Goal: Task Accomplishment & Management: Manage account settings

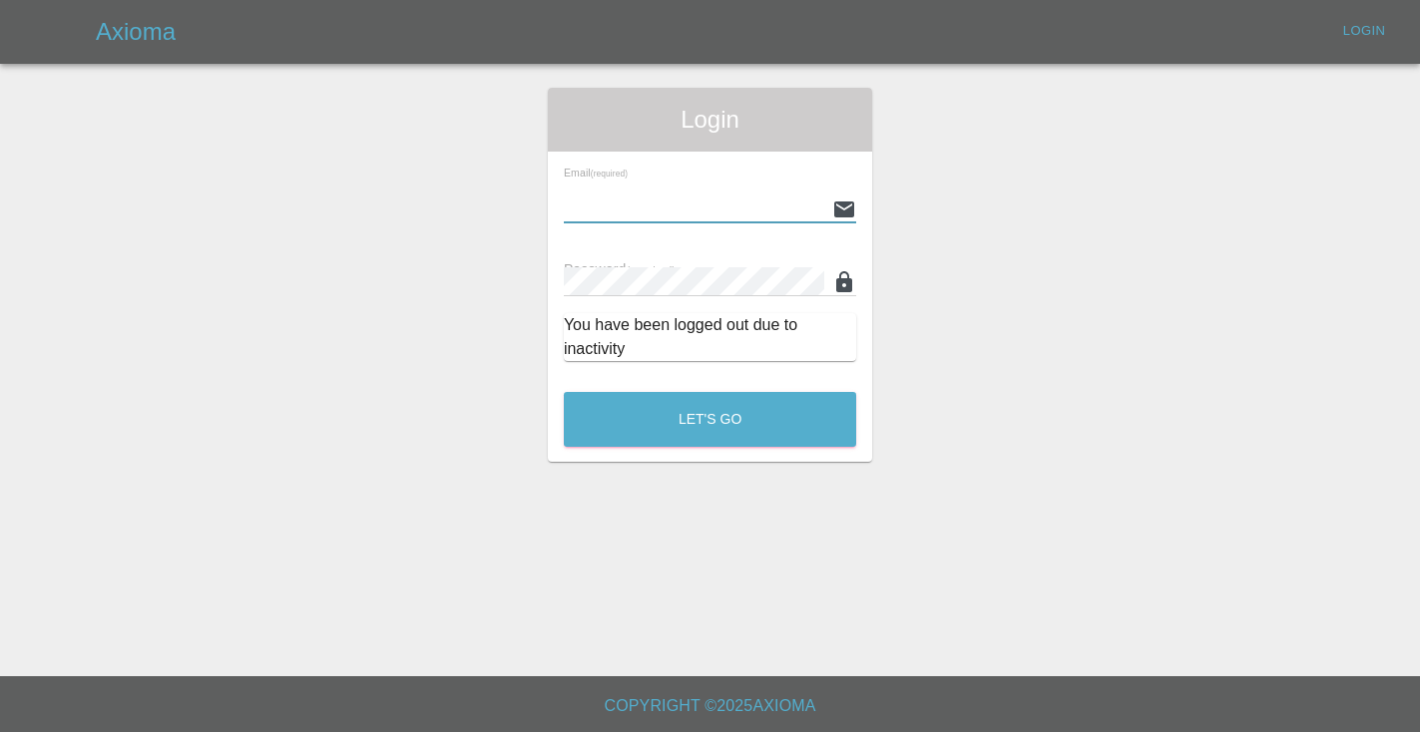
type input "Castrokhonqwana@gmail.com"
click at [709, 419] on button "Let's Go" at bounding box center [710, 419] width 292 height 55
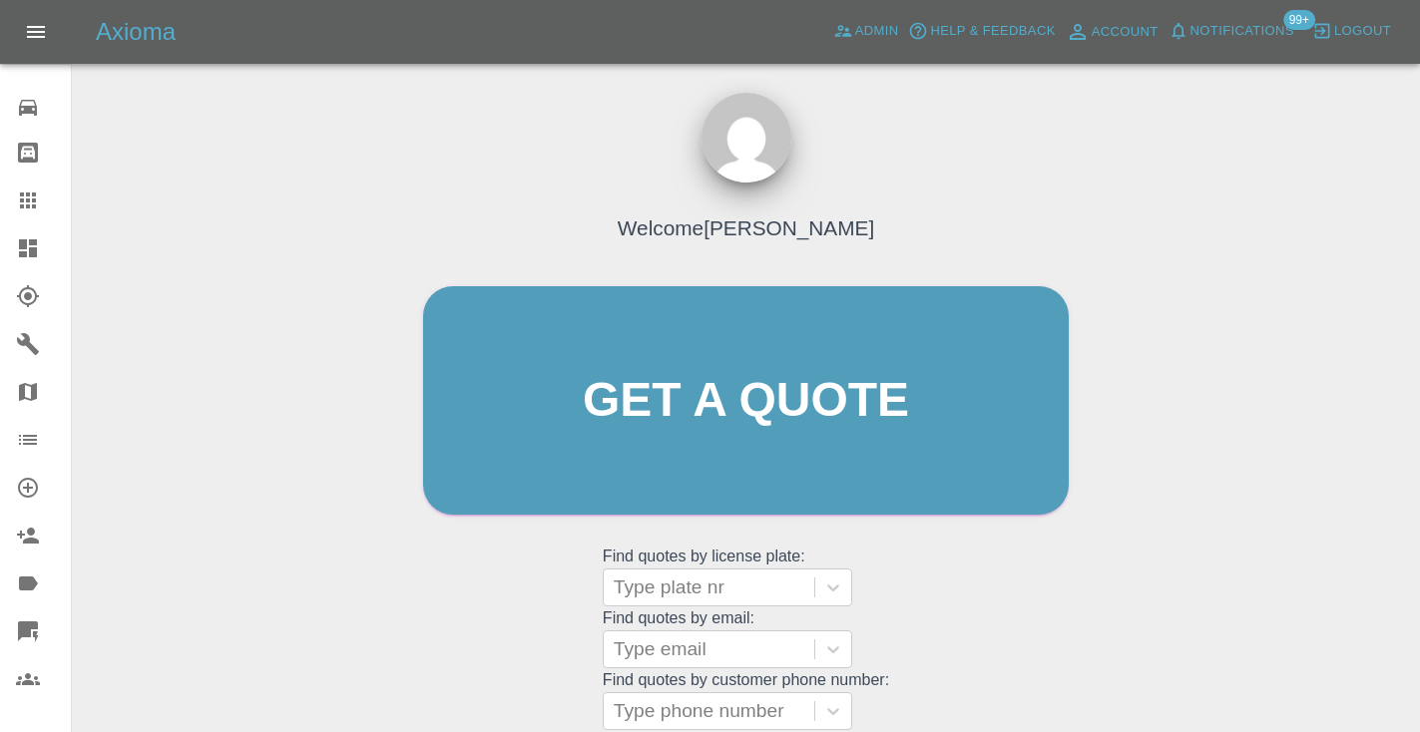
click at [1256, 329] on div "Welcome Castro Get a quote Get a quote Find quotes by license plate: Type plate…" at bounding box center [746, 496] width 1316 height 716
click at [962, 586] on div "Welcome Castro Get a quote Get a quote Find quotes by license plate: Type plate…" at bounding box center [745, 439] width 687 height 603
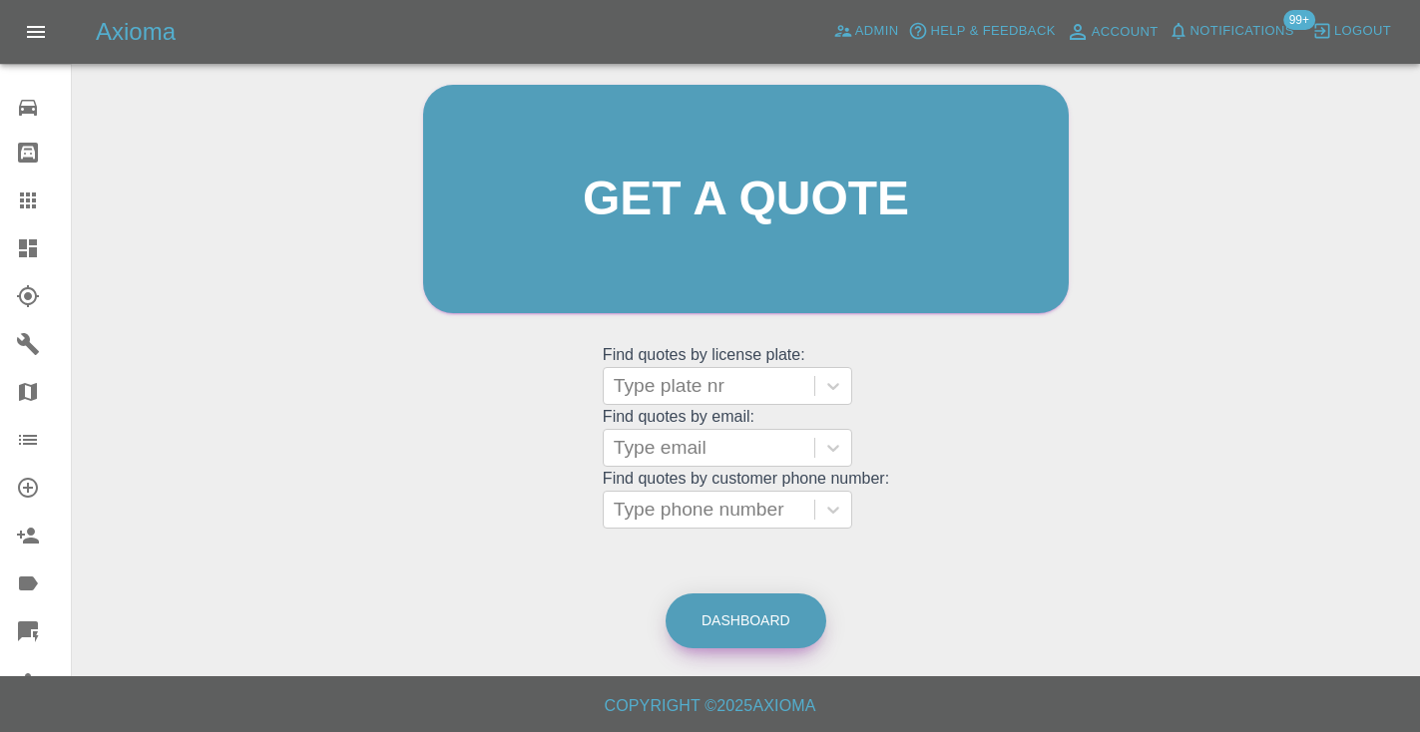
scroll to position [201, 0]
click at [734, 611] on link "Dashboard" at bounding box center [745, 622] width 161 height 55
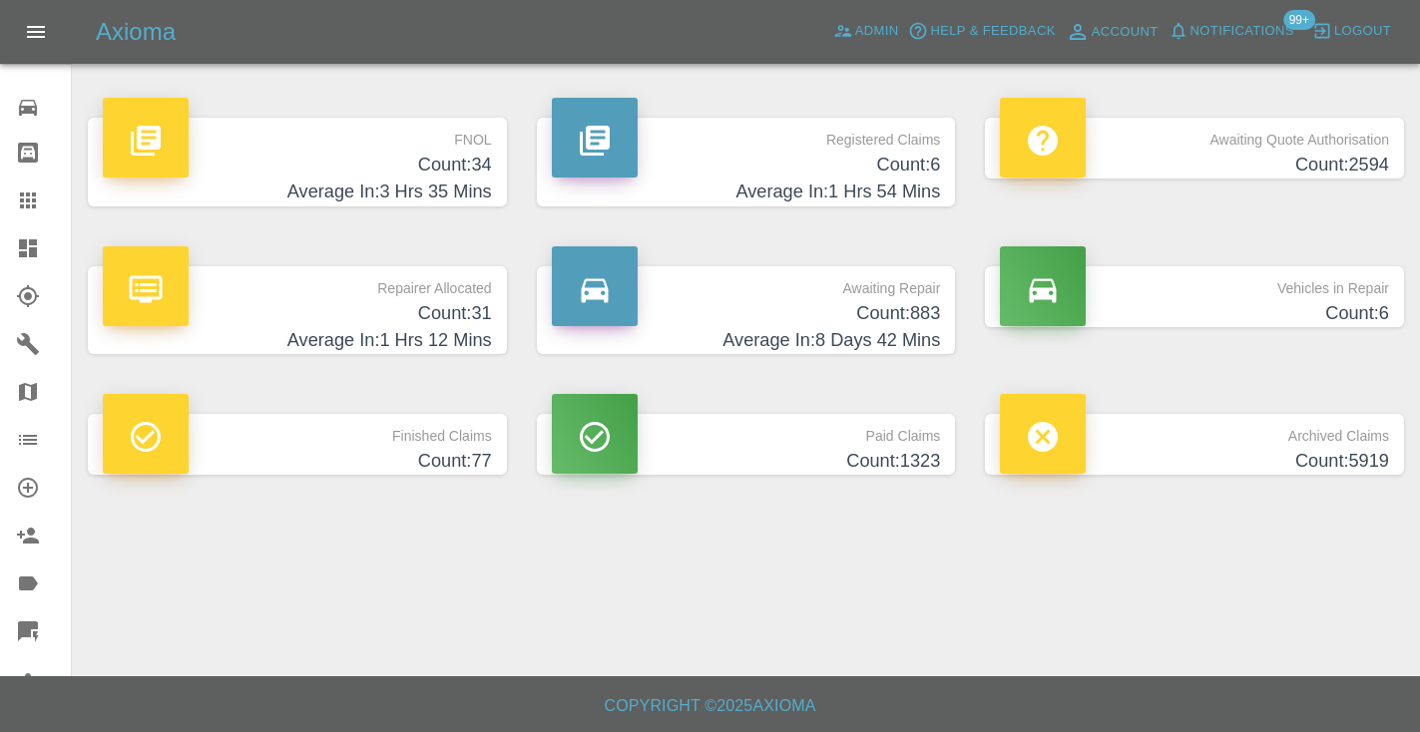
click at [884, 338] on h4 "Average In: 8 Days 42 Mins" at bounding box center [746, 340] width 389 height 27
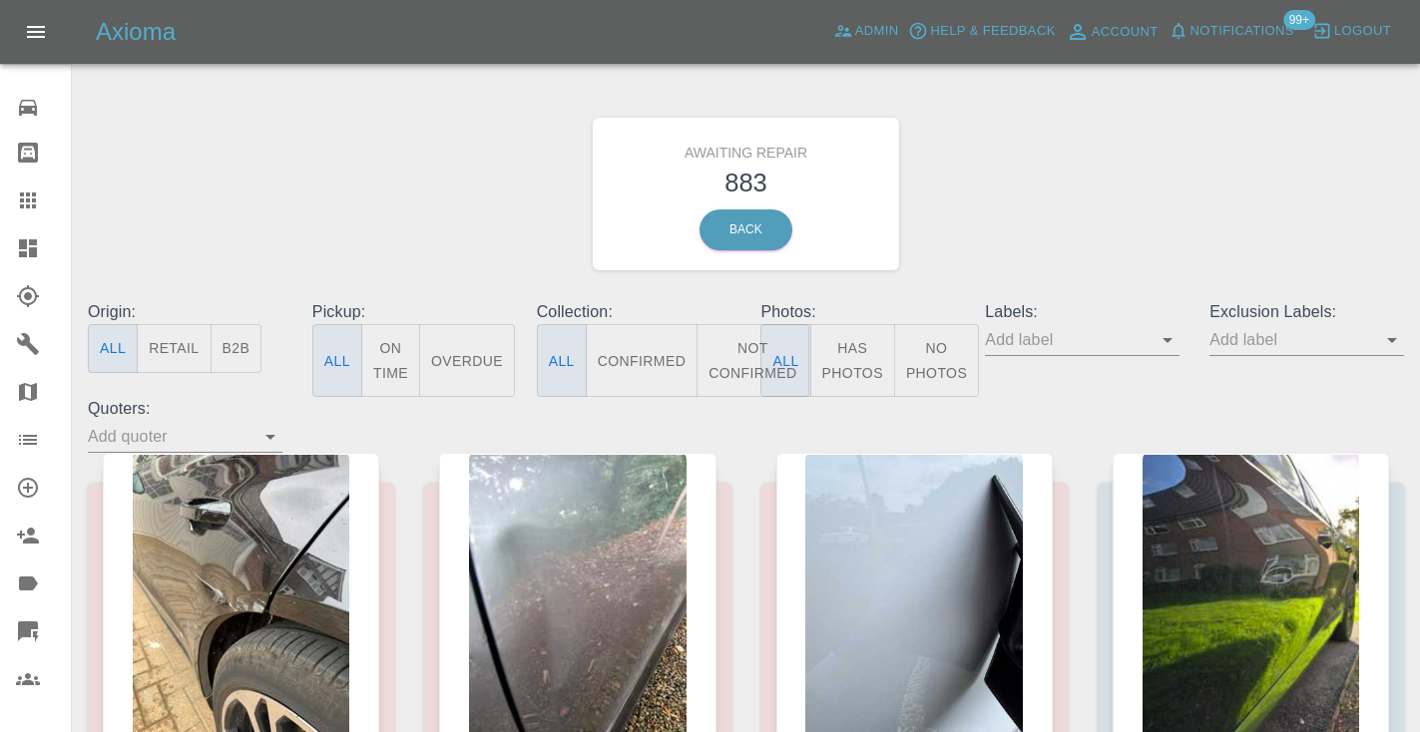
click at [751, 355] on button "Not Confirmed" at bounding box center [752, 360] width 112 height 73
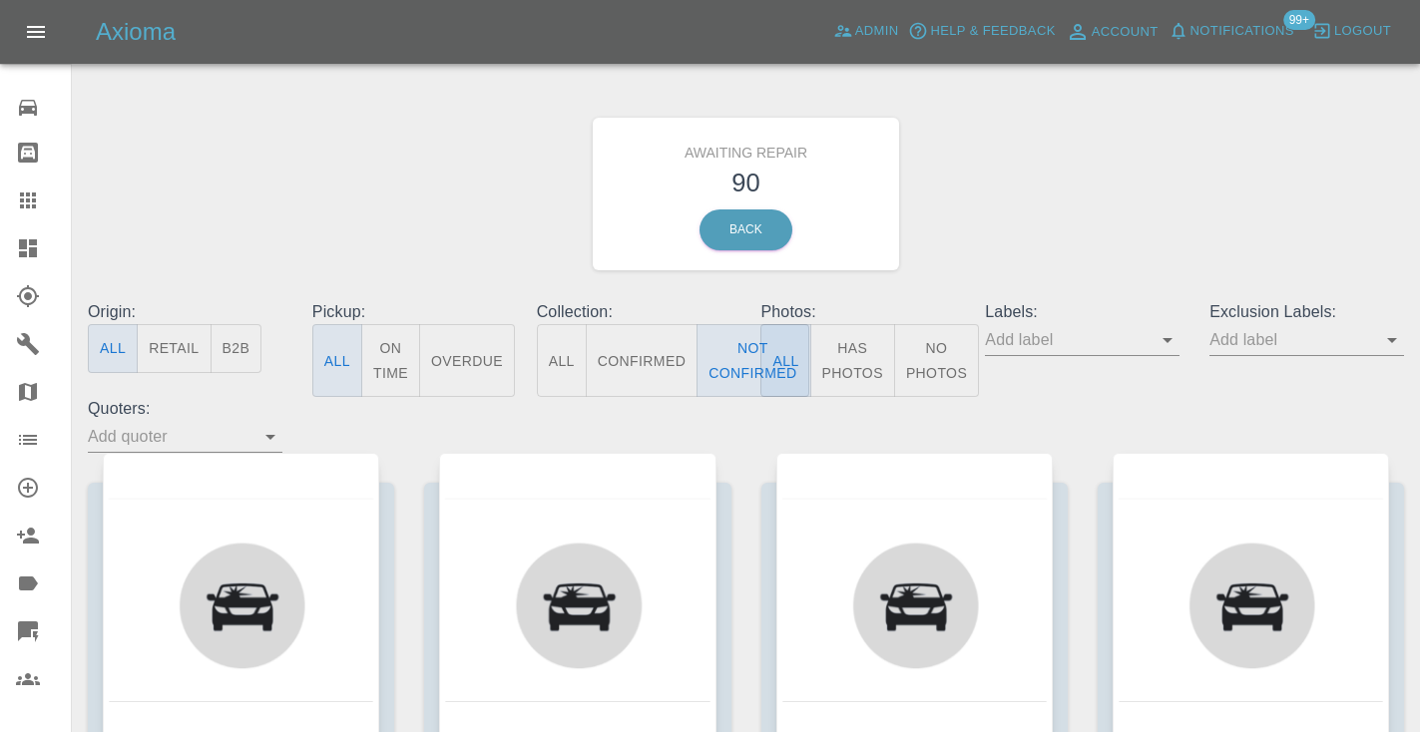
click at [988, 179] on div "Awaiting Repair 90 Back" at bounding box center [746, 194] width 1346 height 212
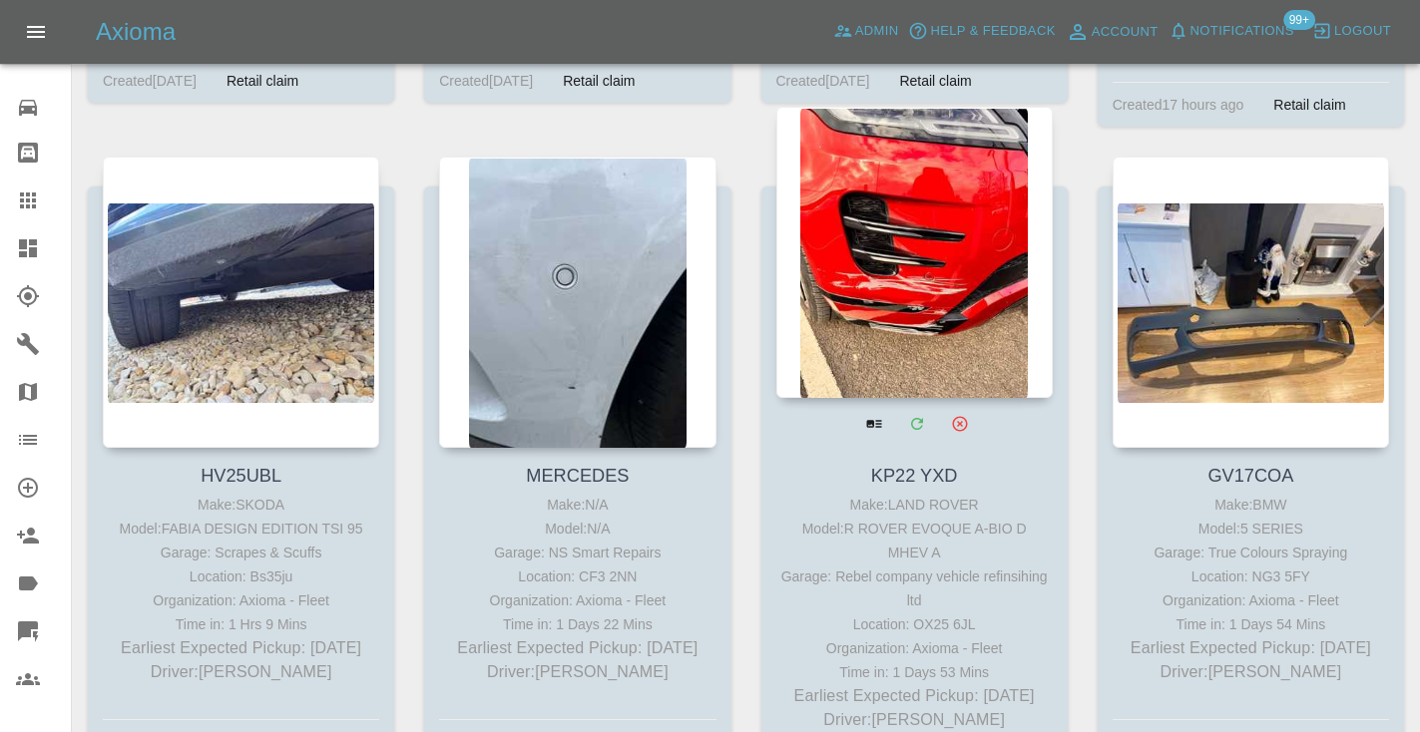
scroll to position [3602, 0]
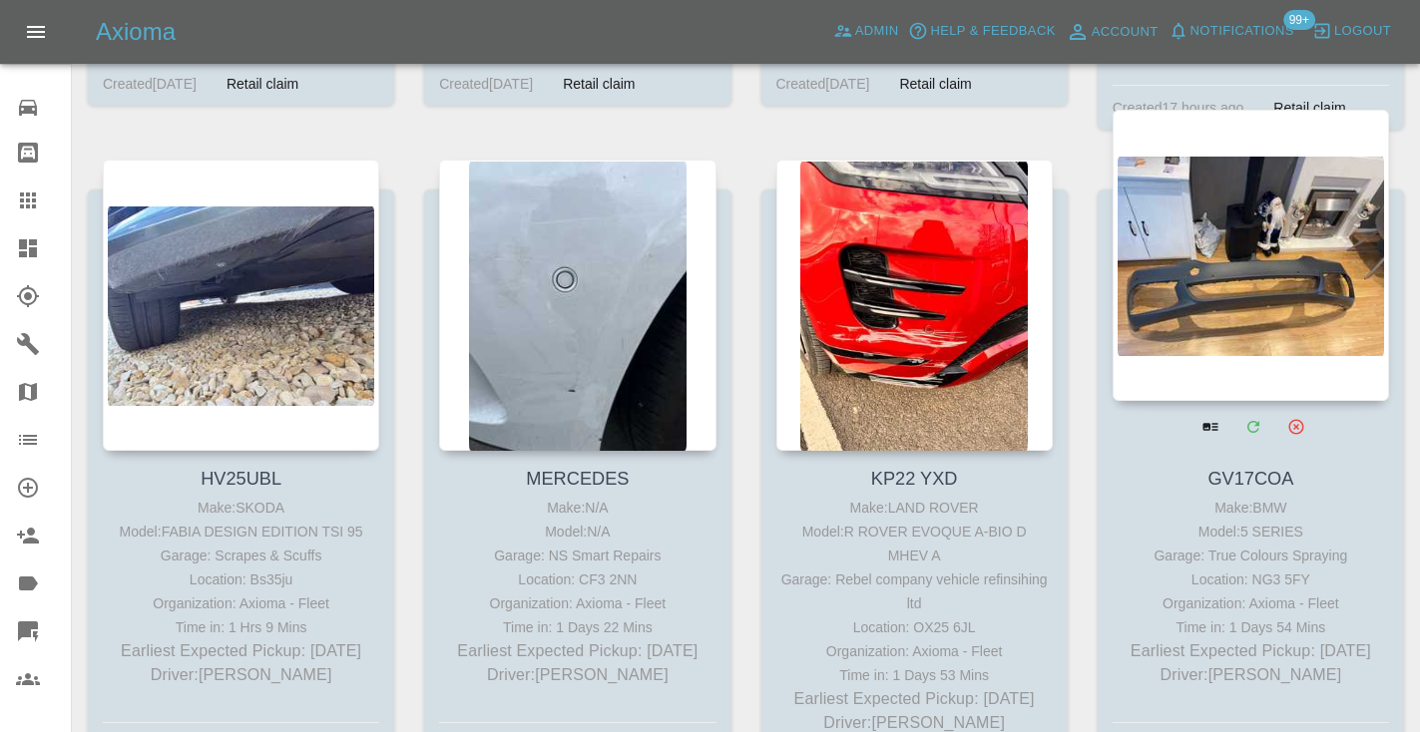
click at [1229, 272] on div at bounding box center [1250, 255] width 276 height 291
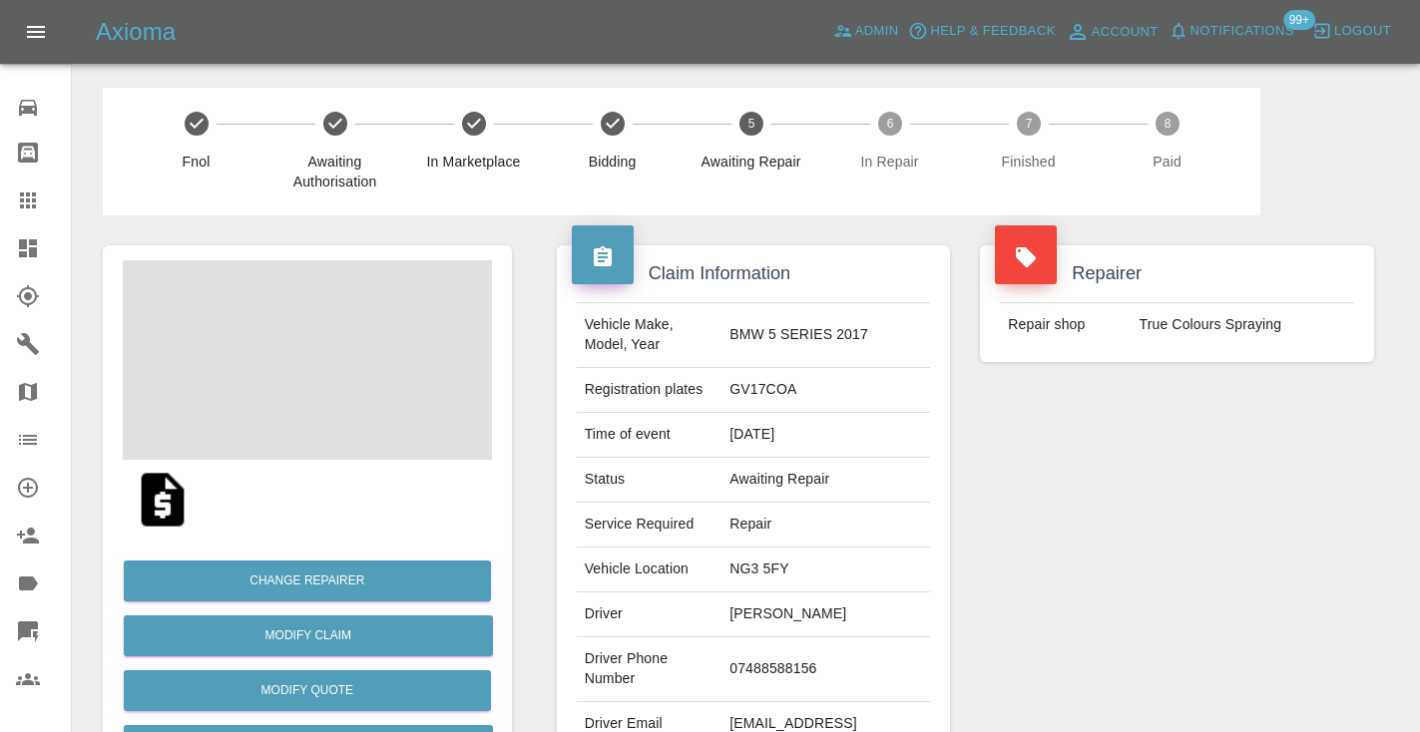
click at [782, 654] on td "07488588156" at bounding box center [825, 669] width 209 height 65
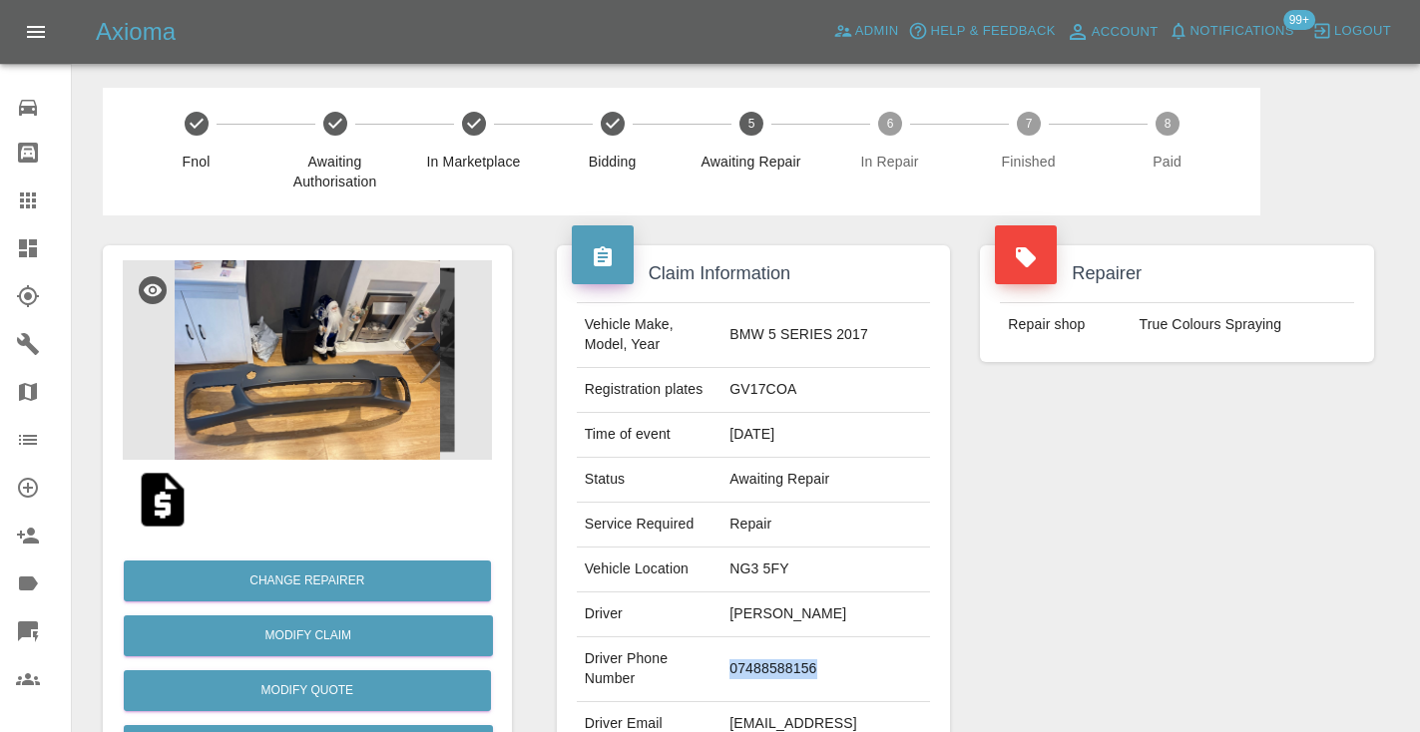
copy td "07488588156"
click at [1187, 520] on div "Repairer Repair shop True Colours Spraying" at bounding box center [1177, 513] width 424 height 596
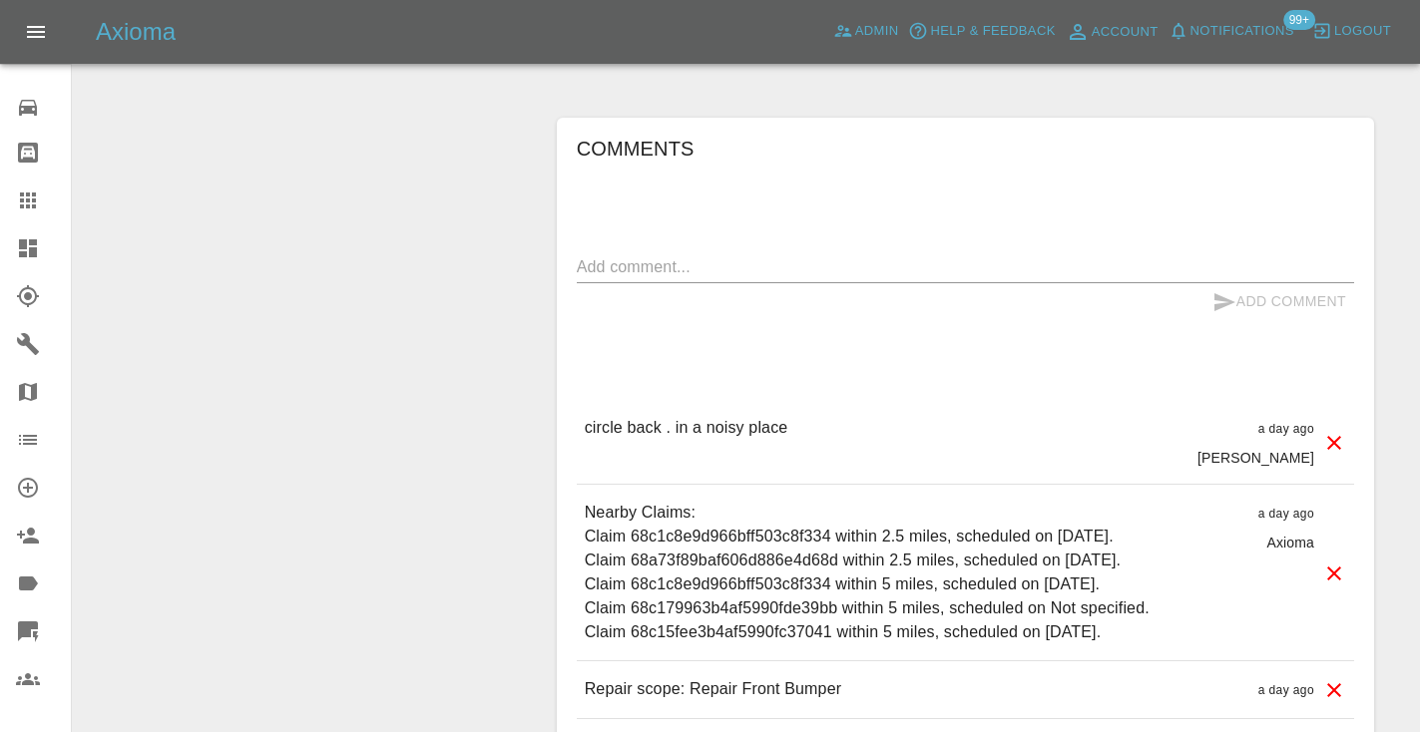
scroll to position [1627, 0]
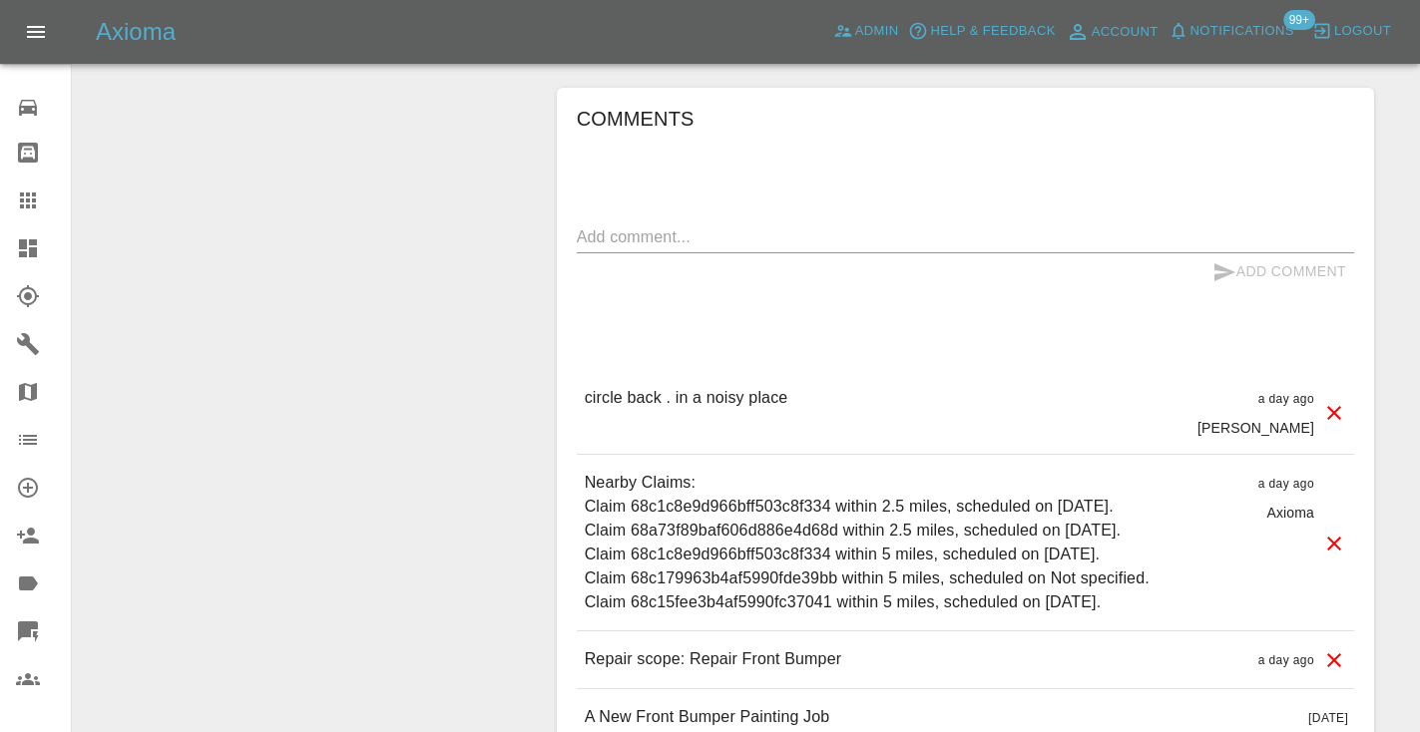
click at [684, 225] on textarea at bounding box center [965, 236] width 777 height 23
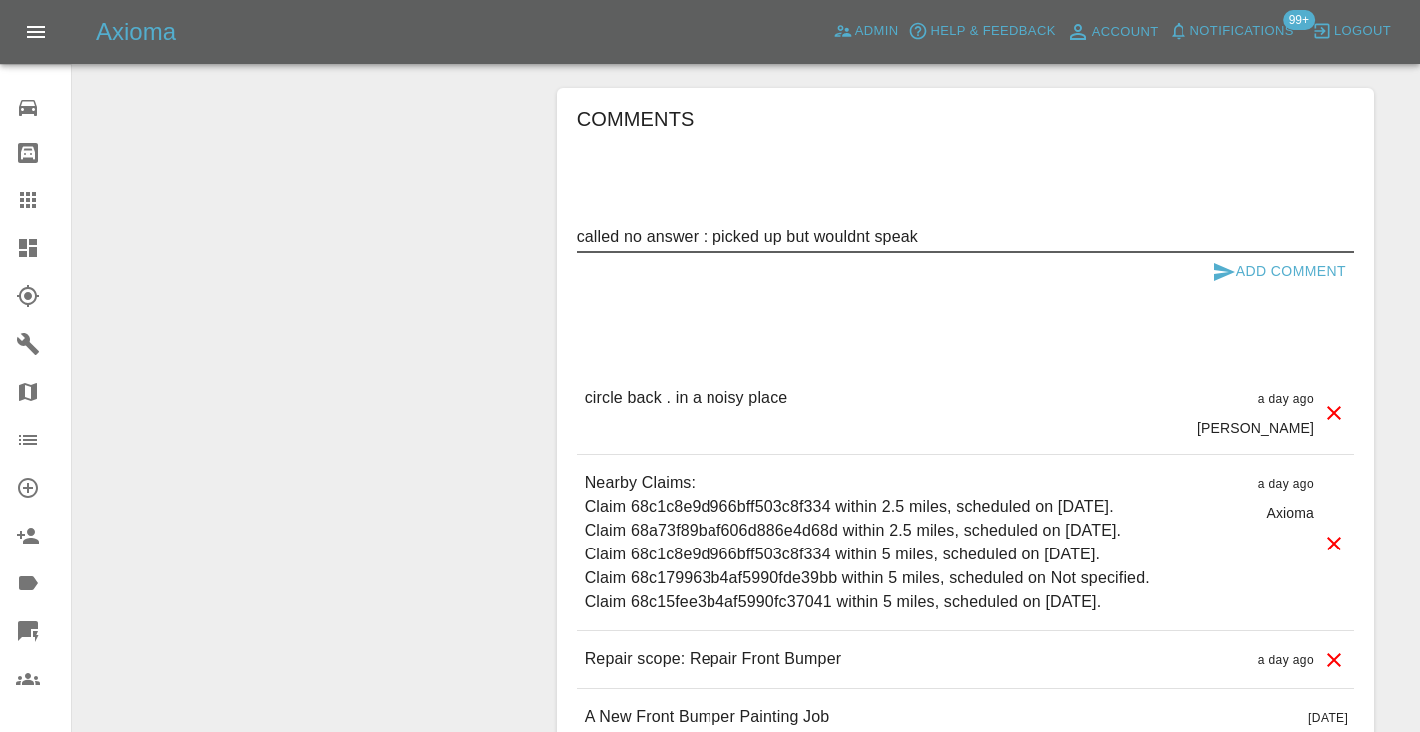
type textarea "called no answer : picked up but wouldnt speak"
click at [1223, 263] on icon "submit" at bounding box center [1224, 272] width 21 height 18
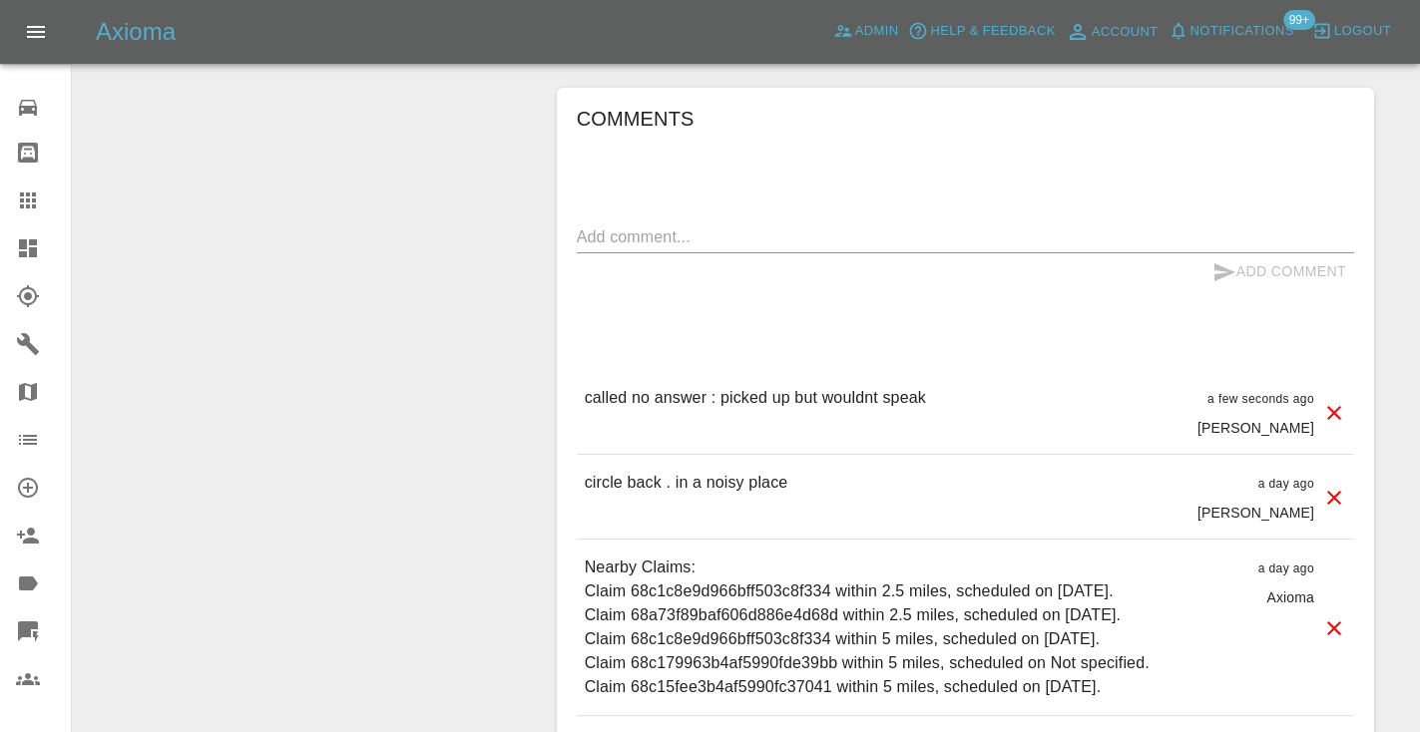
click at [36, 205] on icon at bounding box center [28, 201] width 16 height 16
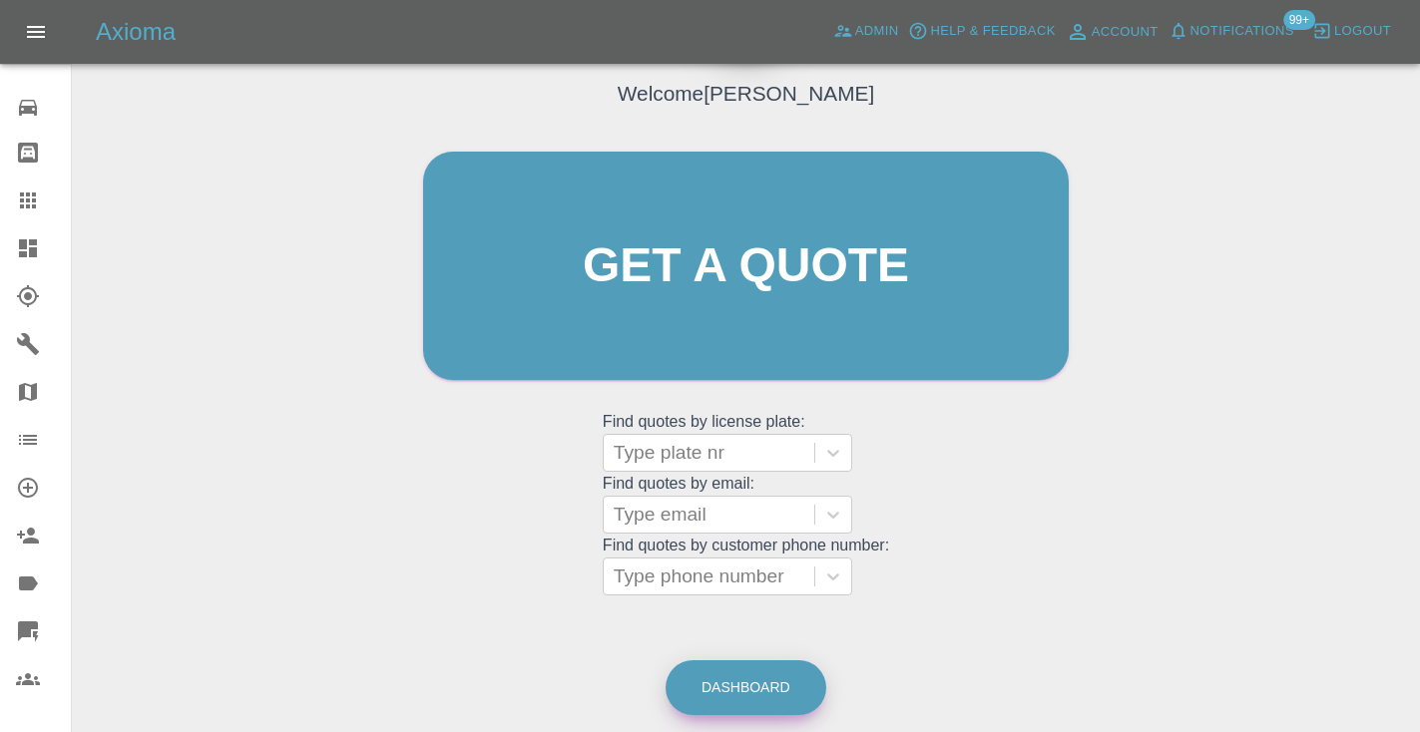
click at [786, 684] on link "Dashboard" at bounding box center [745, 687] width 161 height 55
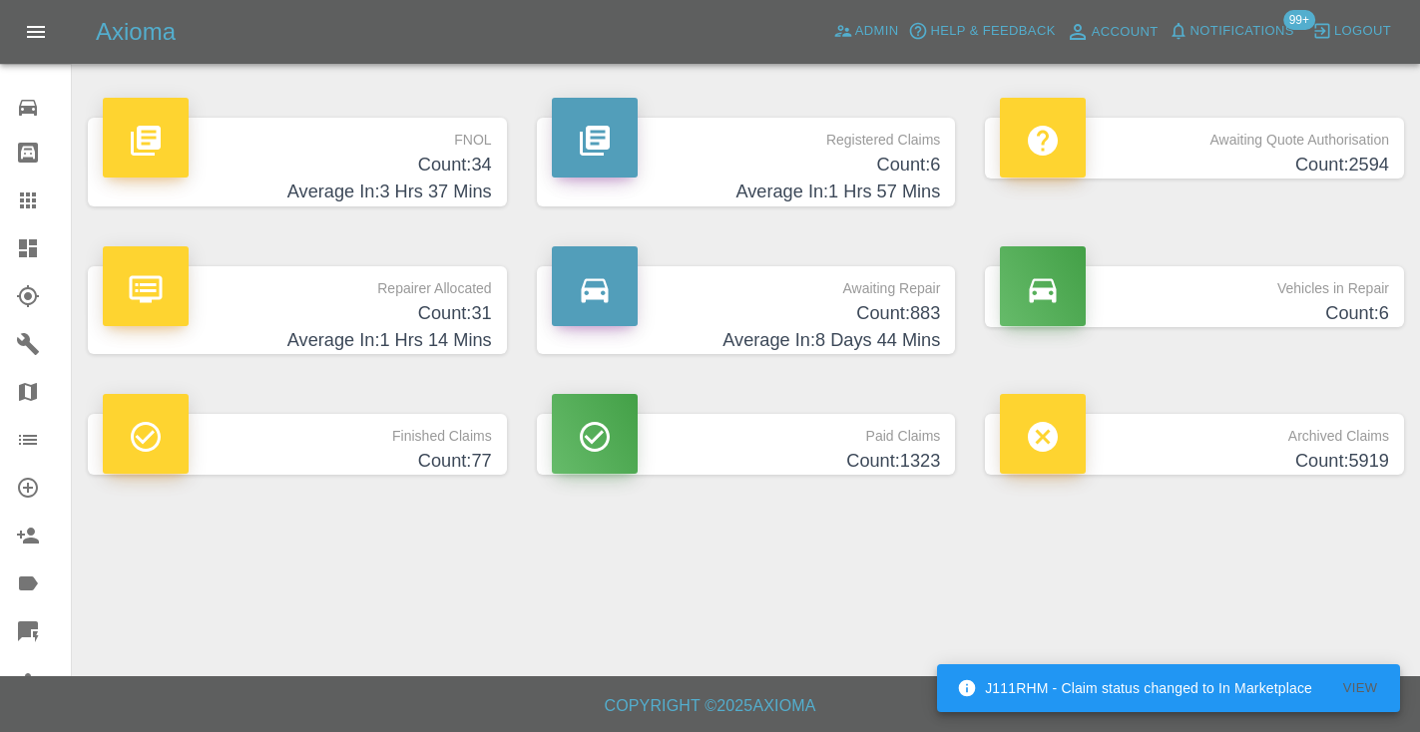
click at [925, 328] on h4 "Average In: 8 Days 44 Mins" at bounding box center [746, 340] width 389 height 27
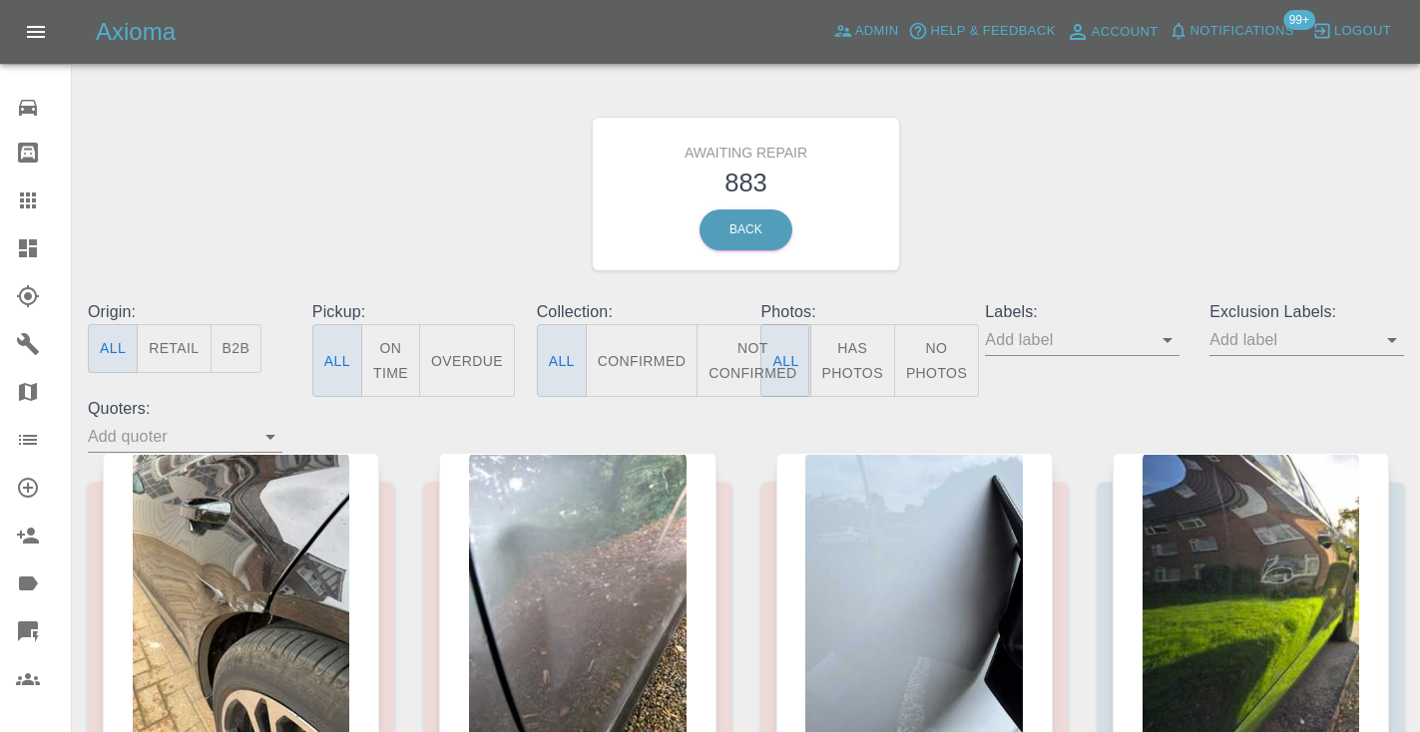
click at [1139, 106] on div "Awaiting Repair 883 Back" at bounding box center [746, 194] width 1346 height 212
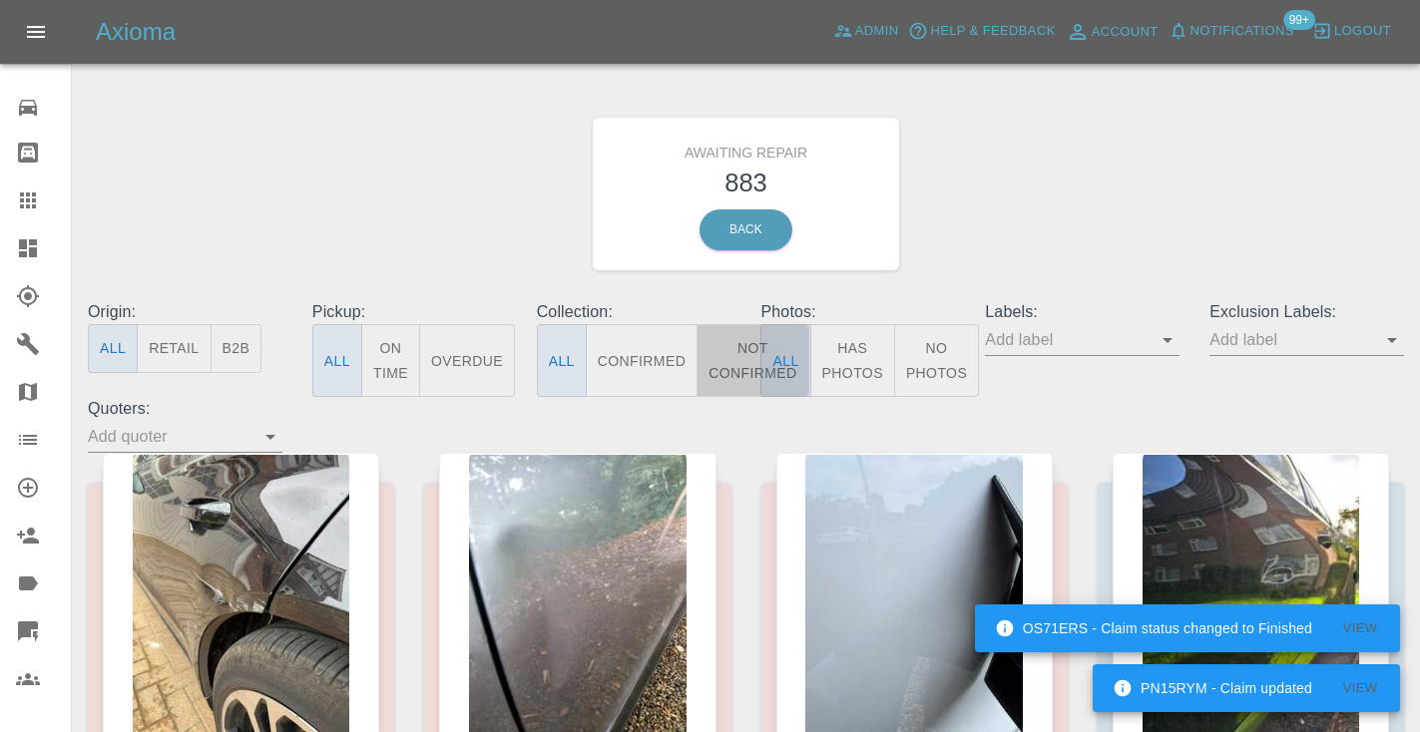
click at [750, 371] on button "Not Confirmed" at bounding box center [752, 360] width 112 height 73
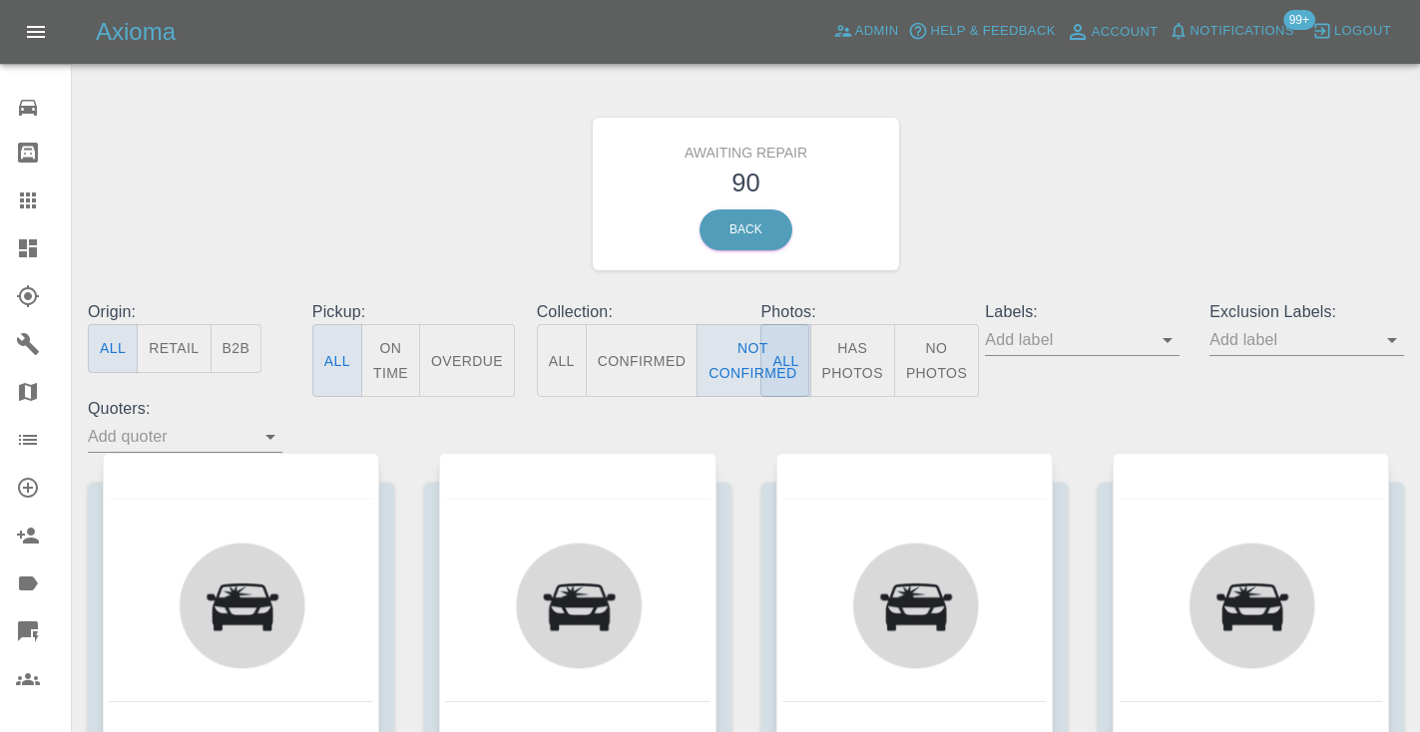
click at [1193, 161] on div "Awaiting Repair 90 Back" at bounding box center [746, 194] width 1346 height 212
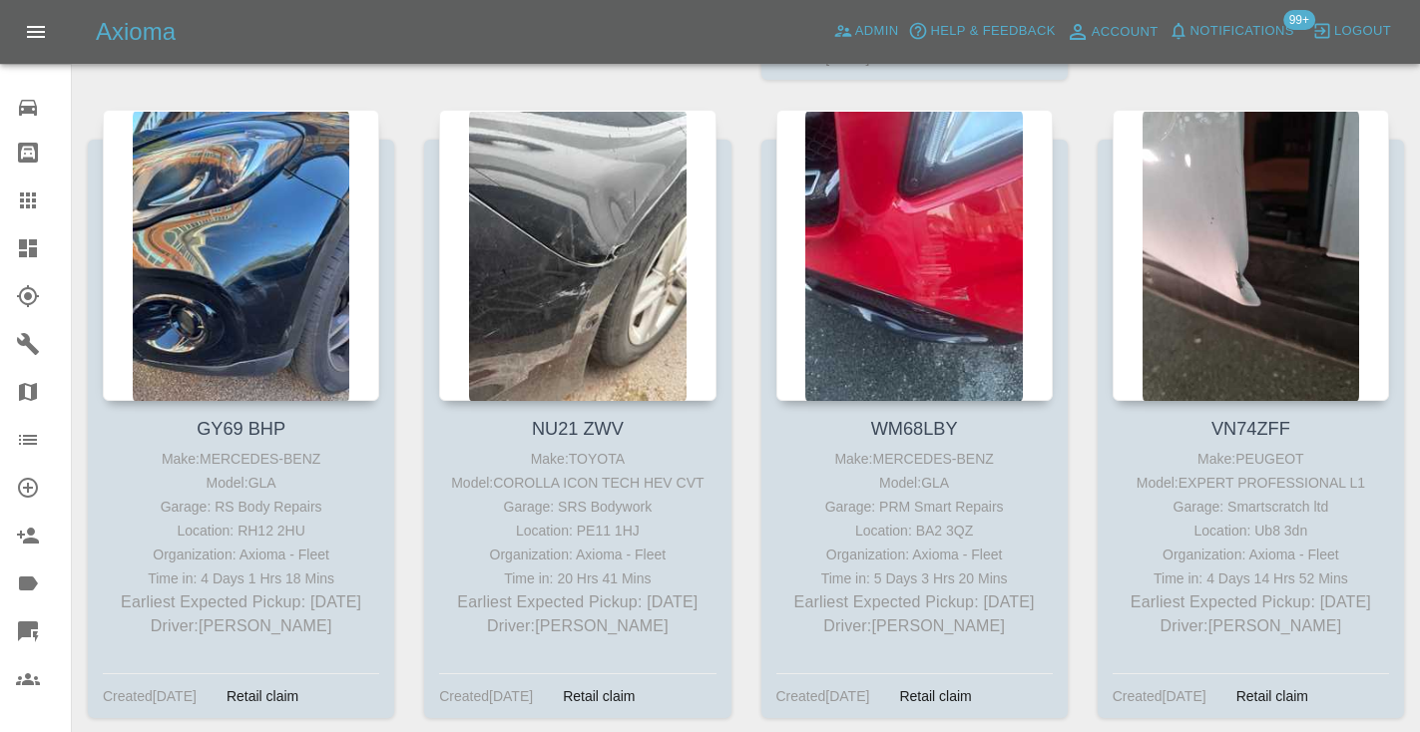
scroll to position [4353, 0]
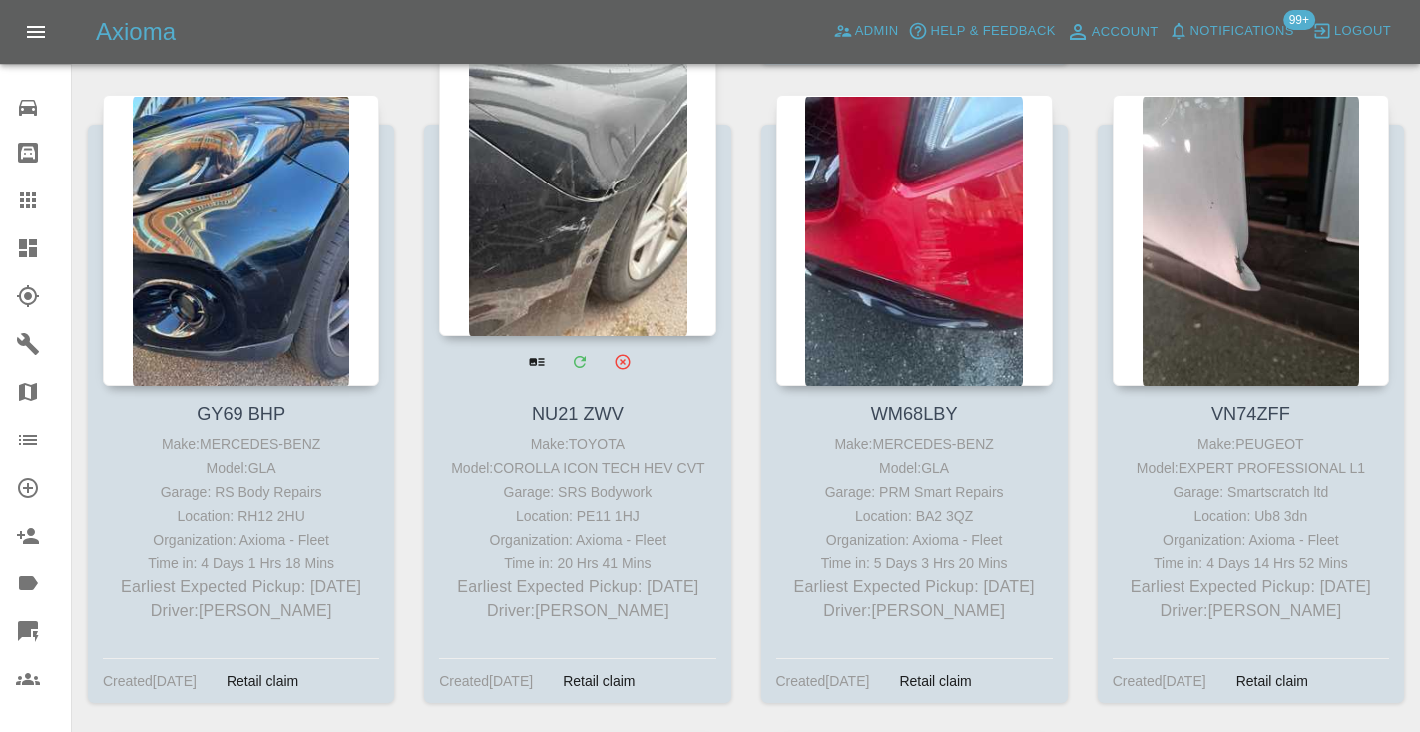
click at [614, 216] on div at bounding box center [577, 190] width 276 height 291
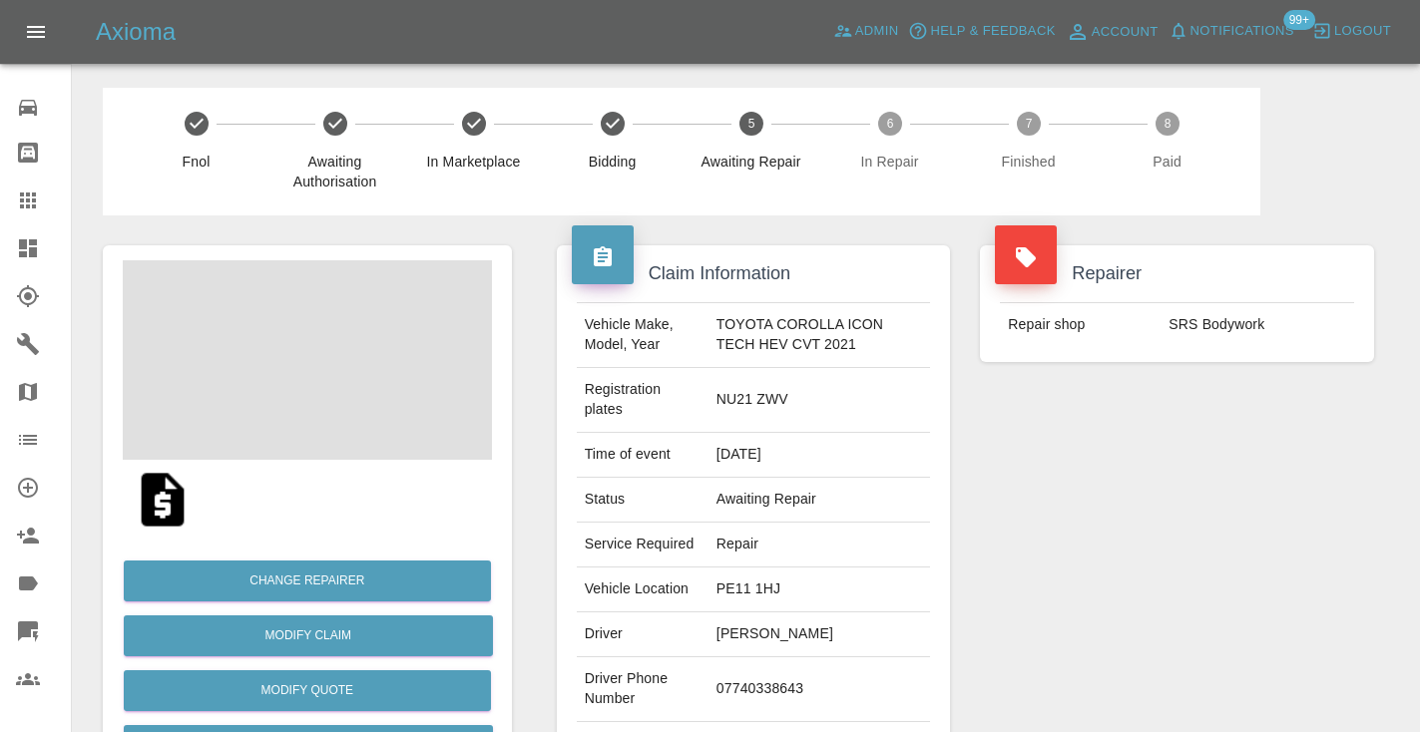
click at [748, 685] on td "07740338643" at bounding box center [818, 689] width 221 height 65
copy td "07740338643"
click at [1276, 567] on div "Repairer Repair shop SRS Bodywork" at bounding box center [1177, 523] width 424 height 616
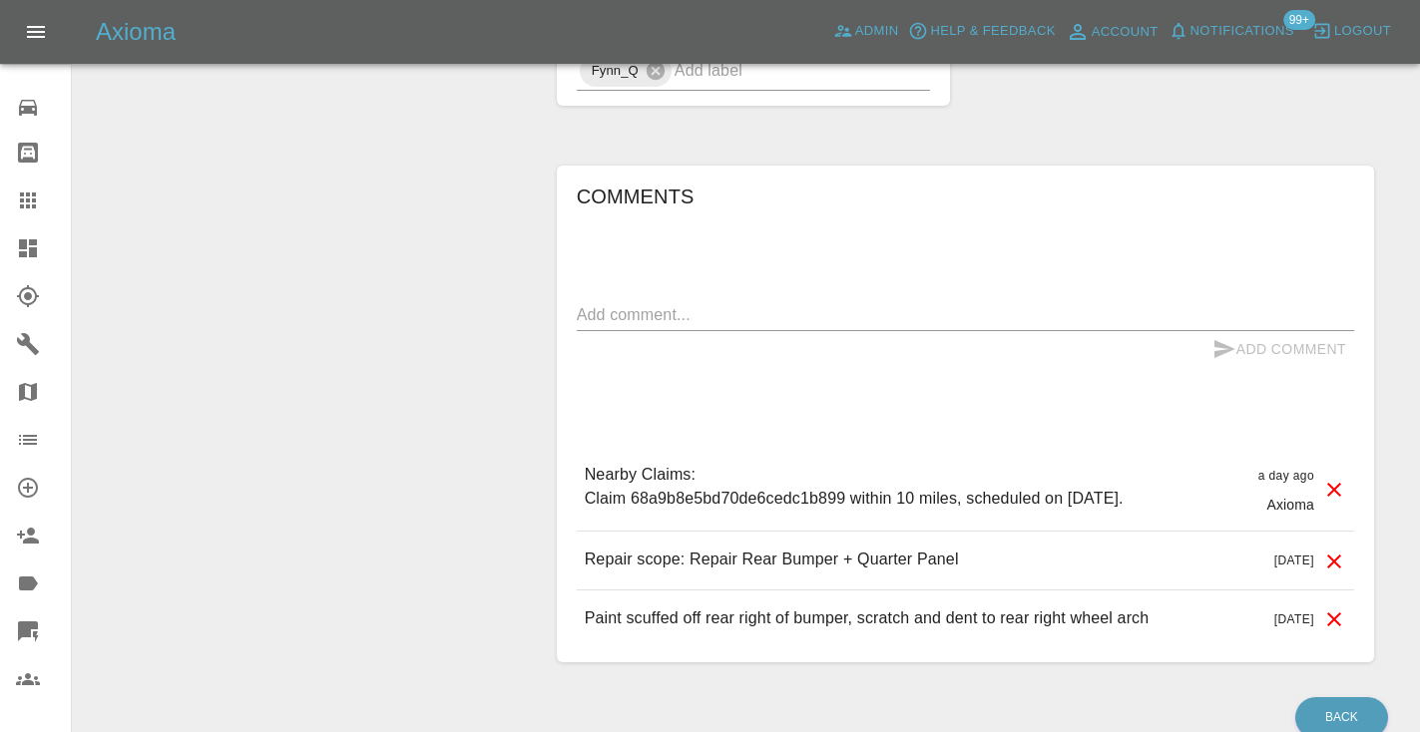
scroll to position [1665, 0]
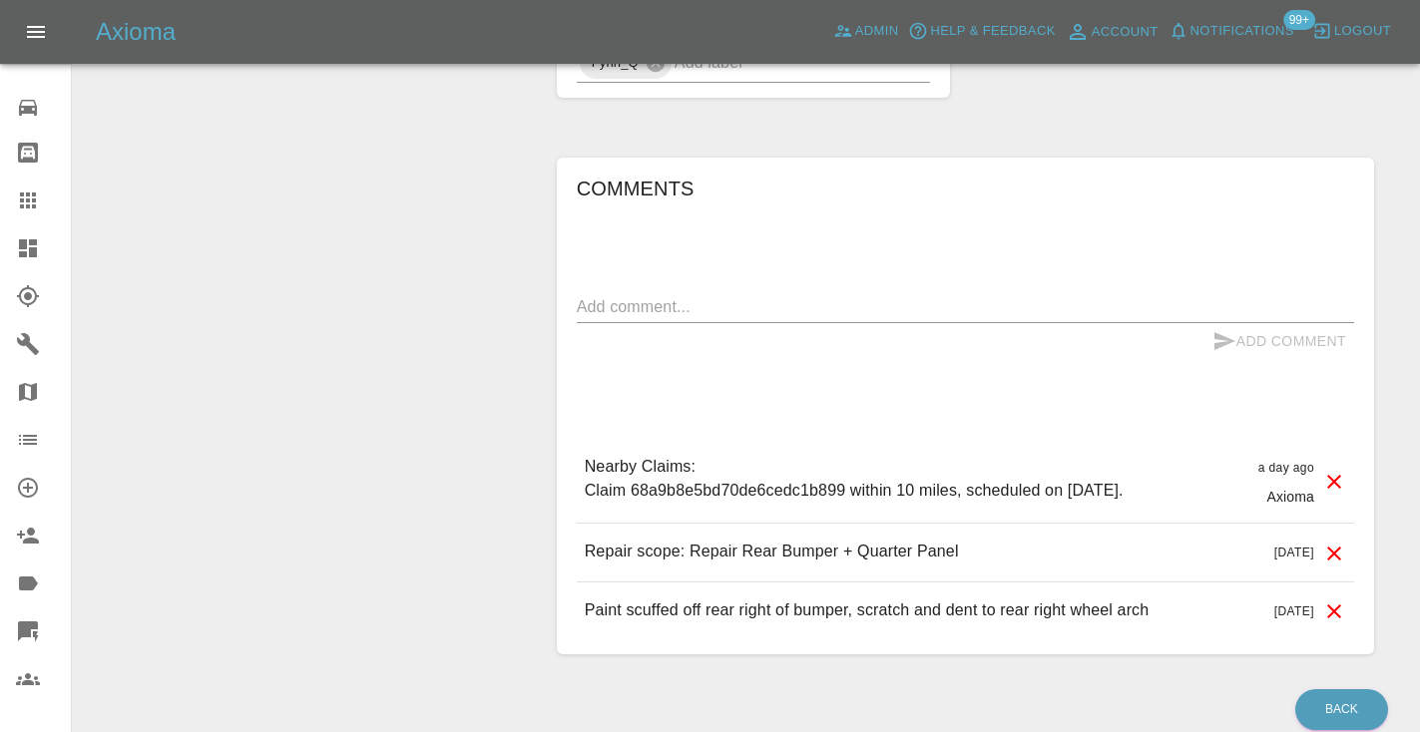
click at [581, 313] on textarea at bounding box center [965, 306] width 777 height 23
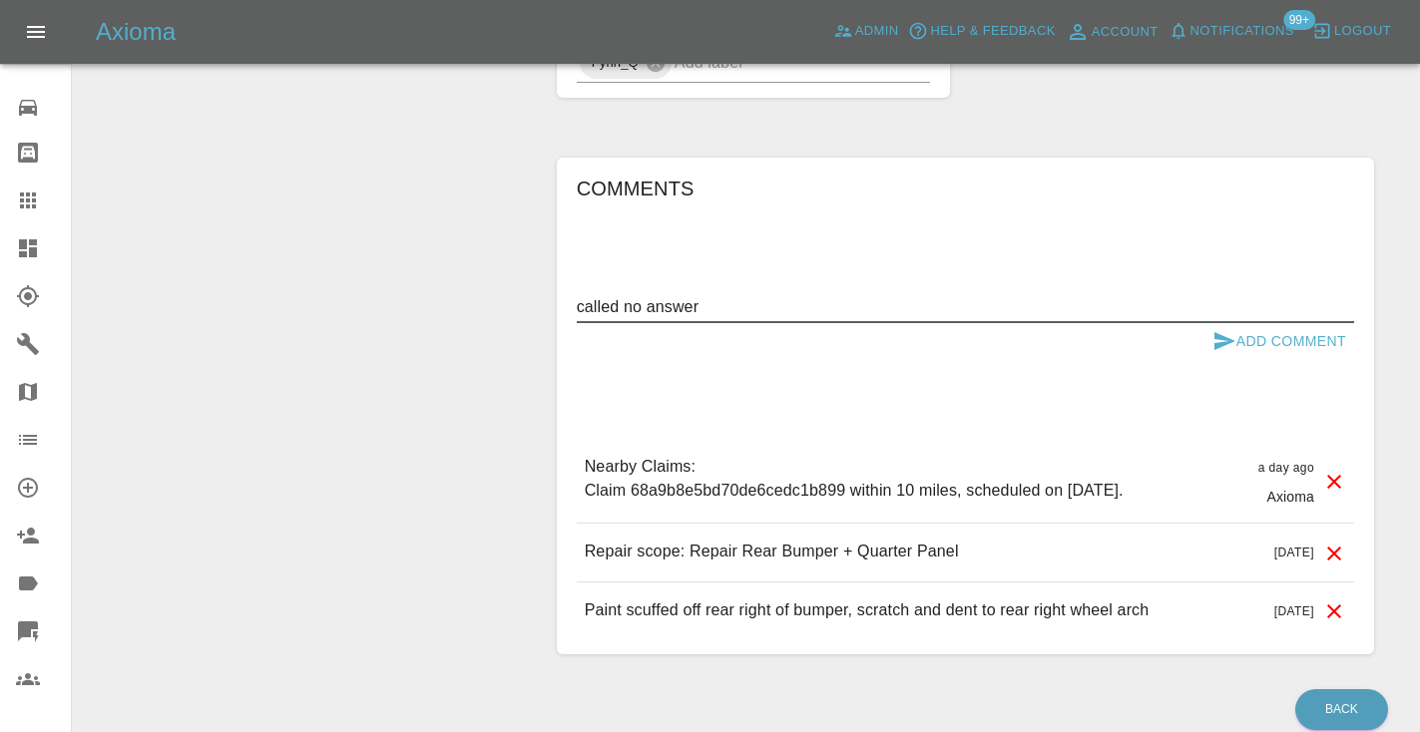
type textarea "called no answer"
click at [1242, 334] on button "Add Comment" at bounding box center [1279, 341] width 150 height 37
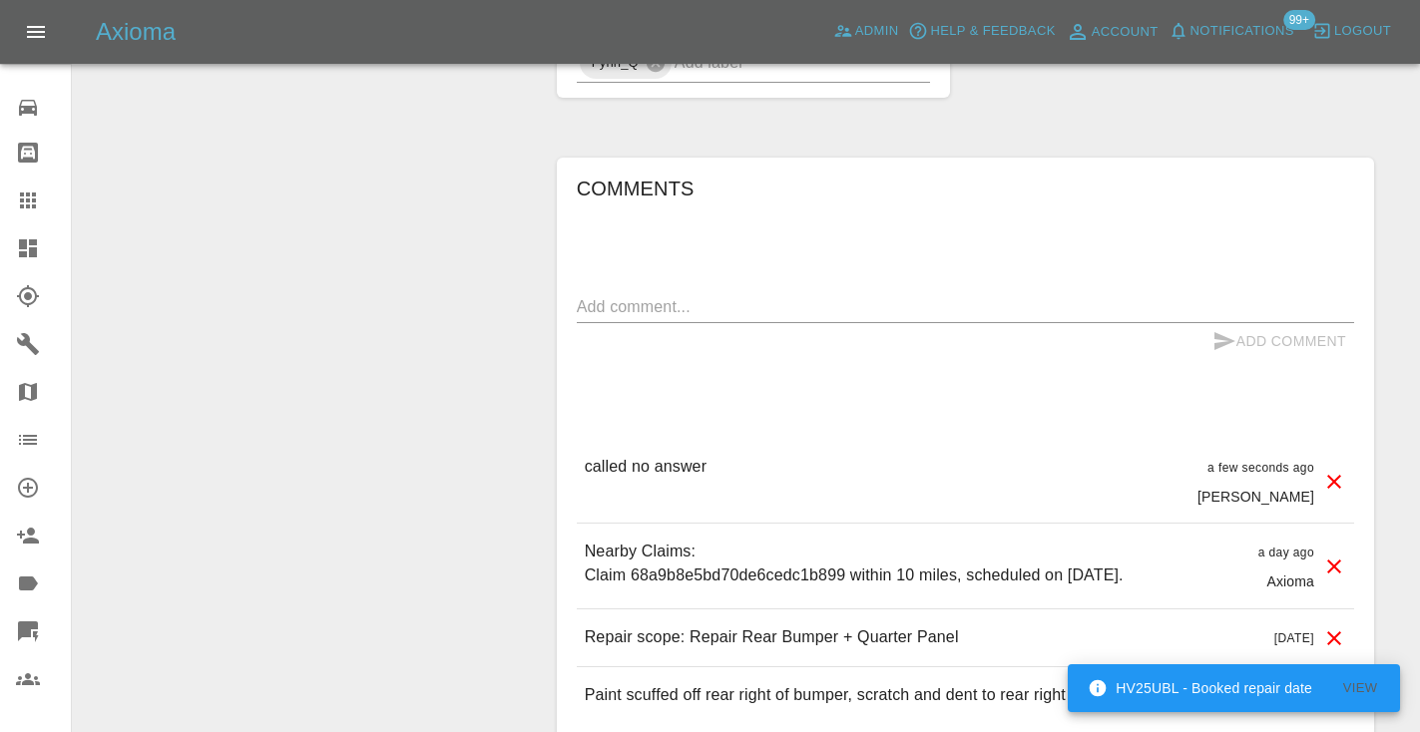
click at [27, 210] on icon at bounding box center [28, 201] width 24 height 24
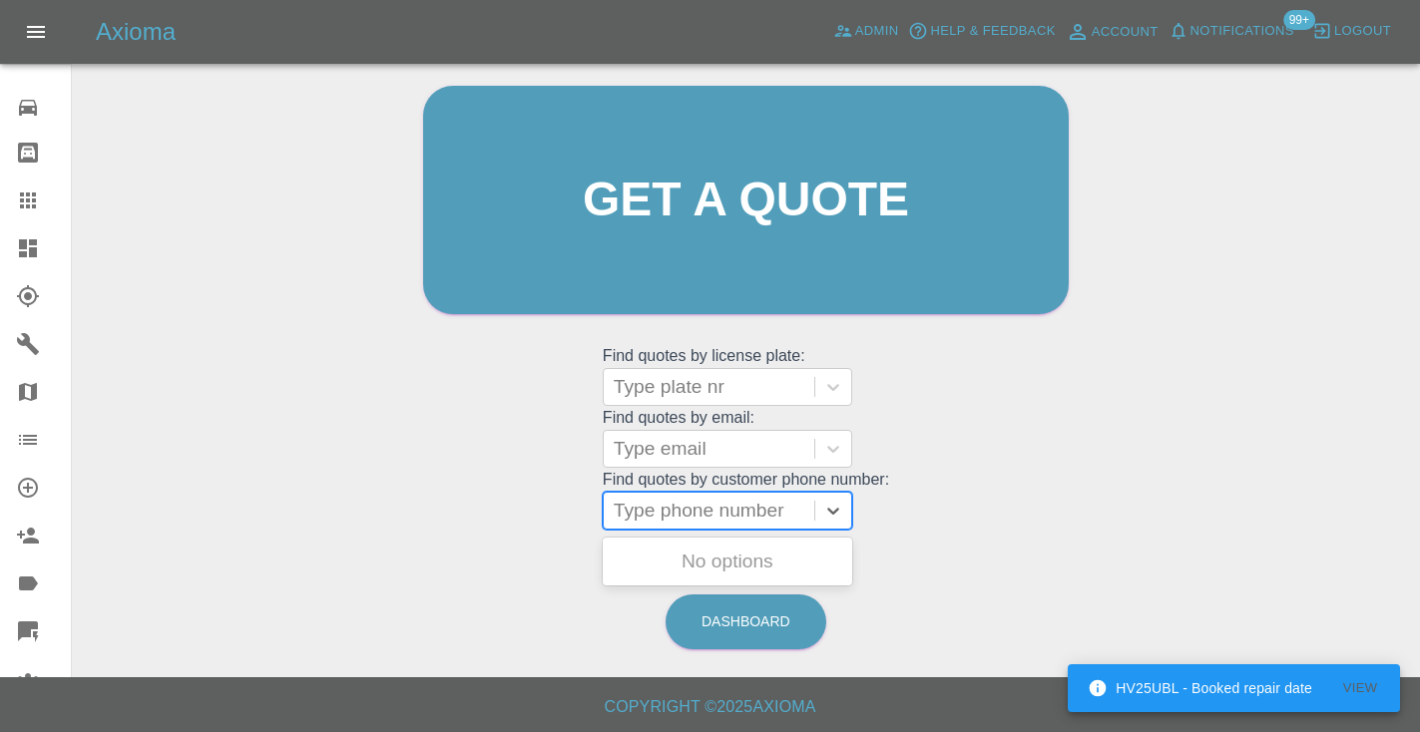
click at [675, 516] on div "Type phone number" at bounding box center [709, 511] width 191 height 24
paste input "07585210386"
type input "07585210386"
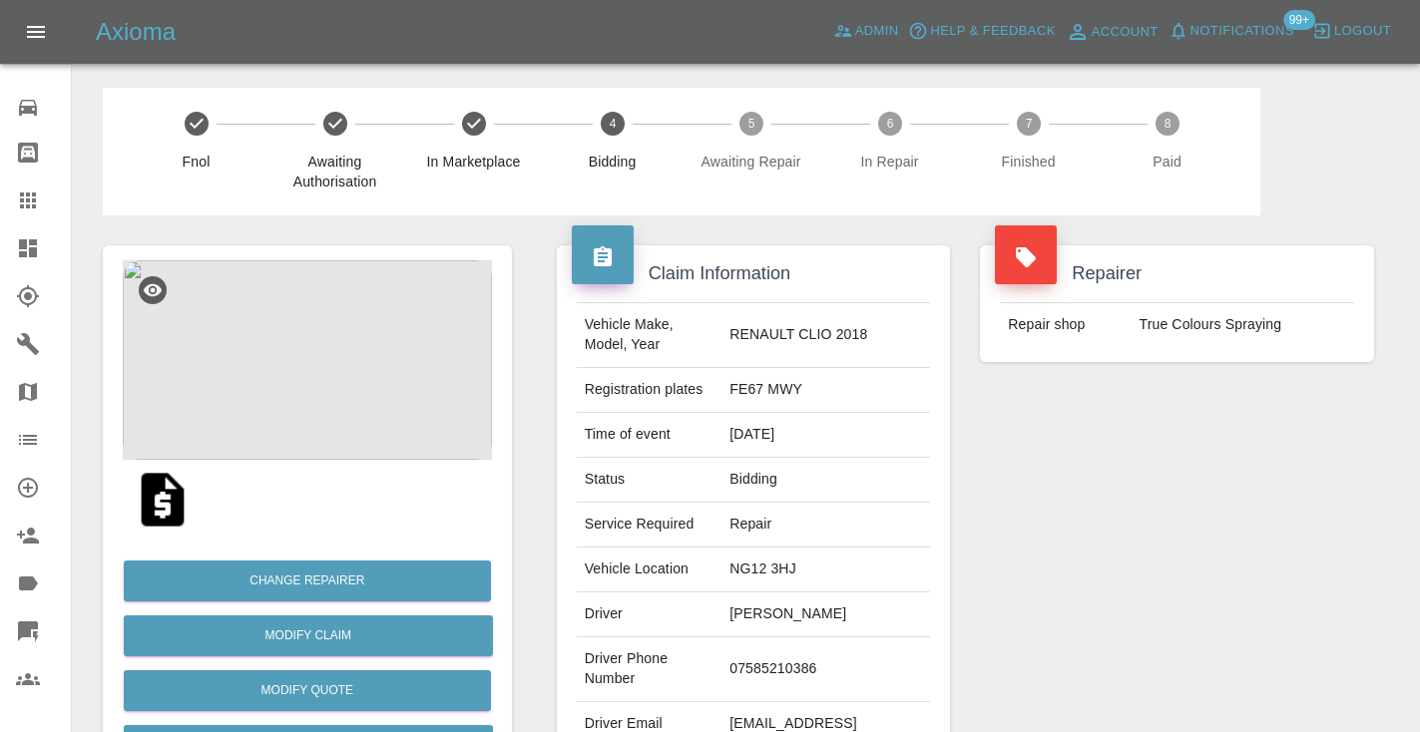
click at [1304, 482] on div "Repairer Repair shop True Colours Spraying" at bounding box center [1177, 513] width 424 height 596
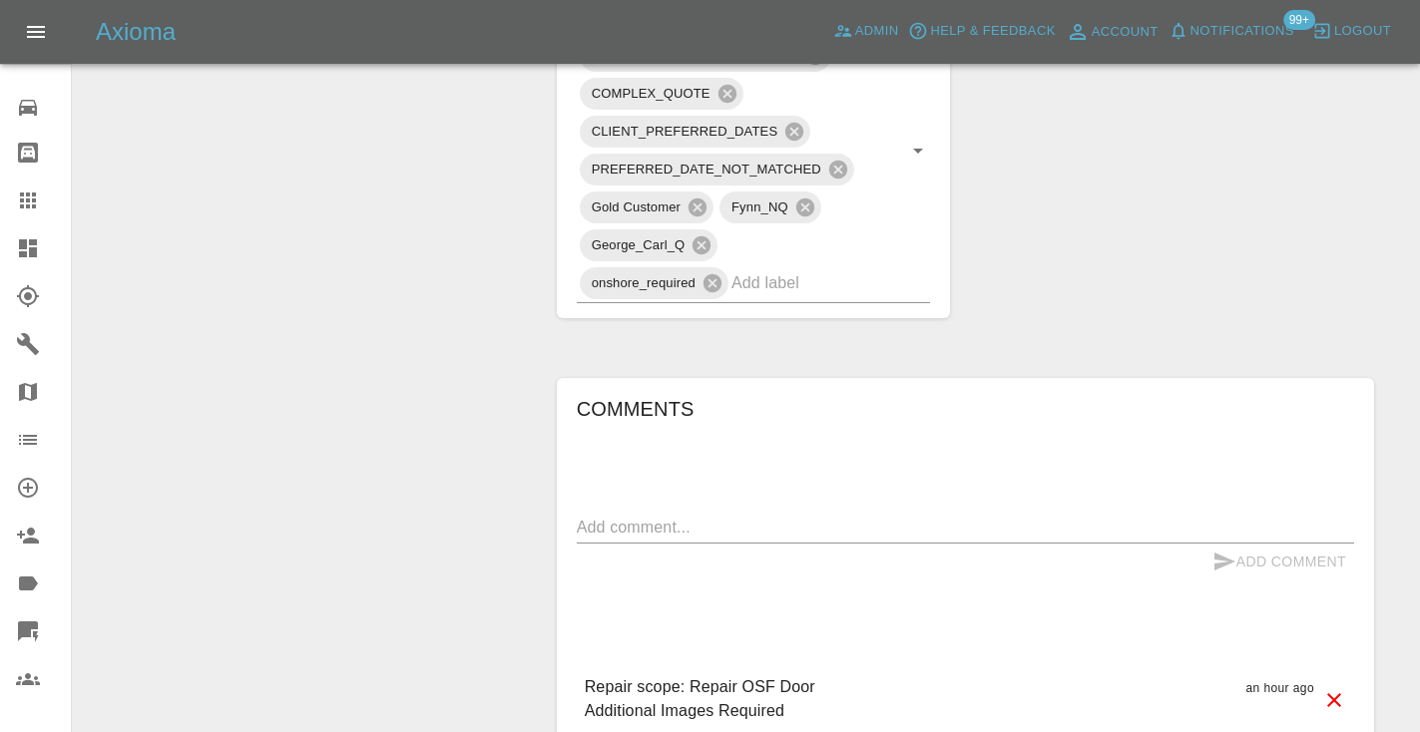
scroll to position [1174, 0]
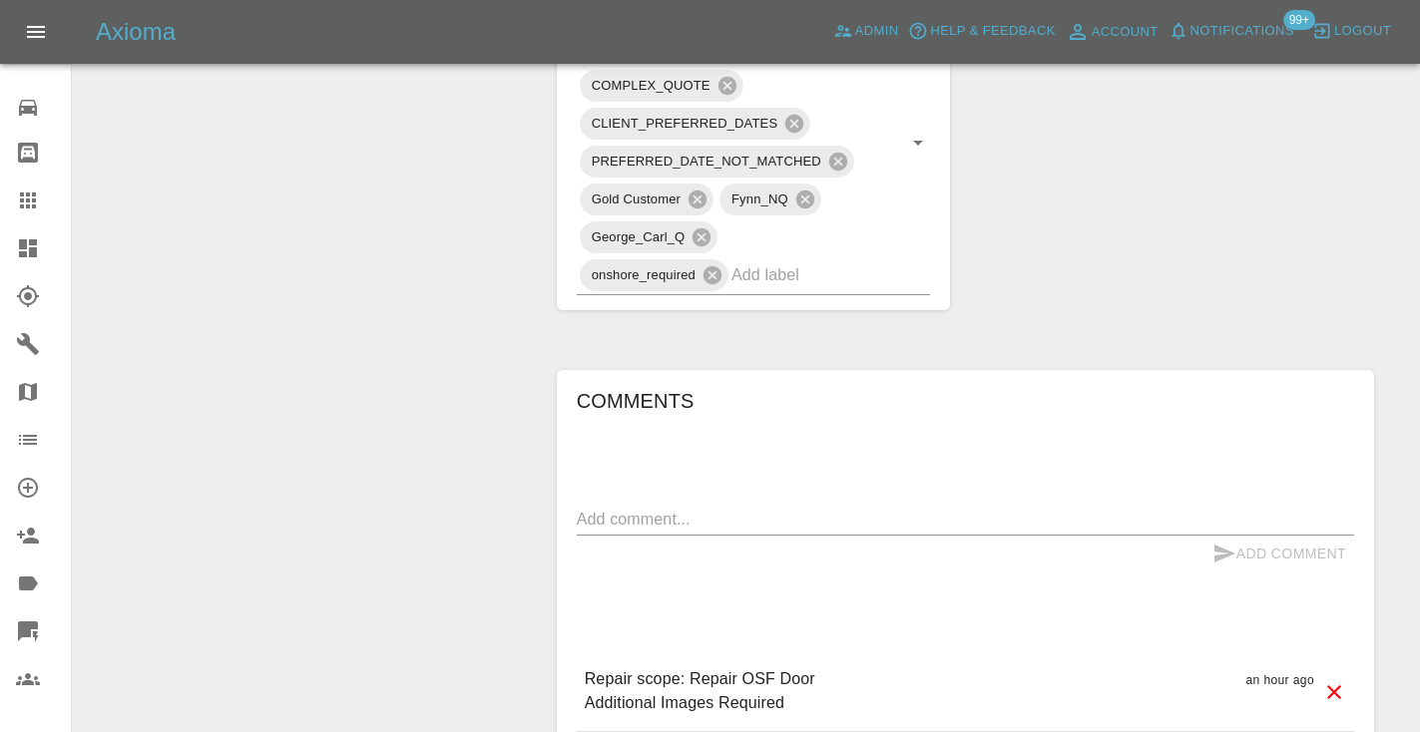
click at [701, 508] on textarea at bounding box center [965, 519] width 777 height 23
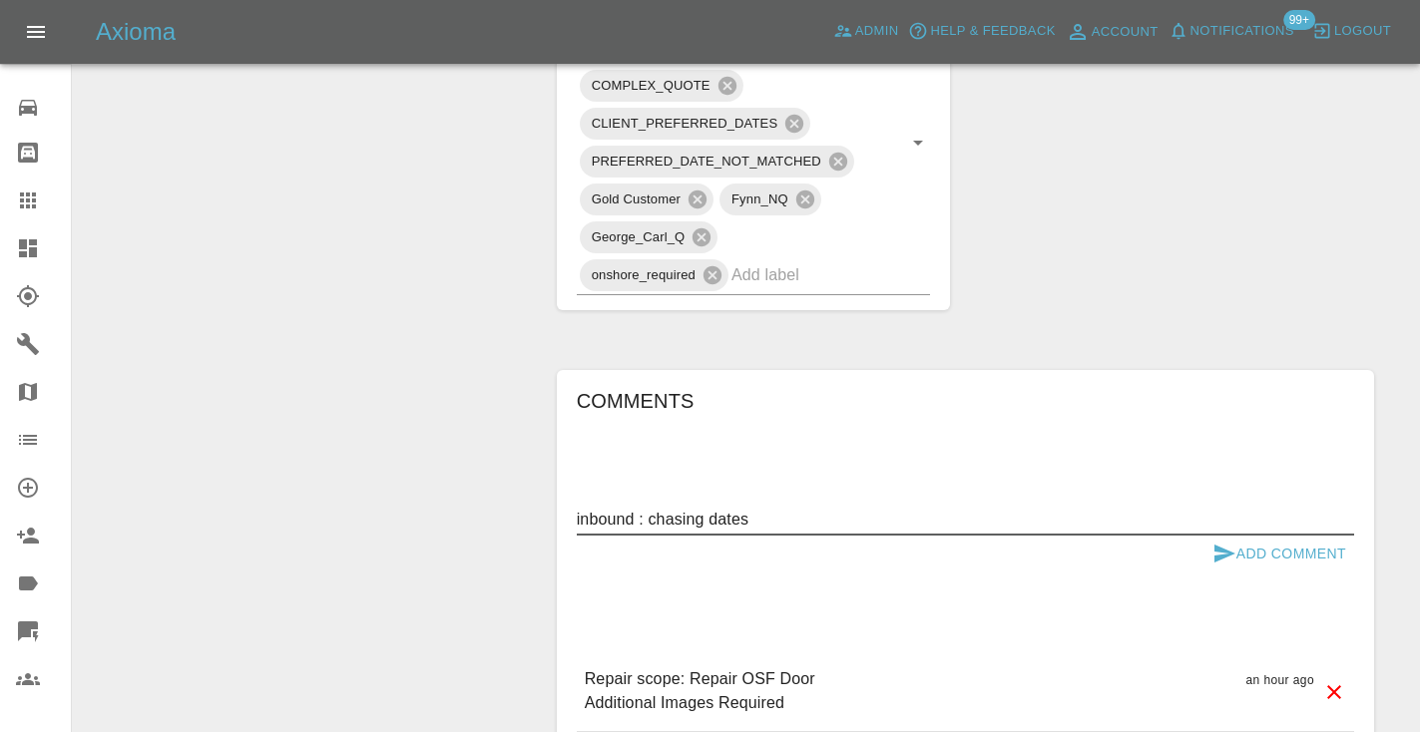
type textarea "inbound : chasing dates"
click at [1233, 542] on icon "submit" at bounding box center [1224, 554] width 24 height 24
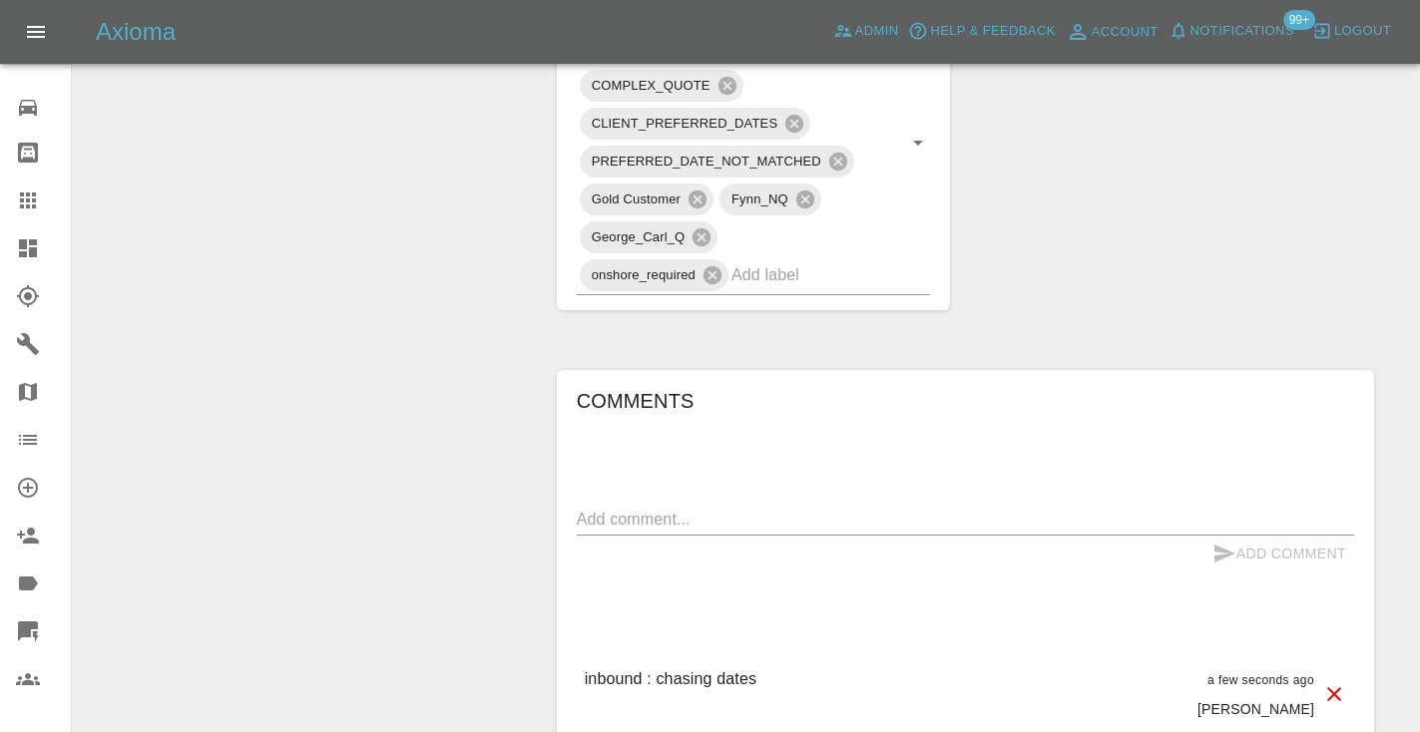
click at [26, 200] on icon at bounding box center [28, 201] width 16 height 16
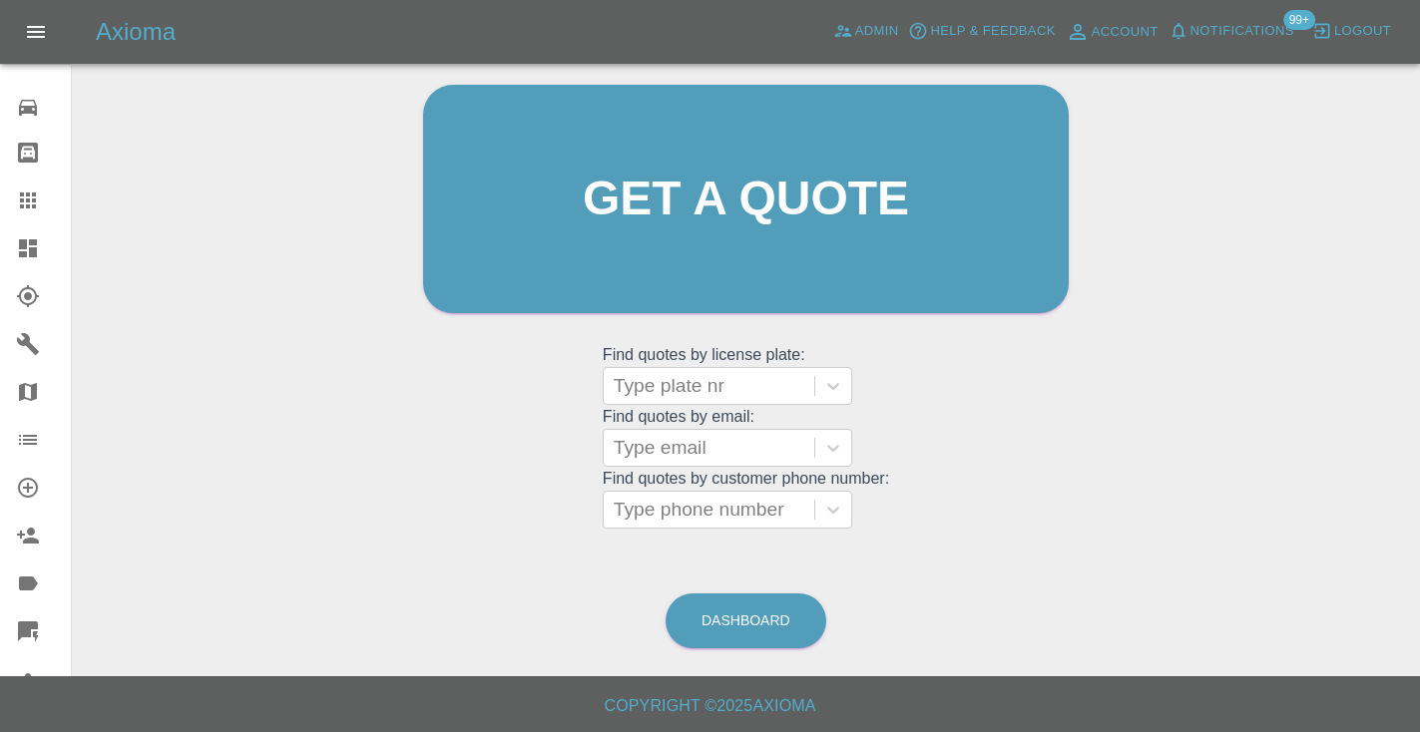
scroll to position [201, 0]
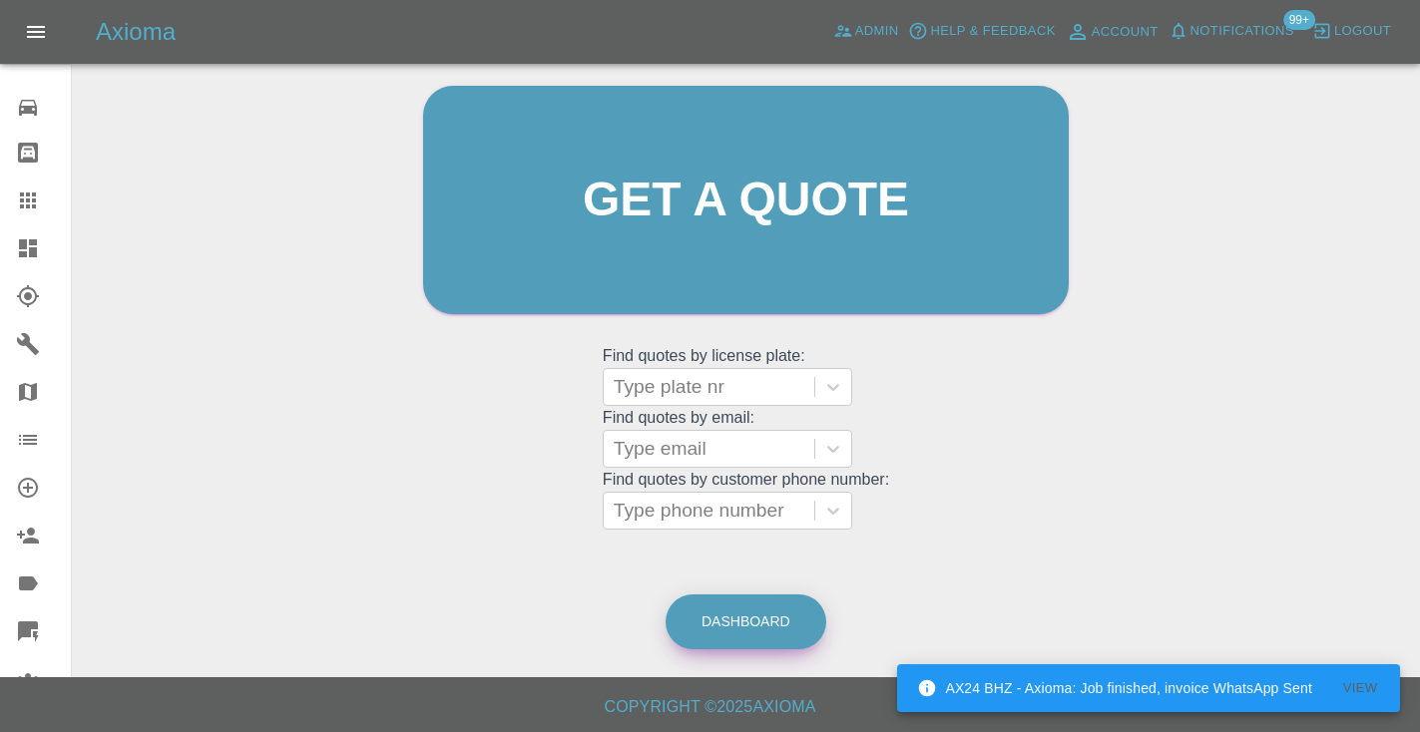
click at [731, 606] on link "Dashboard" at bounding box center [745, 622] width 161 height 55
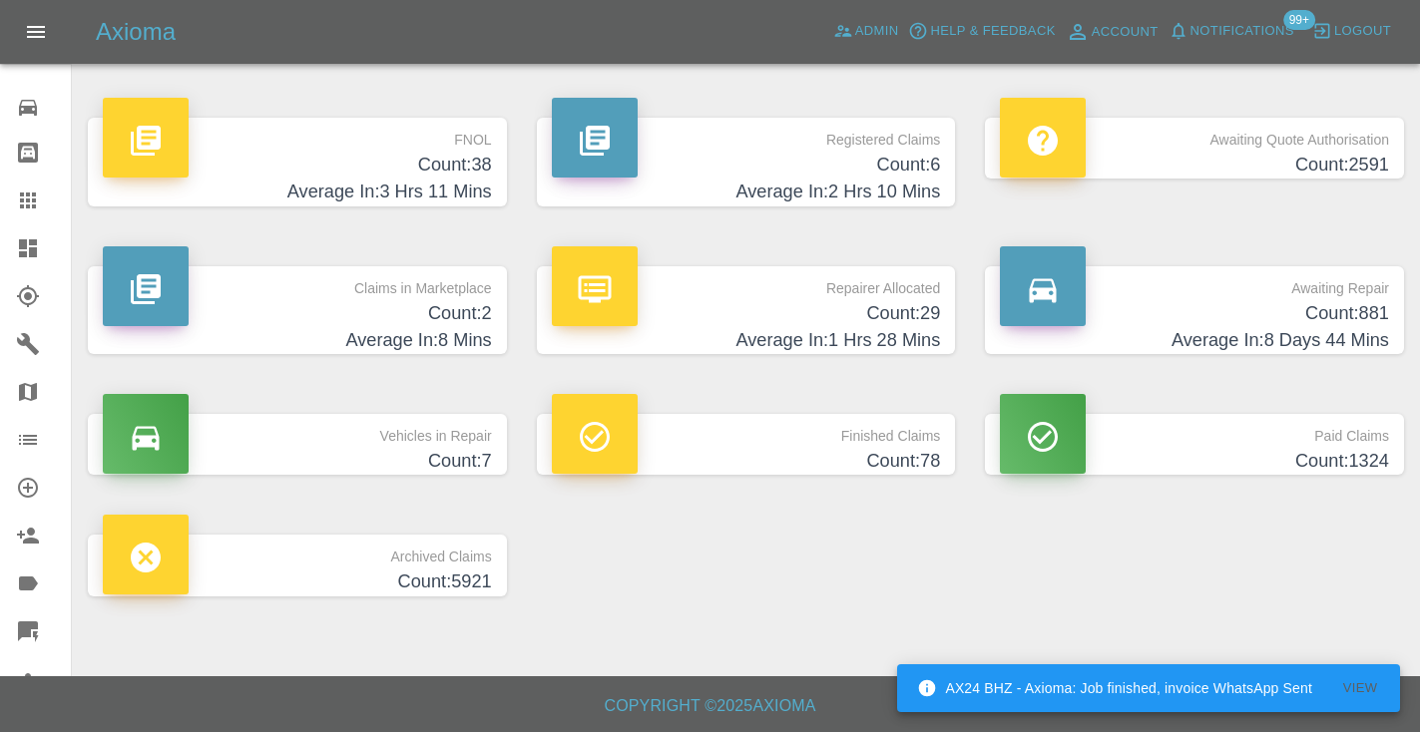
click at [1345, 310] on h4 "Count: 881" at bounding box center [1194, 313] width 389 height 27
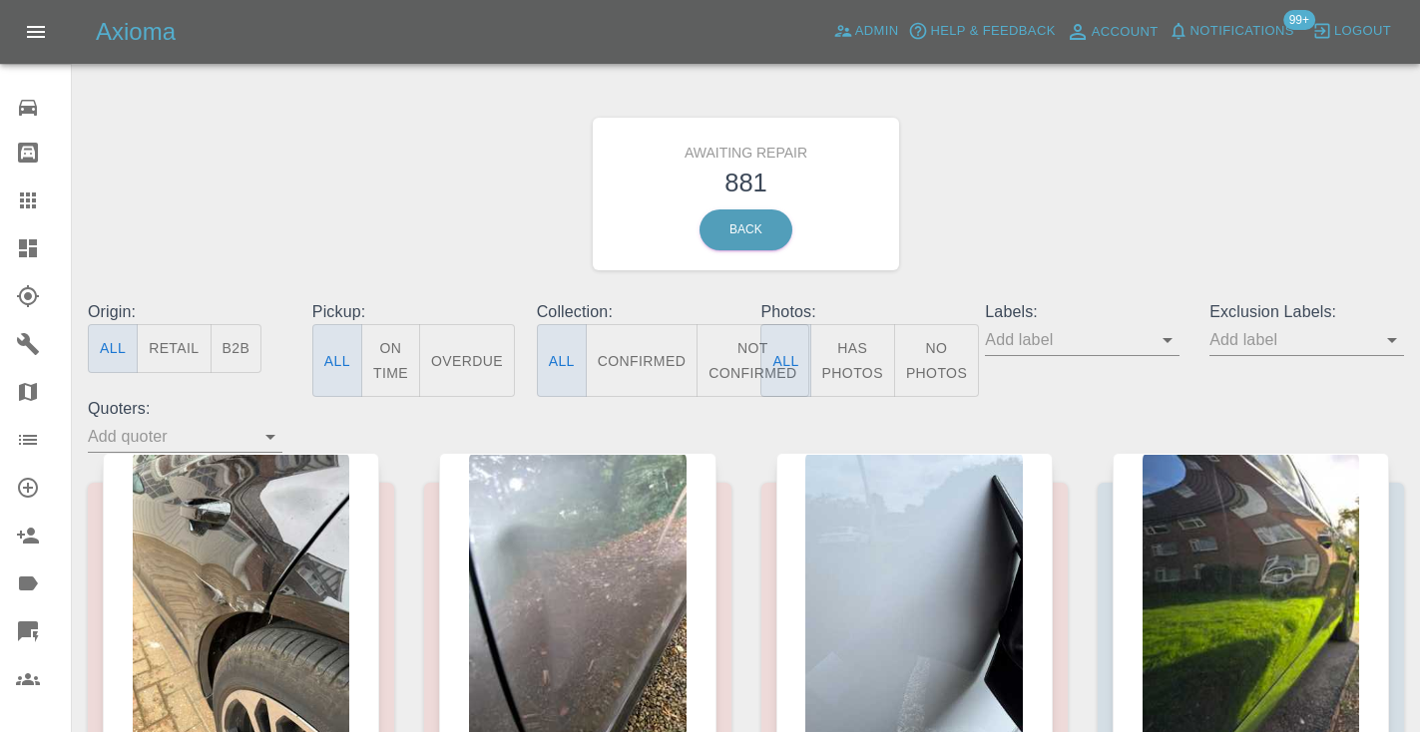
click at [724, 359] on button "Not Confirmed" at bounding box center [752, 360] width 112 height 73
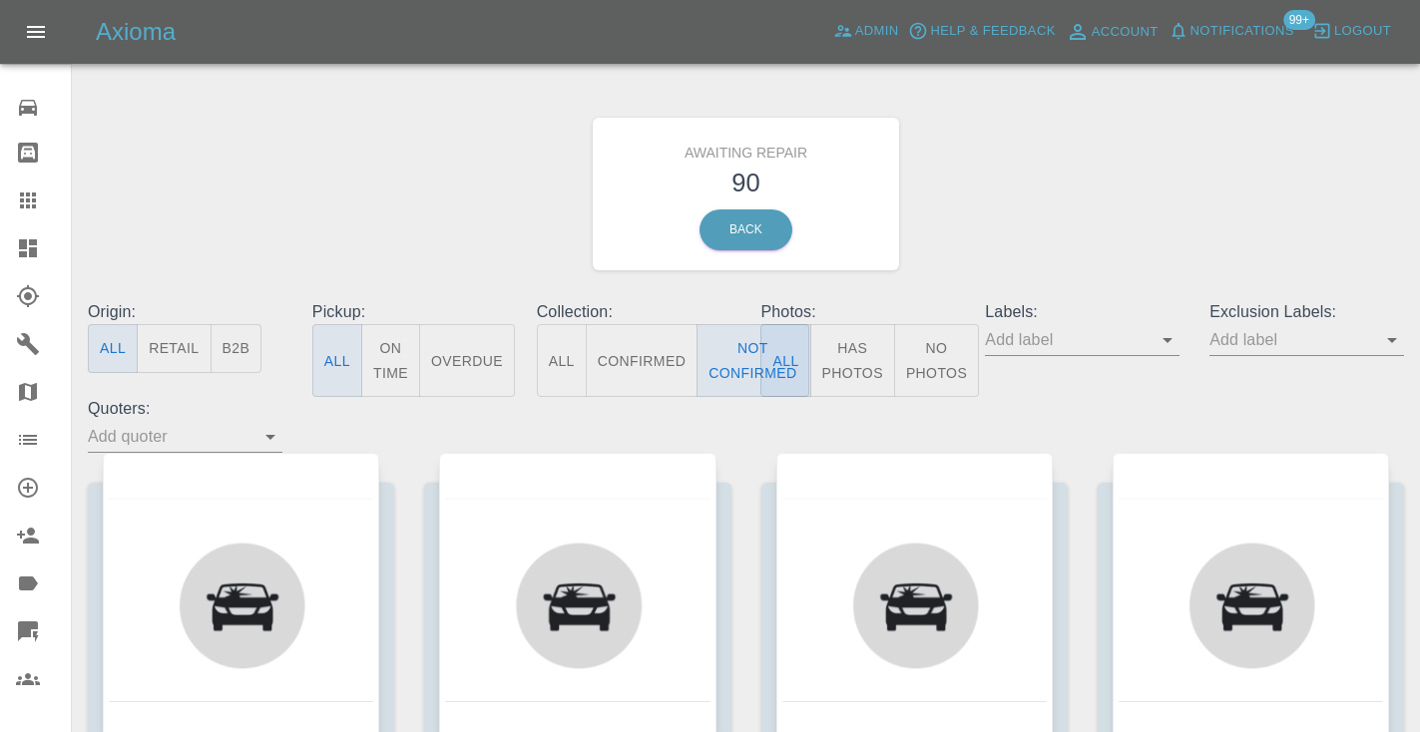
click at [1104, 207] on div "Awaiting Repair 90 Back" at bounding box center [746, 194] width 1346 height 212
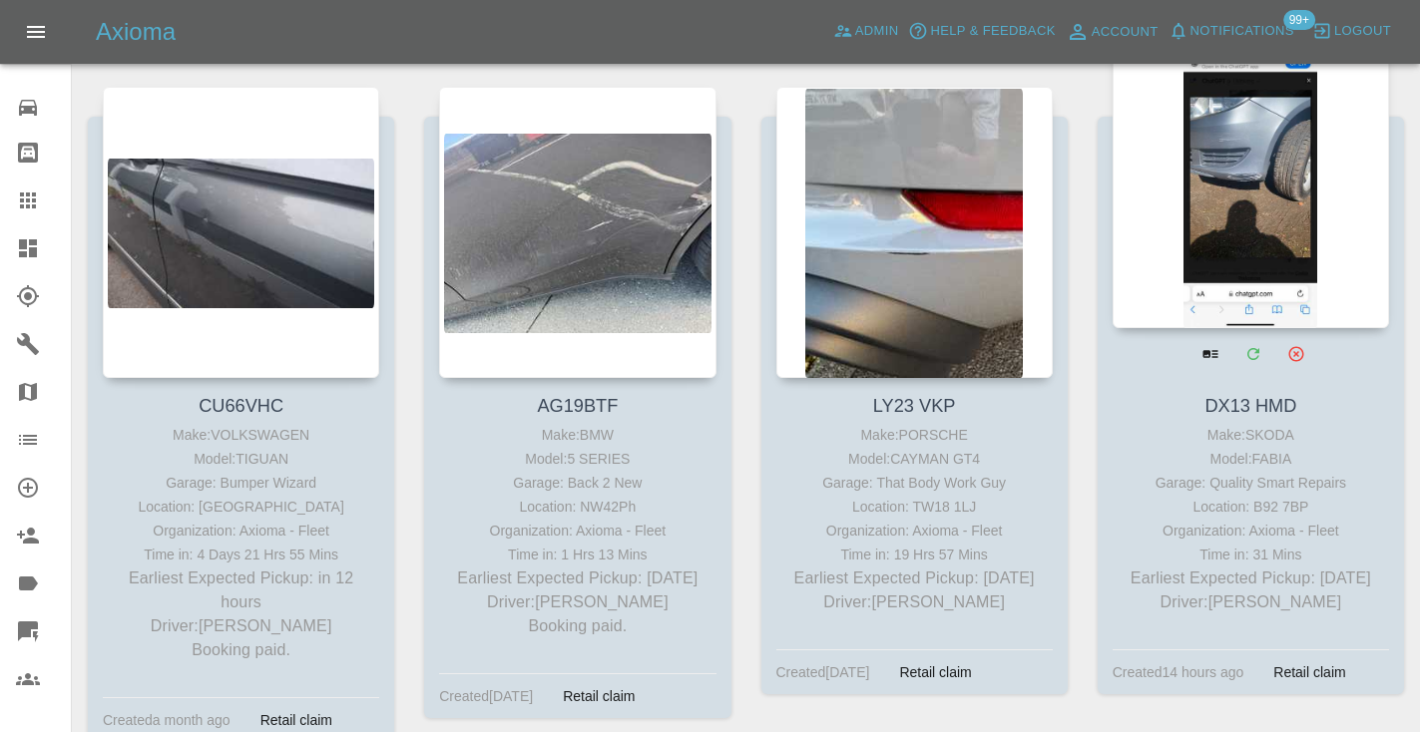
scroll to position [1049, 0]
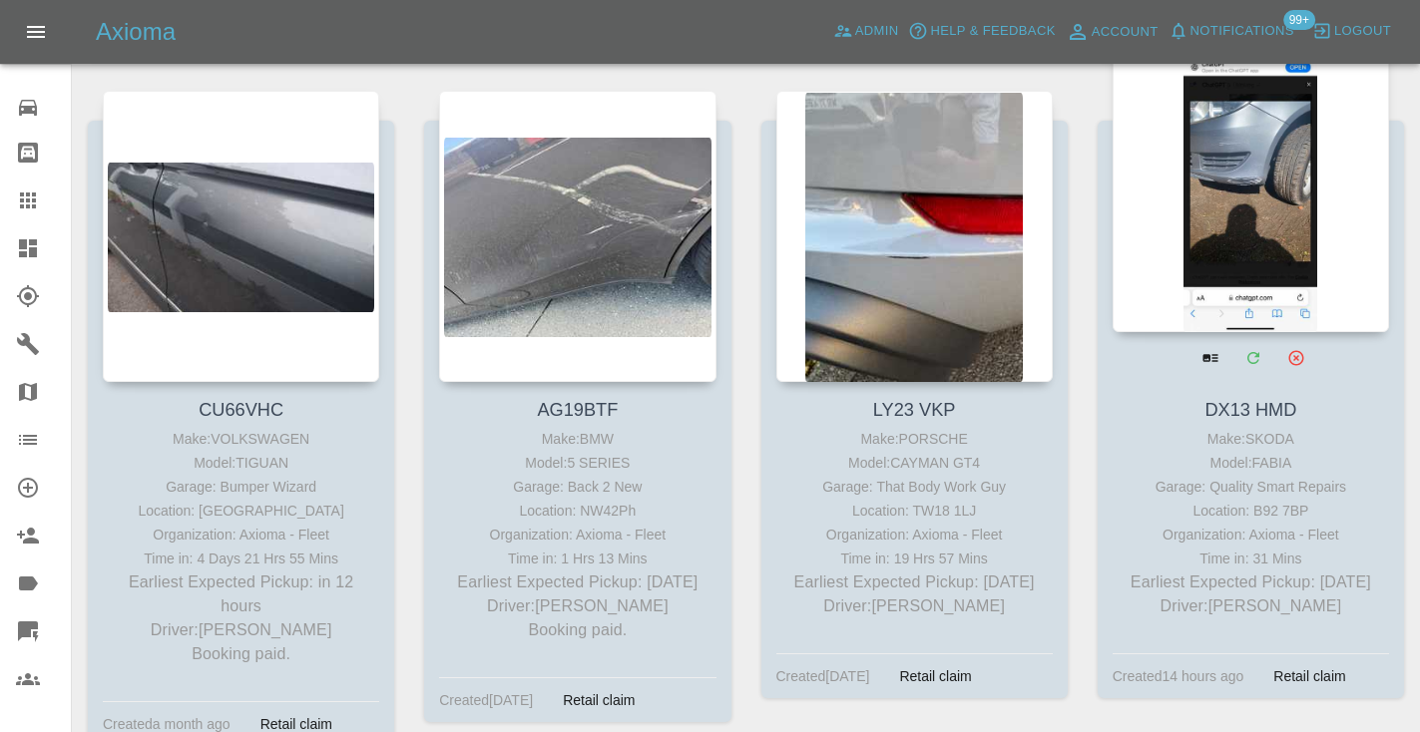
click at [1265, 172] on div at bounding box center [1250, 186] width 276 height 291
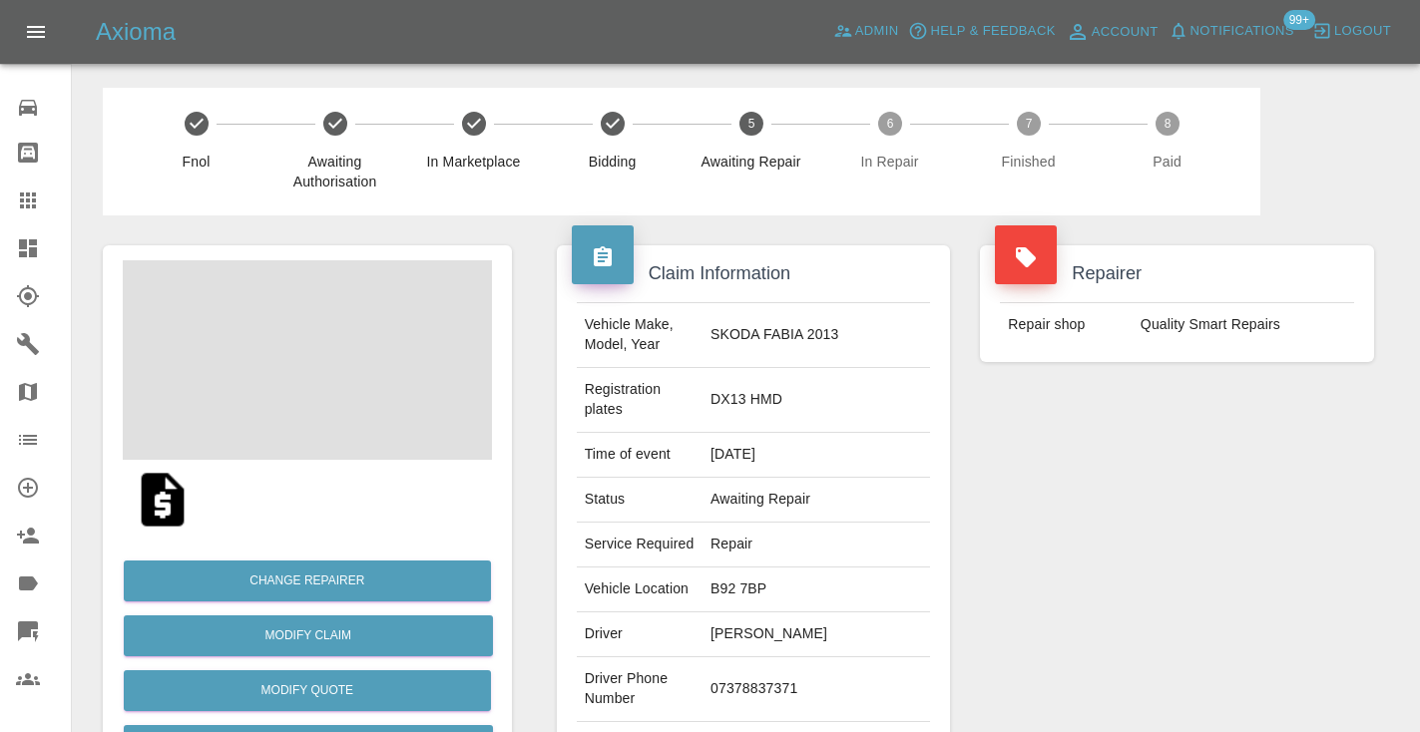
click at [795, 674] on td "07378837371" at bounding box center [815, 689] width 227 height 65
copy td "07378837371"
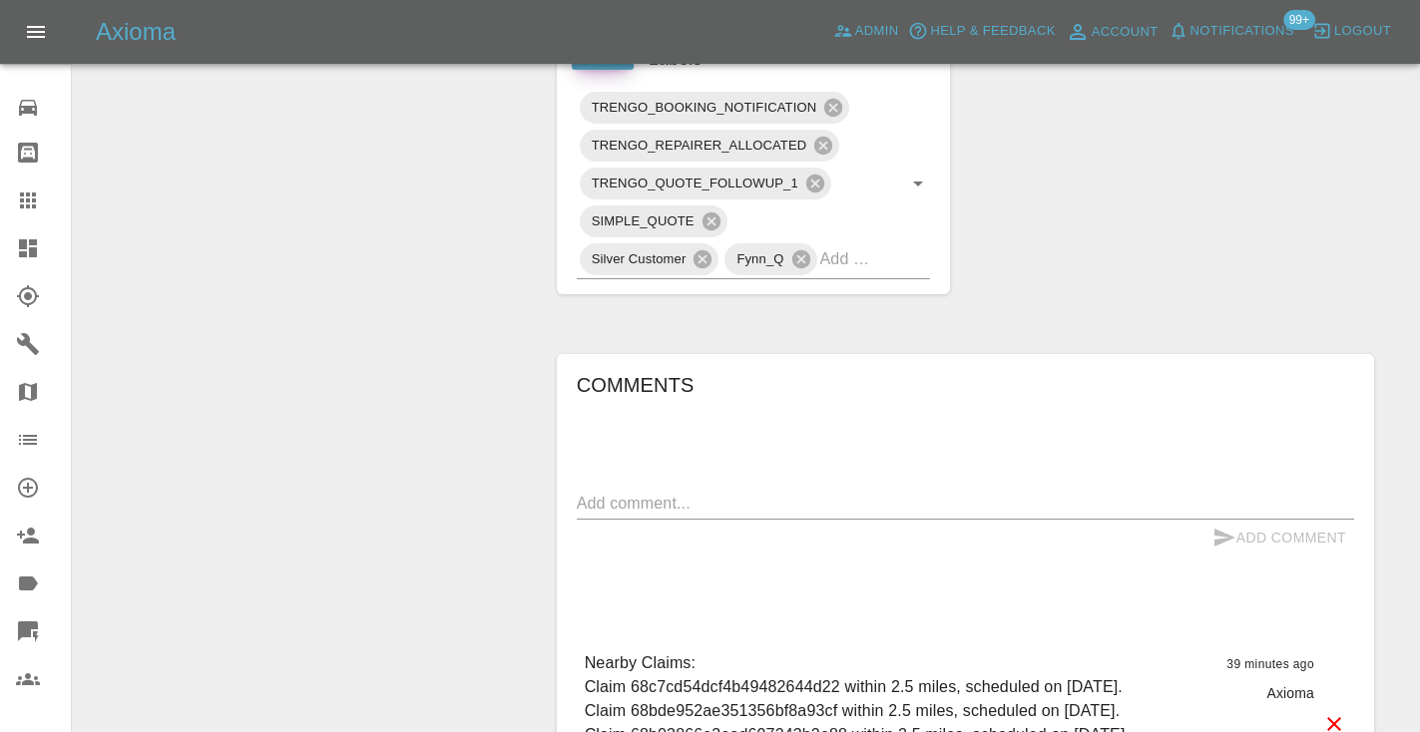
scroll to position [1132, 0]
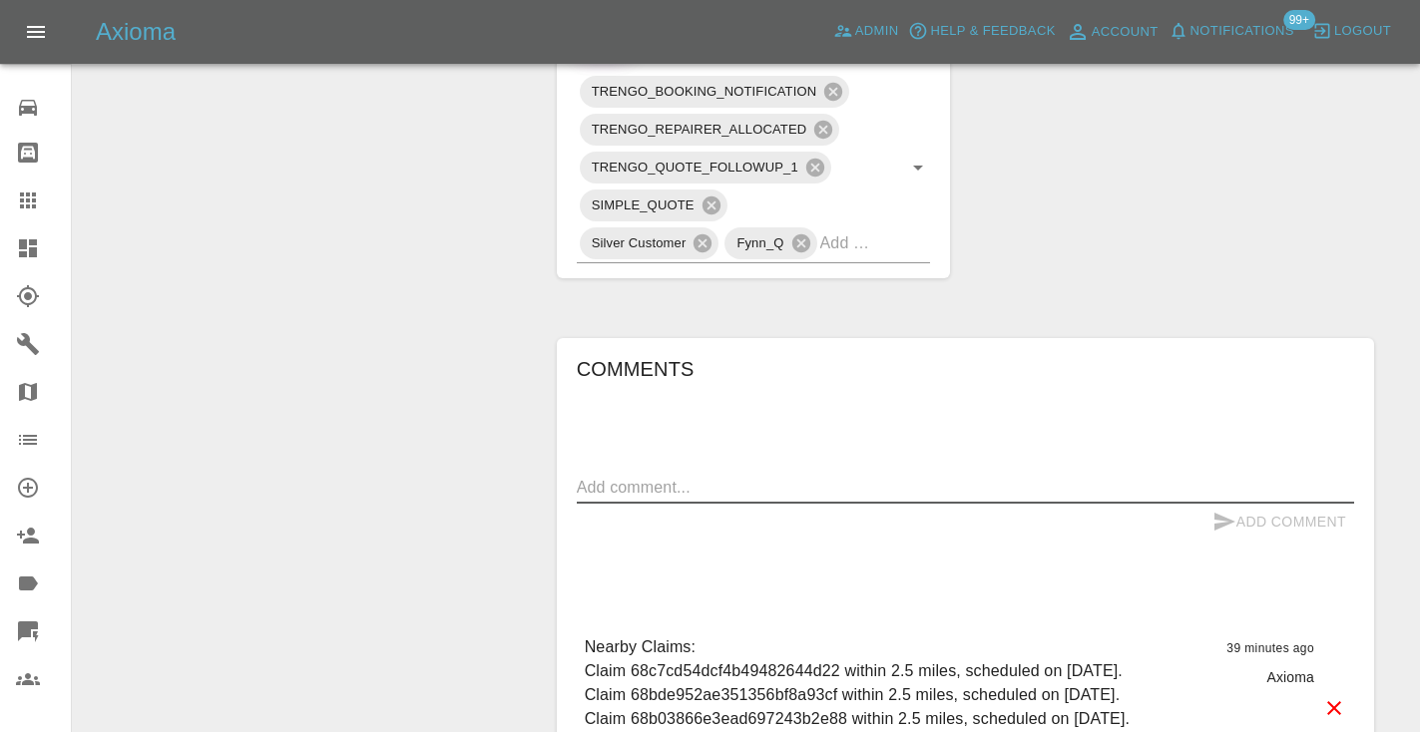
click at [598, 476] on textarea at bounding box center [965, 487] width 777 height 23
type textarea "called no answer : voice mailbox"
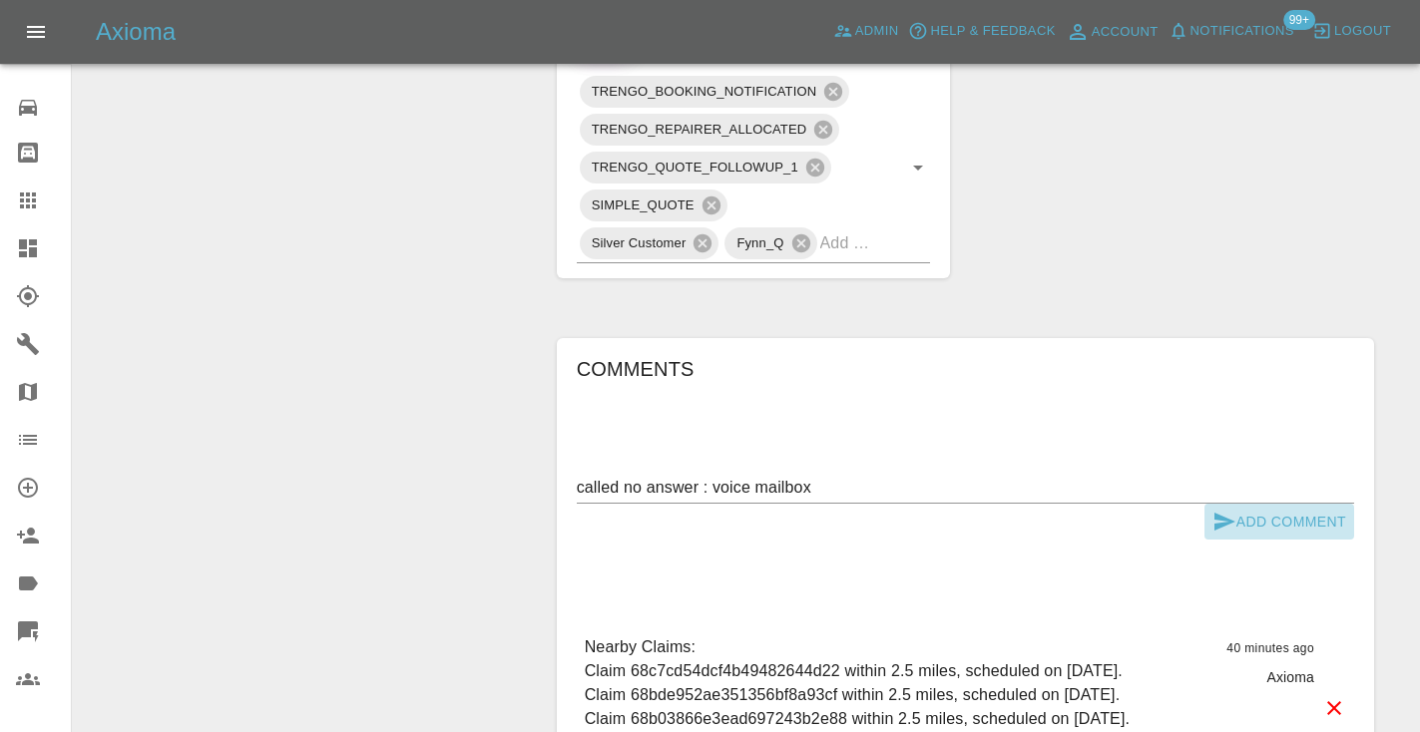
click at [1220, 510] on icon "submit" at bounding box center [1224, 522] width 24 height 24
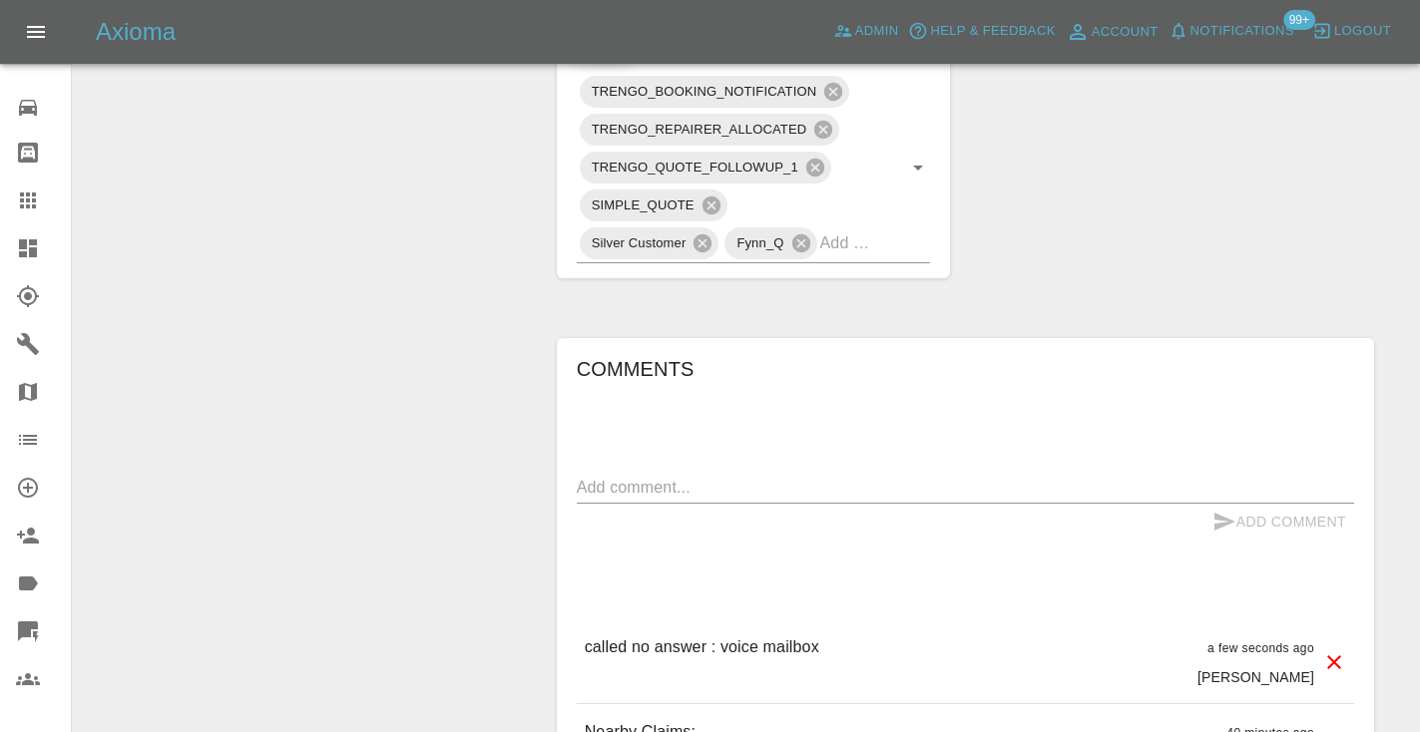
click at [1096, 220] on div "Claim Information Vehicle Make, Model, Year SKODA FABIA 2013 Registration plate…" at bounding box center [965, 62] width 847 height 1958
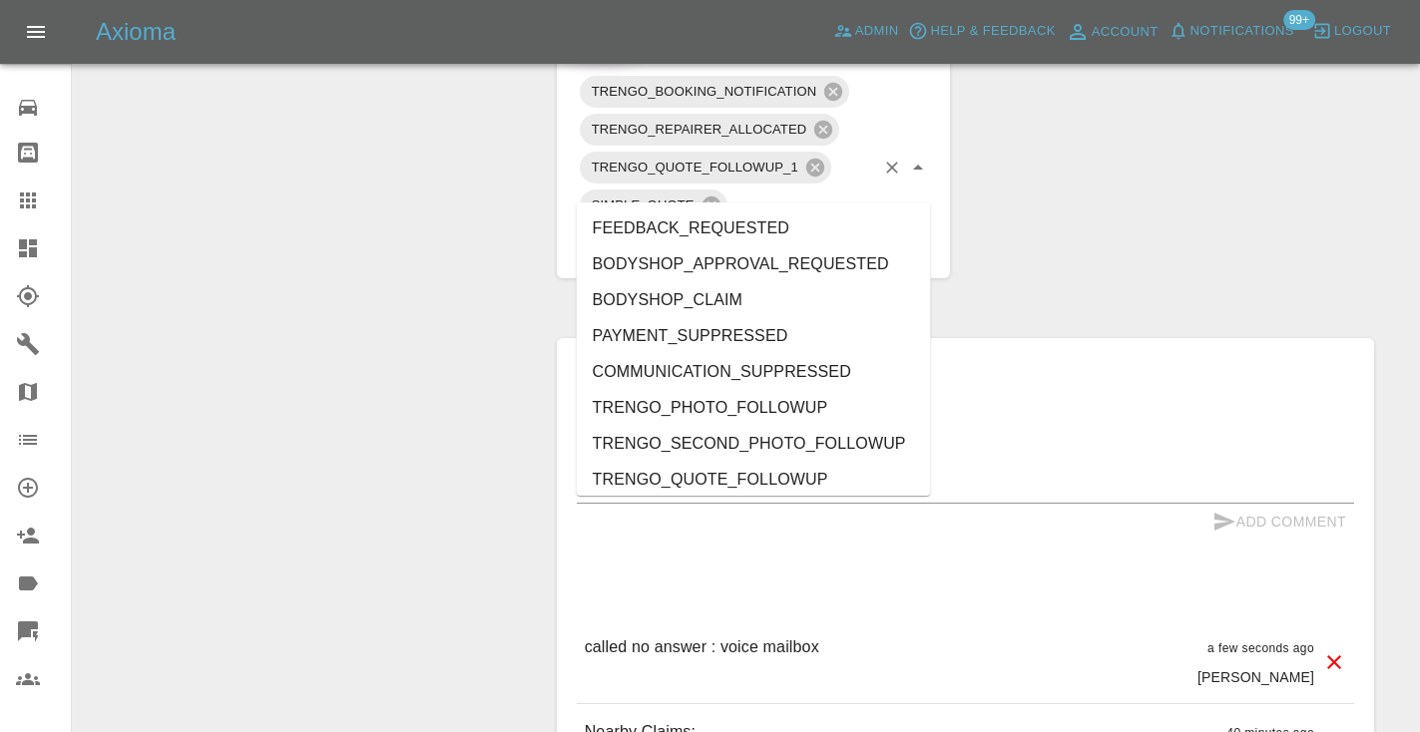
click at [881, 195] on div "TRENGO_BOOKING_NOTIFICATION TRENGO_REPAIRER_ALLOCATED TRENGO_QUOTE_FOLLOWUP_1 S…" at bounding box center [754, 168] width 354 height 191
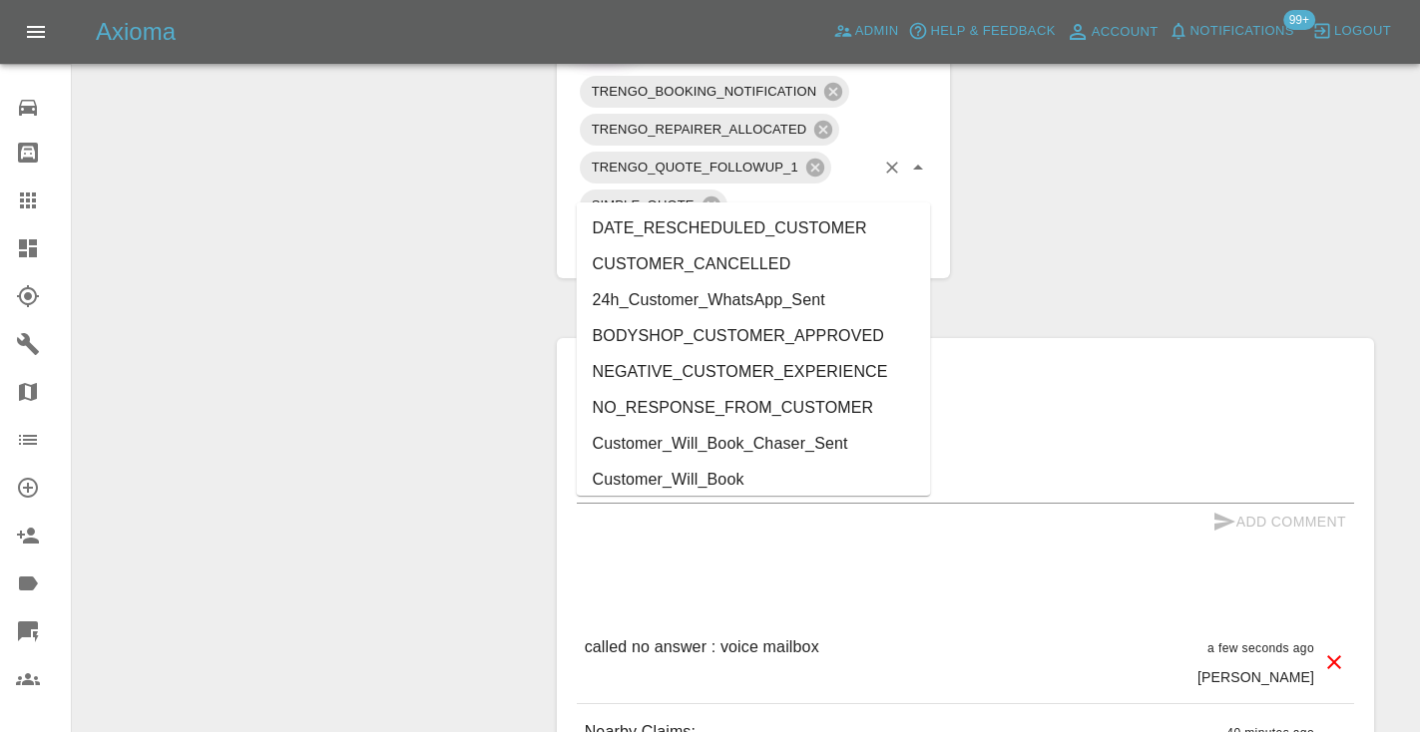
type input "custo"
click at [693, 468] on li "Customer_Will_Book" at bounding box center [754, 480] width 354 height 36
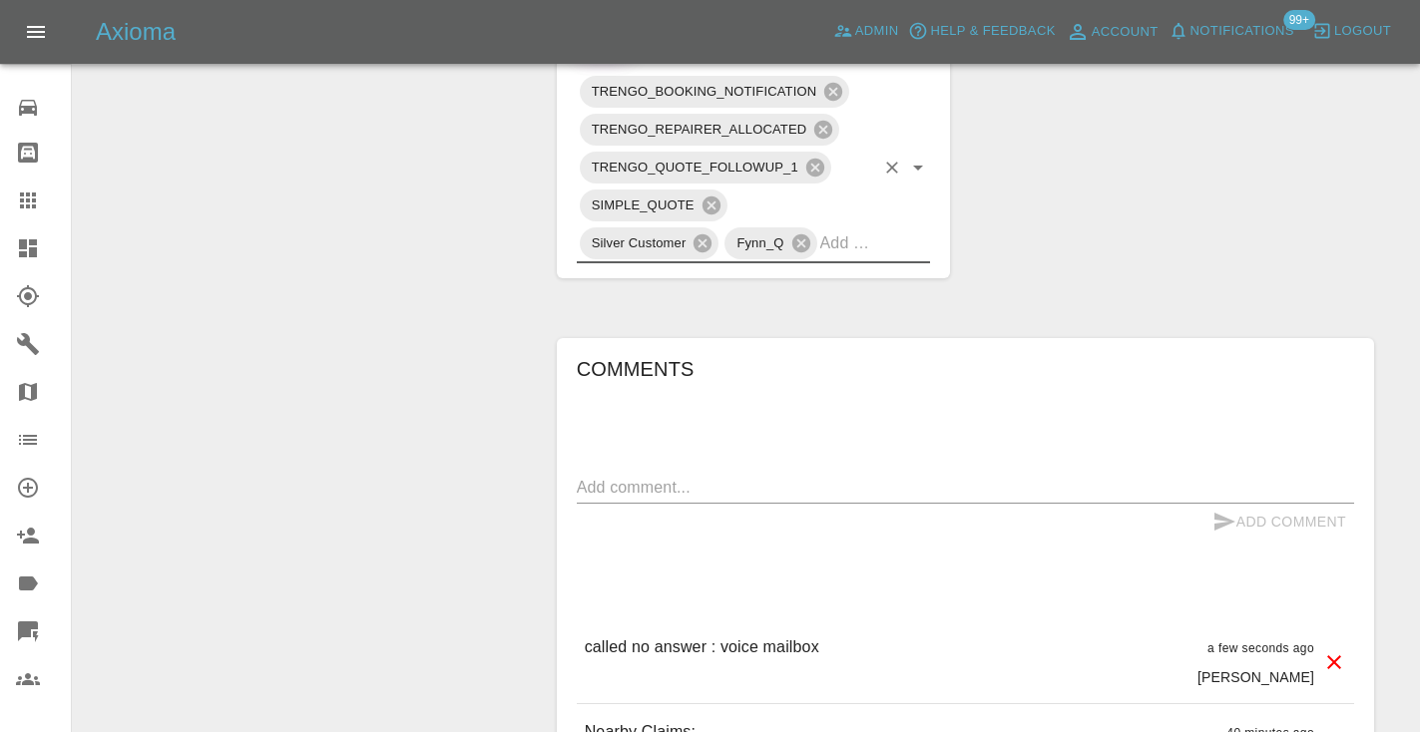
click at [18, 198] on icon at bounding box center [28, 201] width 24 height 24
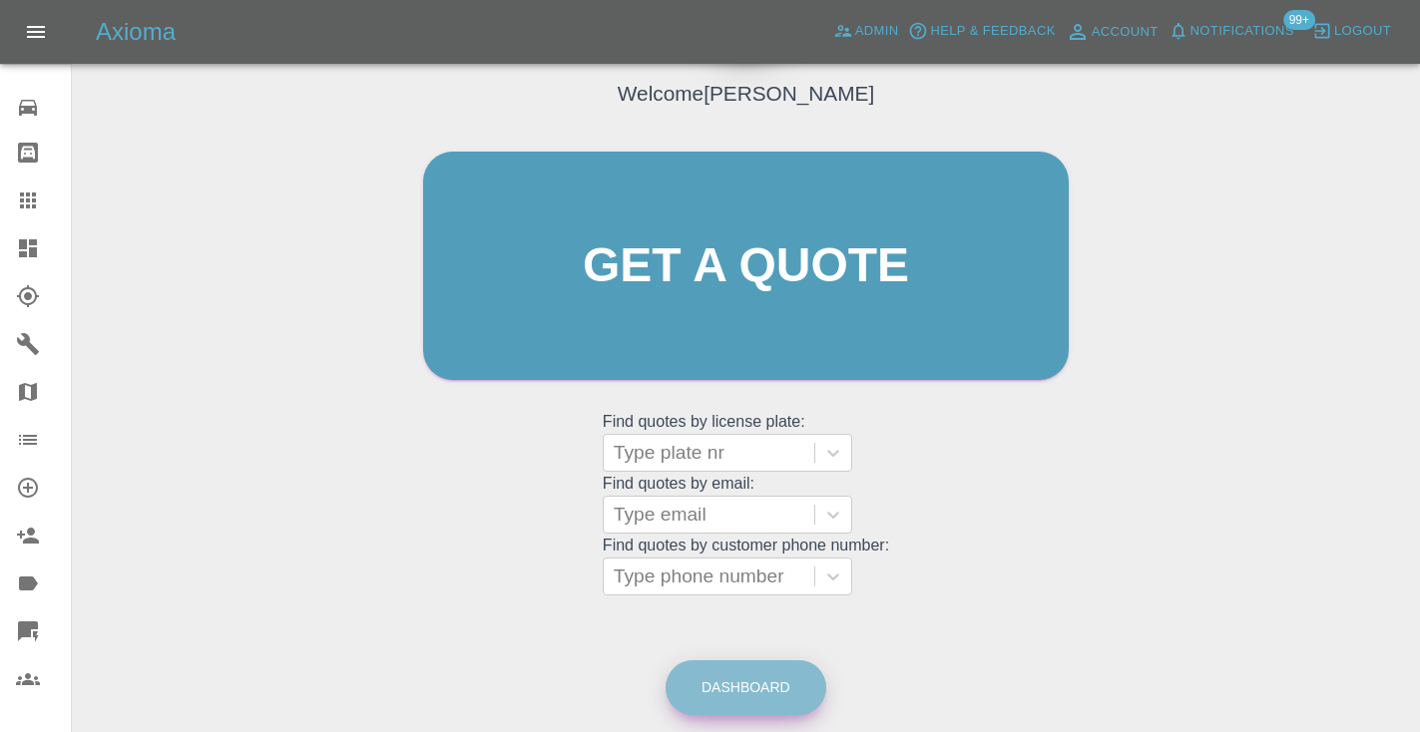
click at [717, 681] on link "Dashboard" at bounding box center [745, 687] width 161 height 55
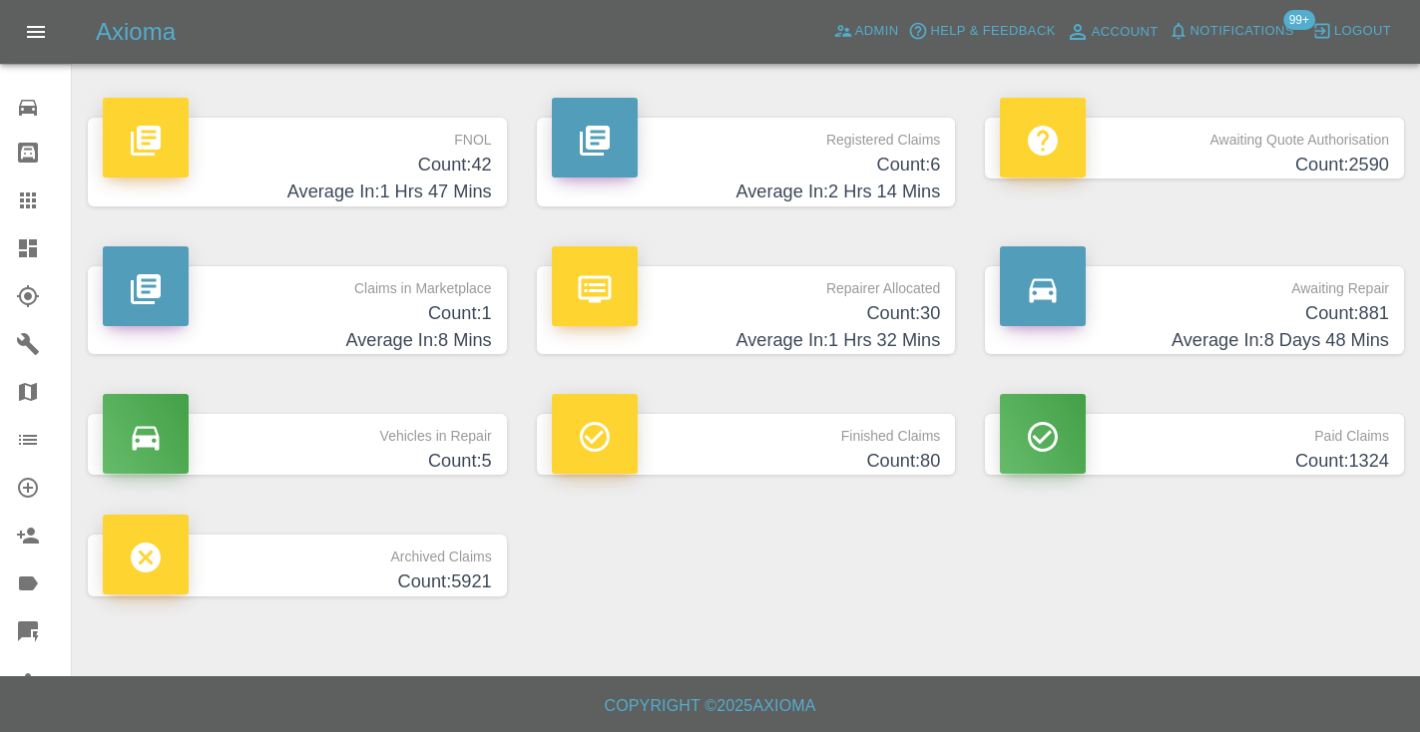
click at [1343, 306] on h4 "Count: 881" at bounding box center [1194, 313] width 389 height 27
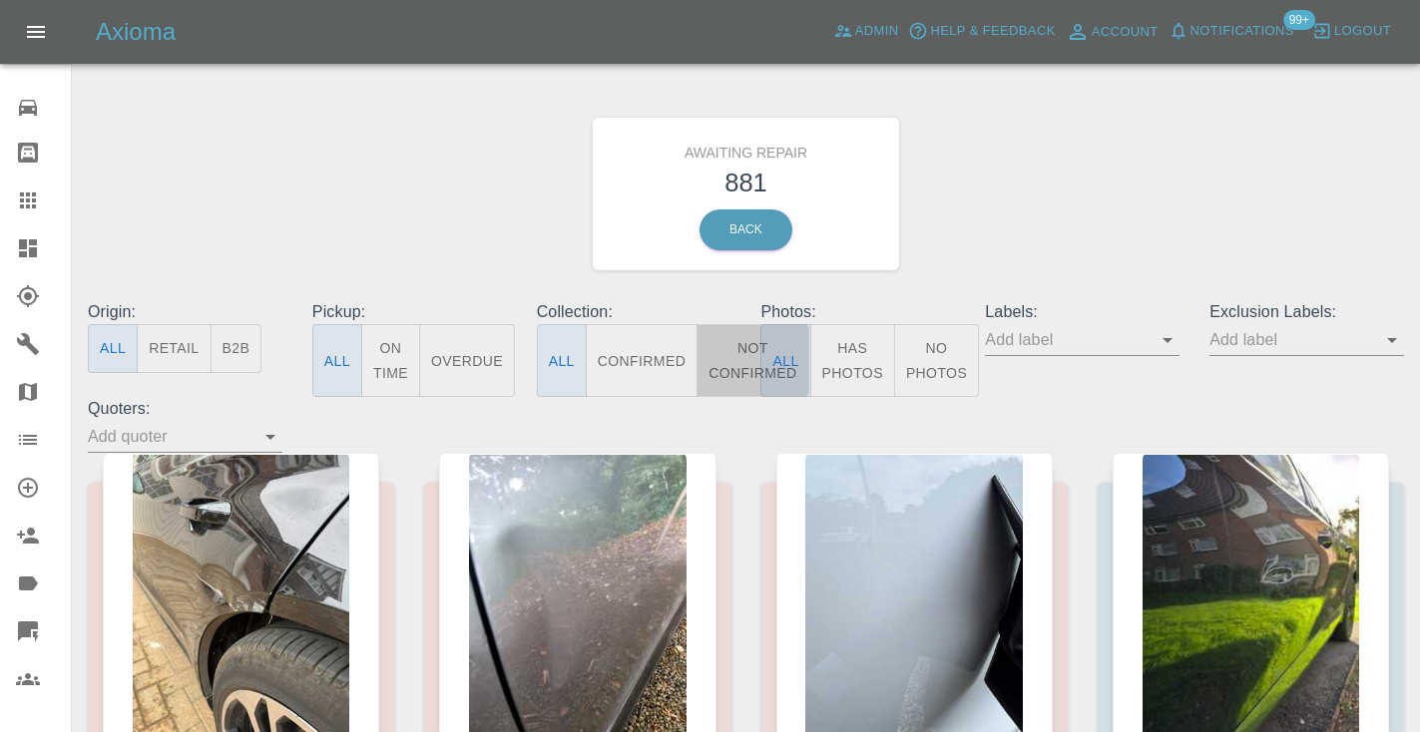
click at [727, 352] on button "Not Confirmed" at bounding box center [752, 360] width 112 height 73
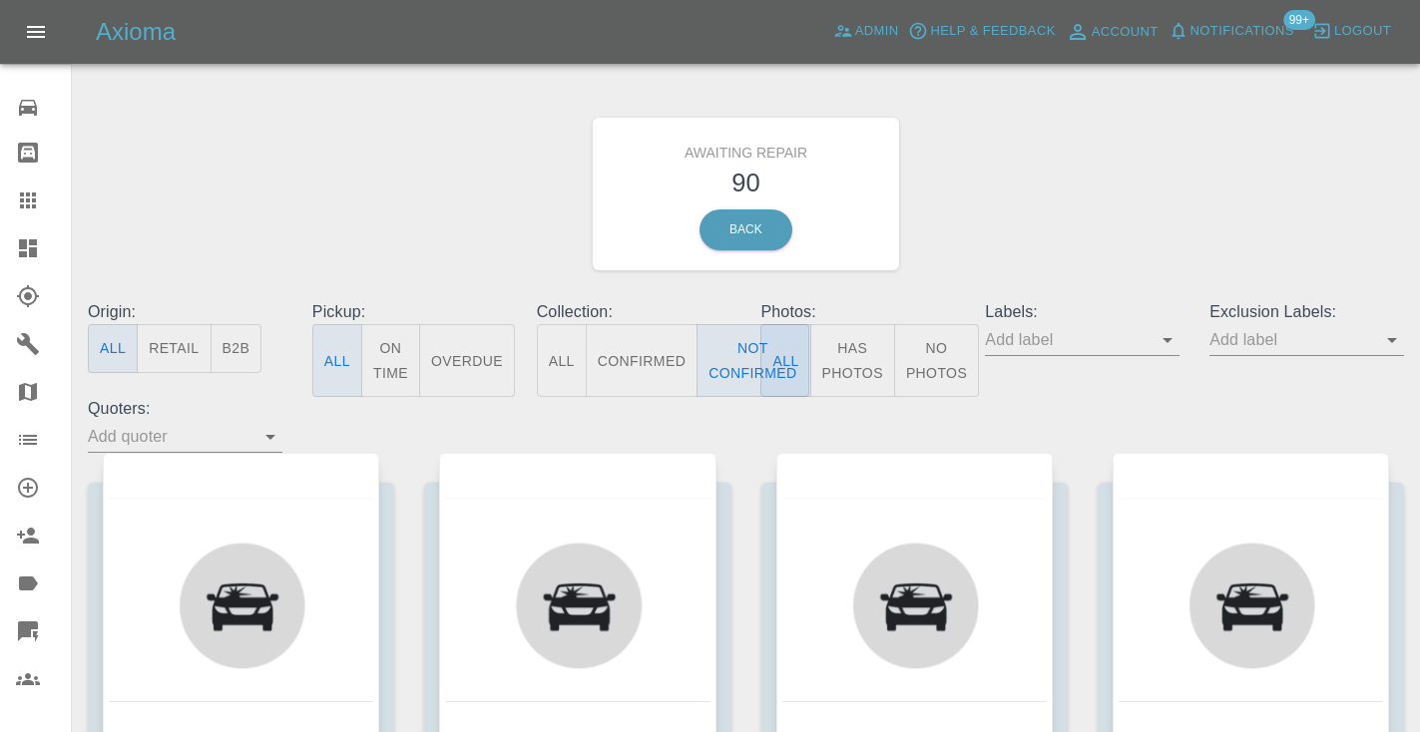
click at [1126, 167] on div "Awaiting Repair 90 Back" at bounding box center [746, 194] width 1346 height 212
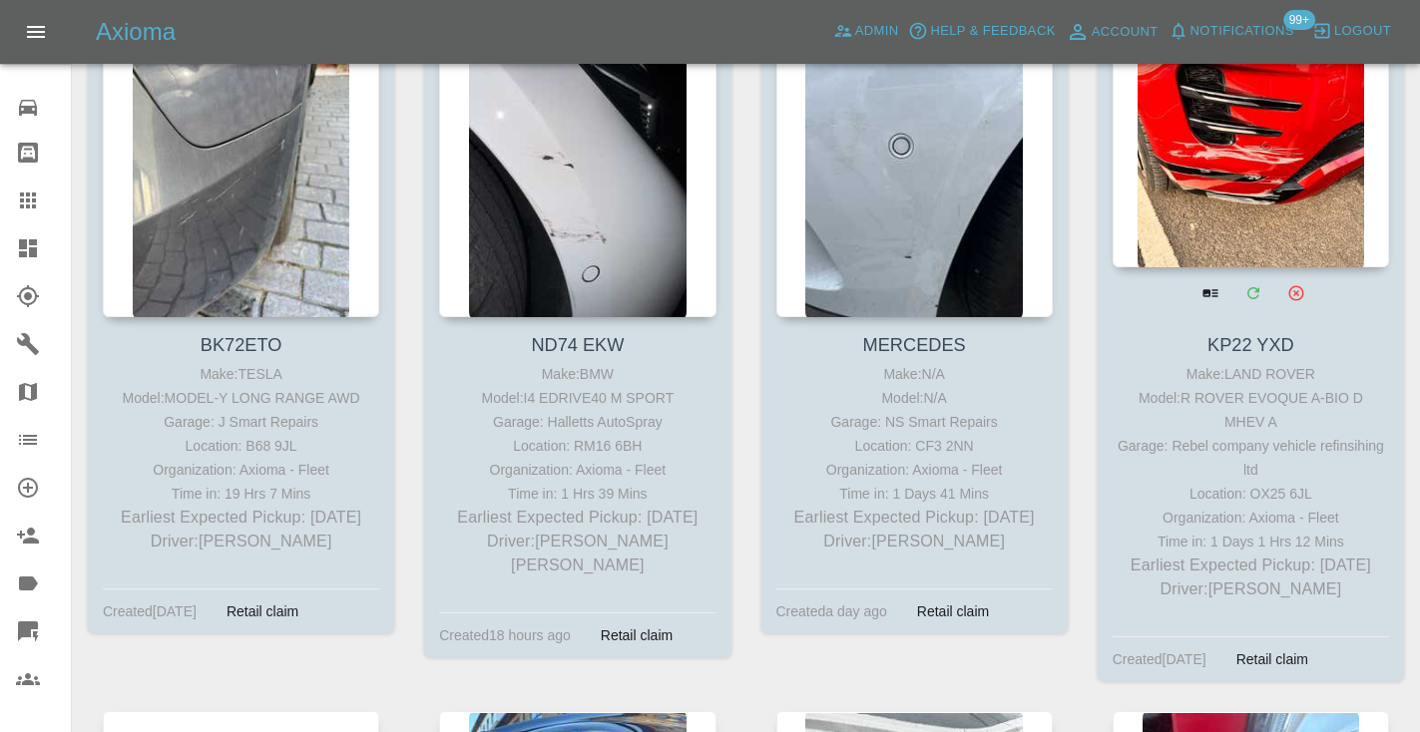
scroll to position [3045, 0]
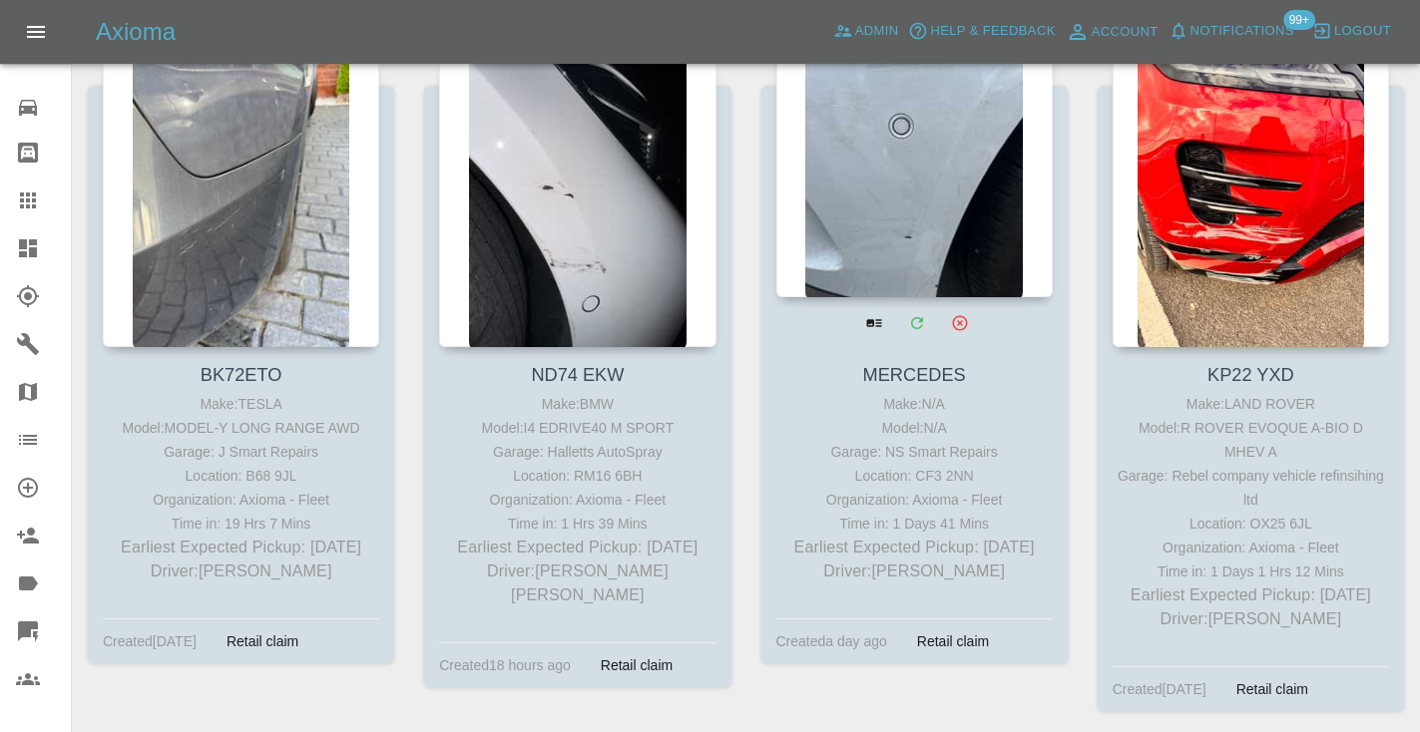
click at [875, 183] on div at bounding box center [914, 151] width 276 height 291
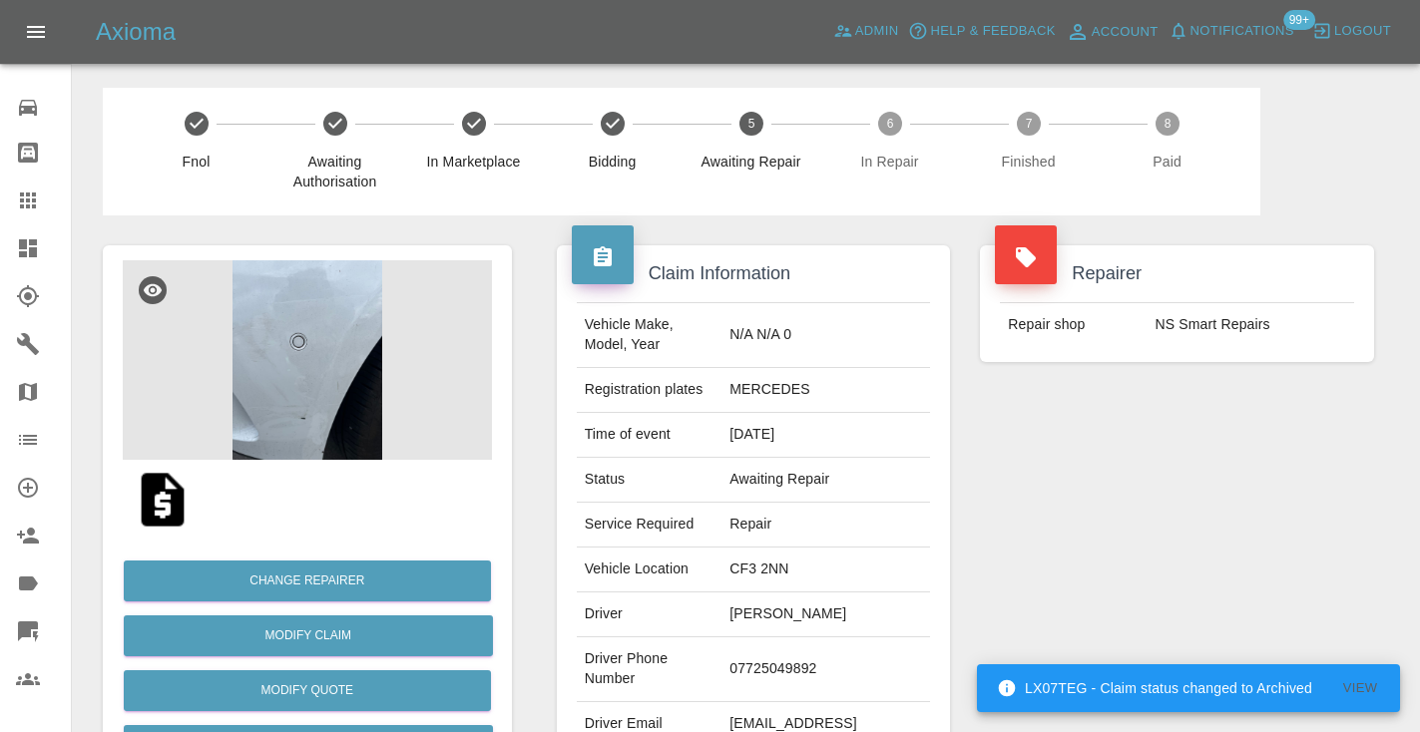
click at [814, 637] on td "07725049892" at bounding box center [825, 669] width 209 height 65
copy td "07725049892"
click at [1130, 467] on div "Repairer Repair shop NS Smart Repairs" at bounding box center [1177, 513] width 424 height 596
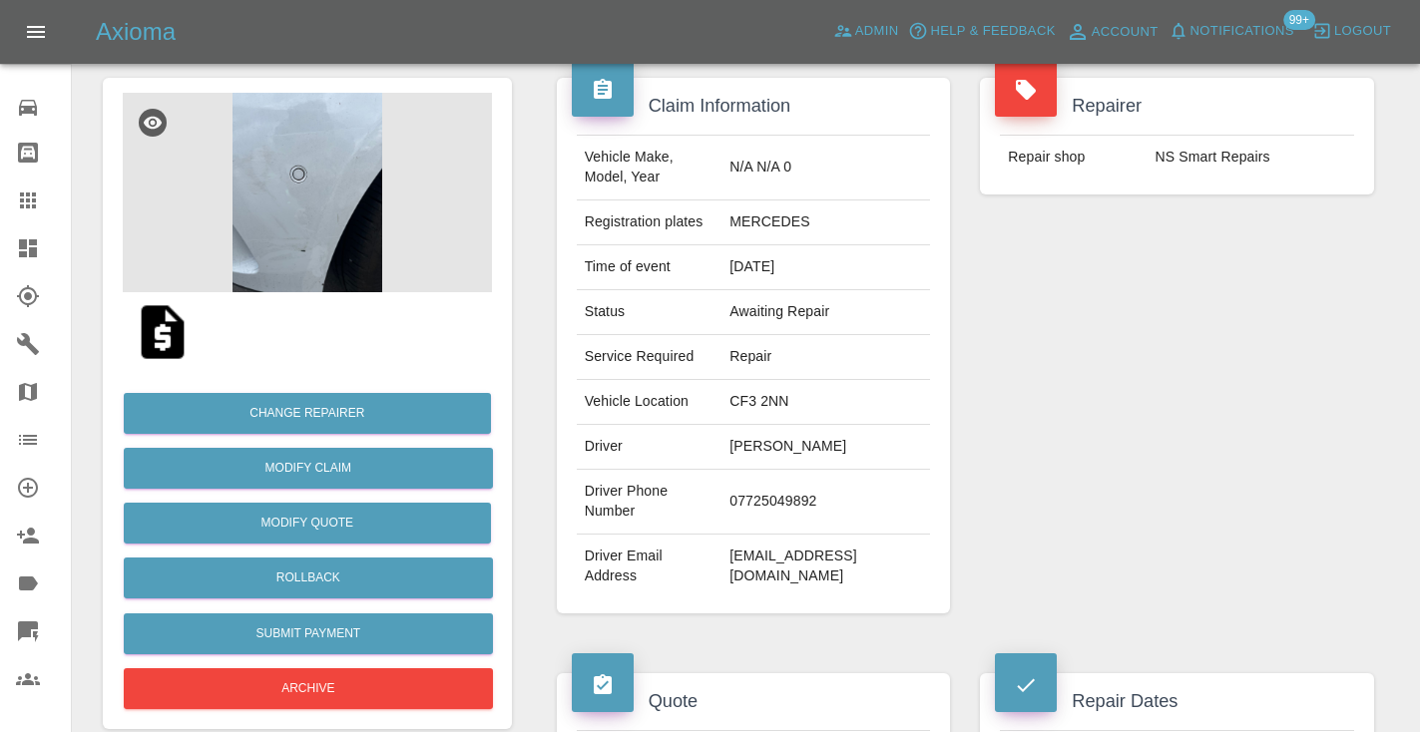
scroll to position [183, 0]
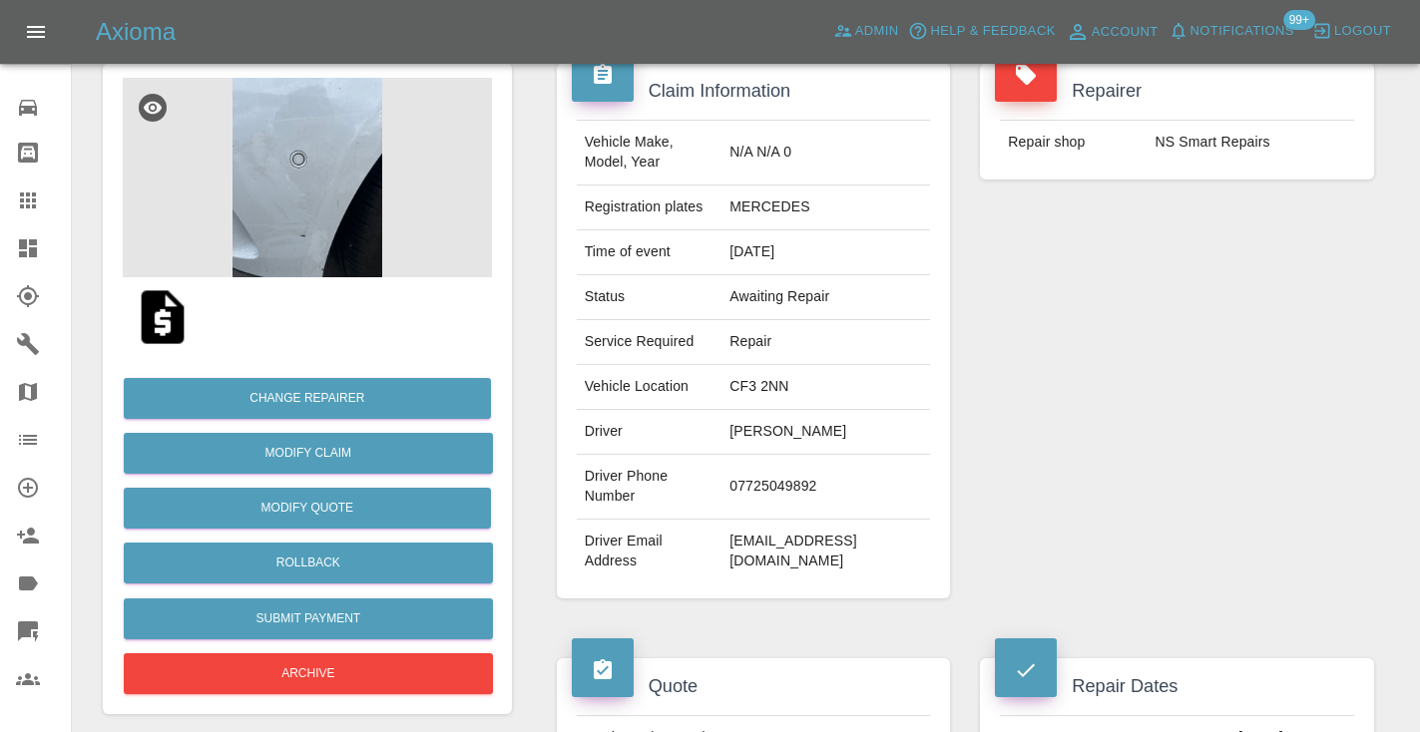
click at [814, 455] on td "07725049892" at bounding box center [825, 487] width 209 height 65
copy td "07725049892"
click at [1200, 410] on div "Repairer Repair shop NS Smart Repairs" at bounding box center [1177, 331] width 424 height 596
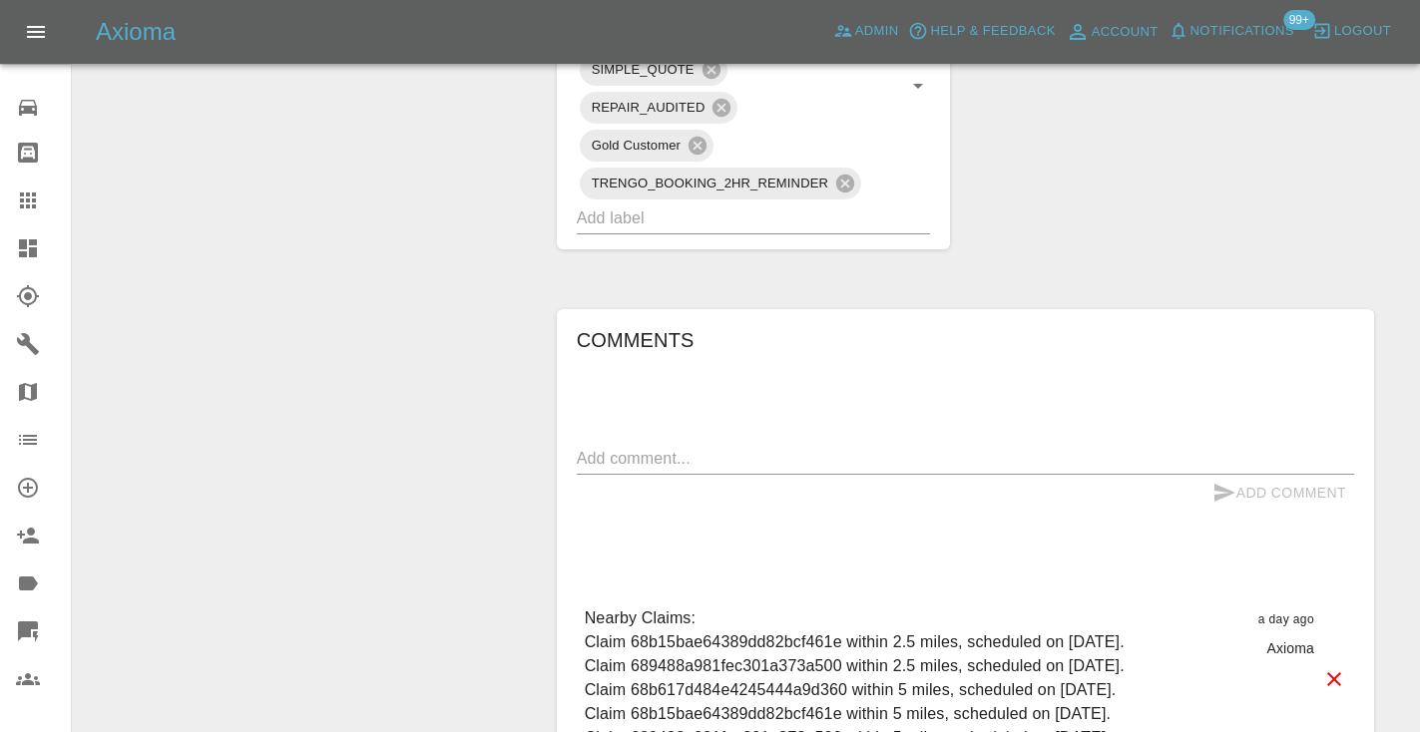
scroll to position [1236, 0]
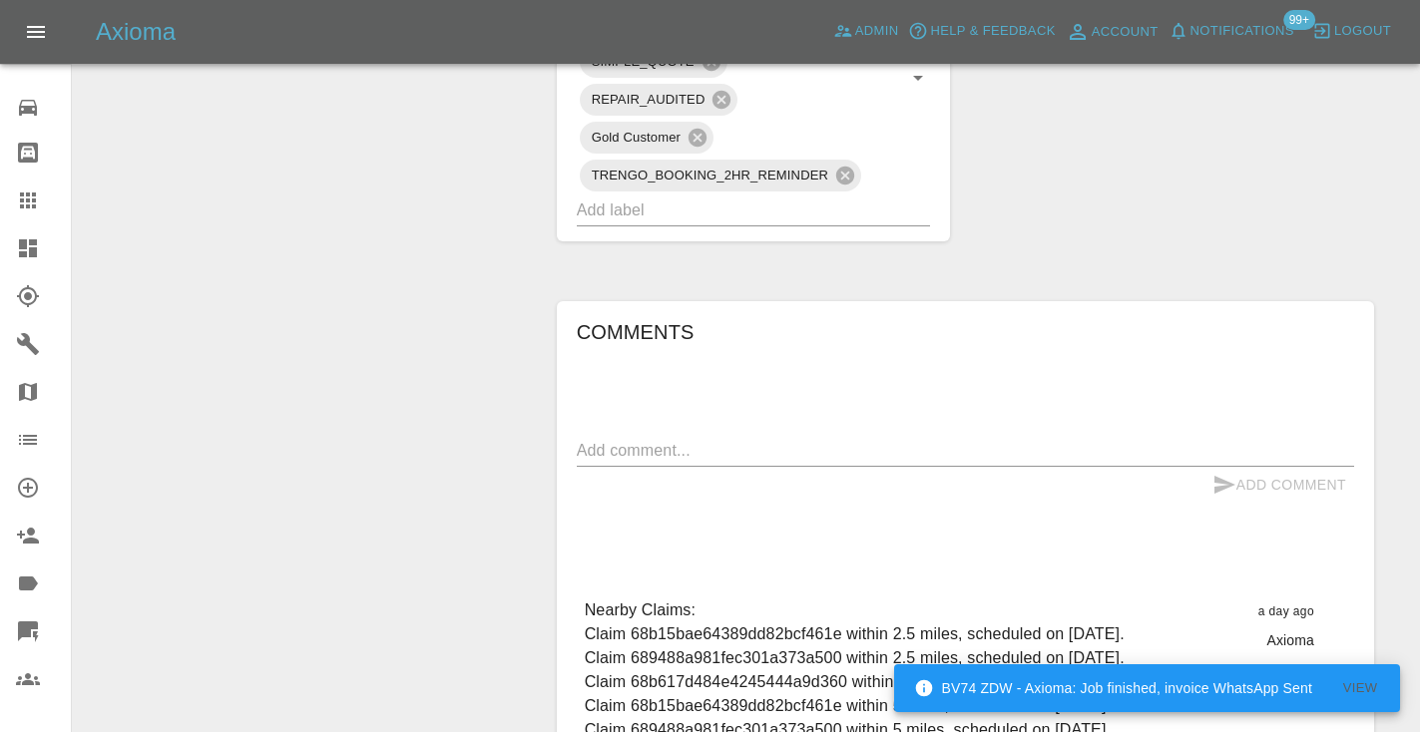
click at [618, 439] on textarea at bounding box center [965, 450] width 777 height 23
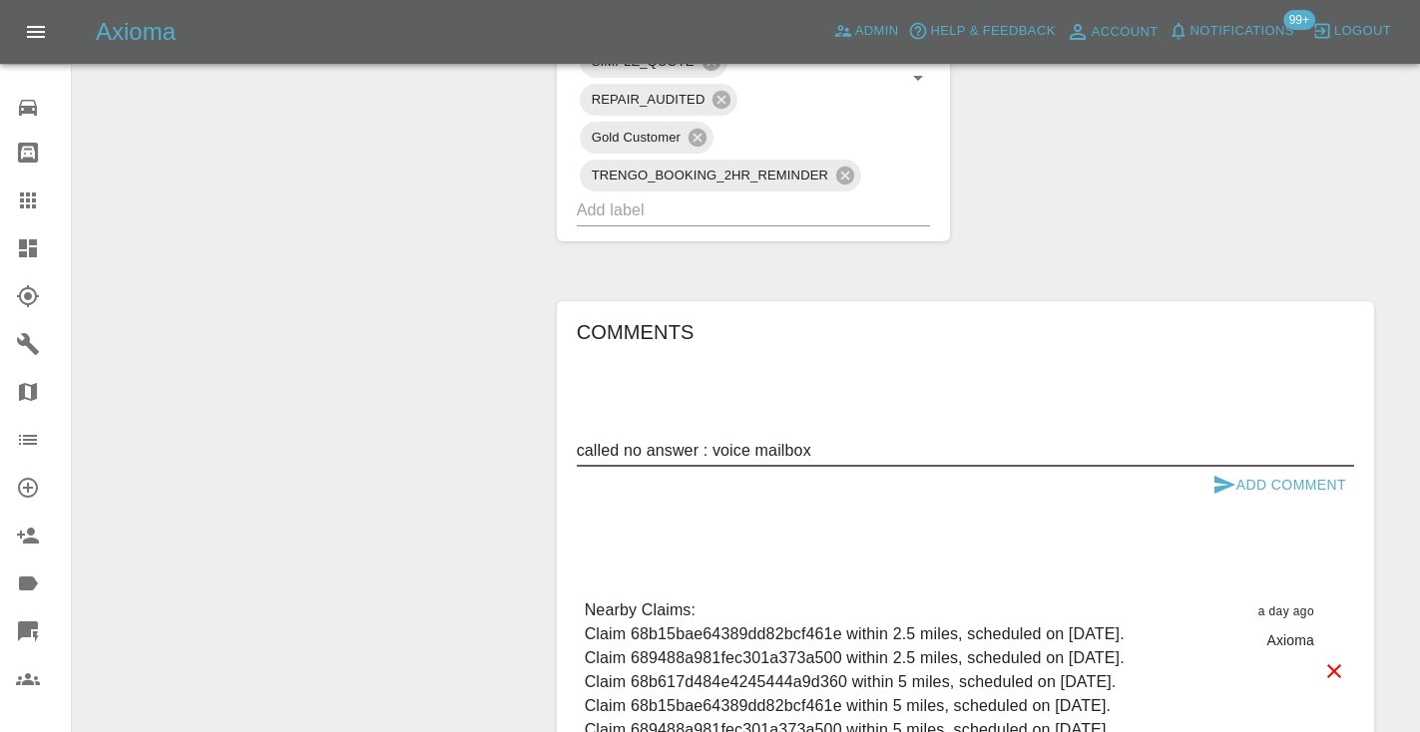
type textarea "called no answer : voice mailbox"
click at [1241, 467] on button "Add Comment" at bounding box center [1279, 485] width 150 height 37
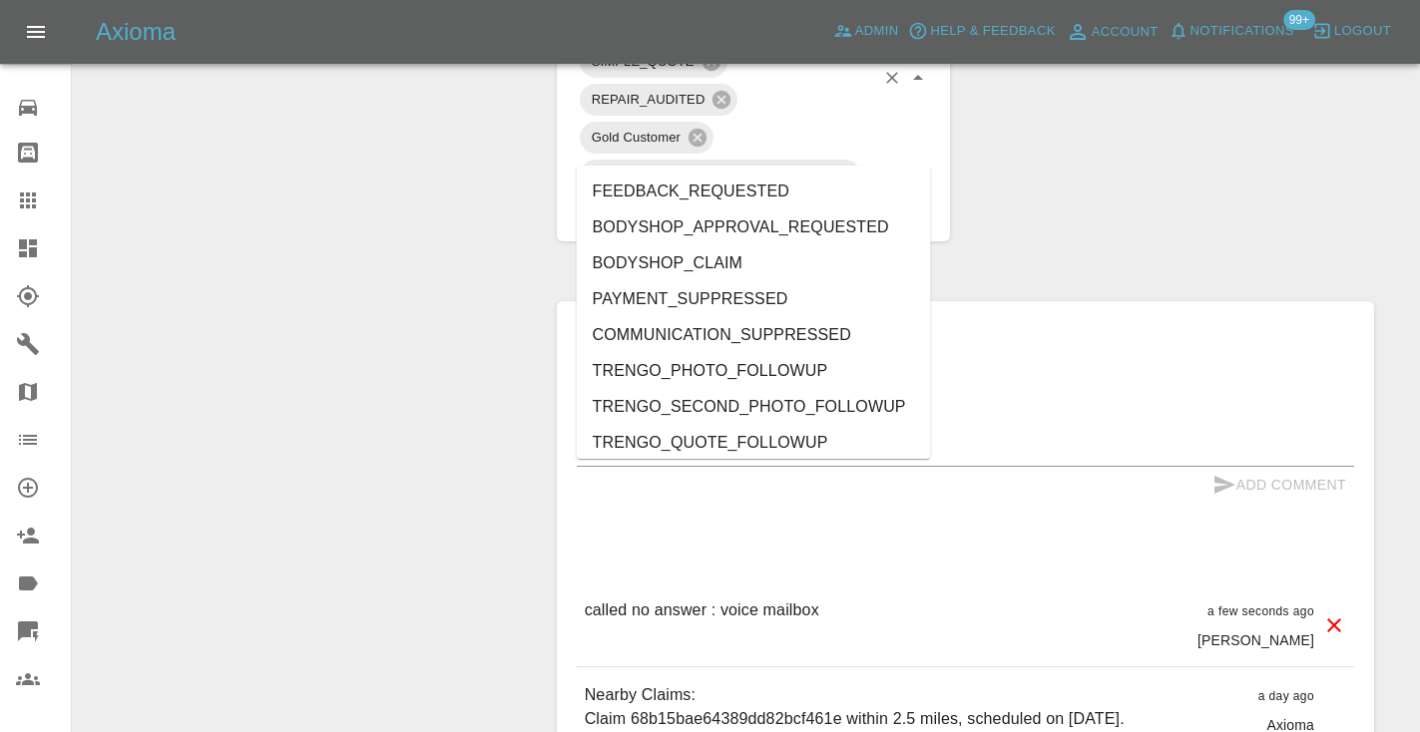
click at [615, 195] on input "text" at bounding box center [726, 210] width 298 height 31
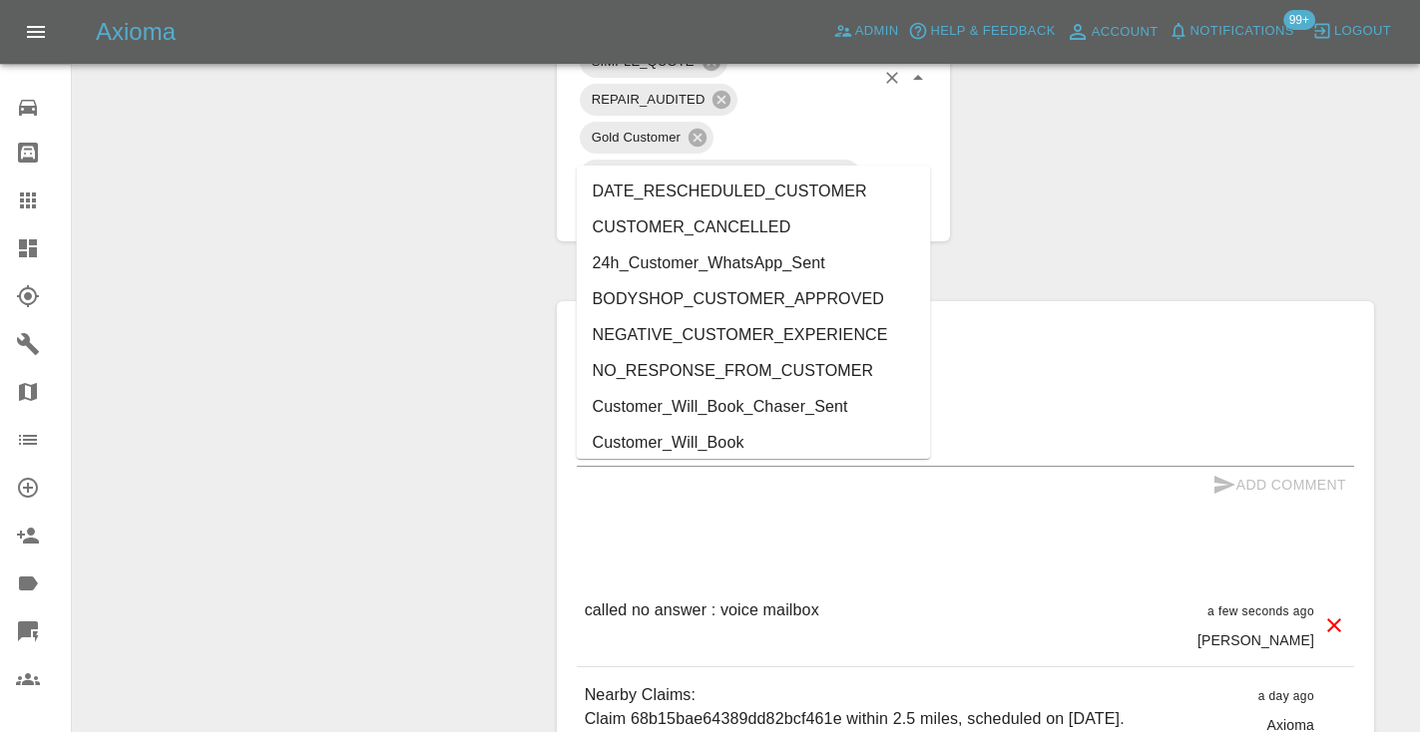
type input "cust"
click at [603, 446] on li "Customer_Will_Book" at bounding box center [754, 443] width 354 height 36
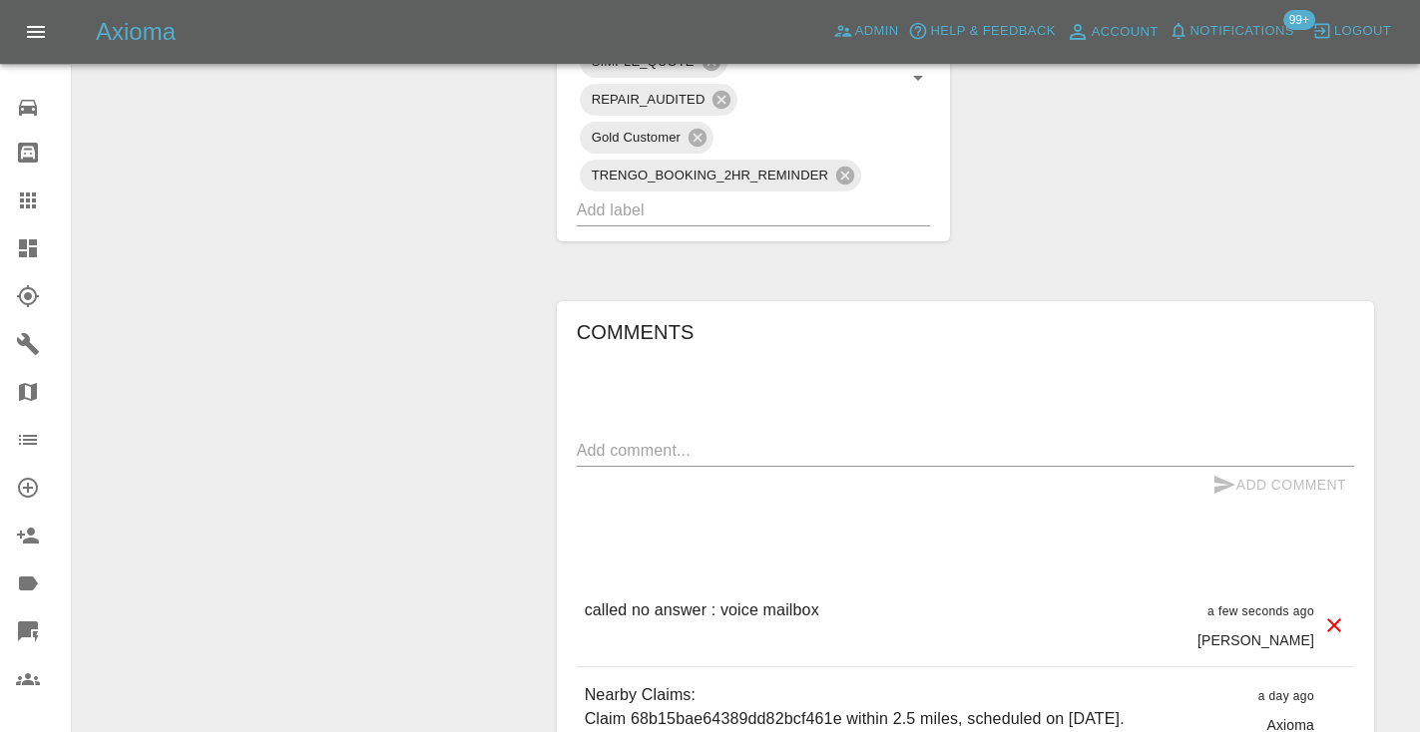
click at [12, 212] on link "Claims" at bounding box center [35, 201] width 71 height 48
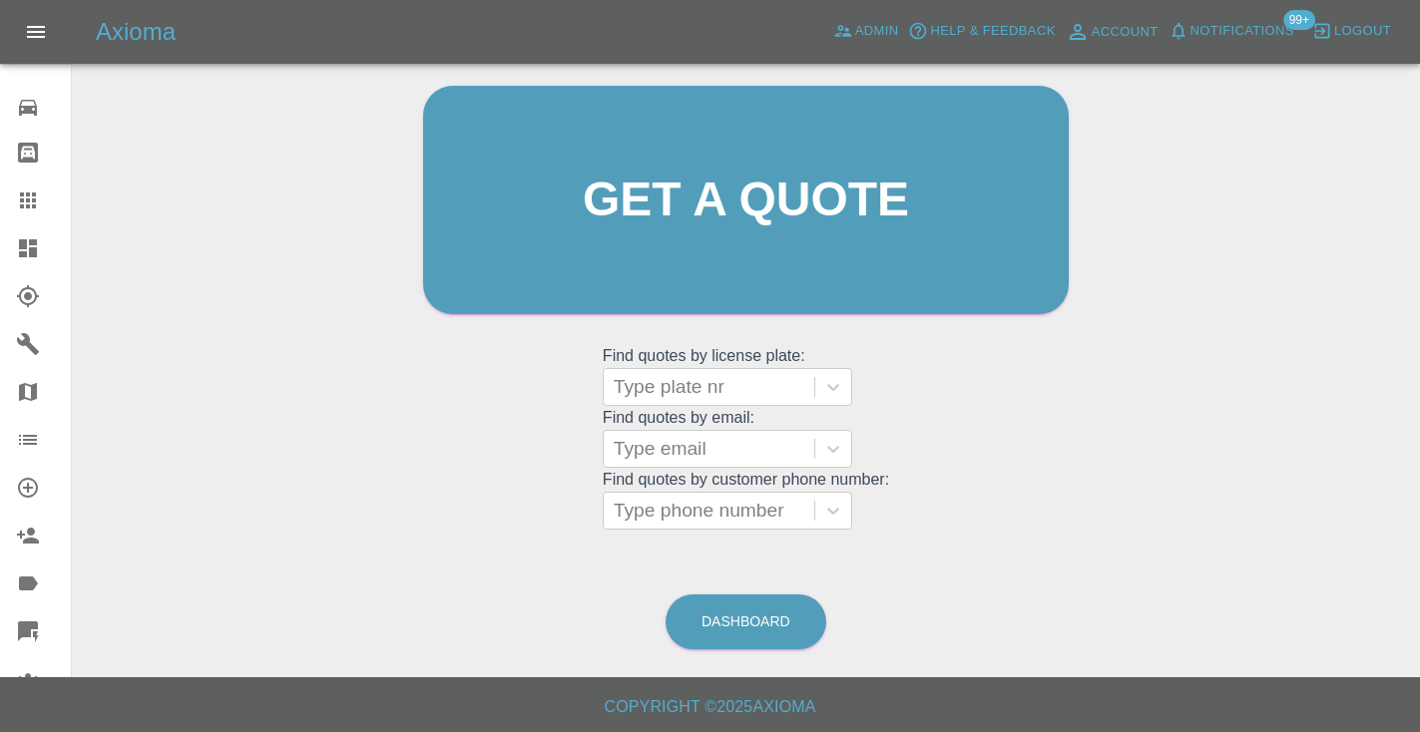
click at [962, 602] on div "Welcome Castro Get a quote Get a quote Find quotes by license plate: Type plate…" at bounding box center [746, 295] width 1316 height 716
click at [793, 622] on link "Dashboard" at bounding box center [745, 622] width 161 height 55
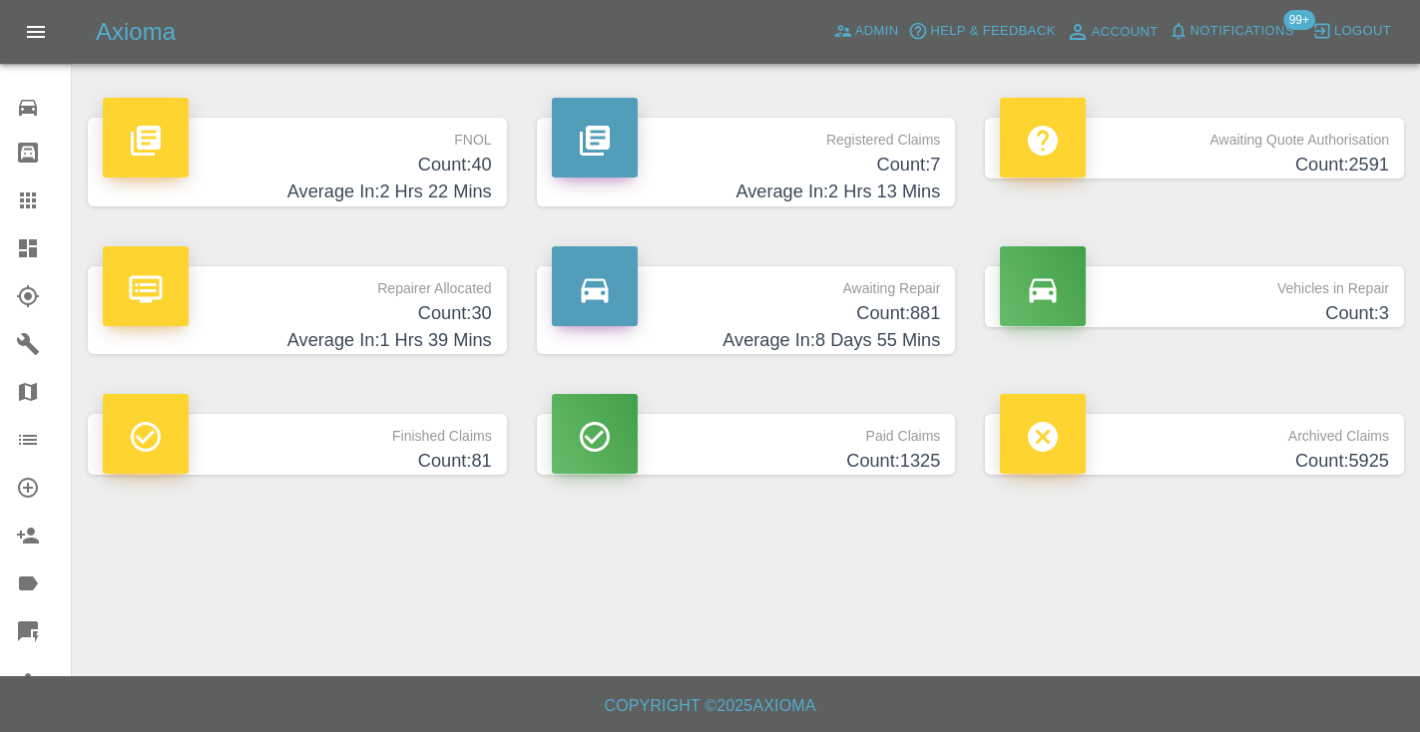
click at [862, 322] on h4 "Count: 881" at bounding box center [746, 313] width 389 height 27
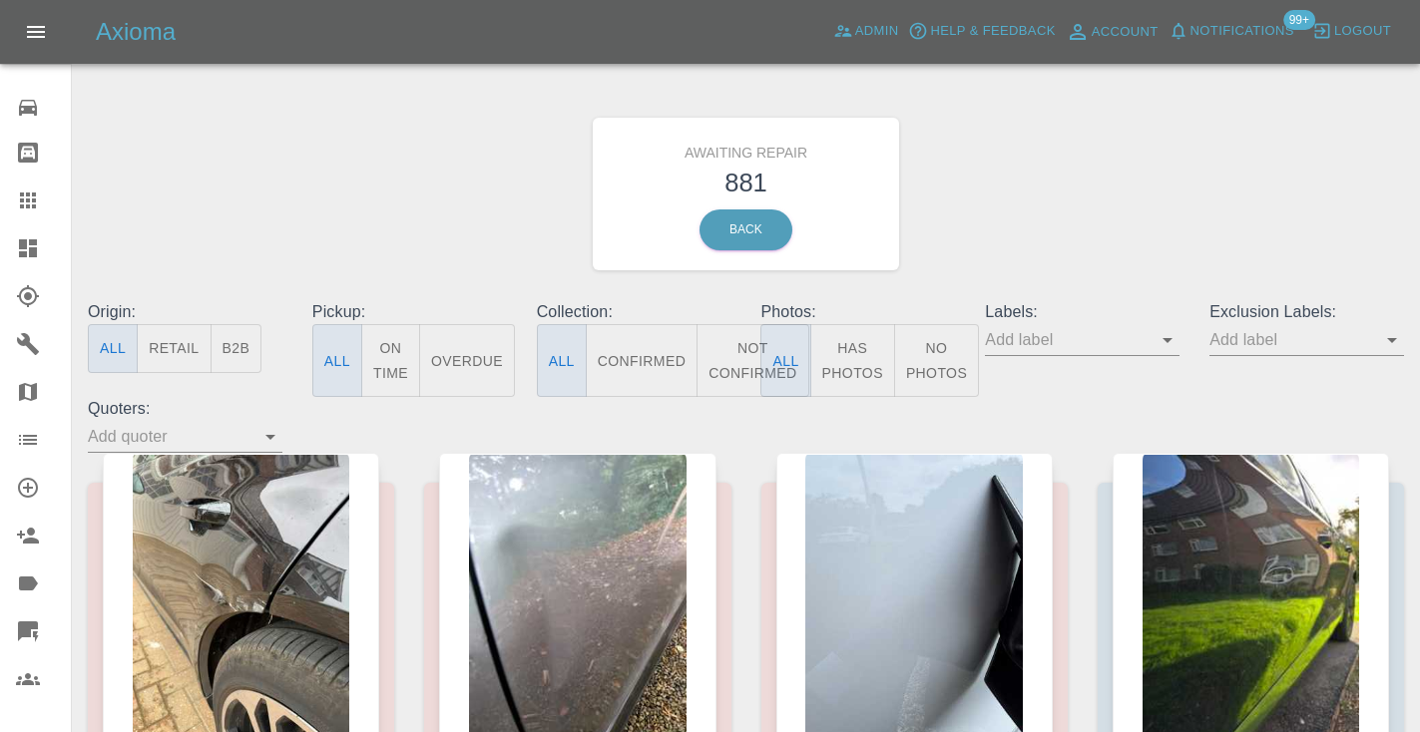
click at [732, 348] on button "Not Confirmed" at bounding box center [752, 360] width 112 height 73
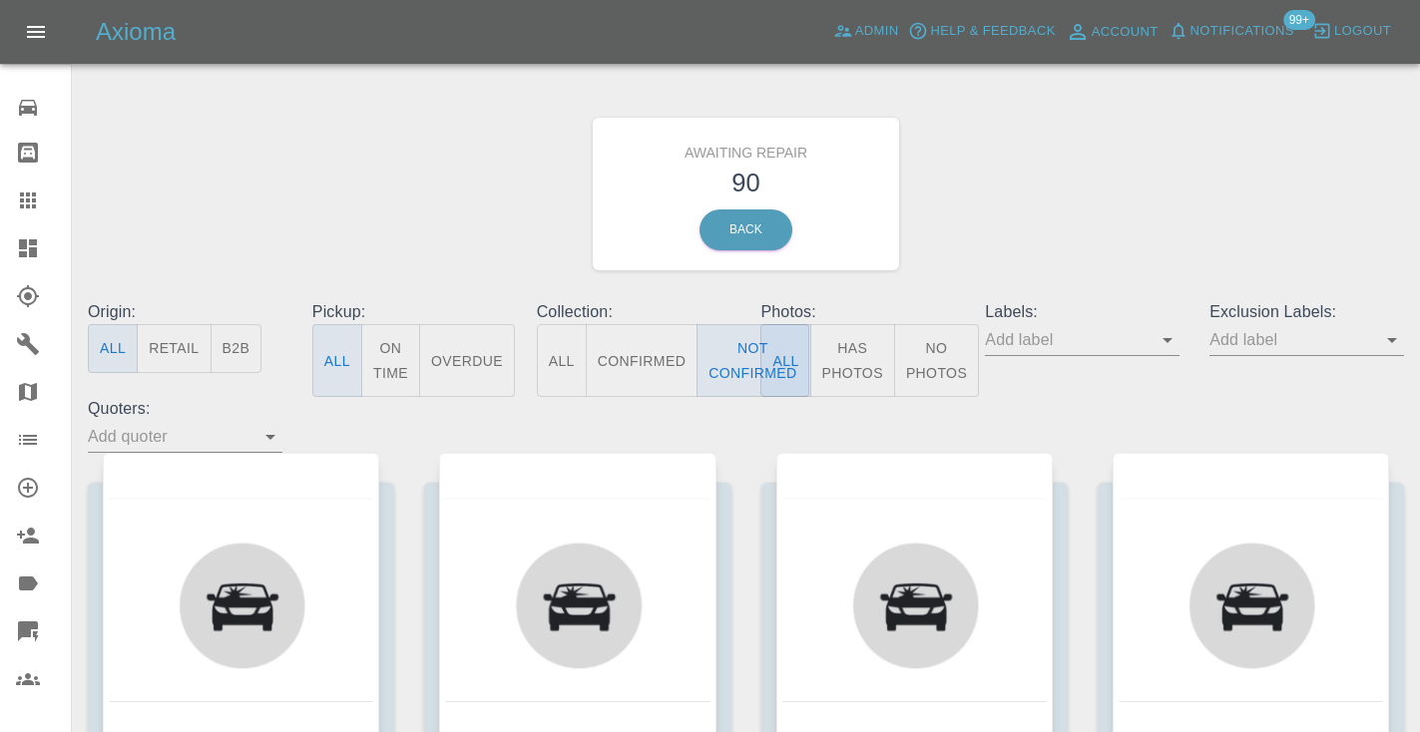
click at [969, 265] on div "Awaiting Repair 90 Back" at bounding box center [746, 194] width 1346 height 212
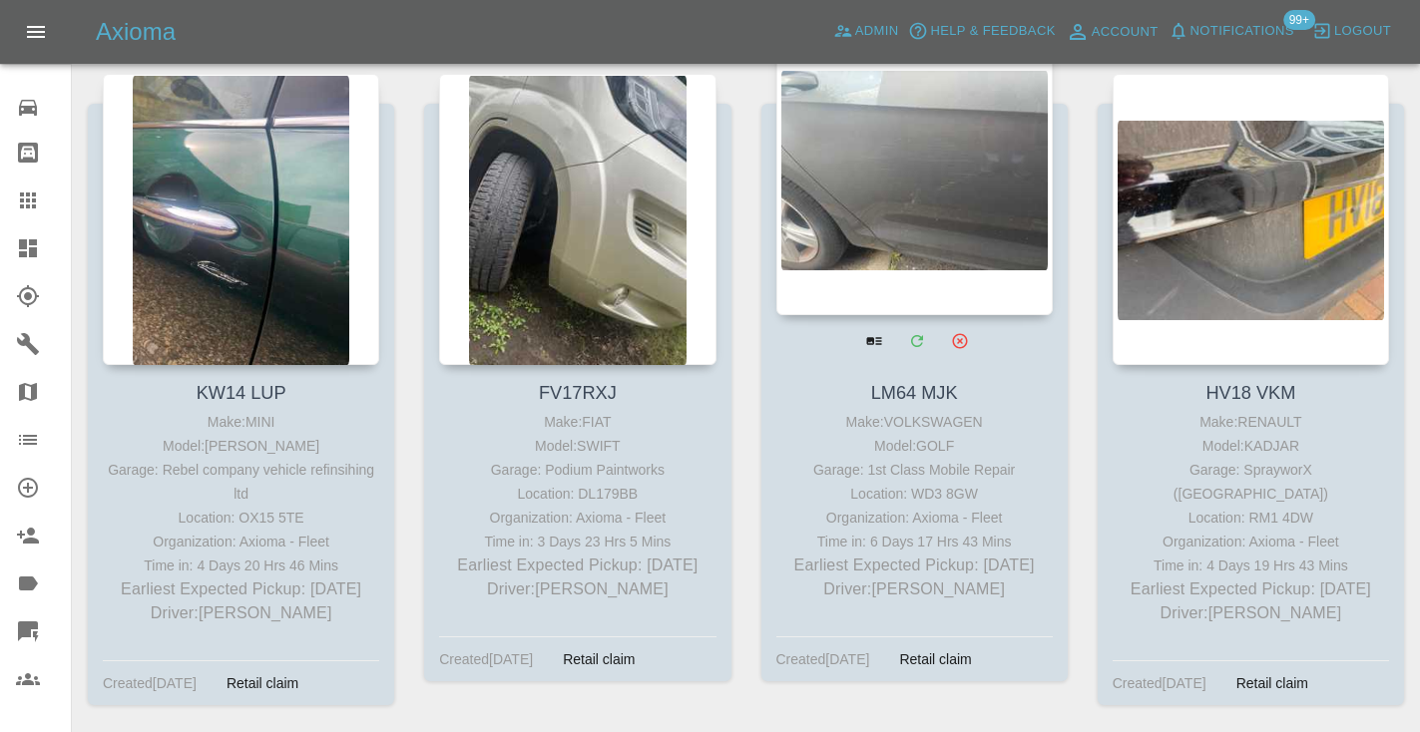
scroll to position [7666, 0]
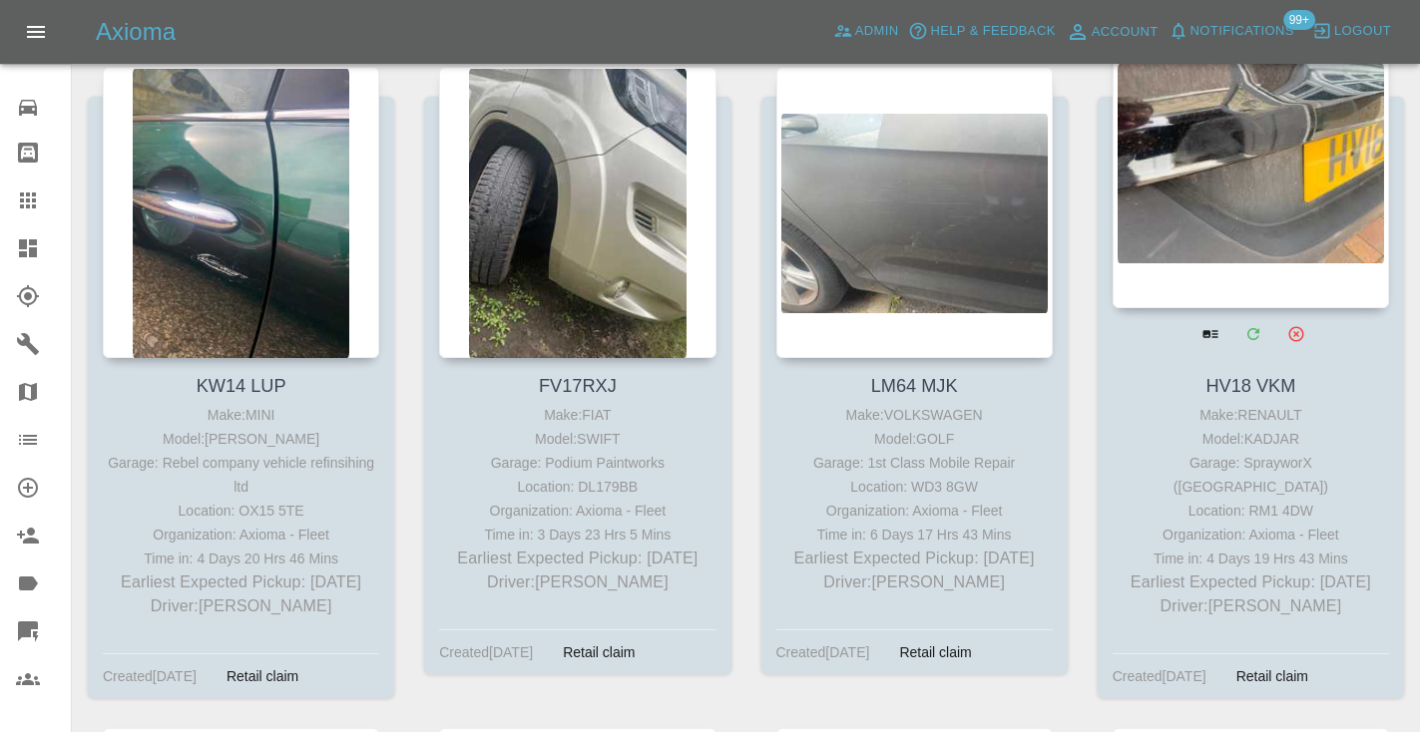
click at [1276, 197] on div at bounding box center [1250, 162] width 276 height 291
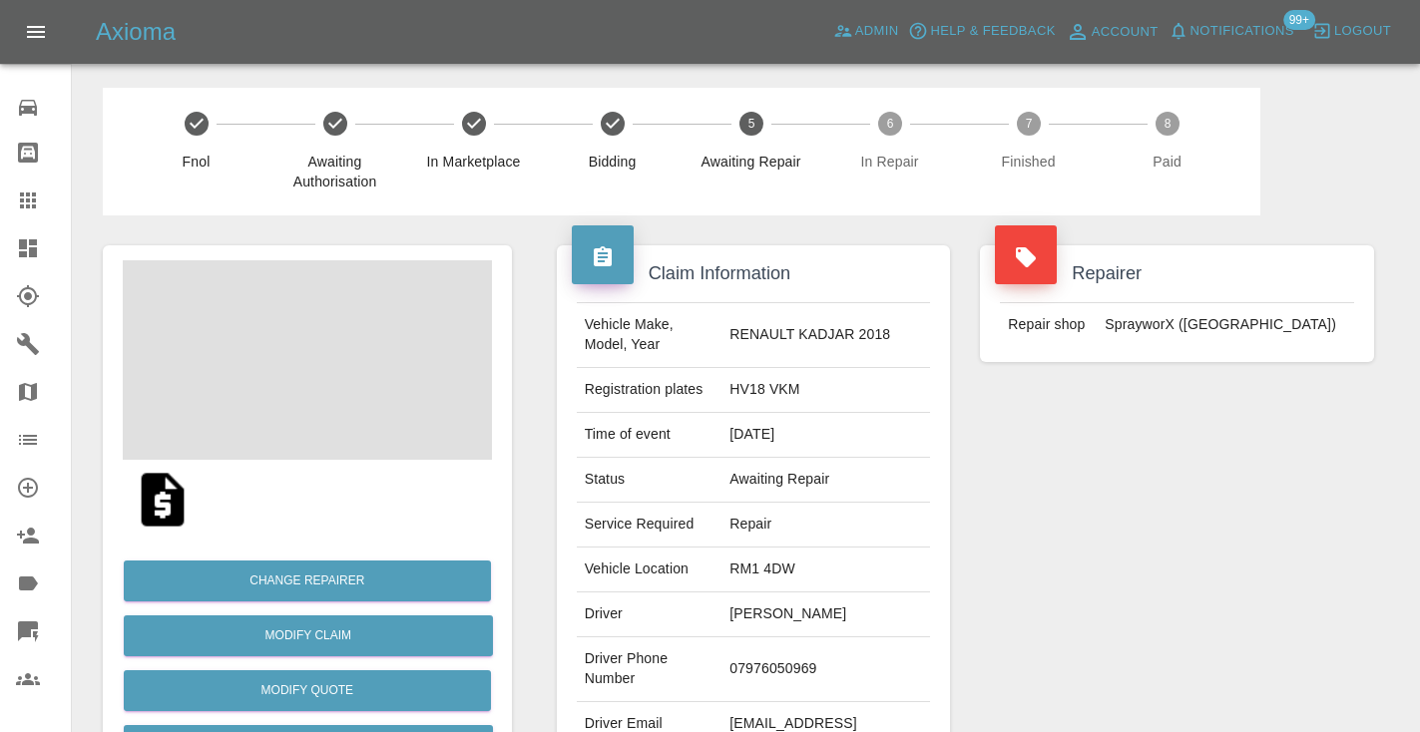
click at [832, 647] on td "07976050969" at bounding box center [825, 669] width 209 height 65
copy td "07976050969"
click at [1054, 541] on div "Repairer Repair shop SprayworX ([GEOGRAPHIC_DATA])" at bounding box center [1177, 513] width 424 height 596
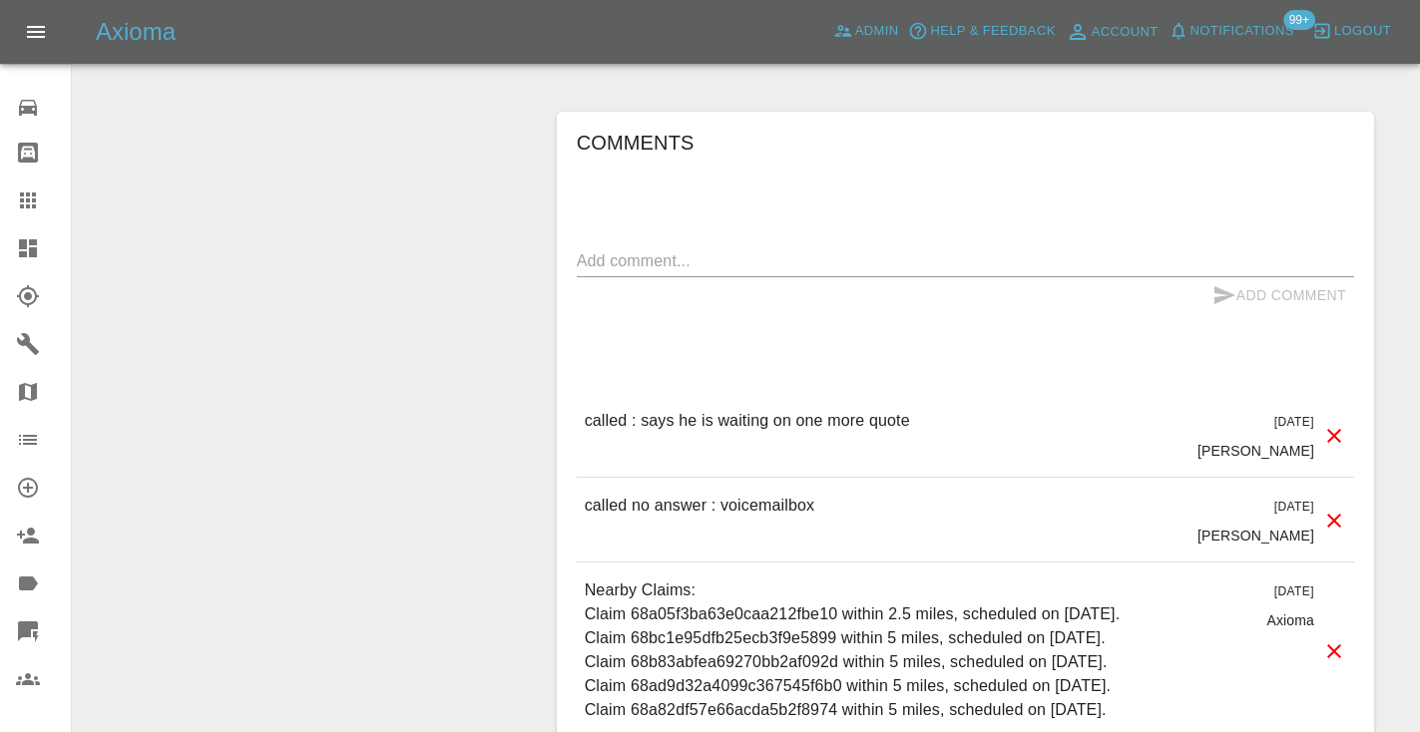
scroll to position [1624, 0]
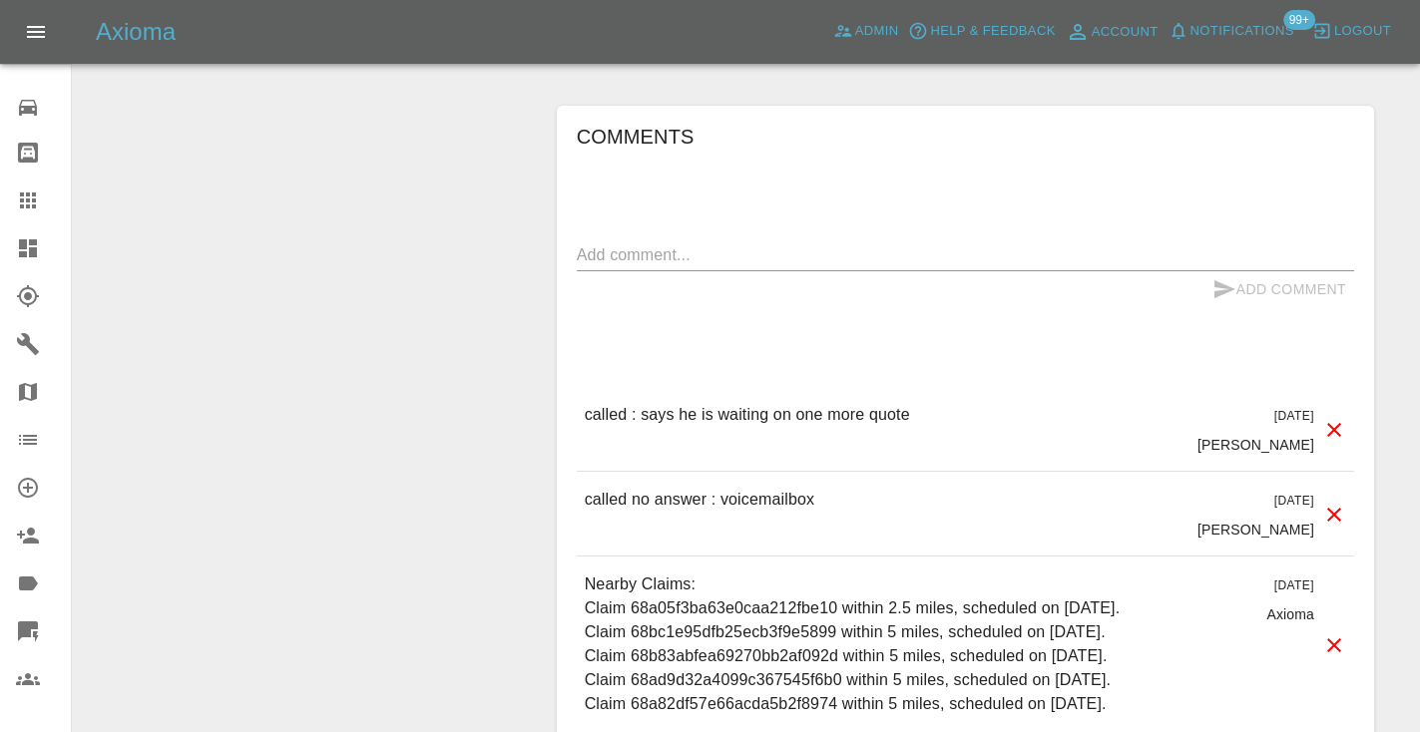
click at [597, 243] on textarea at bounding box center [965, 254] width 777 height 23
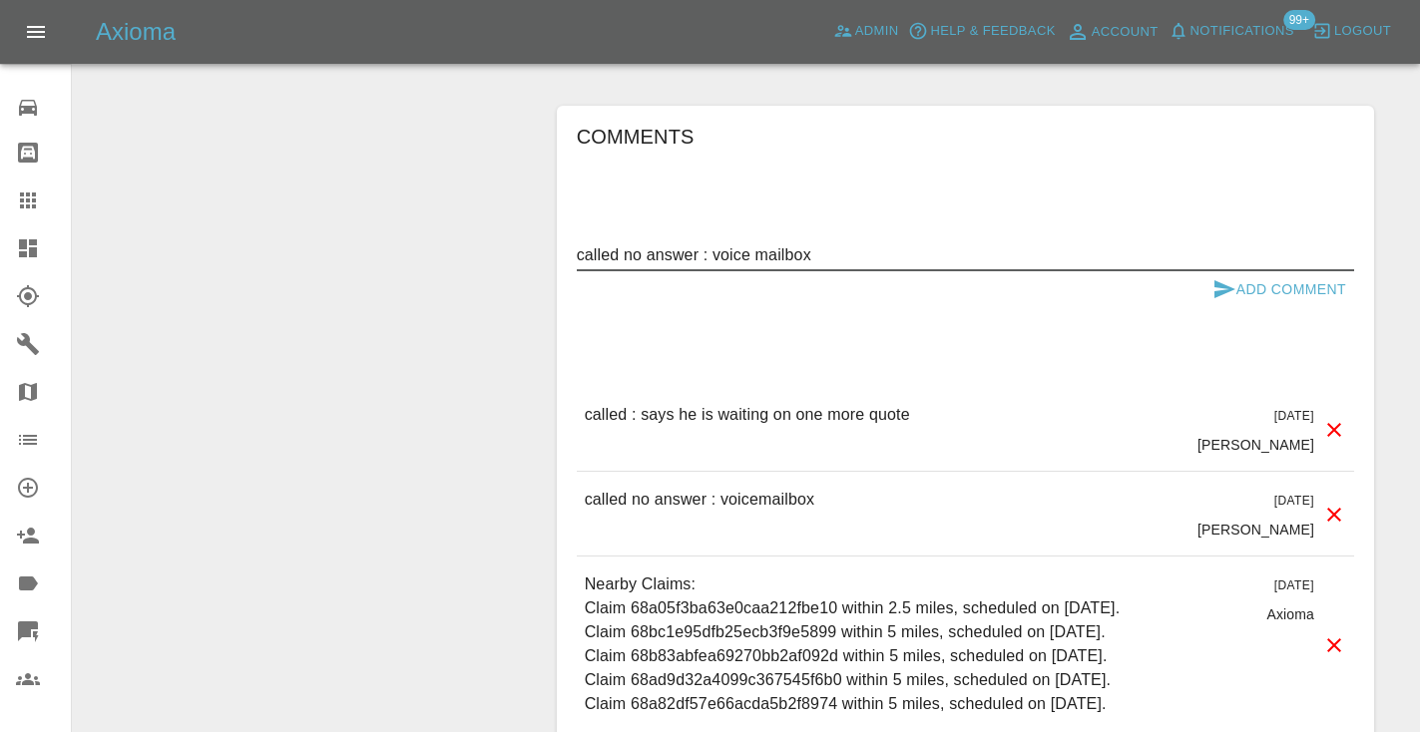
type textarea "called no answer : voice mailbox"
click at [1228, 277] on icon "submit" at bounding box center [1224, 289] width 24 height 24
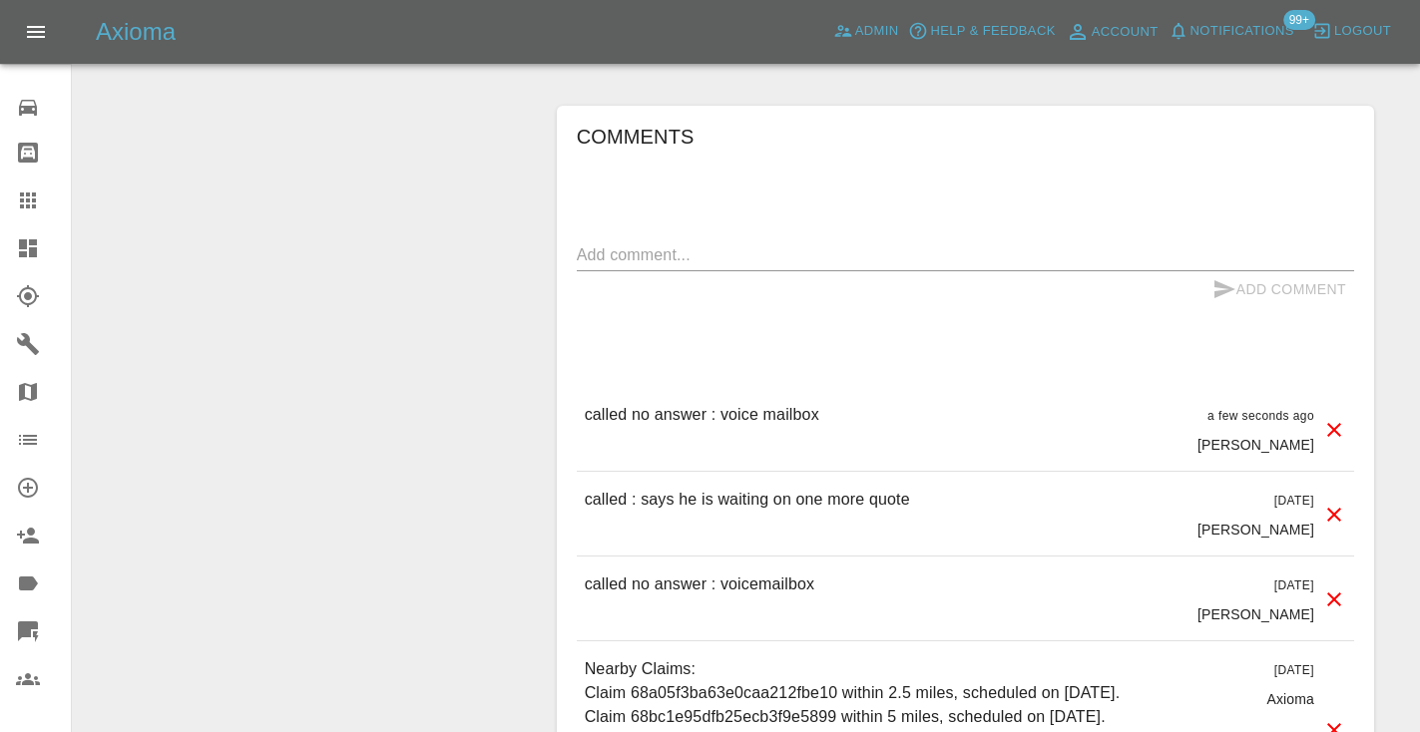
click at [41, 198] on div at bounding box center [44, 201] width 56 height 24
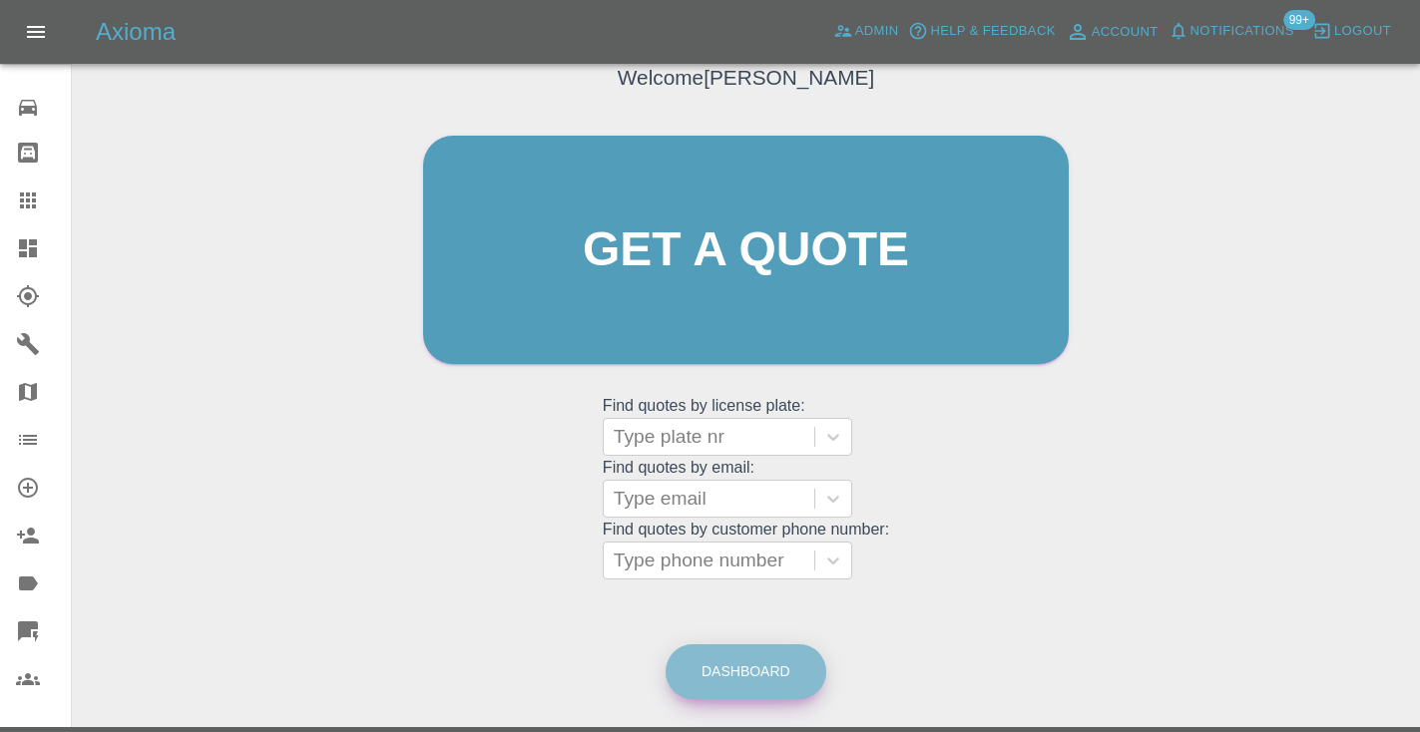
click at [757, 675] on link "Dashboard" at bounding box center [745, 671] width 161 height 55
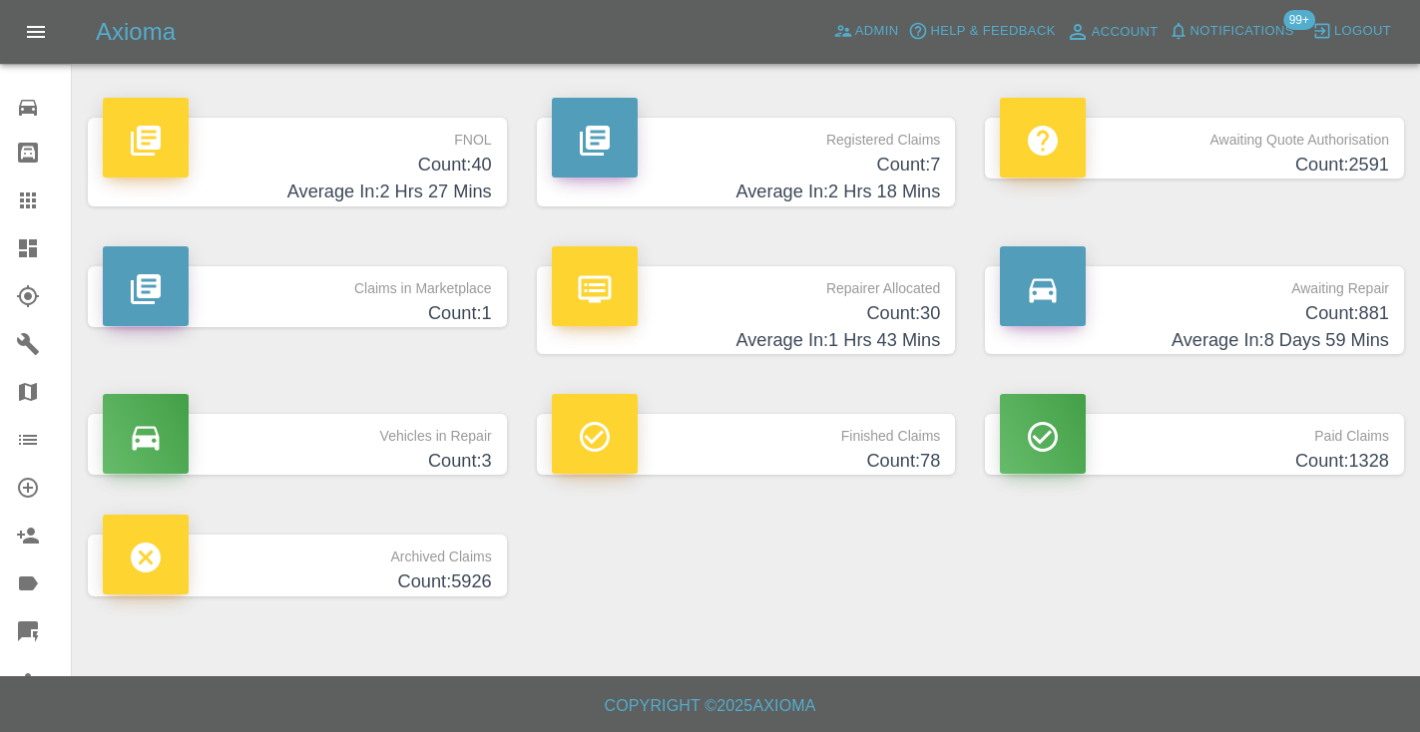
click at [1315, 314] on h4 "Count: 881" at bounding box center [1194, 313] width 389 height 27
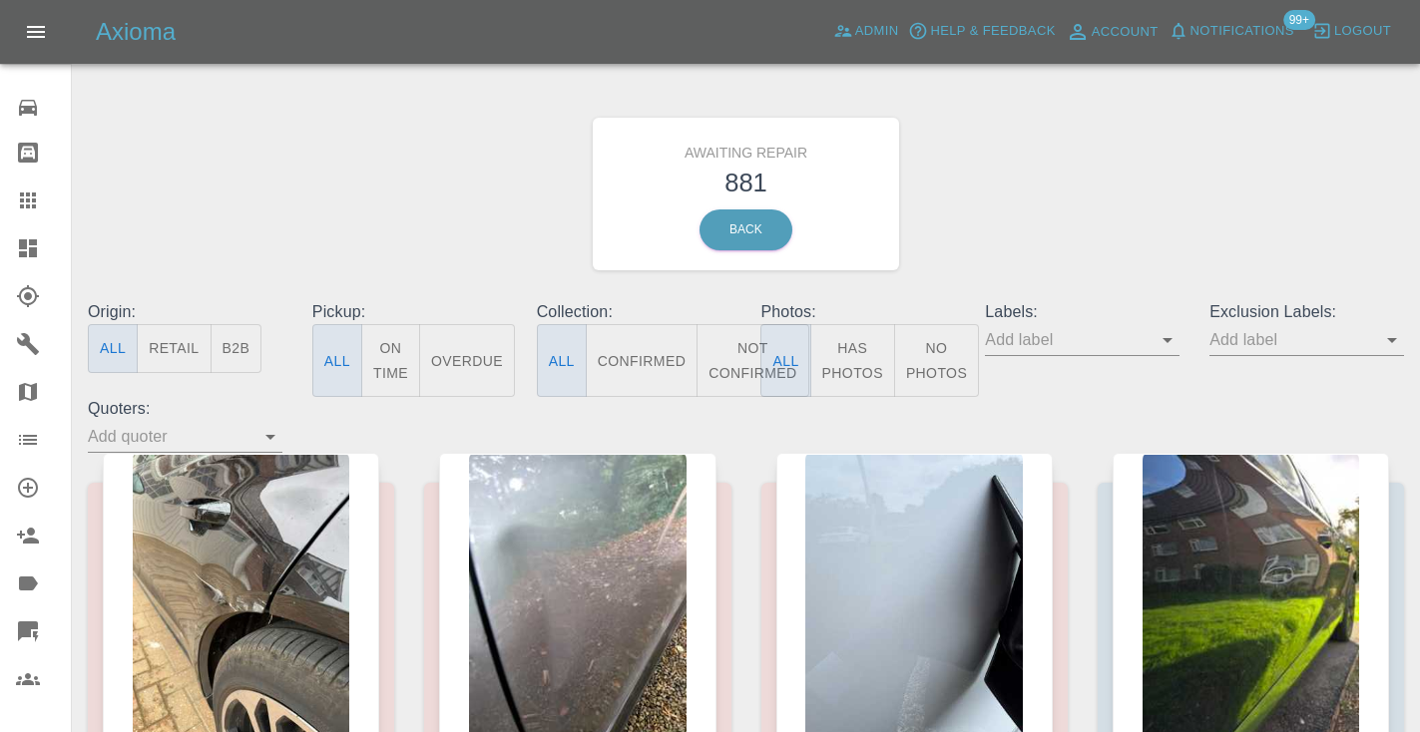
click at [745, 352] on button "Not Confirmed" at bounding box center [752, 360] width 112 height 73
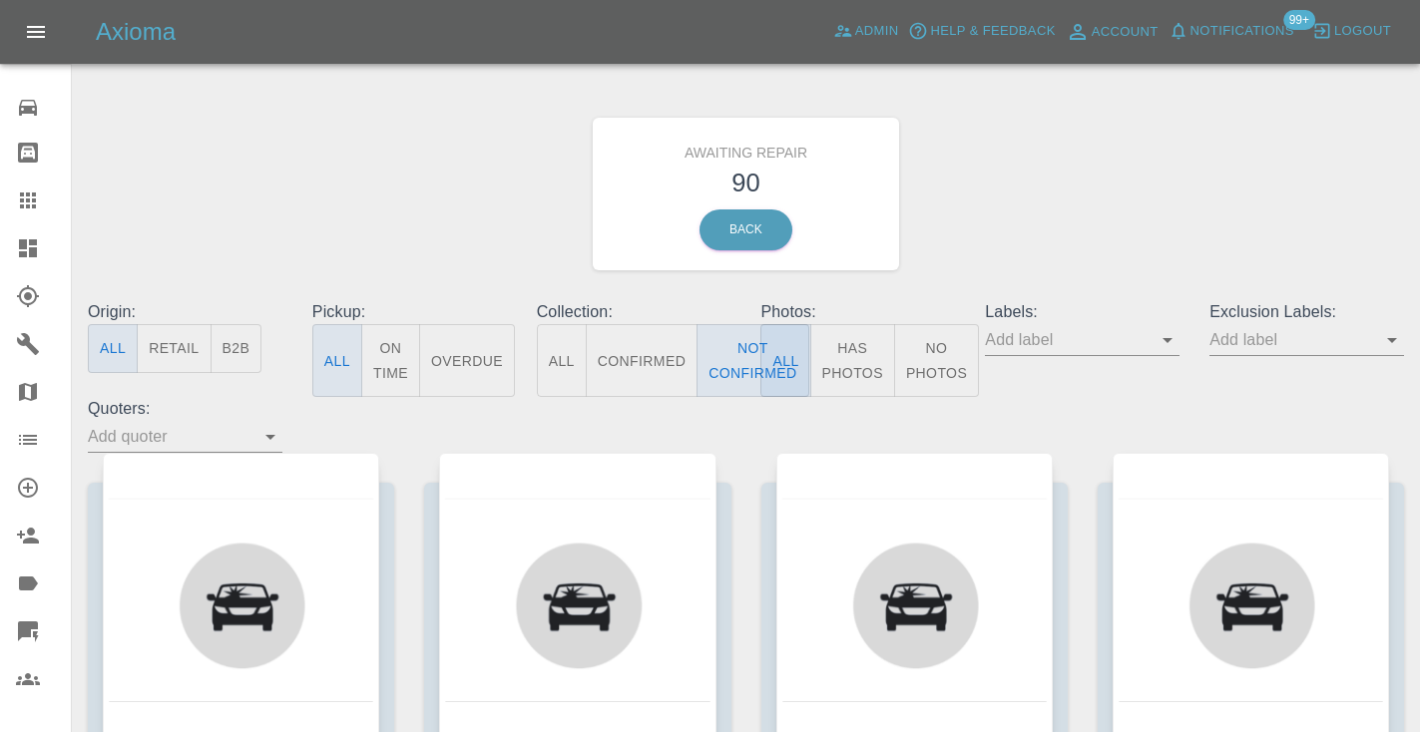
click at [1125, 120] on div "Awaiting Repair 90 Back" at bounding box center [746, 194] width 1346 height 212
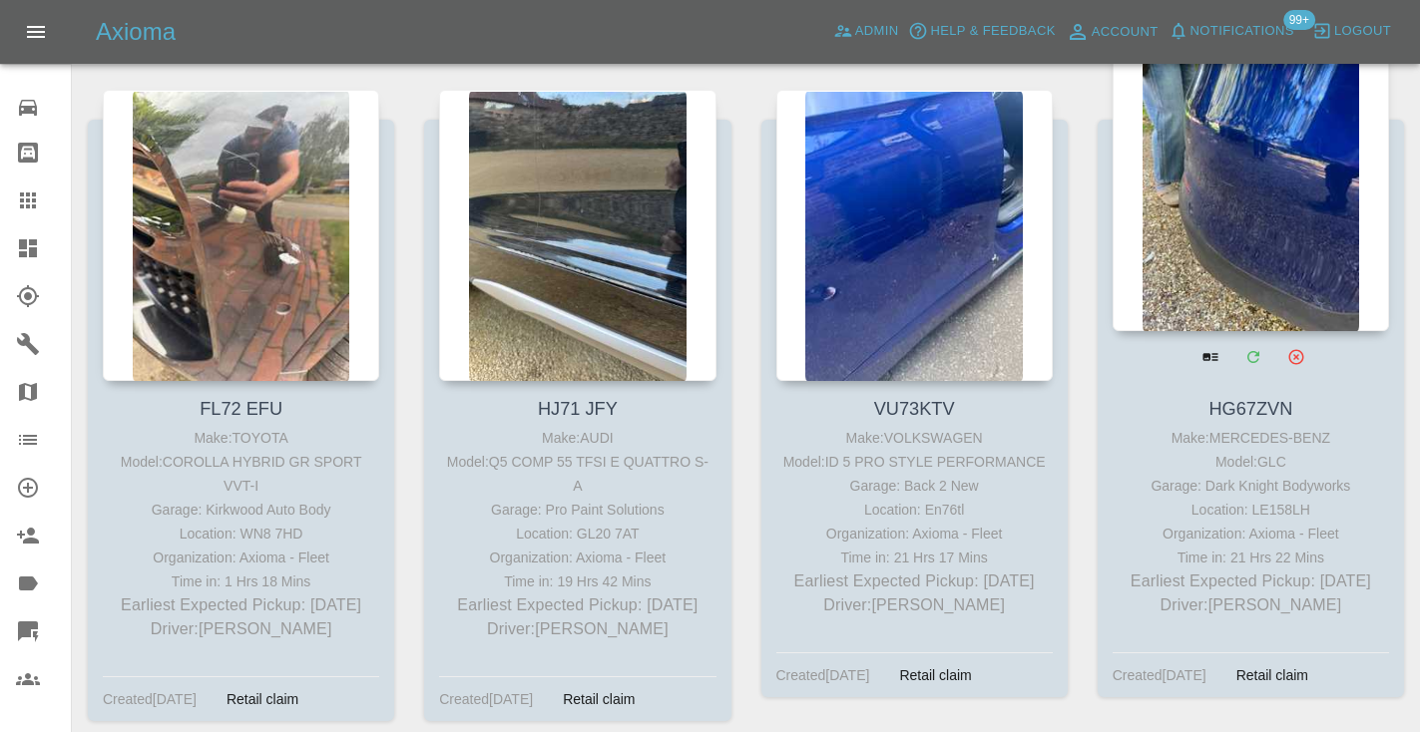
scroll to position [4992, 0]
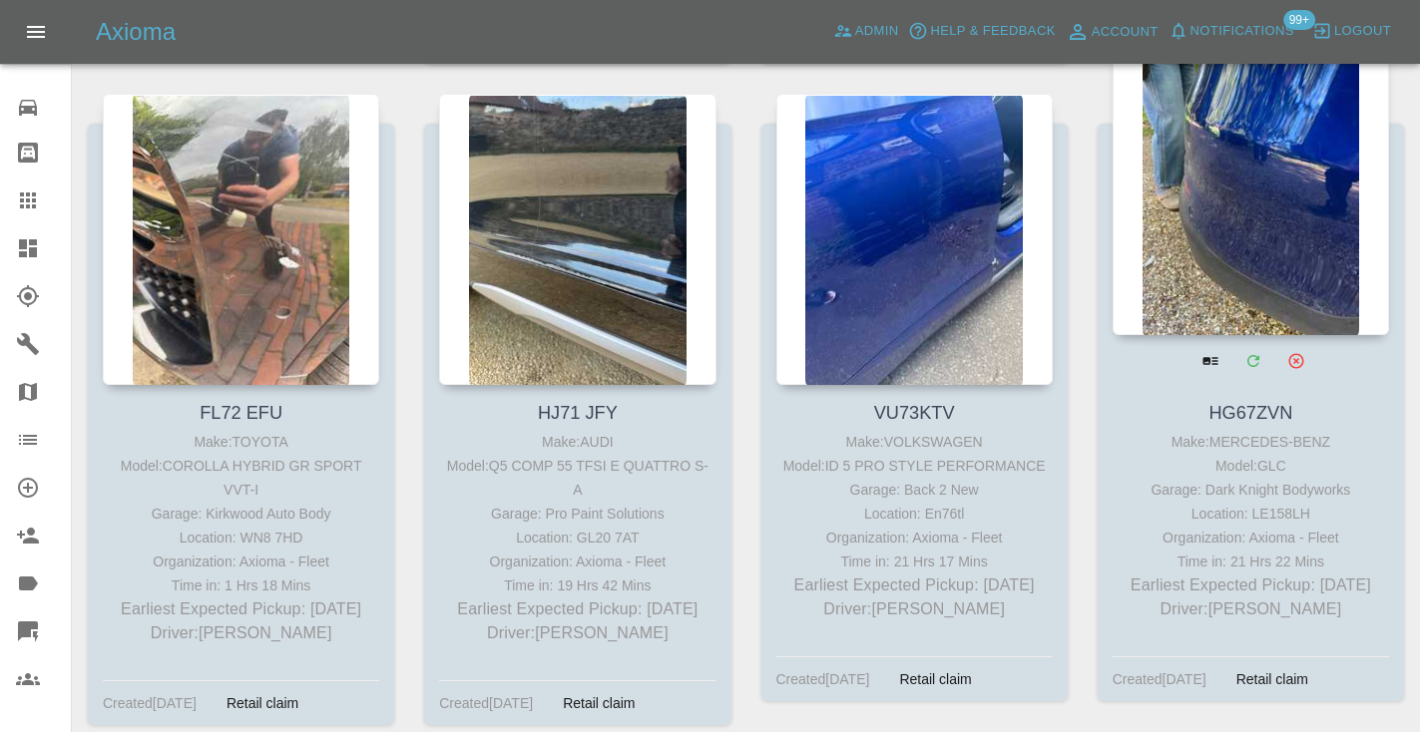
click at [1211, 154] on div at bounding box center [1250, 189] width 276 height 291
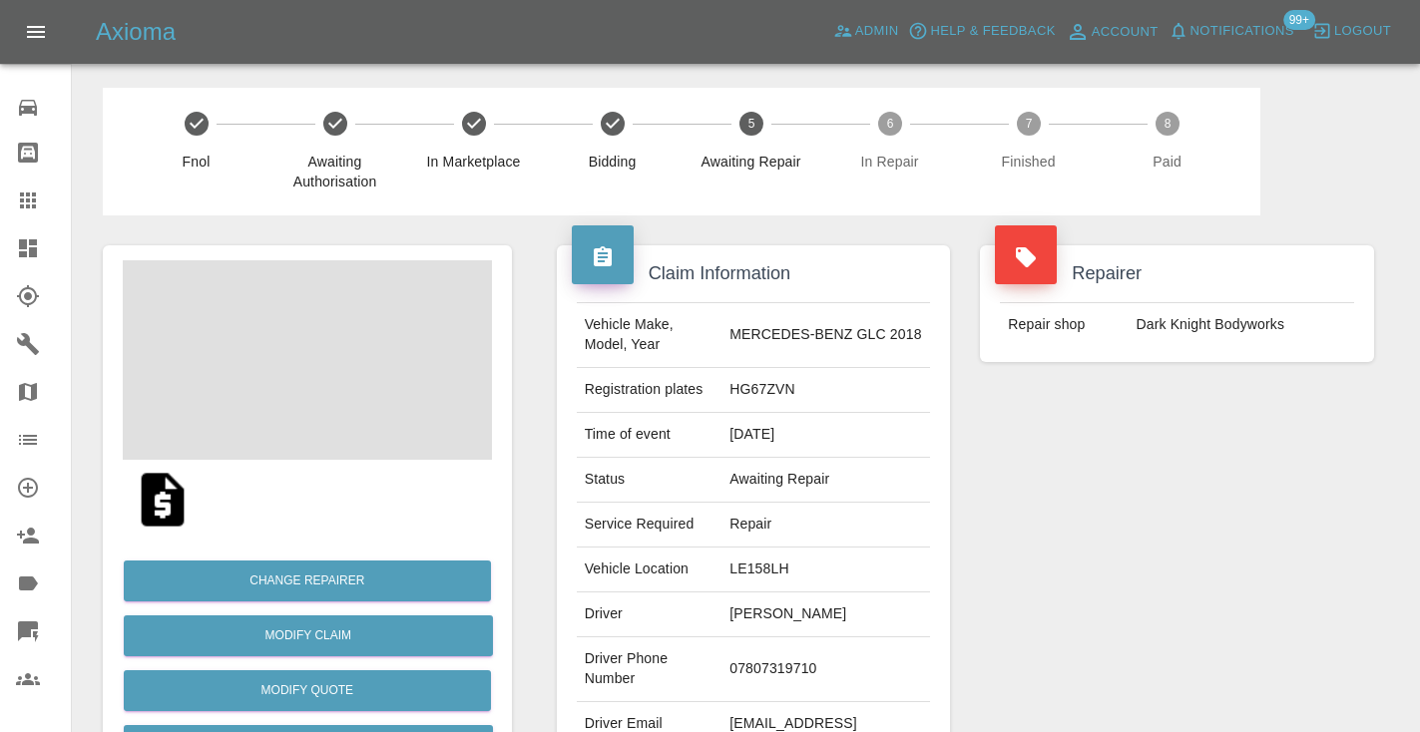
click at [795, 647] on td "07807319710" at bounding box center [825, 669] width 209 height 65
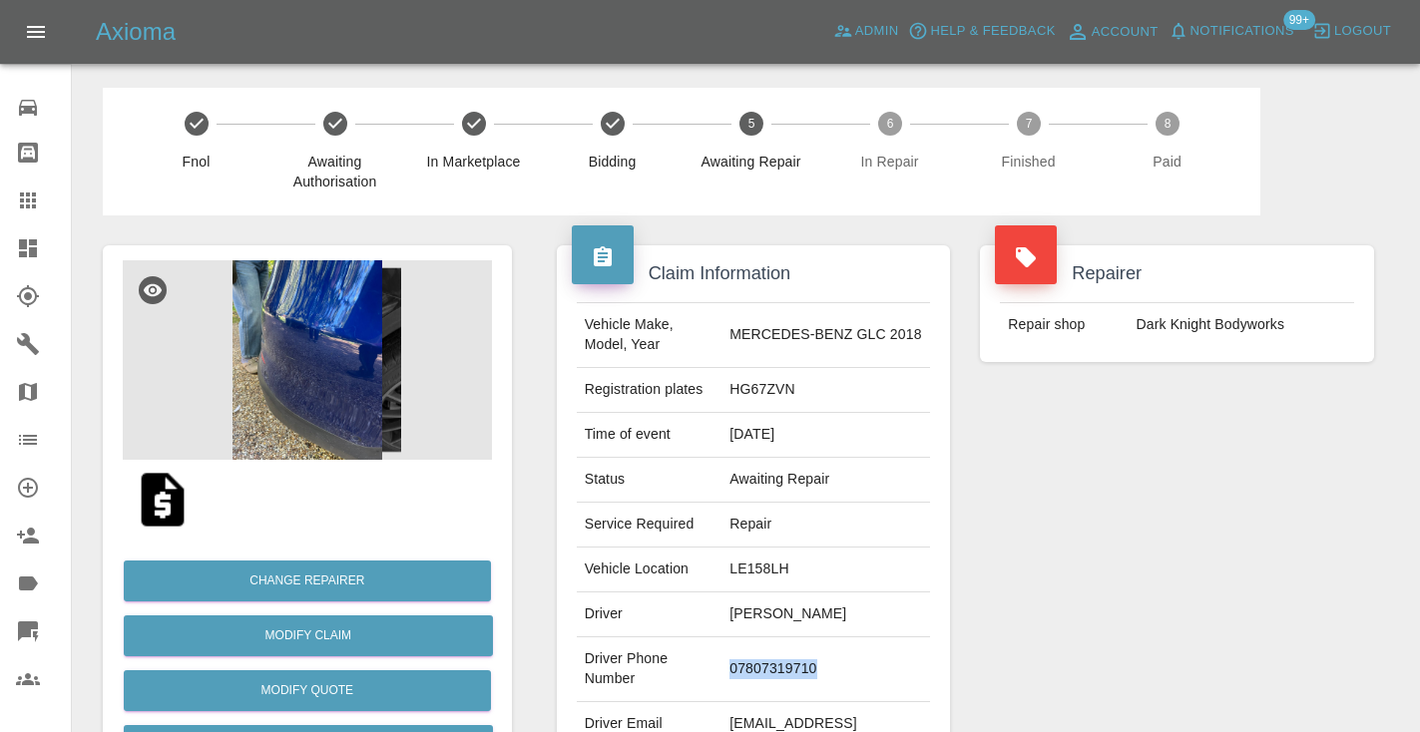
click at [795, 647] on td "07807319710" at bounding box center [825, 669] width 209 height 65
copy td "07807319710"
click at [1058, 579] on div "Repairer Repair shop Dark Knight Bodyworks" at bounding box center [1177, 513] width 424 height 596
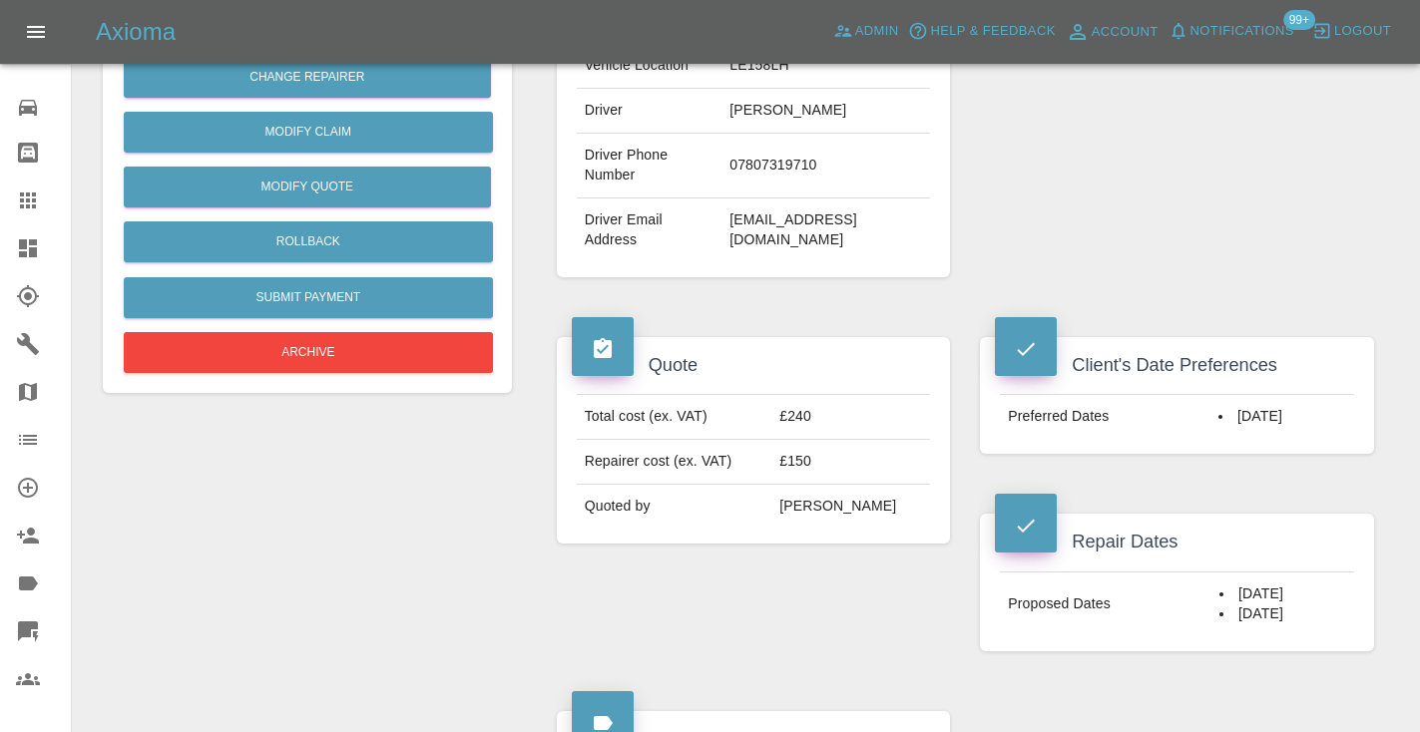
scroll to position [451, 0]
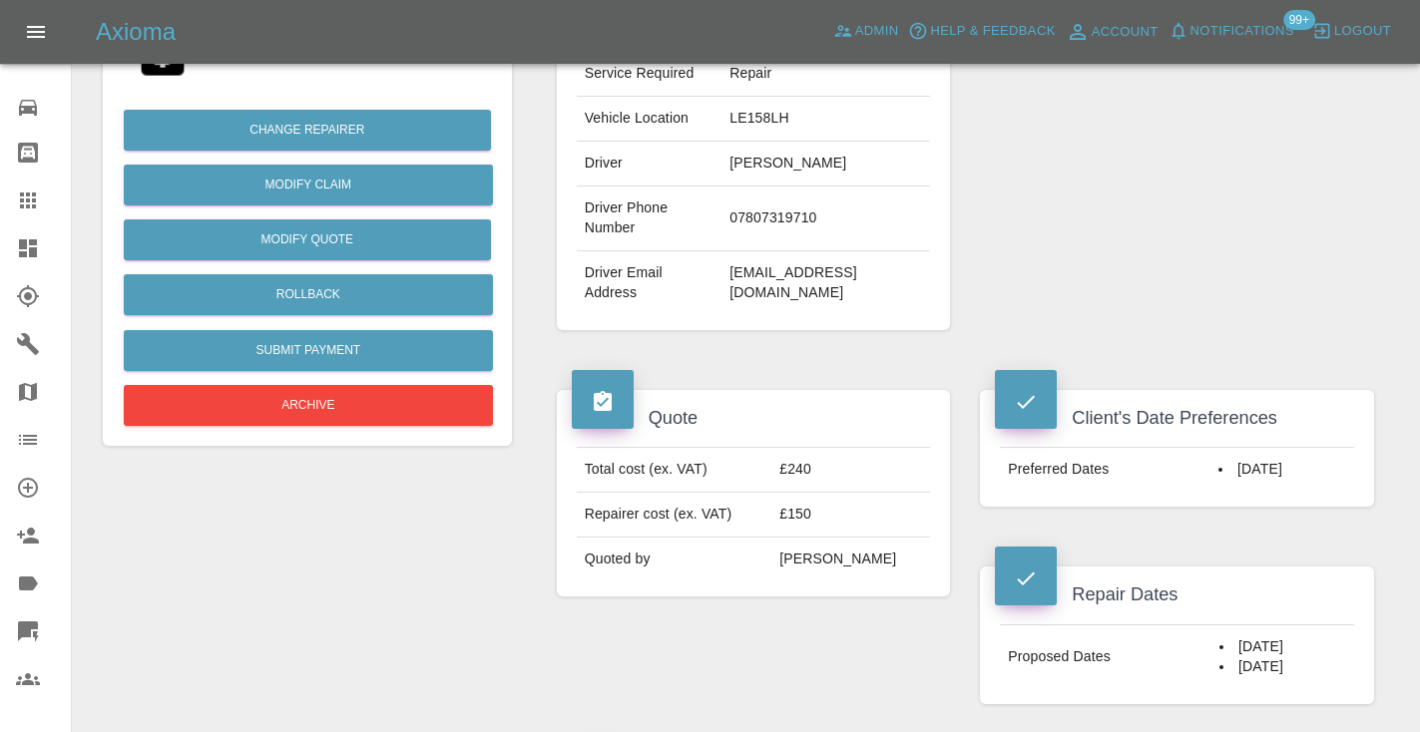
click at [777, 195] on td "07807319710" at bounding box center [825, 219] width 209 height 65
copy td "07807319710"
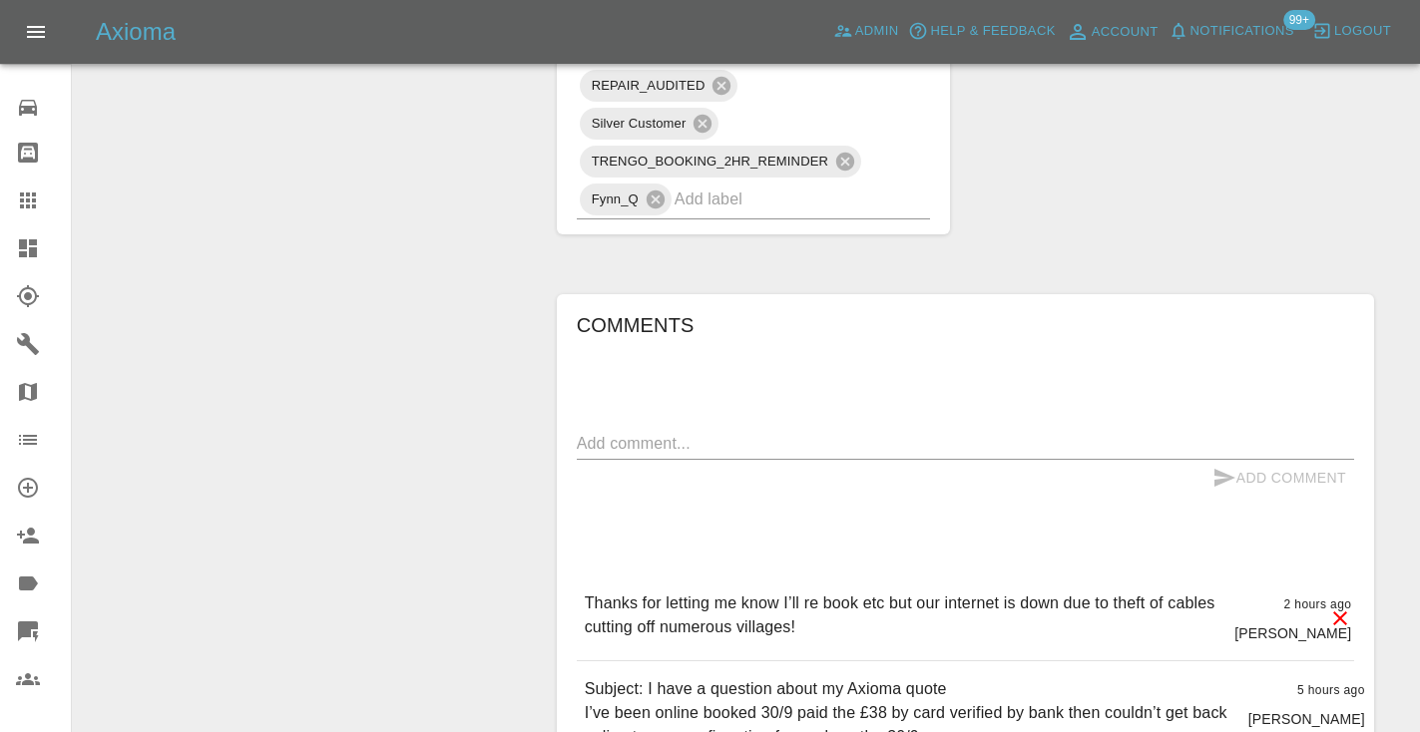
scroll to position [1522, 0]
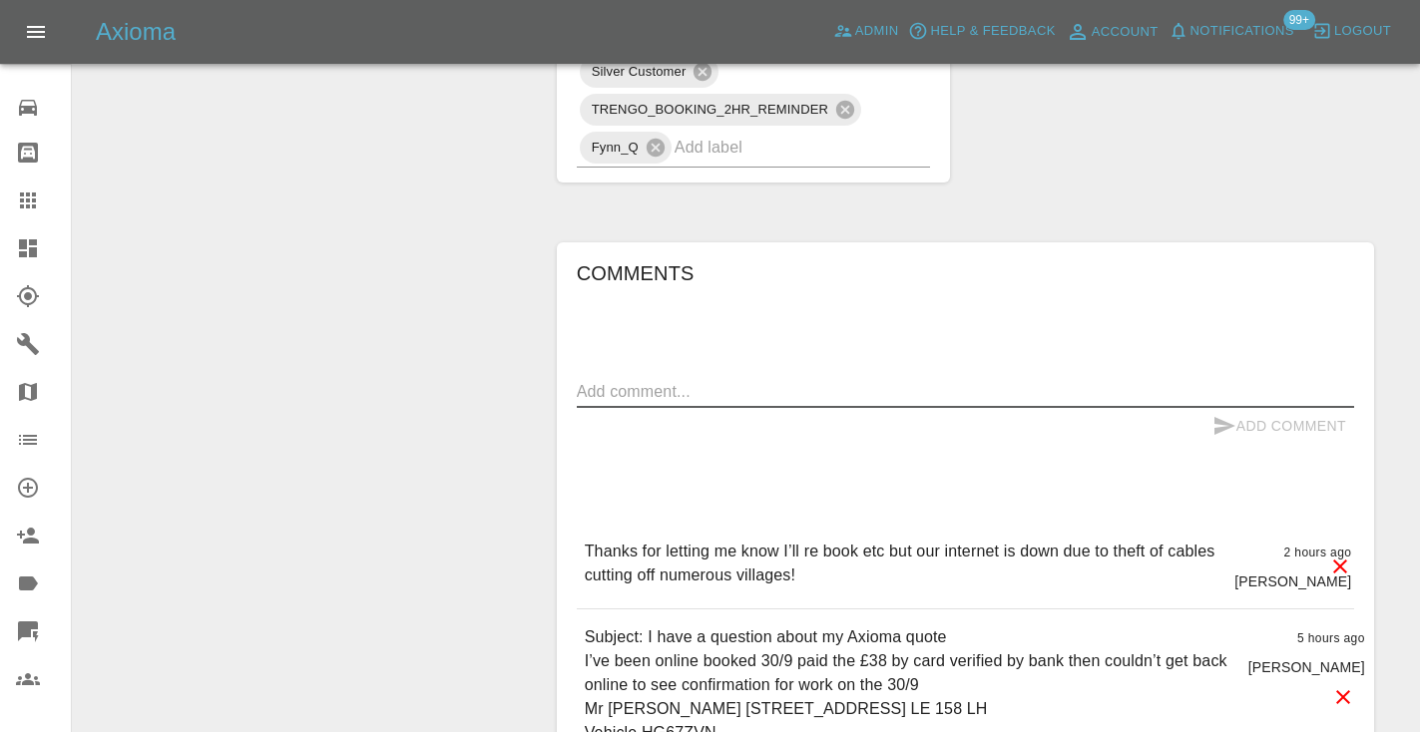
click at [646, 380] on textarea at bounding box center [965, 391] width 777 height 23
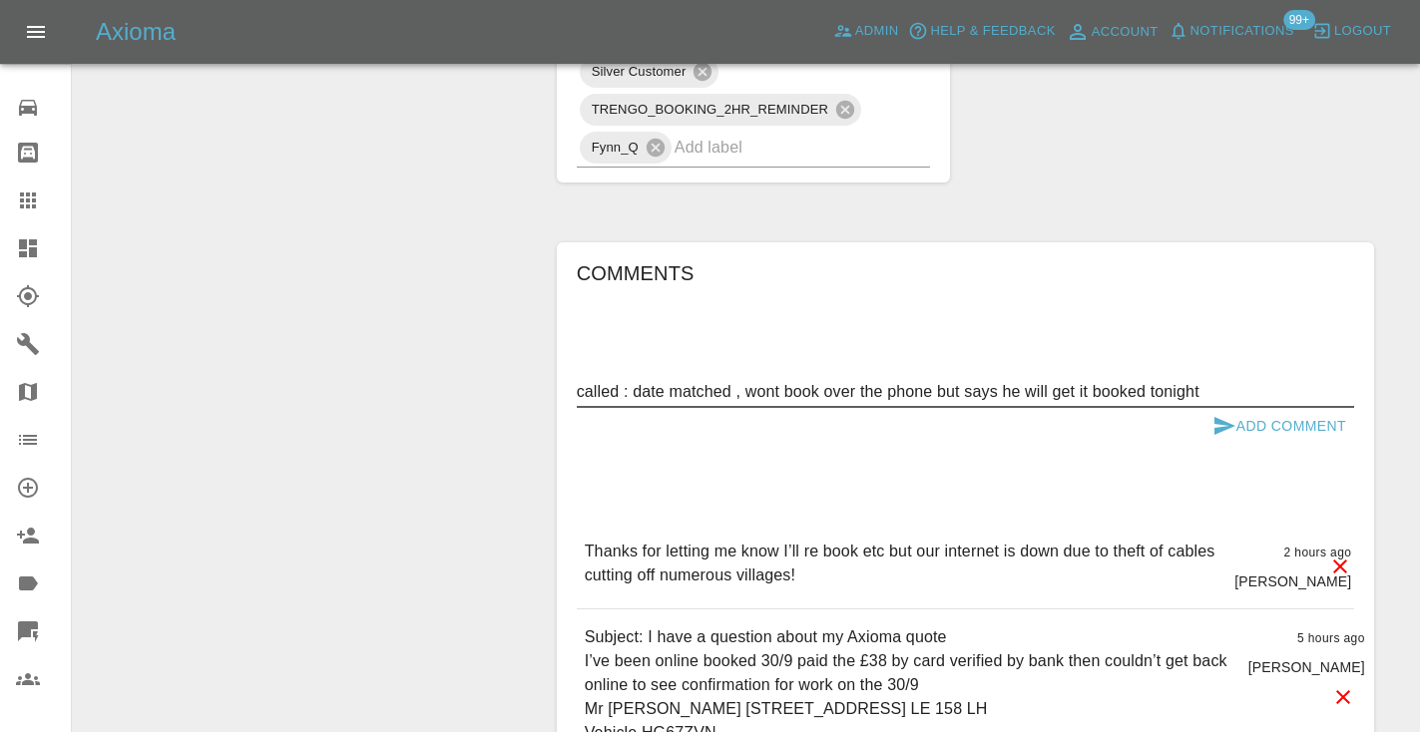
type textarea "called : date matched , wont book over the phone but says he will get it booked…"
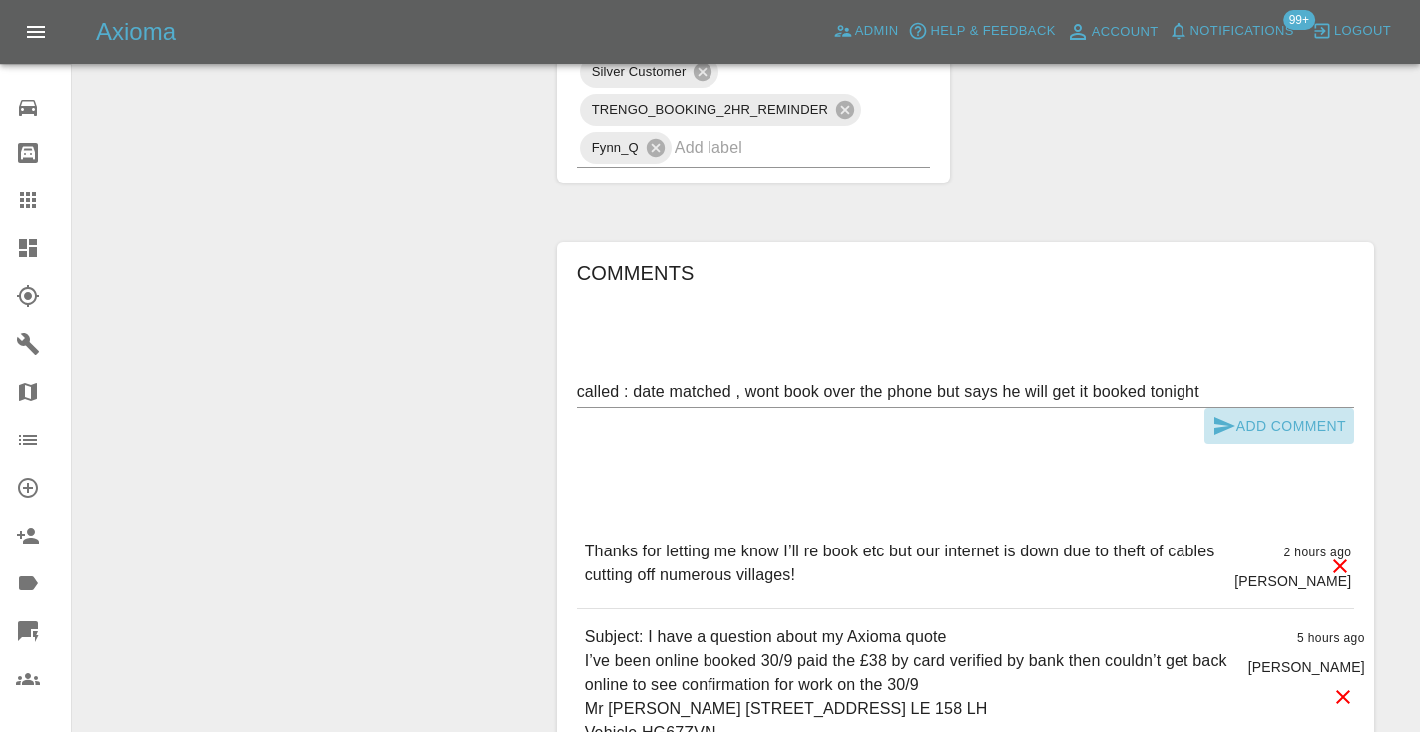
click at [1264, 408] on button "Add Comment" at bounding box center [1279, 426] width 150 height 37
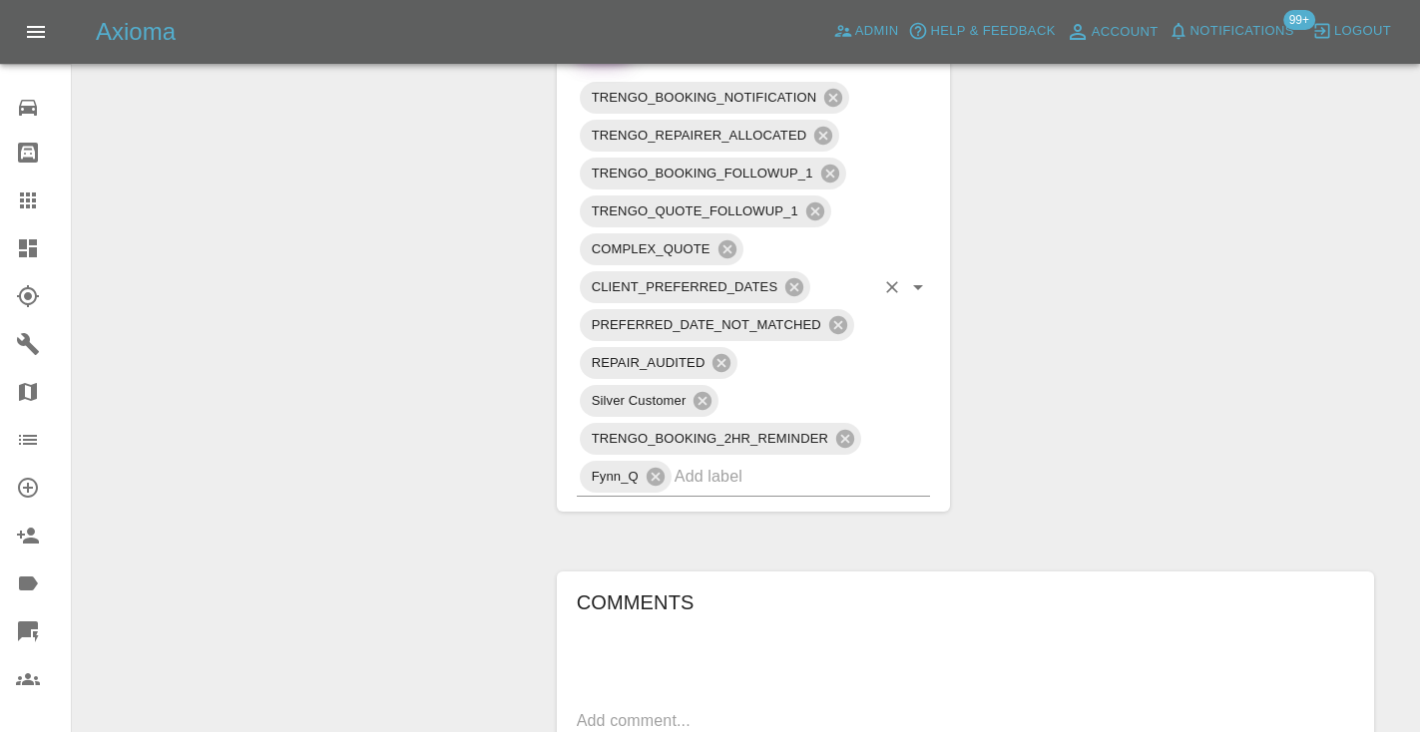
scroll to position [1177, 0]
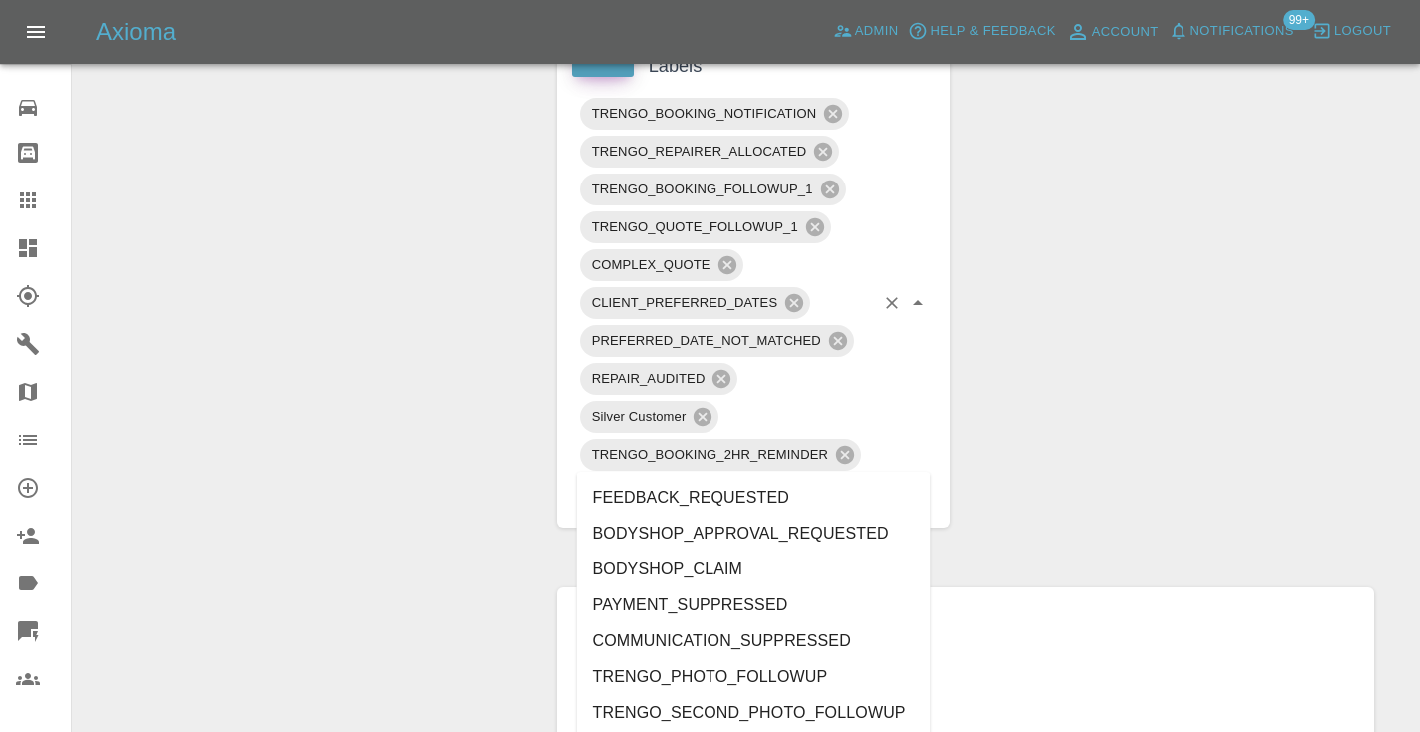
click at [753, 477] on input "text" at bounding box center [774, 492] width 201 height 31
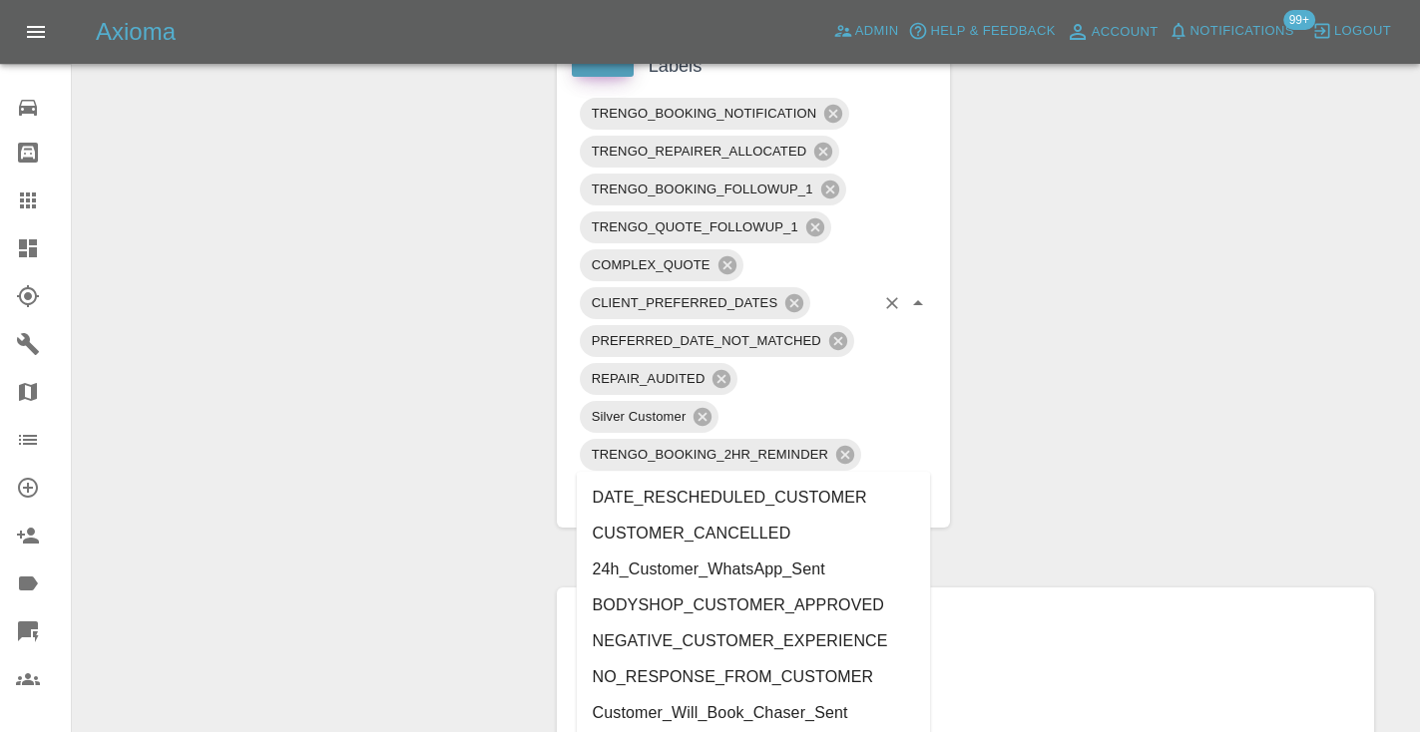
type input "cust"
click at [1021, 428] on div "Claim Information Vehicle Make, Model, Year MERCEDES-BENZ GLC 2018 Registration…" at bounding box center [965, 218] width 847 height 2360
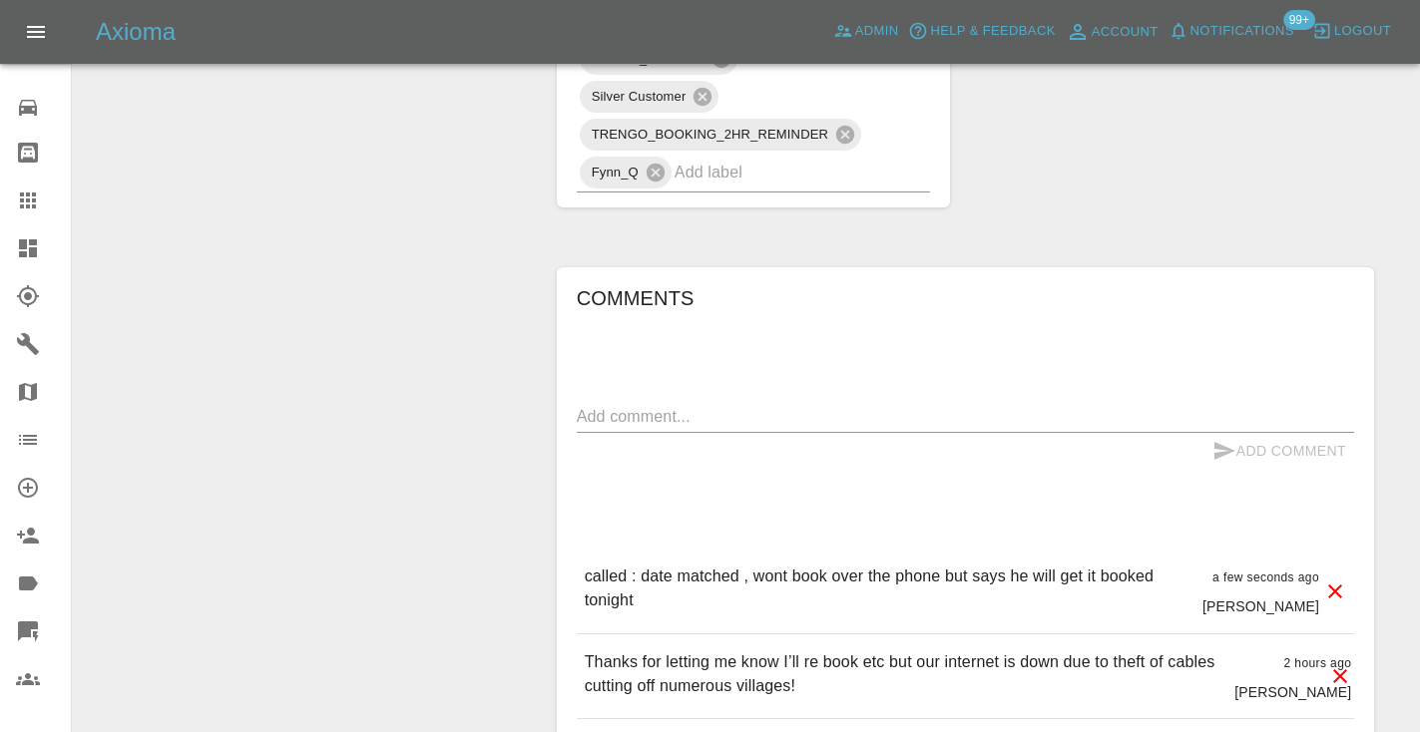
scroll to position [1505, 0]
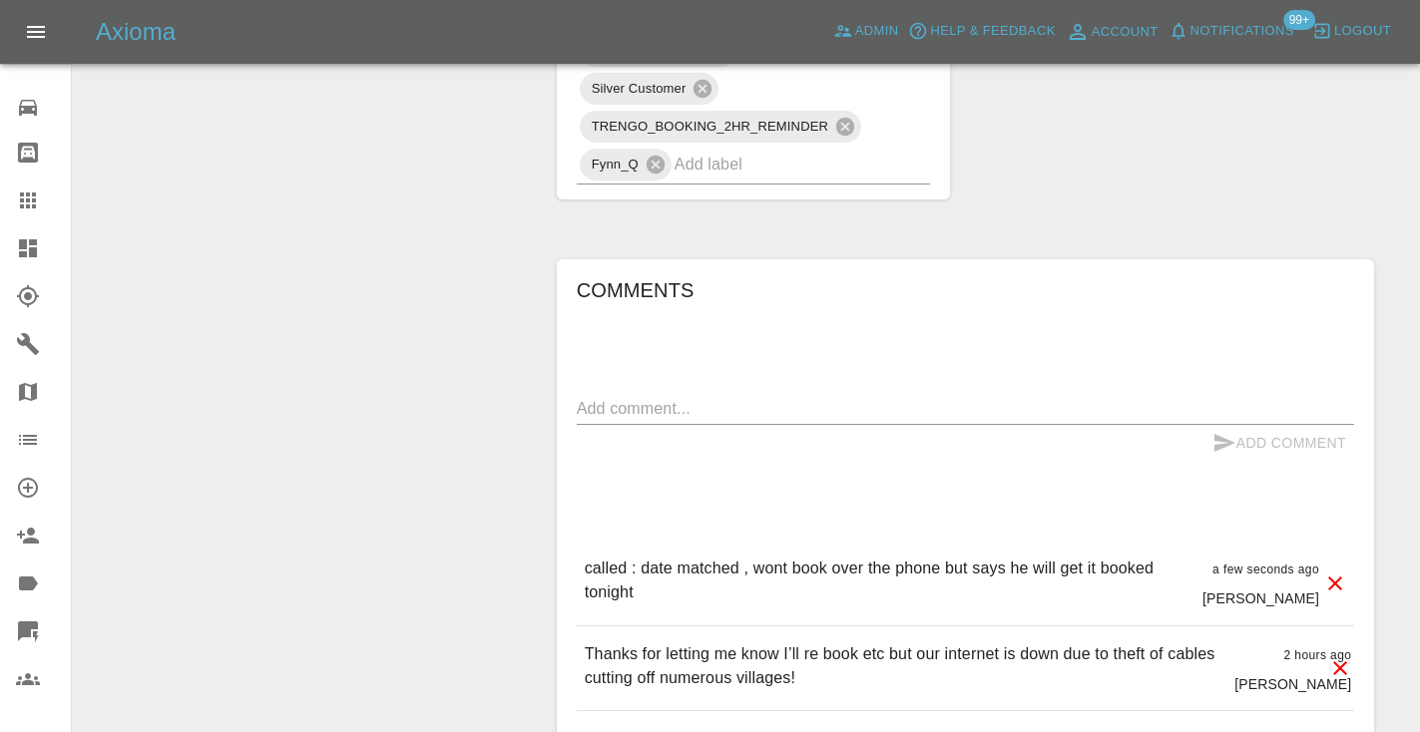
click at [733, 149] on input "text" at bounding box center [774, 164] width 201 height 31
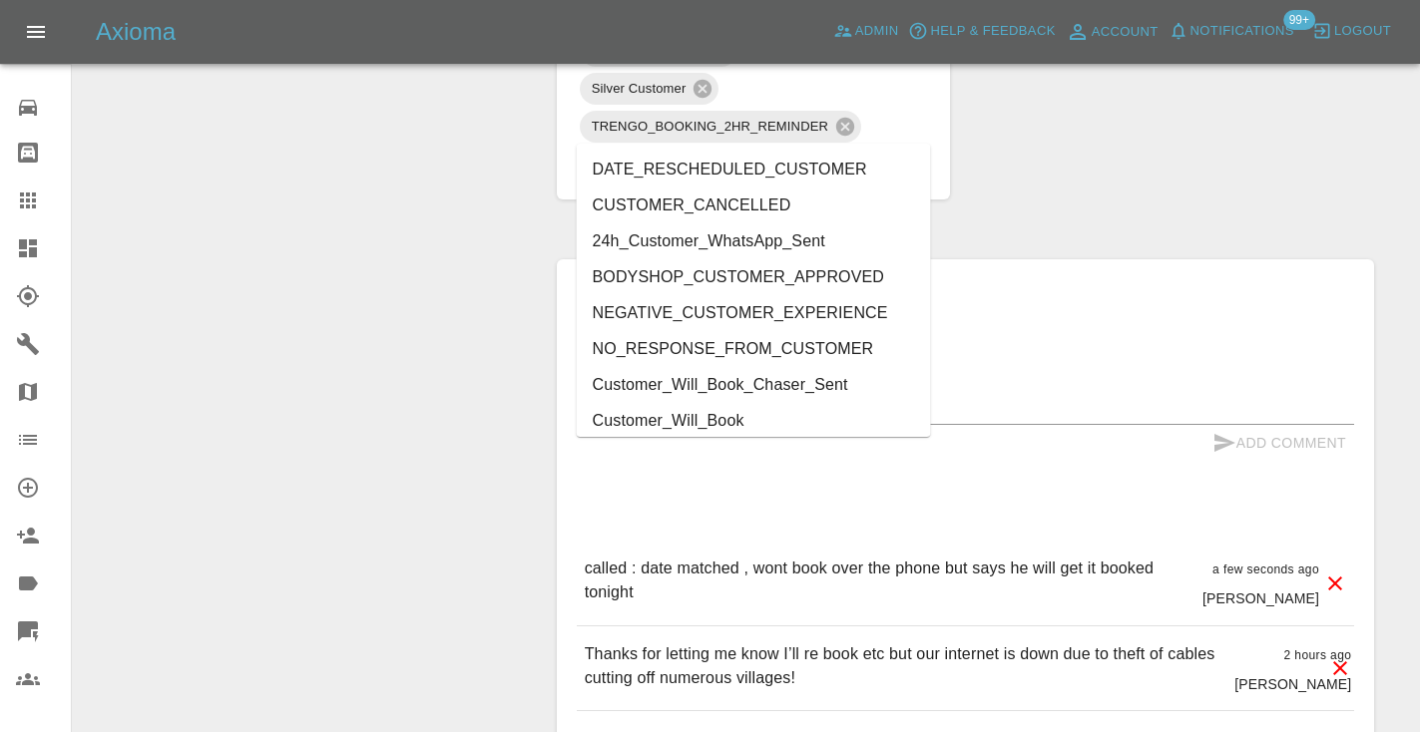
type input "cust"
click at [702, 425] on li "Customer_Will_Book" at bounding box center [754, 421] width 354 height 36
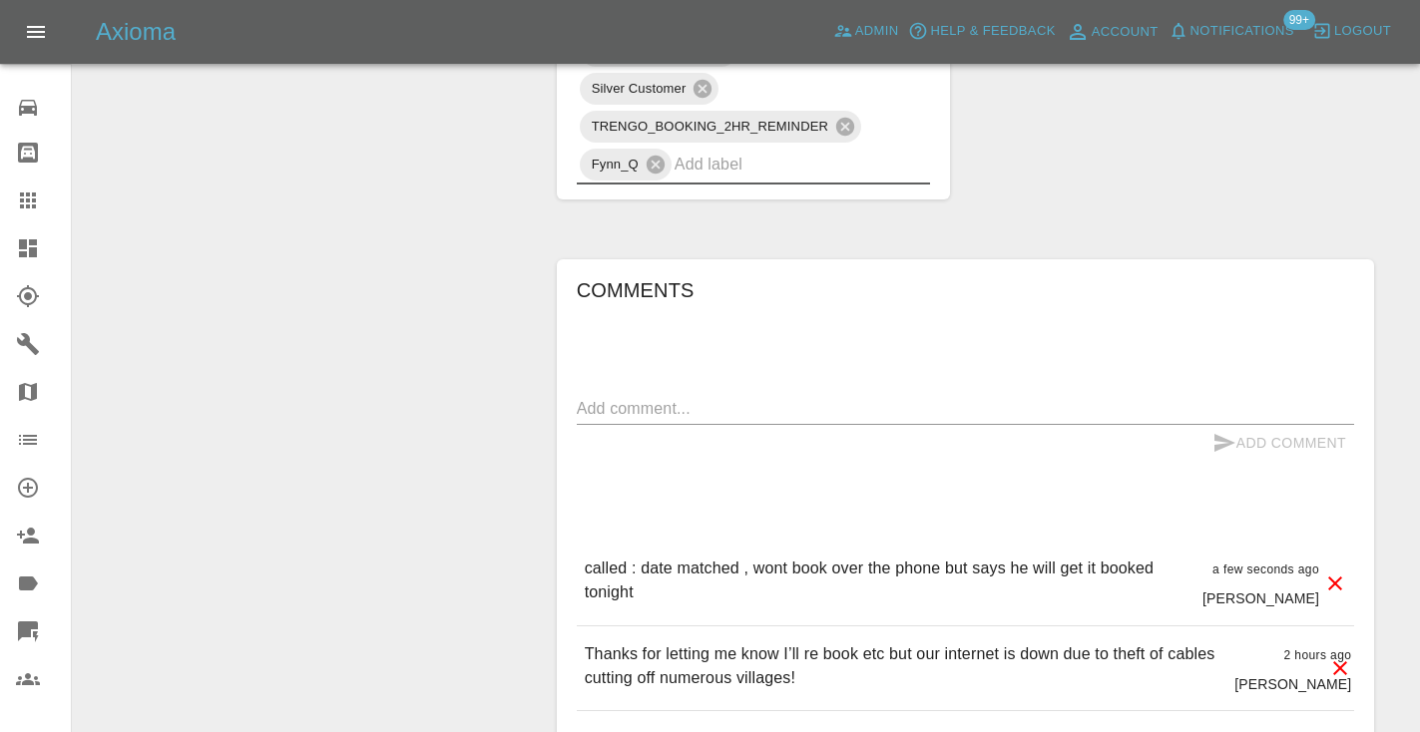
click at [34, 197] on icon at bounding box center [28, 201] width 16 height 16
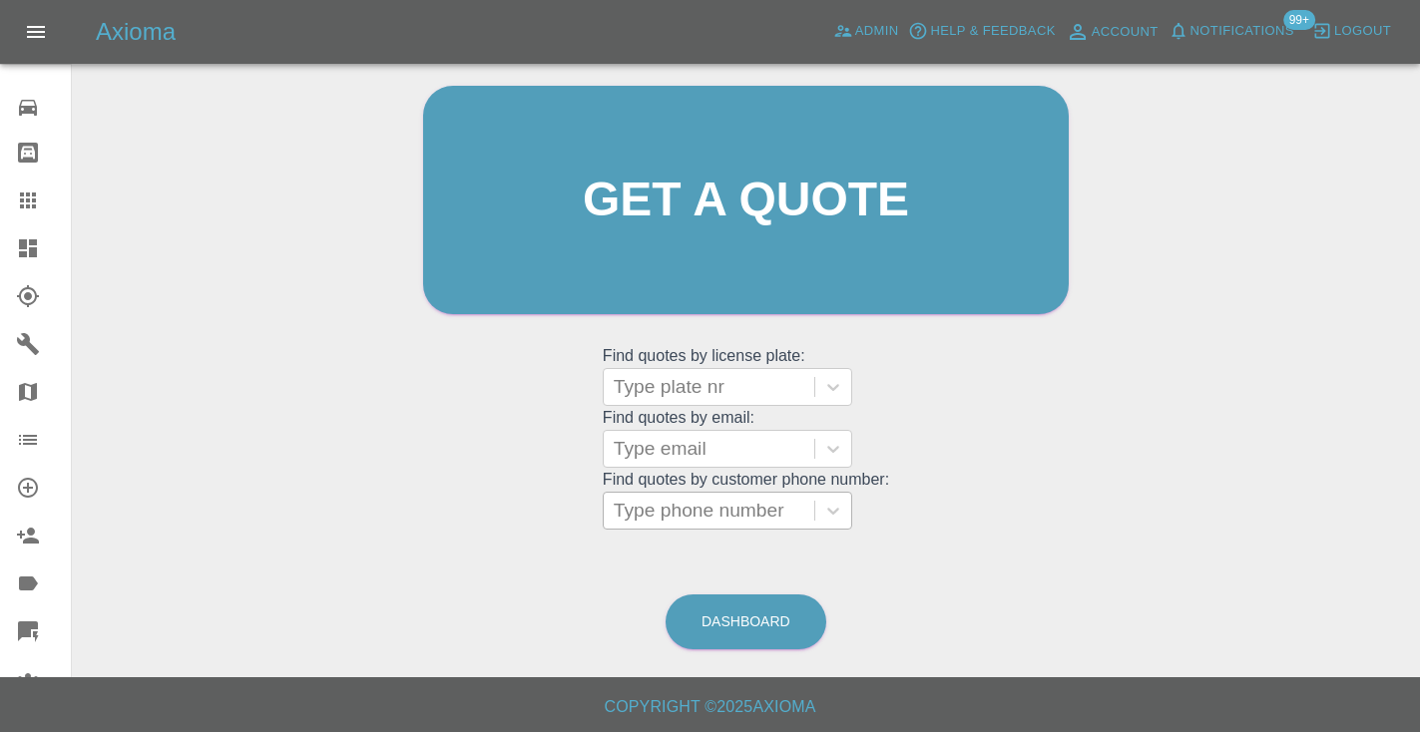
click at [665, 517] on div "Type phone number" at bounding box center [709, 511] width 191 height 24
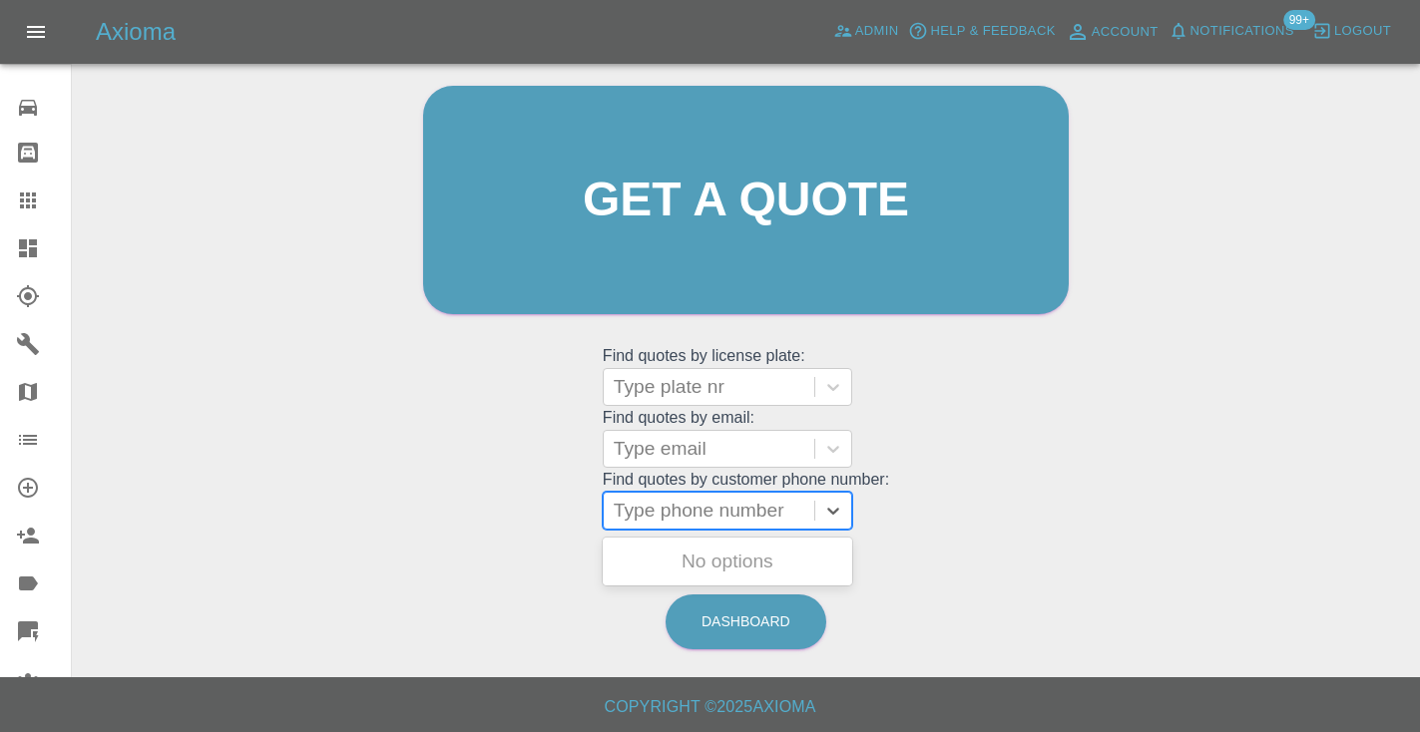
paste input "07711281890"
type input "07711281890"
click at [1103, 539] on div "Welcome Castro Get a quote Get a quote Find quotes by license plate: Type plate…" at bounding box center [746, 295] width 1316 height 716
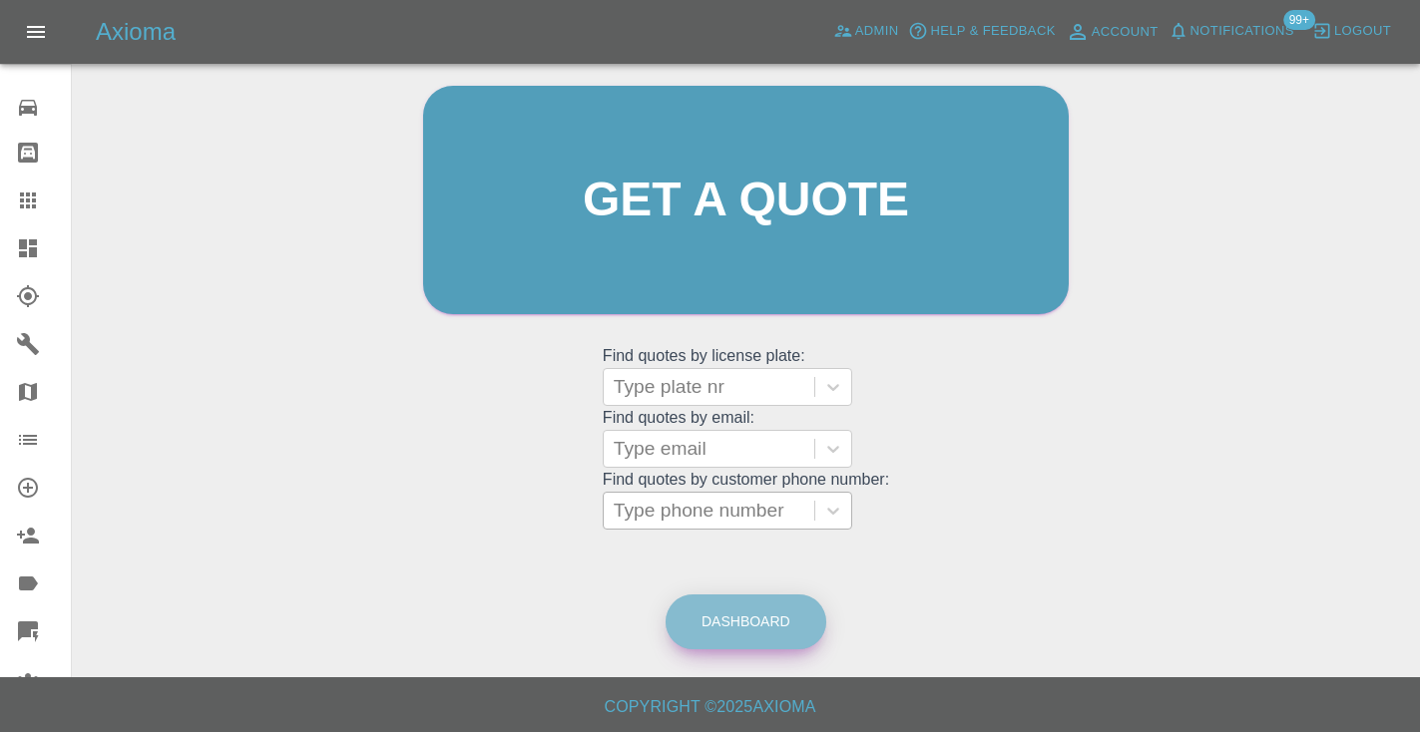
click at [752, 617] on link "Dashboard" at bounding box center [745, 622] width 161 height 55
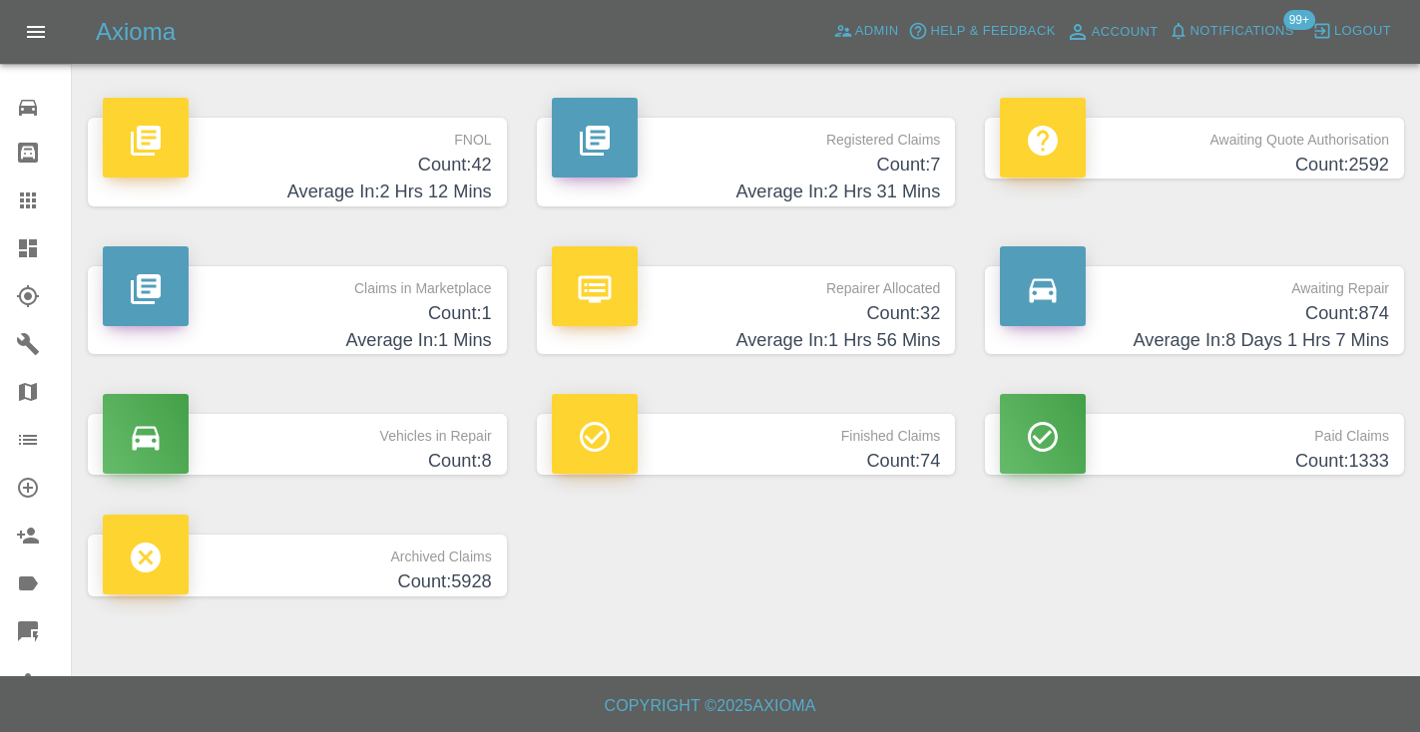
click at [1384, 330] on h4 "Average In: 8 Days 1 Hrs 7 Mins" at bounding box center [1194, 340] width 389 height 27
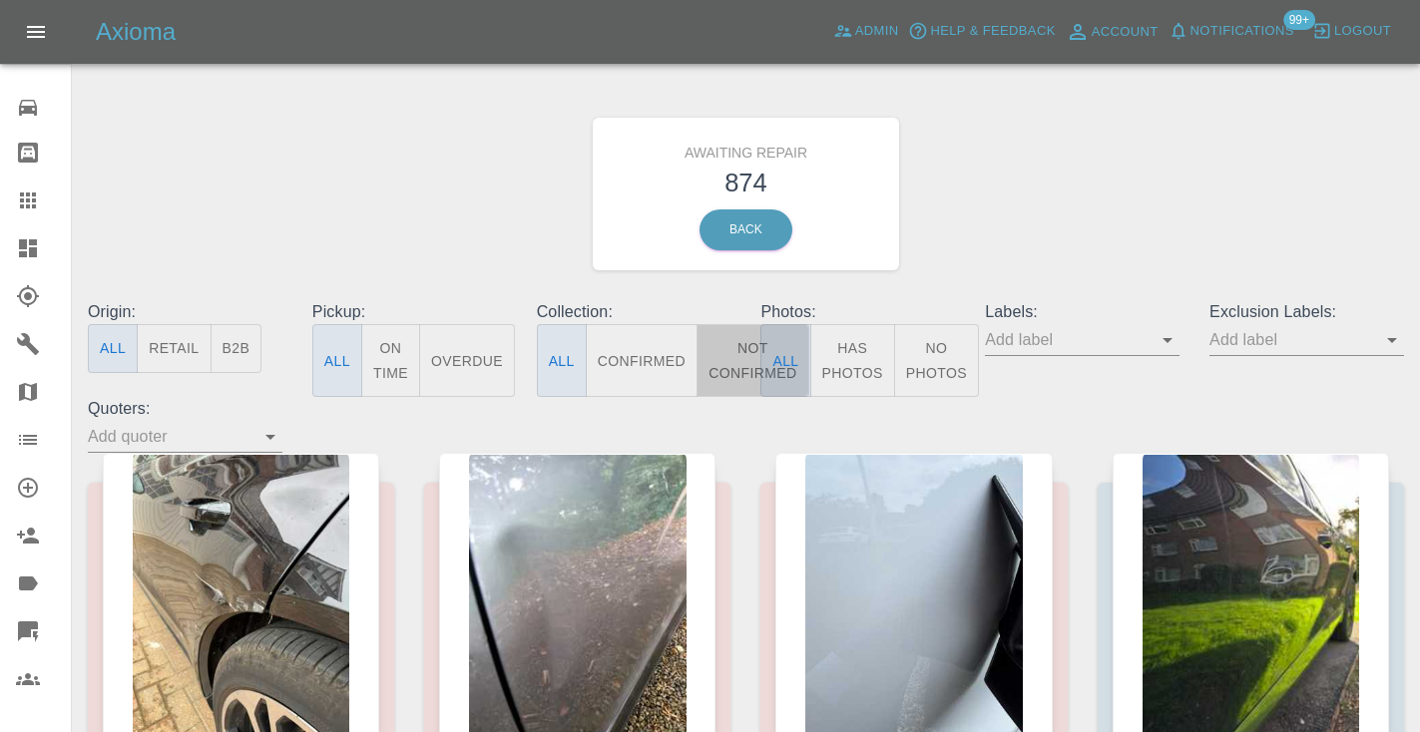
click at [718, 355] on button "Not Confirmed" at bounding box center [752, 360] width 112 height 73
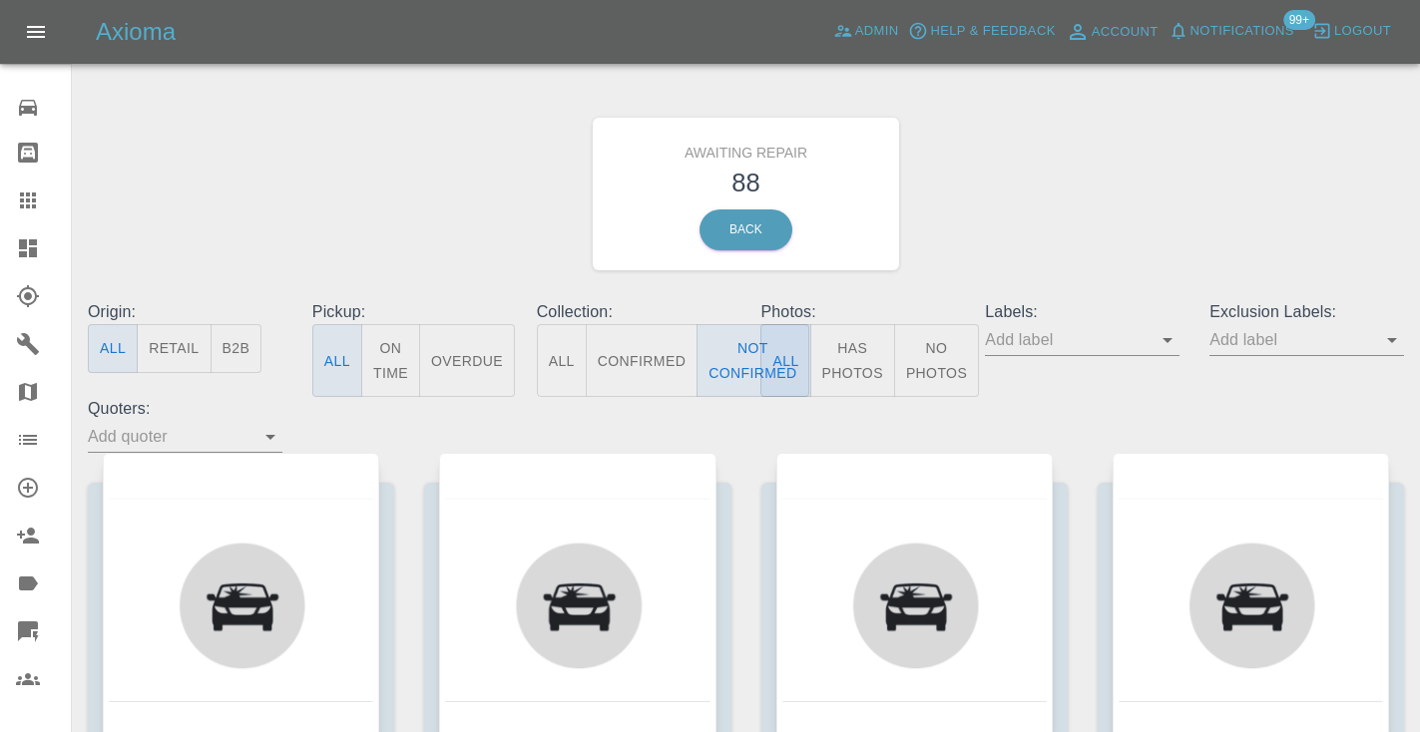
click at [1061, 196] on div "Awaiting Repair 88 Back" at bounding box center [746, 194] width 1346 height 212
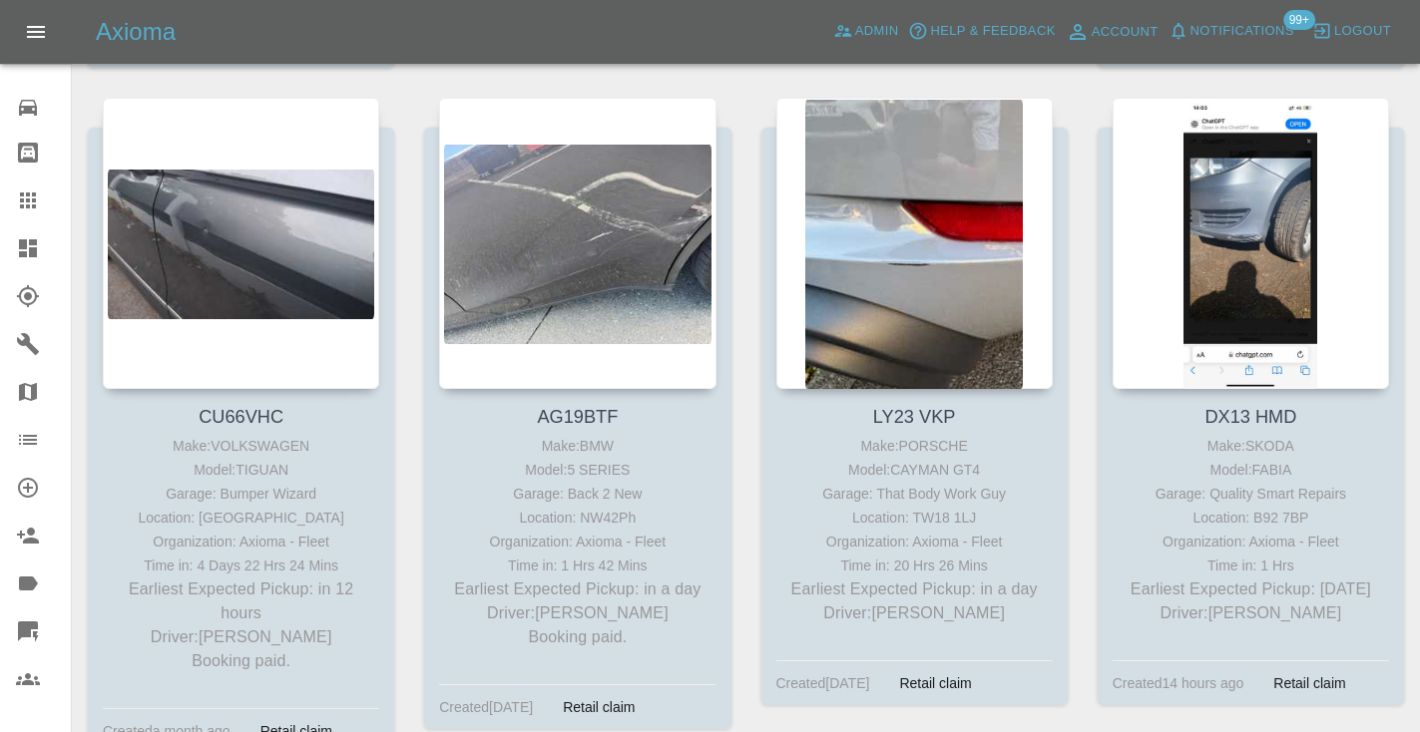
scroll to position [1039, 0]
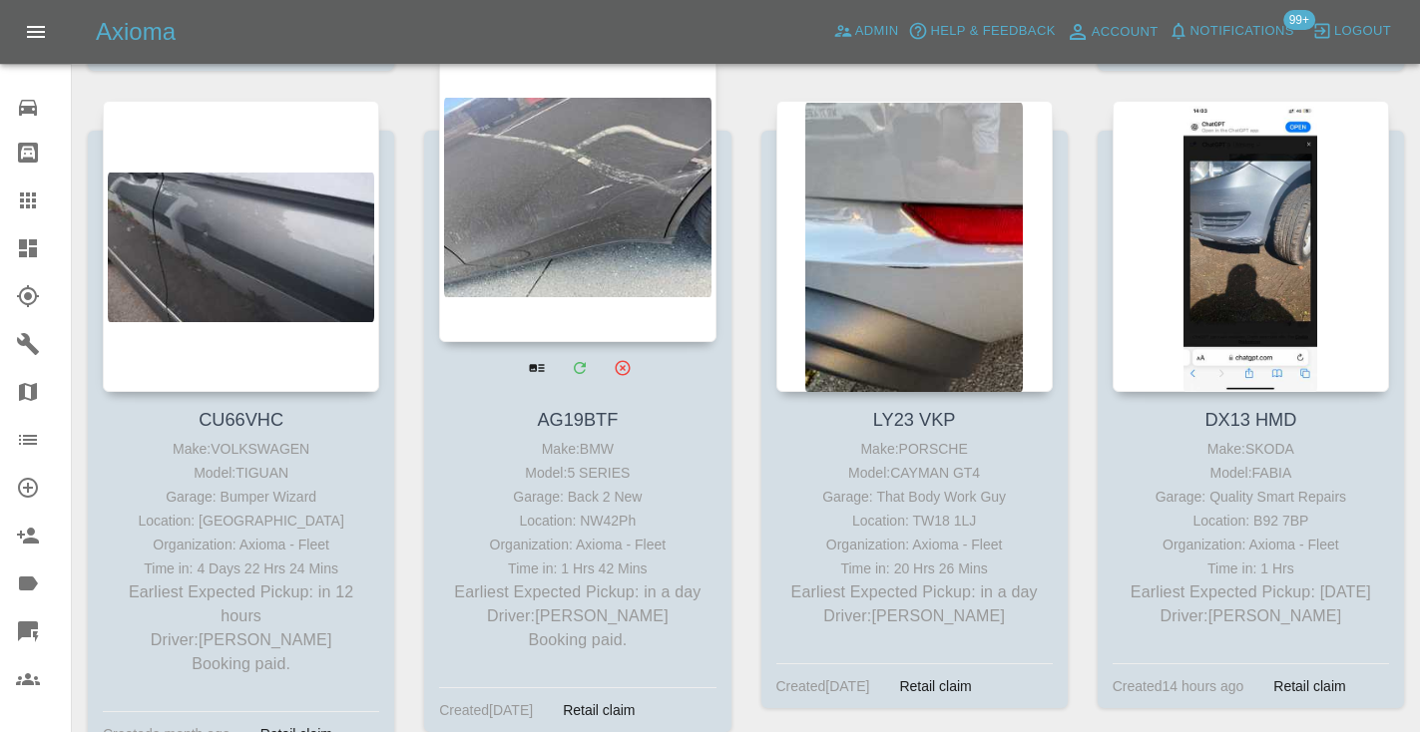
click at [648, 158] on div at bounding box center [577, 196] width 276 height 291
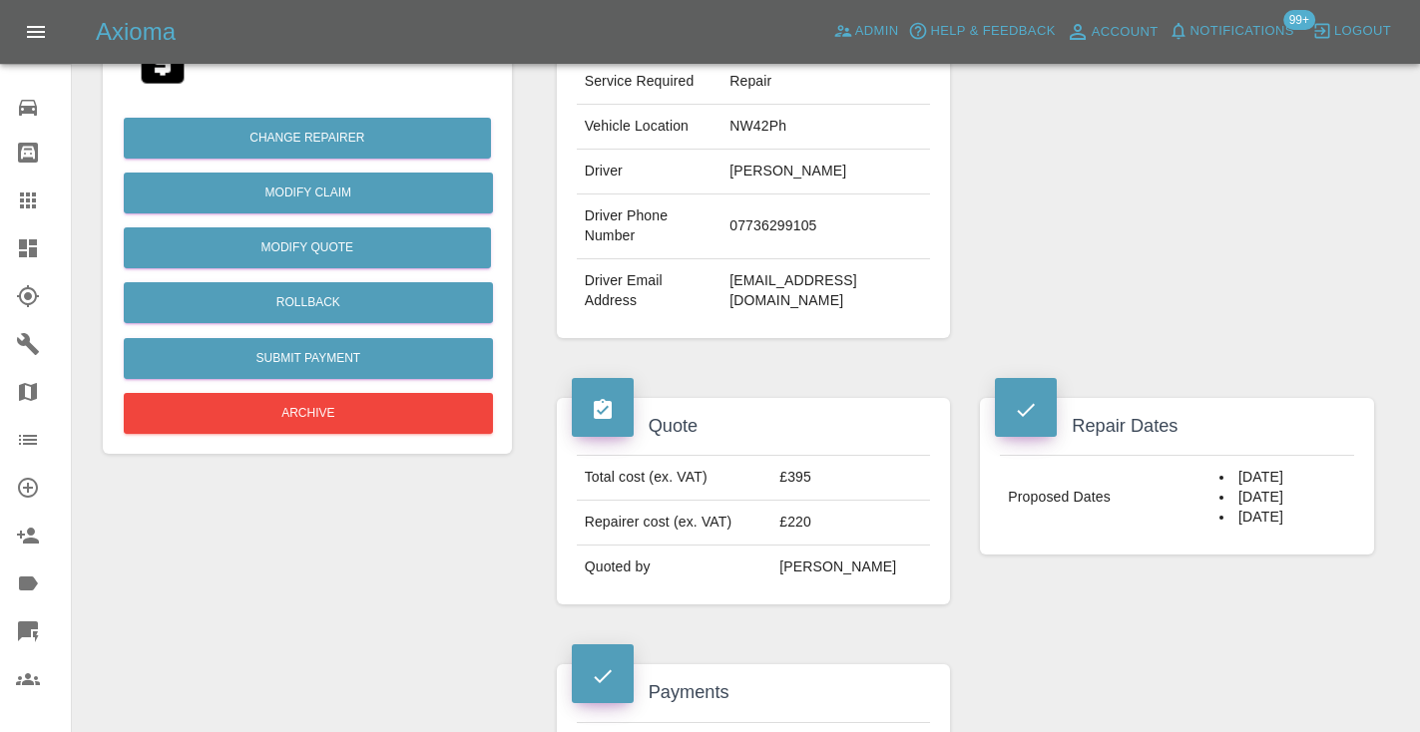
scroll to position [392, 0]
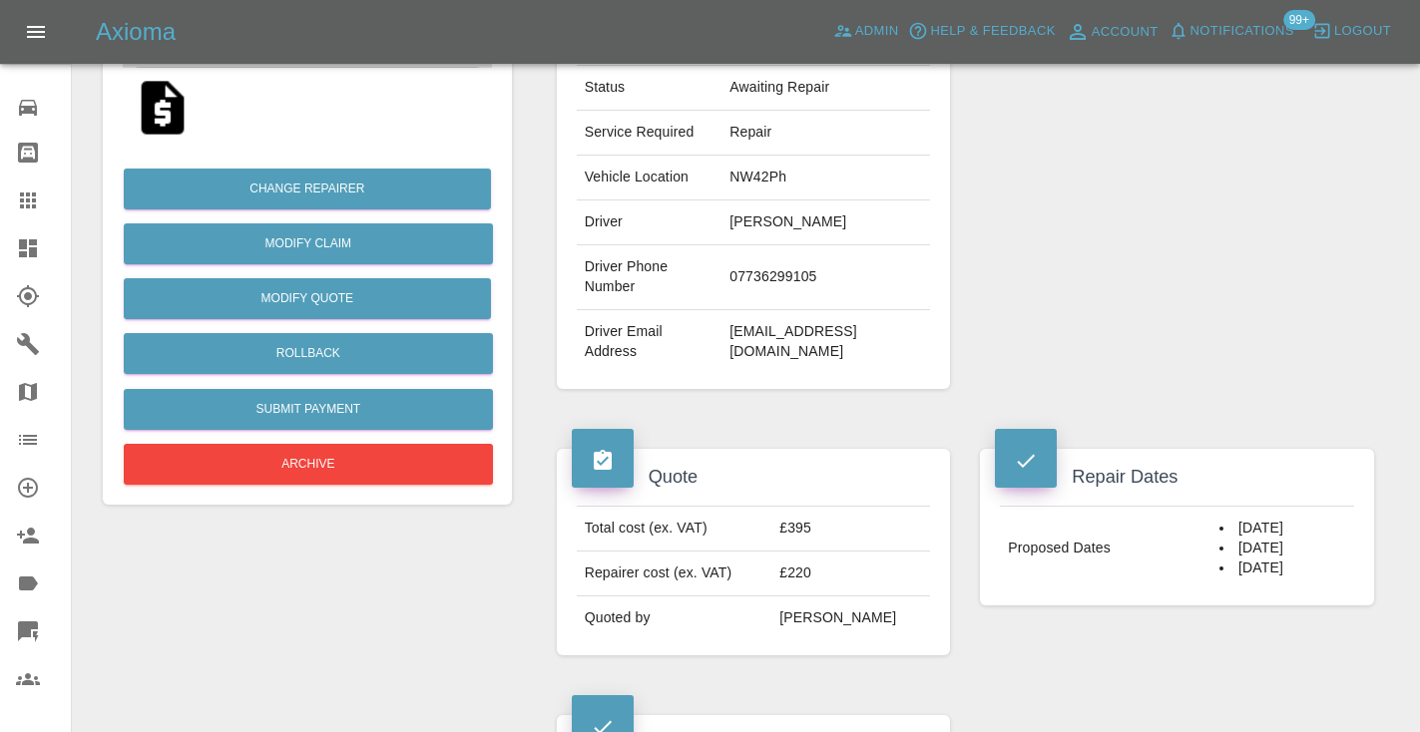
click at [748, 276] on td "07736299105" at bounding box center [825, 277] width 209 height 65
copy td "07736299105"
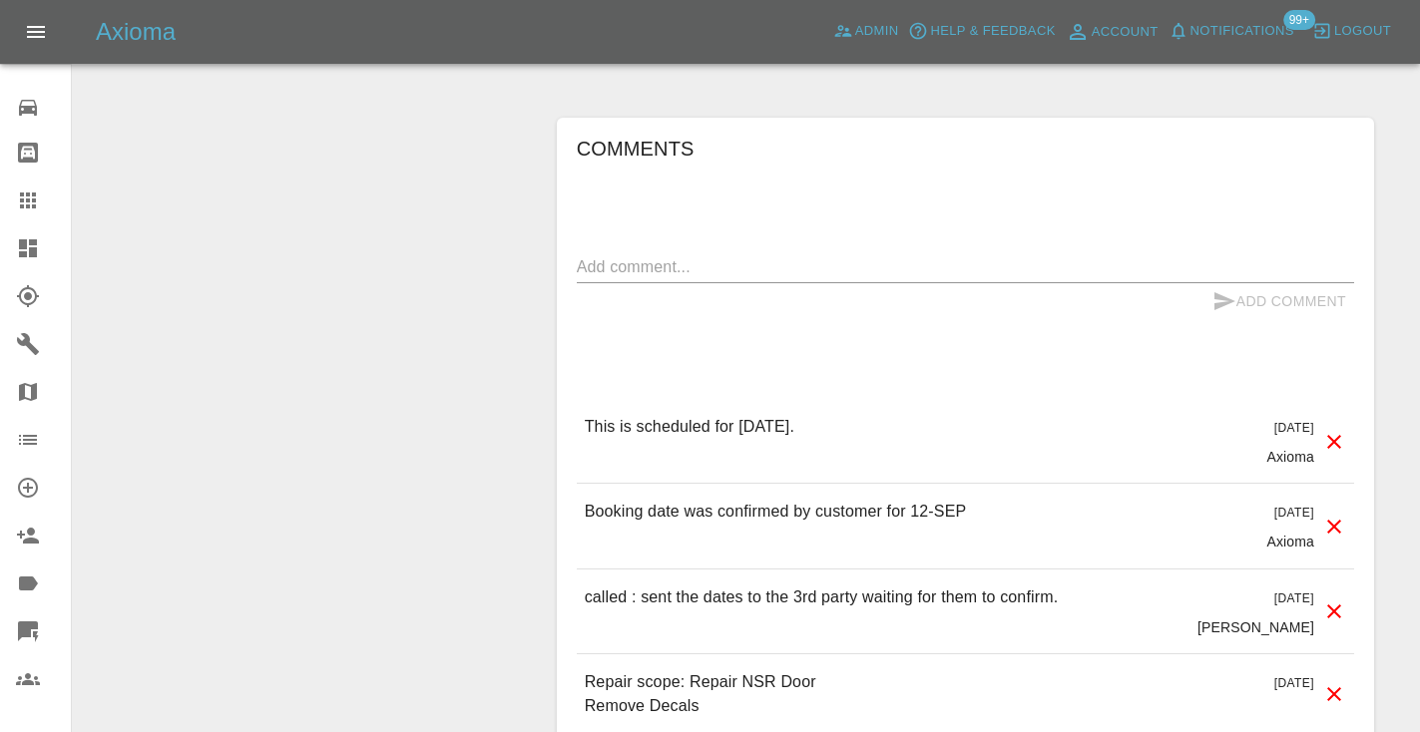
scroll to position [1550, 0]
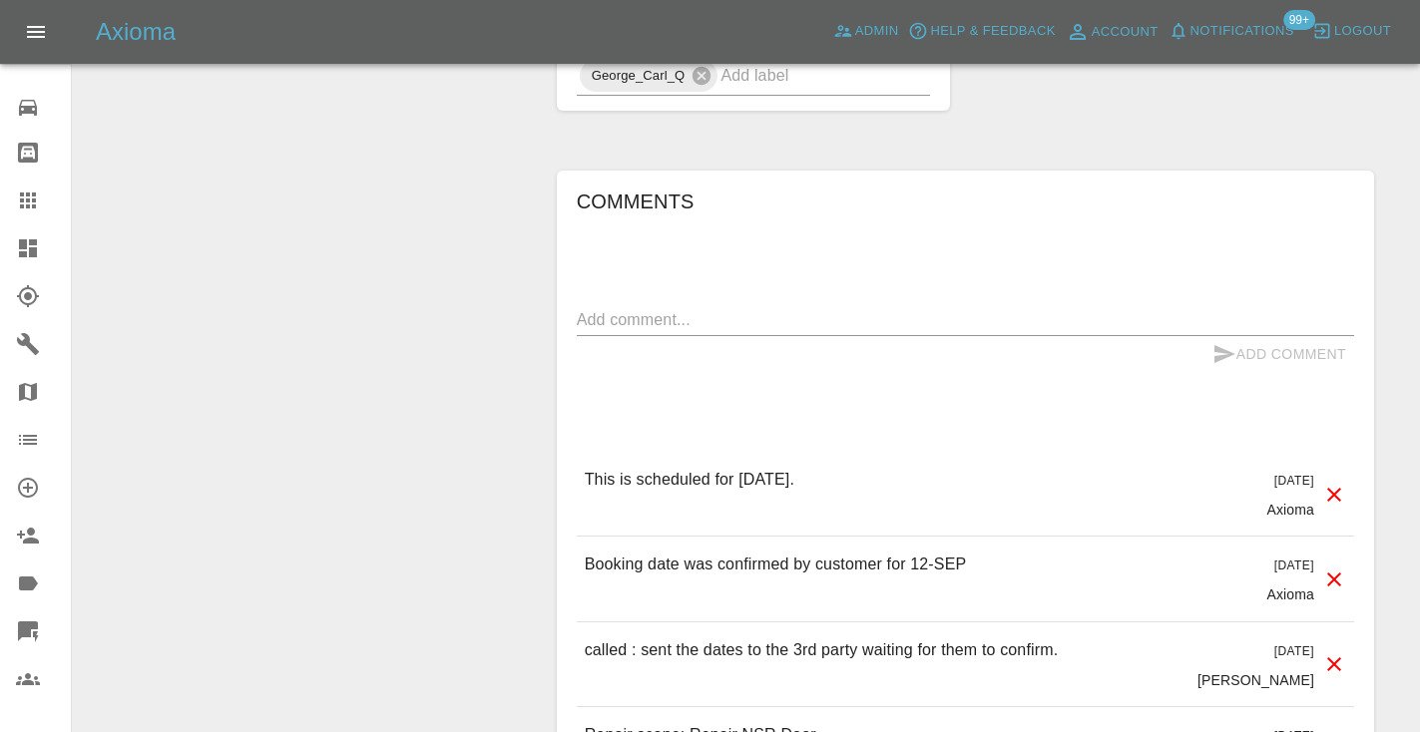
click at [638, 329] on textarea at bounding box center [965, 319] width 777 height 23
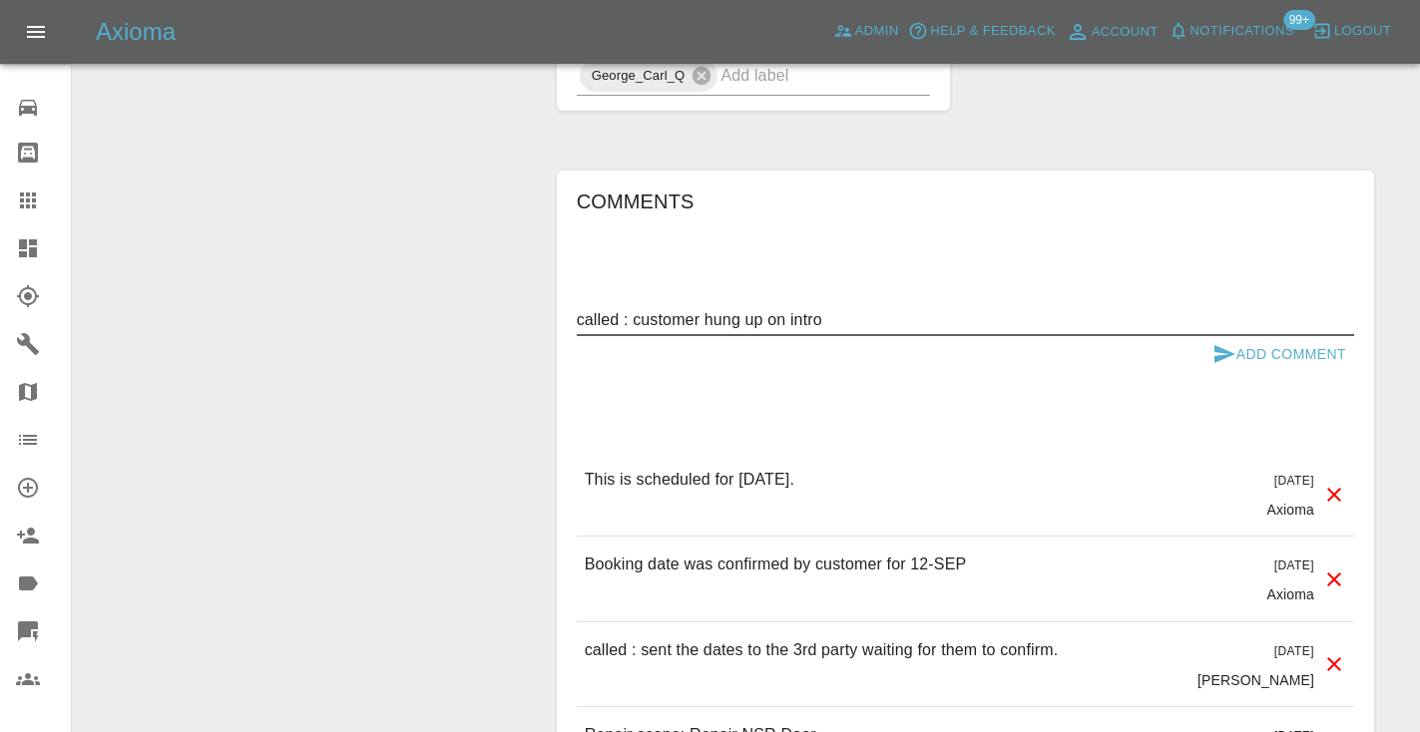
type textarea "called : customer hung up on intro"
click at [1229, 355] on icon "submit" at bounding box center [1224, 354] width 21 height 18
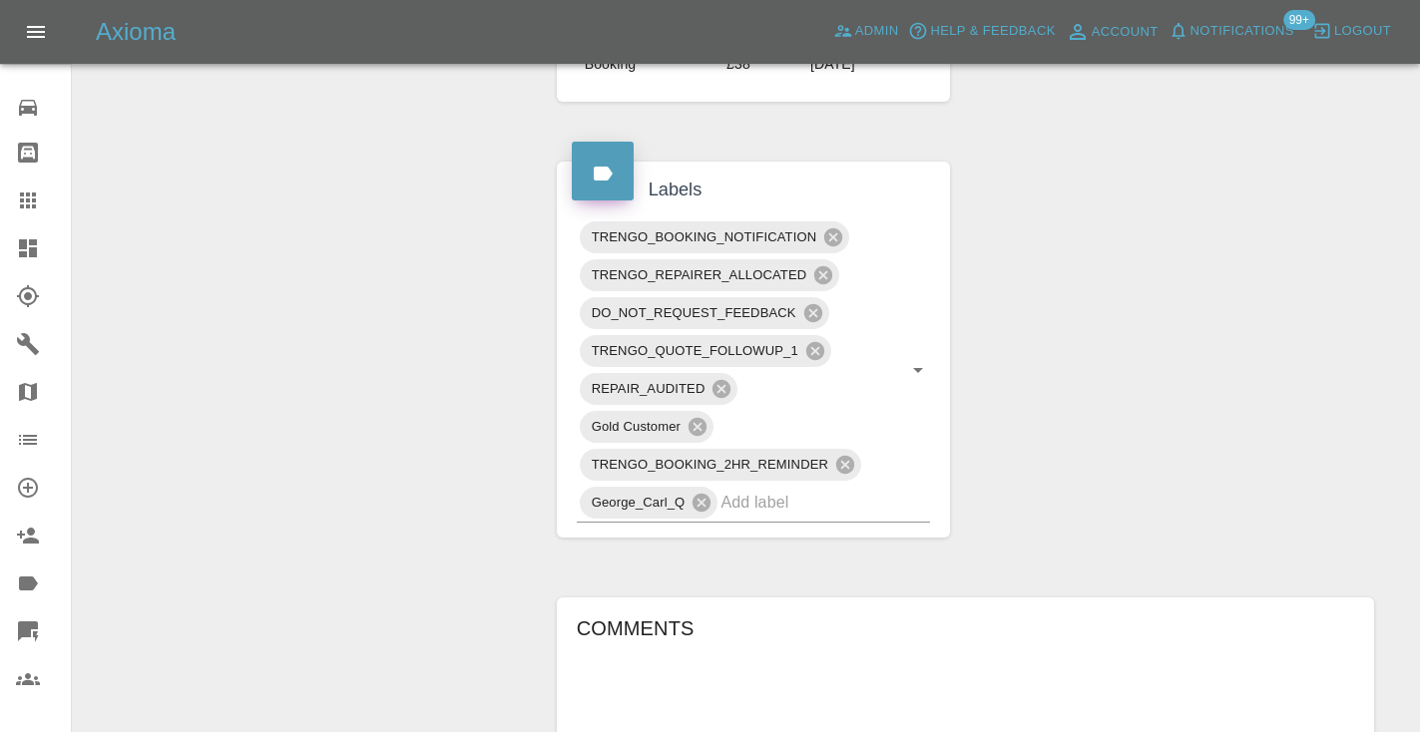
scroll to position [1091, 0]
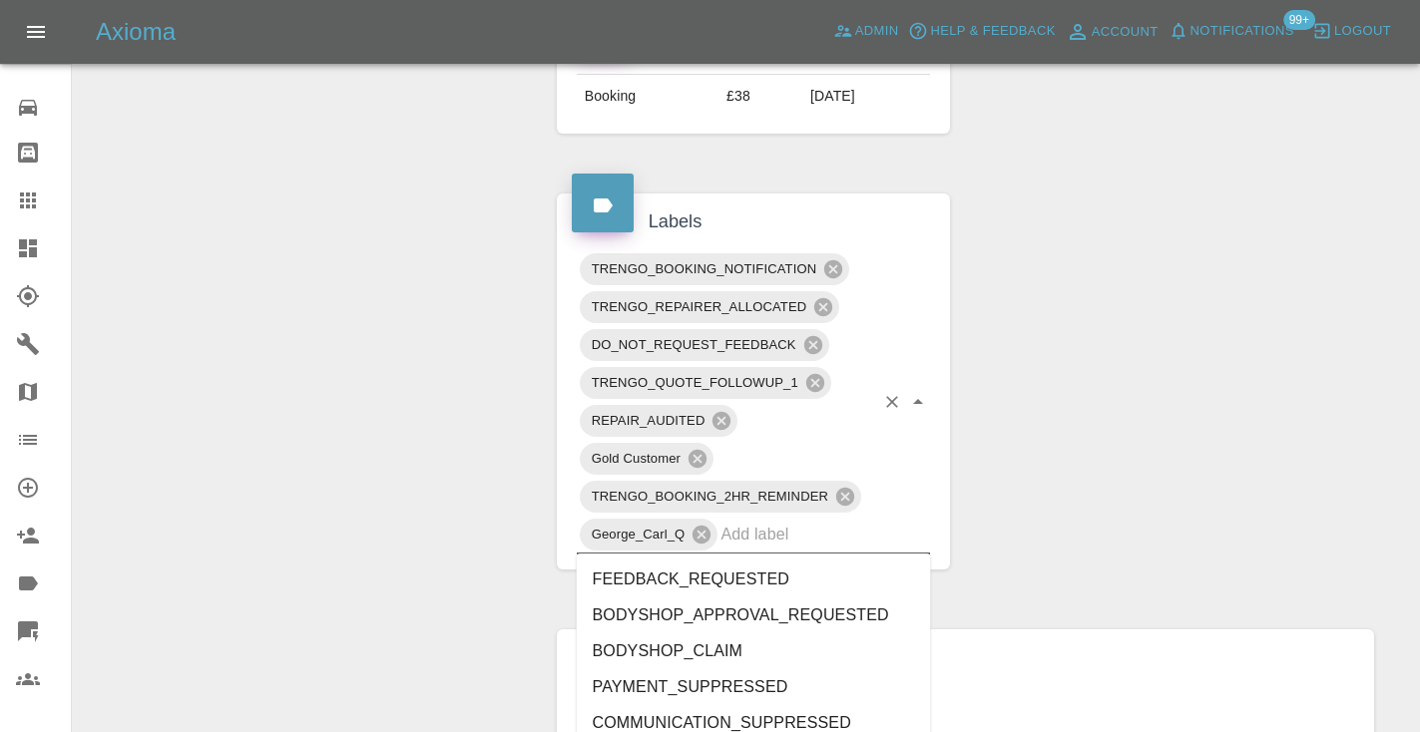
click at [761, 541] on input "text" at bounding box center [797, 534] width 154 height 31
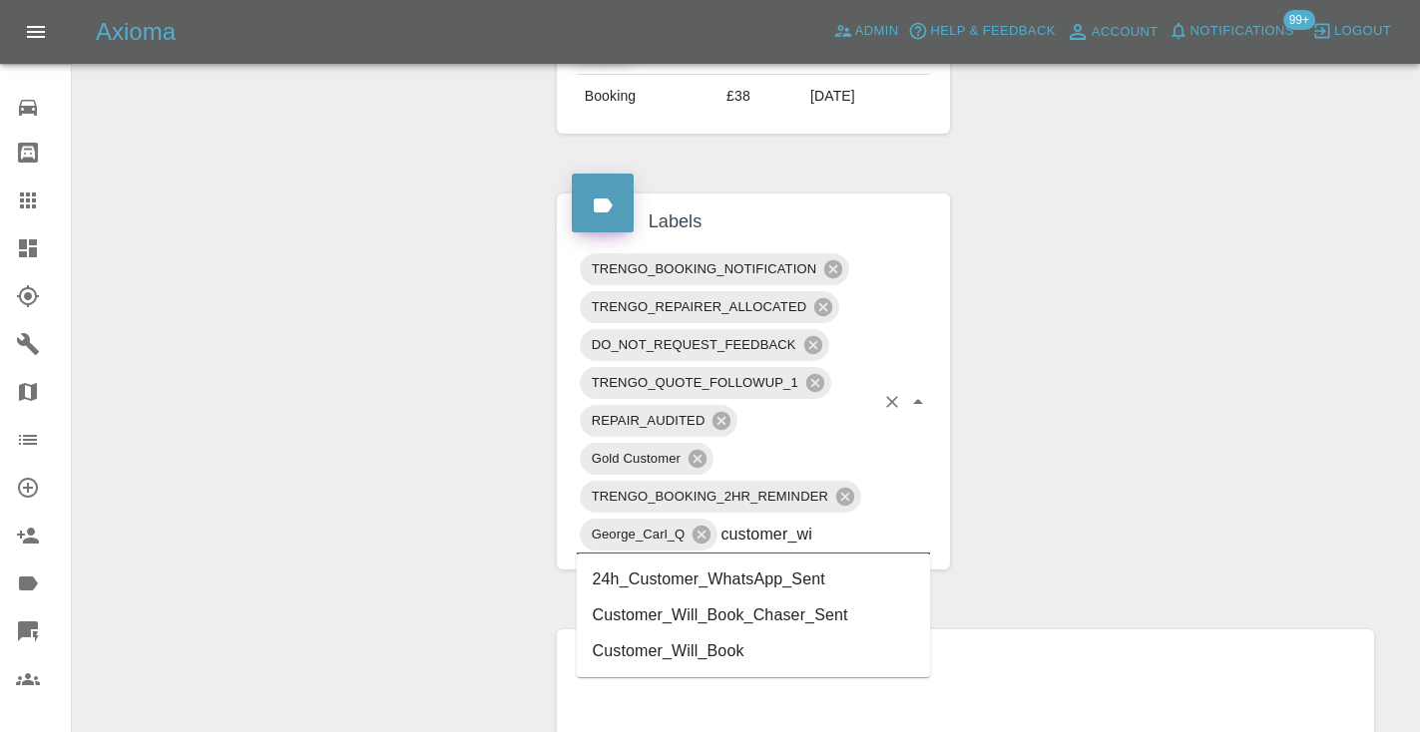
type input "customer_wil"
click at [694, 614] on li "Customer_Will_Book" at bounding box center [754, 616] width 354 height 36
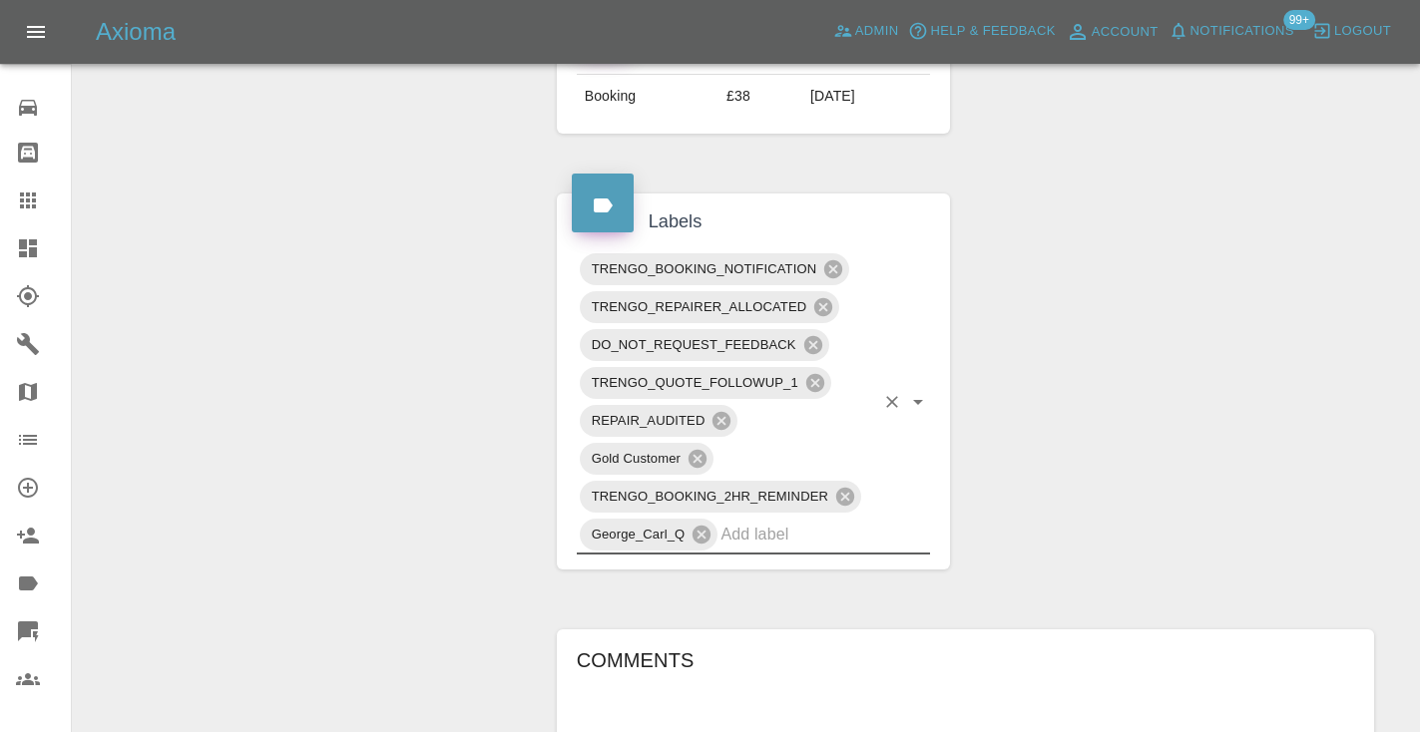
click at [464, 346] on div "Change Repairer Modify Claim Modify Quote Rollback Submit Payment Archive" at bounding box center [307, 279] width 439 height 2310
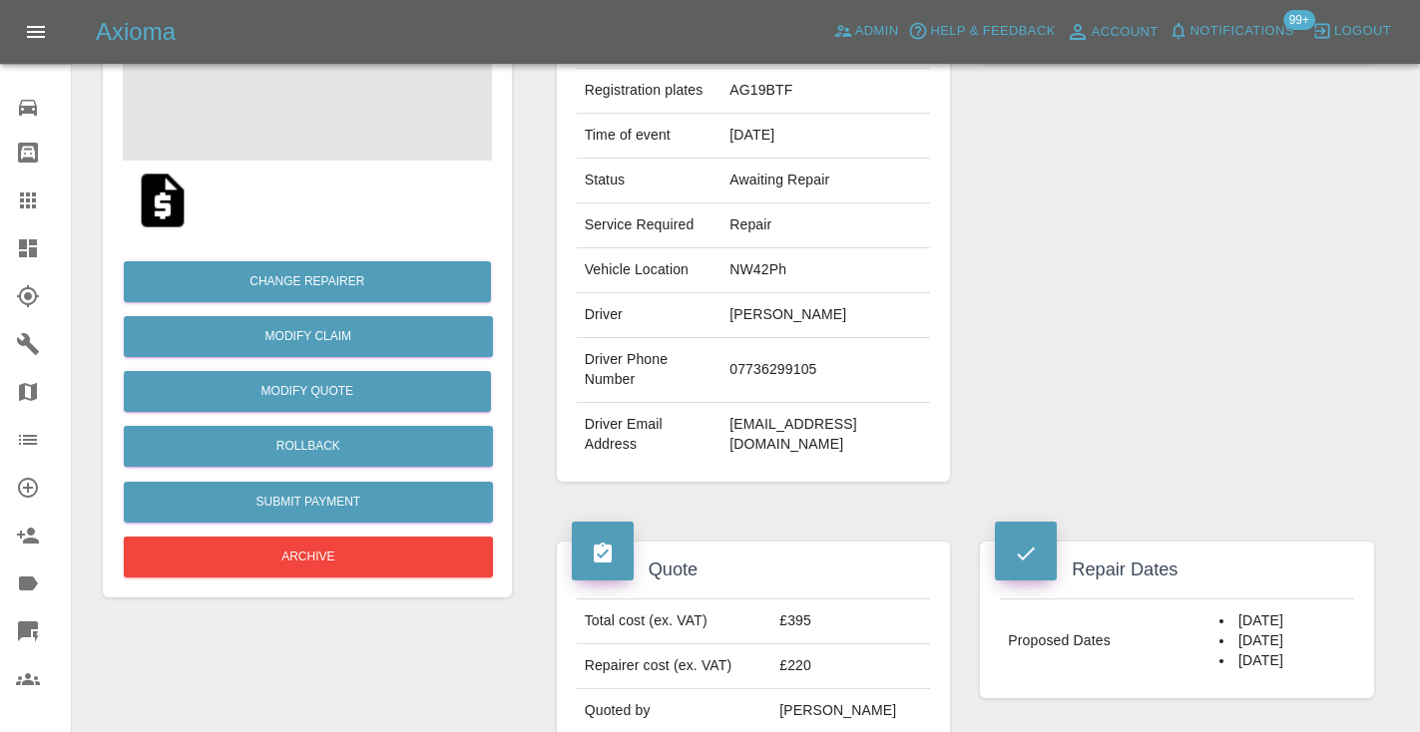
scroll to position [268, 0]
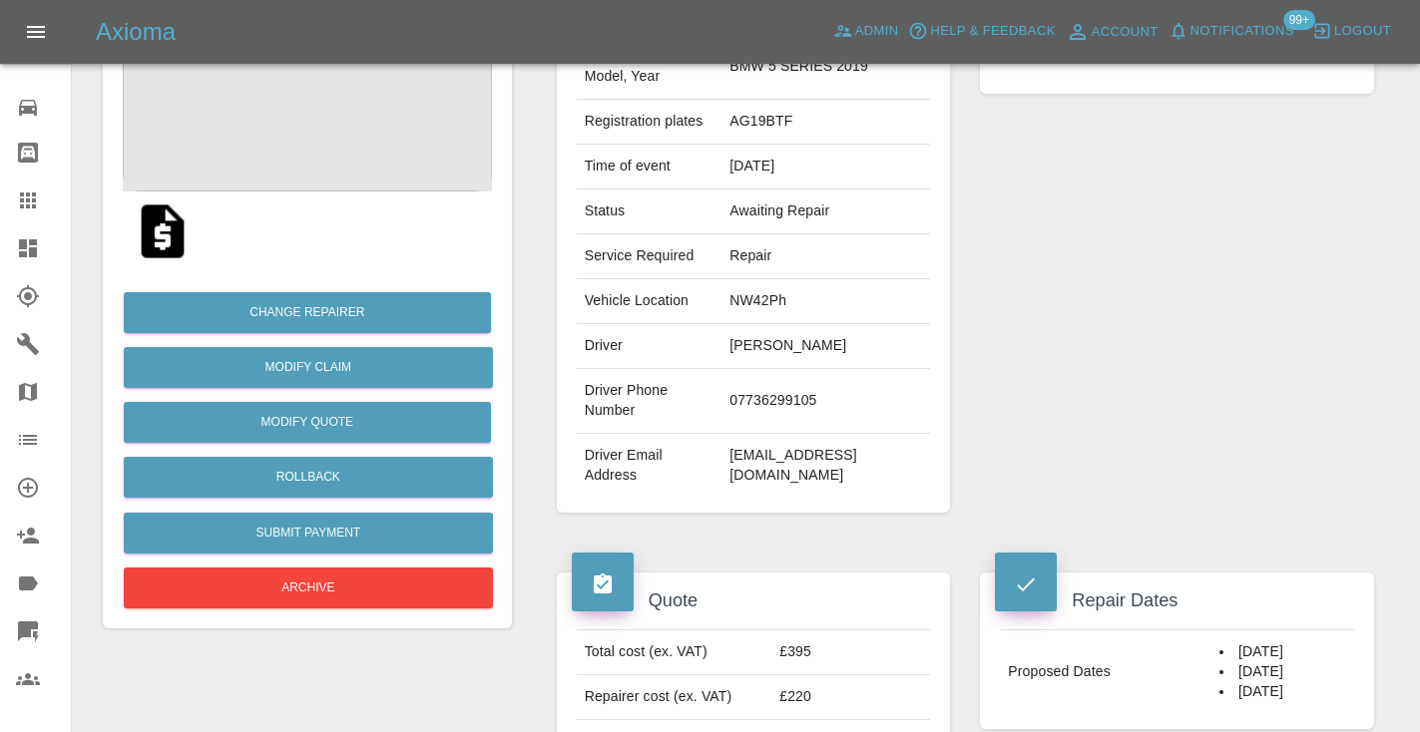
click at [1085, 233] on div "Repairer Repair shop Back 2 New" at bounding box center [1177, 245] width 424 height 596
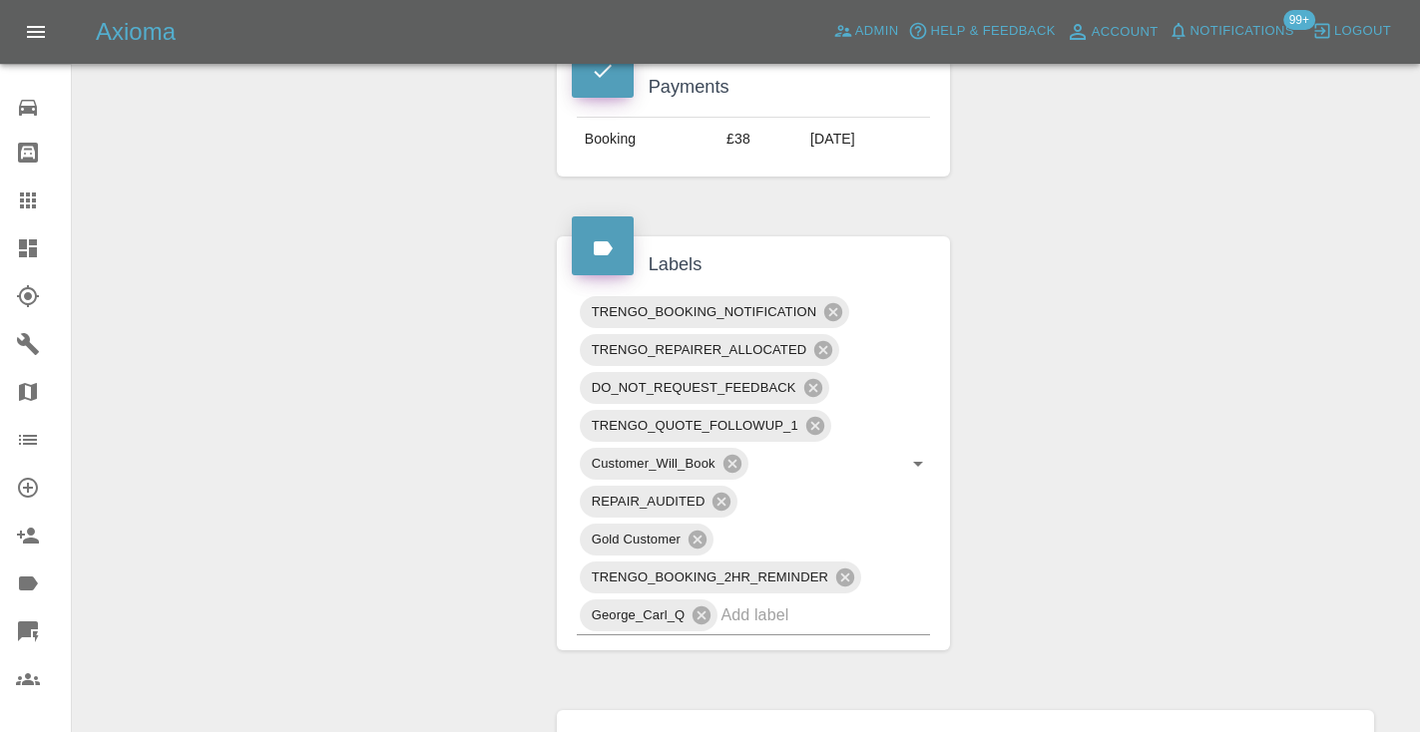
scroll to position [1032, 0]
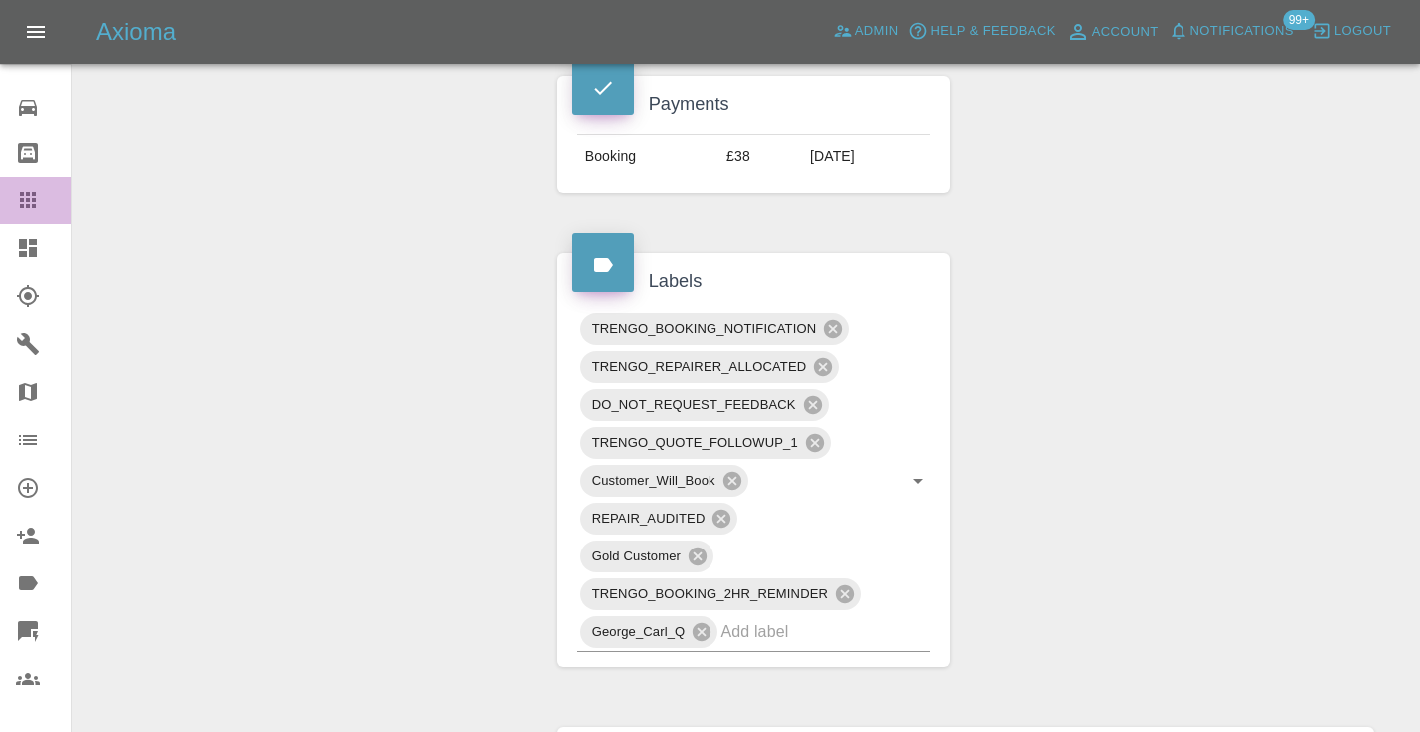
click at [20, 199] on icon at bounding box center [28, 201] width 16 height 16
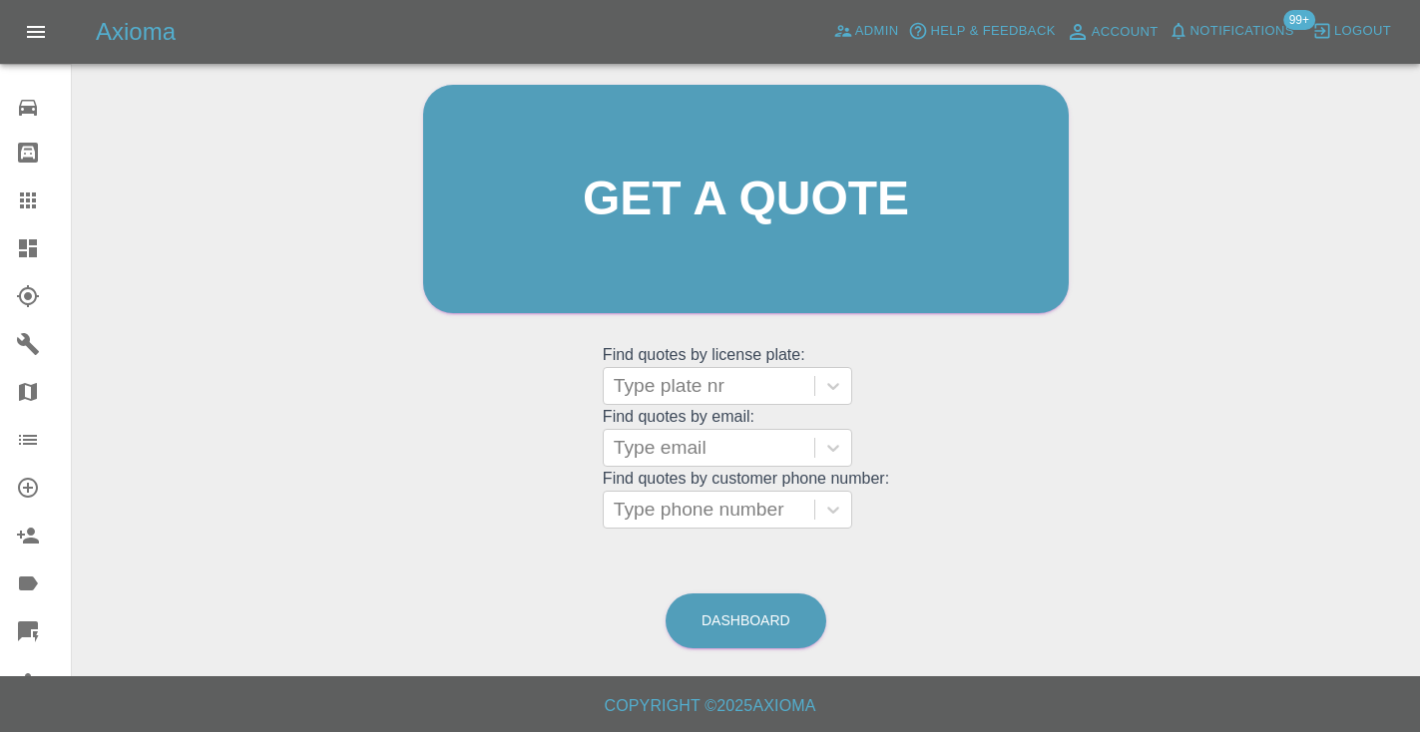
scroll to position [135, 0]
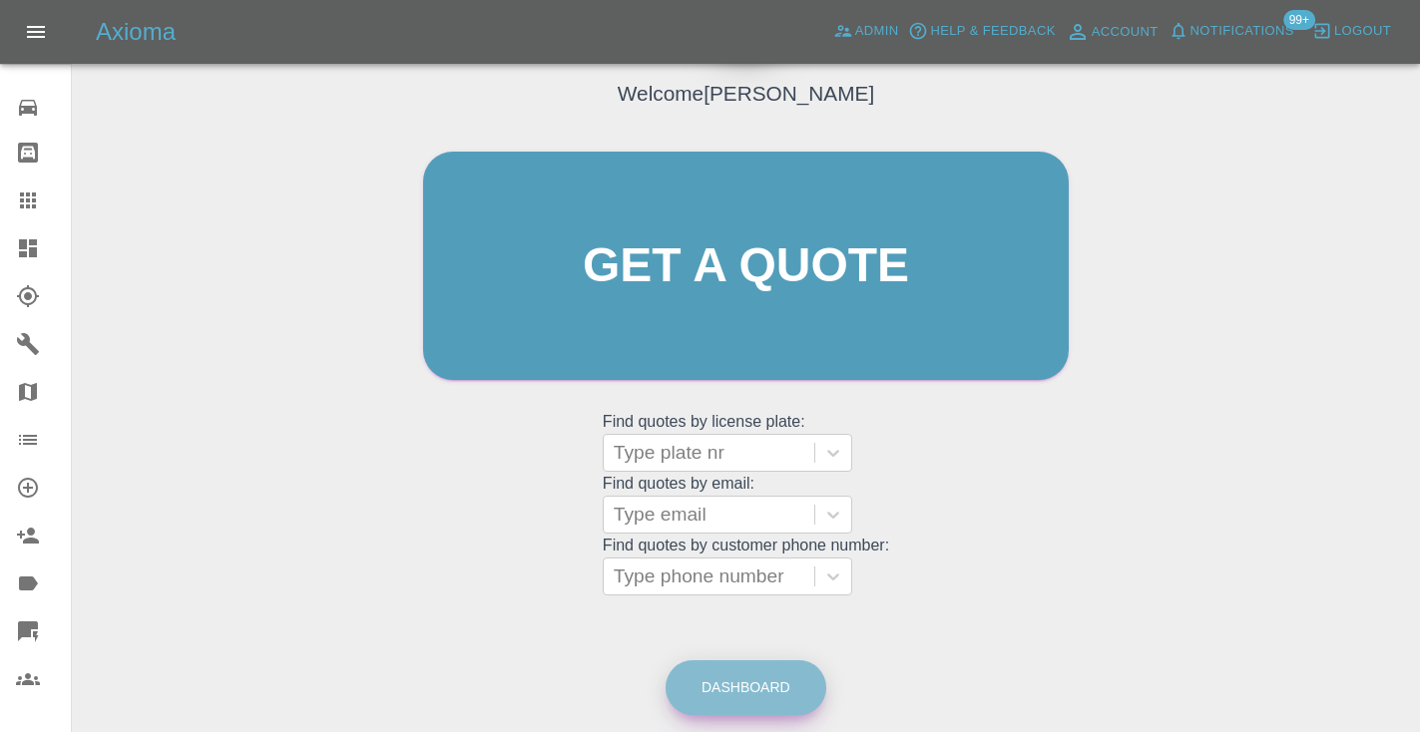
click at [783, 692] on link "Dashboard" at bounding box center [745, 687] width 161 height 55
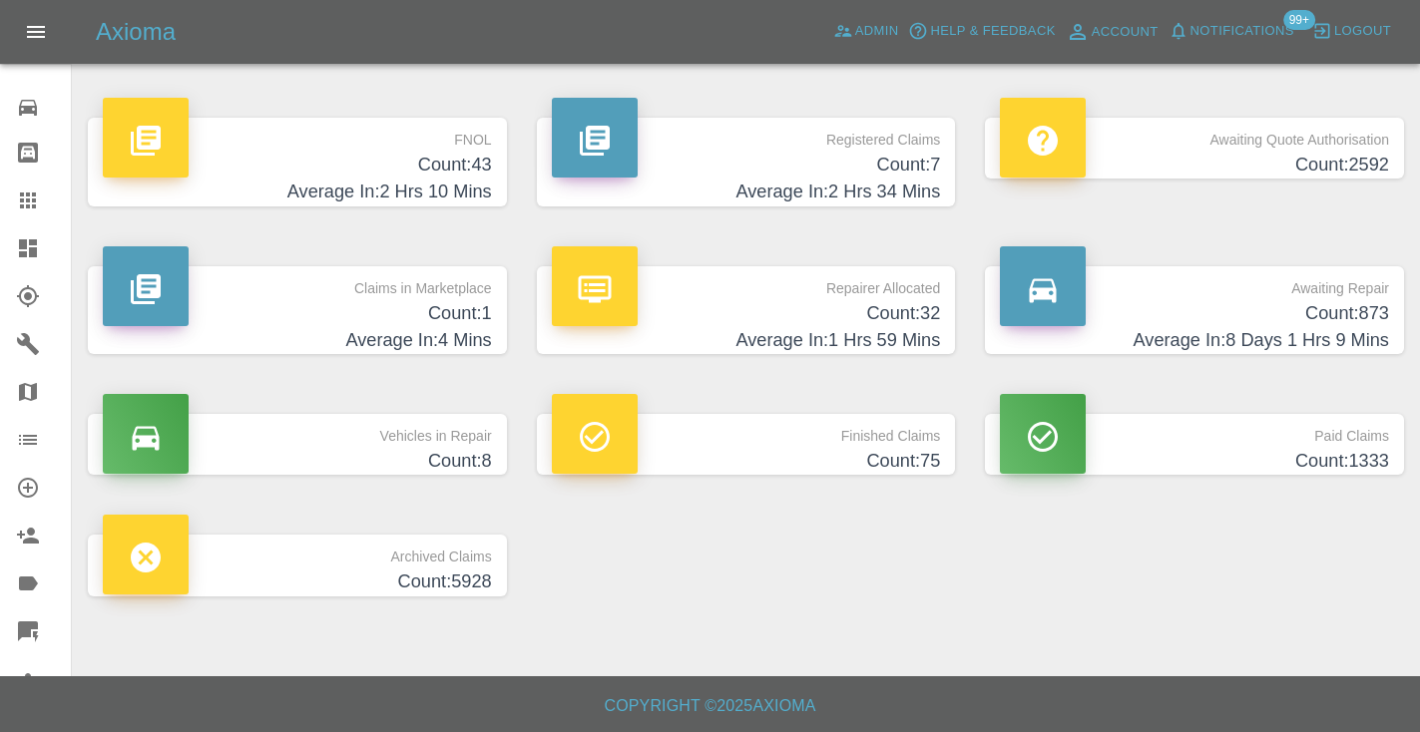
click at [1363, 317] on h4 "Count: 873" at bounding box center [1194, 313] width 389 height 27
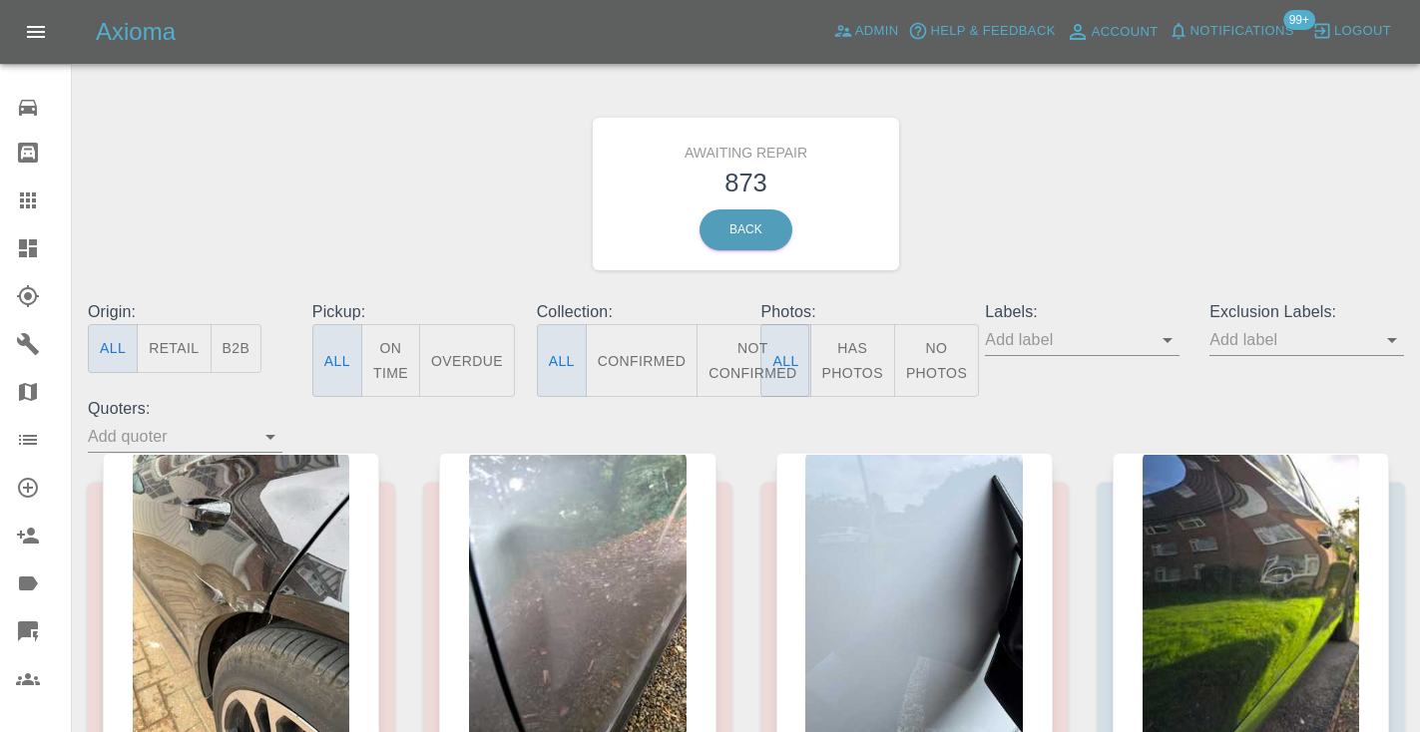
click at [729, 366] on button "Not Confirmed" at bounding box center [752, 360] width 112 height 73
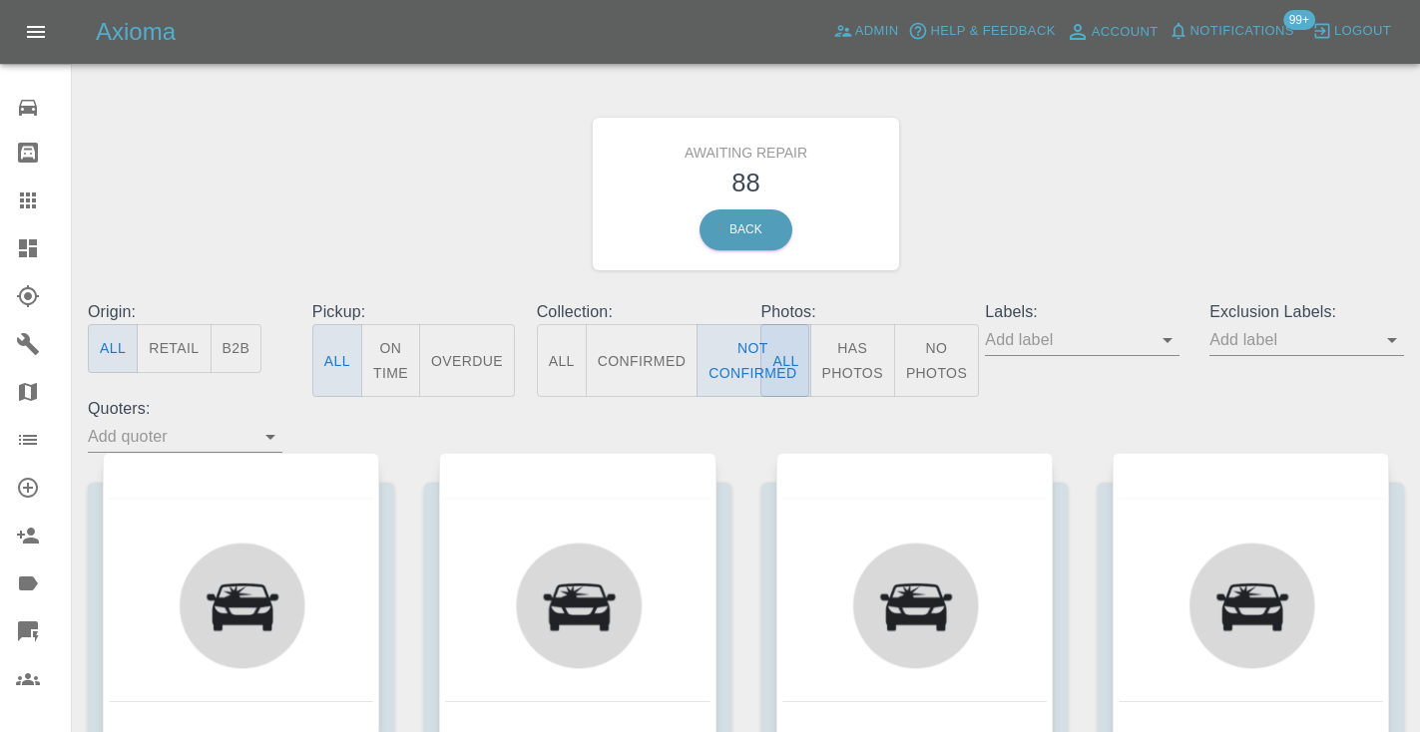
click at [1103, 198] on div "Awaiting Repair 88 Back" at bounding box center [746, 194] width 1346 height 212
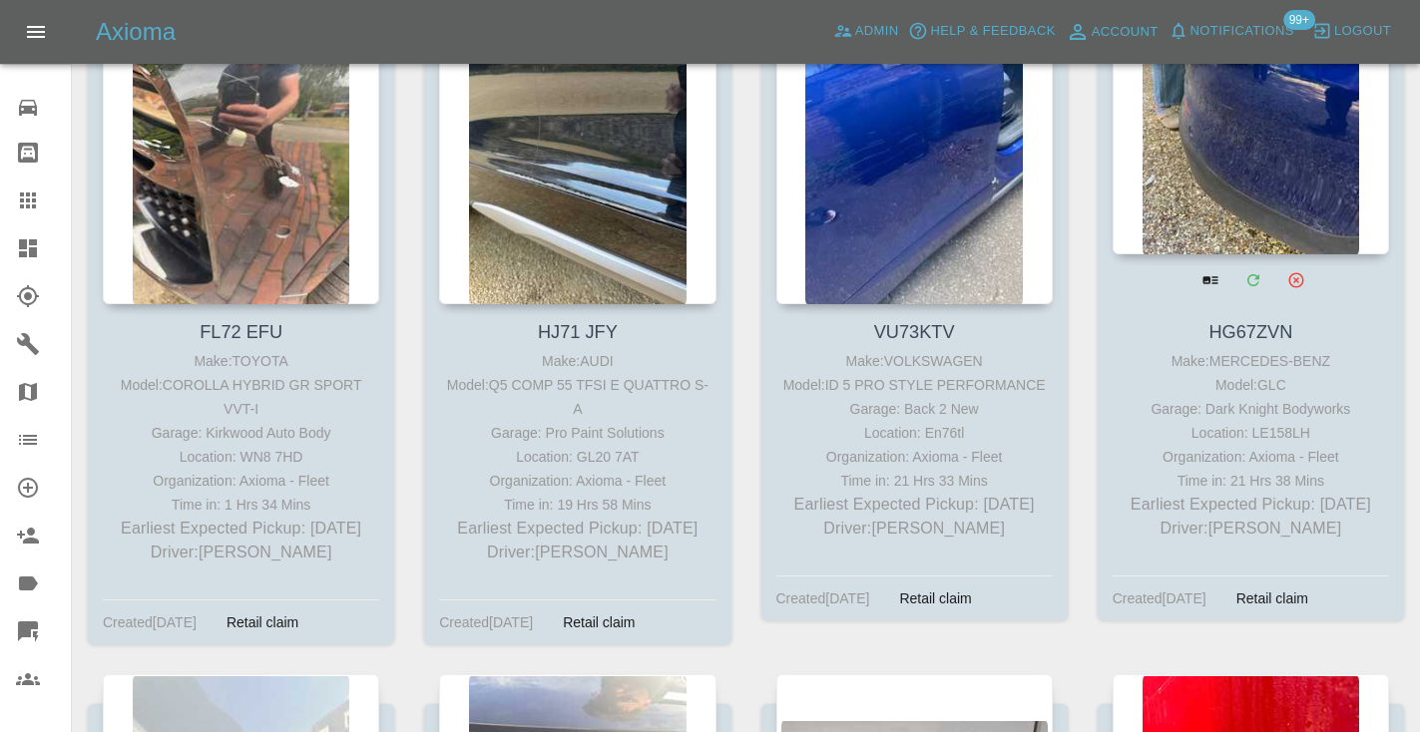
scroll to position [5051, 0]
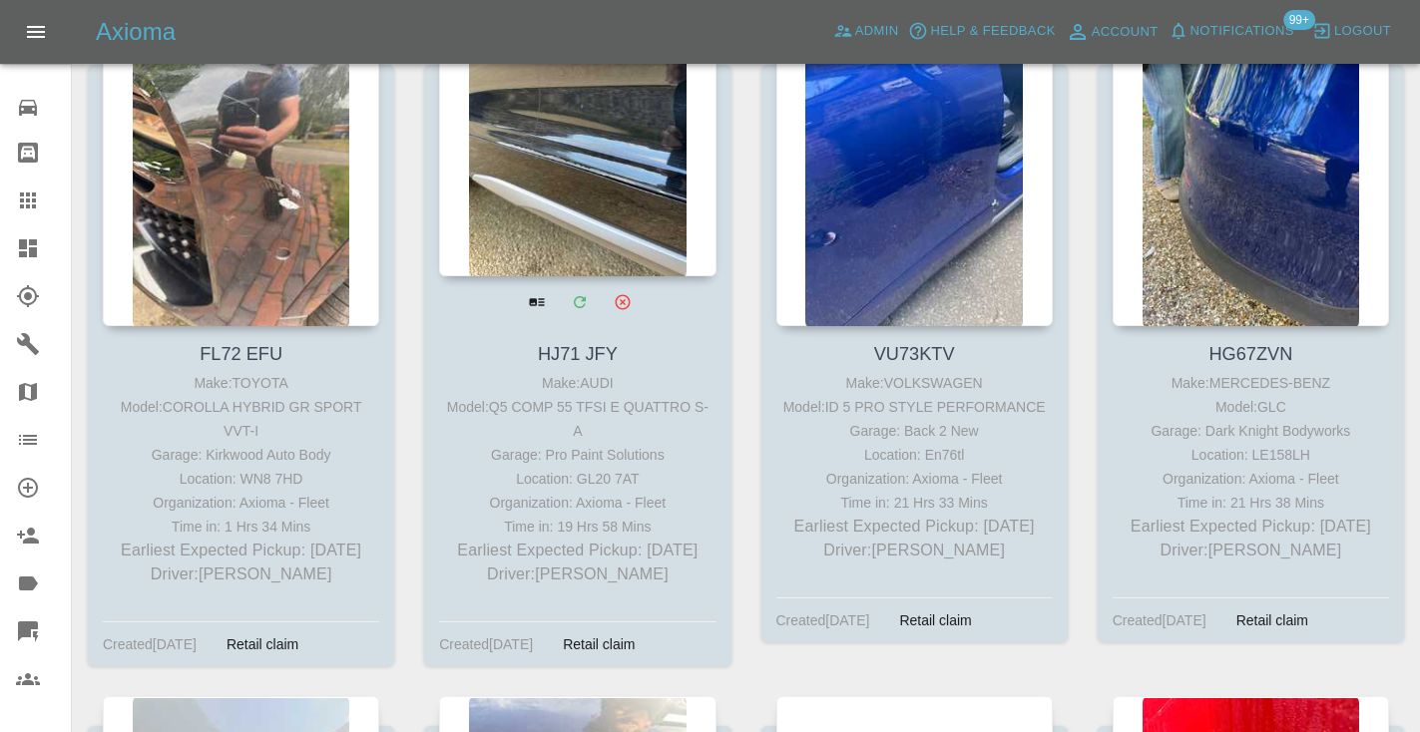
click at [594, 212] on div at bounding box center [577, 130] width 276 height 291
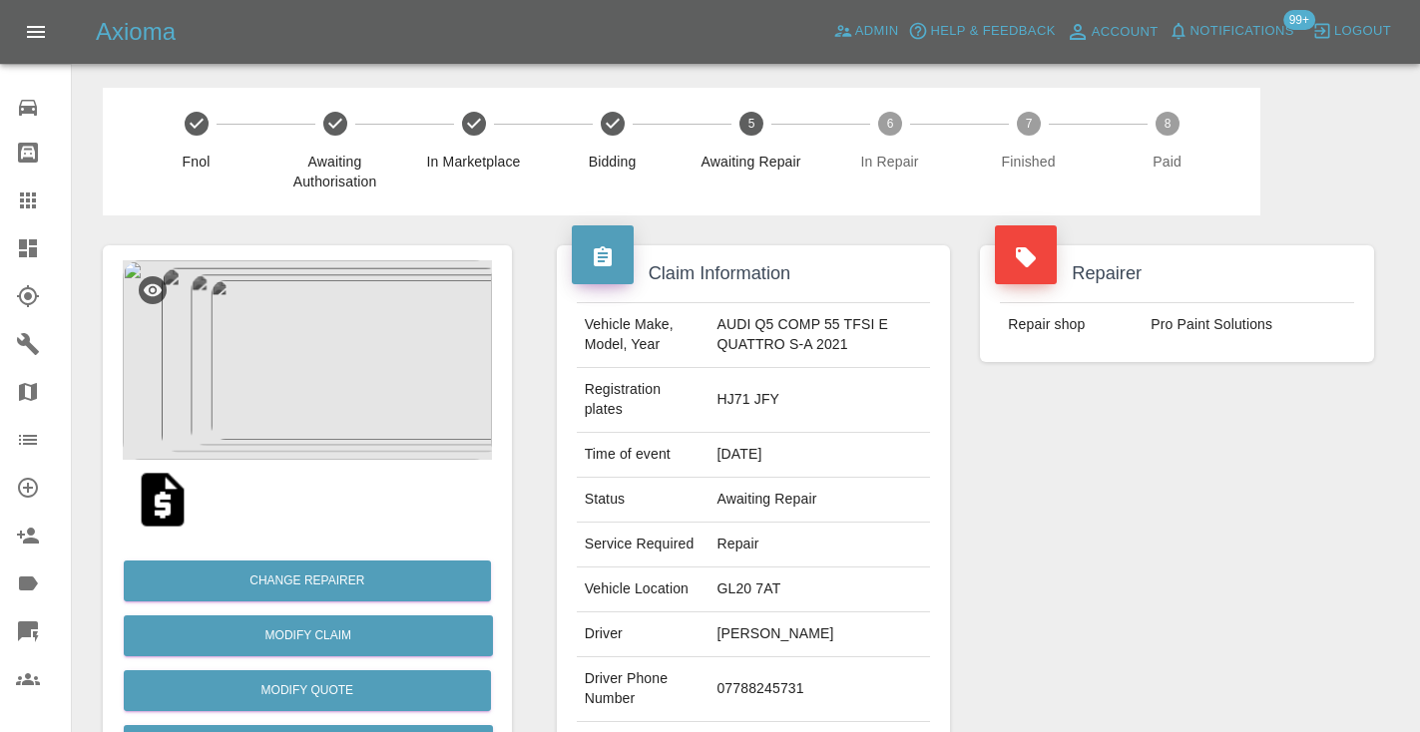
click at [757, 680] on td "07788245731" at bounding box center [818, 689] width 221 height 65
copy td "07788245731"
click at [1118, 529] on div "Repairer Repair shop Pro Paint Solutions" at bounding box center [1177, 523] width 424 height 616
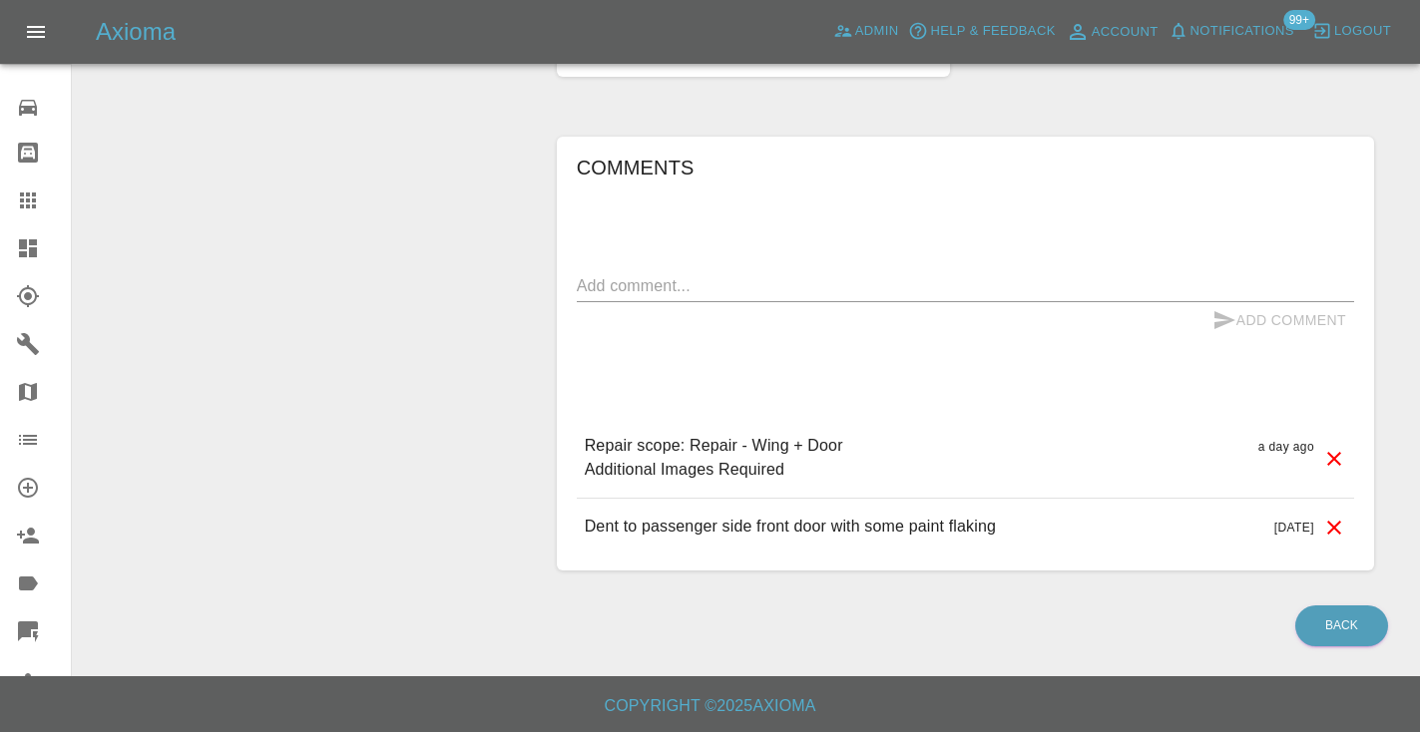
scroll to position [1464, 0]
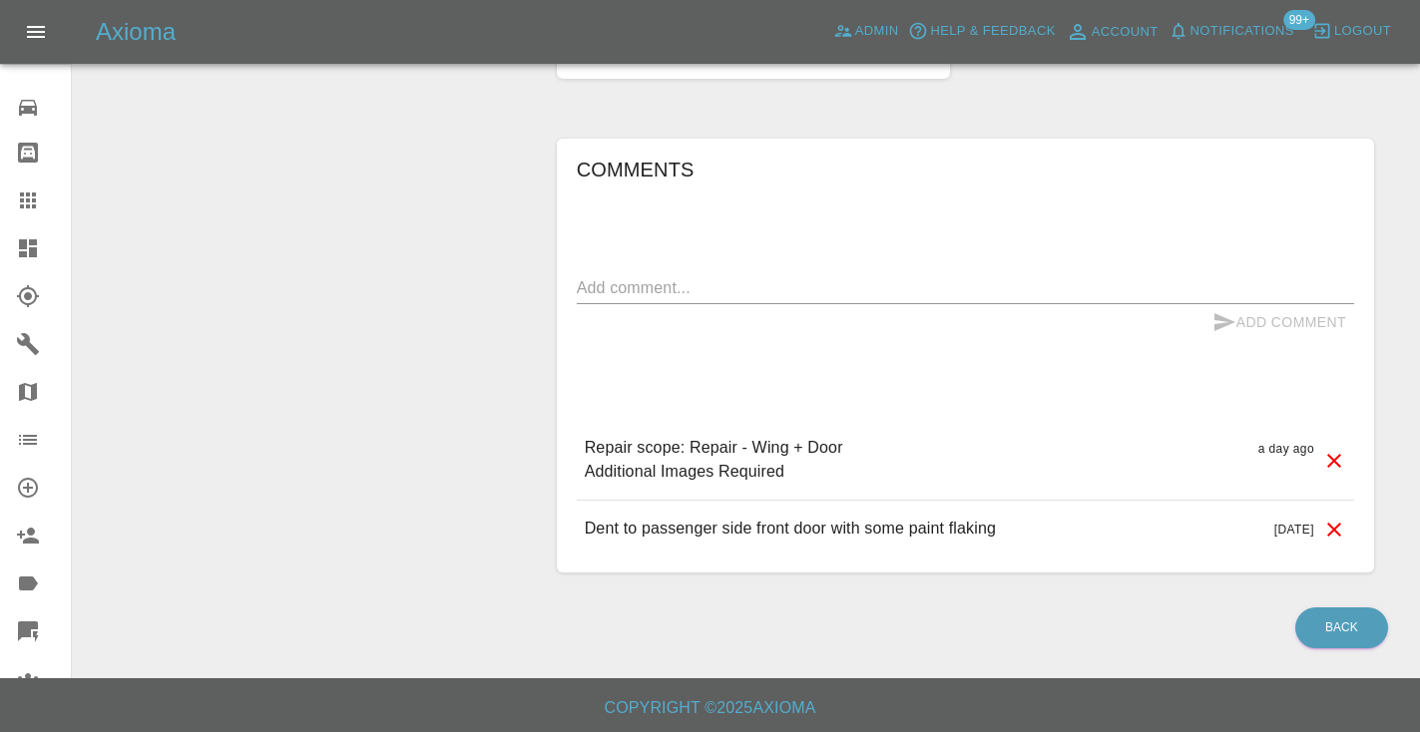
click at [655, 290] on textarea at bounding box center [965, 287] width 777 height 23
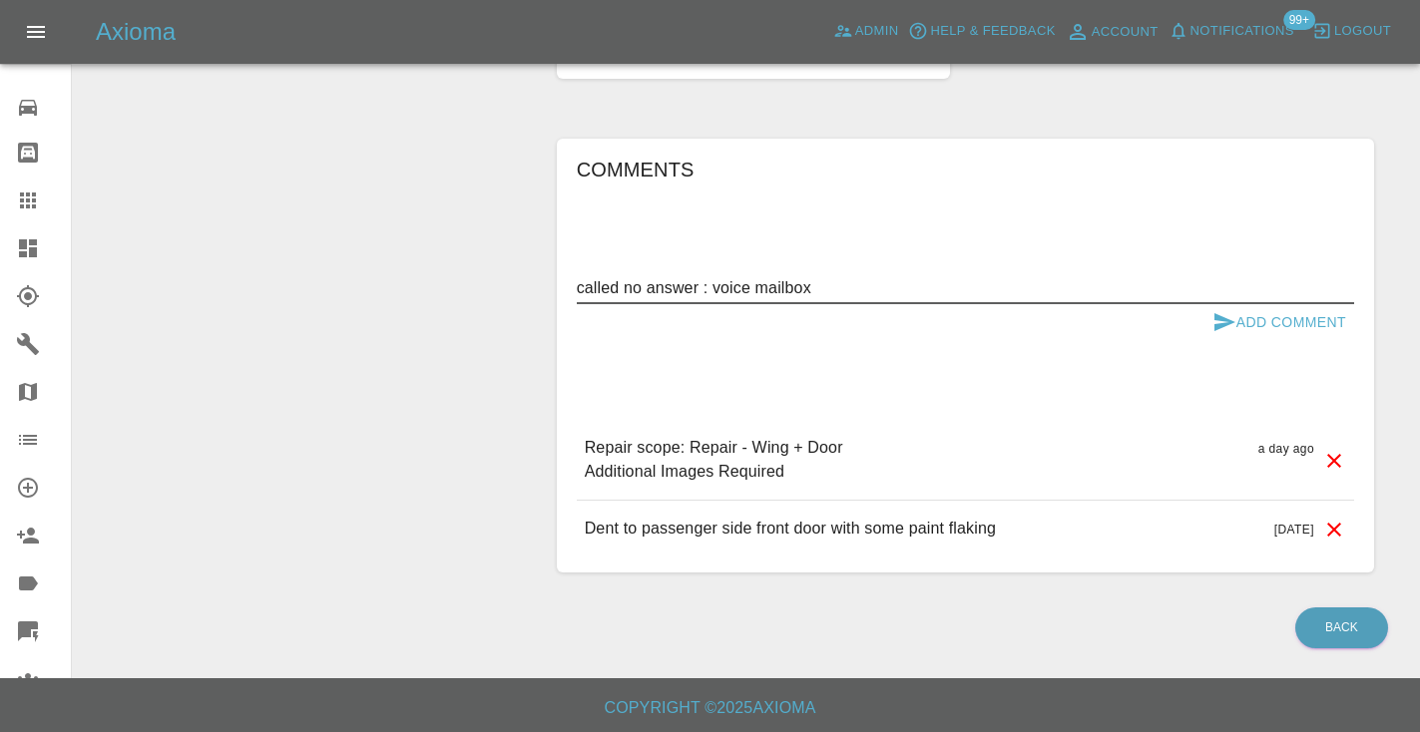
type textarea "called no answer : voice mailbox"
click at [1231, 327] on icon "submit" at bounding box center [1224, 322] width 24 height 24
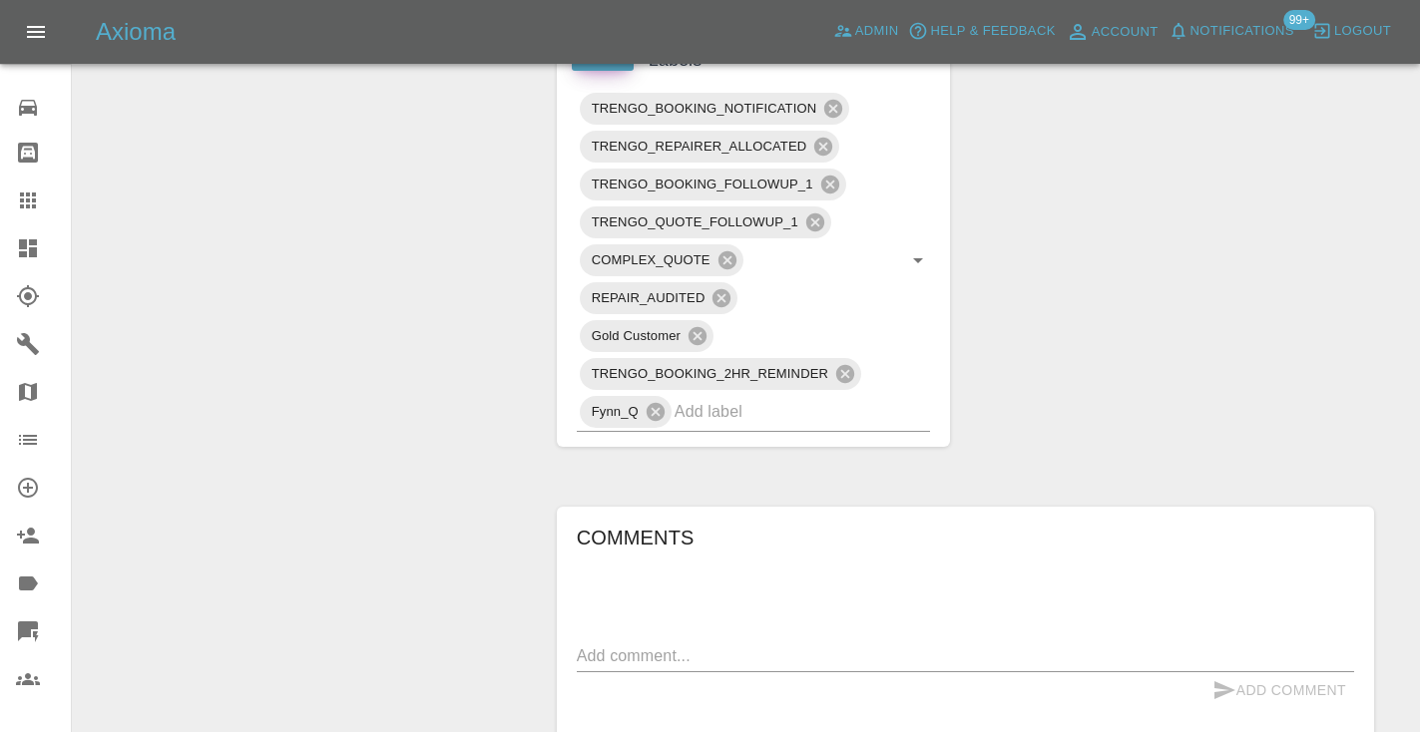
scroll to position [1102, 0]
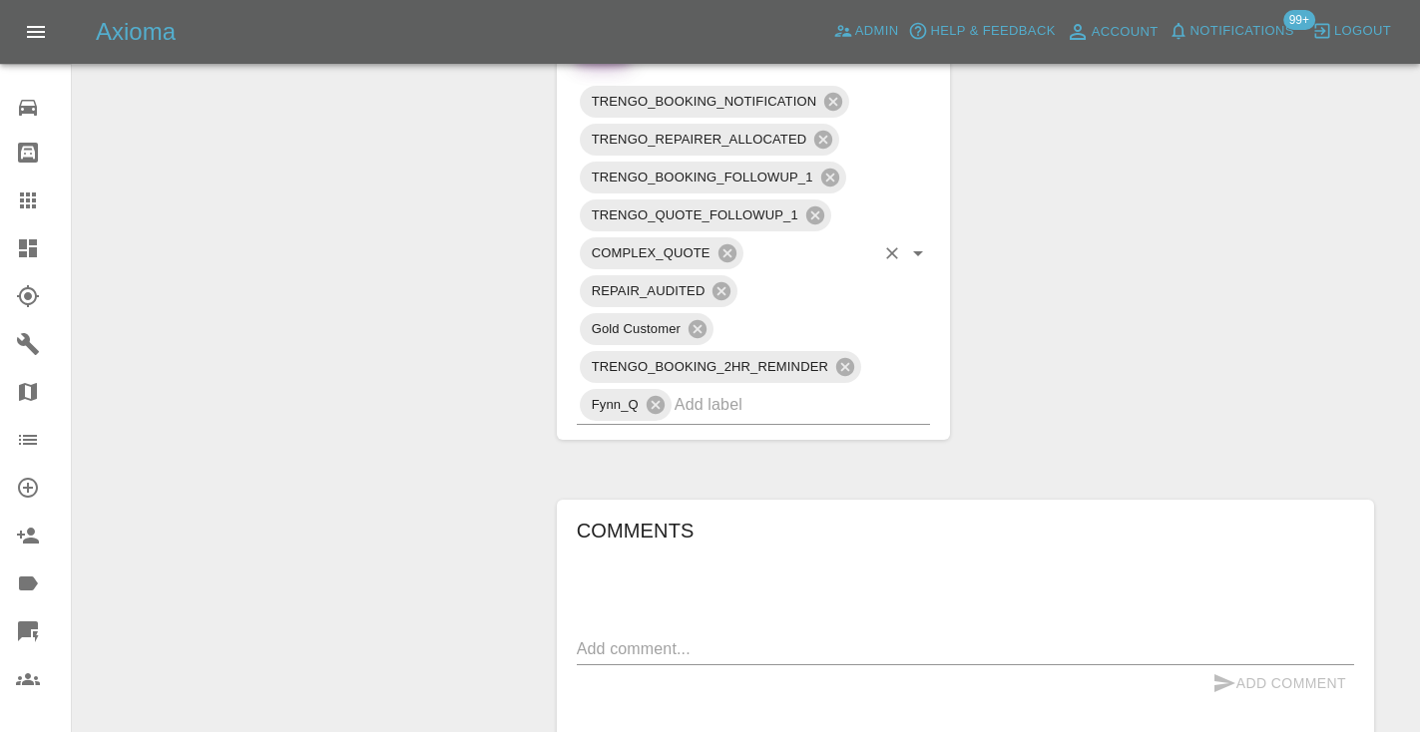
click at [774, 401] on input "text" at bounding box center [774, 404] width 201 height 31
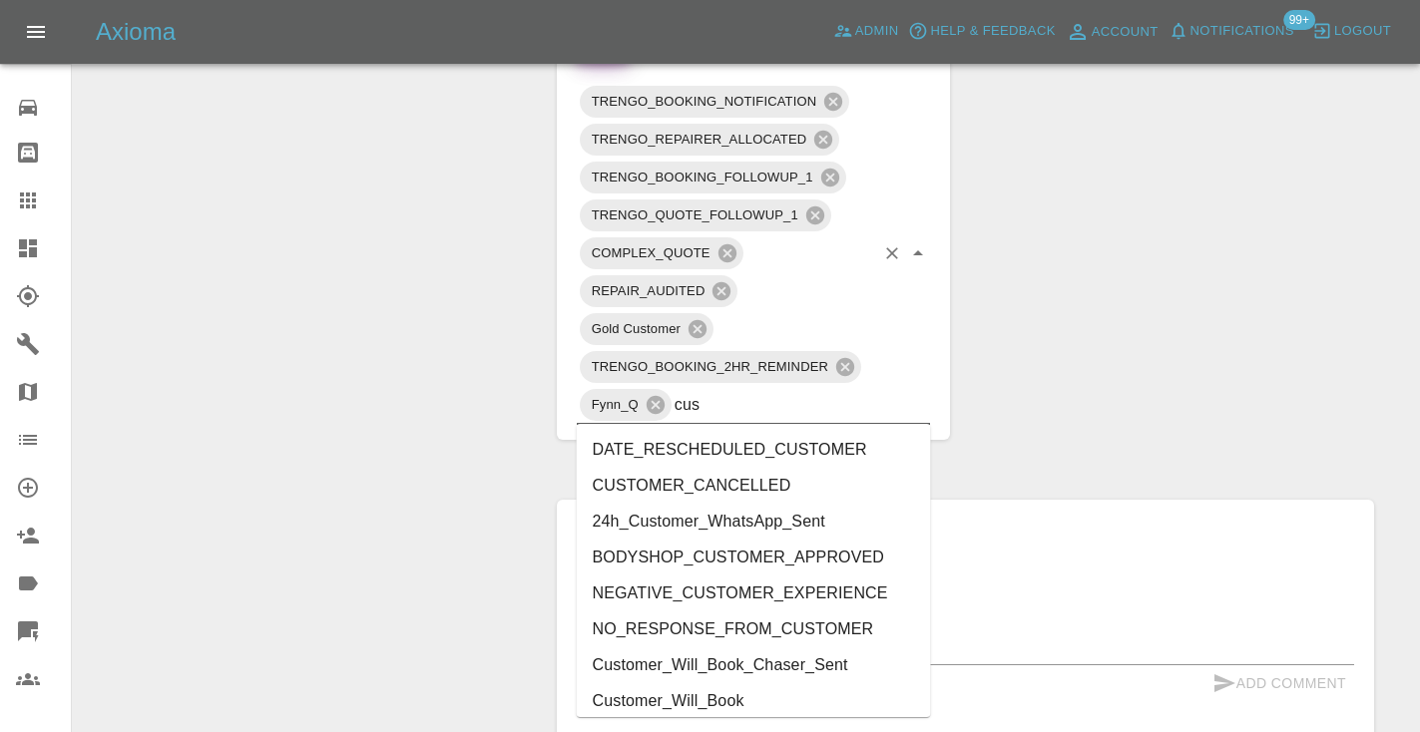
type input "cust"
click at [638, 701] on li "Customer_Will_Book" at bounding box center [754, 701] width 354 height 36
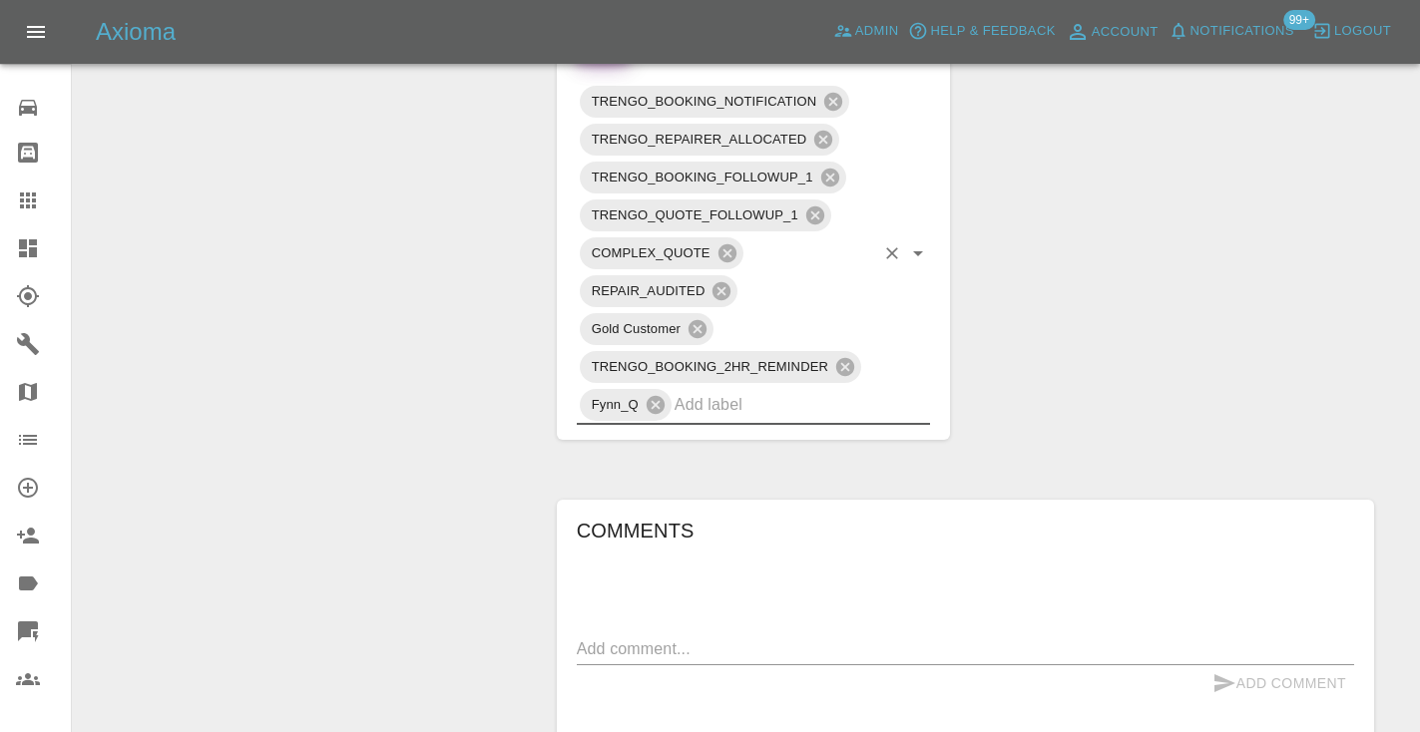
click at [444, 401] on div "Change Repairer Modify Claim Modify Quote Rollback Submit Payment Archive" at bounding box center [307, 80] width 439 height 1935
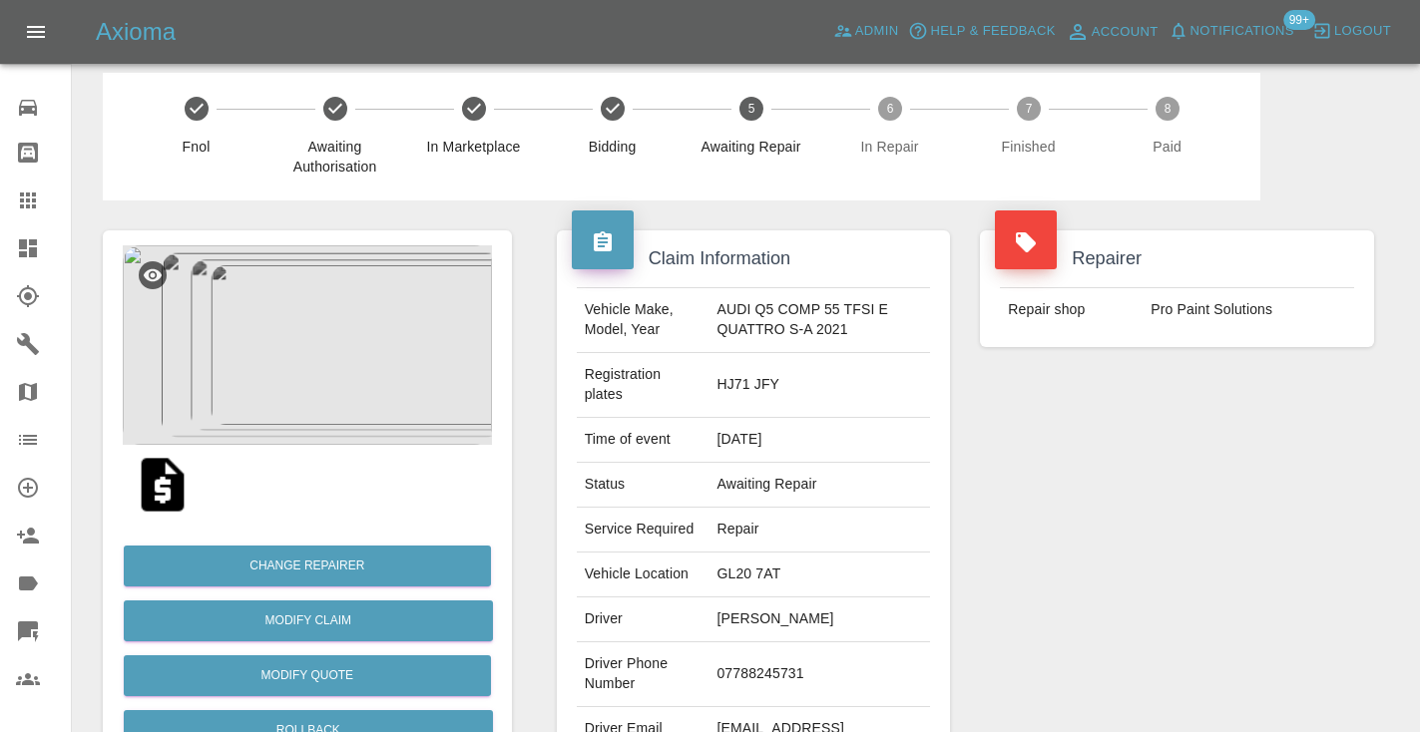
scroll to position [-1, 0]
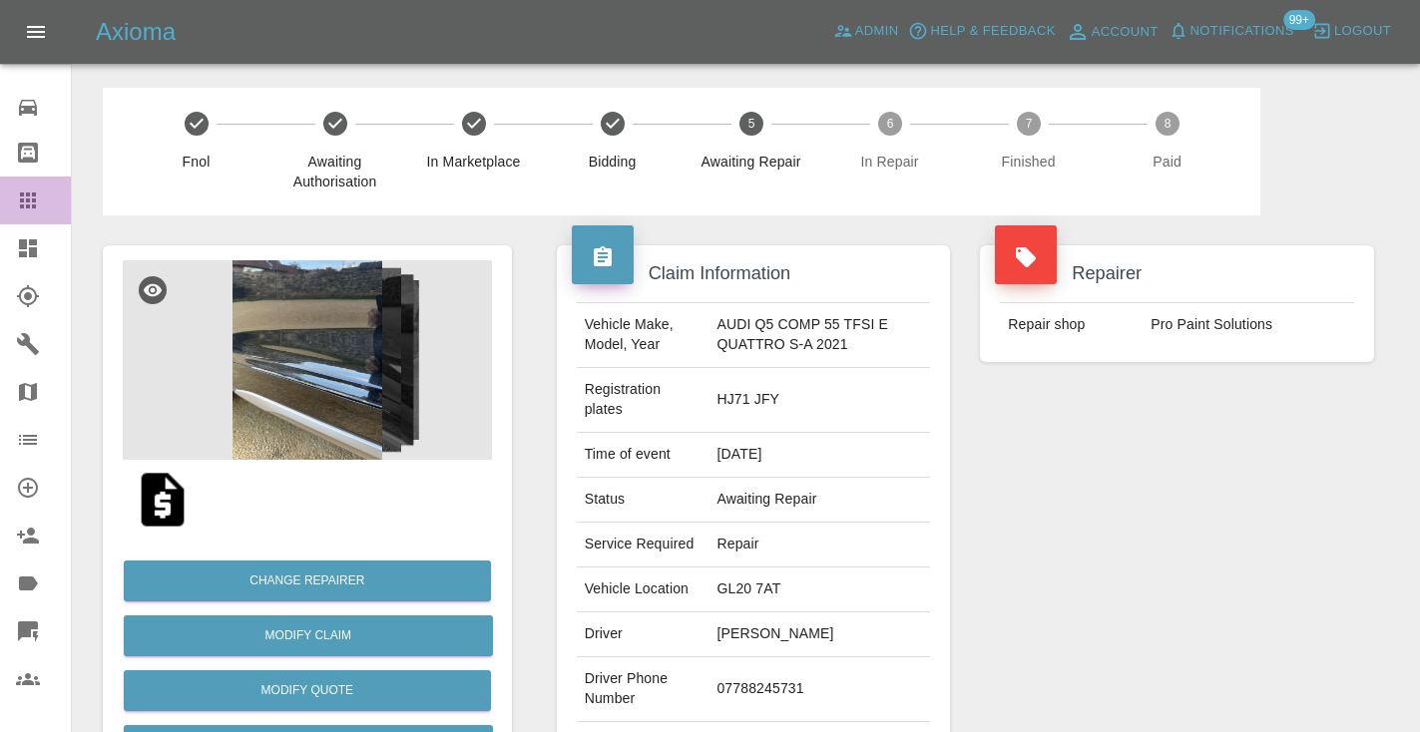
click at [25, 200] on icon at bounding box center [28, 201] width 24 height 24
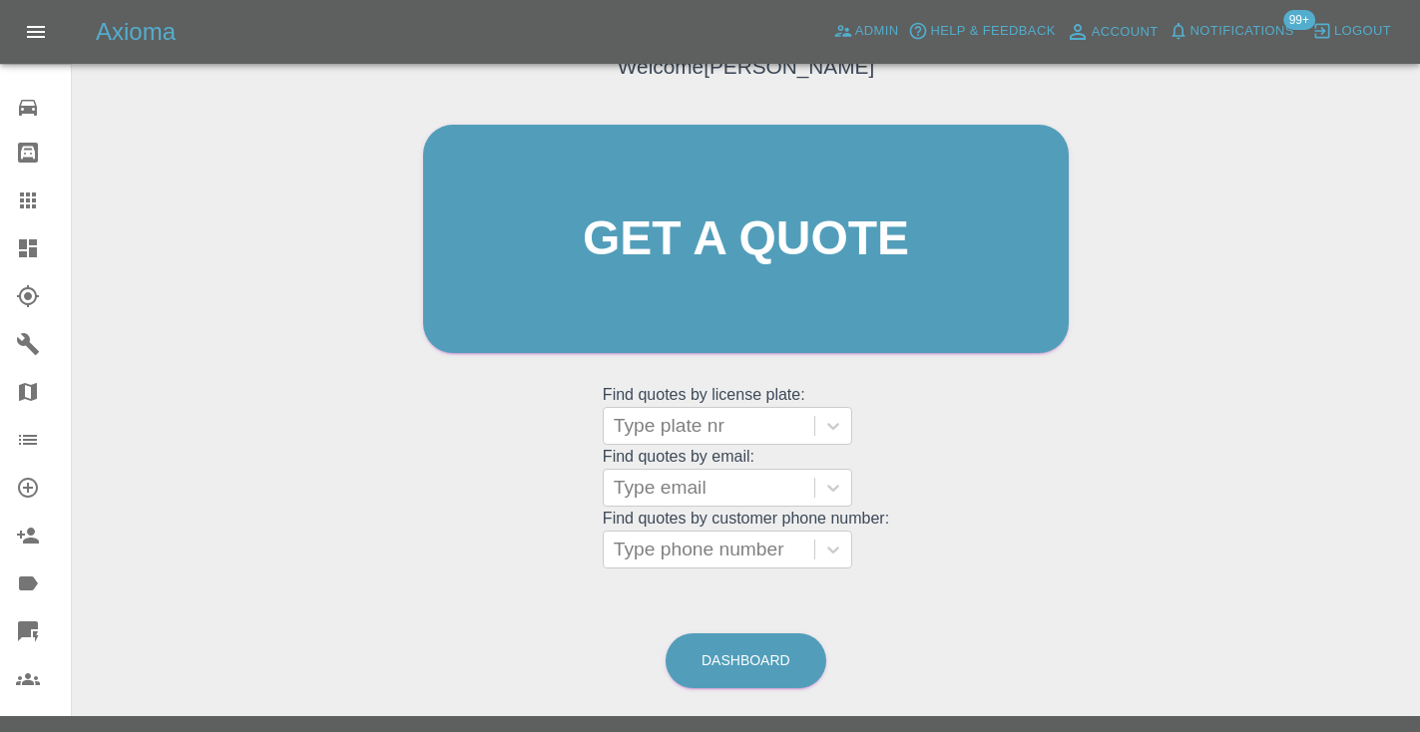
scroll to position [203, 0]
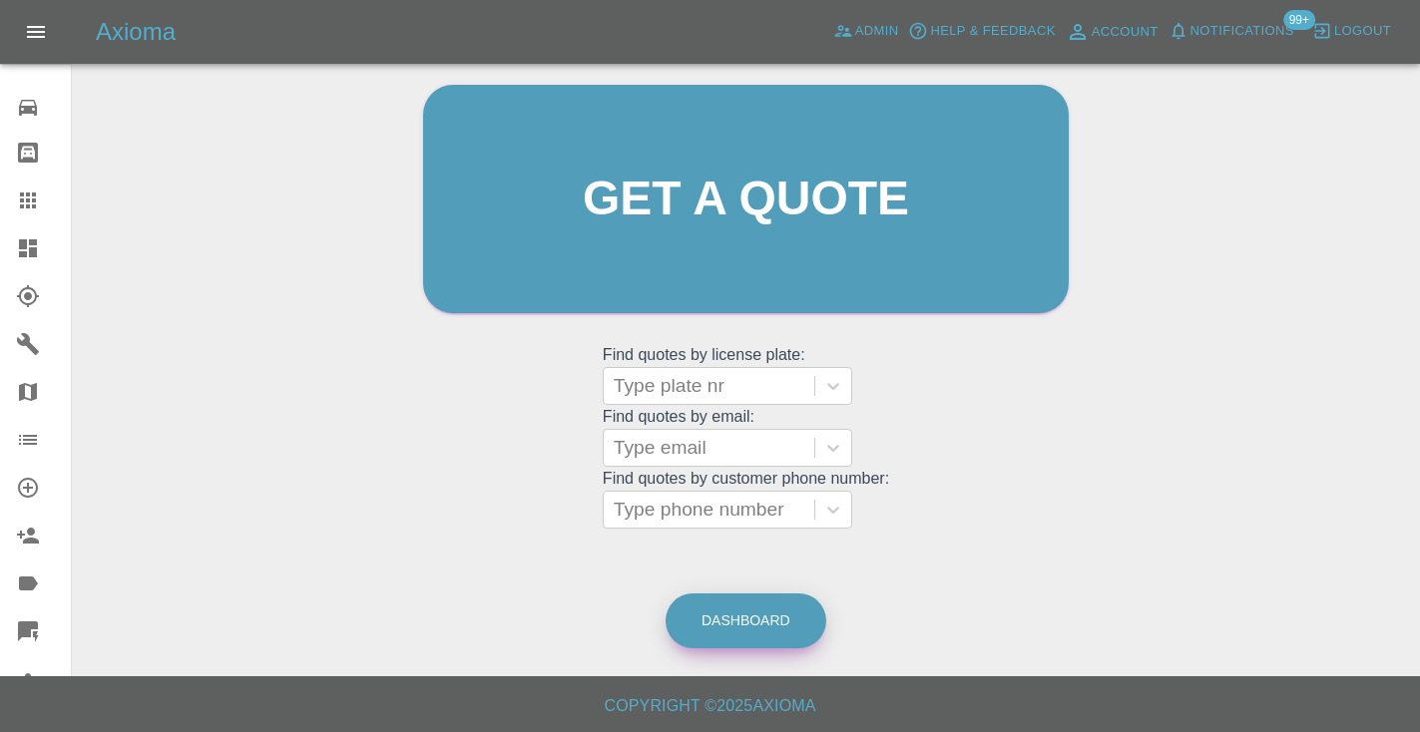
click at [759, 612] on link "Dashboard" at bounding box center [745, 621] width 161 height 55
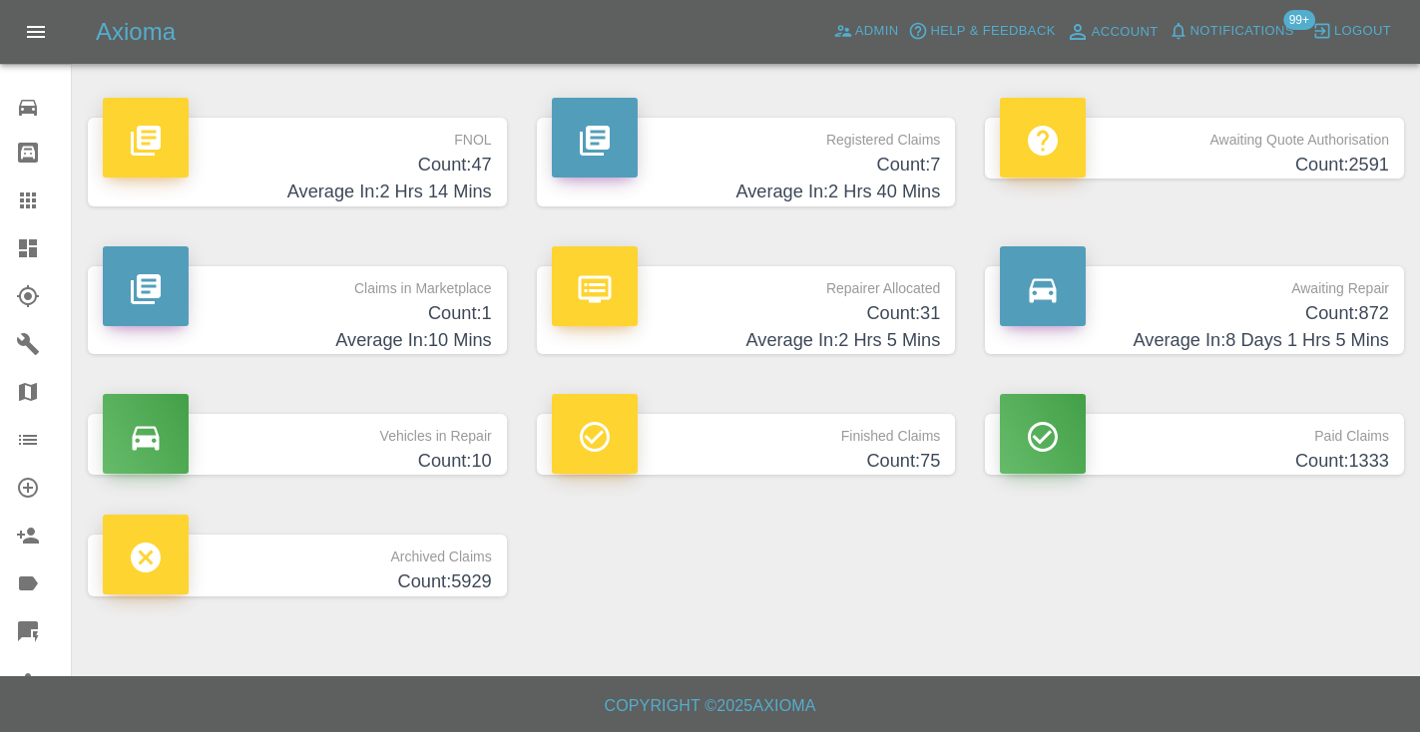
click at [1331, 296] on p "Awaiting Repair" at bounding box center [1194, 283] width 389 height 34
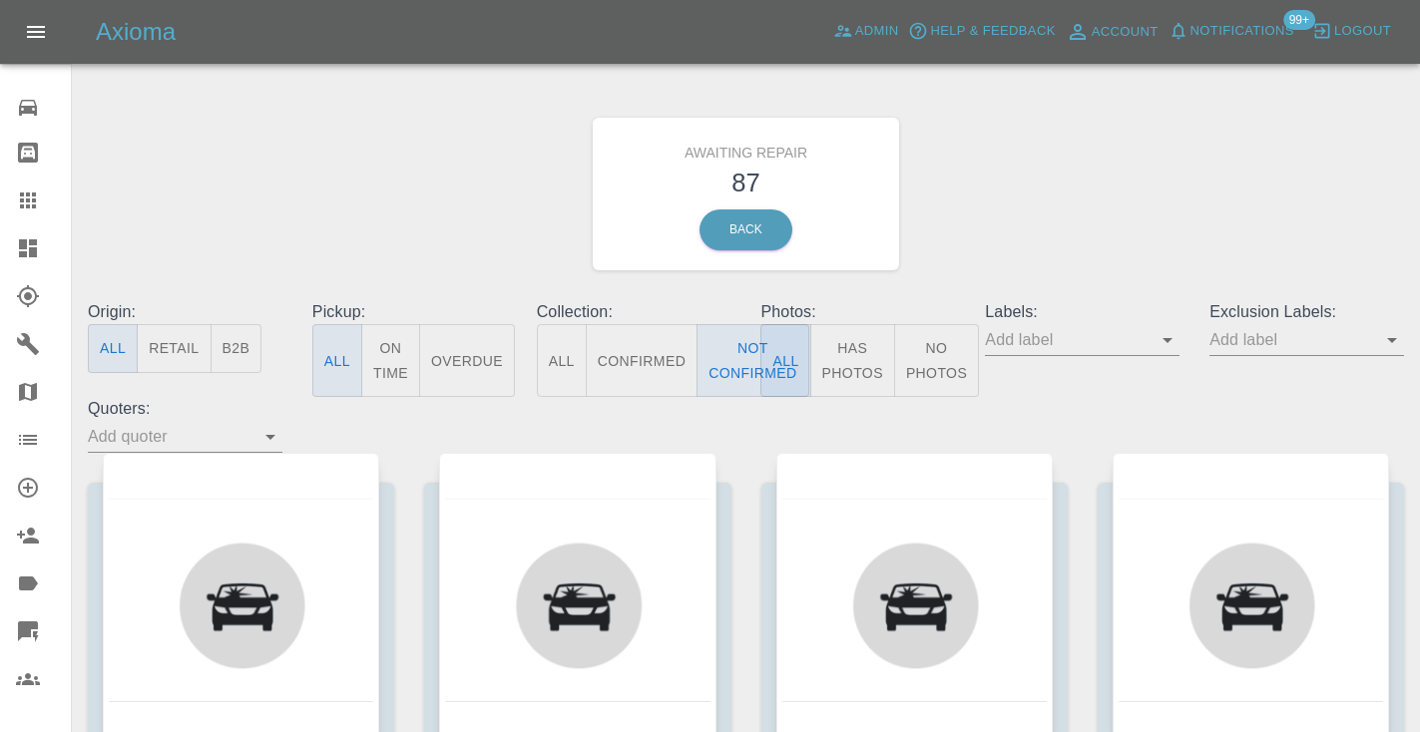
click at [1131, 178] on div "Awaiting Repair 87 Back" at bounding box center [746, 194] width 1346 height 212
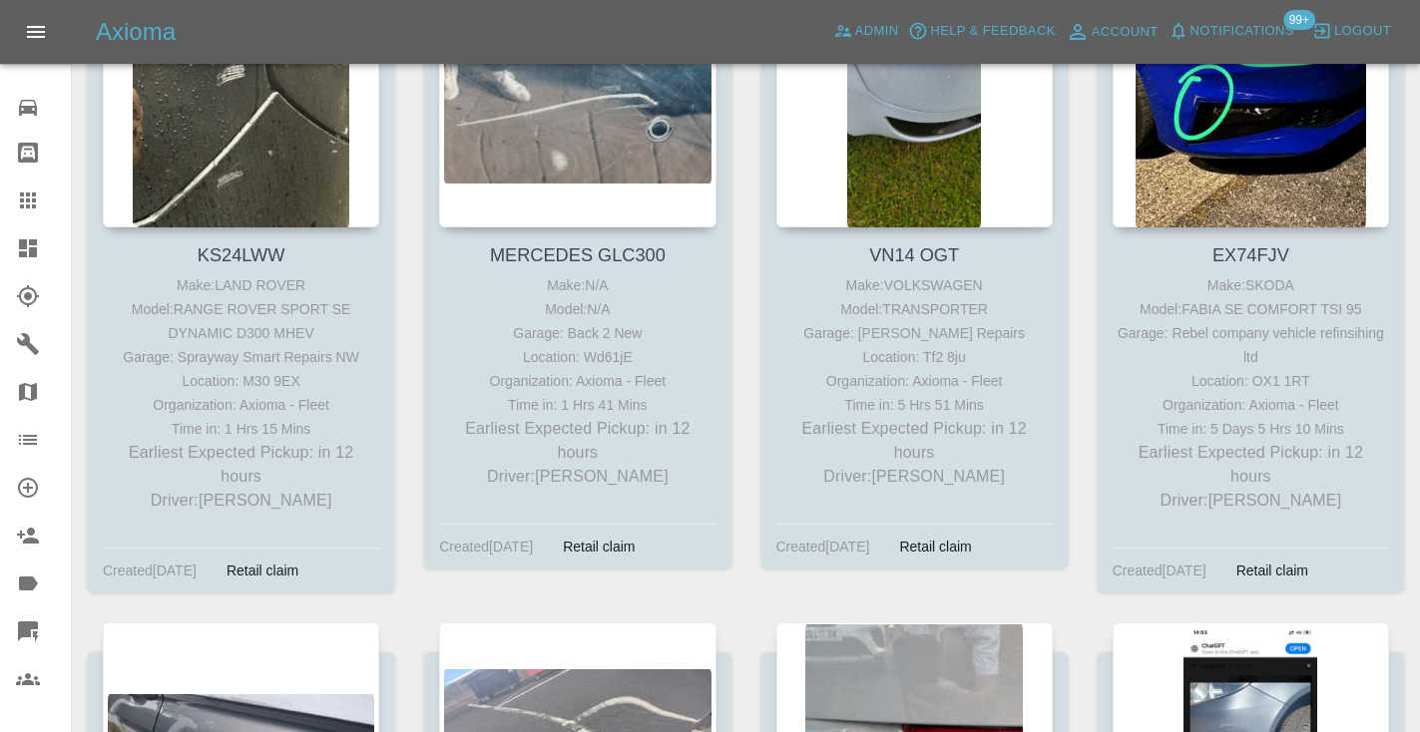
scroll to position [509, 0]
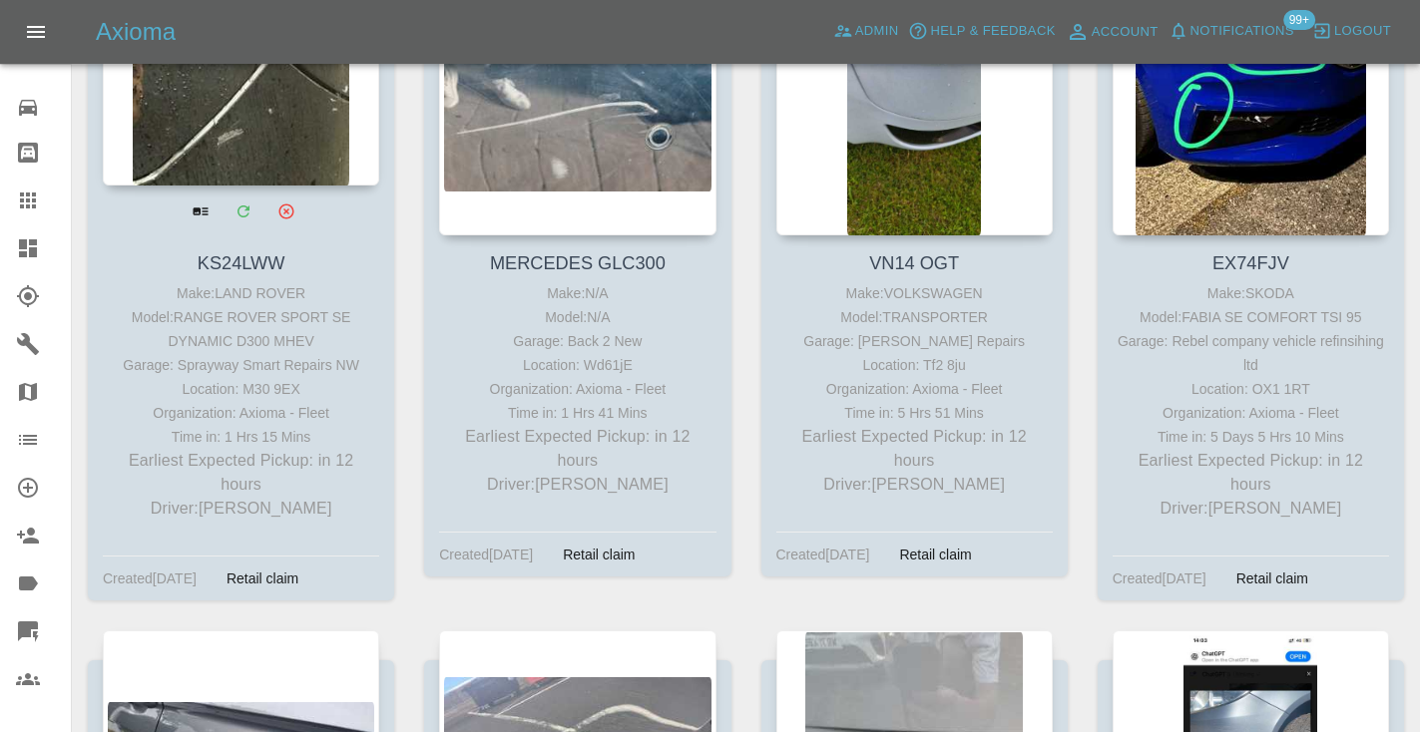
click at [248, 127] on div at bounding box center [241, 39] width 276 height 291
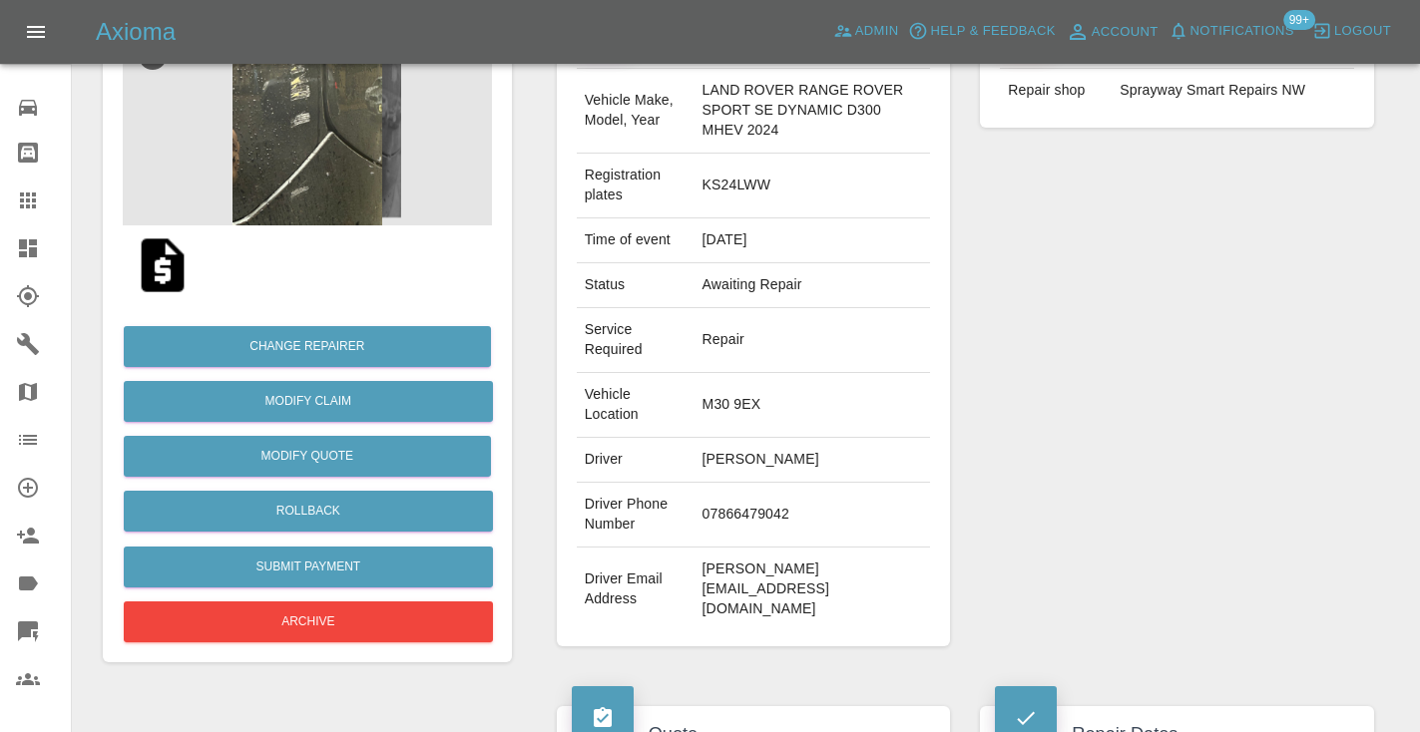
scroll to position [241, 0]
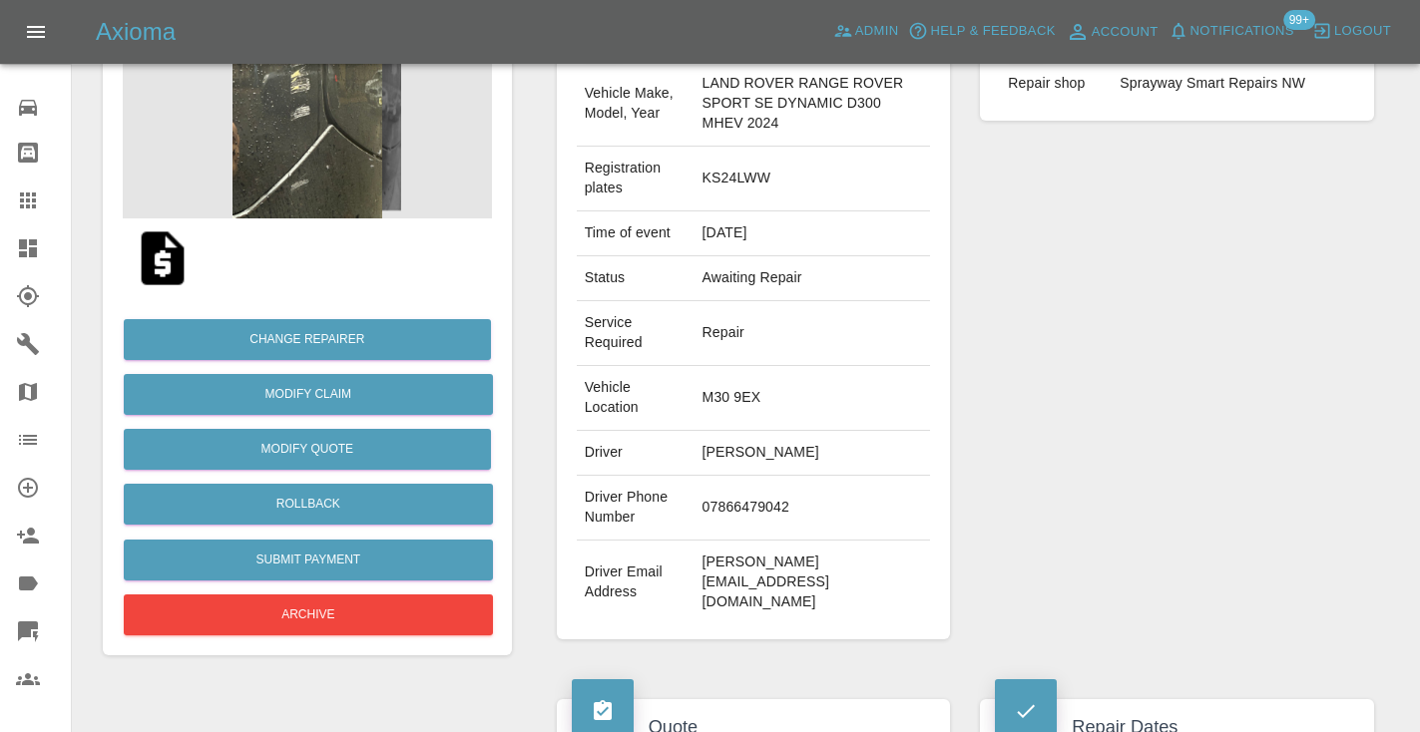
click at [715, 521] on td "07866479042" at bounding box center [812, 508] width 236 height 65
copy td "07866479042"
click at [1098, 420] on div "Repairer Repair shop Sprayway Smart Repairs NW" at bounding box center [1177, 321] width 424 height 695
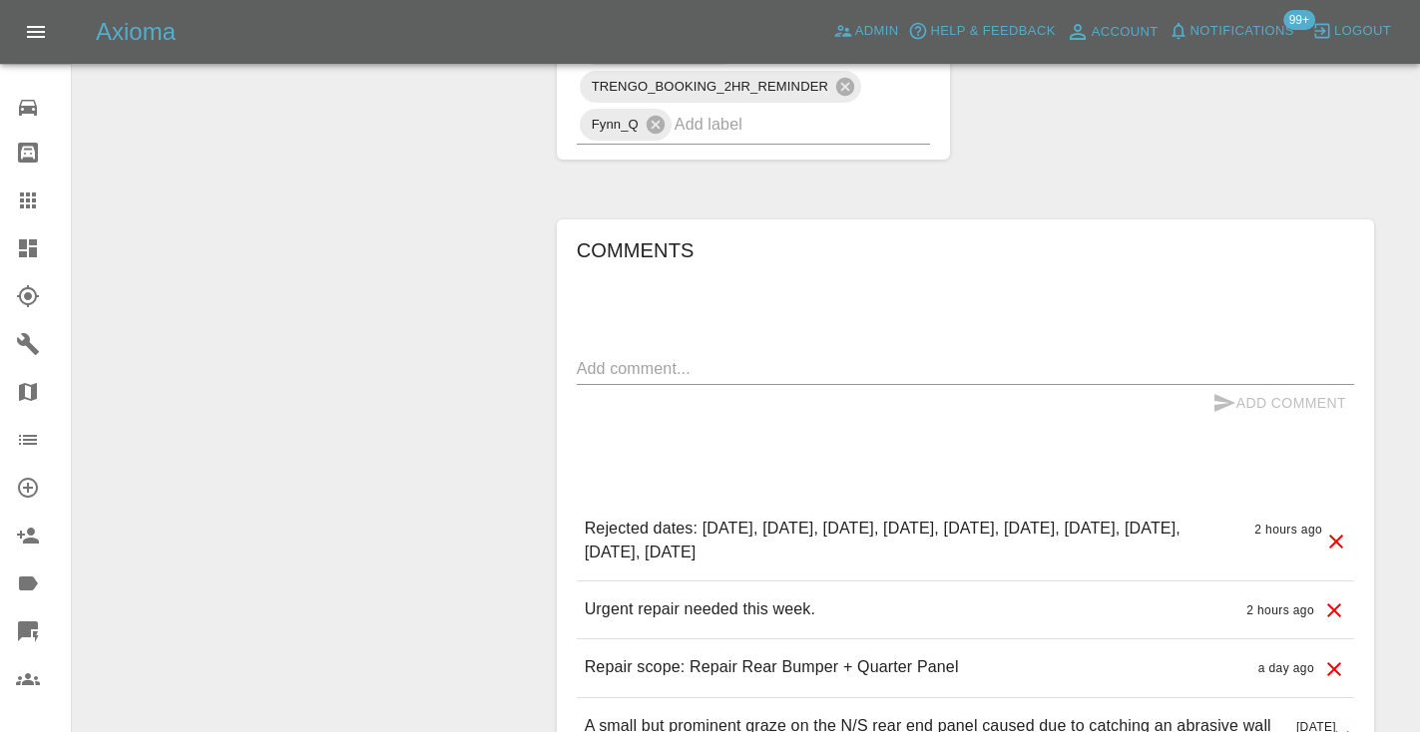
scroll to position [1531, 0]
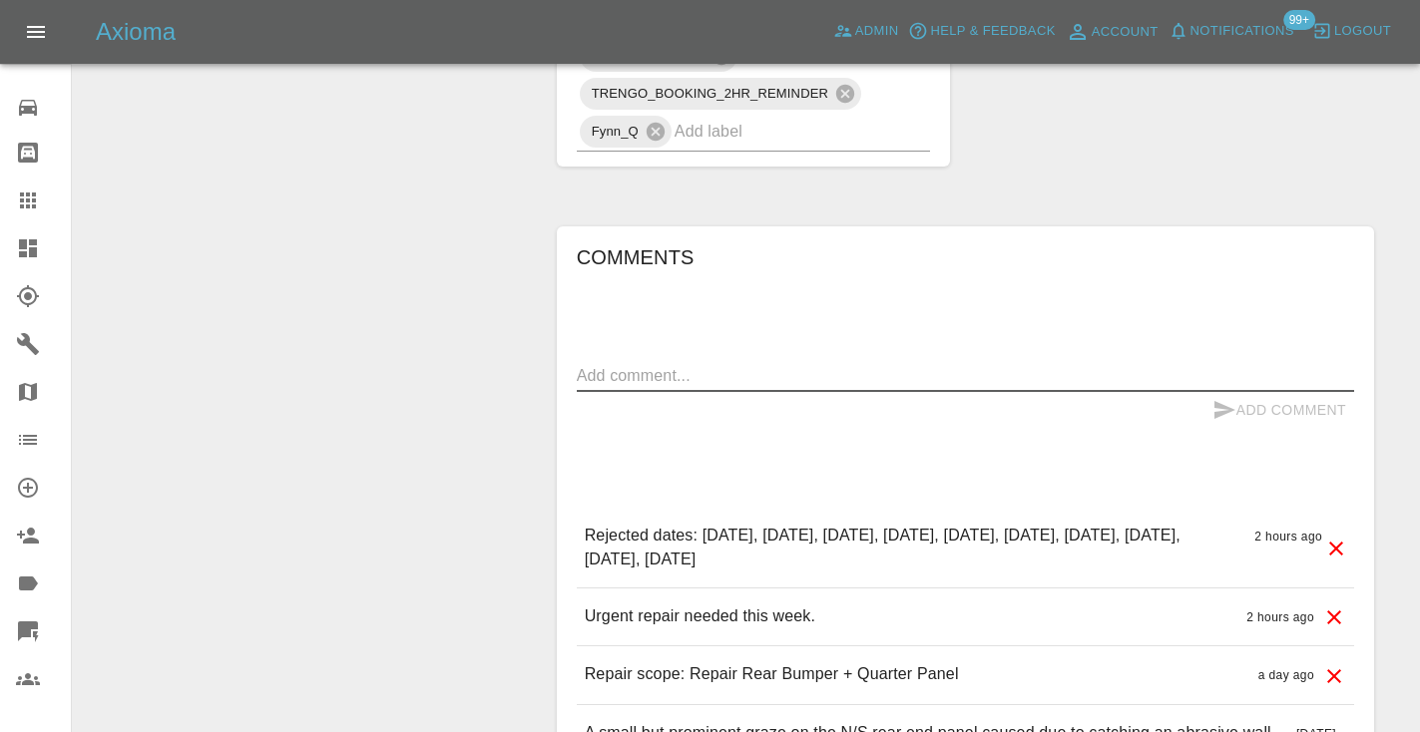
click at [618, 376] on textarea at bounding box center [965, 375] width 777 height 23
type textarea "called no answer : voice mailbox"
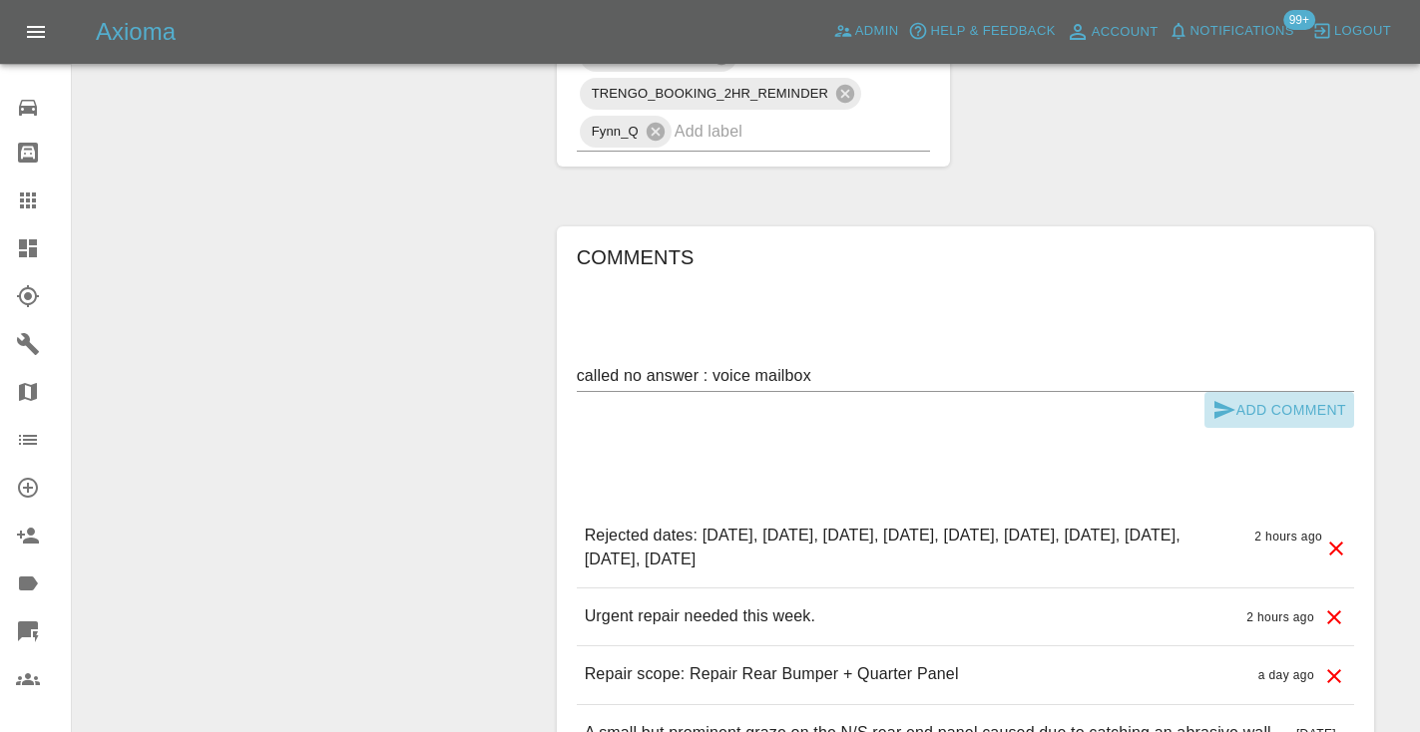
click at [1220, 414] on icon "submit" at bounding box center [1224, 410] width 21 height 18
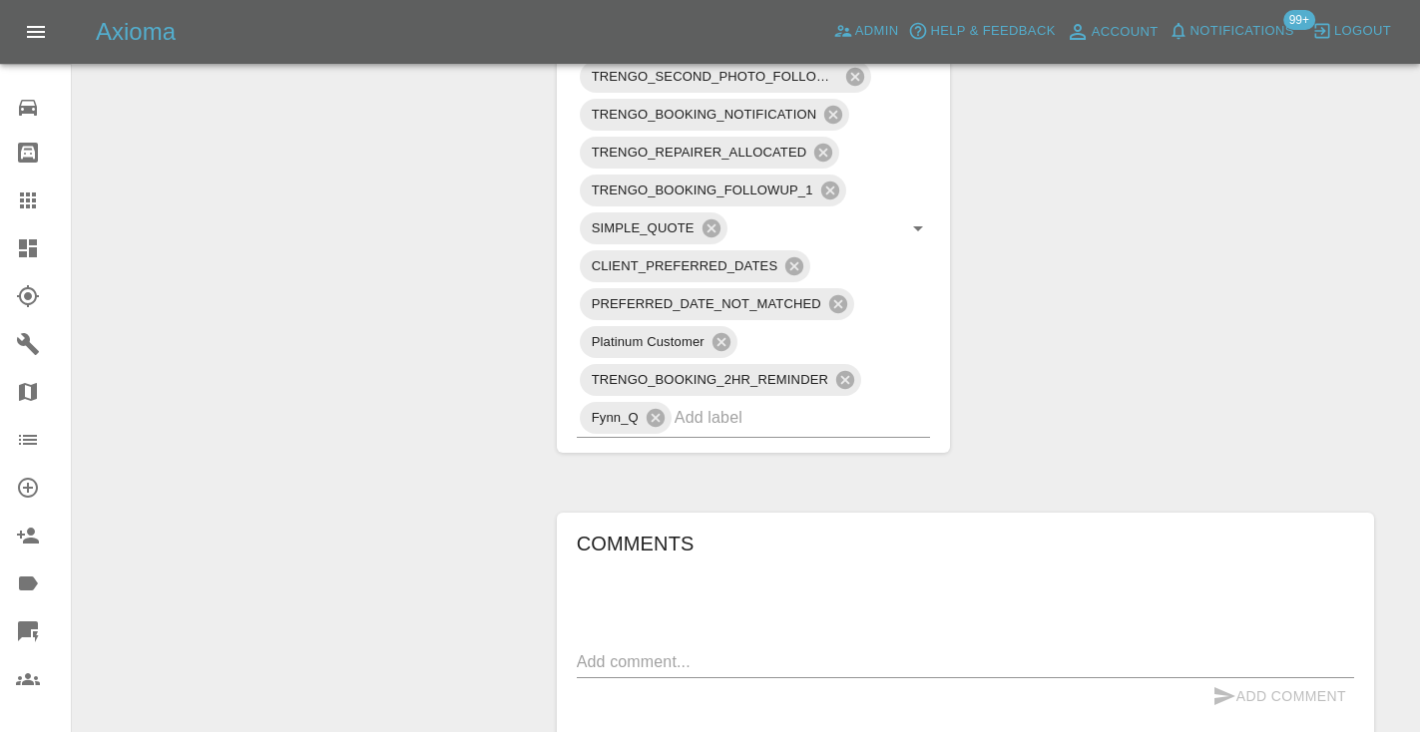
scroll to position [1192, 0]
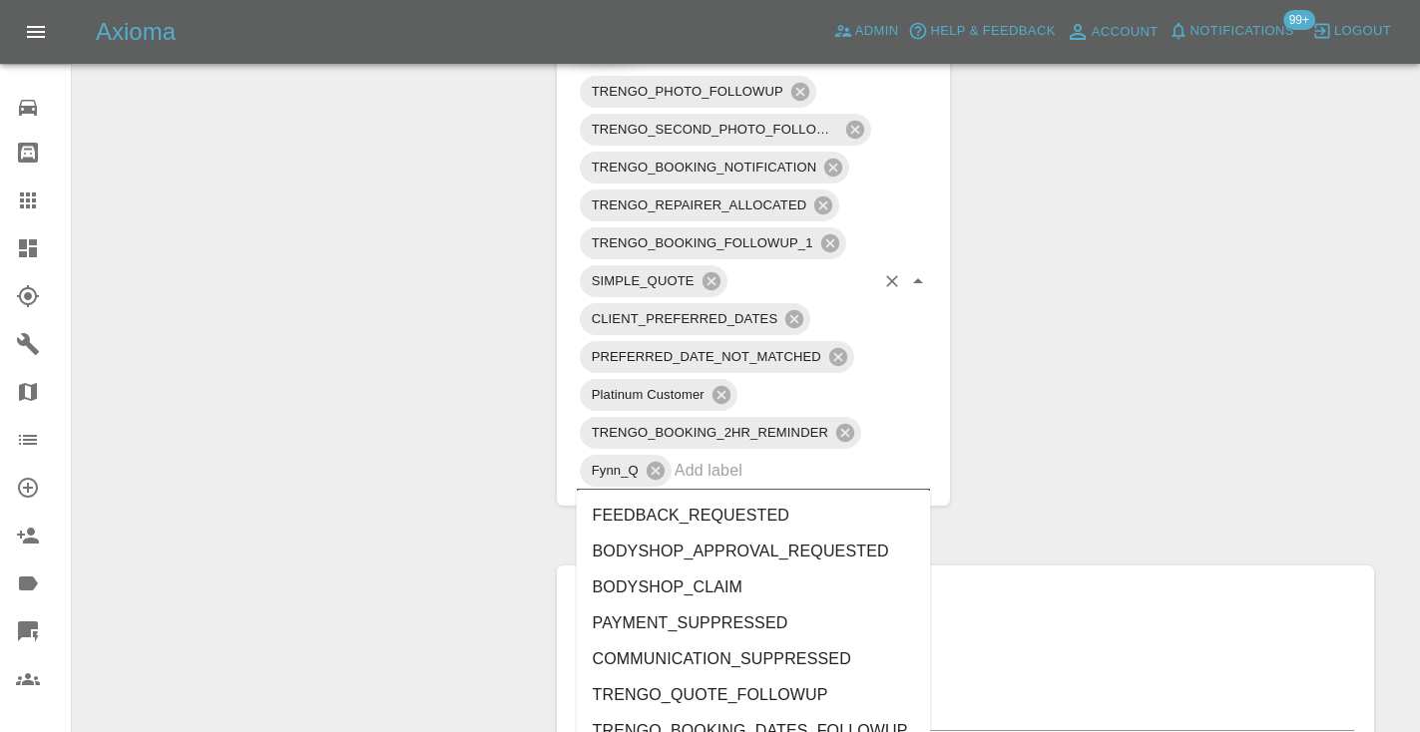
click at [712, 470] on input "text" at bounding box center [774, 470] width 201 height 31
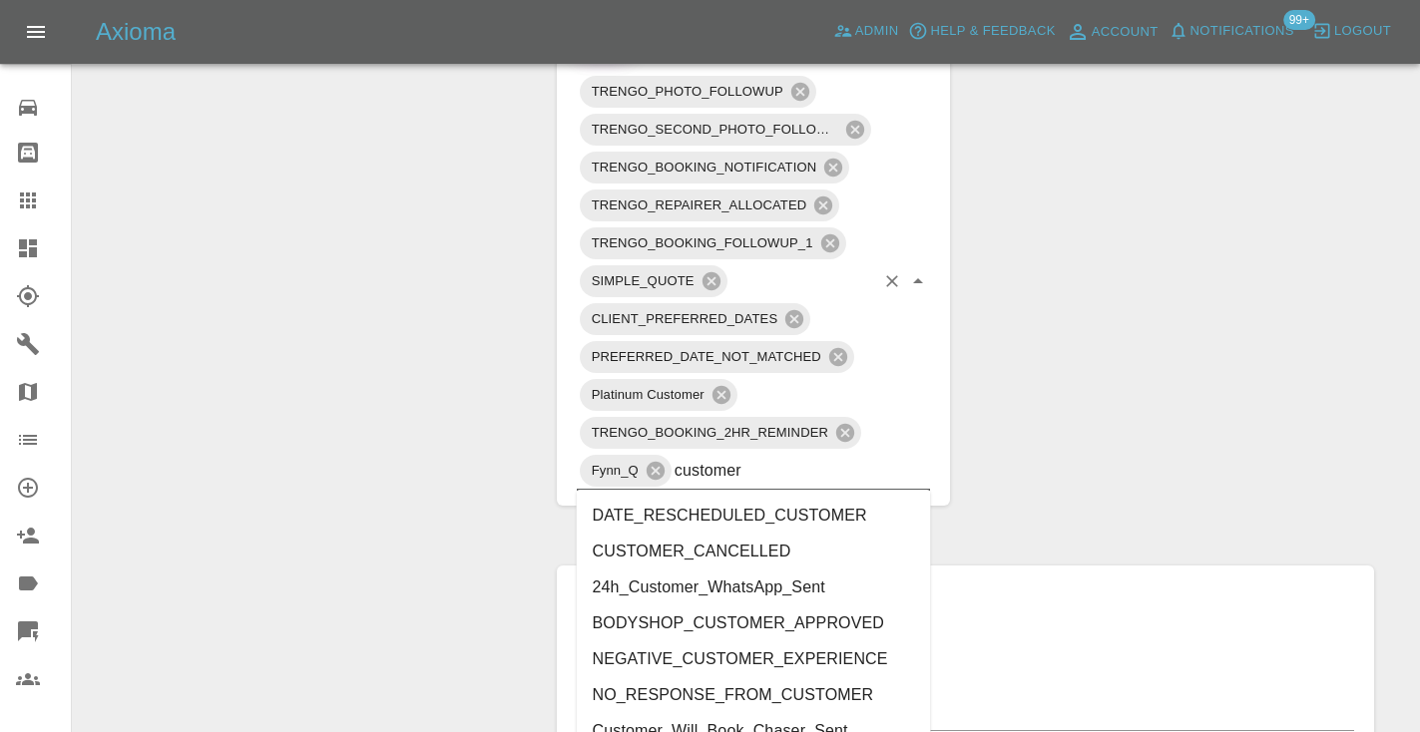
type input "customer_"
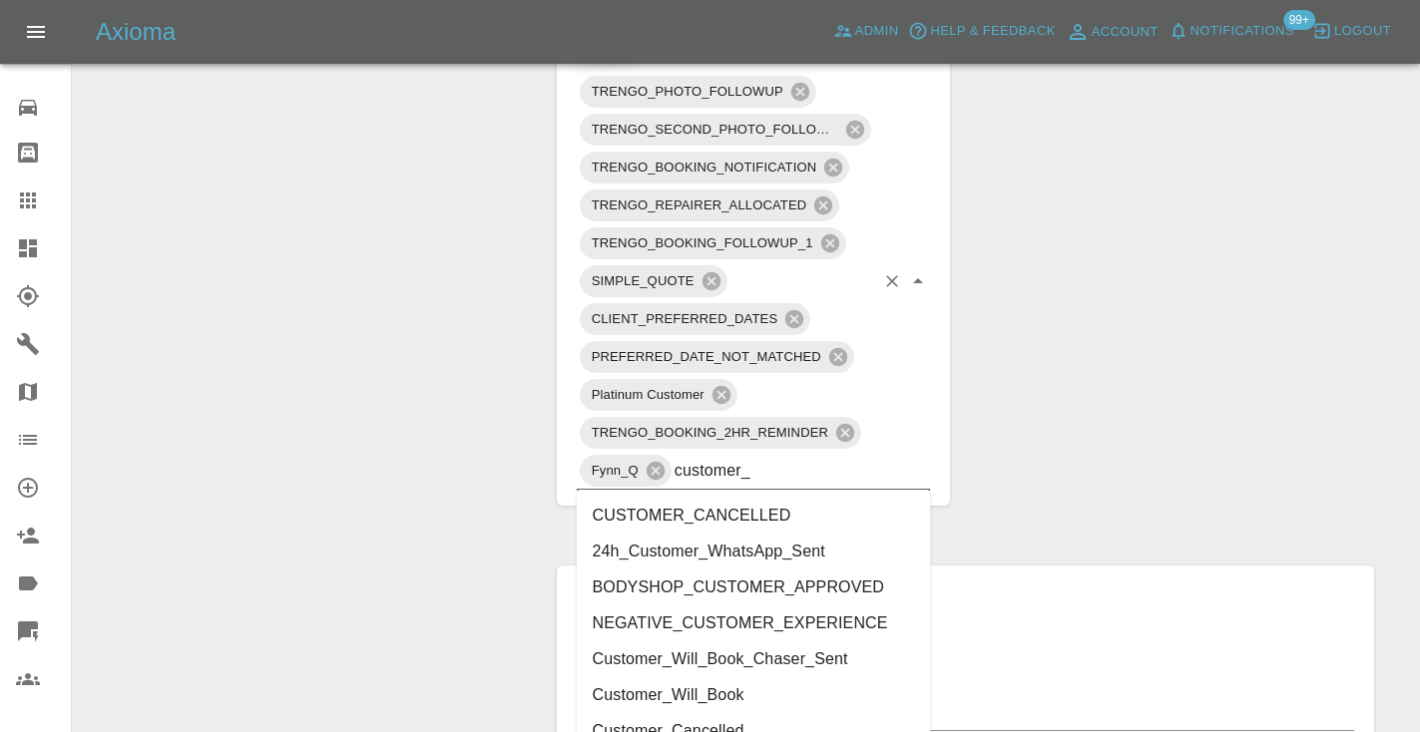
click at [712, 691] on li "Customer_Will_Book" at bounding box center [754, 695] width 354 height 36
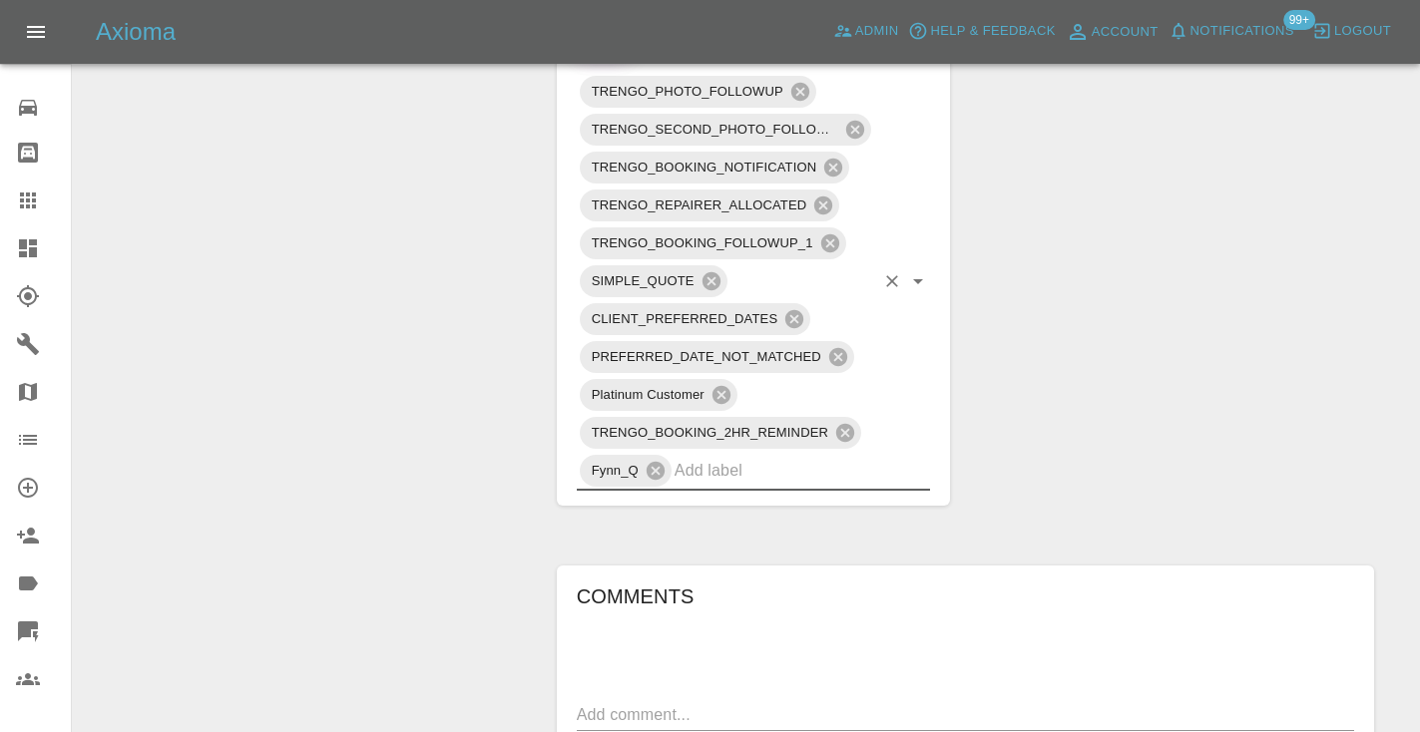
click at [1175, 427] on div "Claim Information Vehicle Make, Model, Year LAND ROVER RANGE ROVER SPORT SE DYN…" at bounding box center [965, 138] width 847 height 2231
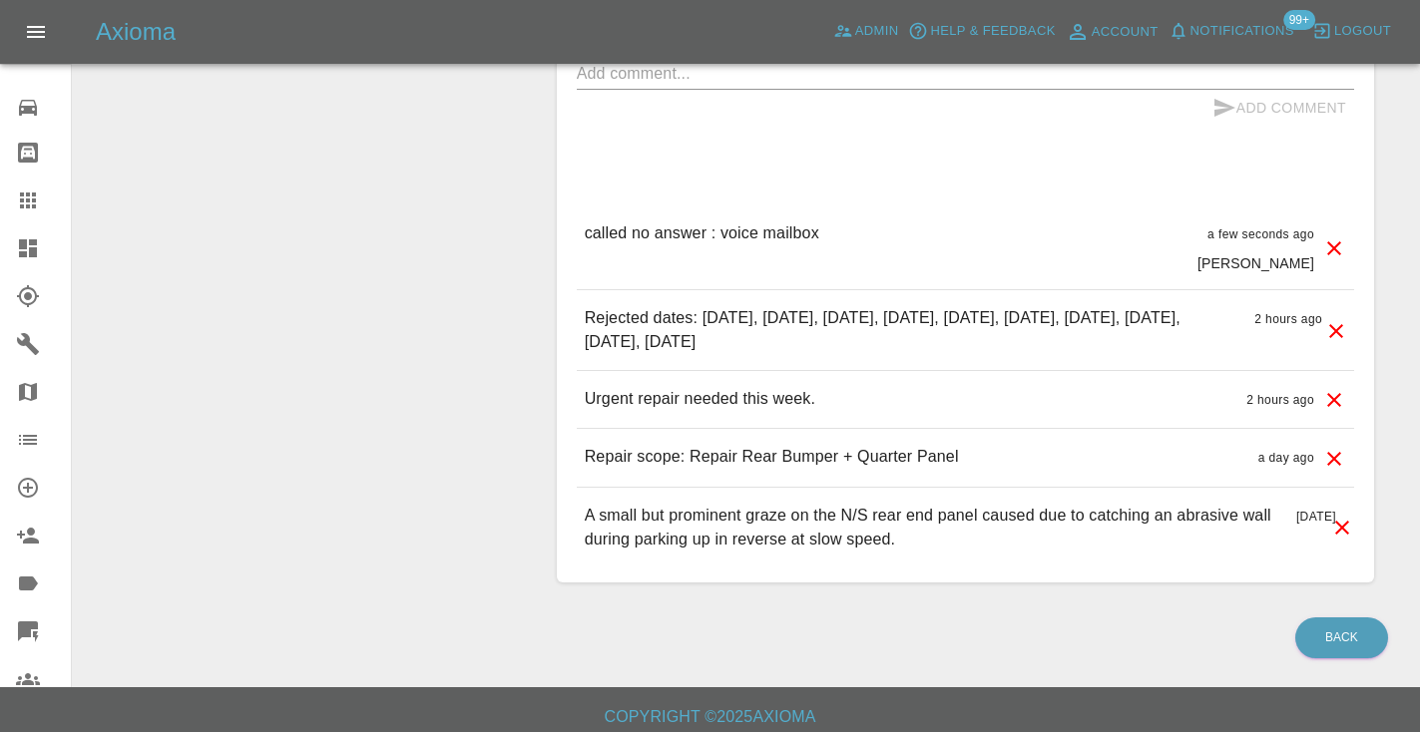
scroll to position [1868, 0]
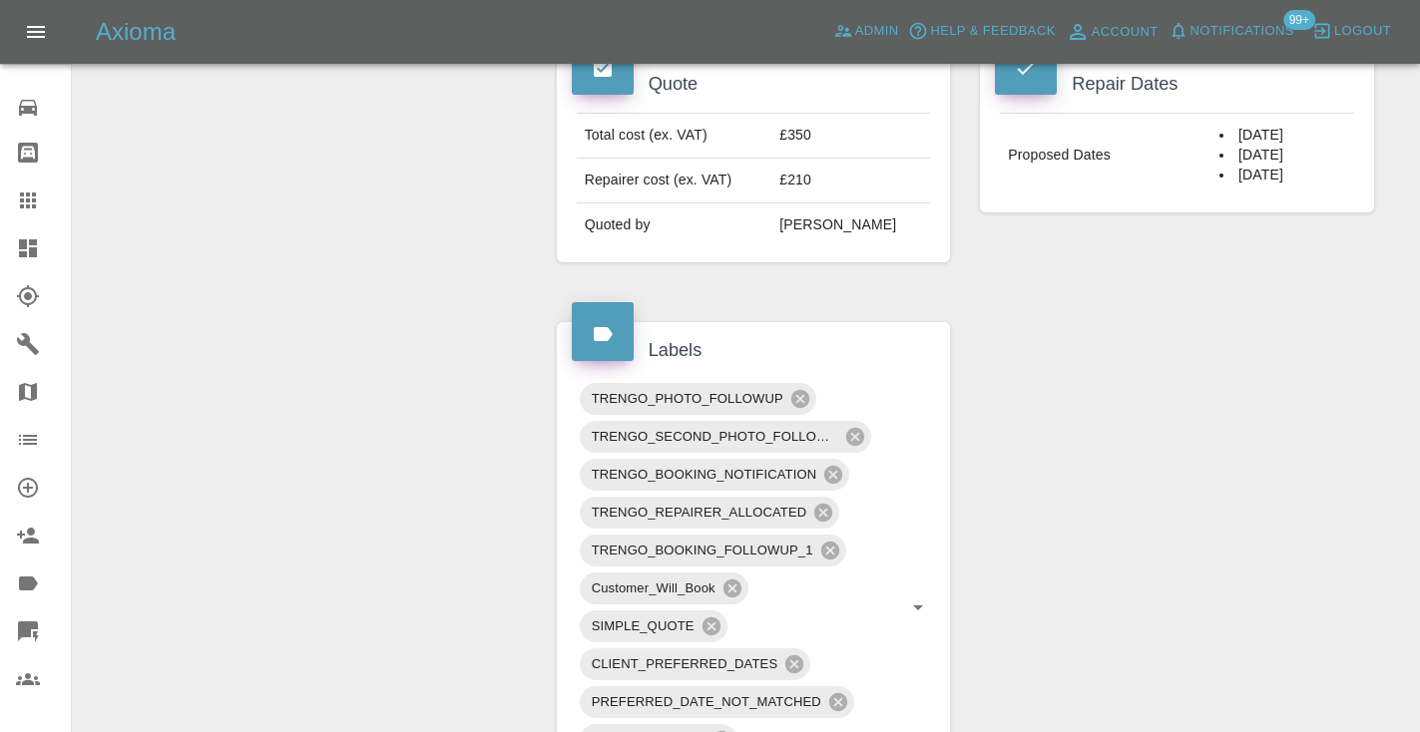
scroll to position [882, 0]
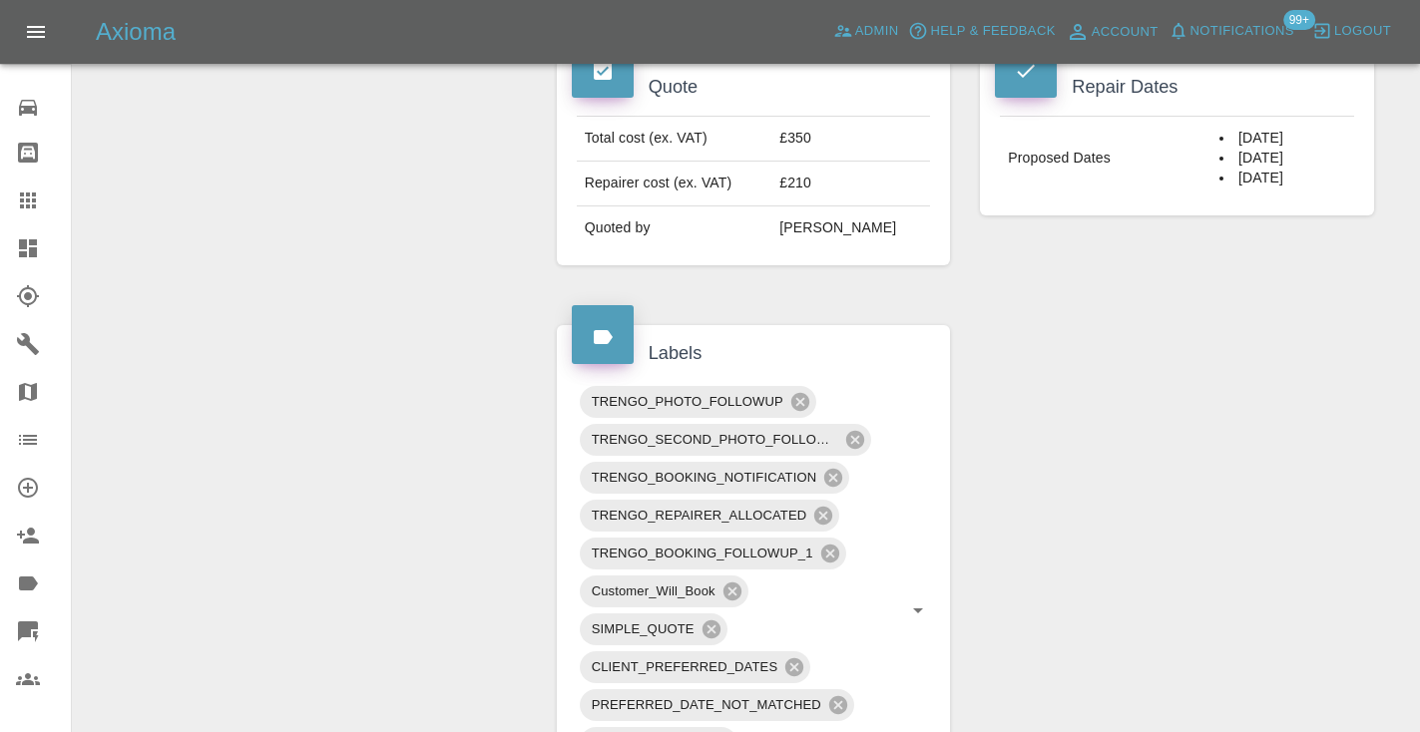
click at [28, 200] on icon at bounding box center [28, 201] width 16 height 16
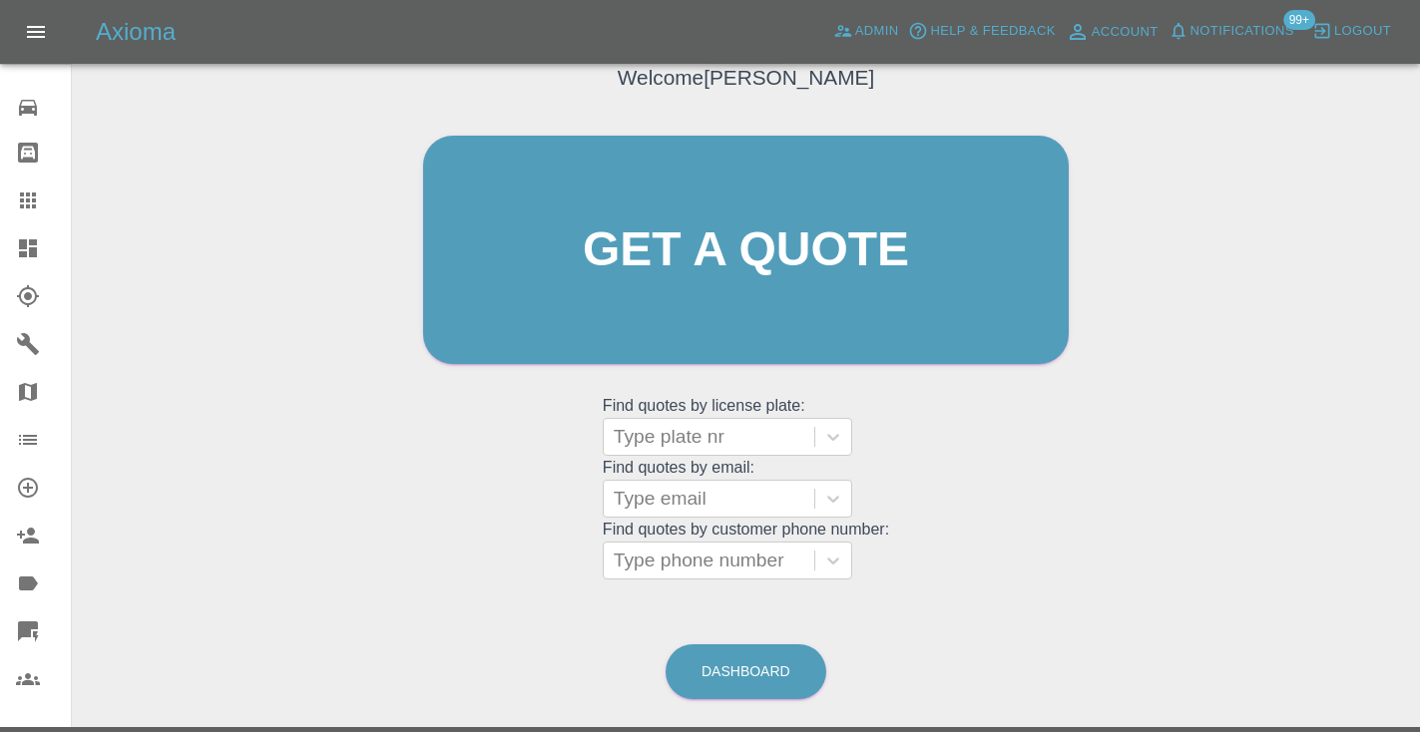
scroll to position [135, 0]
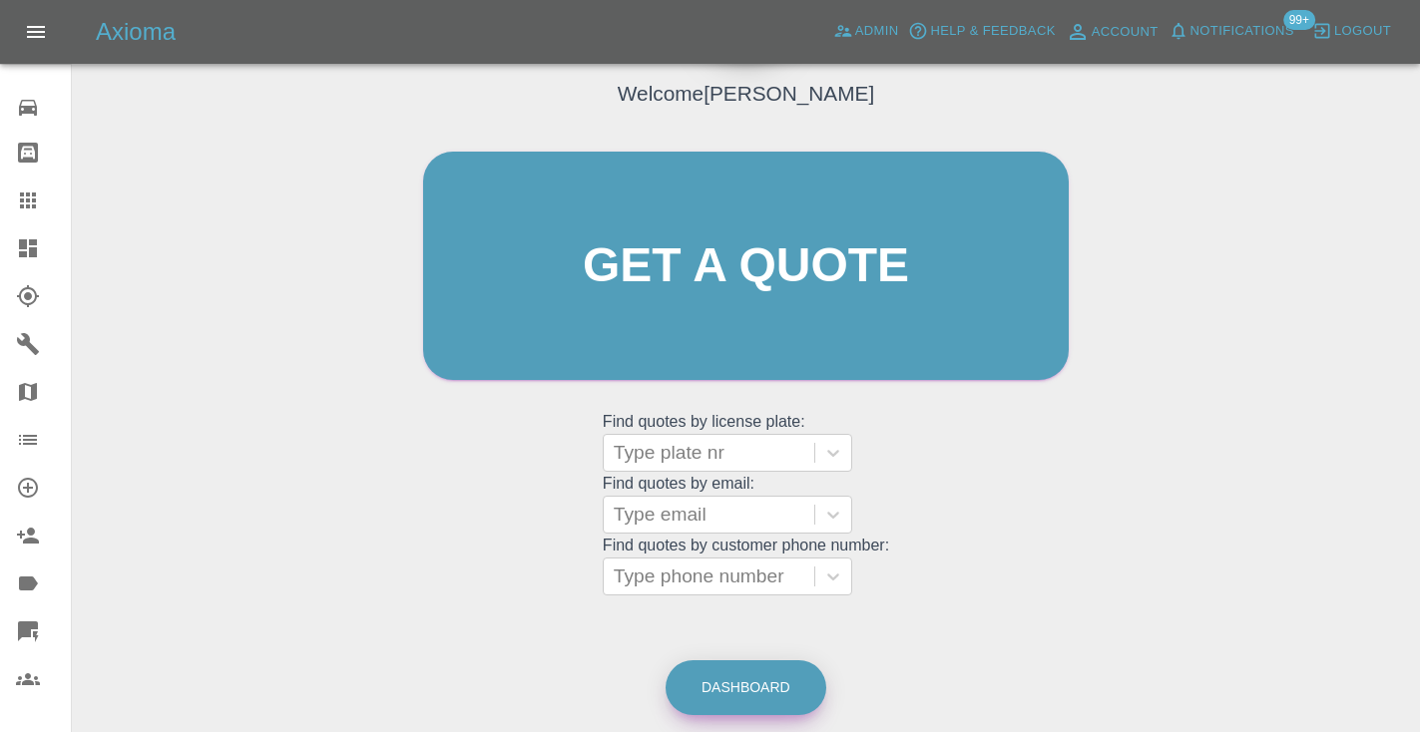
click at [775, 697] on link "Dashboard" at bounding box center [745, 687] width 161 height 55
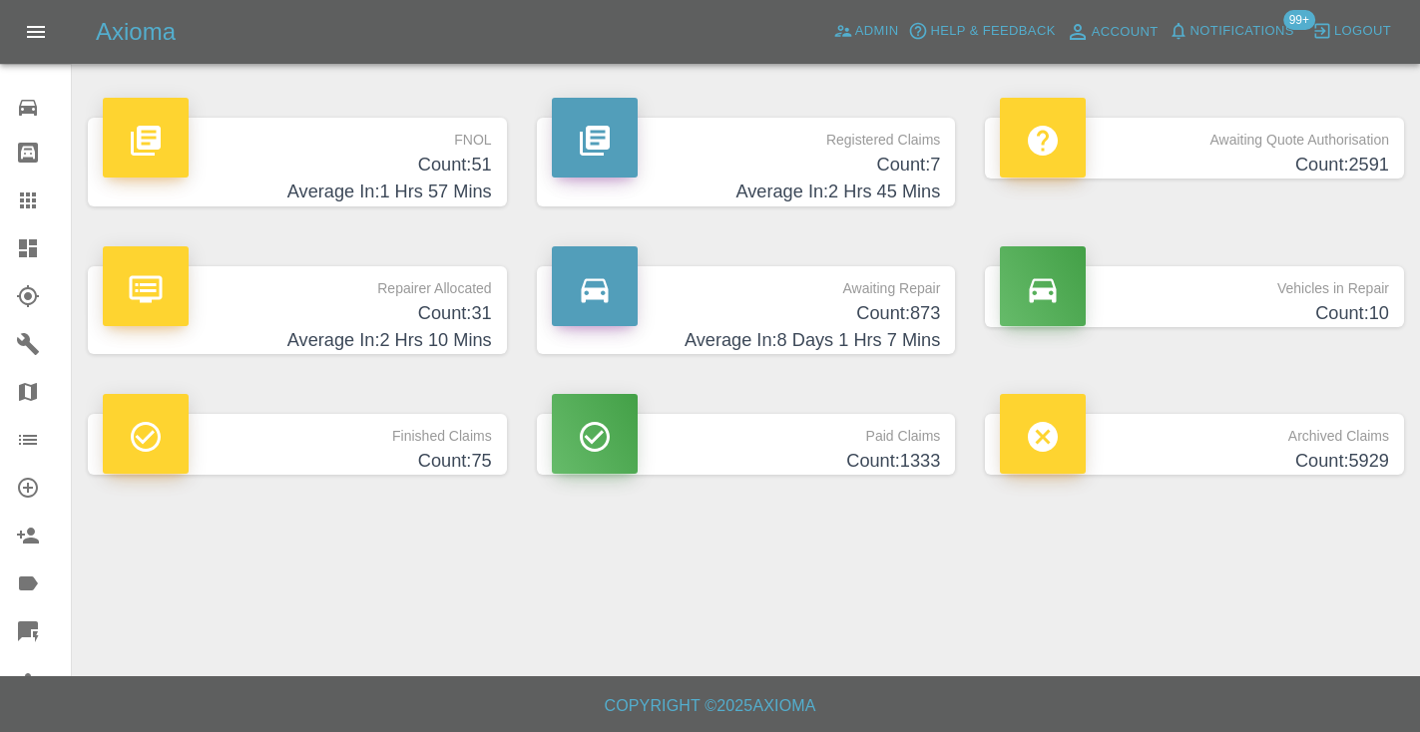
click at [878, 307] on h4 "Count: 873" at bounding box center [746, 313] width 389 height 27
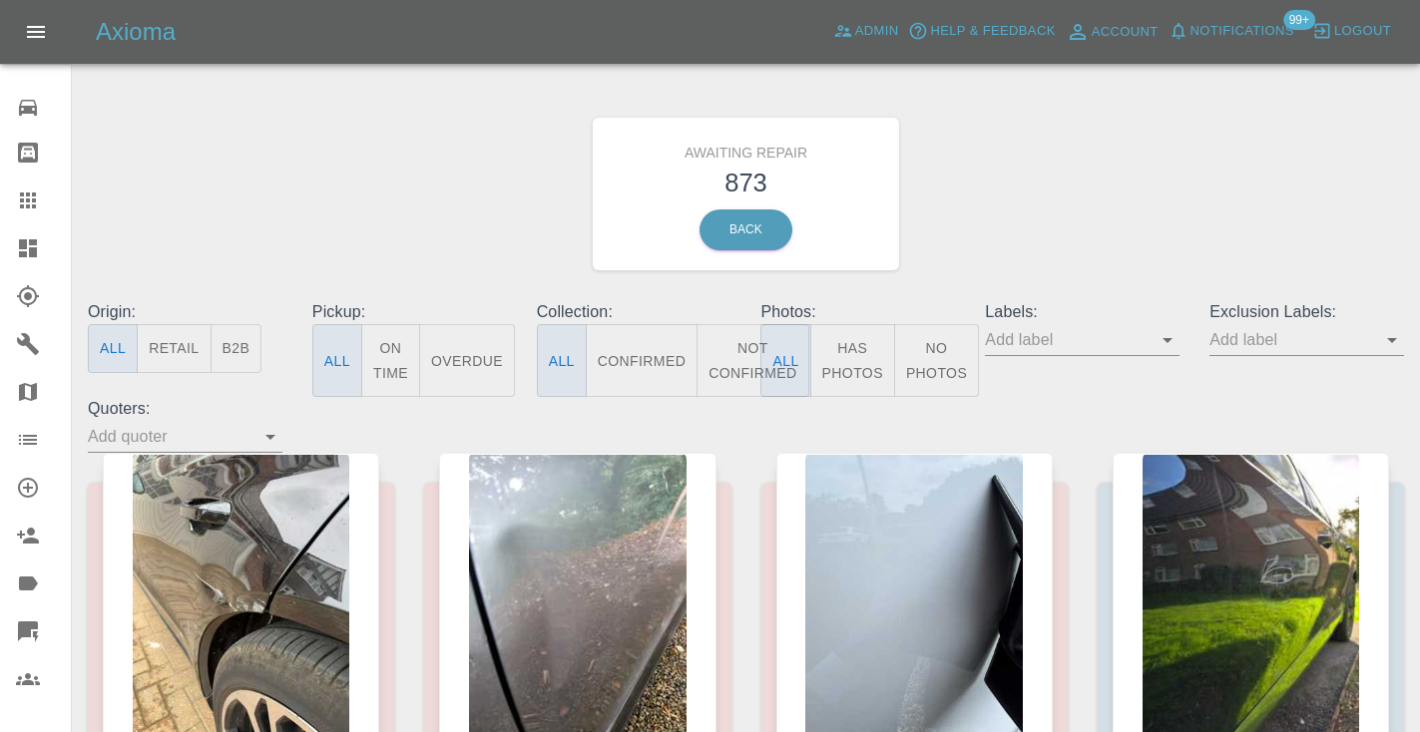
click at [742, 356] on button "Not Confirmed" at bounding box center [752, 360] width 112 height 73
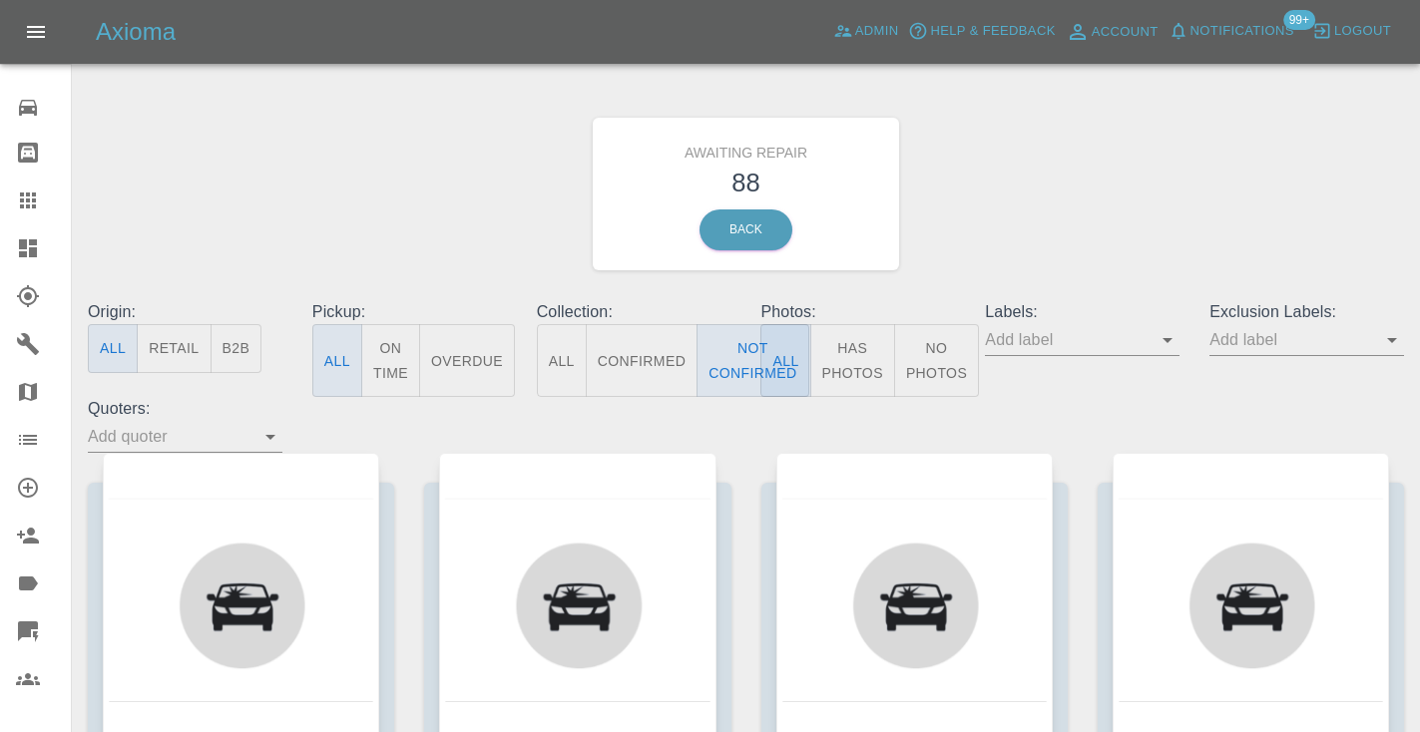
click at [1051, 191] on div "Awaiting Repair 88 Back" at bounding box center [746, 194] width 1346 height 212
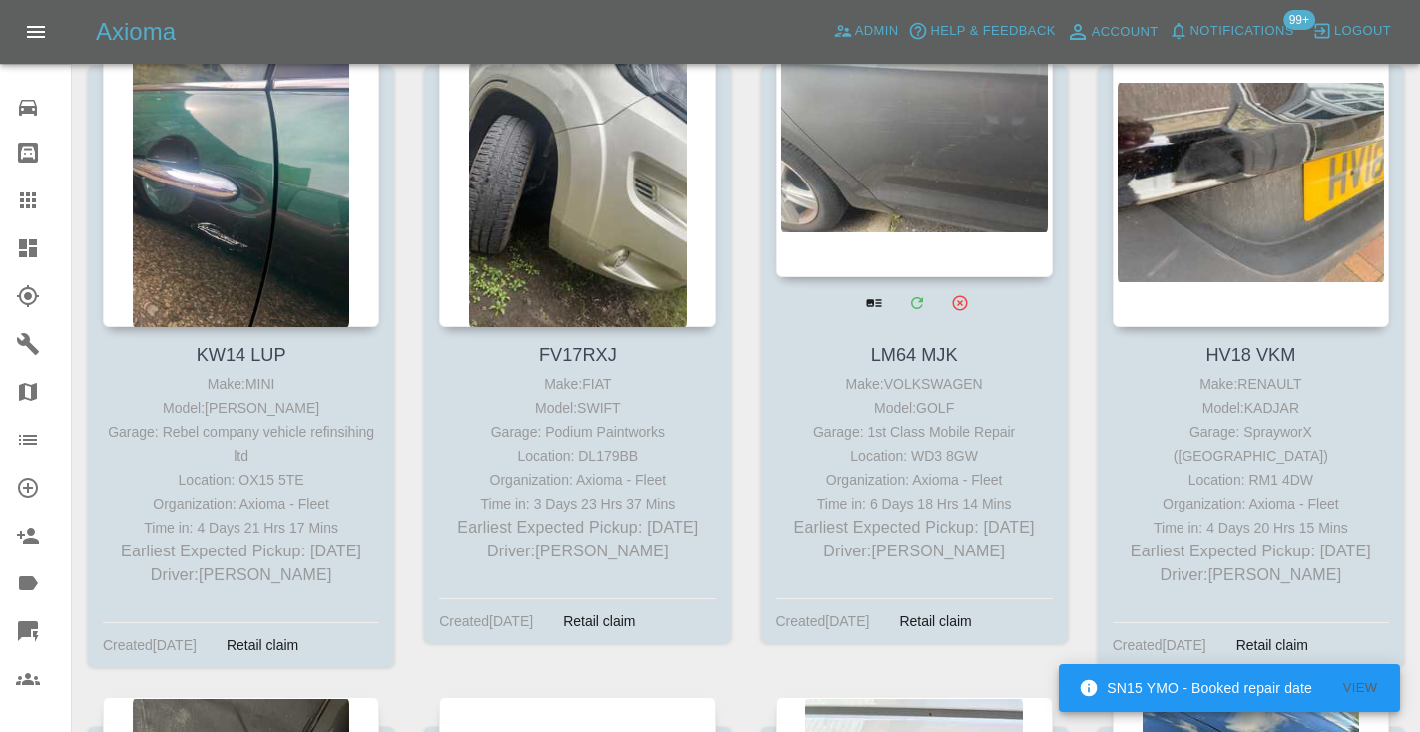
scroll to position [7691, 0]
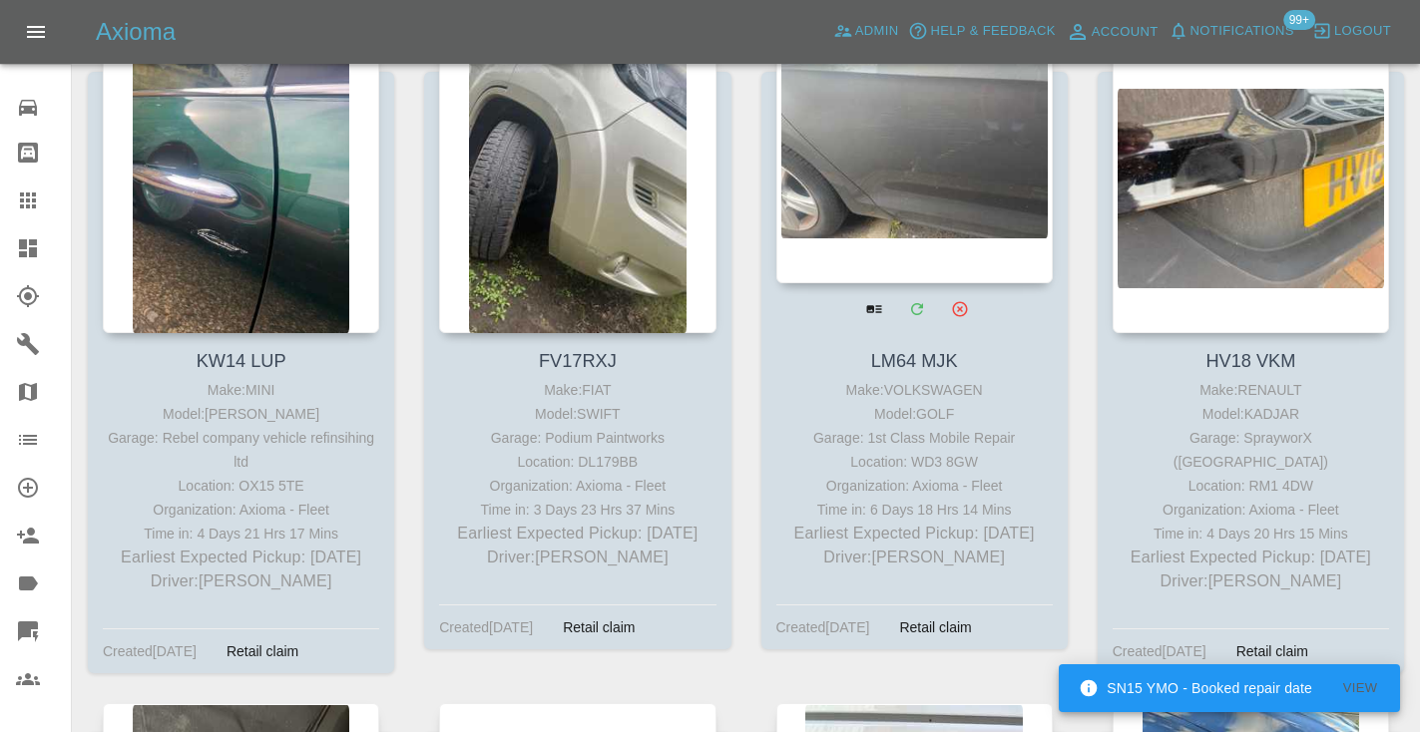
click at [960, 135] on div at bounding box center [914, 137] width 276 height 291
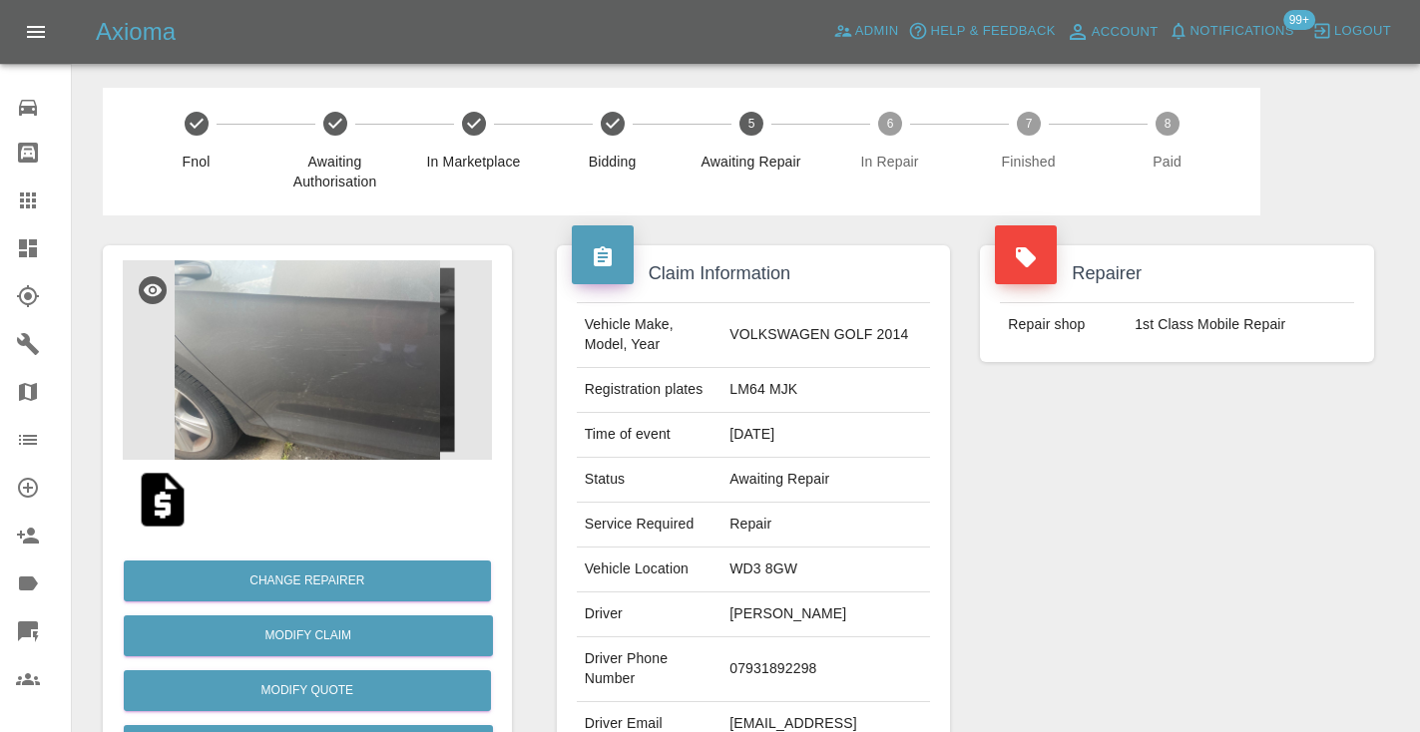
click at [805, 654] on td "07931892298" at bounding box center [825, 669] width 209 height 65
copy td "07931892298"
click at [1245, 465] on div "Repairer Repair shop 1st Class Mobile Repair" at bounding box center [1177, 513] width 424 height 596
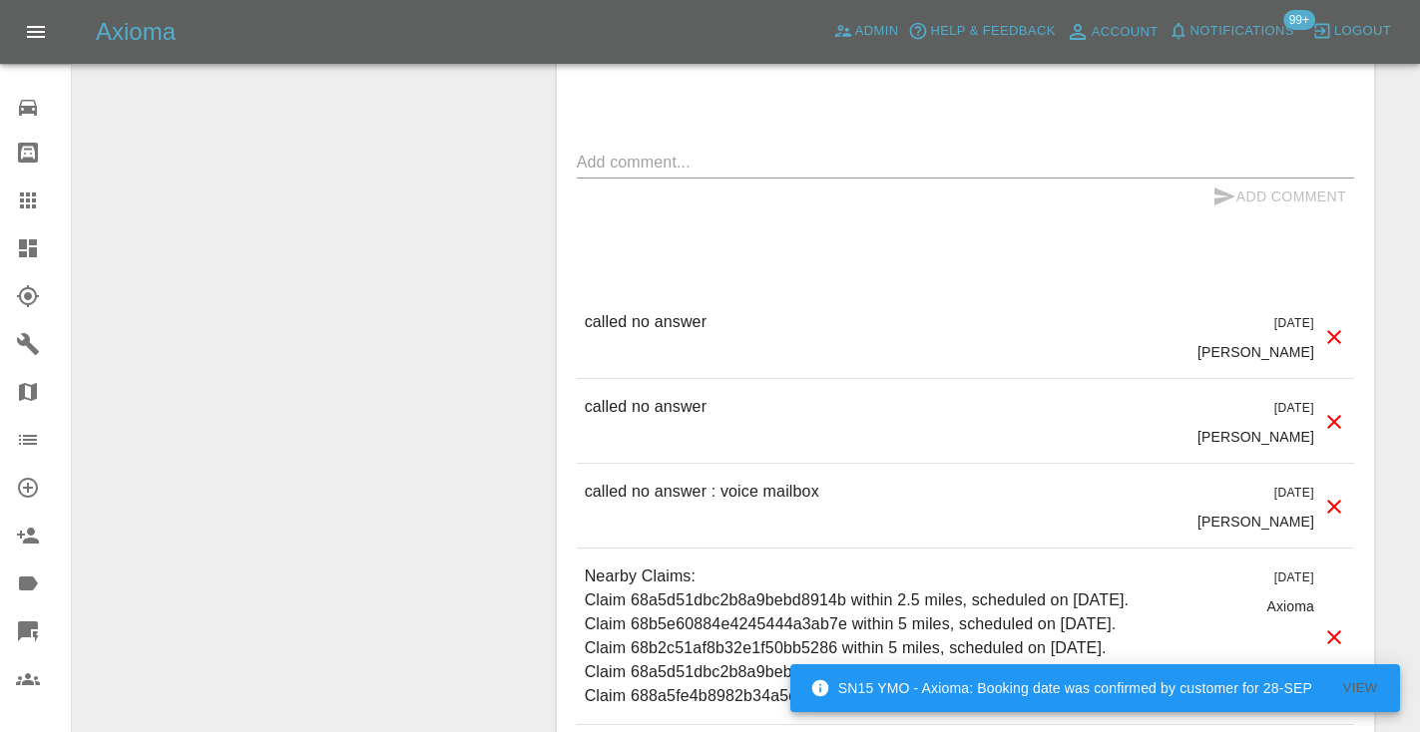
scroll to position [1647, 0]
click at [635, 149] on textarea at bounding box center [965, 160] width 777 height 23
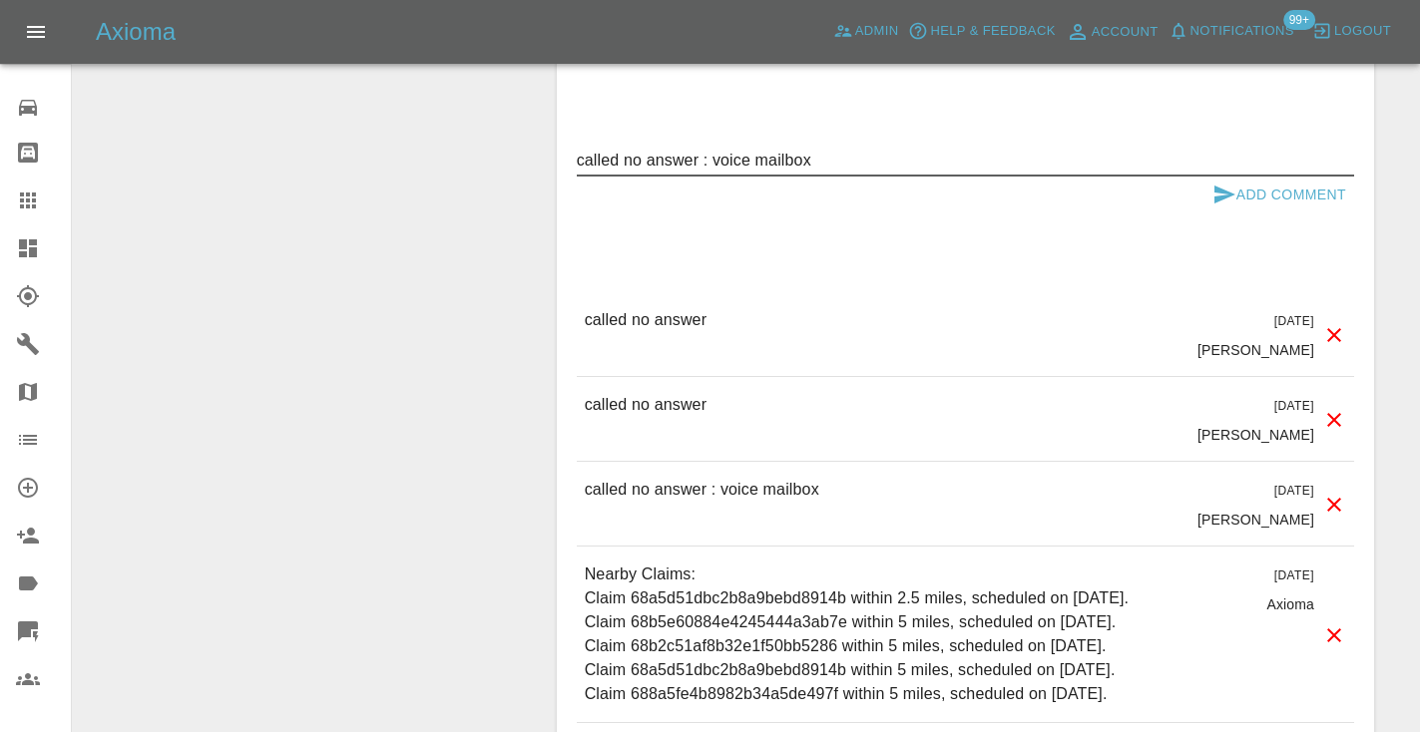
type textarea "called no answer : voice mailbox"
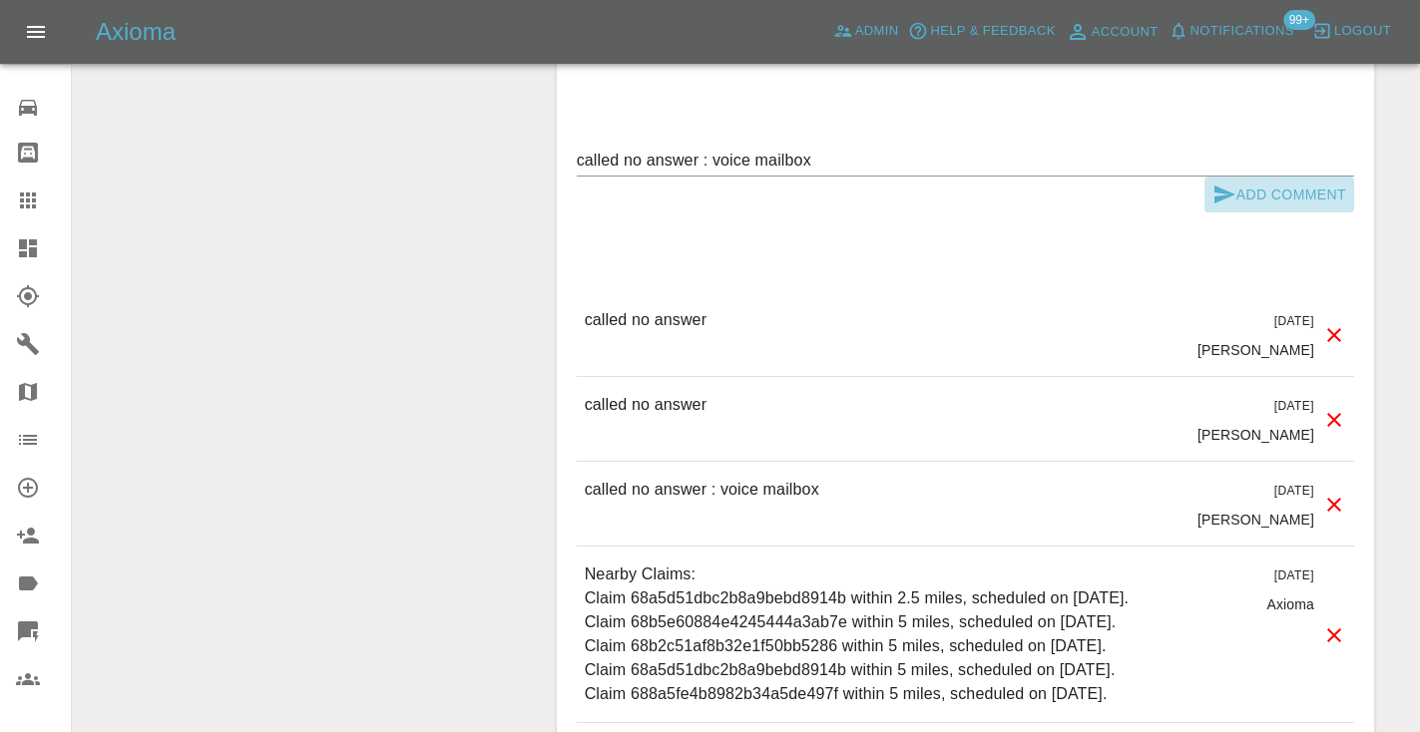
click at [1238, 177] on button "Add Comment" at bounding box center [1279, 195] width 150 height 37
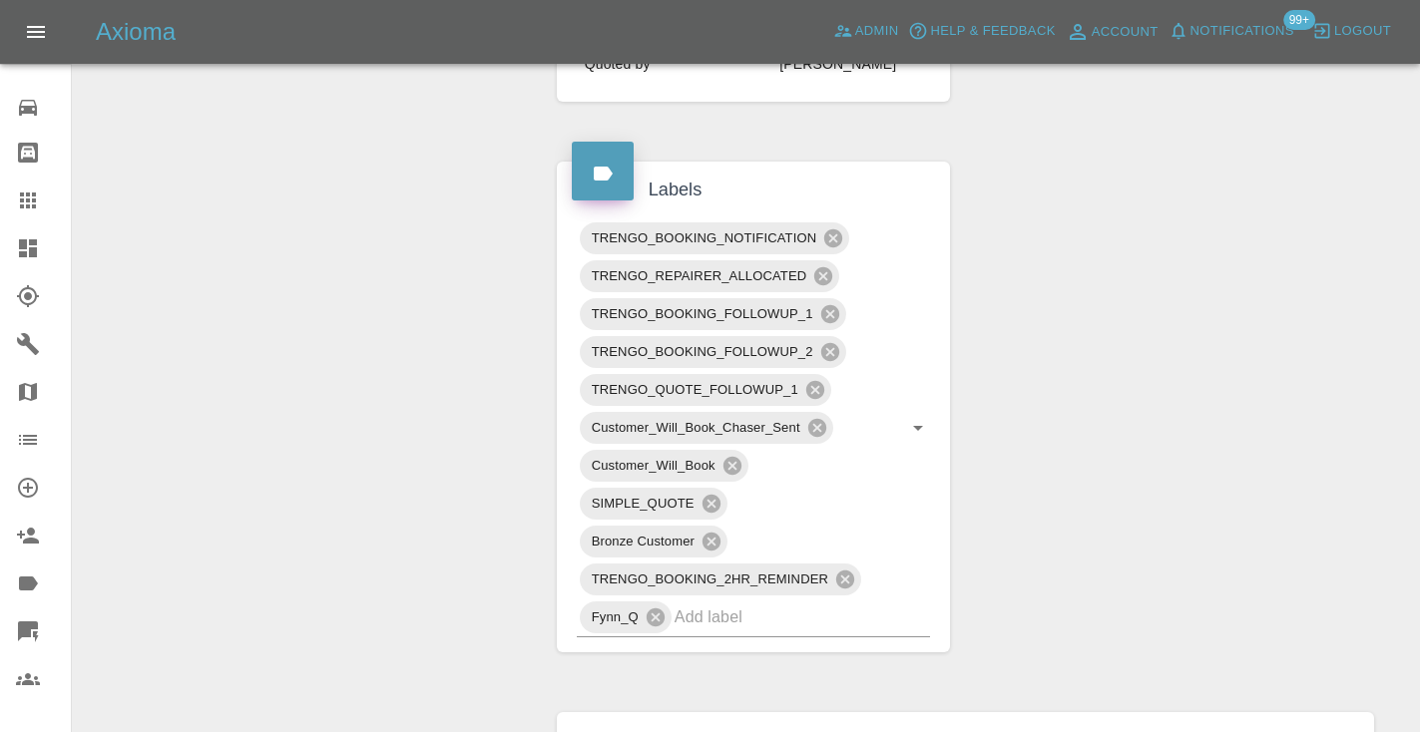
scroll to position [930, 0]
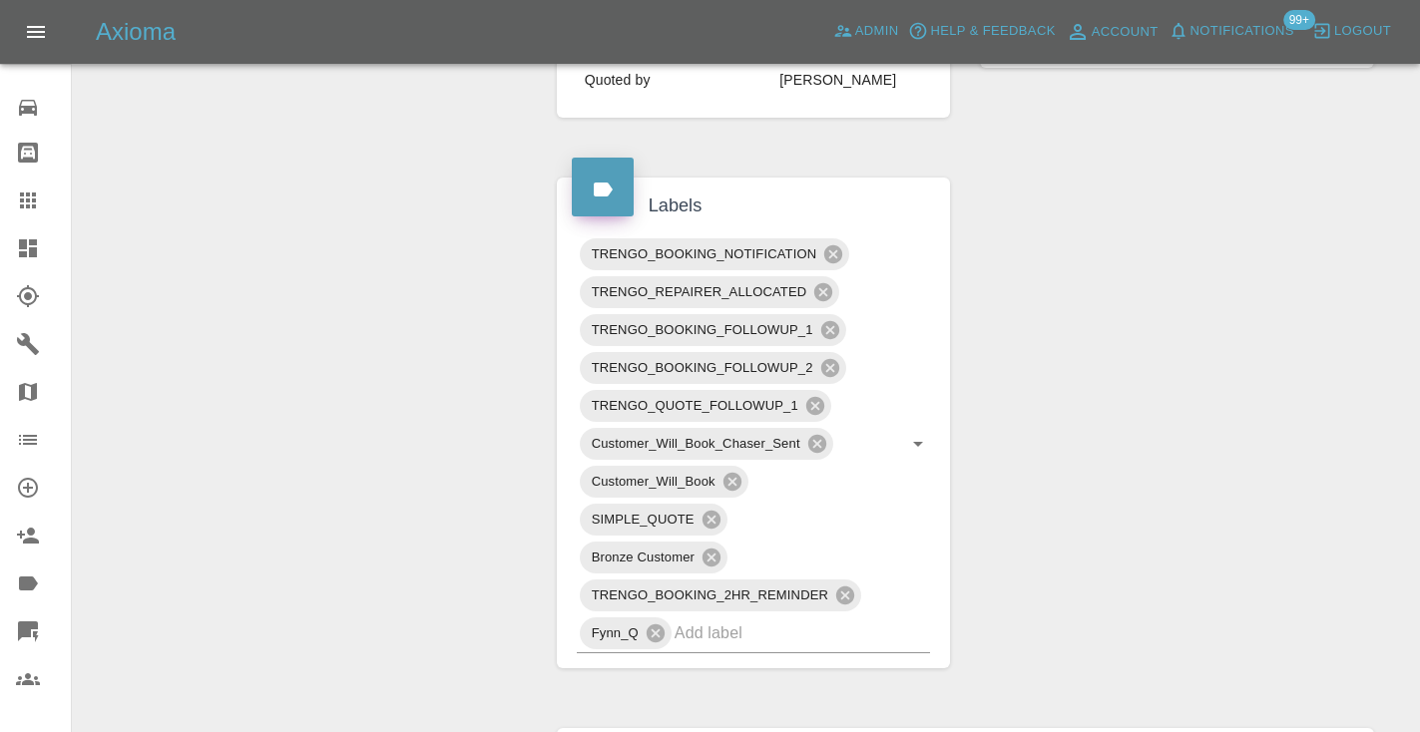
click at [236, 283] on div "Change Repairer Modify Claim Modify Quote Rollback Submit Payment Archive" at bounding box center [307, 486] width 439 height 2400
click at [727, 473] on icon at bounding box center [732, 482] width 18 height 18
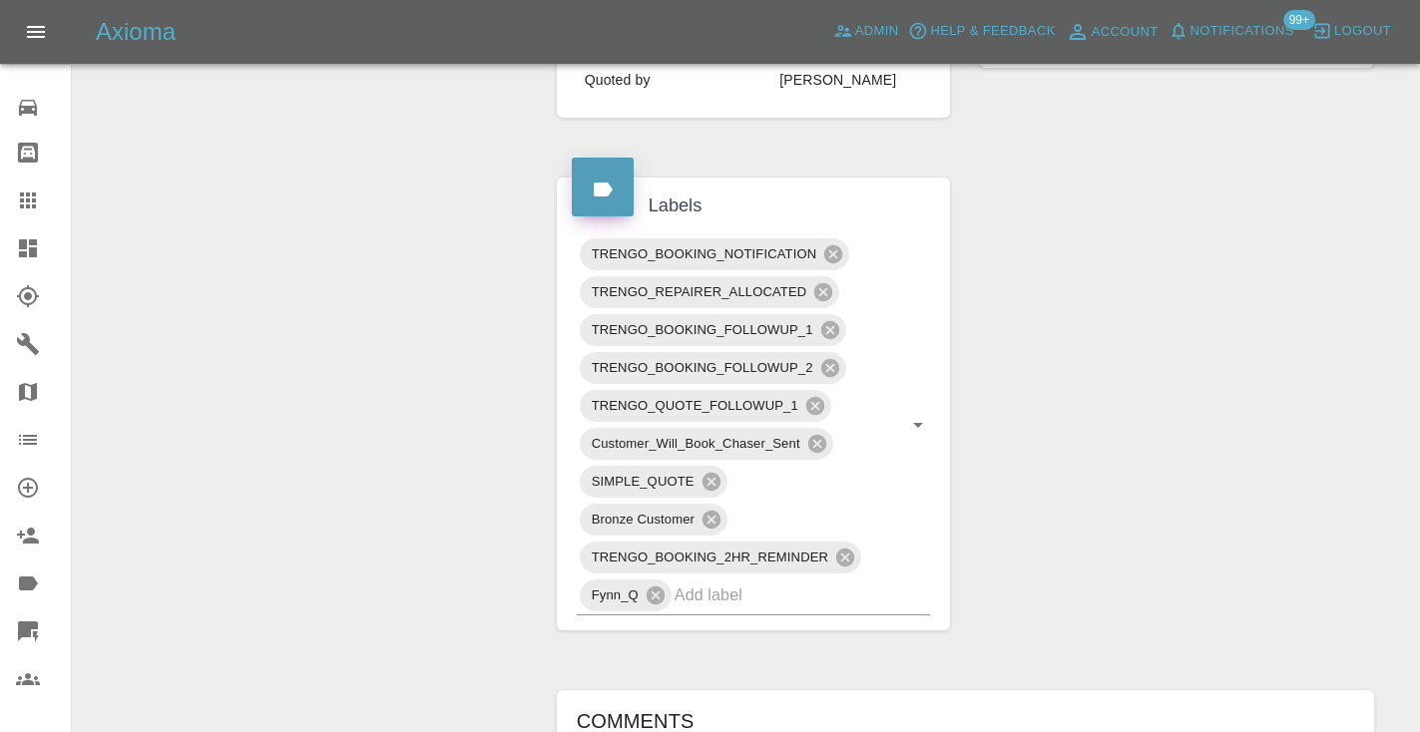
click at [27, 203] on icon at bounding box center [28, 201] width 16 height 16
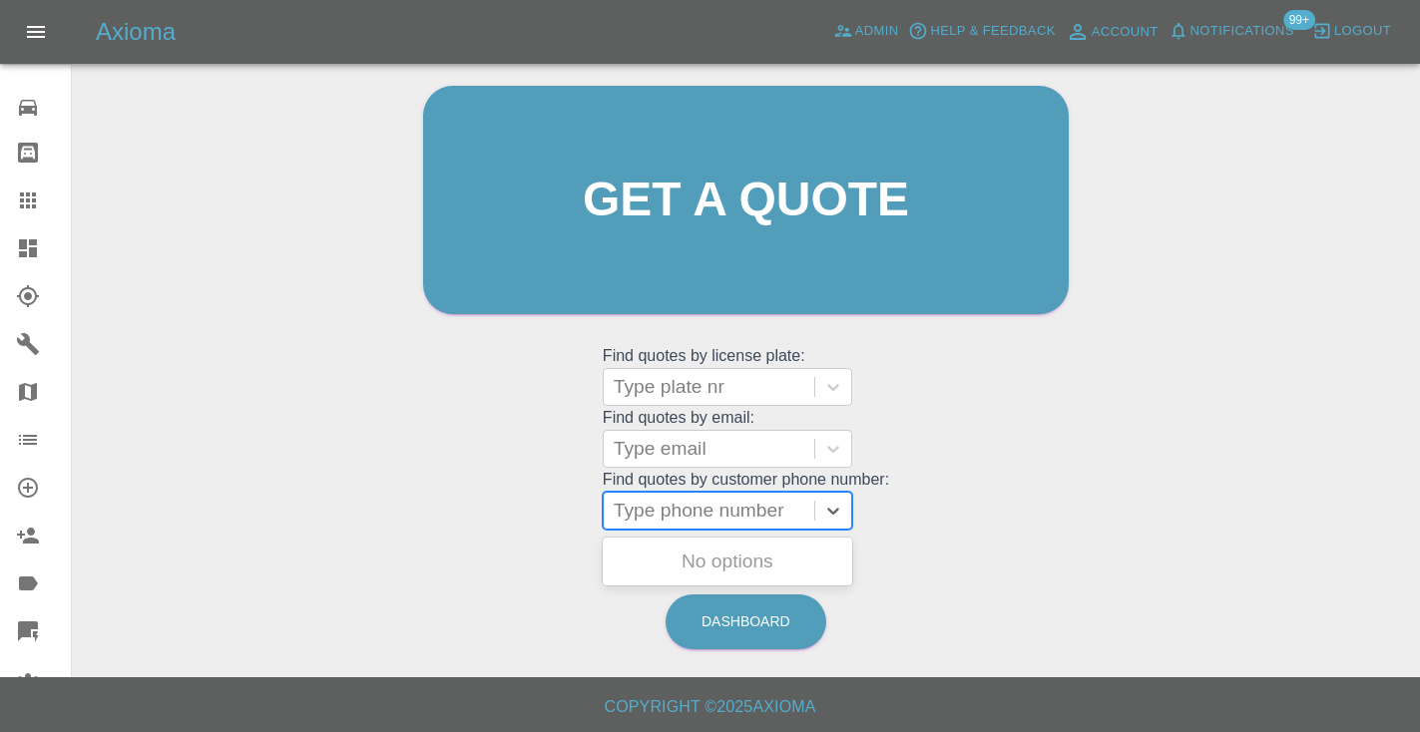
click at [679, 502] on div "Type phone number" at bounding box center [709, 511] width 191 height 24
paste input "07764188670"
type input "07764188670"
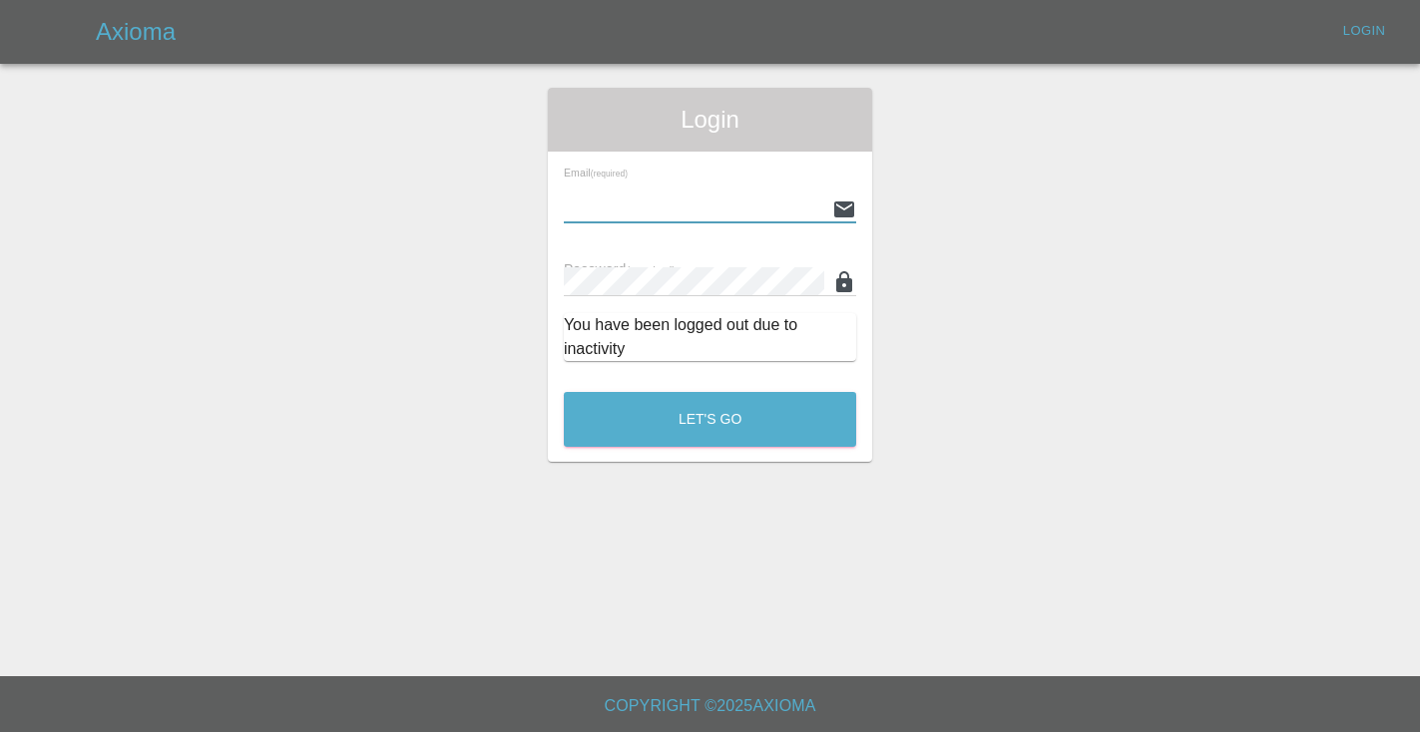
type input "Castrokhonqwana@gmail.com"
click at [709, 419] on button "Let's Go" at bounding box center [710, 419] width 292 height 55
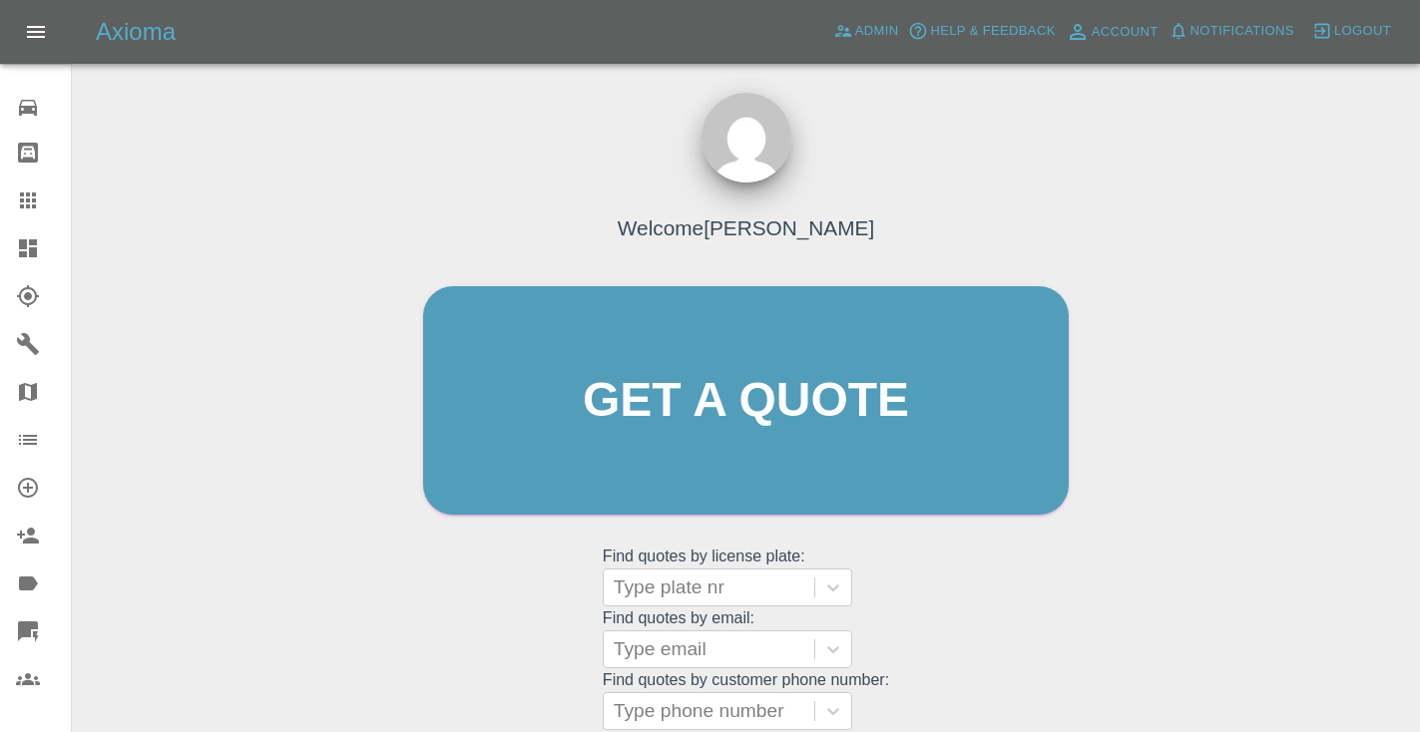
click at [980, 572] on div "Welcome [PERSON_NAME] Get a quote Get a quote Find quotes by license plate: Typ…" at bounding box center [745, 439] width 687 height 603
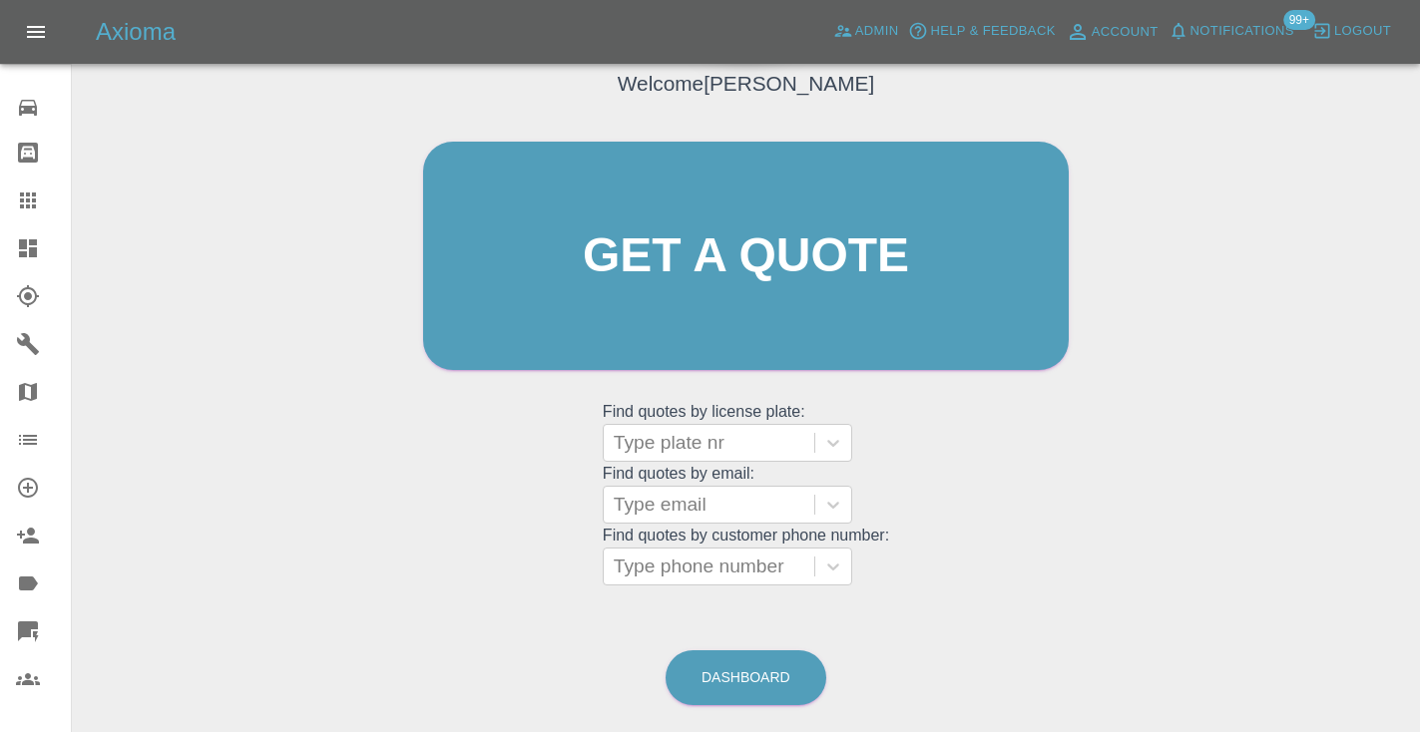
scroll to position [147, 0]
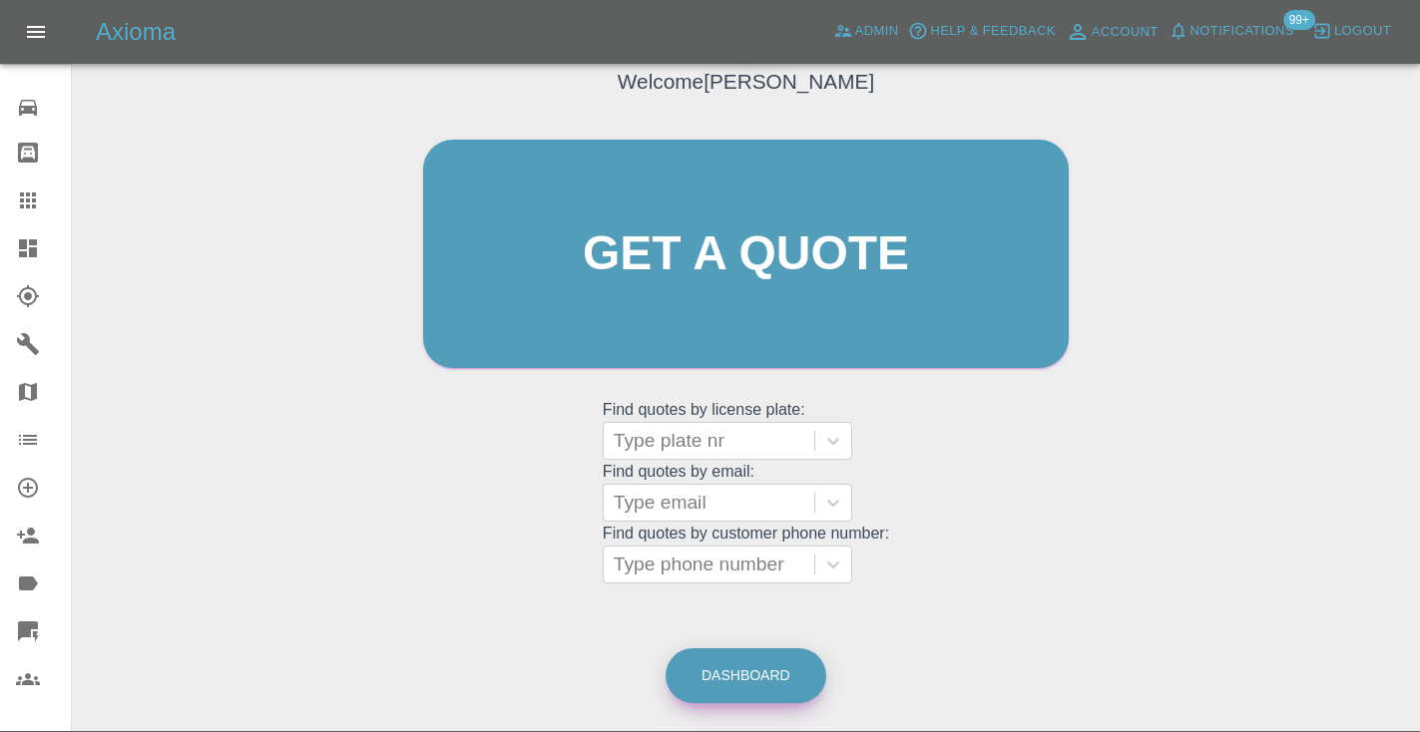
click at [723, 678] on link "Dashboard" at bounding box center [745, 675] width 161 height 55
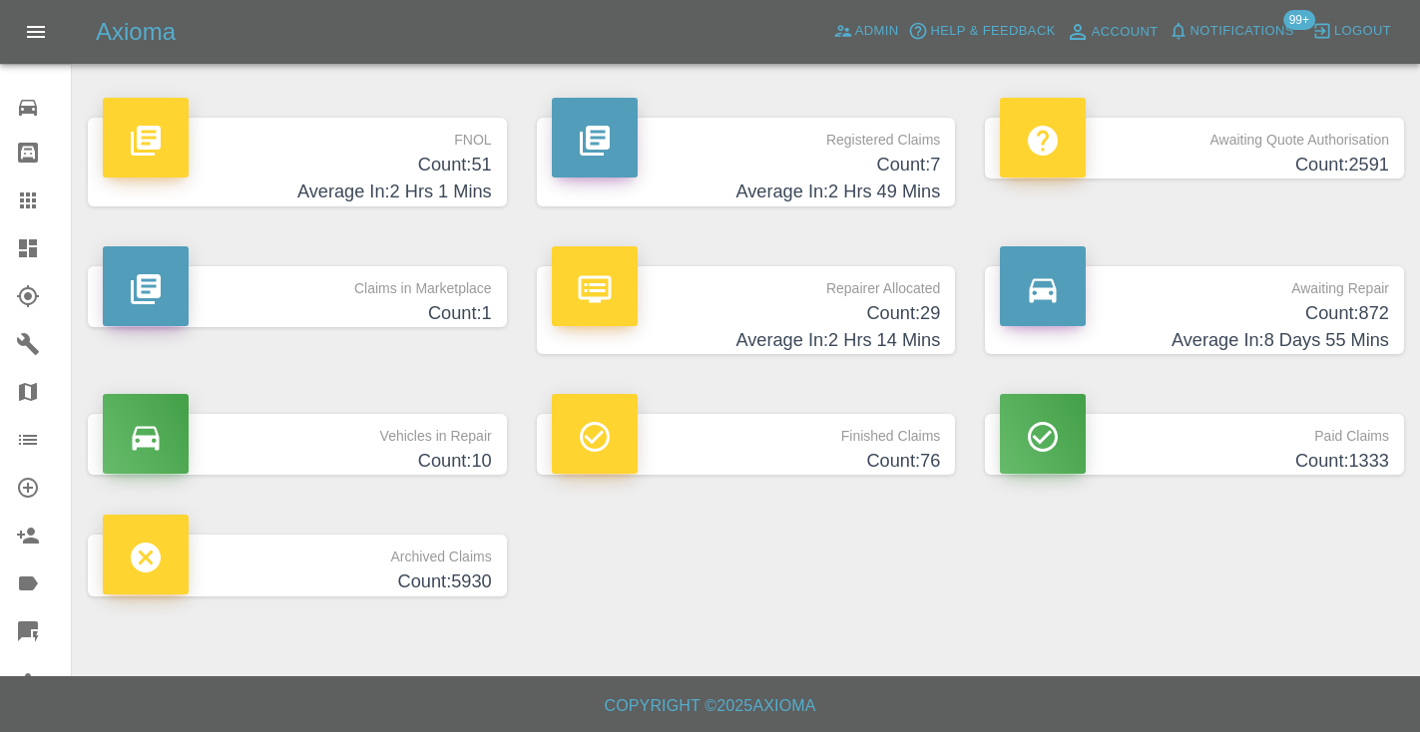
click at [33, 198] on icon at bounding box center [28, 201] width 24 height 24
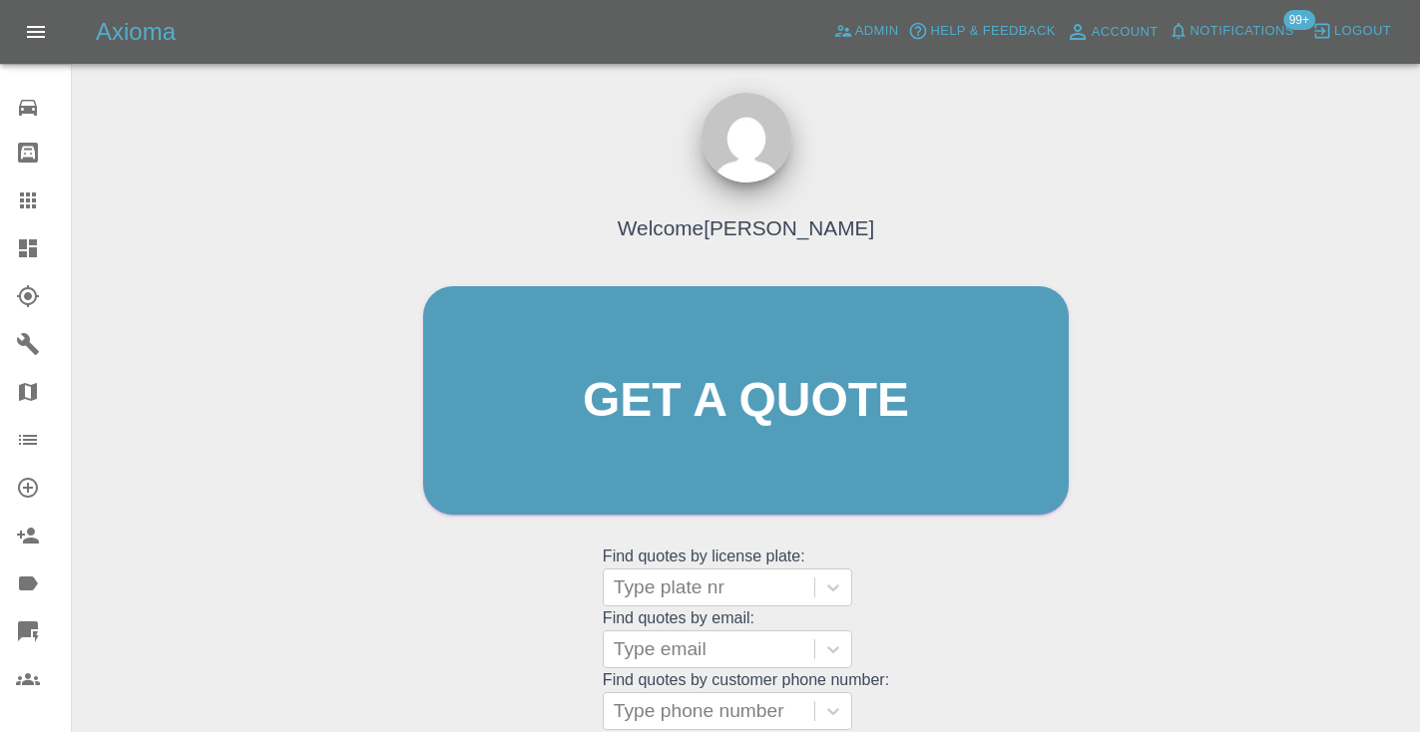
click at [950, 591] on div "Welcome [PERSON_NAME] Get a quote Get a quote Find quotes by license plate: Typ…" at bounding box center [745, 439] width 687 height 603
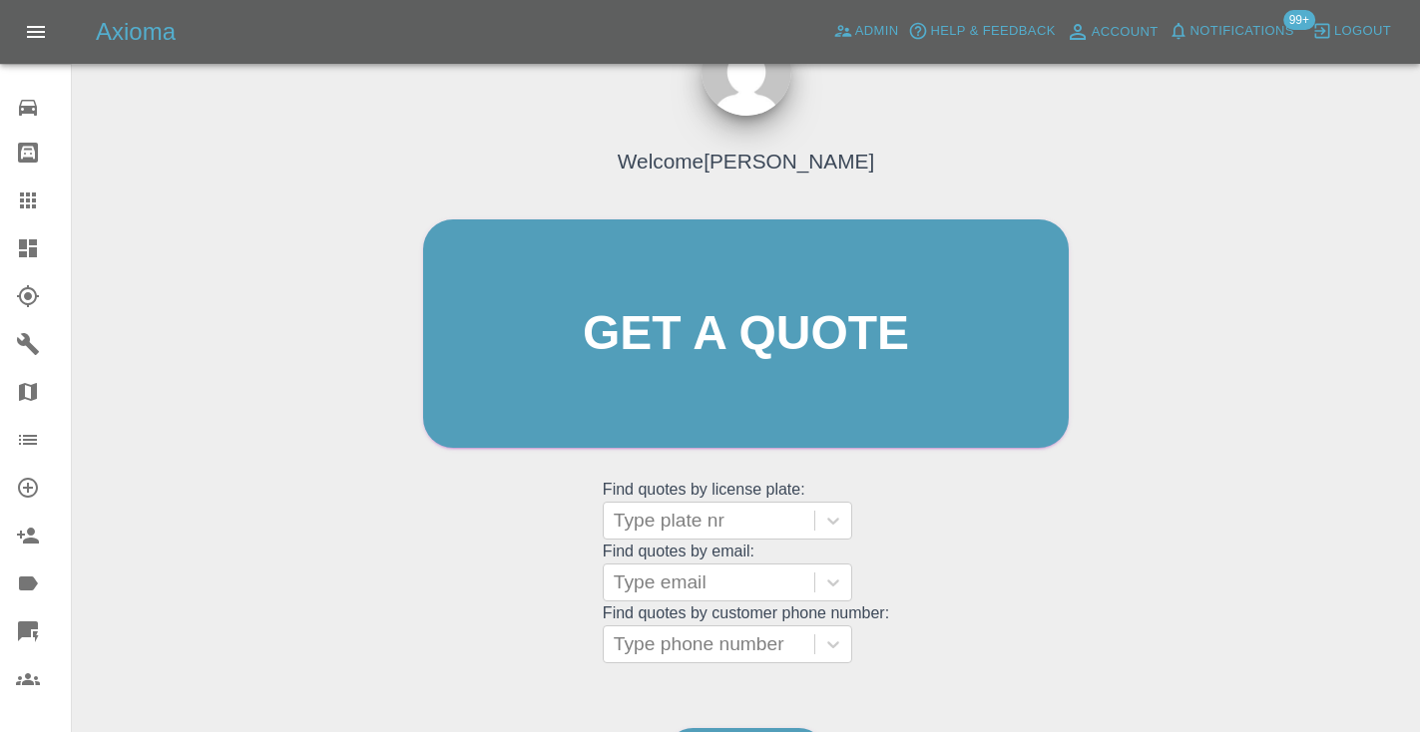
scroll to position [201, 0]
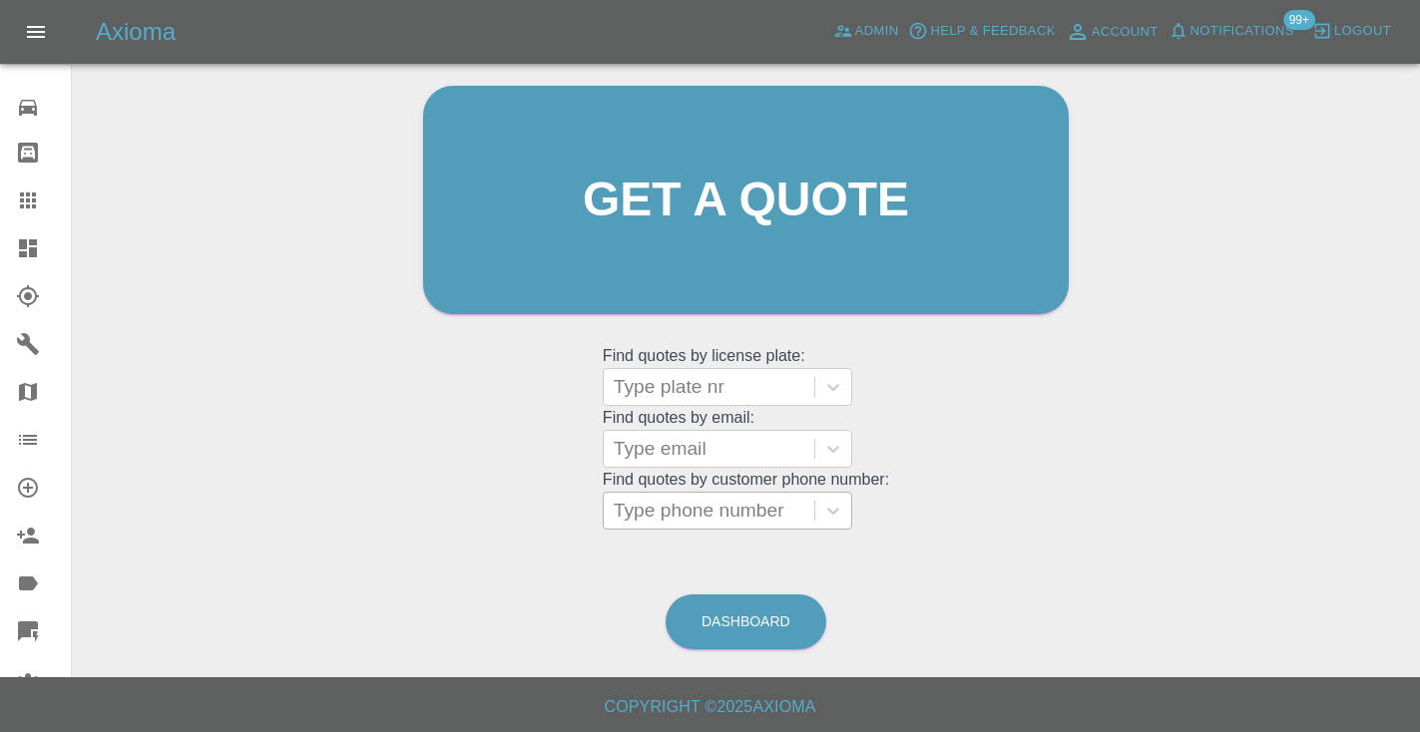
click at [688, 502] on div "Type phone number" at bounding box center [709, 511] width 191 height 24
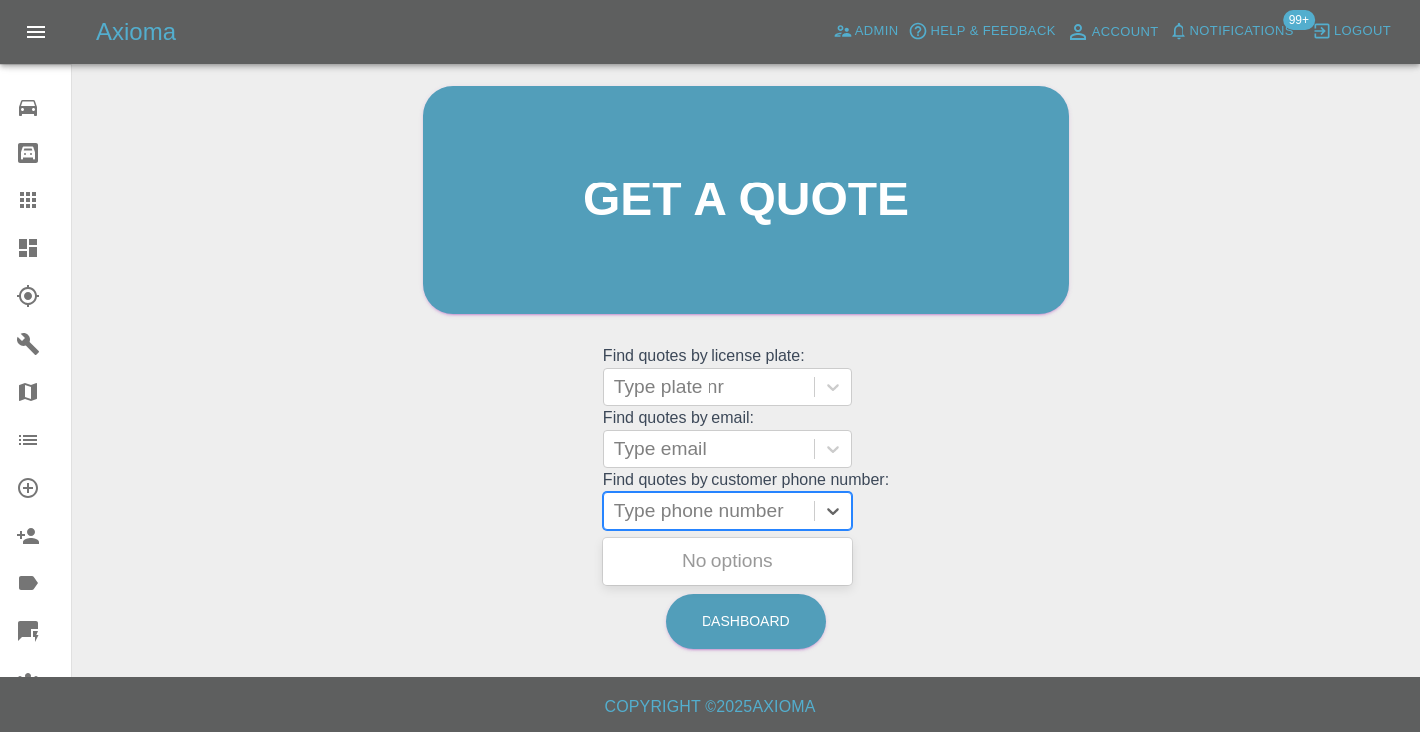
paste input "07764188670"
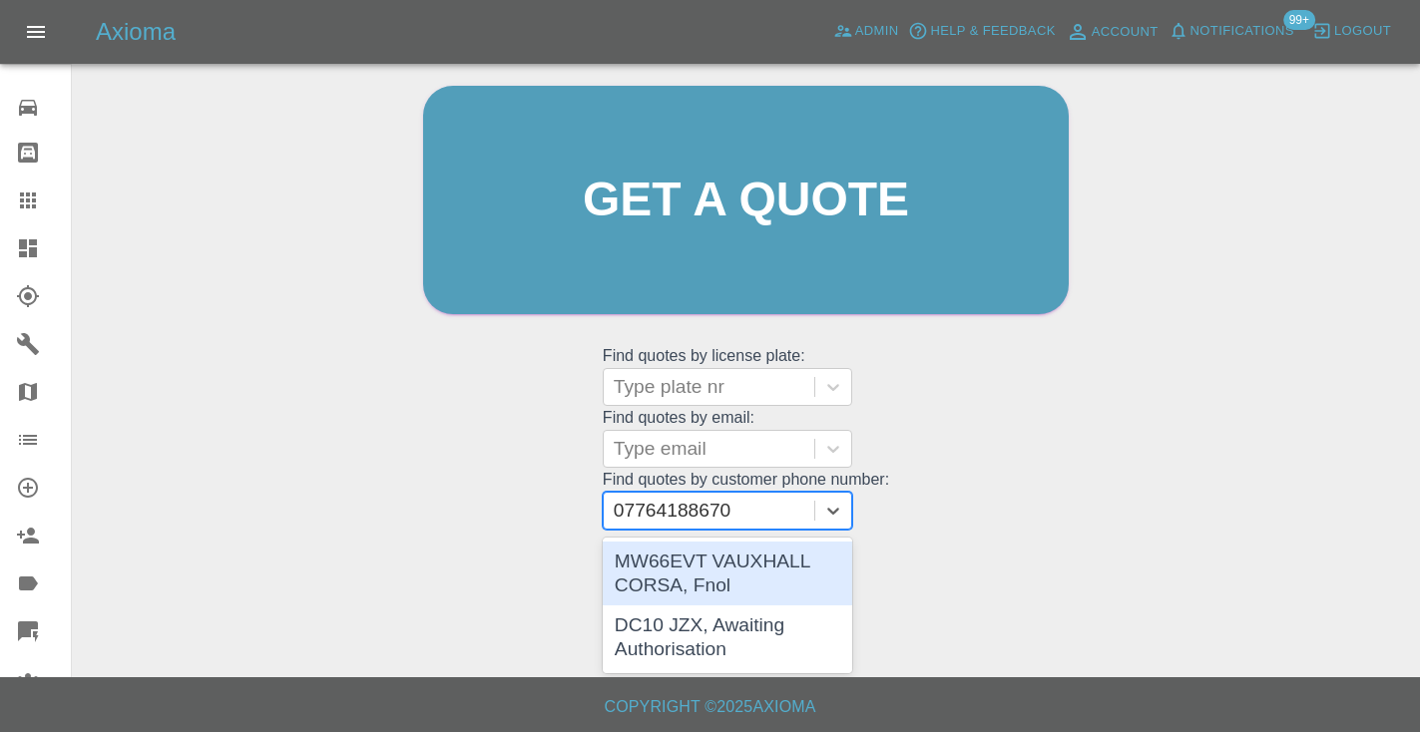
type input "07764188670"
click at [243, 425] on div "Welcome Castro Get a quote Get a quote Find quotes by license plate: Type plate…" at bounding box center [746, 295] width 1316 height 716
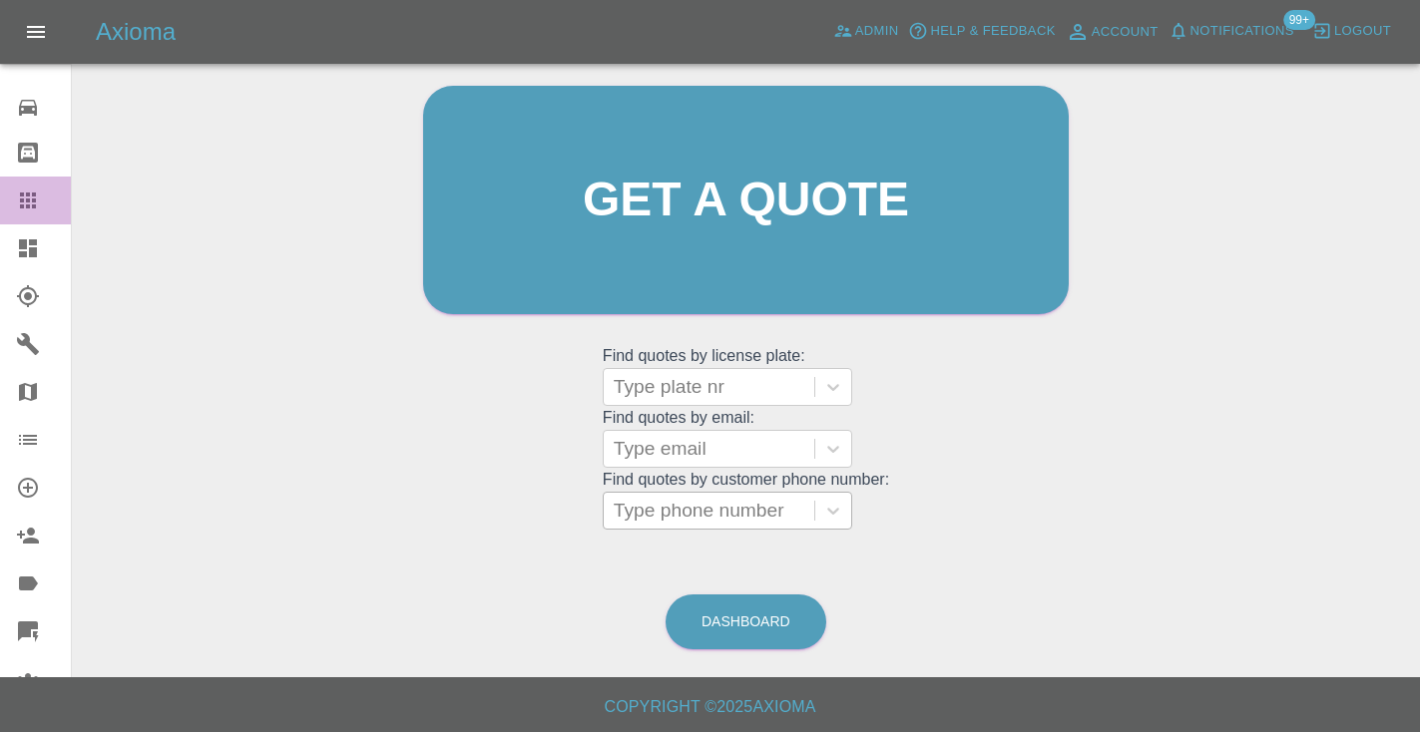
click at [20, 199] on icon at bounding box center [28, 201] width 16 height 16
click at [734, 604] on link "Dashboard" at bounding box center [745, 622] width 161 height 55
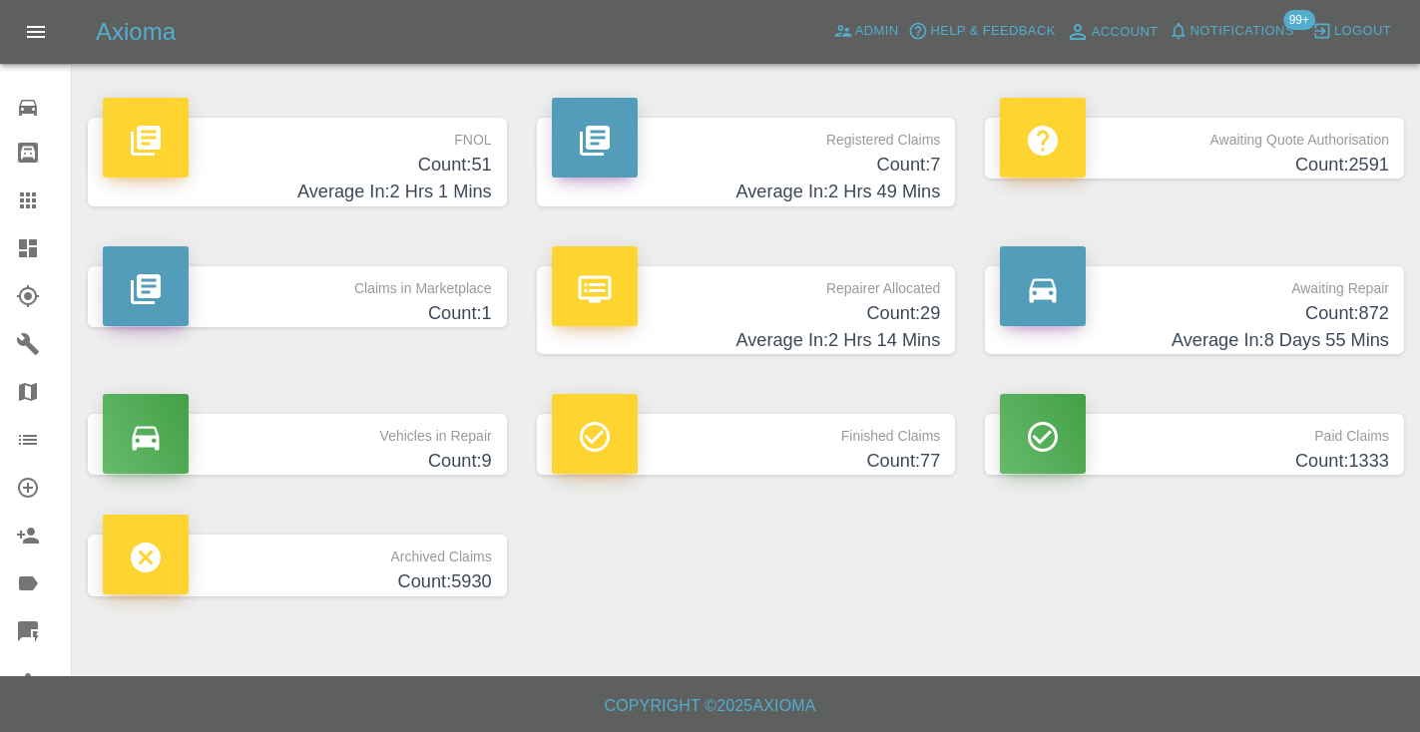
click at [1357, 302] on h4 "Count: 872" at bounding box center [1194, 313] width 389 height 27
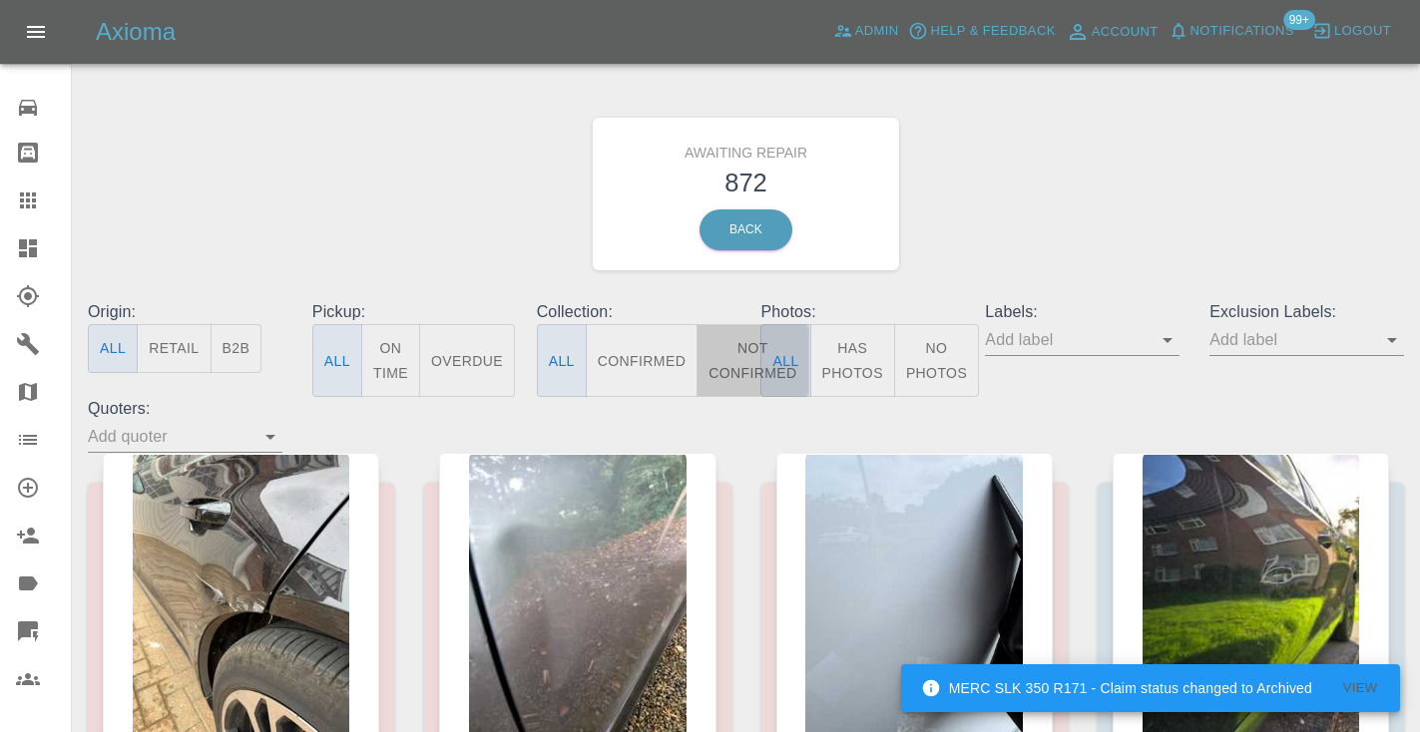
click at [747, 360] on button "Not Confirmed" at bounding box center [752, 360] width 112 height 73
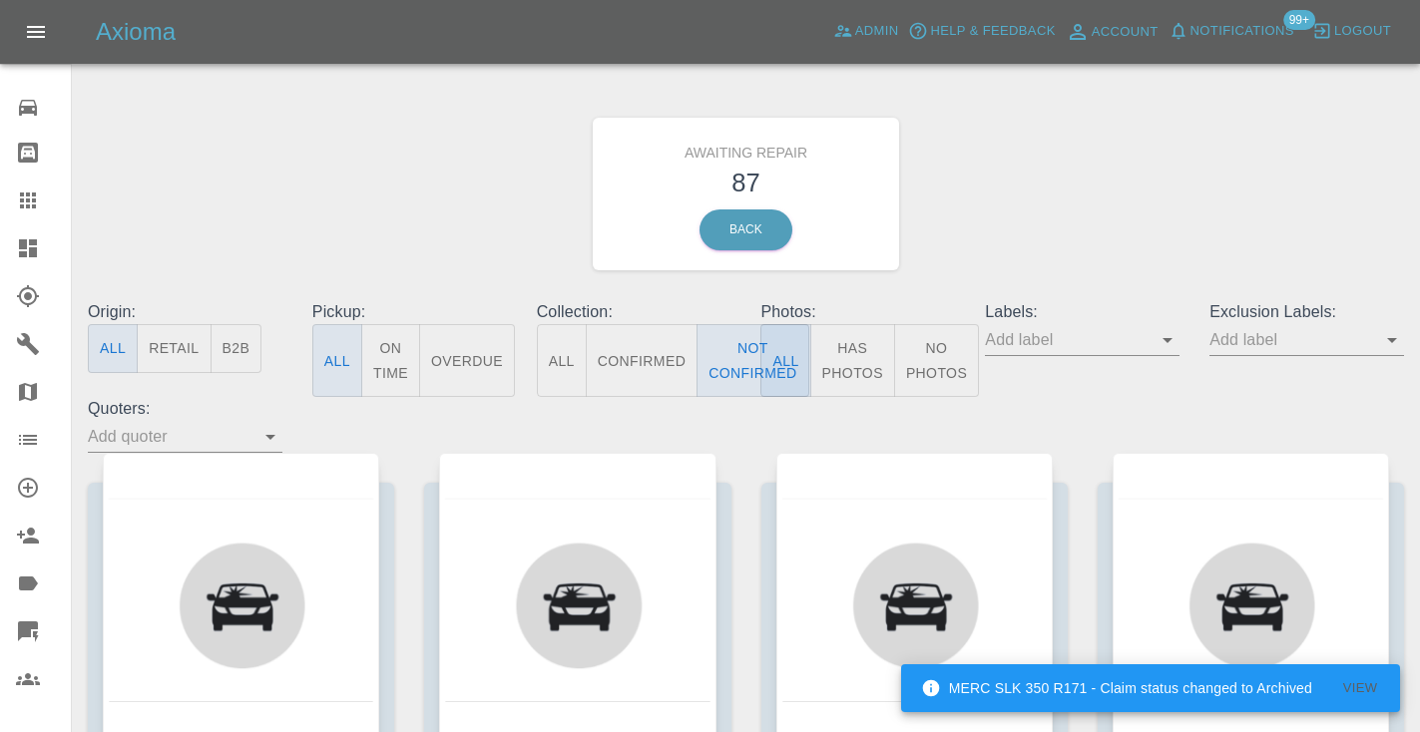
click at [1066, 213] on div "Awaiting Repair 87 Back" at bounding box center [746, 194] width 1346 height 212
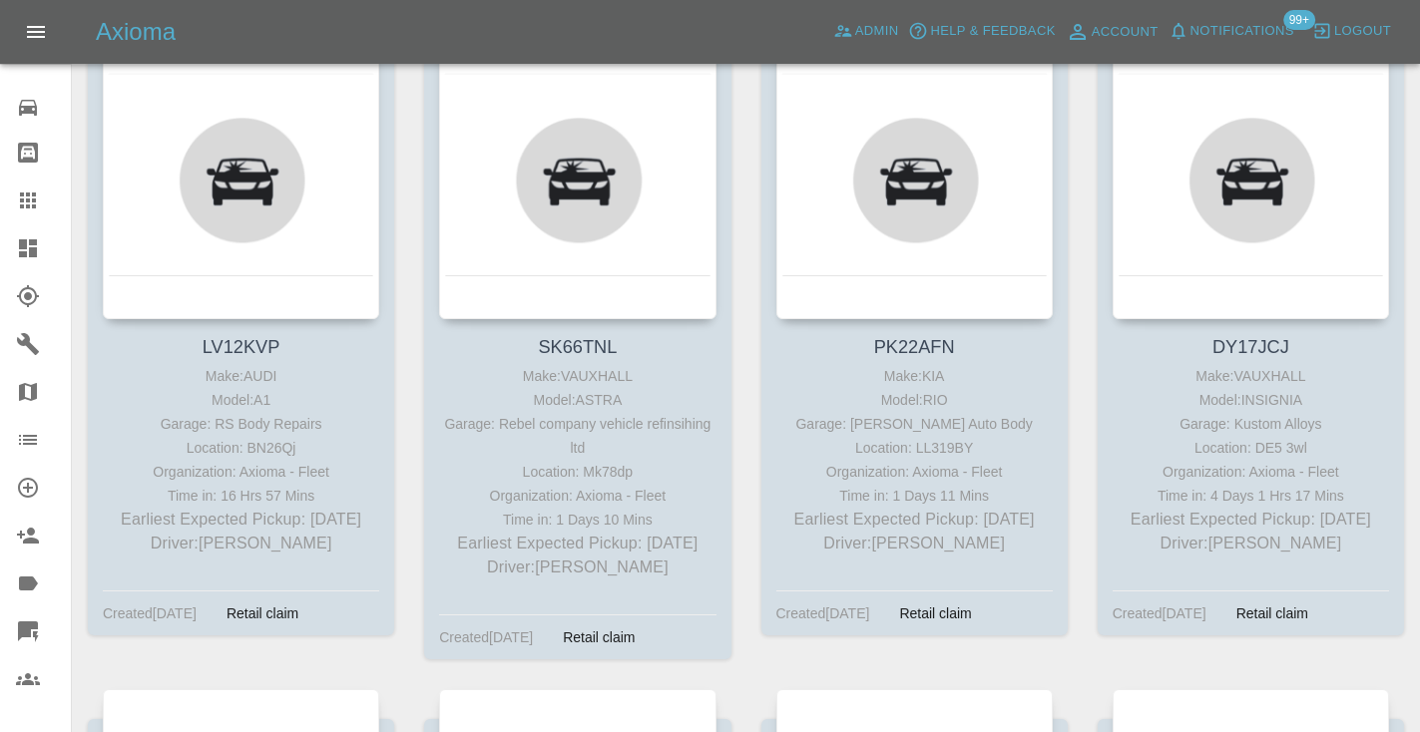
scroll to position [5735, 0]
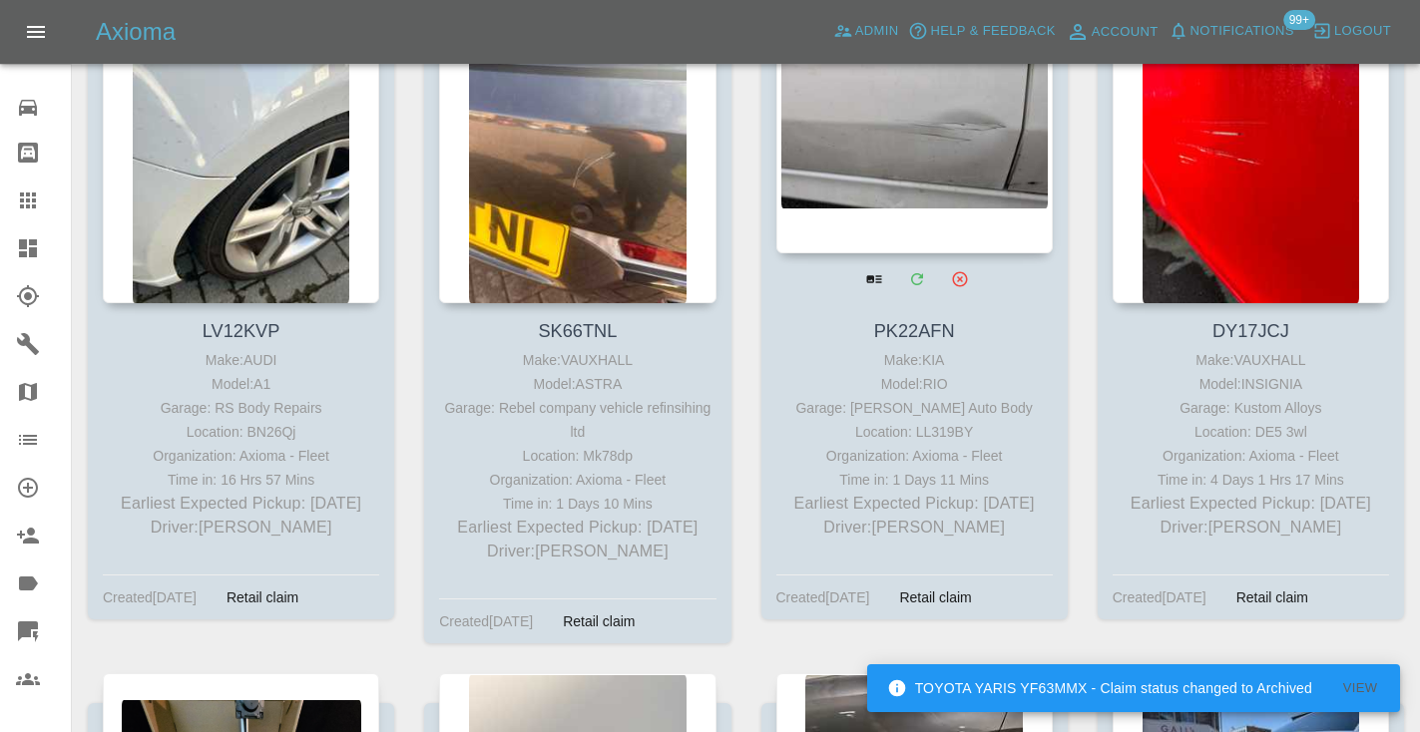
click at [999, 130] on div at bounding box center [914, 107] width 276 height 291
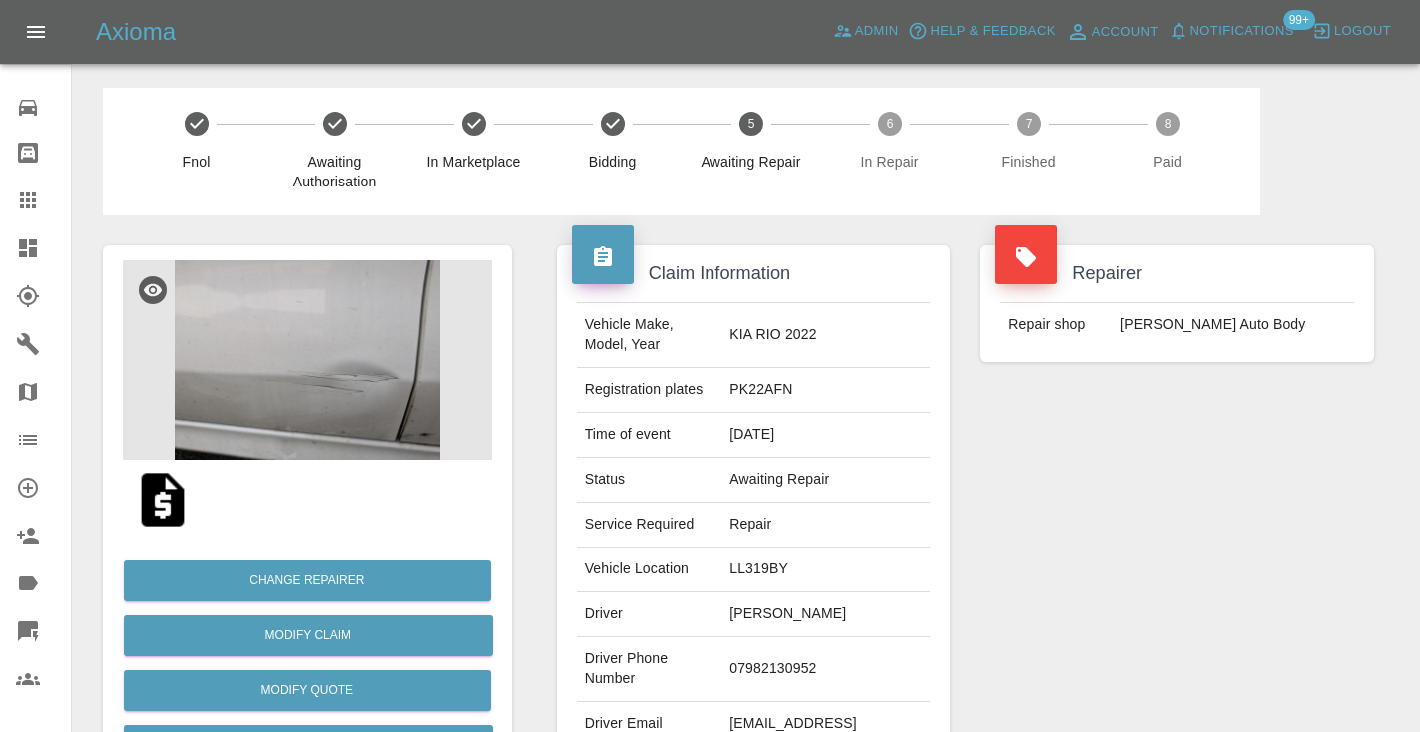
click at [816, 637] on td "07982130952" at bounding box center [825, 669] width 209 height 65
copy td "07982130952"
click at [1156, 521] on div "Repairer Repair shop Mike Murray Auto Body" at bounding box center [1177, 513] width 424 height 596
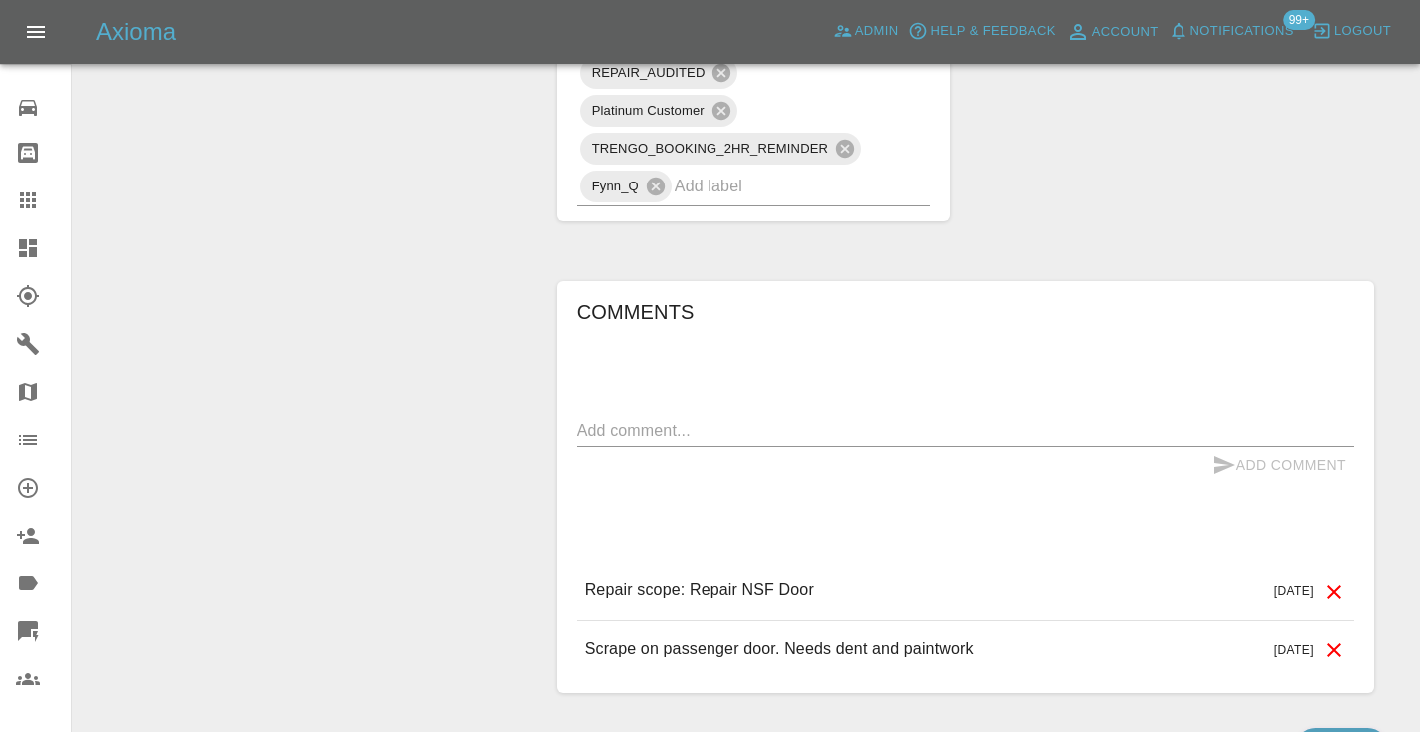
scroll to position [1571, 0]
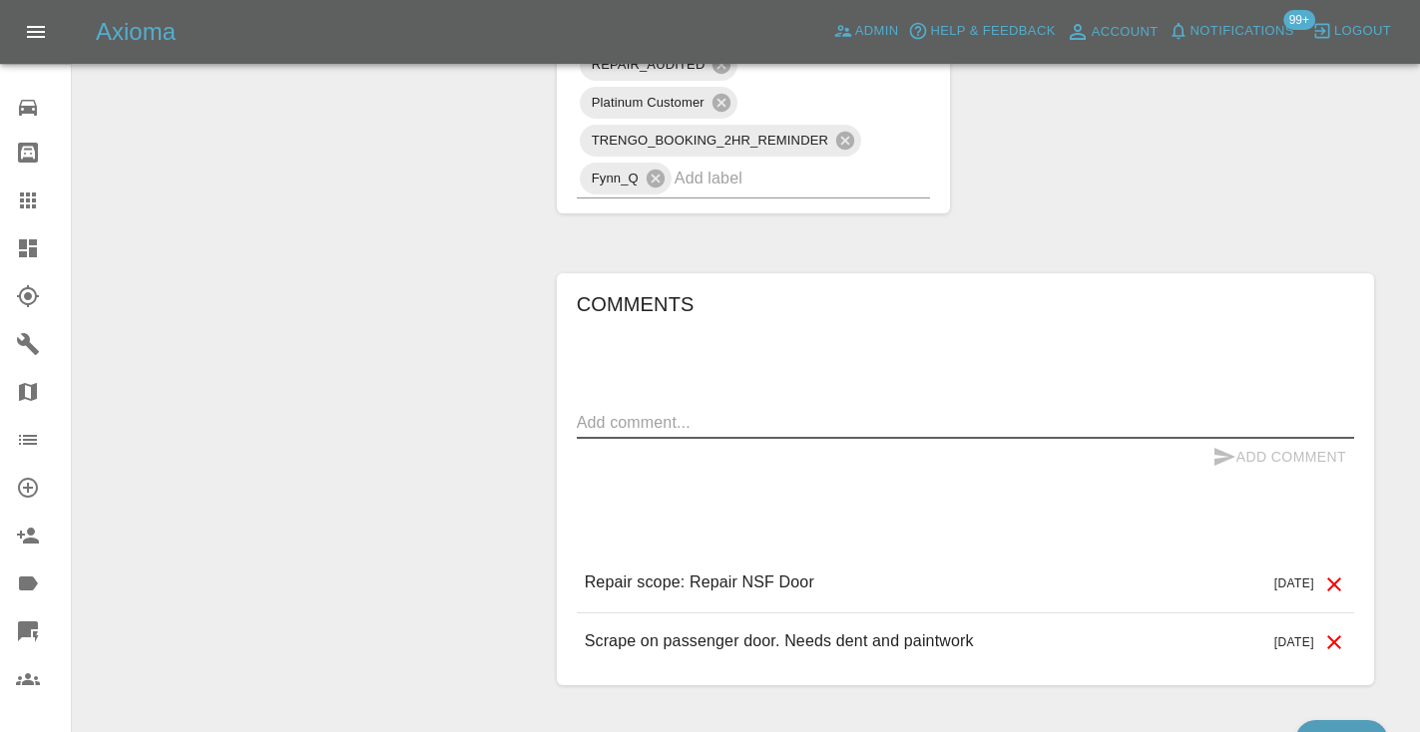
click at [615, 411] on textarea at bounding box center [965, 422] width 777 height 23
type textarea "called no answer : voice mailbox"
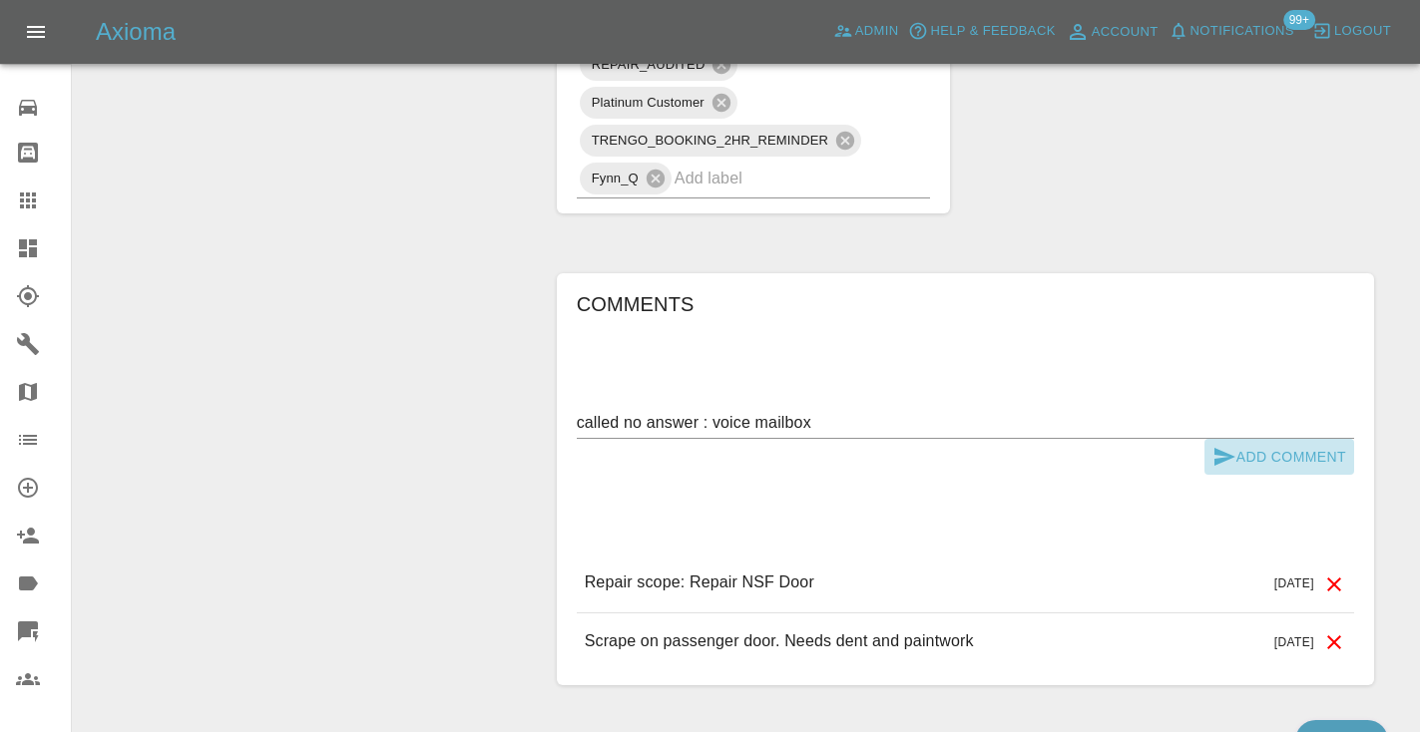
click at [1230, 445] on icon "submit" at bounding box center [1224, 457] width 24 height 24
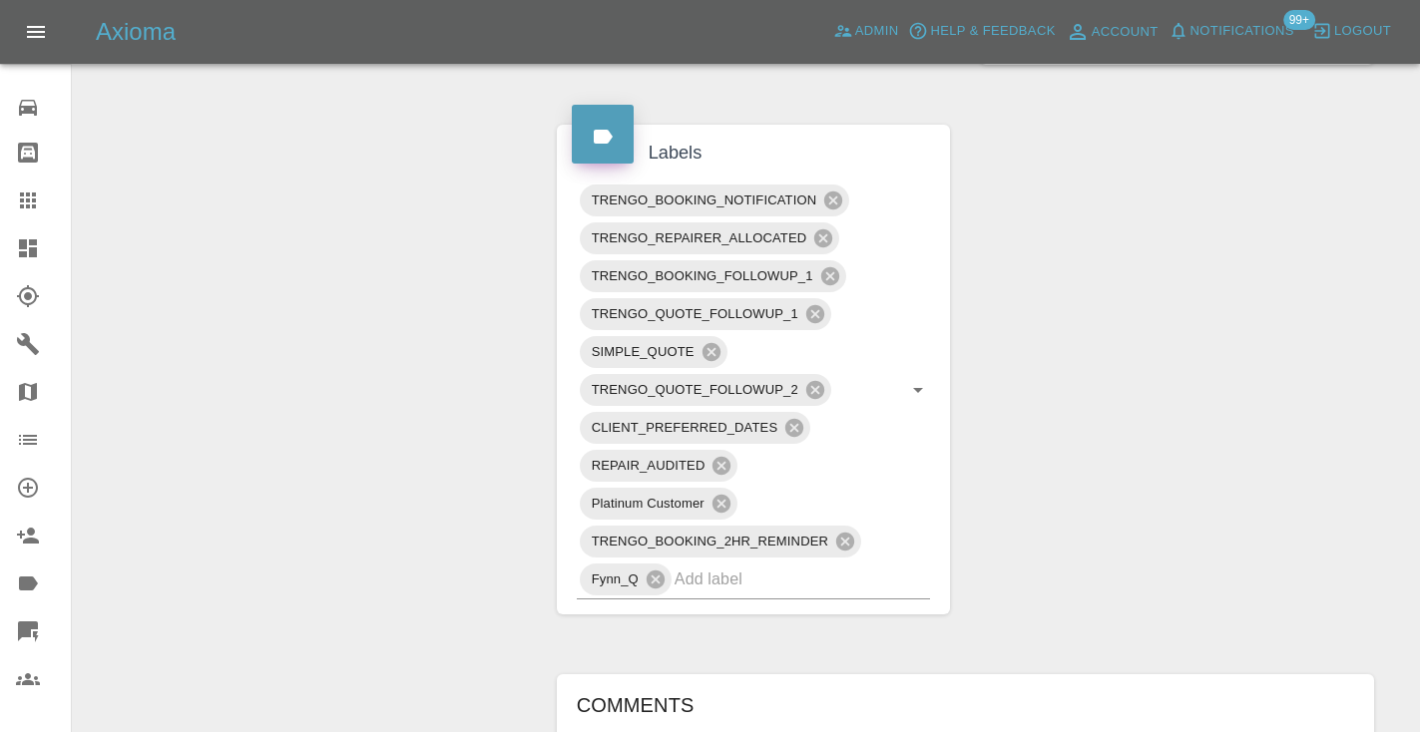
scroll to position [1159, 0]
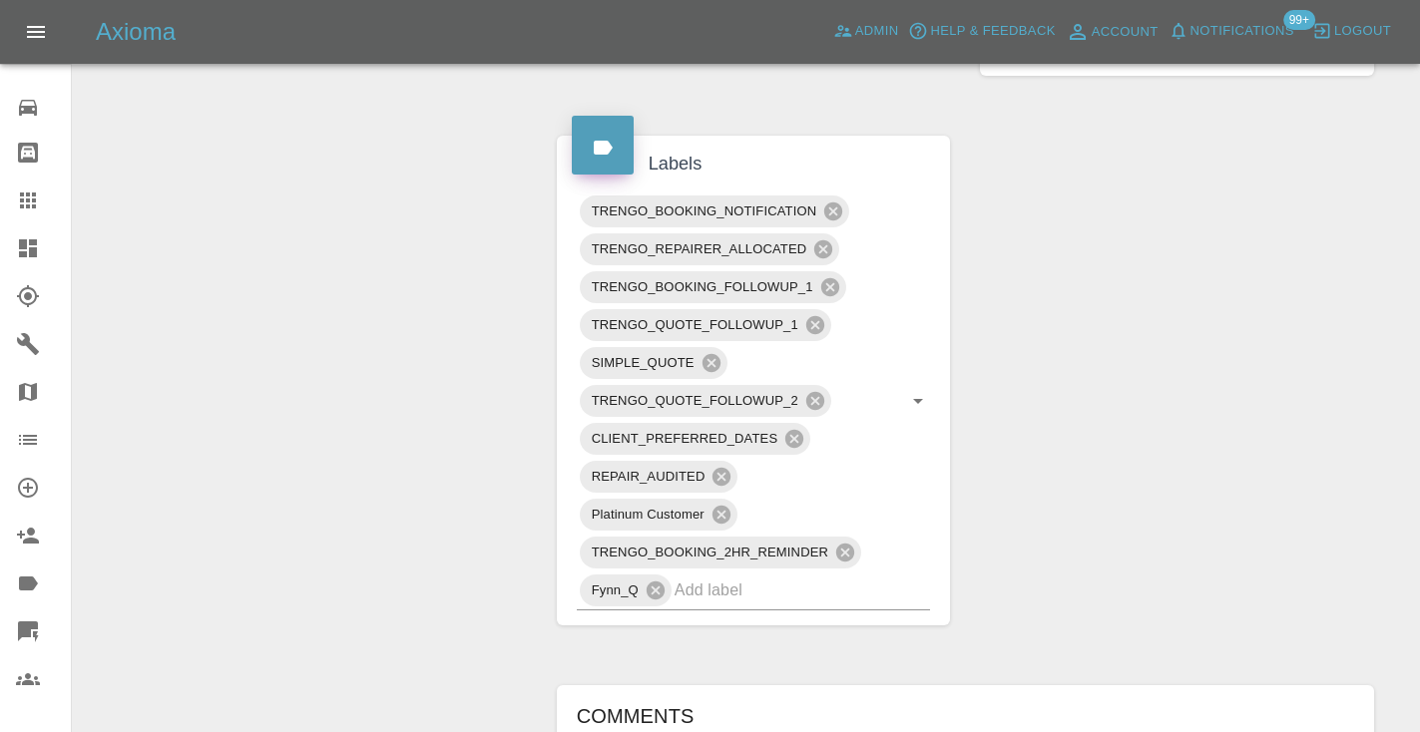
click at [416, 244] on div "Change Repairer Modify Claim Modify Quote Rollback Submit Payment Archive" at bounding box center [307, 134] width 439 height 2156
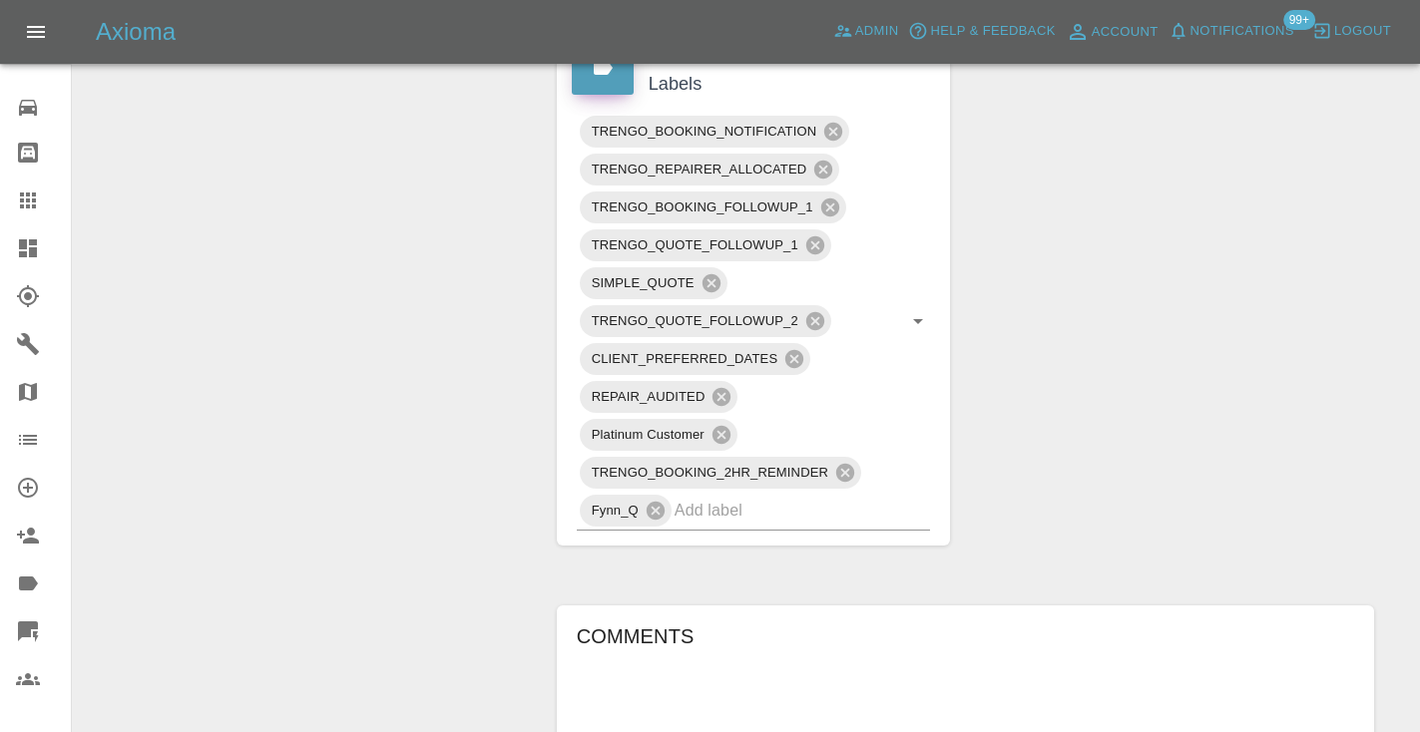
scroll to position [1236, 0]
click at [774, 498] on input "text" at bounding box center [774, 513] width 201 height 31
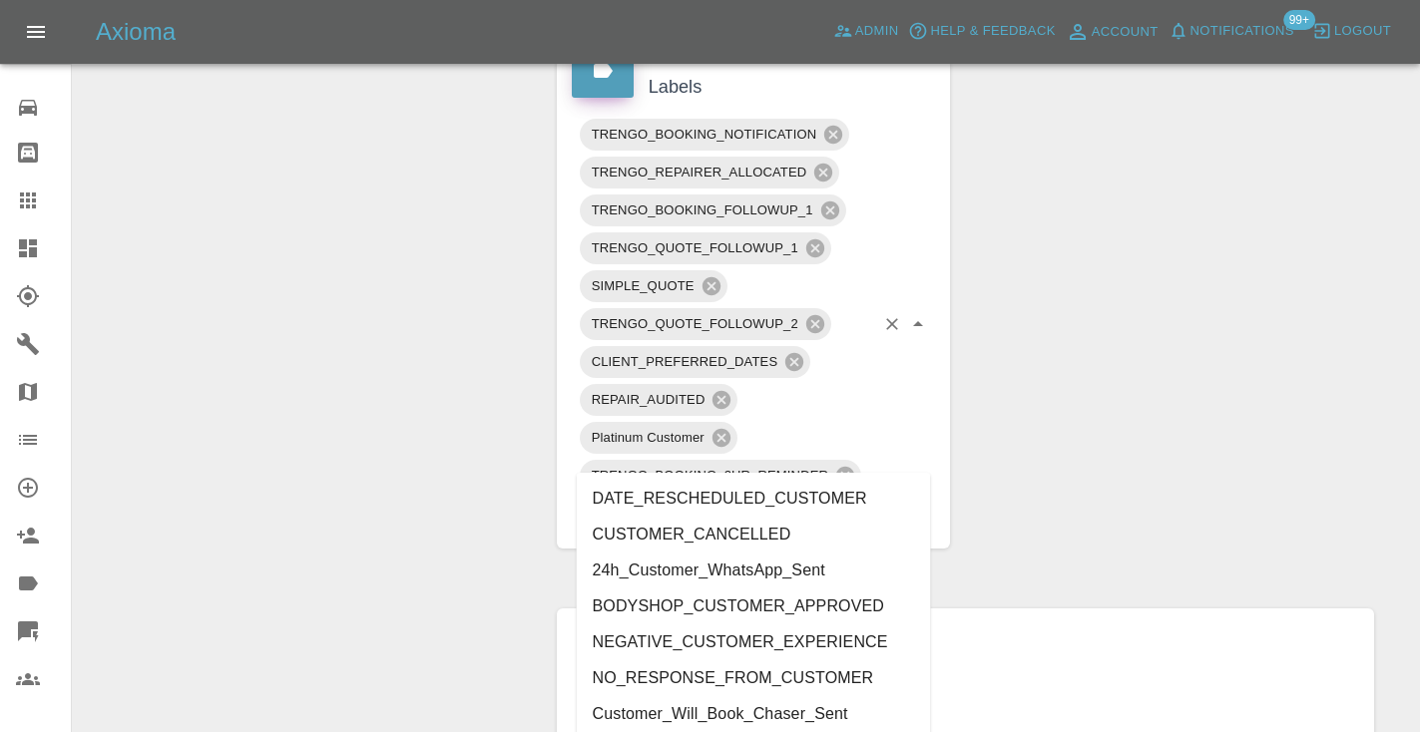
type input "customer_"
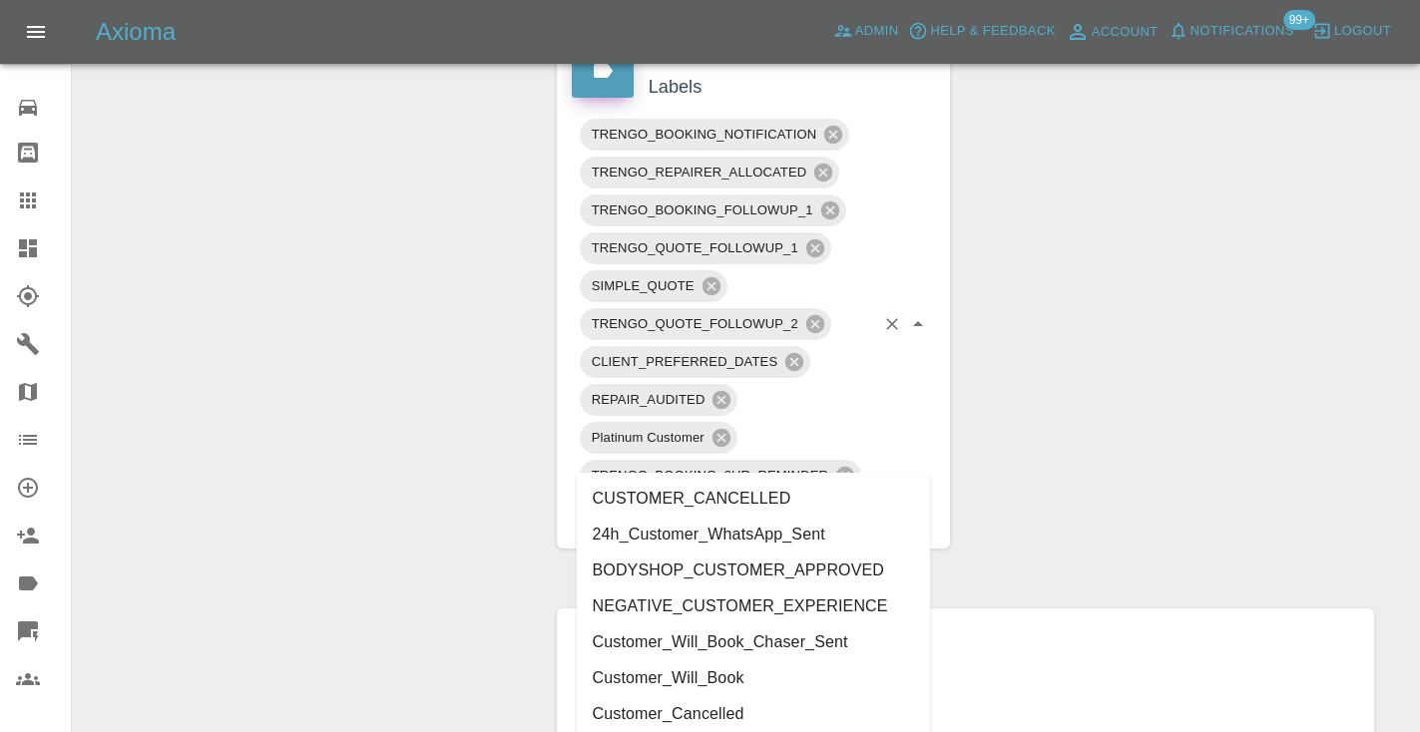
click at [729, 689] on li "Customer_Will_Book" at bounding box center [754, 678] width 354 height 36
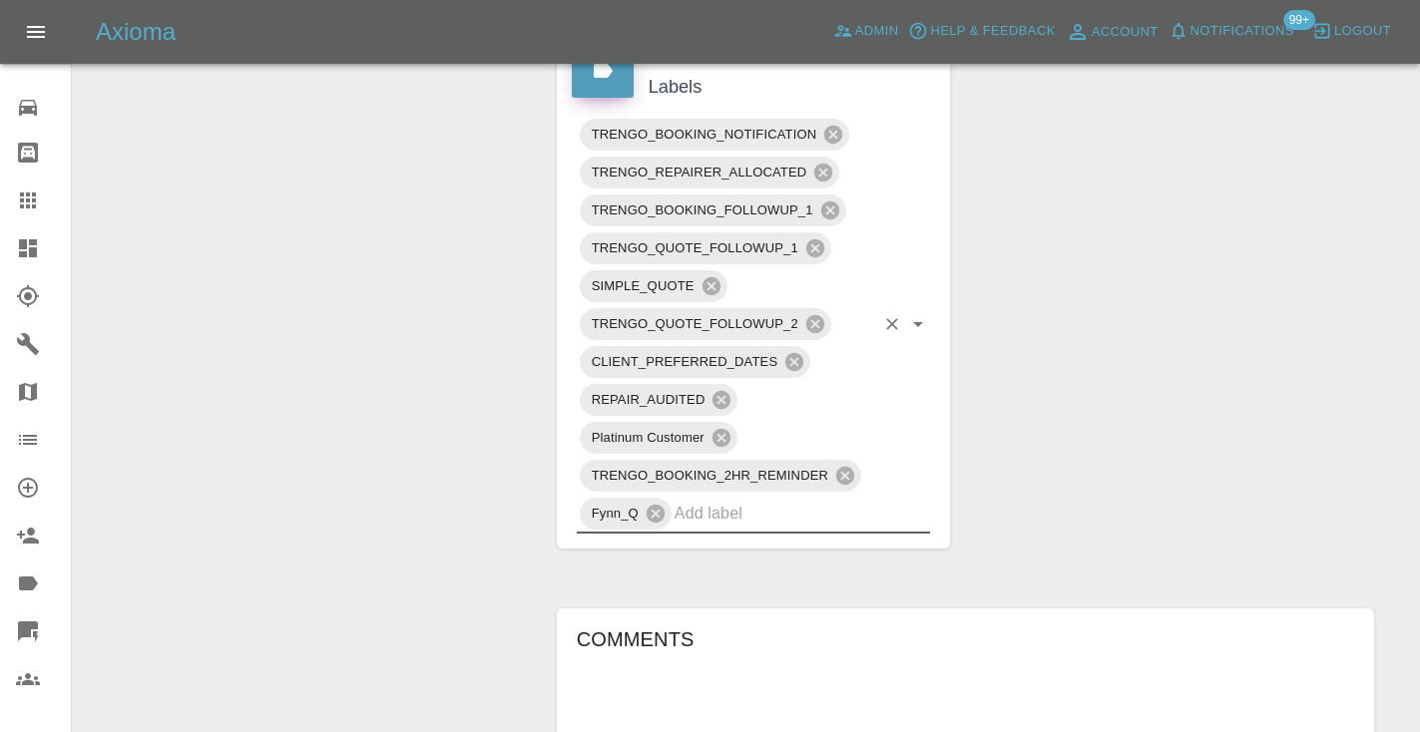
click at [302, 342] on div "Change Repairer Modify Claim Modify Quote Rollback Submit Payment Archive" at bounding box center [307, 57] width 439 height 2156
click at [27, 186] on link "Claims" at bounding box center [35, 201] width 71 height 48
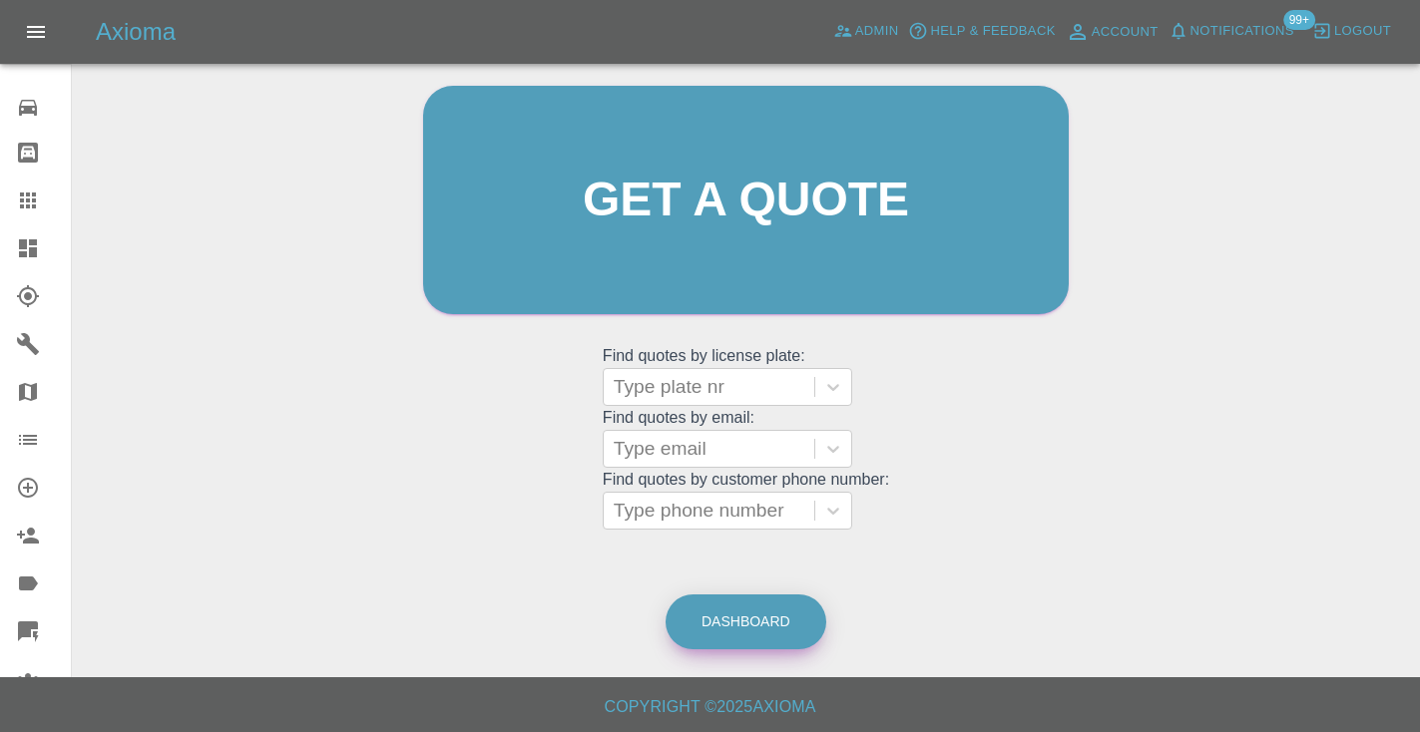
click at [767, 621] on link "Dashboard" at bounding box center [745, 622] width 161 height 55
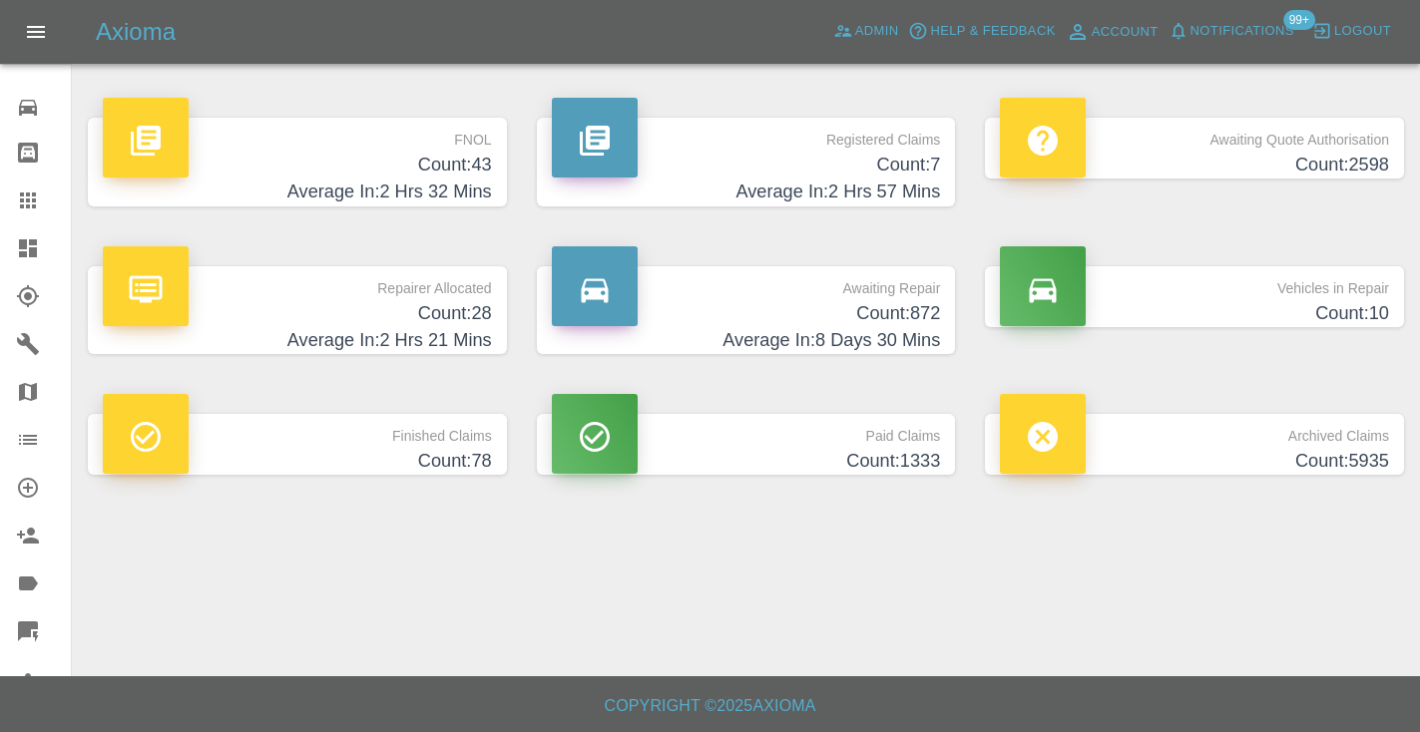
click at [926, 305] on h4 "Count: 872" at bounding box center [746, 313] width 389 height 27
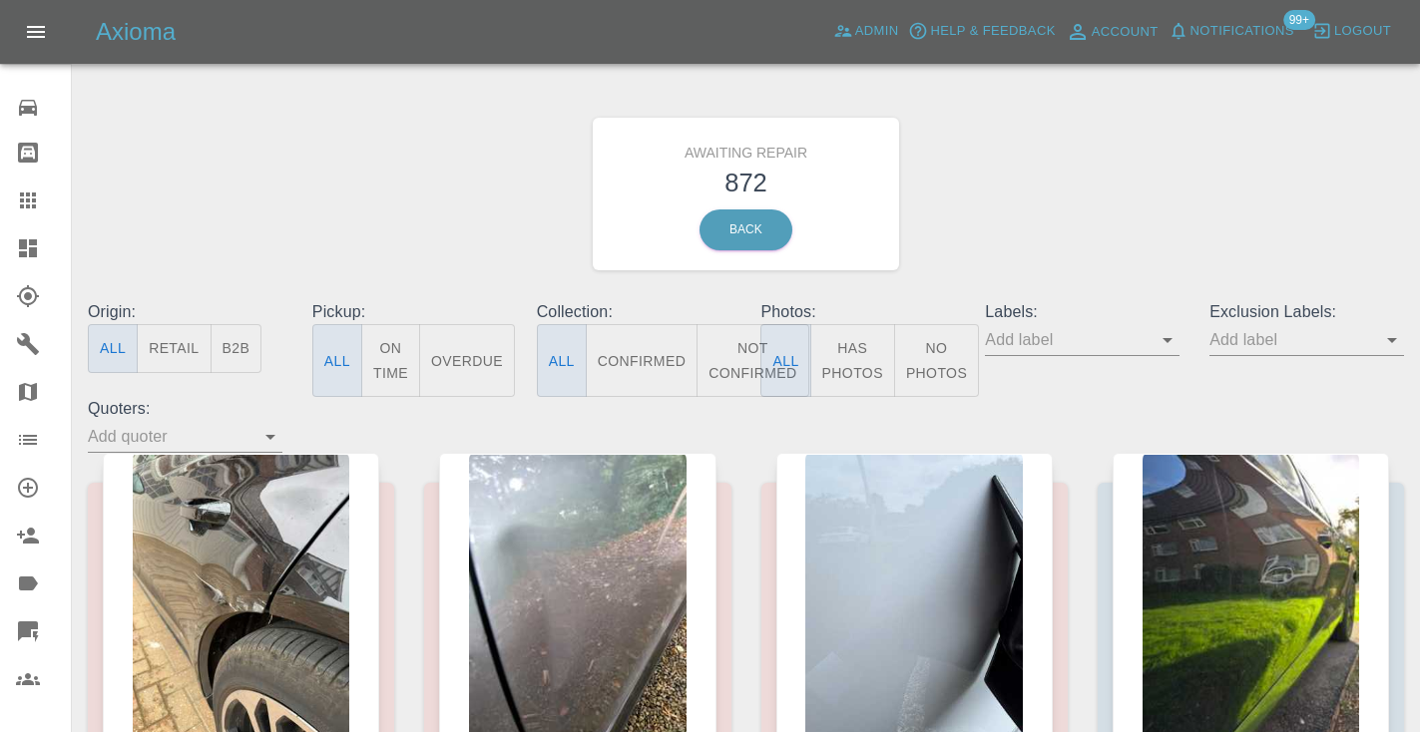
click at [24, 212] on link "Claims" at bounding box center [35, 201] width 71 height 48
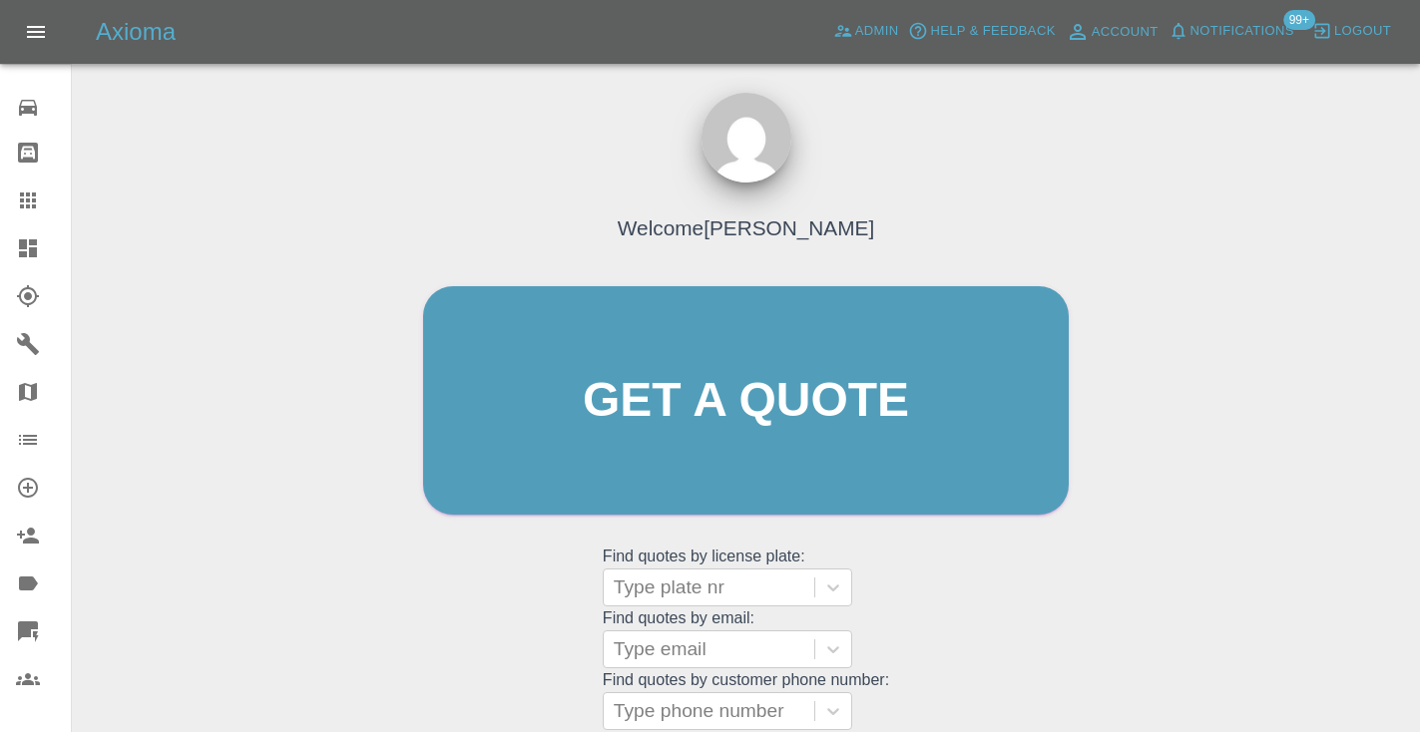
click at [26, 201] on icon at bounding box center [28, 201] width 16 height 16
click at [1011, 167] on div "Welcome [PERSON_NAME] Get a quote Get a quote Find quotes by license plate: Typ…" at bounding box center [745, 439] width 687 height 603
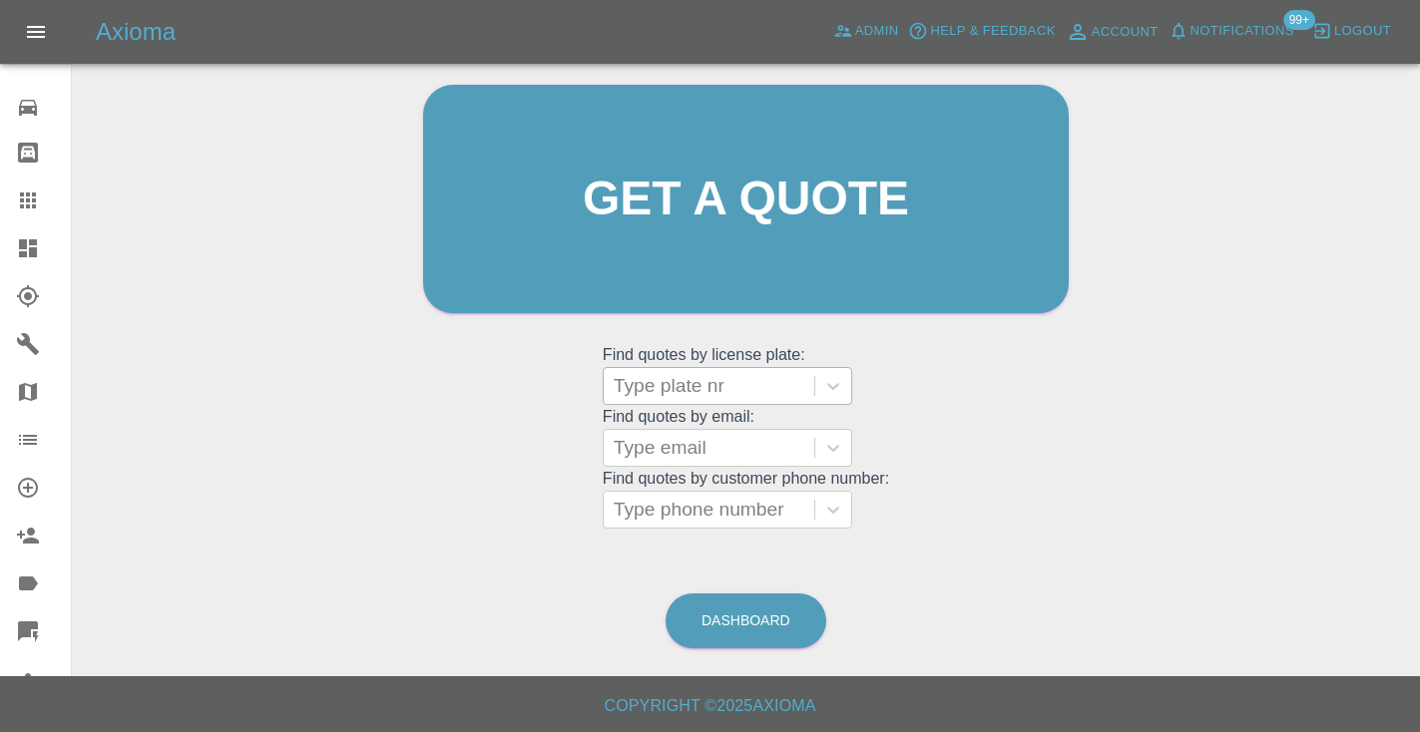
scroll to position [201, 0]
click at [665, 512] on div "Type phone number" at bounding box center [709, 511] width 191 height 24
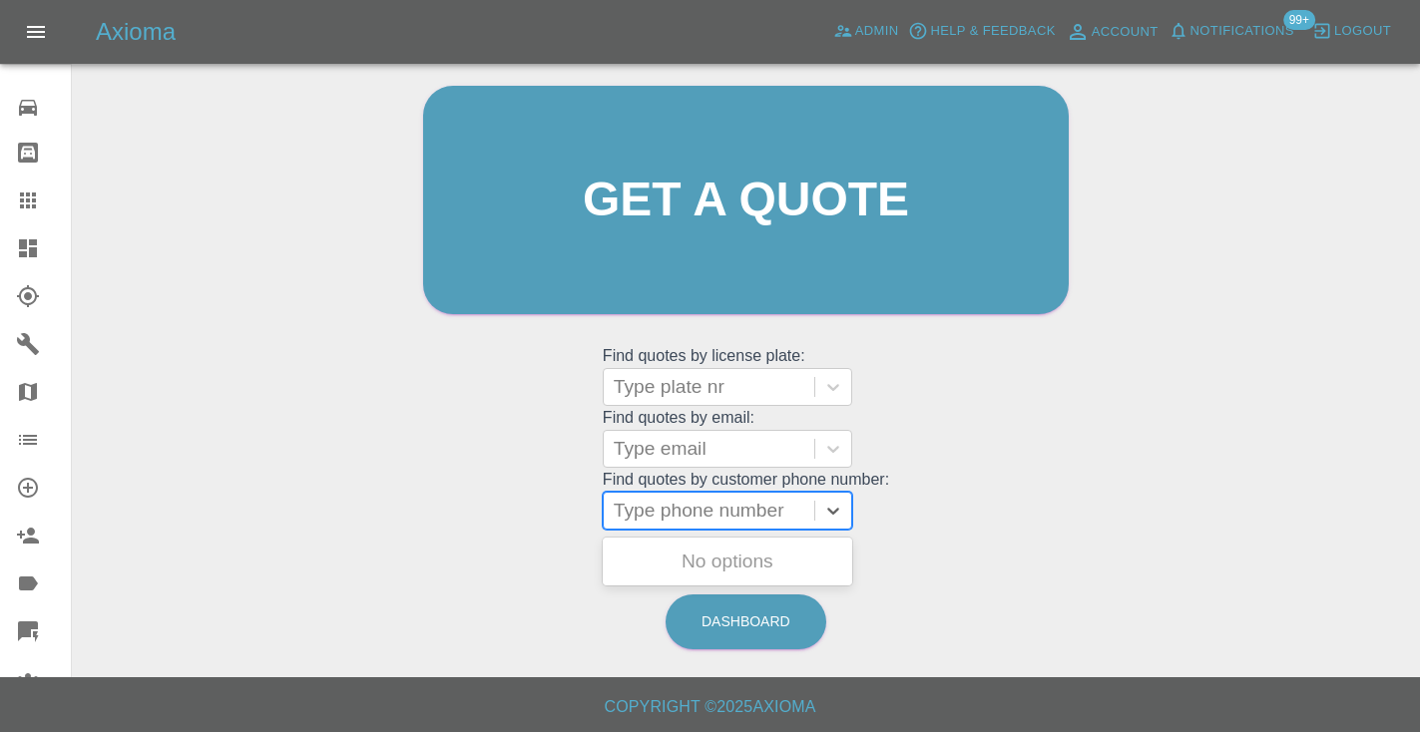
paste input "07925013649"
type input "07925013649"
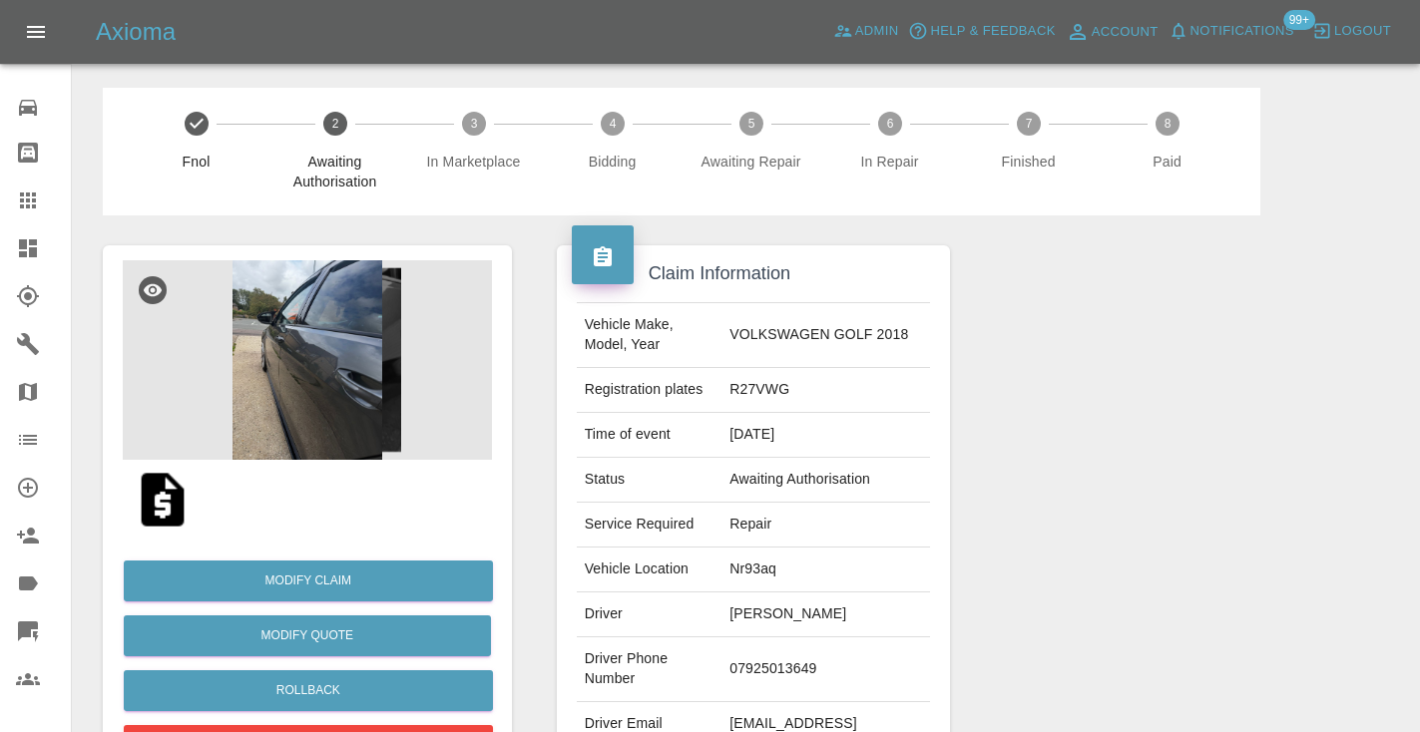
click at [321, 345] on img at bounding box center [307, 360] width 369 height 200
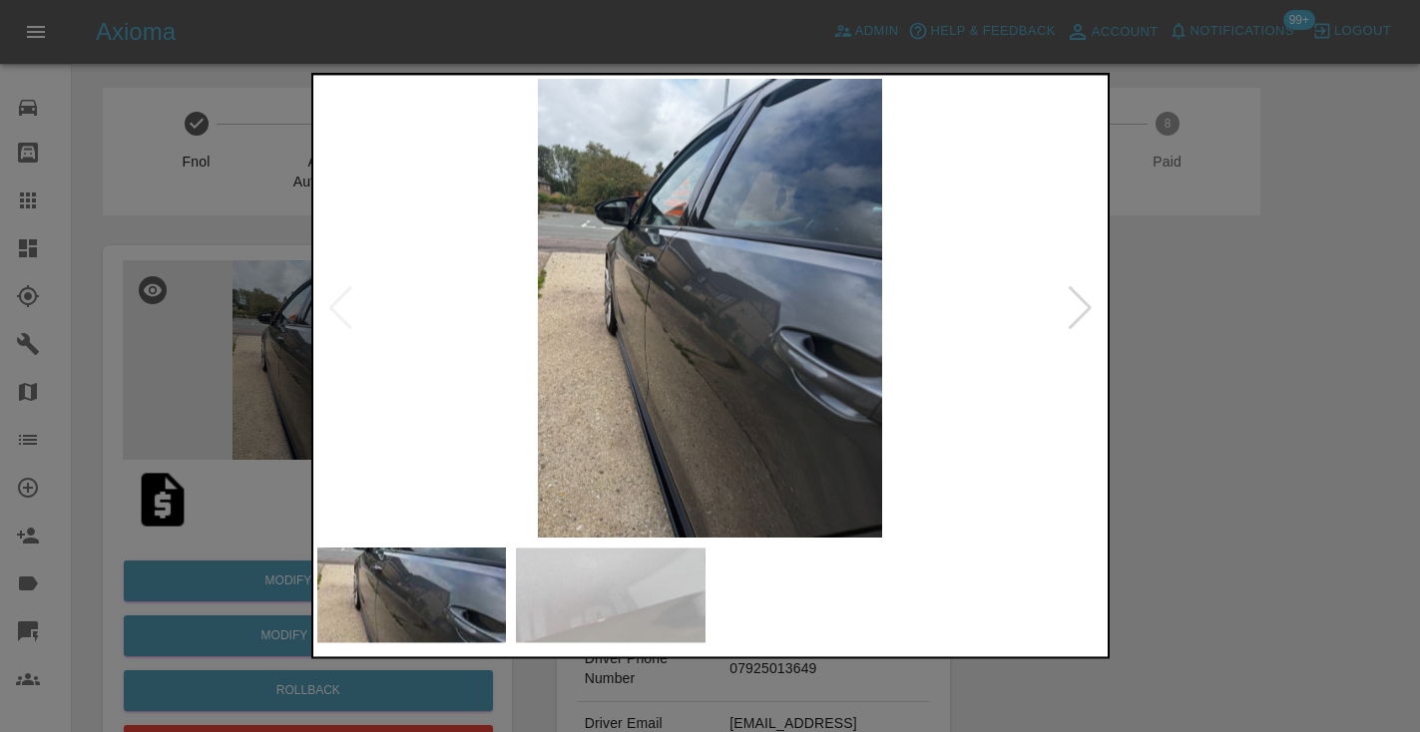
click at [637, 626] on img at bounding box center [611, 596] width 190 height 95
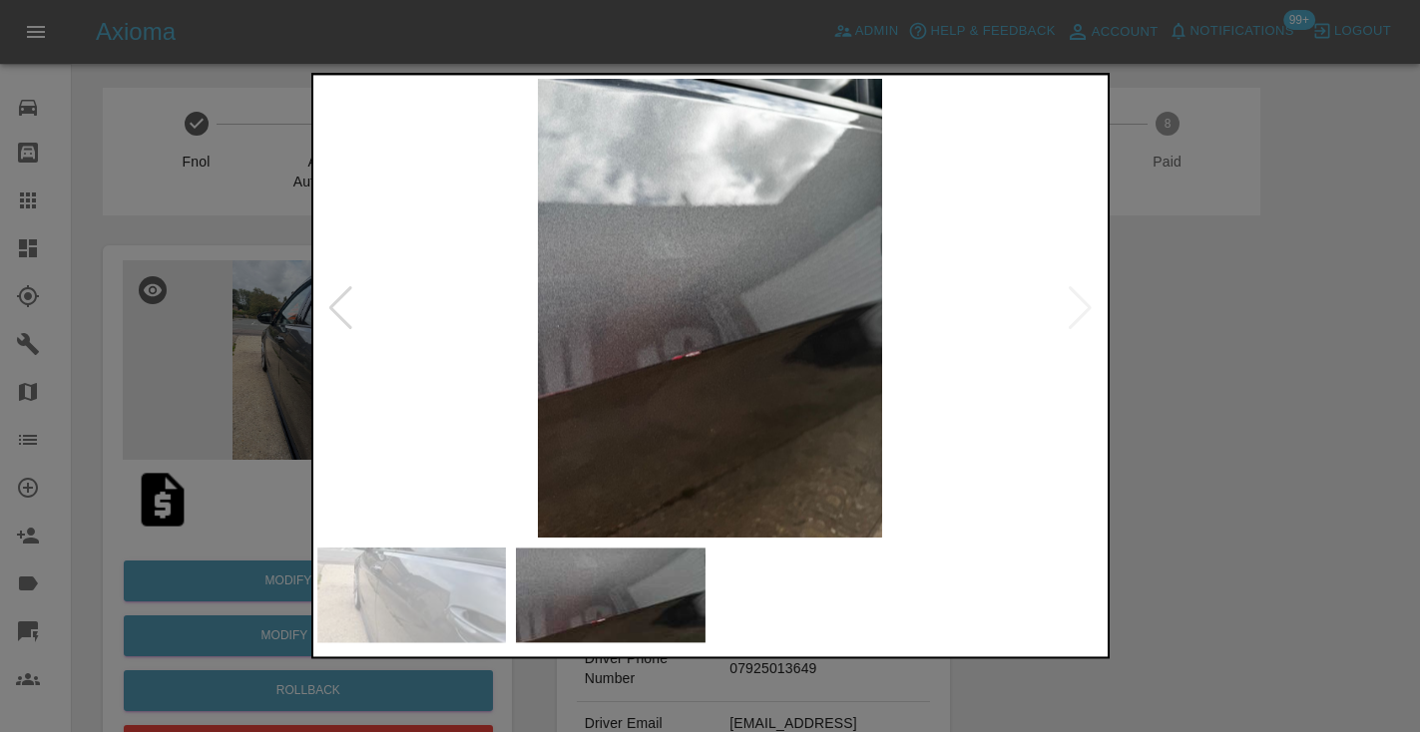
click at [1232, 481] on div at bounding box center [710, 366] width 1420 height 732
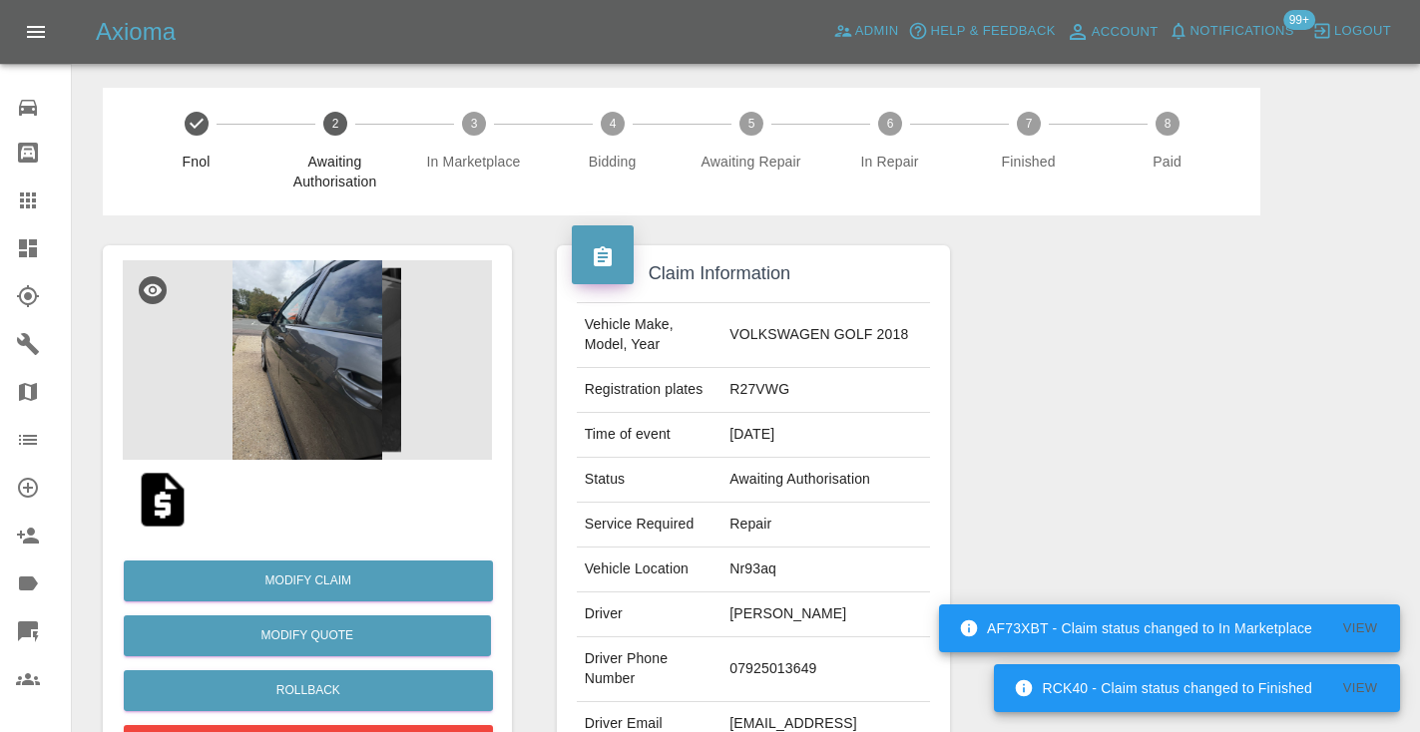
click at [1152, 381] on div at bounding box center [1177, 513] width 424 height 596
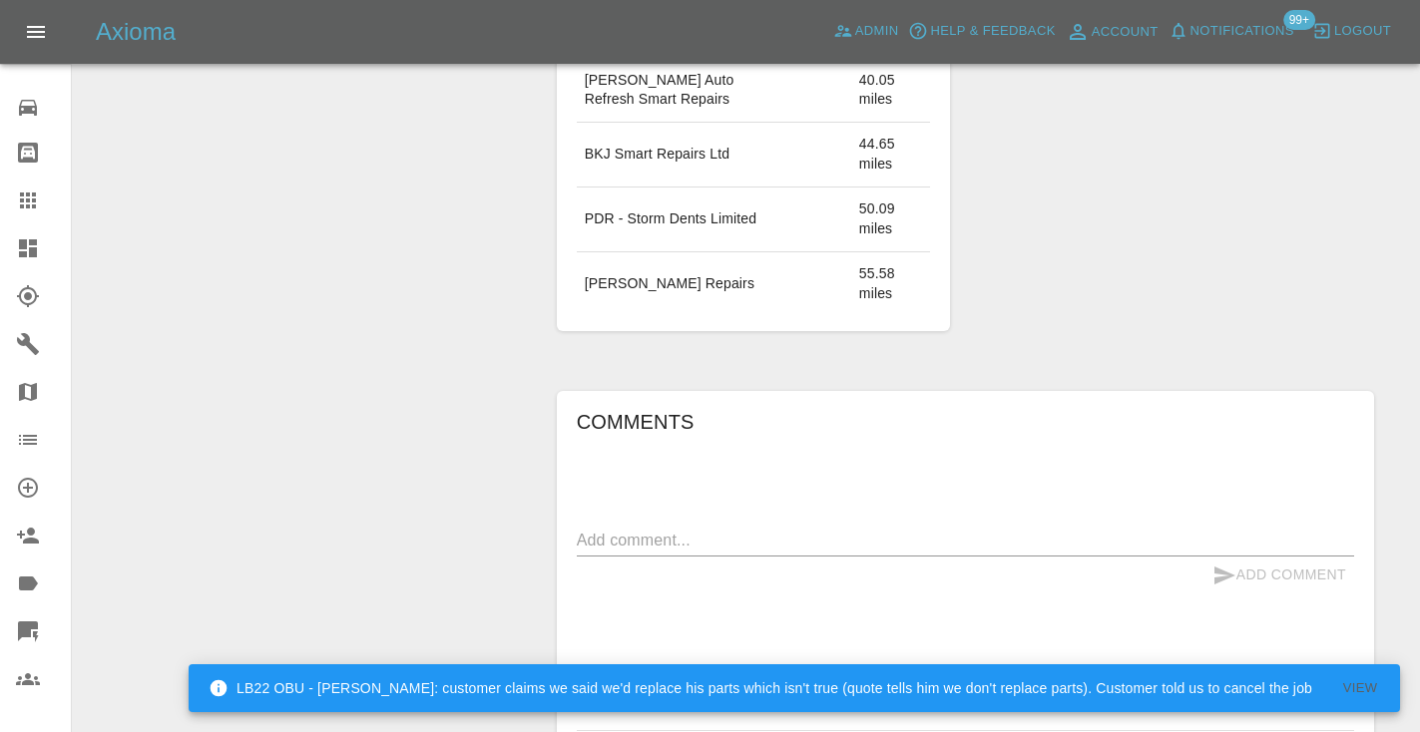
scroll to position [1499, 0]
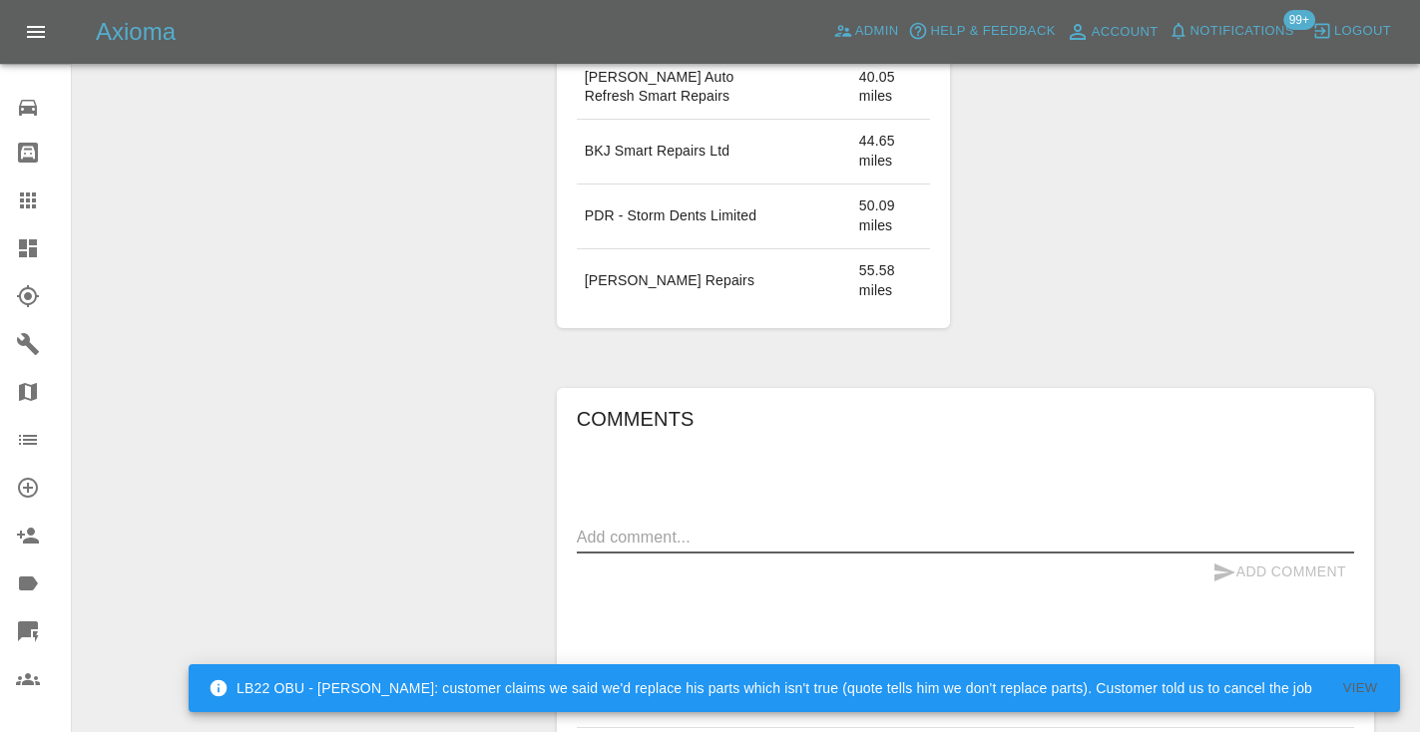
click at [642, 526] on textarea at bounding box center [965, 537] width 777 height 23
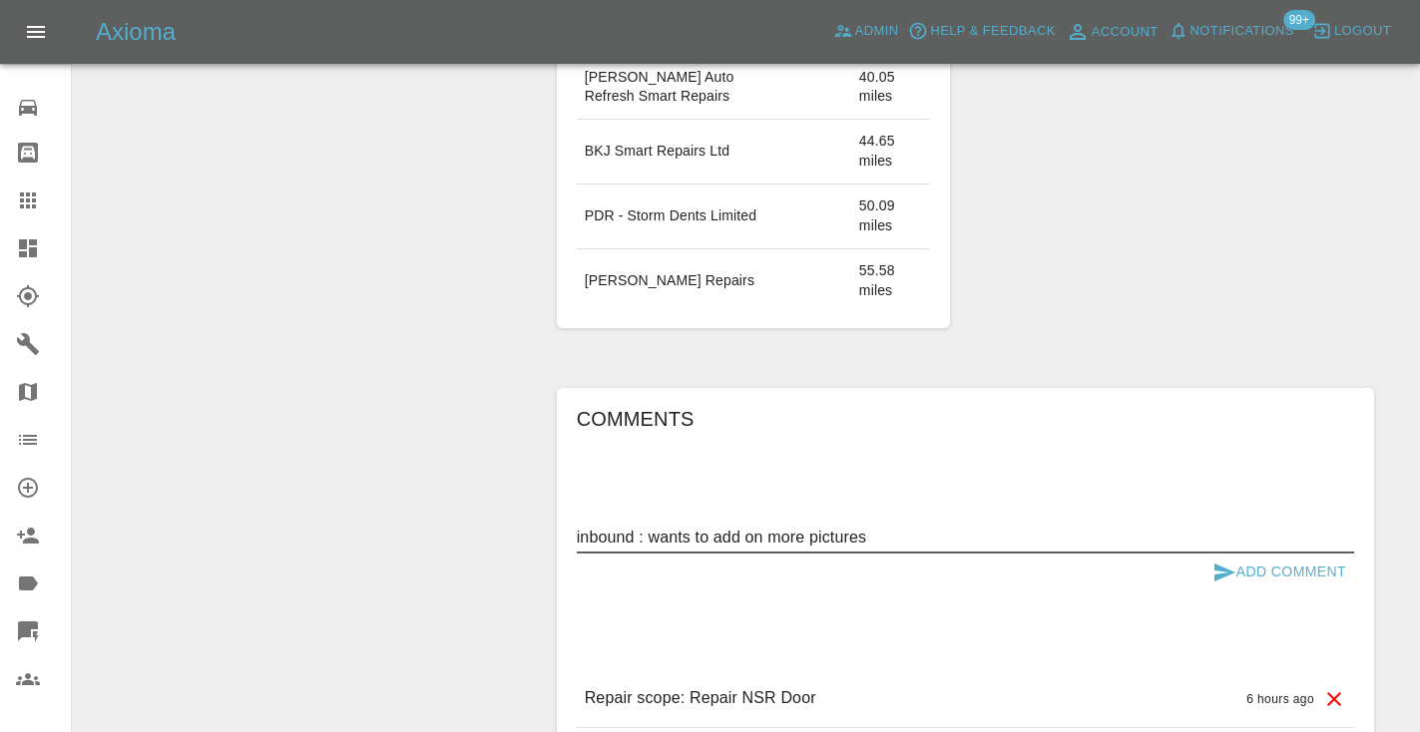
type textarea "inbound : wants to add on more pictures"
click at [1232, 561] on icon "submit" at bounding box center [1224, 573] width 24 height 24
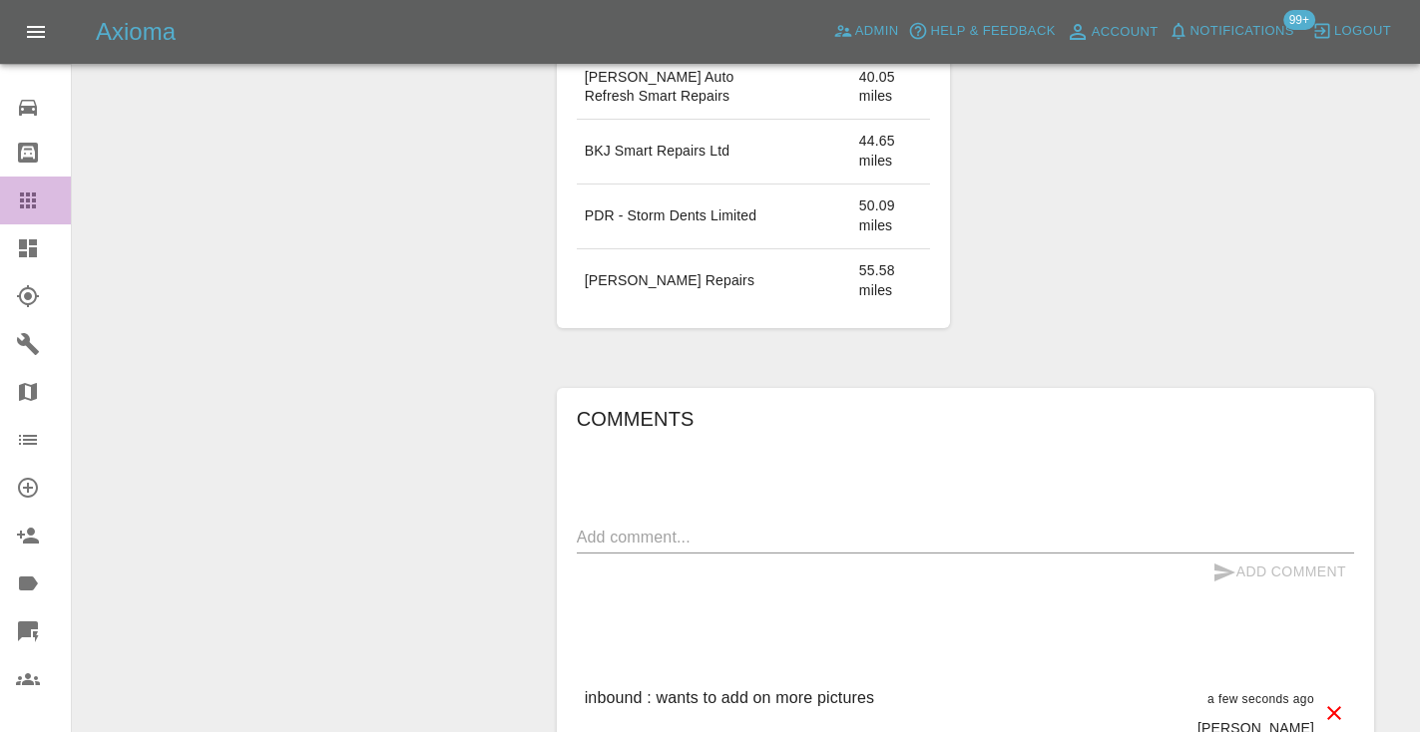
click at [17, 206] on icon at bounding box center [28, 201] width 24 height 24
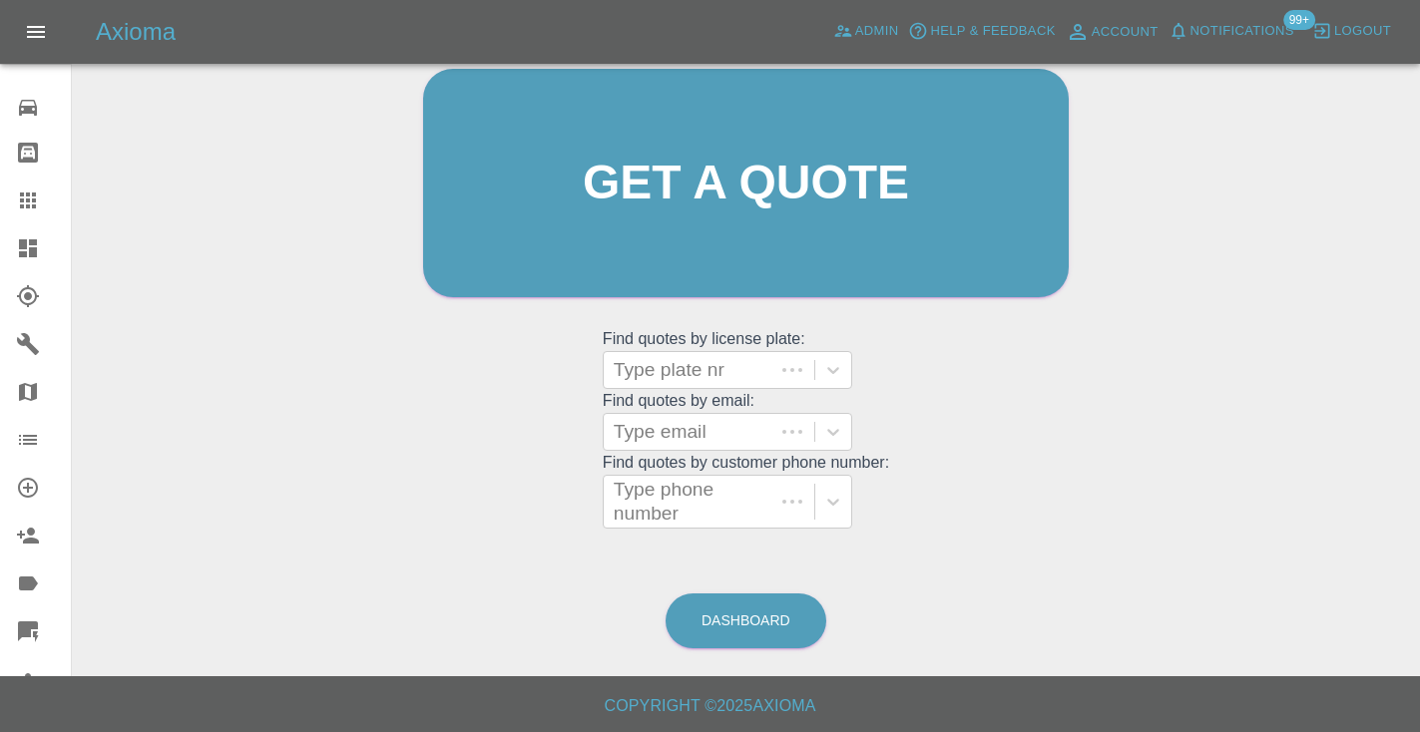
scroll to position [201, 0]
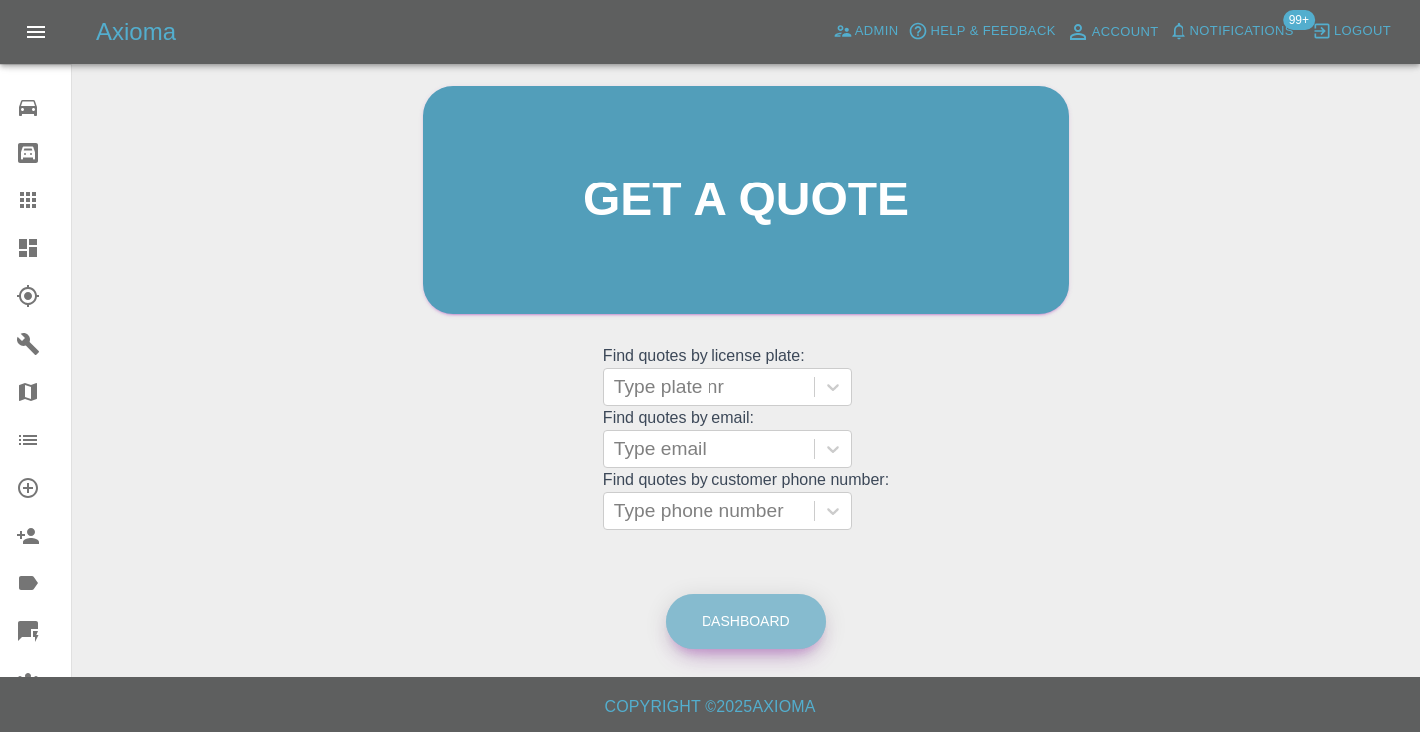
click at [720, 616] on link "Dashboard" at bounding box center [745, 622] width 161 height 55
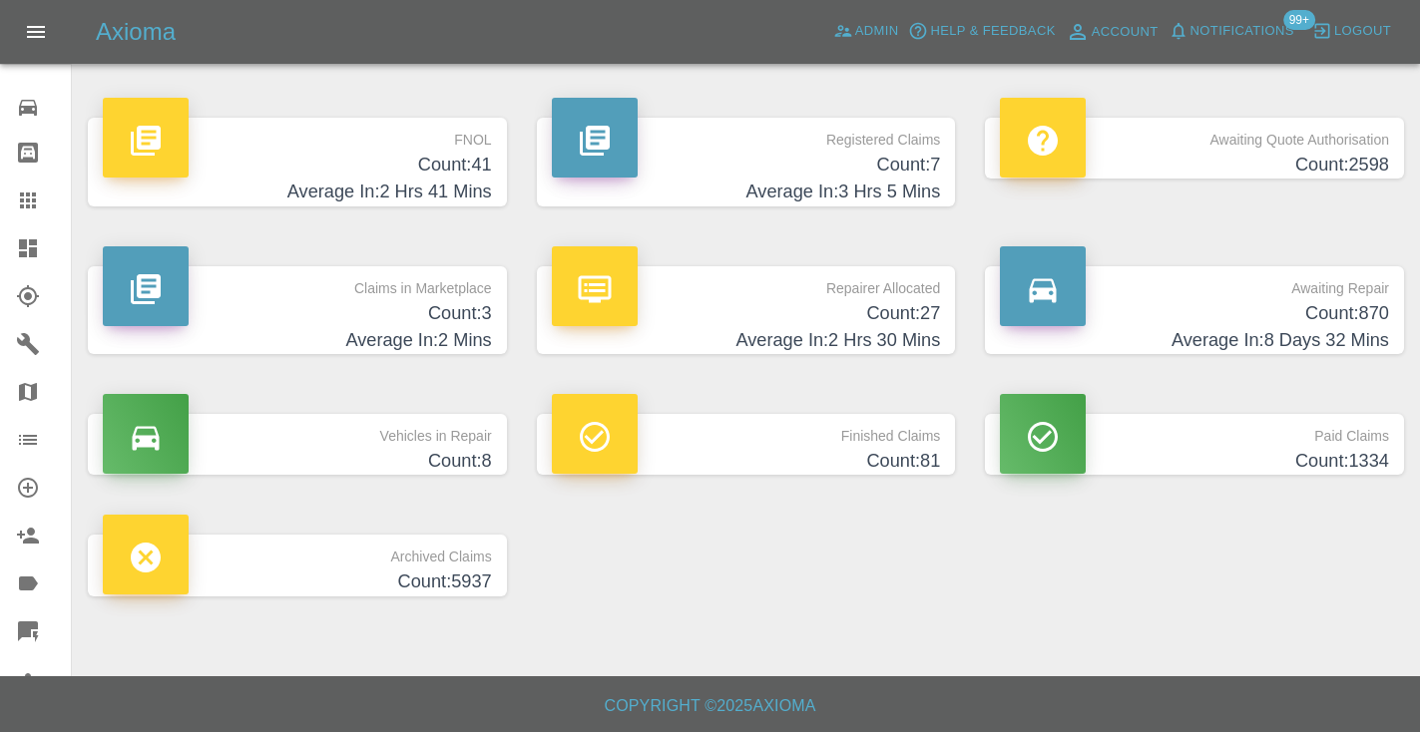
click at [1351, 321] on h4 "Count: 870" at bounding box center [1194, 313] width 389 height 27
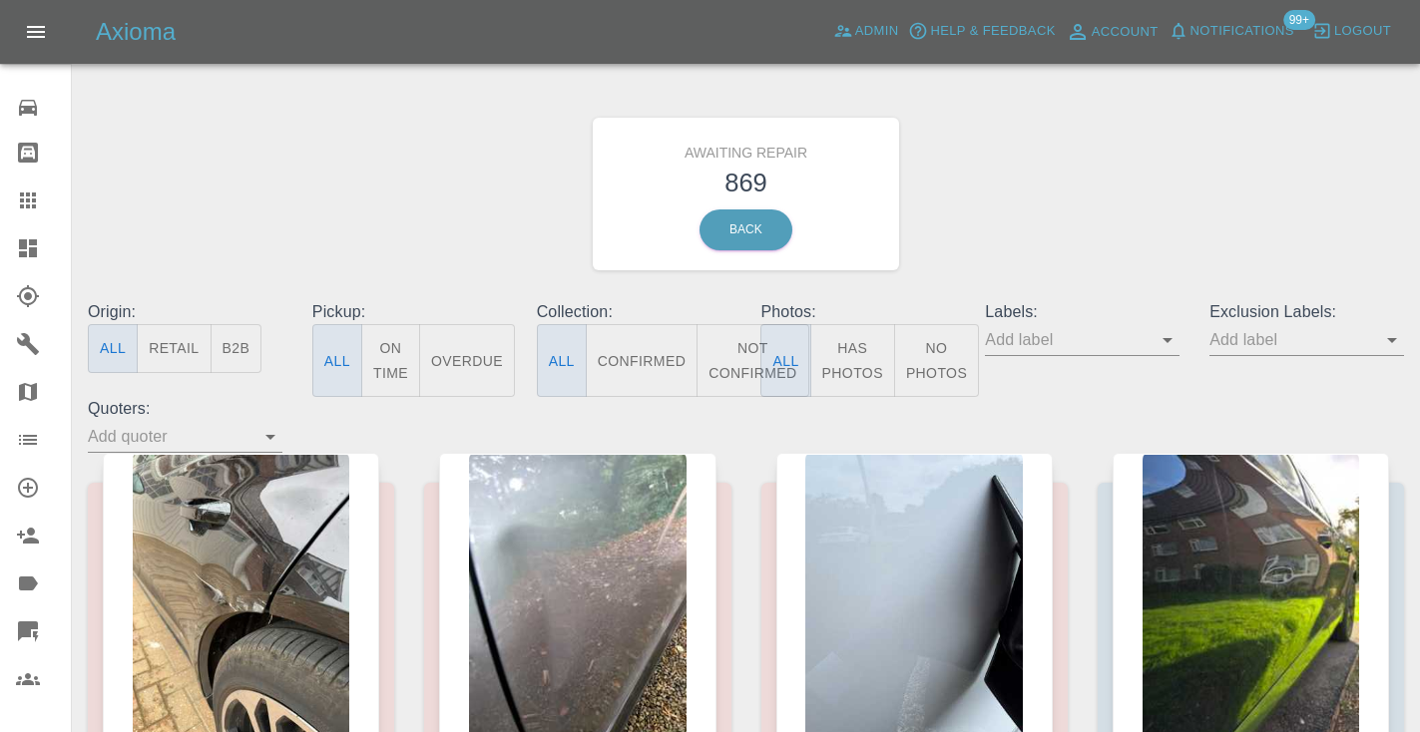
click at [721, 338] on button "Not Confirmed" at bounding box center [752, 360] width 112 height 73
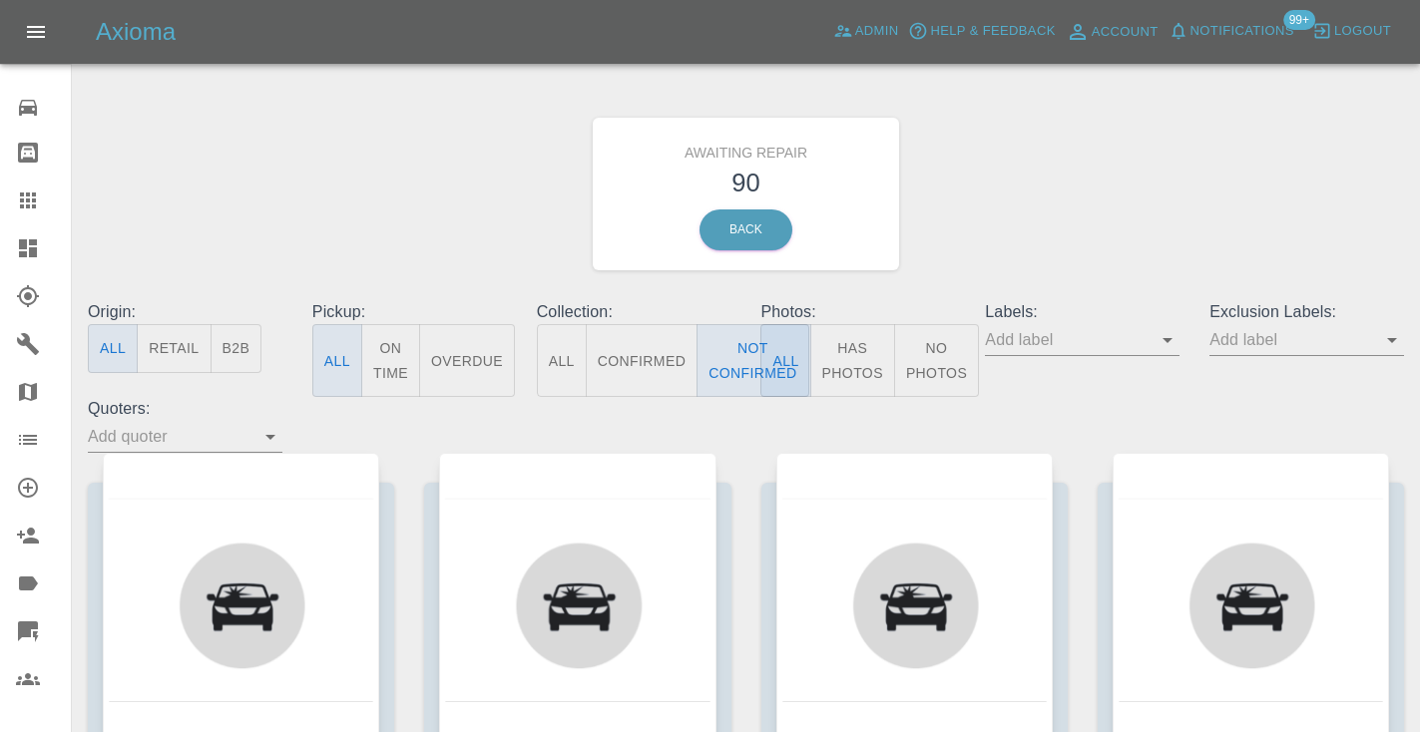
click at [988, 231] on div "Awaiting Repair 90 Back" at bounding box center [746, 194] width 1346 height 212
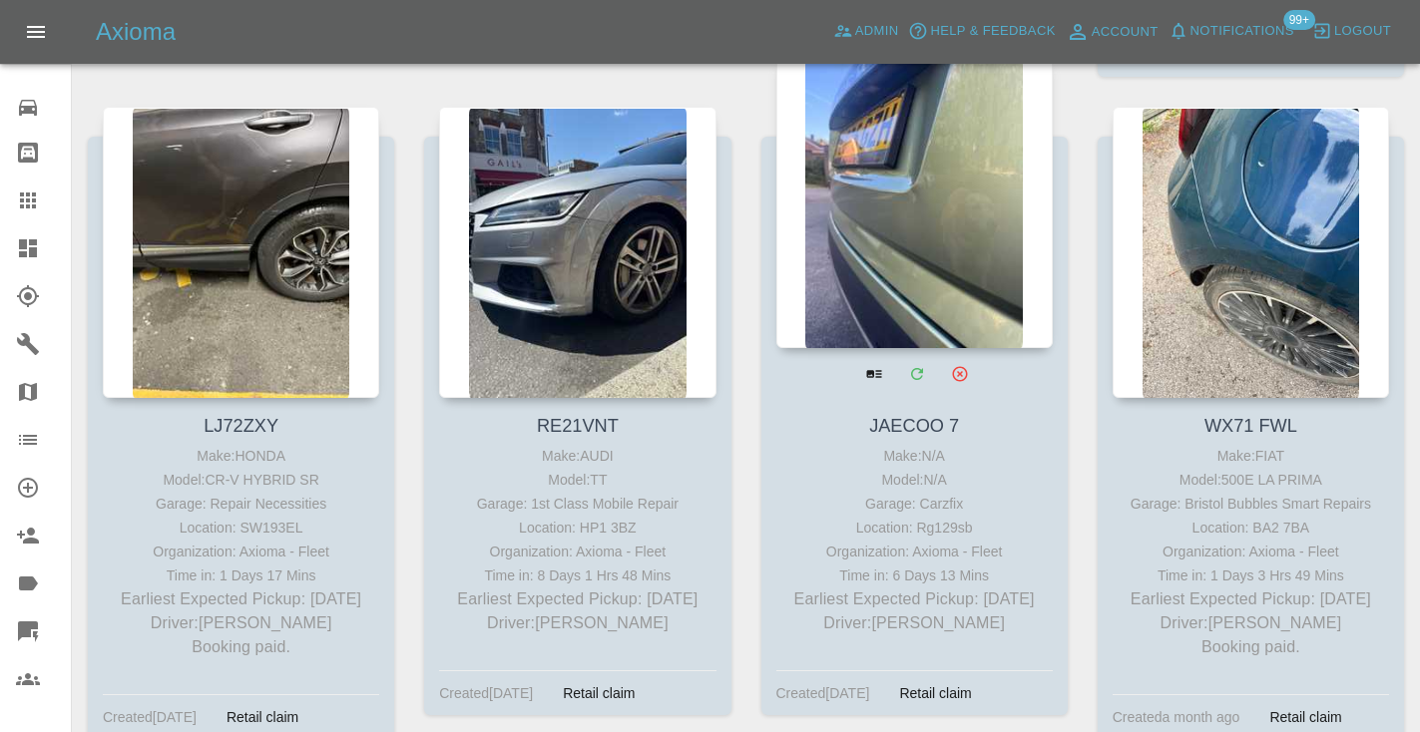
scroll to position [6981, 0]
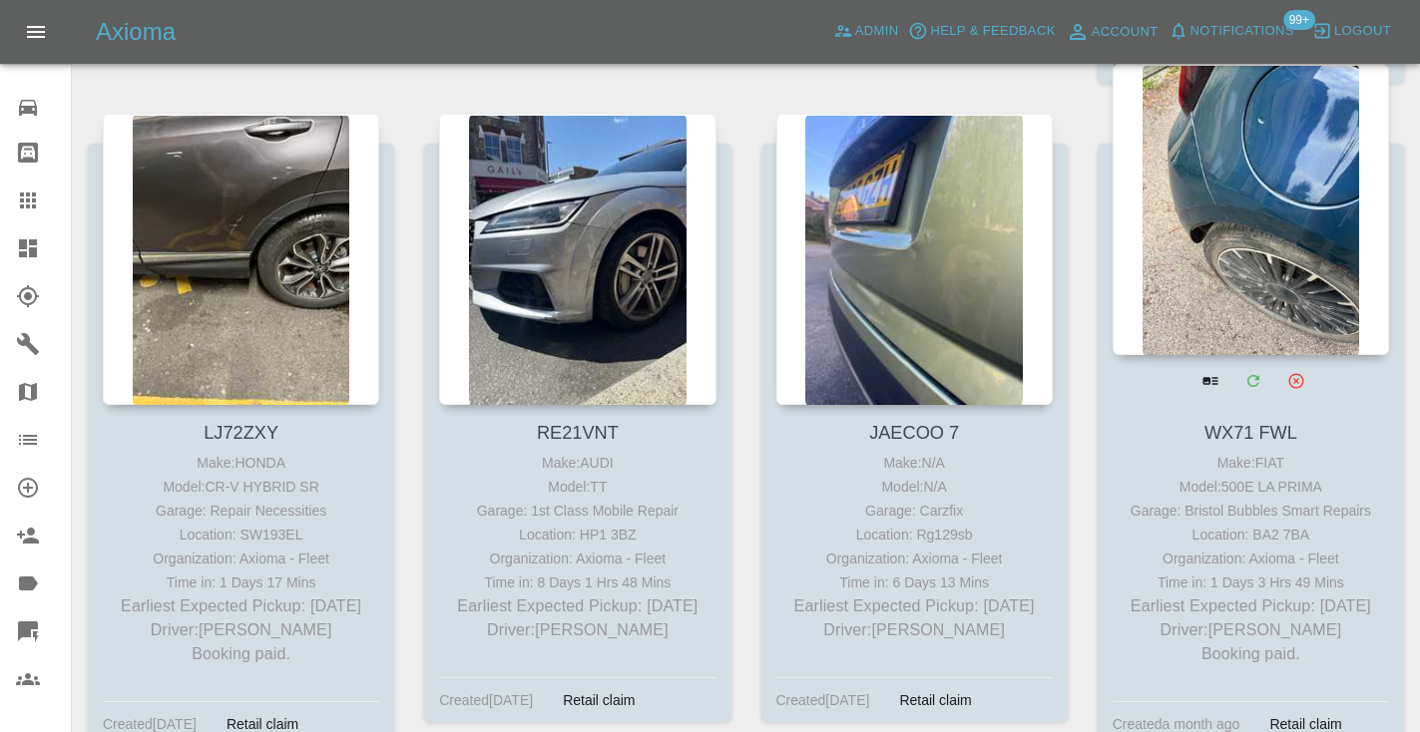
click at [1197, 243] on div at bounding box center [1250, 209] width 276 height 291
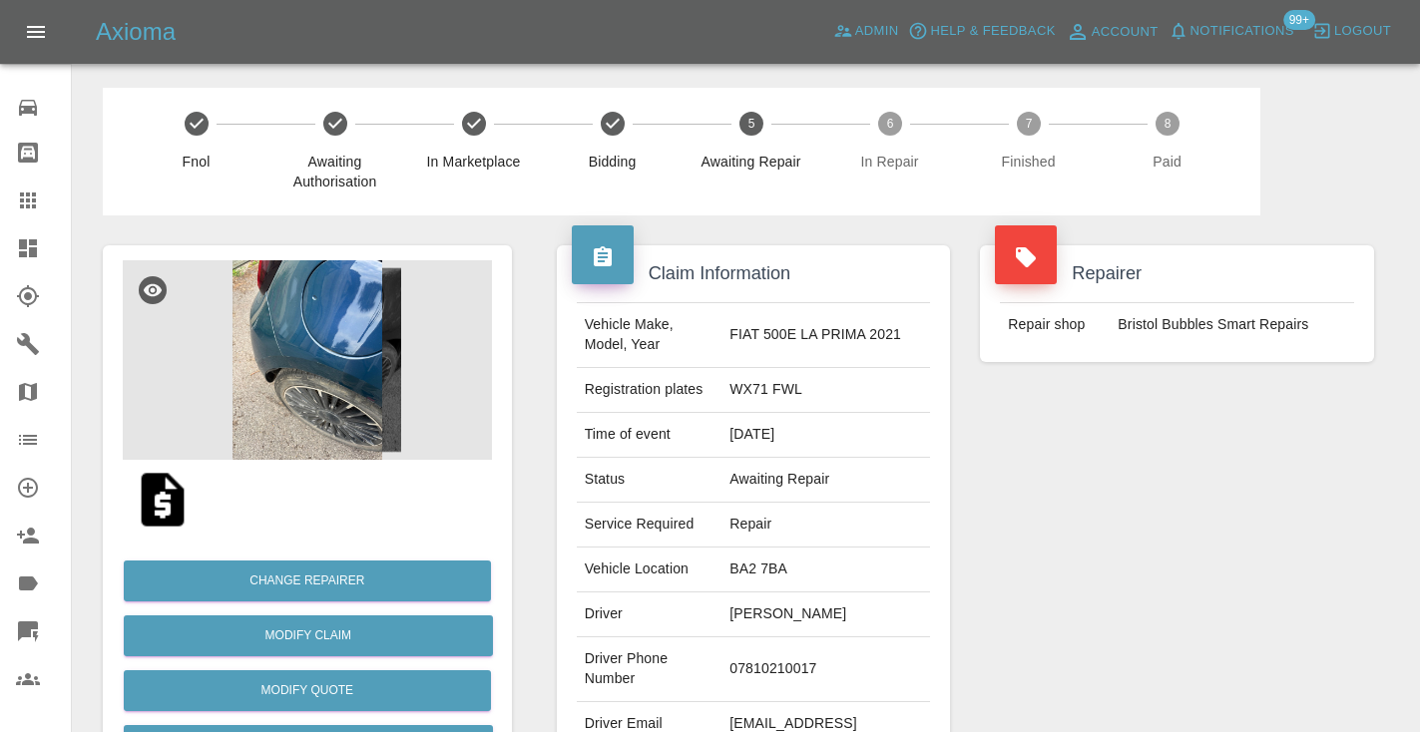
click at [820, 644] on td "07810210017" at bounding box center [825, 669] width 209 height 65
copy td "07810210017"
click at [1095, 584] on div "Repairer Repair shop Bristol Bubbles Smart Repairs" at bounding box center [1177, 513] width 424 height 596
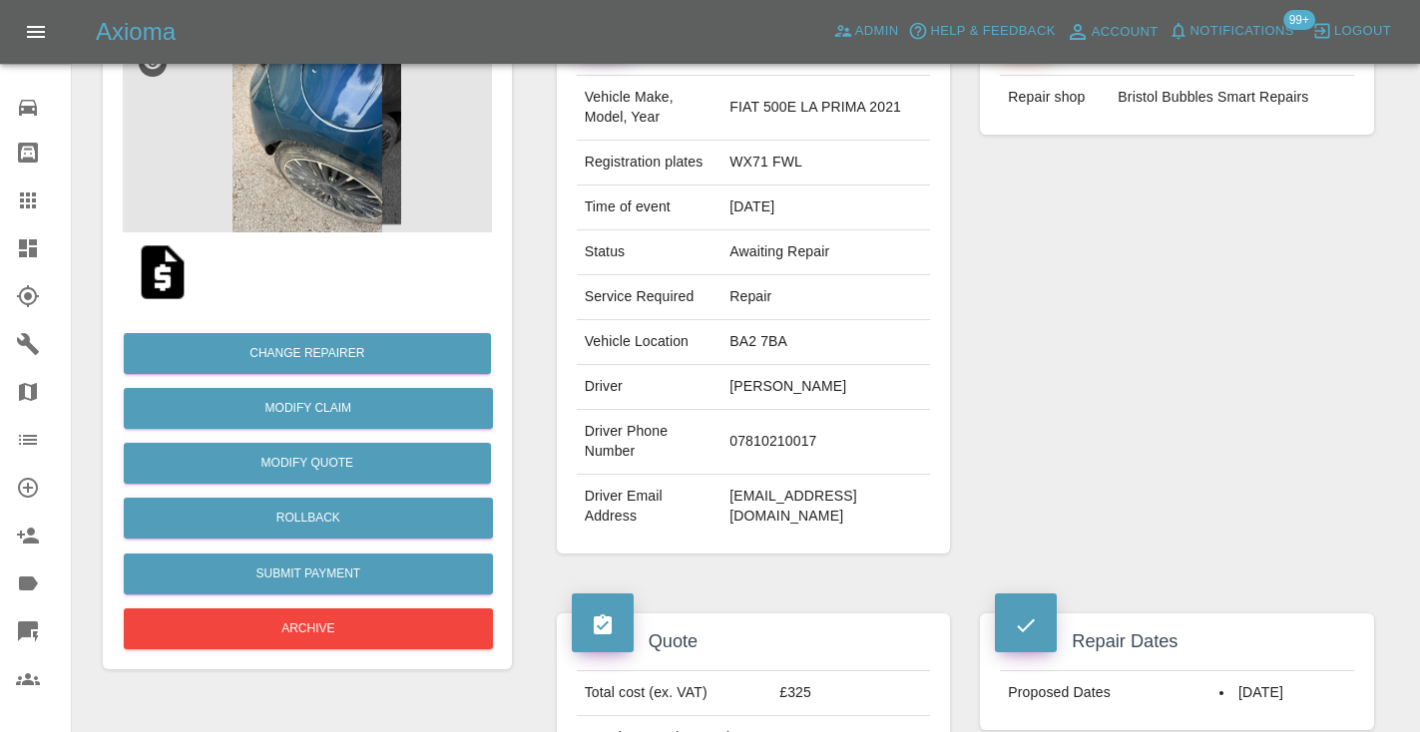
scroll to position [224, 0]
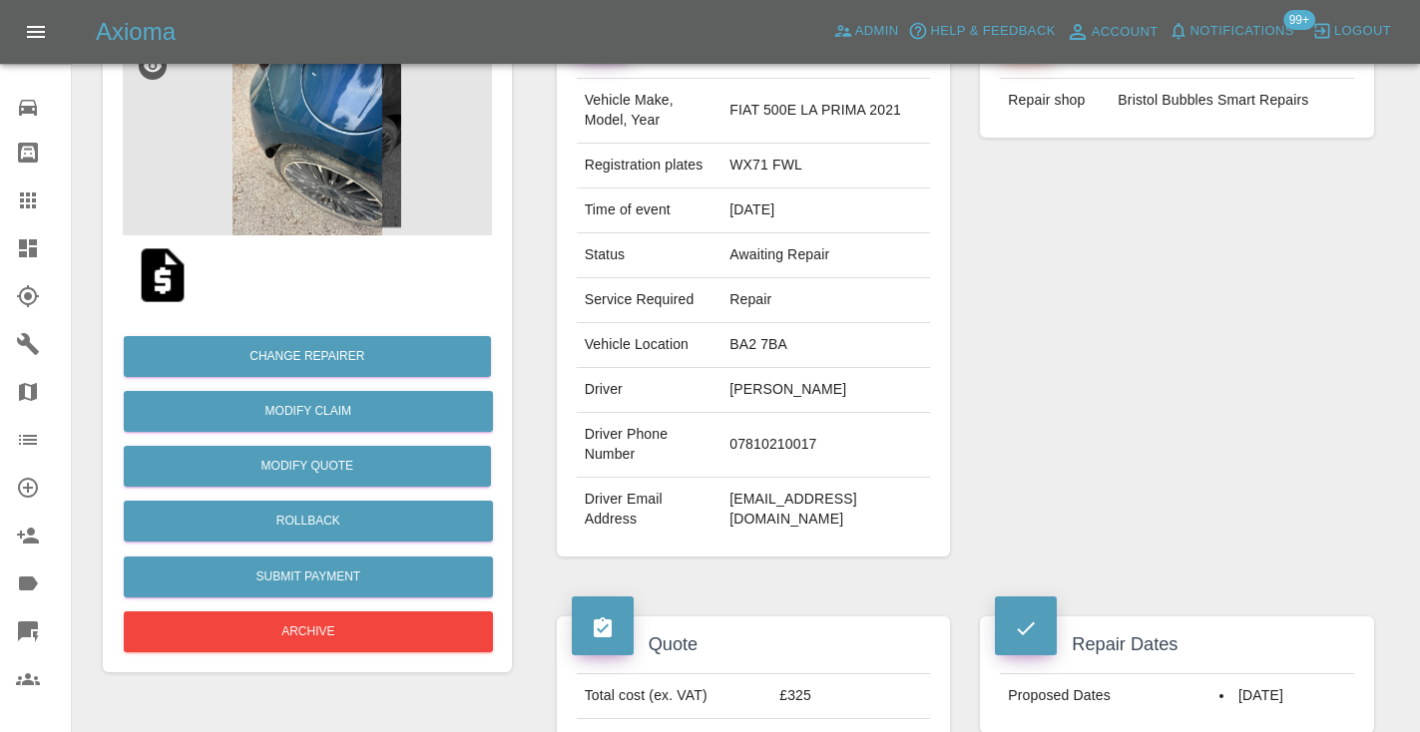
click at [818, 428] on td "07810210017" at bounding box center [825, 445] width 209 height 65
copy td "07810210017"
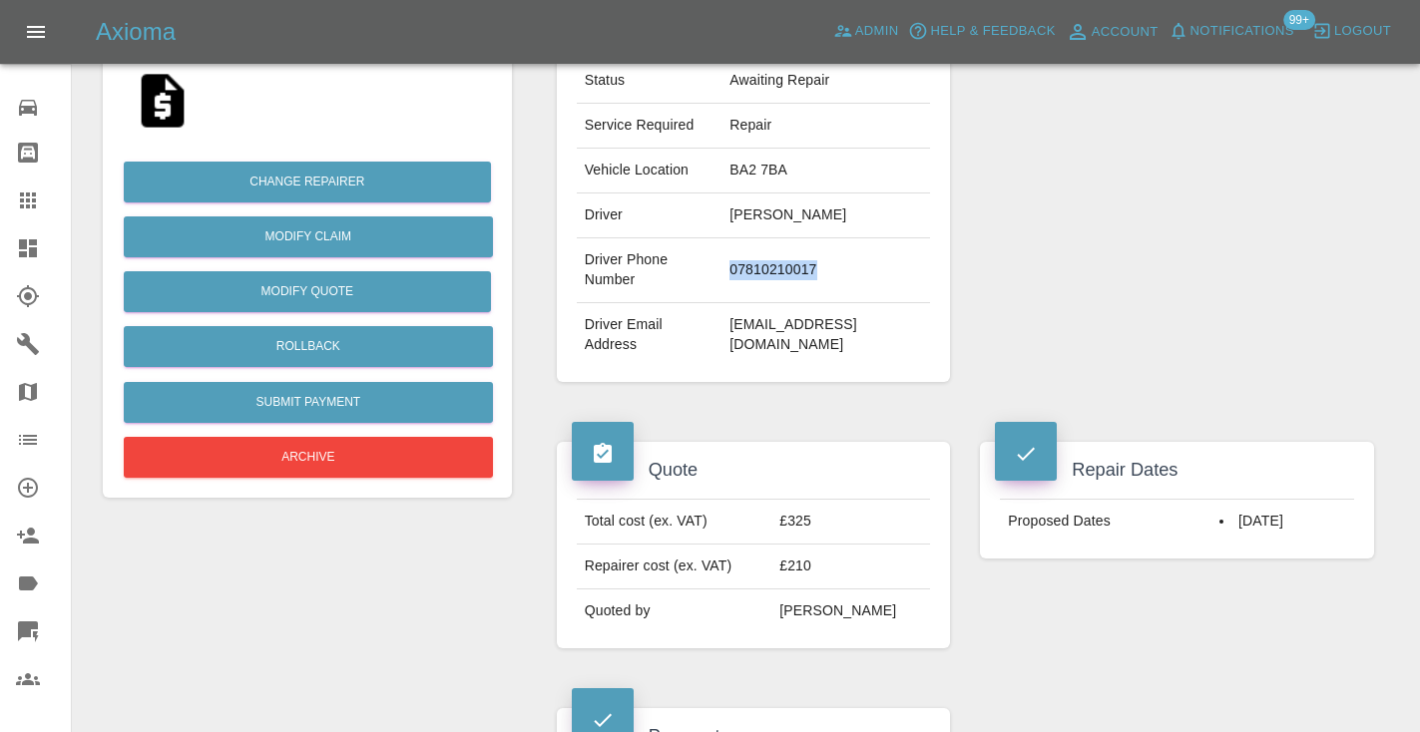
scroll to position [367, 0]
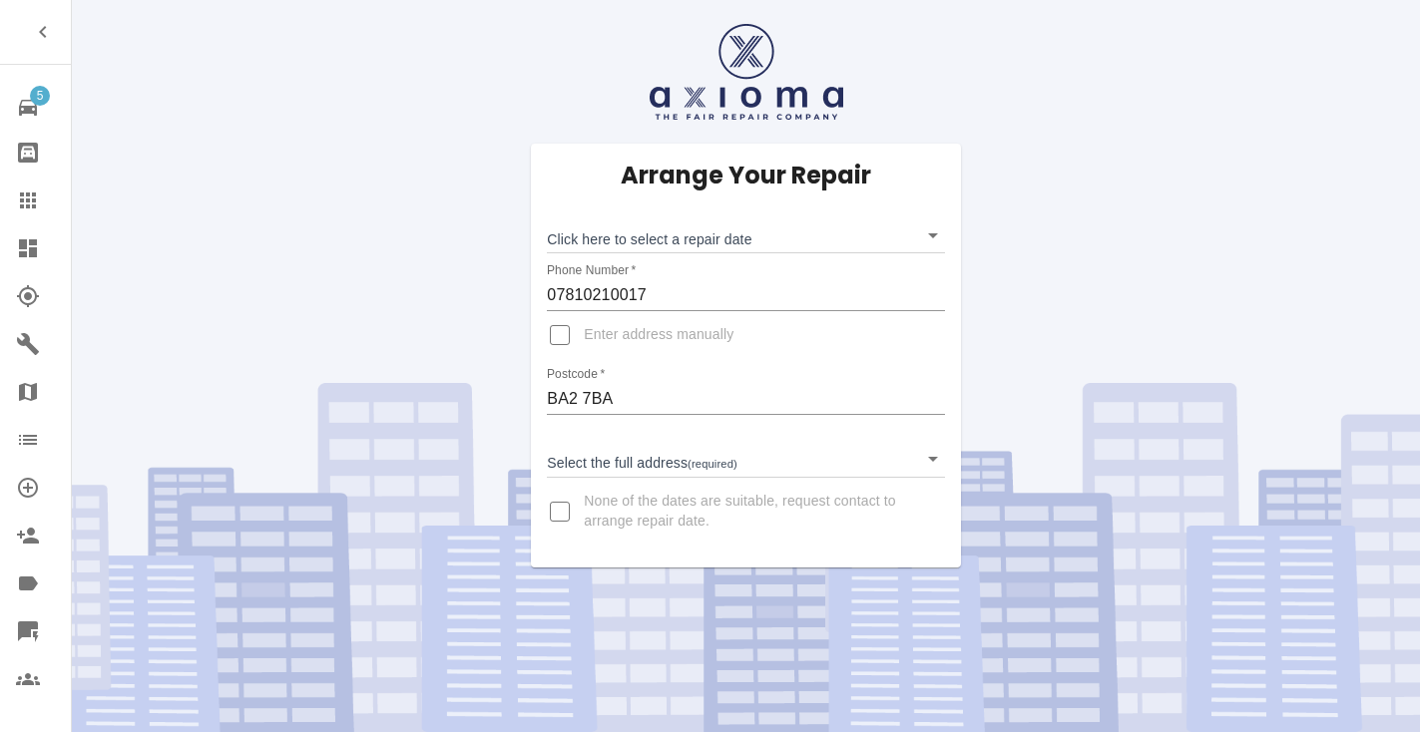
click at [621, 241] on body "5 Repair home Bodyshop home Claims Dashboard Explorer Garages Map Organization …" at bounding box center [710, 366] width 1420 height 732
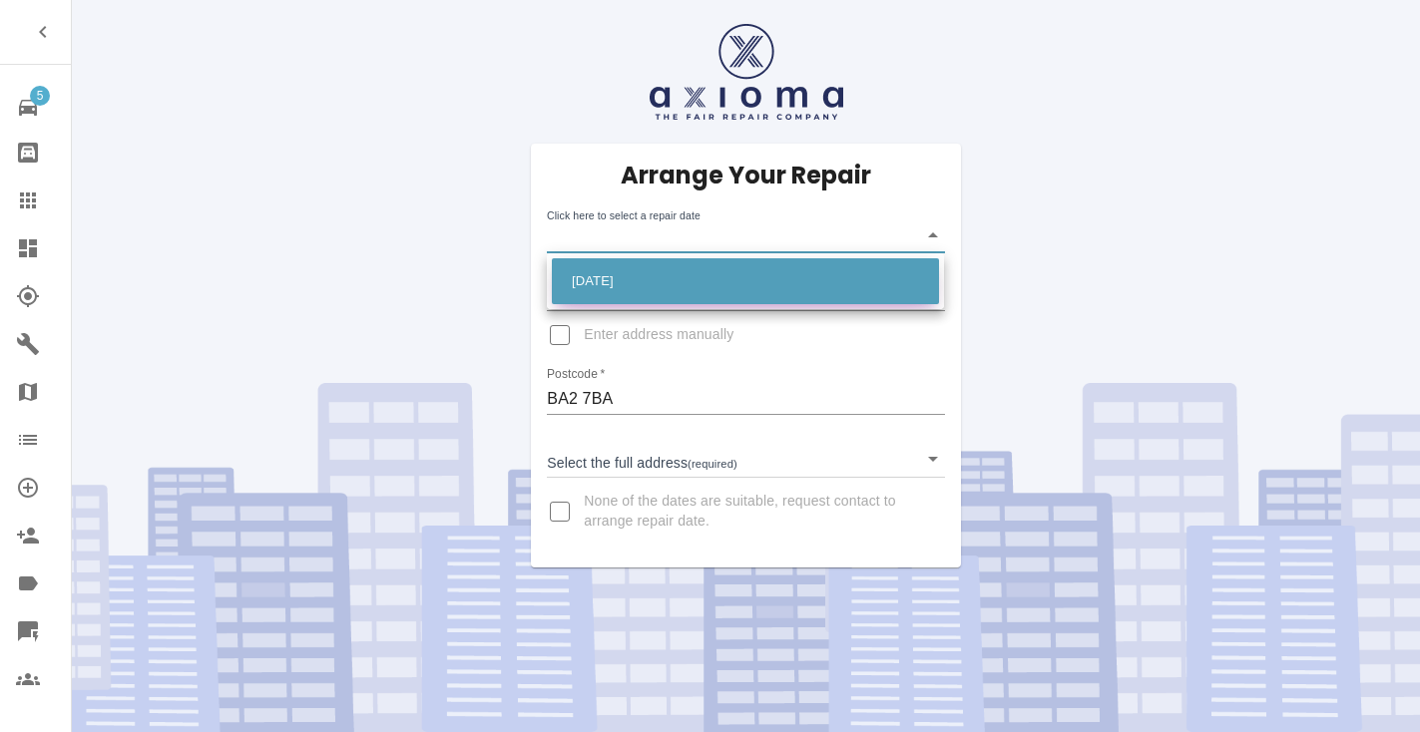
click at [644, 279] on li "[DATE]" at bounding box center [745, 281] width 387 height 46
type input "[DATE]T00:00:00.000Z"
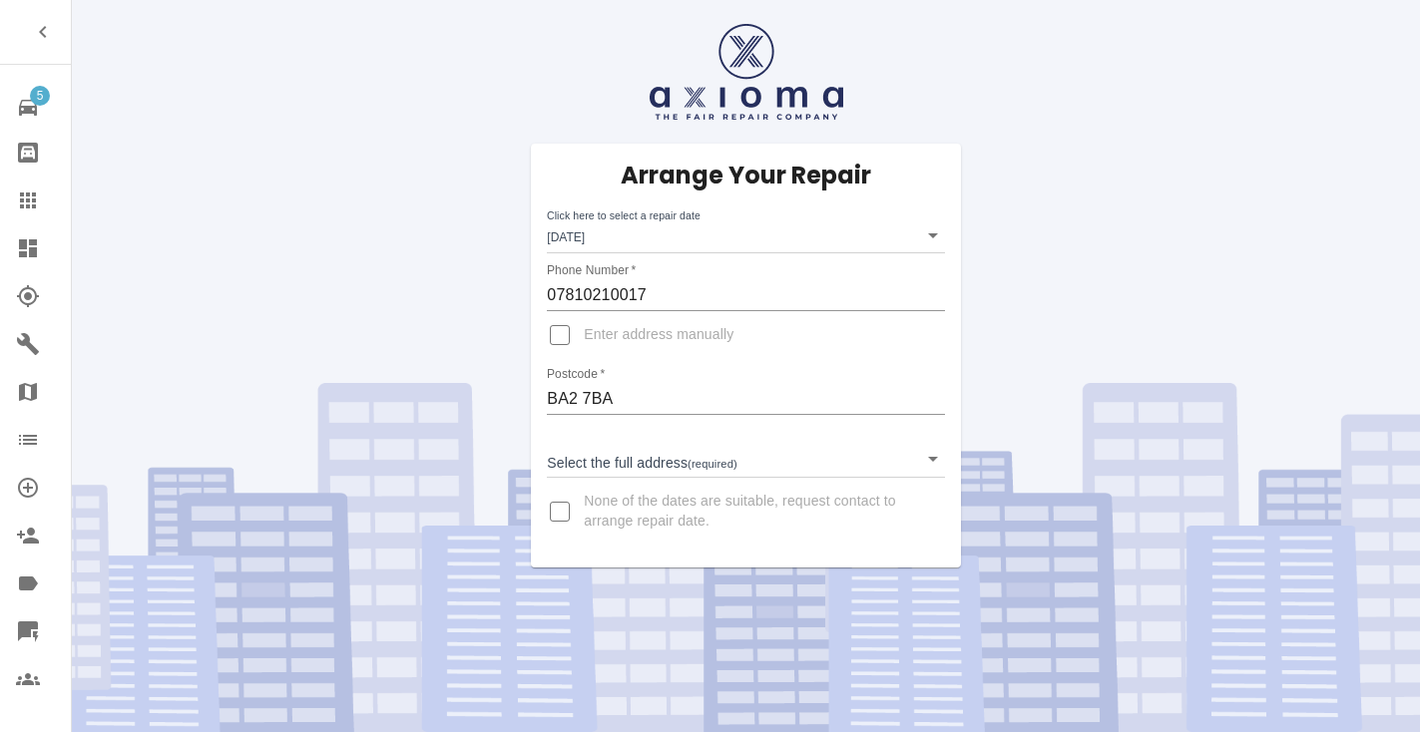
click at [606, 484] on div "Arrange Your Repair Click here to select a repair date [DATE] [DATE]T00:00:00.0…" at bounding box center [745, 356] width 429 height 424
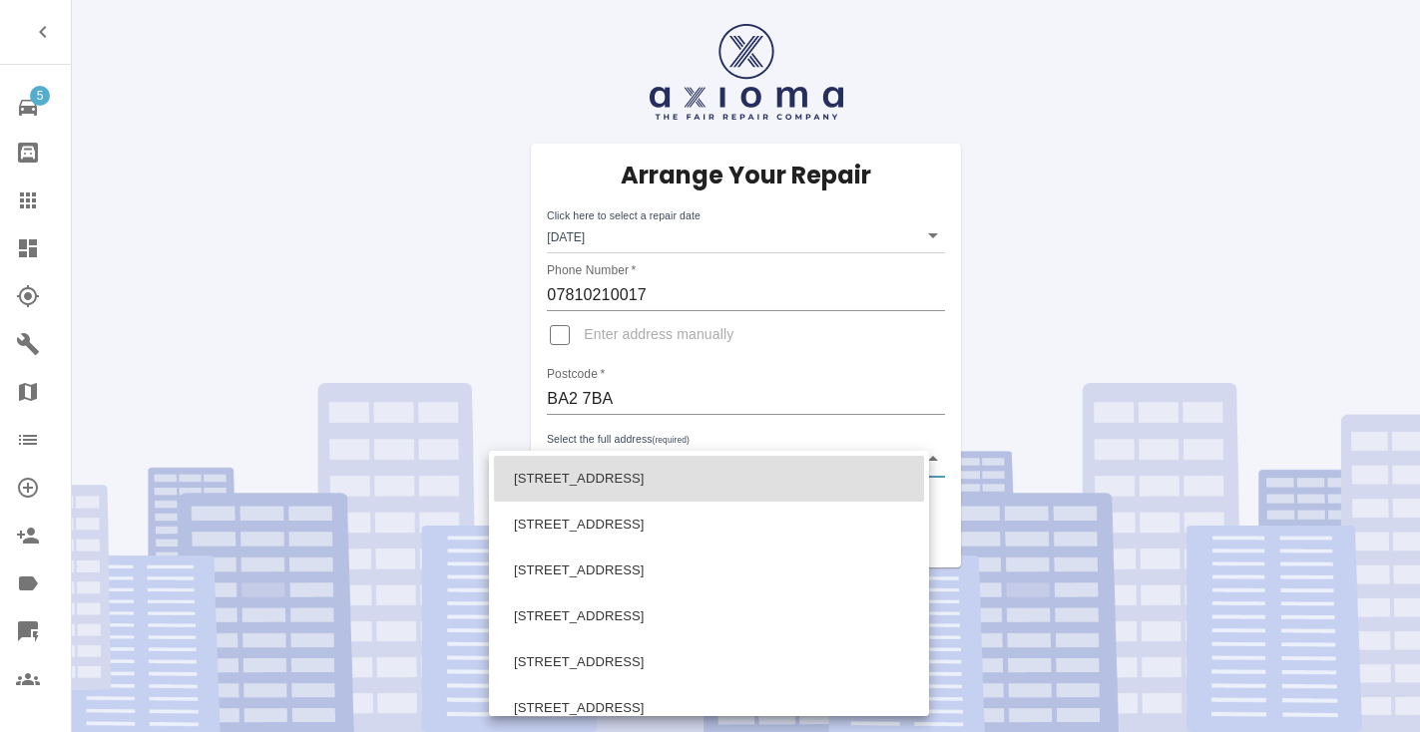
click at [619, 451] on body "5 Repair home Bodyshop home Claims Dashboard Explorer Garages Map Organization …" at bounding box center [710, 366] width 1420 height 732
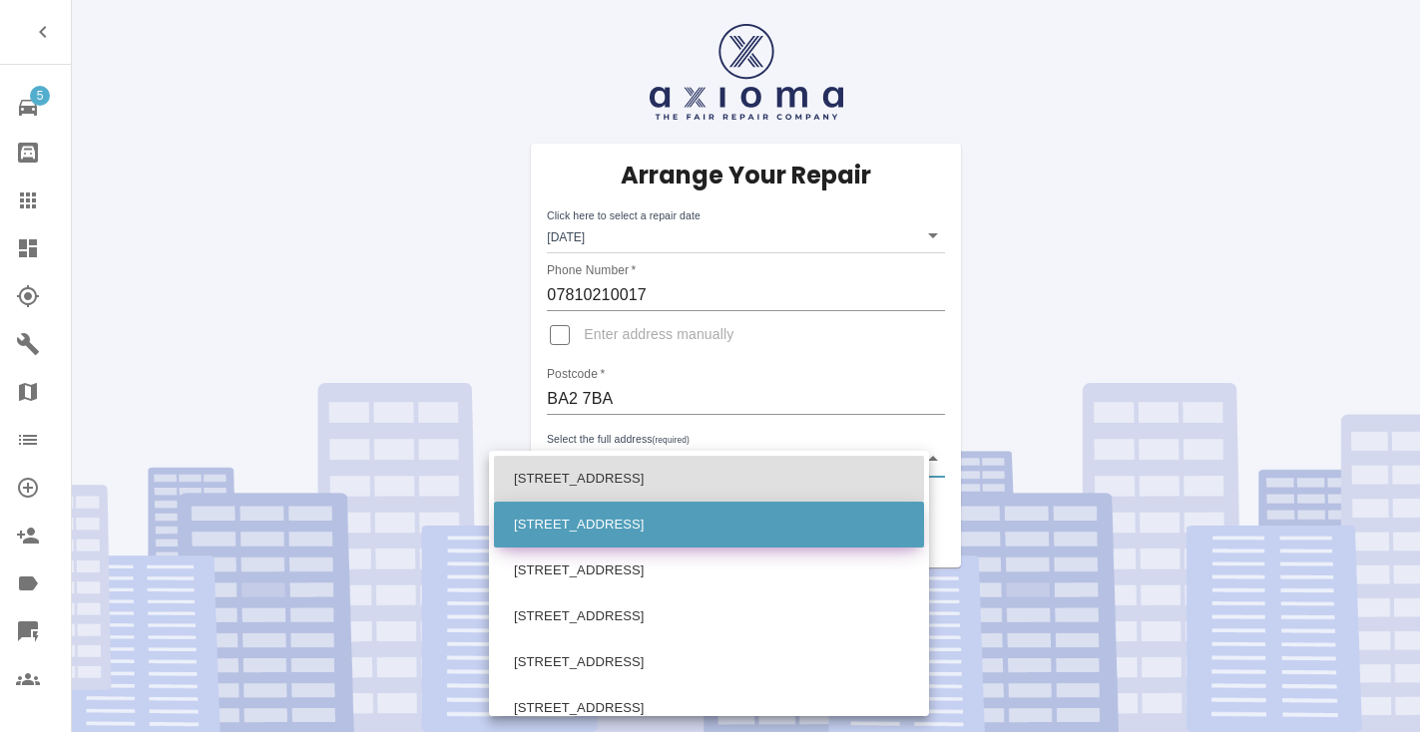
click at [613, 525] on li "[STREET_ADDRESS]" at bounding box center [709, 525] width 430 height 46
type input "[STREET_ADDRESS]"
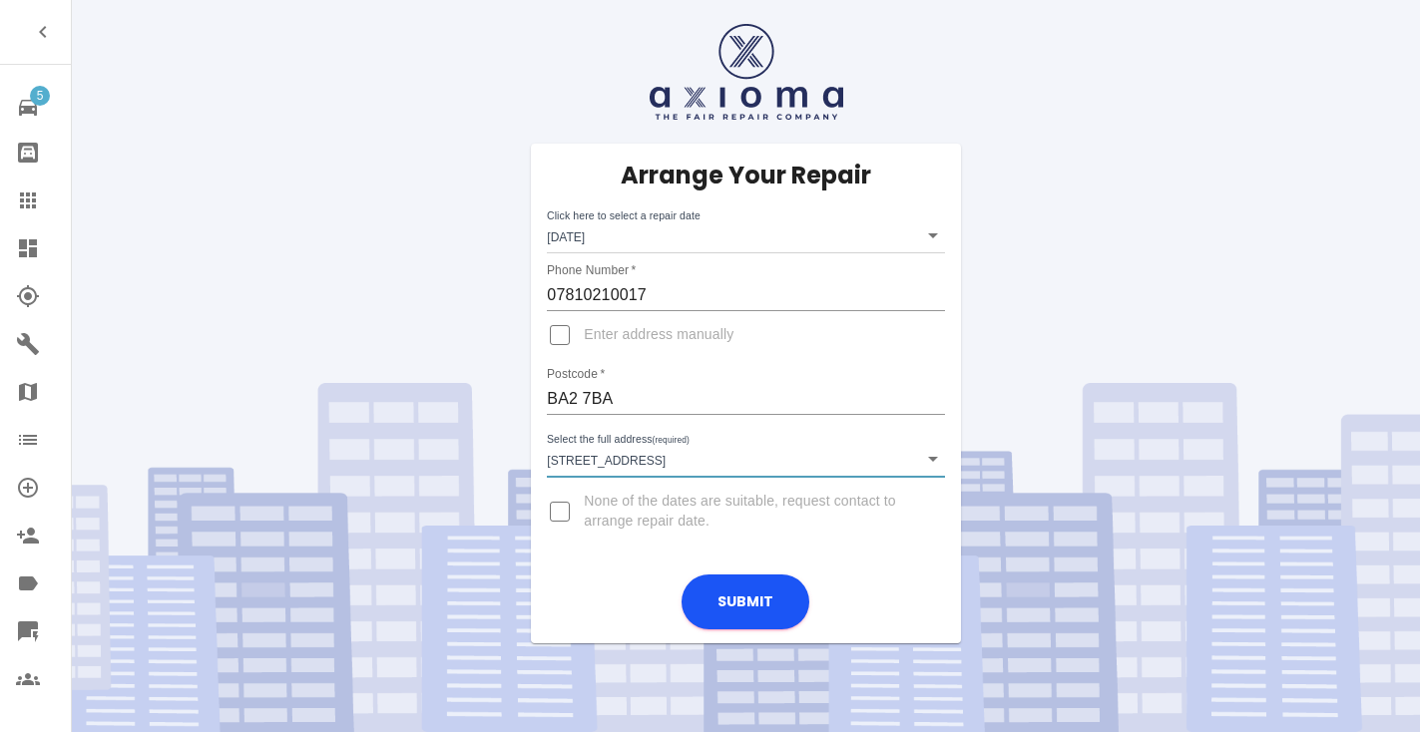
click at [563, 336] on input "Enter address manually" at bounding box center [560, 335] width 48 height 48
checkbox input "true"
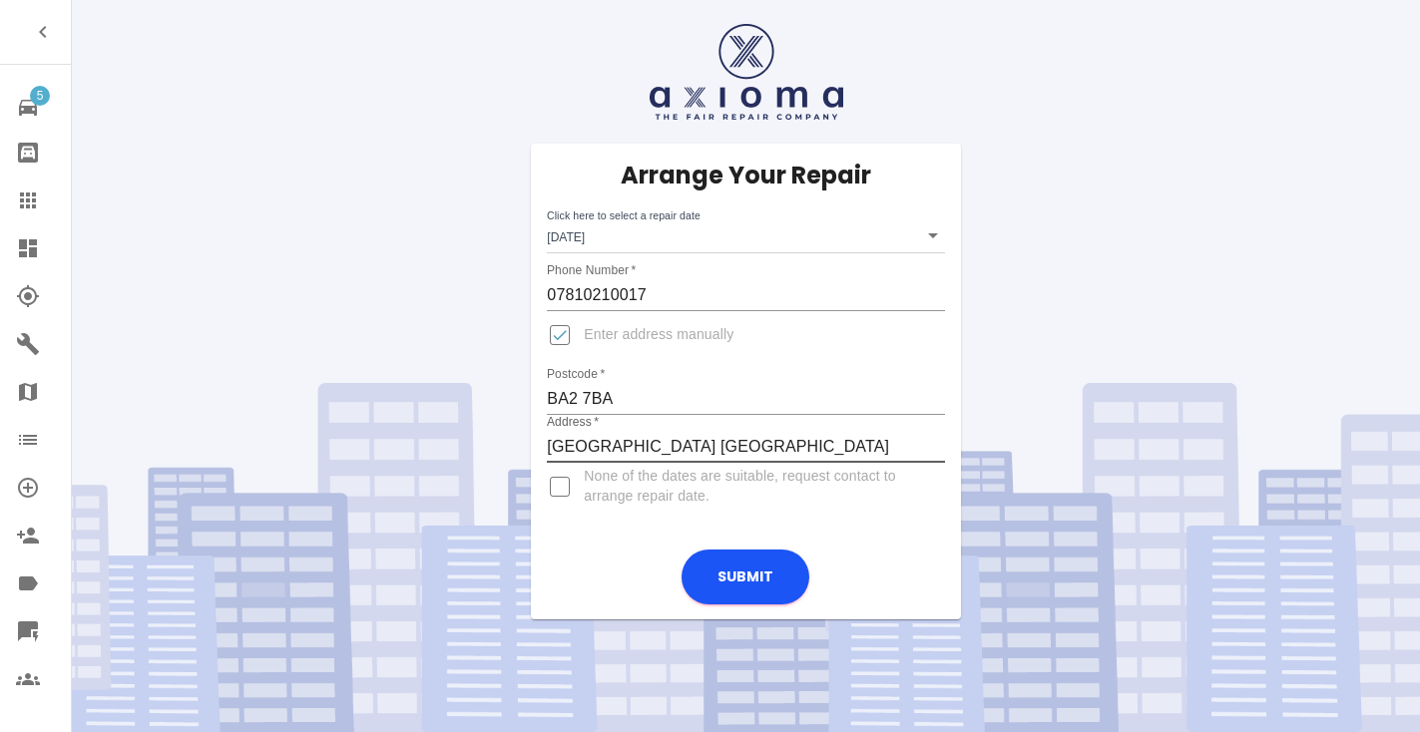
type input "[GEOGRAPHIC_DATA] [GEOGRAPHIC_DATA]"
click at [561, 329] on input "Enter address manually" at bounding box center [560, 335] width 48 height 48
checkbox input "false"
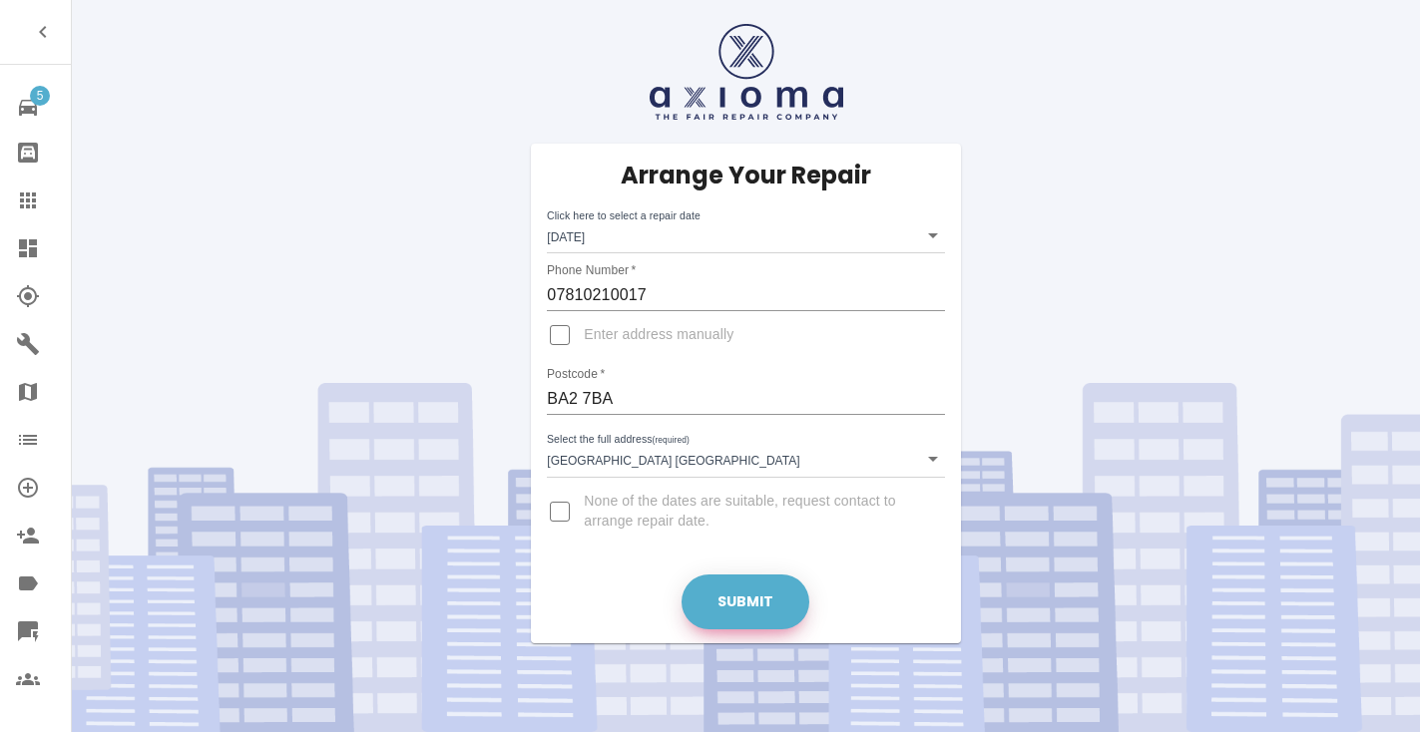
click at [744, 604] on button "Submit" at bounding box center [745, 602] width 128 height 55
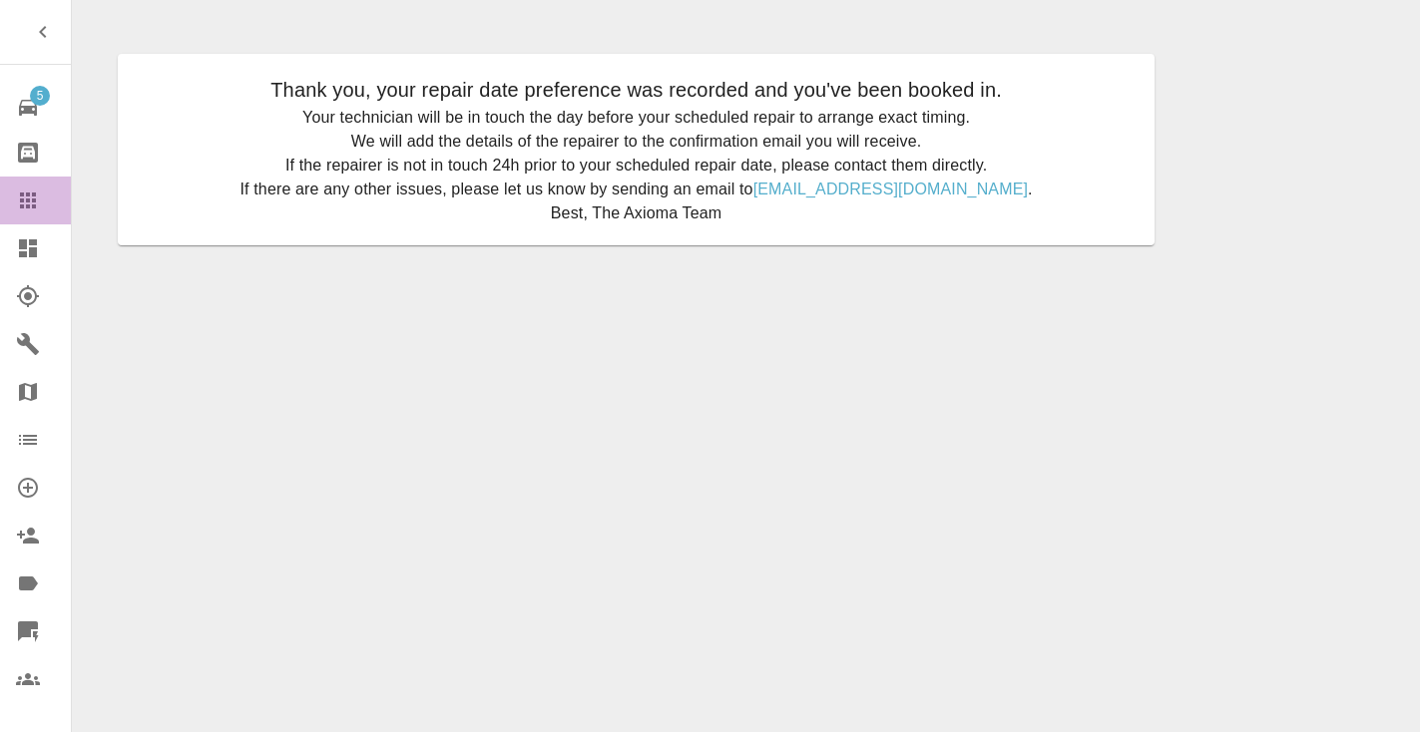
click at [29, 198] on icon at bounding box center [28, 201] width 24 height 24
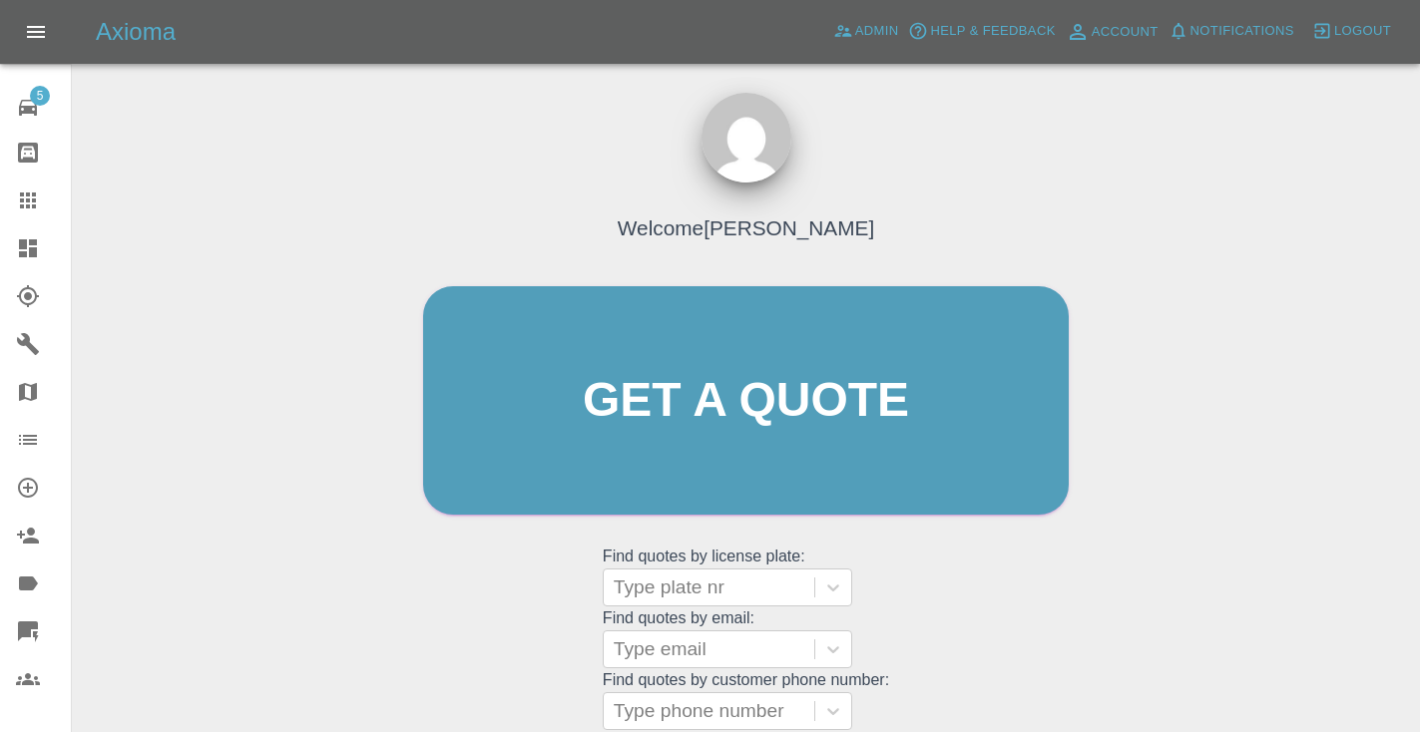
click at [1013, 637] on div "Welcome [PERSON_NAME] Get a quote Get a quote Find quotes by license plate: Typ…" at bounding box center [745, 439] width 687 height 603
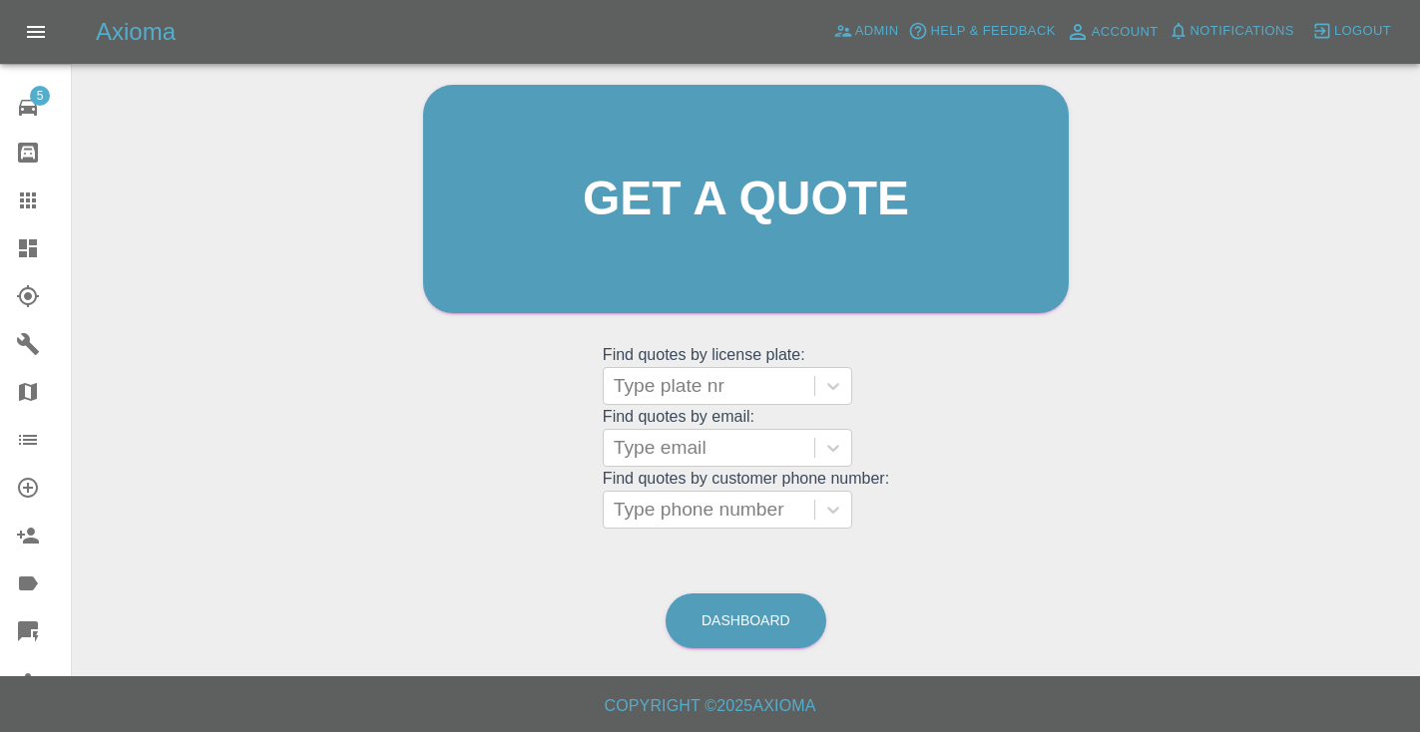
scroll to position [201, 0]
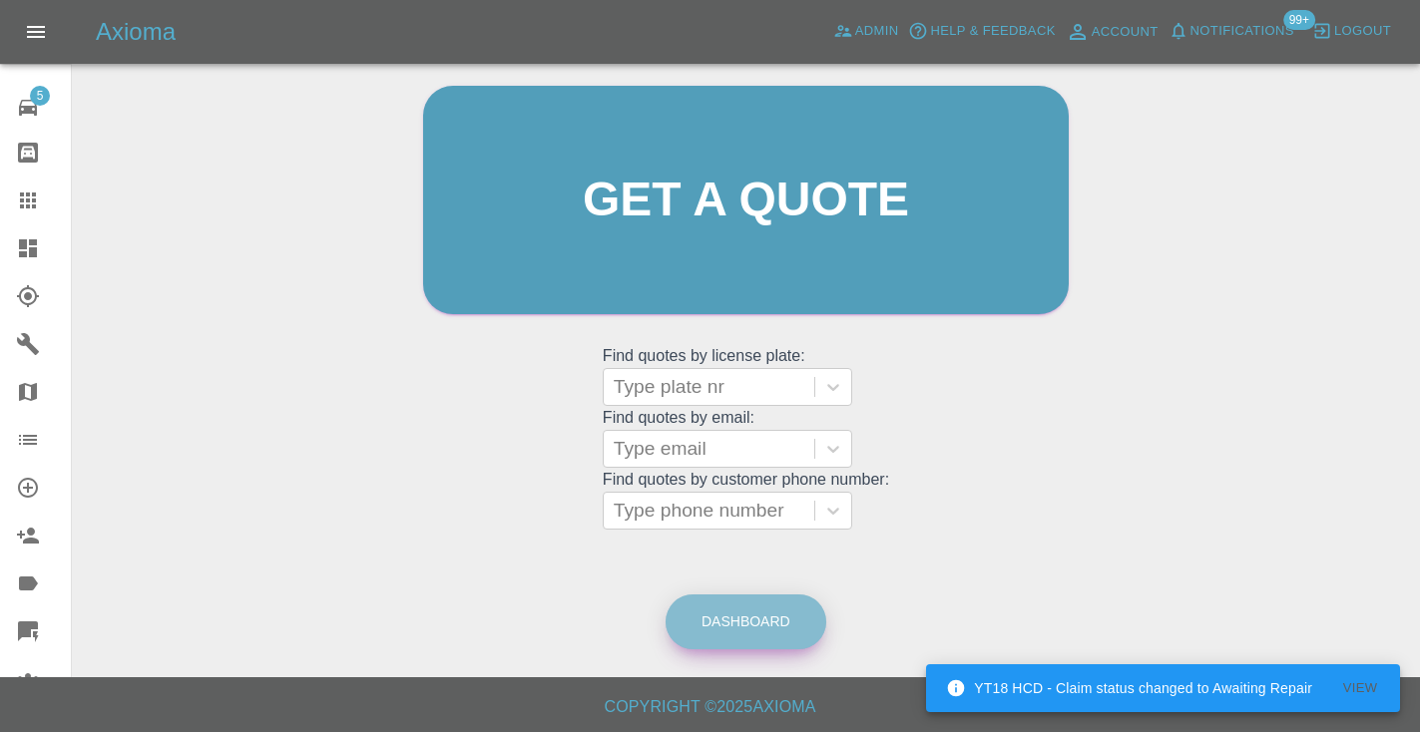
click at [757, 619] on link "Dashboard" at bounding box center [745, 622] width 161 height 55
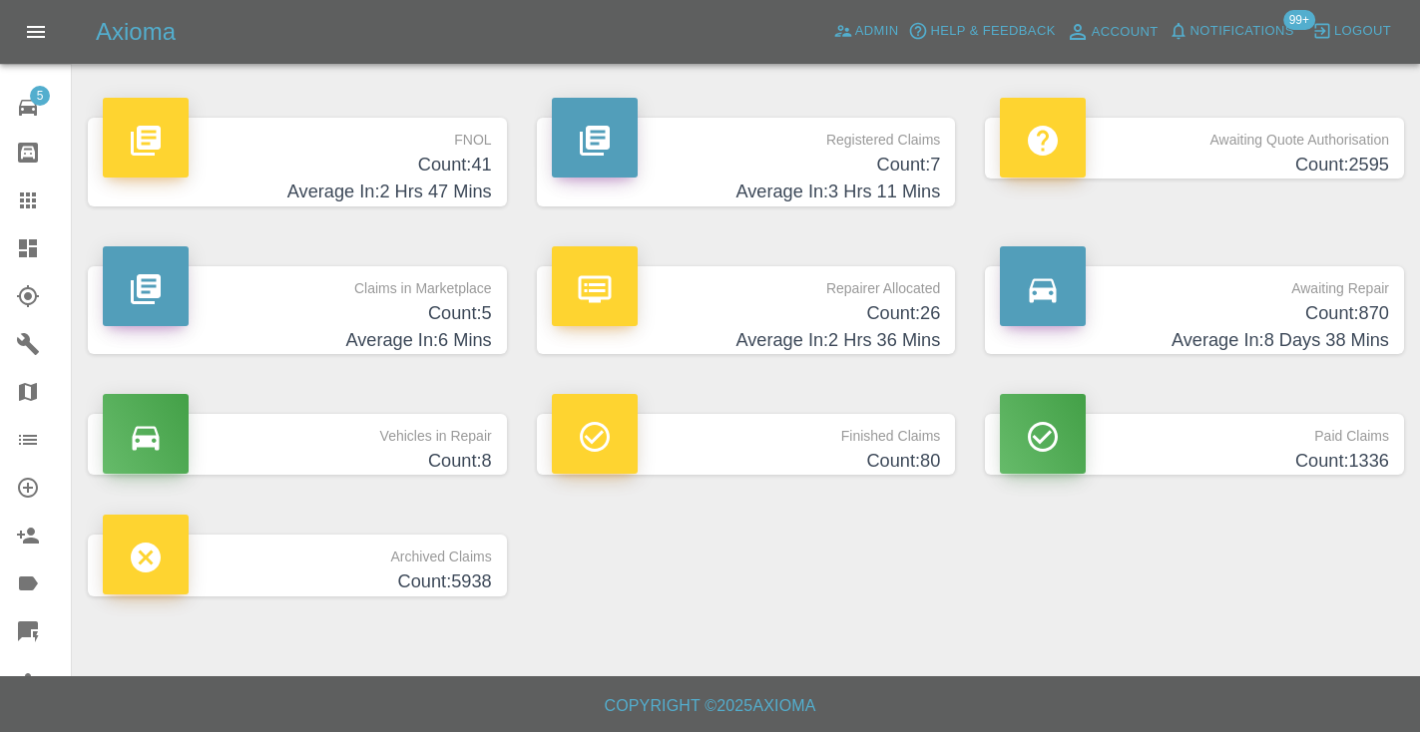
click at [1317, 333] on h4 "Average In: 8 Days 38 Mins" at bounding box center [1194, 340] width 389 height 27
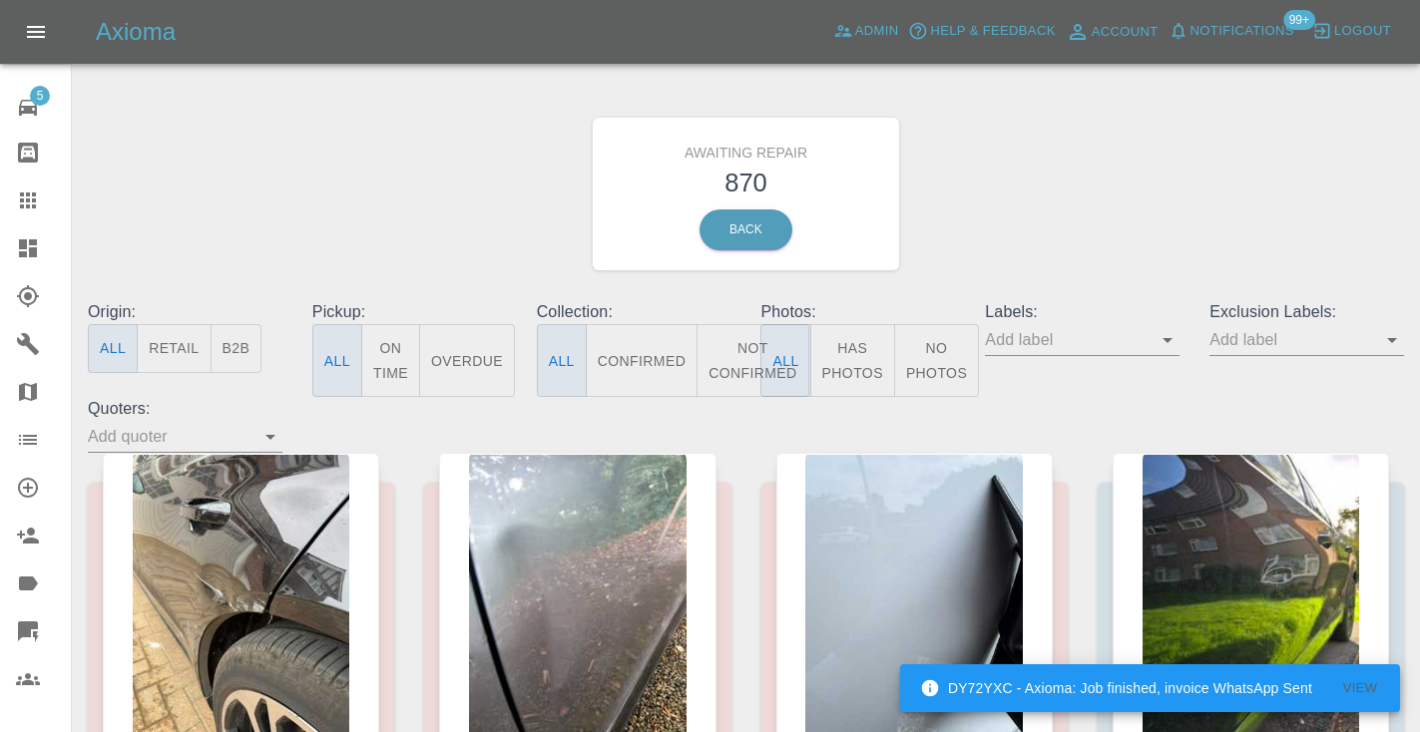
click at [740, 383] on button "Not Confirmed" at bounding box center [752, 360] width 112 height 73
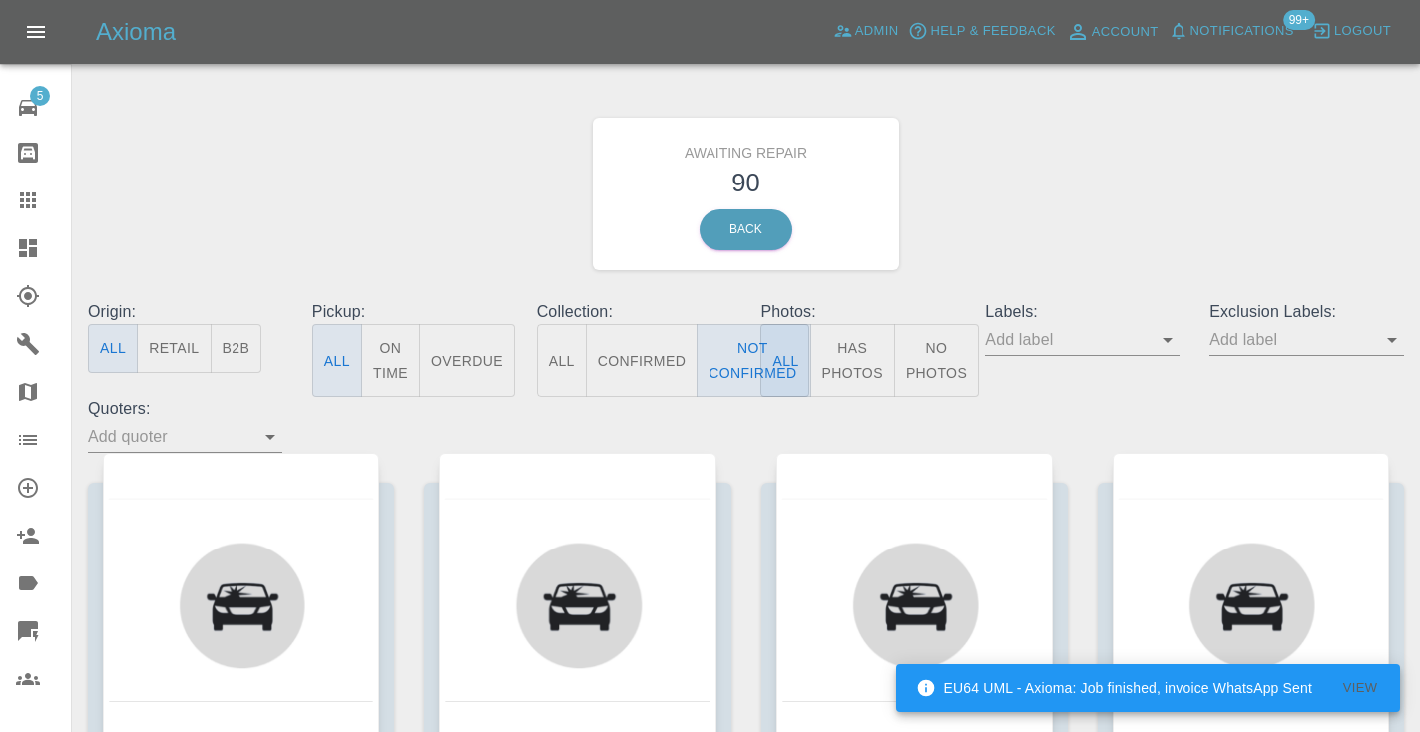
click at [1023, 204] on div "Awaiting Repair 90 Back" at bounding box center [746, 194] width 1346 height 212
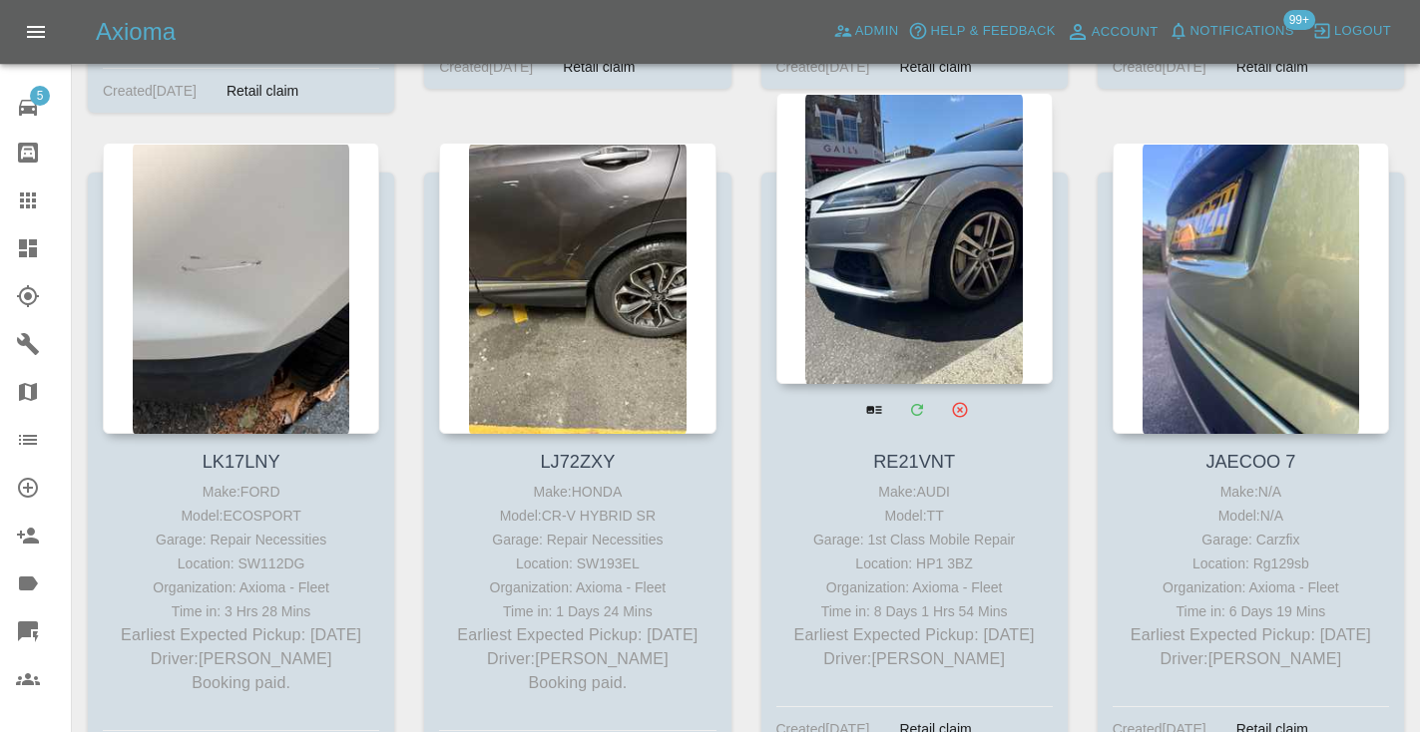
scroll to position [6951, 0]
click at [883, 213] on div at bounding box center [914, 239] width 276 height 291
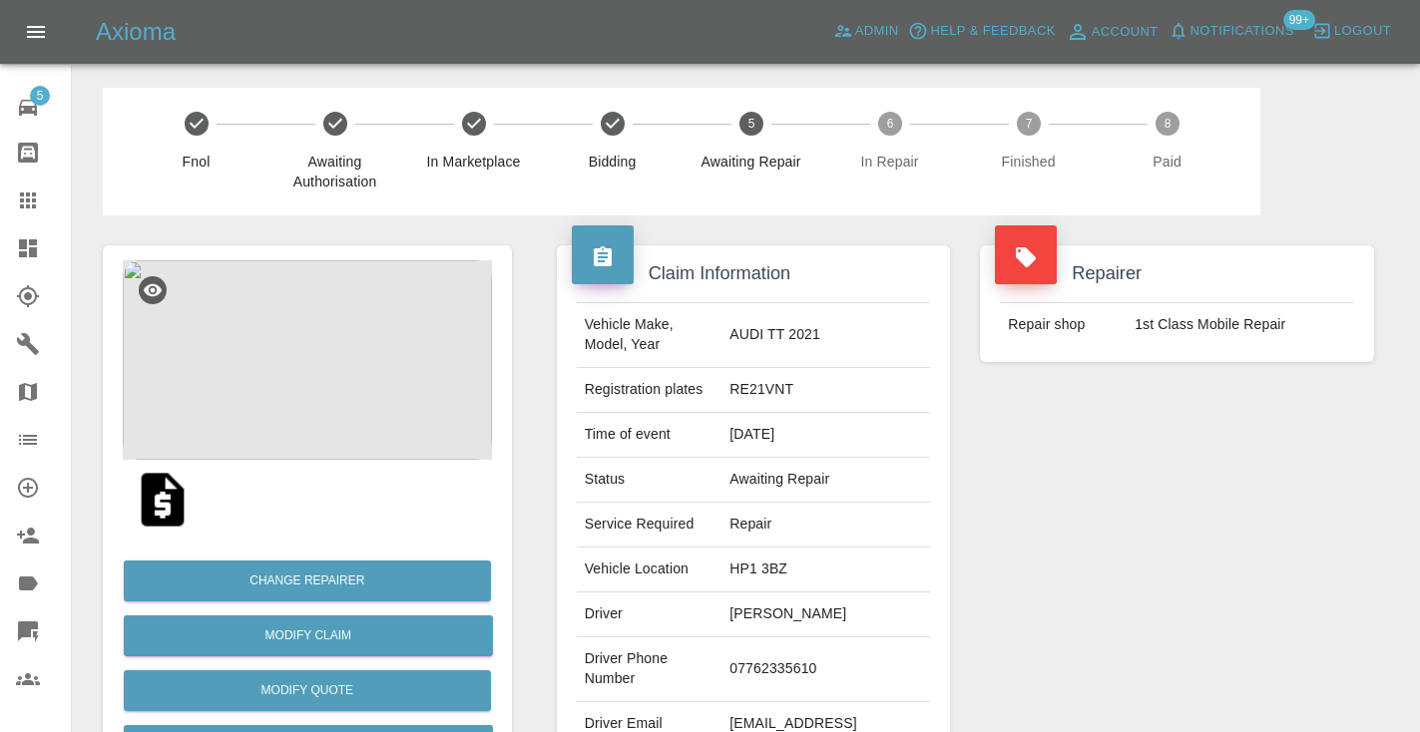
click at [787, 655] on td "07762335610" at bounding box center [825, 669] width 209 height 65
copy td "07762335610"
click at [1112, 513] on div "Repairer Repair shop 1st Class Mobile Repair" at bounding box center [1177, 513] width 424 height 596
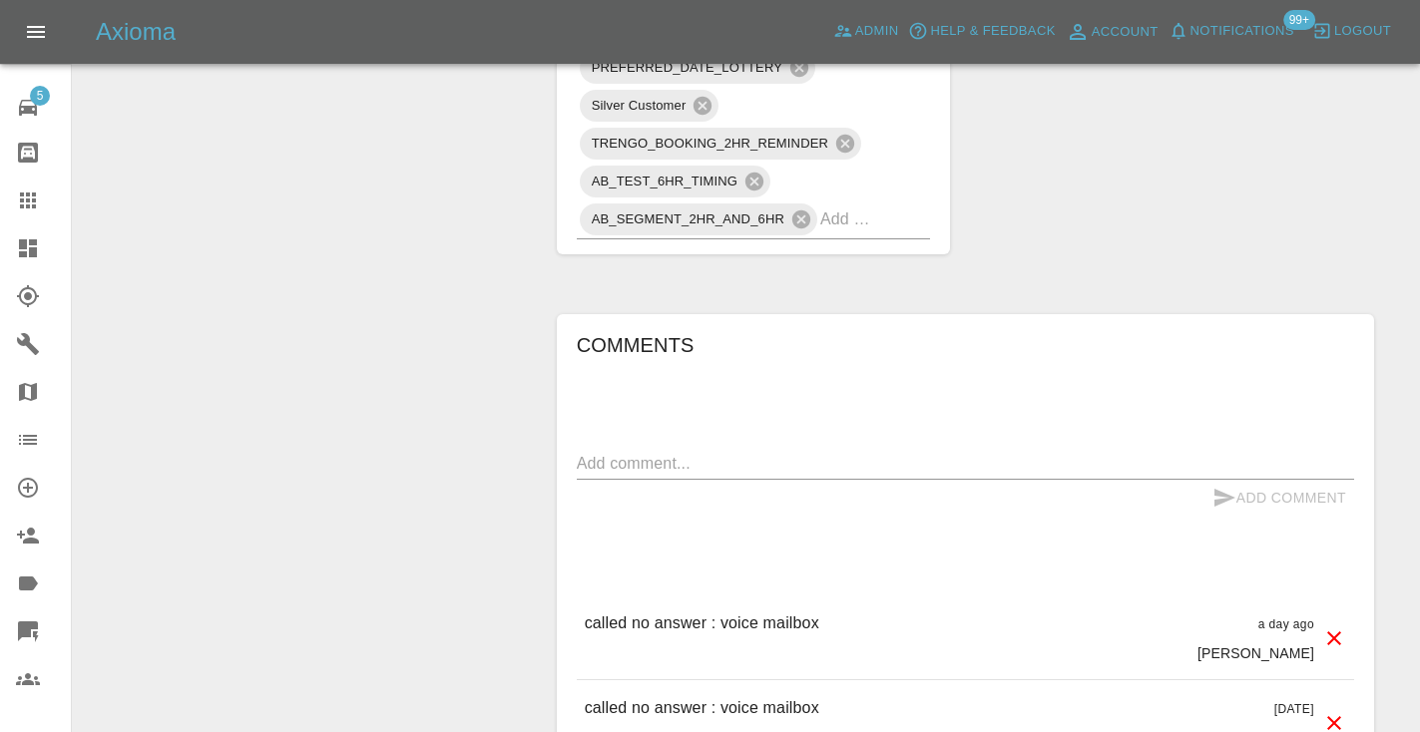
scroll to position [1487, 0]
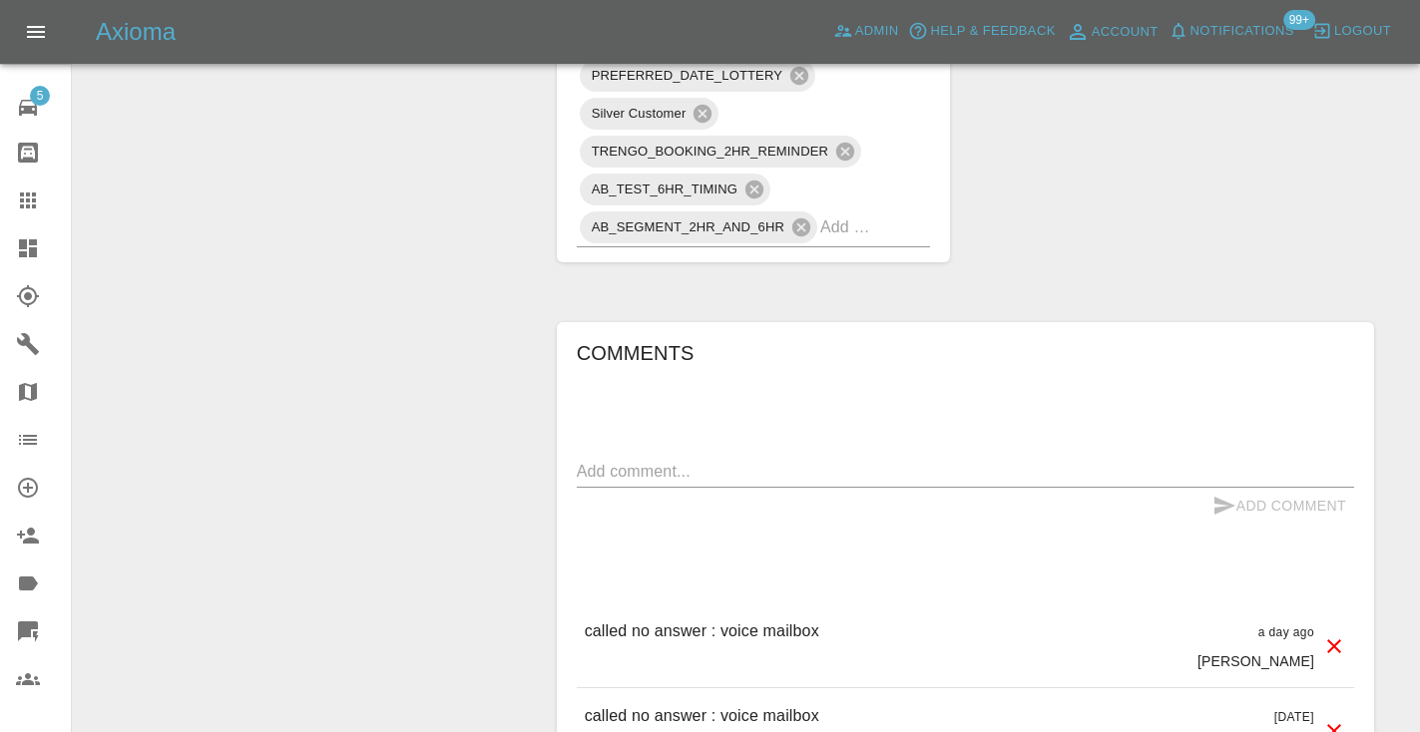
click at [592, 460] on textarea at bounding box center [965, 471] width 777 height 23
type textarea "call rejected"
click at [1253, 488] on button "Add Comment" at bounding box center [1279, 506] width 150 height 37
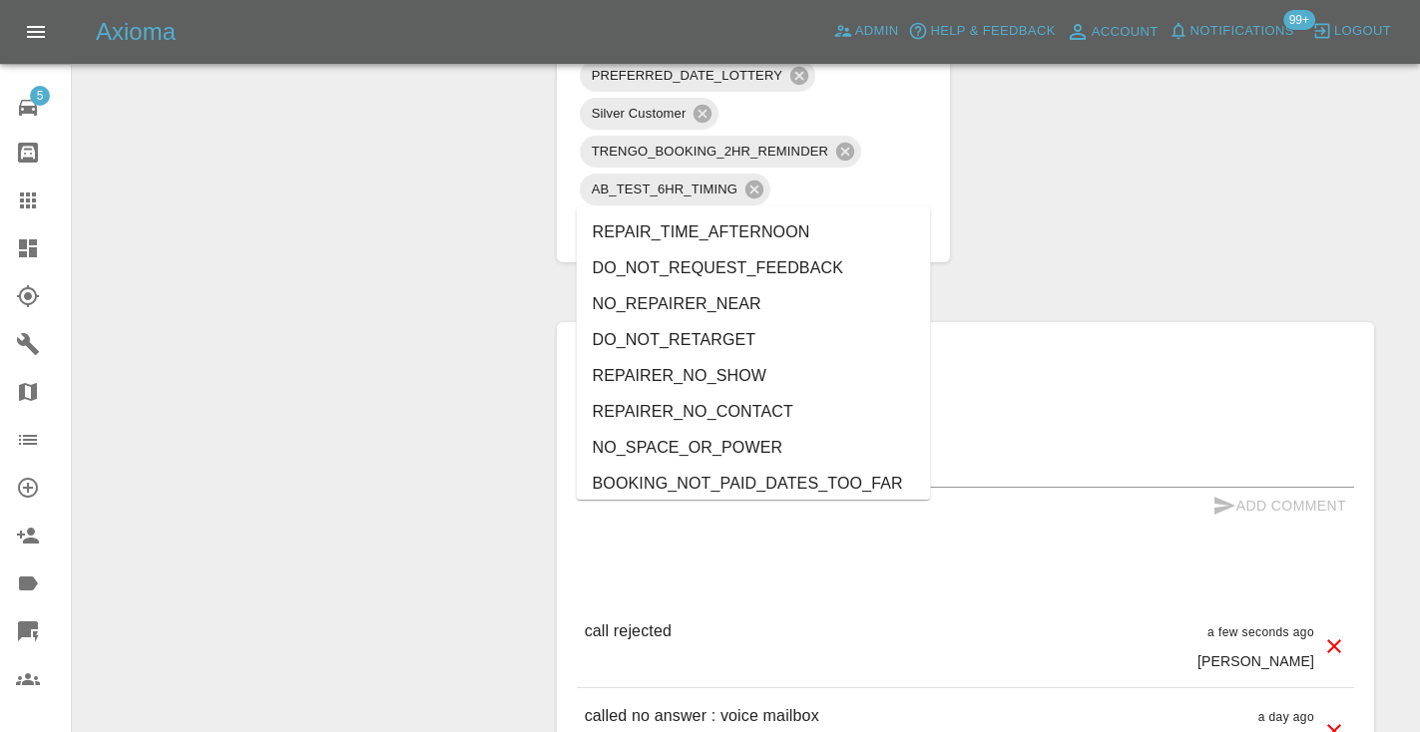
type input "no_"
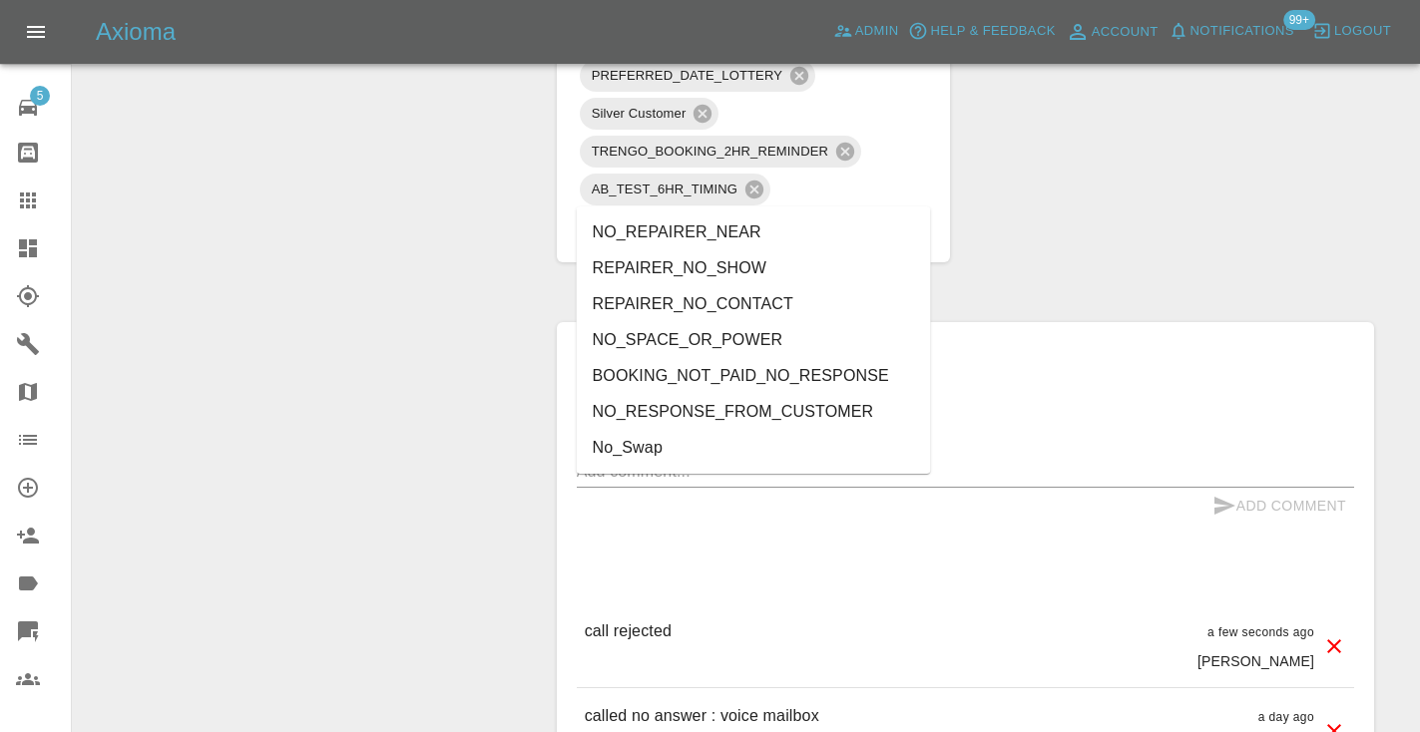
click at [754, 416] on li "NO_RESPONSE_FROM_CUSTOMER" at bounding box center [754, 412] width 354 height 36
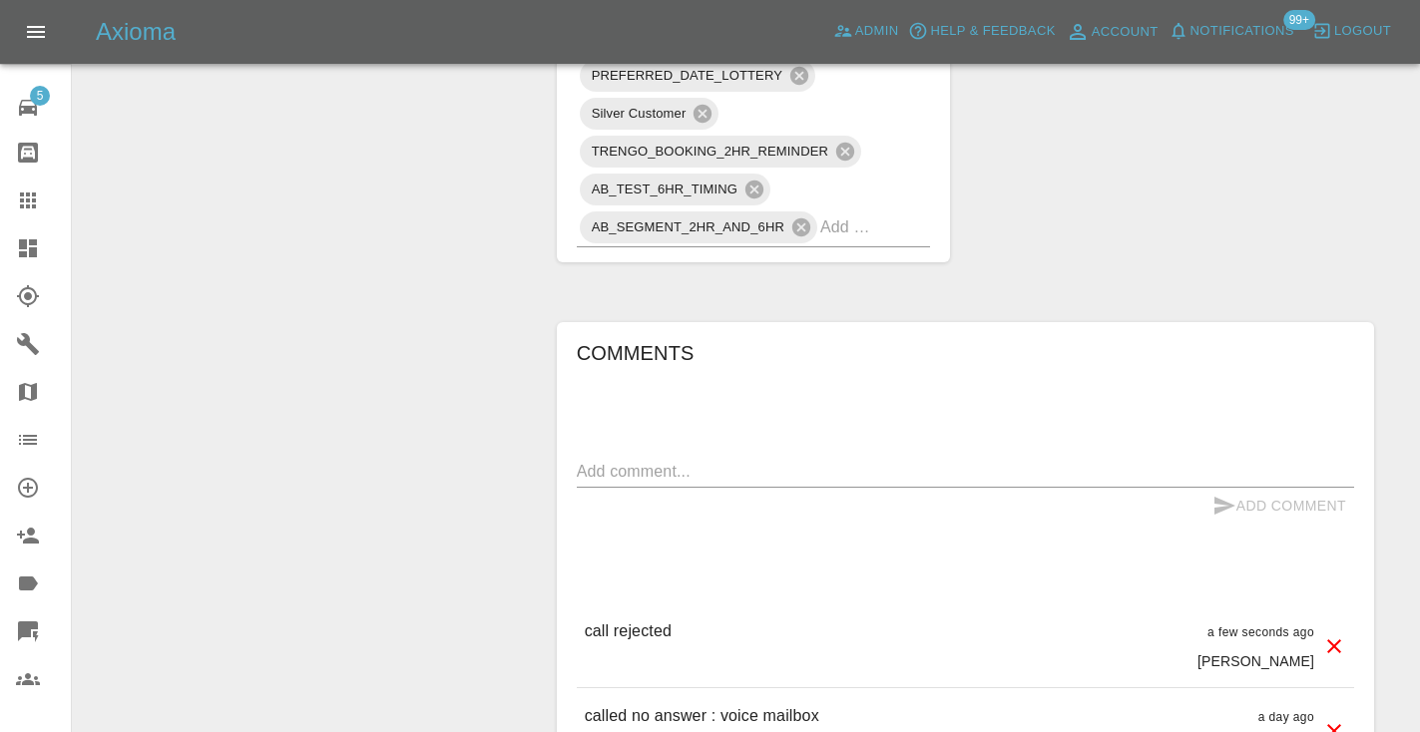
click at [357, 322] on div "Change Repairer Modify Claim Modify Quote Rollback Submit Payment Archive" at bounding box center [307, 325] width 439 height 3194
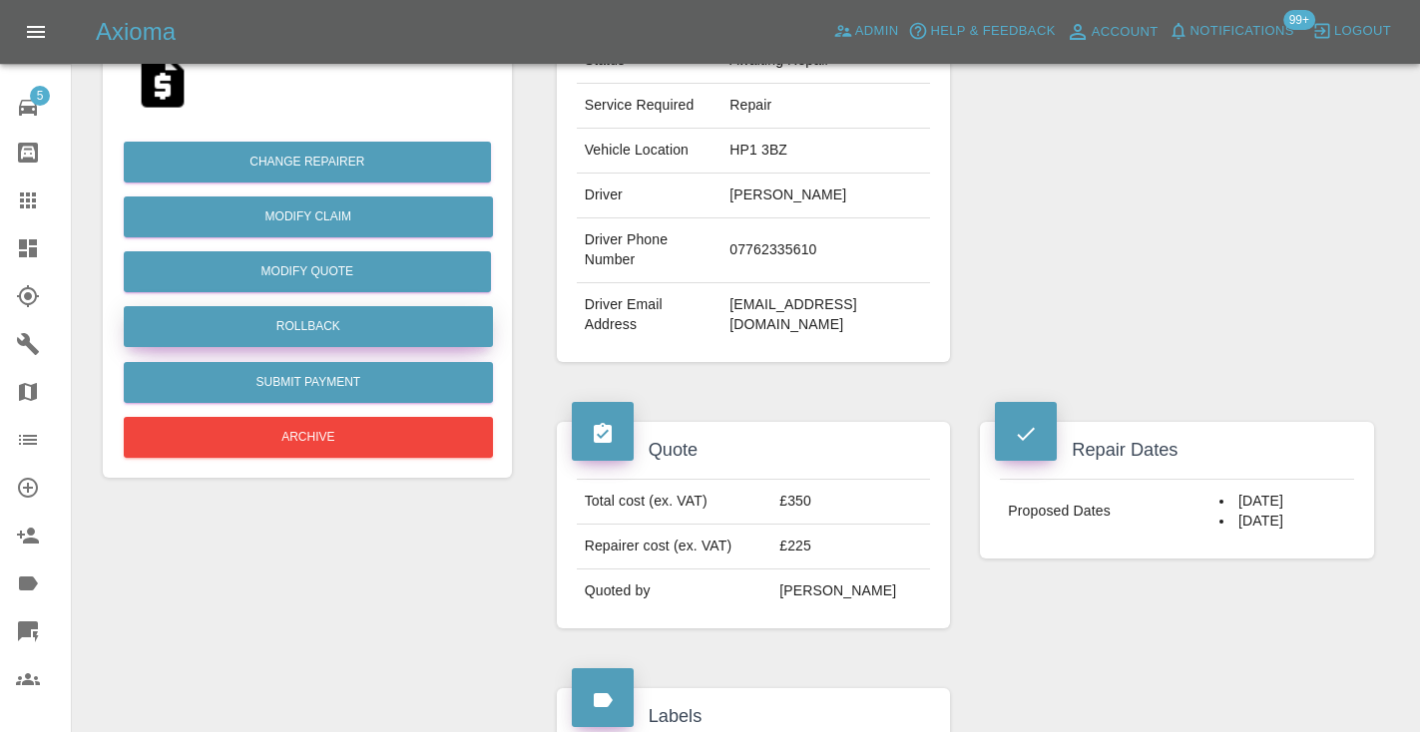
scroll to position [402, 0]
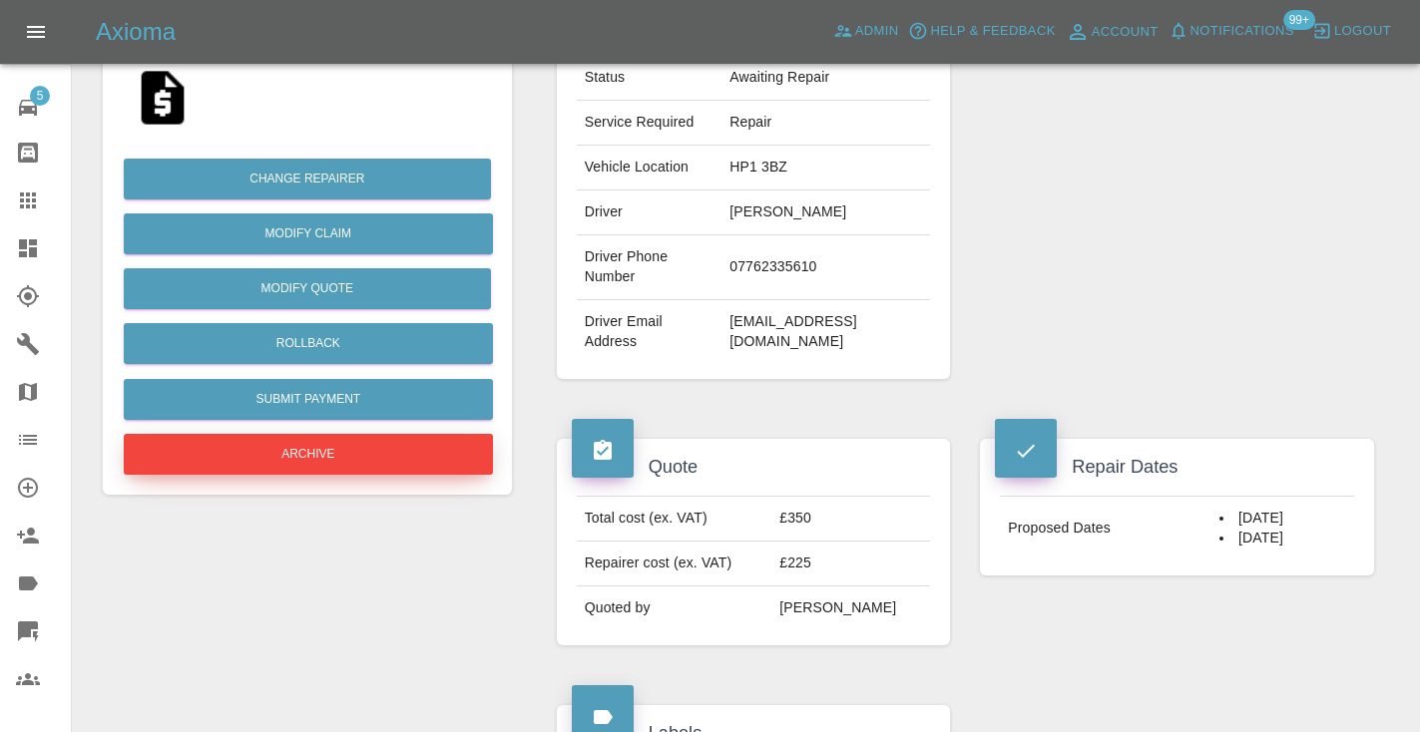
click at [235, 453] on button "Archive" at bounding box center [308, 454] width 369 height 41
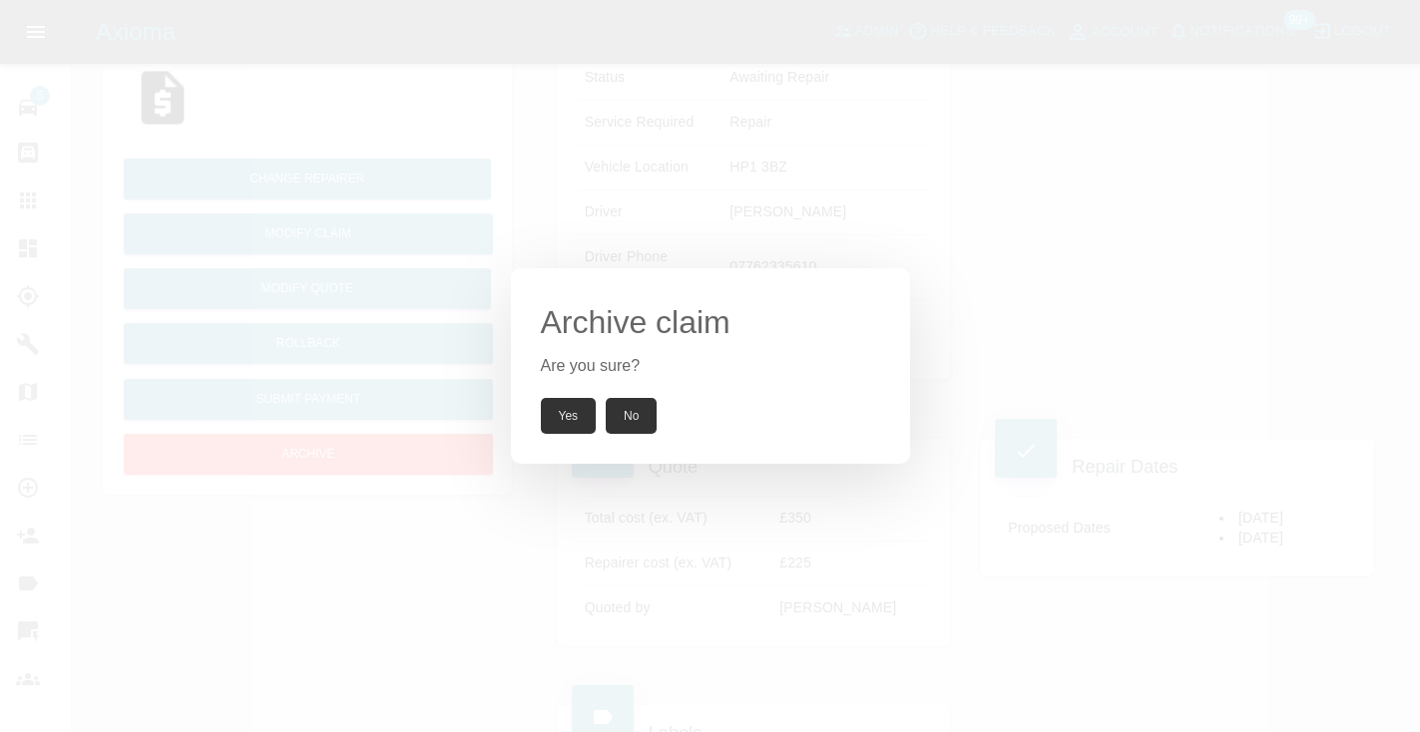
click at [574, 410] on button "Yes" at bounding box center [569, 416] width 56 height 36
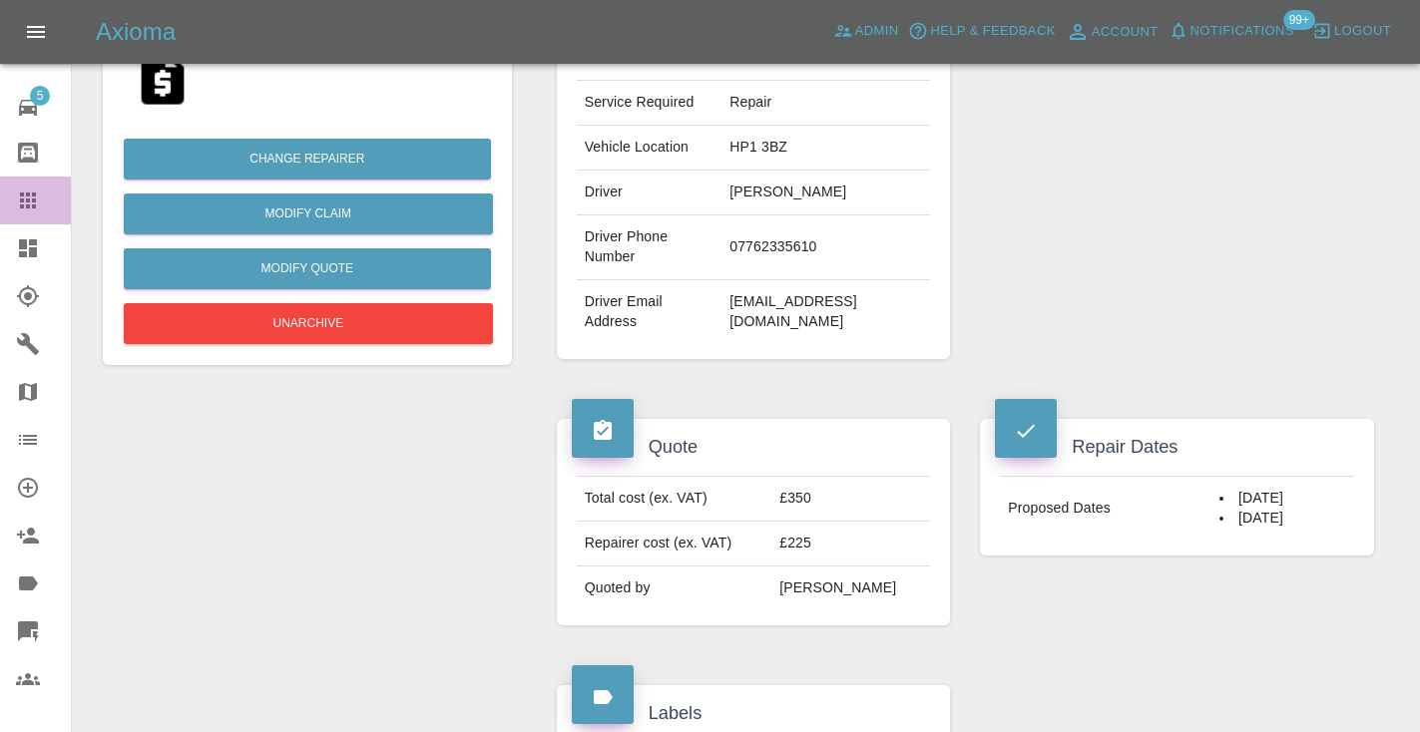
click at [24, 197] on icon at bounding box center [28, 201] width 16 height 16
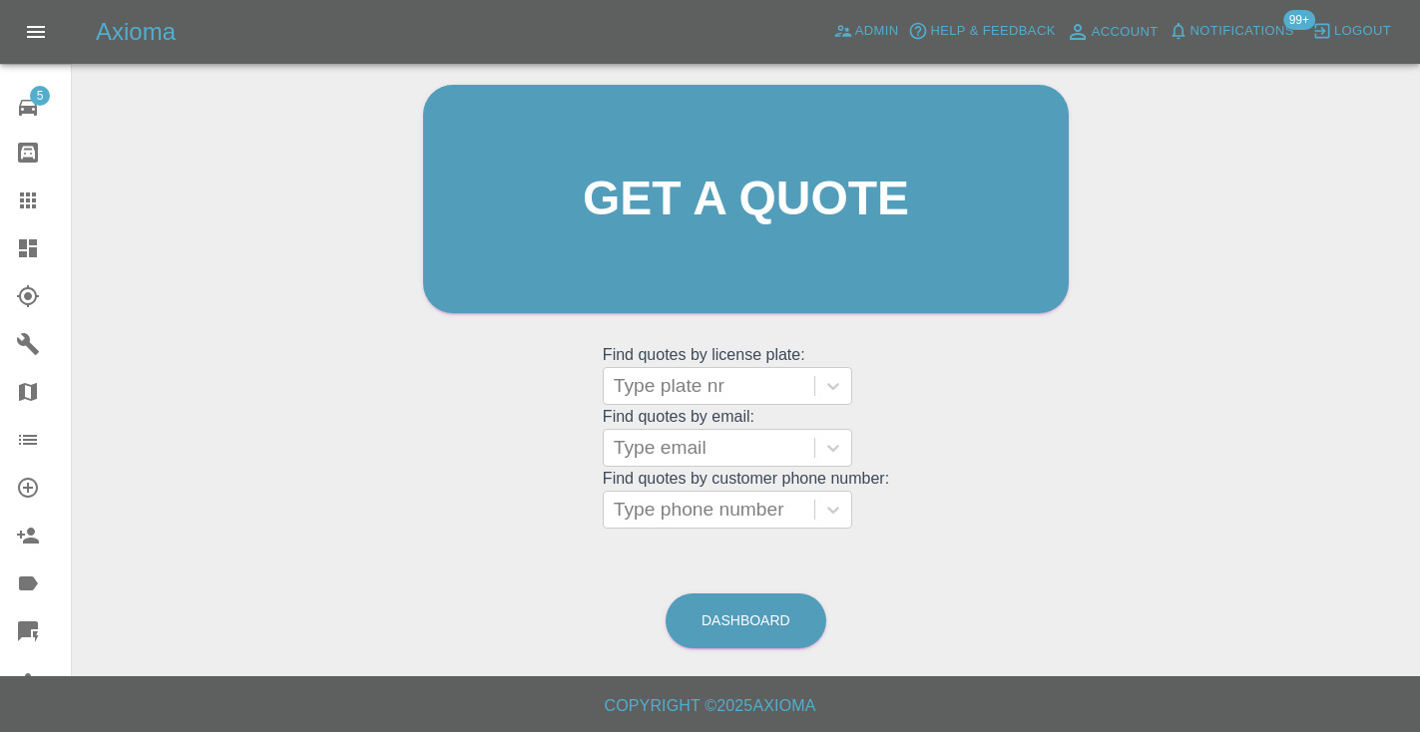
scroll to position [201, 0]
click at [793, 624] on link "Dashboard" at bounding box center [745, 622] width 161 height 55
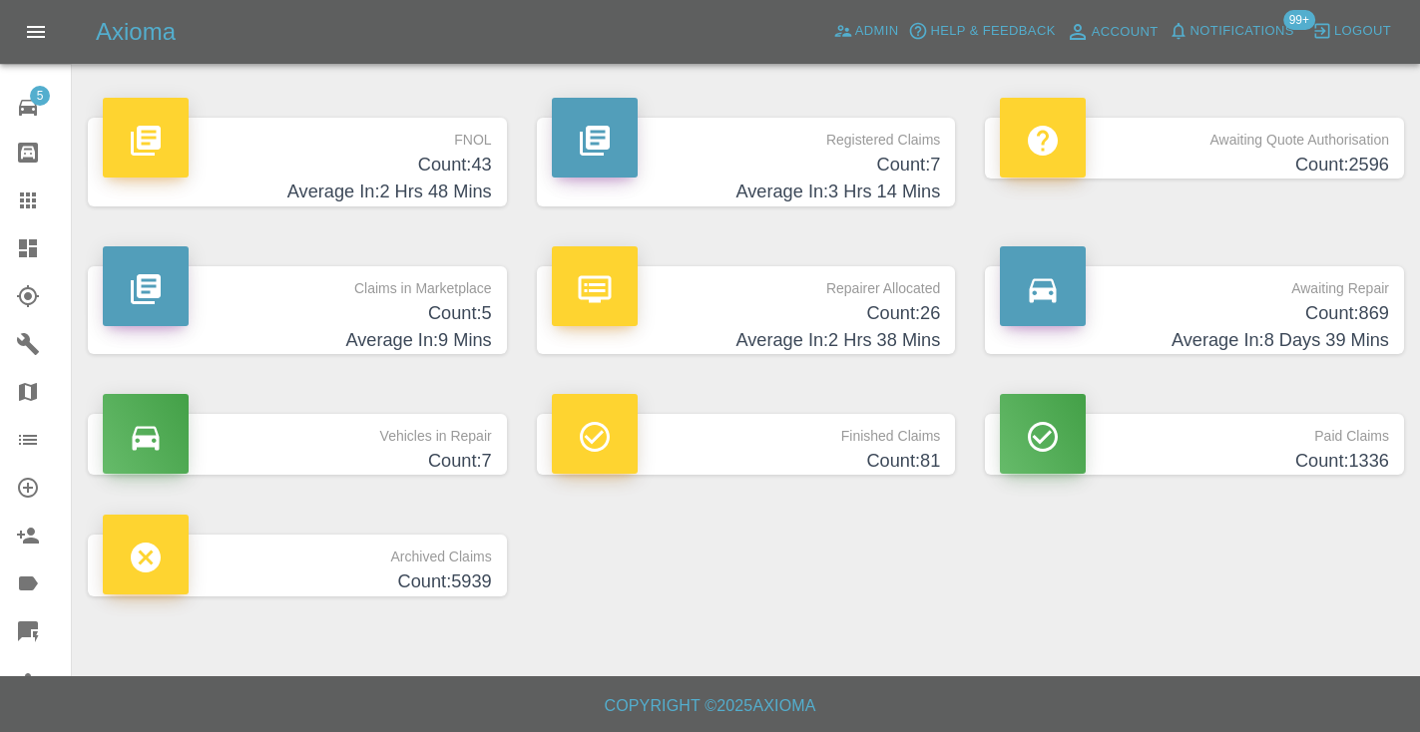
click at [1341, 303] on h4 "Count: 869" at bounding box center [1194, 313] width 389 height 27
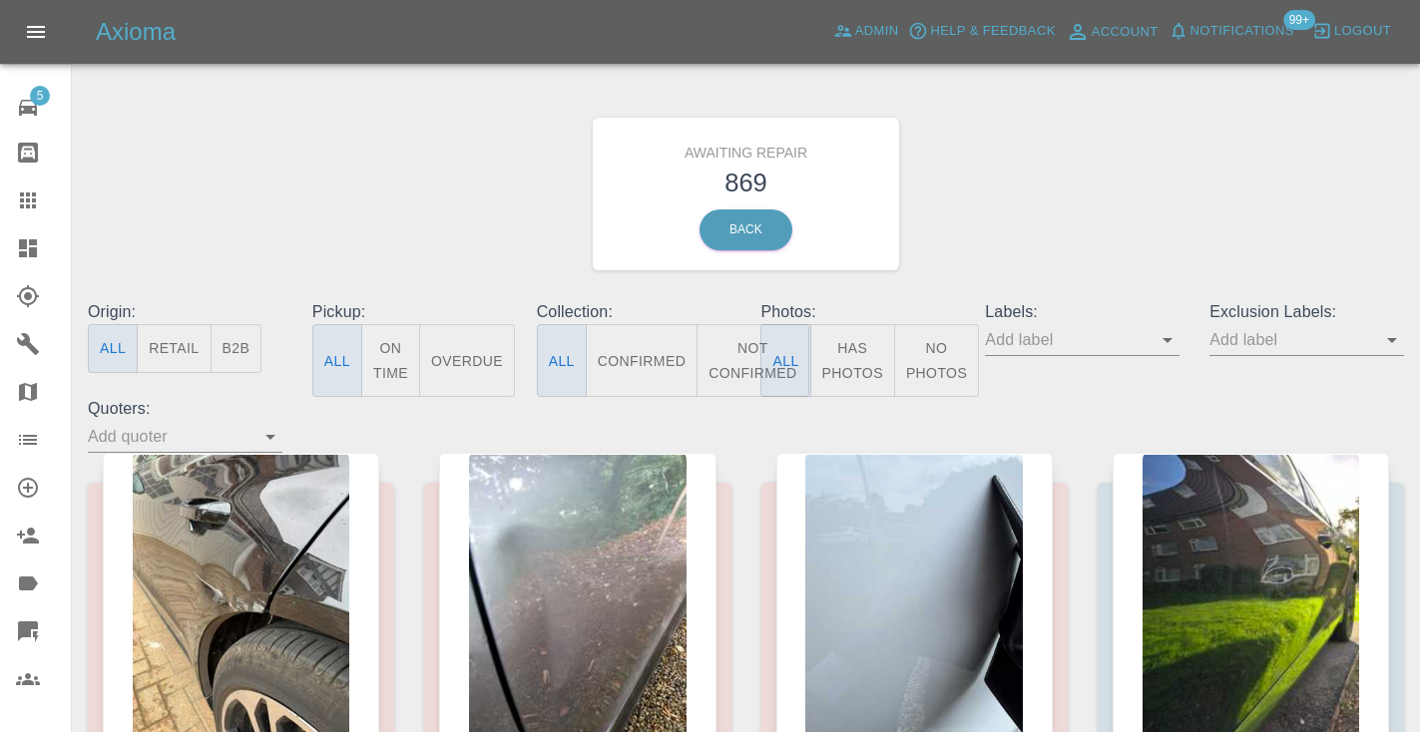
click at [754, 344] on button "Not Confirmed" at bounding box center [752, 360] width 112 height 73
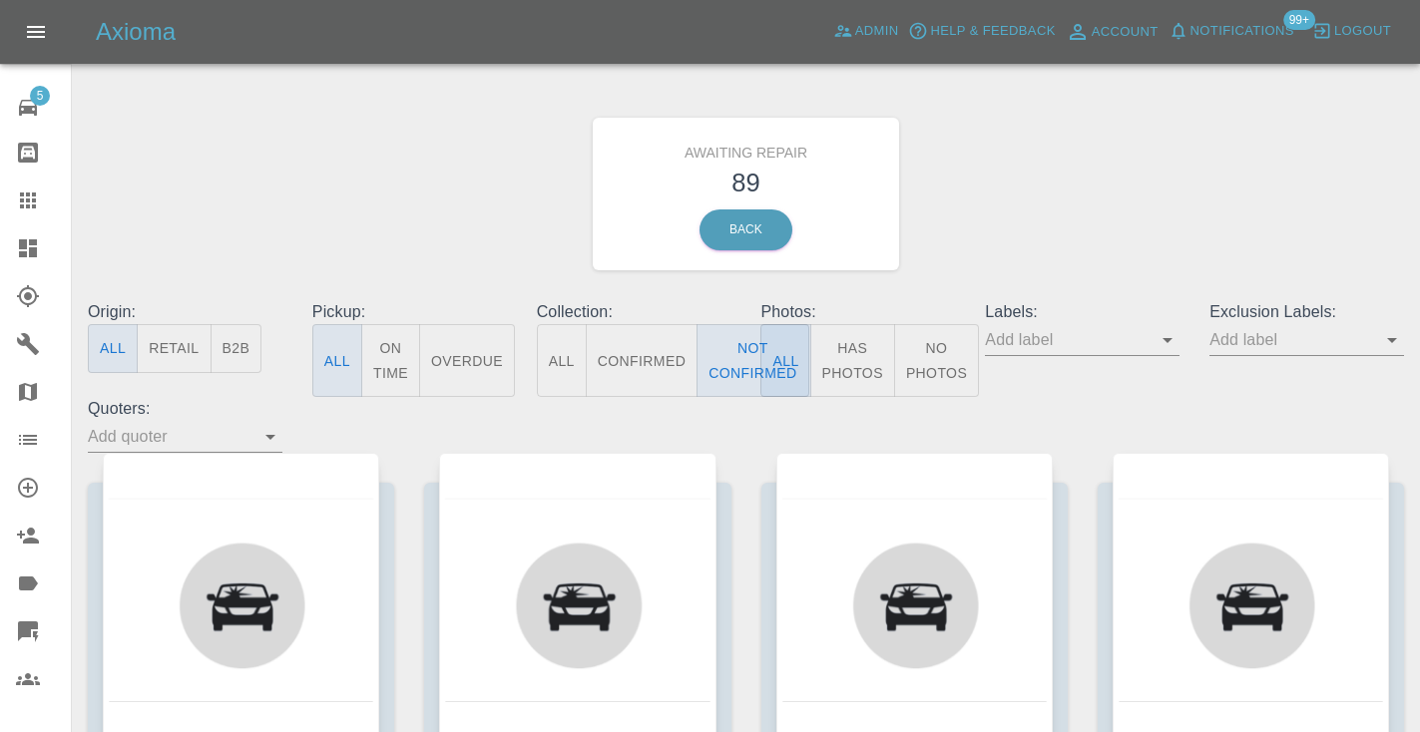
click at [1178, 167] on div "Awaiting Repair 89 Back" at bounding box center [746, 194] width 1346 height 212
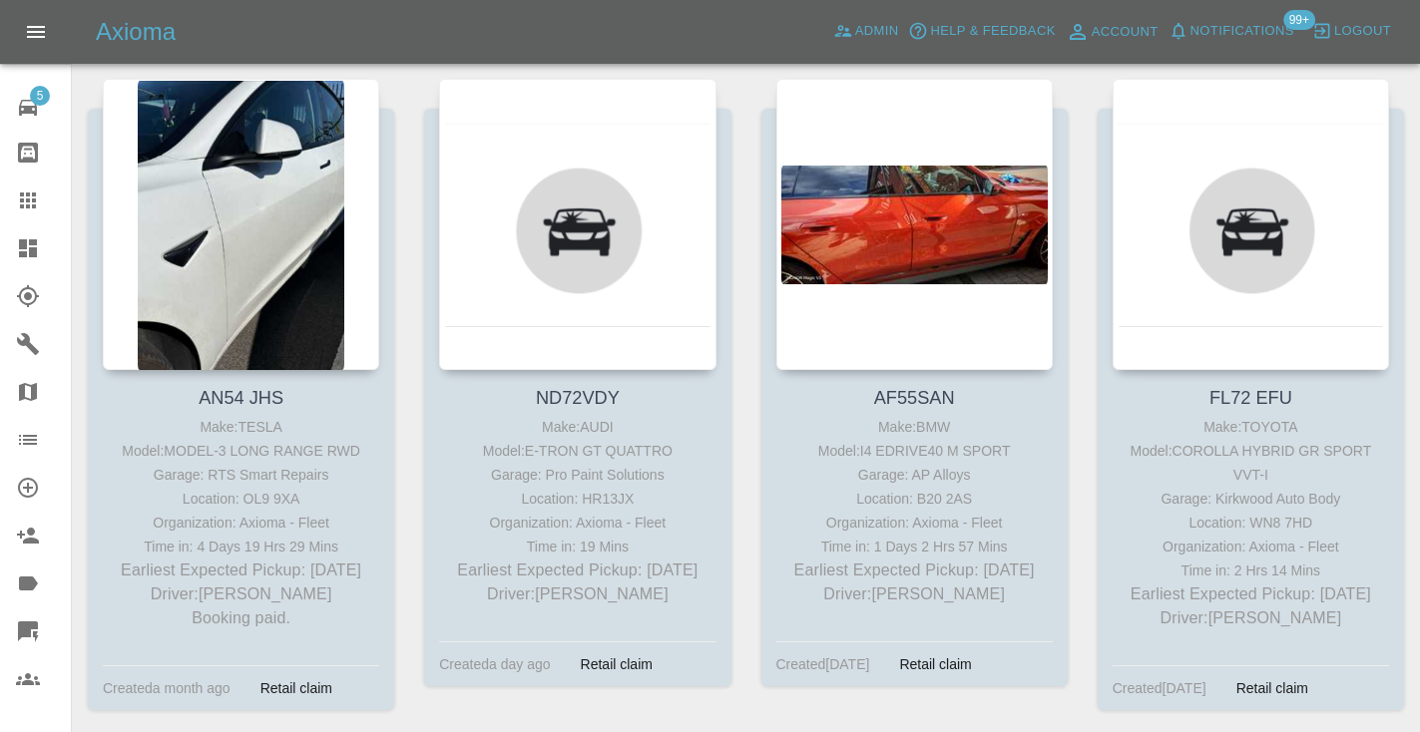
scroll to position [5045, 0]
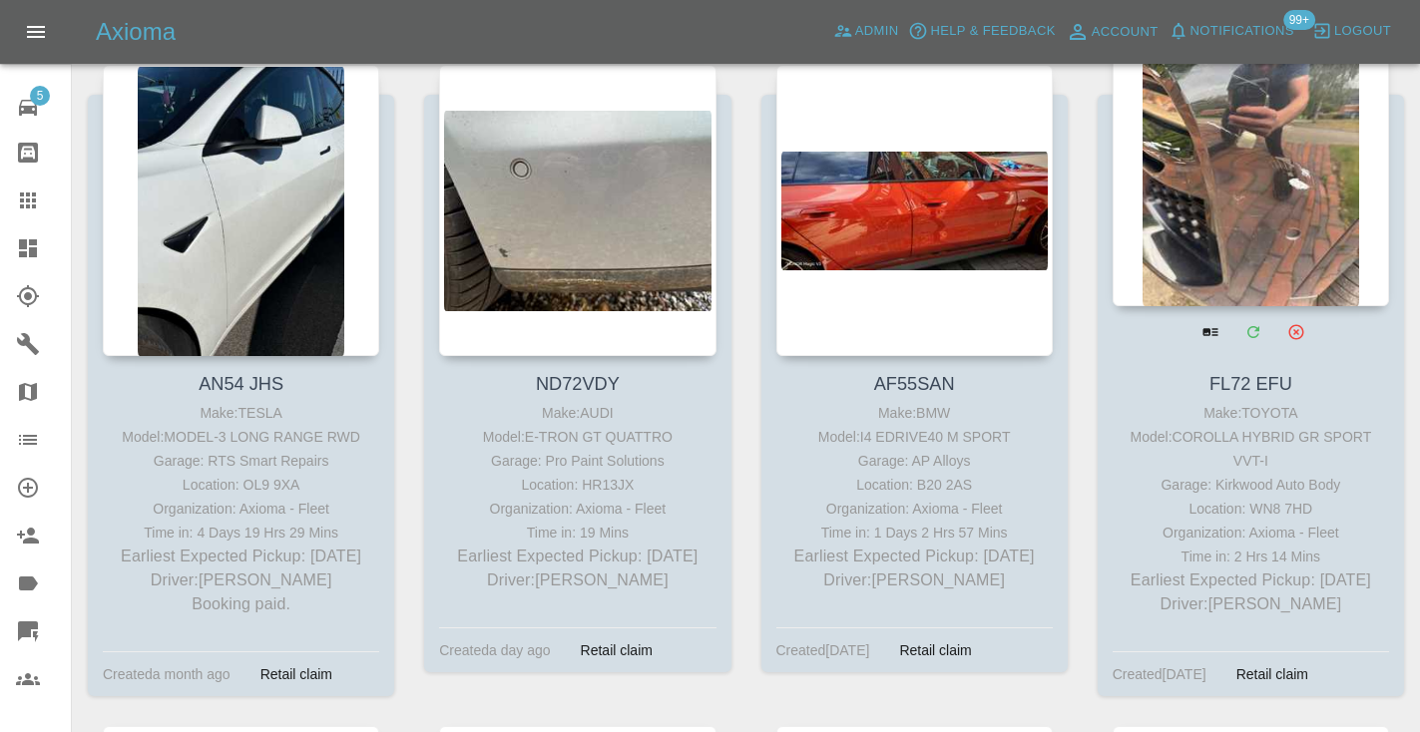
click at [1269, 162] on div at bounding box center [1250, 160] width 276 height 291
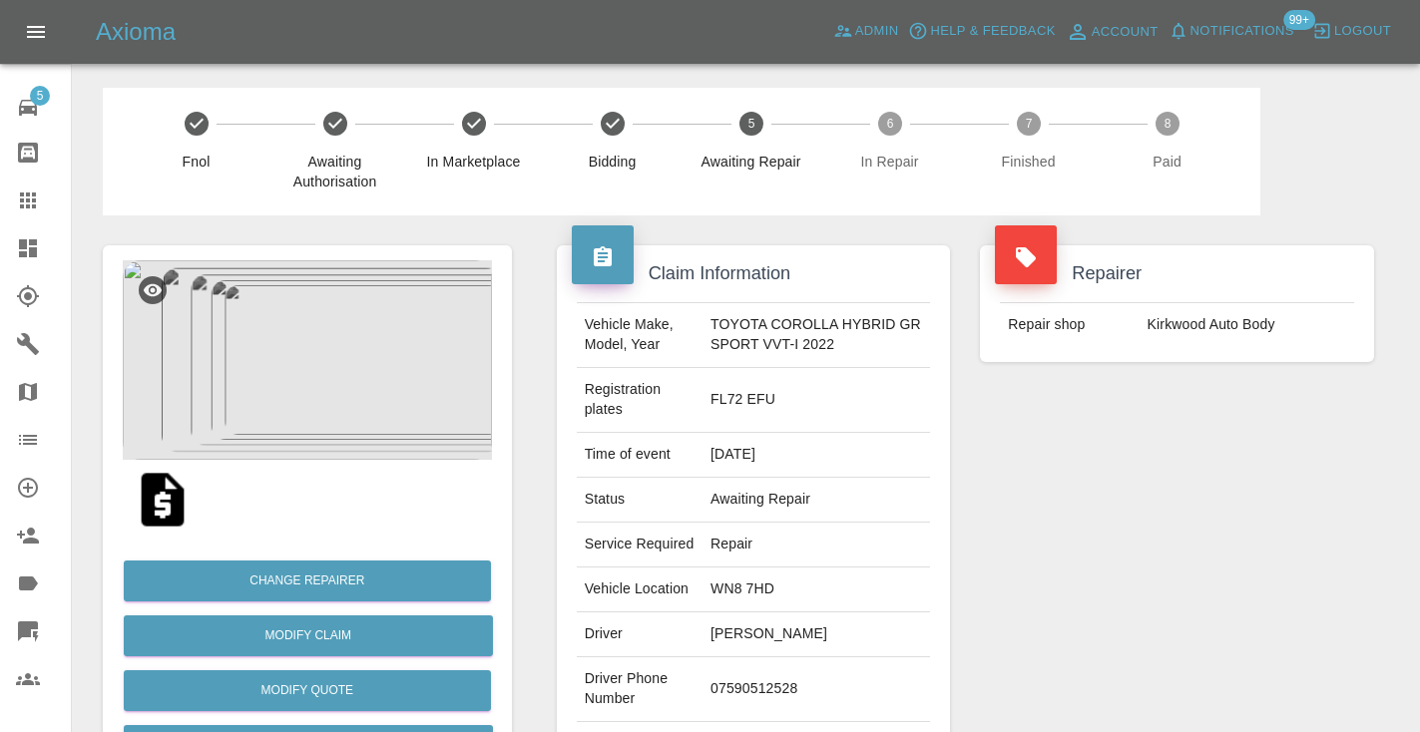
click at [744, 701] on td "07590512528" at bounding box center [815, 689] width 227 height 65
copy td "07590512528"
click at [1036, 543] on div "Repairer Repair shop Kirkwood Auto Body" at bounding box center [1177, 532] width 424 height 635
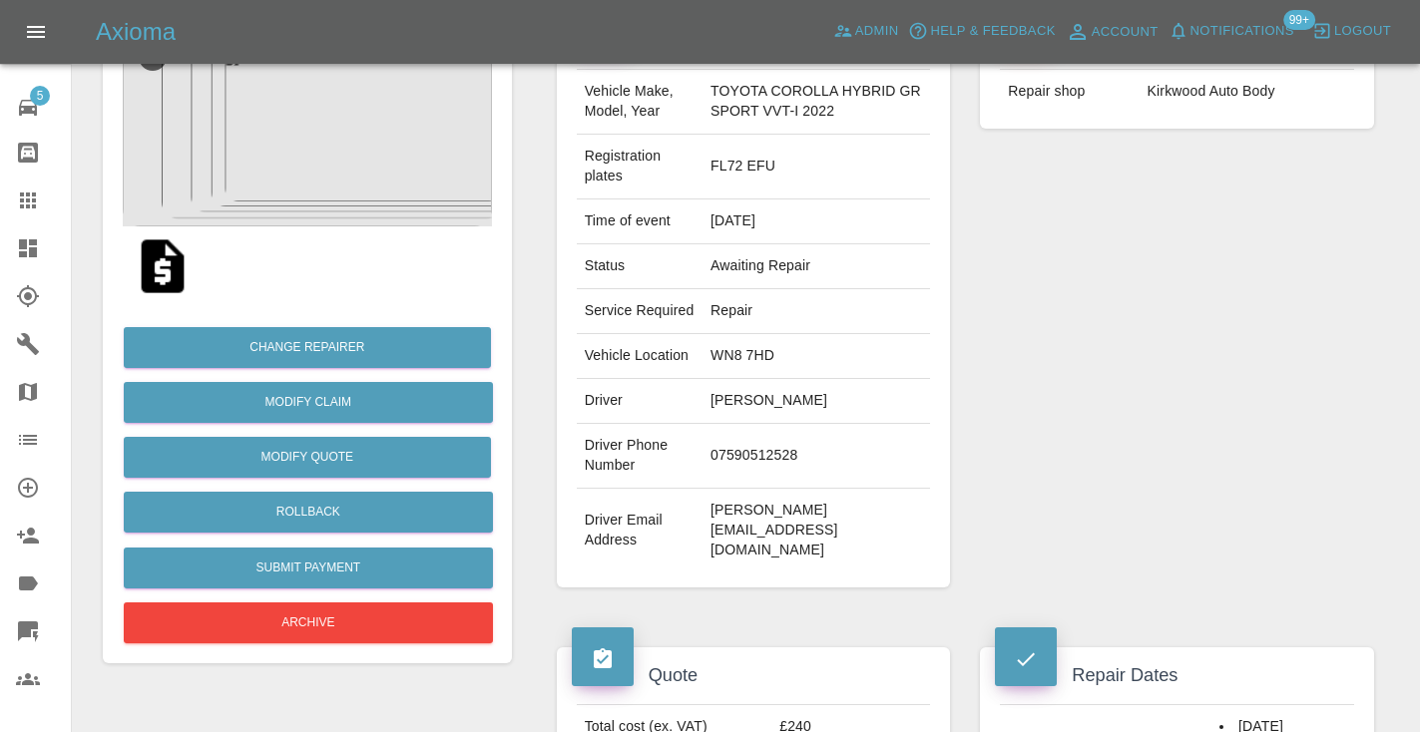
scroll to position [219, 0]
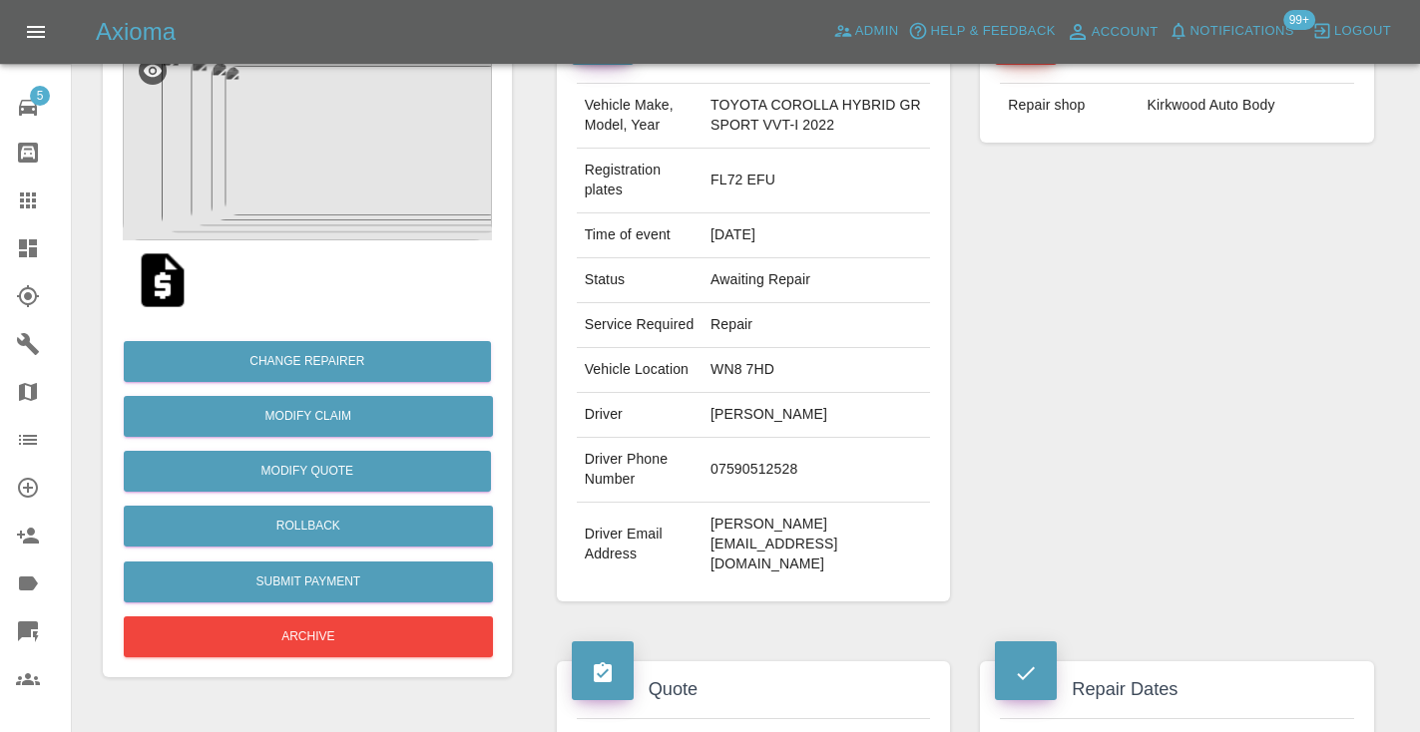
click at [1315, 394] on div "Repairer Repair shop Kirkwood Auto Body" at bounding box center [1177, 313] width 424 height 635
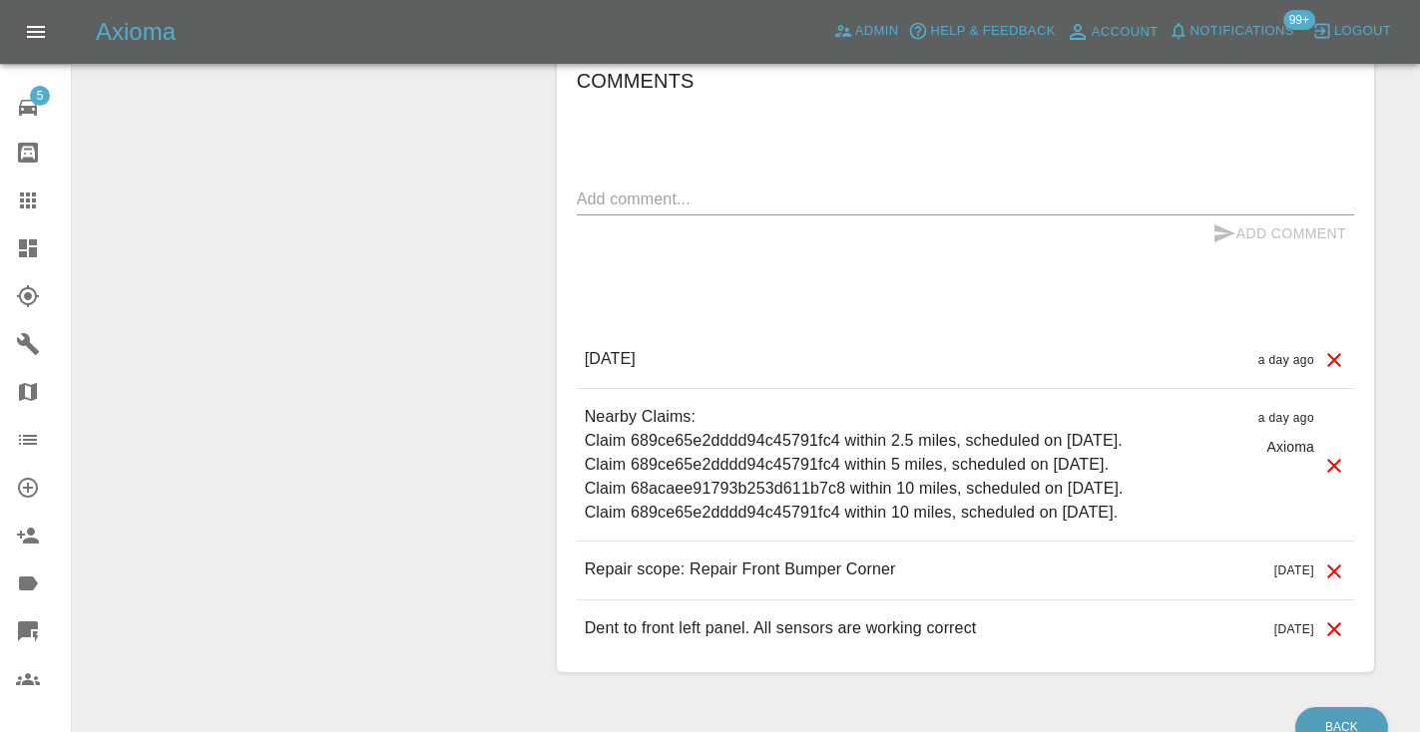
scroll to position [1623, 0]
click at [652, 198] on textarea at bounding box center [965, 200] width 777 height 23
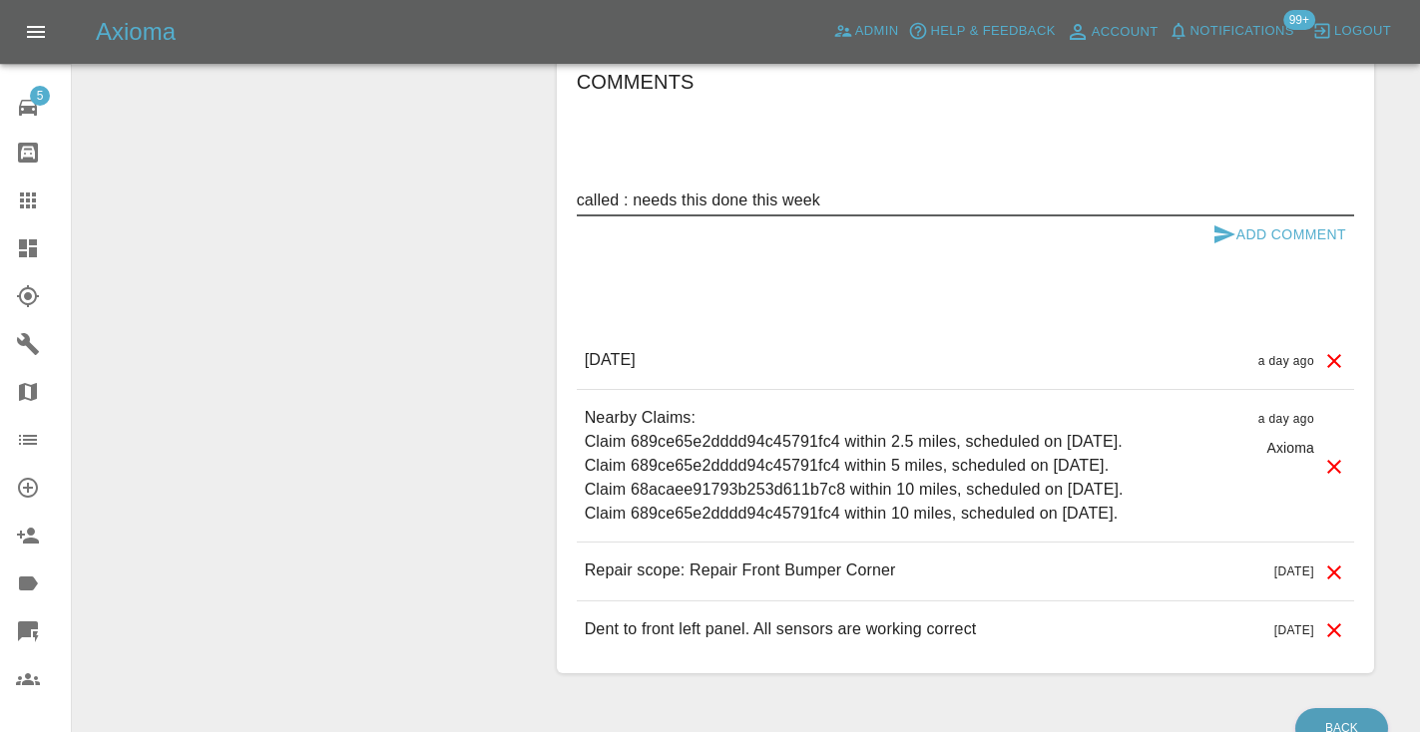
scroll to position [1622, 0]
type textarea "called : needs this done this week"
click at [1232, 228] on icon "submit" at bounding box center [1224, 235] width 24 height 24
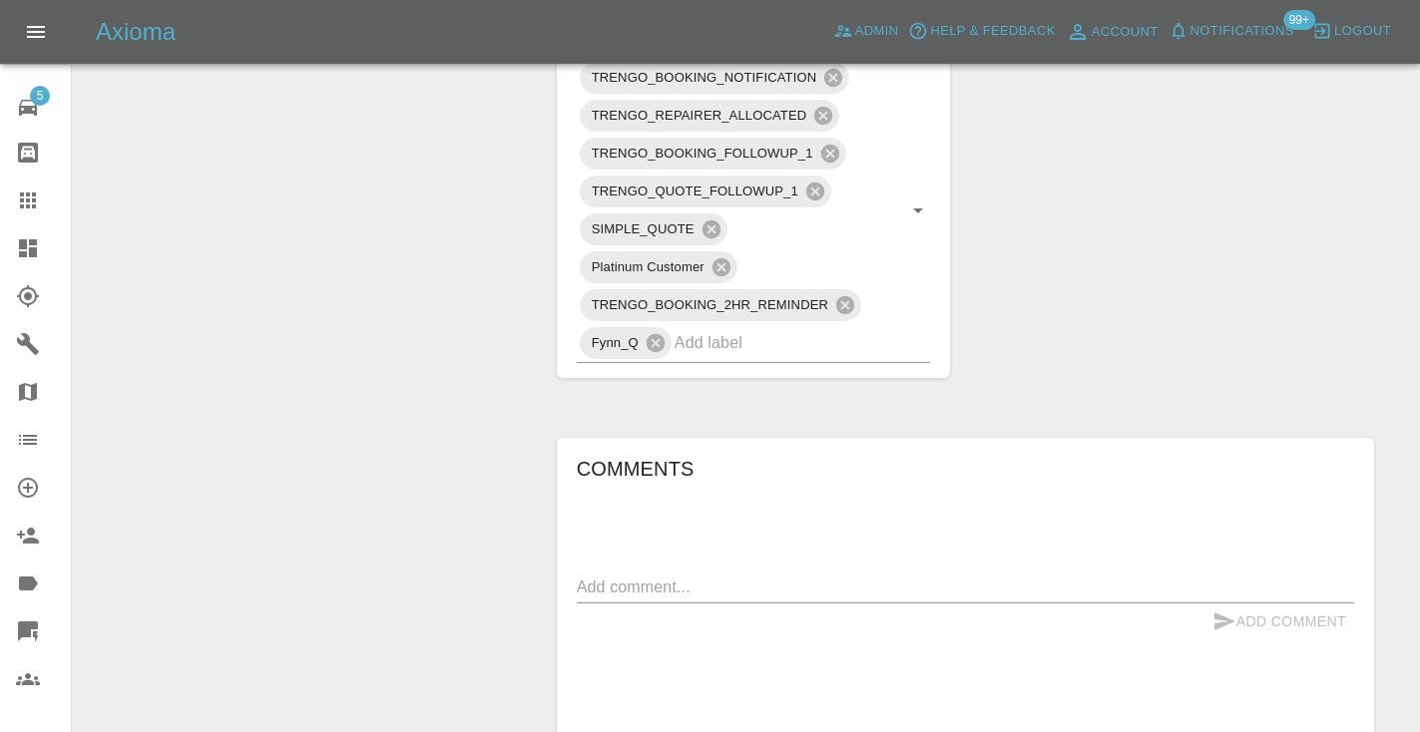
scroll to position [1220, 0]
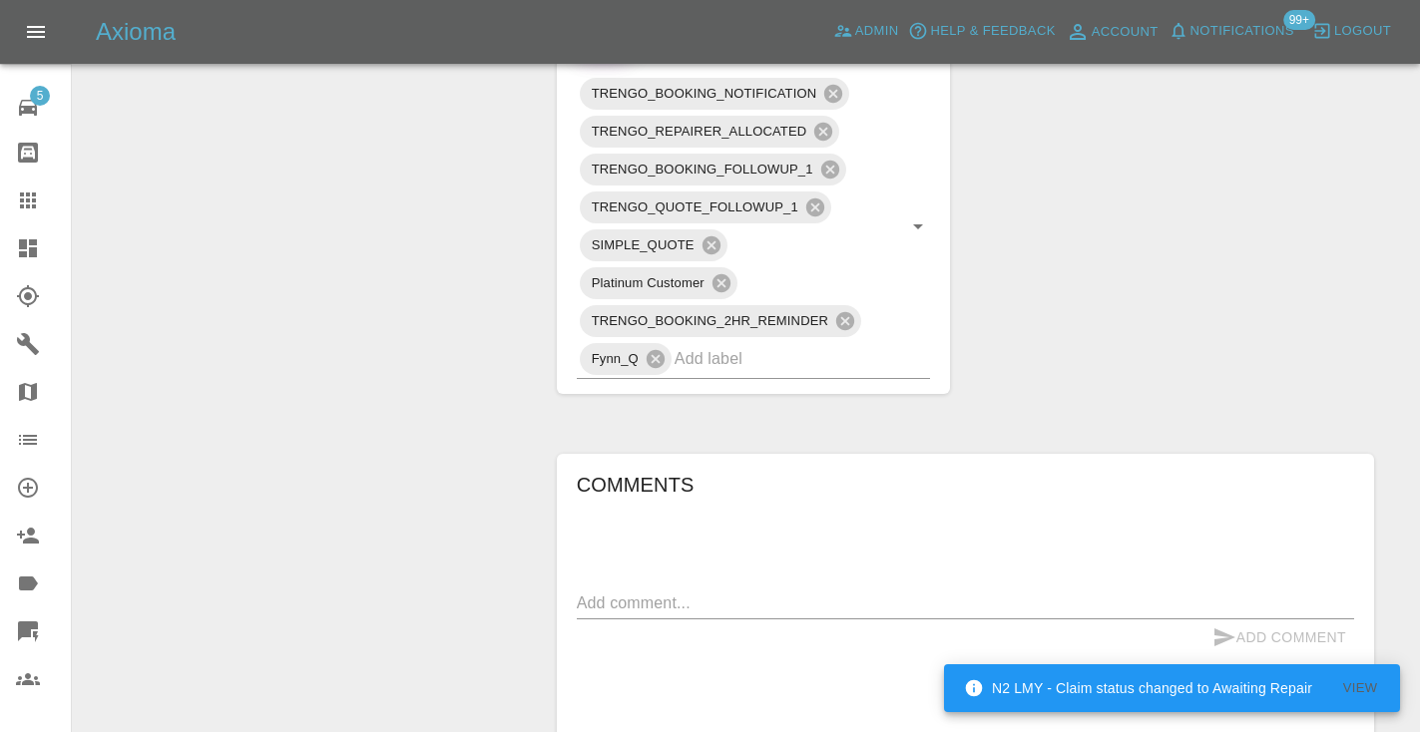
click at [31, 199] on icon at bounding box center [28, 201] width 24 height 24
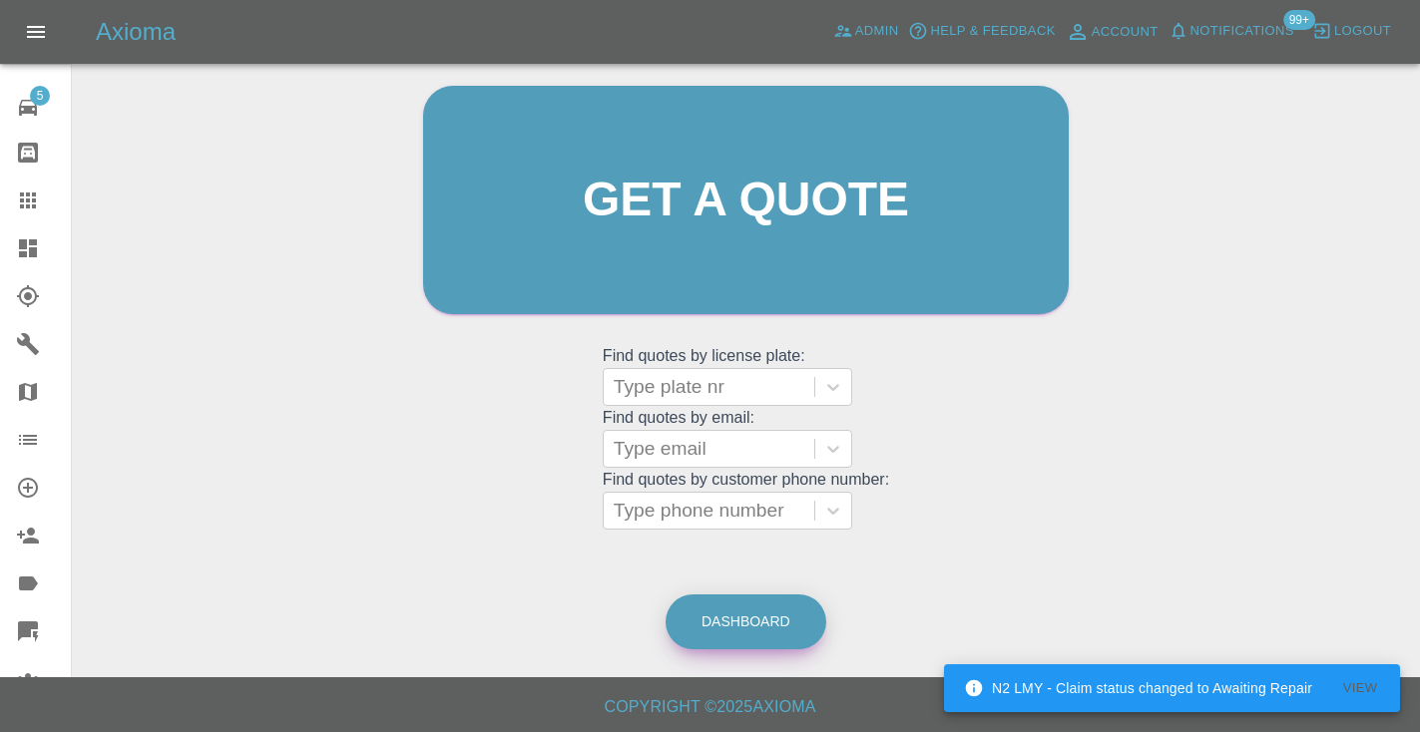
click at [762, 632] on link "Dashboard" at bounding box center [745, 622] width 161 height 55
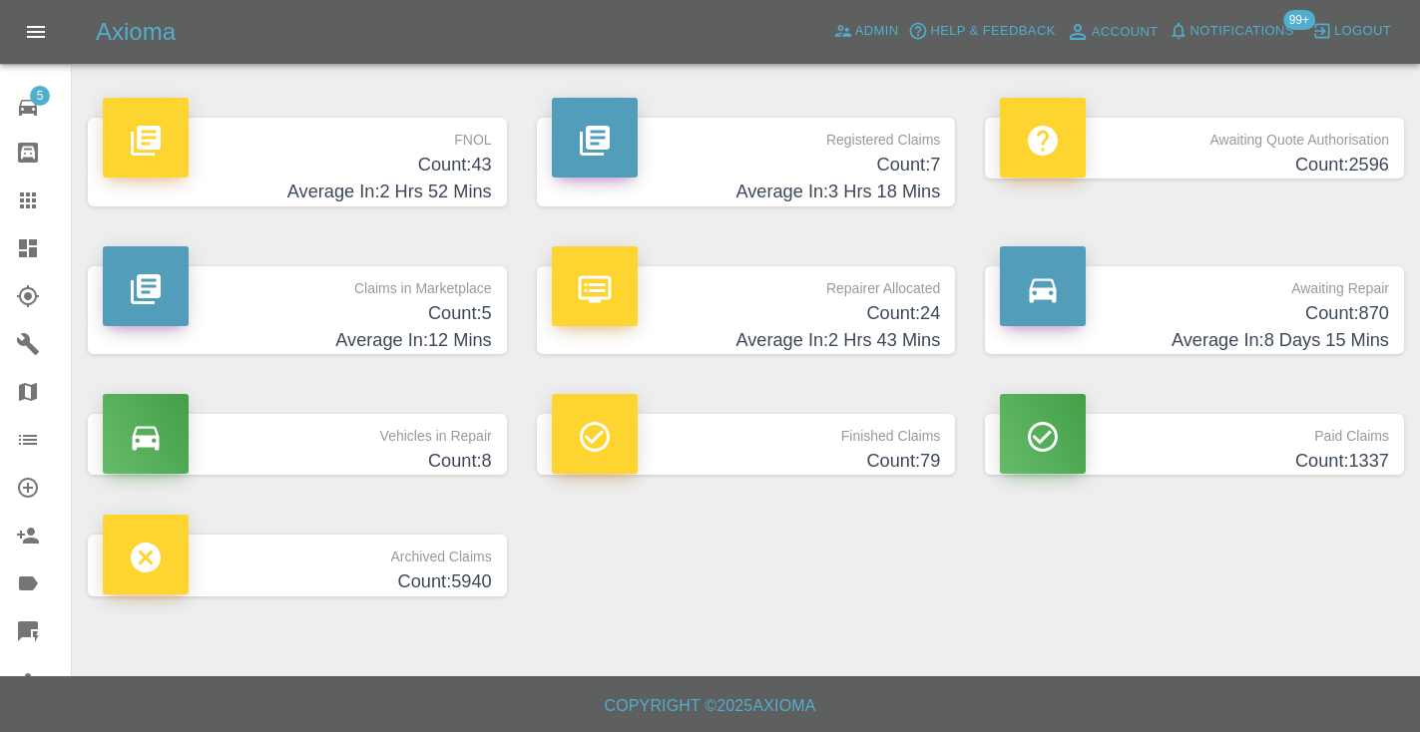
click at [1293, 314] on h4 "Count: 870" at bounding box center [1194, 313] width 389 height 27
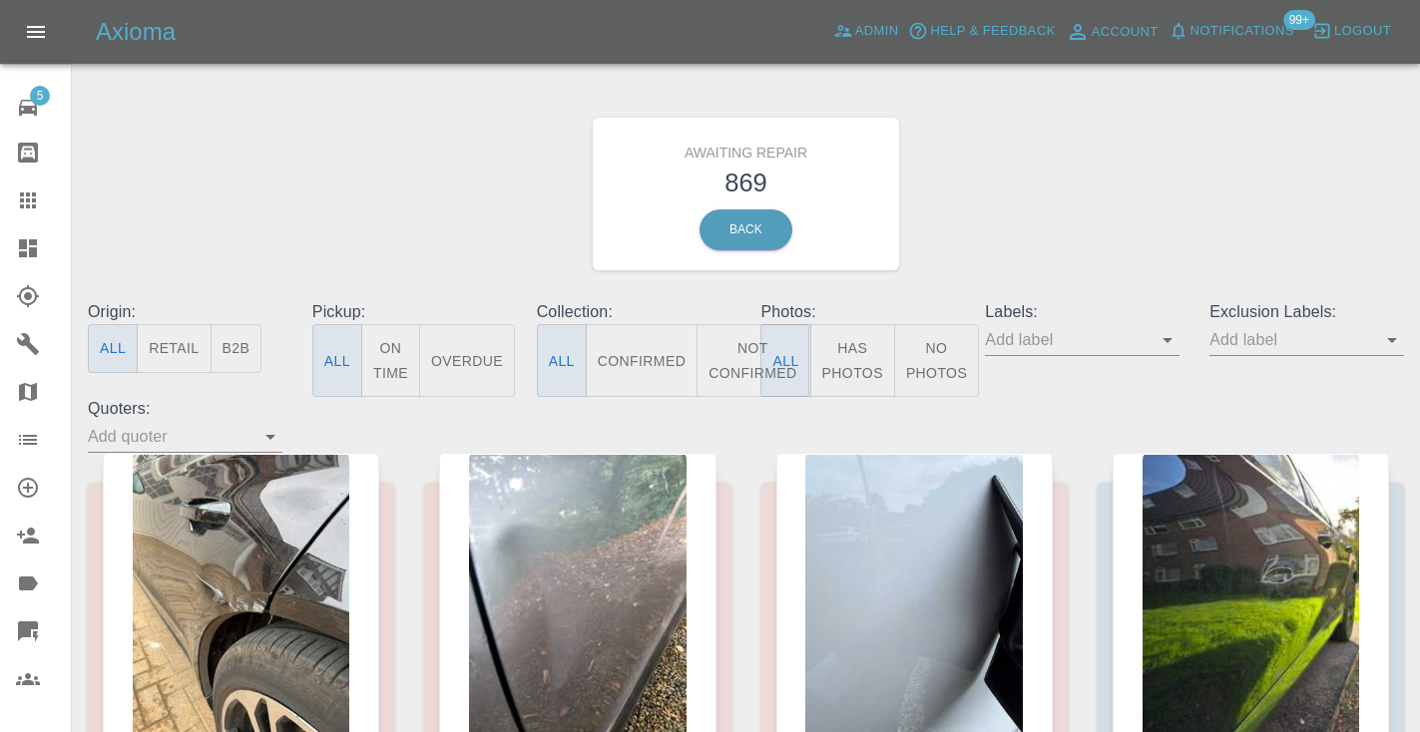
click at [731, 350] on button "Not Confirmed" at bounding box center [752, 360] width 112 height 73
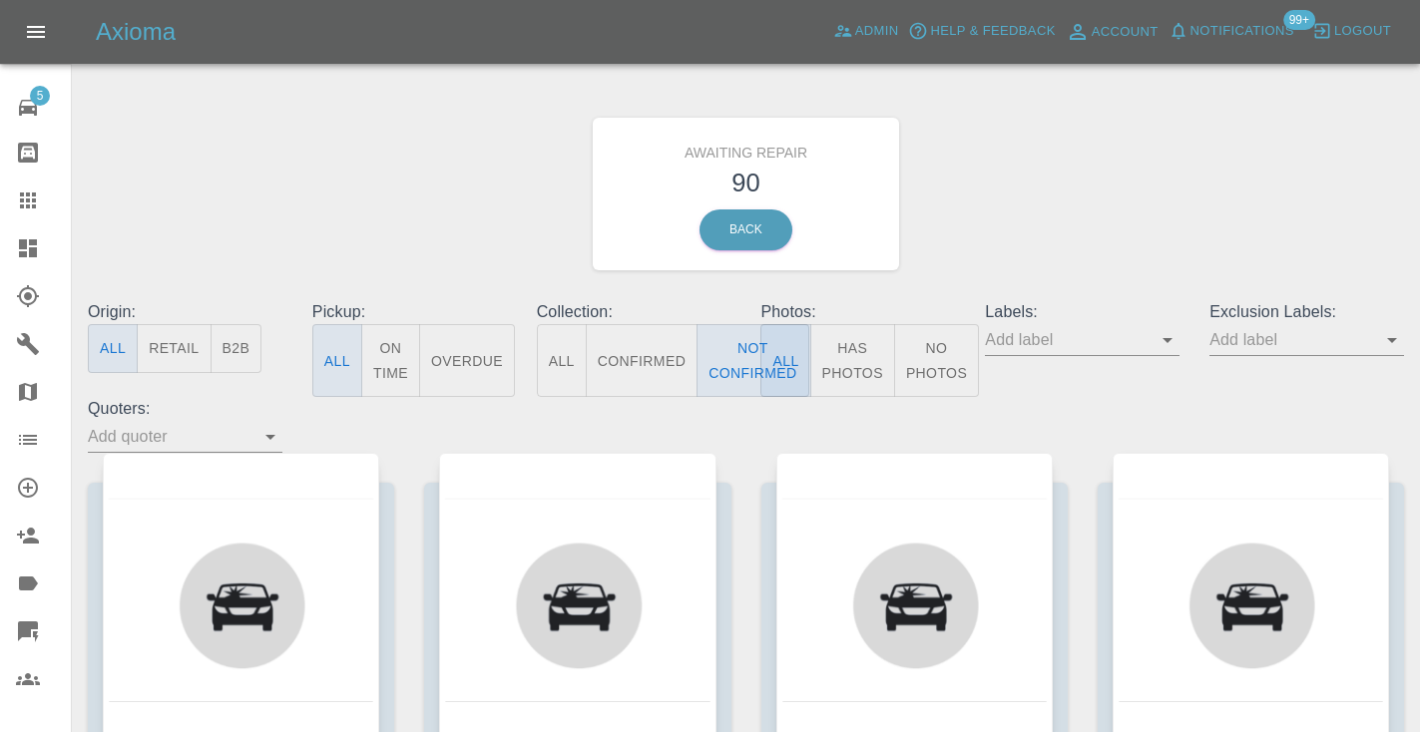
click at [1037, 185] on div "Awaiting Repair 90 Back" at bounding box center [746, 194] width 1346 height 212
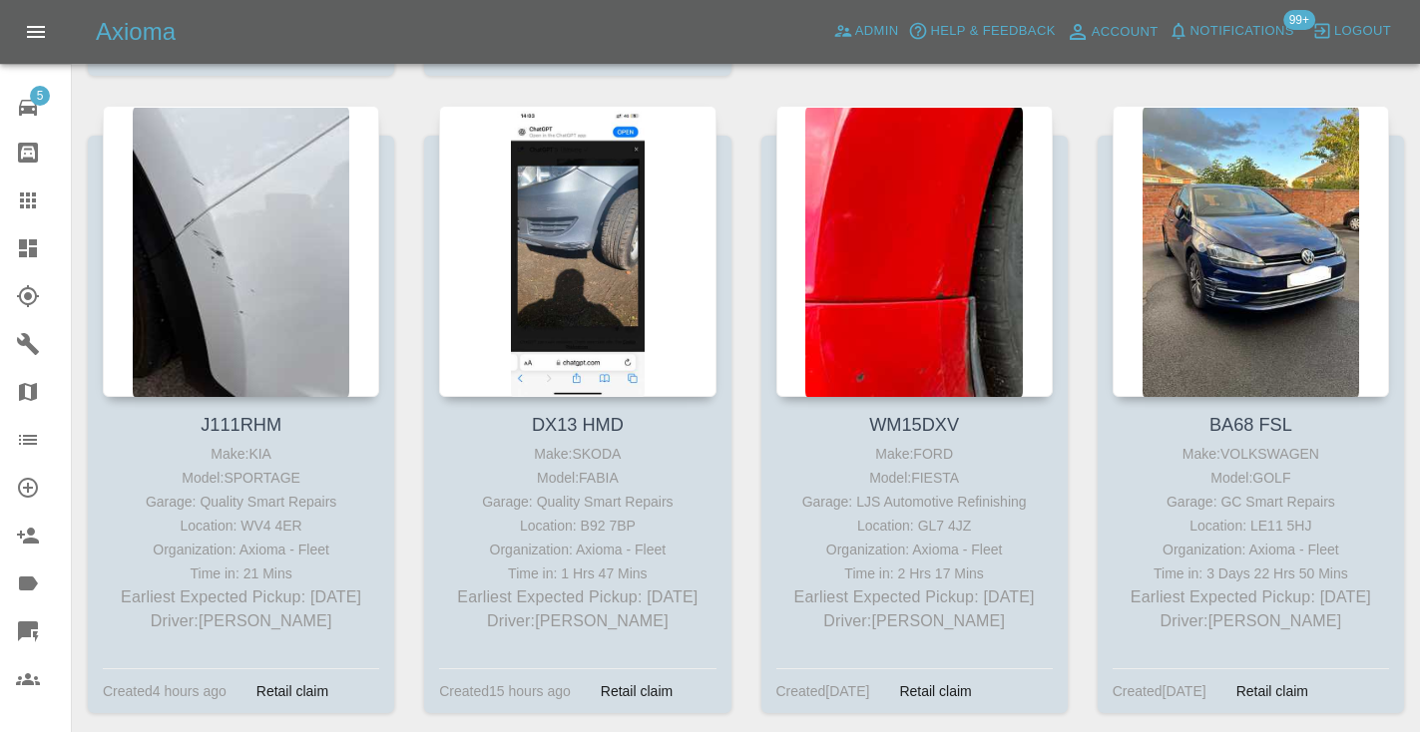
scroll to position [1718, 0]
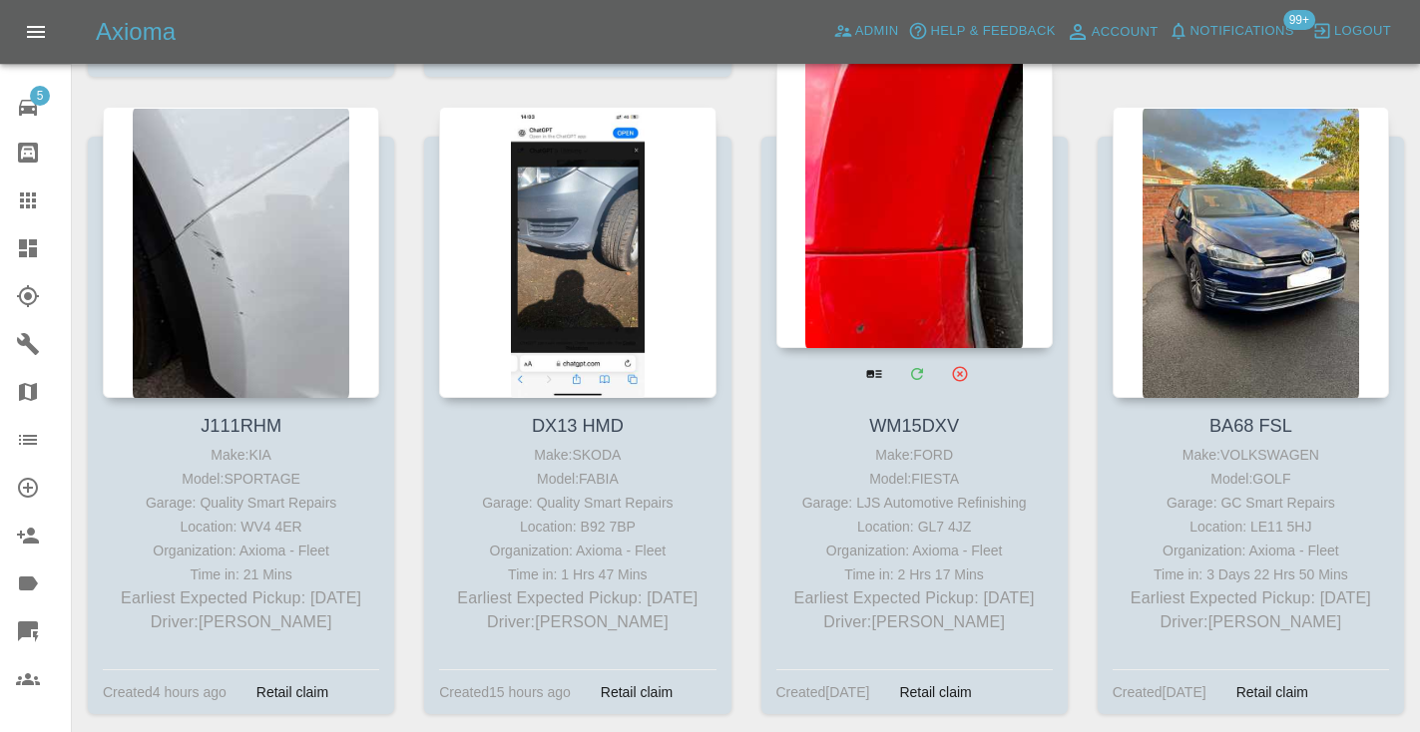
click at [999, 250] on div at bounding box center [914, 202] width 276 height 291
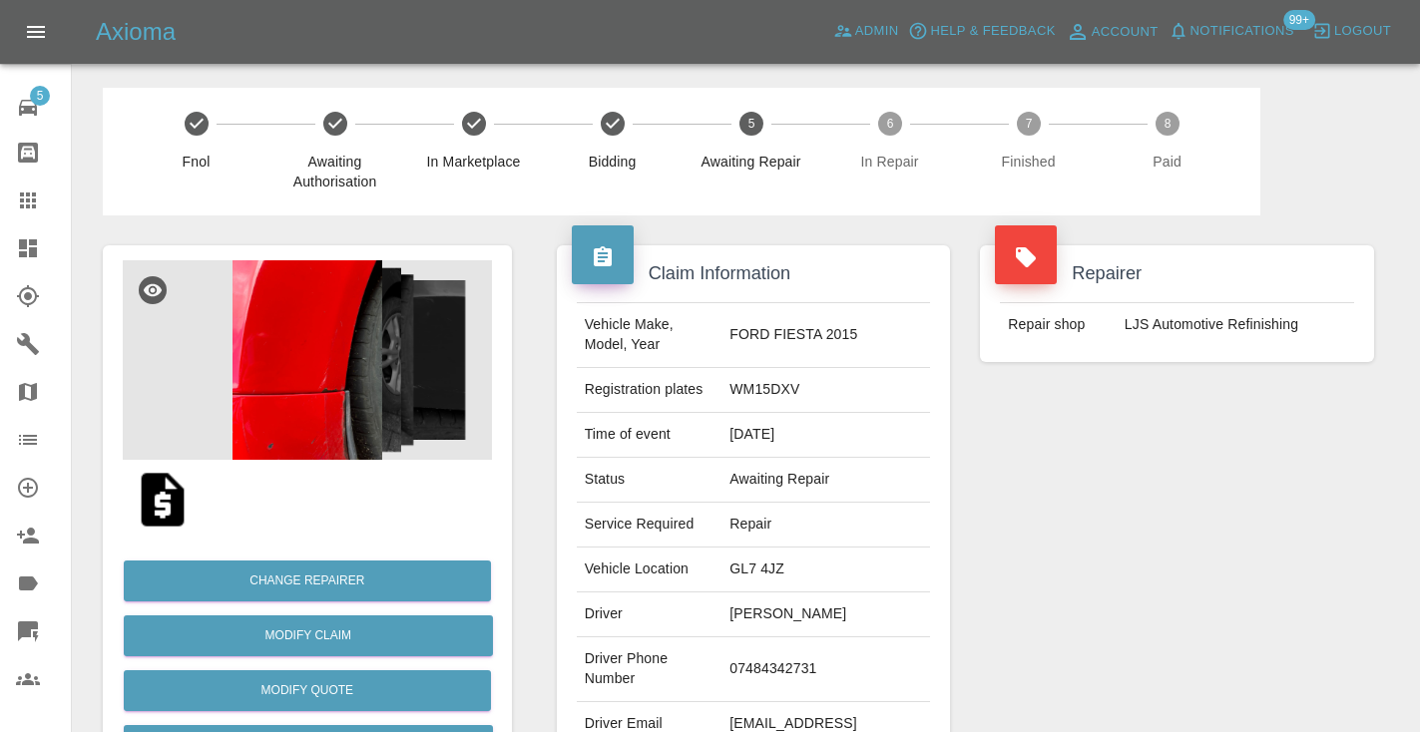
click at [753, 672] on td "07484342731" at bounding box center [825, 669] width 209 height 65
copy td "07484342731"
click at [1088, 607] on div "Repairer Repair shop LJS Automotive Refinishing" at bounding box center [1177, 513] width 424 height 596
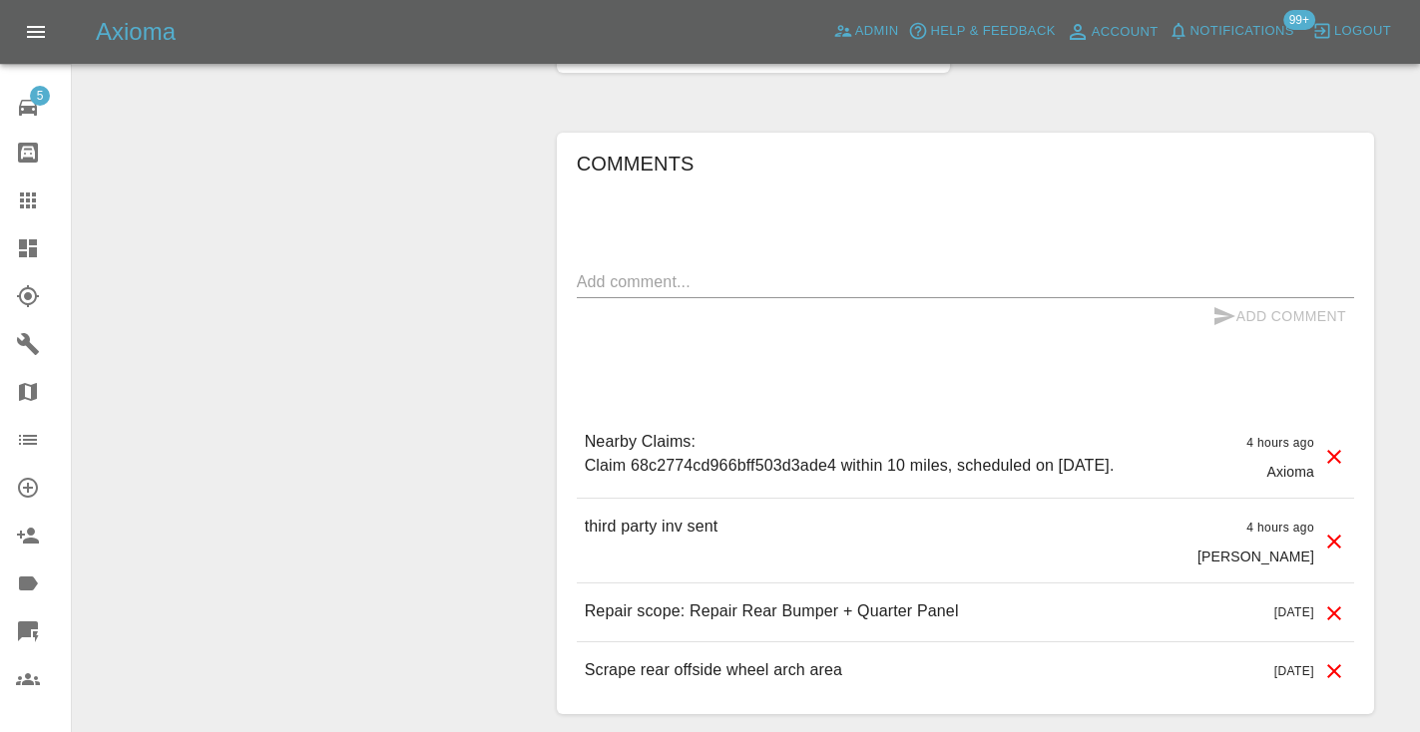
scroll to position [1382, 0]
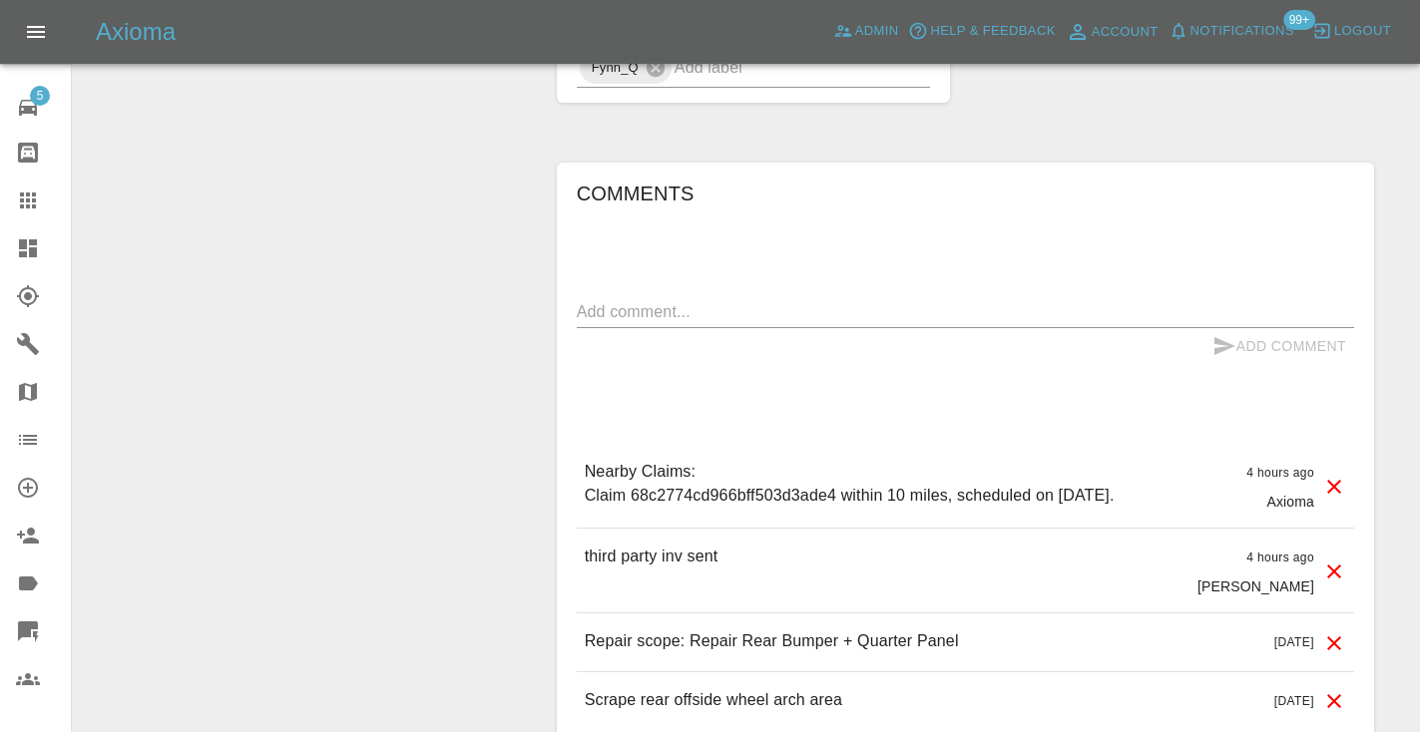
click at [653, 313] on textarea at bounding box center [965, 311] width 777 height 23
type textarea "c"
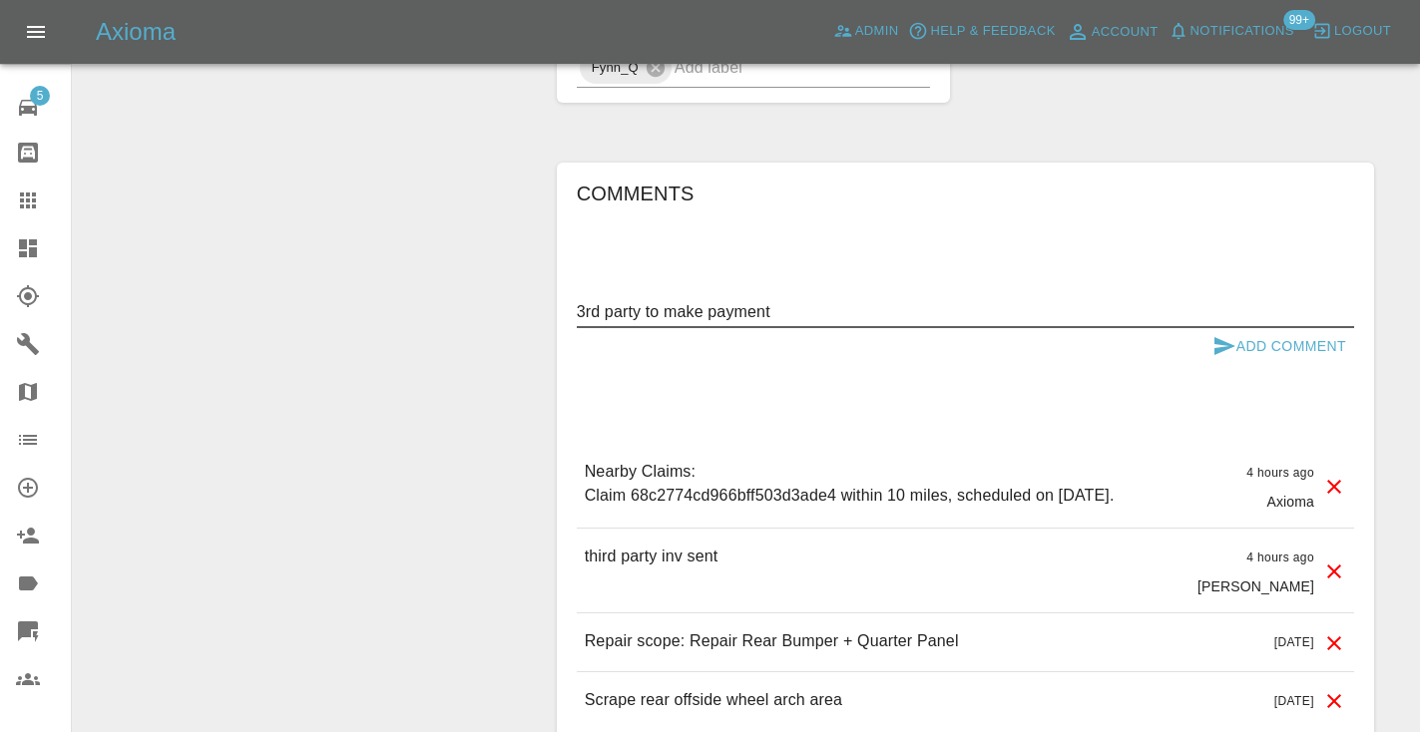
click at [1212, 321] on textarea "3rd party to make payment" at bounding box center [965, 311] width 777 height 23
type textarea "3rd party to make payment"
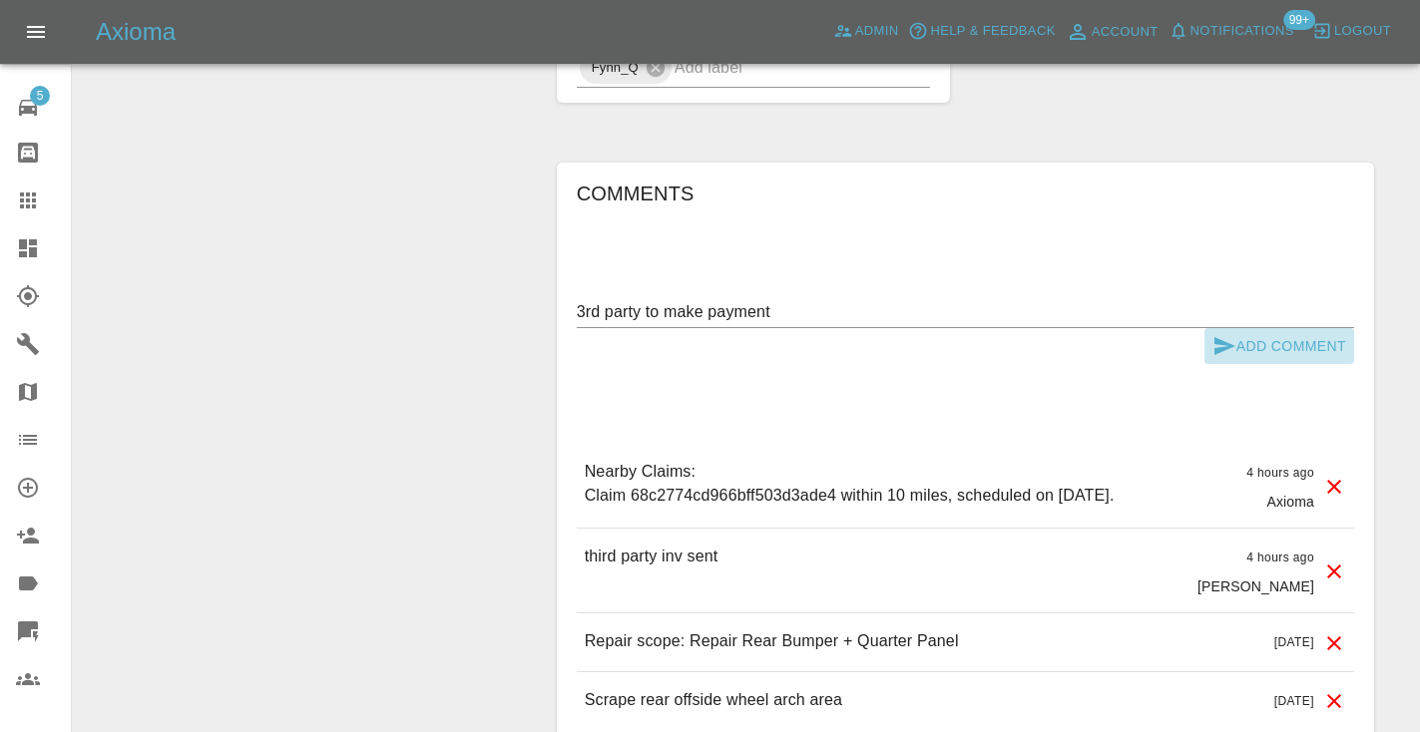
click at [1224, 342] on icon "submit" at bounding box center [1224, 346] width 21 height 18
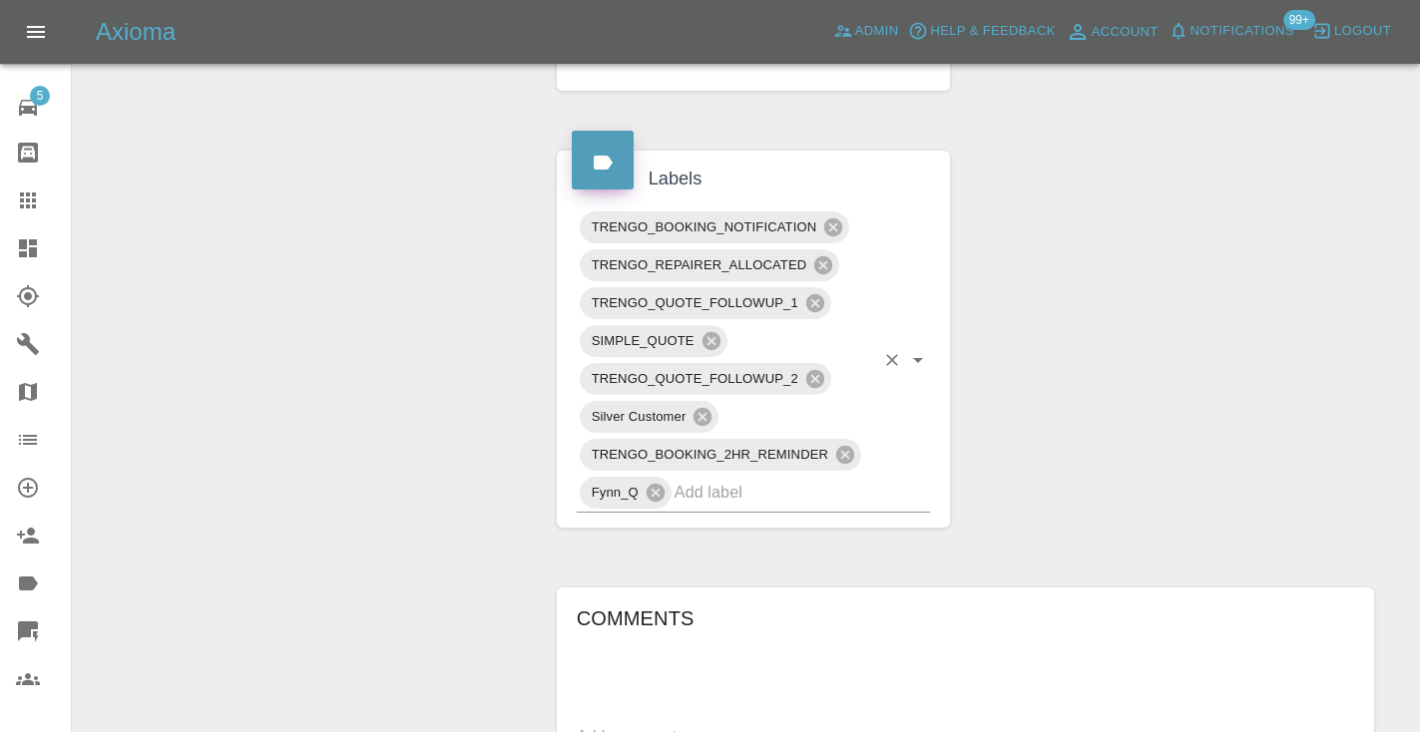
scroll to position [954, 0]
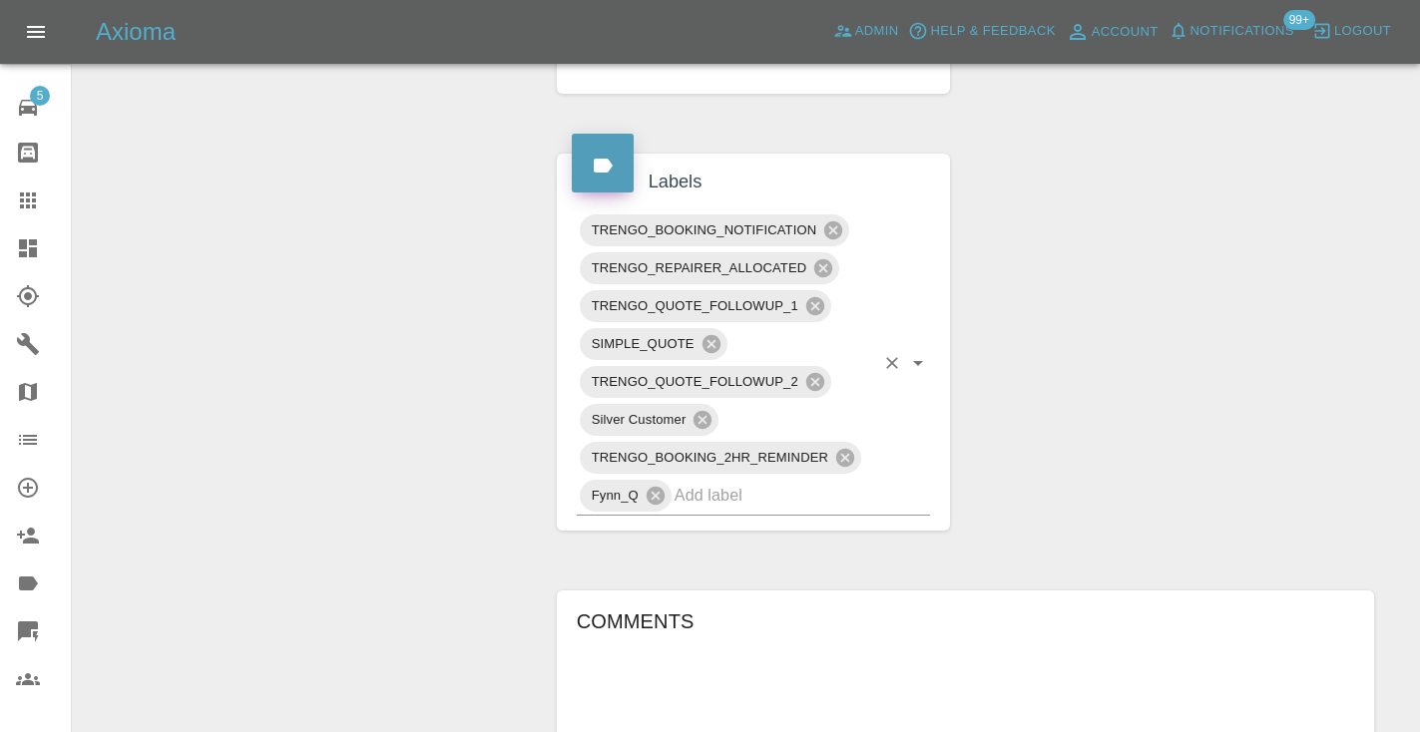
click at [724, 508] on input "text" at bounding box center [774, 495] width 201 height 31
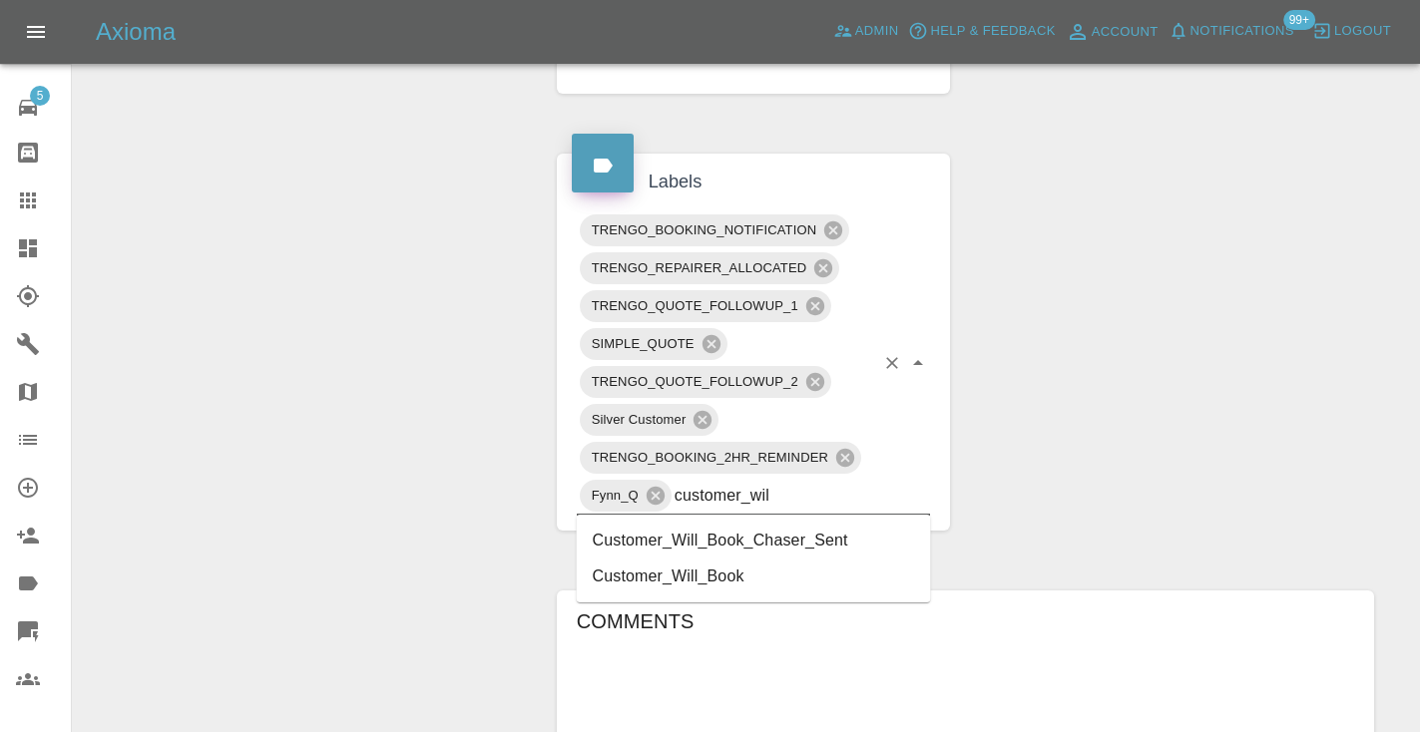
type input "customer_will"
click at [693, 571] on li "Customer_Will_Book" at bounding box center [754, 577] width 354 height 36
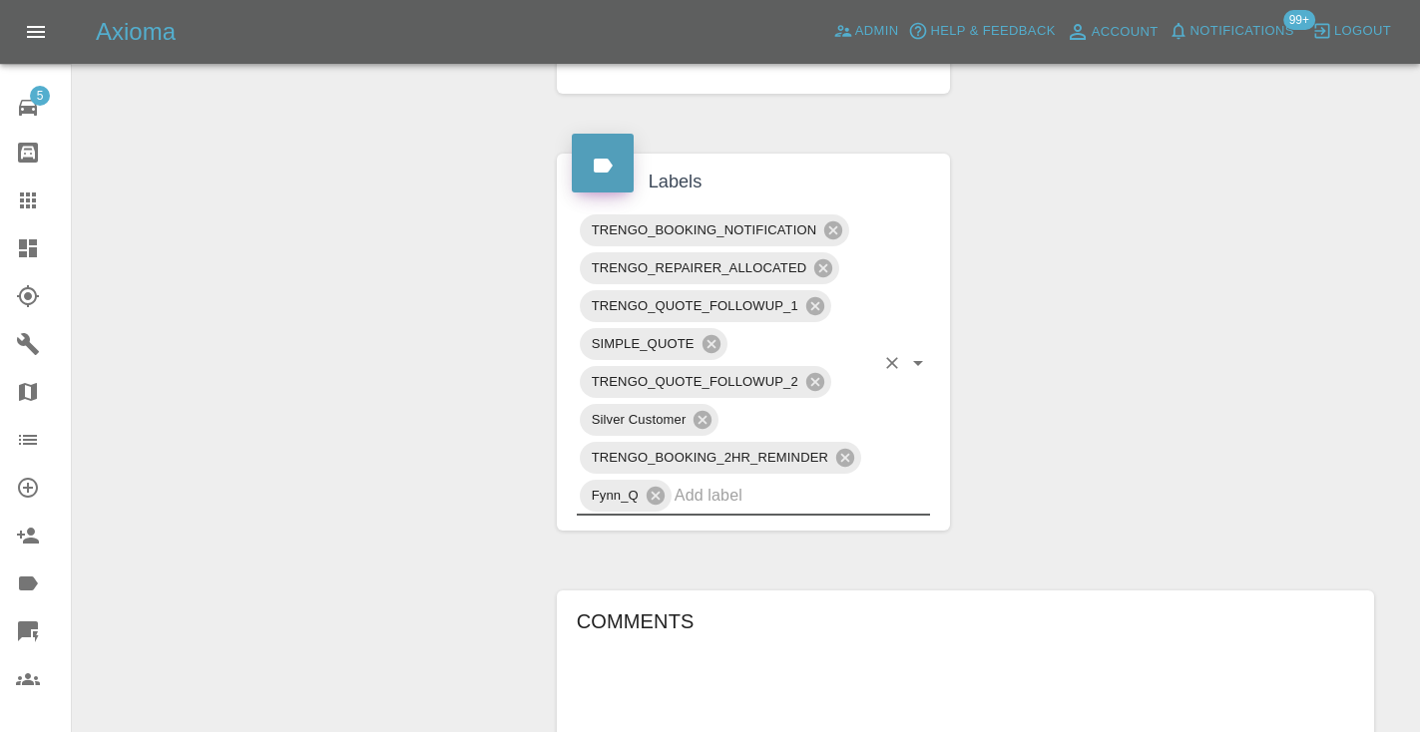
click at [377, 248] on div "Change Repairer Modify Claim Modify Quote Rollback Submit Payment Archive" at bounding box center [307, 274] width 439 height 2025
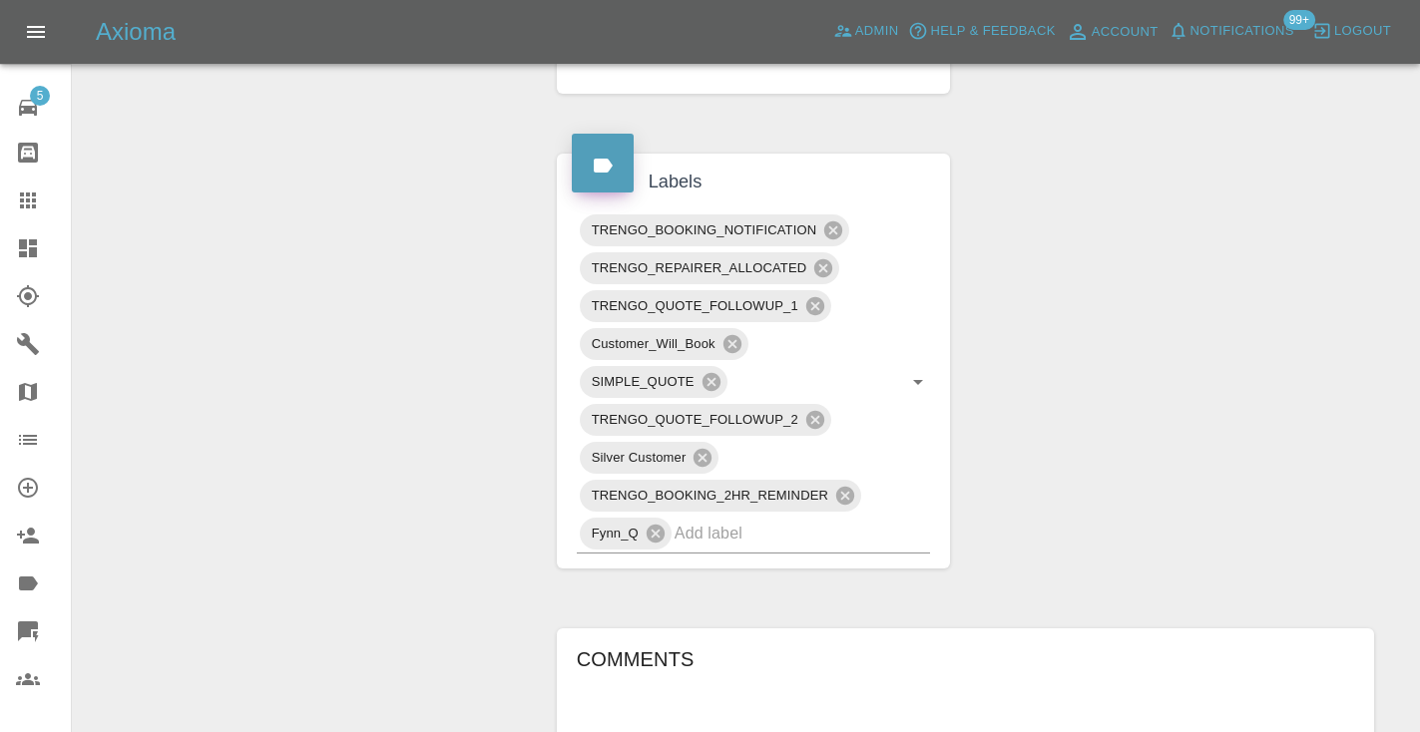
click at [1058, 288] on div "Claim Information Vehicle Make, Model, Year FORD FIESTA 2015 Registration plate…" at bounding box center [965, 293] width 847 height 2063
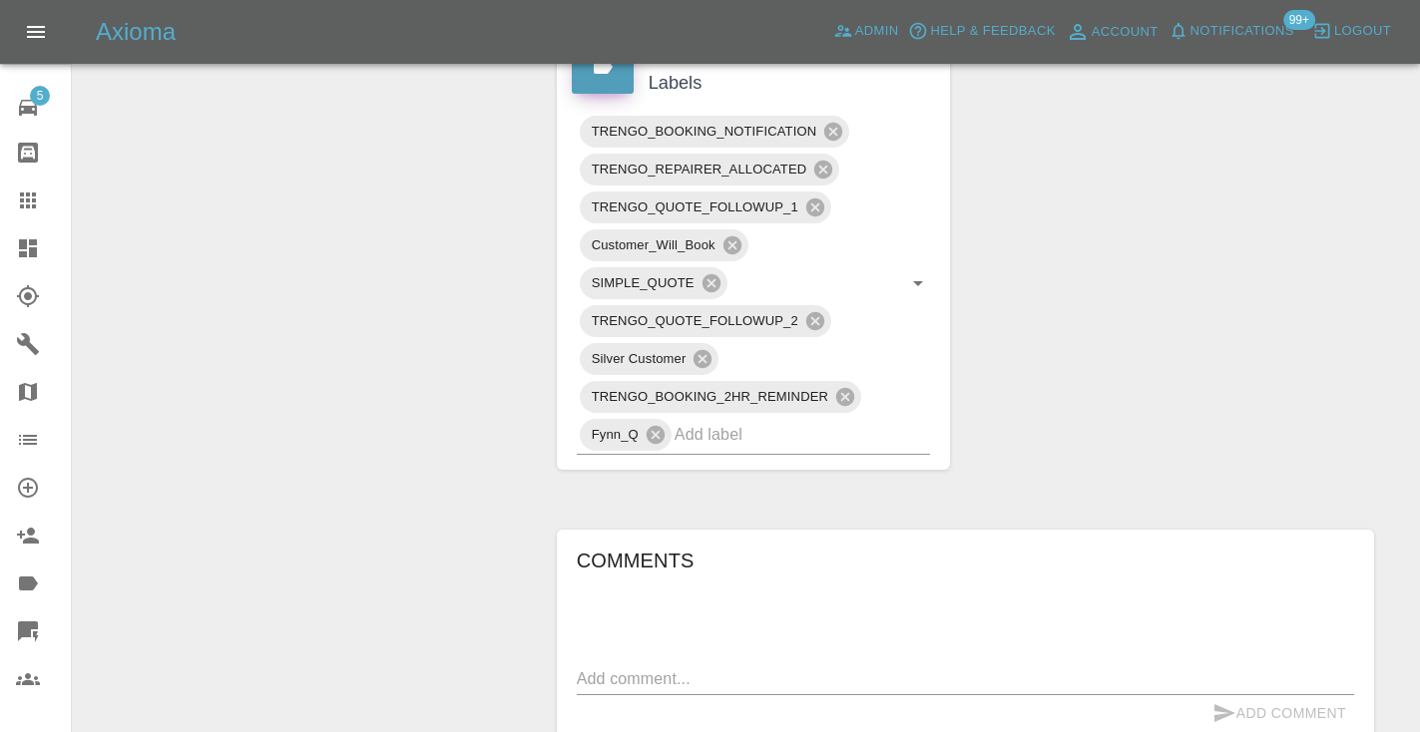
scroll to position [1015, 0]
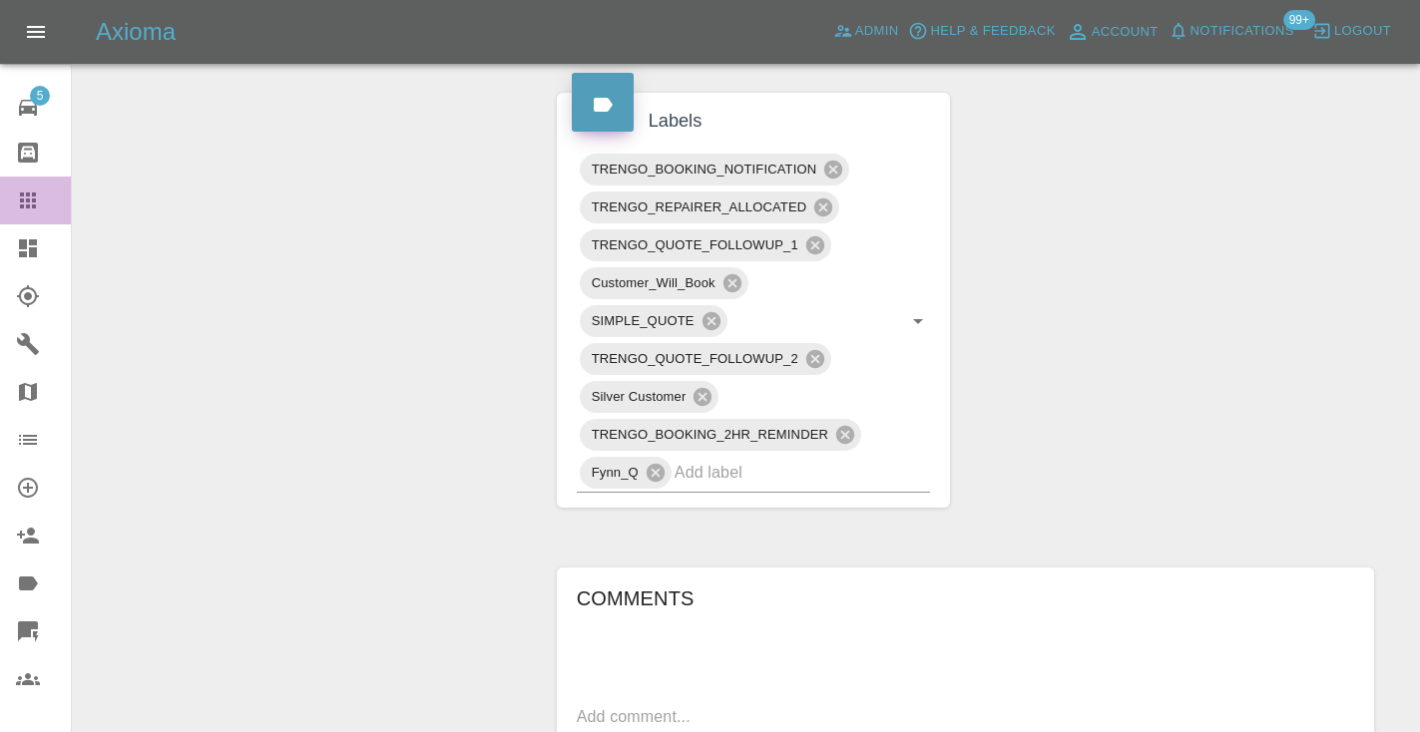
click at [31, 197] on icon at bounding box center [28, 201] width 24 height 24
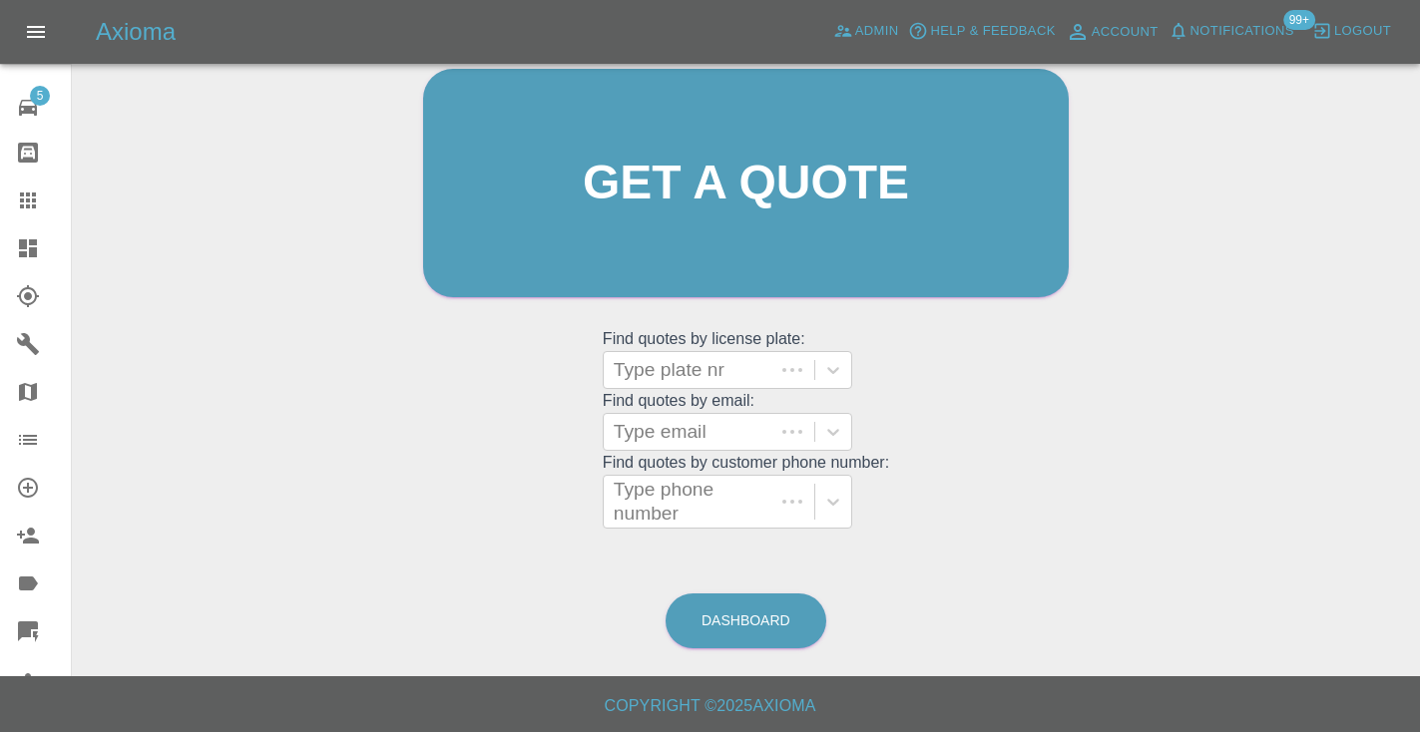
scroll to position [201, 0]
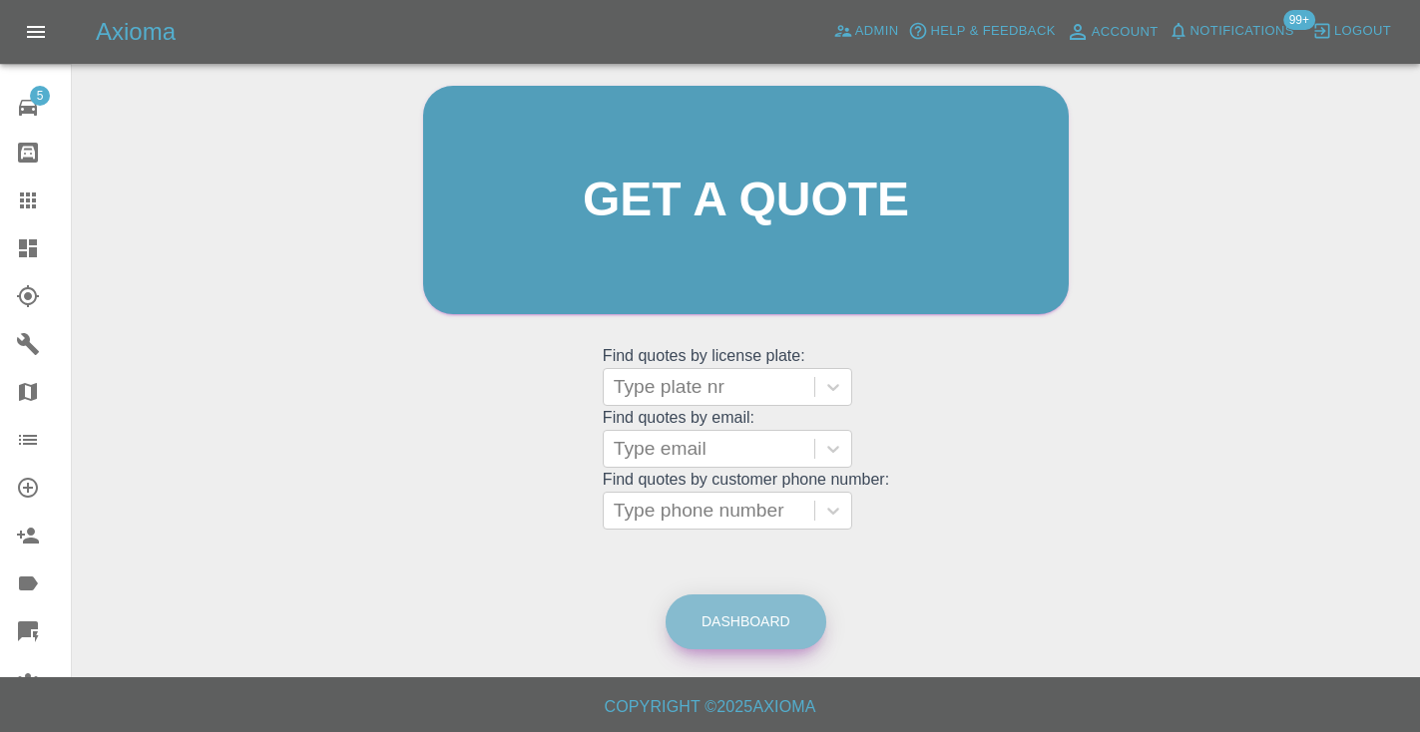
click at [726, 607] on link "Dashboard" at bounding box center [745, 622] width 161 height 55
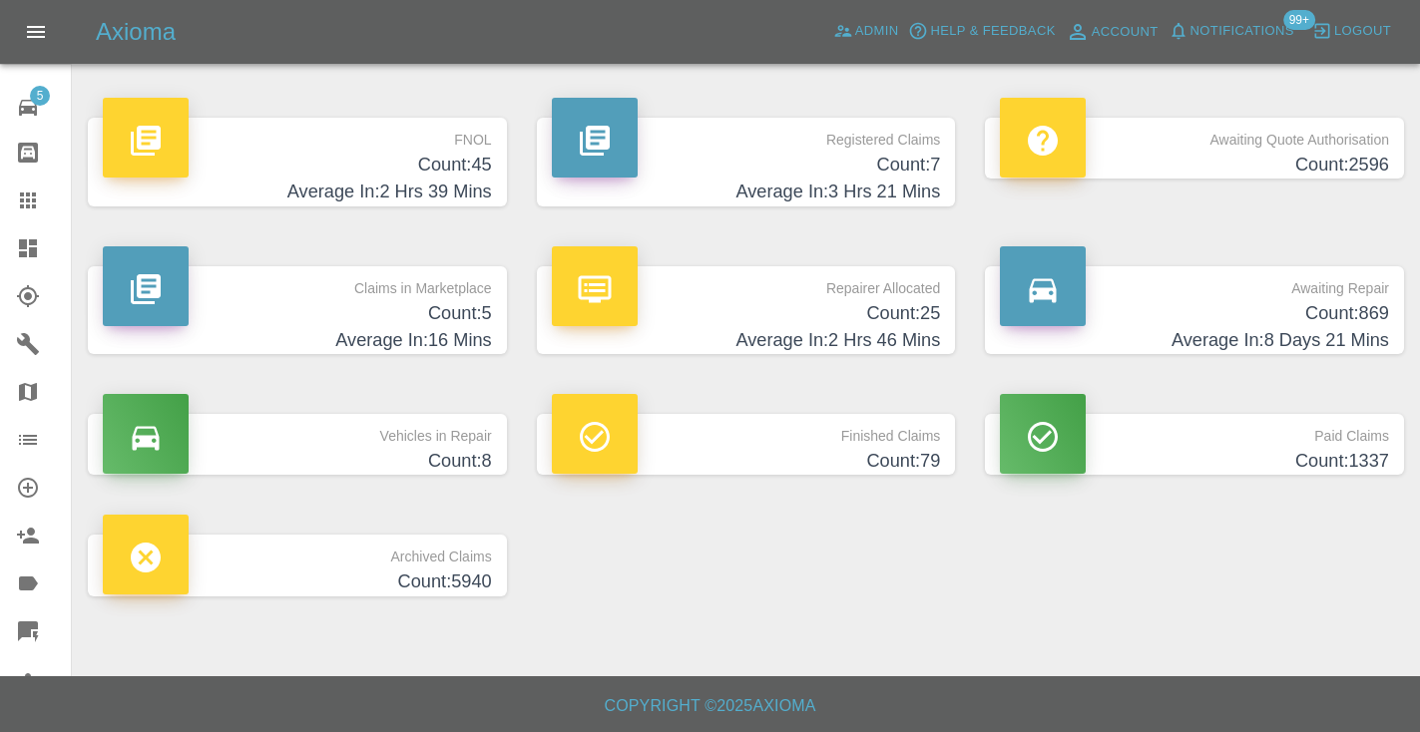
click at [1363, 297] on p "Awaiting Repair" at bounding box center [1194, 283] width 389 height 34
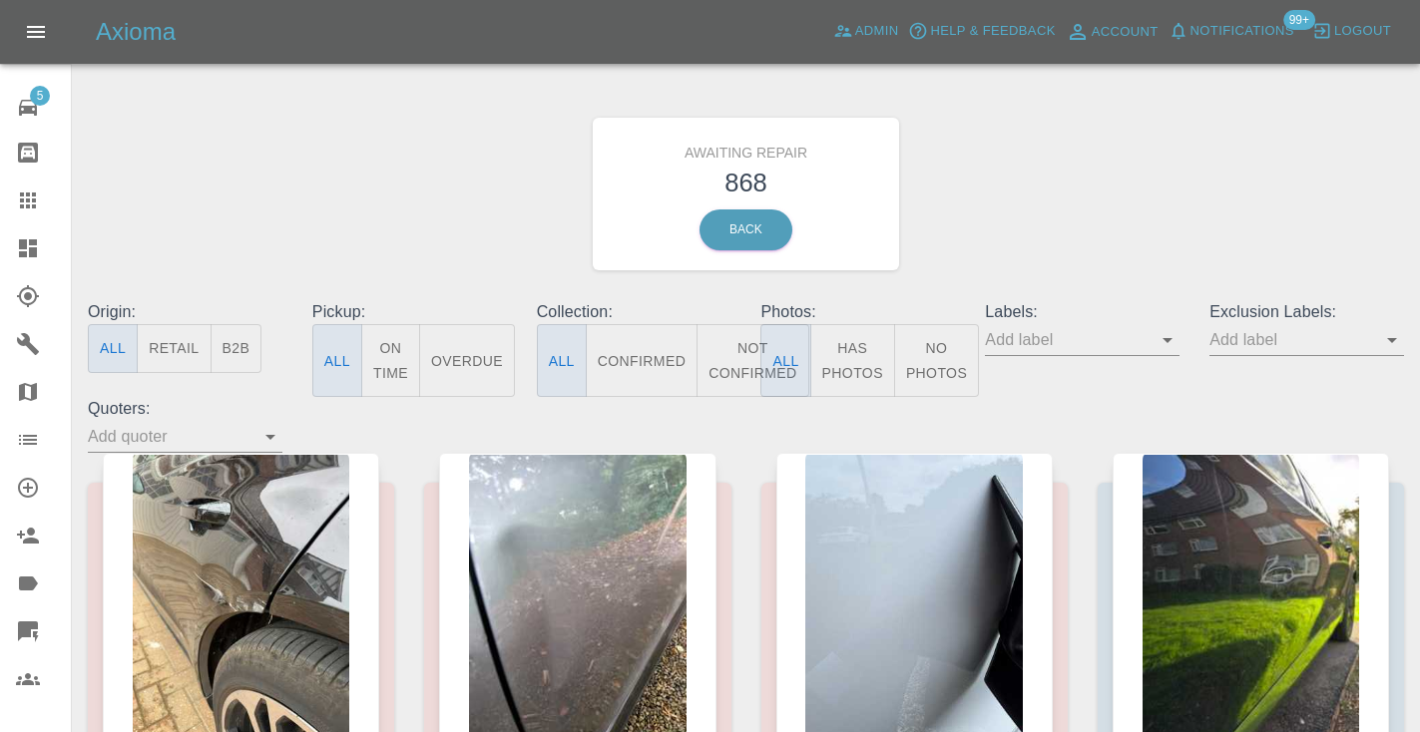
click at [741, 349] on button "Not Confirmed" at bounding box center [752, 360] width 112 height 73
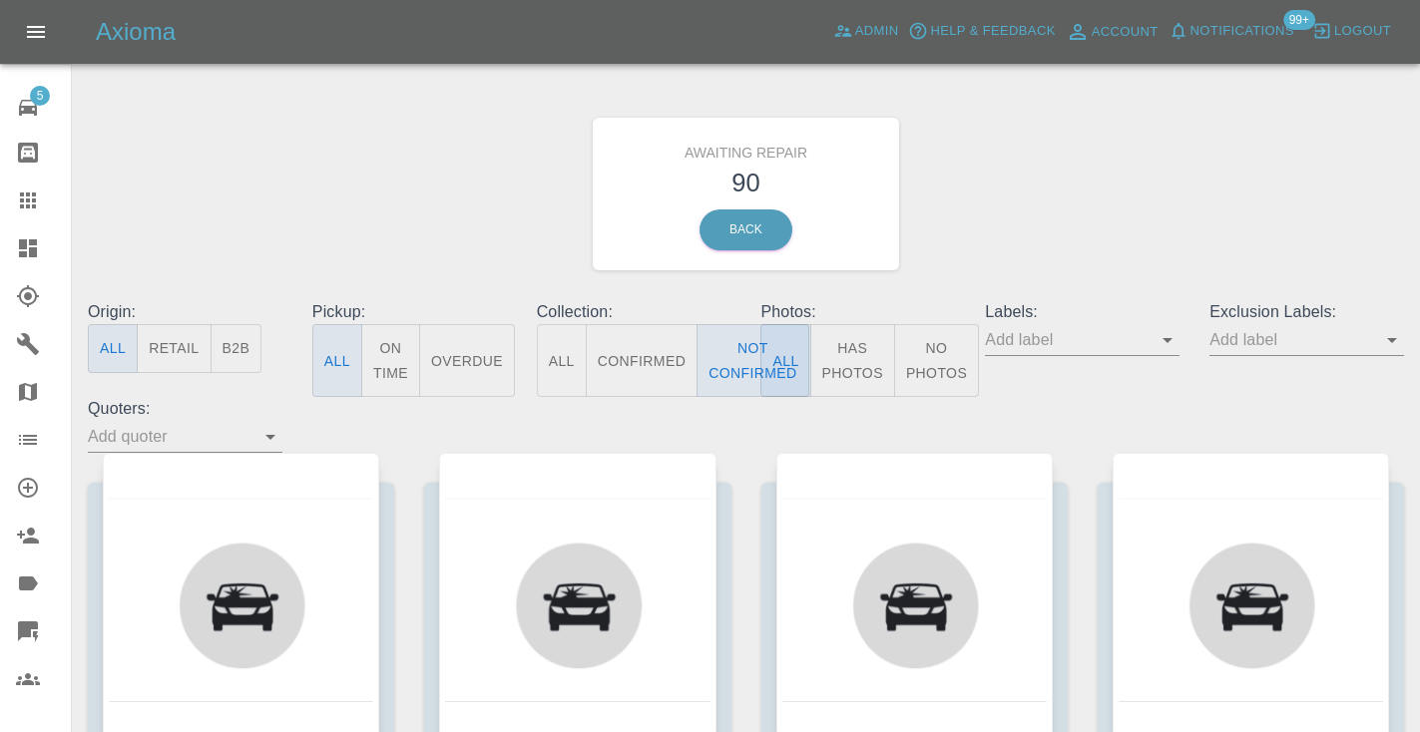
click at [1124, 125] on div "Awaiting Repair 90 Back" at bounding box center [746, 194] width 1346 height 212
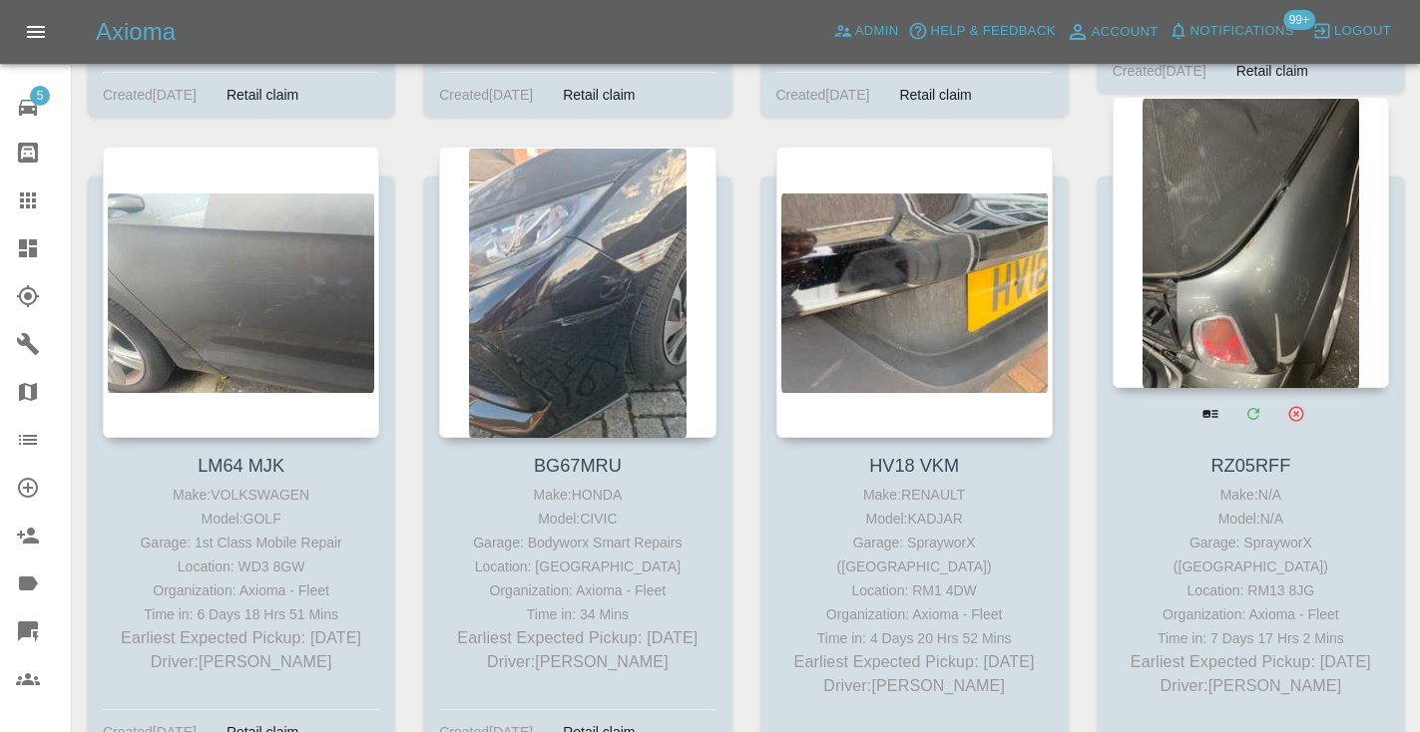
scroll to position [8199, 0]
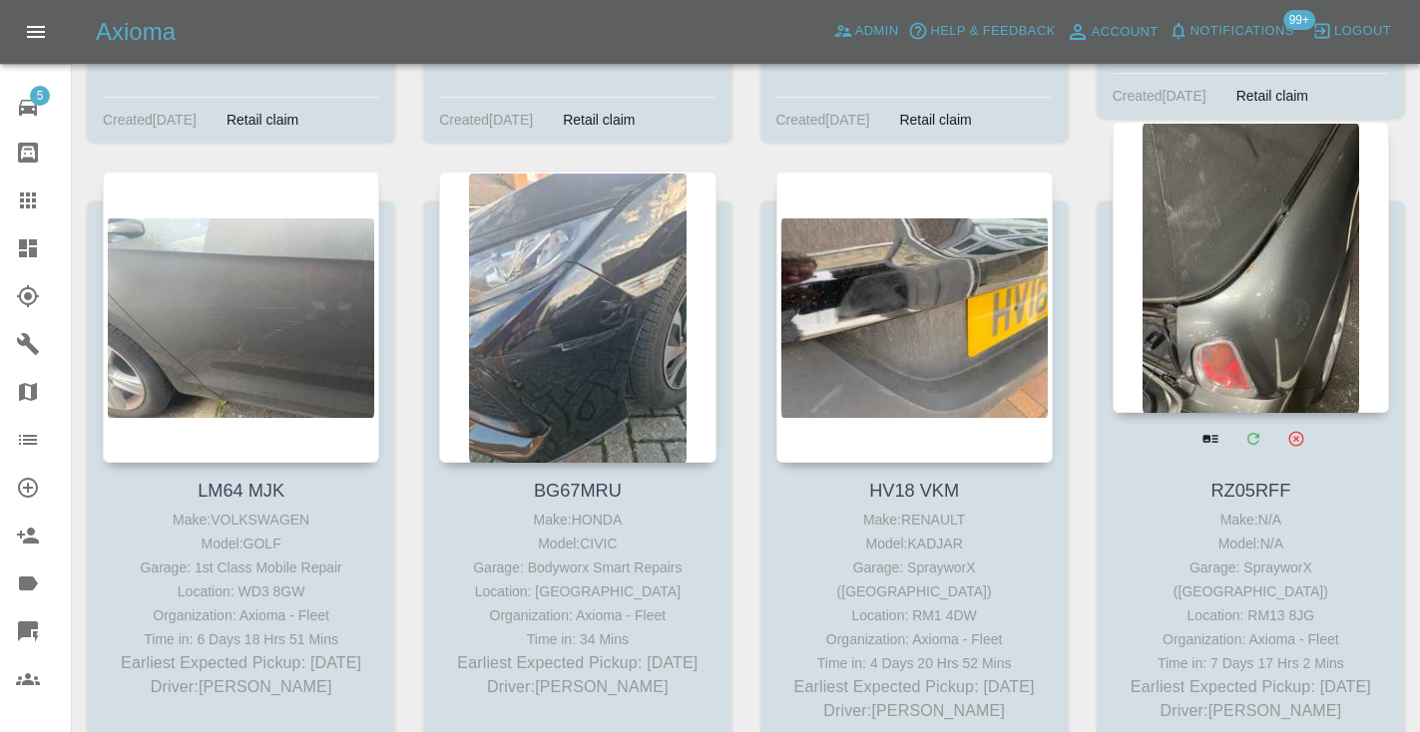
click at [1251, 230] on div at bounding box center [1250, 267] width 276 height 291
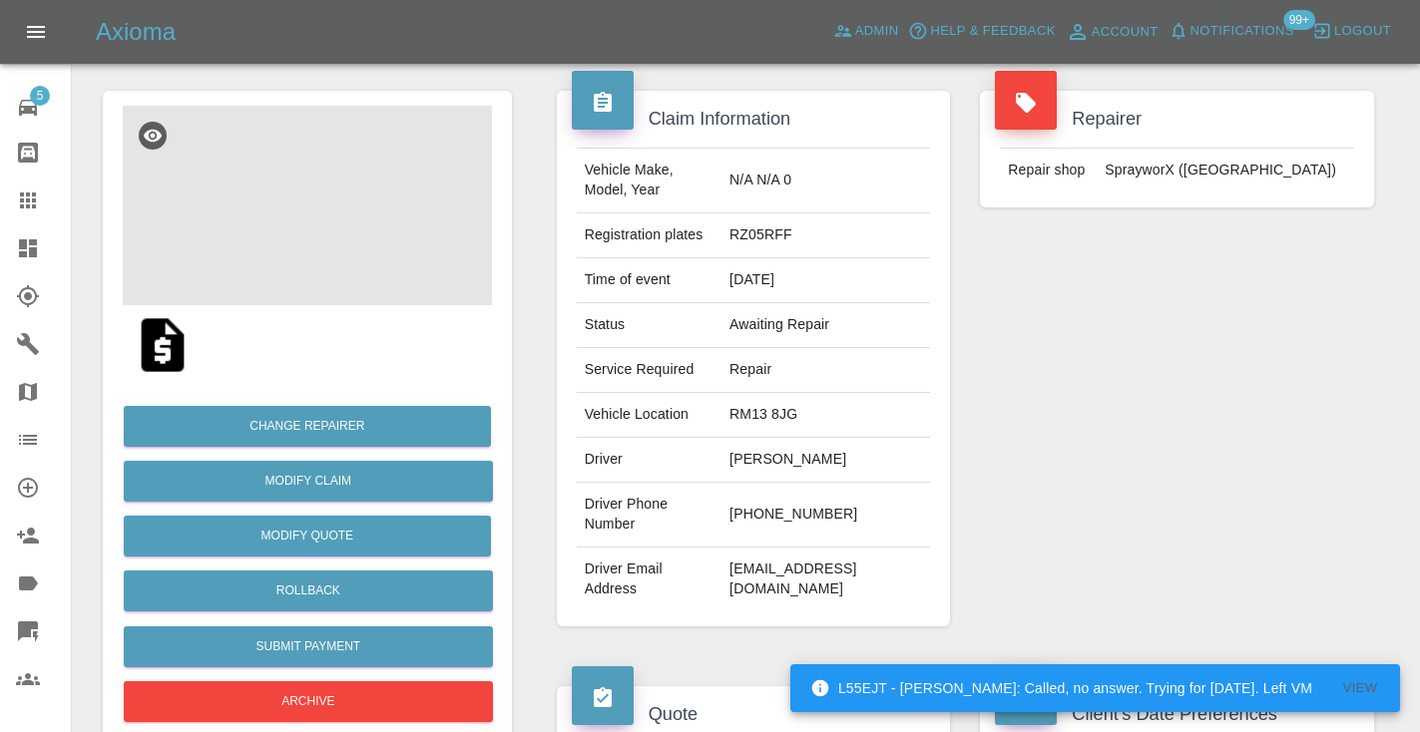
scroll to position [183, 0]
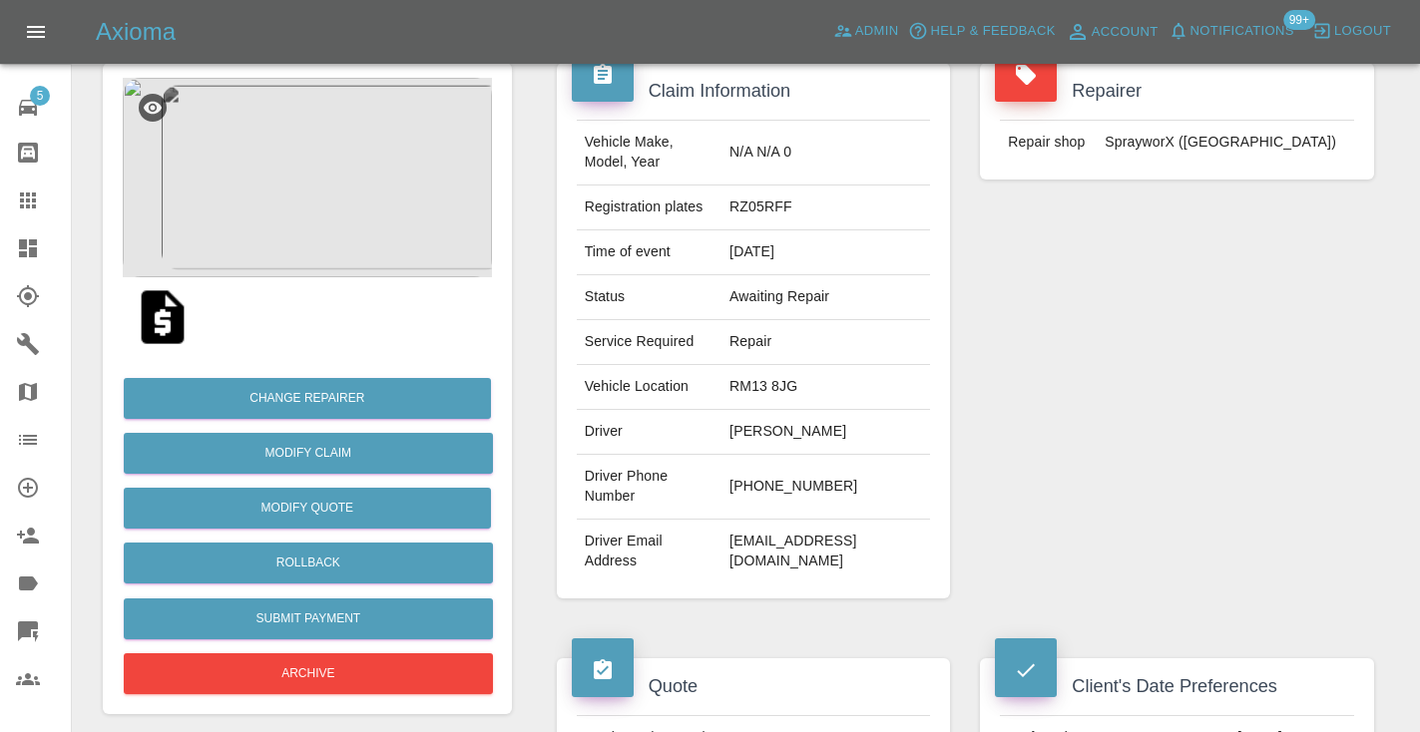
drag, startPoint x: 862, startPoint y: 484, endPoint x: 764, endPoint y: 482, distance: 97.8
click at [764, 482] on td "+44 7842 474232" at bounding box center [825, 487] width 209 height 65
copy td "7842 474232"
click at [1192, 375] on div "Repairer Repair shop SprayworX (Kent)" at bounding box center [1177, 331] width 424 height 596
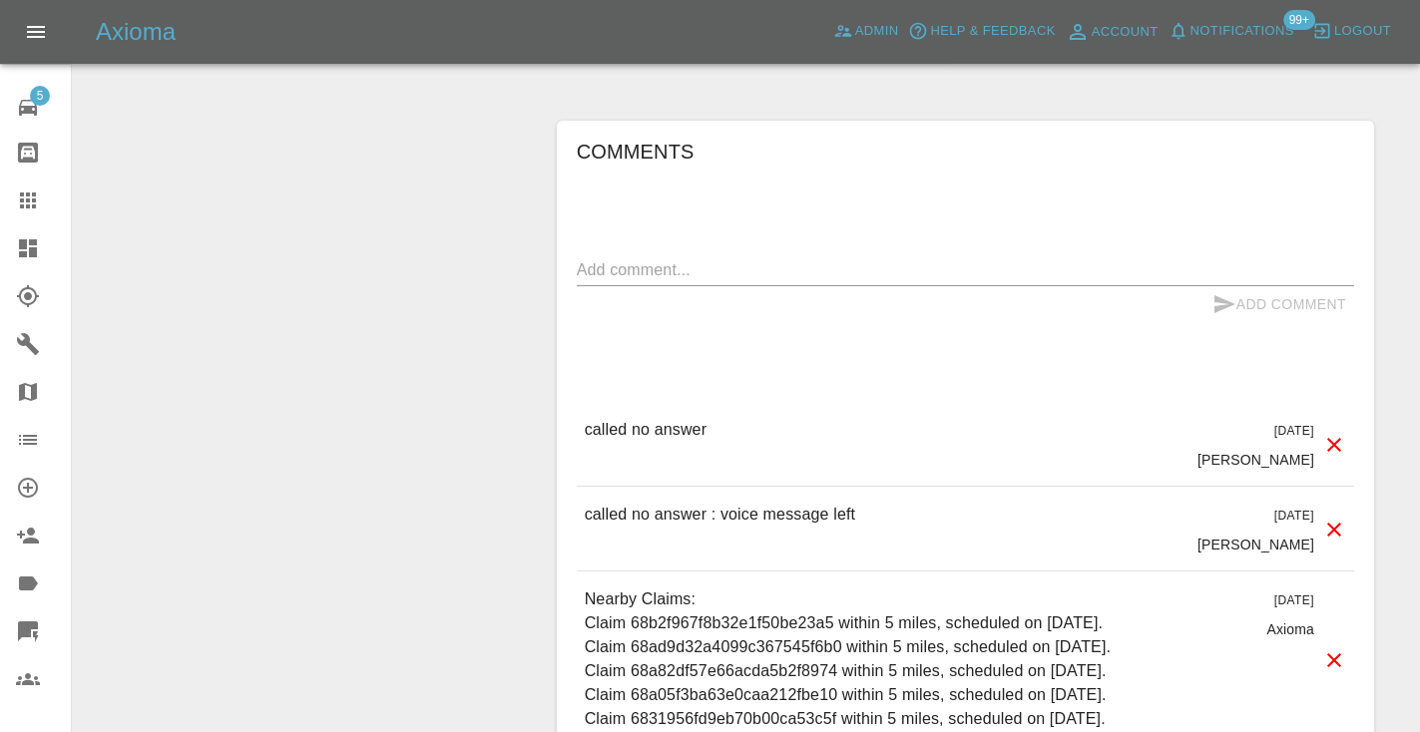
scroll to position [1911, 0]
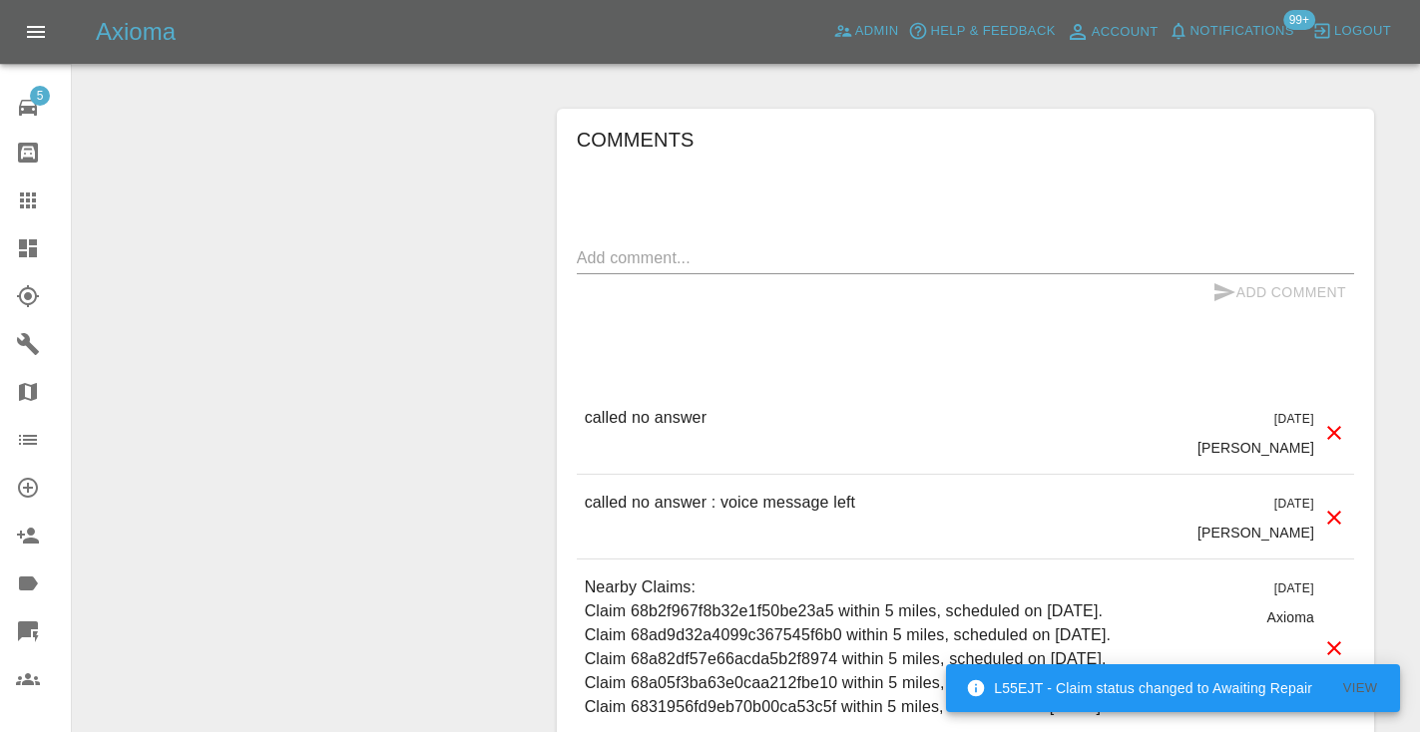
click at [638, 246] on textarea at bounding box center [965, 257] width 777 height 23
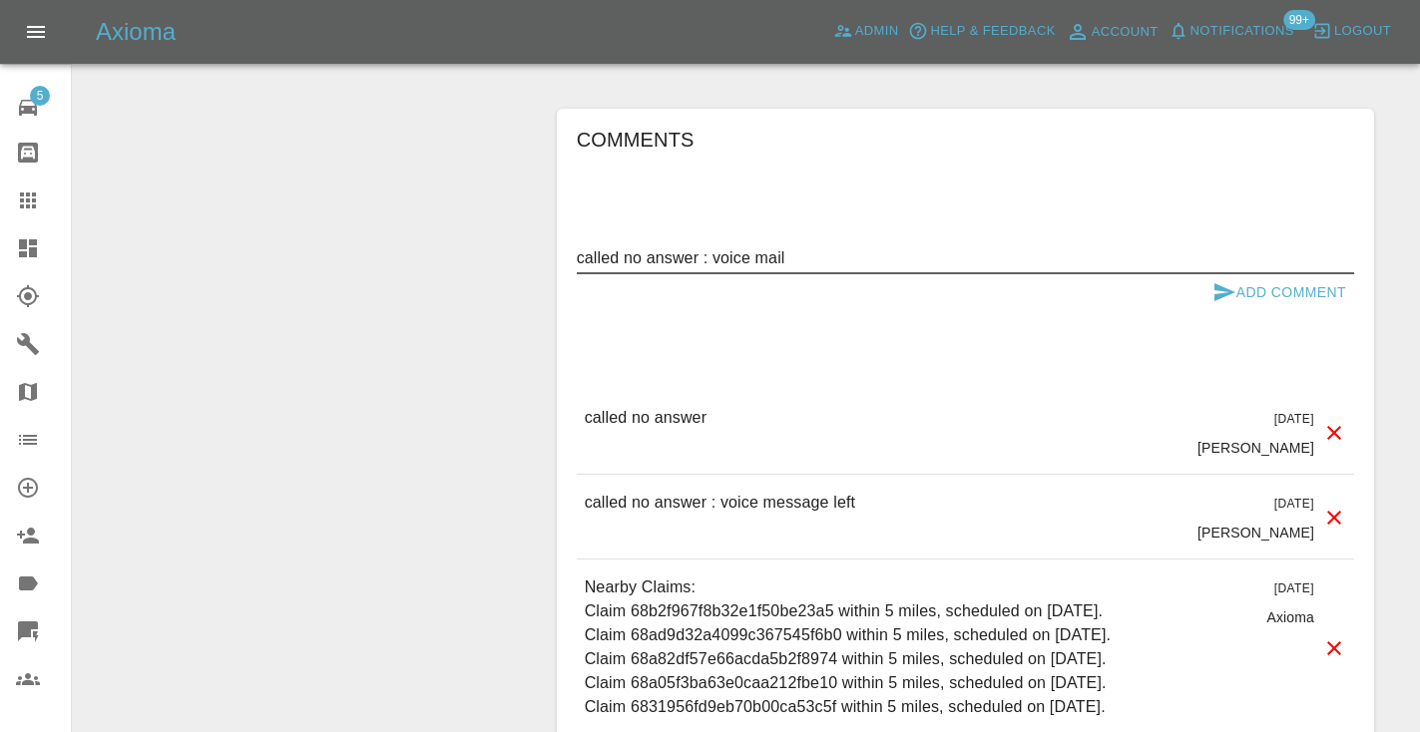
type textarea "called no answer : voice mail"
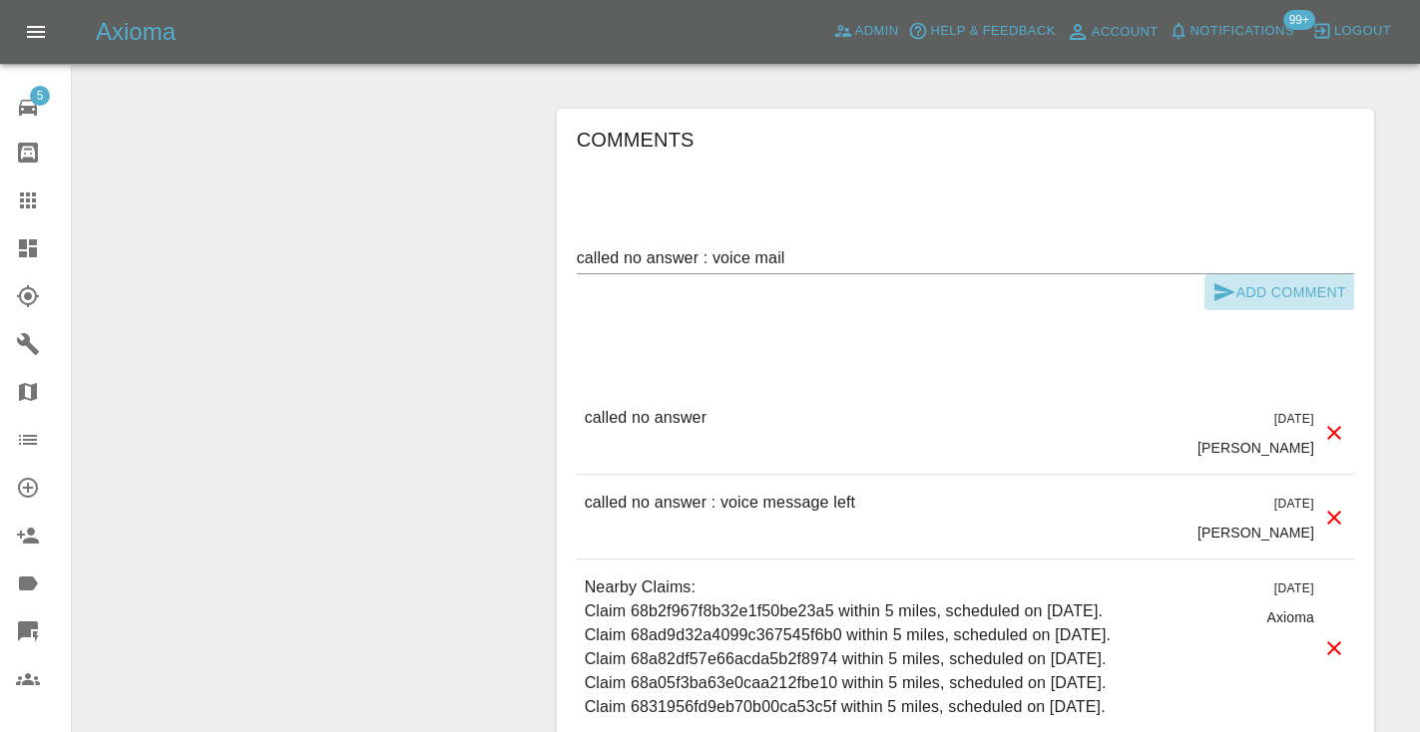
click at [1229, 283] on icon "submit" at bounding box center [1224, 292] width 21 height 18
click at [1215, 280] on icon "submit" at bounding box center [1224, 292] width 24 height 24
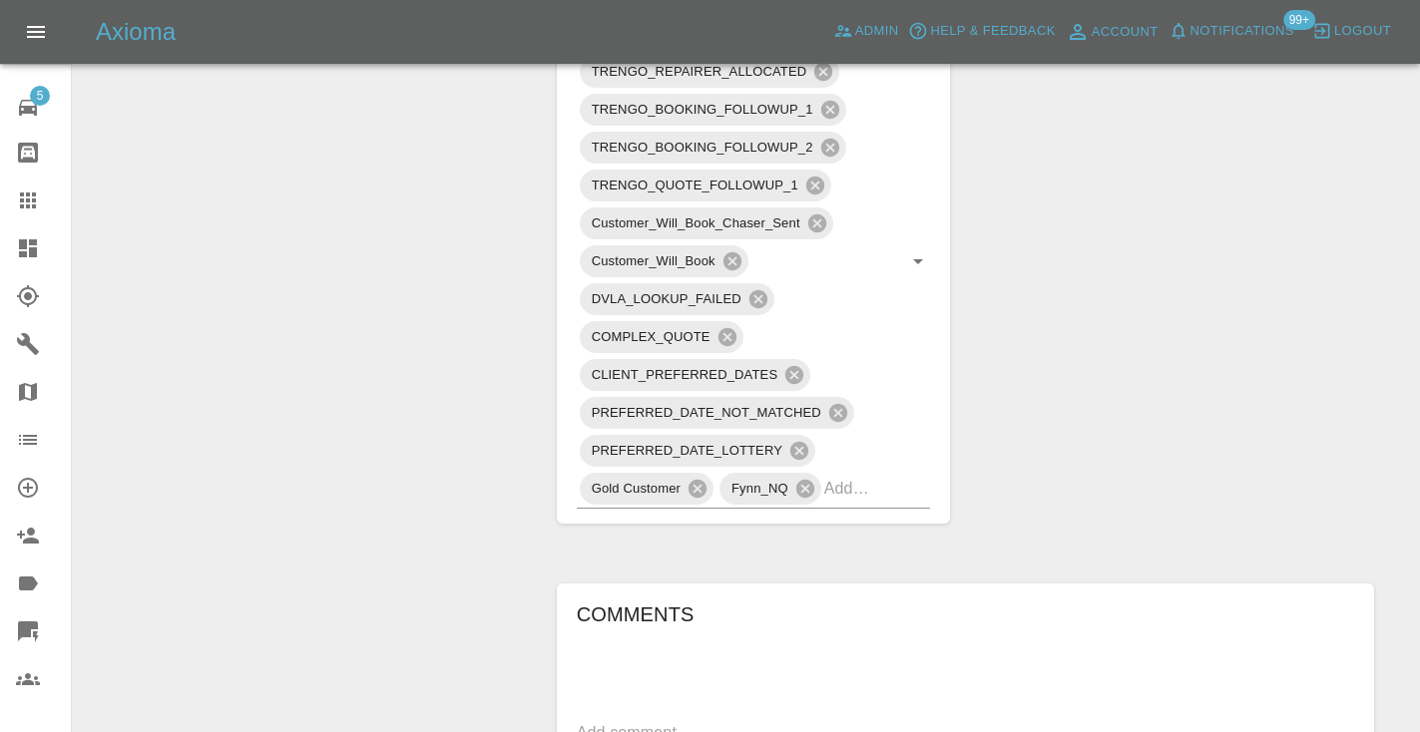
scroll to position [1407, 0]
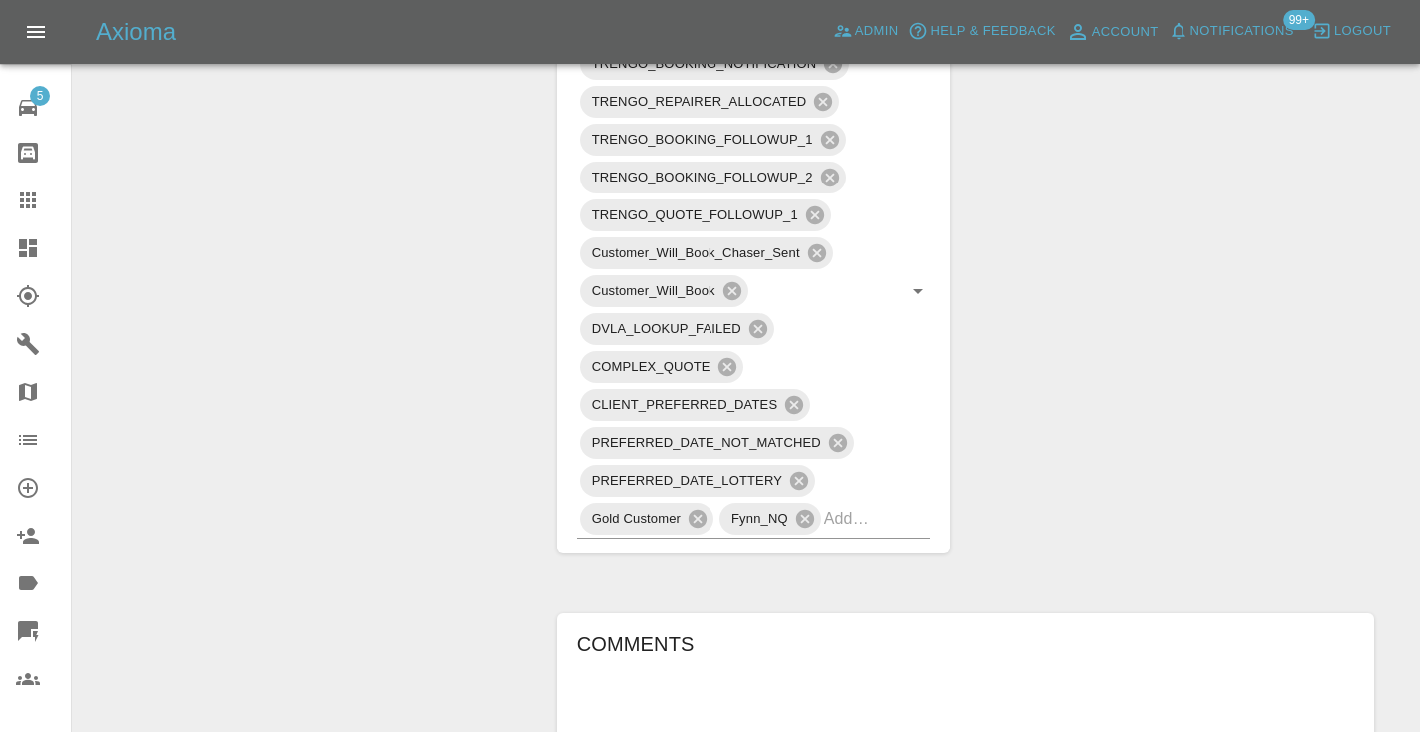
click at [847, 521] on div "TRENGO_BOOKING_NOTIFICATION TRENGO_REPAIRER_ALLOCATED TRENGO_BOOKING_FOLLOWUP_1…" at bounding box center [754, 292] width 394 height 524
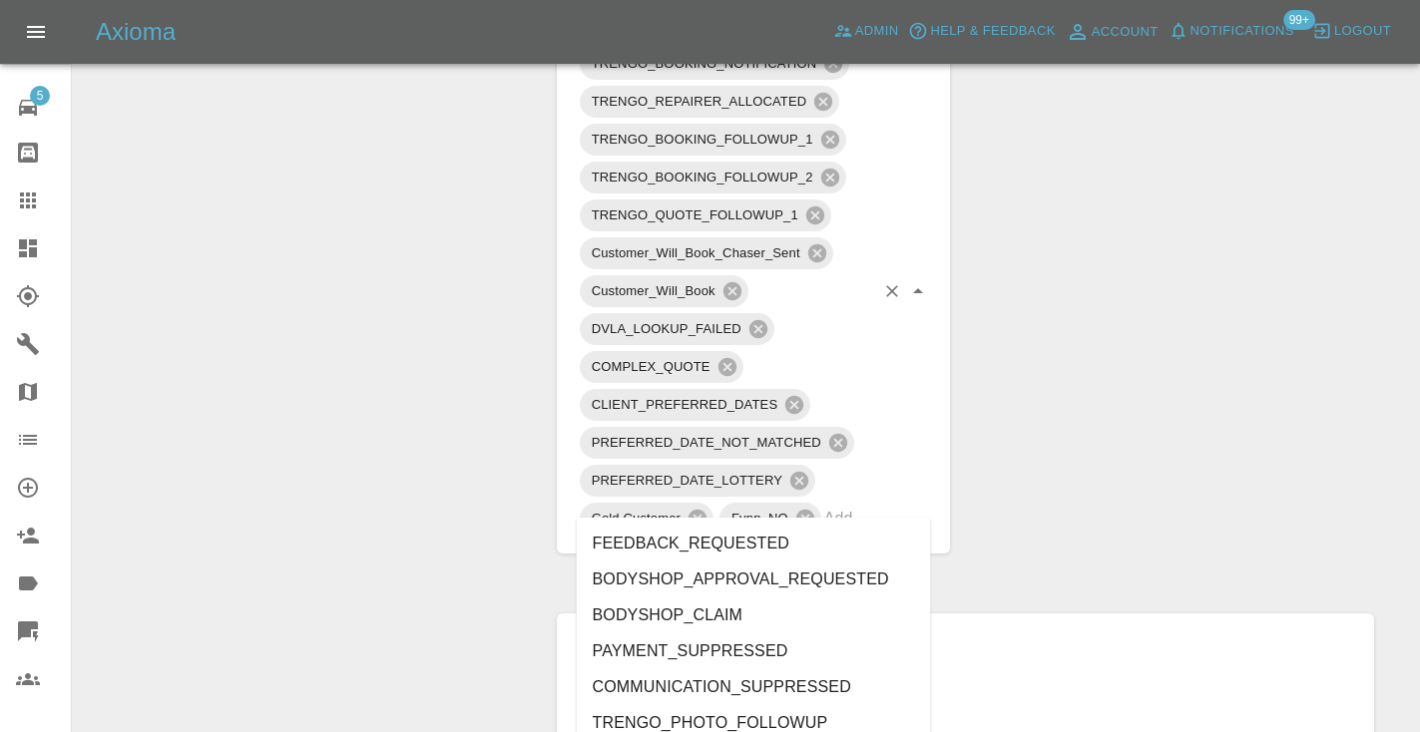
click at [847, 512] on input "text" at bounding box center [849, 518] width 51 height 31
type input "n"
click at [436, 358] on div "Change Repairer Modify Claim Modify Quote Rollback Submit Payment Archive" at bounding box center [307, 159] width 439 height 2701
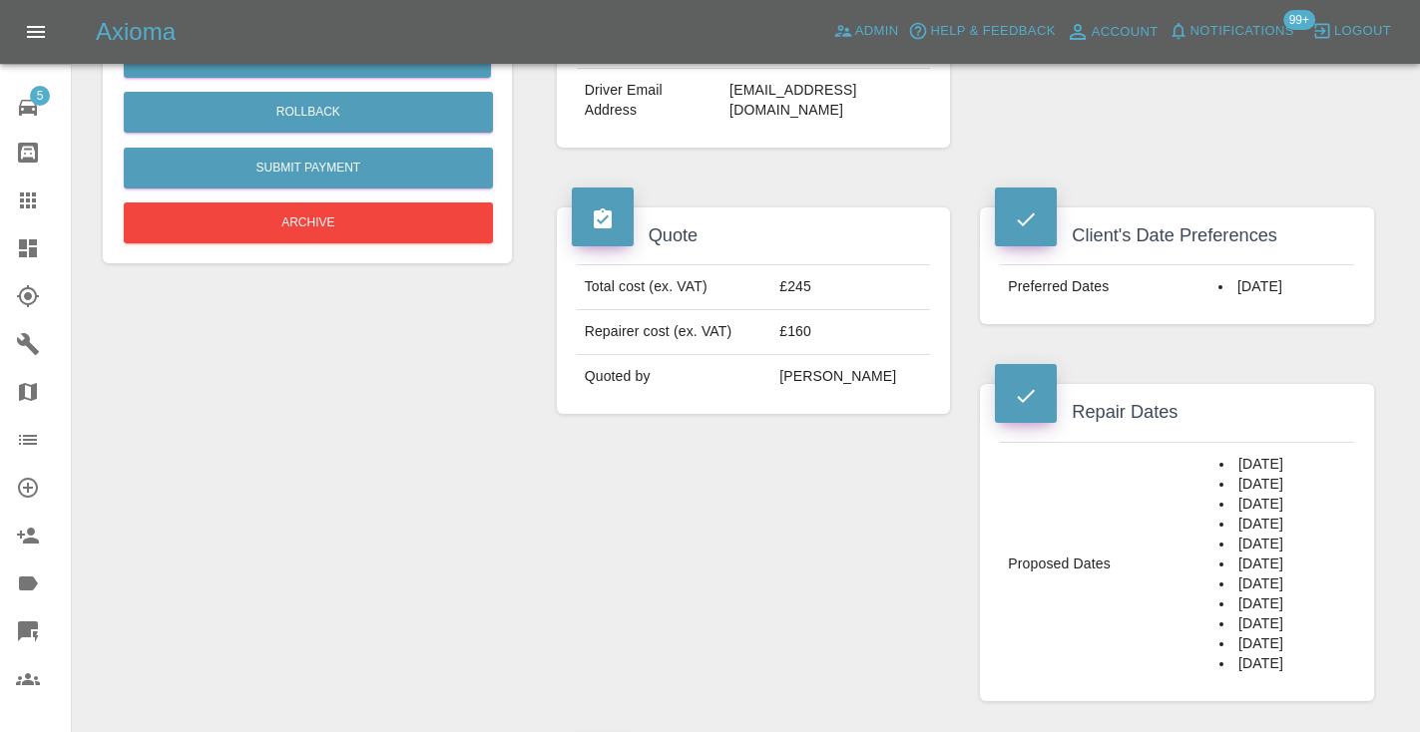
scroll to position [629, 0]
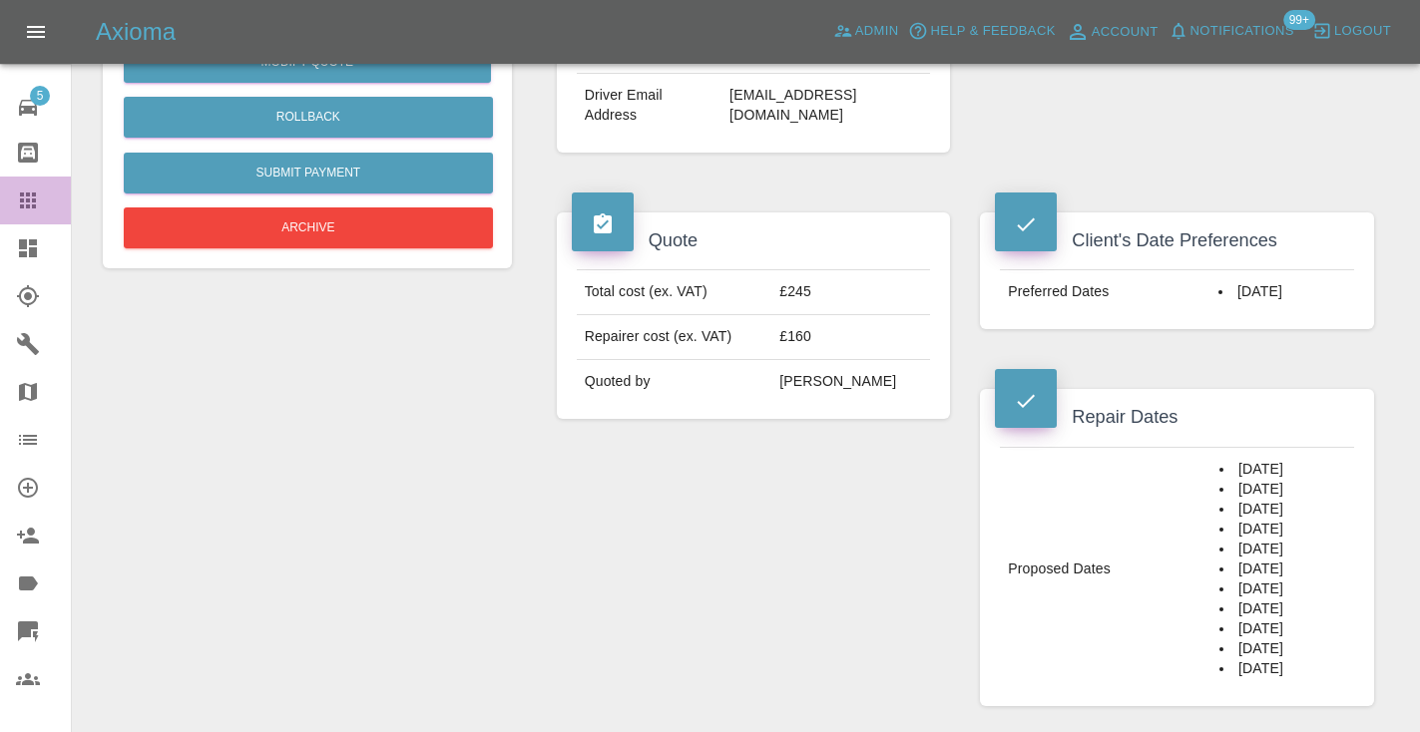
click at [28, 213] on link "Claims" at bounding box center [35, 201] width 71 height 48
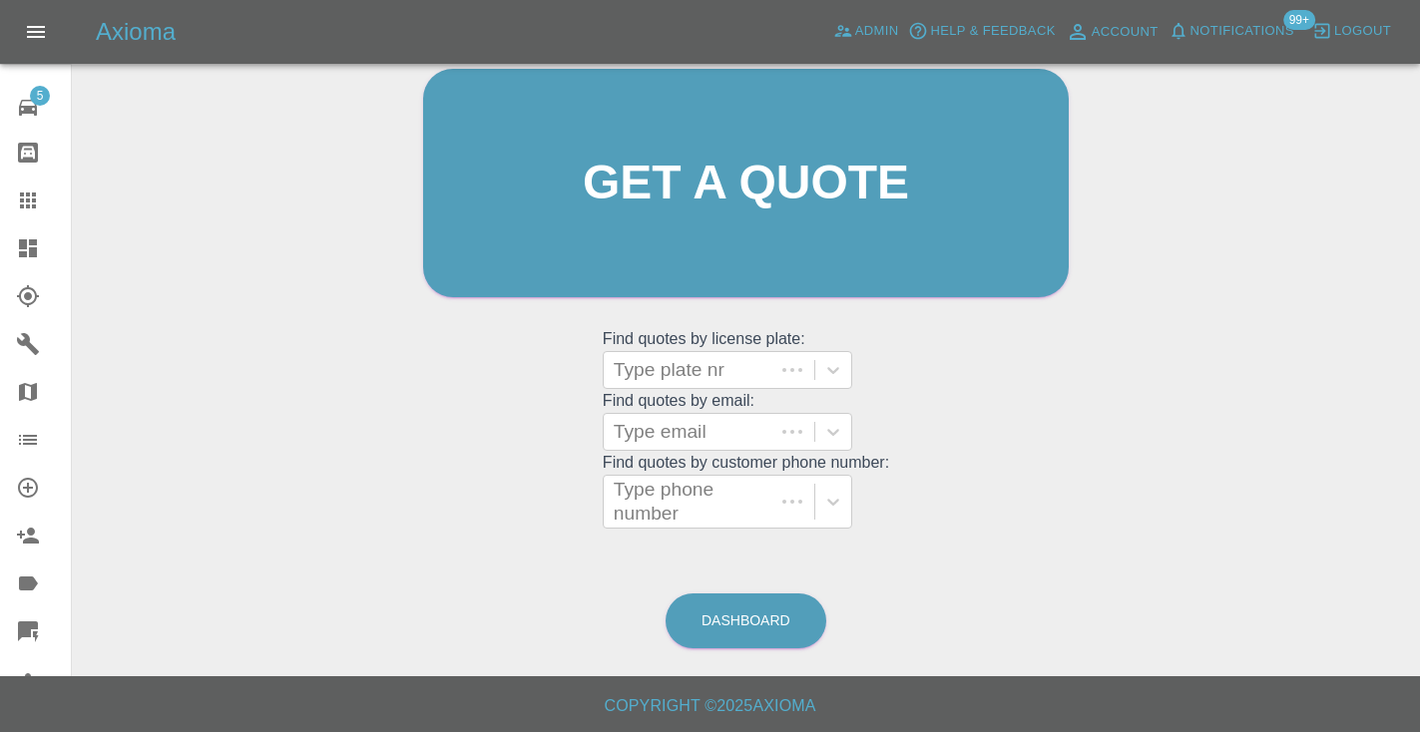
scroll to position [135, 0]
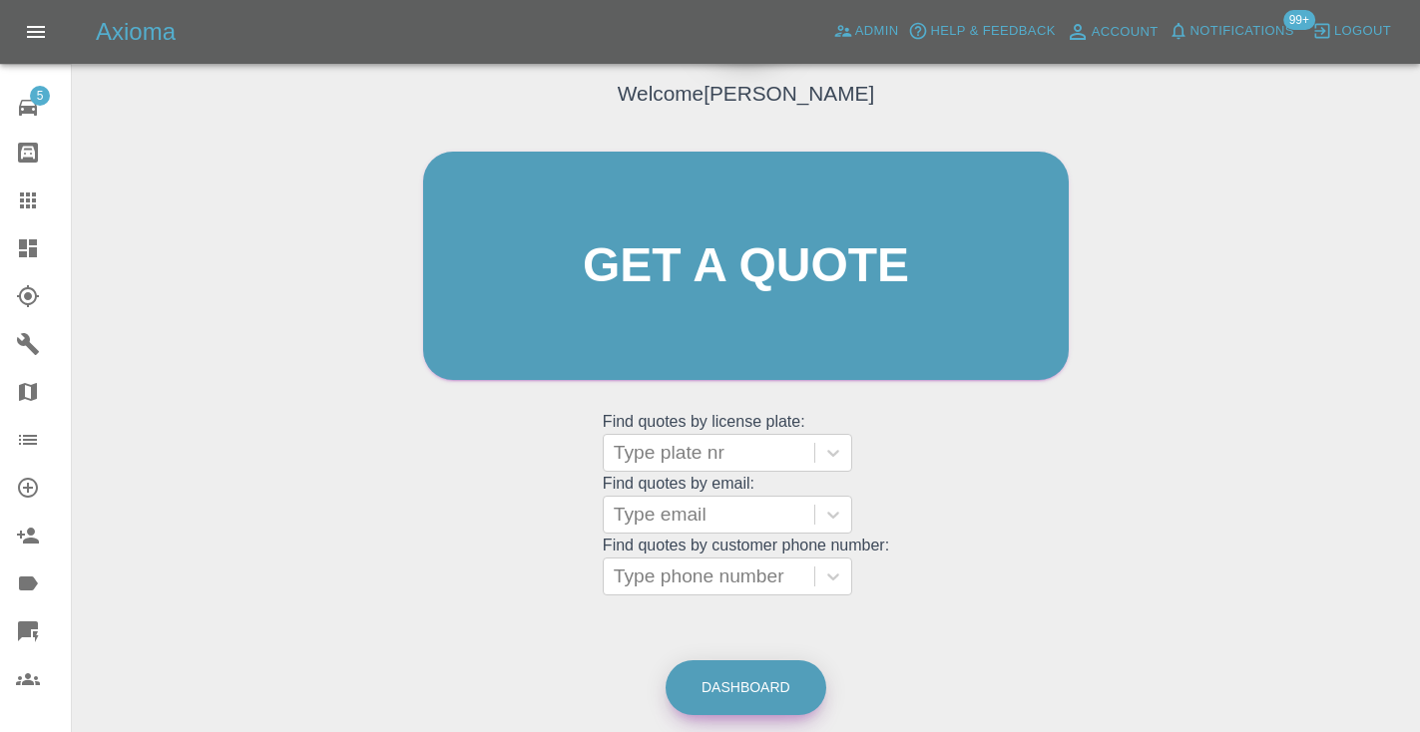
click at [766, 683] on link "Dashboard" at bounding box center [745, 687] width 161 height 55
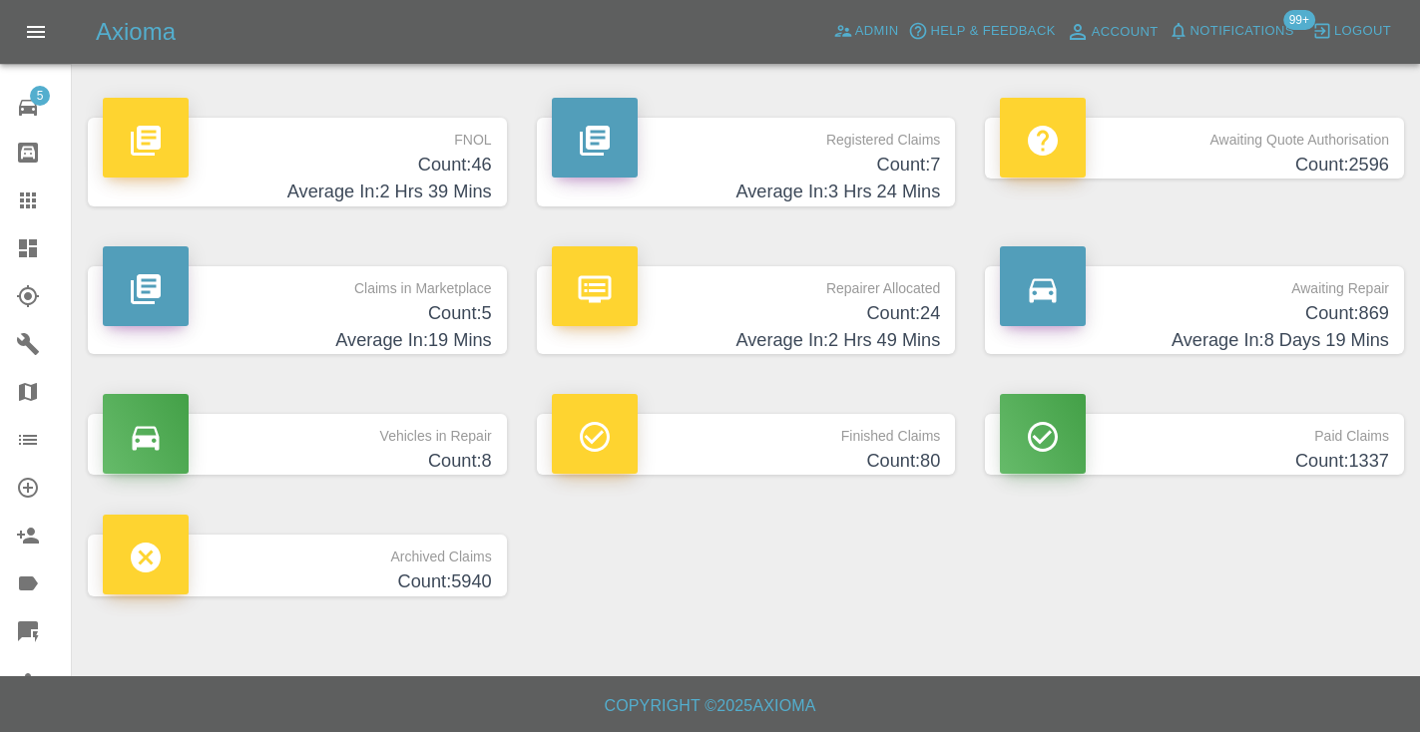
click at [1308, 323] on h4 "Count: 869" at bounding box center [1194, 313] width 389 height 27
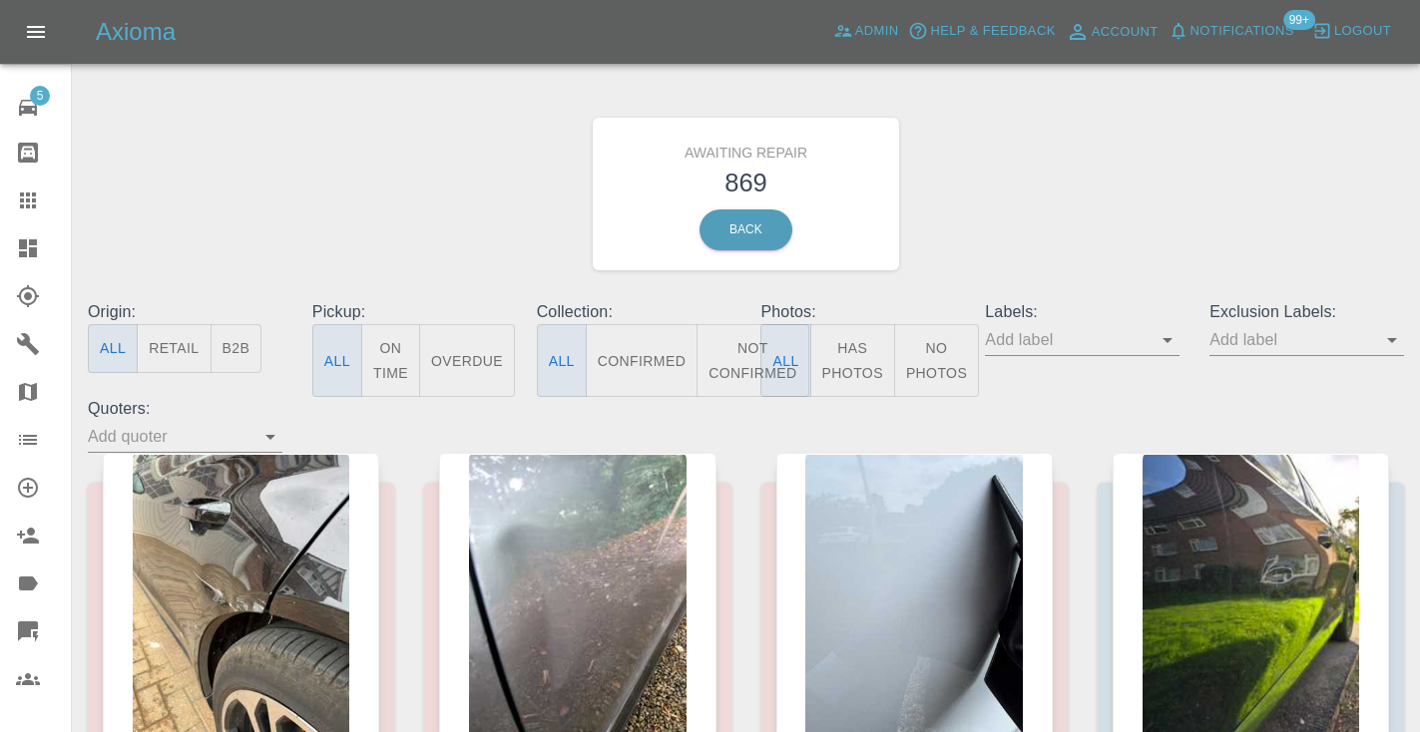
click at [738, 348] on button "Not Confirmed" at bounding box center [752, 360] width 112 height 73
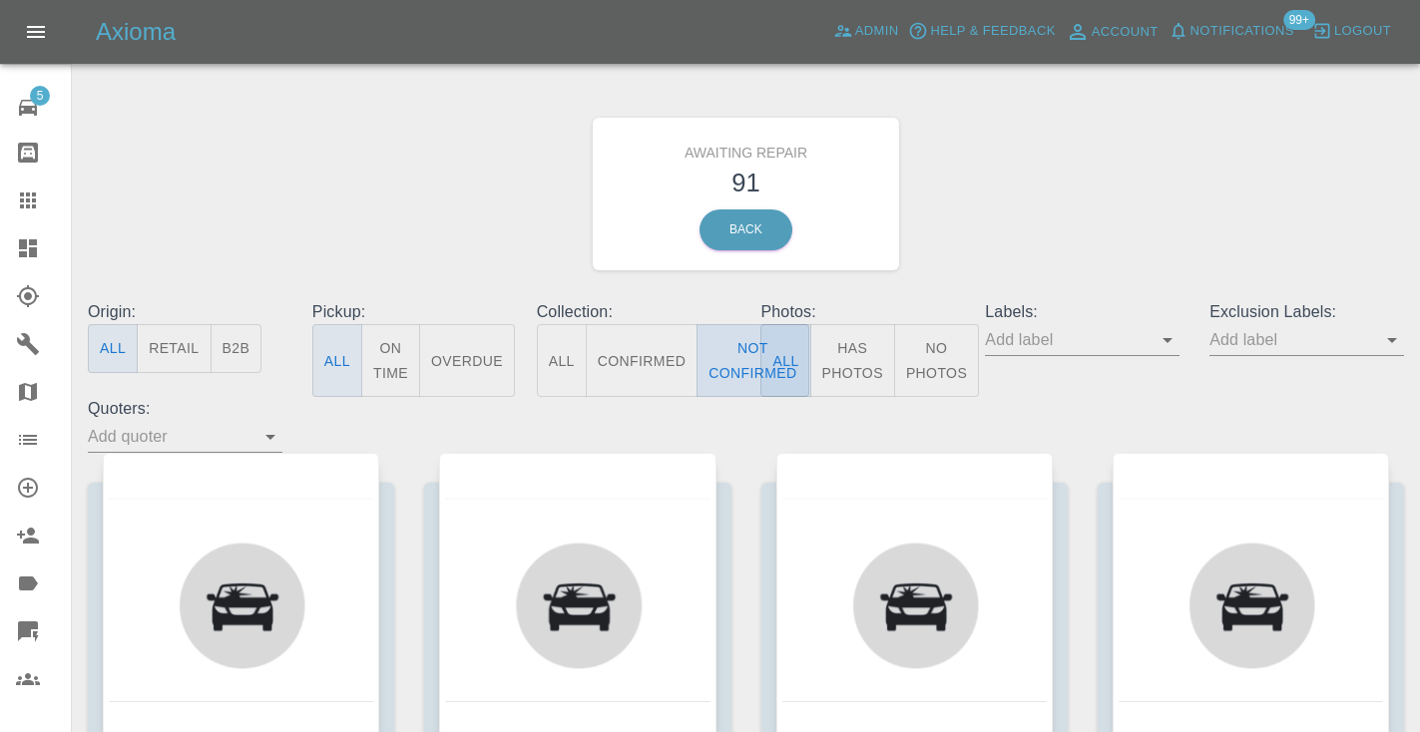
type button "false"
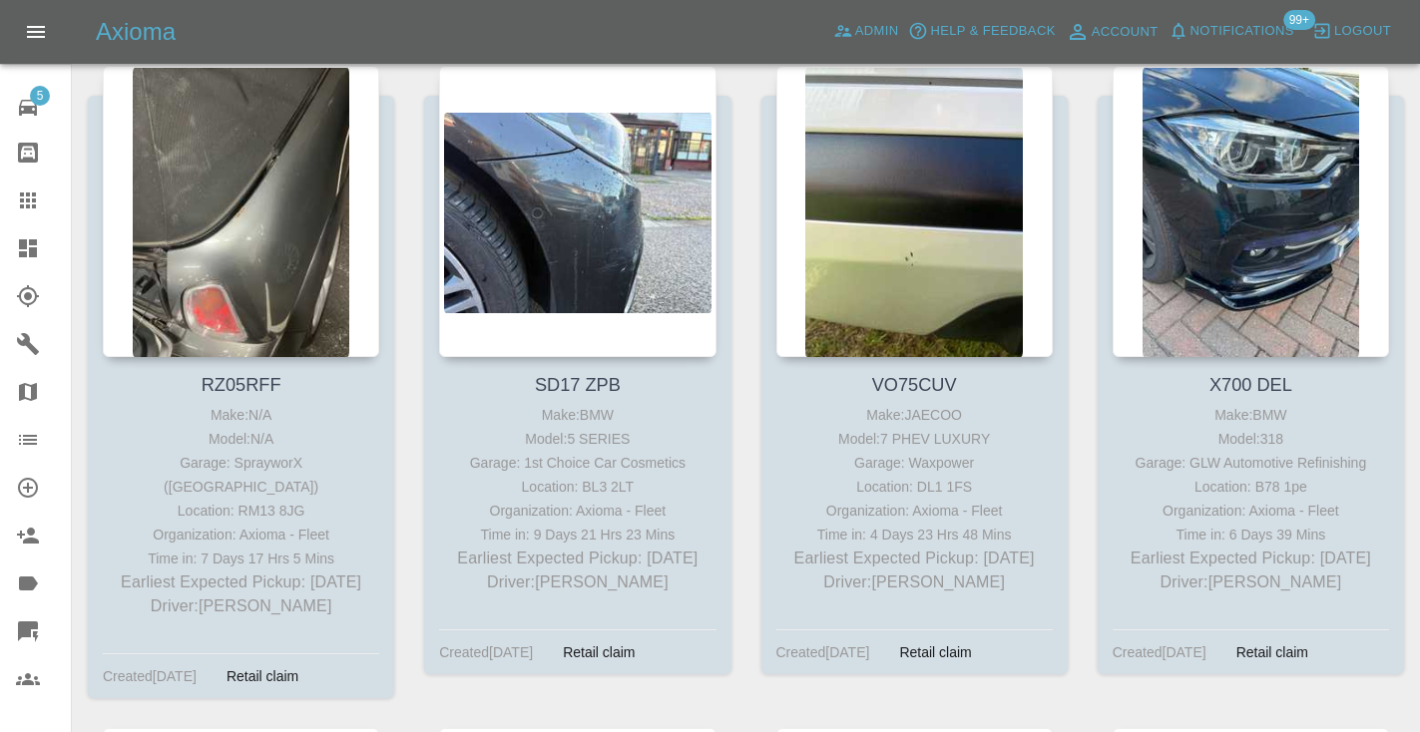
scroll to position [8961, 0]
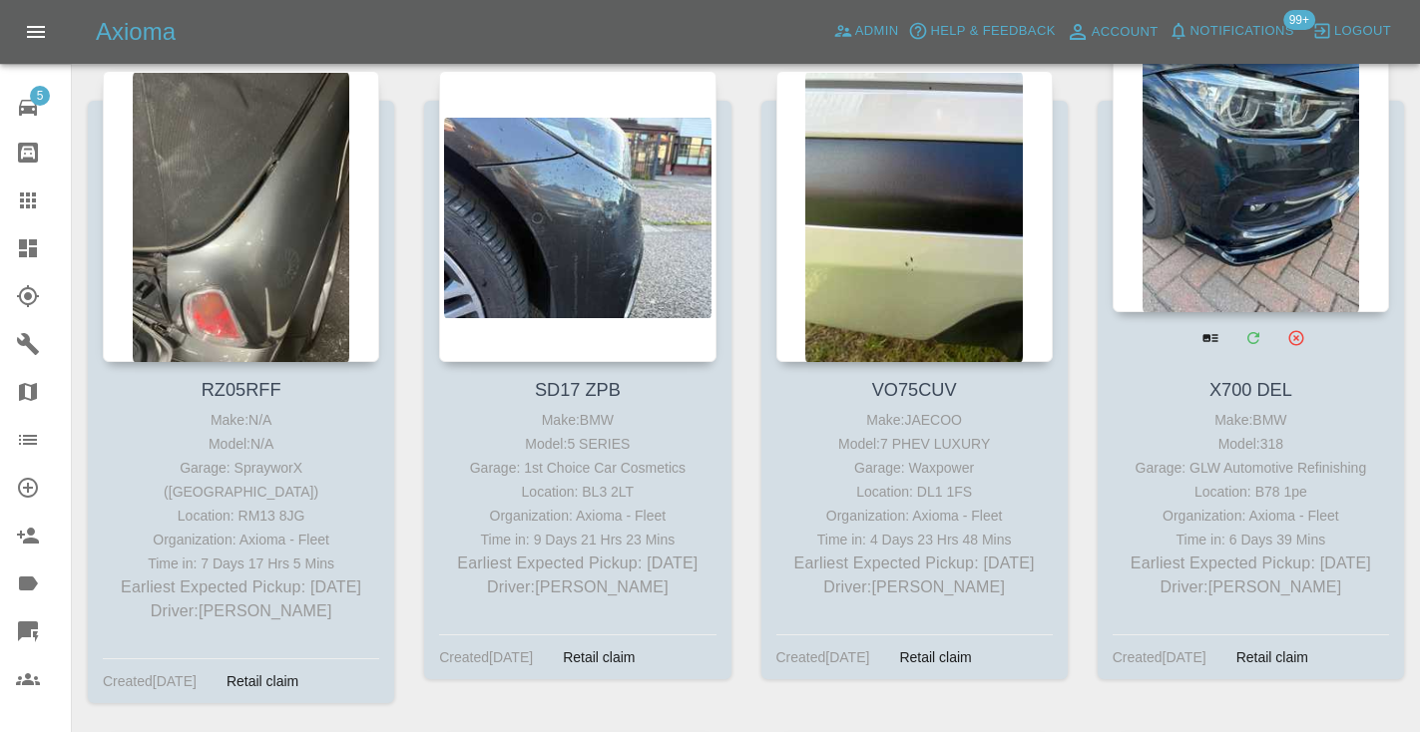
click at [1186, 252] on div at bounding box center [1250, 166] width 276 height 291
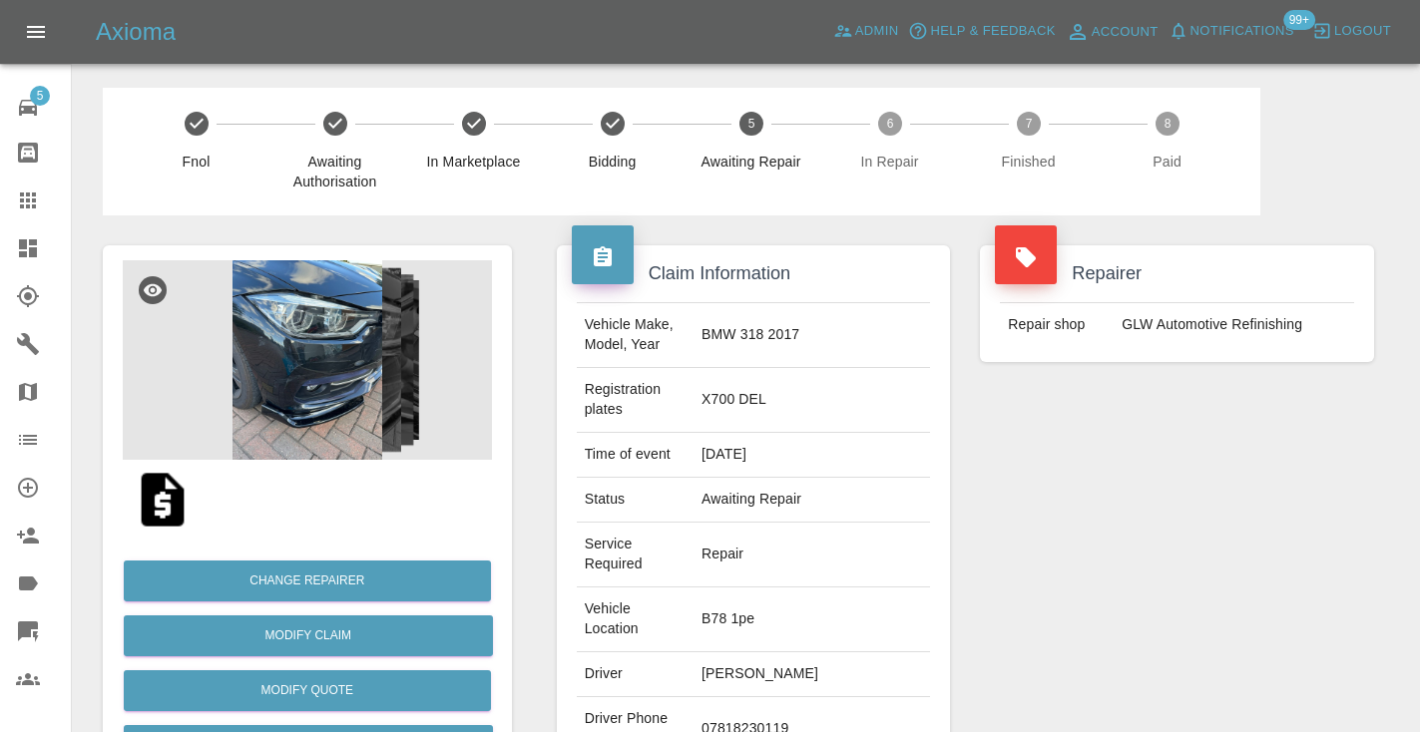
click at [805, 697] on td "07818230119" at bounding box center [811, 729] width 236 height 65
copy td "07818230119"
click at [1186, 525] on div "Repairer Repair shop GLW Automotive Refinishing" at bounding box center [1177, 562] width 424 height 695
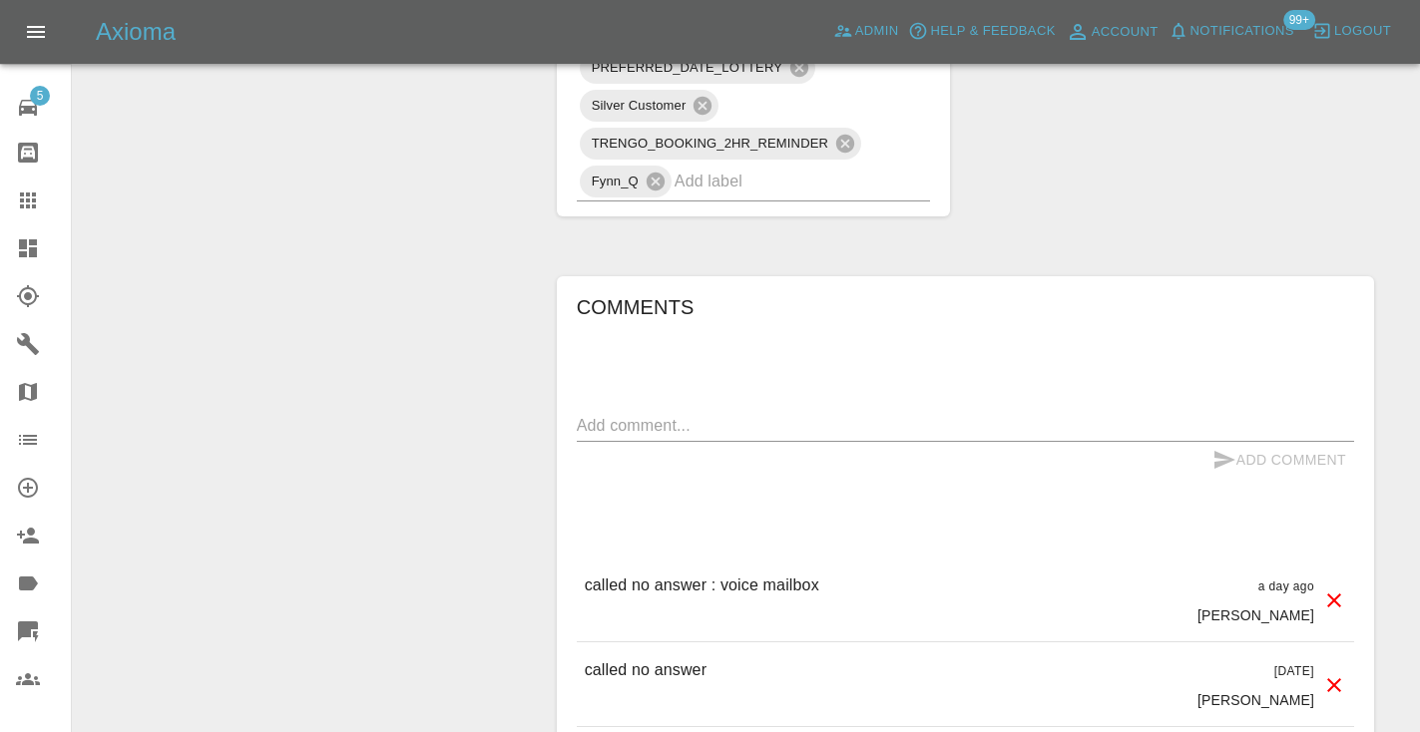
scroll to position [1809, 0]
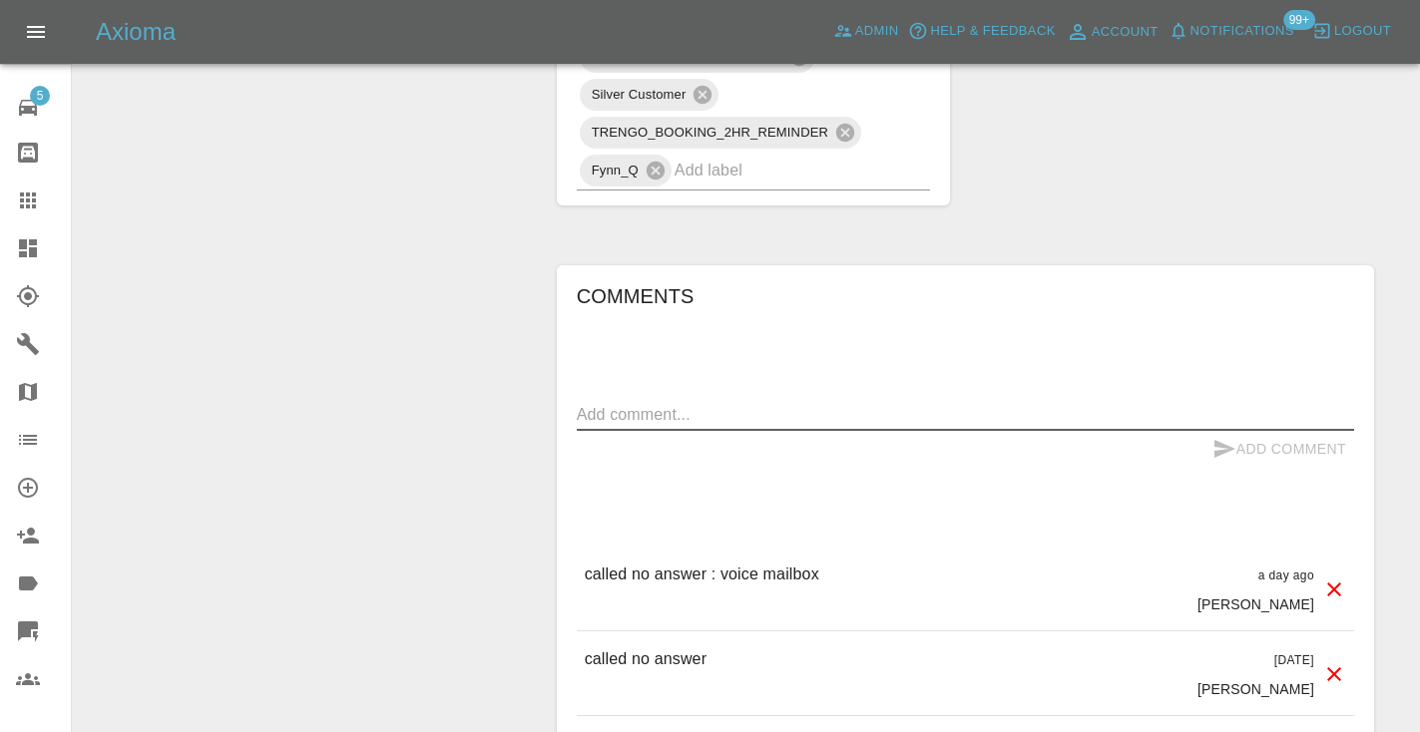
click at [629, 403] on textarea at bounding box center [965, 414] width 777 height 23
type textarea "C"
type textarea "called no answer : voice mailbox"
click at [1224, 431] on button "Add Comment" at bounding box center [1279, 449] width 150 height 37
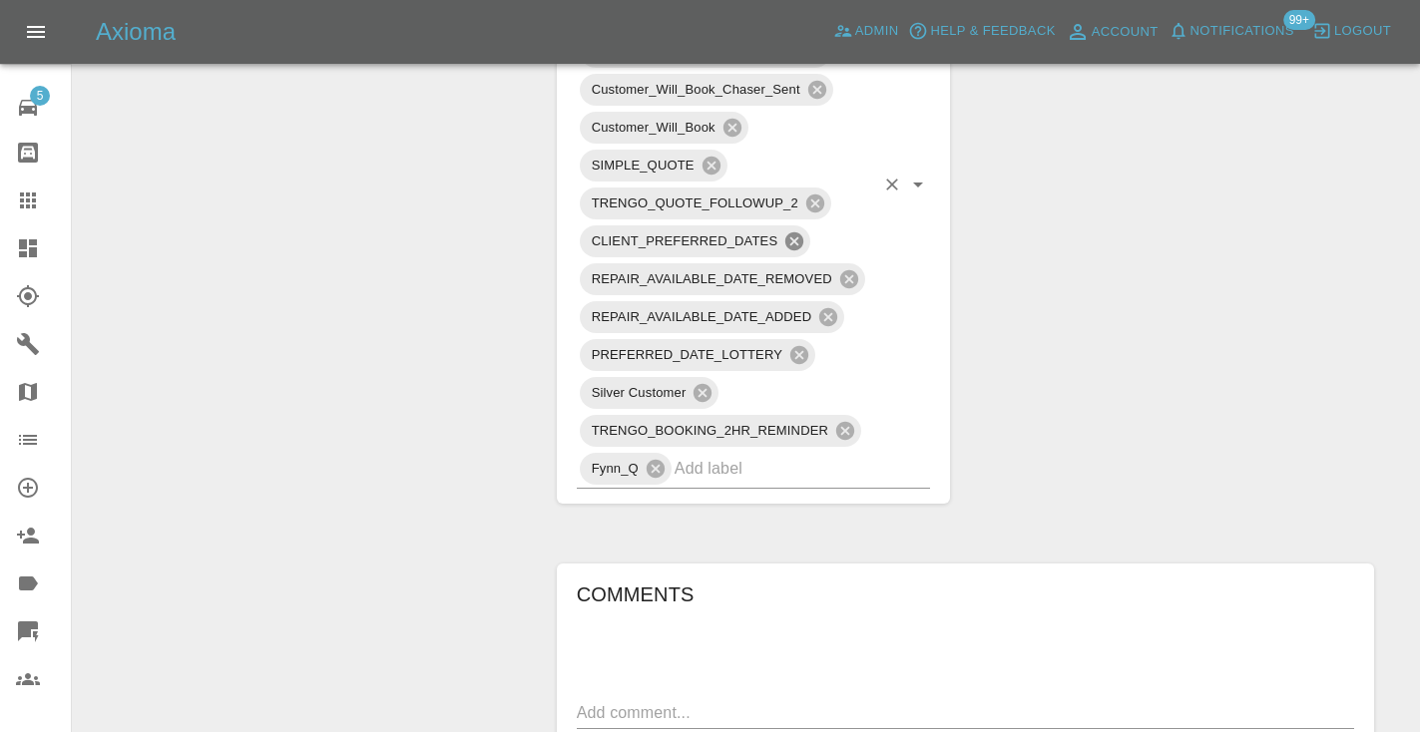
scroll to position [1493, 0]
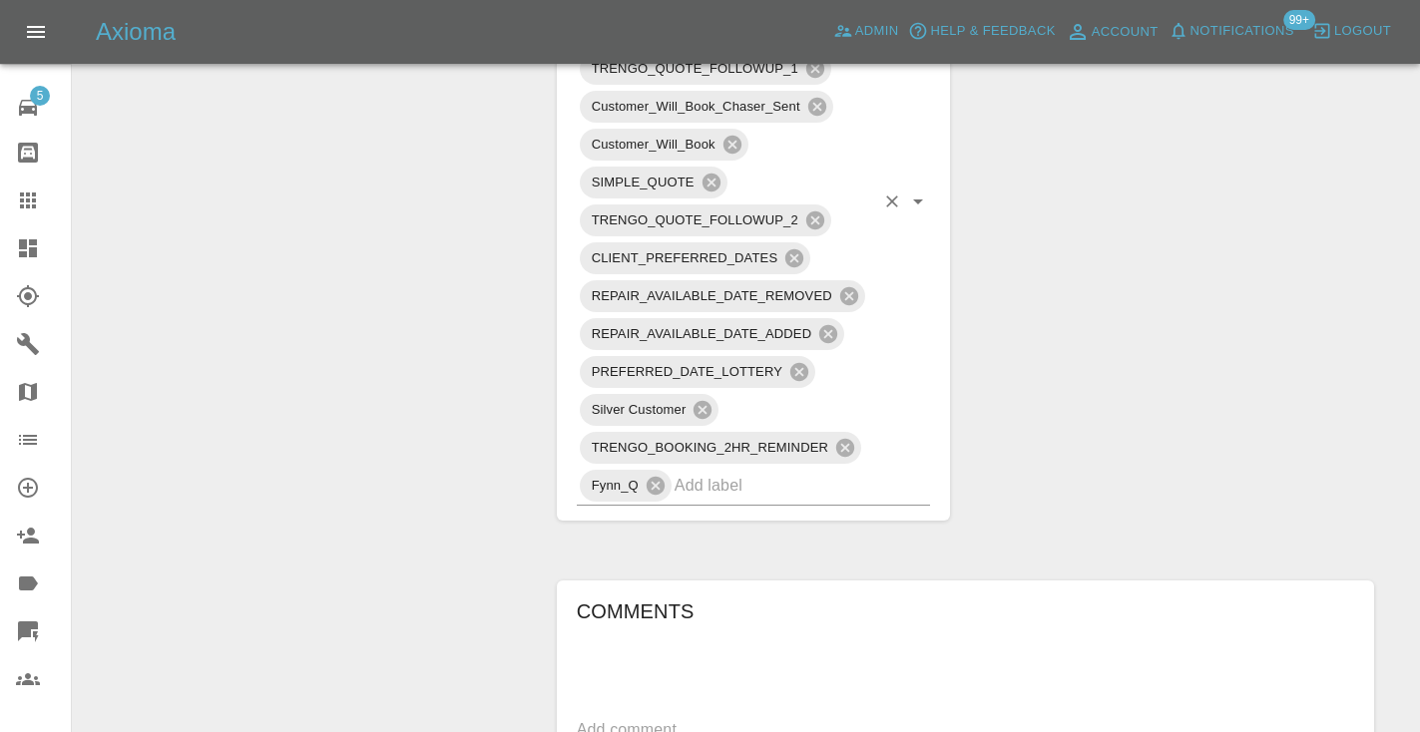
click at [694, 470] on input "text" at bounding box center [774, 485] width 201 height 31
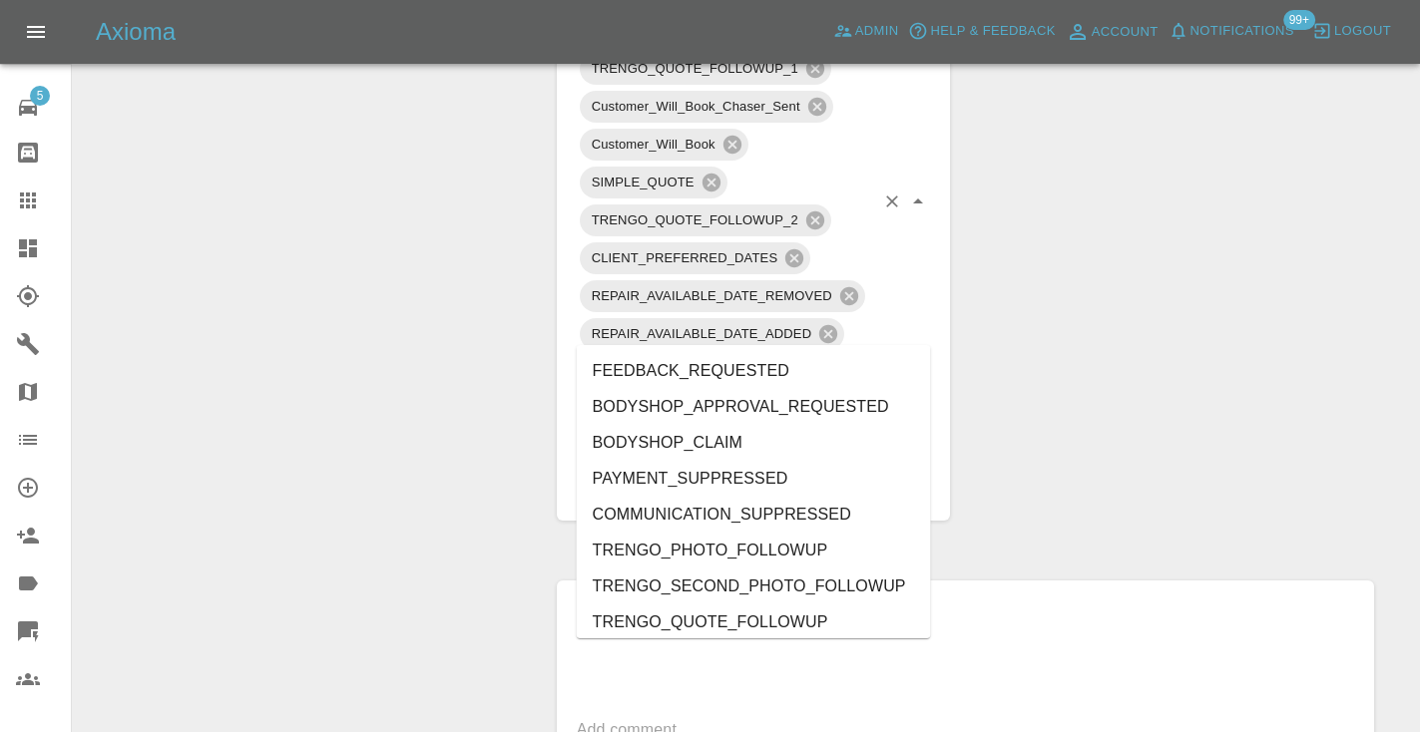
type input "m"
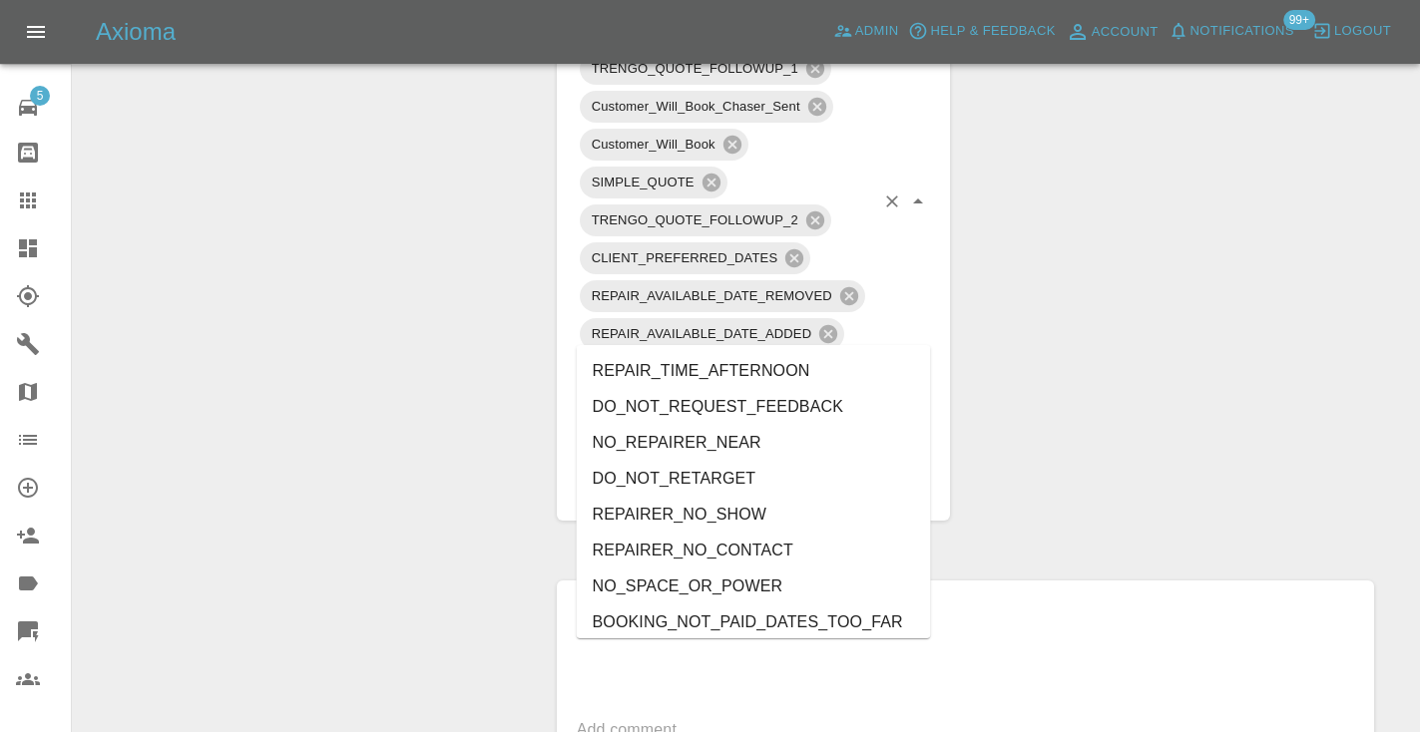
type input "no_"
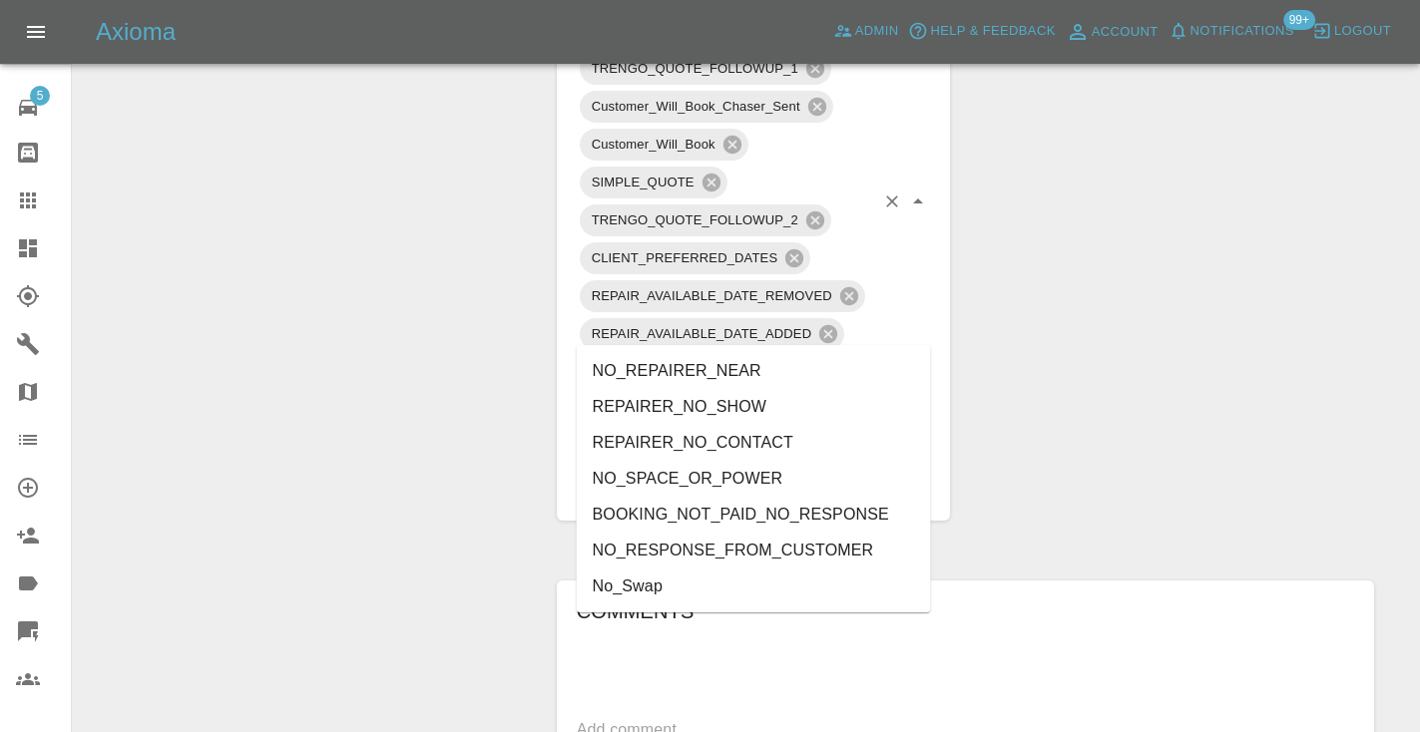
click at [616, 560] on li "NO_RESPONSE_FROM_CUSTOMER" at bounding box center [754, 551] width 354 height 36
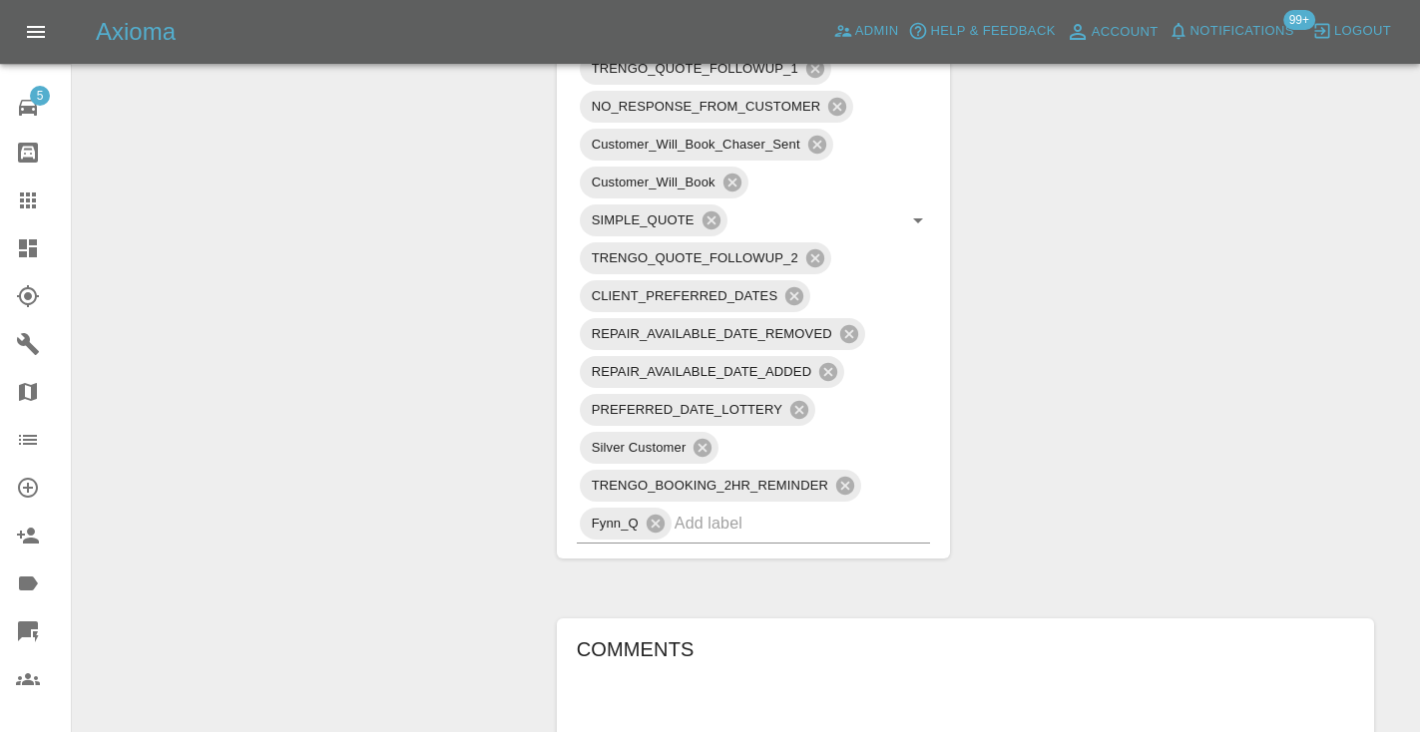
click at [448, 388] on div "Change Repairer Modify Claim Modify Quote Rollback Submit Payment Archive" at bounding box center [307, 113] width 439 height 2782
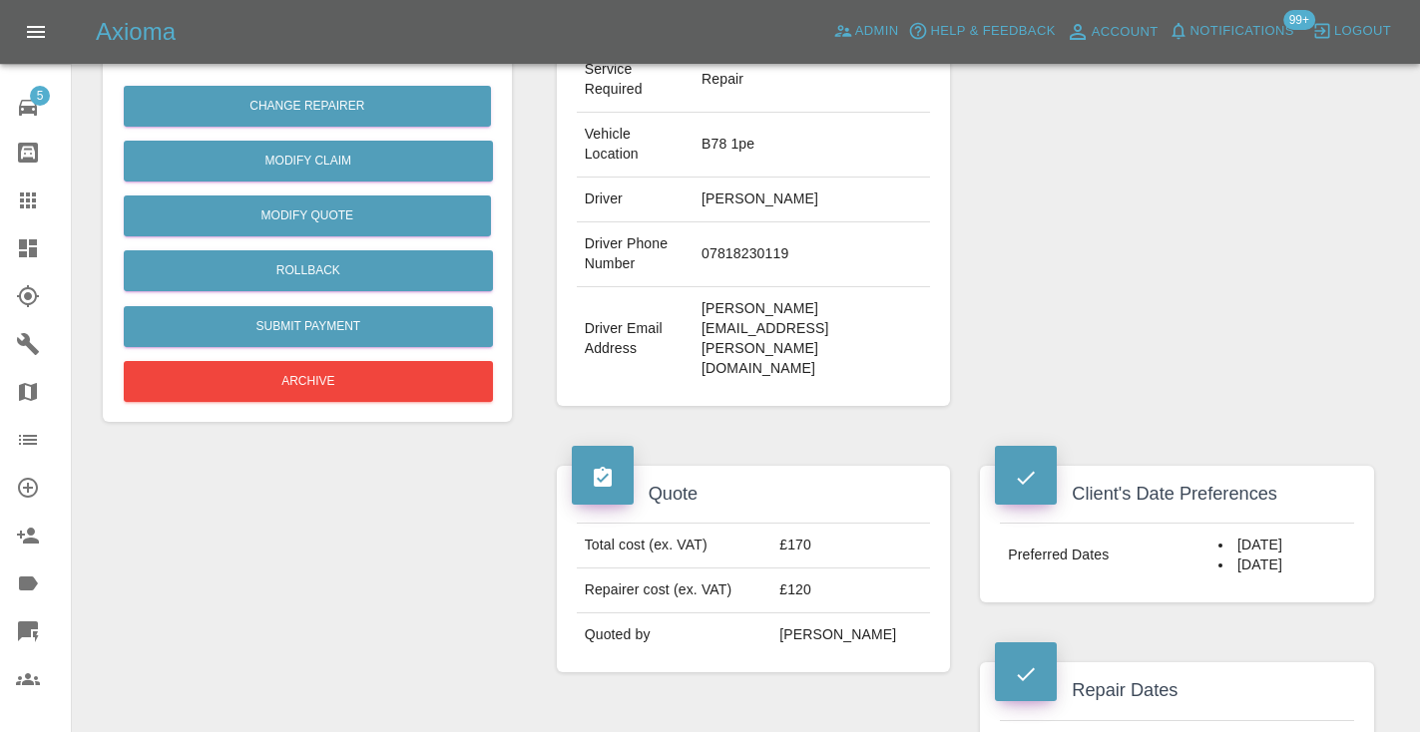
scroll to position [446, 0]
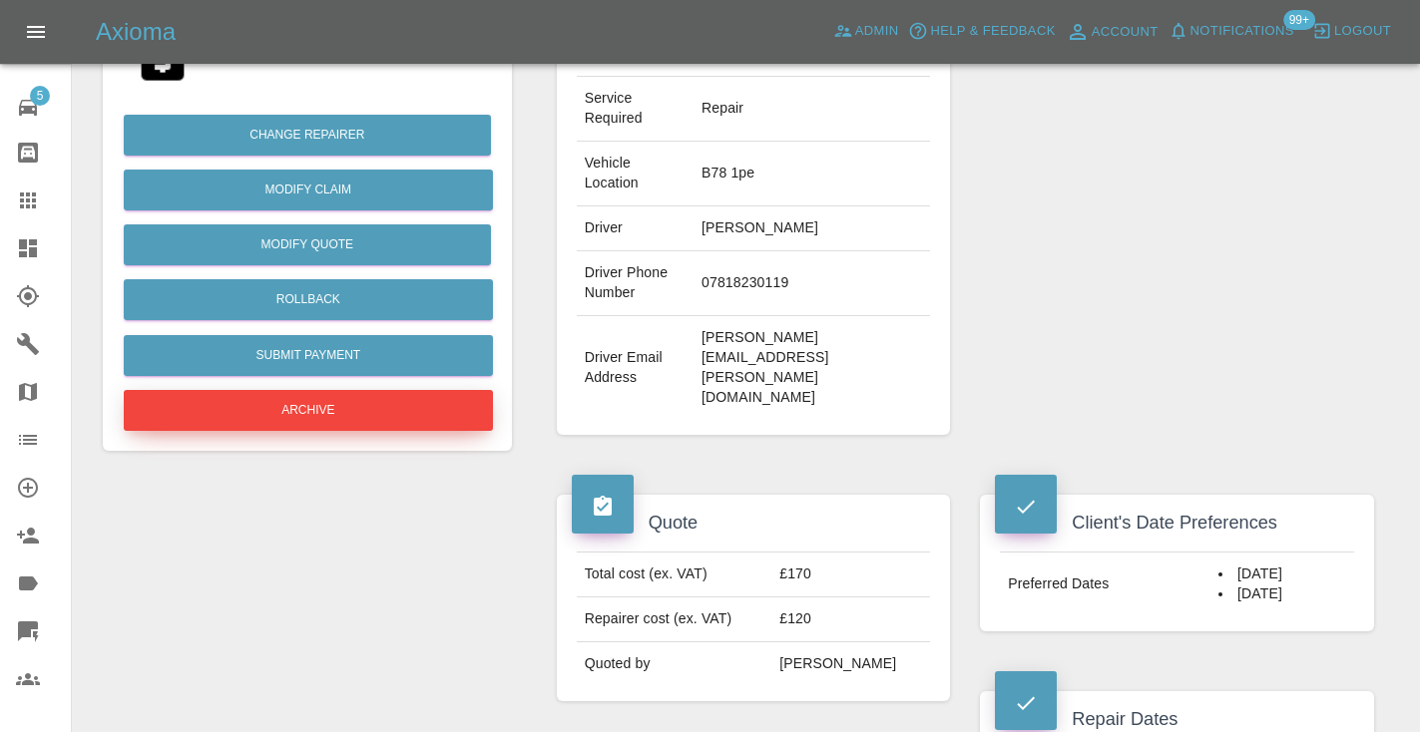
click at [324, 401] on button "Archive" at bounding box center [308, 410] width 369 height 41
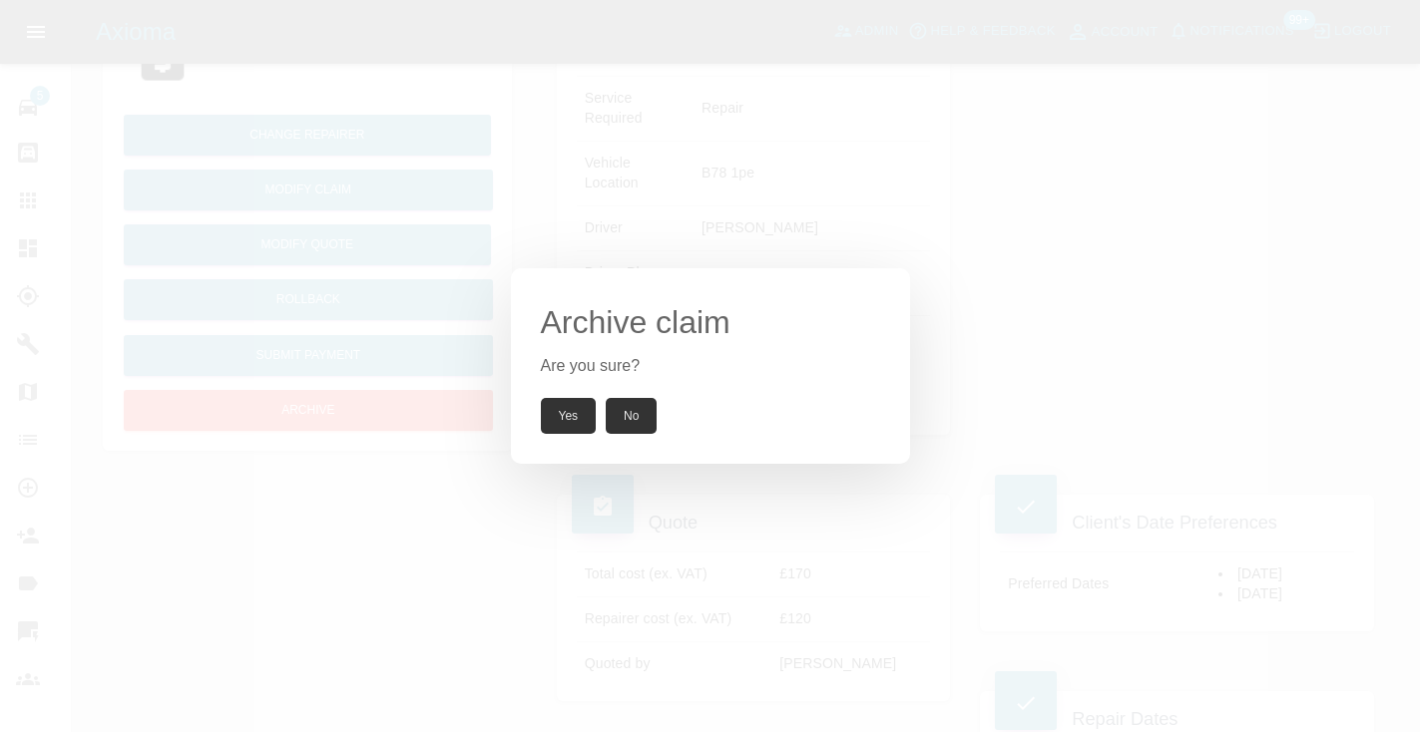
click at [561, 426] on button "Yes" at bounding box center [569, 416] width 56 height 36
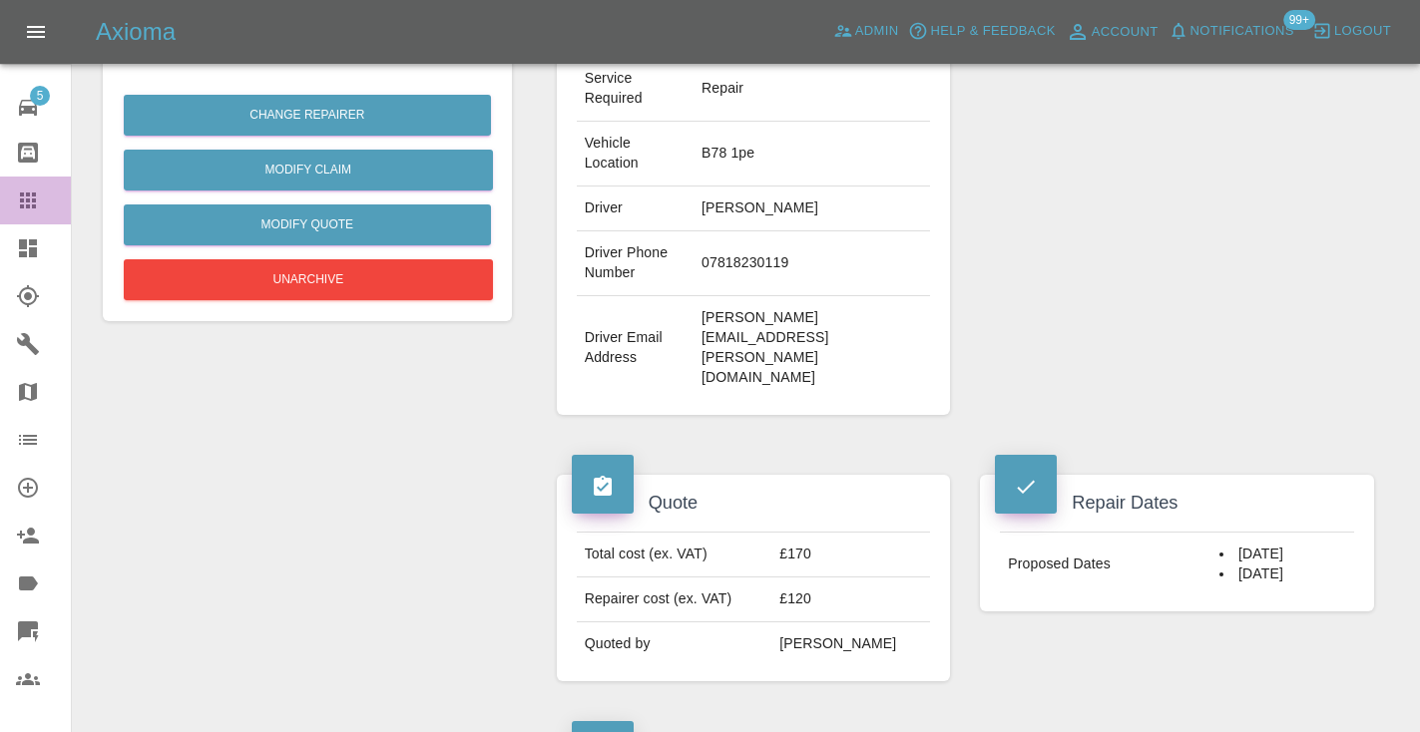
click at [24, 195] on icon at bounding box center [28, 201] width 16 height 16
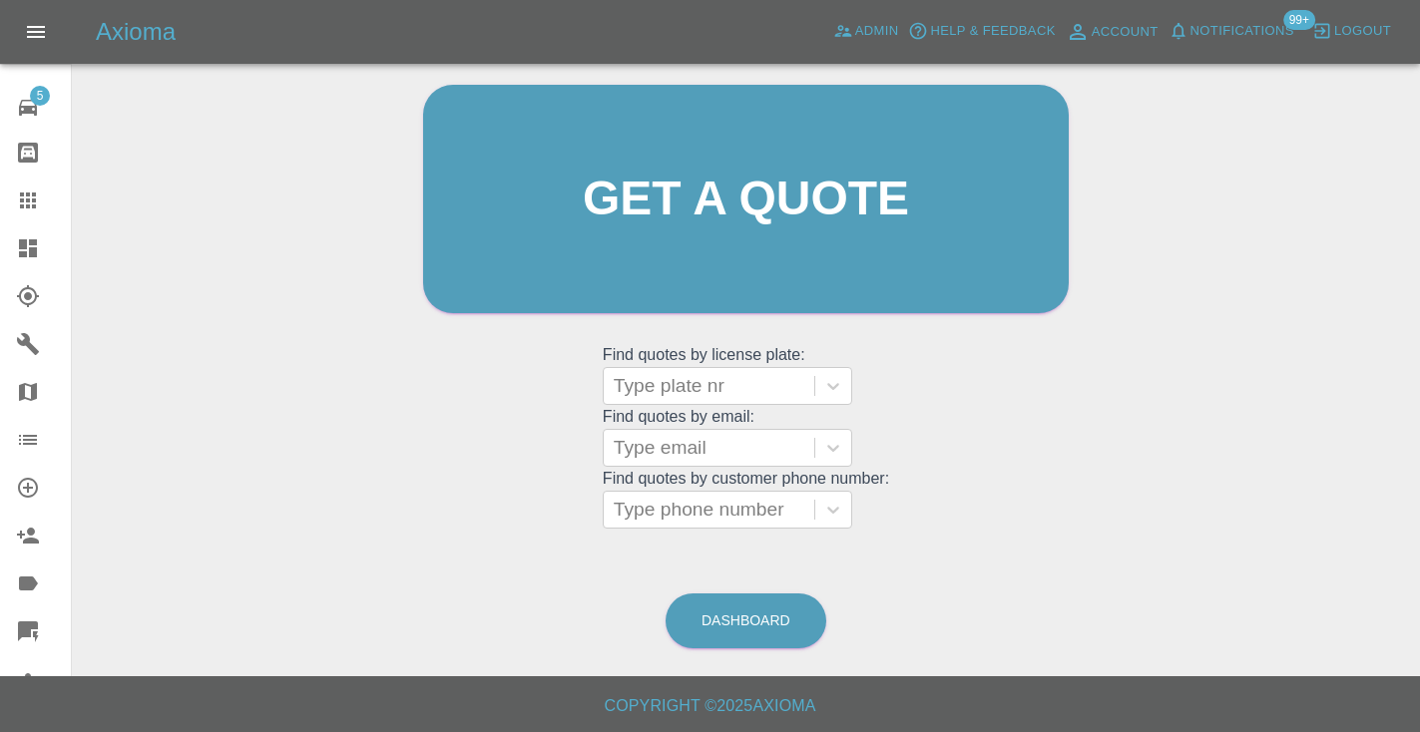
scroll to position [201, 0]
click at [759, 621] on link "Dashboard" at bounding box center [745, 622] width 161 height 55
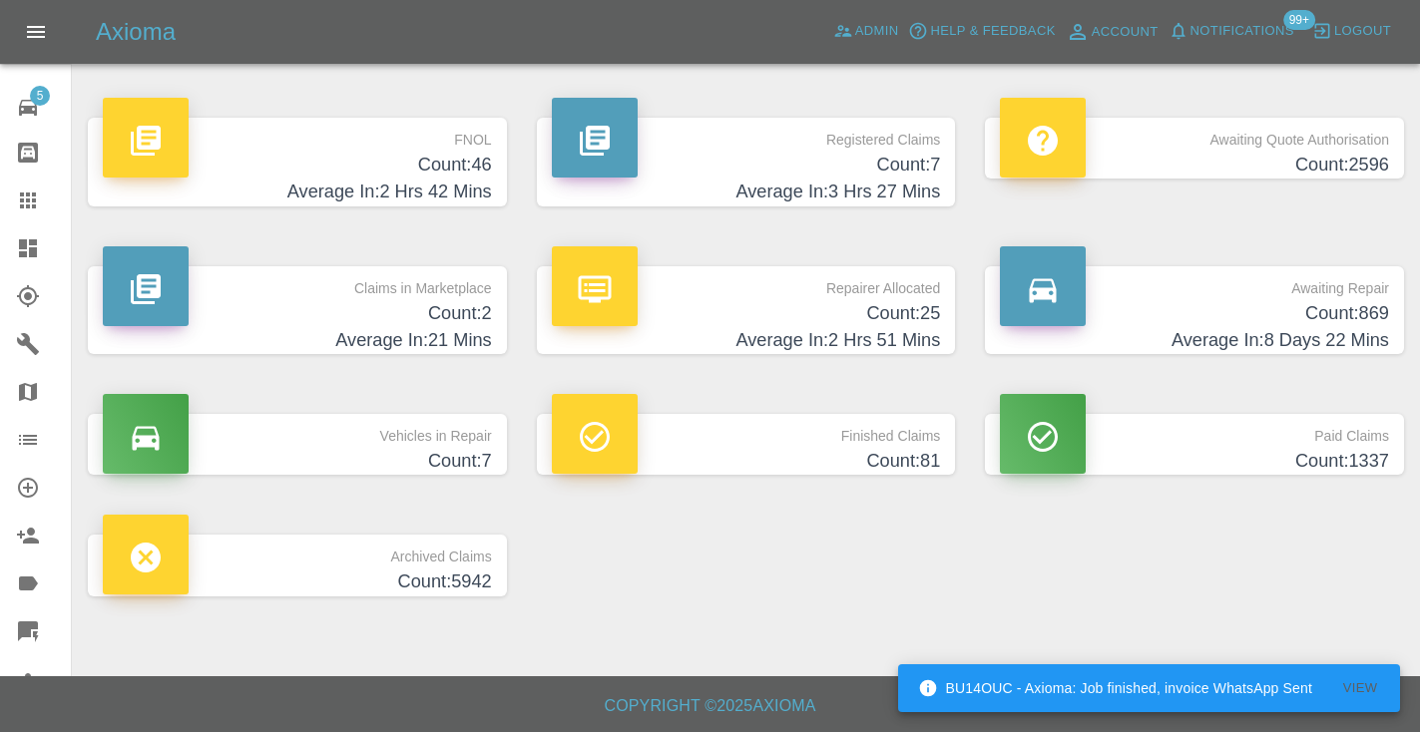
click at [1328, 313] on h4 "Count: 869" at bounding box center [1194, 313] width 389 height 27
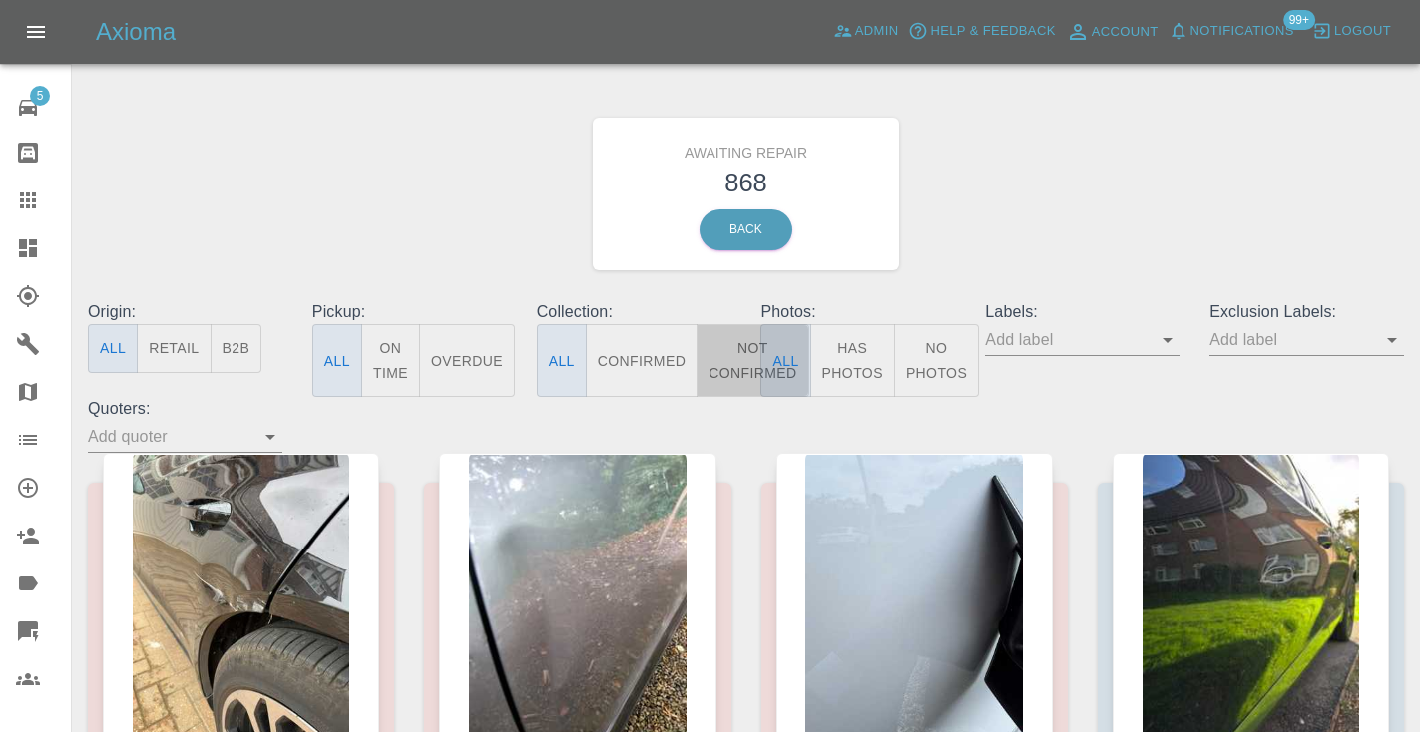
click at [732, 332] on button "Not Confirmed" at bounding box center [752, 360] width 112 height 73
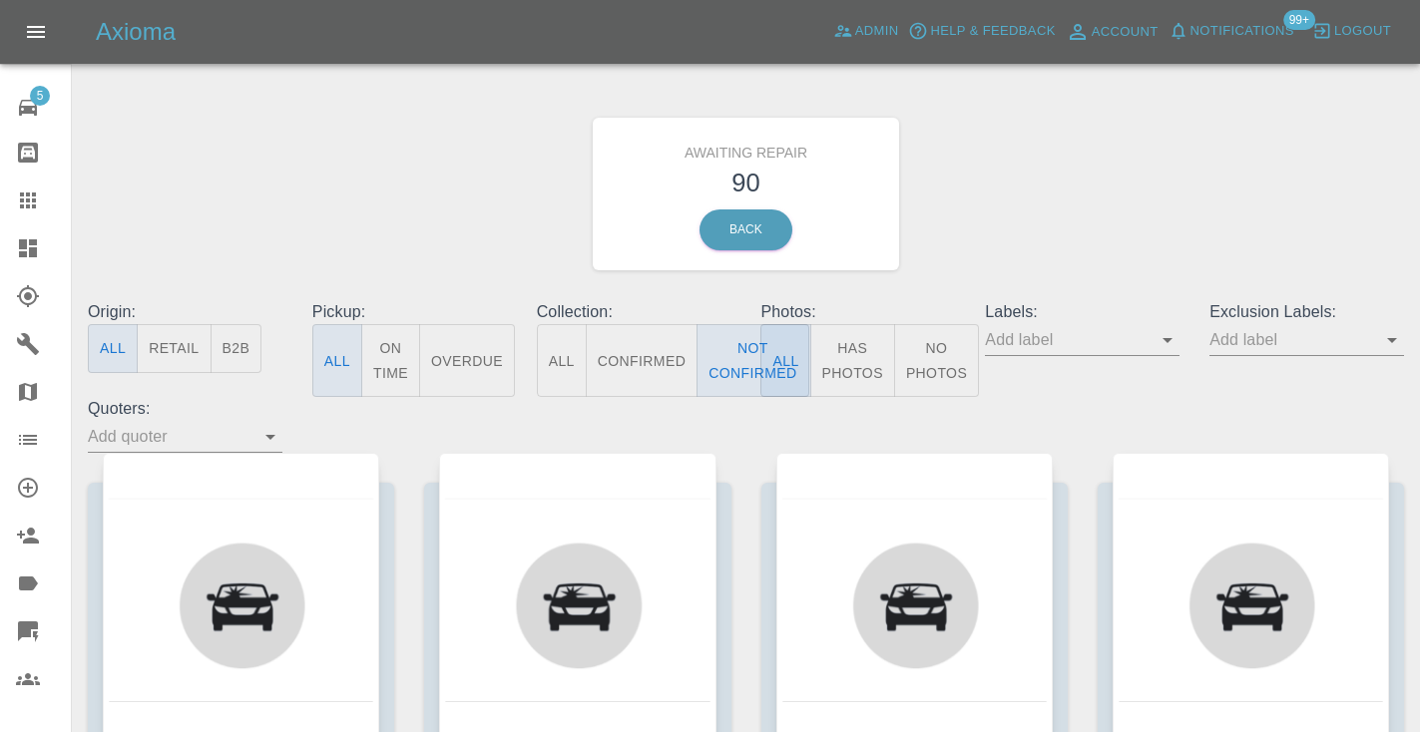
click at [1015, 197] on div "Awaiting Repair 90 Back" at bounding box center [746, 194] width 1346 height 212
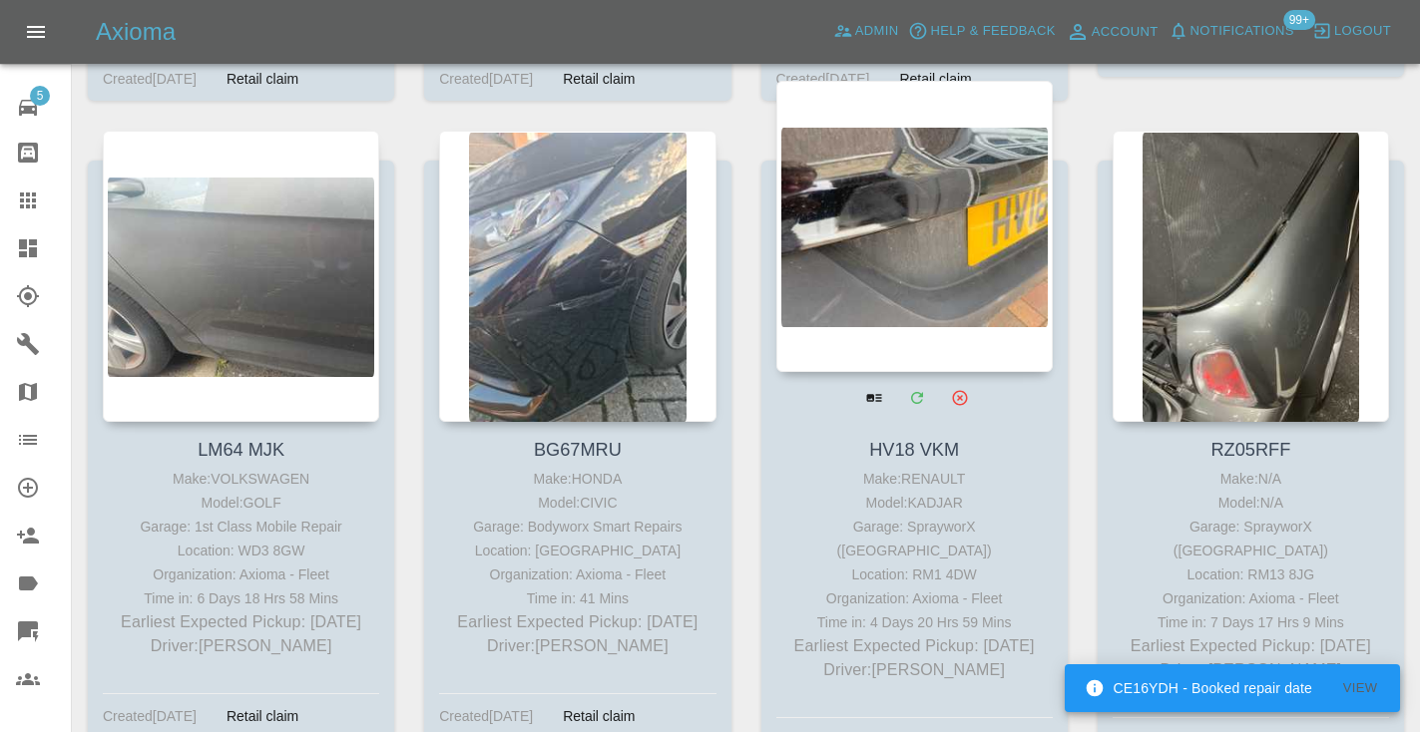
scroll to position [8229, 0]
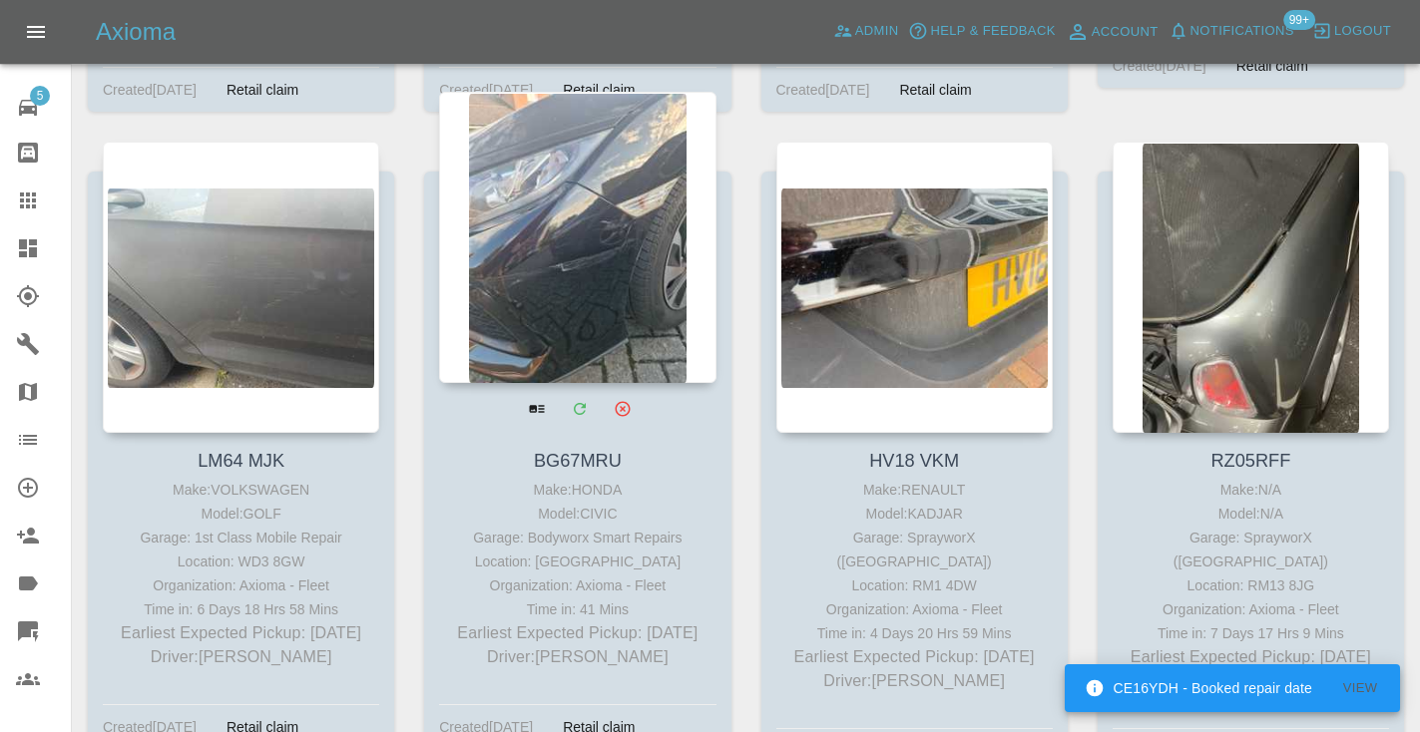
click at [574, 275] on div at bounding box center [577, 237] width 276 height 291
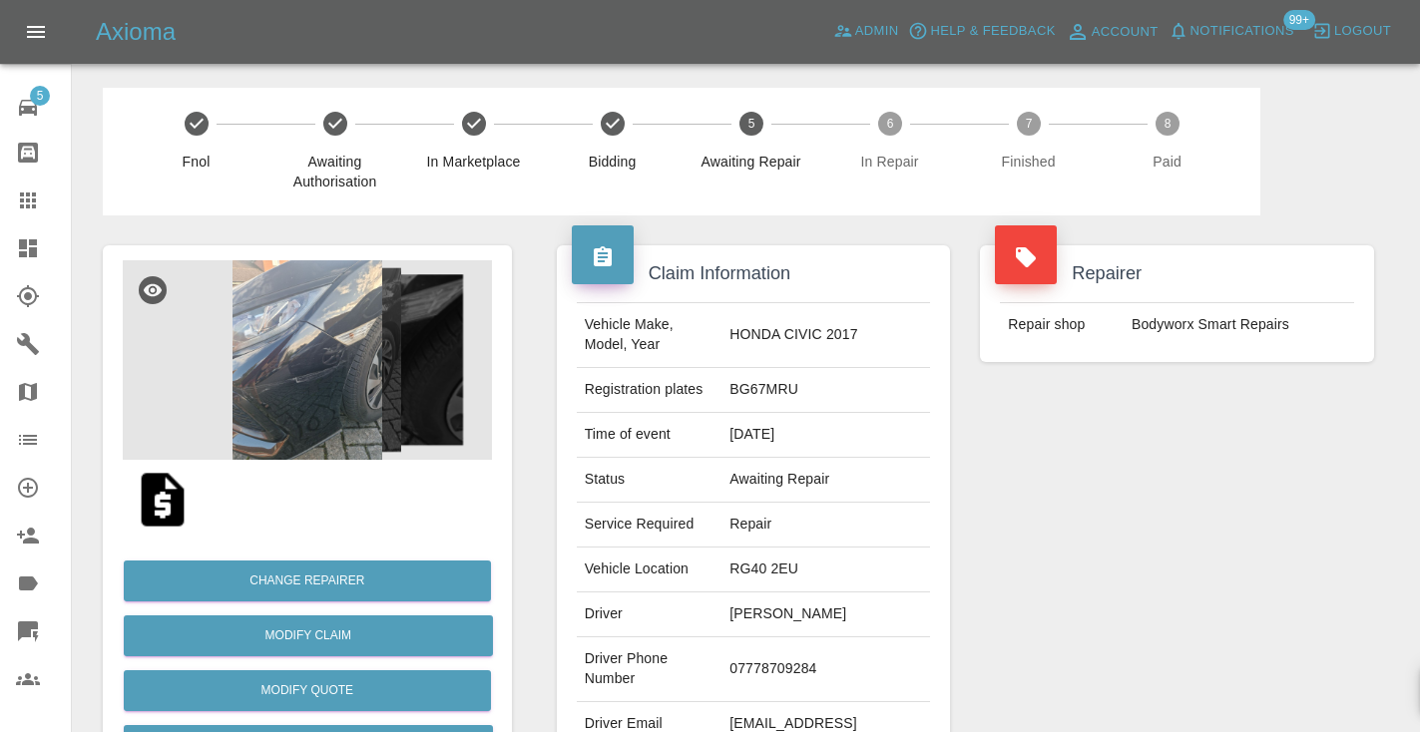
click at [828, 637] on td "07778709284" at bounding box center [825, 669] width 209 height 65
copy td "07778709284"
click at [1073, 510] on div "Repairer Repair shop Bodyworx Smart Repairs" at bounding box center [1177, 513] width 424 height 596
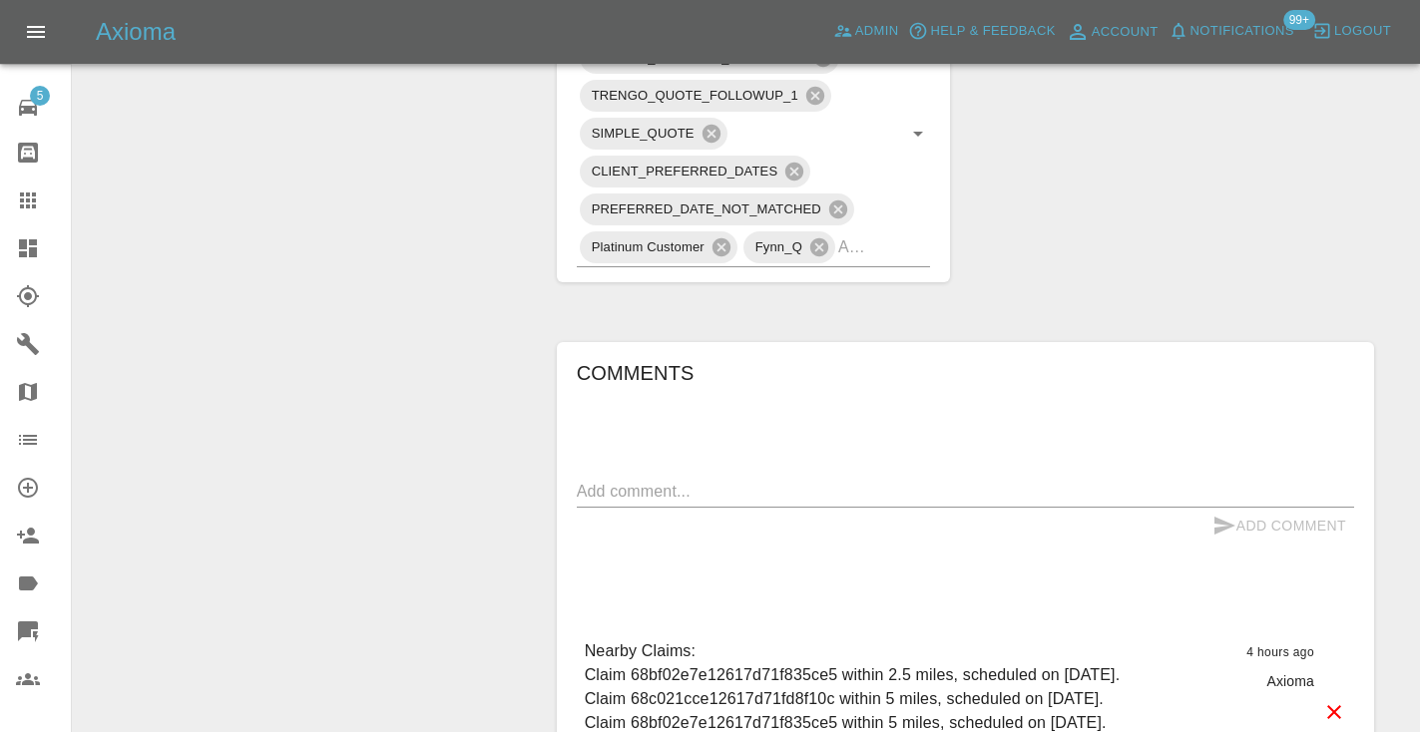
scroll to position [1299, 0]
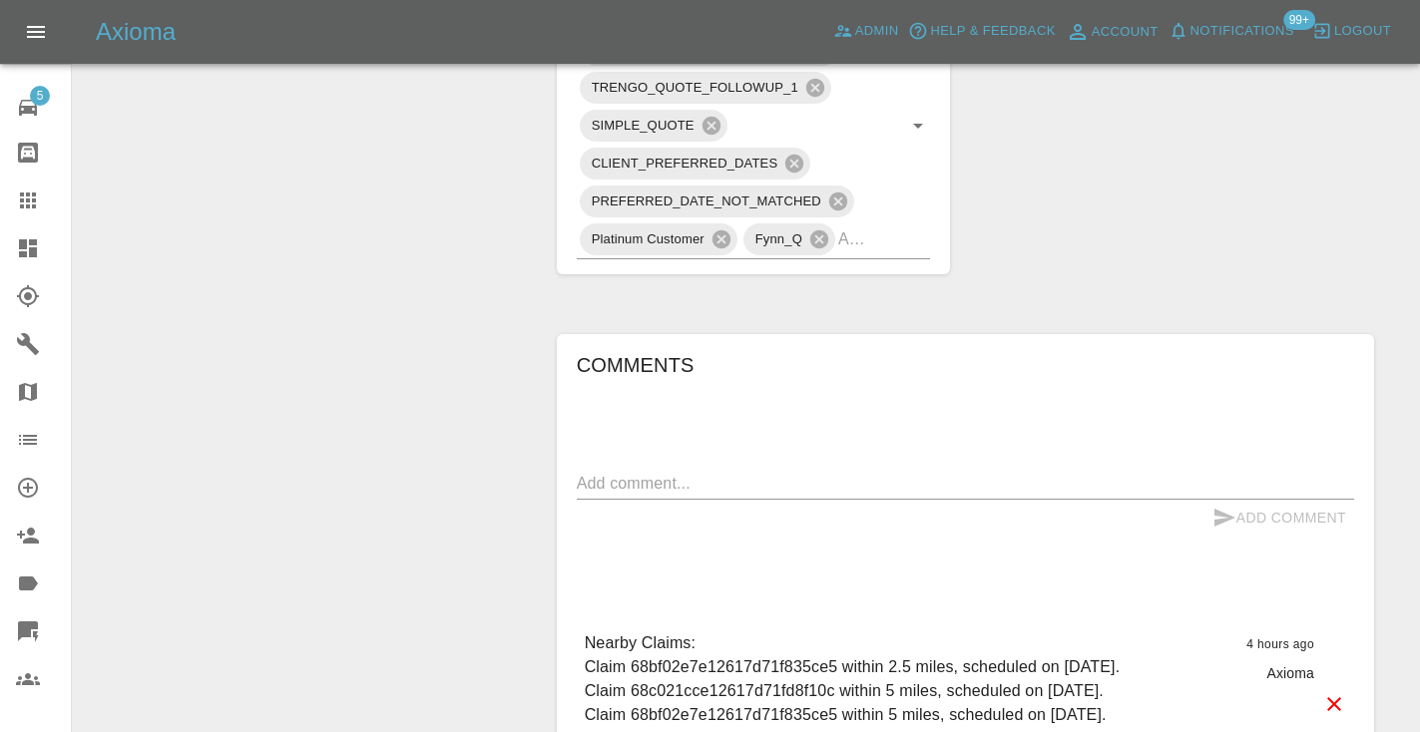
click at [647, 472] on textarea at bounding box center [965, 483] width 777 height 23
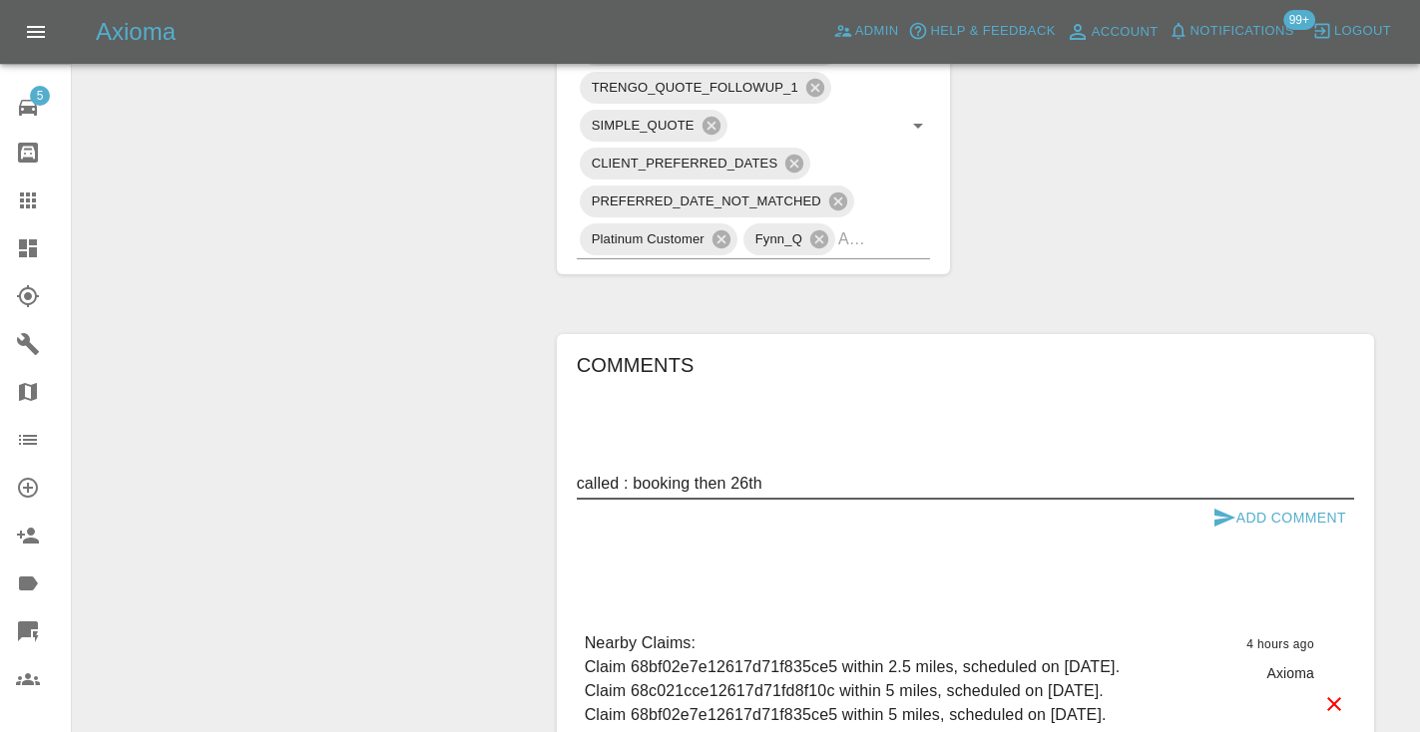
type textarea "called : booking then 26th"
click at [1251, 500] on button "Add Comment" at bounding box center [1279, 518] width 150 height 37
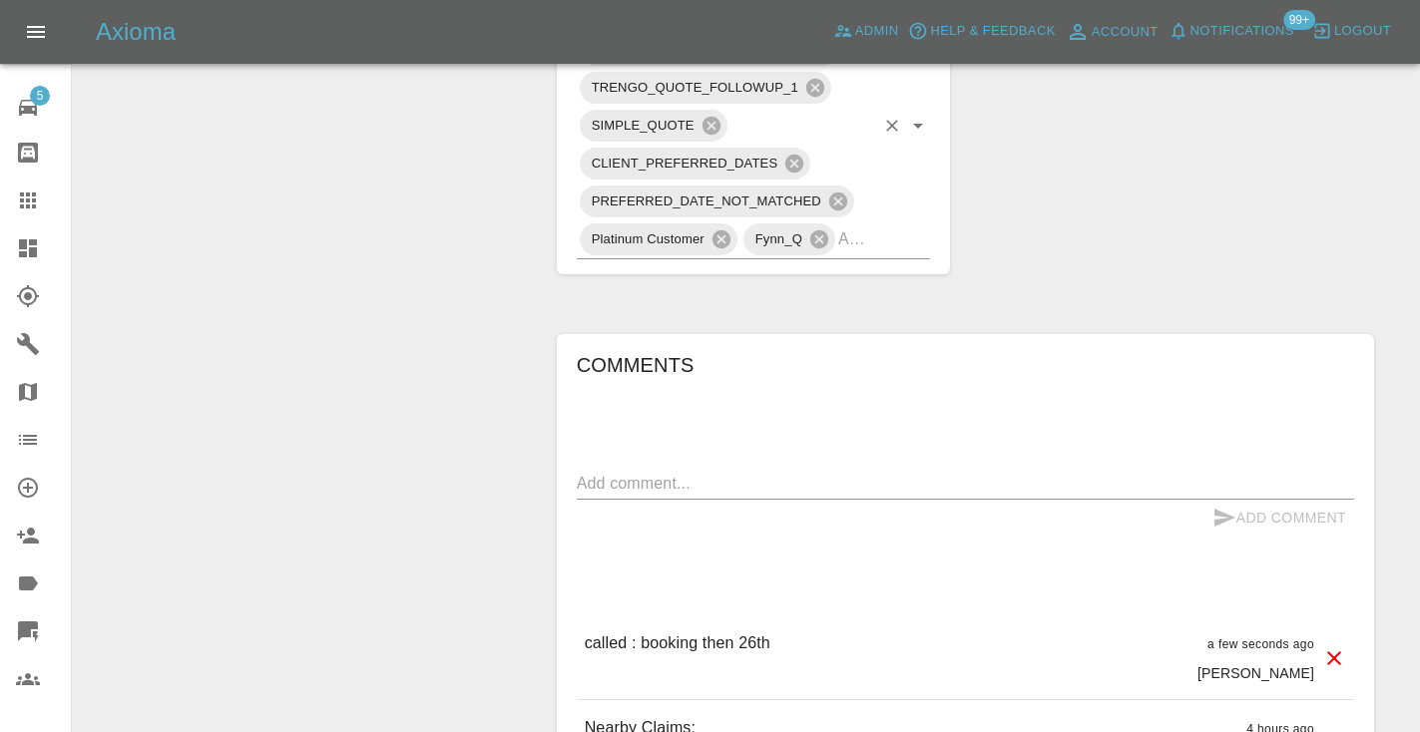
click at [860, 223] on input "text" at bounding box center [856, 238] width 36 height 31
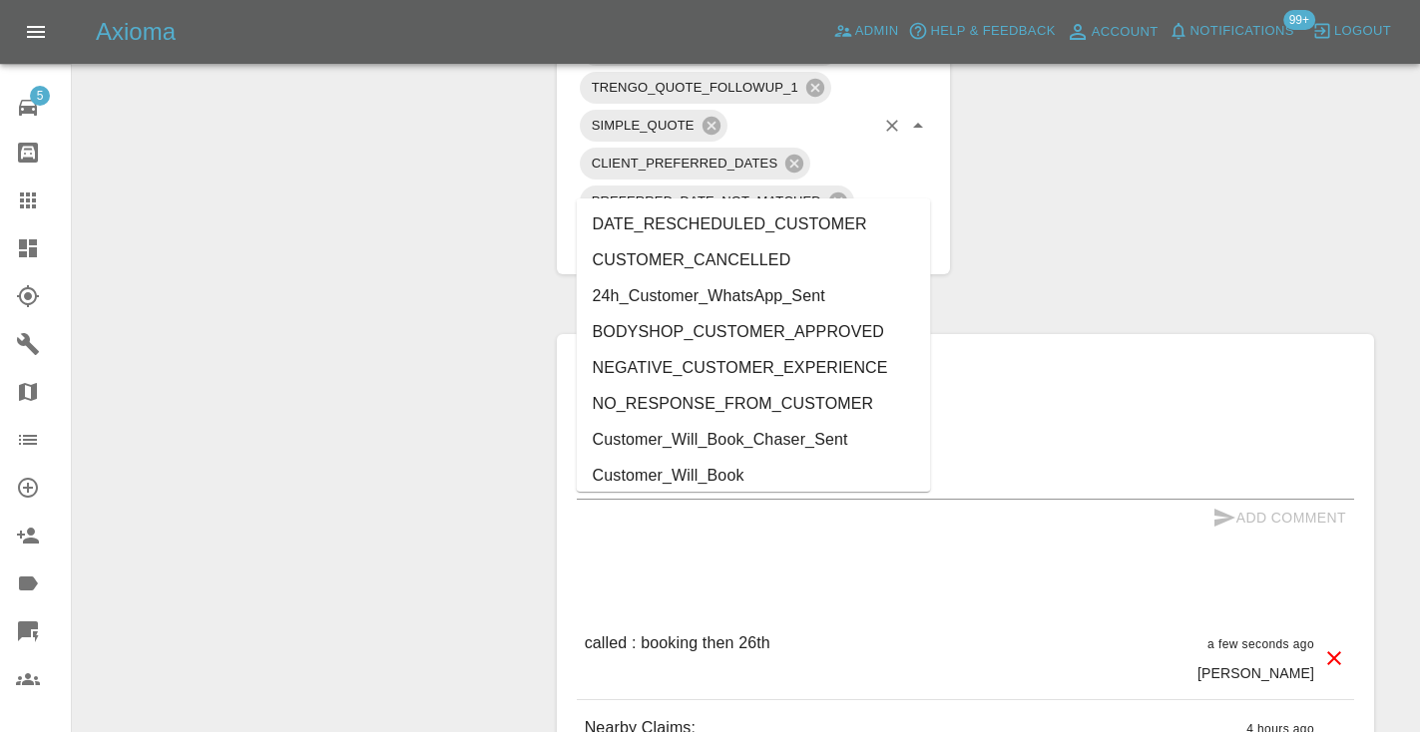
type input "cust"
click at [737, 471] on li "Customer_Will_Book" at bounding box center [754, 476] width 354 height 36
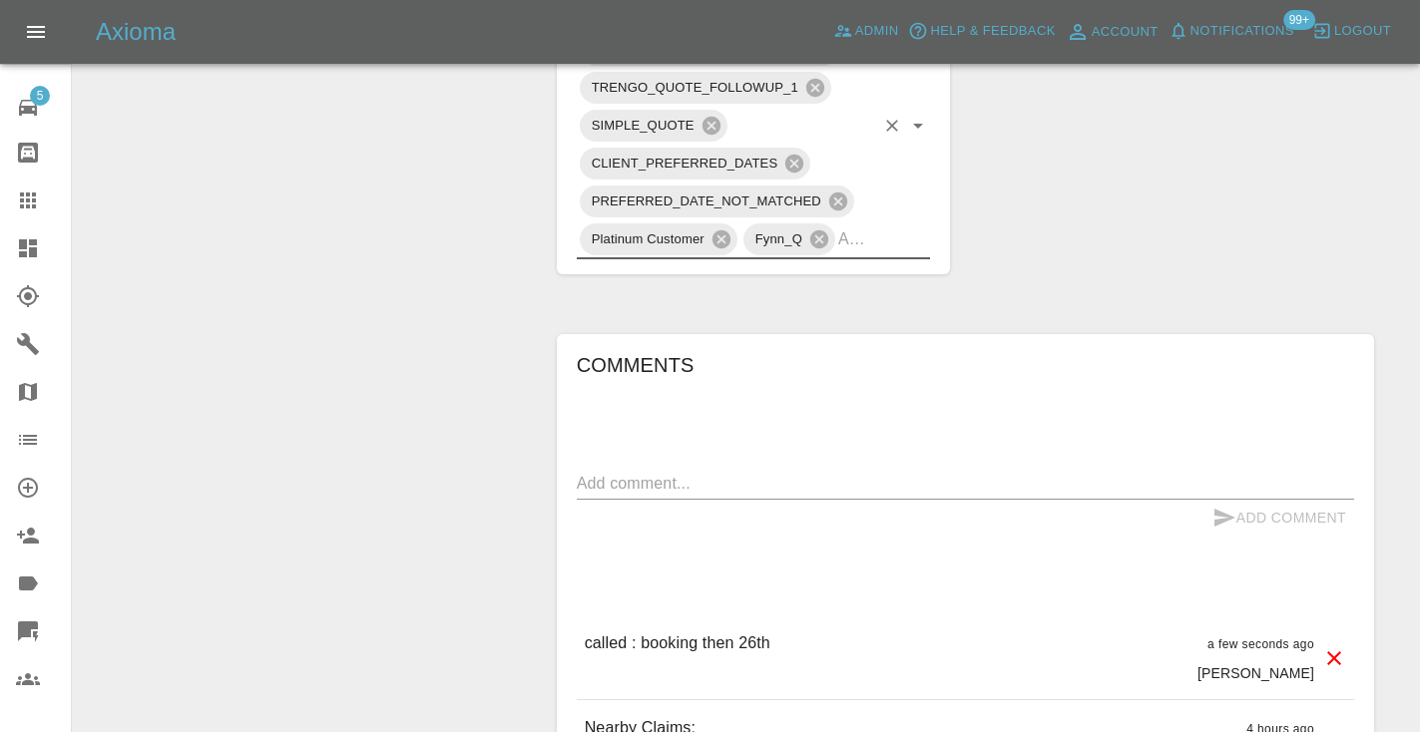
click at [27, 205] on icon at bounding box center [28, 201] width 16 height 16
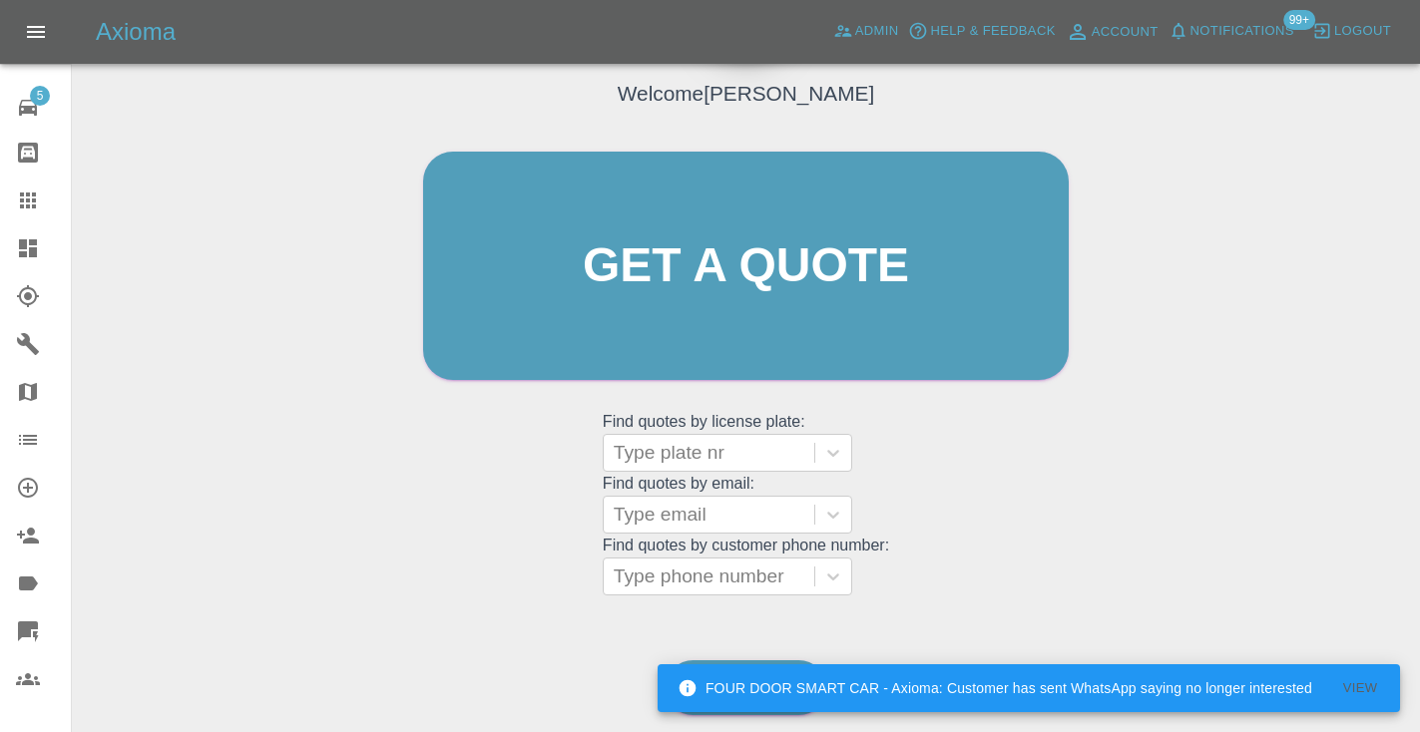
click at [934, 462] on div "Welcome [PERSON_NAME] Get a quote Get a quote Find quotes by license plate: Typ…" at bounding box center [745, 304] width 687 height 603
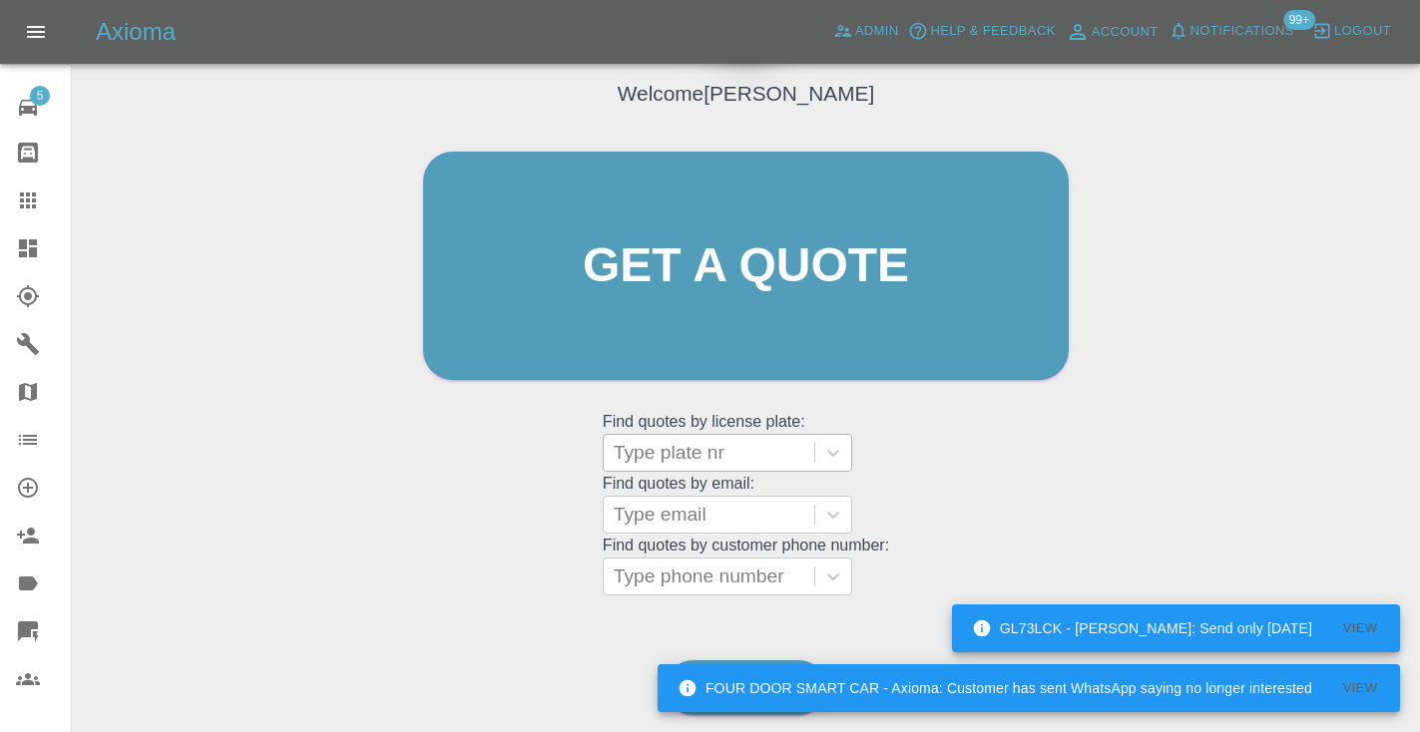
click at [680, 458] on div "Type plate nr" at bounding box center [709, 453] width 191 height 24
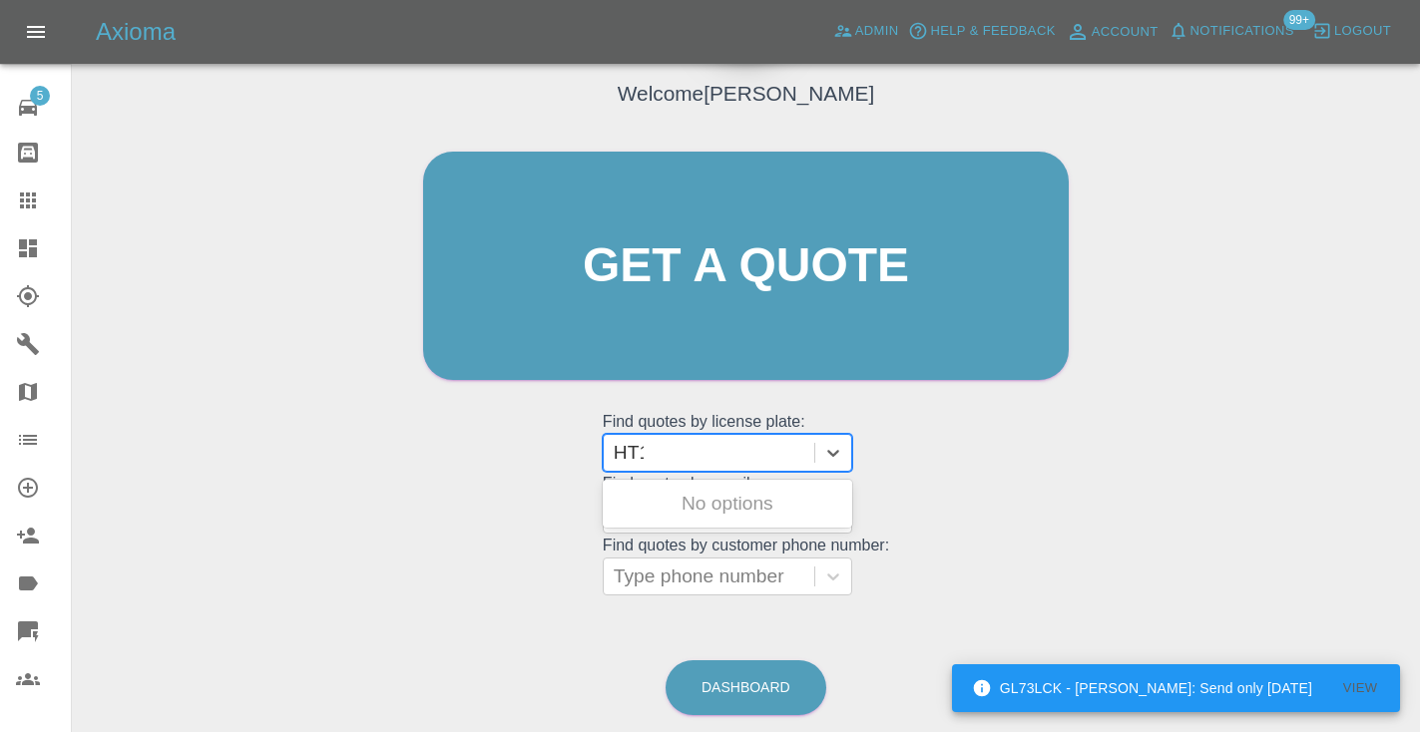
type input "HT15"
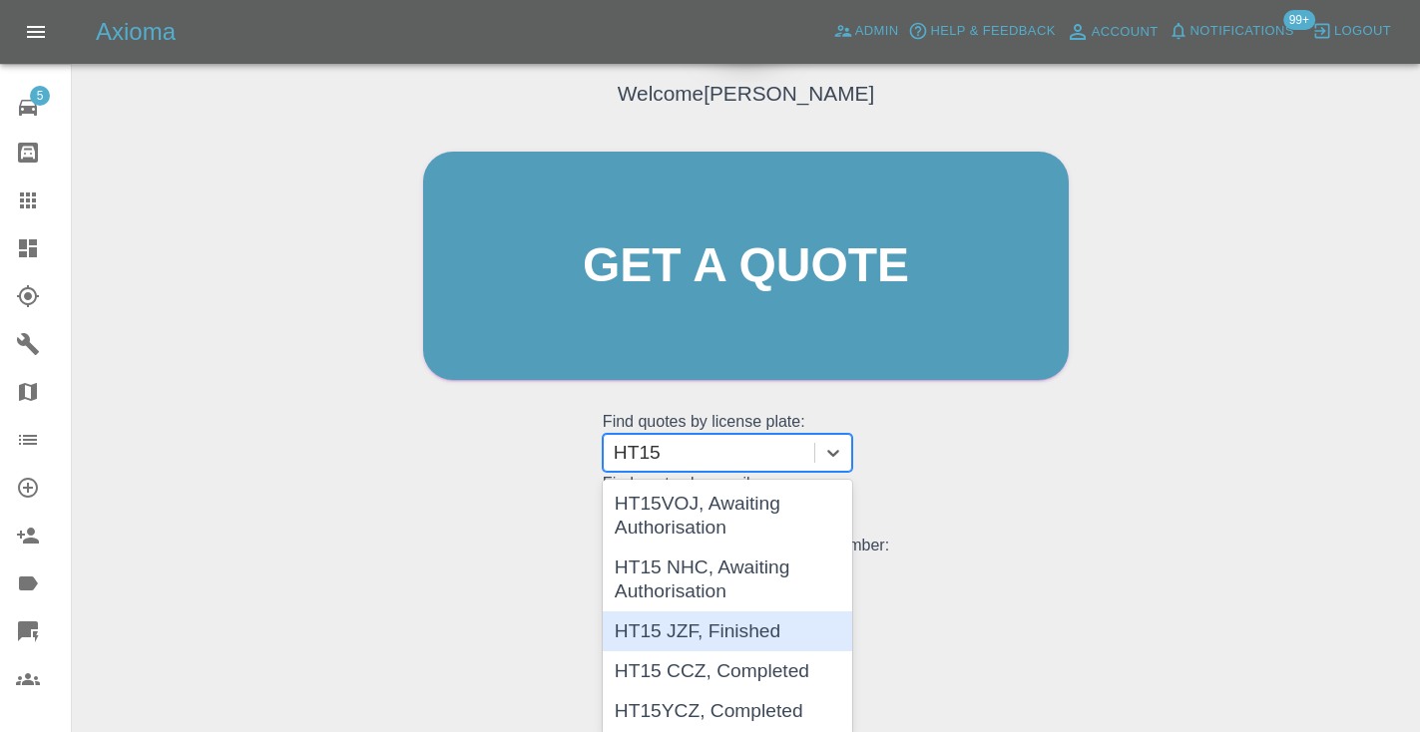
click at [695, 636] on div "HT15 JZF, Finished" at bounding box center [727, 632] width 249 height 40
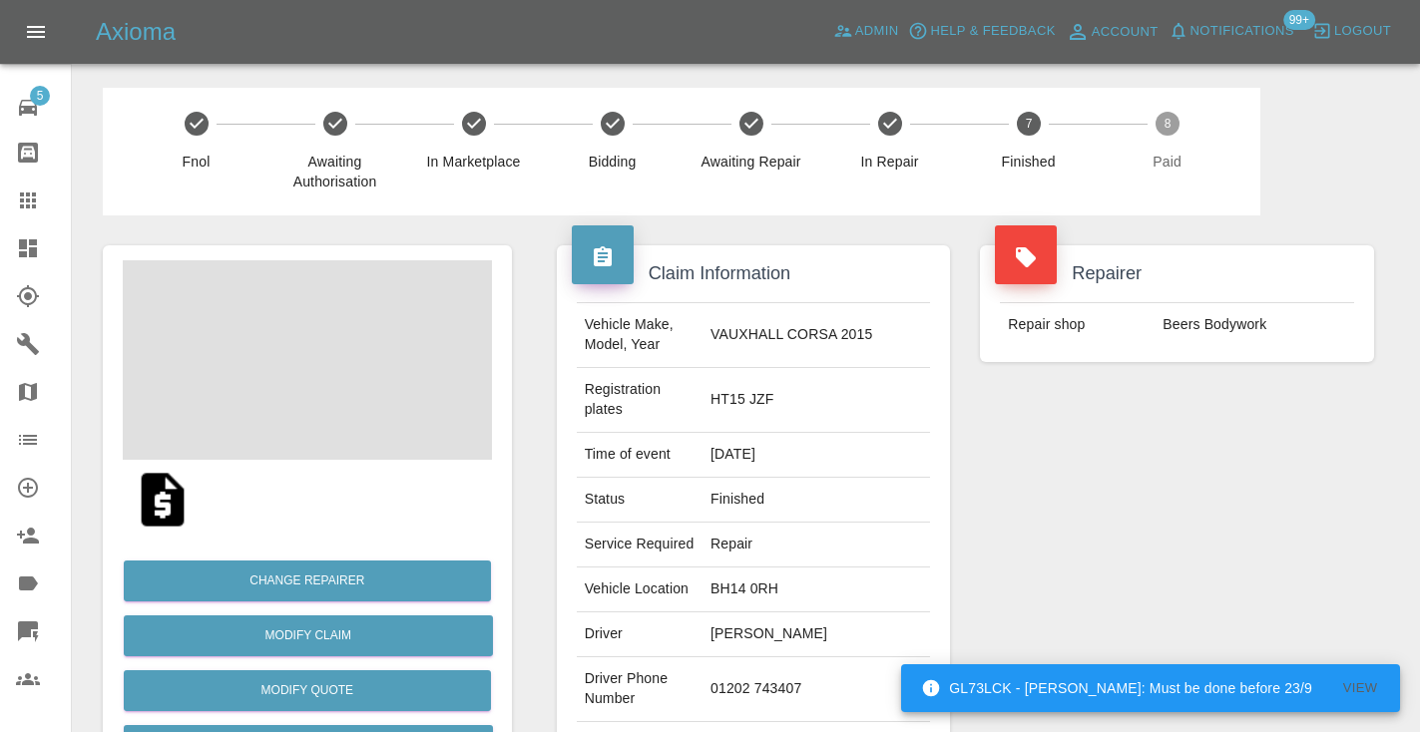
copy div "alita.barr@btinternet.com"
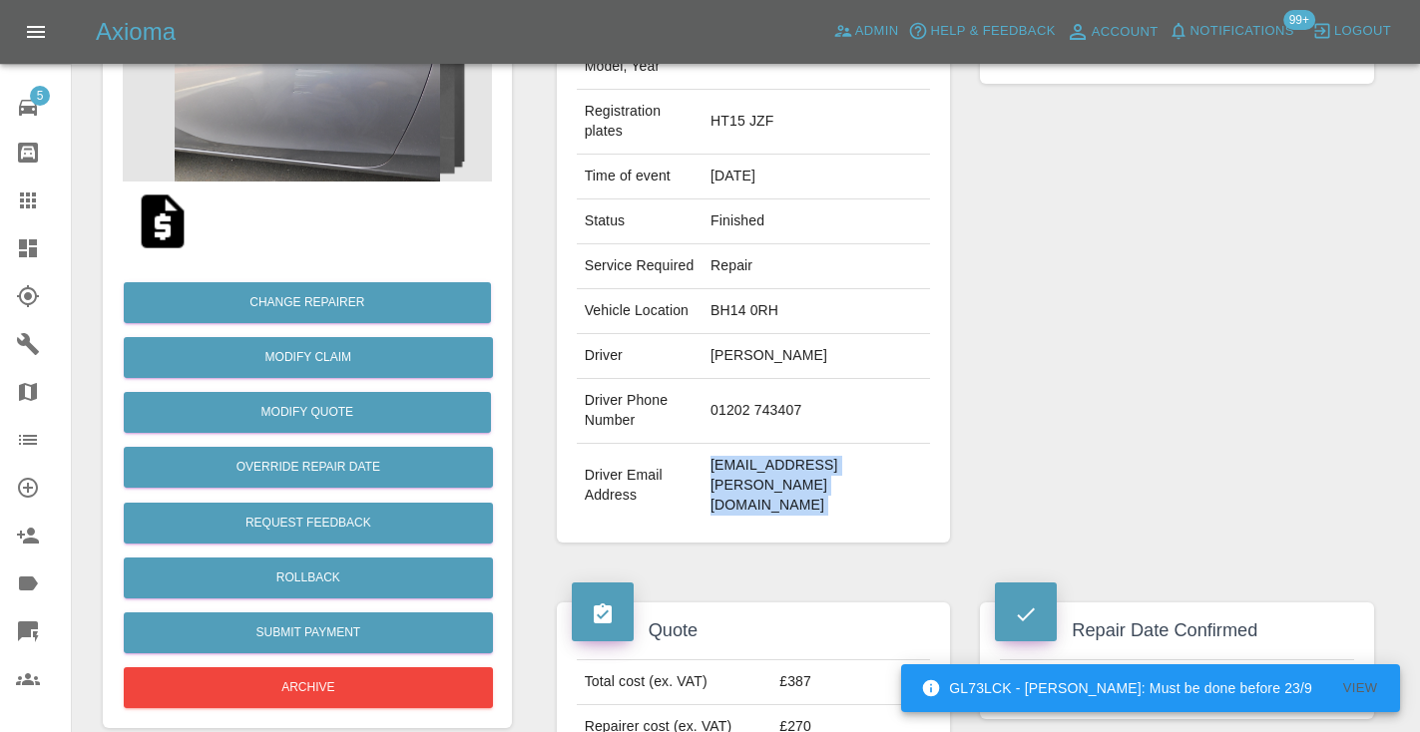
scroll to position [294, 0]
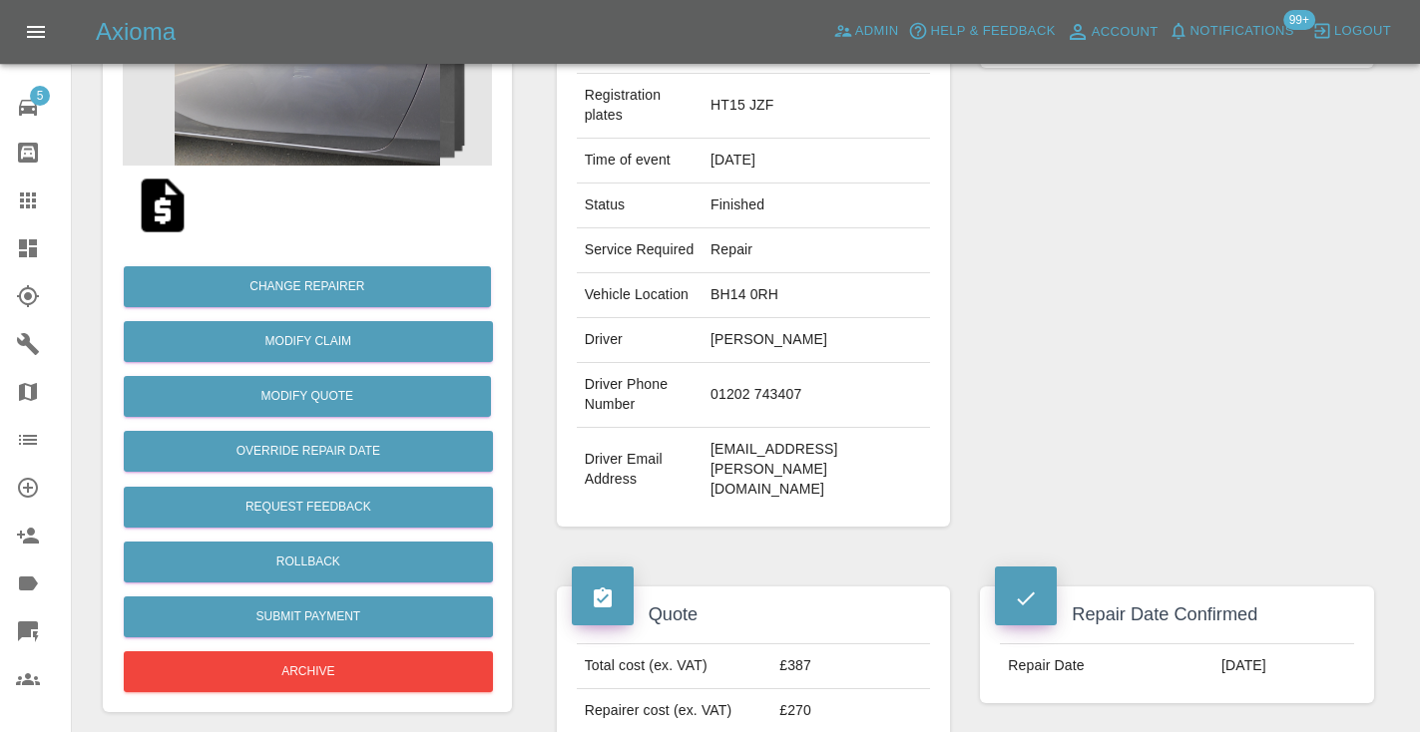
click at [991, 343] on div "Repairer Repair shop Beers Bodywork" at bounding box center [1177, 238] width 424 height 635
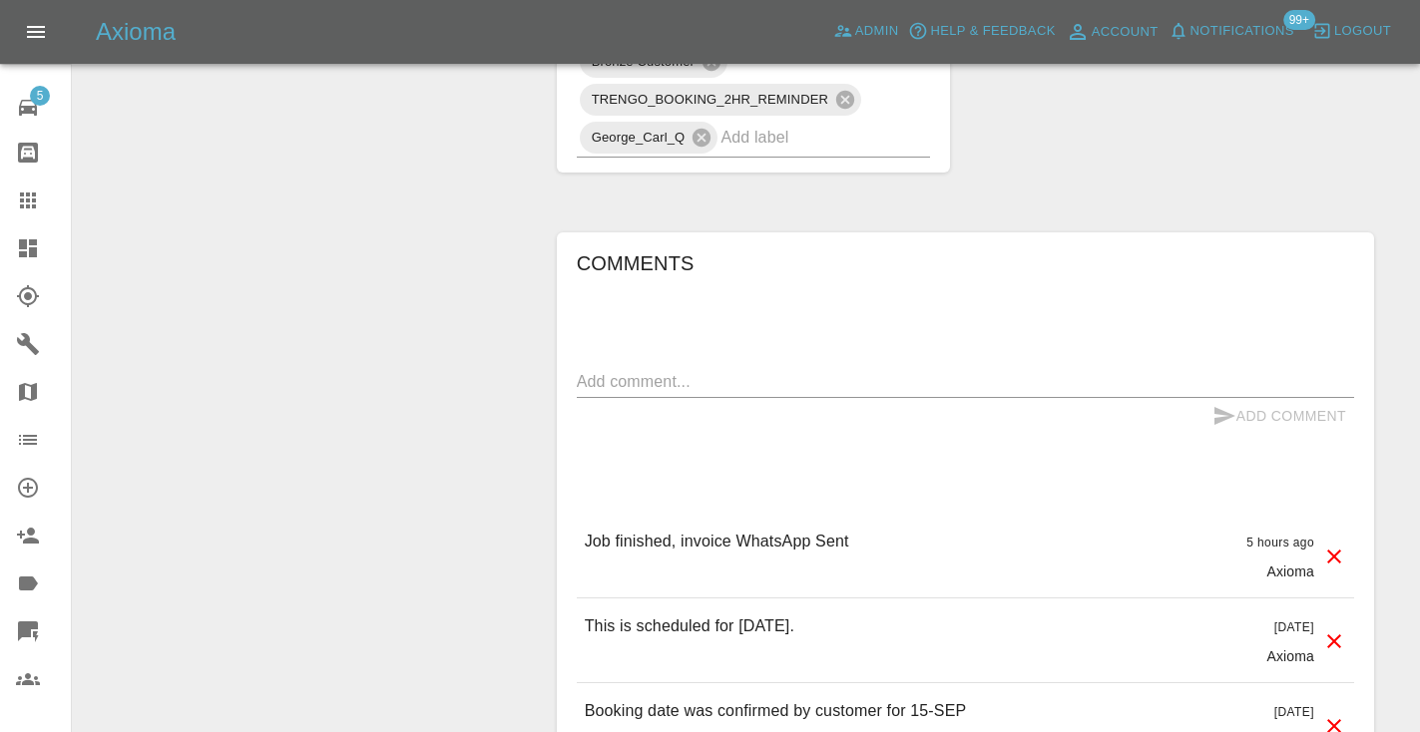
scroll to position [1847, 0]
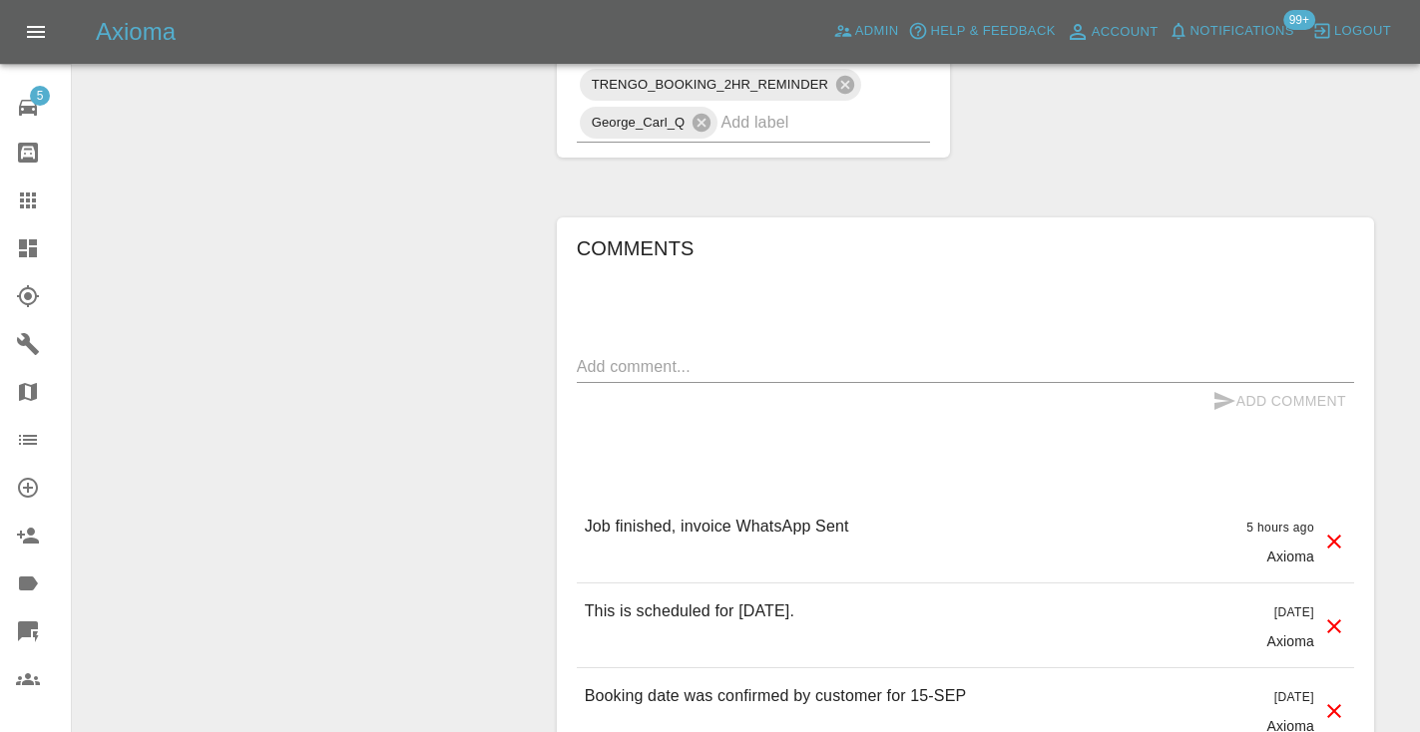
click at [612, 355] on textarea at bounding box center [965, 366] width 777 height 23
type textarea "inbound : invoice paid"
click at [1253, 383] on button "Add Comment" at bounding box center [1279, 401] width 150 height 37
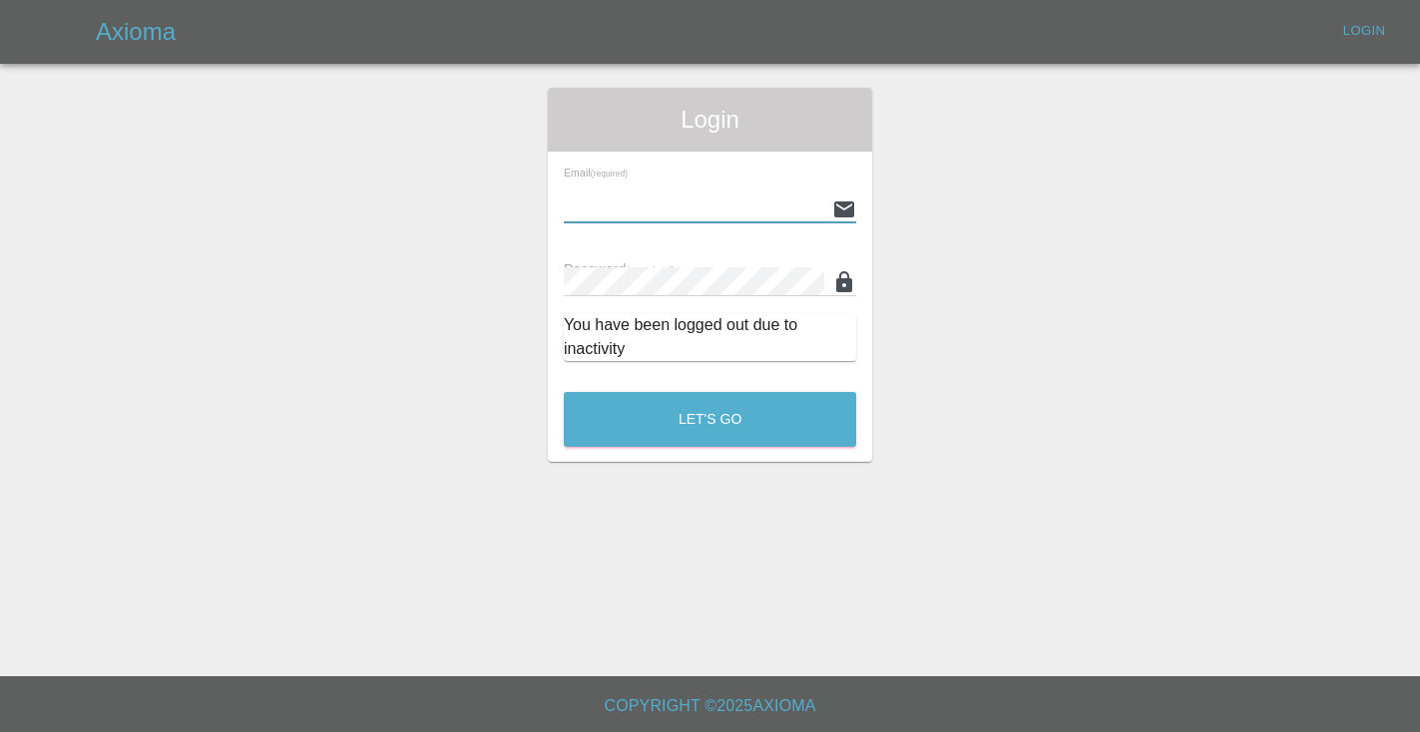
type input "[EMAIL_ADDRESS][DOMAIN_NAME]"
click at [709, 419] on button "Let's Go" at bounding box center [710, 419] width 292 height 55
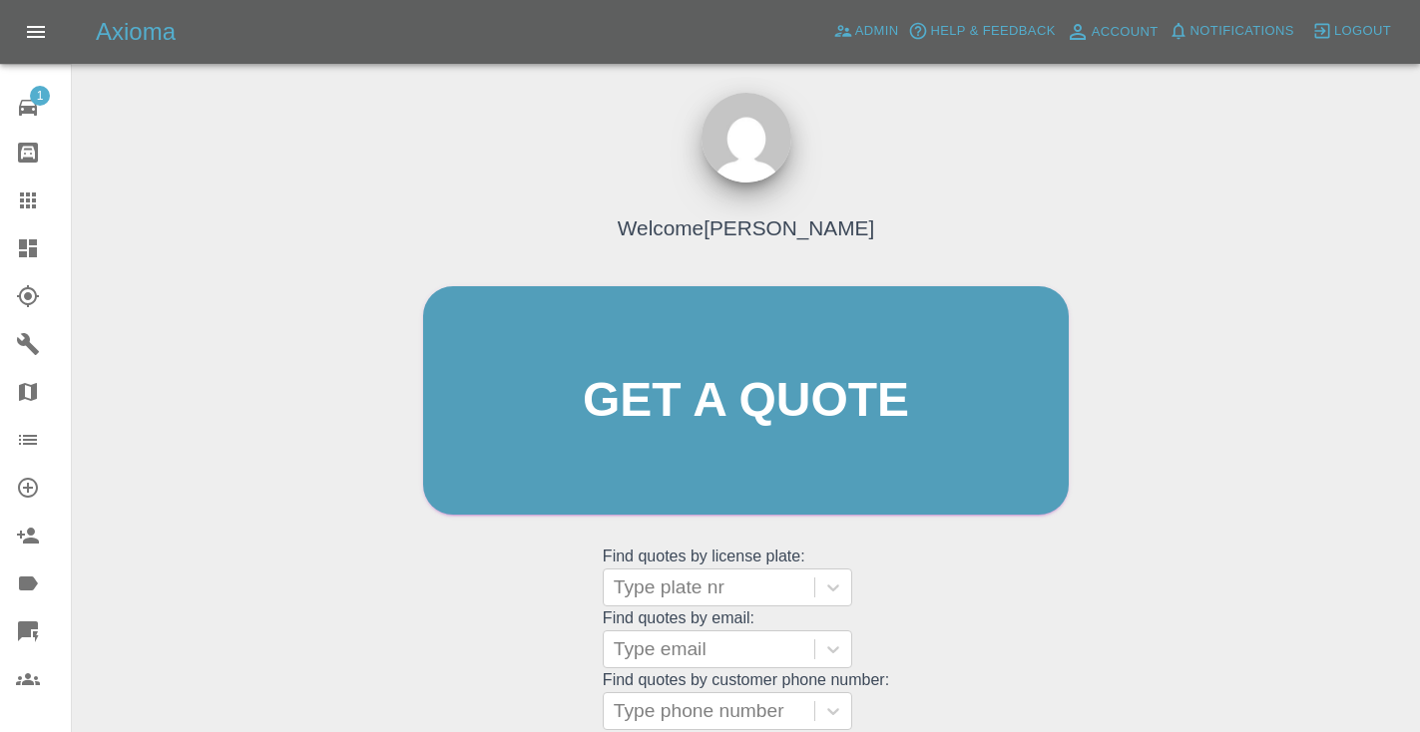
click at [1076, 524] on div "Get a quote Get a quote" at bounding box center [745, 400] width 687 height 268
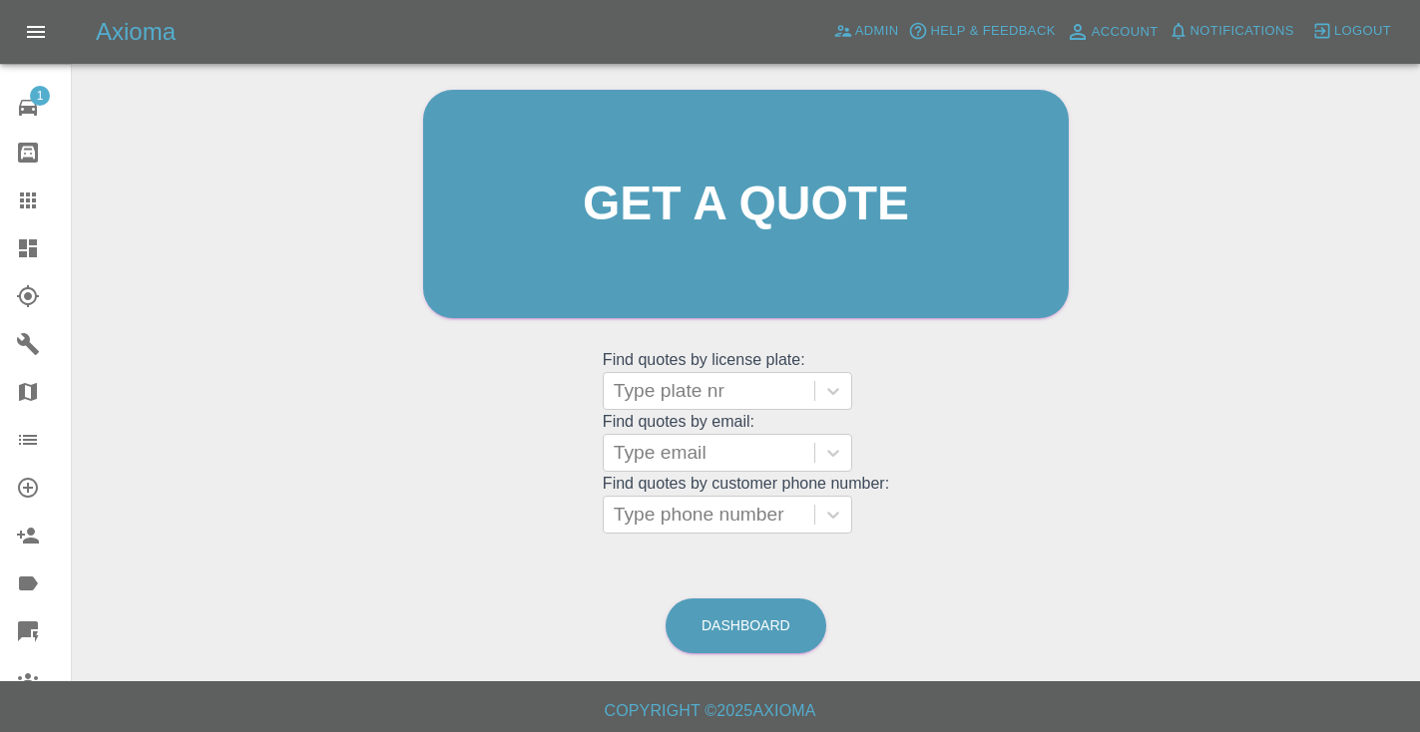
scroll to position [202, 0]
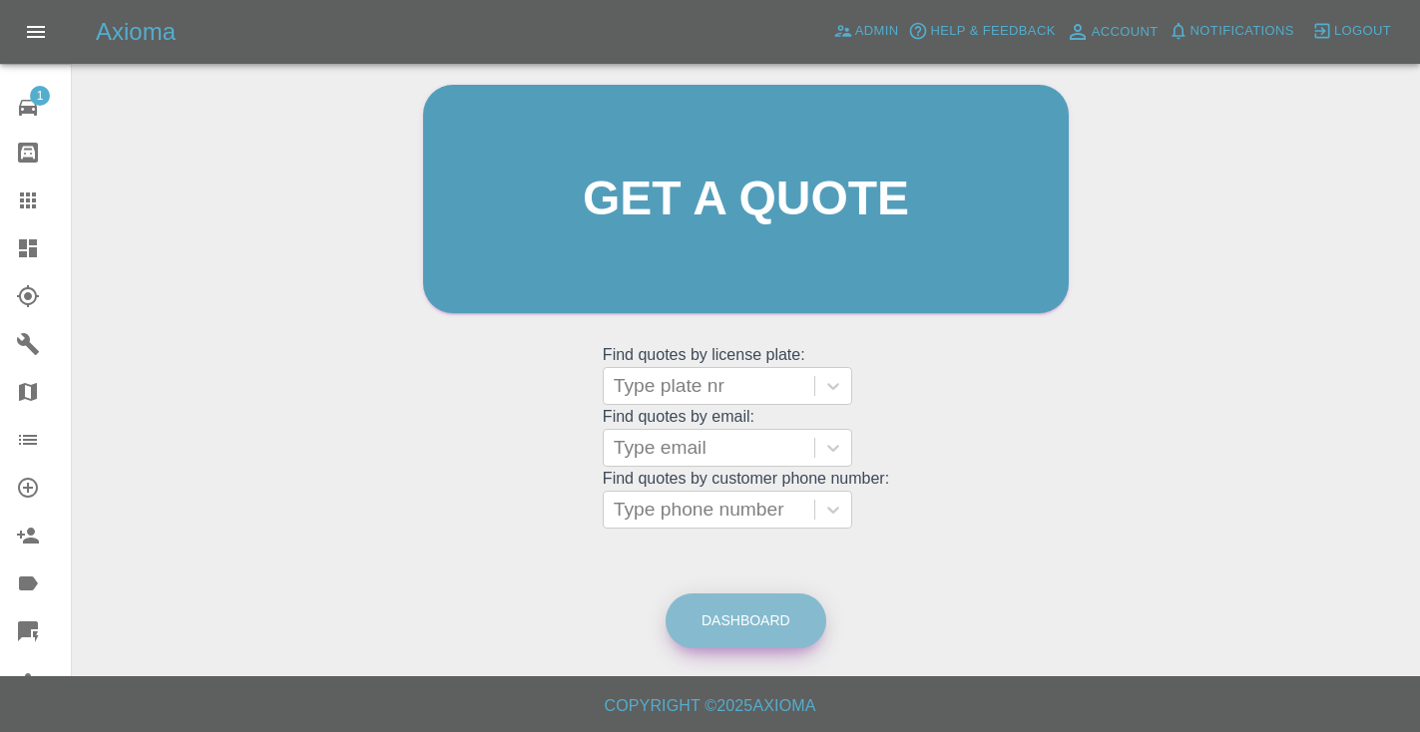
click at [752, 599] on link "Dashboard" at bounding box center [745, 621] width 161 height 55
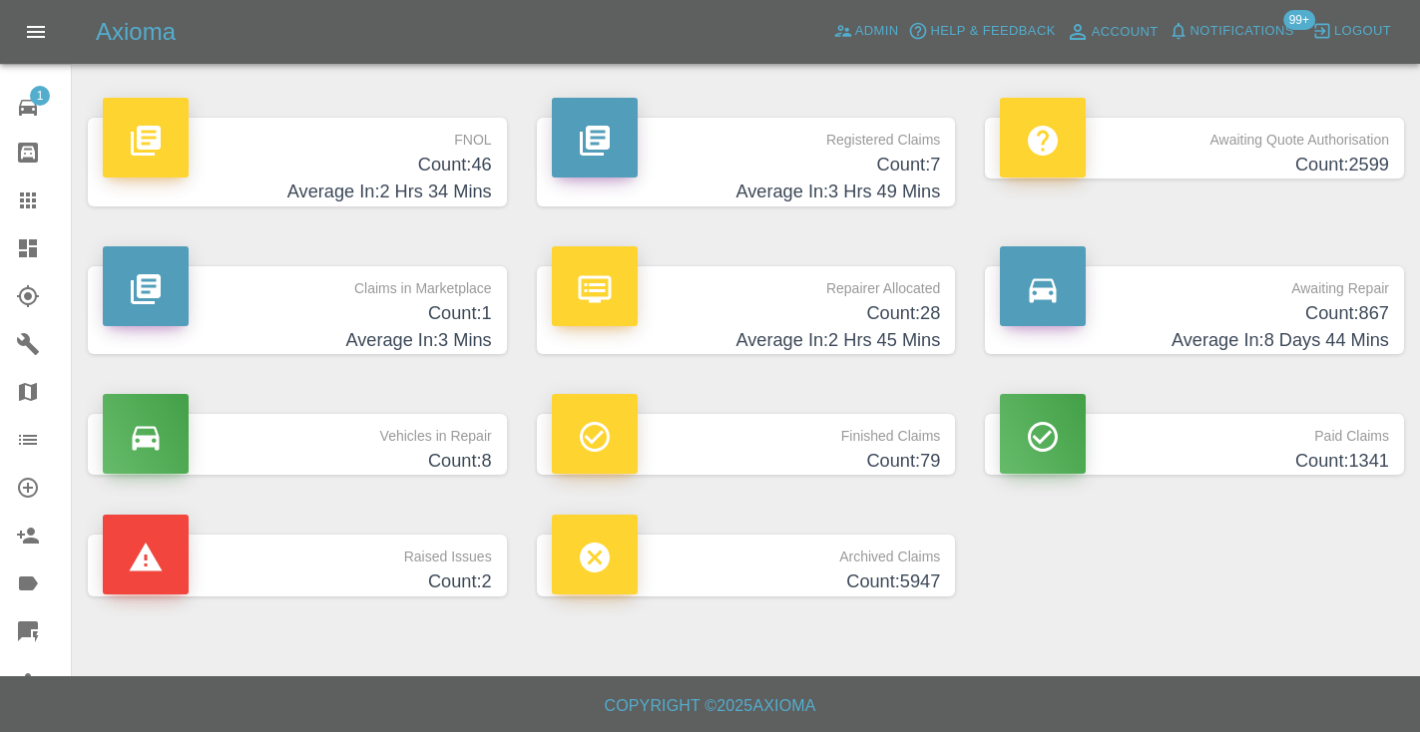
click at [1381, 360] on div "Awaiting Repair Count: 867 Average In: 8 Days 44 Mins" at bounding box center [1194, 310] width 449 height 149
click at [1350, 302] on h4 "Count: 867" at bounding box center [1194, 313] width 389 height 27
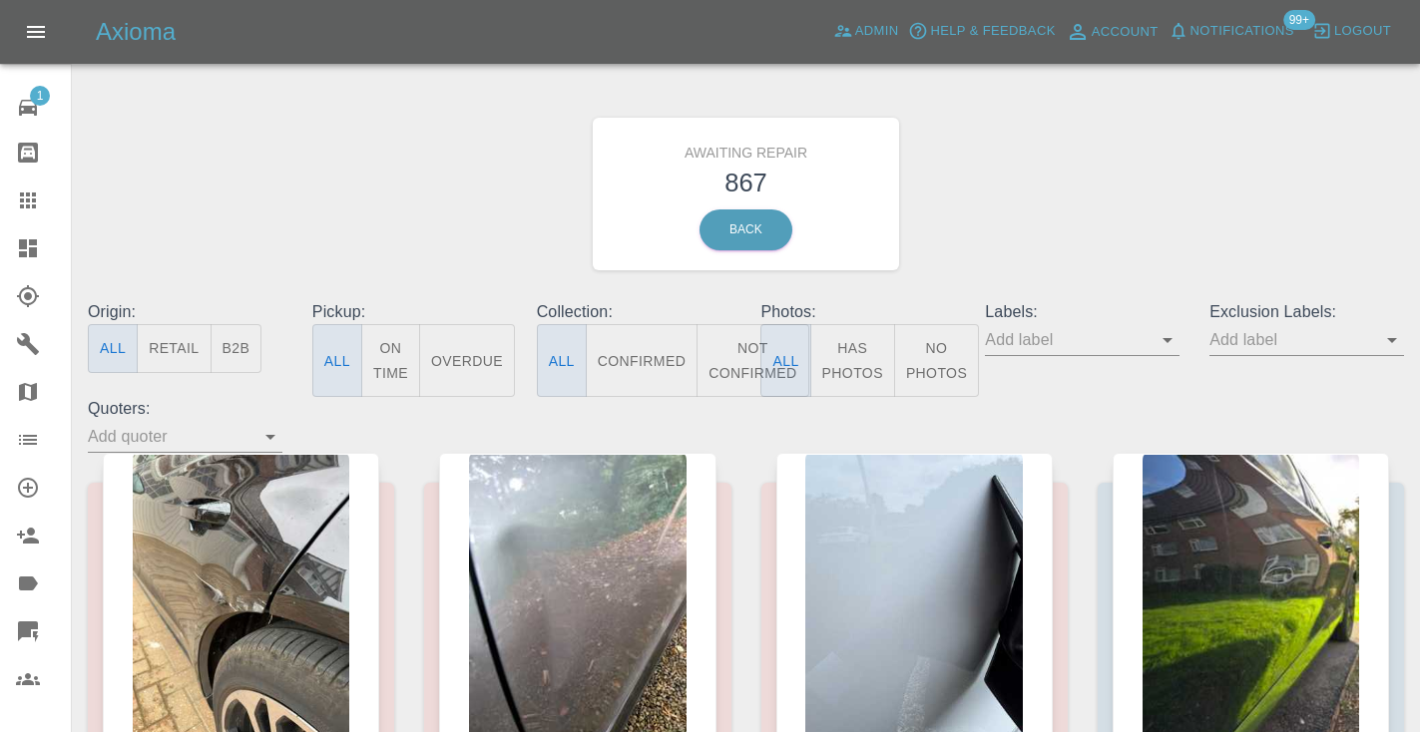
click at [743, 363] on button "Not Confirmed" at bounding box center [752, 360] width 112 height 73
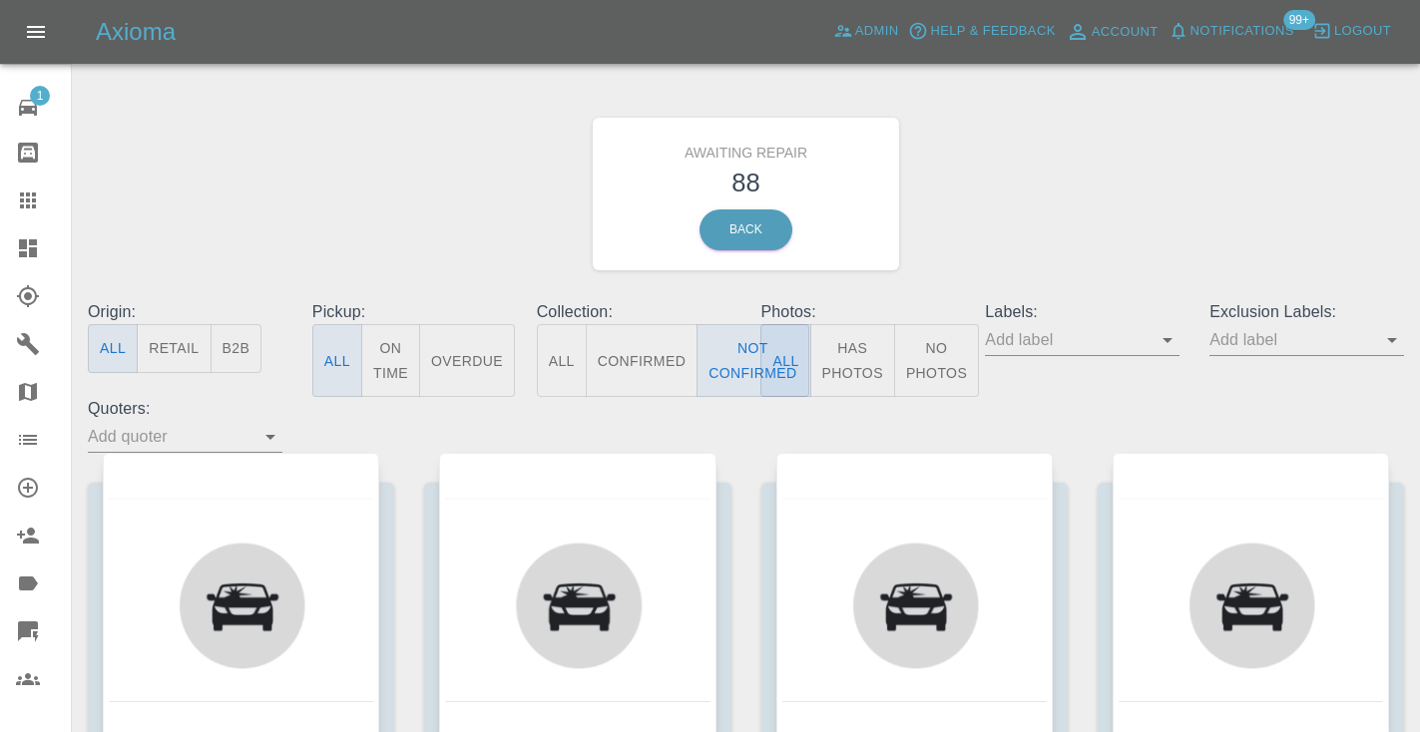
click at [1059, 200] on div "Awaiting Repair 88 Back" at bounding box center [746, 194] width 1346 height 212
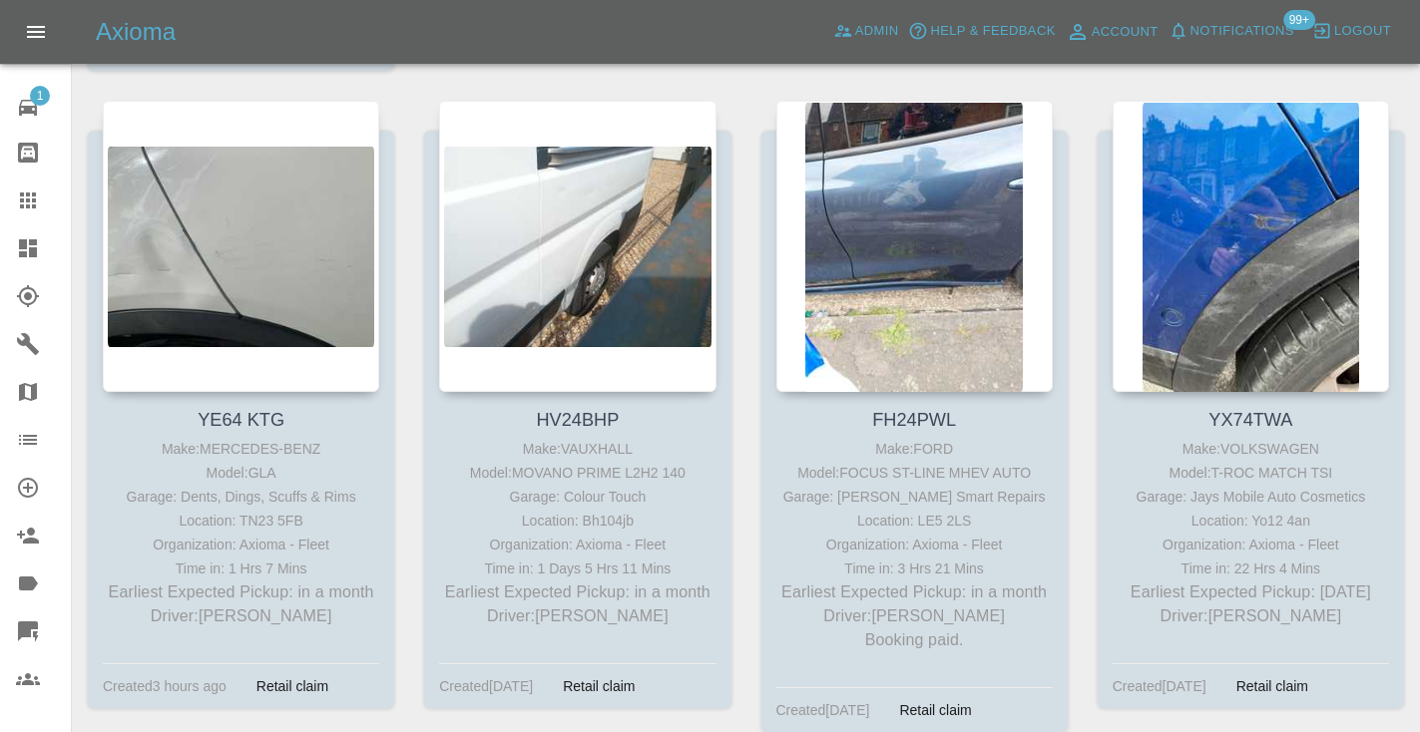
scroll to position [14168, 0]
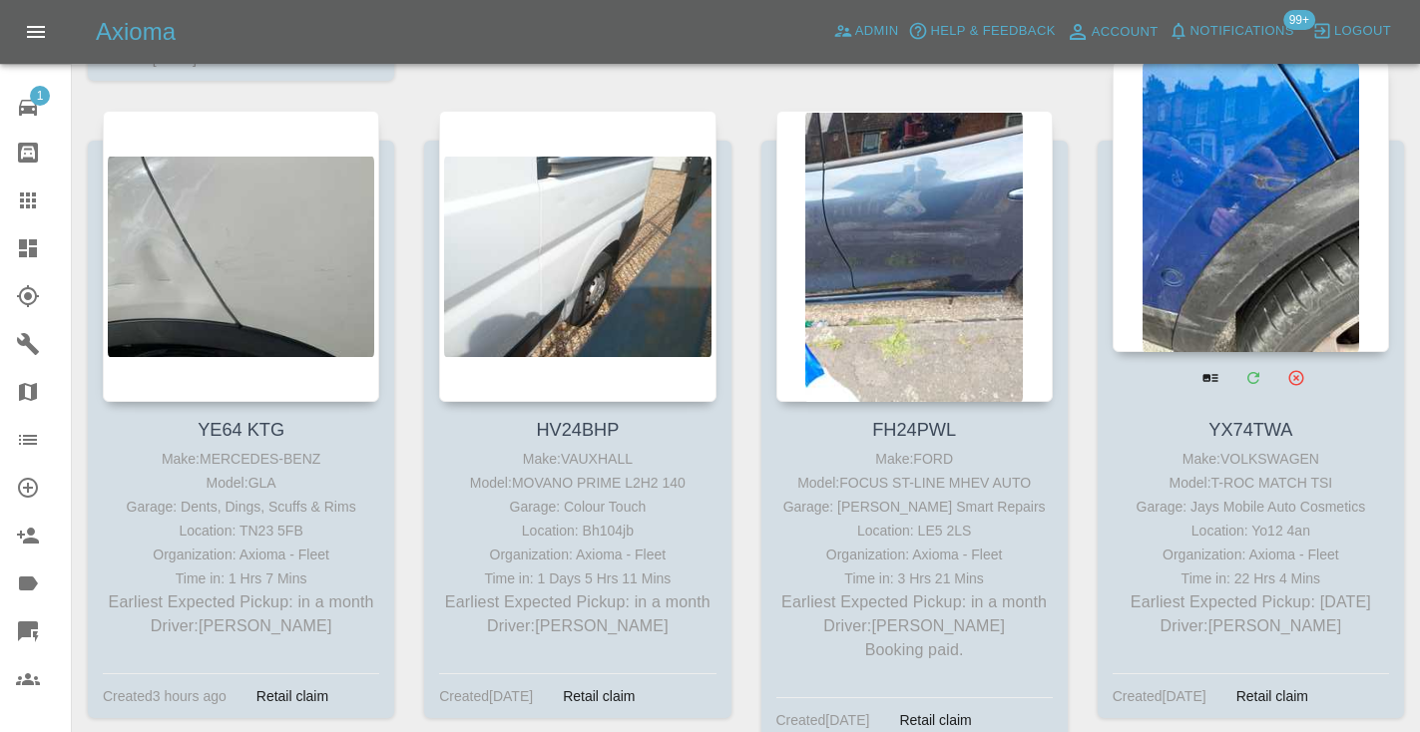
click at [1285, 162] on div at bounding box center [1250, 206] width 276 height 291
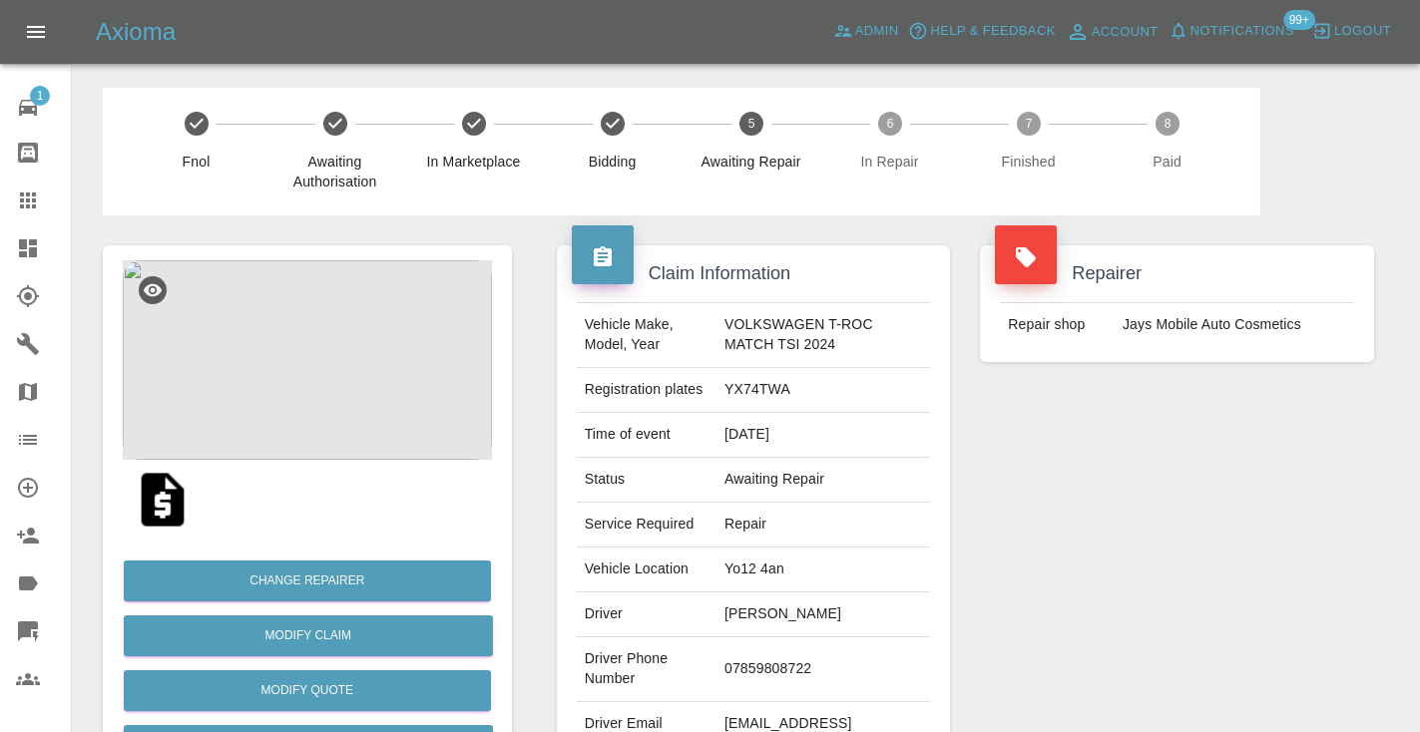
click at [773, 666] on td "07859808722" at bounding box center [822, 669] width 213 height 65
copy td "07859808722"
click at [1173, 607] on div "Repairer Repair shop Jays Mobile Auto Cosmetics" at bounding box center [1177, 513] width 424 height 596
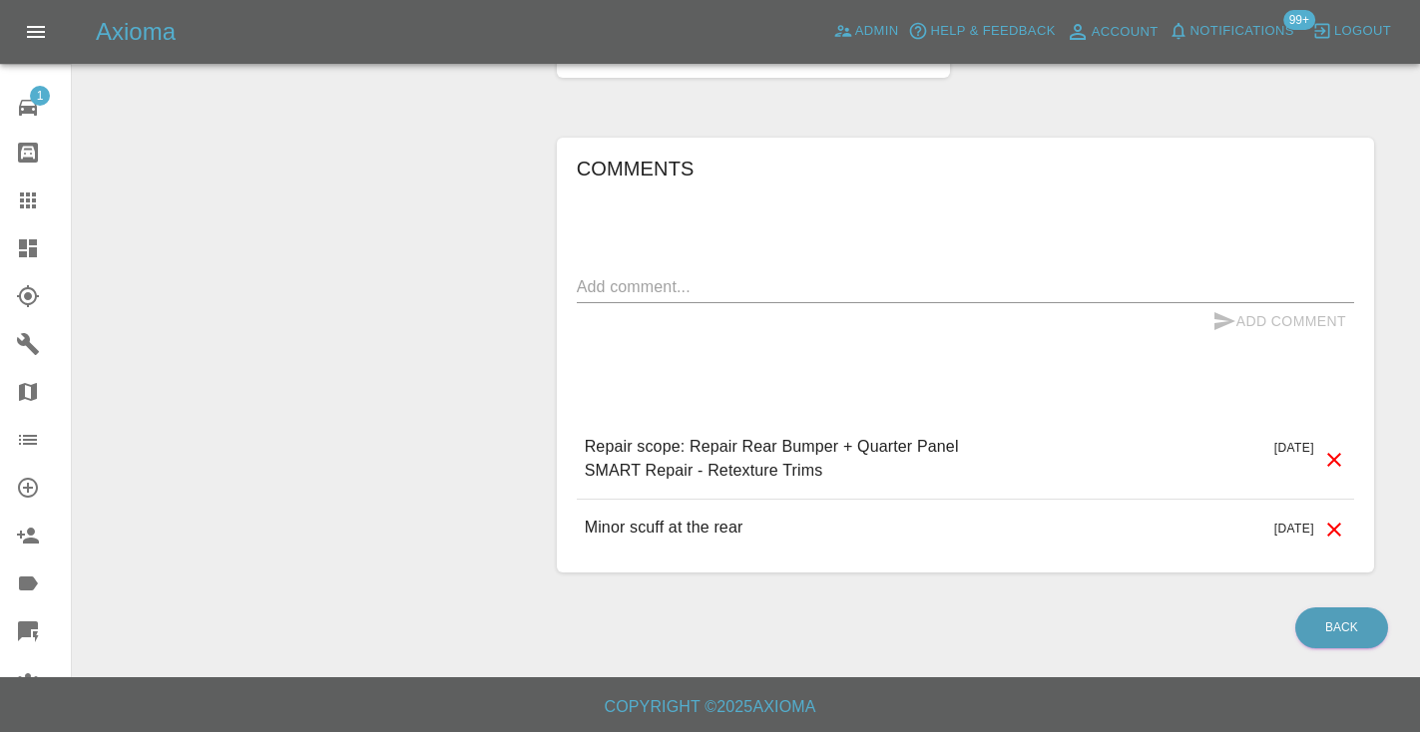
scroll to position [1706, 0]
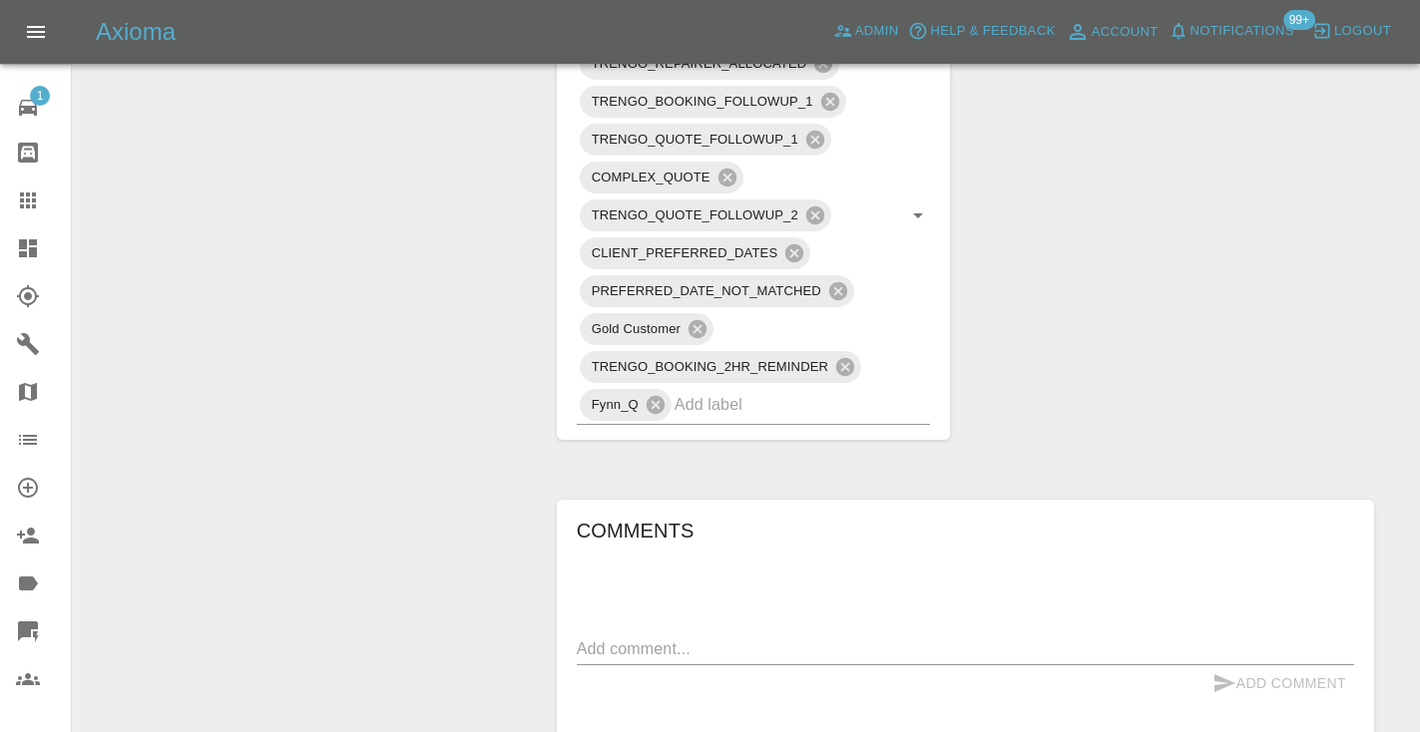
scroll to position [1353, 0]
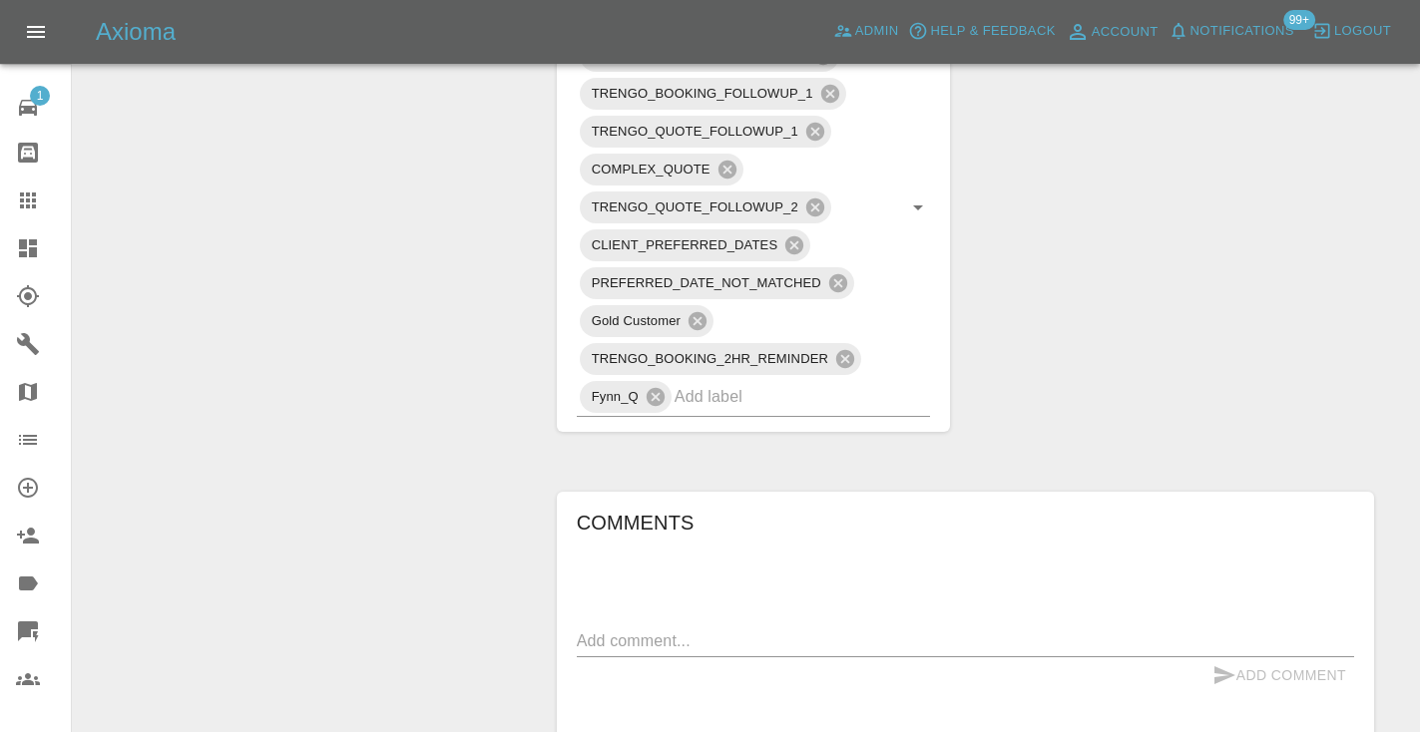
click at [624, 646] on textarea at bounding box center [965, 641] width 777 height 23
type textarea "C"
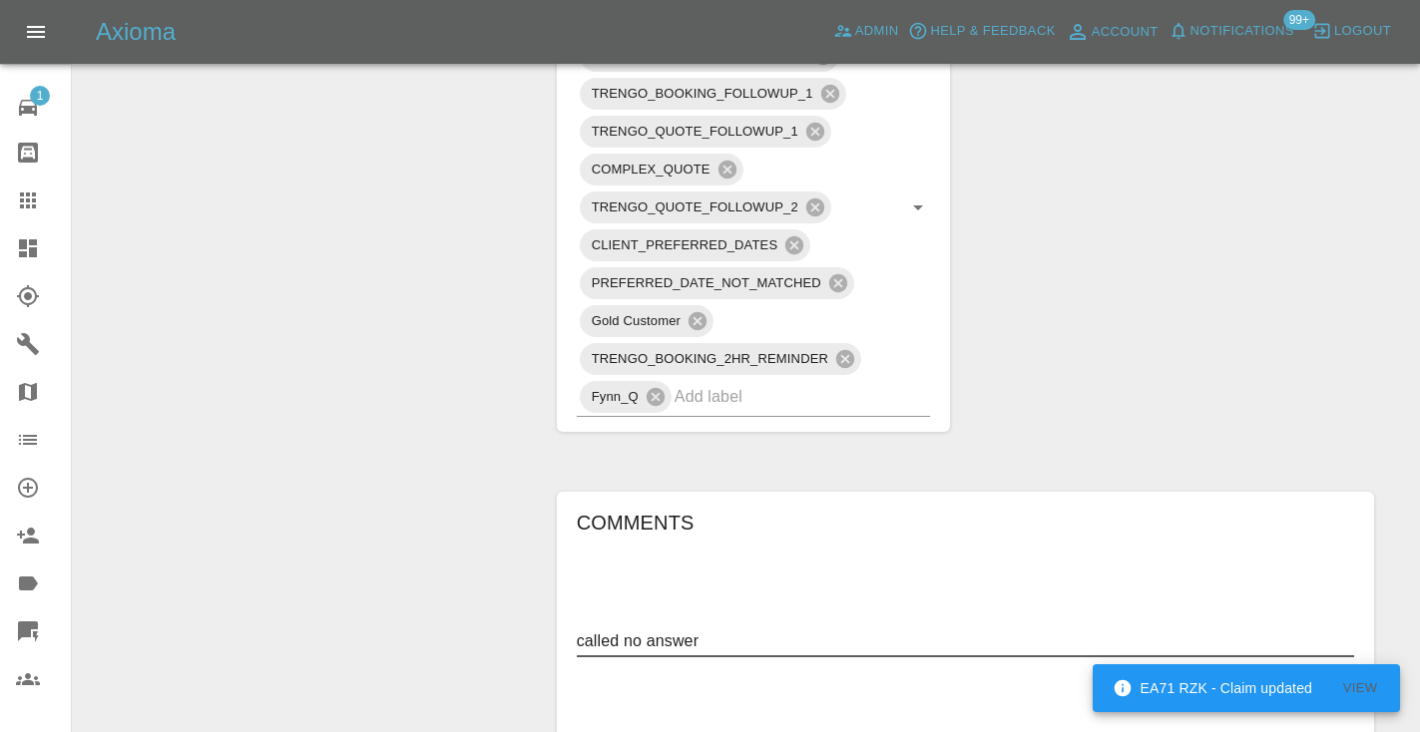
type textarea "called no answer"
click at [1130, 567] on div "Comments called no answer x Add Comment Repair scope: Repair Rear Bumper + Quar…" at bounding box center [965, 709] width 777 height 405
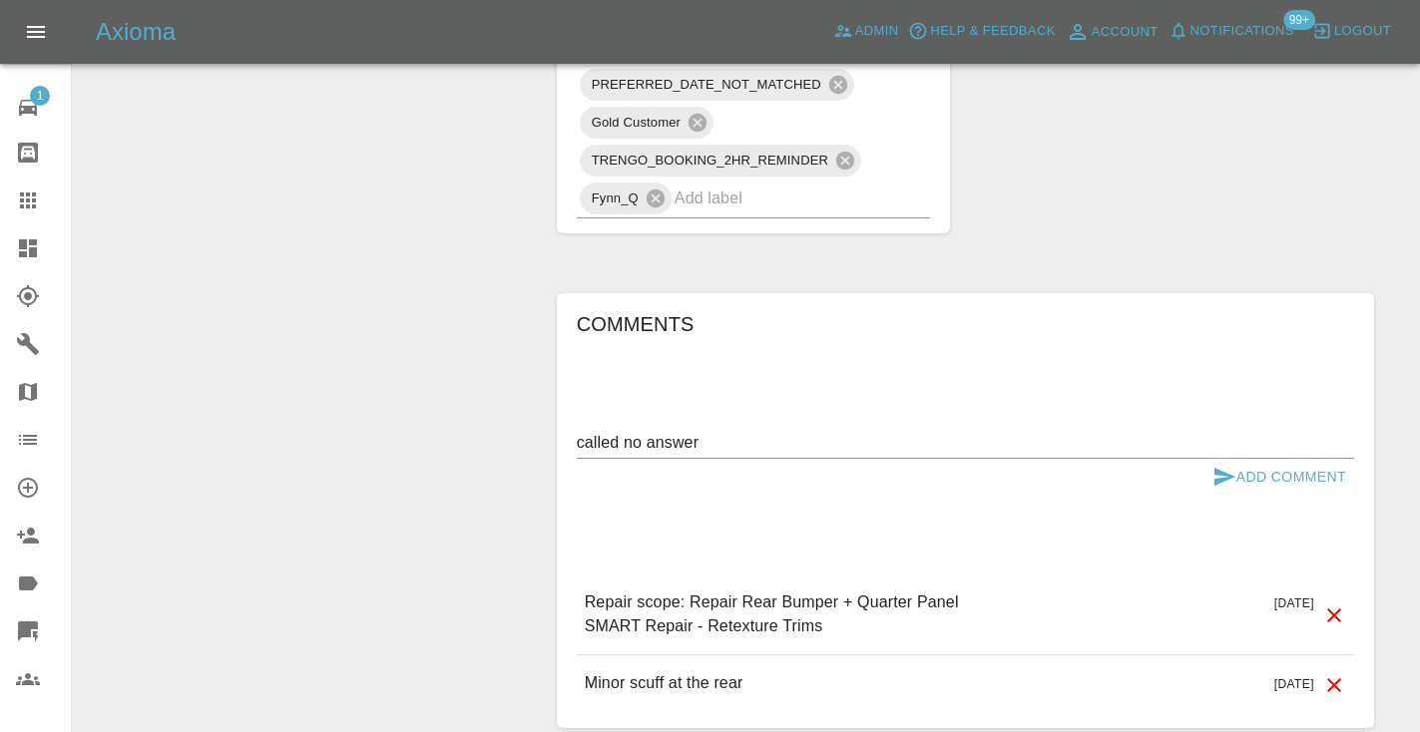
scroll to position [1567, 0]
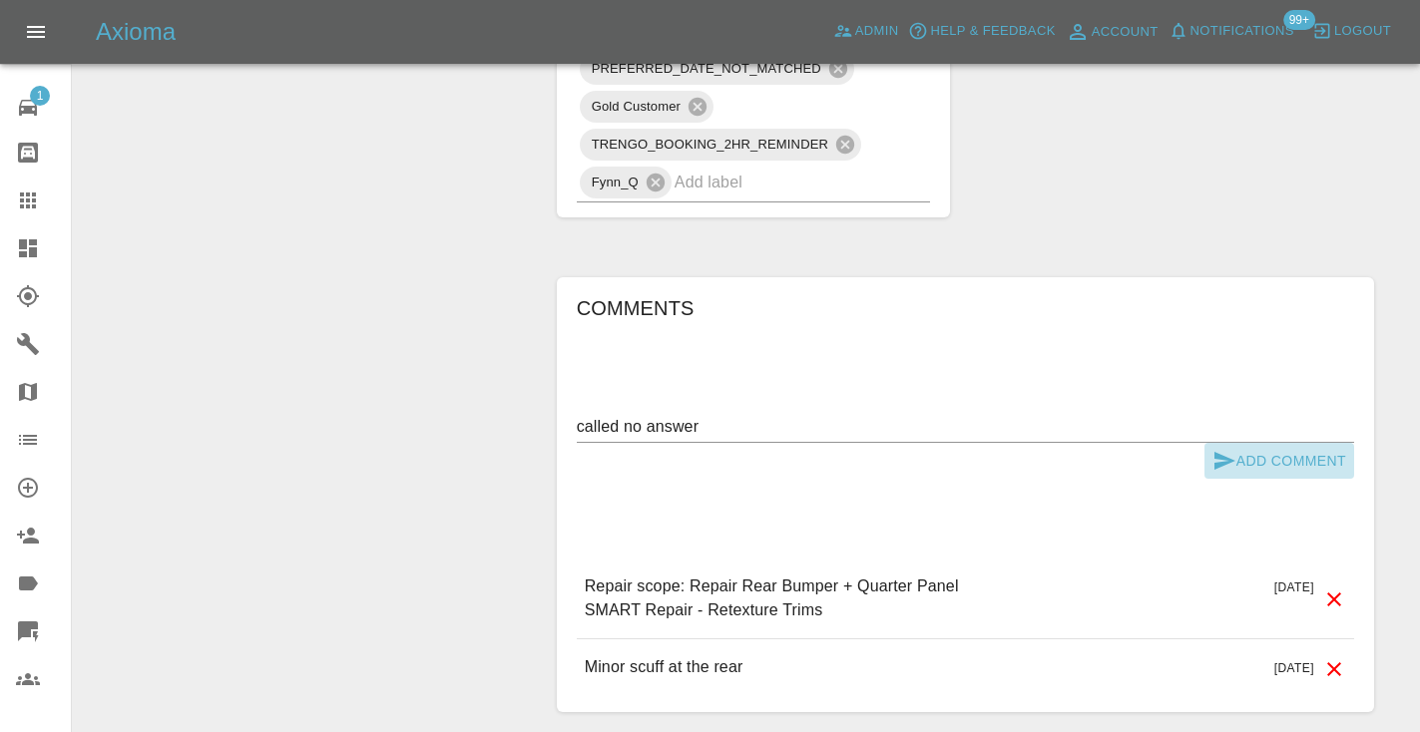
click at [1230, 455] on icon "submit" at bounding box center [1224, 461] width 24 height 24
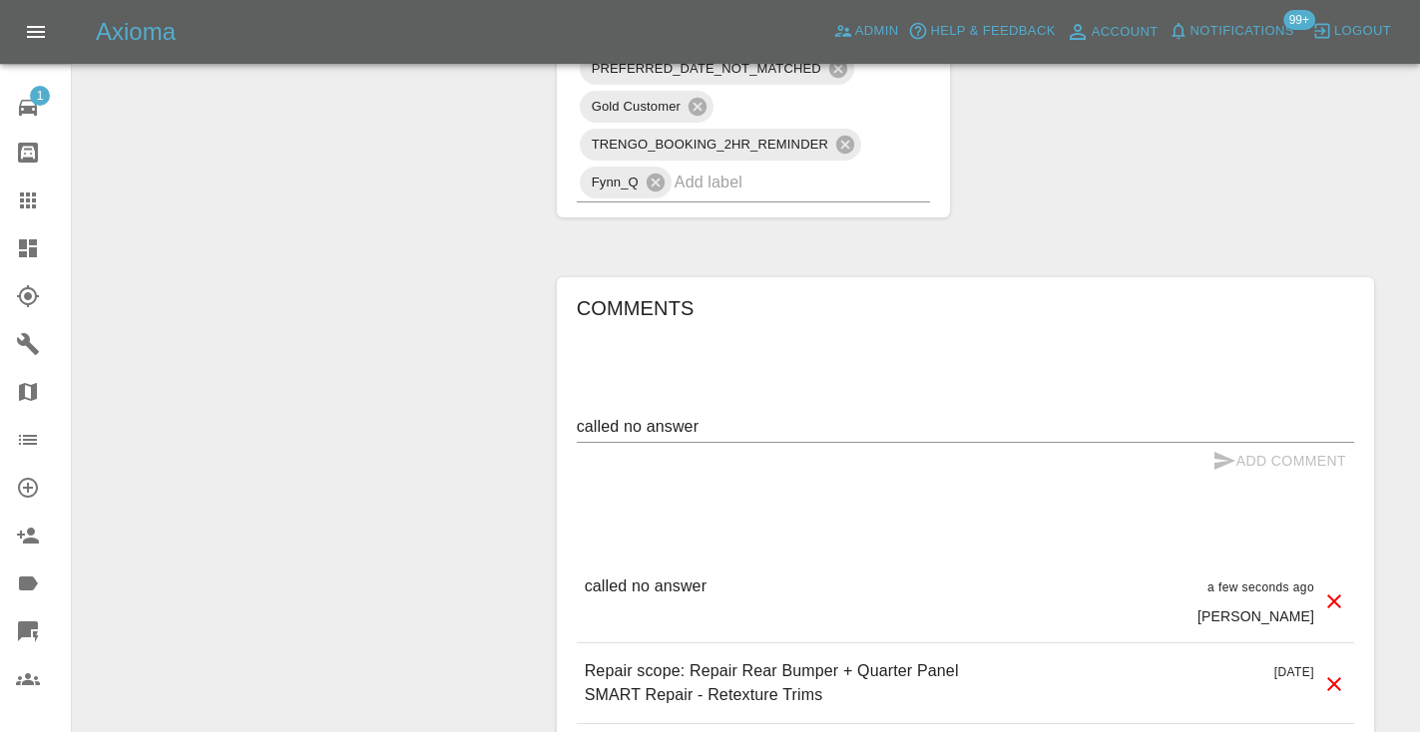
click at [752, 175] on input "text" at bounding box center [774, 182] width 201 height 31
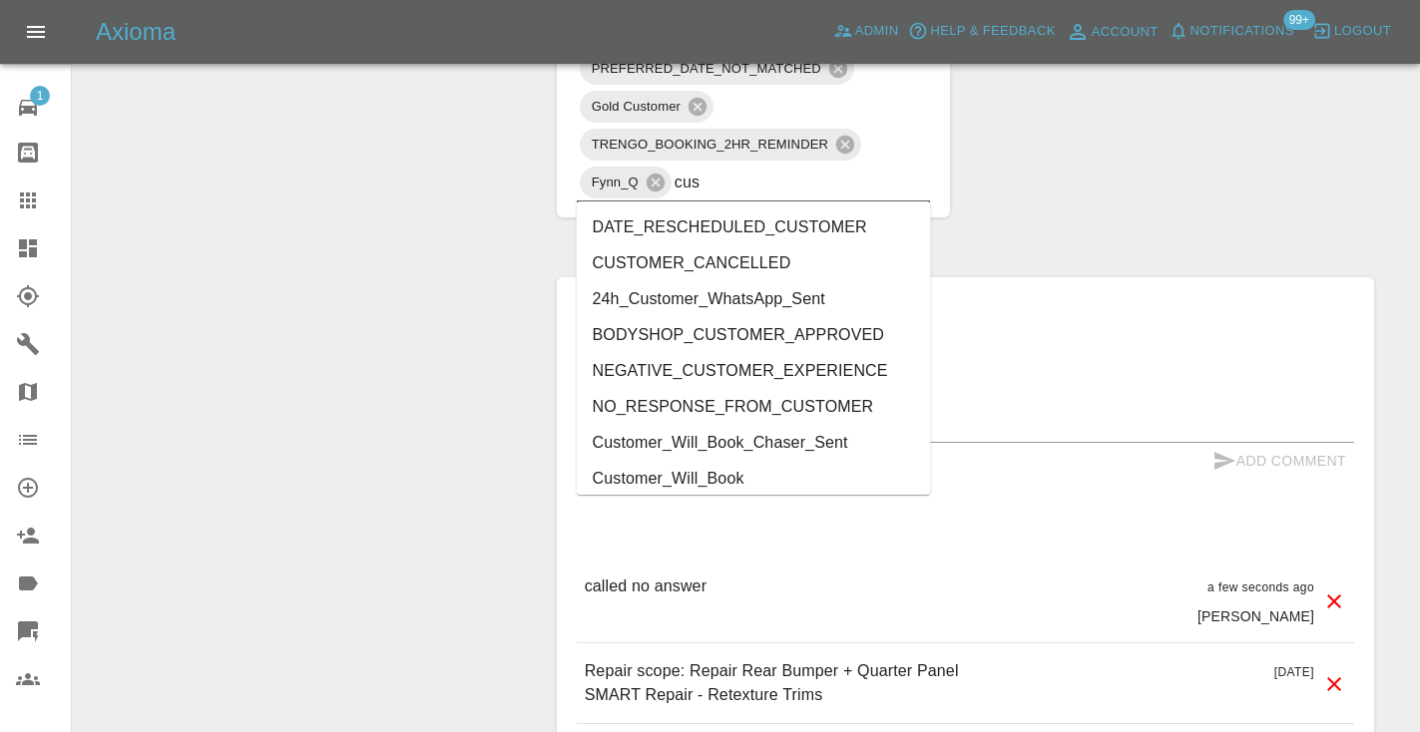
type input "cust"
click at [774, 482] on li "Customer_Will_Book" at bounding box center [754, 479] width 354 height 36
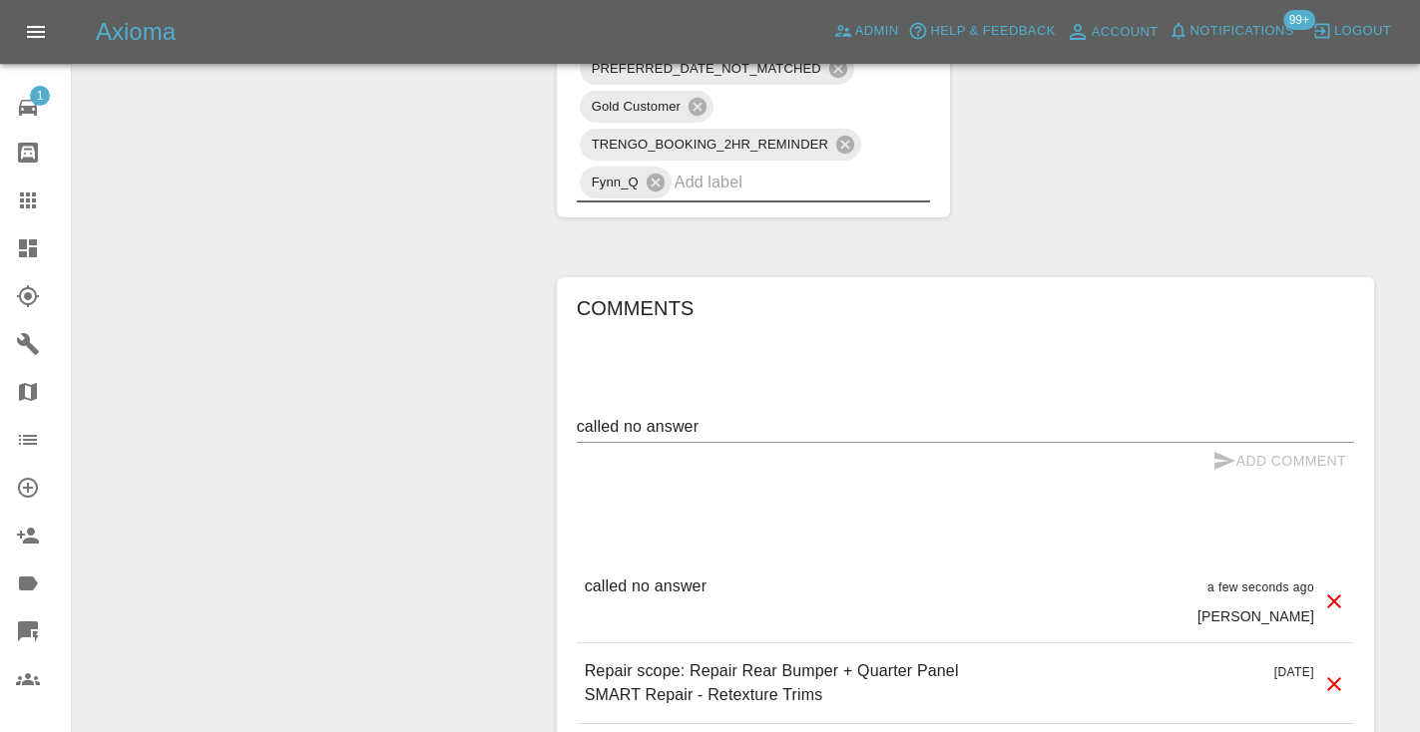
click at [31, 205] on icon at bounding box center [28, 201] width 24 height 24
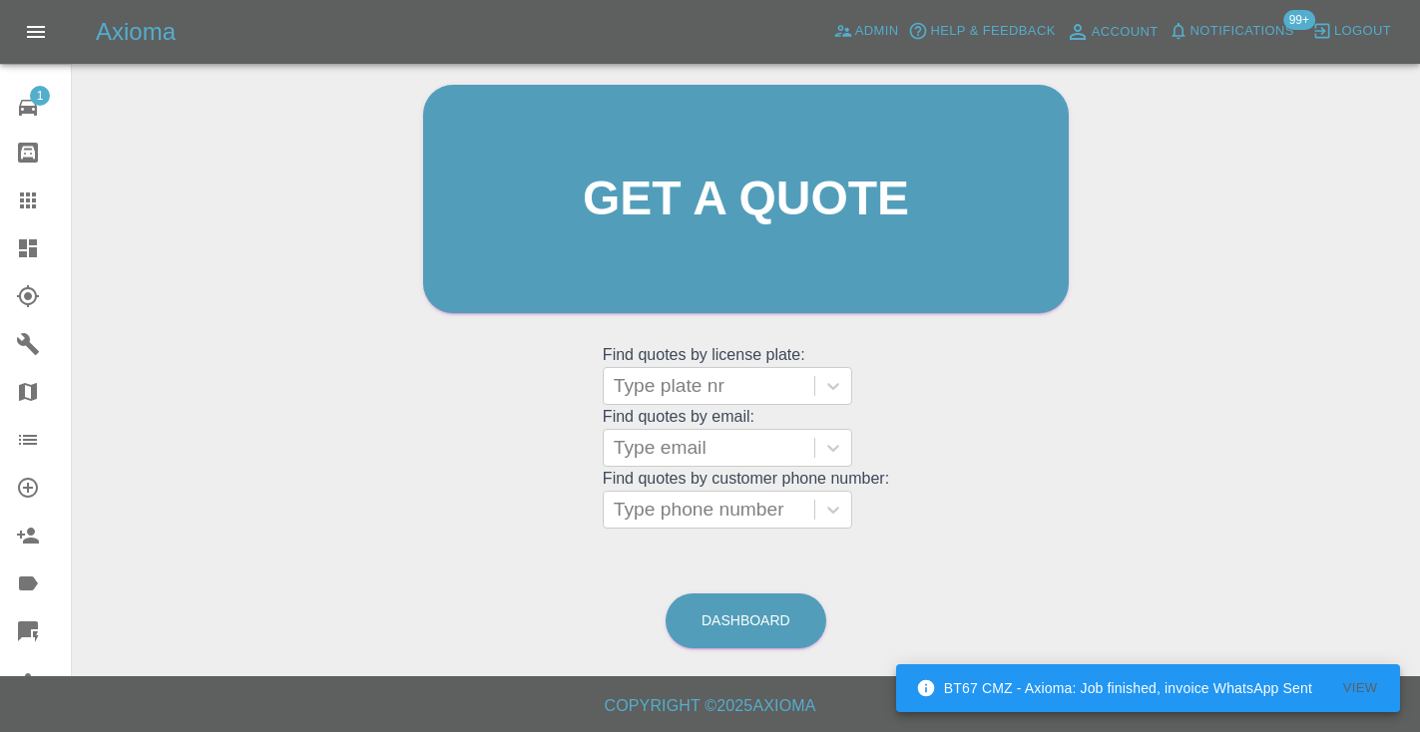
scroll to position [151, 0]
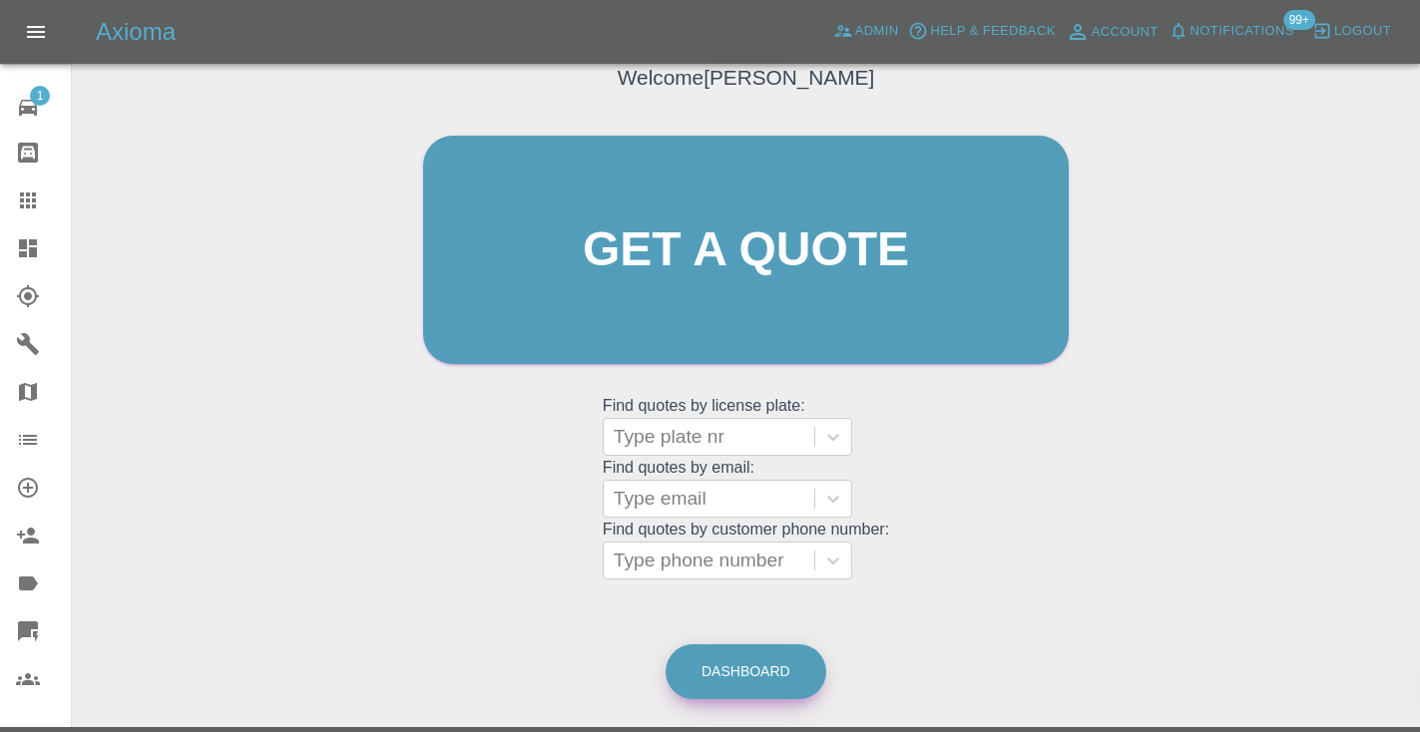
click at [779, 677] on link "Dashboard" at bounding box center [745, 671] width 161 height 55
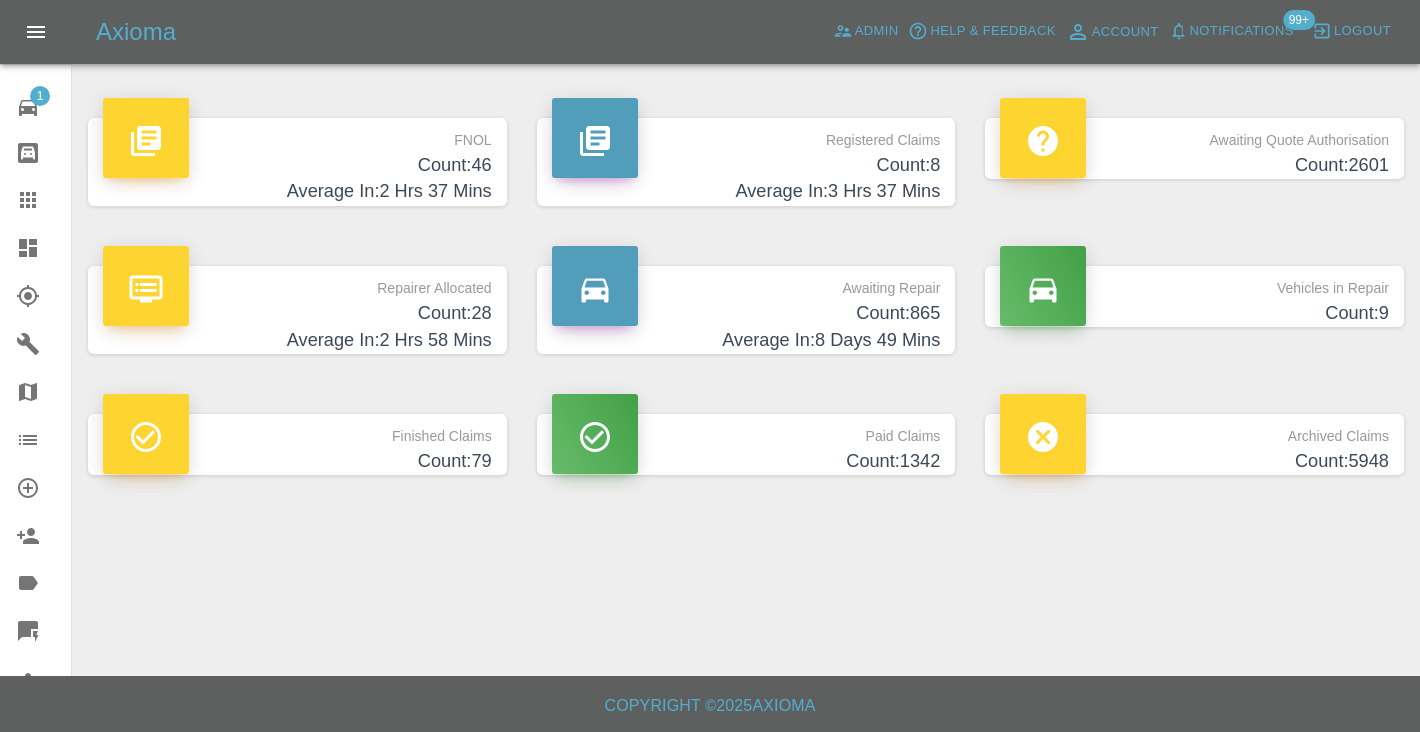
click at [924, 338] on h4 "Average In: 8 Days 49 Mins" at bounding box center [746, 340] width 389 height 27
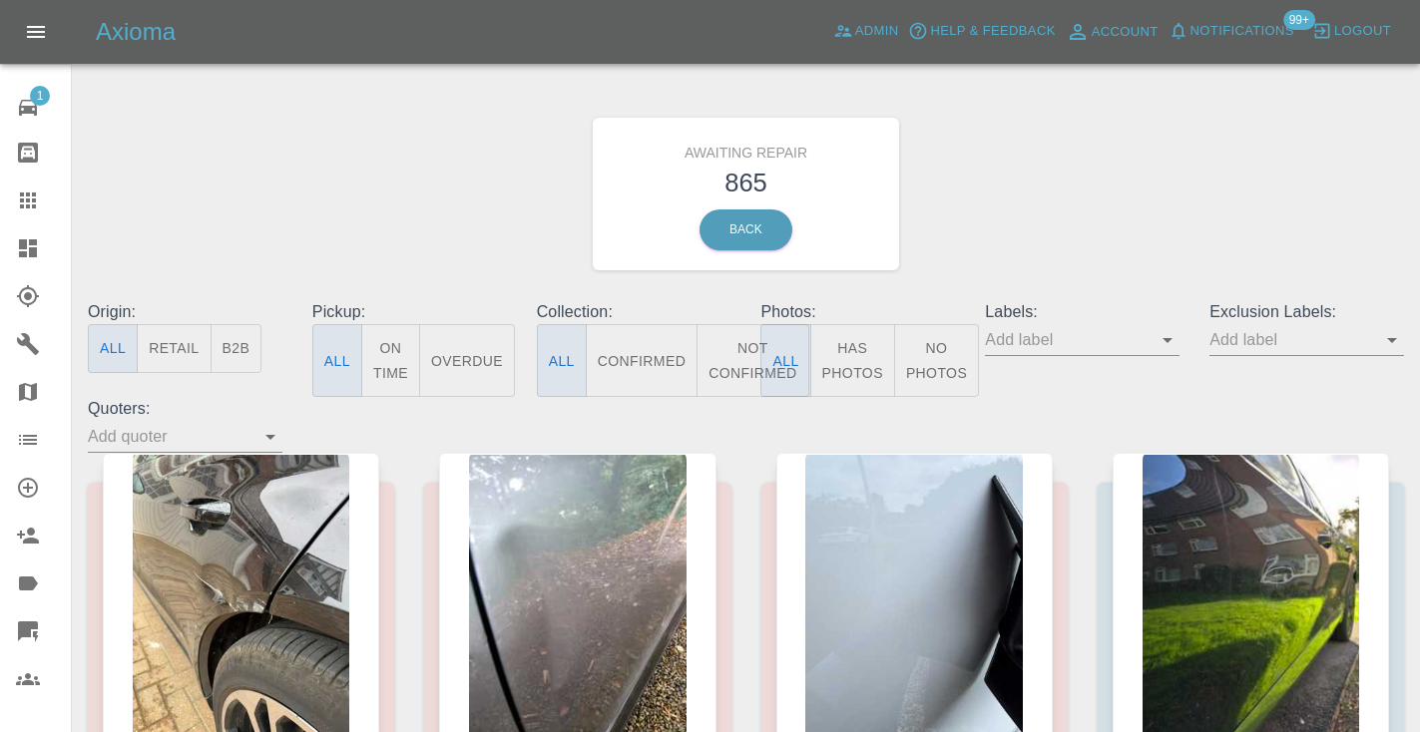
click at [739, 363] on button "Not Confirmed" at bounding box center [752, 360] width 112 height 73
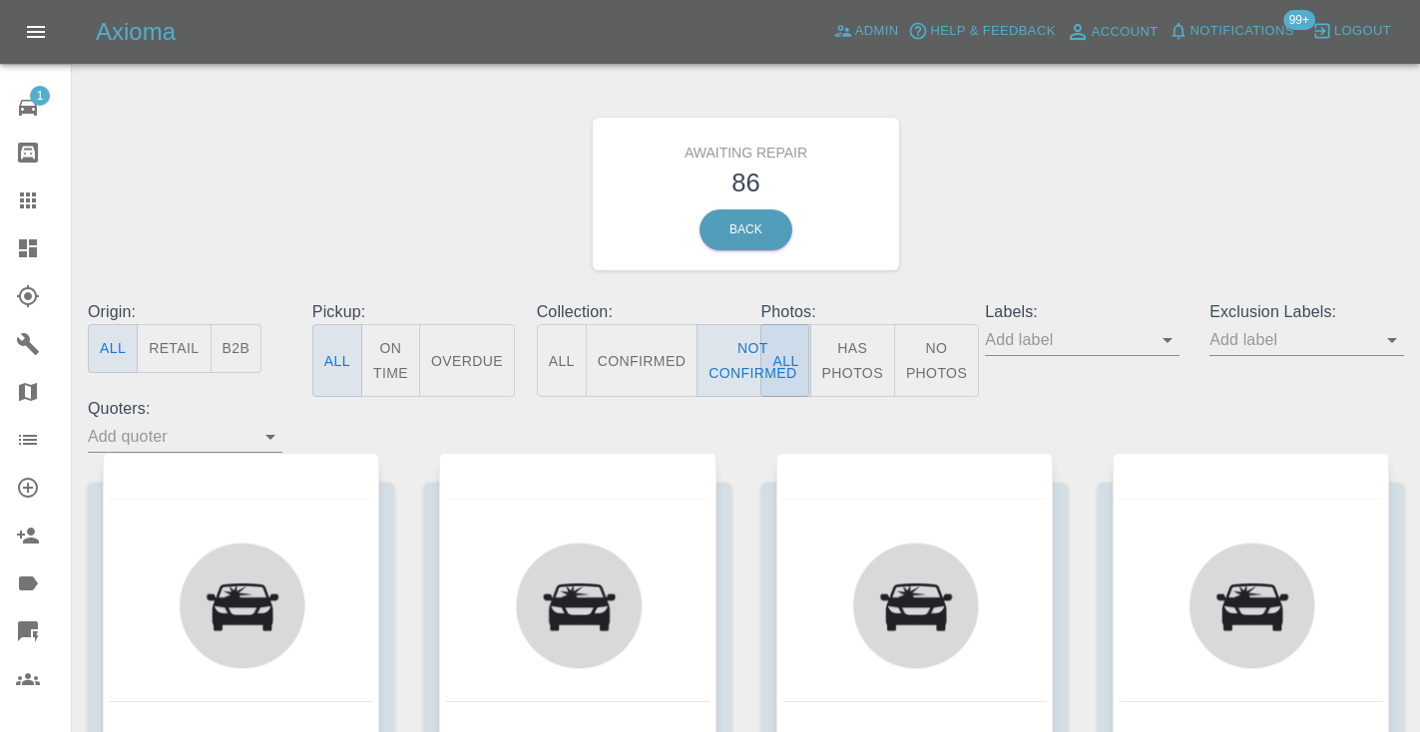
click at [1163, 183] on div "Awaiting Repair 86 Back" at bounding box center [746, 194] width 1346 height 212
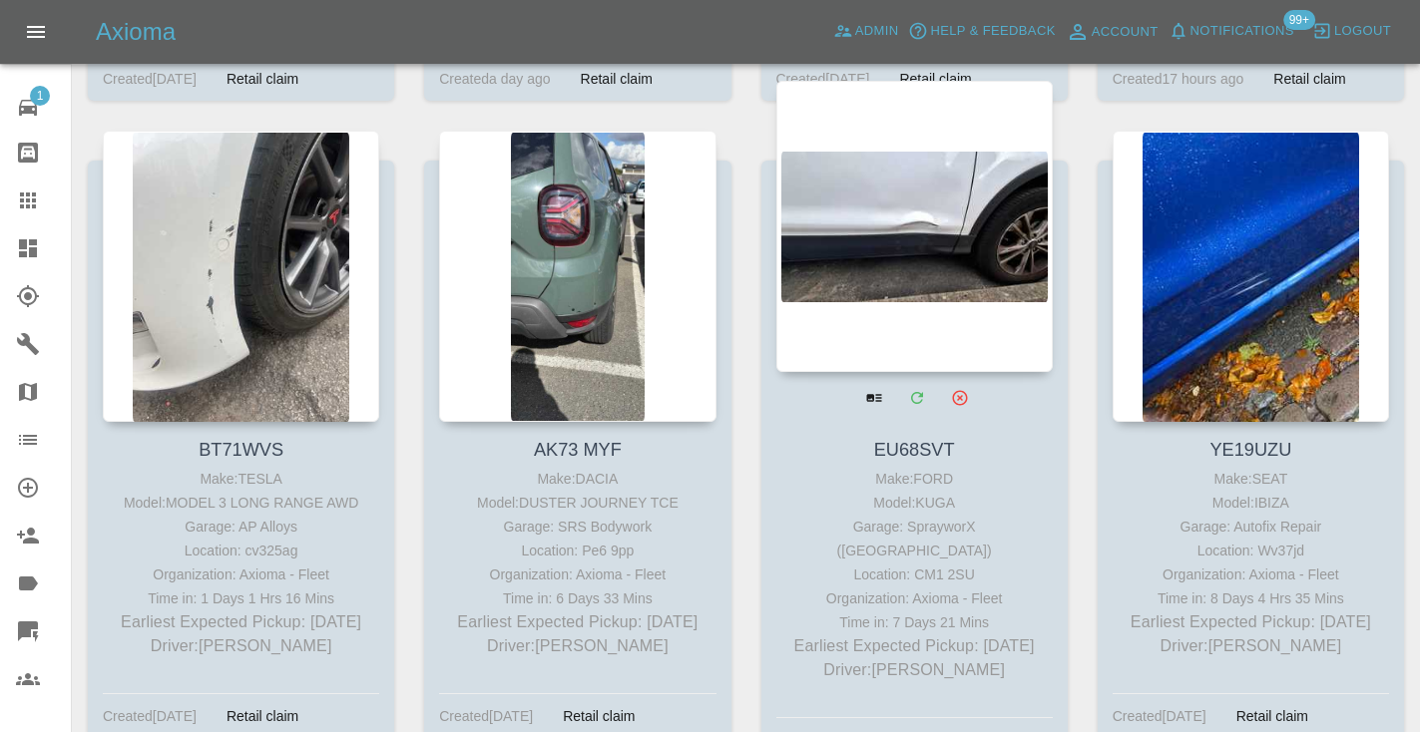
scroll to position [11535, 0]
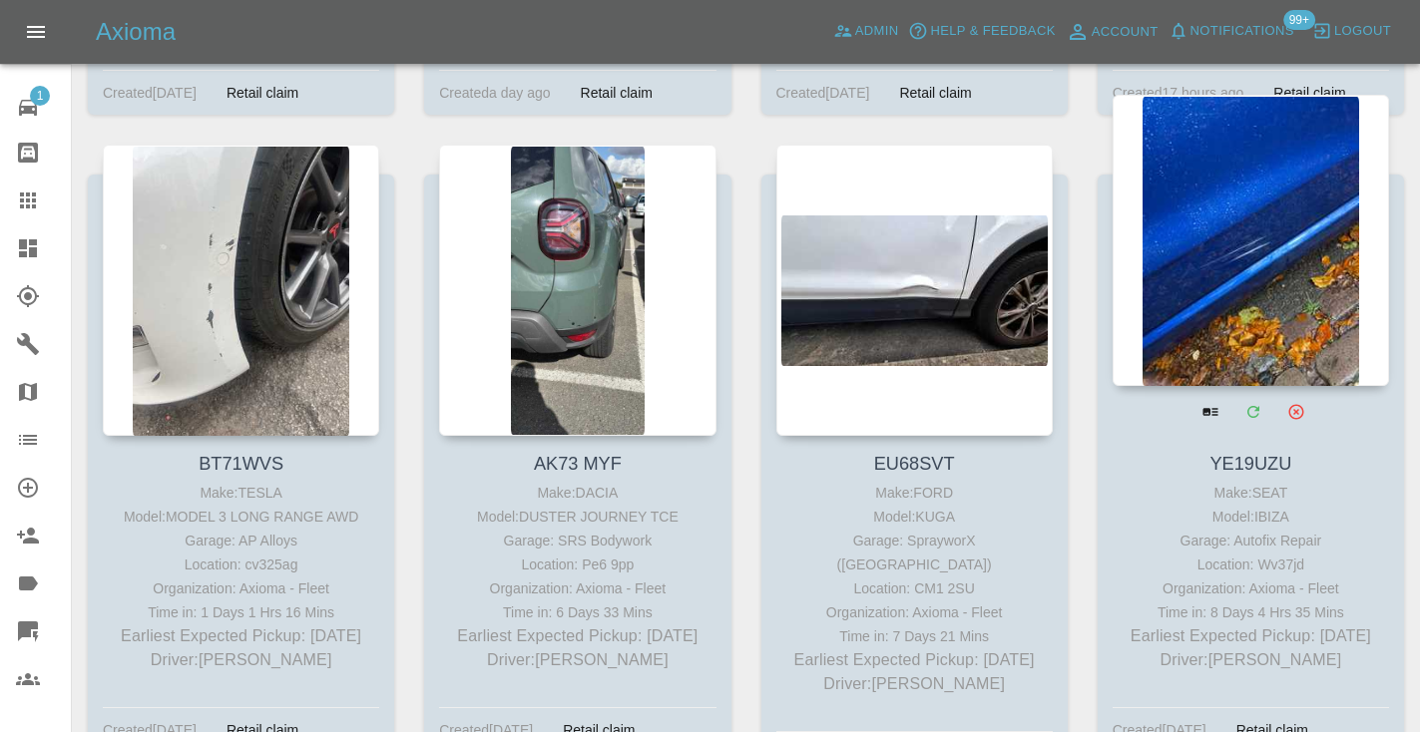
click at [1220, 191] on div at bounding box center [1250, 240] width 276 height 291
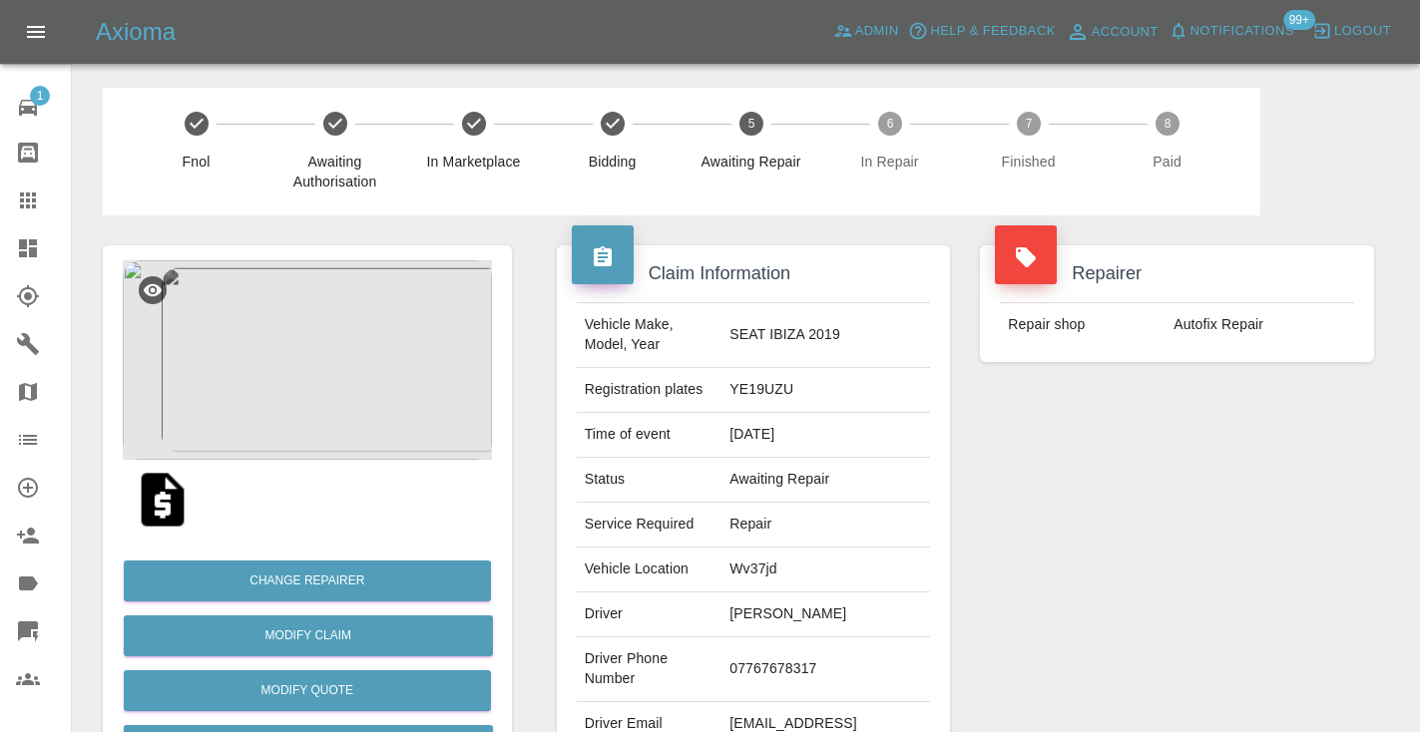
click at [783, 658] on td "07767678317" at bounding box center [825, 669] width 209 height 65
copy td "07767678317"
click at [1091, 514] on div "Repairer Repair shop Autofix Repair" at bounding box center [1177, 513] width 424 height 596
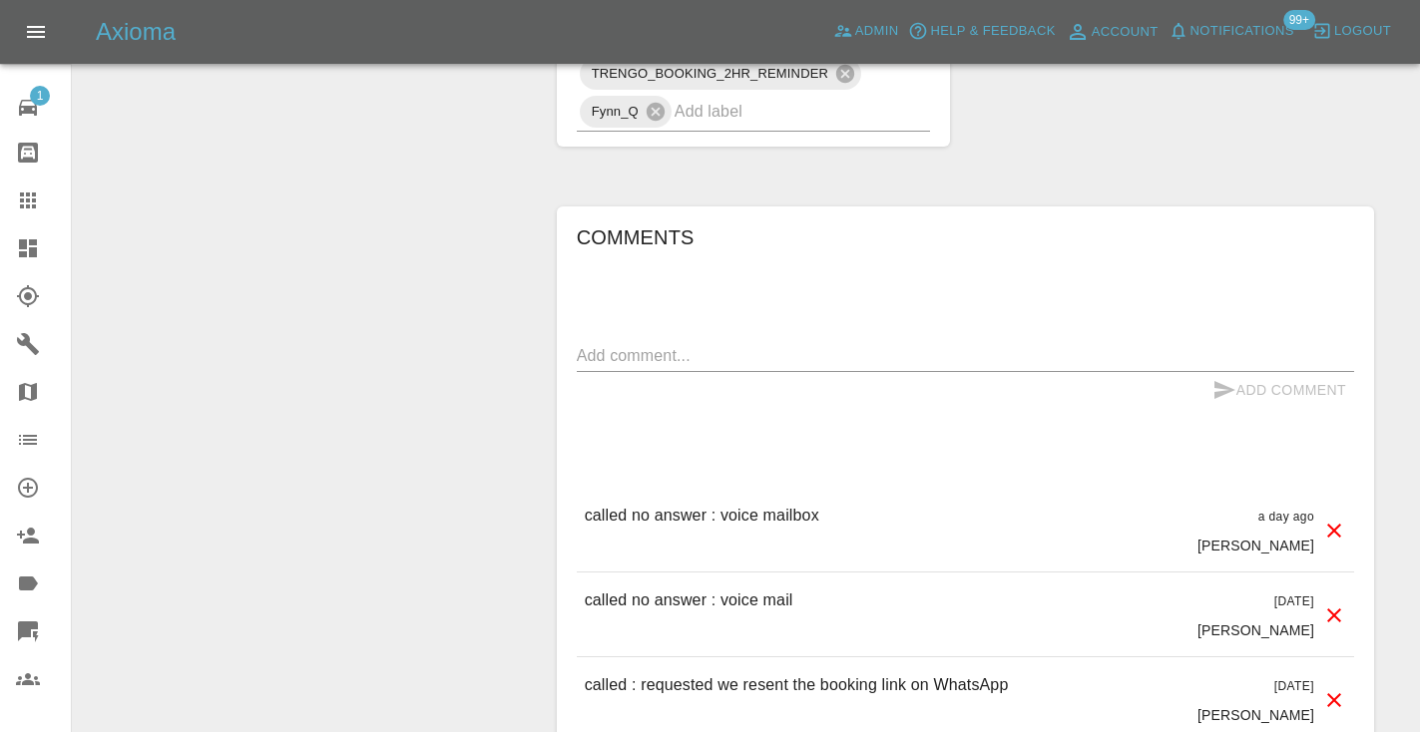
scroll to position [1519, 0]
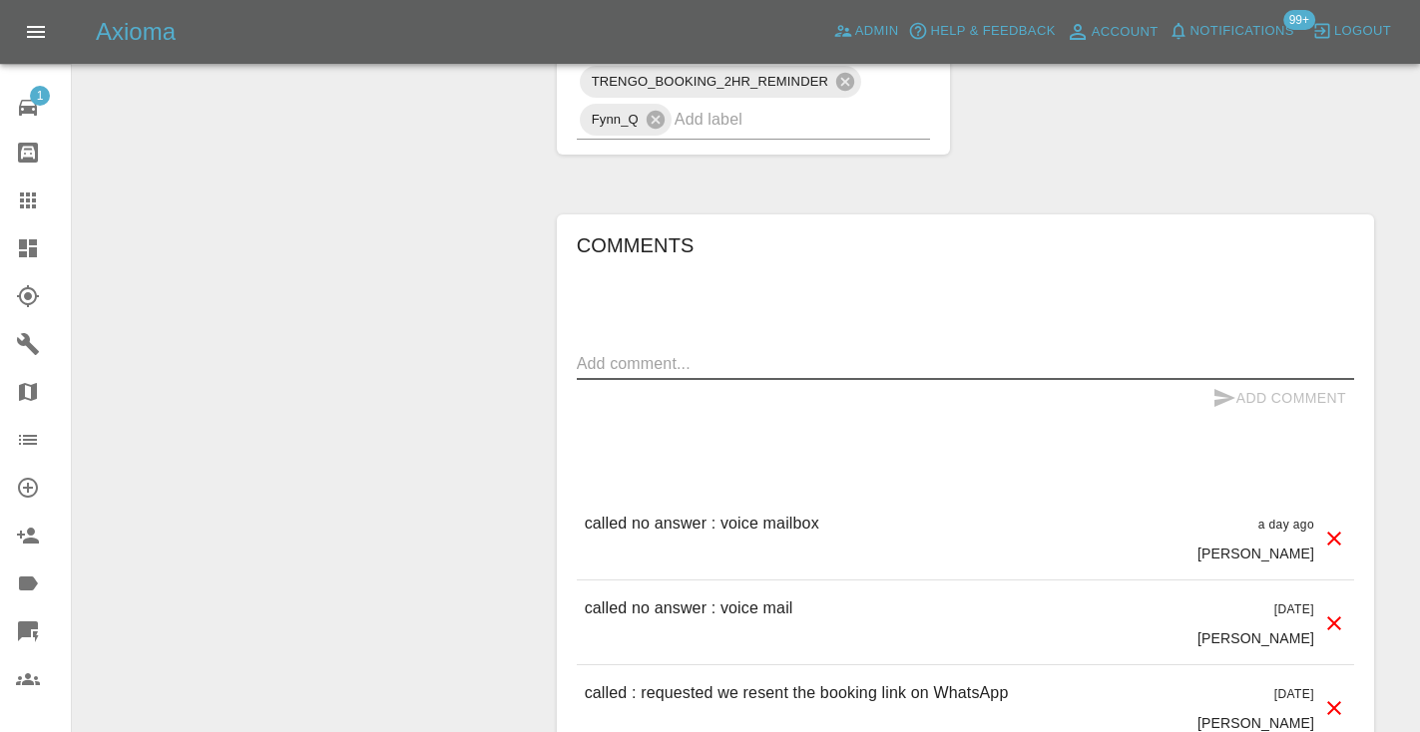
click at [638, 352] on textarea at bounding box center [965, 363] width 777 height 23
type textarea "called no answer : voice mailbox"
click at [1253, 380] on button "Add Comment" at bounding box center [1279, 398] width 150 height 37
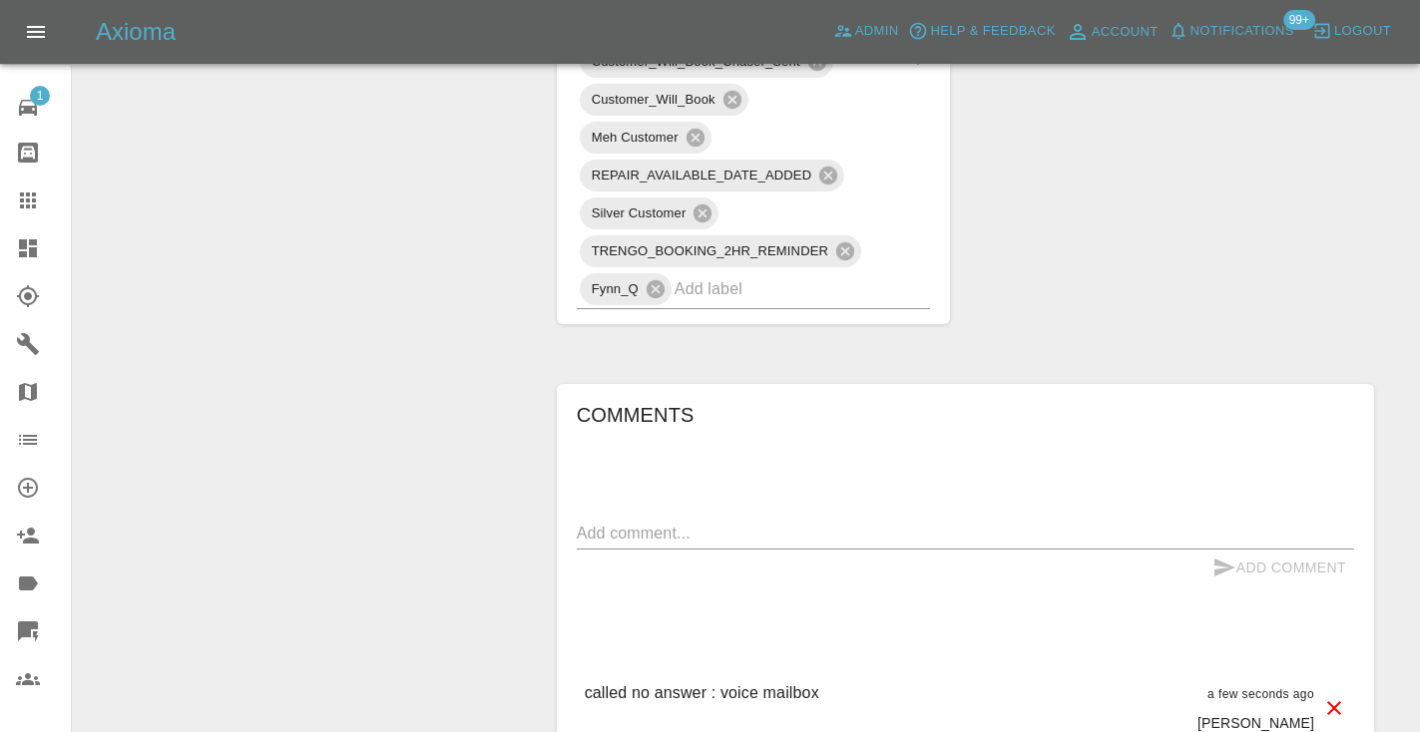
scroll to position [1338, 0]
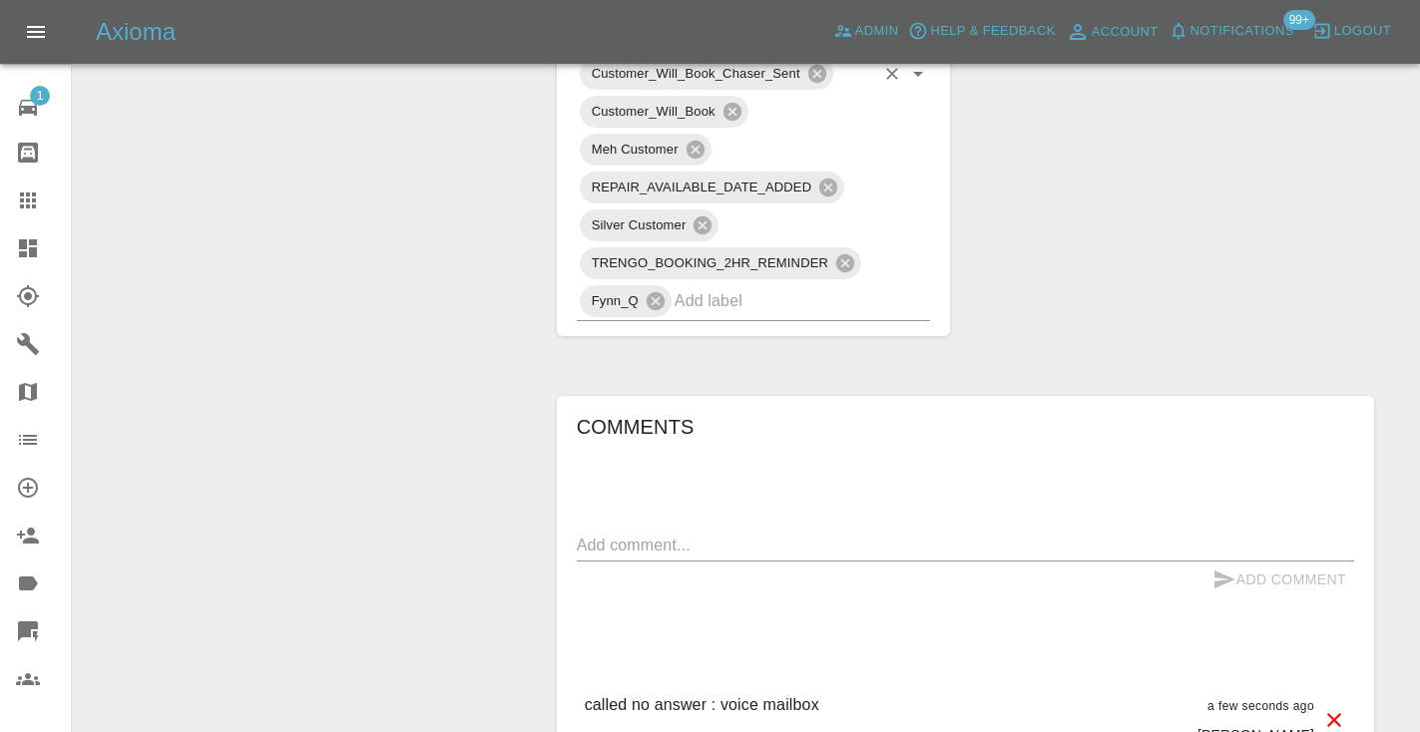
click at [863, 285] on input "text" at bounding box center [774, 300] width 201 height 31
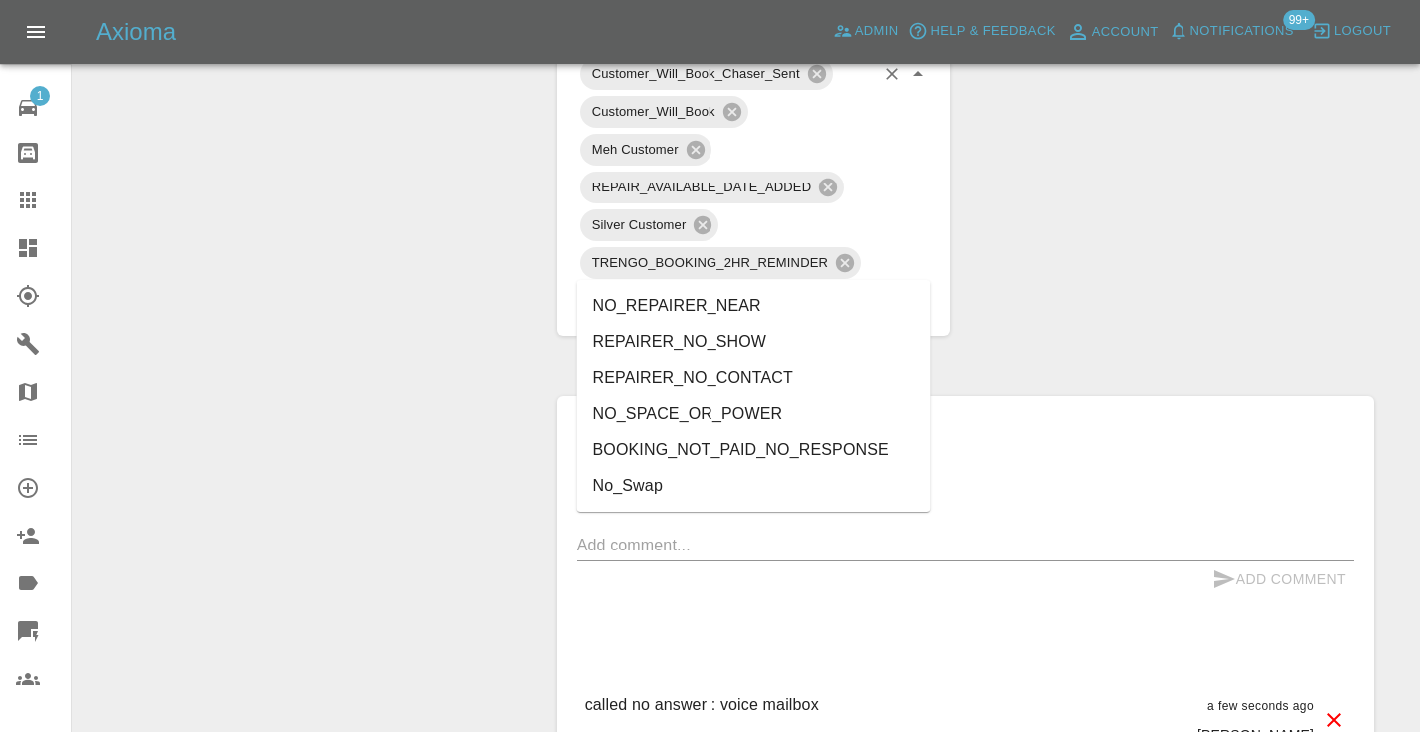
type input "no_"
click at [492, 286] on div "Change Repairer Modify Claim Modify Quote Rollback Submit Payment Archive" at bounding box center [307, 212] width 439 height 2669
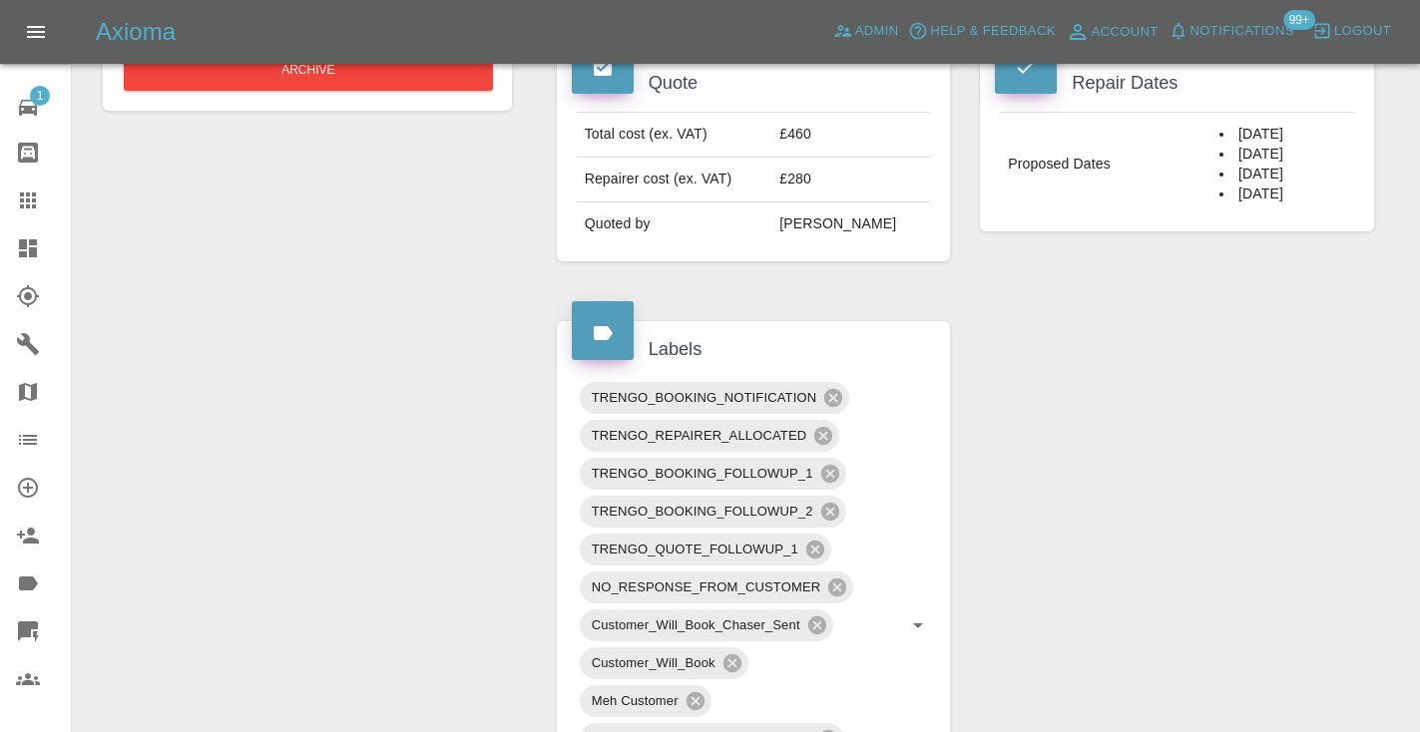
scroll to position [735, 0]
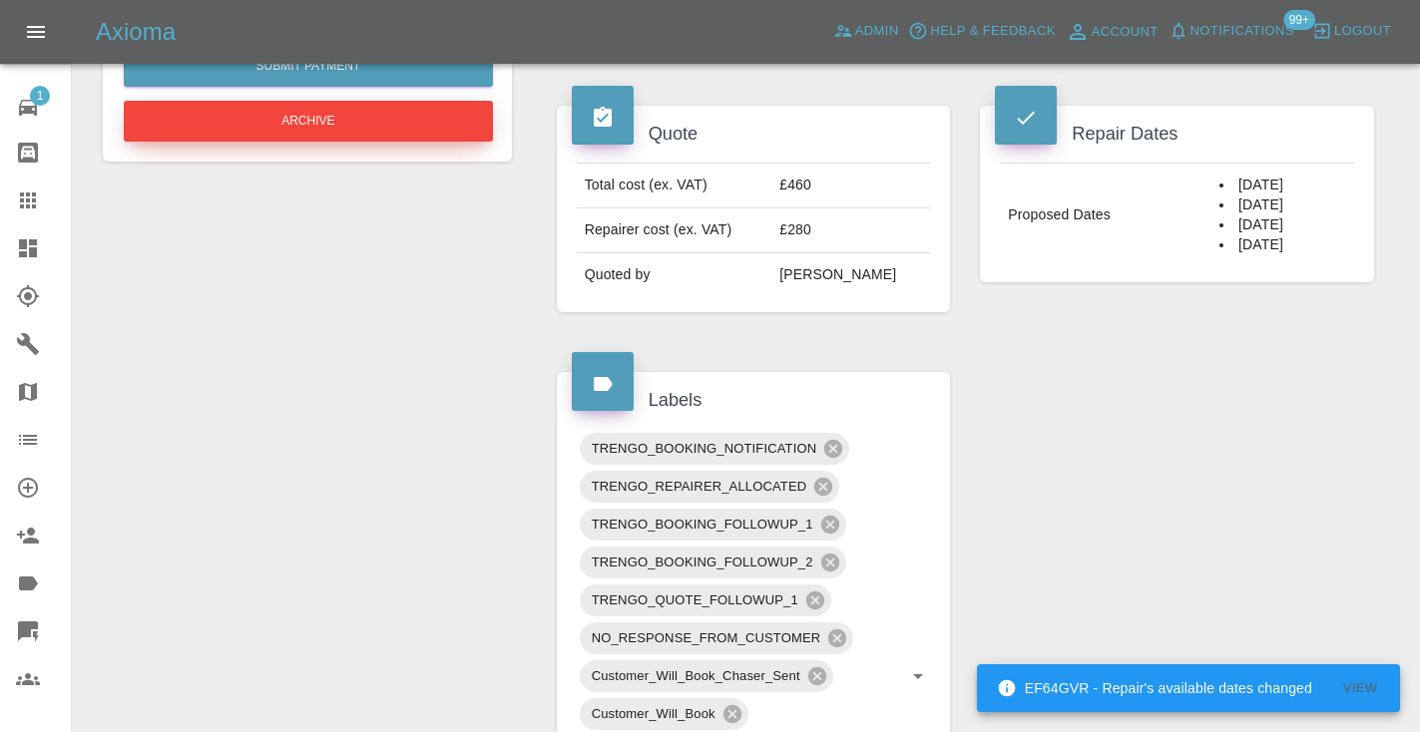
click at [375, 118] on button "Archive" at bounding box center [308, 121] width 369 height 41
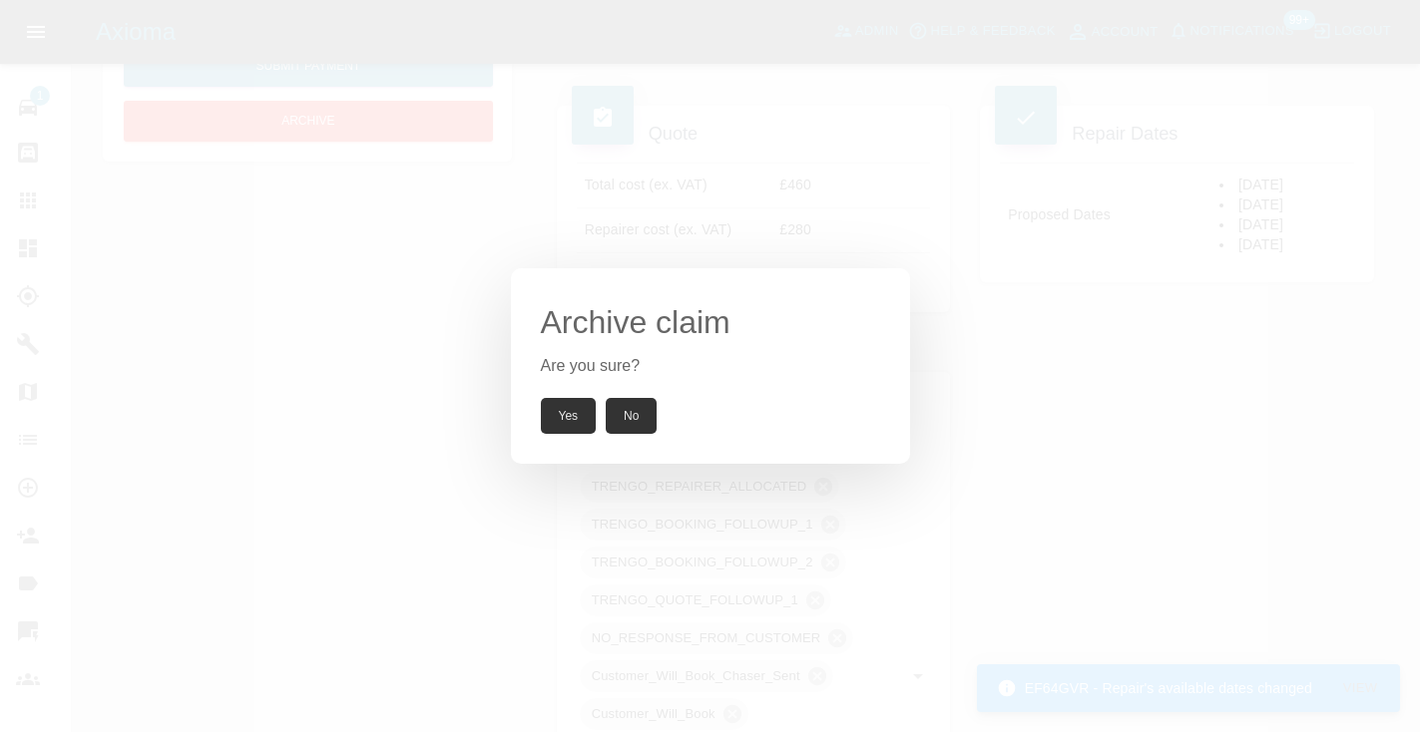
click at [573, 424] on button "Yes" at bounding box center [569, 416] width 56 height 36
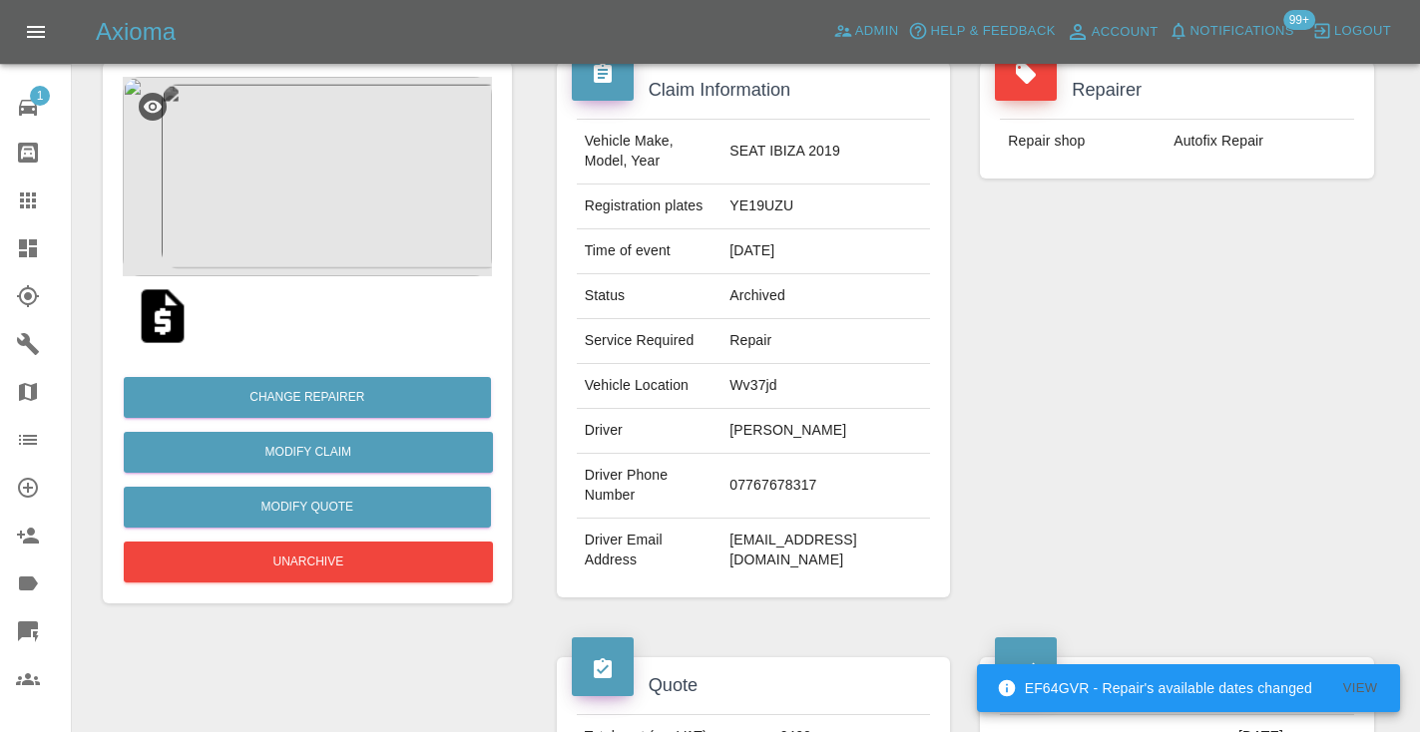
scroll to position [158, 0]
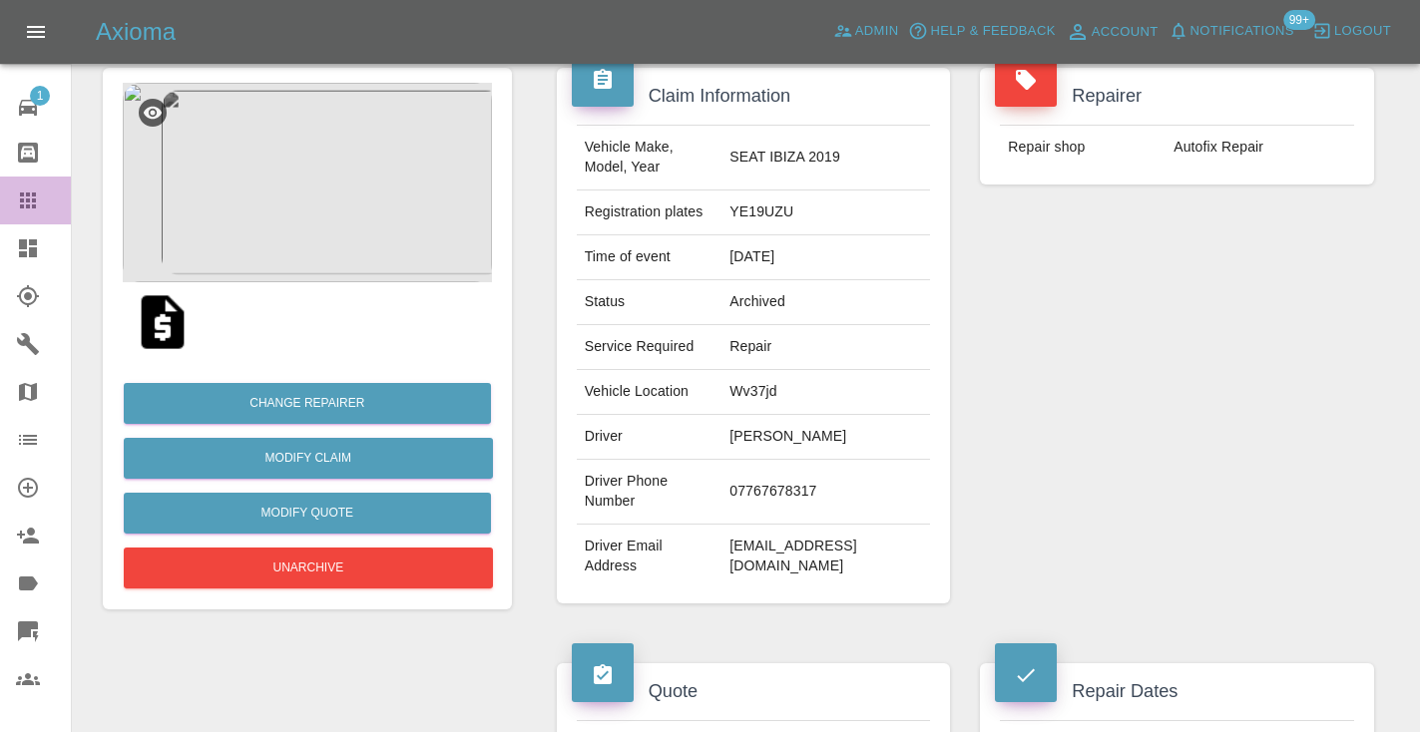
click at [31, 201] on icon at bounding box center [28, 201] width 24 height 24
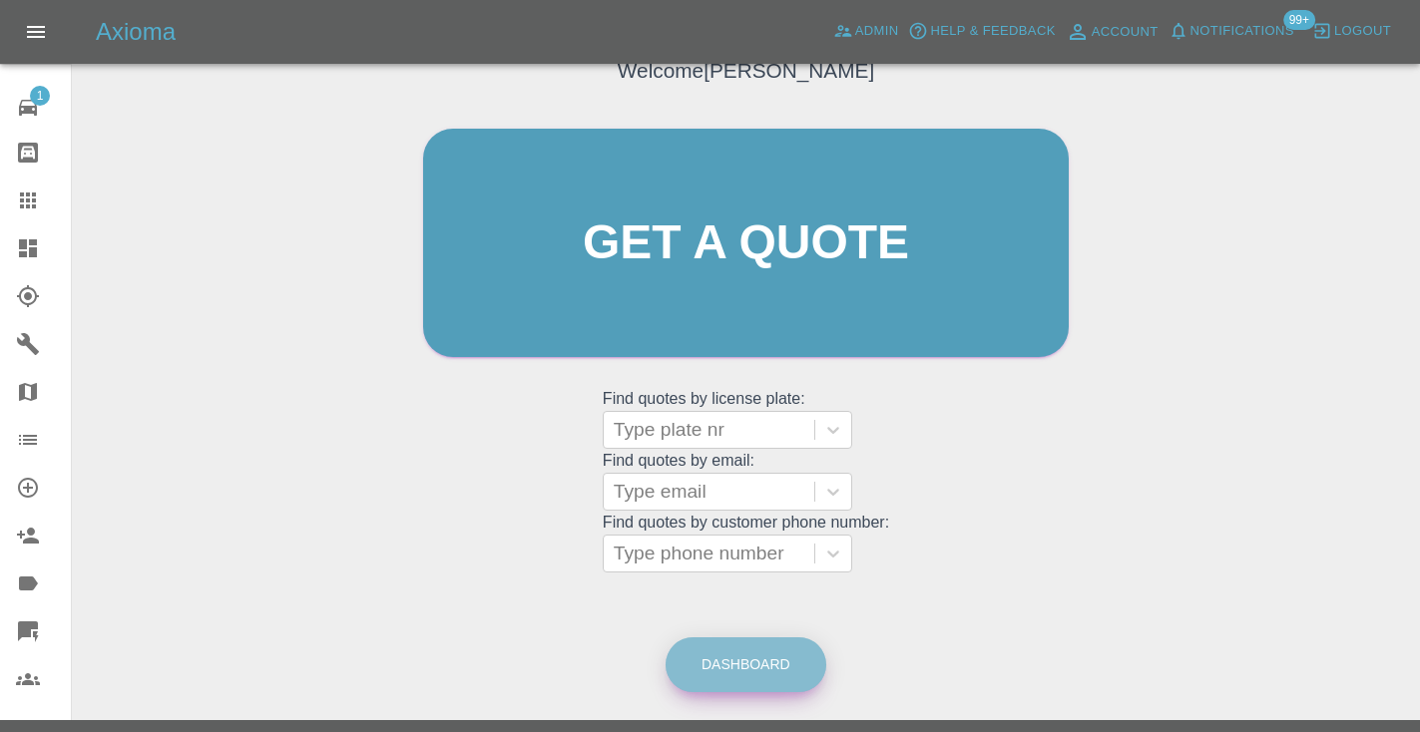
click at [723, 653] on link "Dashboard" at bounding box center [745, 664] width 161 height 55
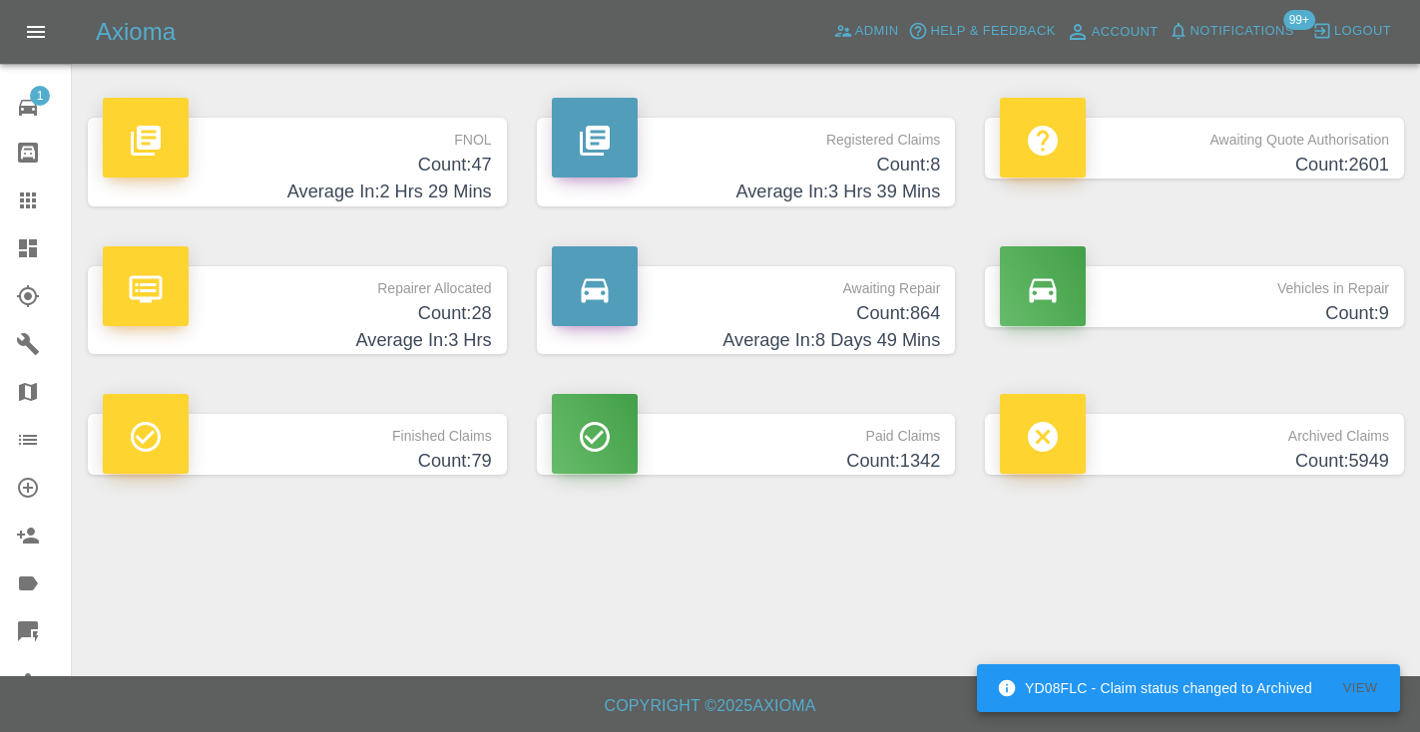
click at [911, 301] on h4 "Count: 864" at bounding box center [746, 313] width 389 height 27
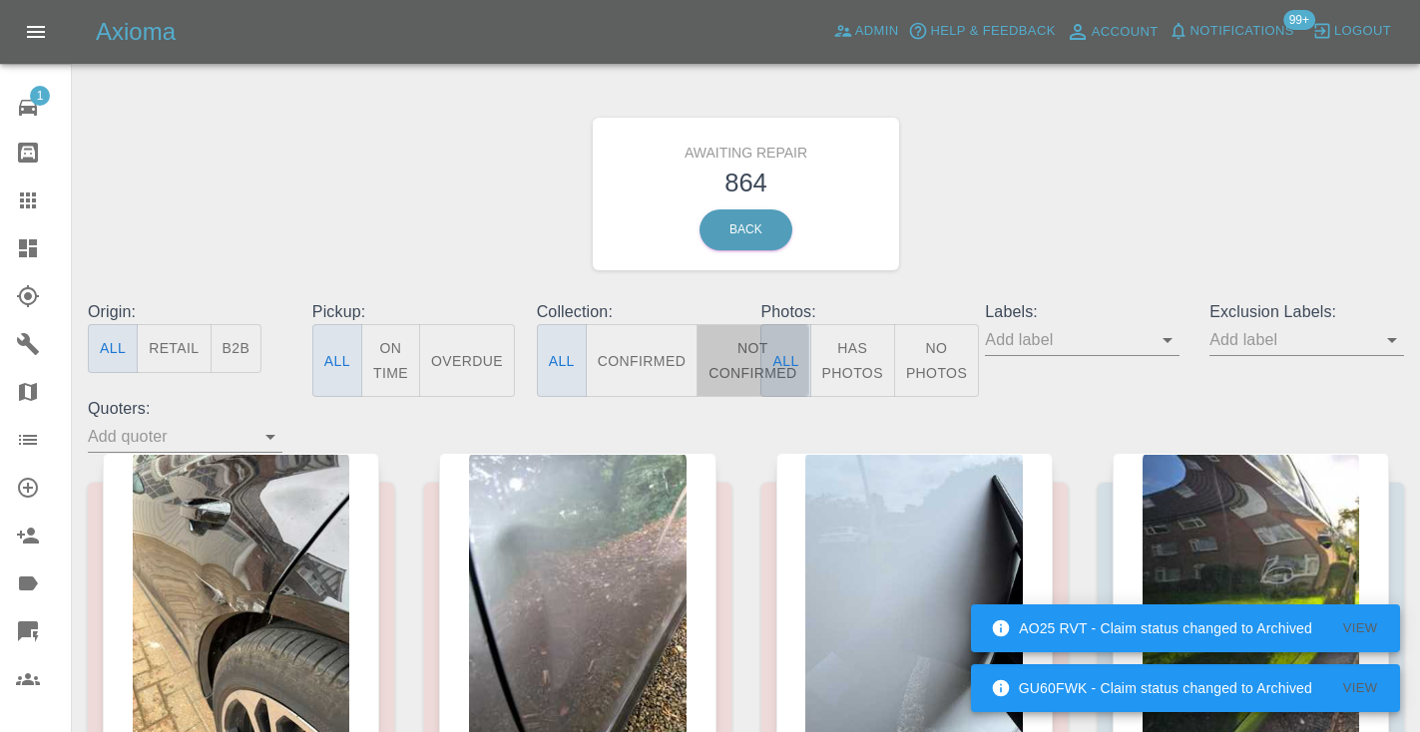
click at [739, 351] on button "Not Confirmed" at bounding box center [752, 360] width 112 height 73
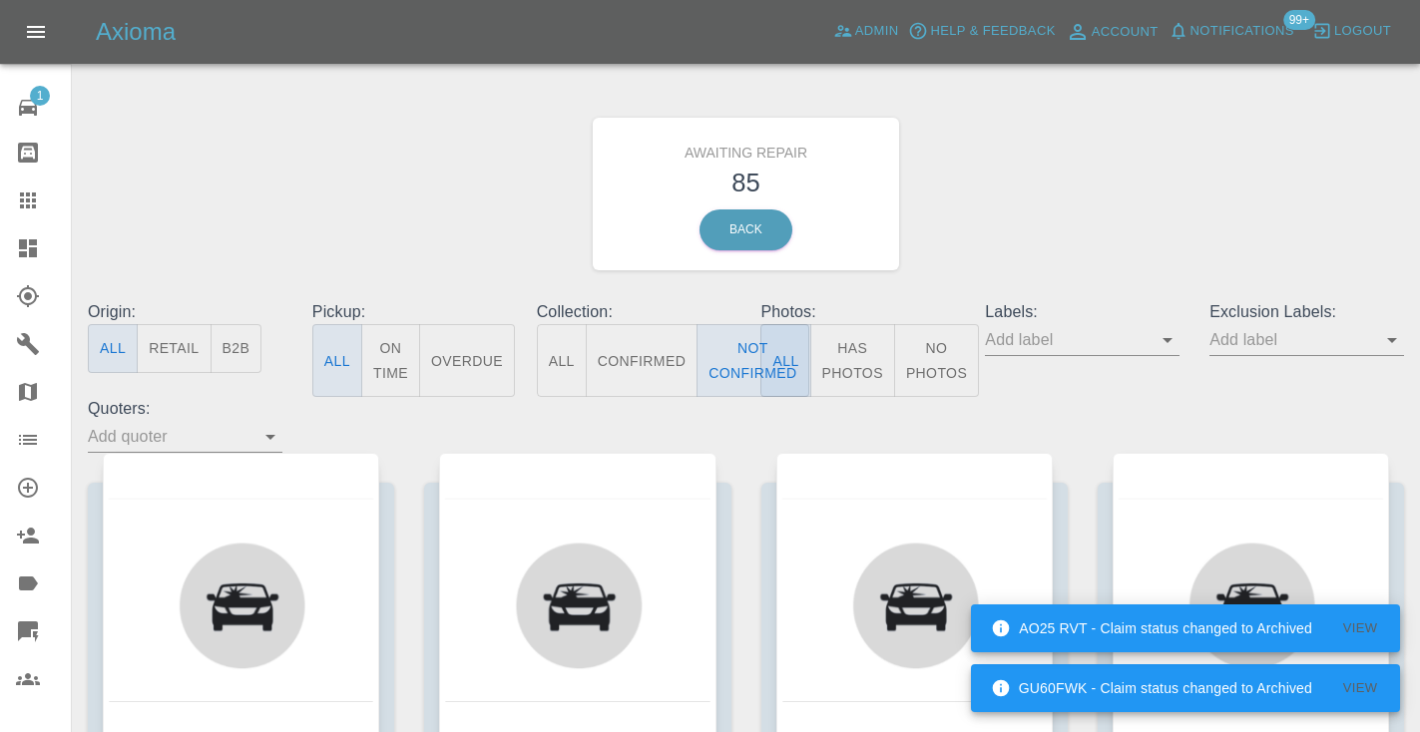
click at [1116, 184] on div "Awaiting Repair 85 Back" at bounding box center [746, 194] width 1346 height 212
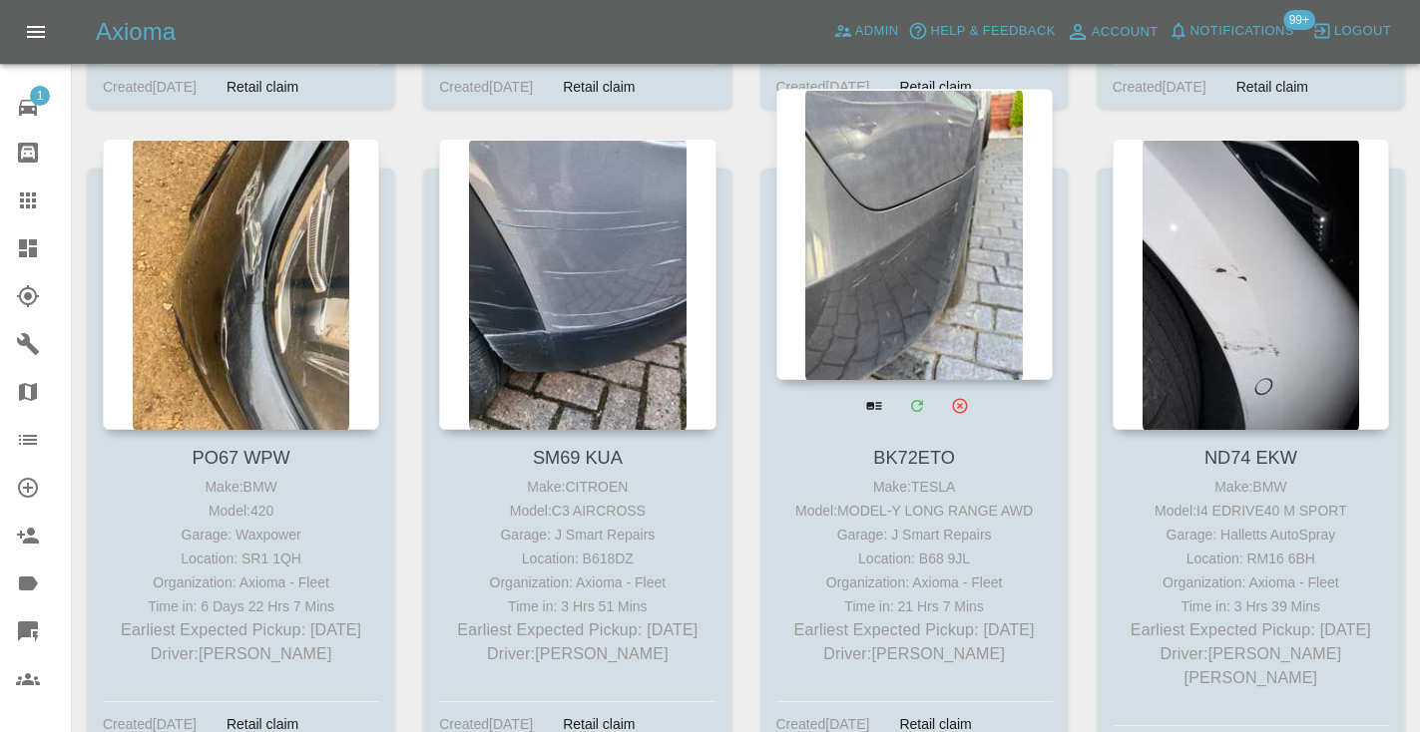
scroll to position [2953, 0]
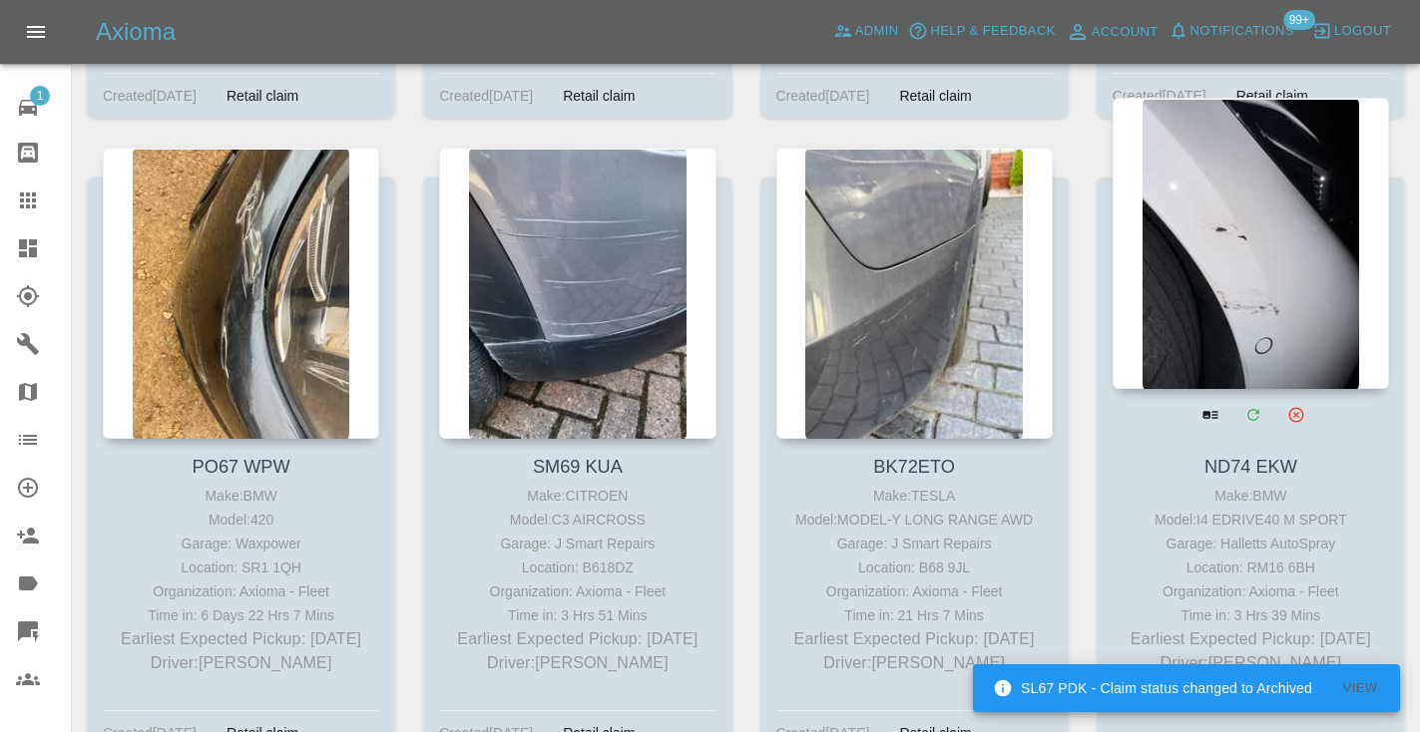
click at [1218, 256] on div at bounding box center [1250, 243] width 276 height 291
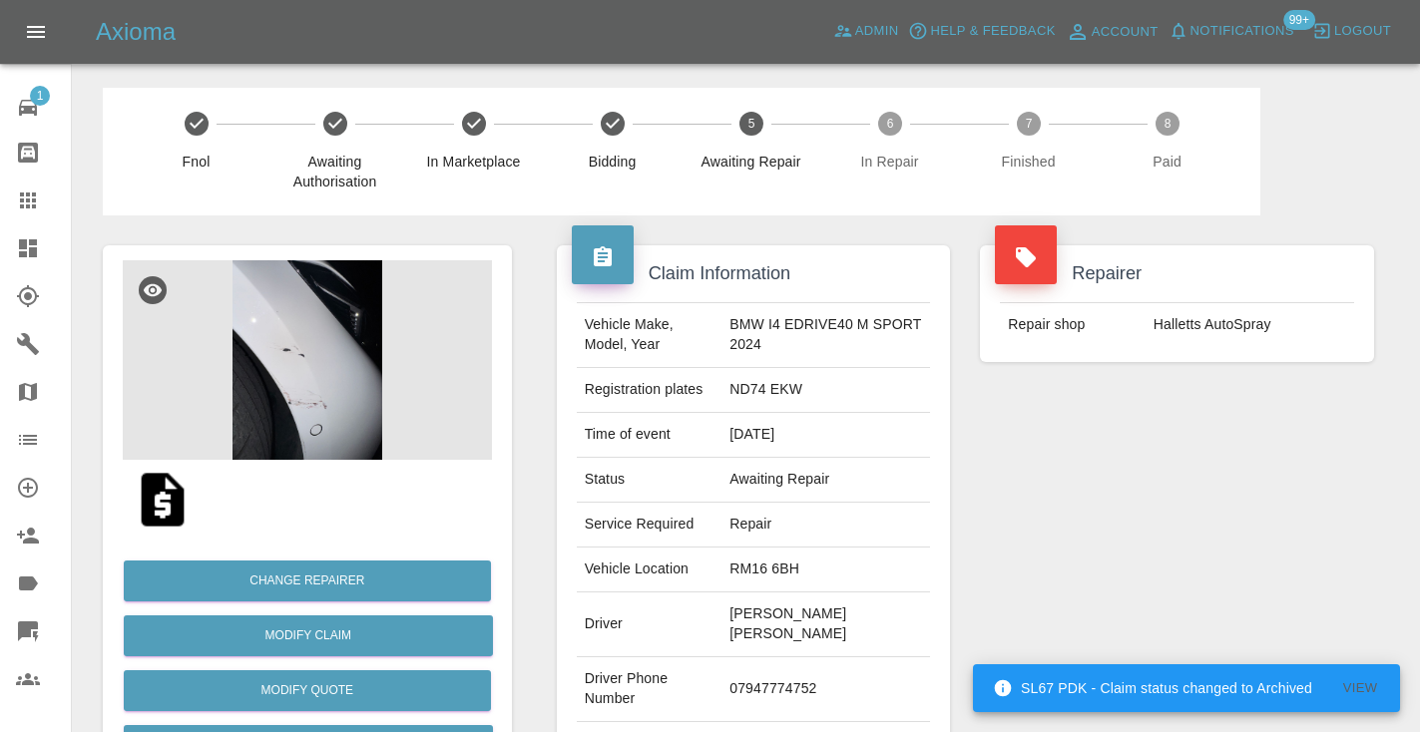
click at [785, 657] on td "07947774752" at bounding box center [825, 689] width 209 height 65
copy td "07947774752"
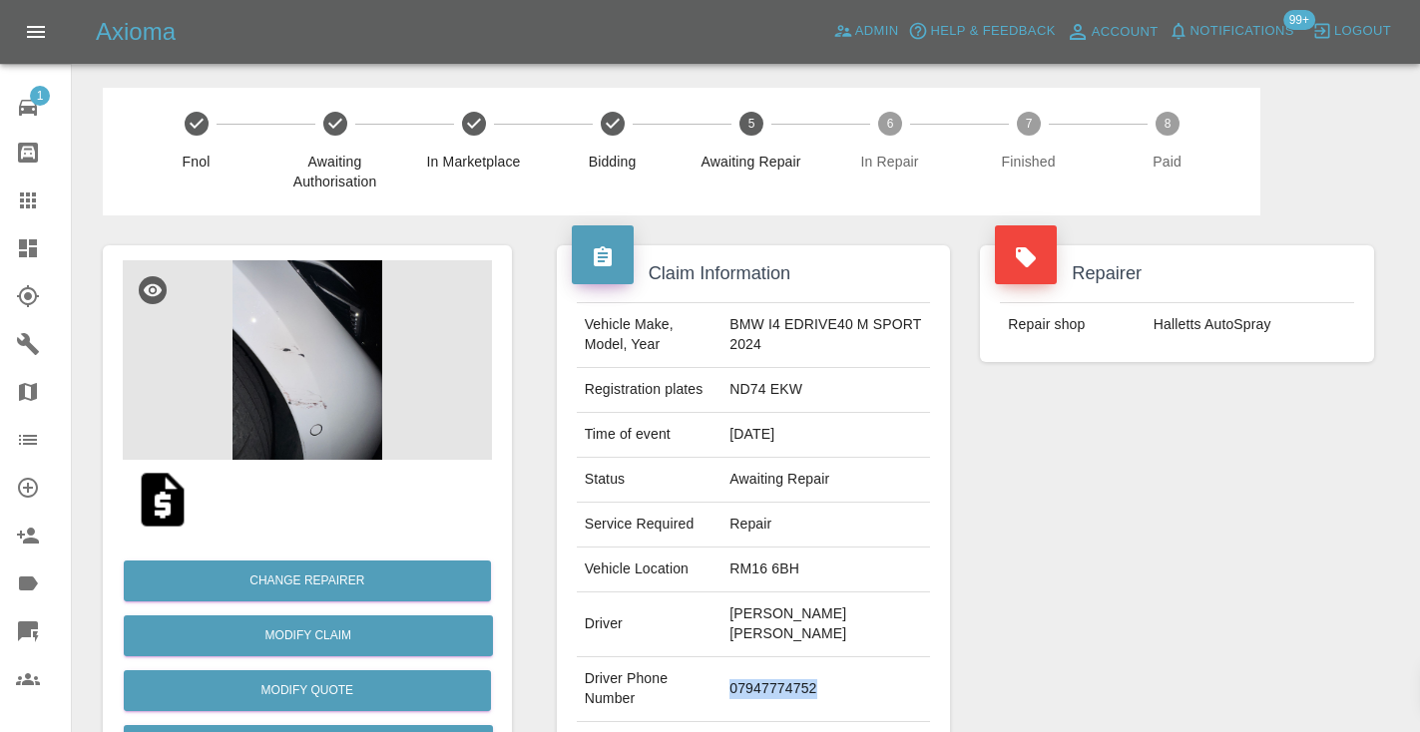
click at [1123, 520] on div "Repairer Repair shop Halletts AutoSpray" at bounding box center [1177, 523] width 424 height 616
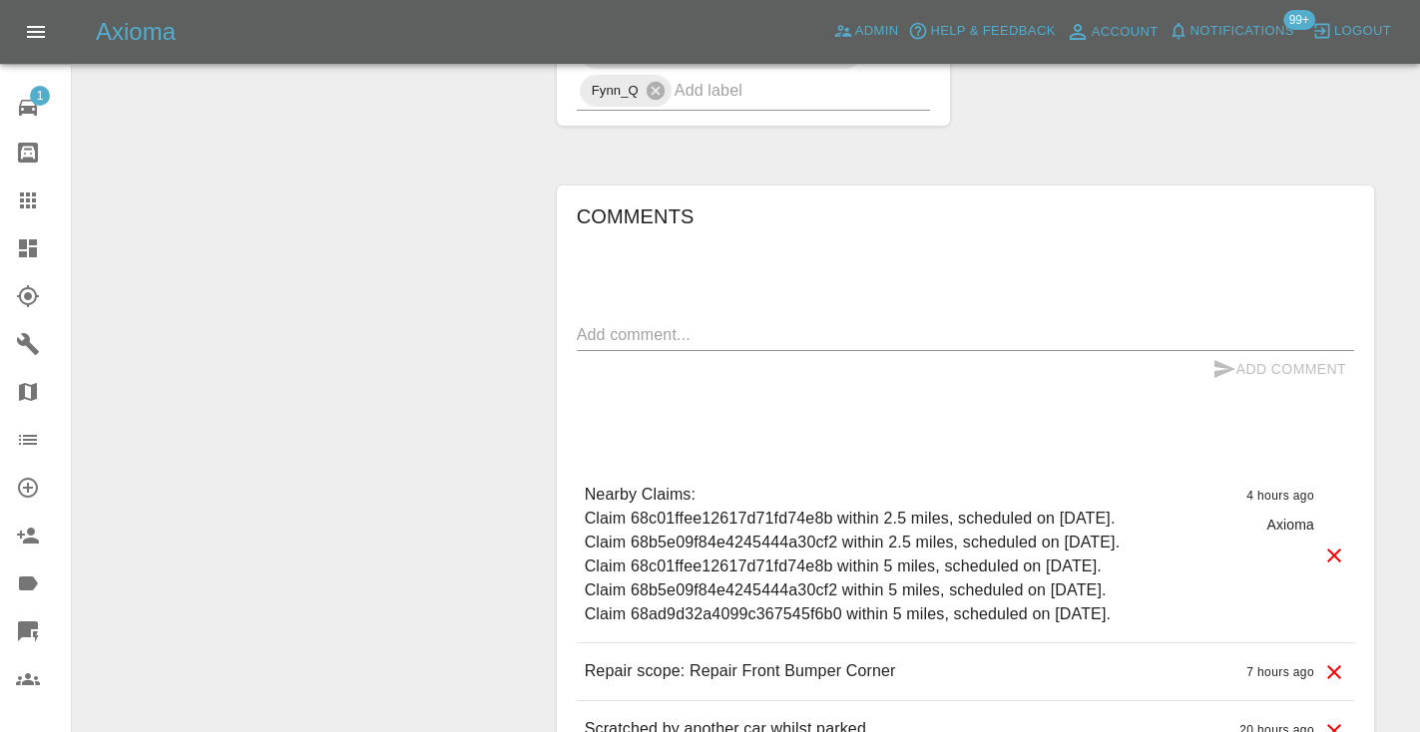
scroll to position [1306, 0]
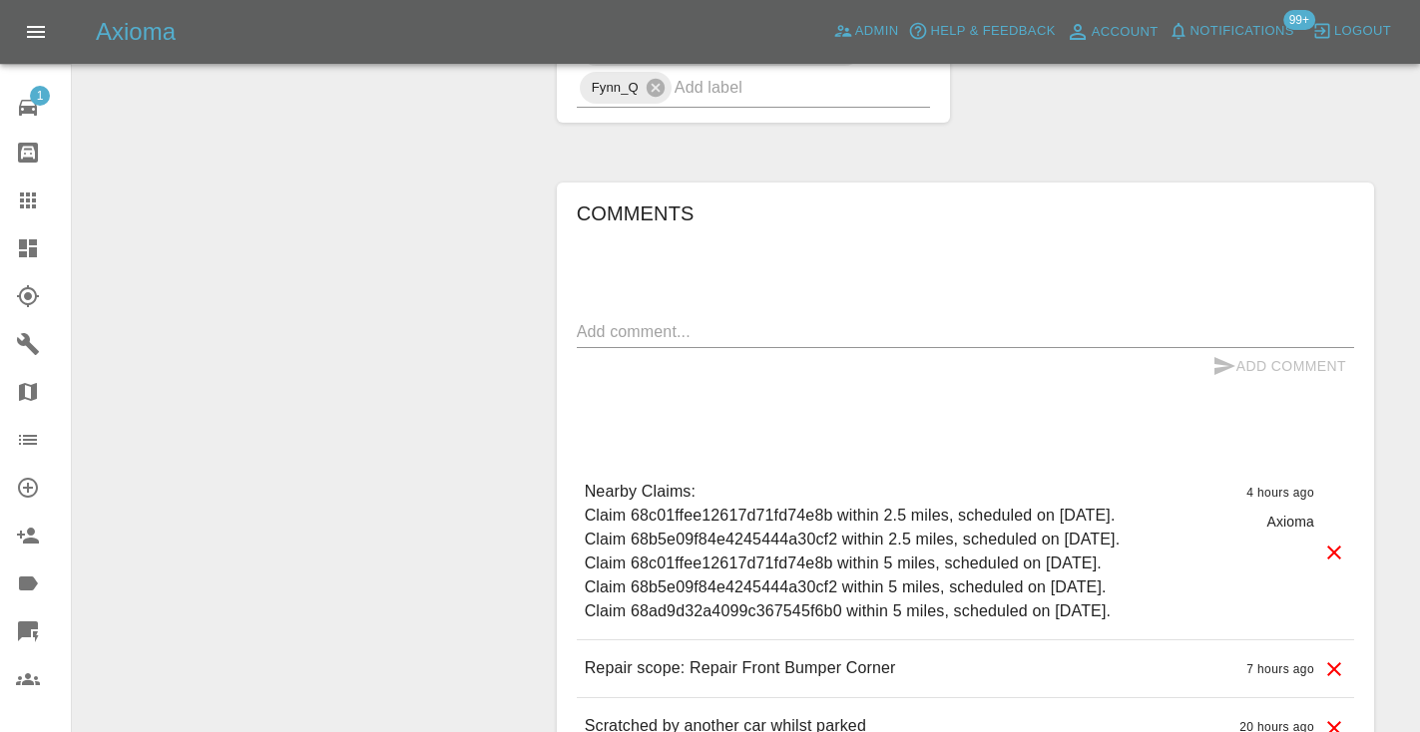
click at [687, 316] on div "x" at bounding box center [965, 332] width 777 height 32
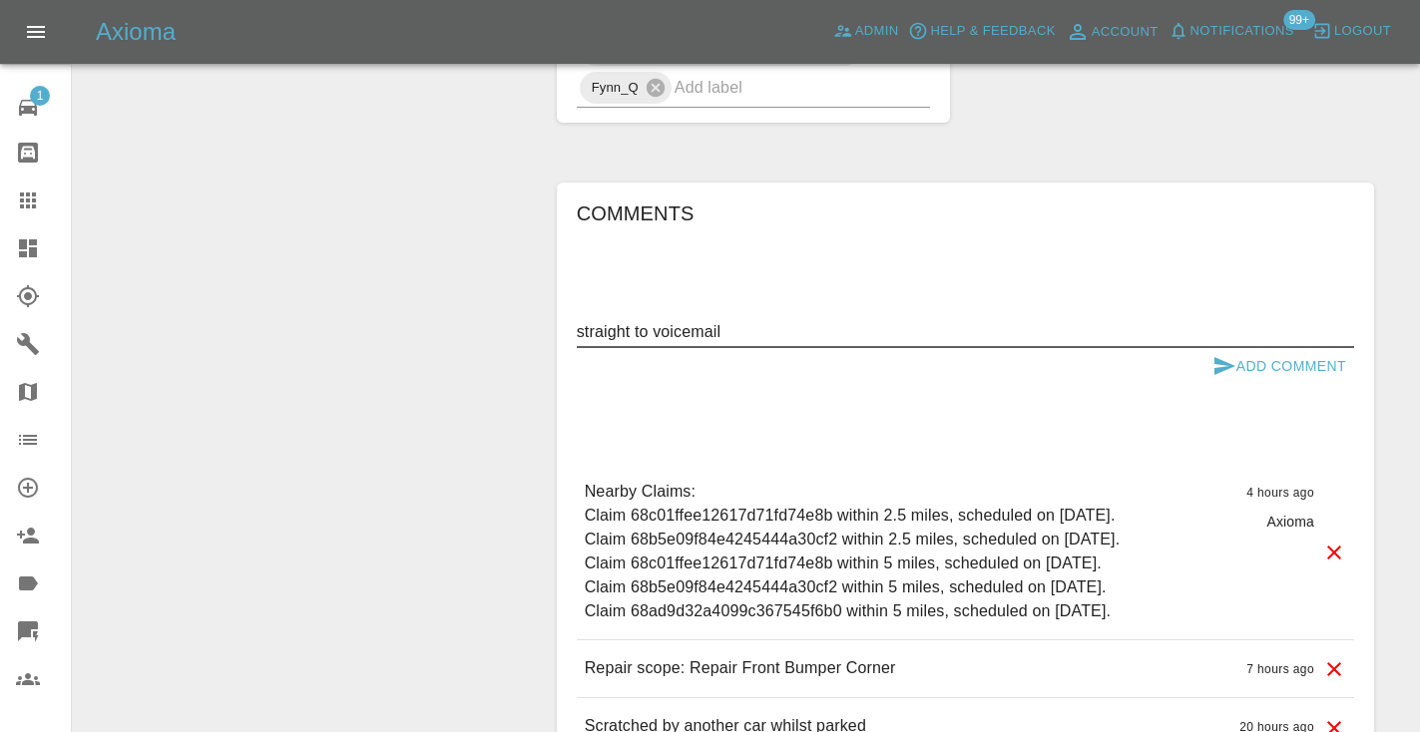
type textarea "straight to voicemail"
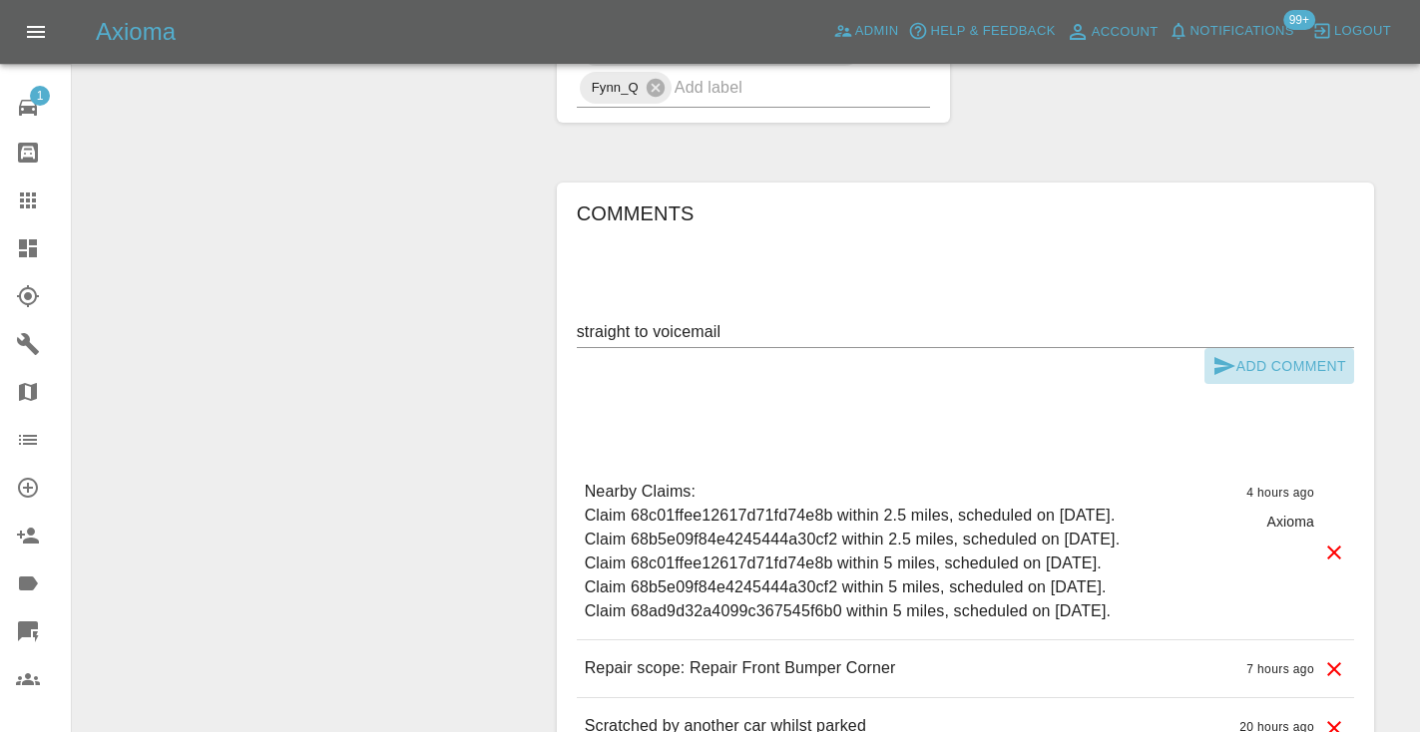
click at [1247, 348] on button "Add Comment" at bounding box center [1279, 366] width 150 height 37
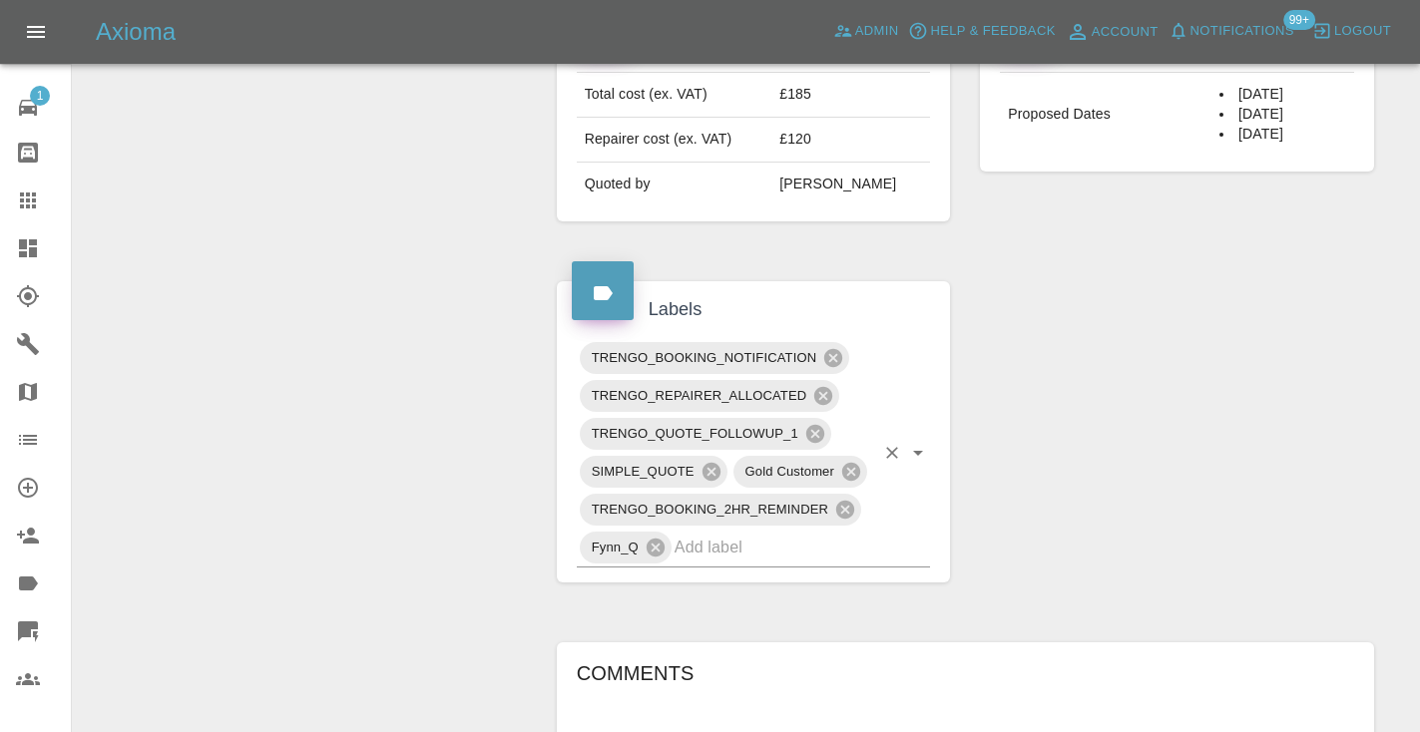
scroll to position [838, 0]
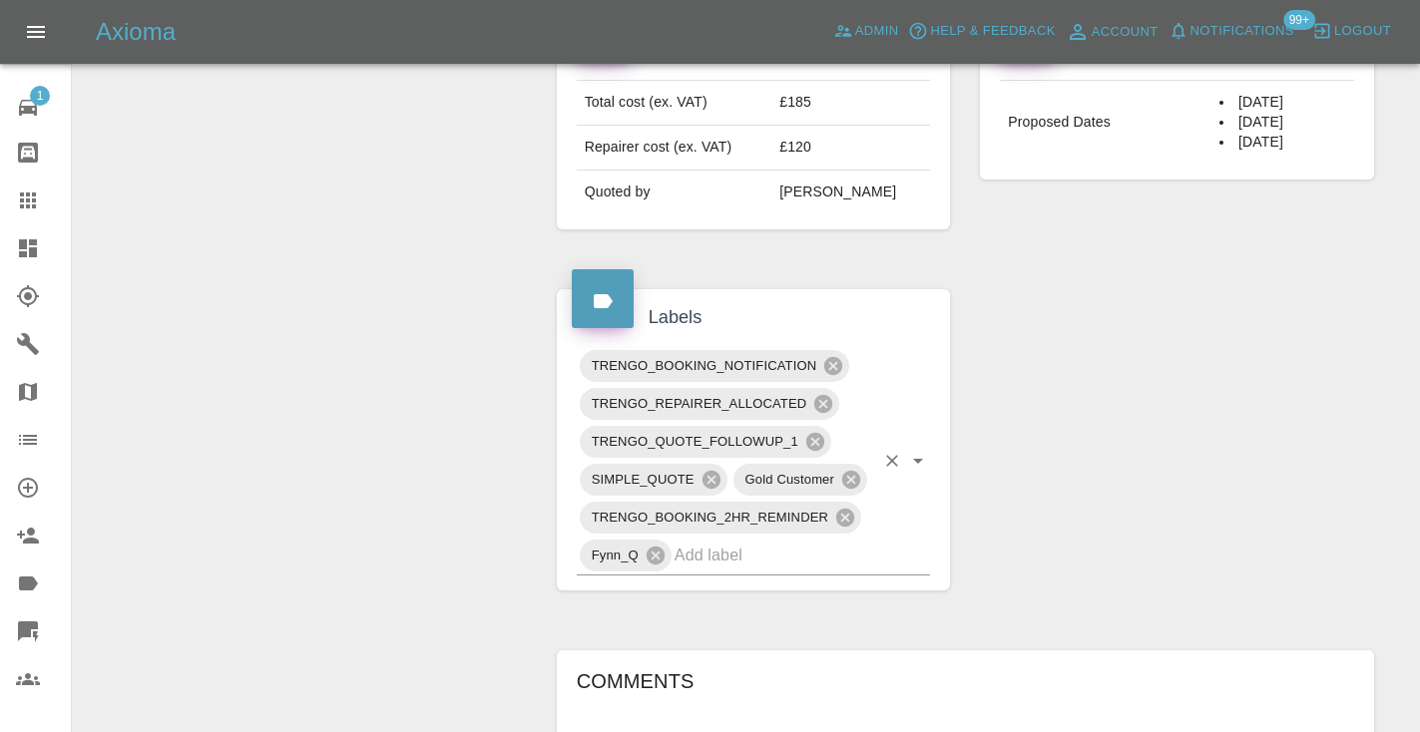
click at [778, 540] on input "text" at bounding box center [774, 555] width 201 height 31
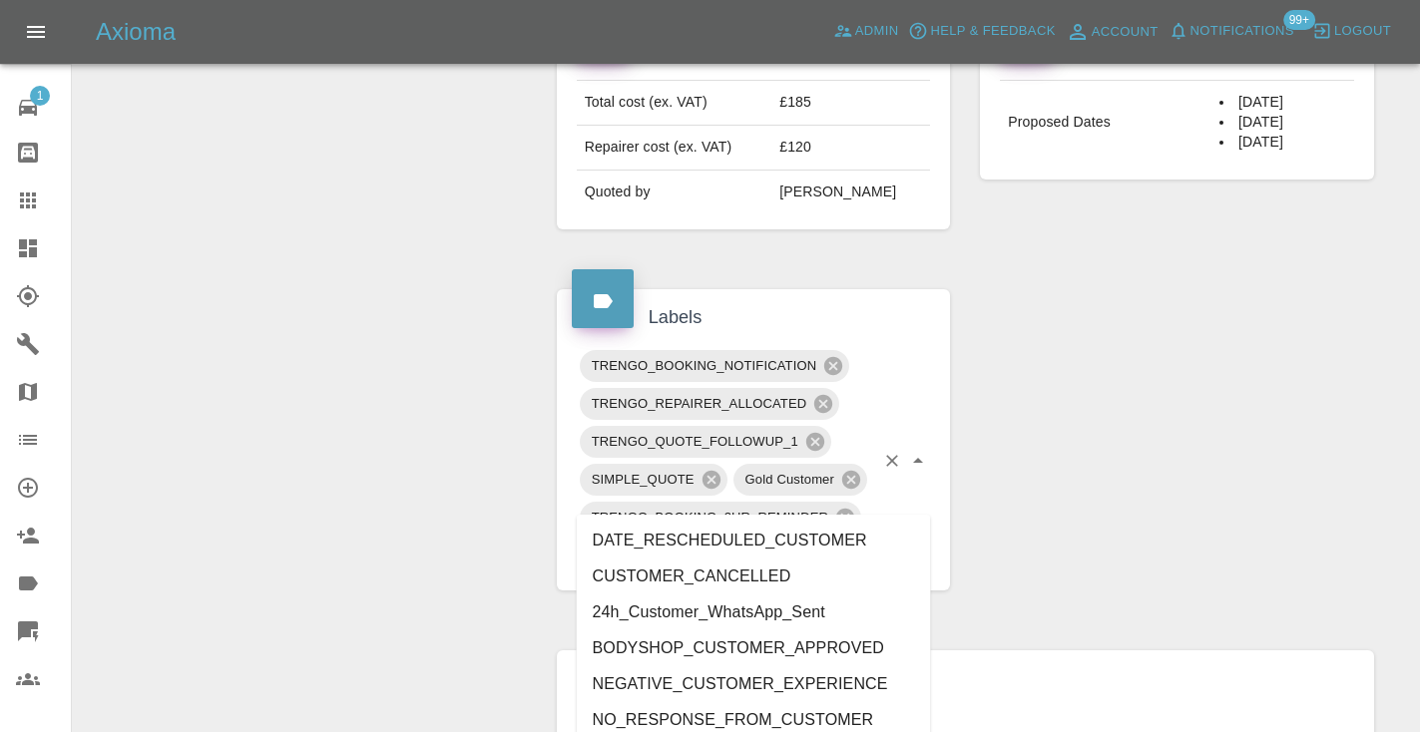
type input "customer_"
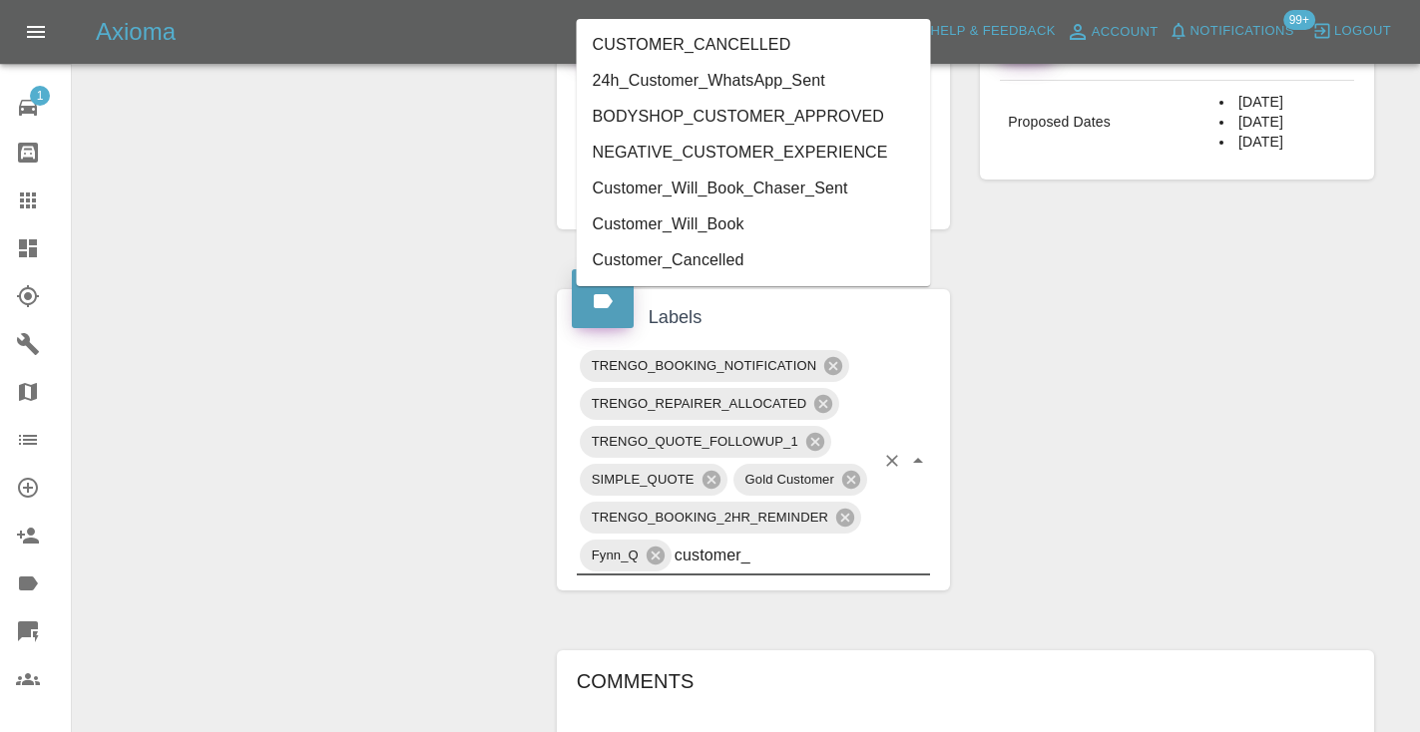
click at [695, 217] on li "Customer_Will_Book" at bounding box center [754, 225] width 354 height 36
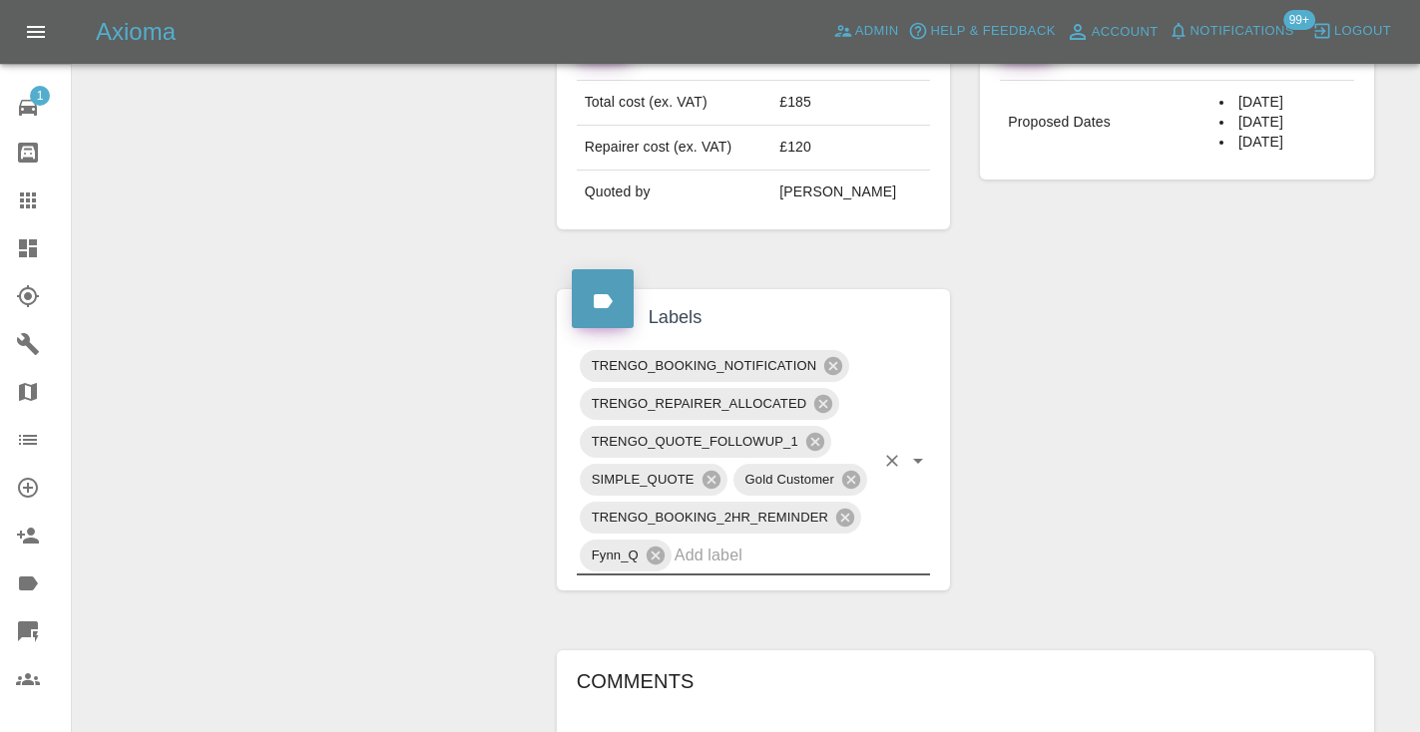
click at [422, 259] on div "Change Repairer Modify Claim Modify Quote Rollback Submit Payment Archive" at bounding box center [307, 365] width 439 height 1976
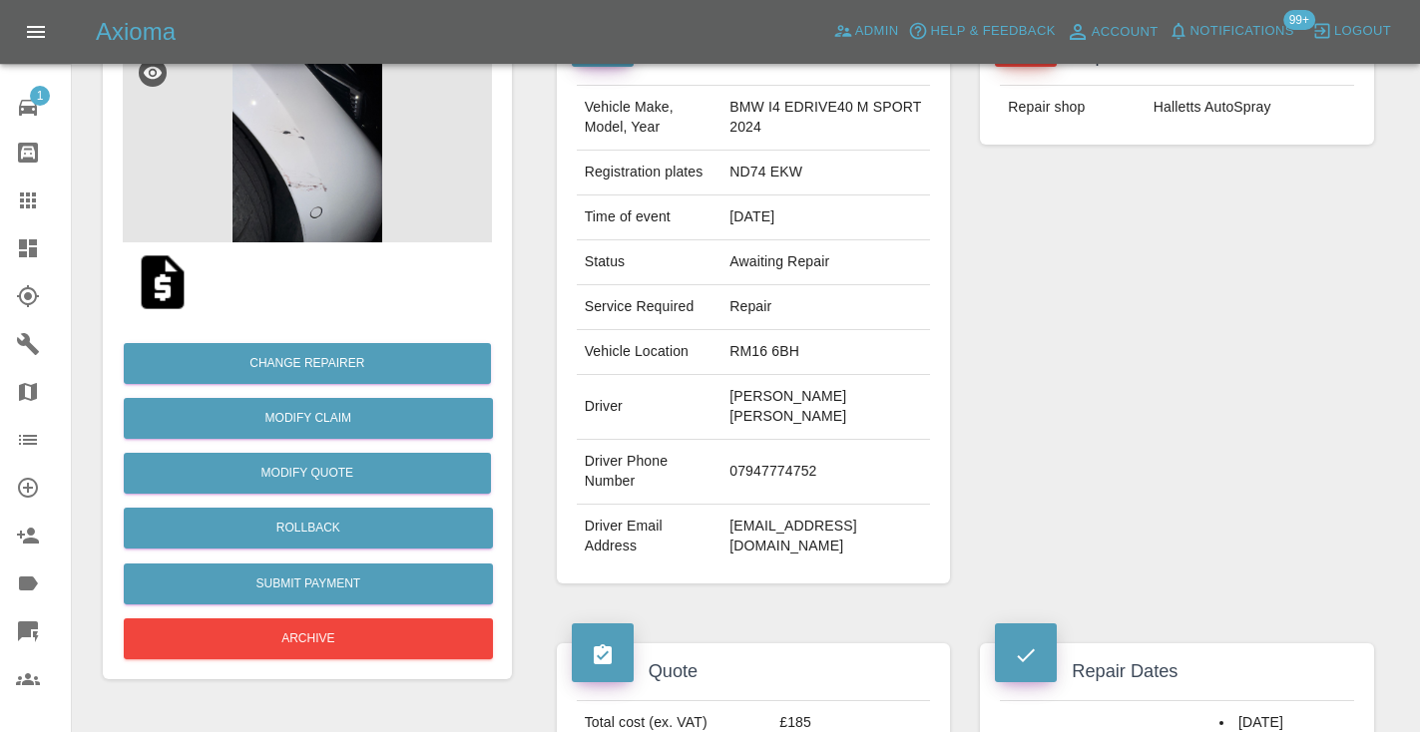
scroll to position [214, 0]
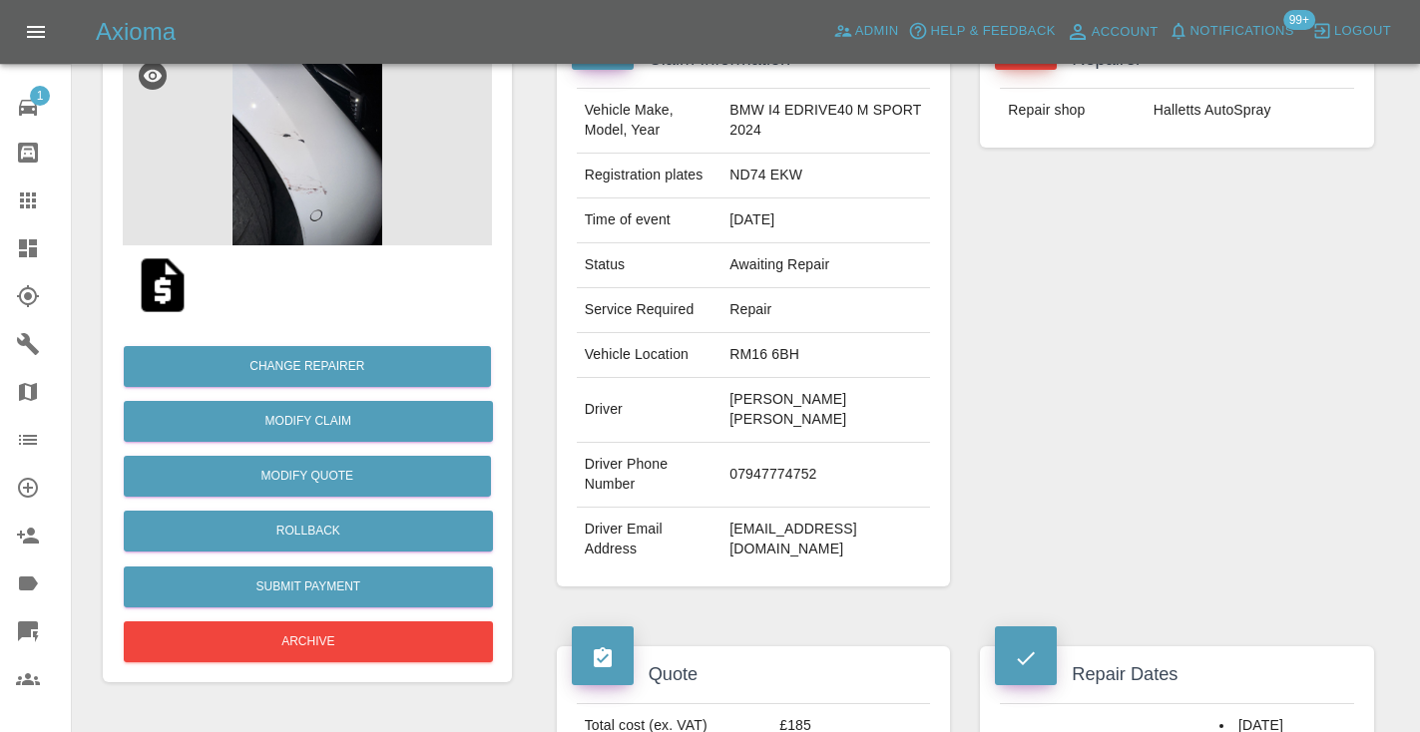
click at [30, 203] on icon at bounding box center [28, 201] width 16 height 16
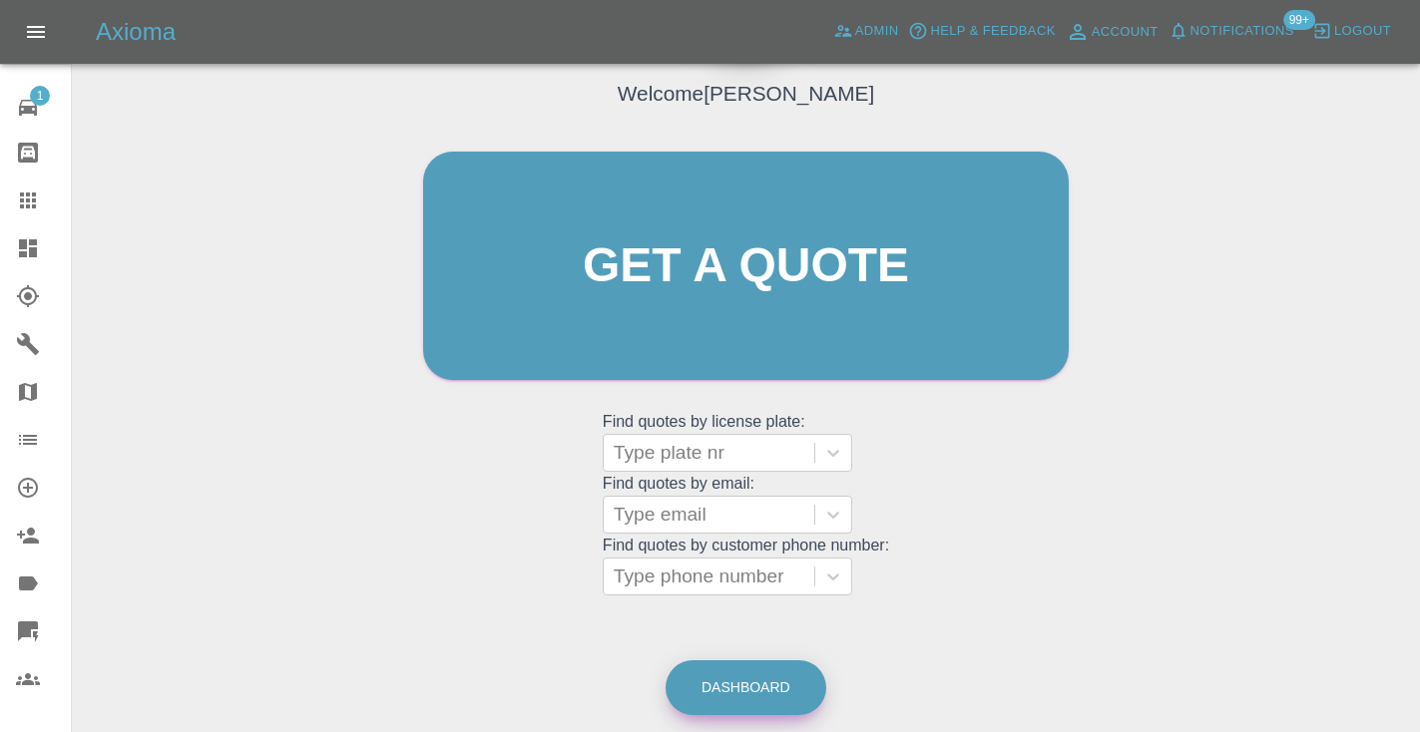
click at [765, 675] on link "Dashboard" at bounding box center [745, 687] width 161 height 55
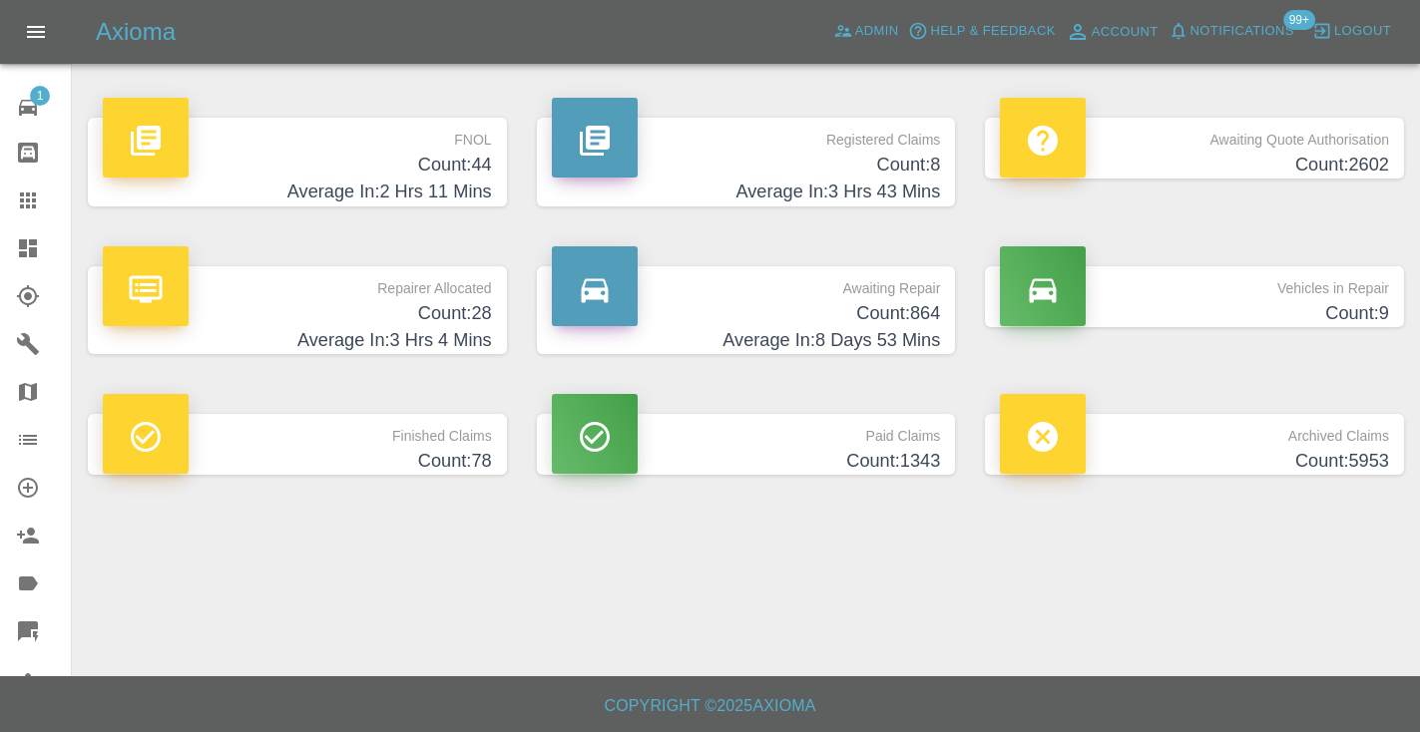
click at [882, 316] on h4 "Count: 864" at bounding box center [746, 313] width 389 height 27
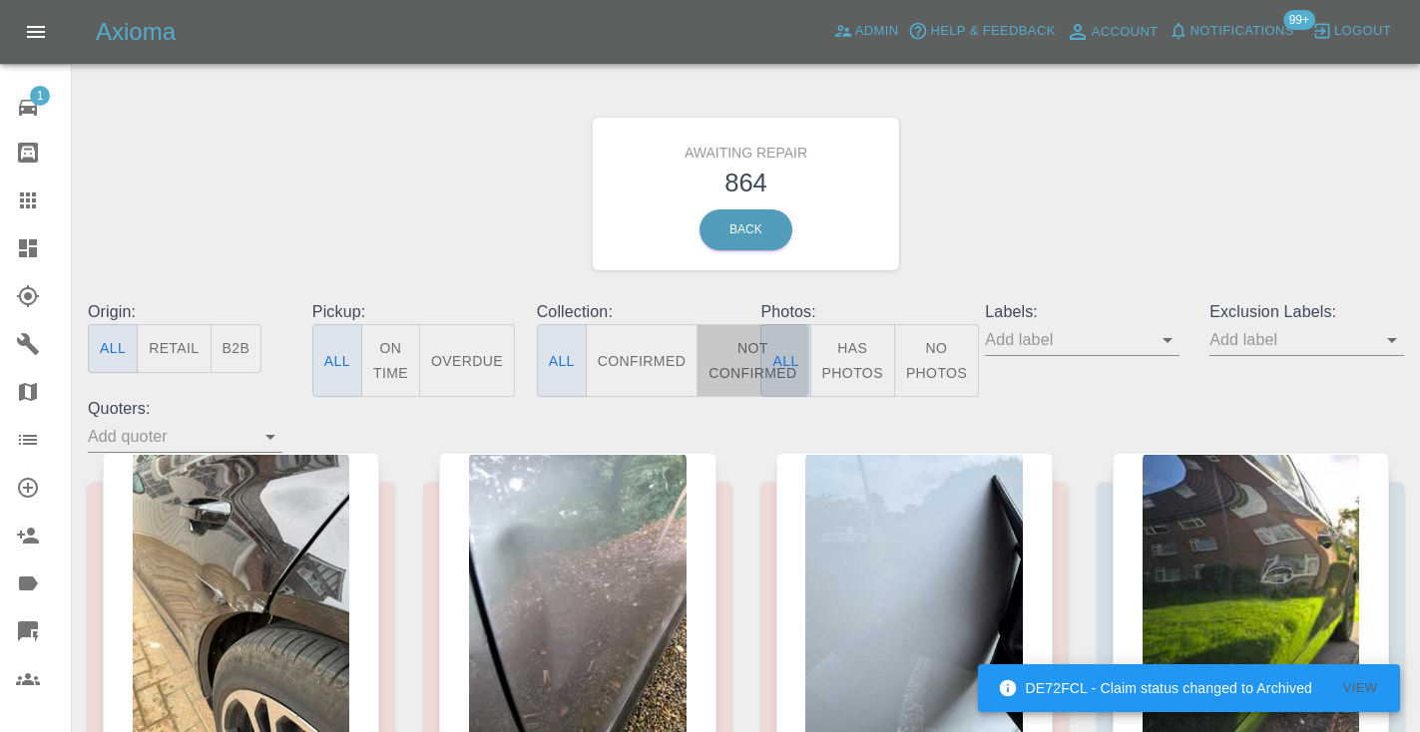
click at [739, 372] on button "Not Confirmed" at bounding box center [752, 360] width 112 height 73
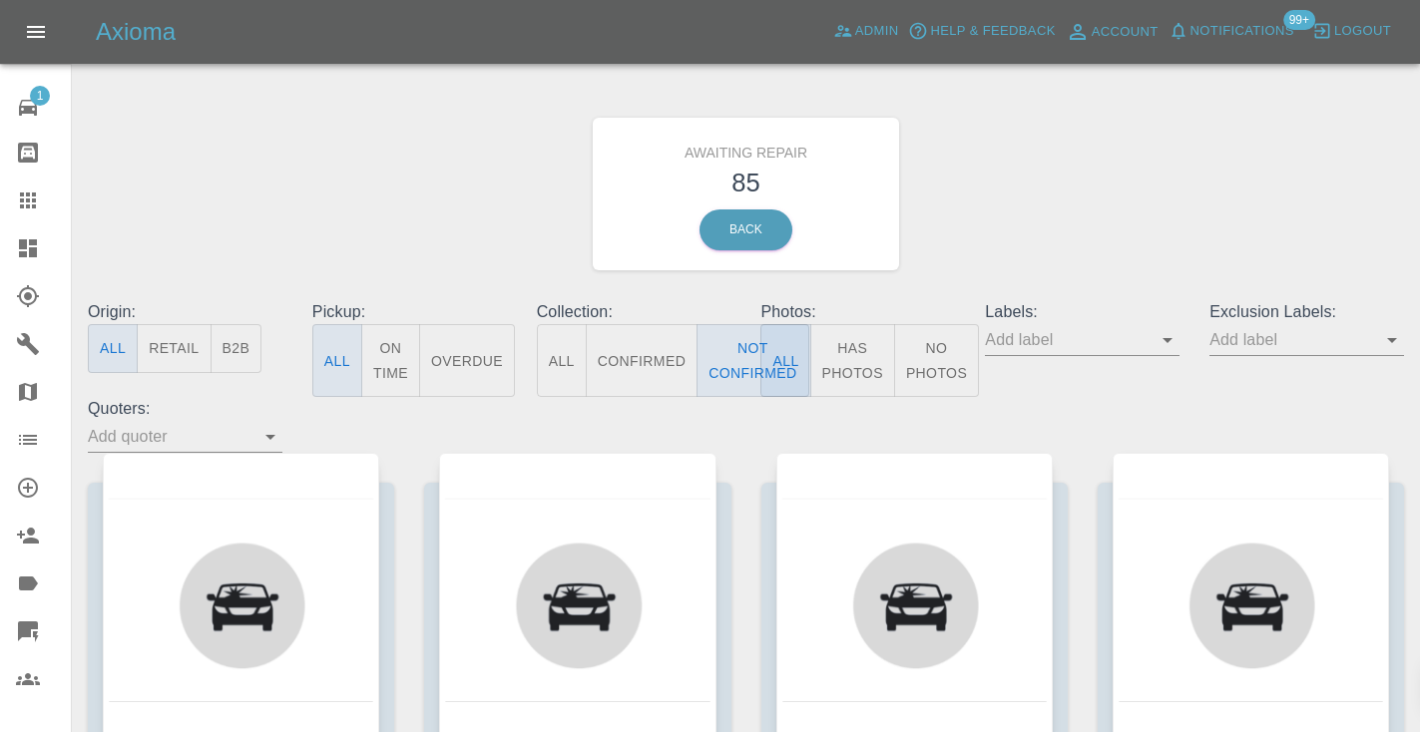
click at [1149, 153] on div "Awaiting Repair 85 Back" at bounding box center [746, 194] width 1346 height 212
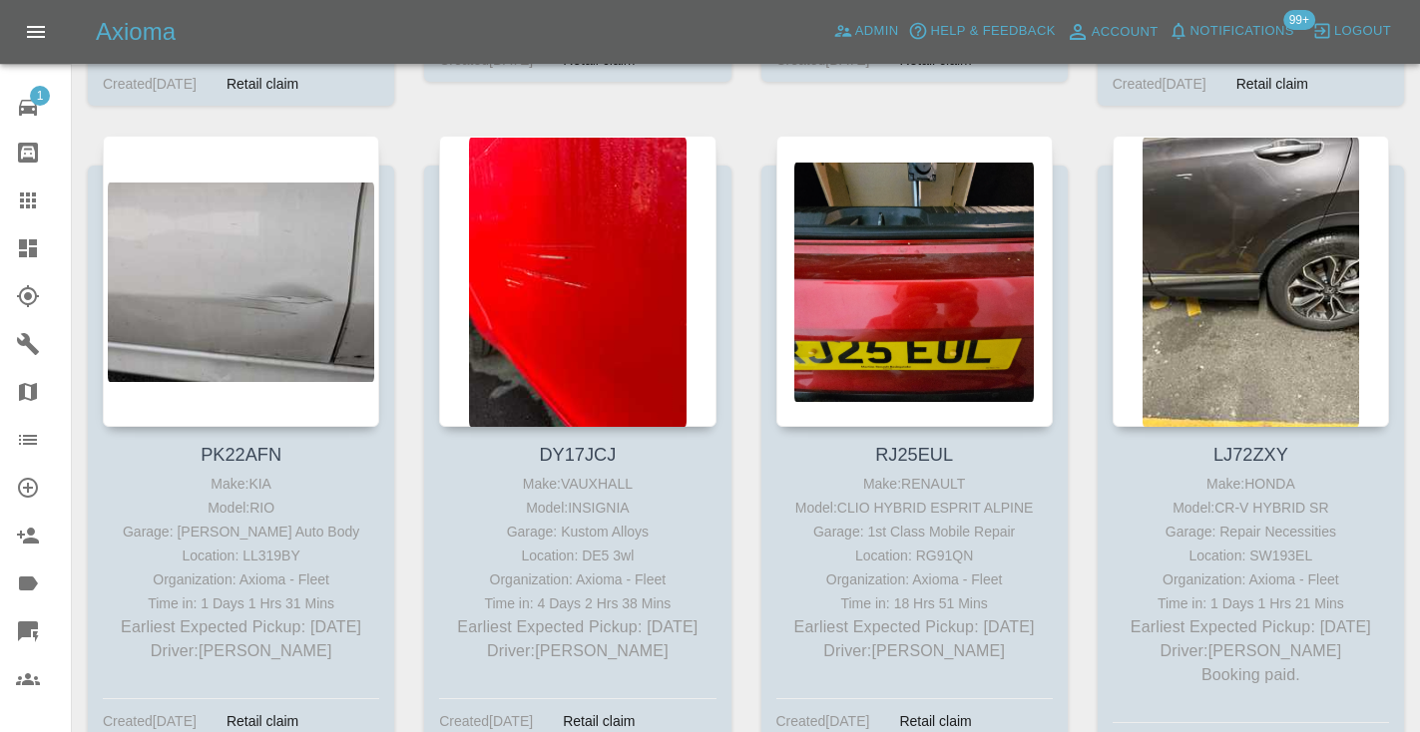
scroll to position [6312, 0]
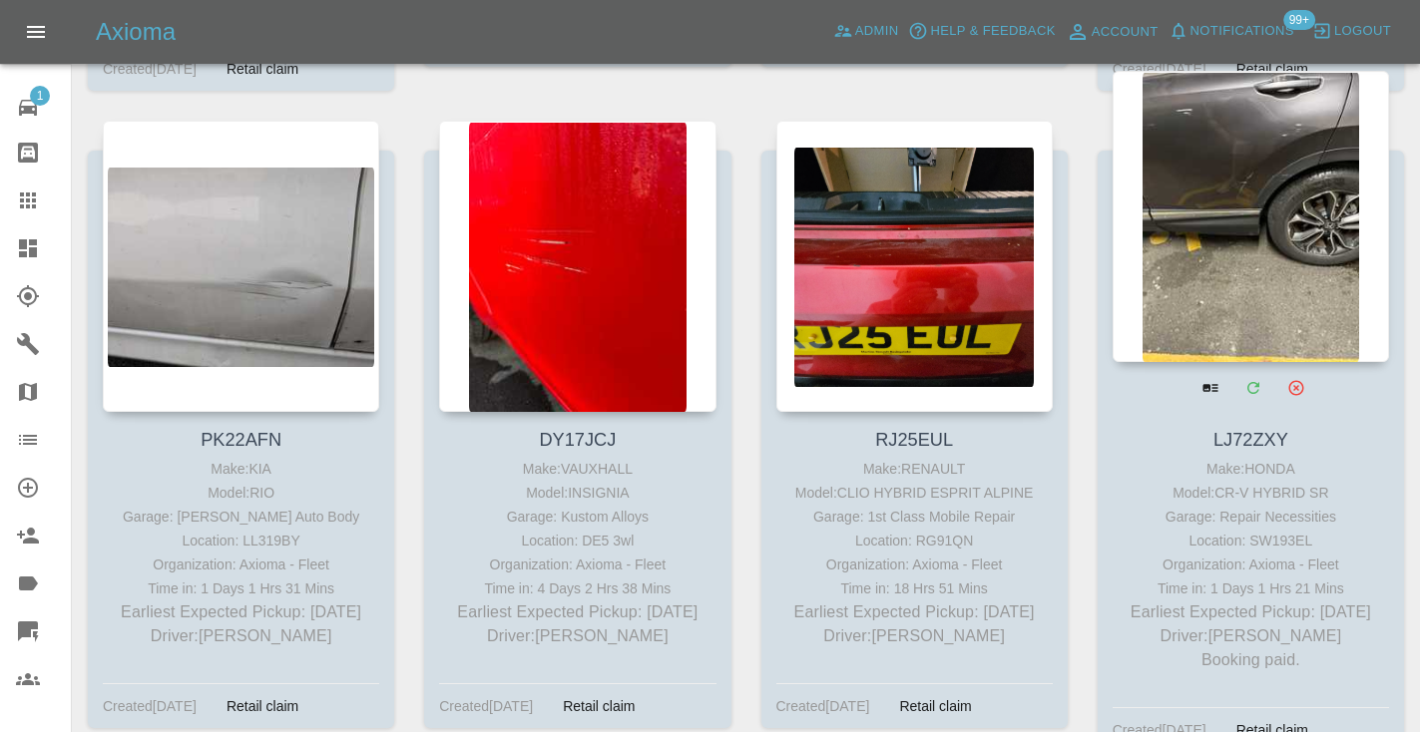
click at [1288, 164] on div at bounding box center [1250, 216] width 276 height 291
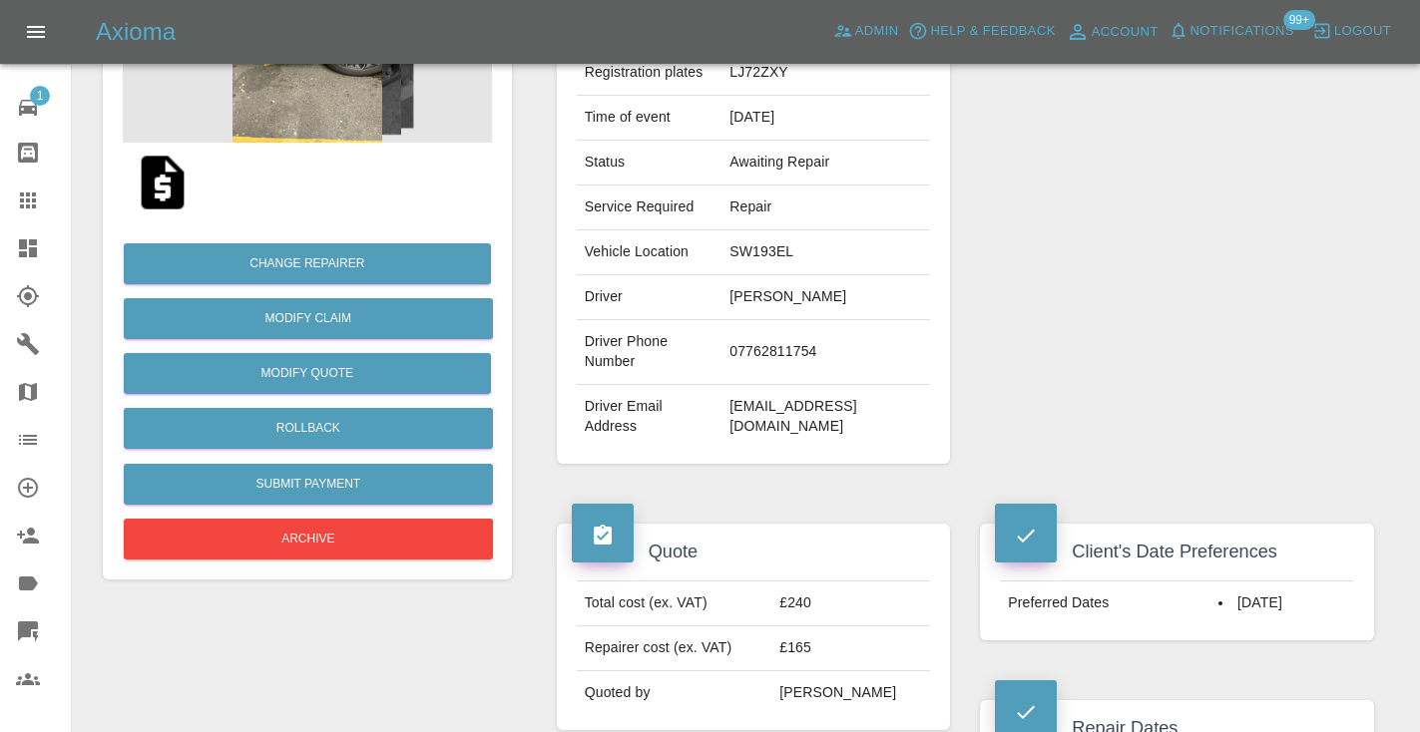
scroll to position [315, 0]
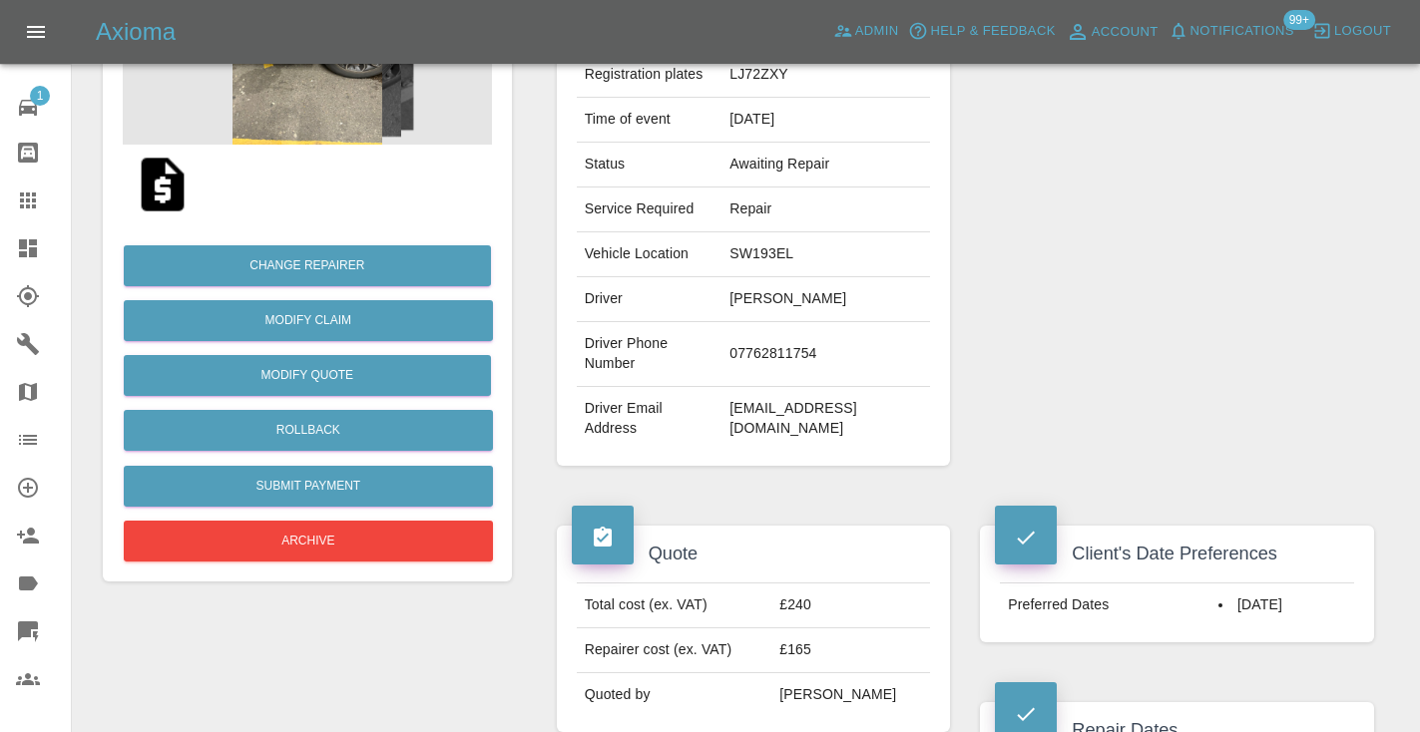
click at [796, 361] on td "07762811754" at bounding box center [825, 354] width 209 height 65
copy td "07762811754"
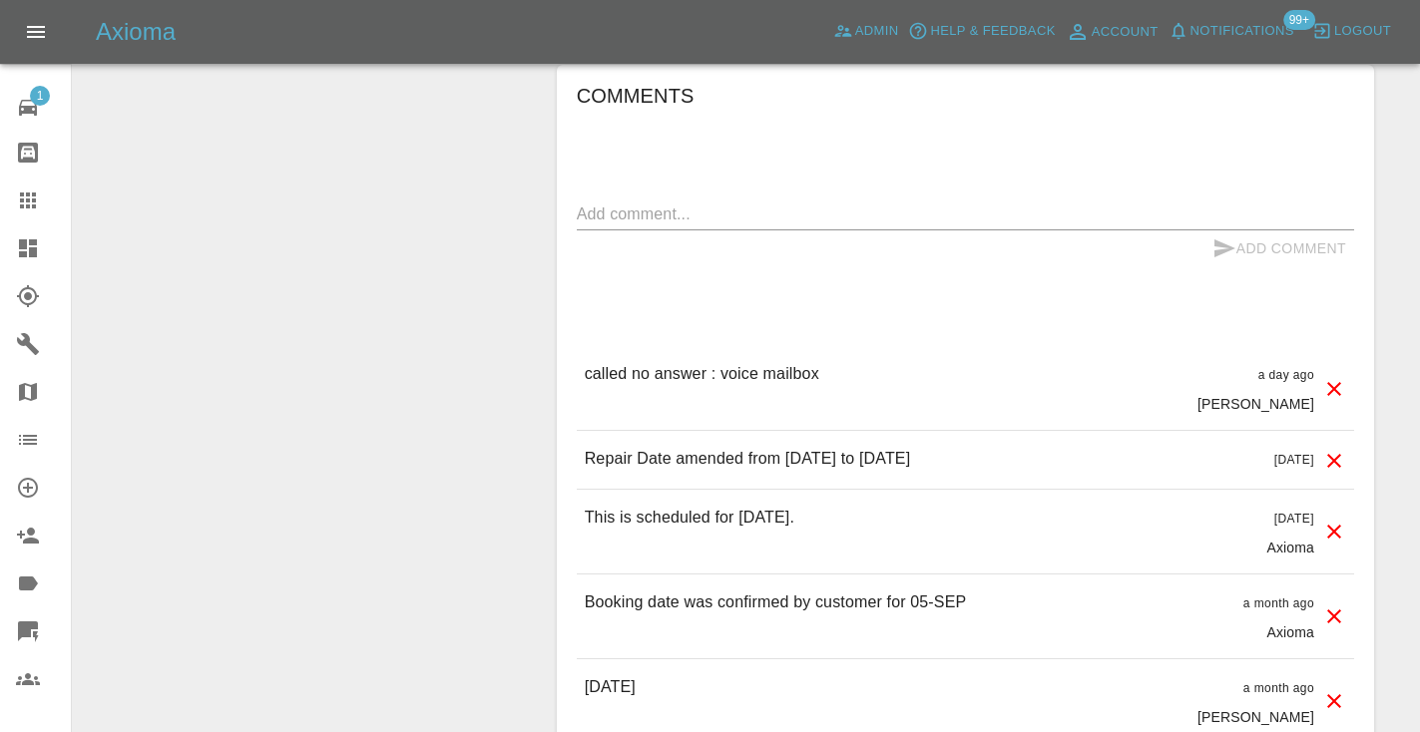
scroll to position [1863, 0]
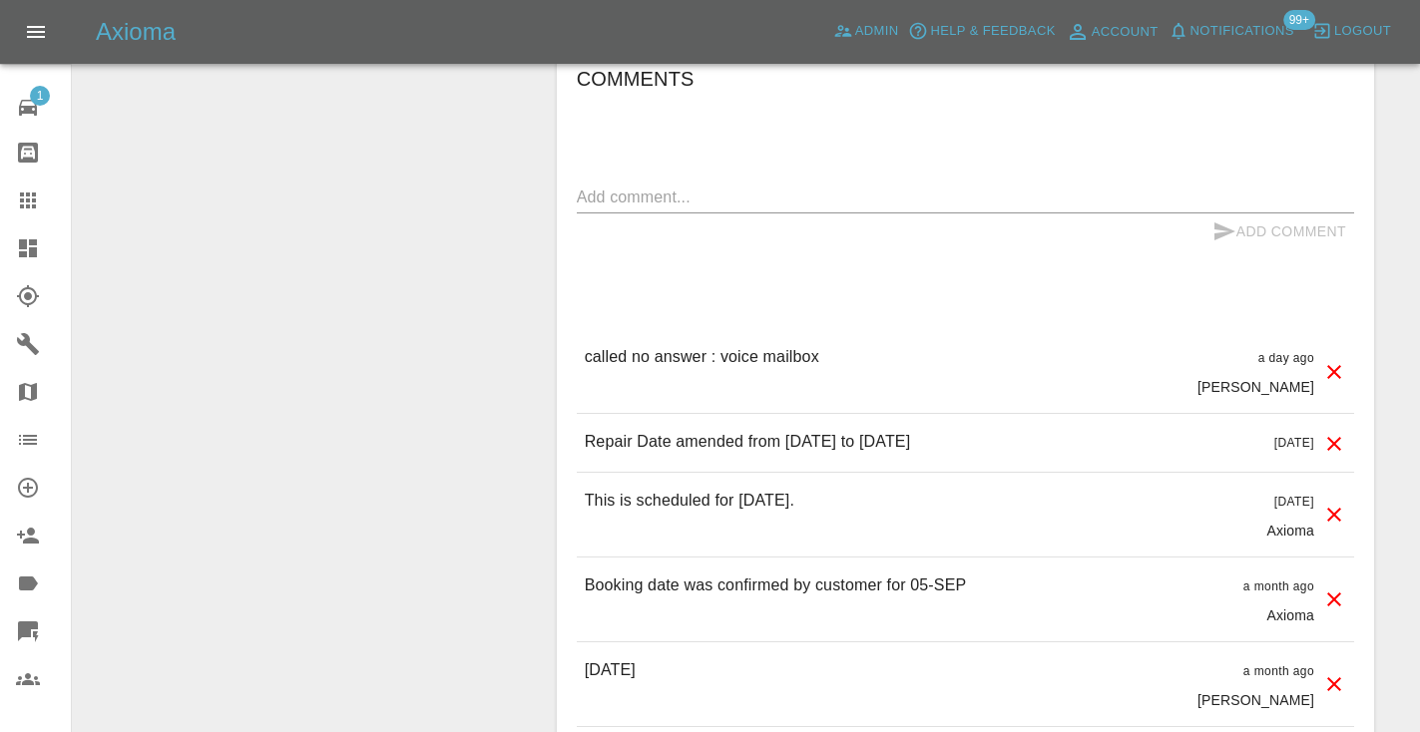
click at [607, 182] on div "x" at bounding box center [965, 198] width 777 height 32
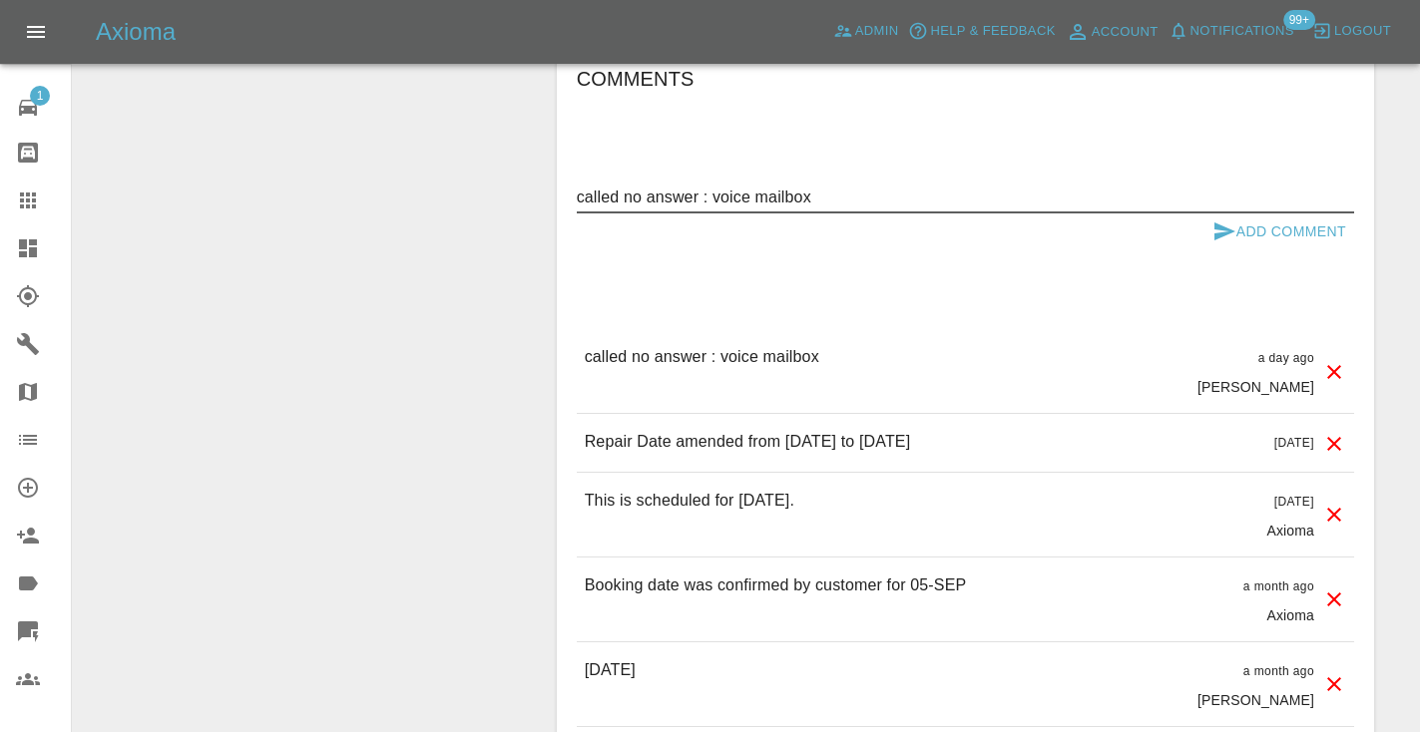
type textarea "called no answer : voice mailbox"
click at [1269, 232] on button "Add Comment" at bounding box center [1279, 231] width 150 height 37
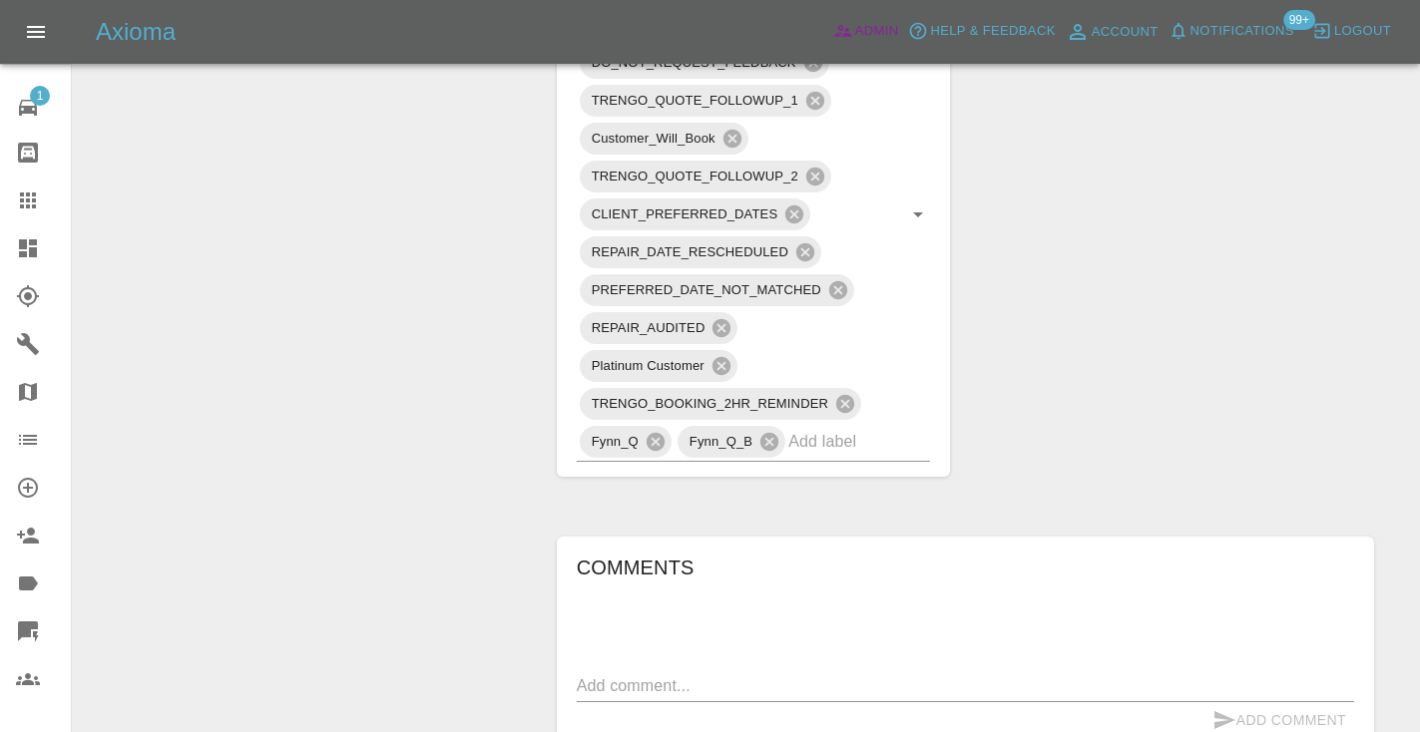
scroll to position [1343, 0]
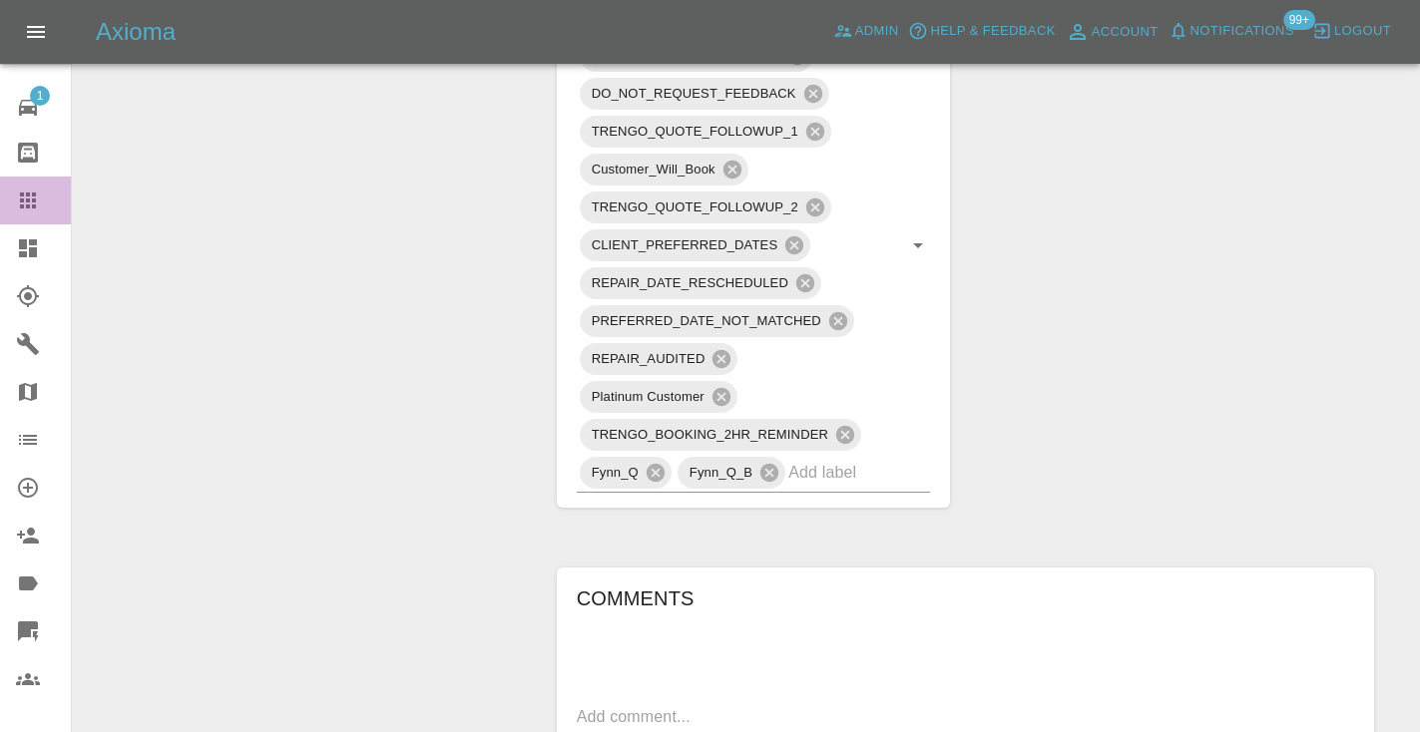
click at [38, 203] on icon at bounding box center [28, 201] width 24 height 24
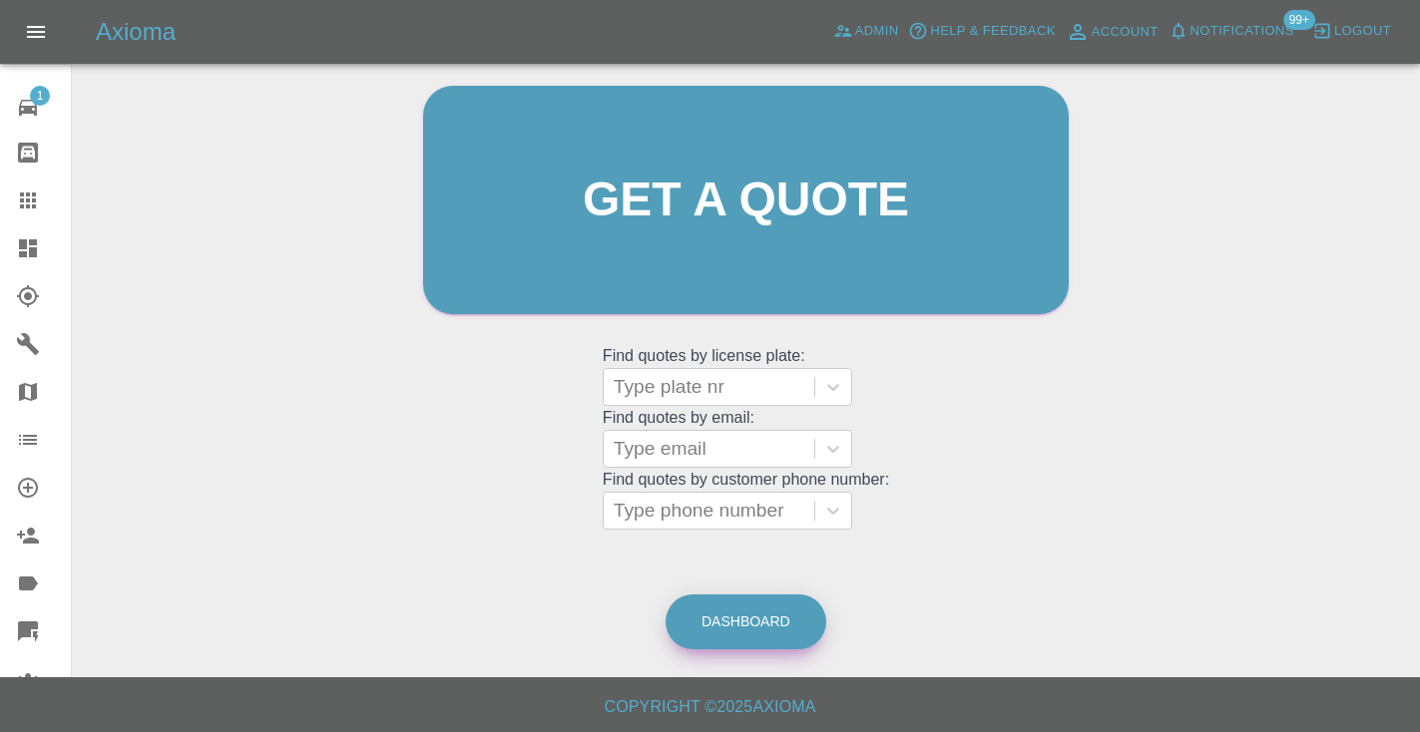
click at [751, 623] on link "Dashboard" at bounding box center [745, 622] width 161 height 55
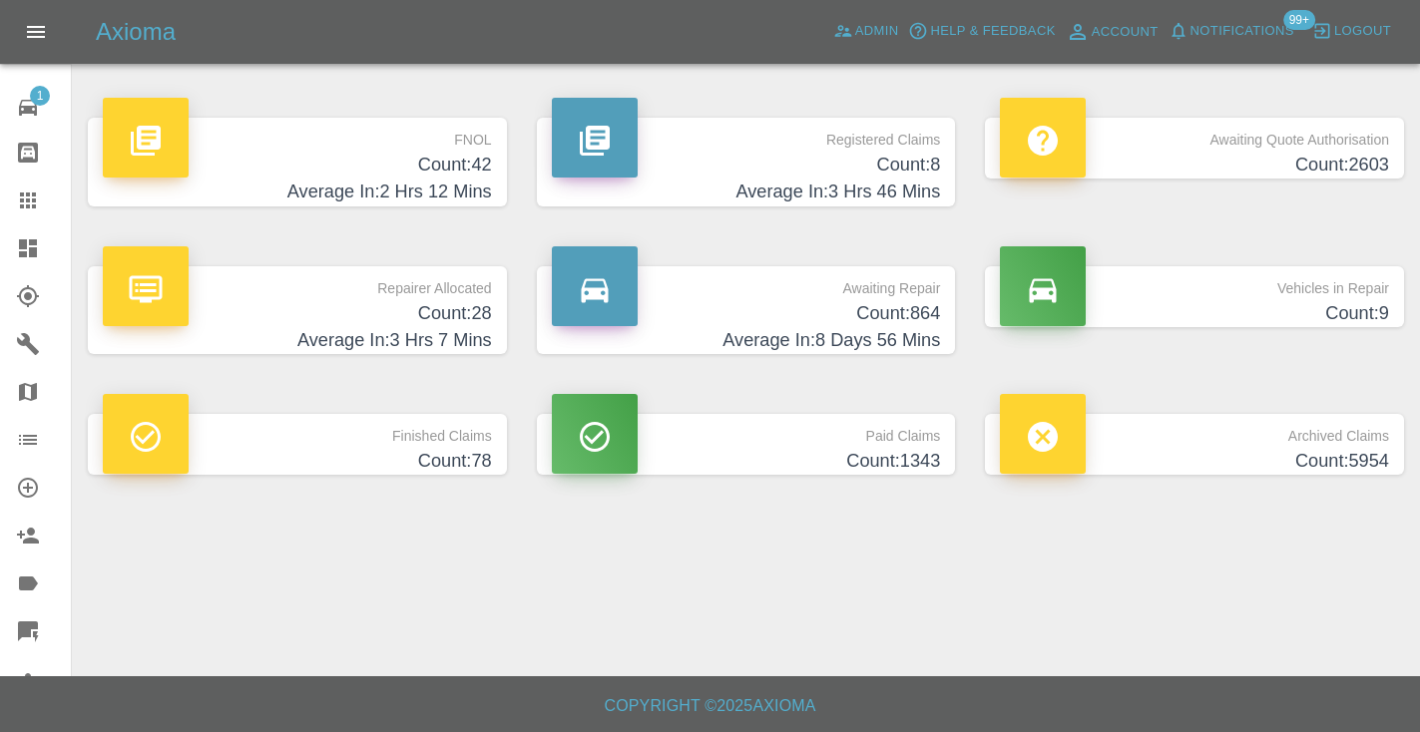
click at [866, 346] on h4 "Average In: 8 Days 56 Mins" at bounding box center [746, 340] width 389 height 27
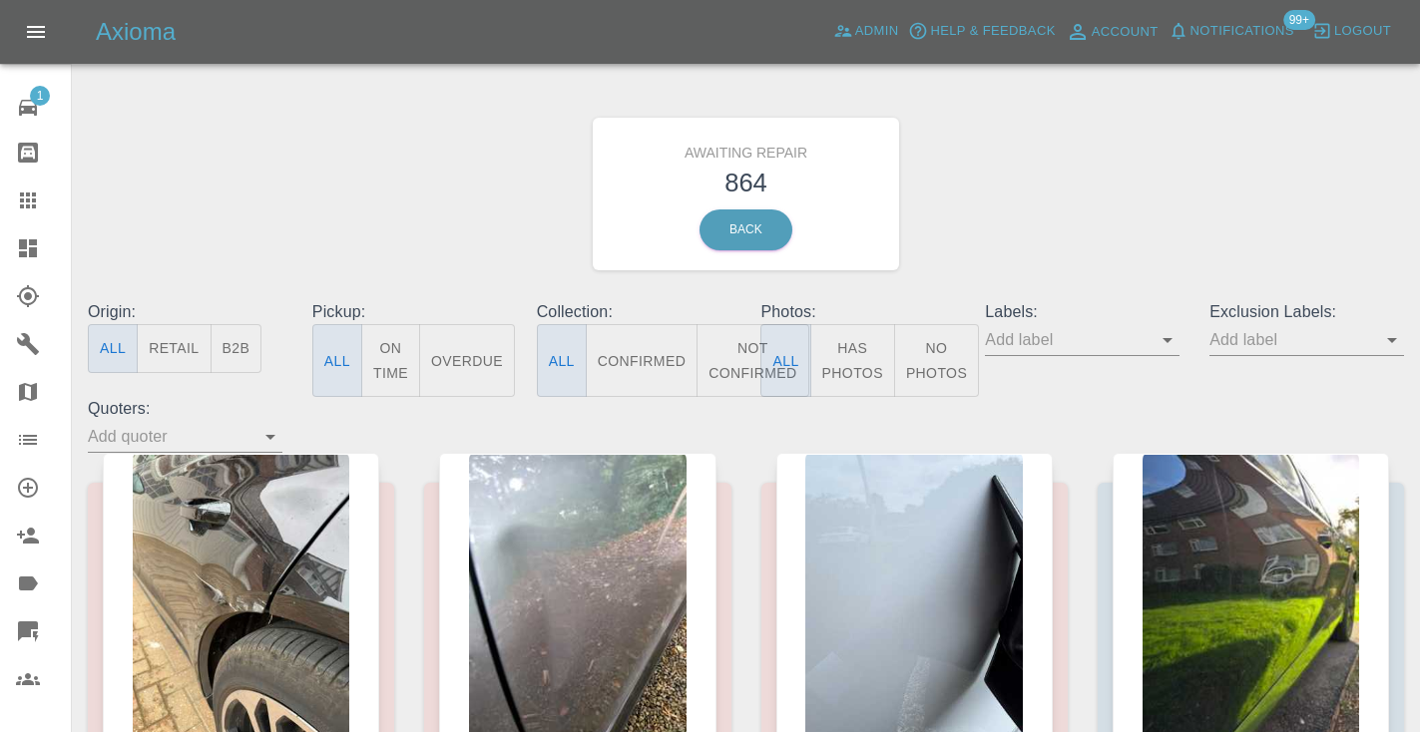
click at [746, 343] on button "Not Confirmed" at bounding box center [752, 360] width 112 height 73
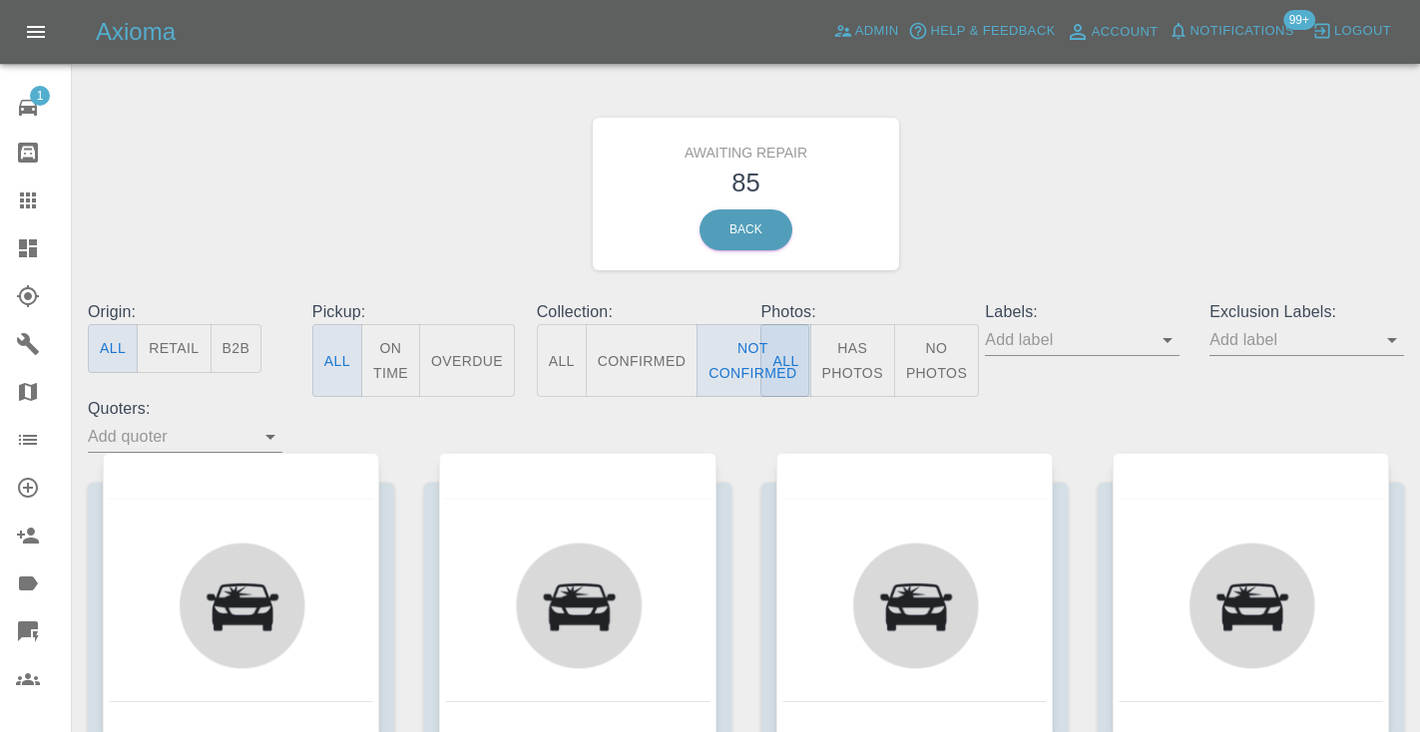
click at [1116, 199] on div "Awaiting Repair 85 Back" at bounding box center [746, 194] width 1346 height 212
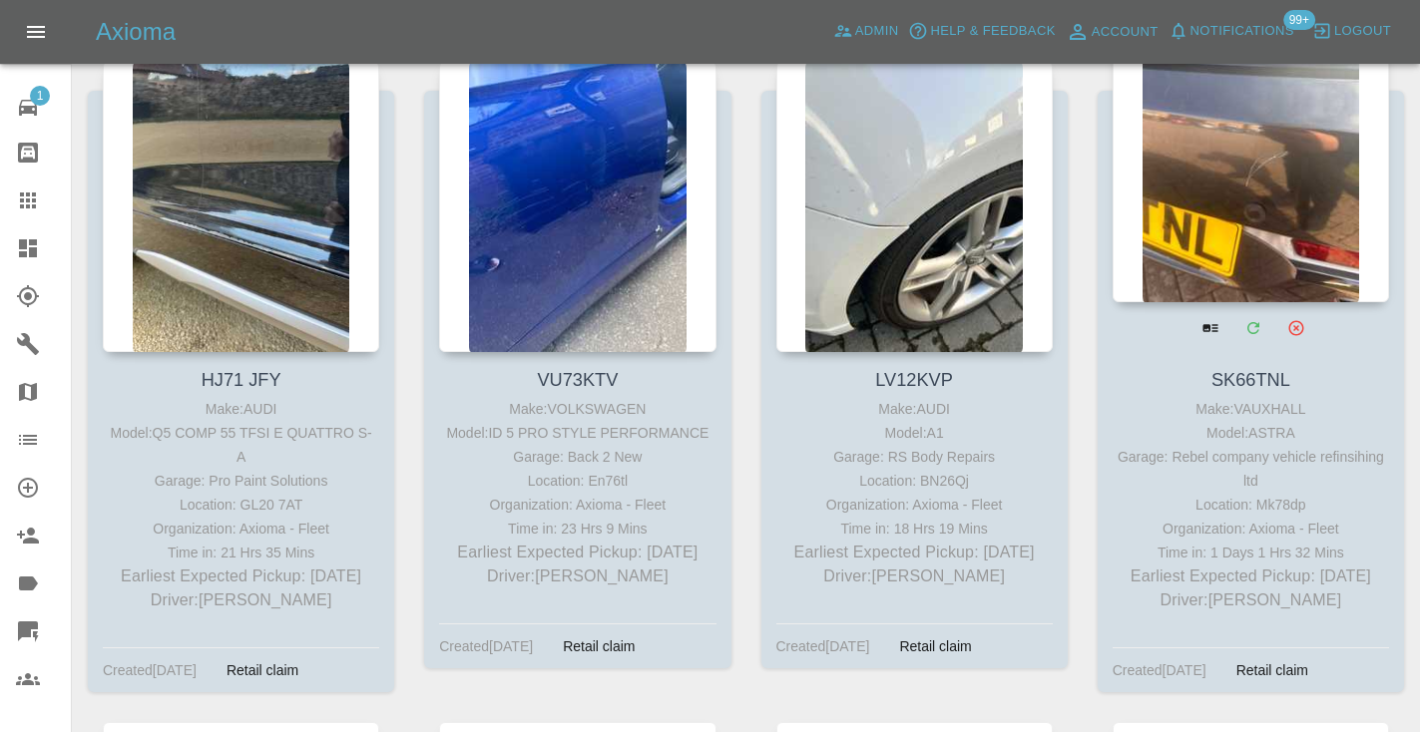
scroll to position [5852, 0]
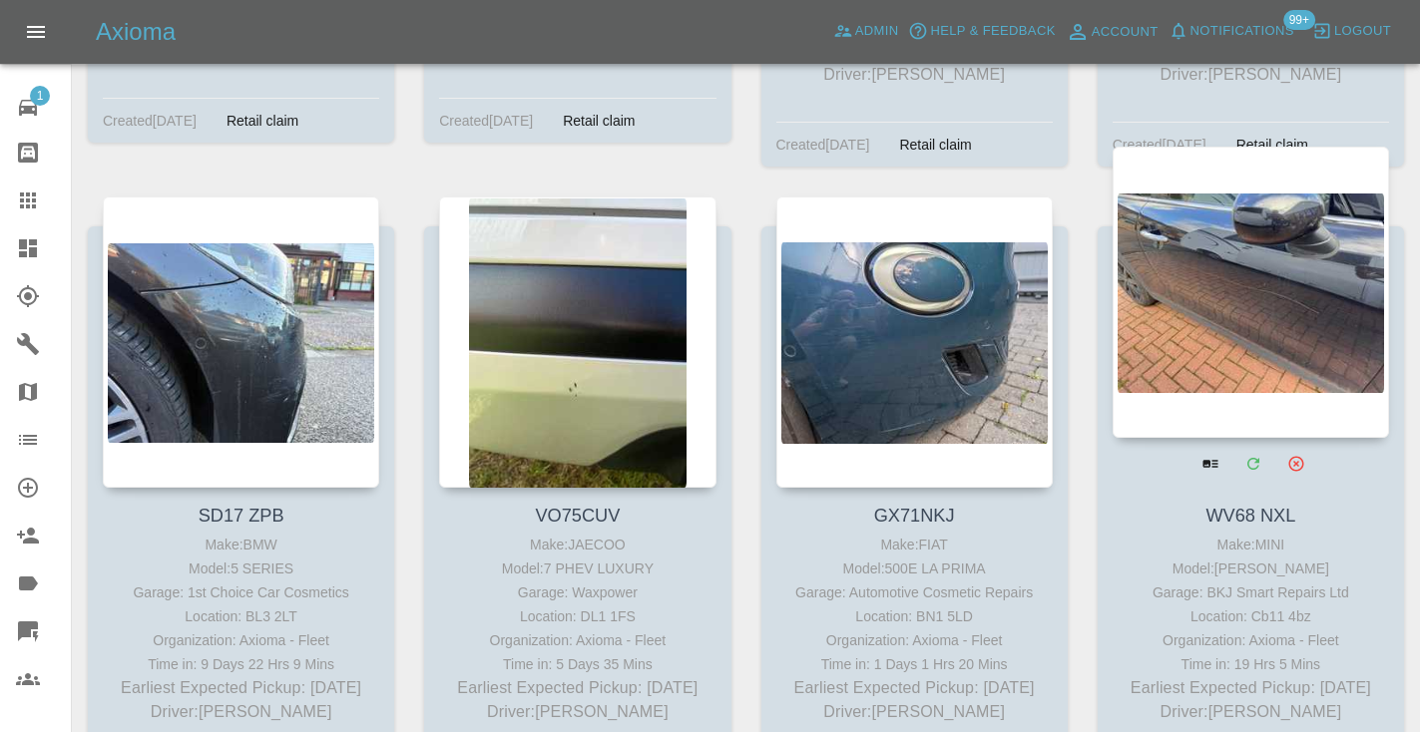
scroll to position [8191, 0]
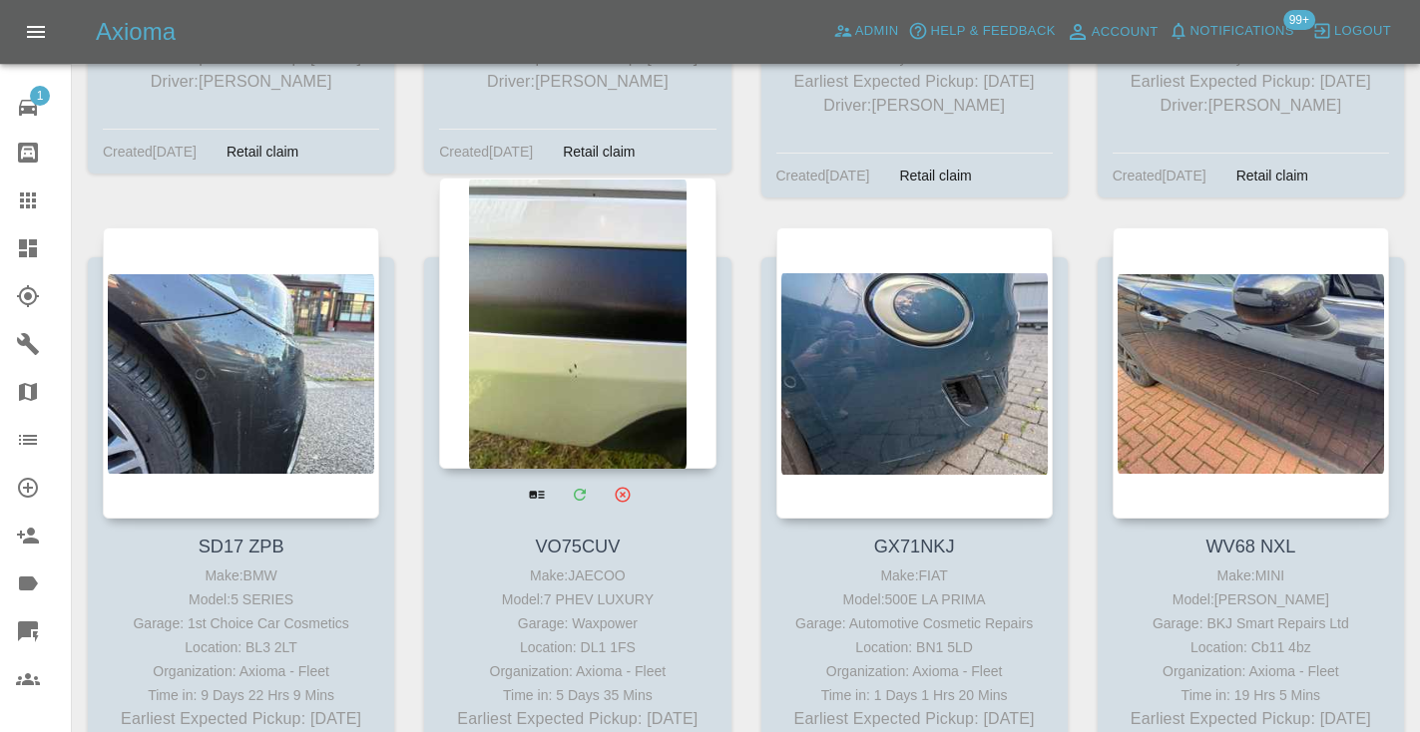
click at [615, 298] on div at bounding box center [577, 323] width 276 height 291
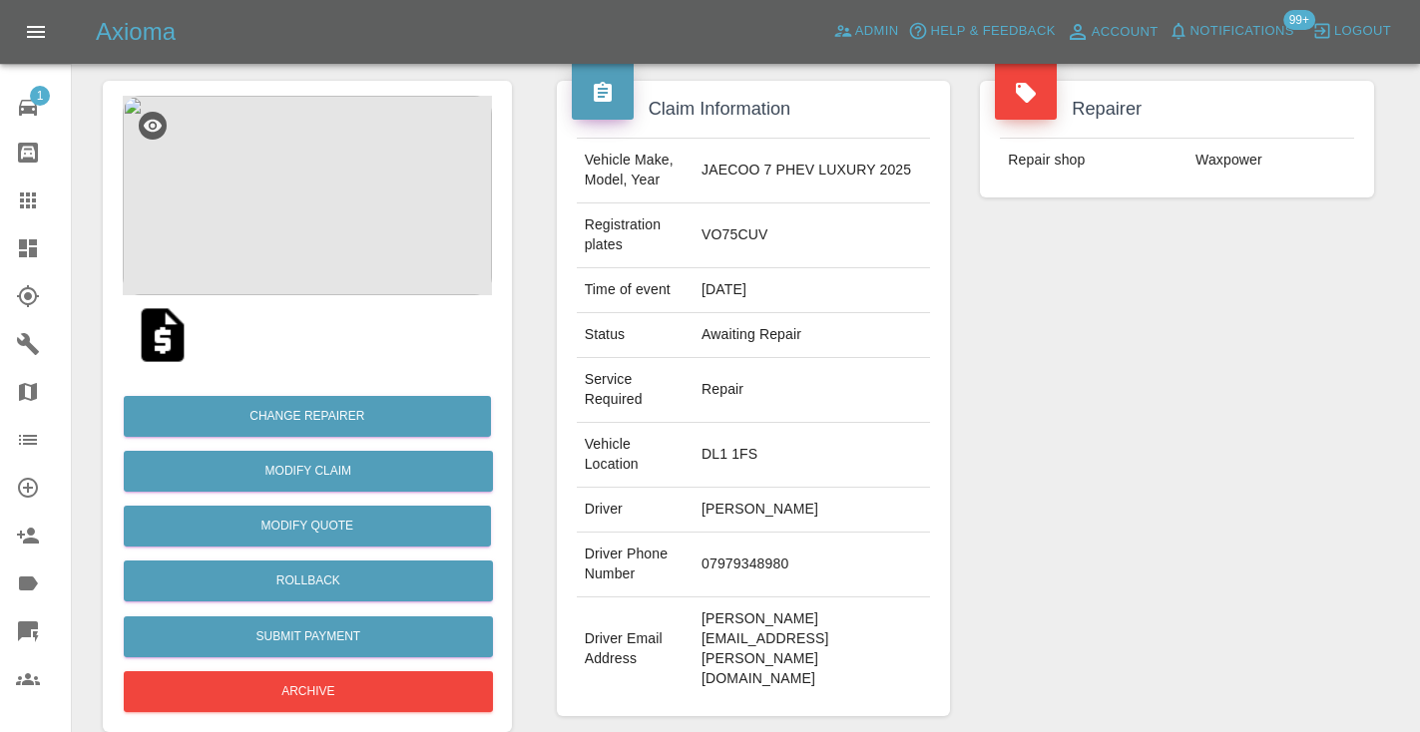
scroll to position [180, 0]
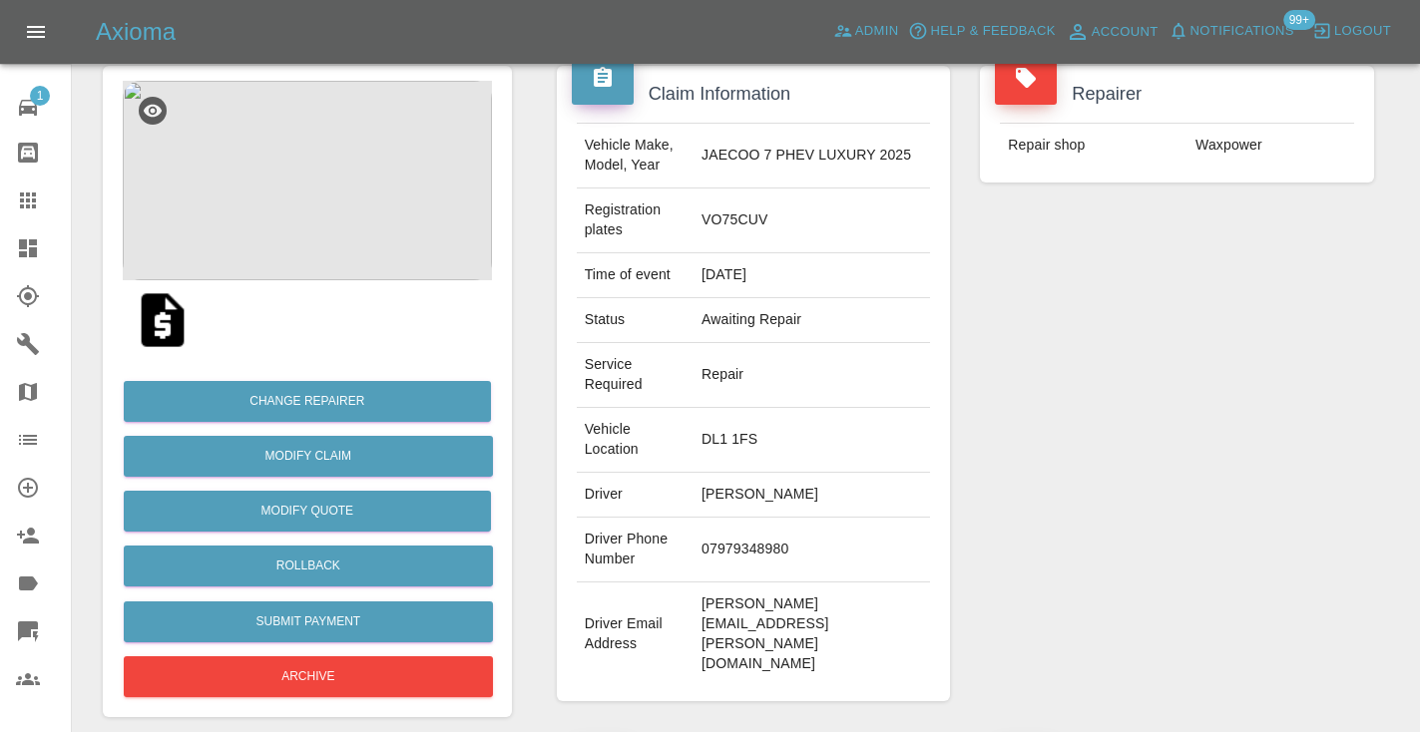
click at [746, 550] on td "07979348980" at bounding box center [811, 550] width 236 height 65
copy td "07979348980"
click at [1291, 414] on div "Repairer Repair shop Waxpower" at bounding box center [1177, 383] width 424 height 695
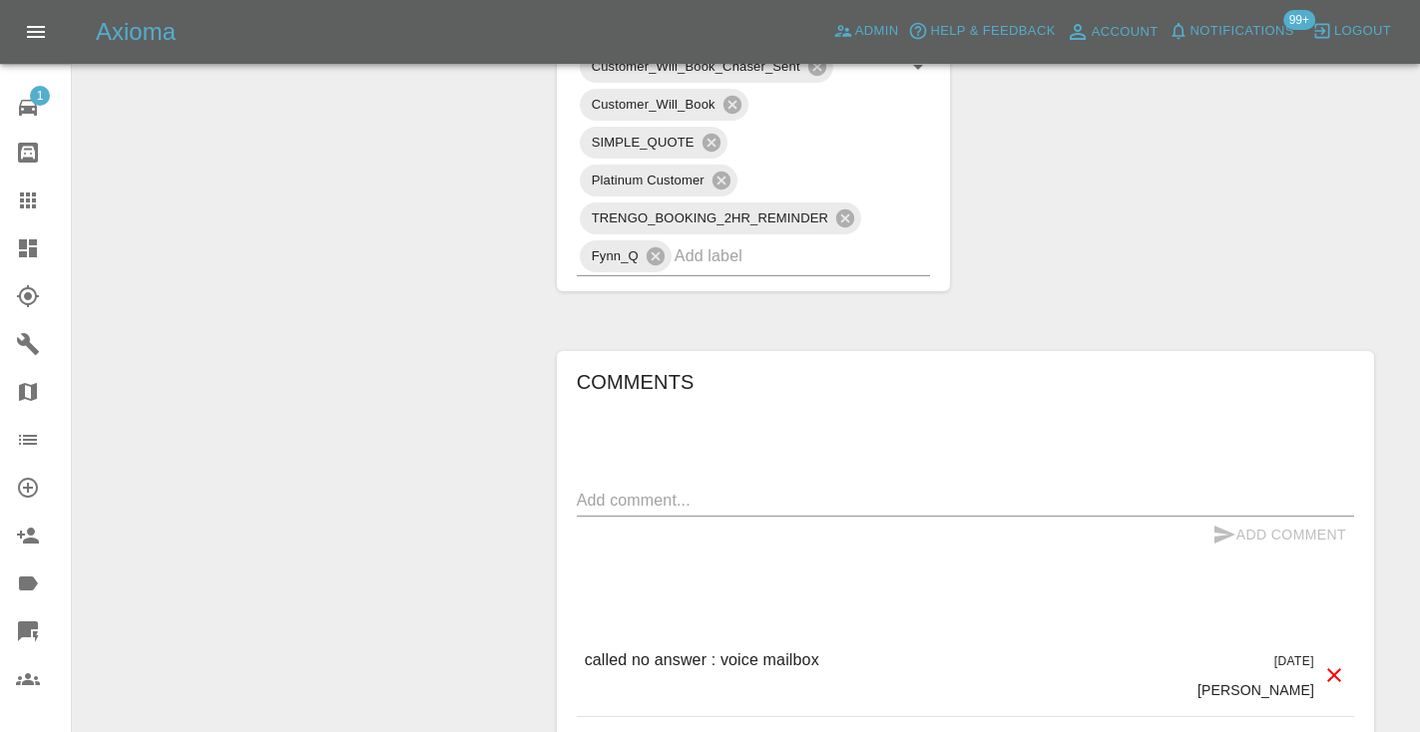
scroll to position [1459, 0]
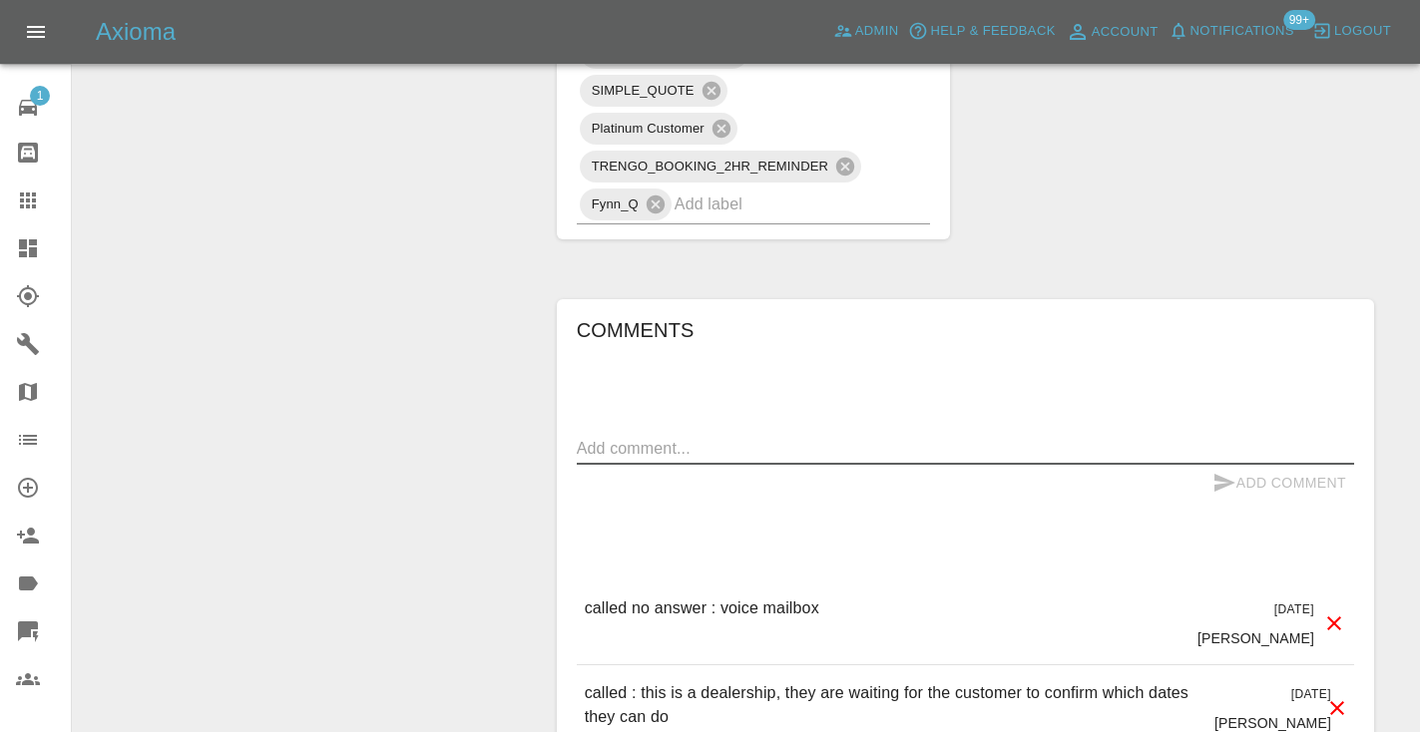
click at [636, 437] on textarea at bounding box center [965, 448] width 777 height 23
type textarea "called no answer : voice mailbox"
click at [1241, 465] on button "Add Comment" at bounding box center [1279, 483] width 150 height 37
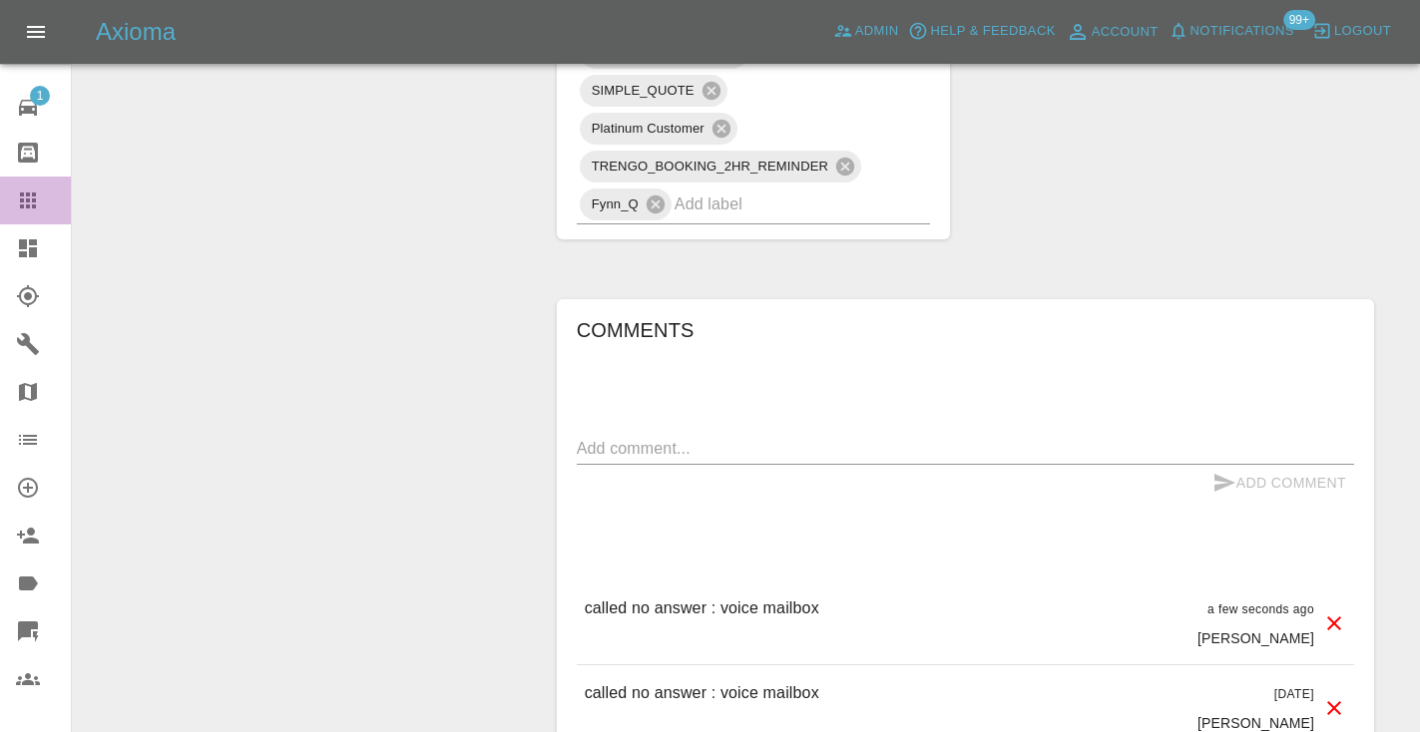
click at [39, 200] on icon at bounding box center [28, 201] width 24 height 24
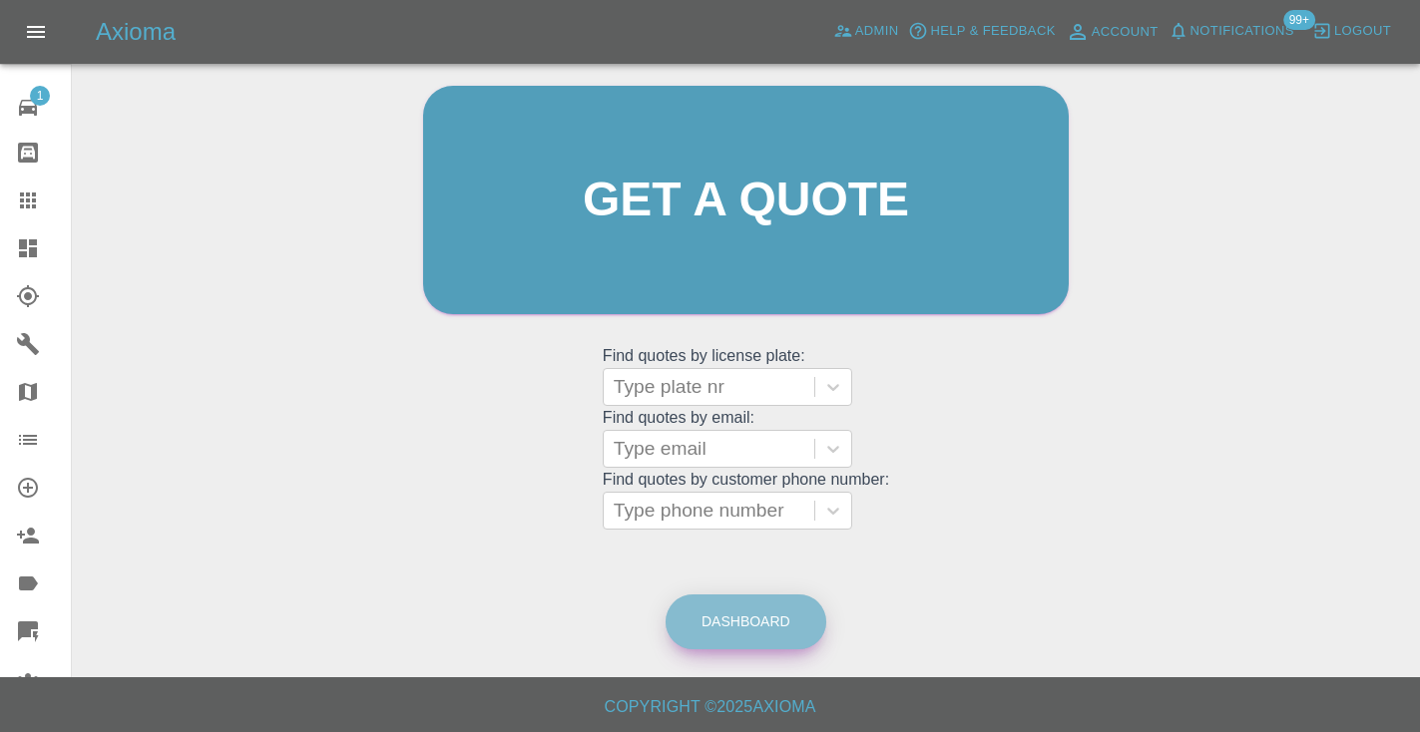
click at [700, 615] on link "Dashboard" at bounding box center [745, 622] width 161 height 55
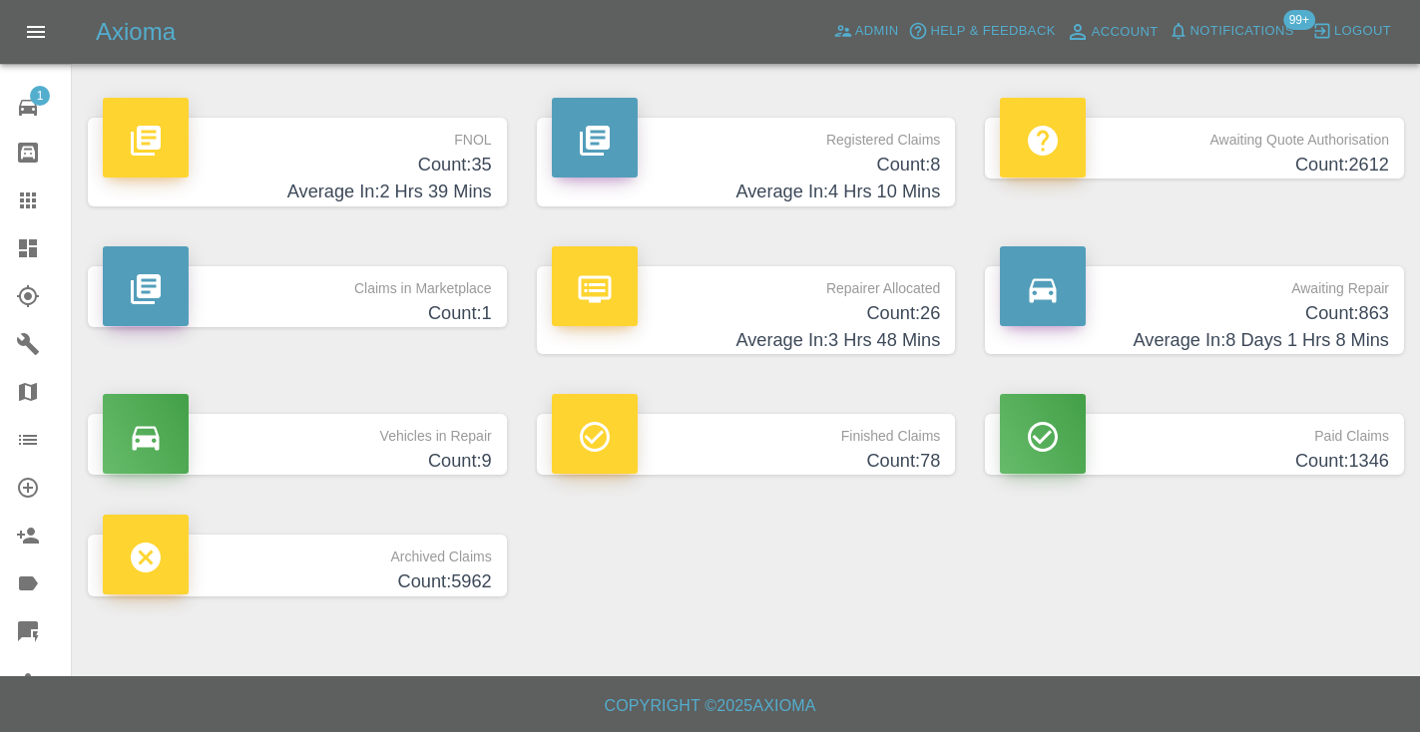
click at [1350, 322] on h4 "Count: 863" at bounding box center [1194, 313] width 389 height 27
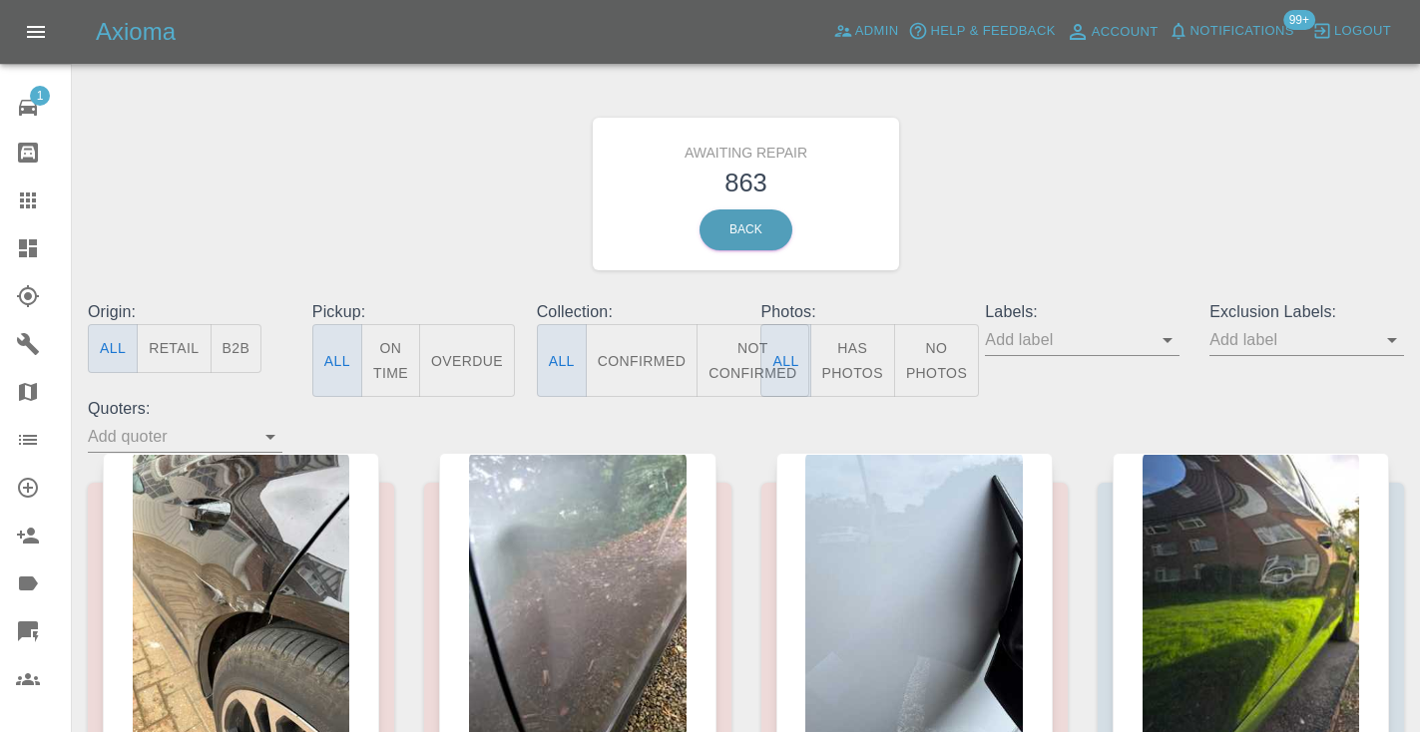
click at [740, 359] on button "Not Confirmed" at bounding box center [752, 360] width 112 height 73
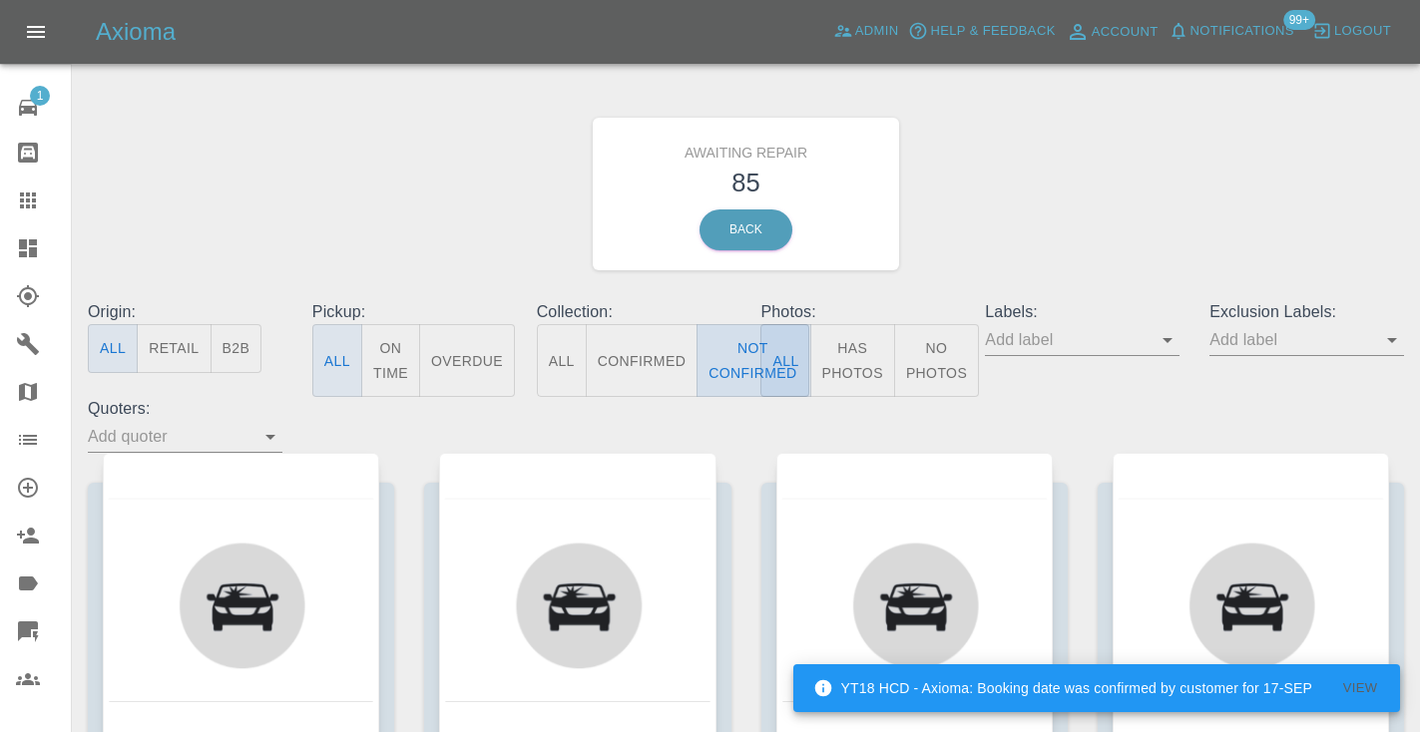
type button "false"
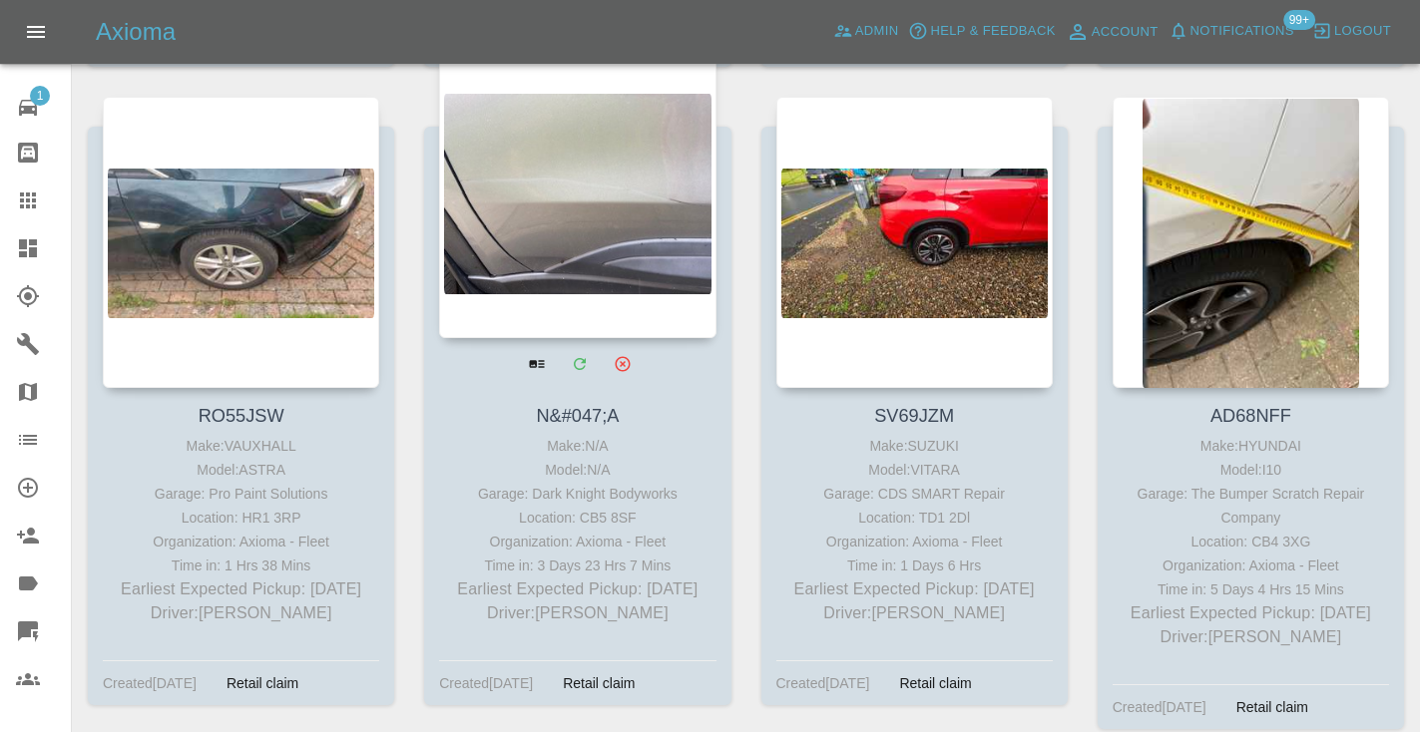
scroll to position [8816, 0]
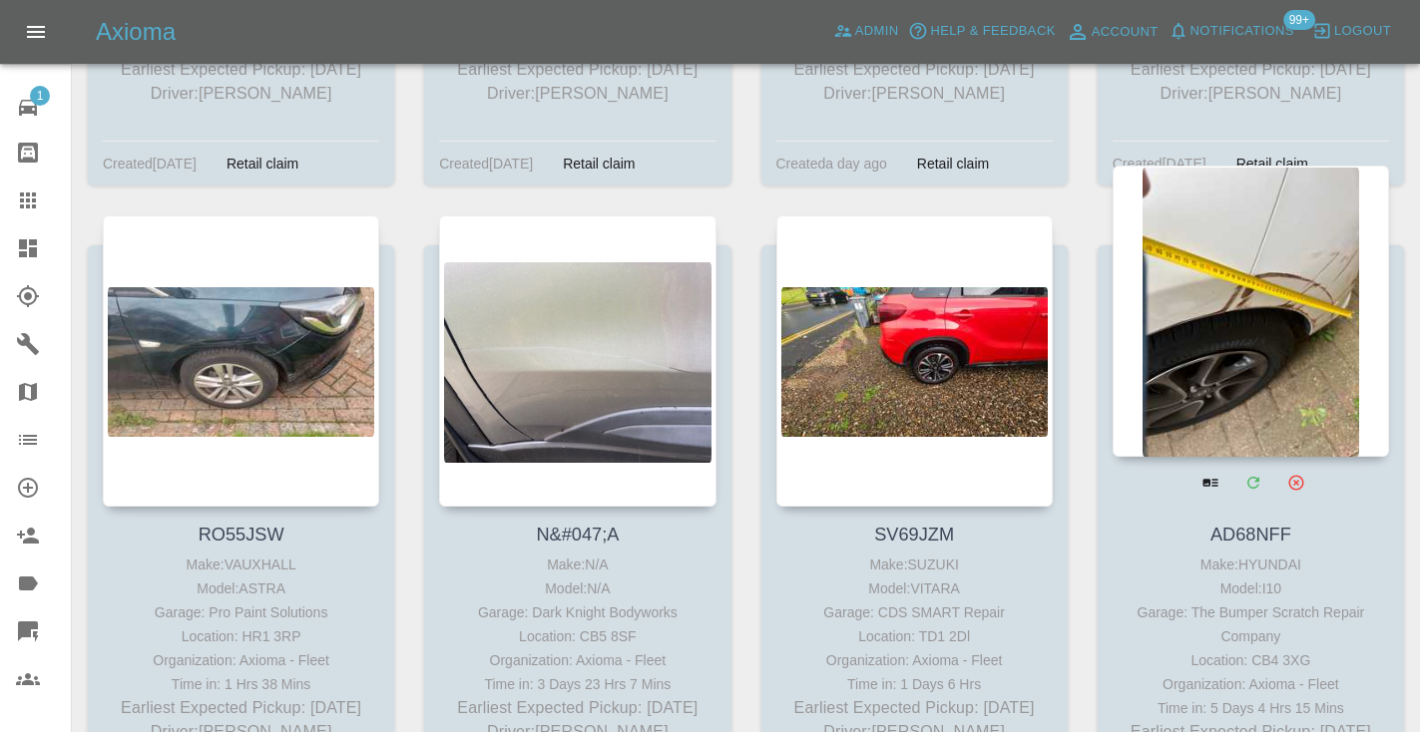
click at [1267, 319] on div at bounding box center [1250, 311] width 276 height 291
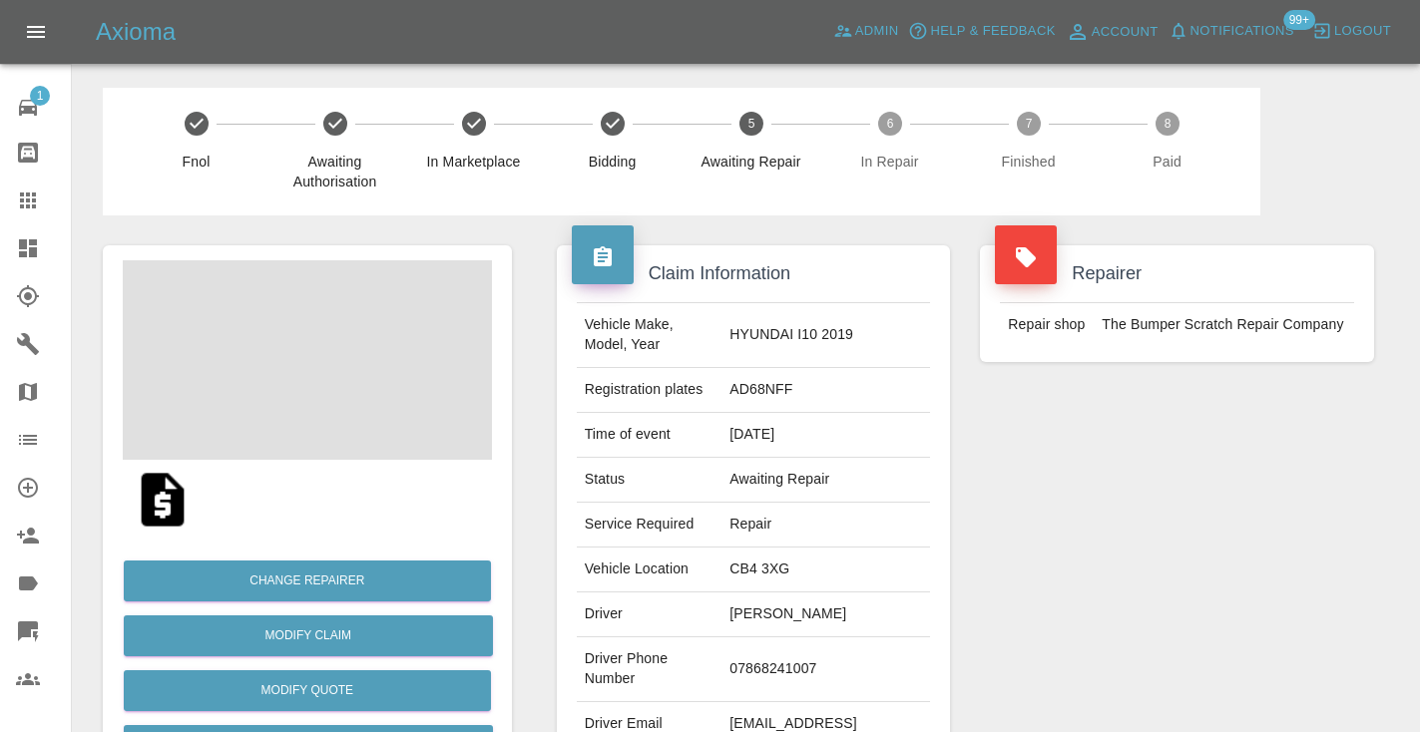
click at [831, 652] on td "07868241007" at bounding box center [825, 669] width 209 height 65
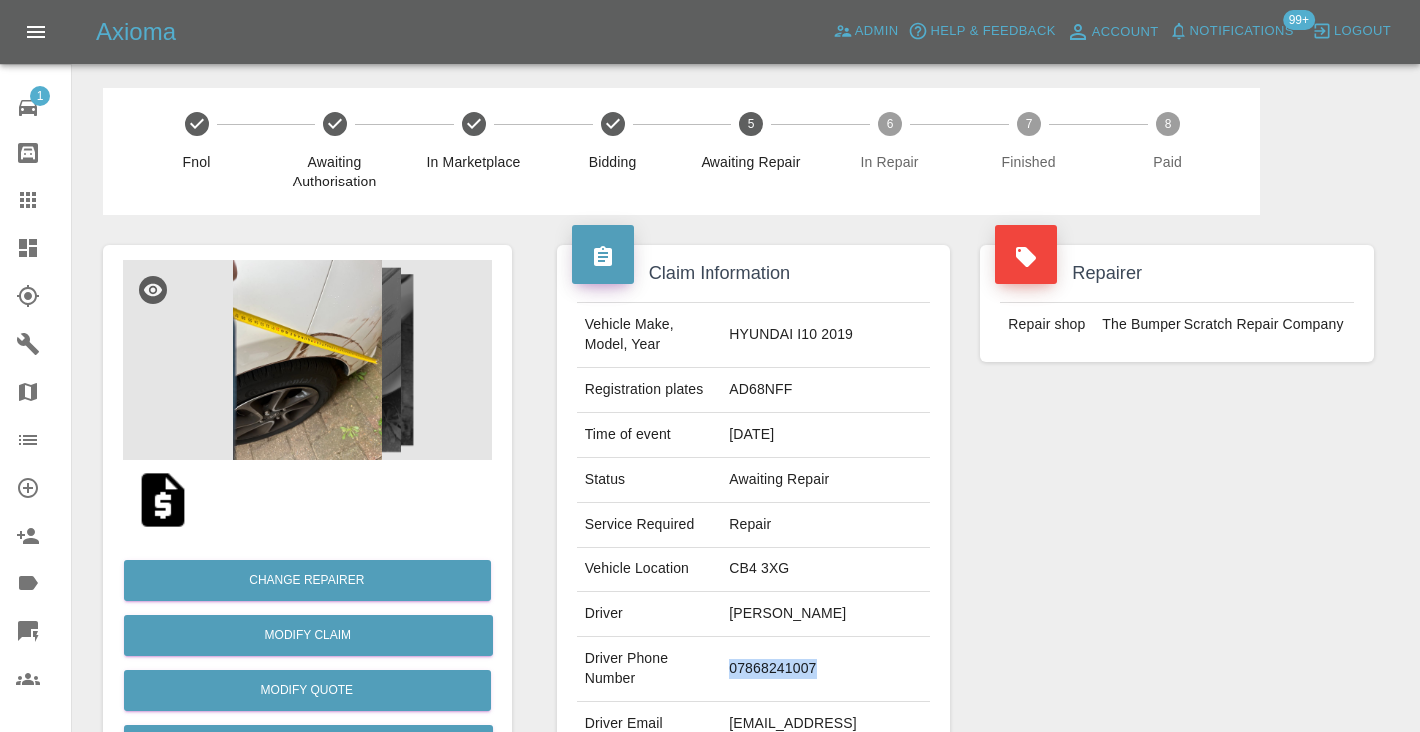
copy td "07868241007"
click at [1198, 525] on div "Repairer Repair shop The Bumper Scratch Repair Company" at bounding box center [1177, 513] width 424 height 596
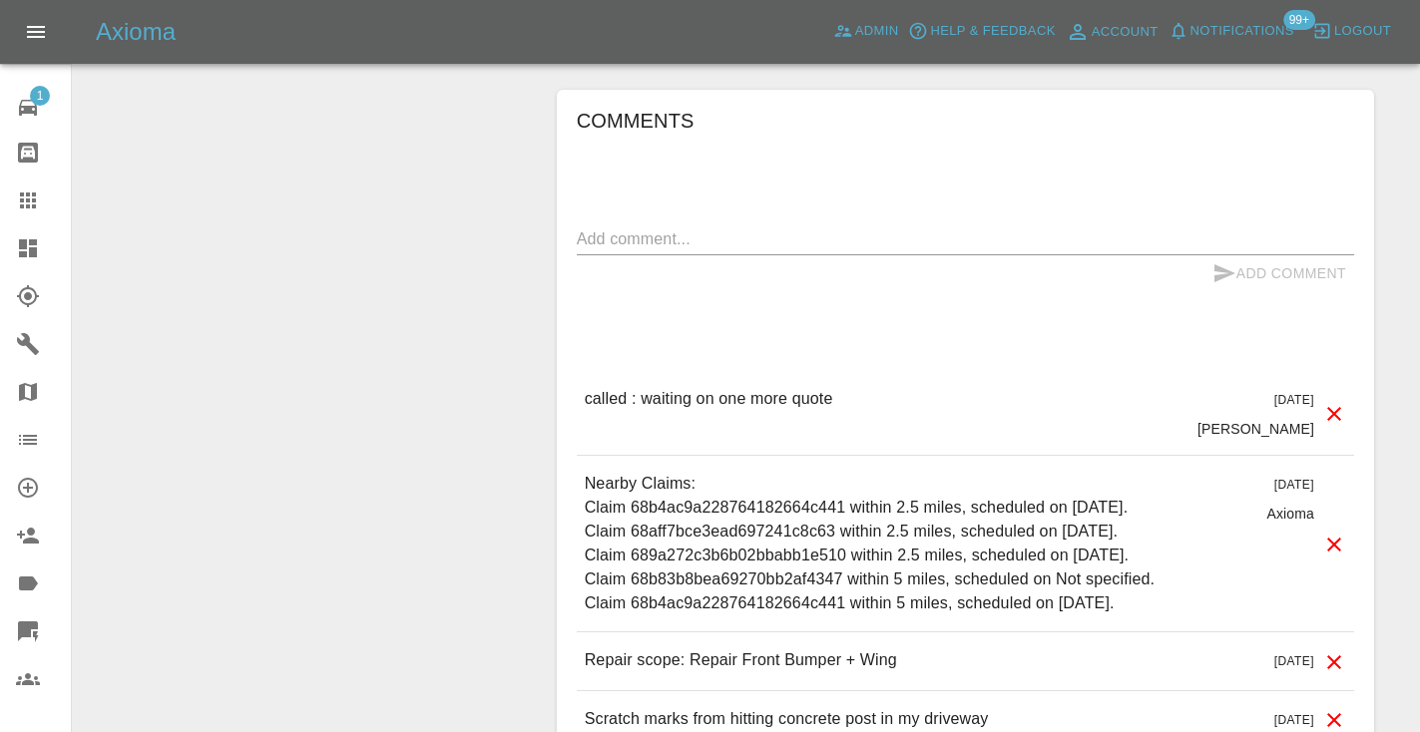
scroll to position [1743, 0]
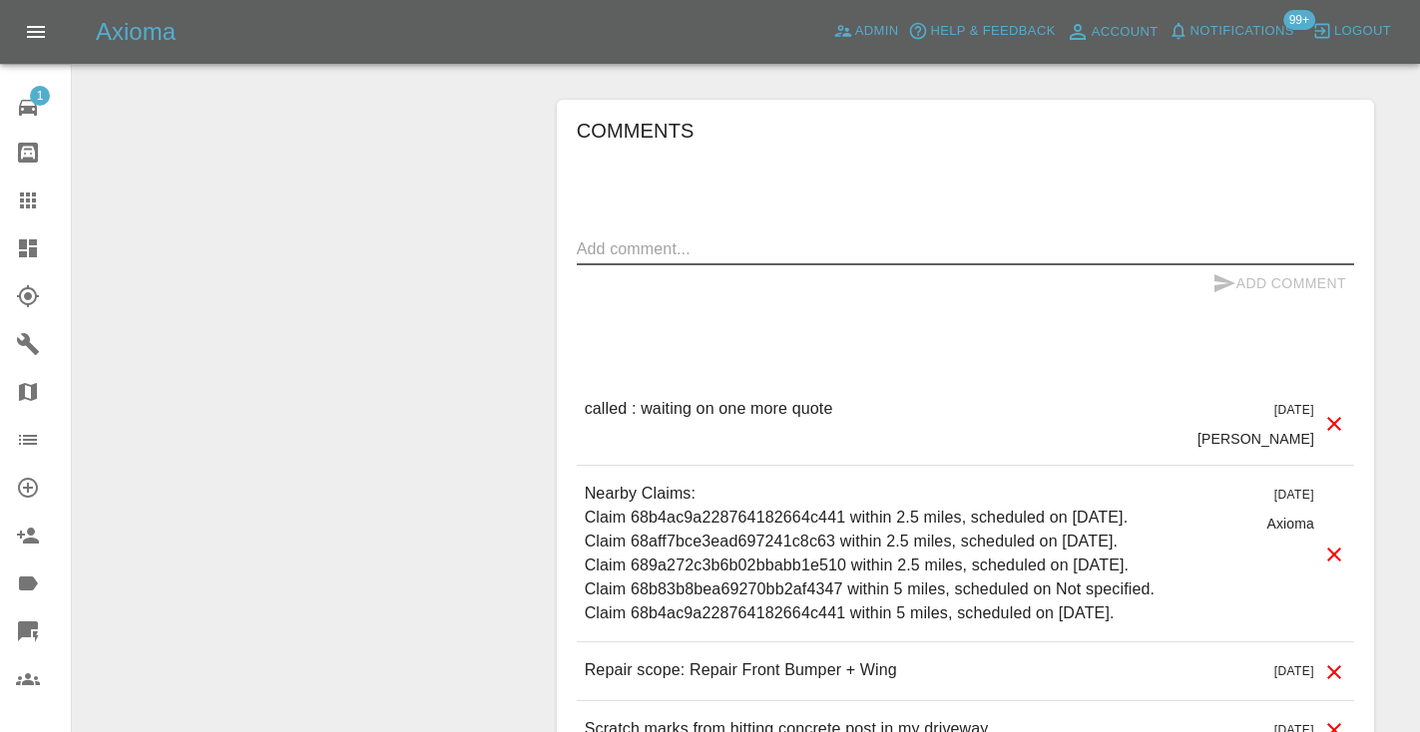
click at [632, 237] on textarea at bounding box center [965, 248] width 777 height 23
type textarea "called : says she will get back to us in a. week or two"
click at [1221, 274] on icon "submit" at bounding box center [1224, 283] width 21 height 18
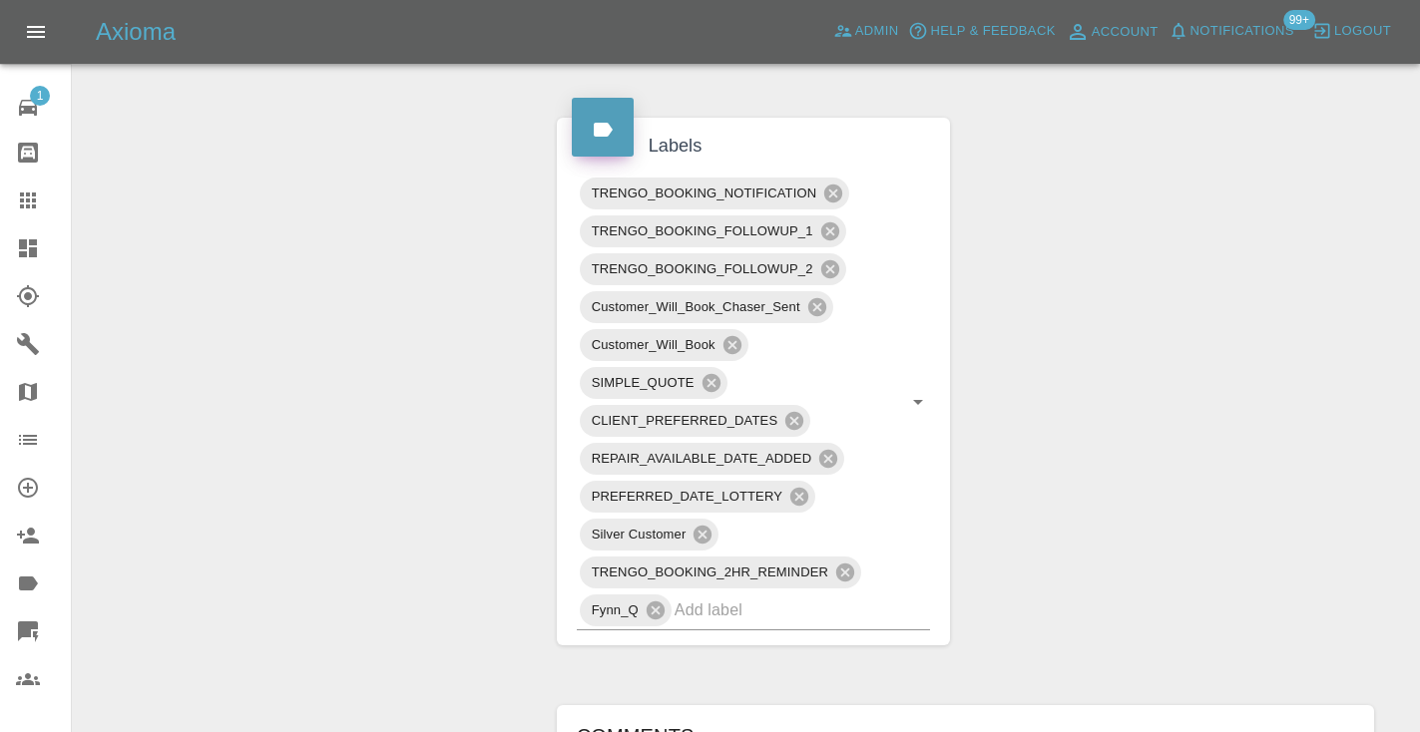
scroll to position [1069, 0]
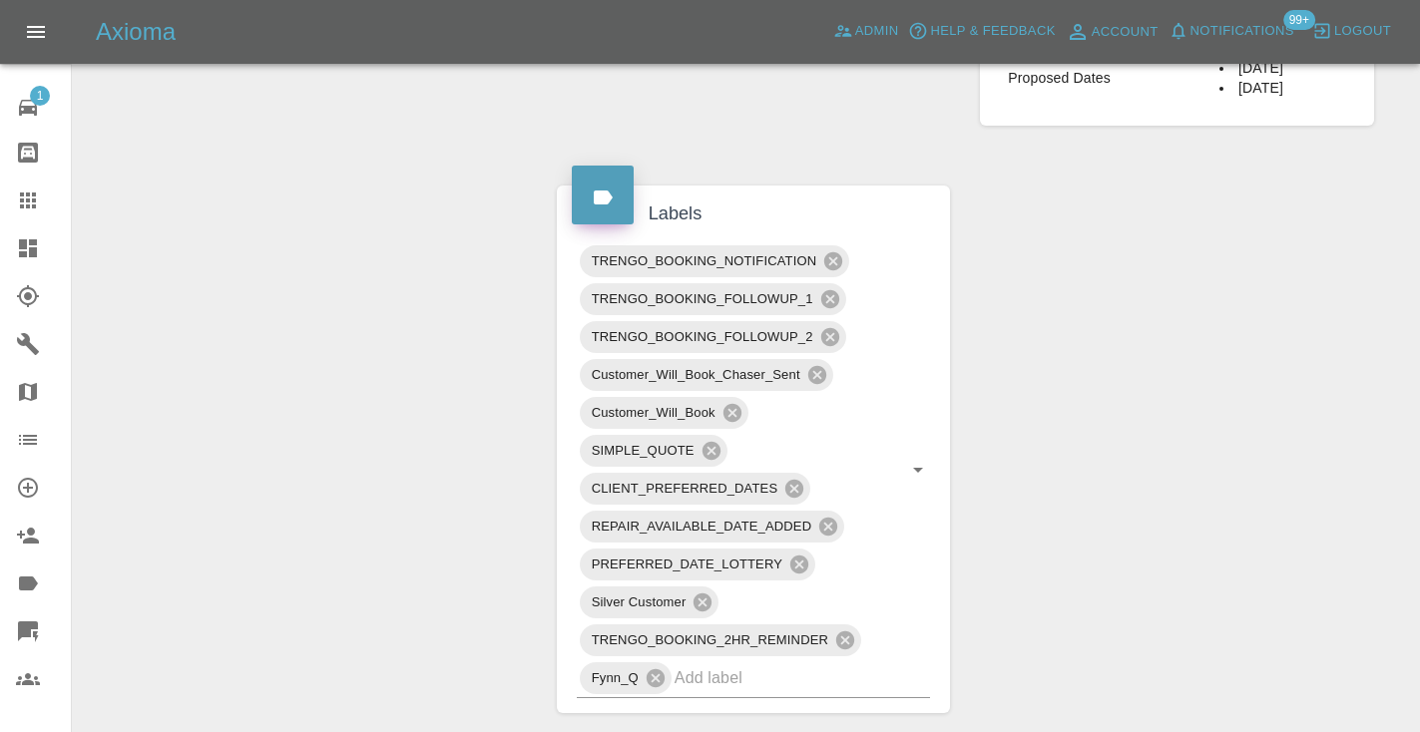
click at [28, 197] on icon at bounding box center [28, 201] width 16 height 16
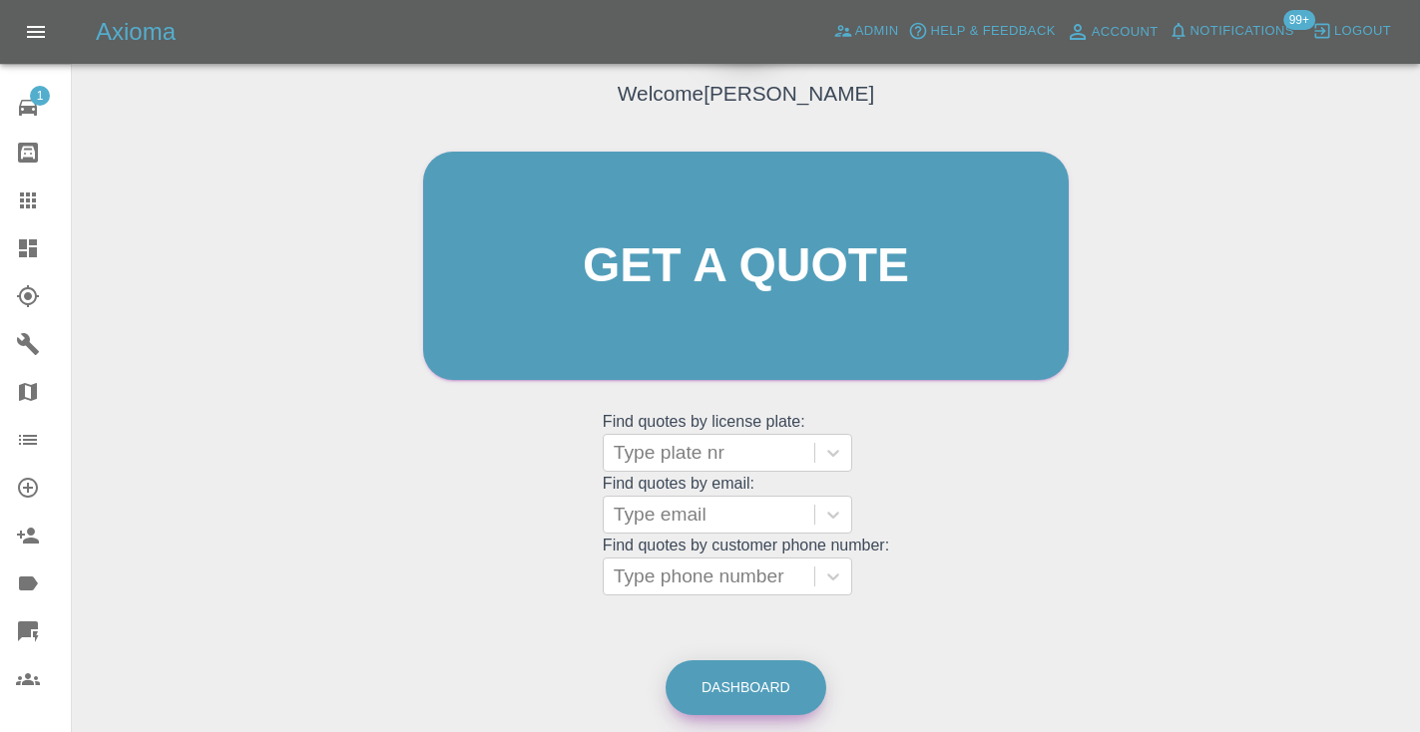
click at [739, 693] on link "Dashboard" at bounding box center [745, 687] width 161 height 55
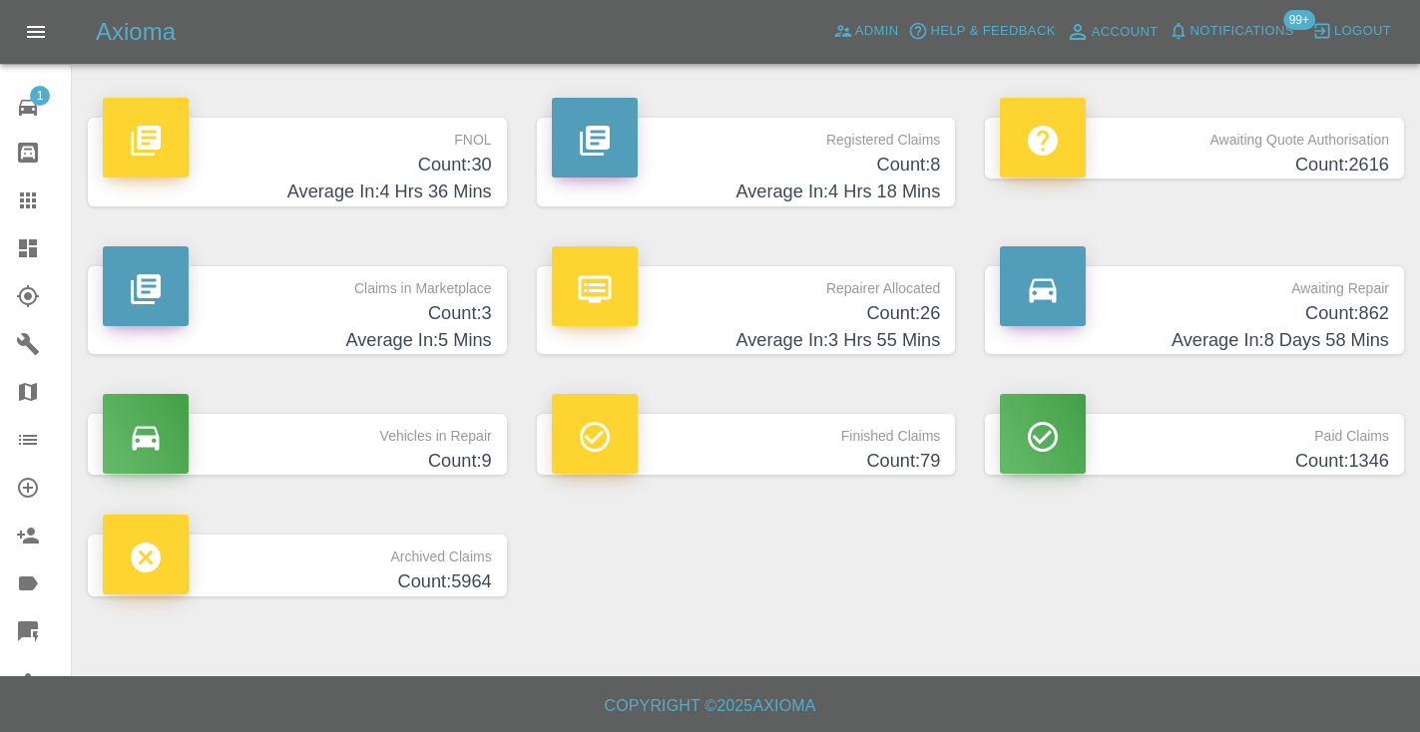
click at [1343, 316] on h4 "Count: 862" at bounding box center [1194, 313] width 389 height 27
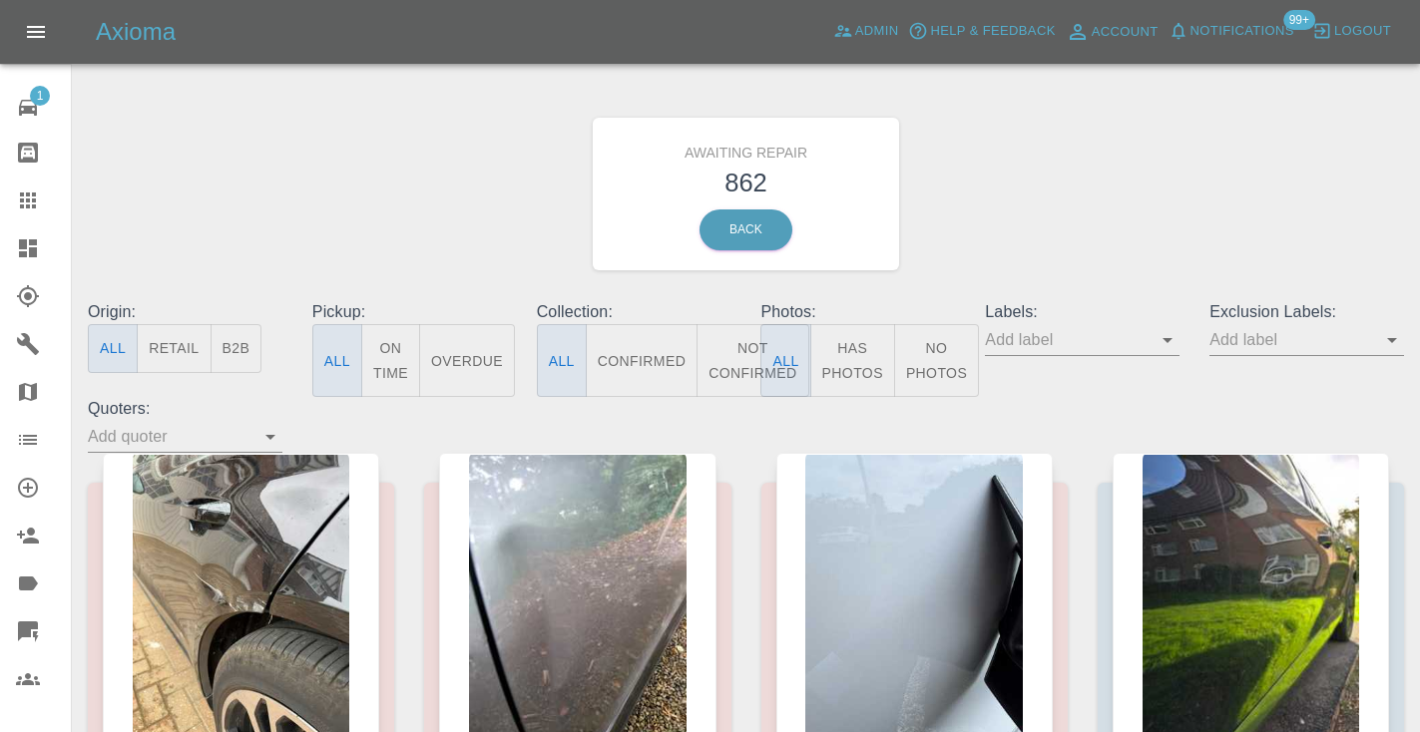
click at [728, 354] on button "Not Confirmed" at bounding box center [752, 360] width 112 height 73
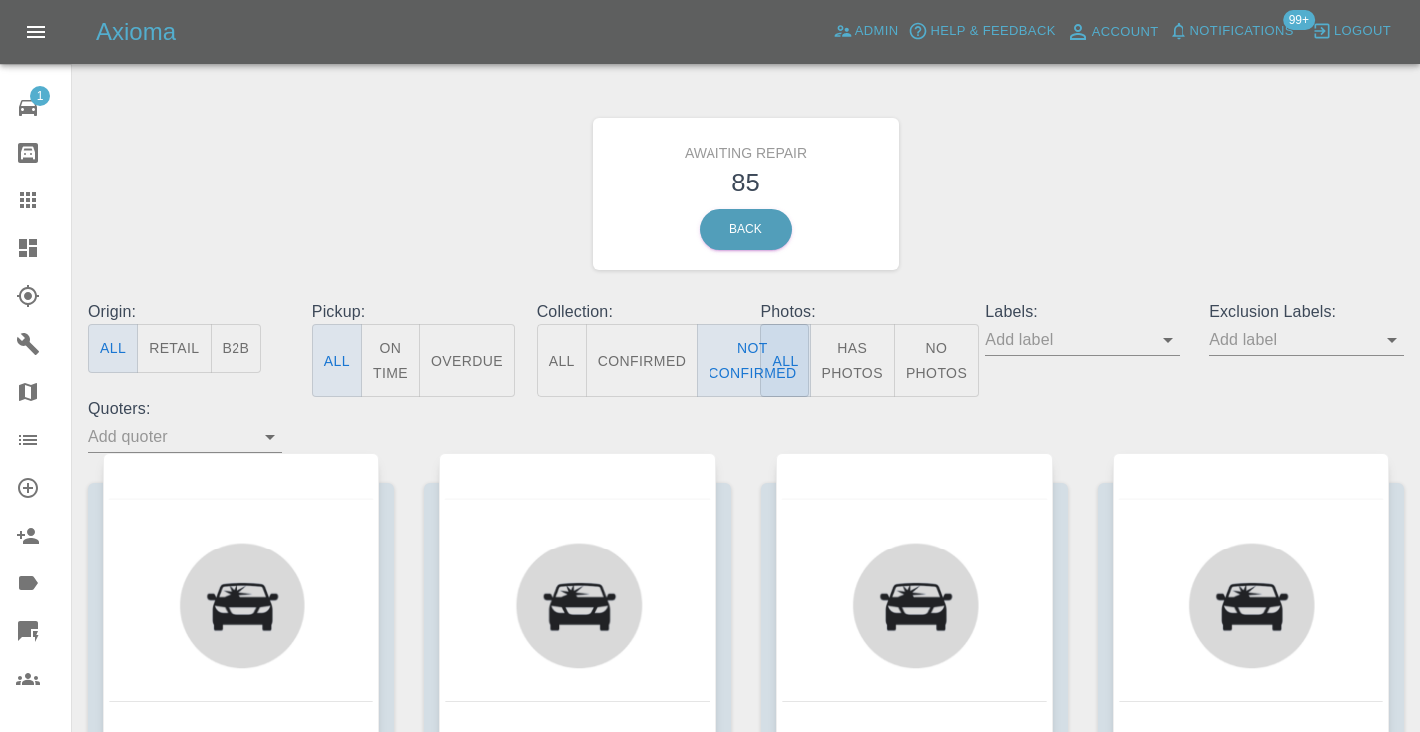
click at [1051, 187] on div "Awaiting Repair 85 Back" at bounding box center [746, 194] width 1346 height 212
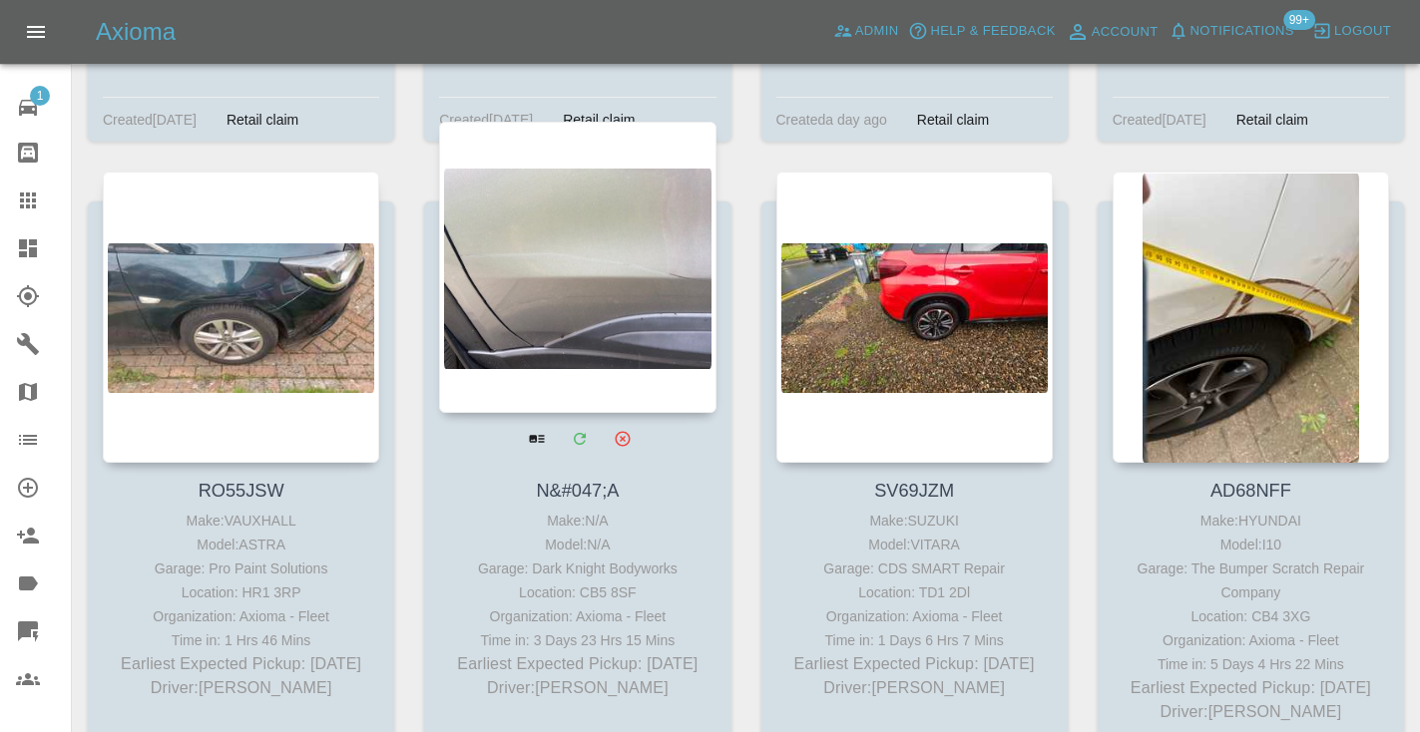
scroll to position [8819, 0]
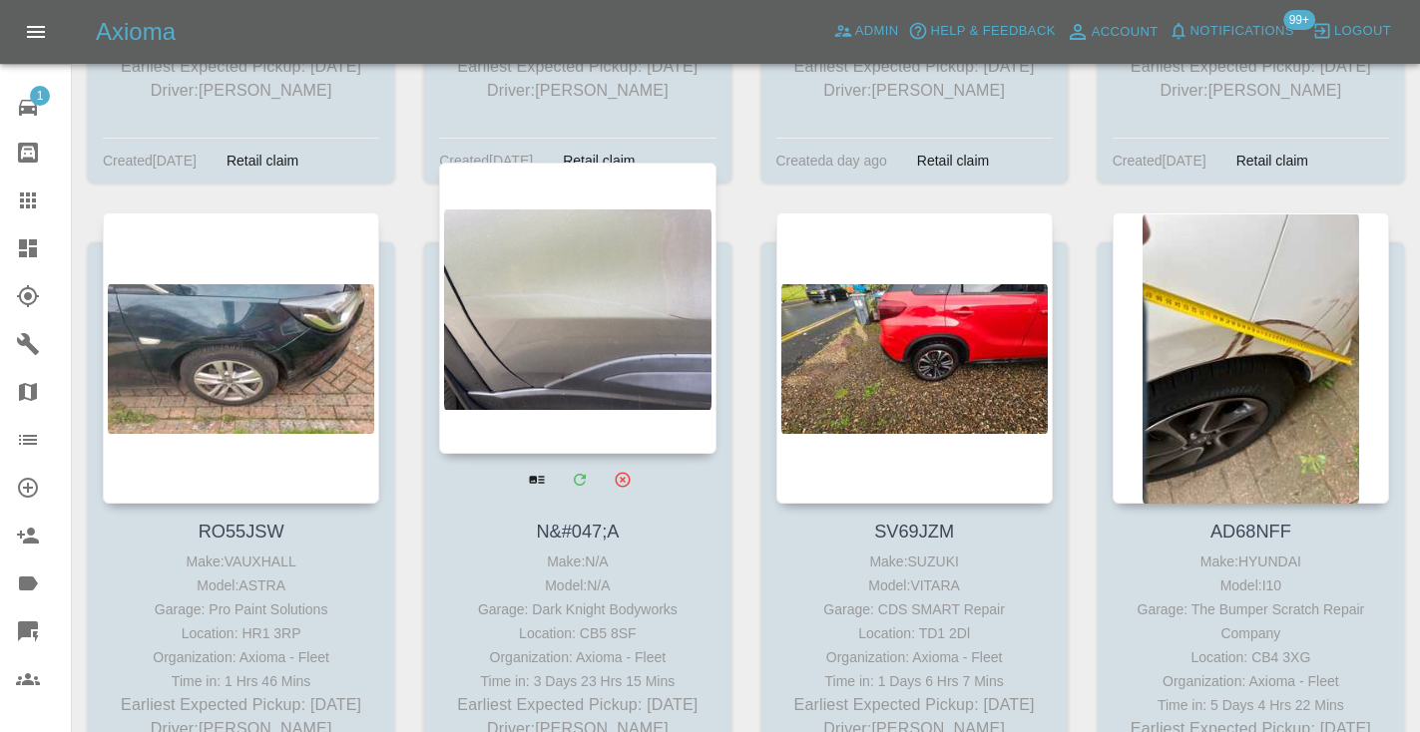
click at [518, 314] on div at bounding box center [577, 308] width 276 height 291
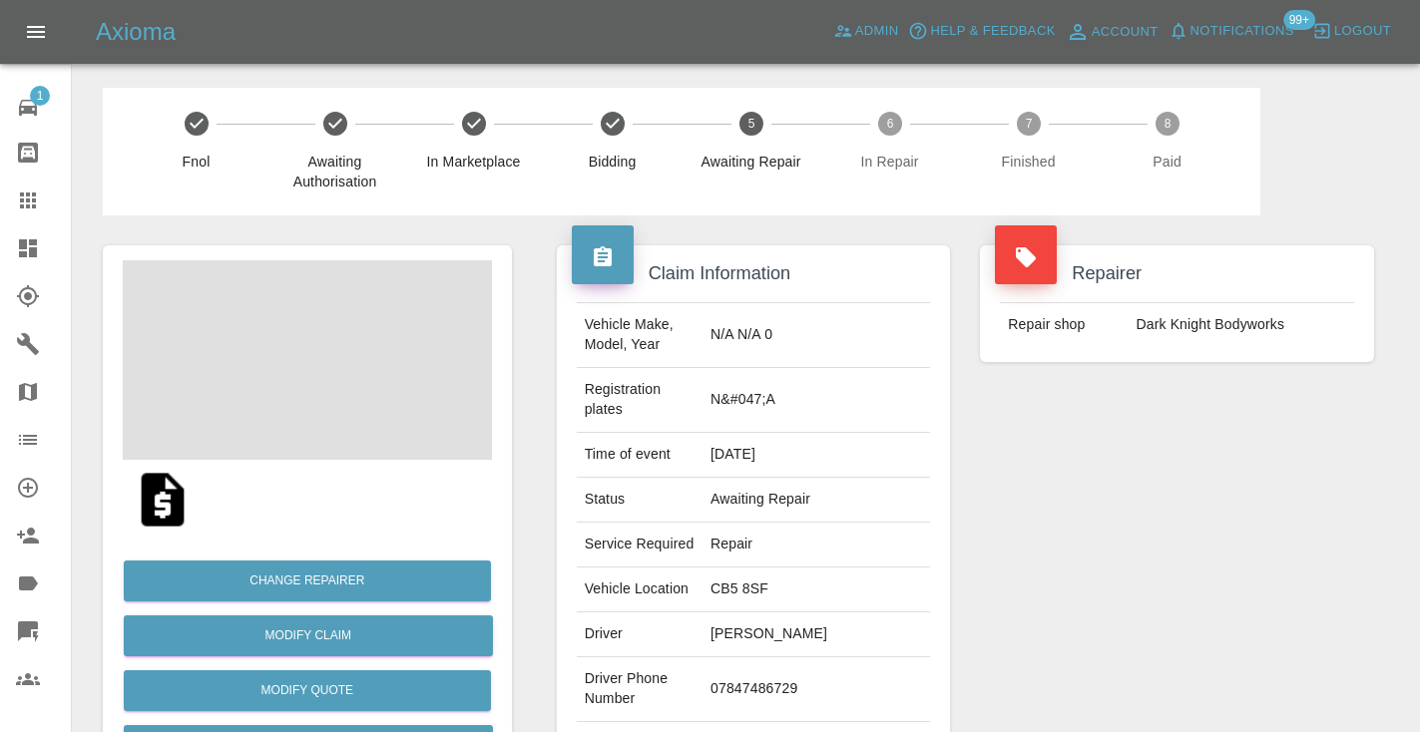
click at [805, 657] on td "07847486729" at bounding box center [815, 689] width 227 height 65
copy td "07847486729"
click at [1222, 522] on div "Repairer Repair shop Dark Knight Bodyworks" at bounding box center [1177, 532] width 424 height 635
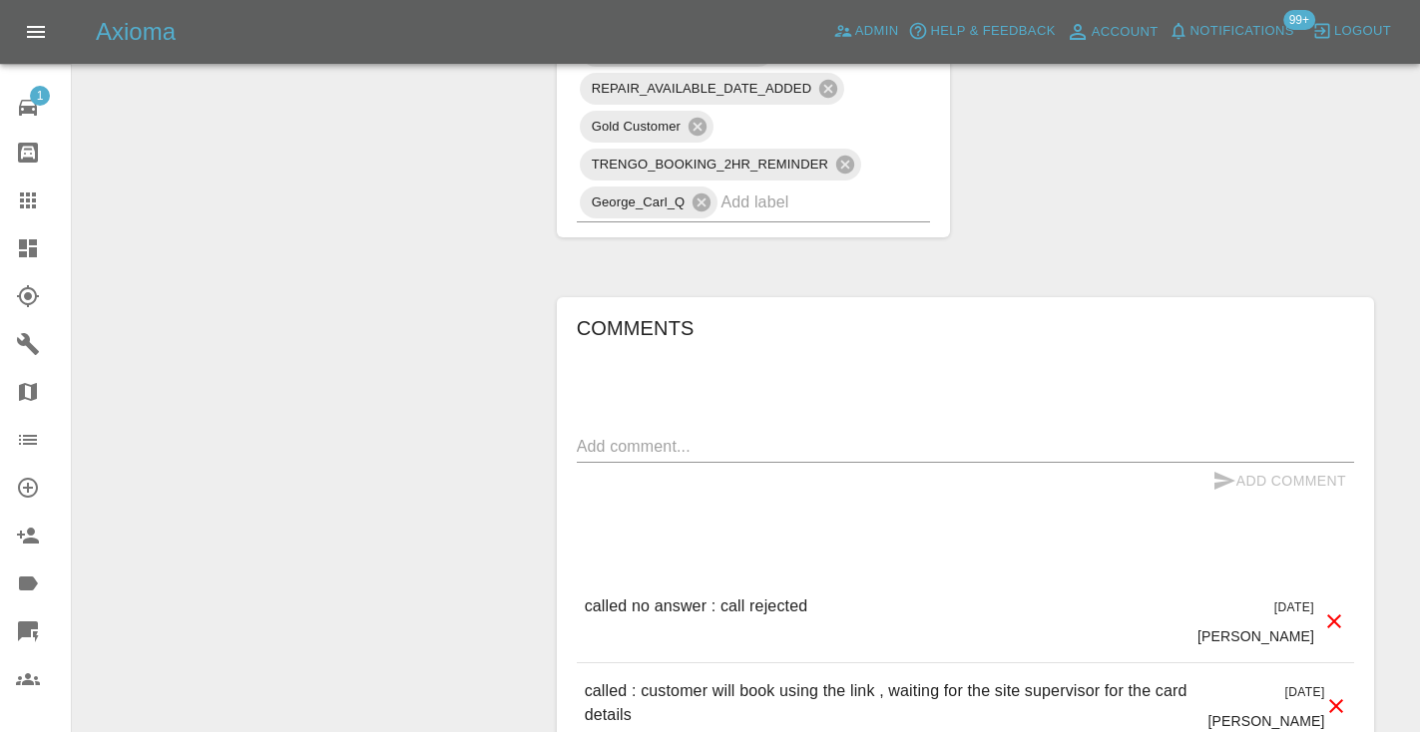
scroll to position [1431, 0]
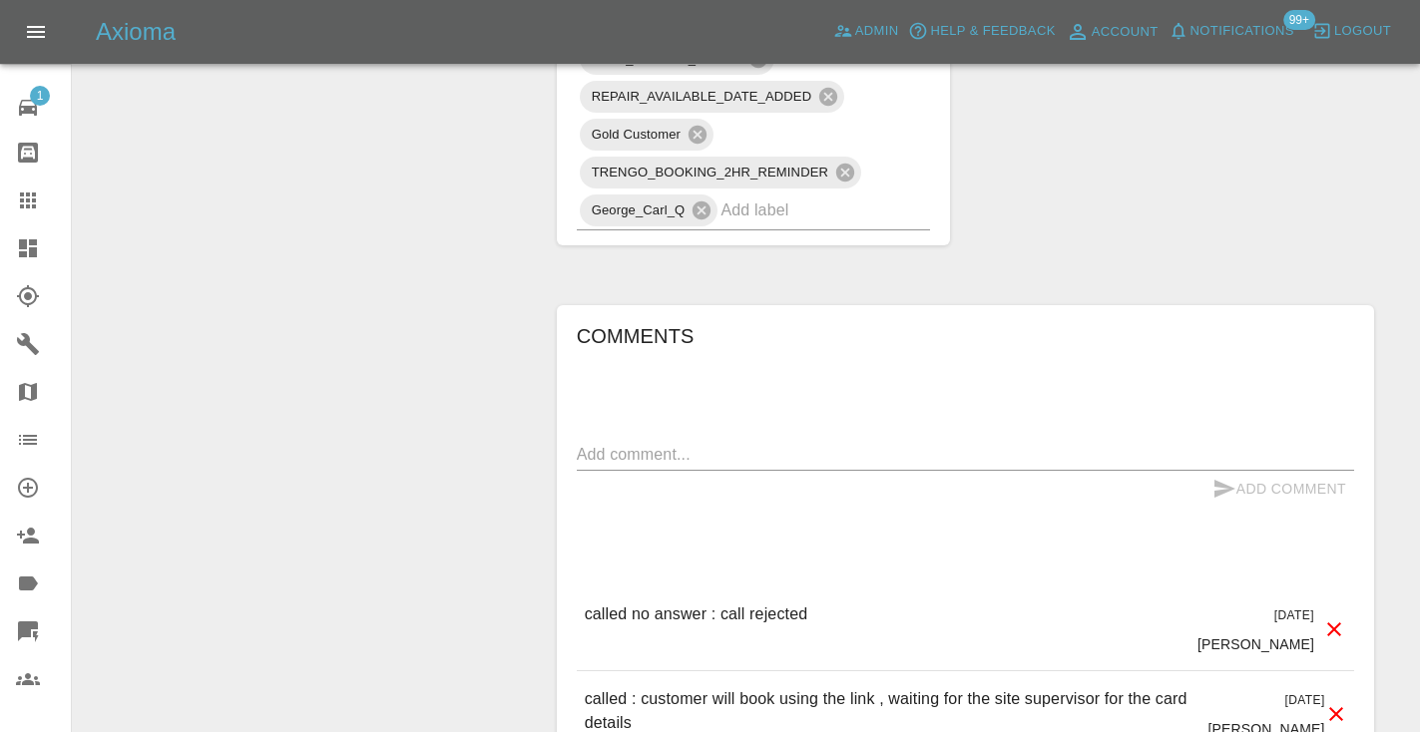
click at [776, 443] on textarea at bounding box center [965, 454] width 777 height 23
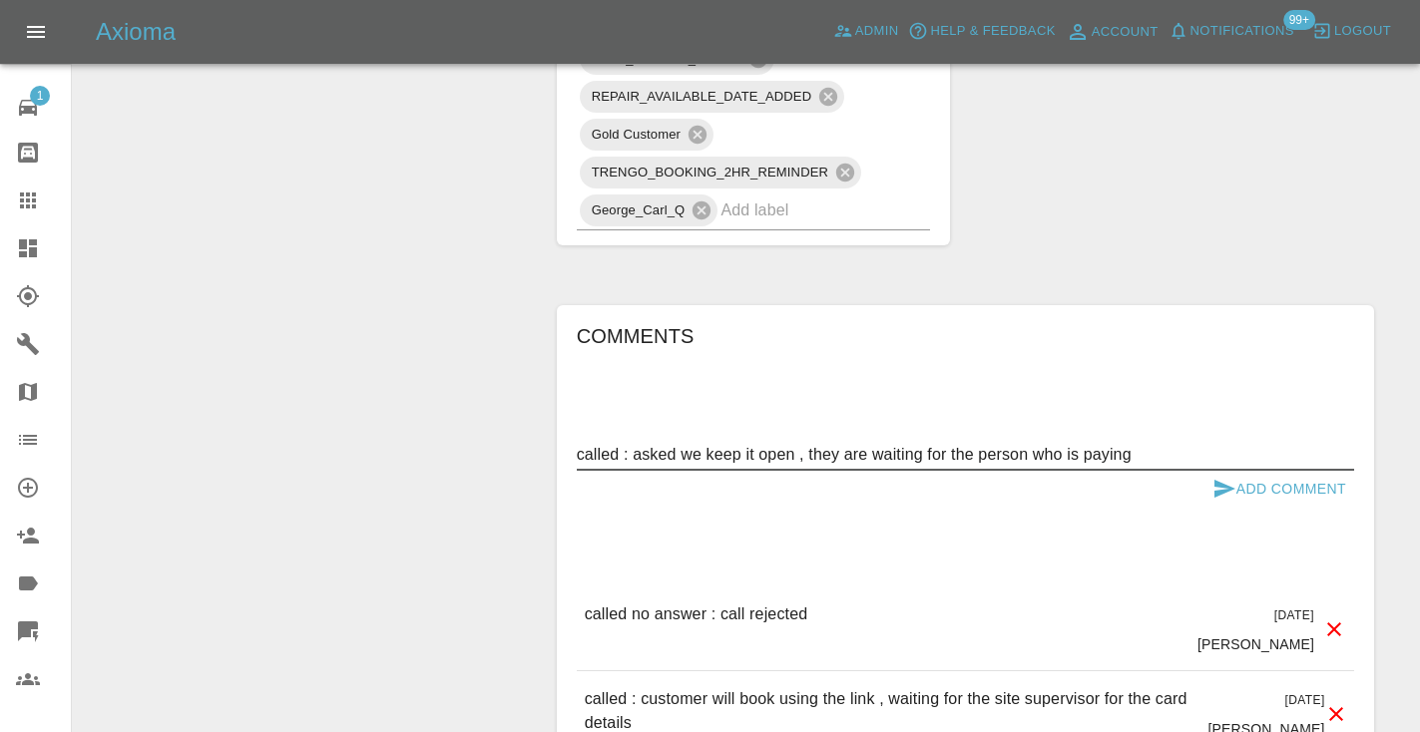
type textarea "called : asked we keep it open , they are waiting for the person who is paying"
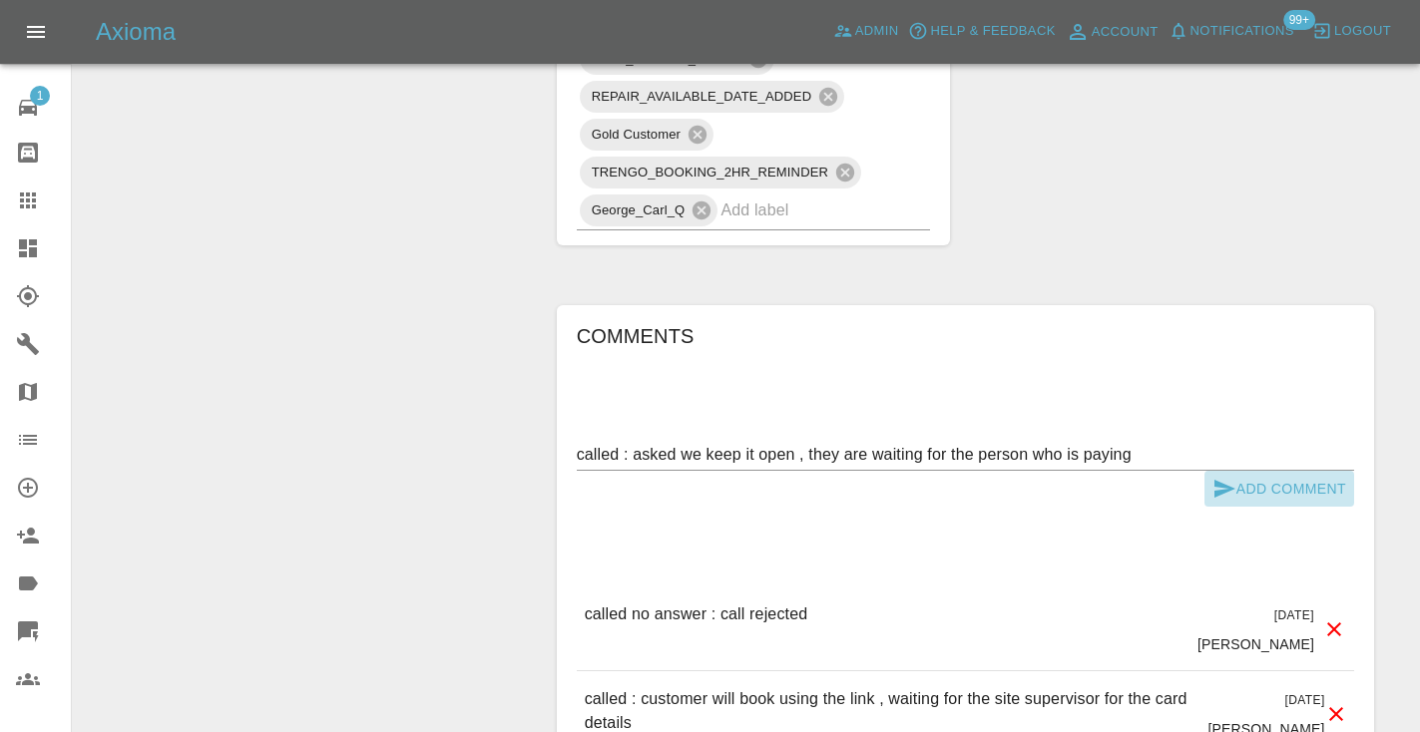
click at [1231, 477] on icon "submit" at bounding box center [1224, 489] width 24 height 24
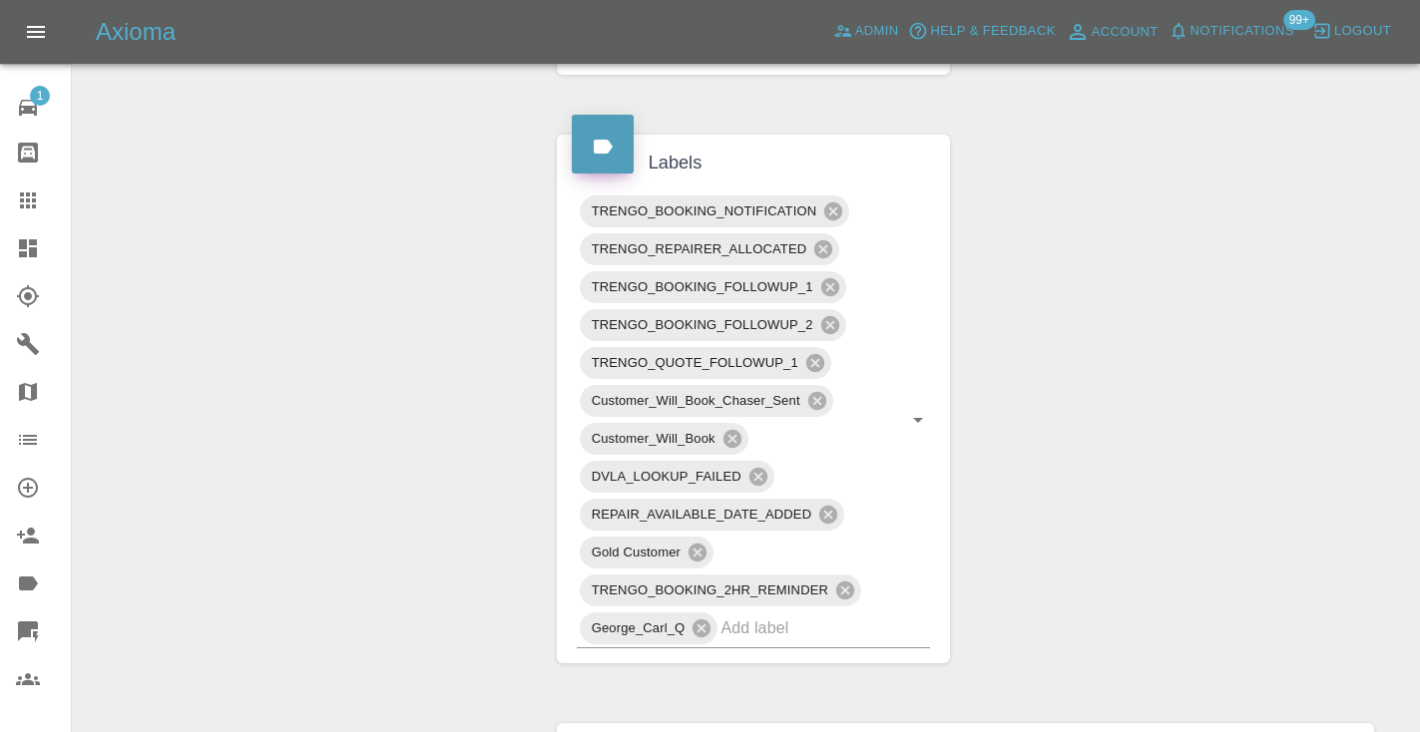
scroll to position [989, 0]
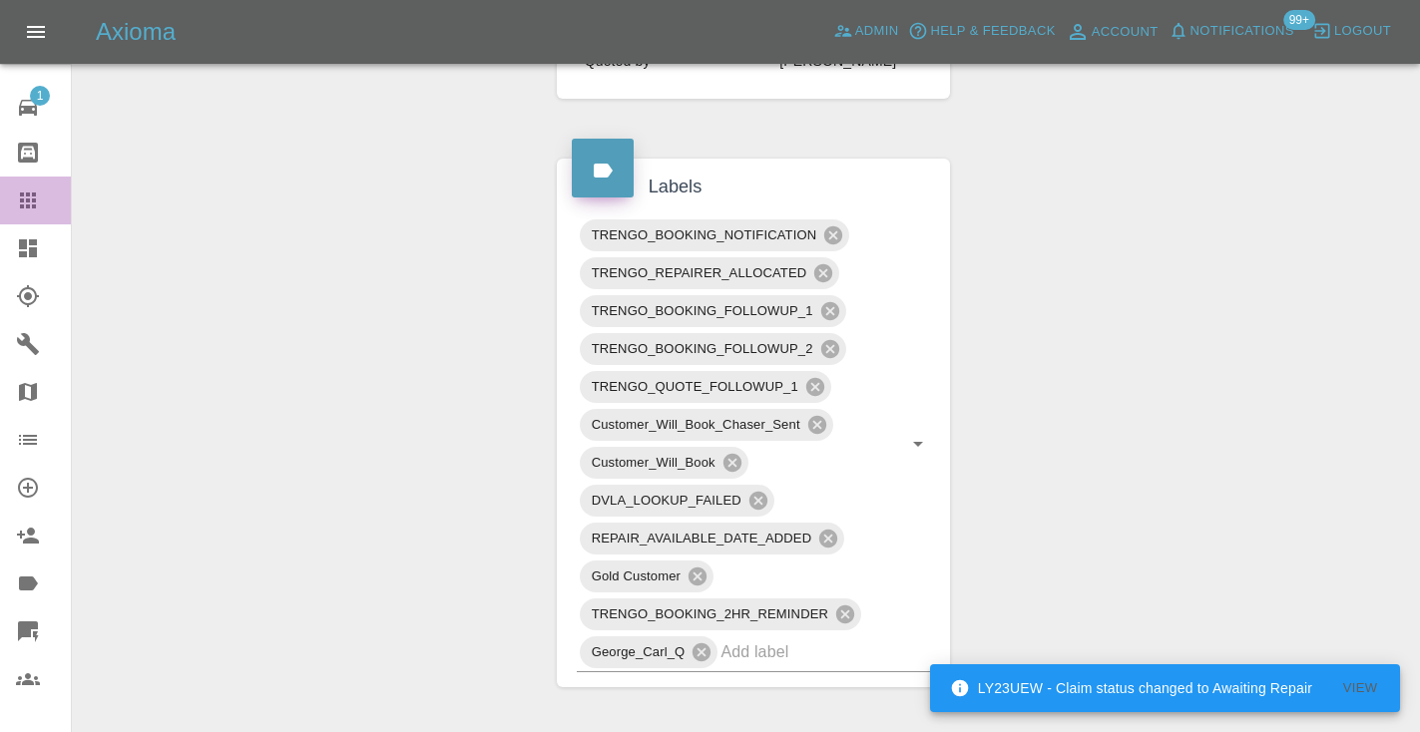
click at [25, 208] on icon at bounding box center [28, 201] width 24 height 24
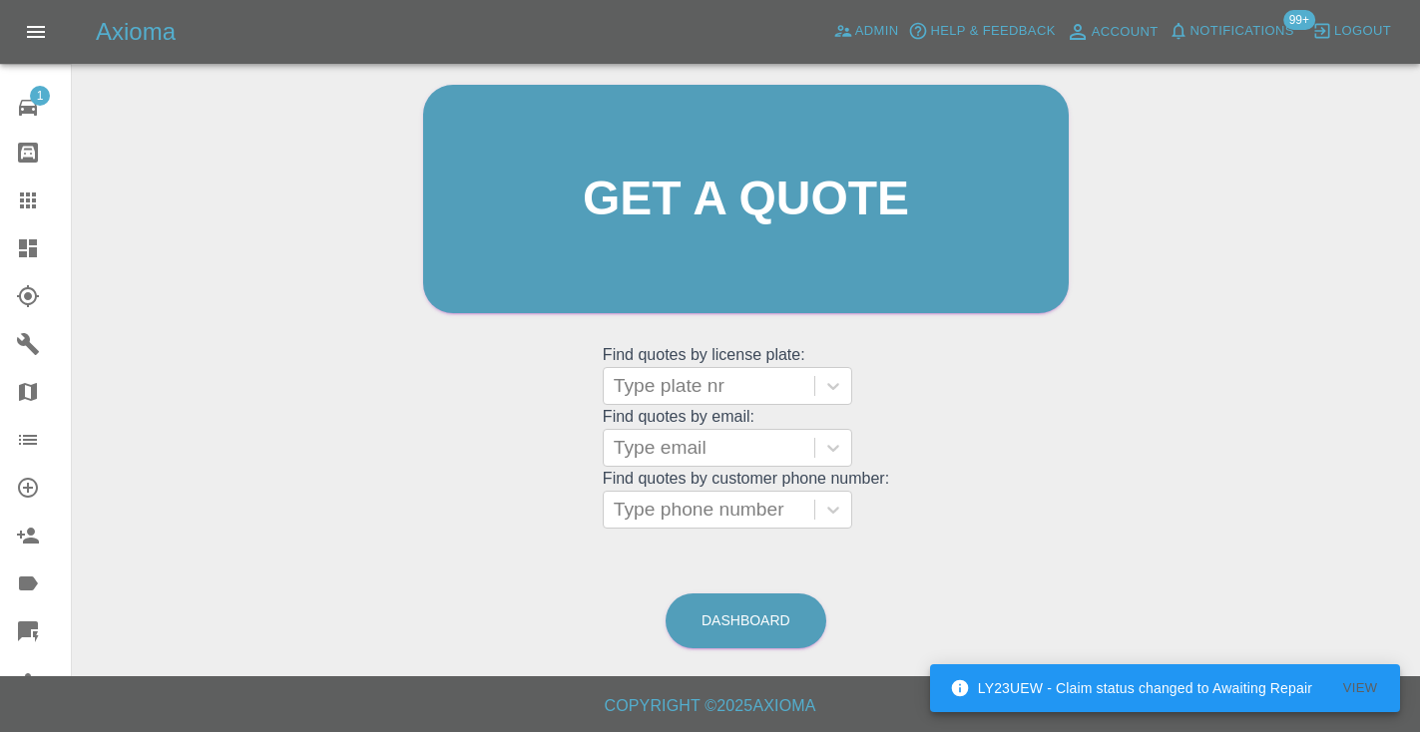
scroll to position [201, 0]
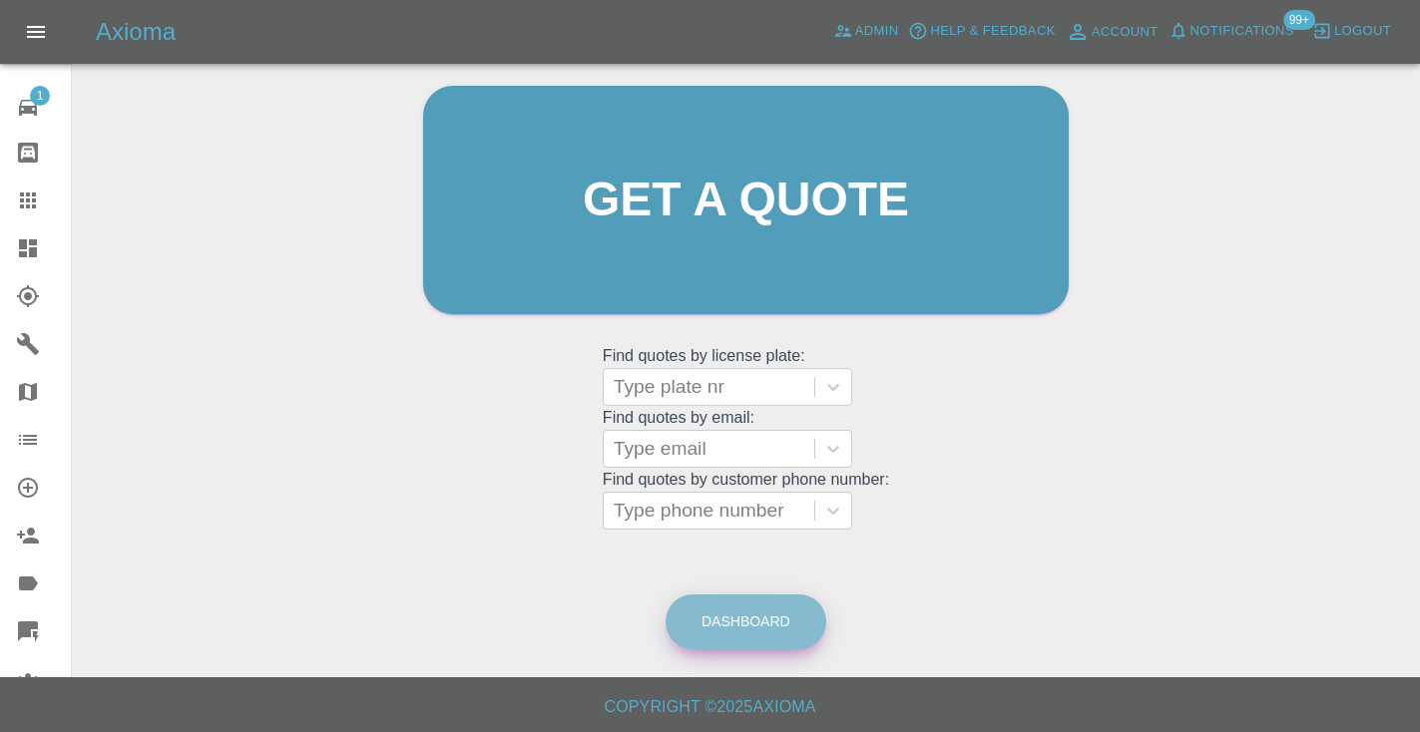
click at [734, 626] on link "Dashboard" at bounding box center [745, 622] width 161 height 55
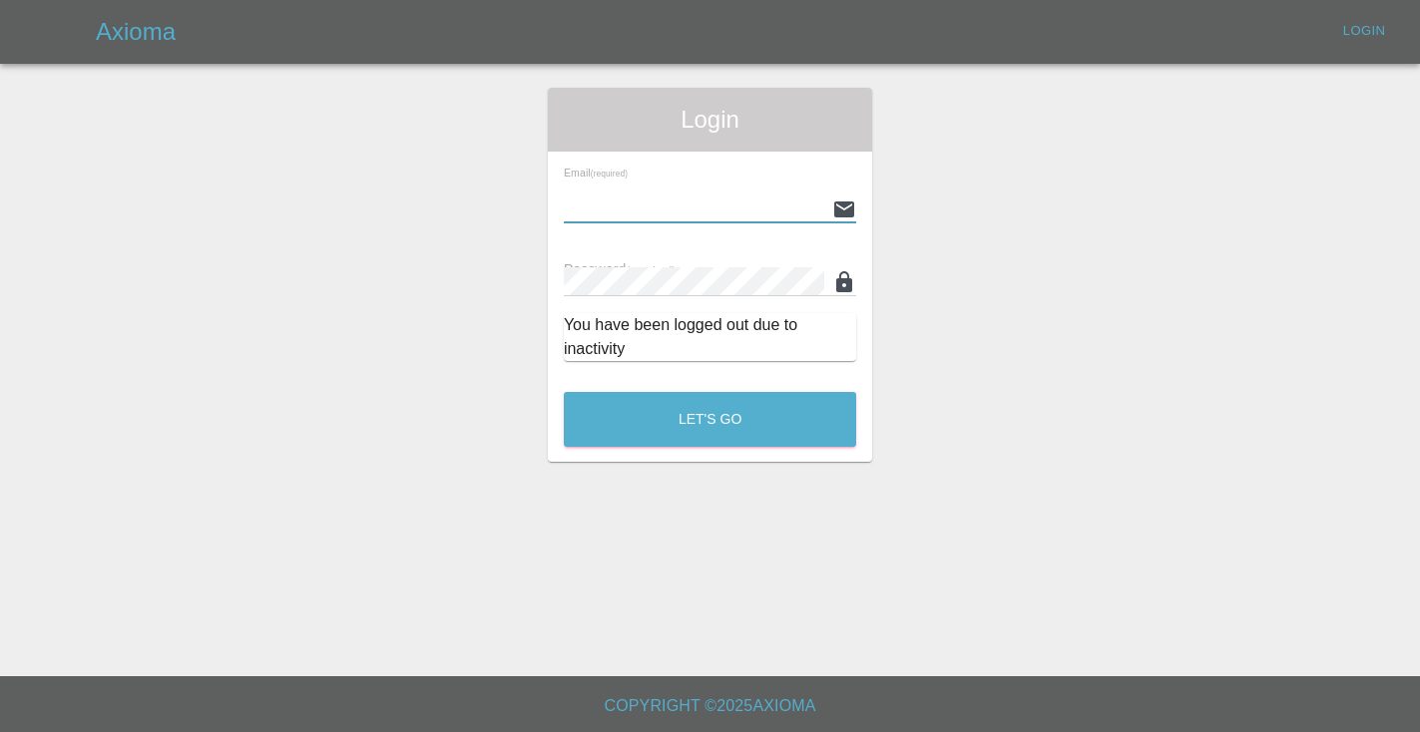
type input "[EMAIL_ADDRESS][DOMAIN_NAME]"
click at [709, 419] on button "Let's Go" at bounding box center [710, 419] width 292 height 55
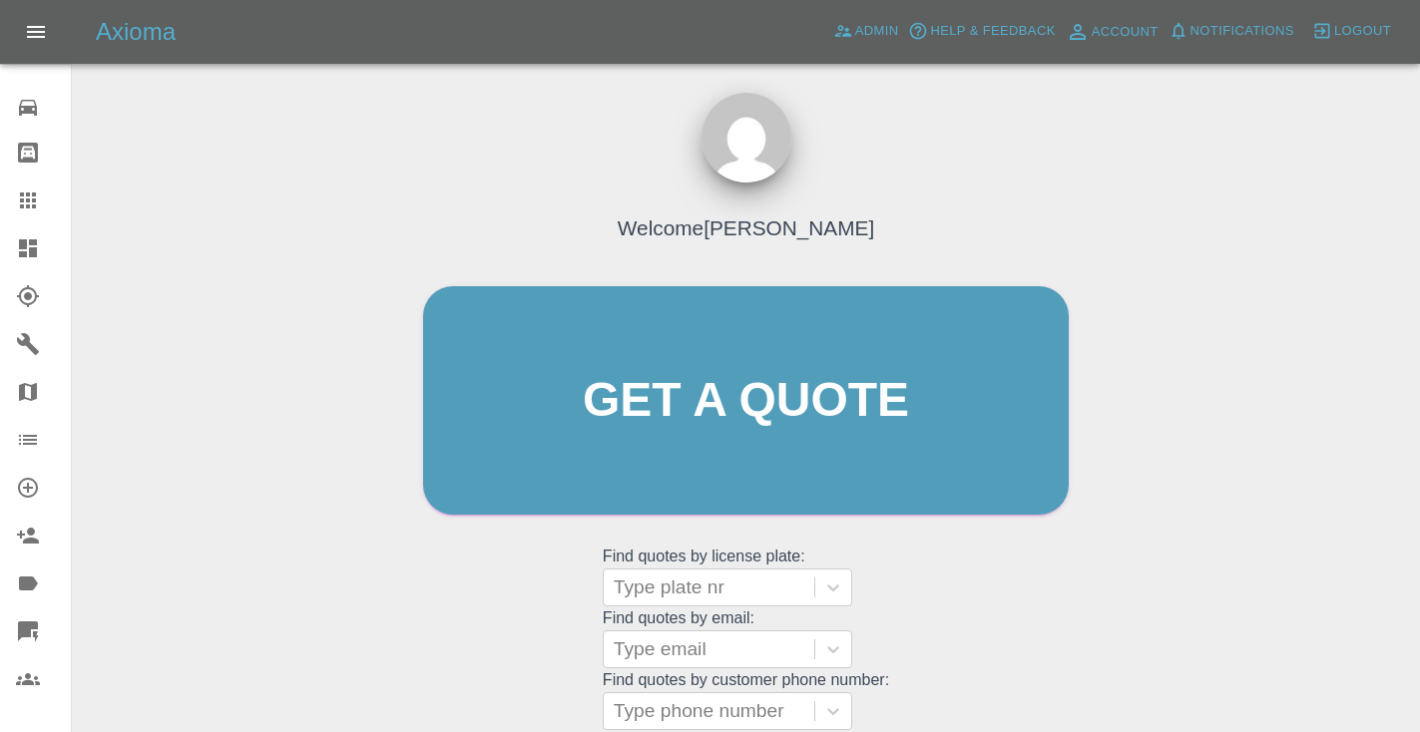
click at [931, 645] on div "Welcome [PERSON_NAME] Get a quote Get a quote Find quotes by license plate: Typ…" at bounding box center [745, 439] width 687 height 603
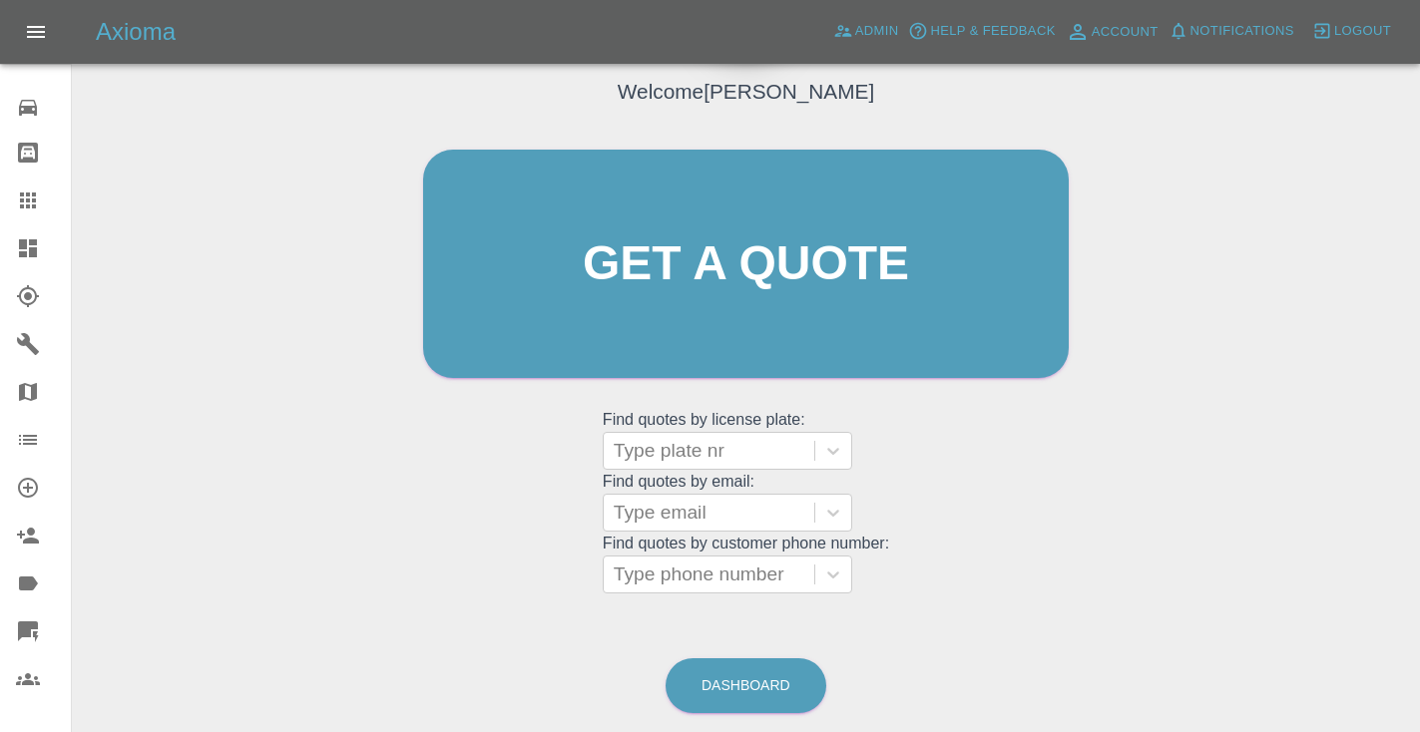
scroll to position [202, 0]
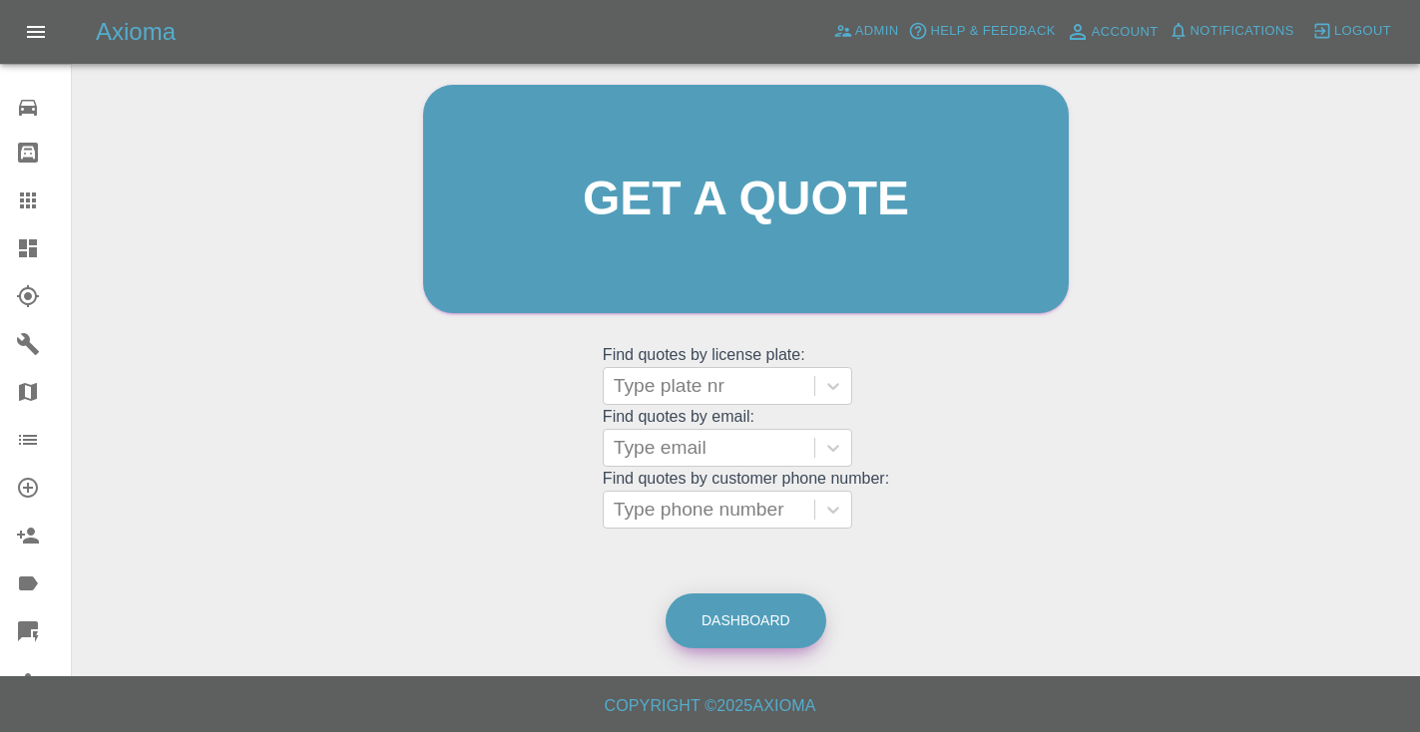
click at [745, 640] on link "Dashboard" at bounding box center [745, 621] width 161 height 55
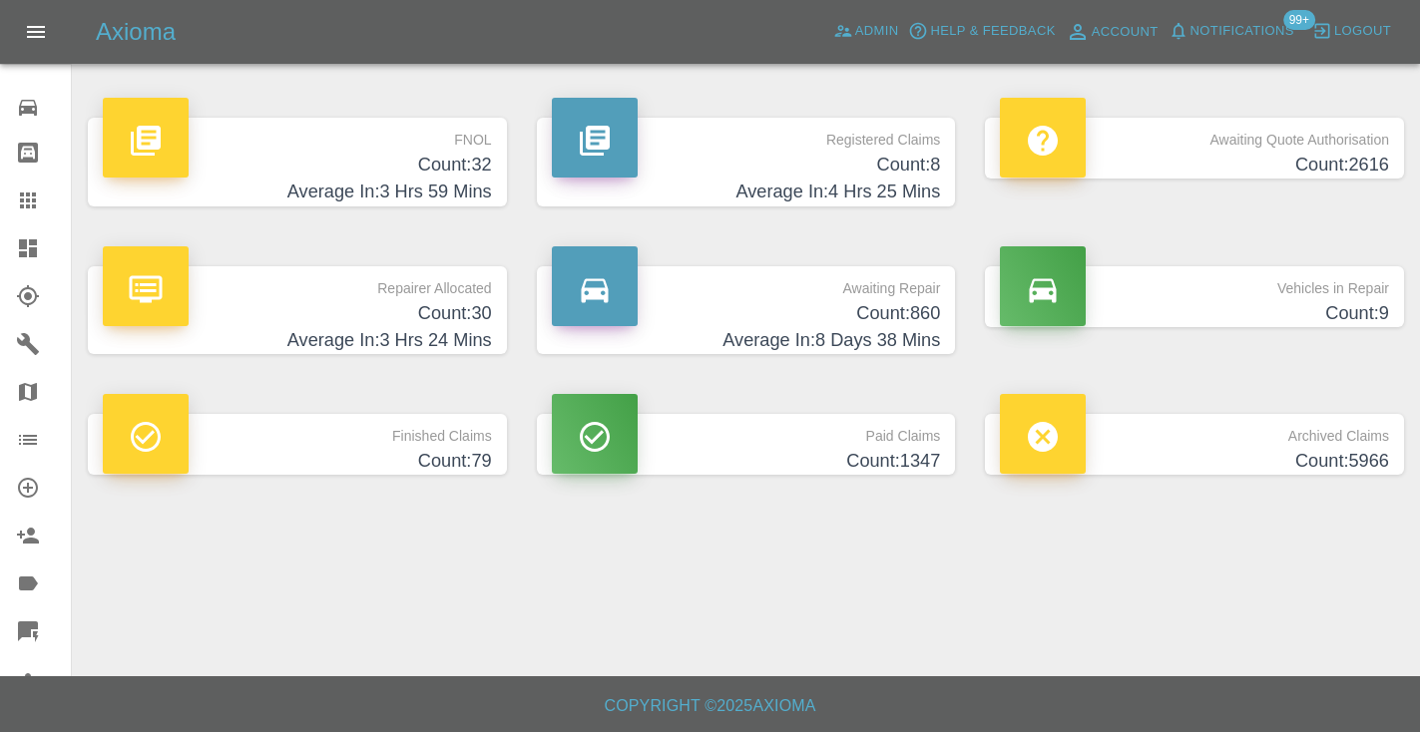
click at [892, 279] on p "Awaiting Repair" at bounding box center [746, 283] width 389 height 34
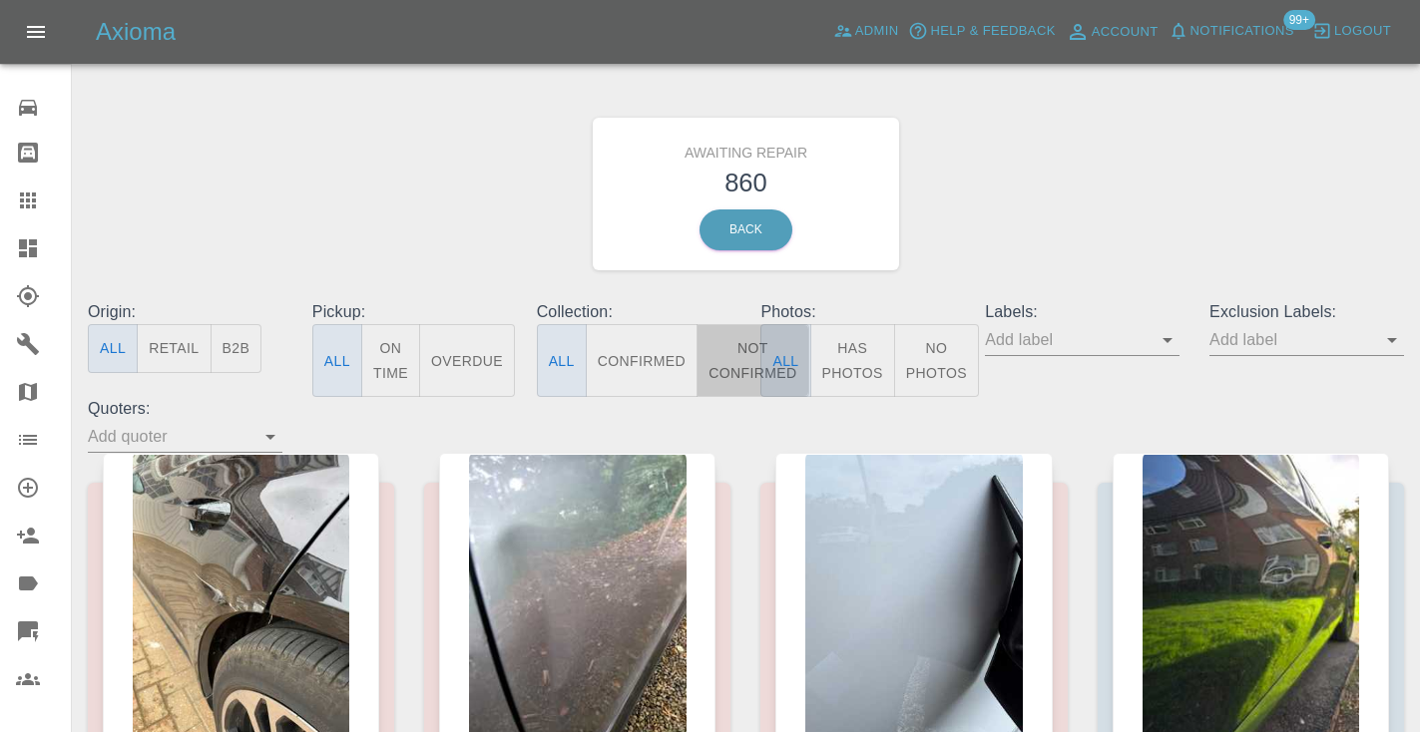
click at [712, 341] on button "Not Confirmed" at bounding box center [752, 360] width 112 height 73
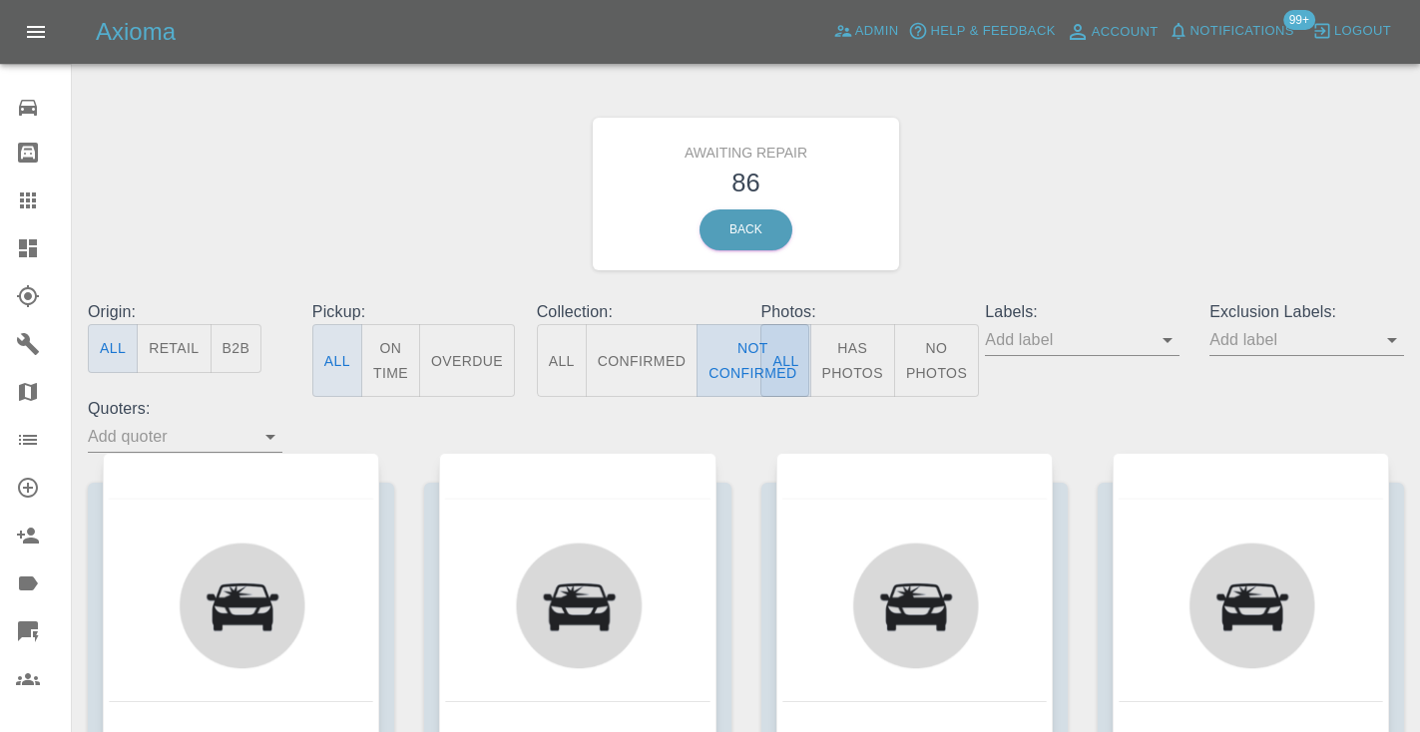
type button "false"
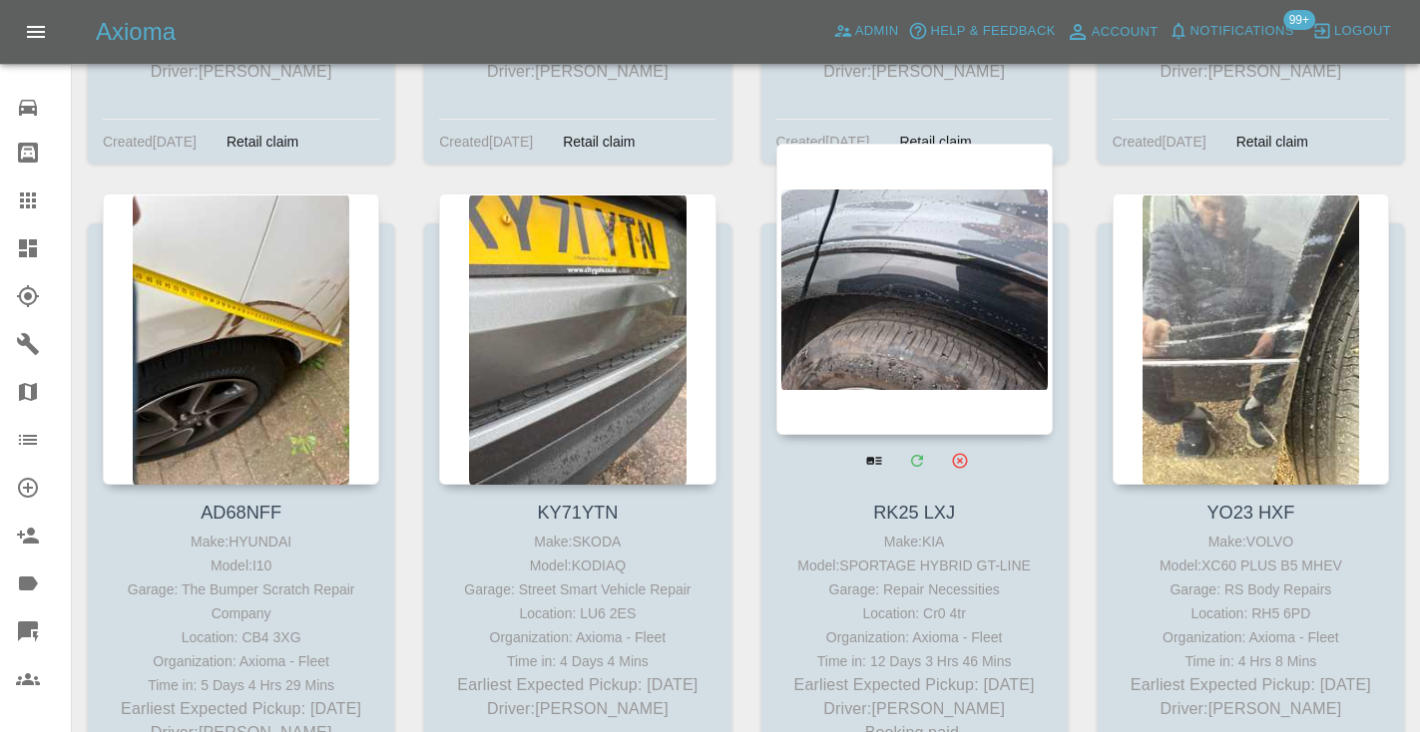
scroll to position [9516, 0]
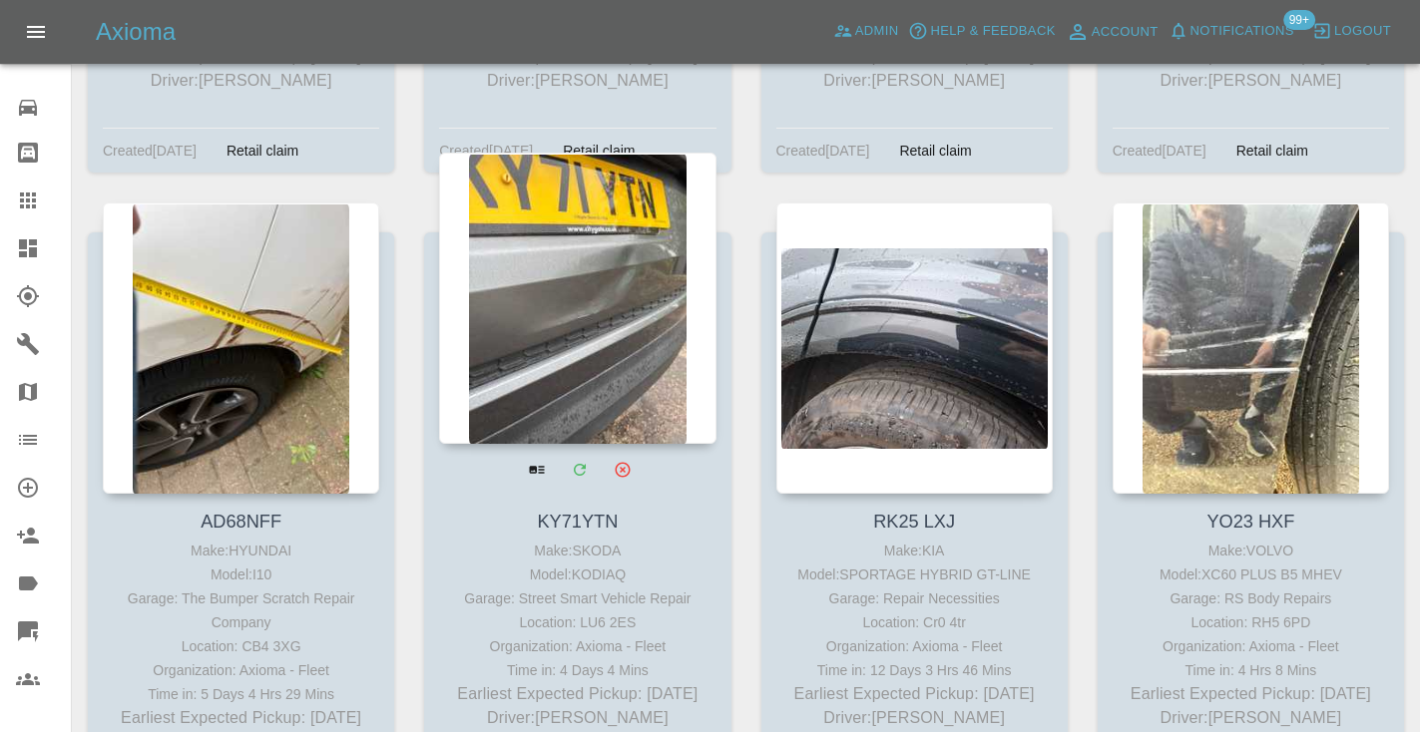
click at [613, 279] on div at bounding box center [577, 298] width 276 height 291
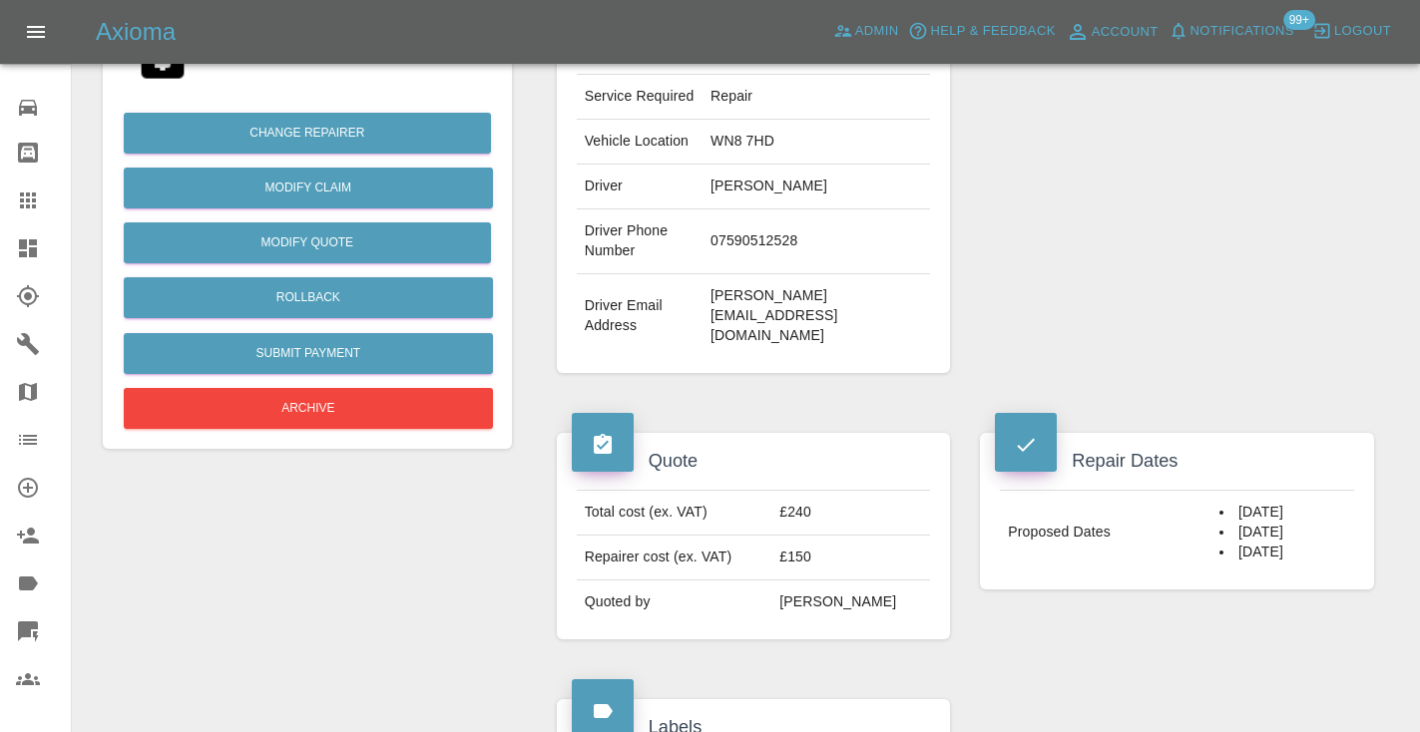
scroll to position [465, 0]
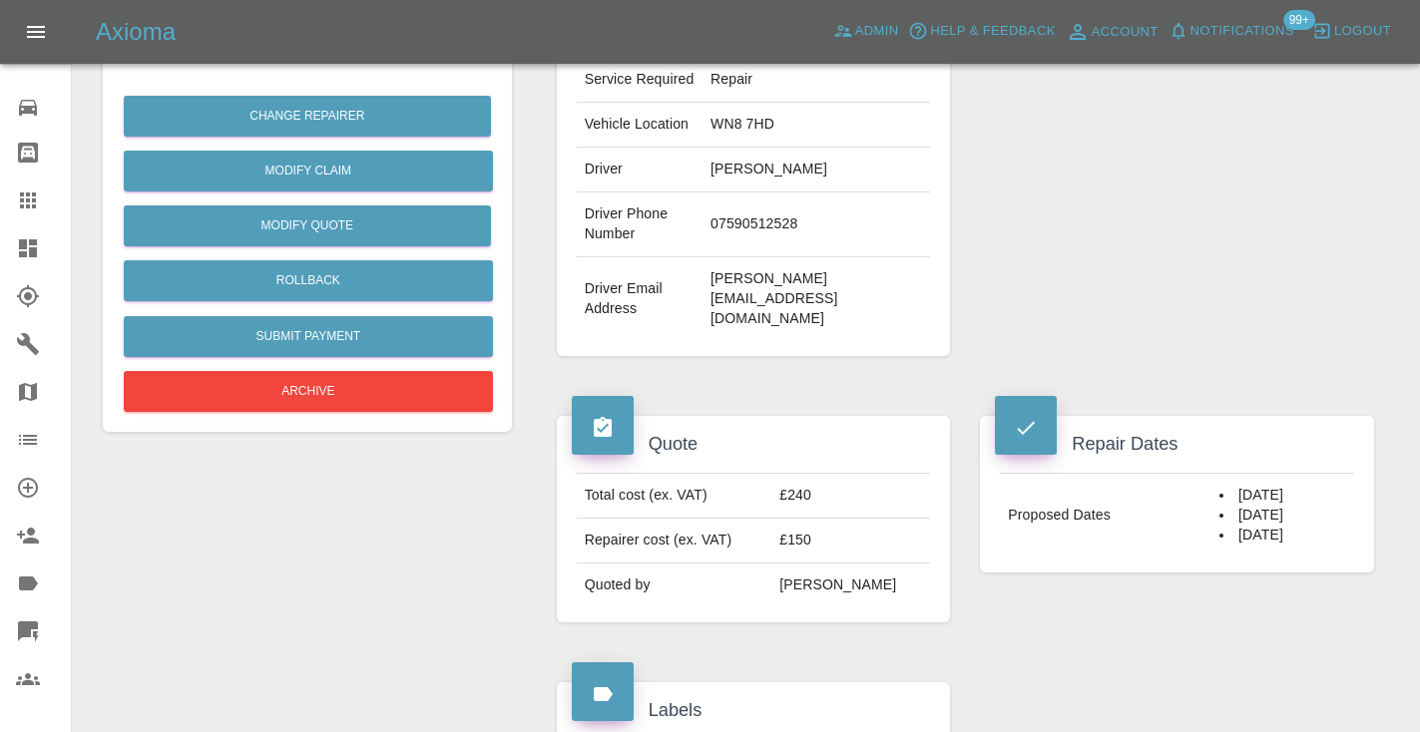
click at [746, 244] on td "07590512528" at bounding box center [815, 225] width 227 height 65
copy td "07590512528"
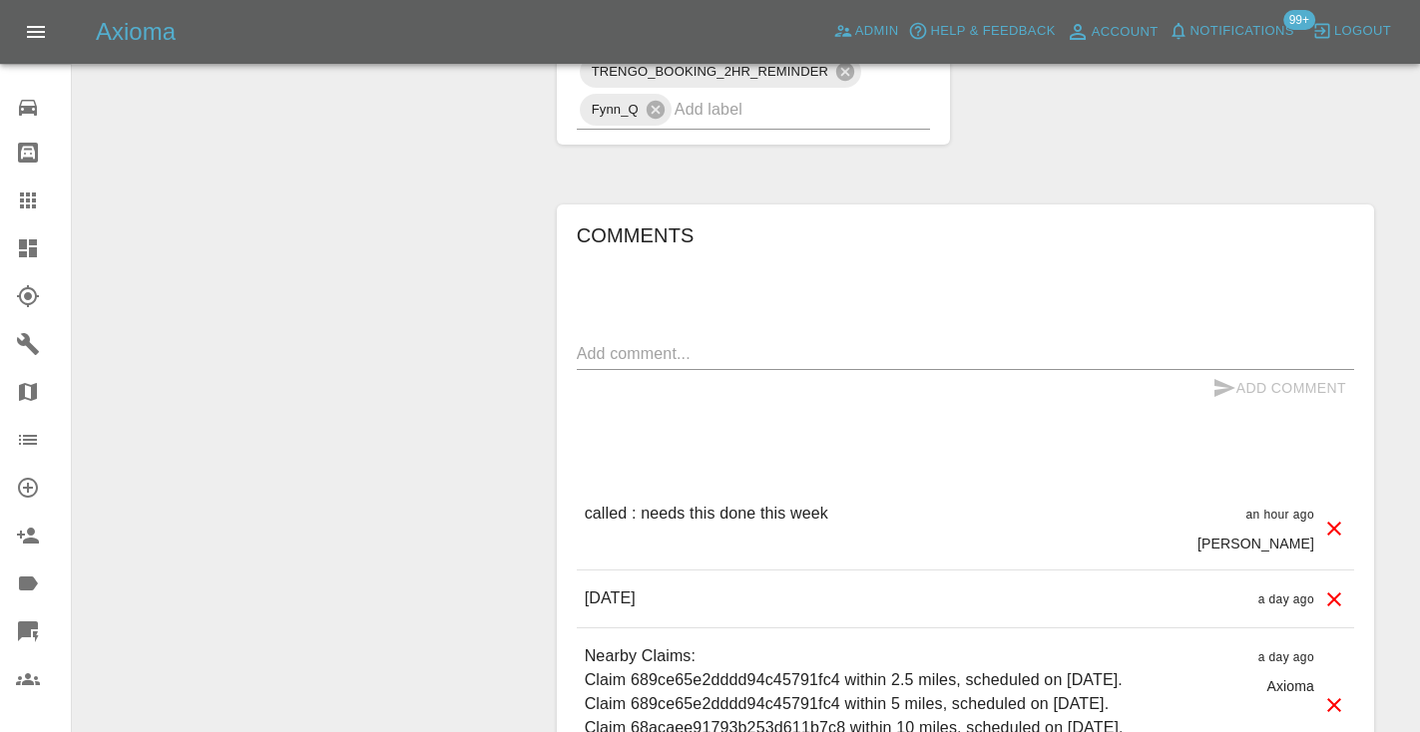
scroll to position [1431, 0]
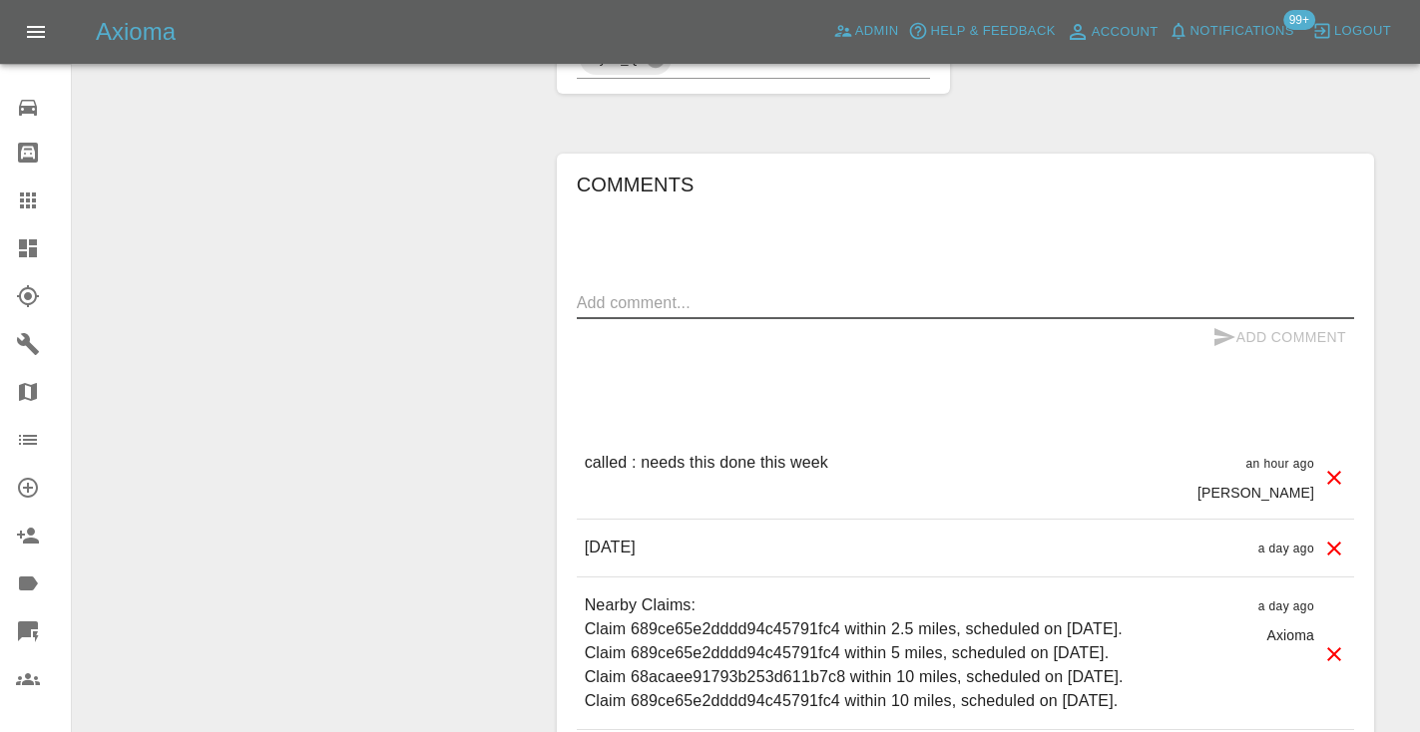
click at [638, 310] on textarea at bounding box center [965, 302] width 777 height 23
type textarea "booking the 17th using the link."
click at [1229, 336] on icon "submit" at bounding box center [1224, 337] width 21 height 18
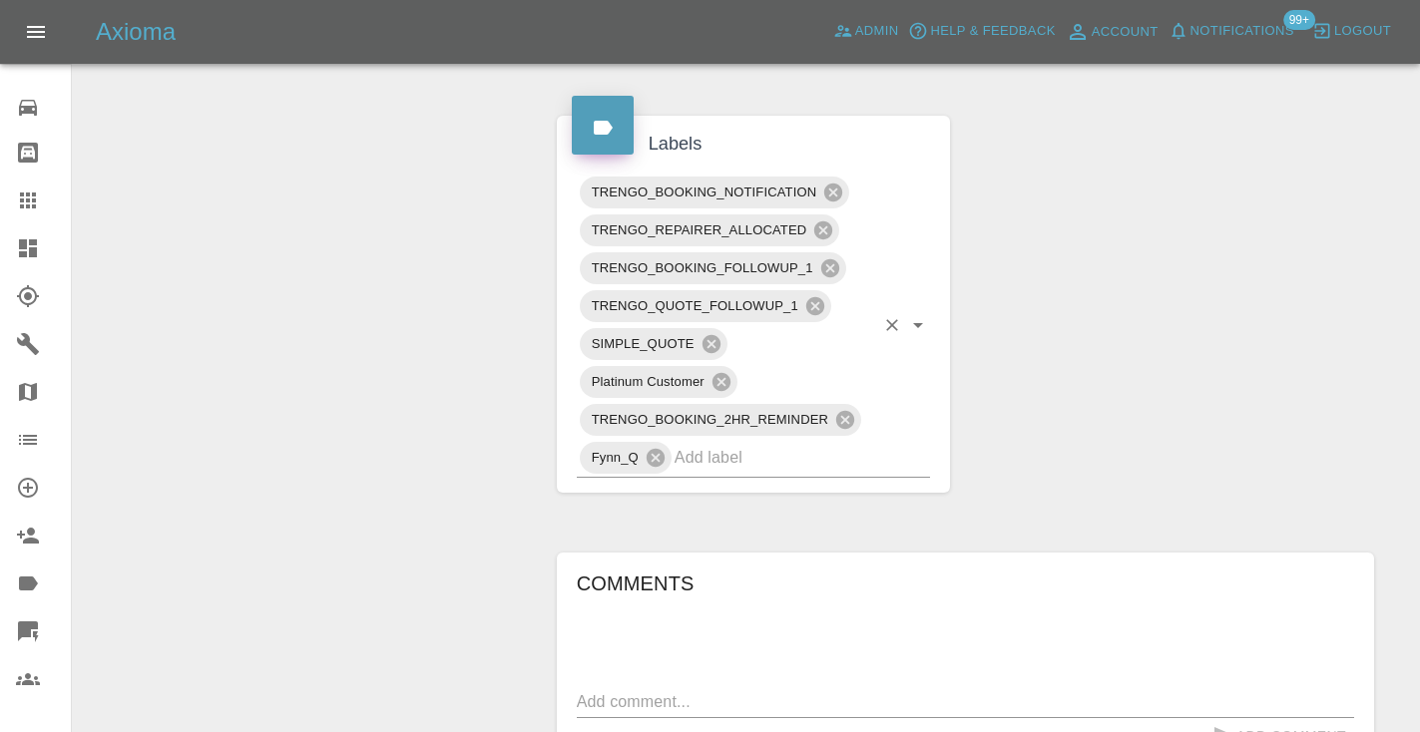
scroll to position [1029, 0]
click at [746, 459] on input "text" at bounding box center [774, 460] width 201 height 31
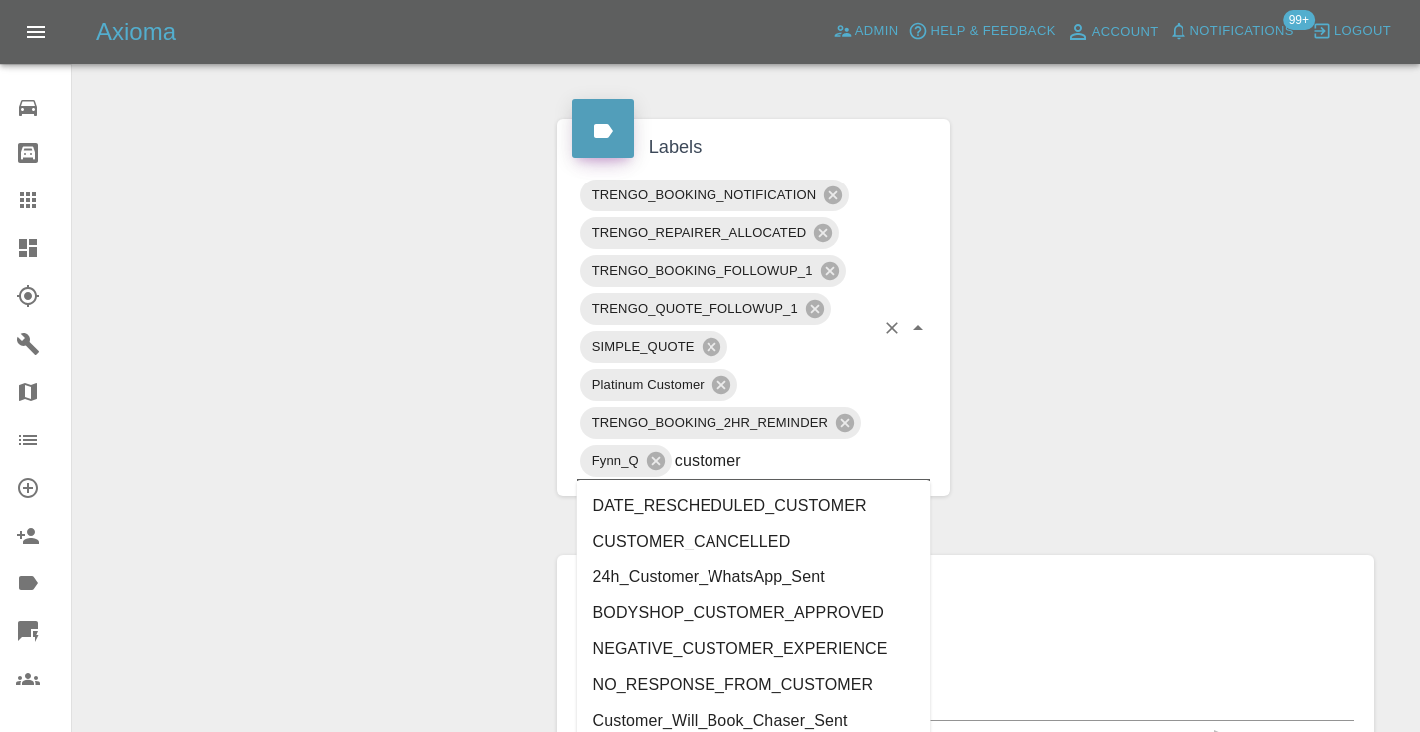
type input "customer_"
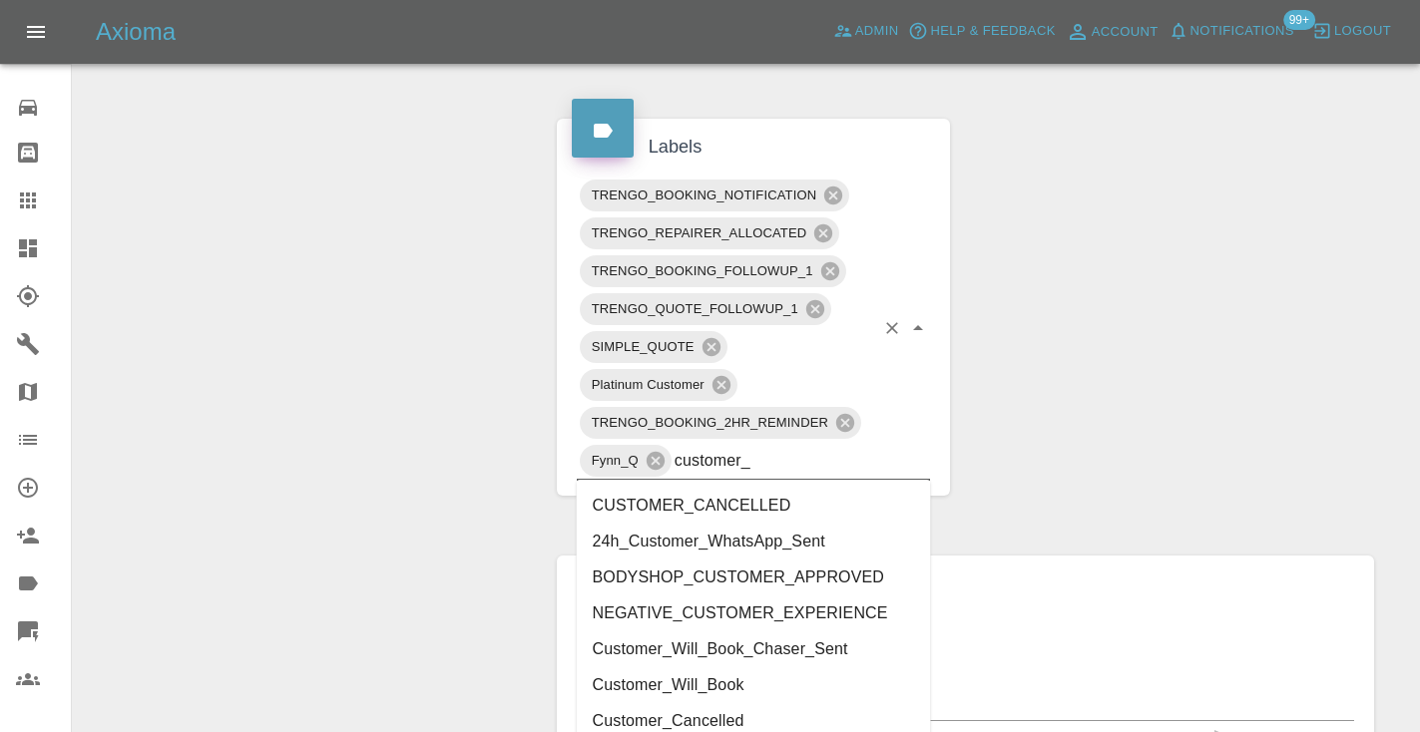
click at [704, 684] on li "Customer_Will_Book" at bounding box center [754, 685] width 354 height 36
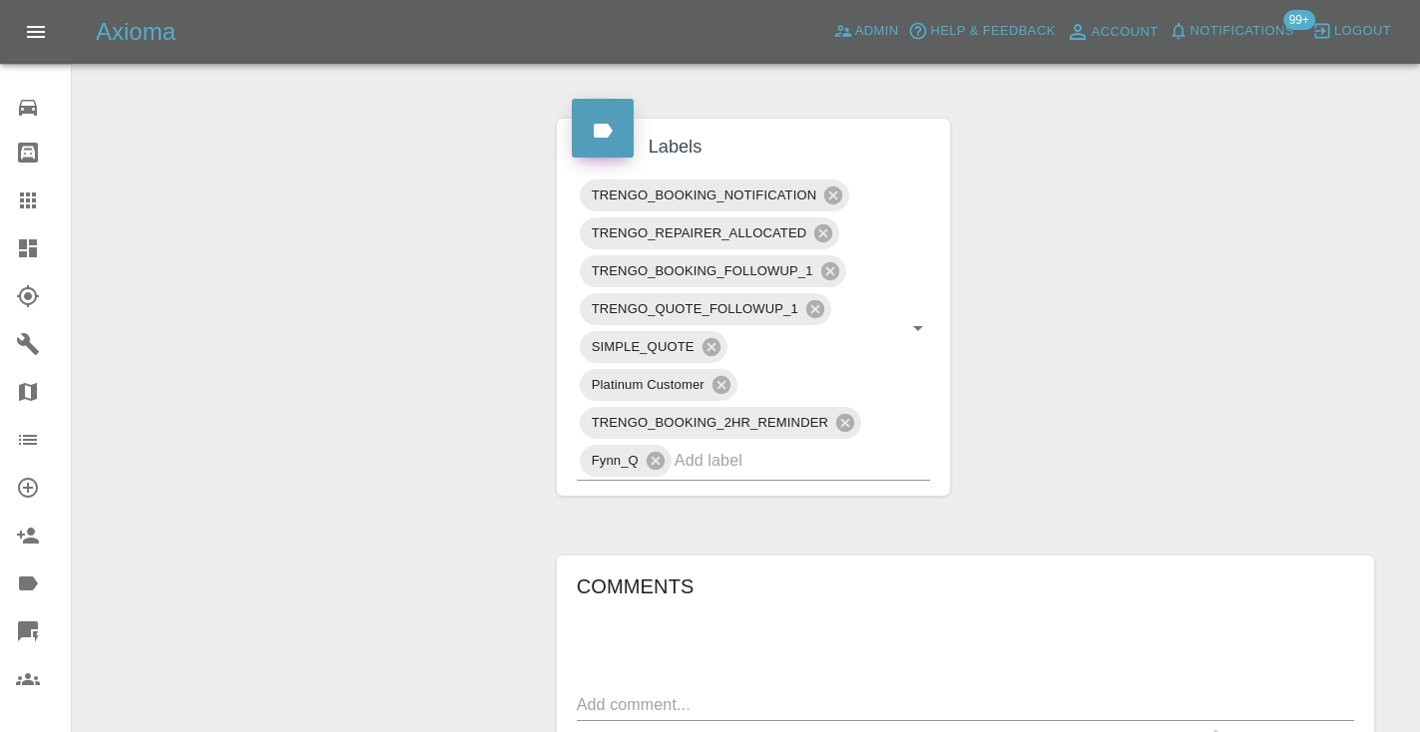
click at [415, 379] on div "Change Repairer Modify Claim Modify Quote Rollback Submit Payment Archive" at bounding box center [307, 282] width 439 height 2191
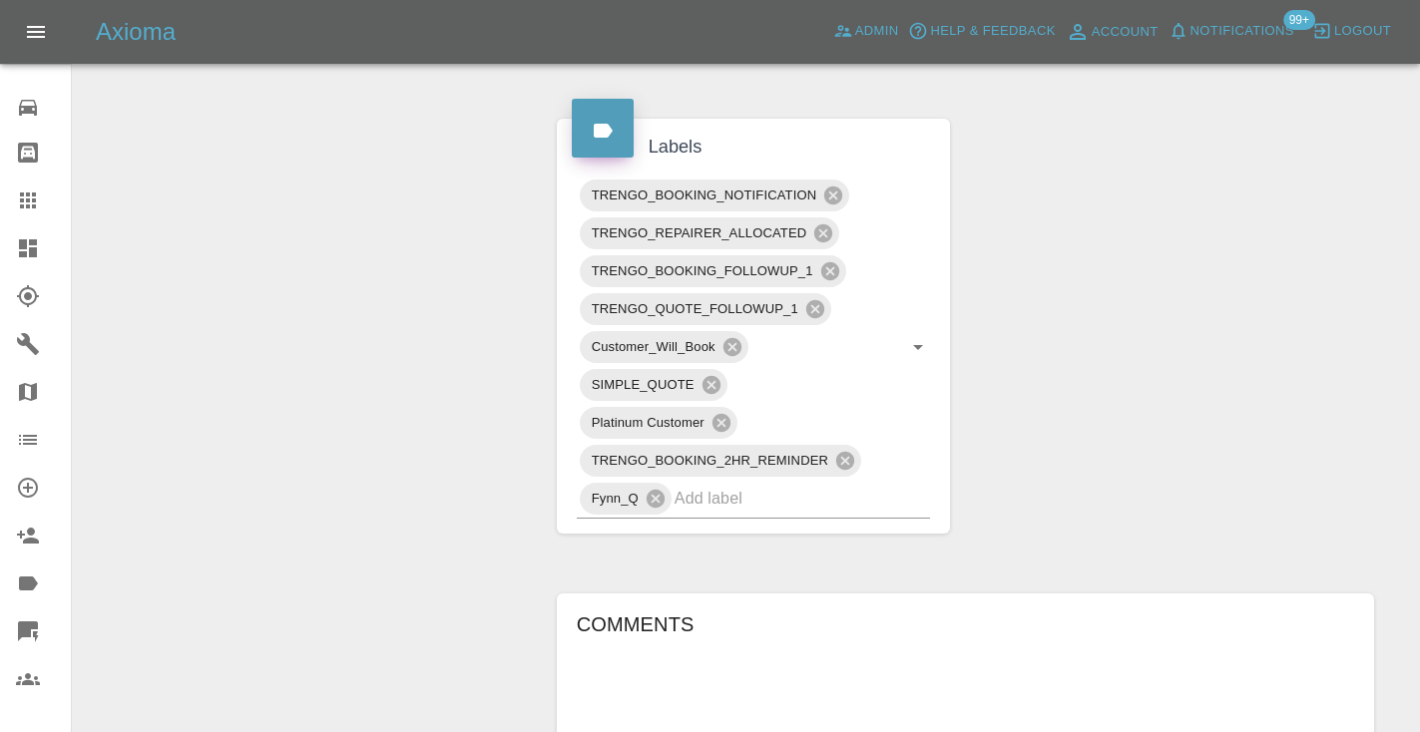
click at [412, 200] on div "Change Repairer Modify Claim Modify Quote Rollback Submit Payment Archive" at bounding box center [307, 301] width 439 height 2229
click at [1108, 231] on div "Claim Information Vehicle Make, Model, Year TOYOTA COROLLA HYBRID GR SPORT VVT-…" at bounding box center [965, 301] width 847 height 2229
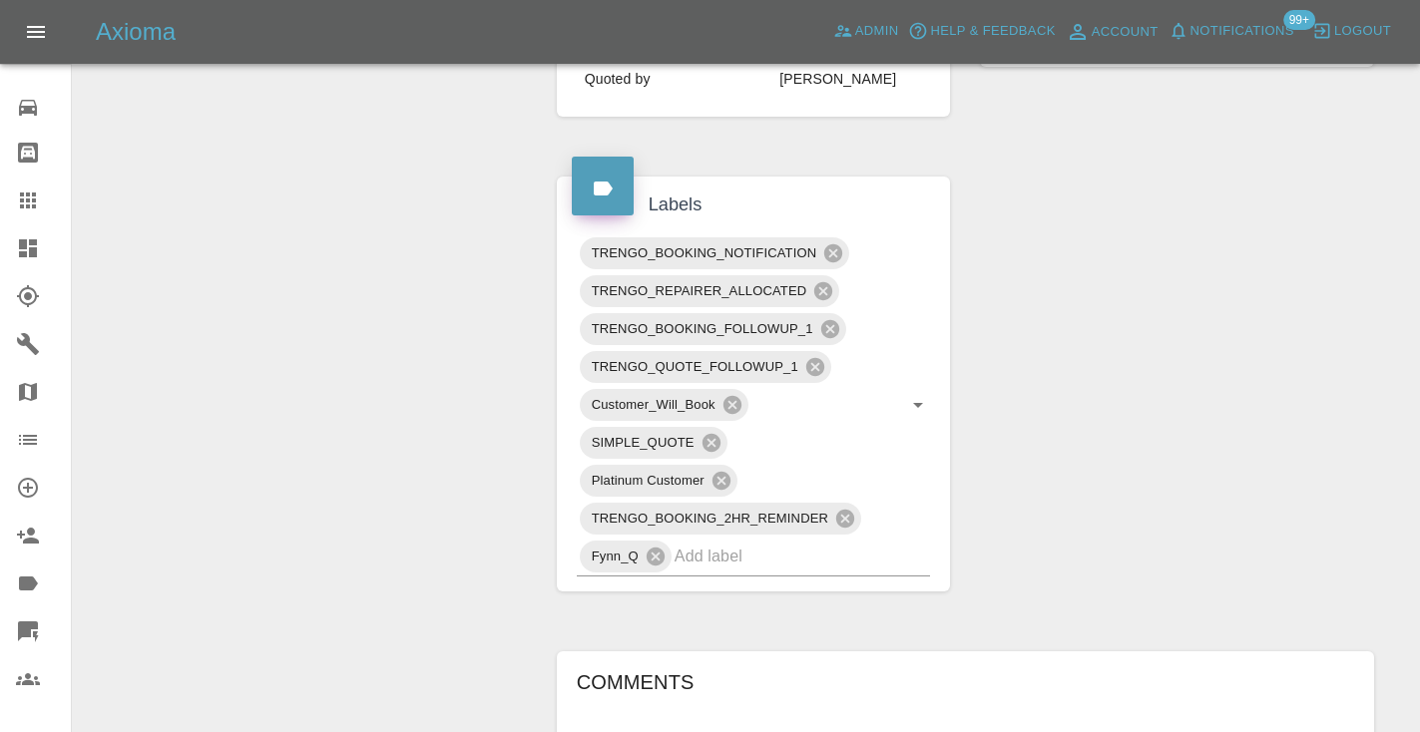
scroll to position [968, 0]
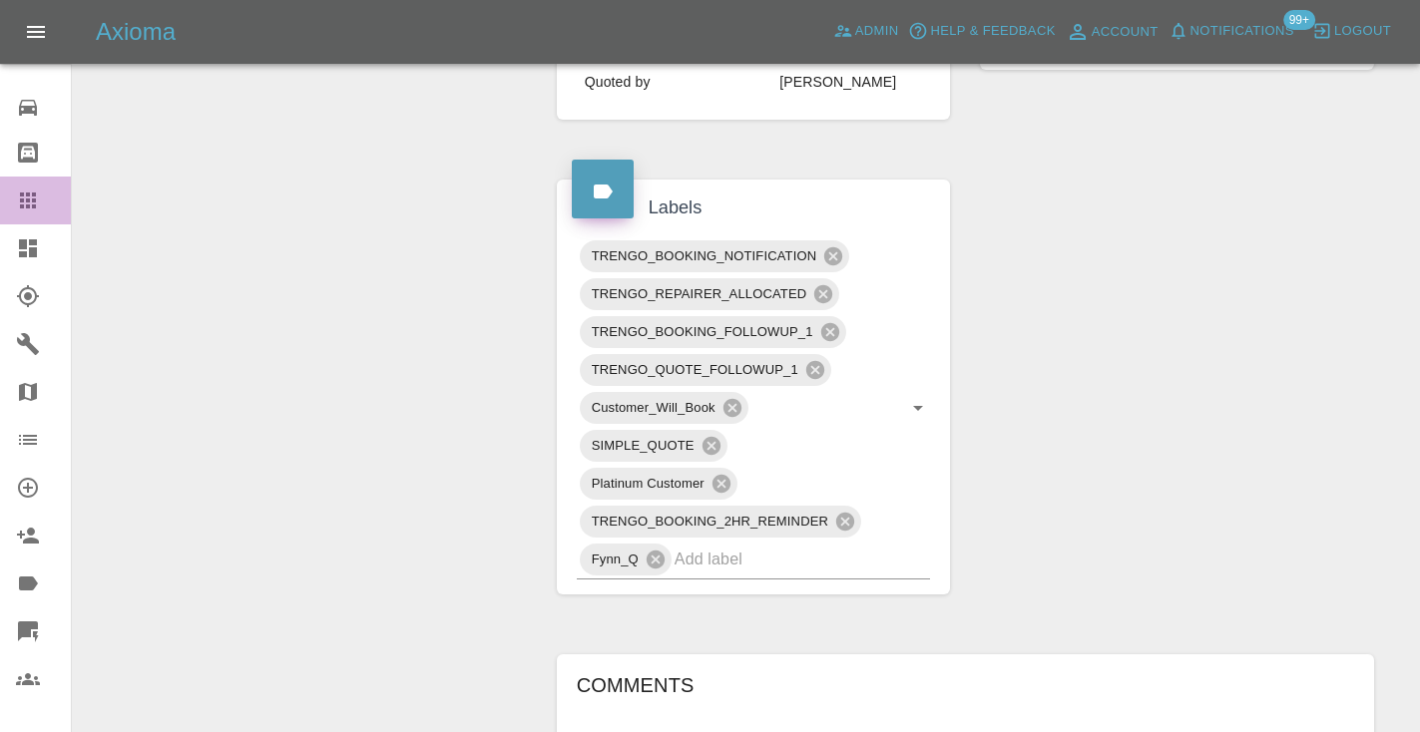
click at [36, 203] on icon at bounding box center [28, 201] width 16 height 16
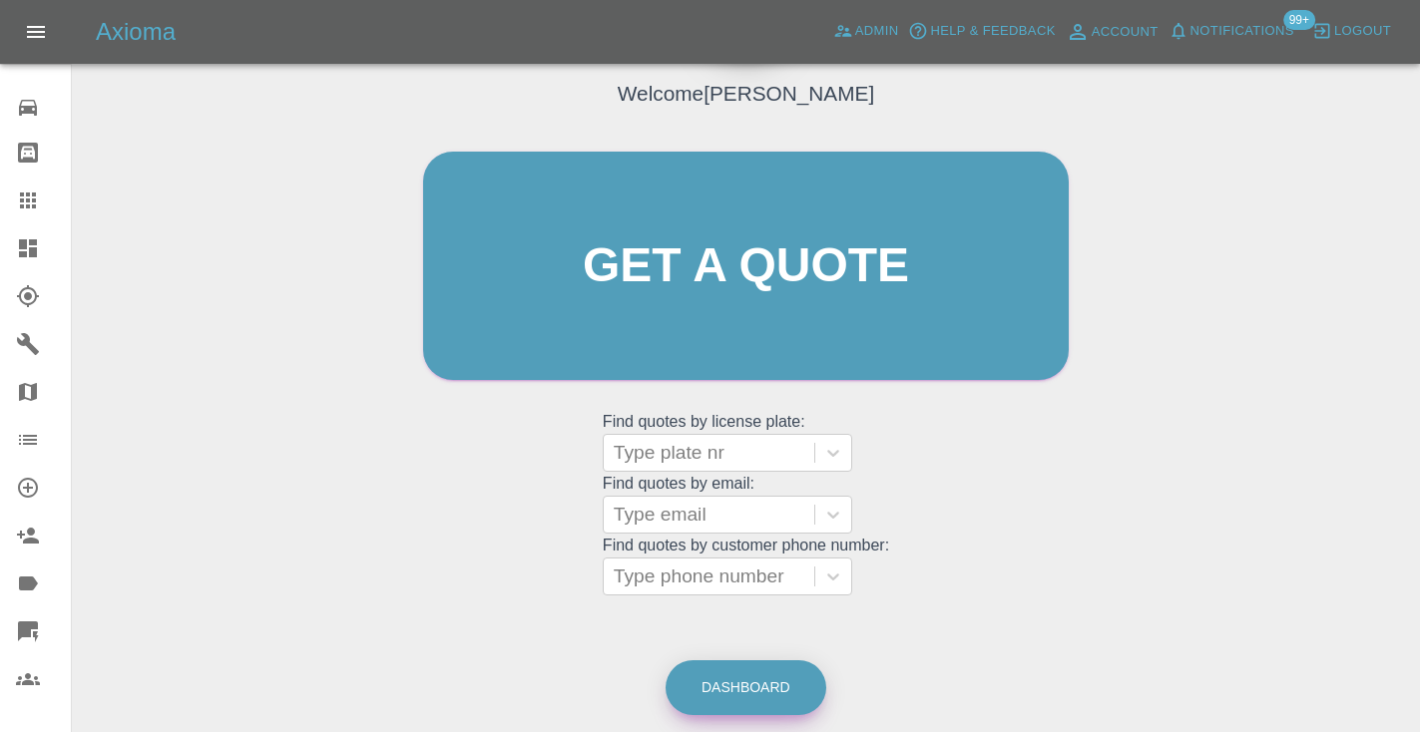
click at [776, 696] on link "Dashboard" at bounding box center [745, 687] width 161 height 55
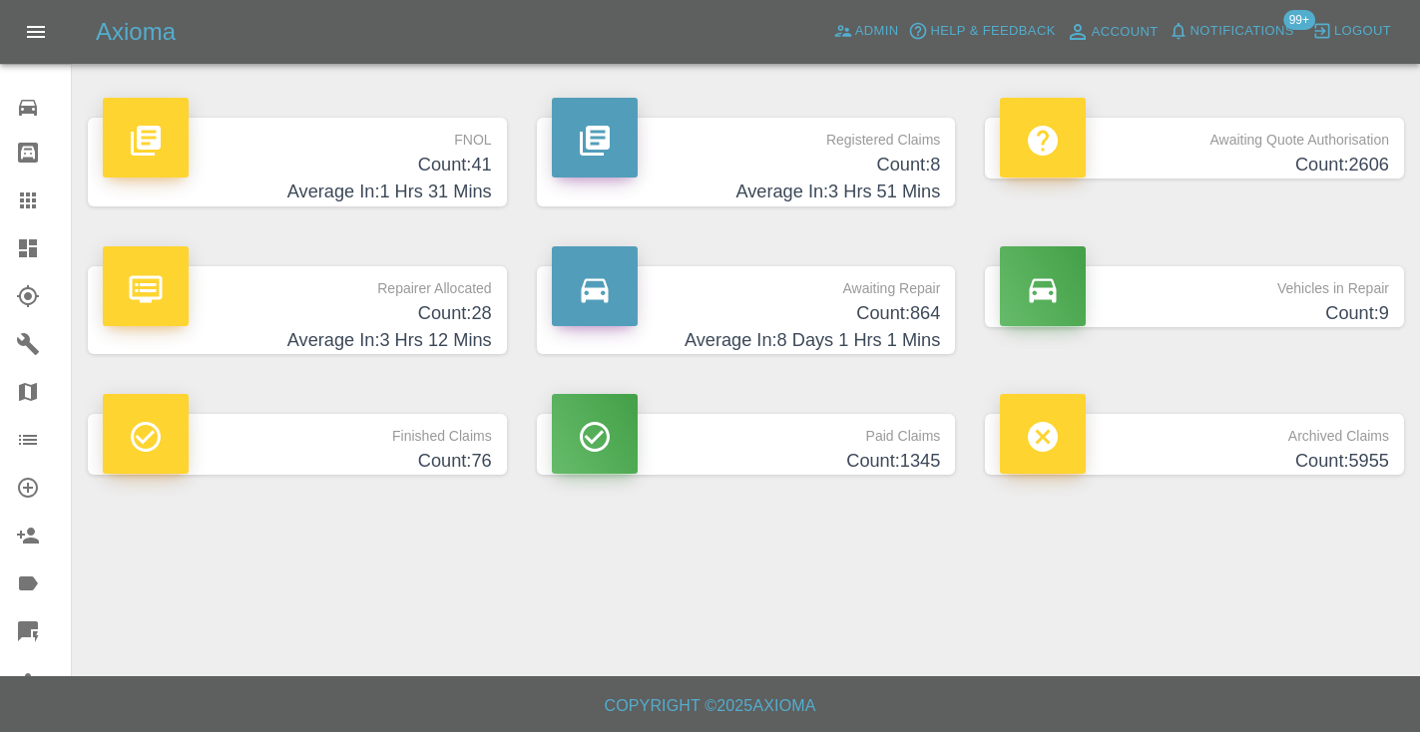
click at [911, 291] on p "Awaiting Repair" at bounding box center [746, 283] width 389 height 34
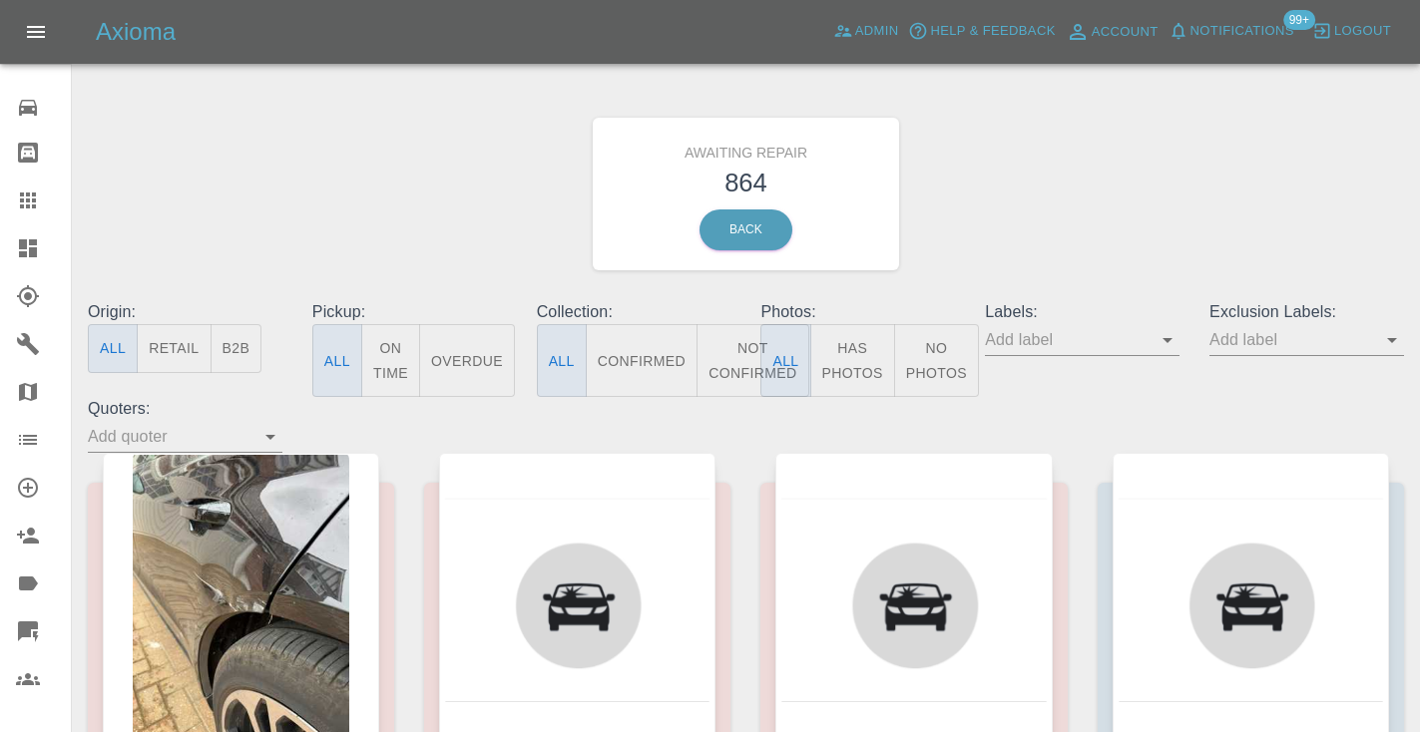
click at [741, 341] on button "Not Confirmed" at bounding box center [752, 360] width 112 height 73
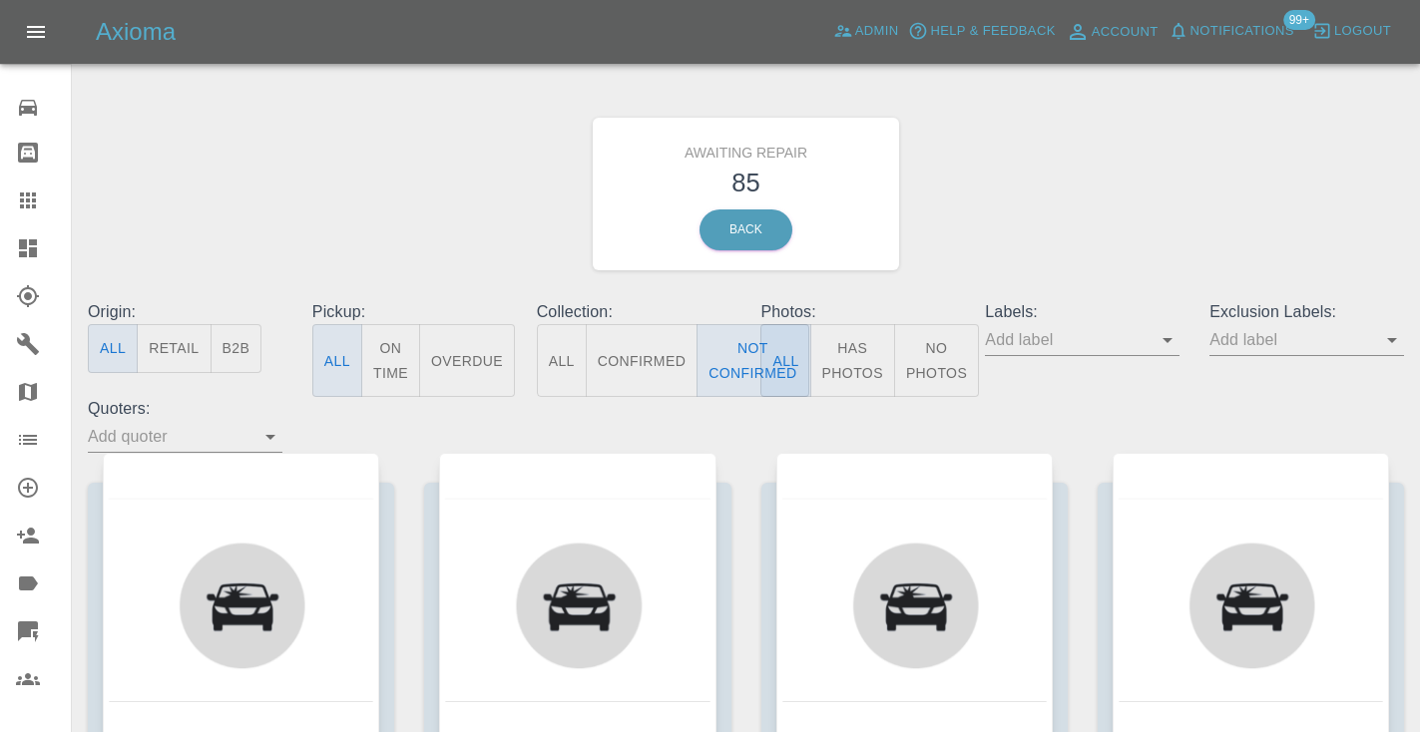
click at [1047, 208] on div "Awaiting Repair 85 Back" at bounding box center [746, 194] width 1346 height 212
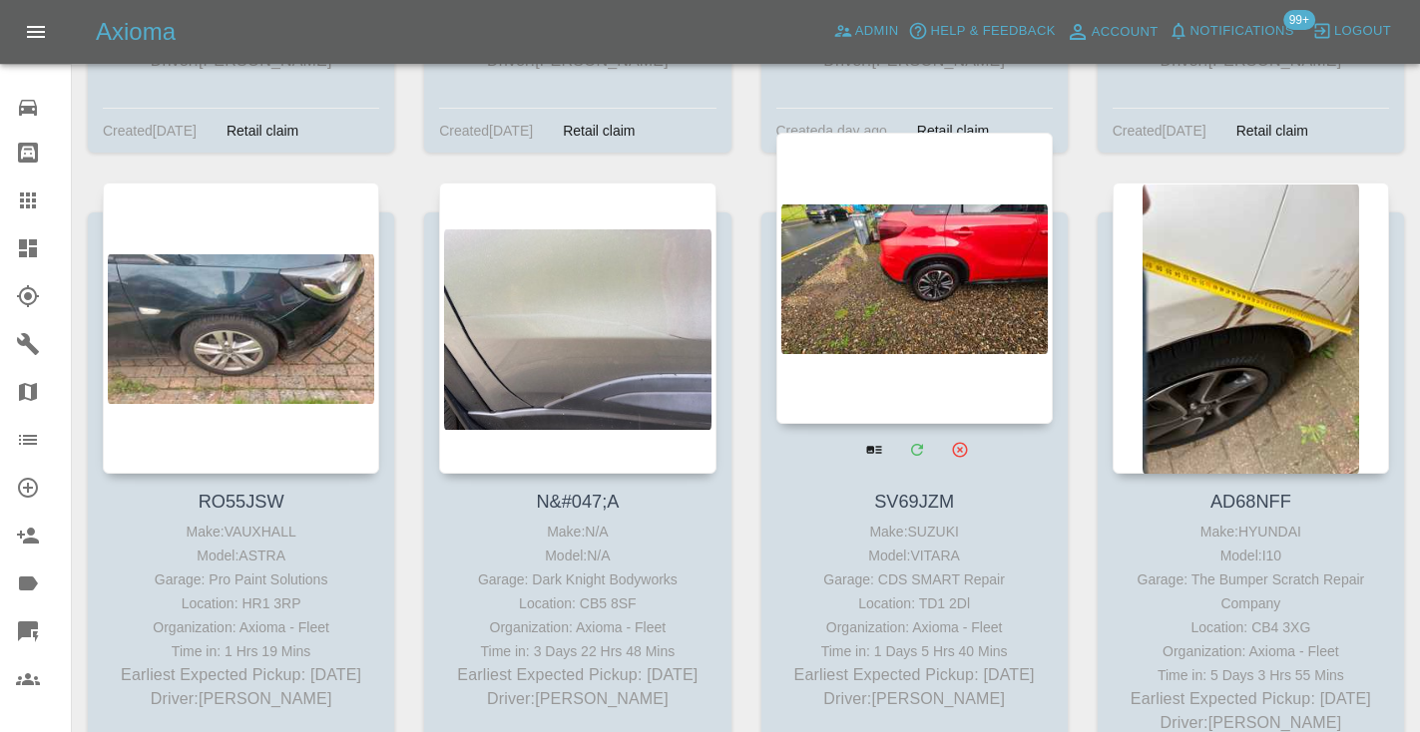
scroll to position [8859, 0]
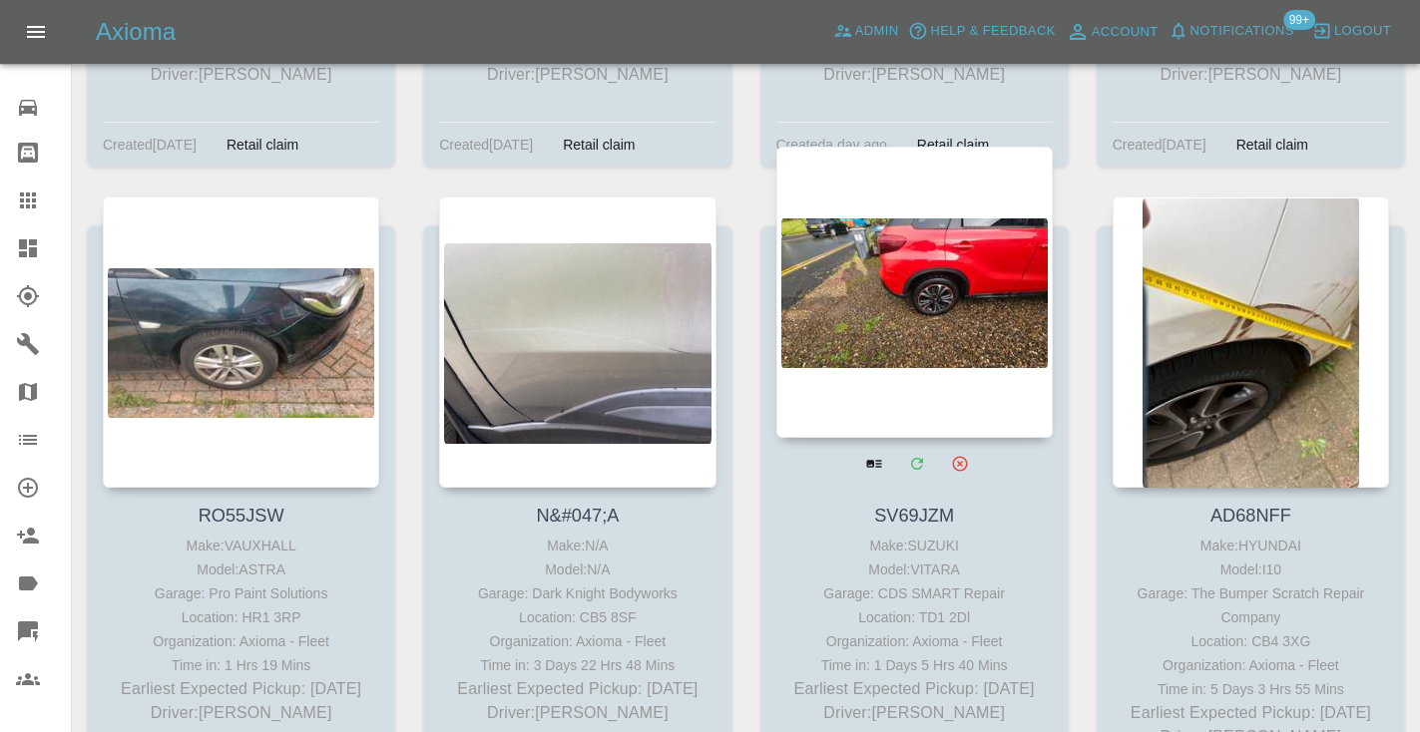
click at [909, 234] on div at bounding box center [914, 292] width 276 height 291
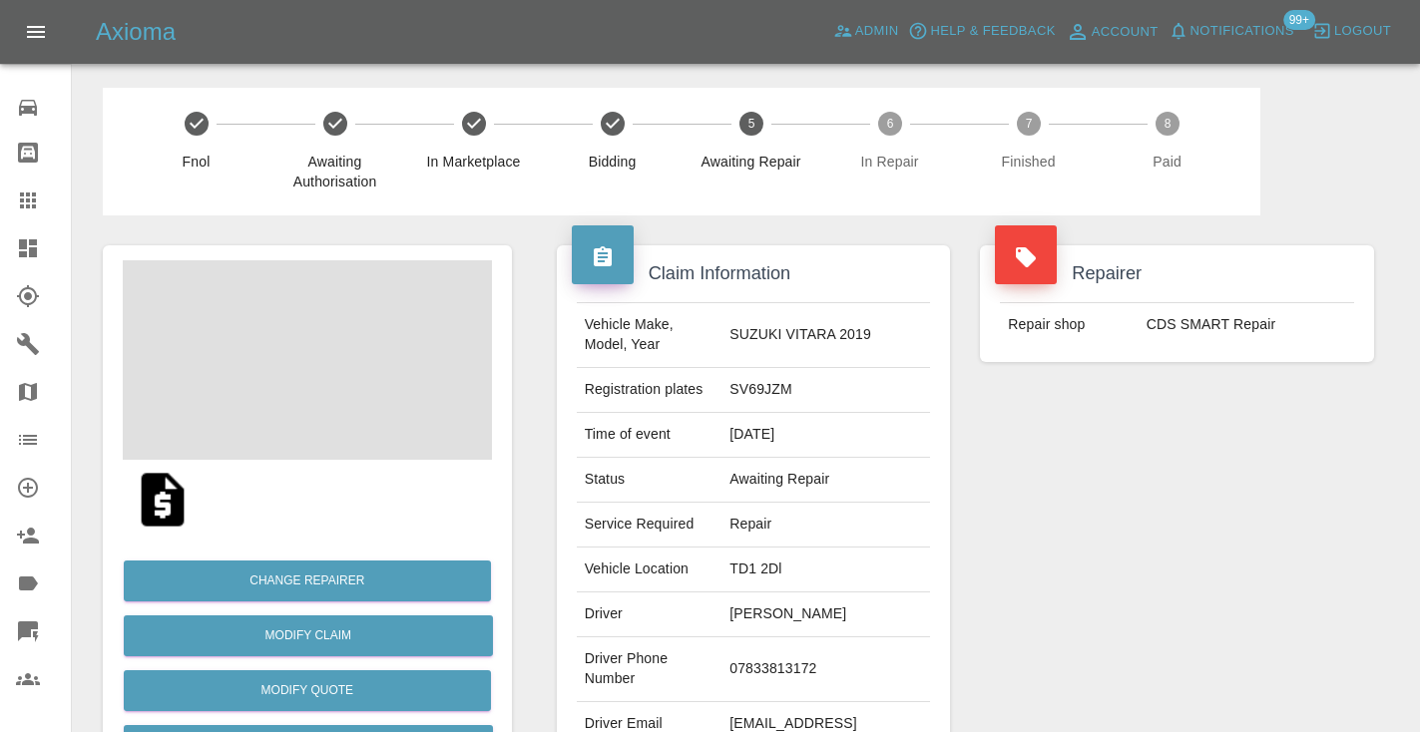
click at [772, 662] on td "07833813172" at bounding box center [825, 669] width 209 height 65
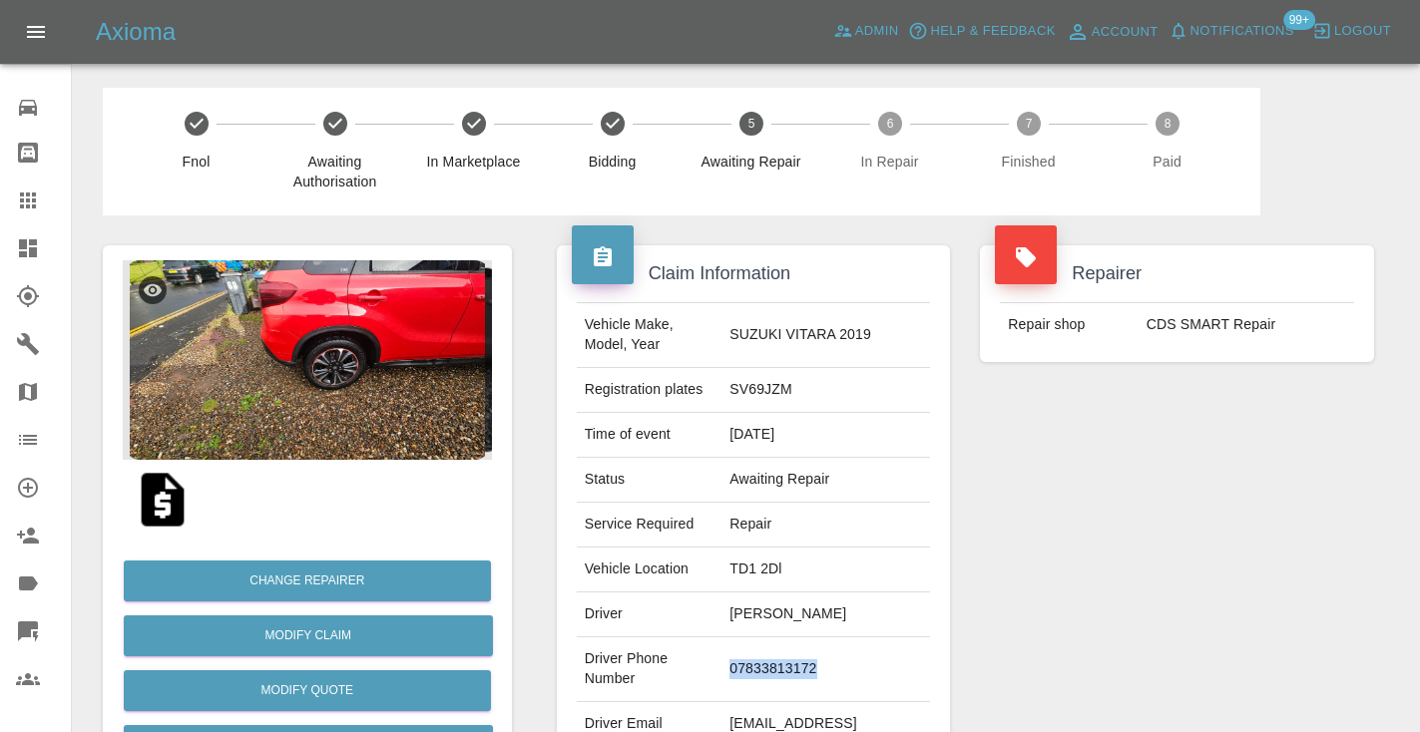
copy td "07833813172"
click at [1147, 533] on div "Repairer Repair shop CDS SMART Repair" at bounding box center [1177, 513] width 424 height 596
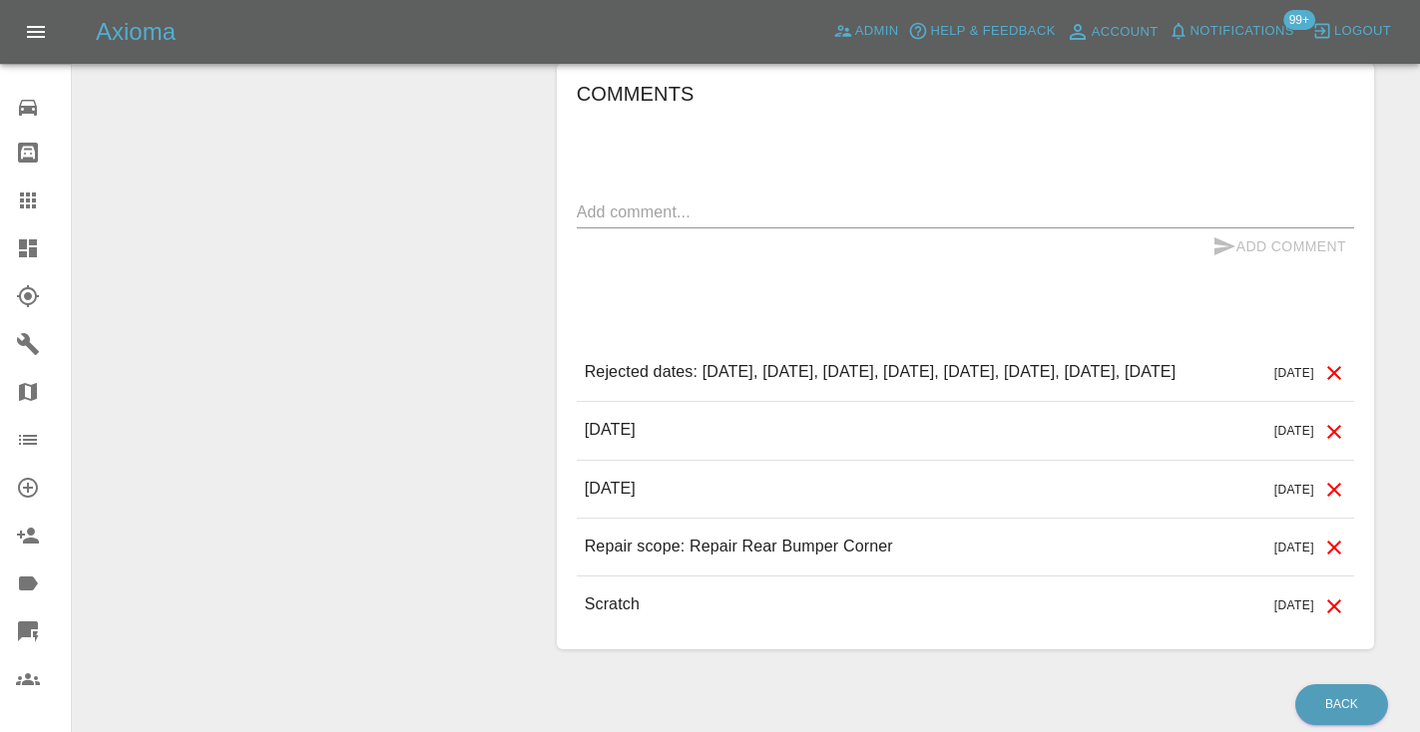
scroll to position [1484, 0]
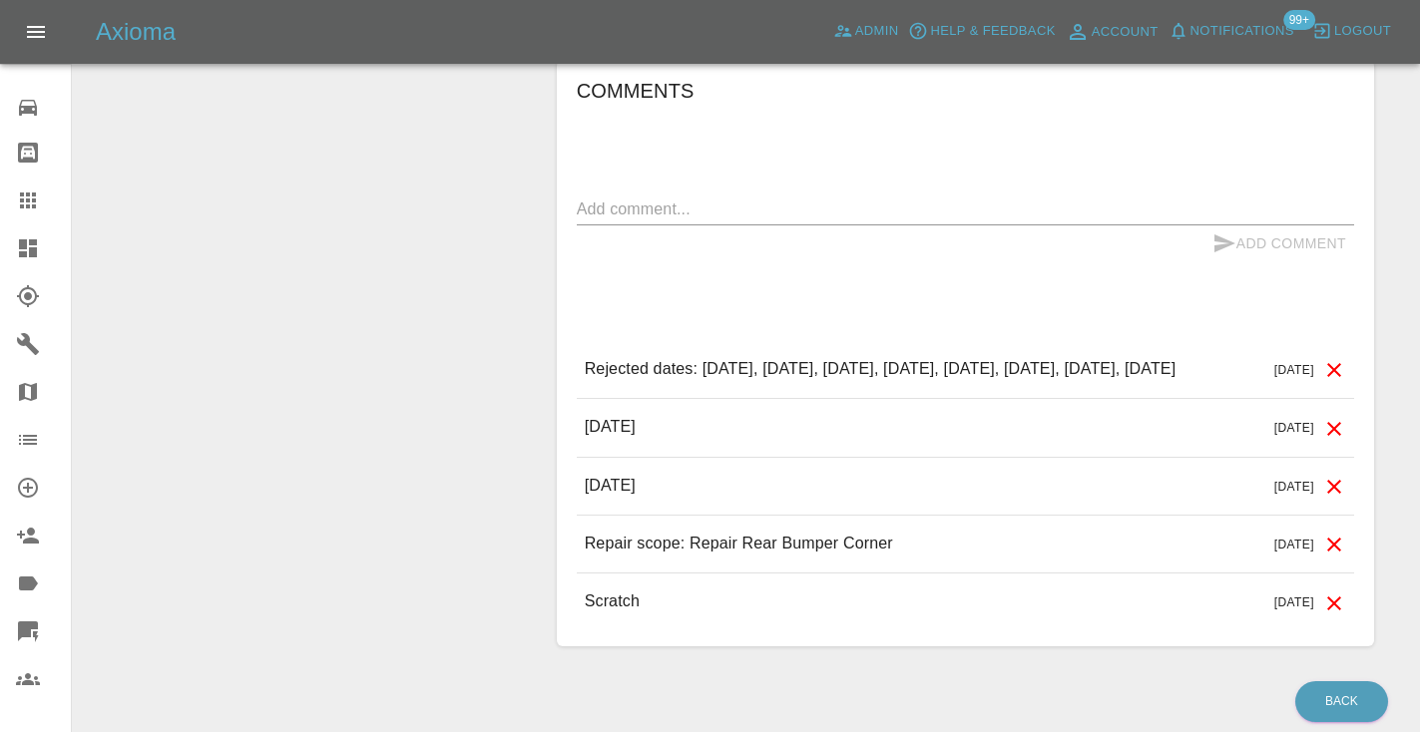
click at [619, 215] on textarea at bounding box center [965, 209] width 777 height 23
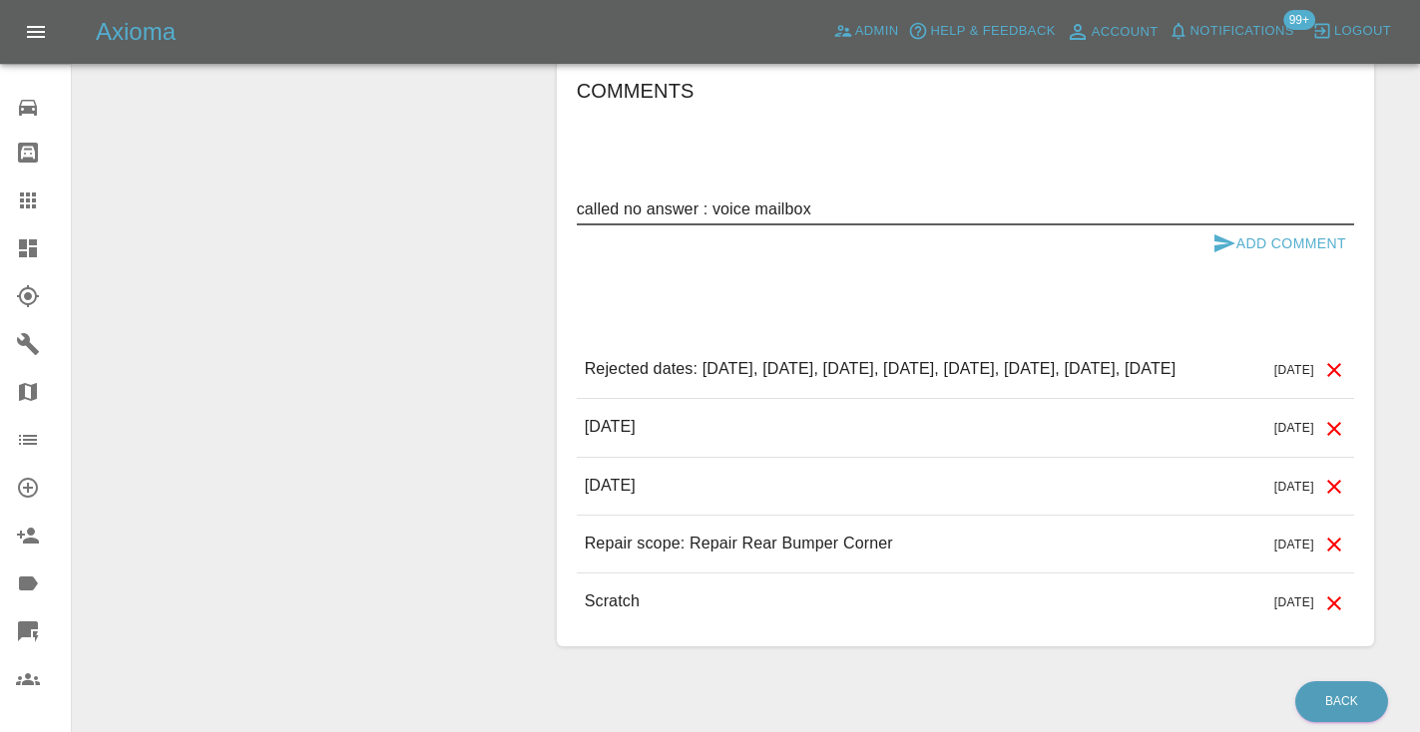
type textarea "called no answer : voice mailbox"
click at [1223, 233] on icon "submit" at bounding box center [1224, 243] width 24 height 24
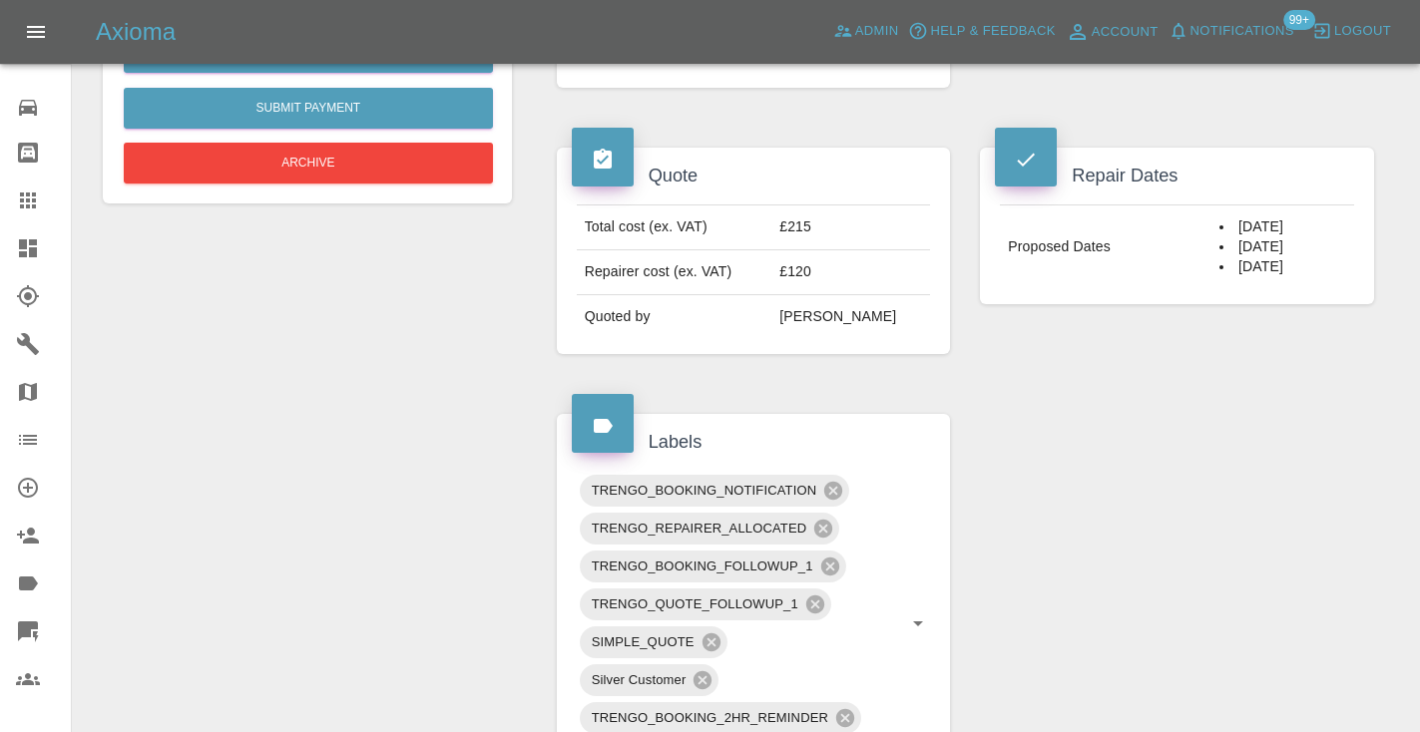
scroll to position [690, 0]
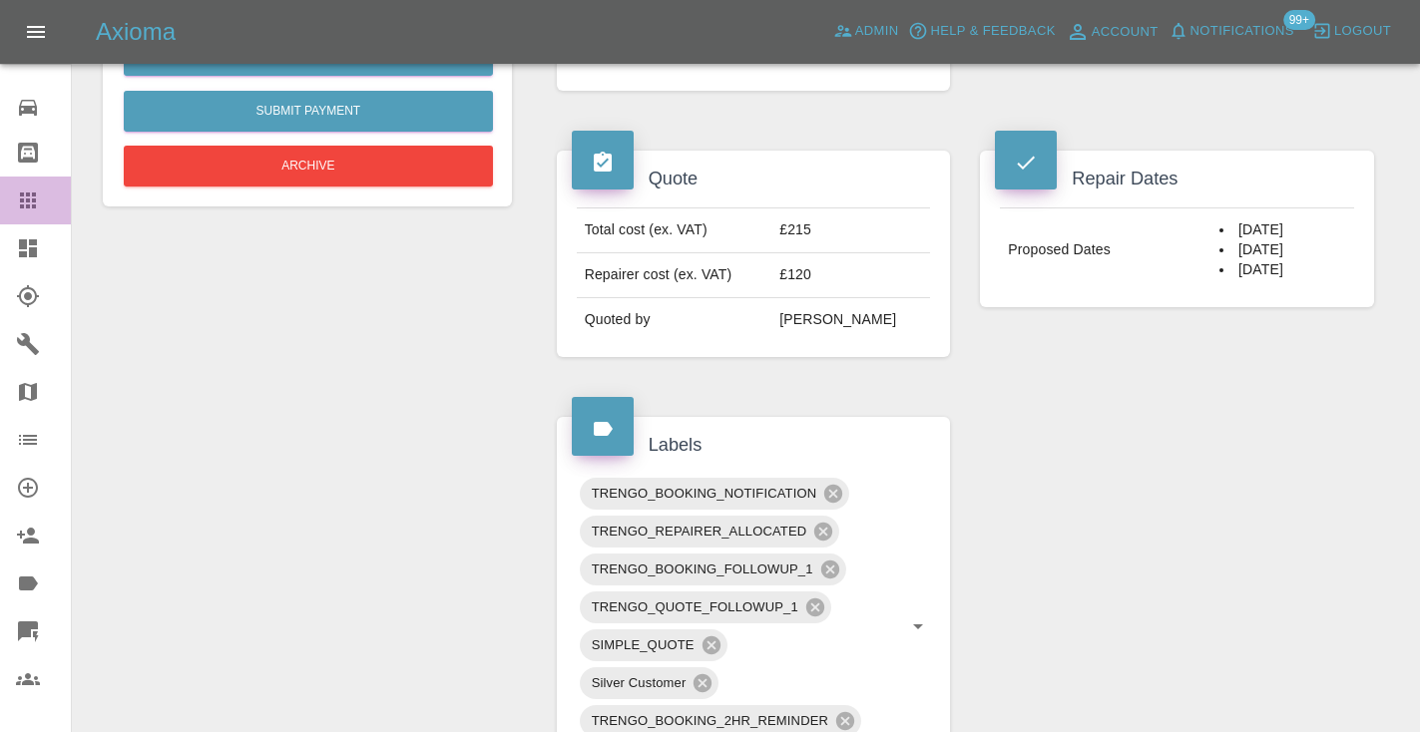
click at [38, 196] on icon at bounding box center [28, 201] width 24 height 24
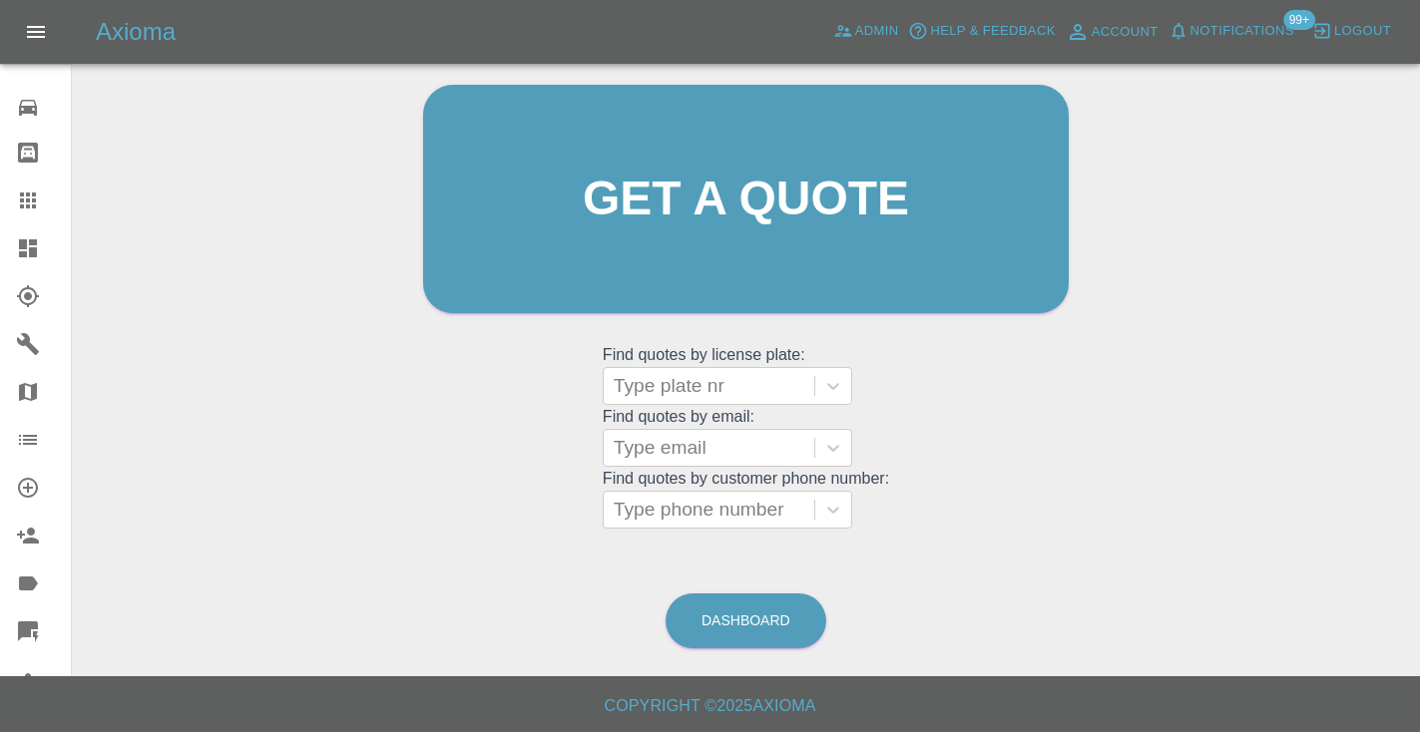
scroll to position [201, 0]
click at [720, 509] on div "Type phone number" at bounding box center [709, 511] width 191 height 24
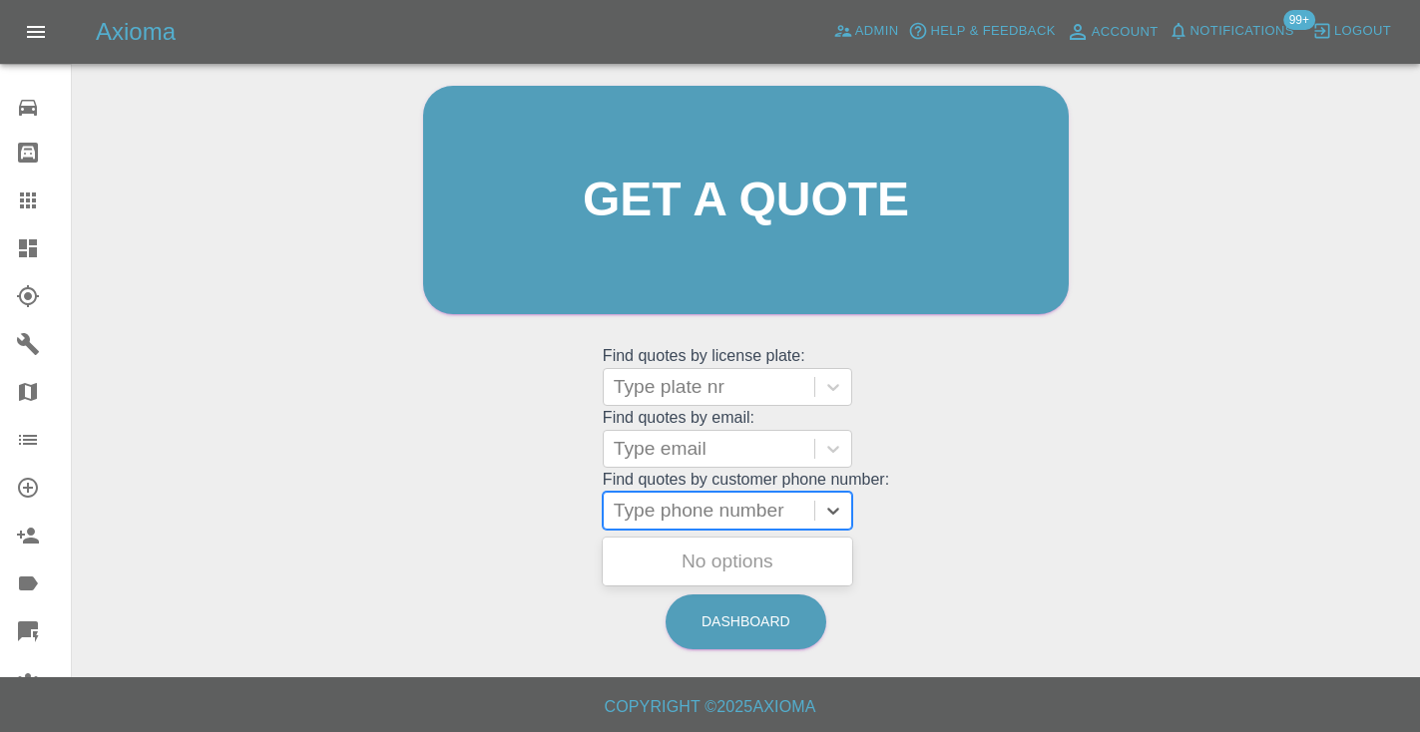
paste input "07583160887"
type input "07583160887"
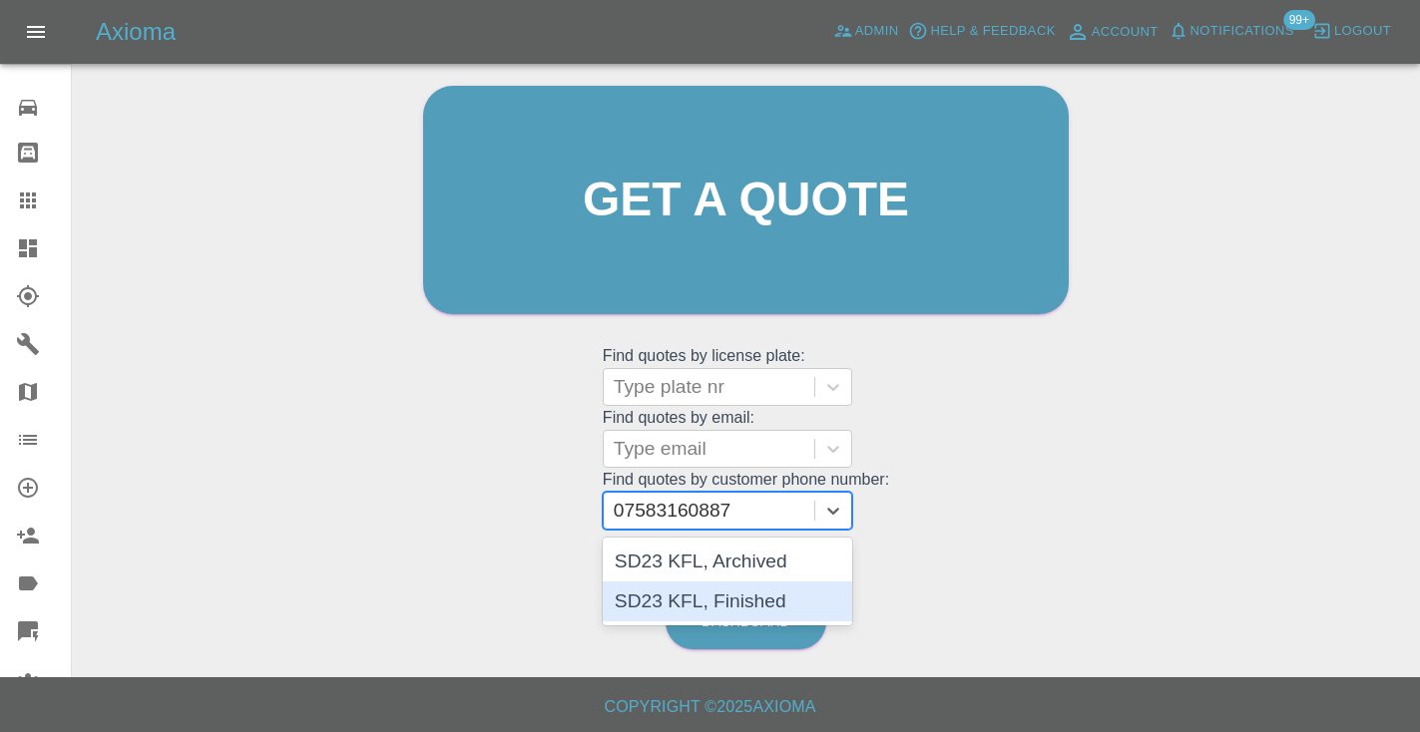
click at [708, 607] on div "SD23 KFL, Finished" at bounding box center [727, 602] width 249 height 40
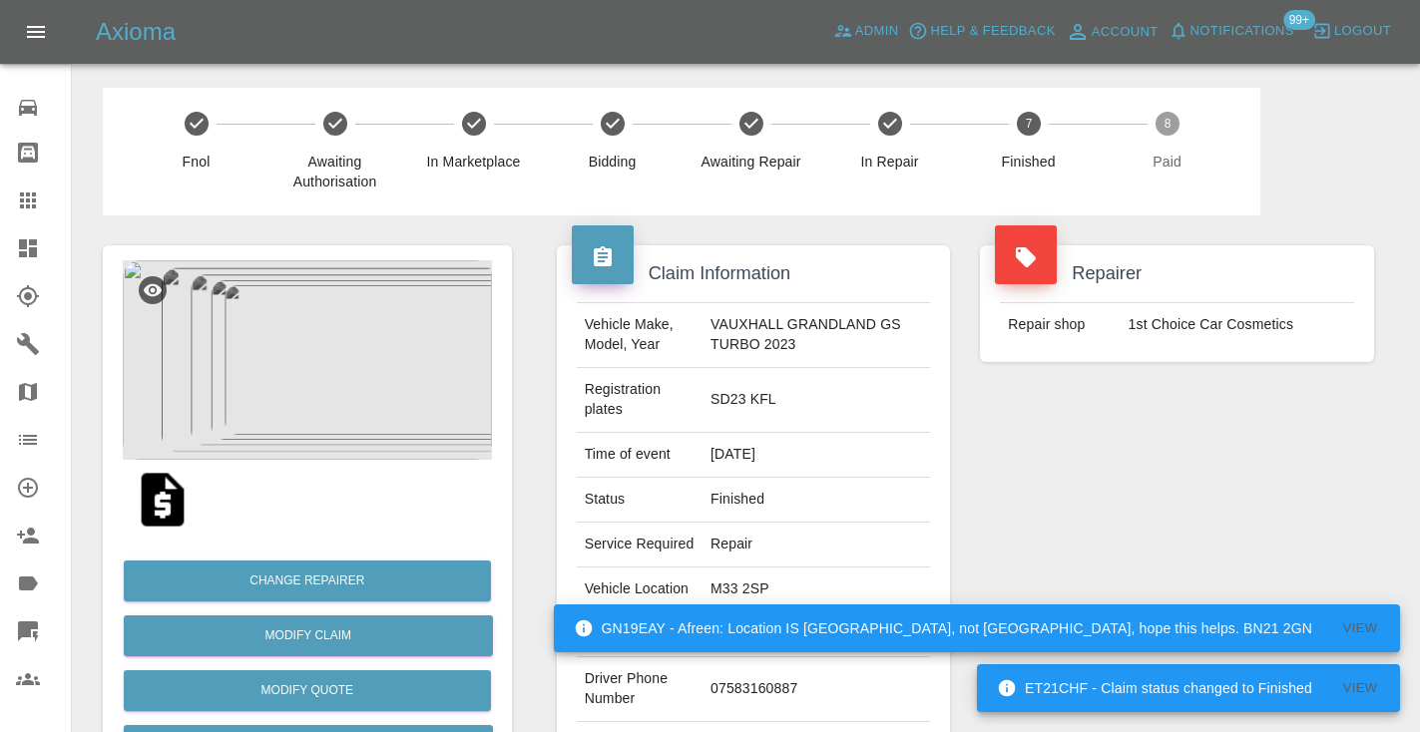
click at [1043, 533] on div "Repairer Repair shop 1st Choice Car Cosmetics" at bounding box center [1177, 532] width 424 height 635
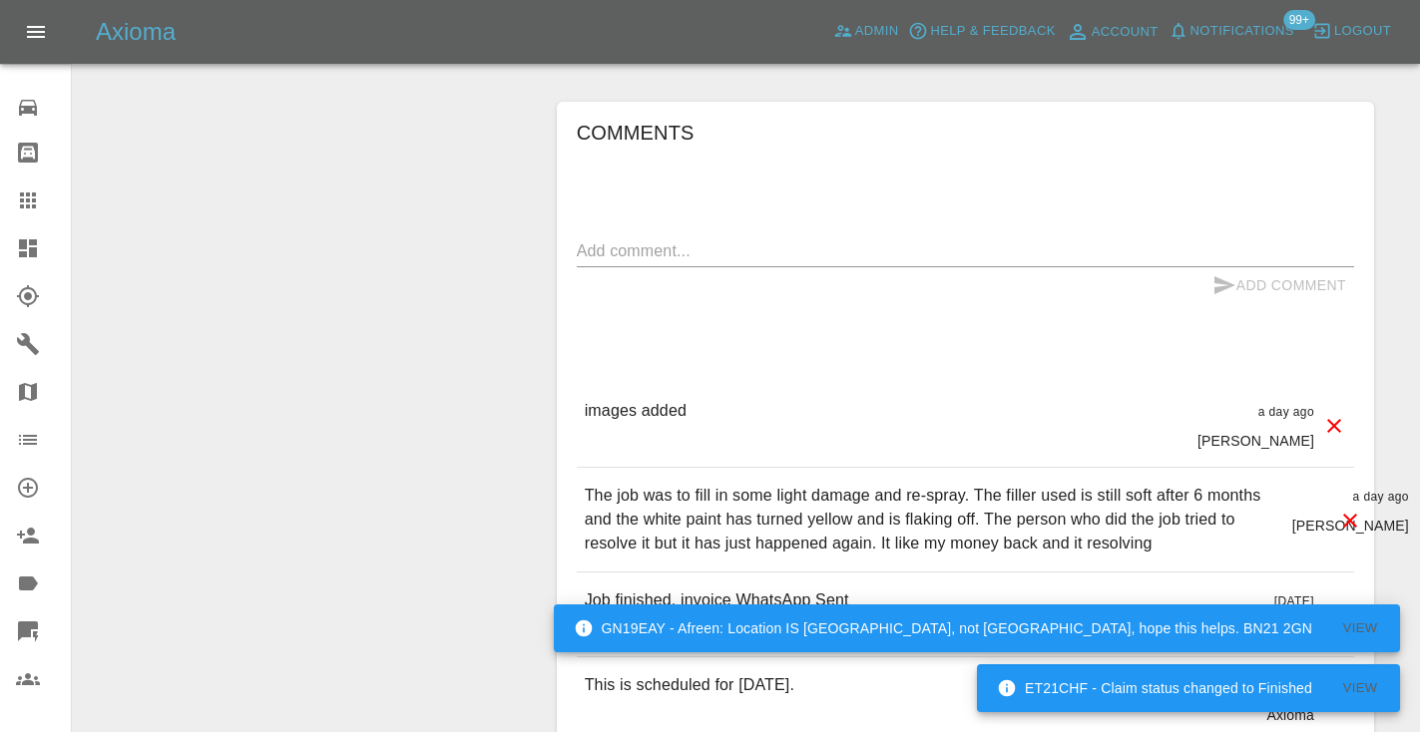
scroll to position [1721, 0]
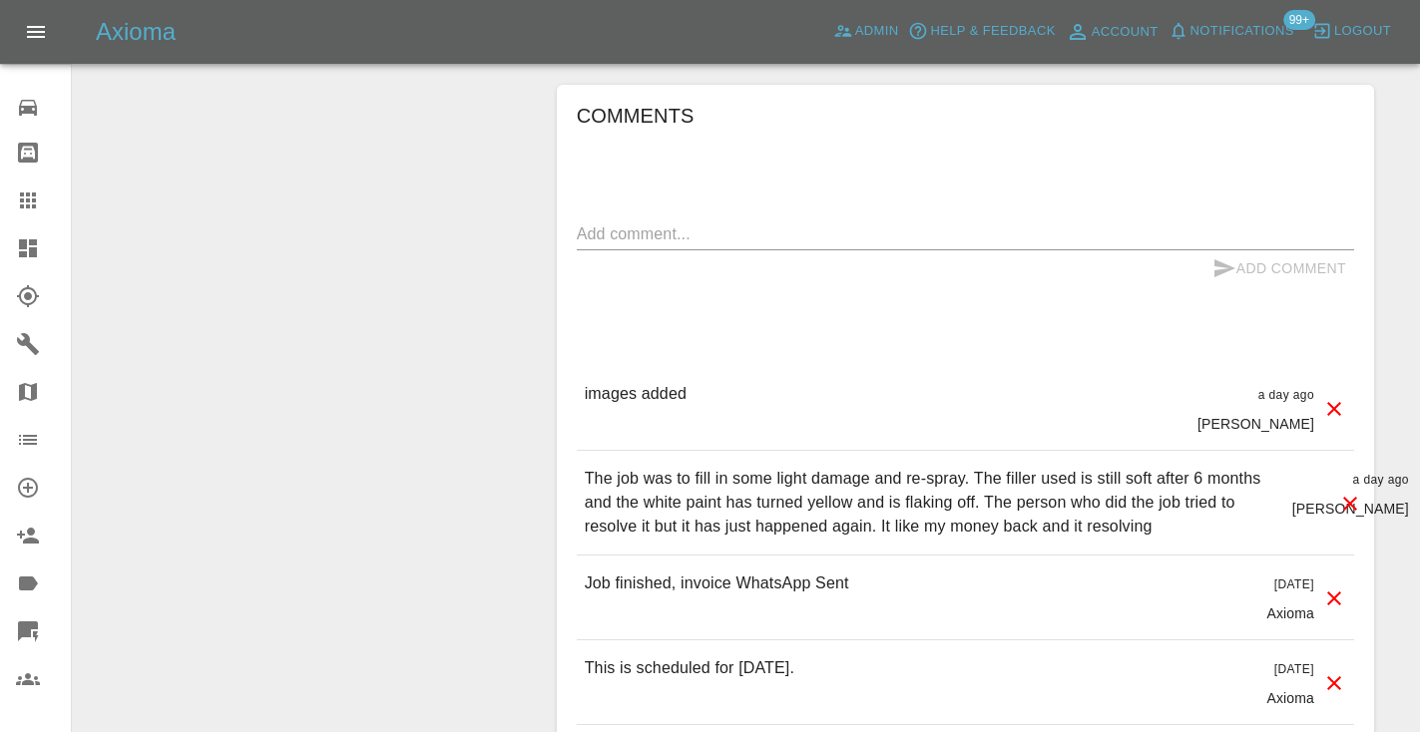
click at [624, 250] on div "Add Comment" at bounding box center [965, 268] width 777 height 37
click at [620, 222] on textarea at bounding box center [965, 233] width 777 height 23
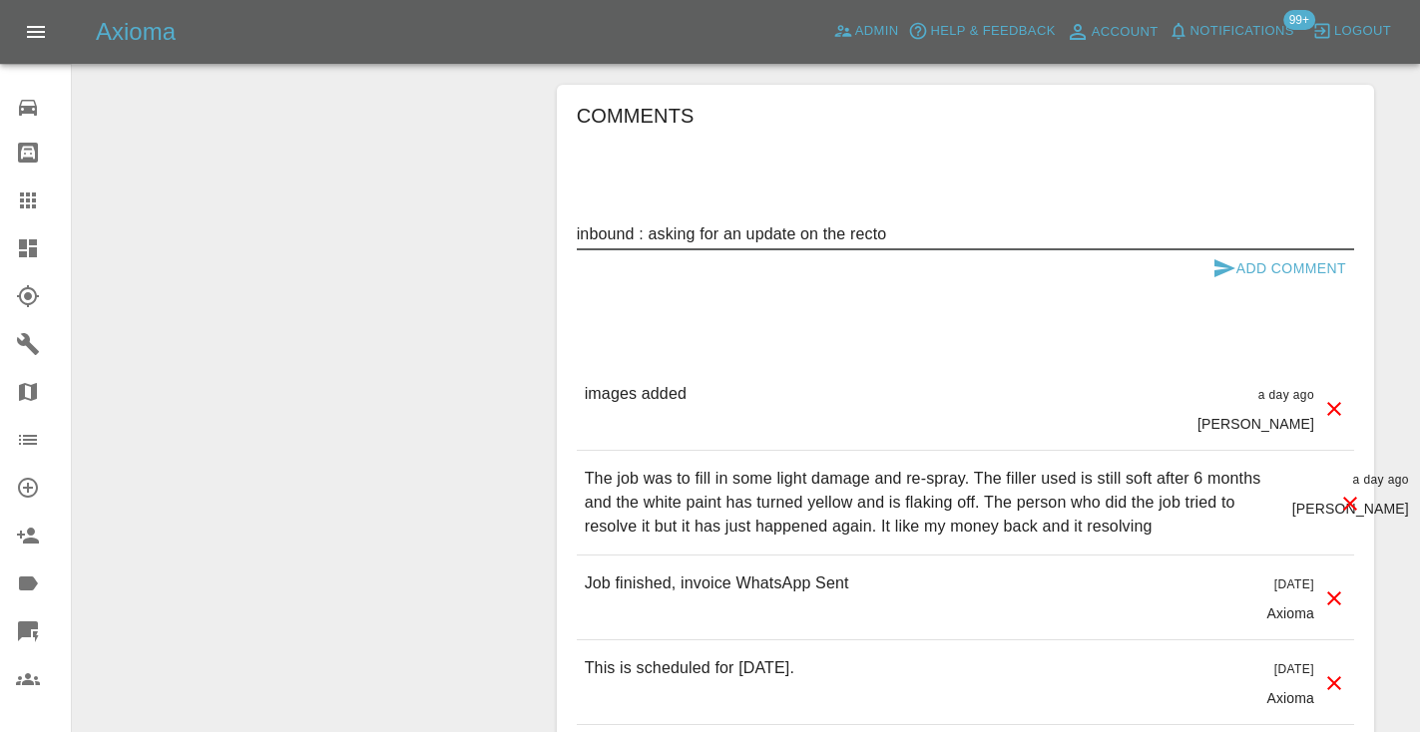
type textarea "inbound : asking for an update on the recto"
click at [1219, 259] on icon "submit" at bounding box center [1224, 268] width 21 height 18
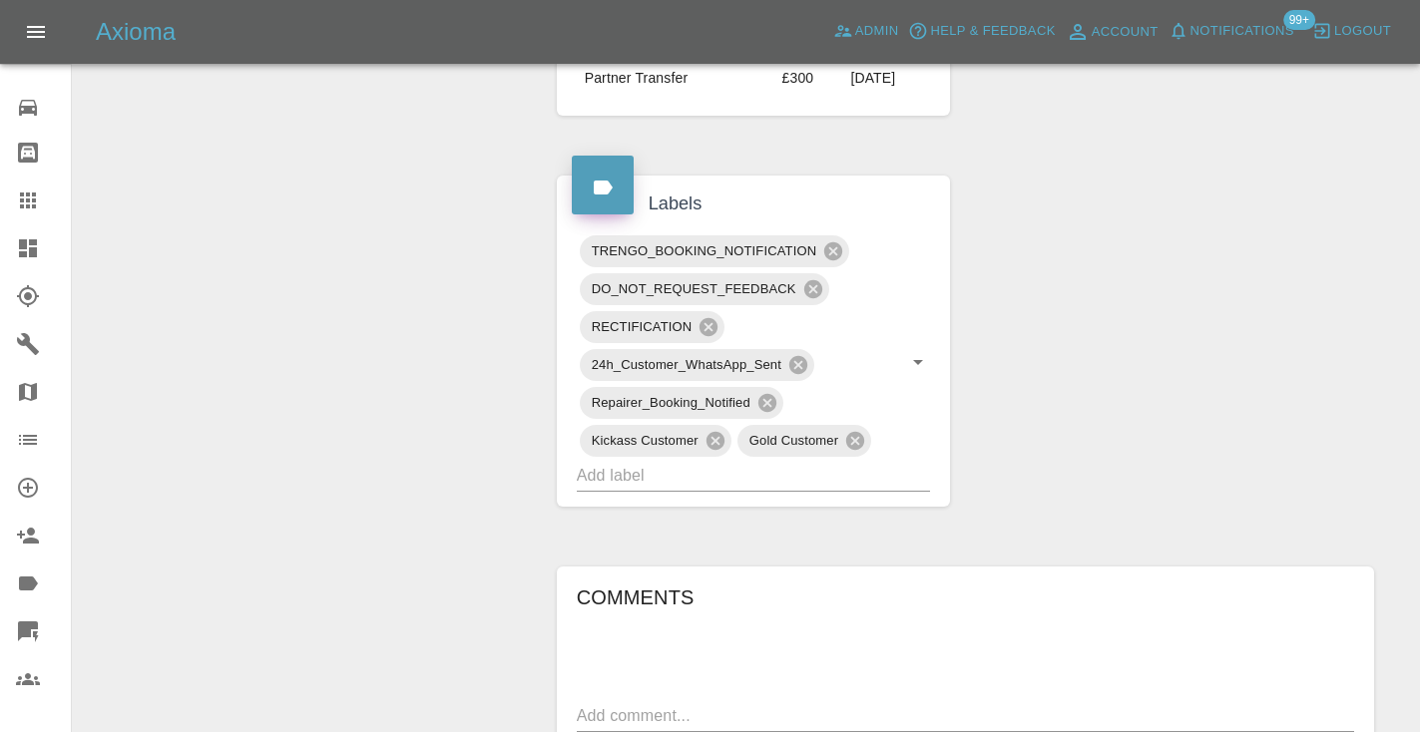
scroll to position [1207, 0]
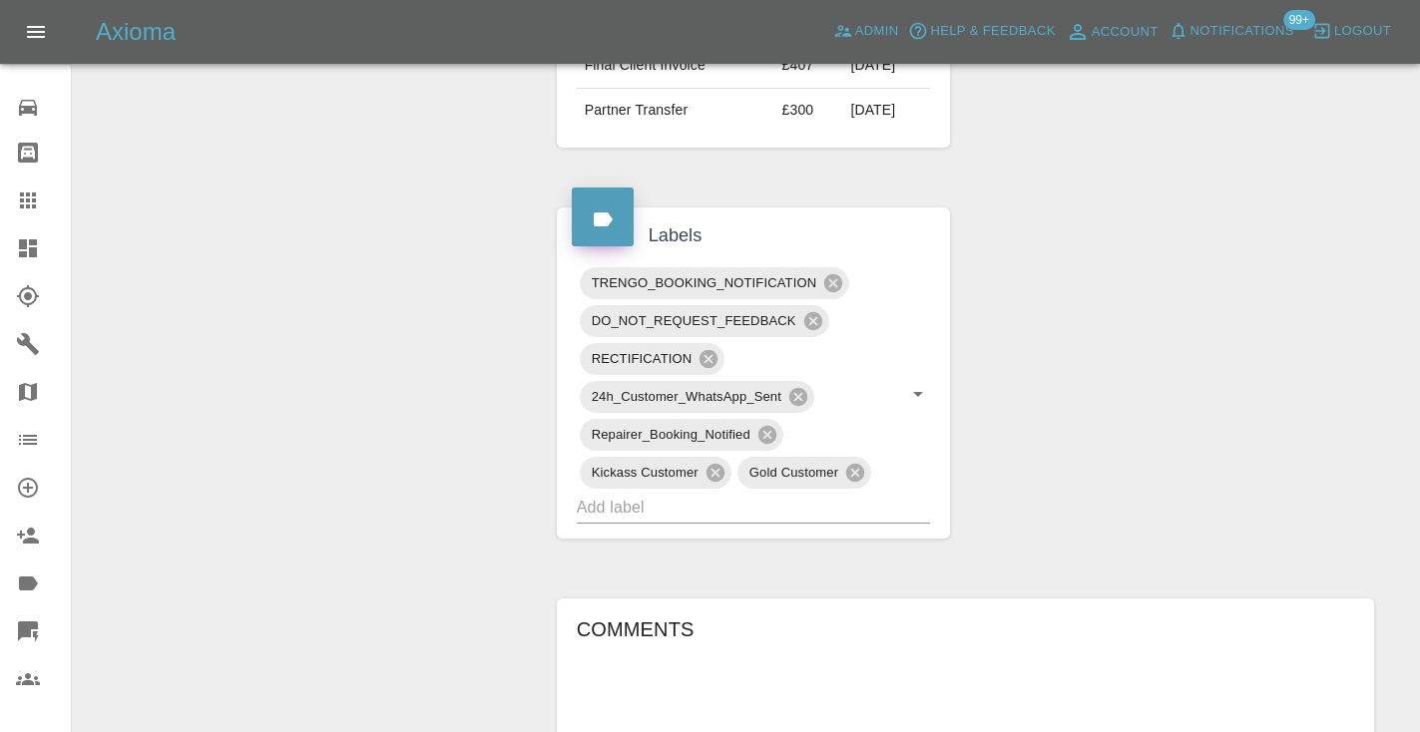
click at [40, 190] on div at bounding box center [44, 201] width 56 height 24
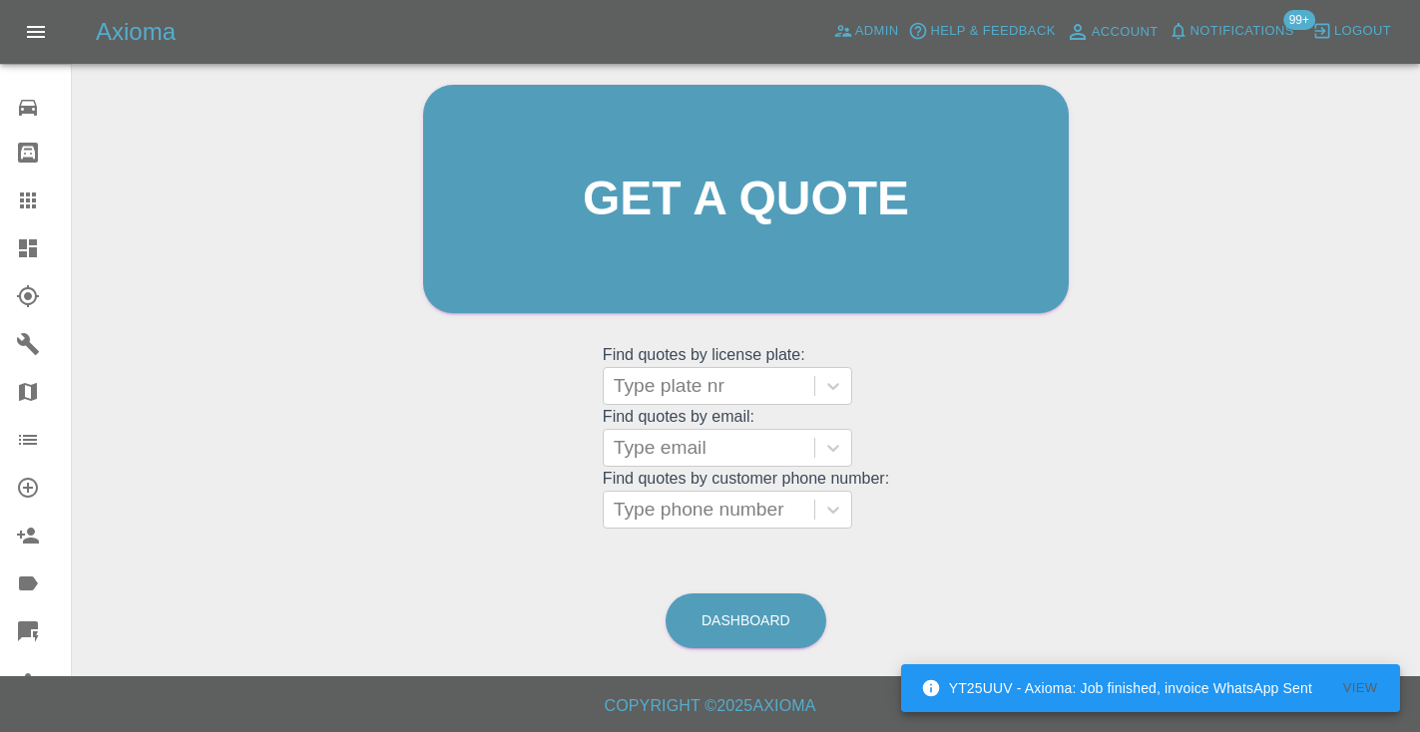
scroll to position [201, 0]
click at [768, 621] on link "Dashboard" at bounding box center [745, 622] width 161 height 55
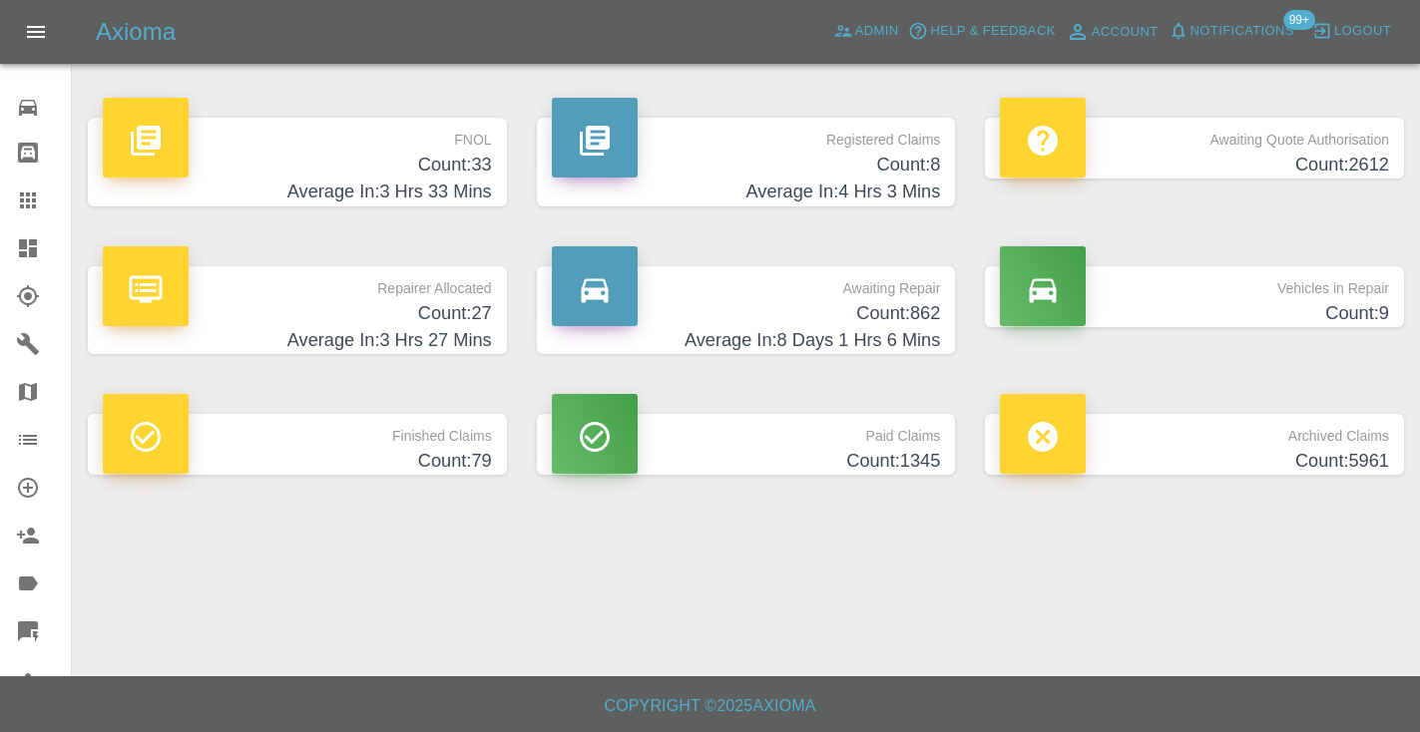
click at [912, 303] on h4 "Count: 862" at bounding box center [746, 313] width 389 height 27
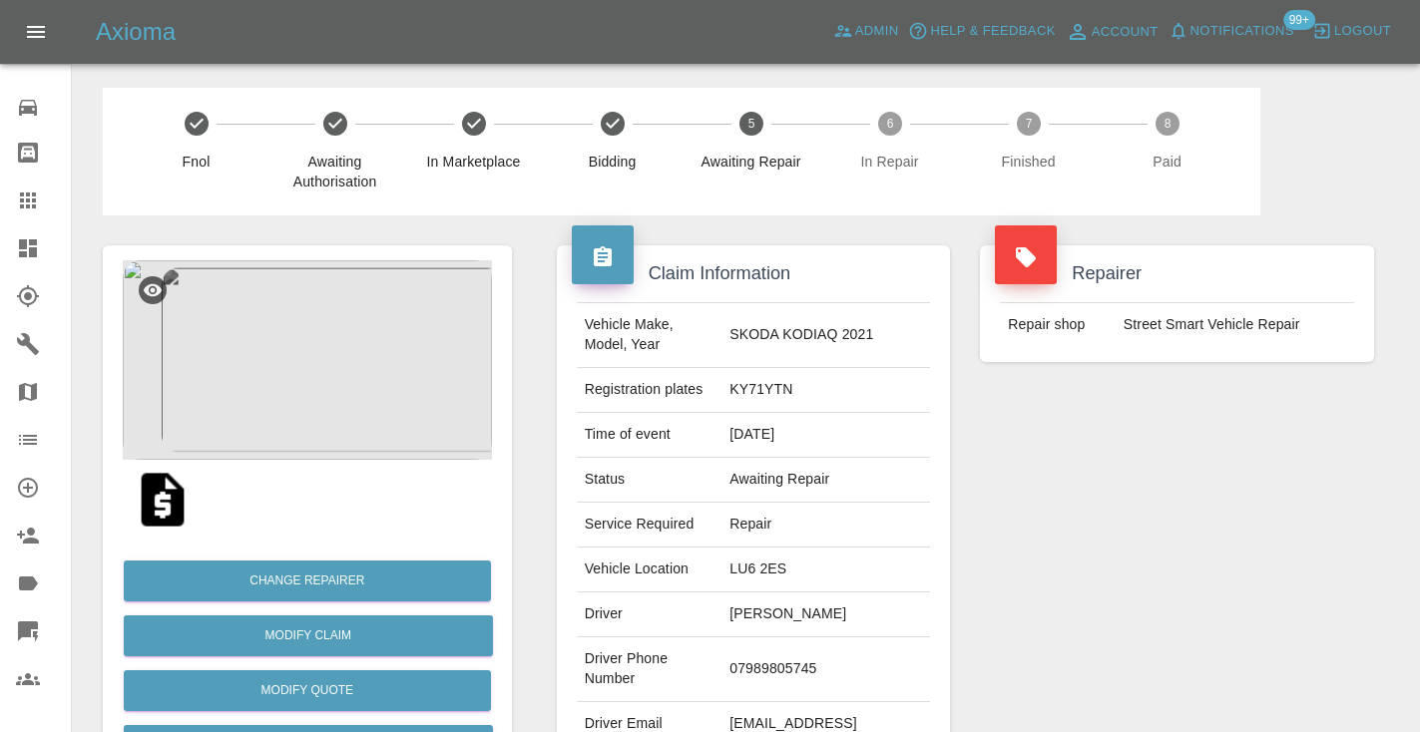
click at [728, 663] on td "07989805745" at bounding box center [825, 669] width 209 height 65
copy td "07989805745"
click at [1191, 510] on div "Repairer Repair shop Street Smart Vehicle Repair" at bounding box center [1177, 513] width 424 height 596
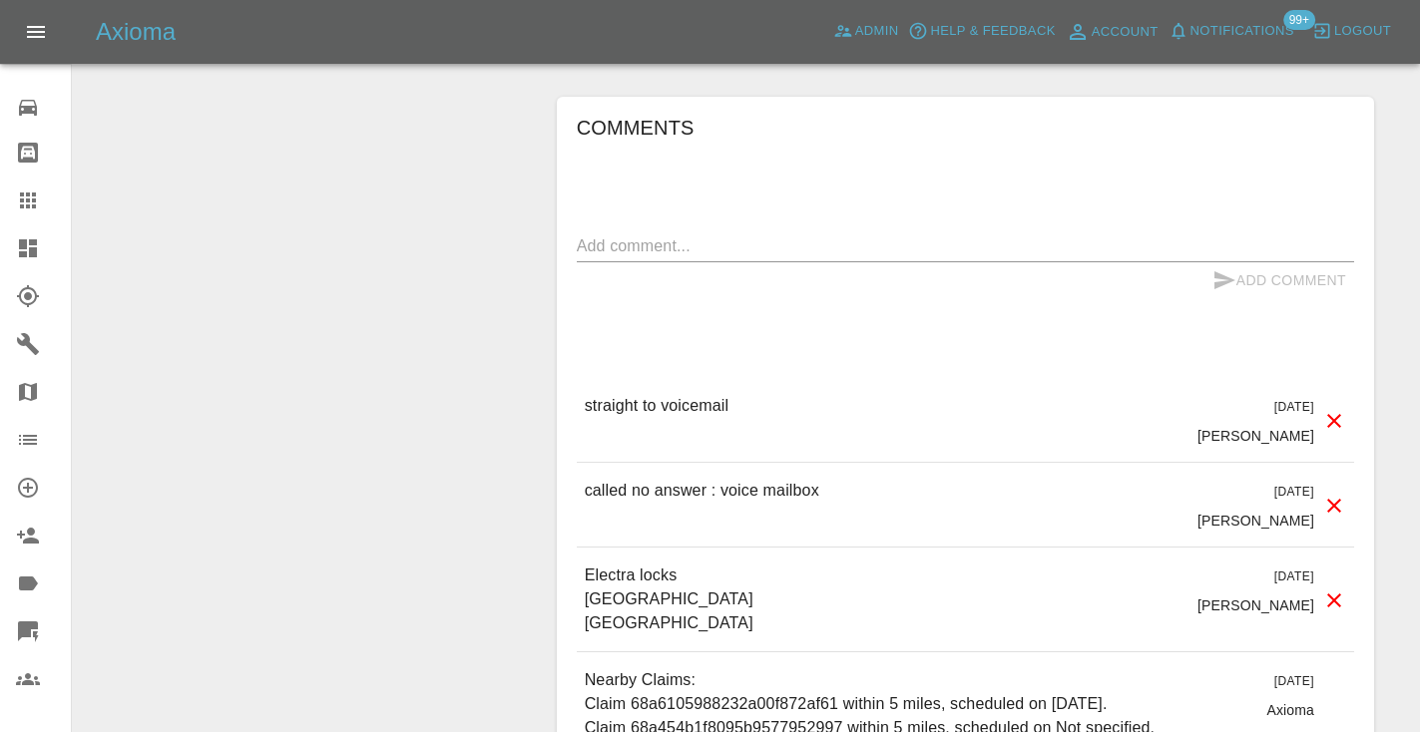
scroll to position [1683, 0]
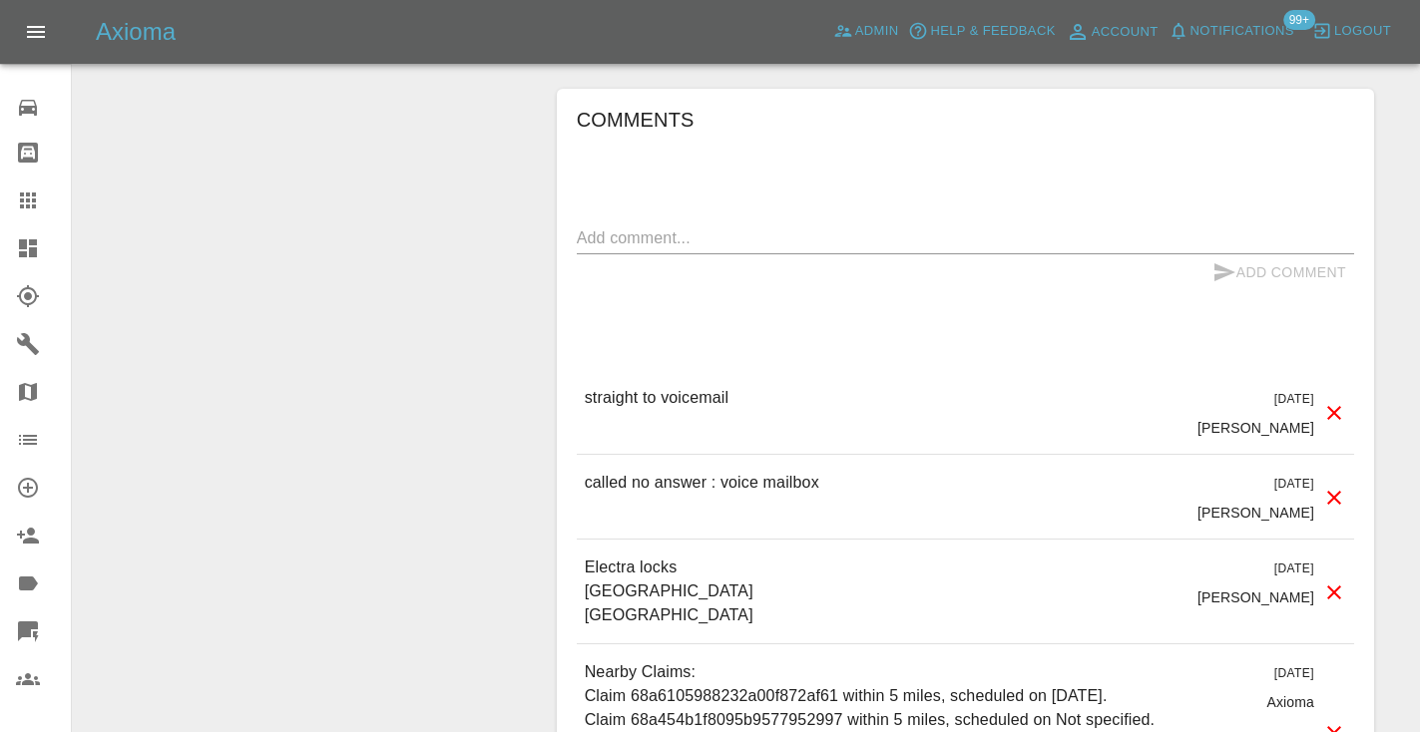
click at [662, 223] on div "x" at bounding box center [965, 238] width 777 height 32
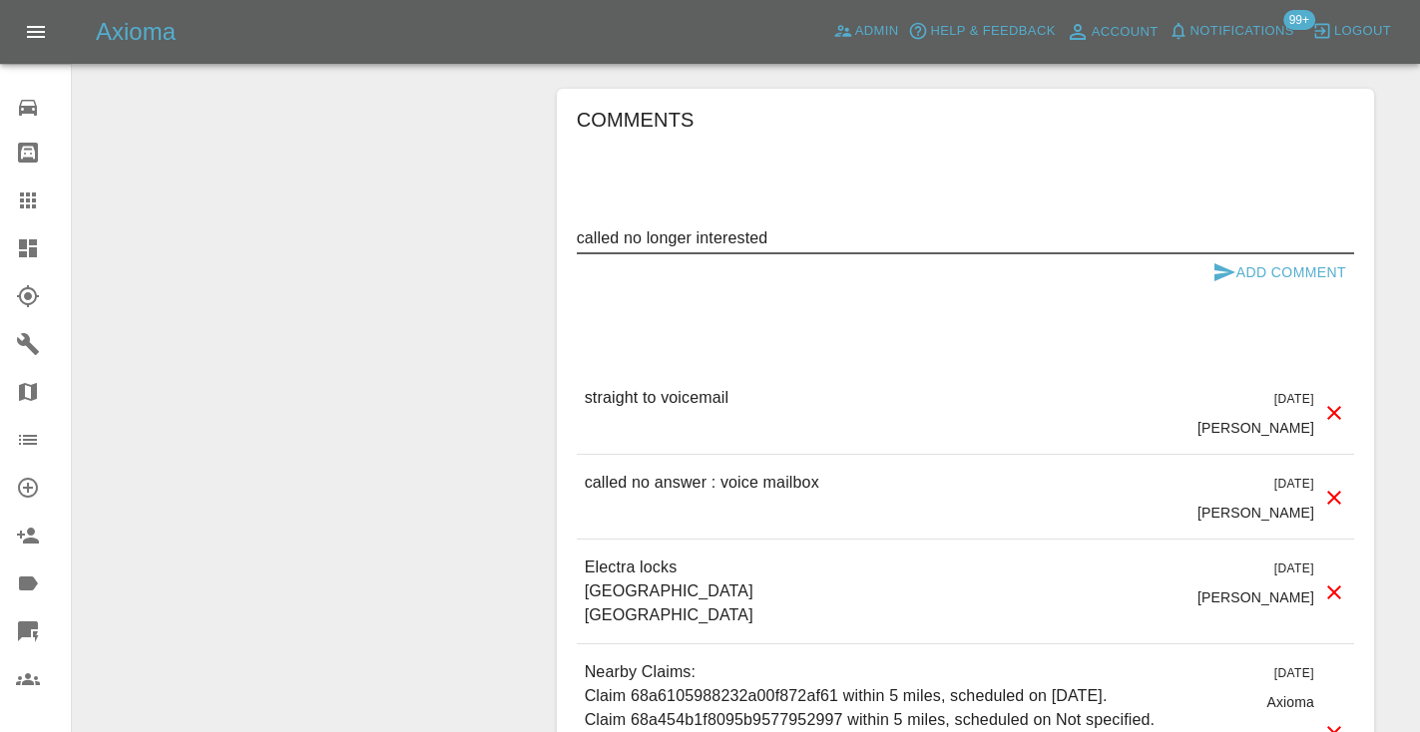
type textarea "called no longer interested"
click at [1228, 269] on icon "submit" at bounding box center [1224, 272] width 21 height 18
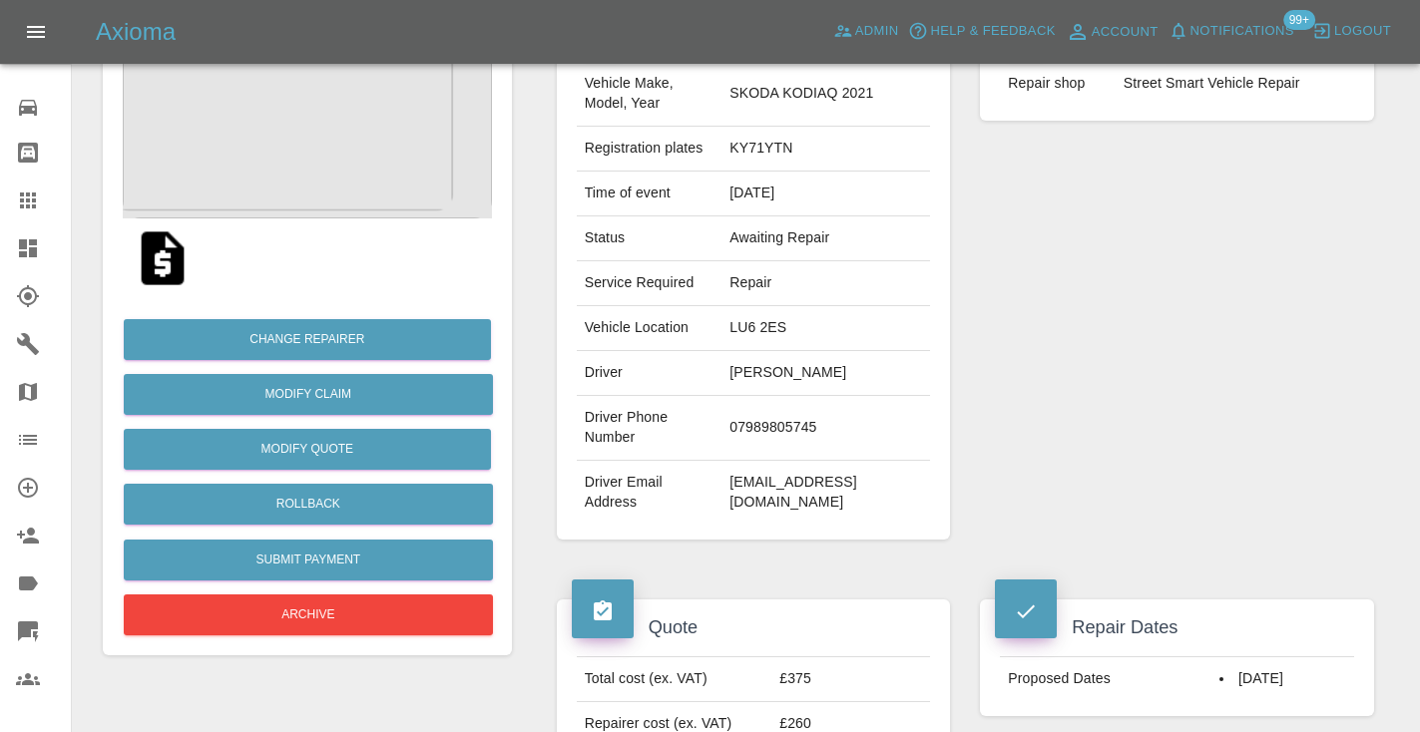
scroll to position [233, 0]
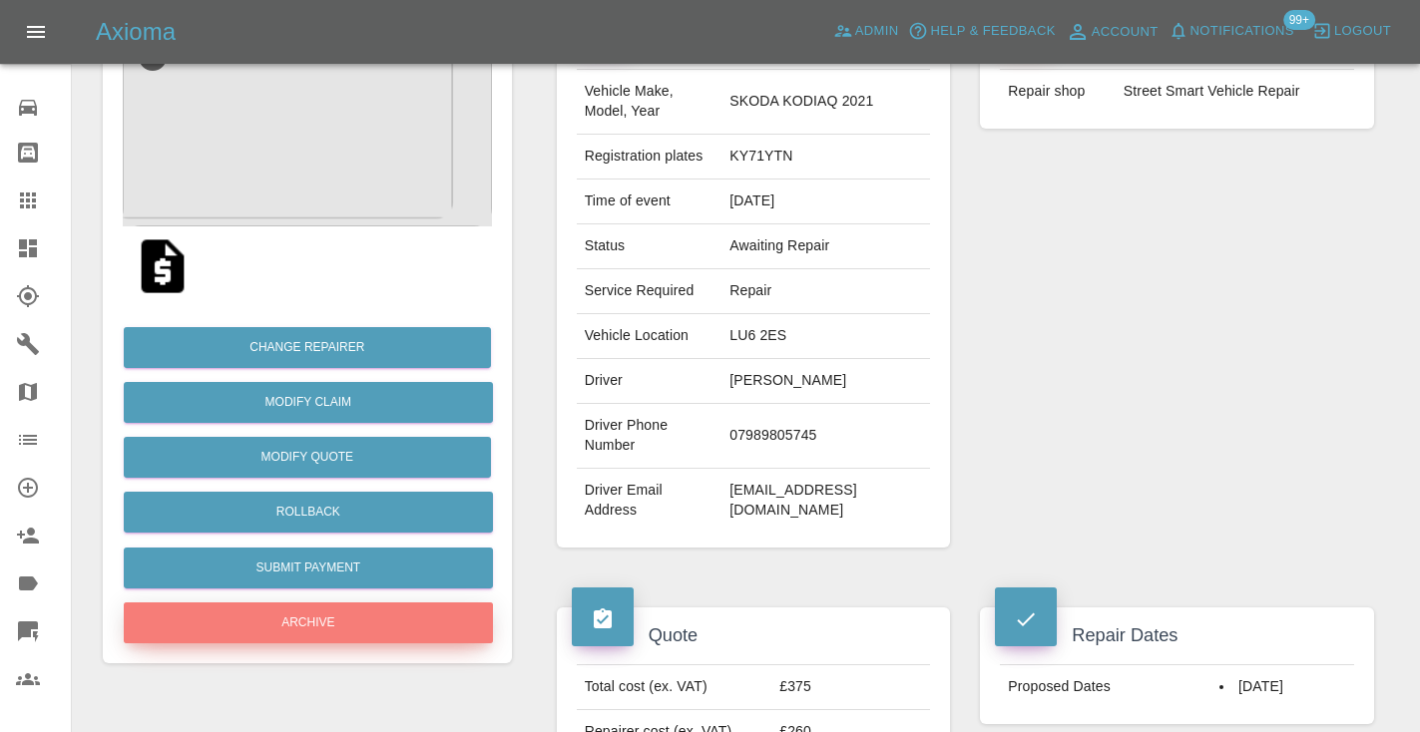
click at [390, 615] on button "Archive" at bounding box center [308, 623] width 369 height 41
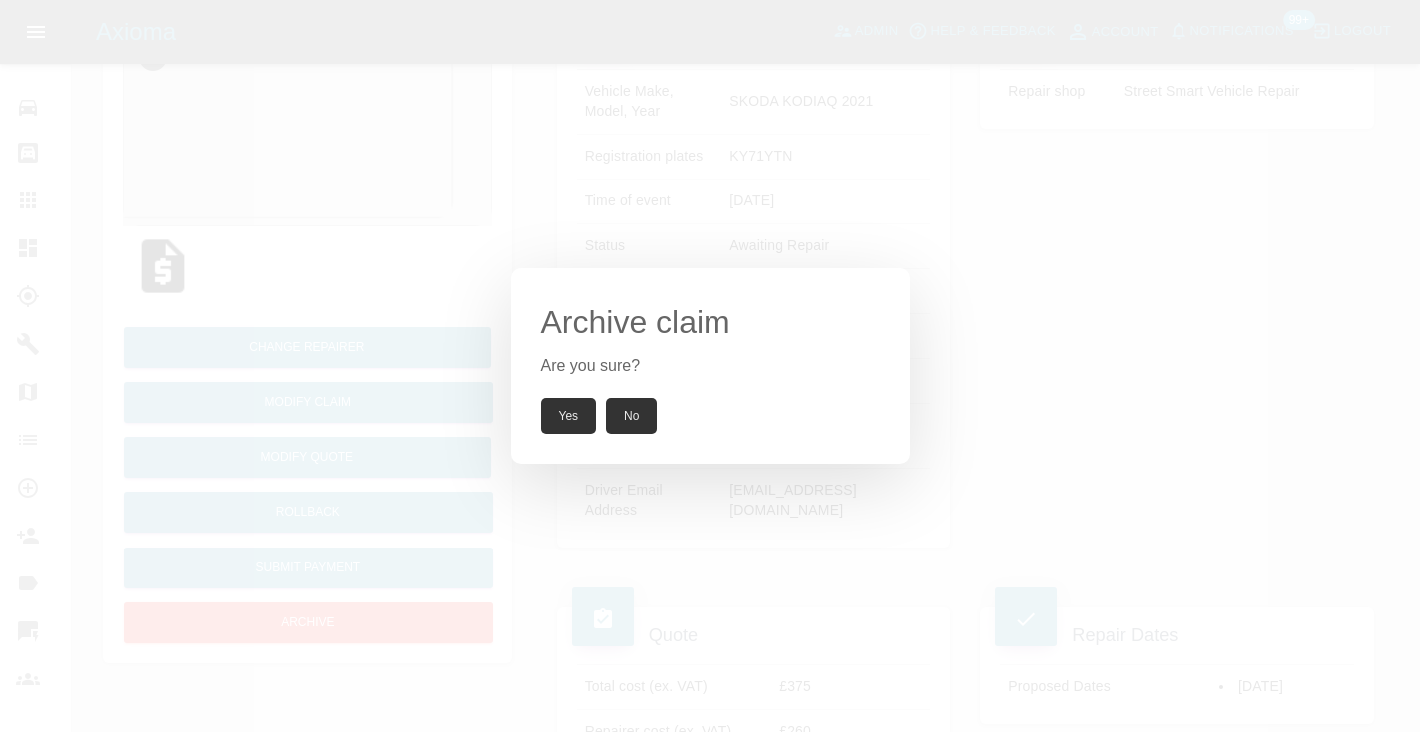
click at [554, 413] on button "Yes" at bounding box center [569, 416] width 56 height 36
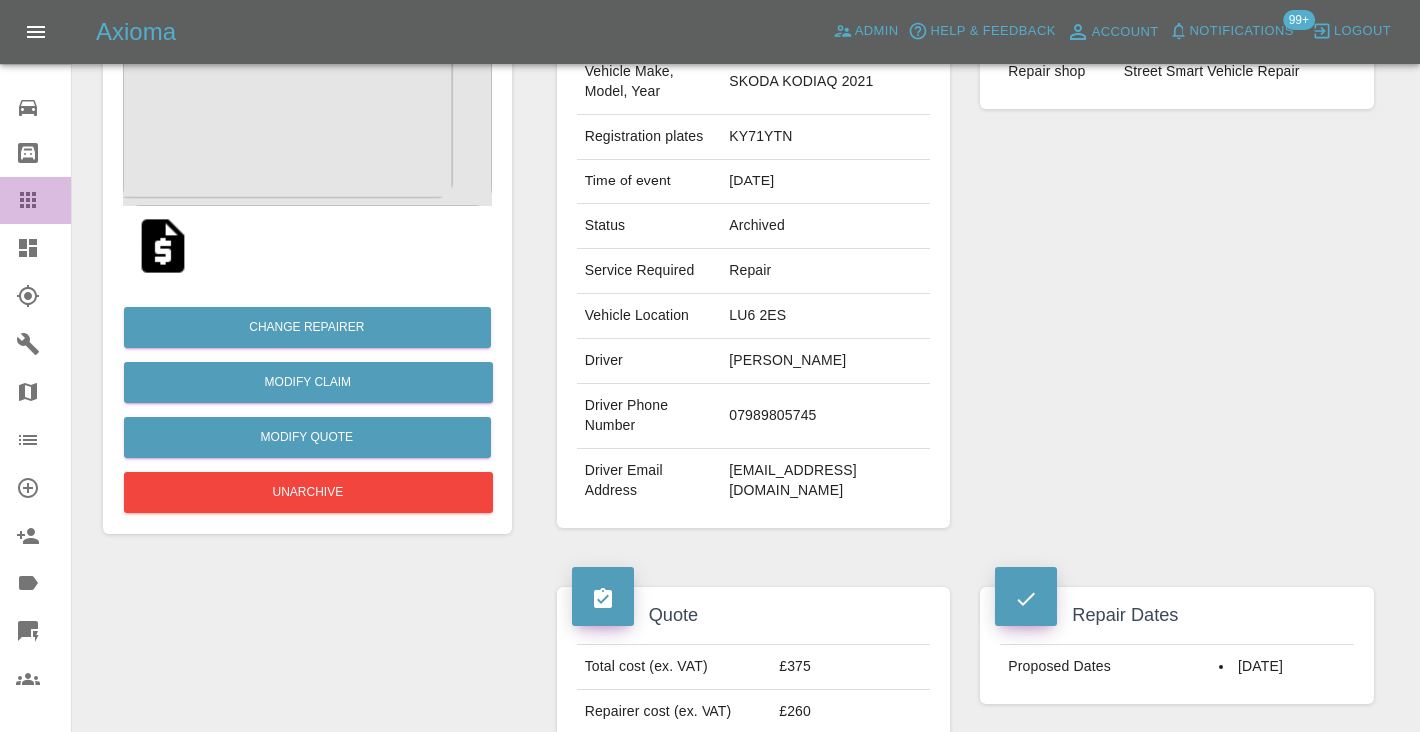
click at [28, 197] on icon at bounding box center [28, 201] width 16 height 16
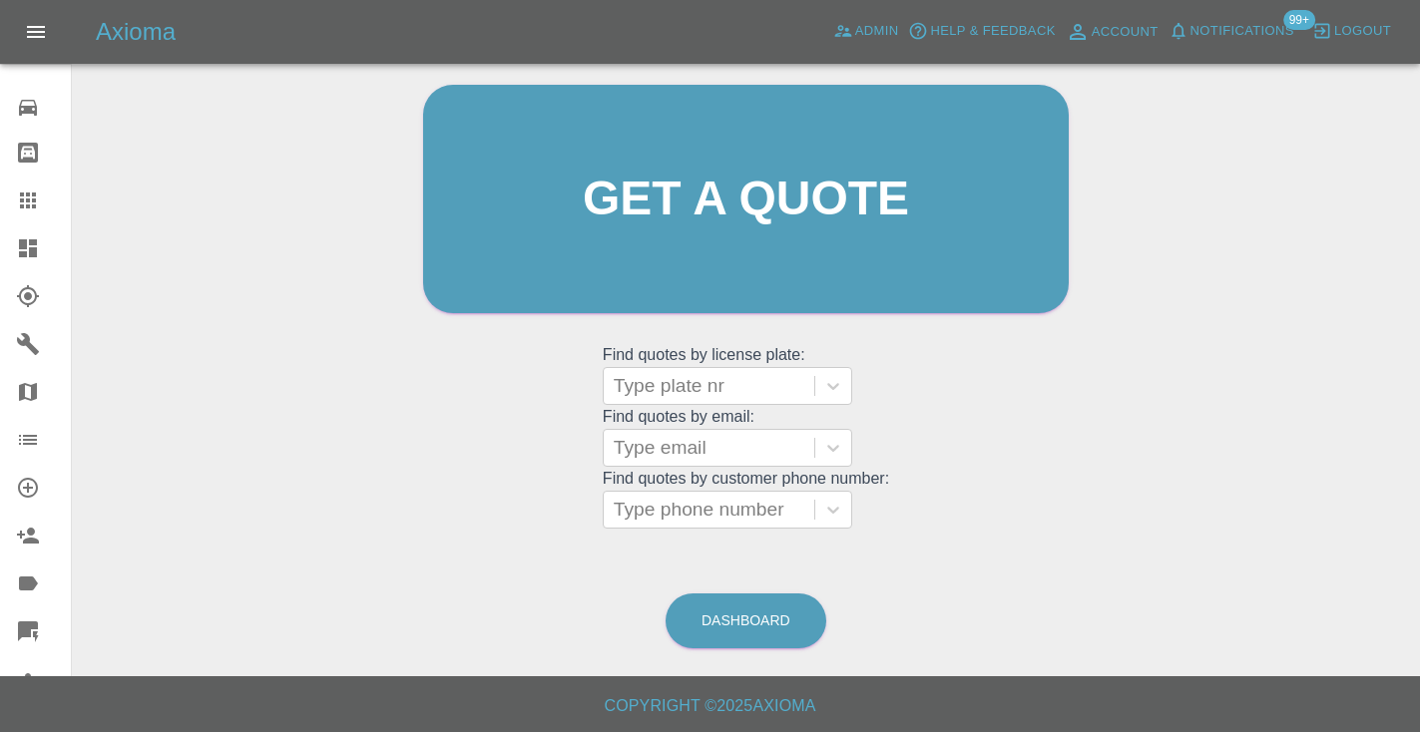
scroll to position [151, 0]
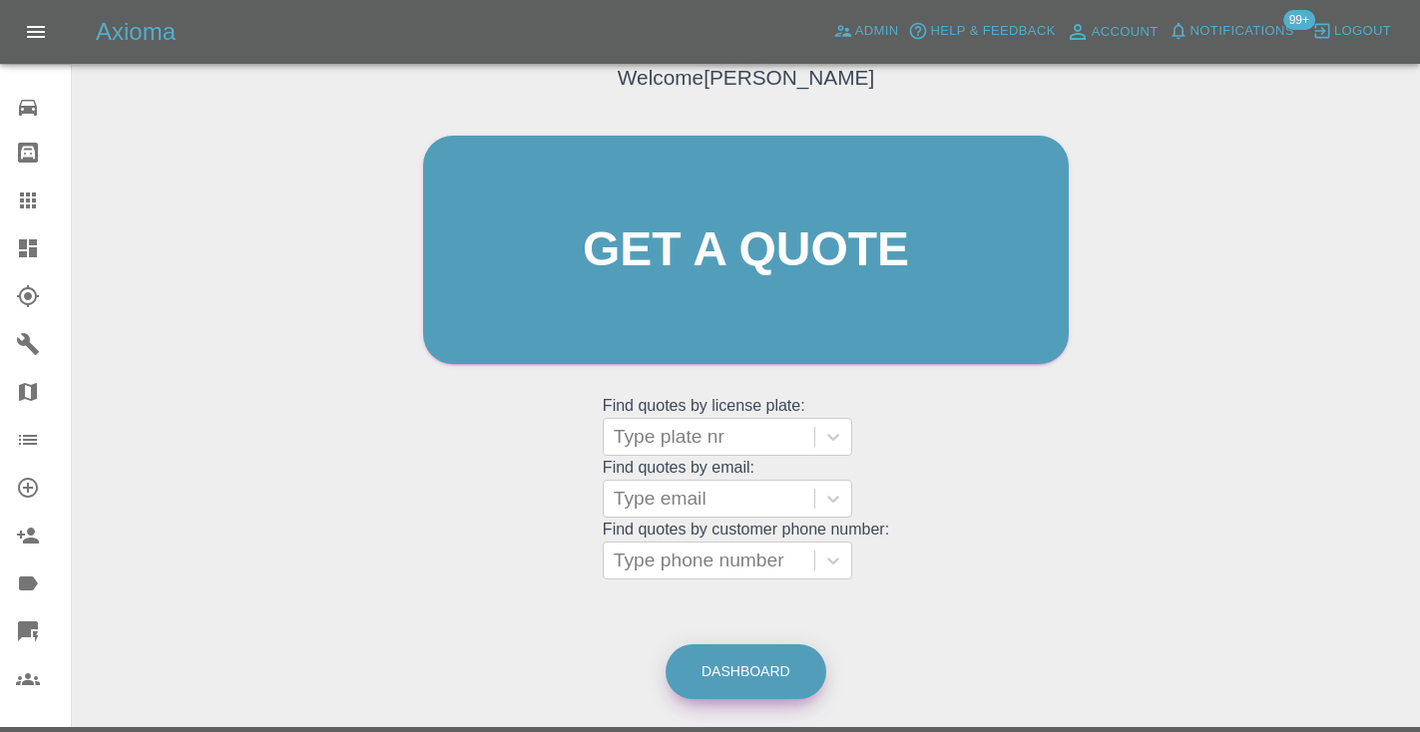
click at [734, 663] on link "Dashboard" at bounding box center [745, 671] width 161 height 55
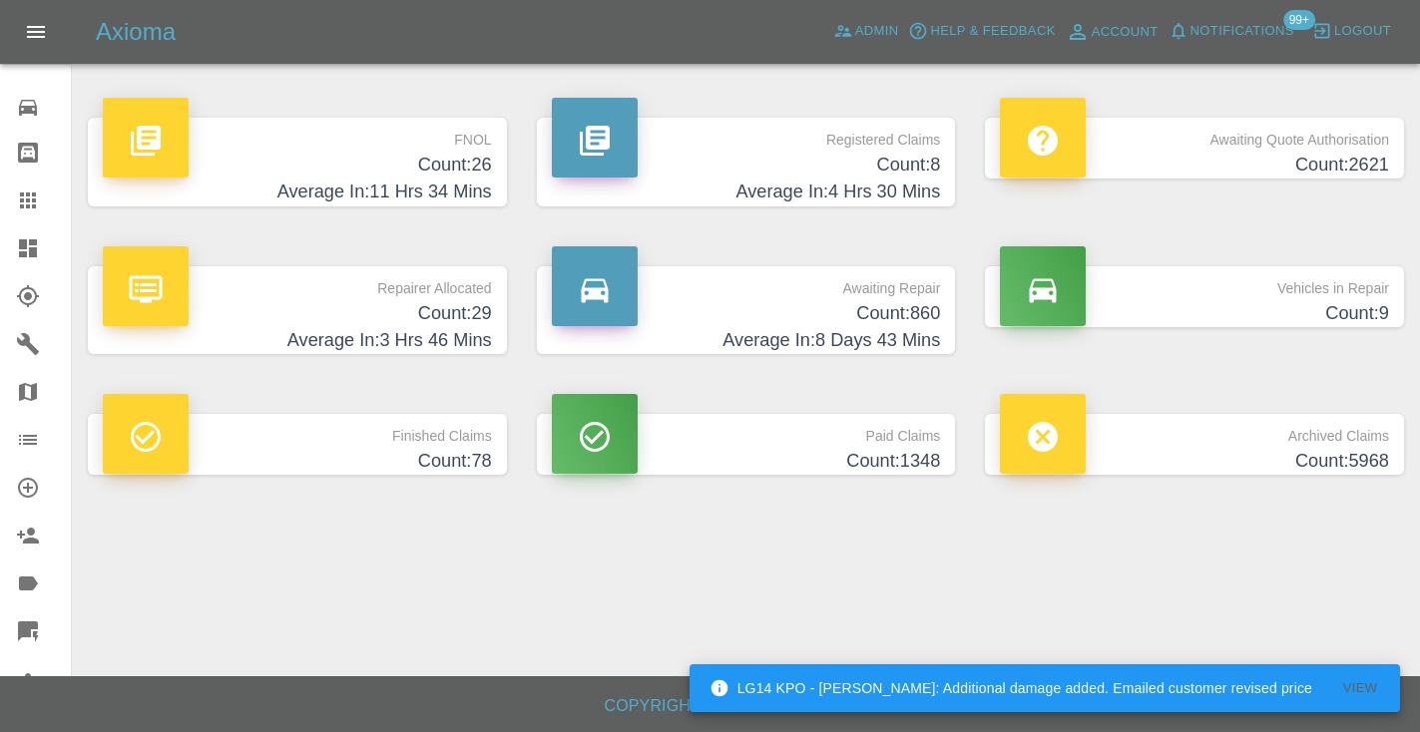
click at [866, 332] on h4 "Average In: 8 Days 43 Mins" at bounding box center [746, 340] width 389 height 27
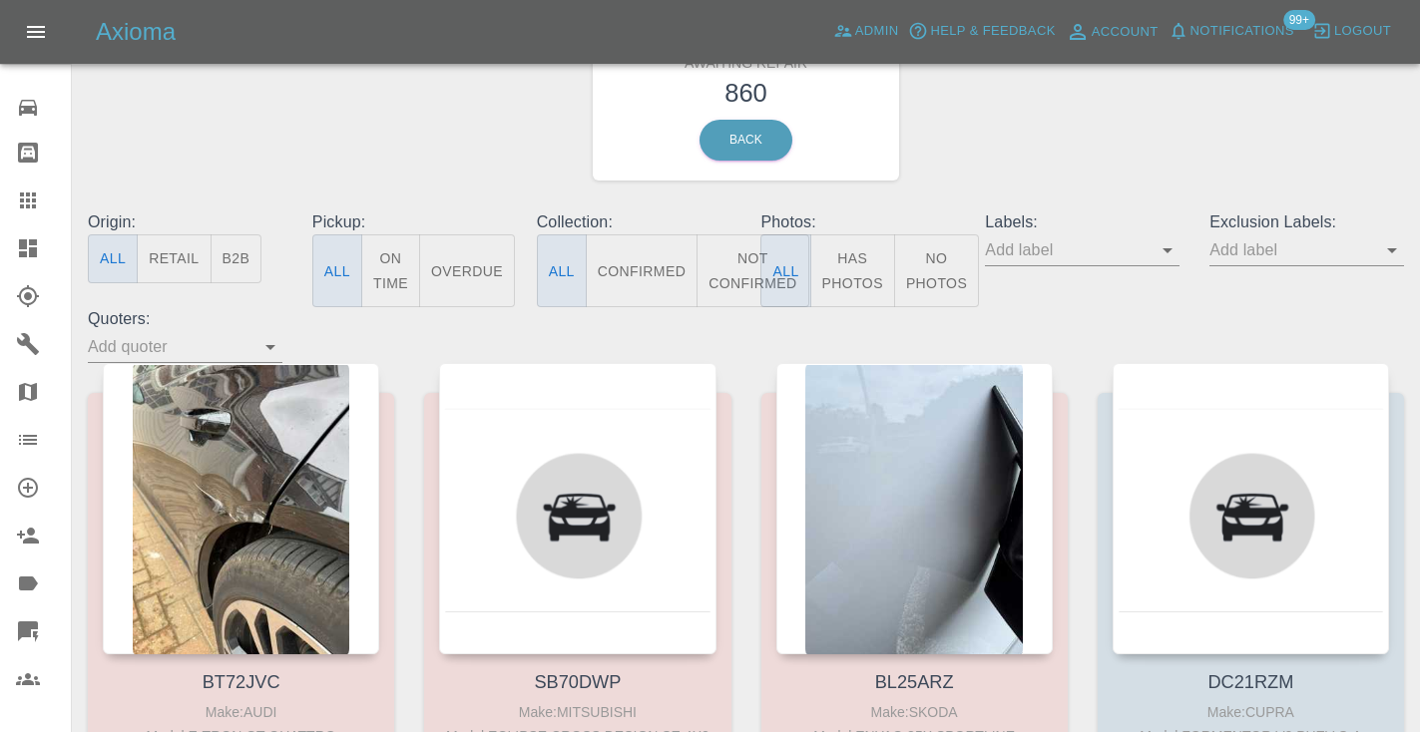
scroll to position [105, 0]
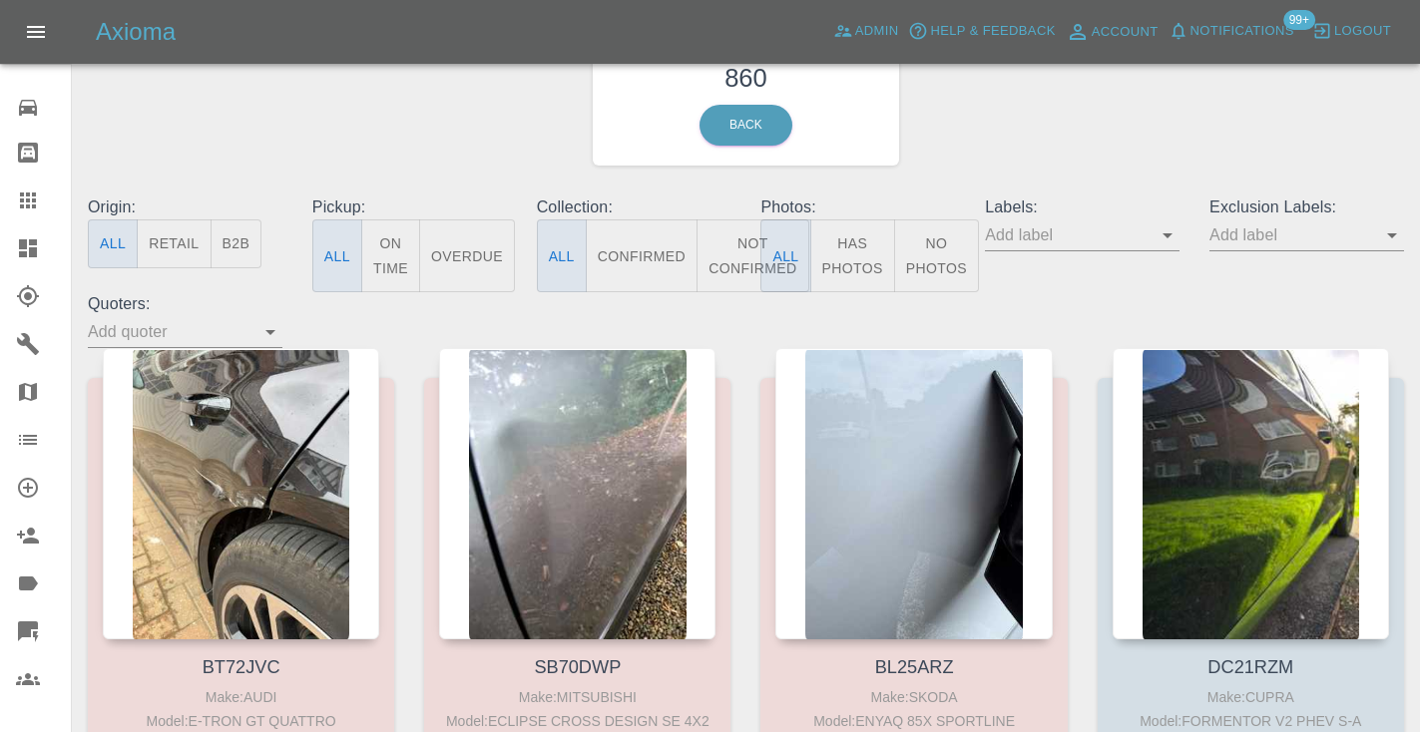
click at [745, 260] on button "Not Confirmed" at bounding box center [752, 255] width 112 height 73
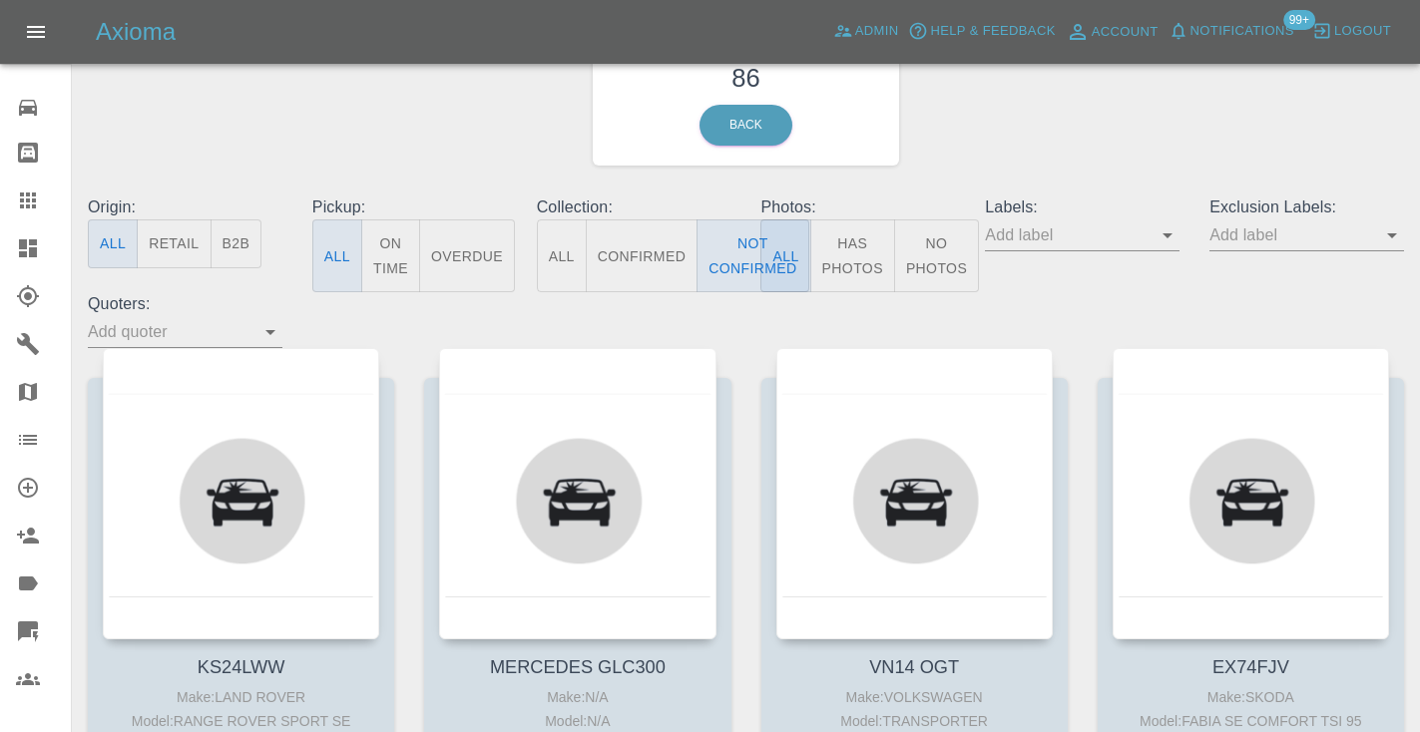
click at [1118, 112] on div "Awaiting Repair 86 Back" at bounding box center [746, 89] width 1346 height 212
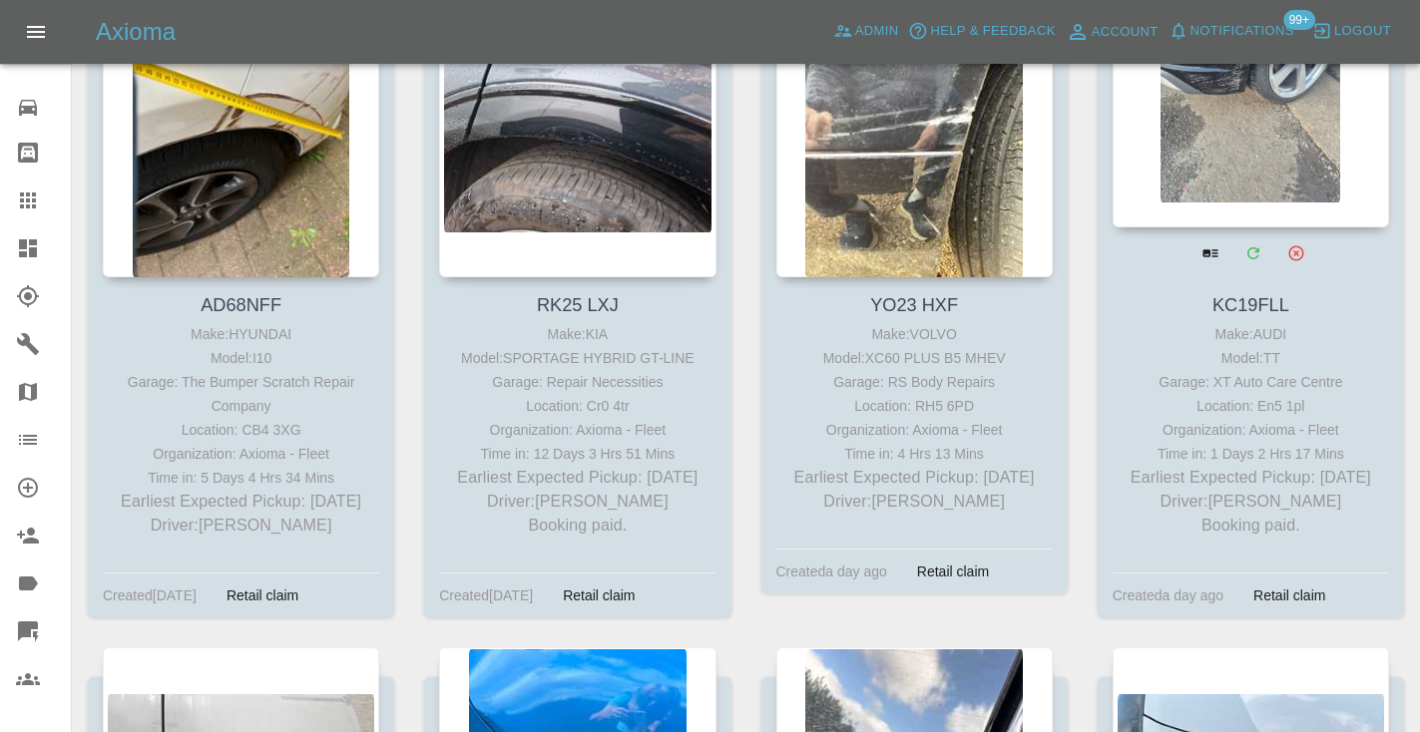
scroll to position [9686, 0]
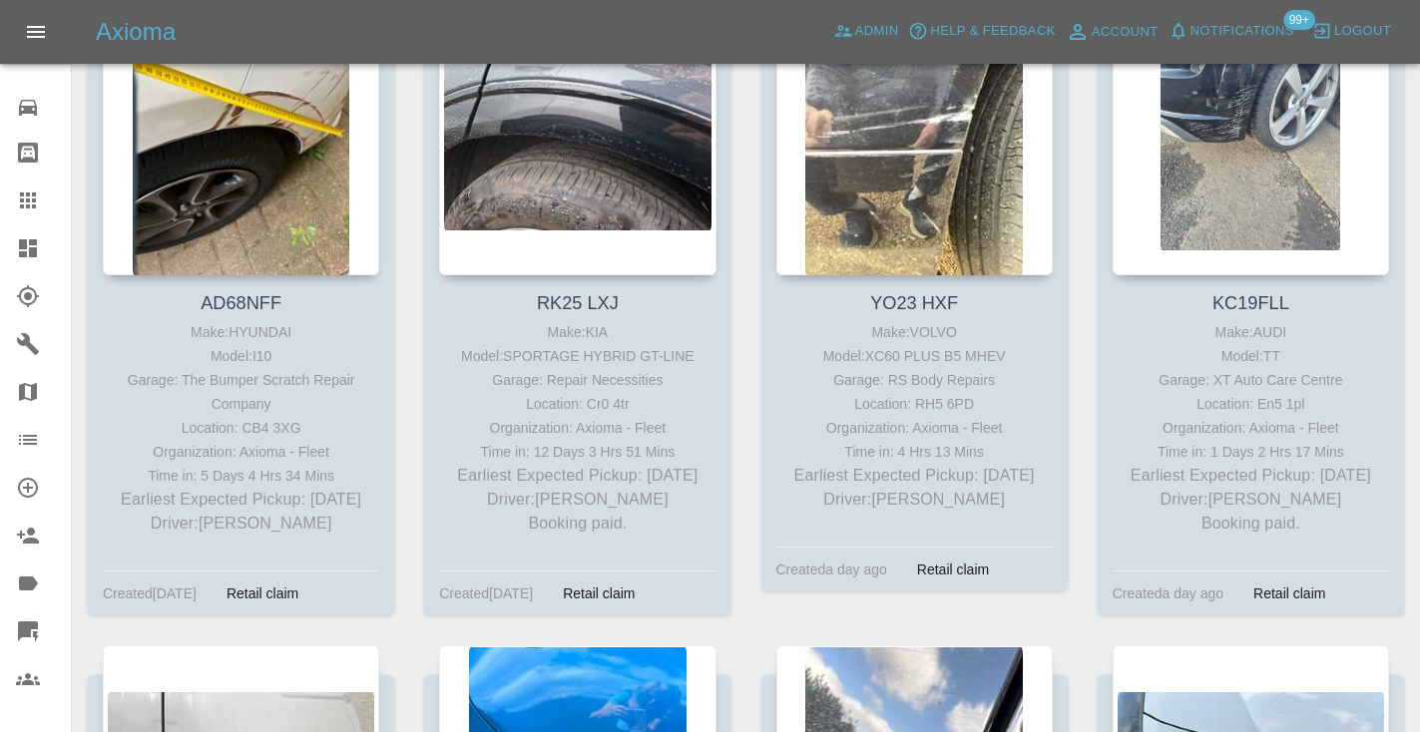
click at [20, 194] on icon at bounding box center [28, 201] width 16 height 16
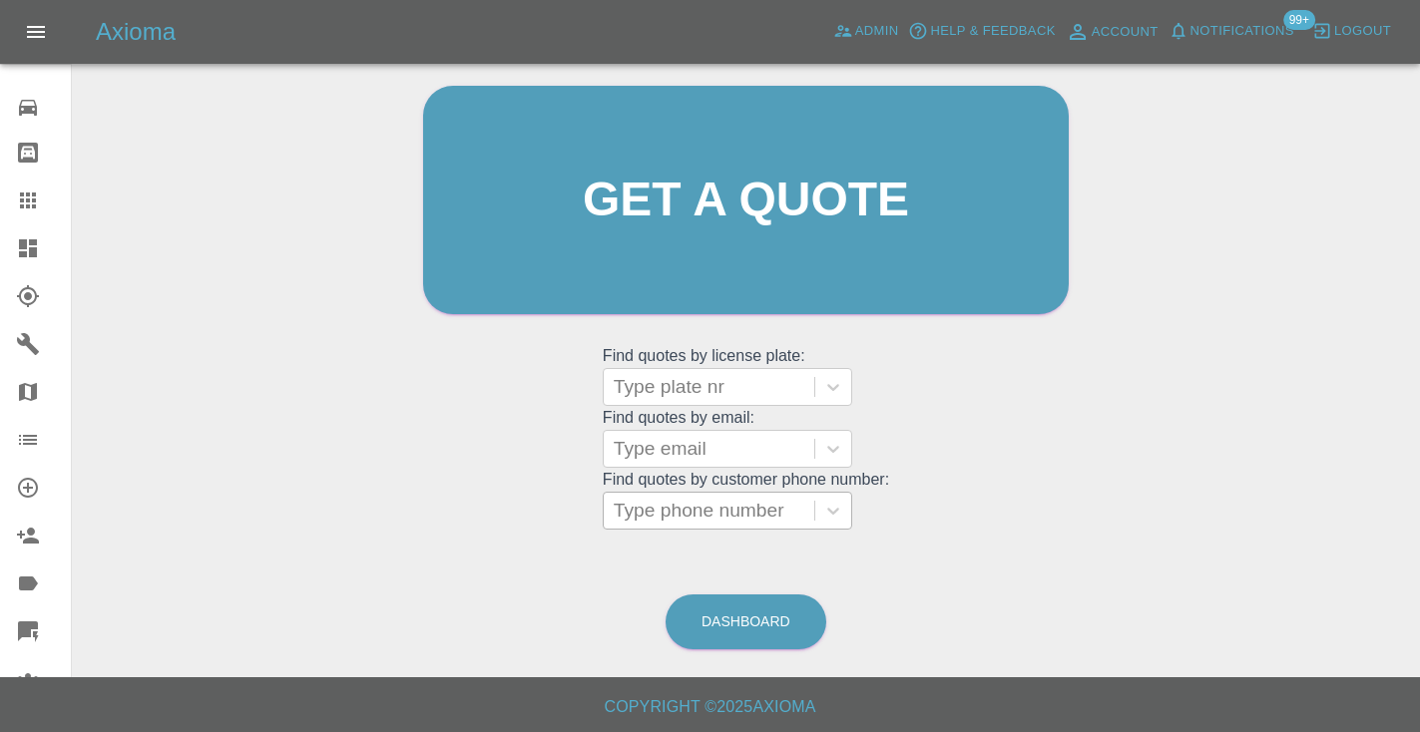
click at [728, 522] on div at bounding box center [709, 511] width 191 height 28
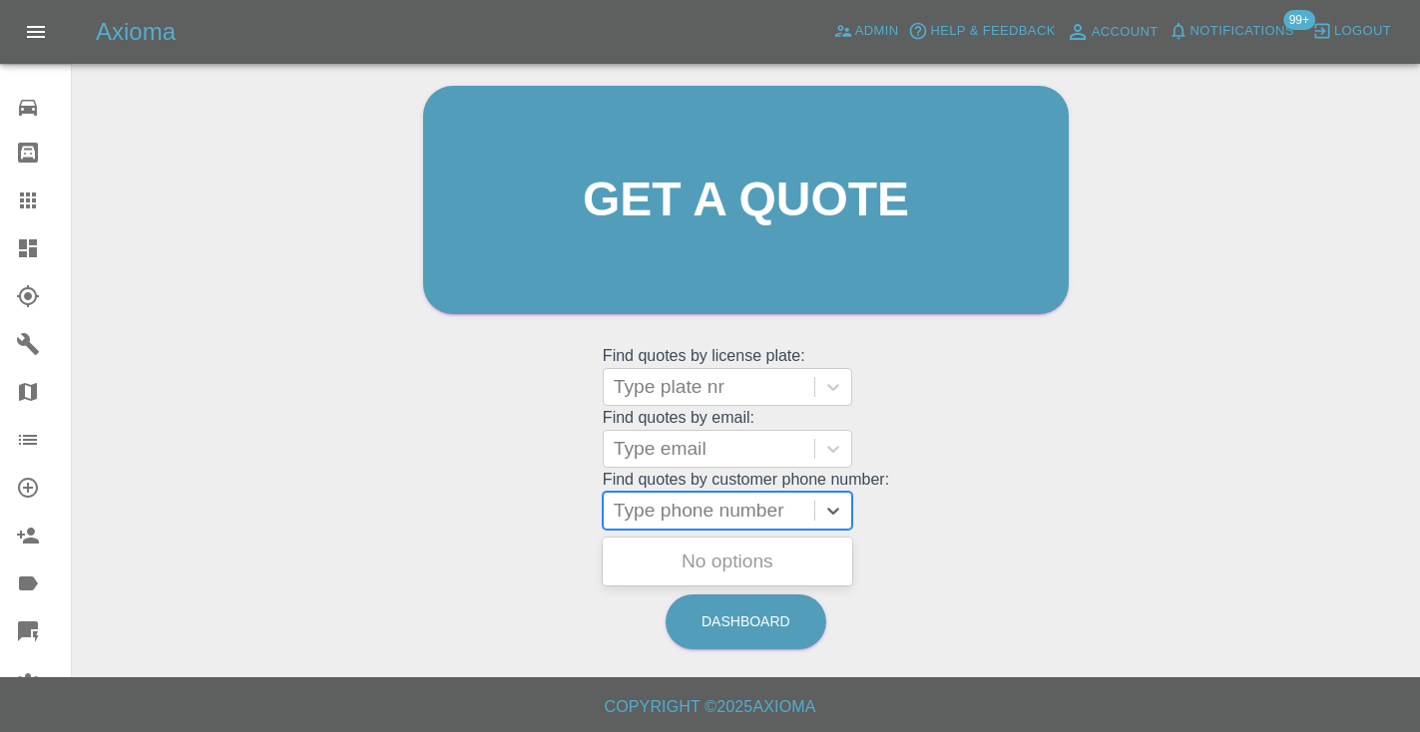
paste input "07818431429"
type input "07818431429"
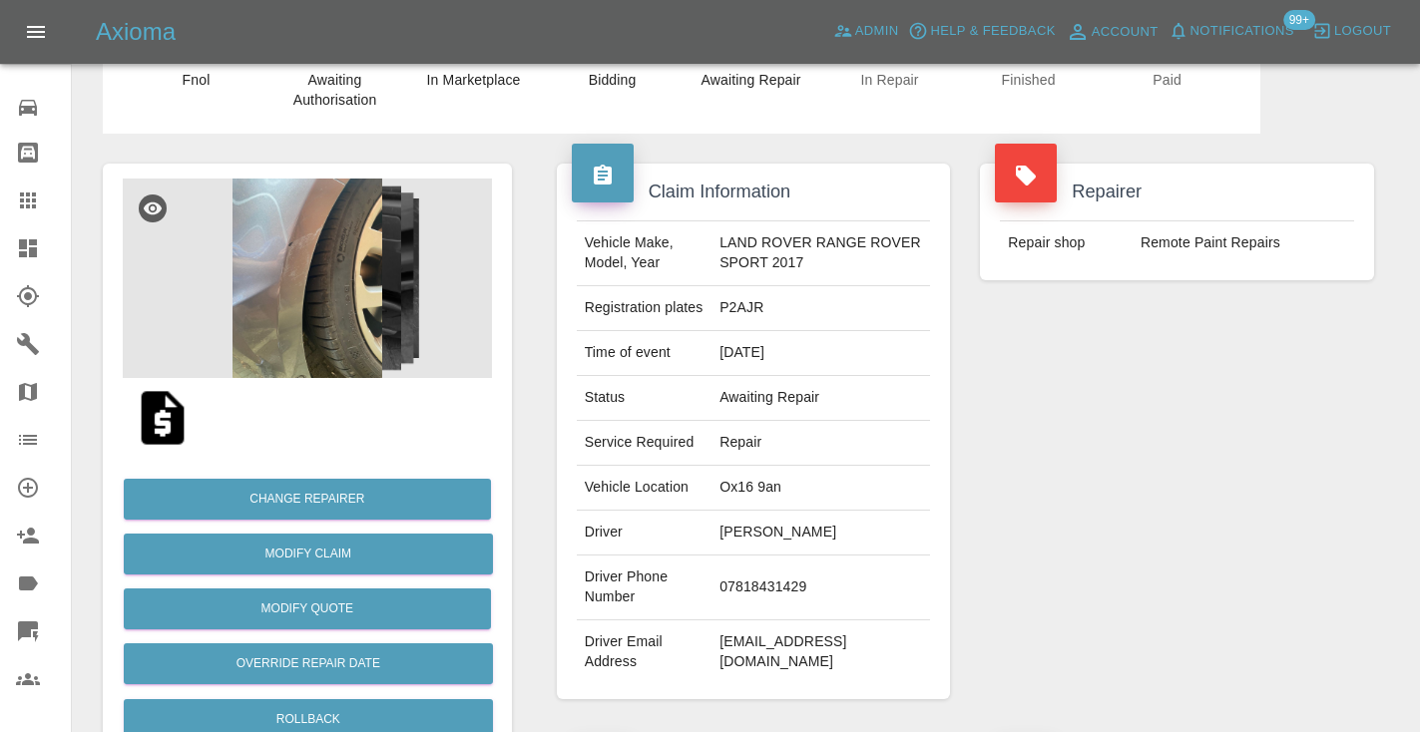
scroll to position [87, 0]
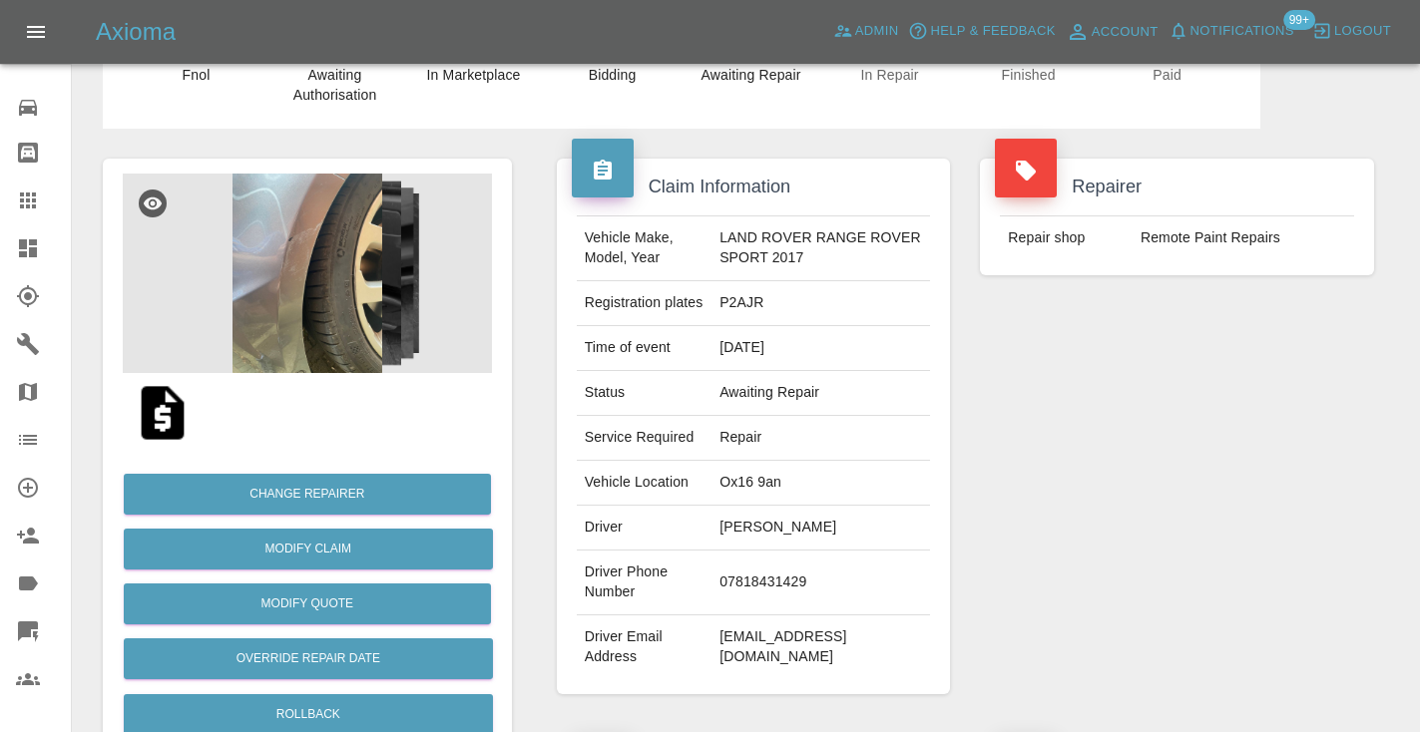
click at [1174, 459] on div "Repairer Repair shop Remote Paint Repairs" at bounding box center [1177, 427] width 424 height 596
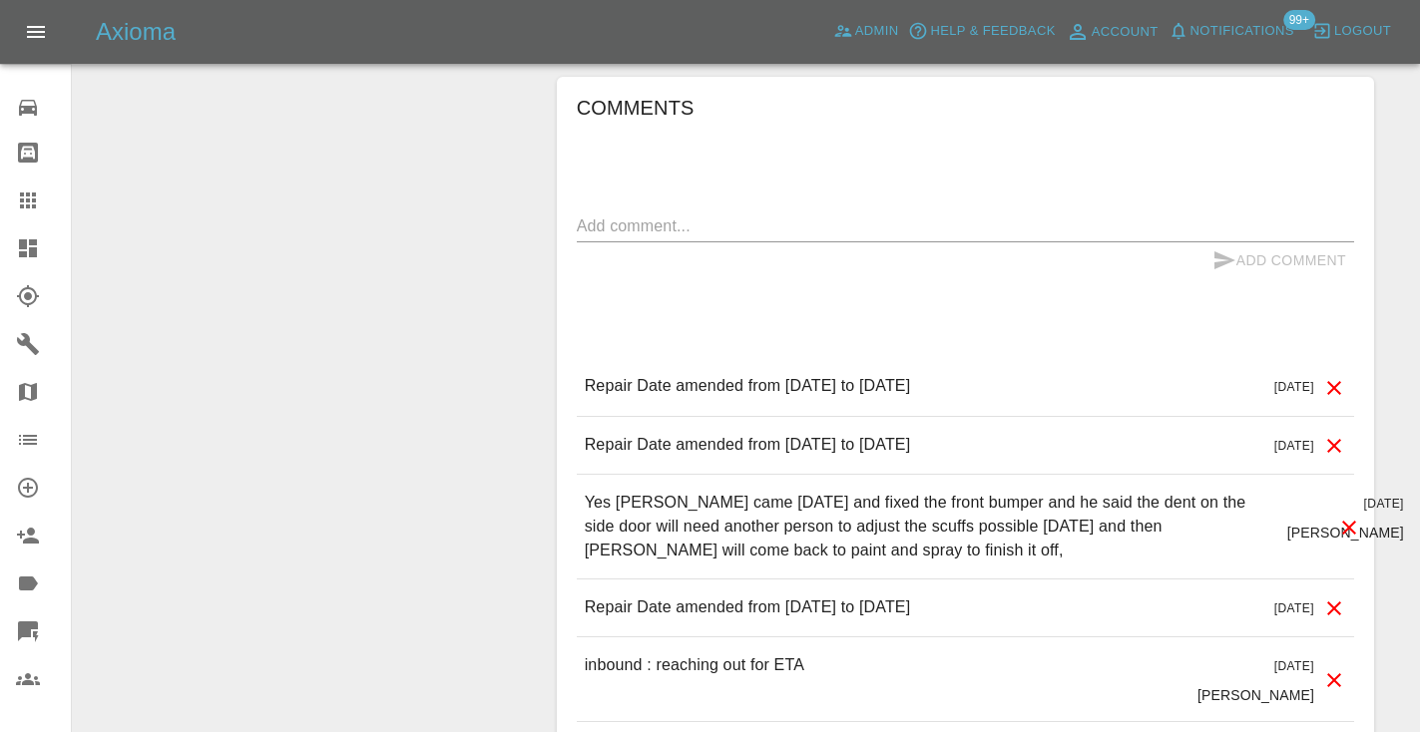
scroll to position [1837, 0]
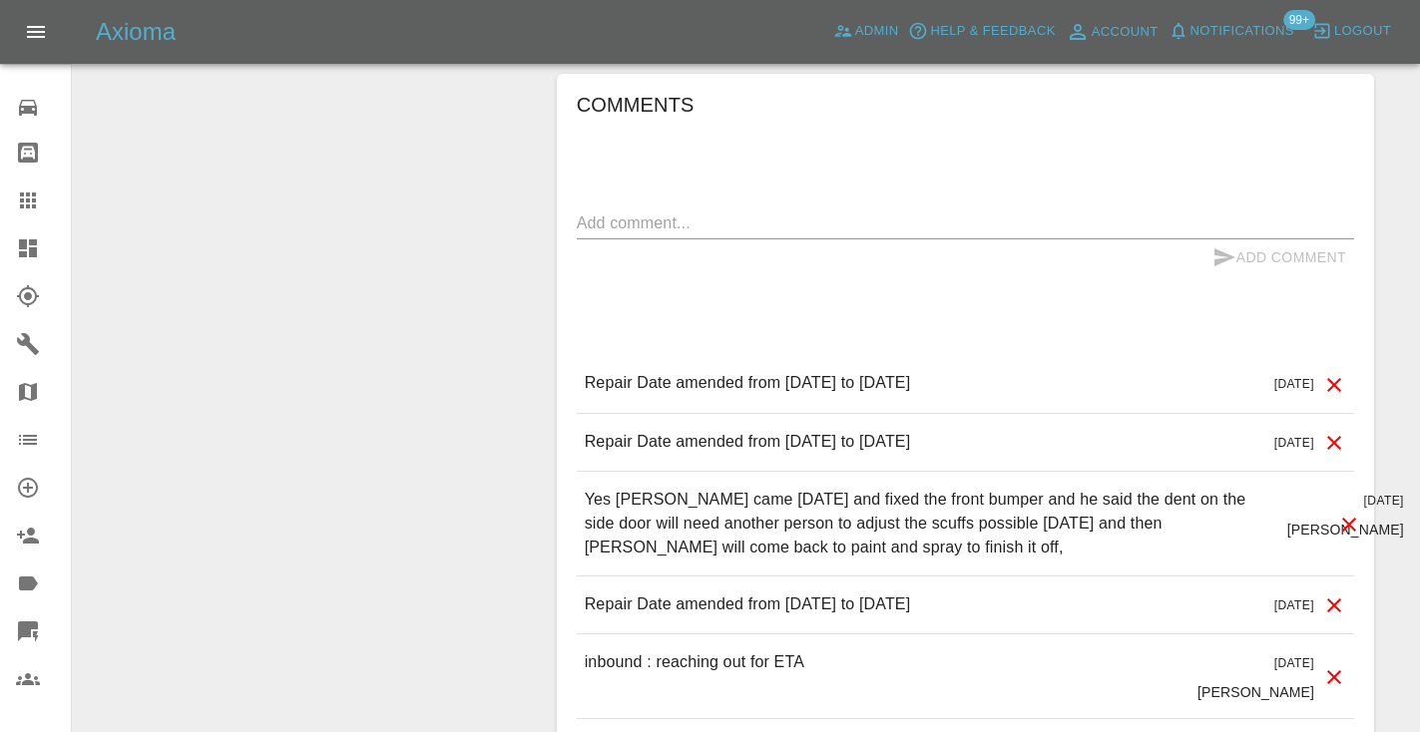
click at [618, 208] on div "x" at bounding box center [965, 224] width 777 height 32
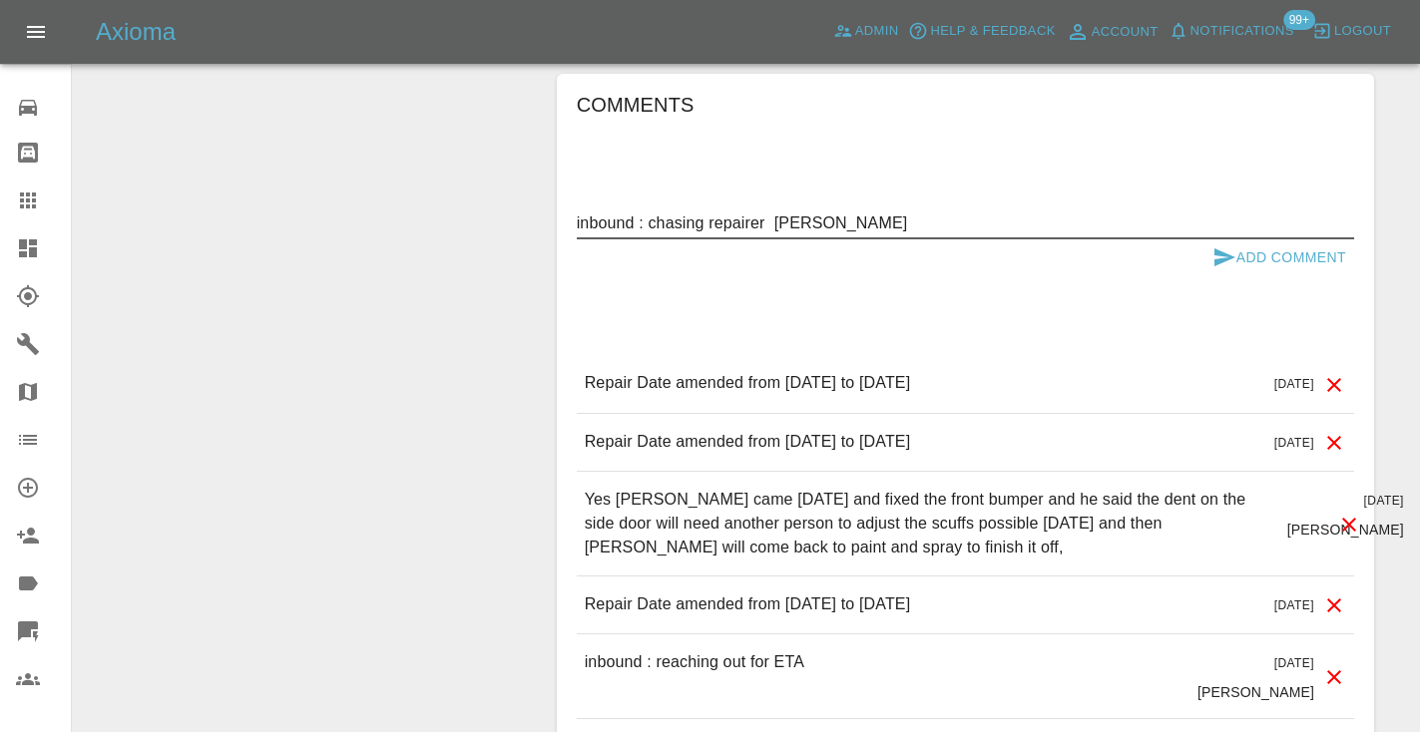
type textarea "inbound : chasing repairer ETA"
click at [1221, 260] on icon "submit" at bounding box center [1224, 257] width 21 height 18
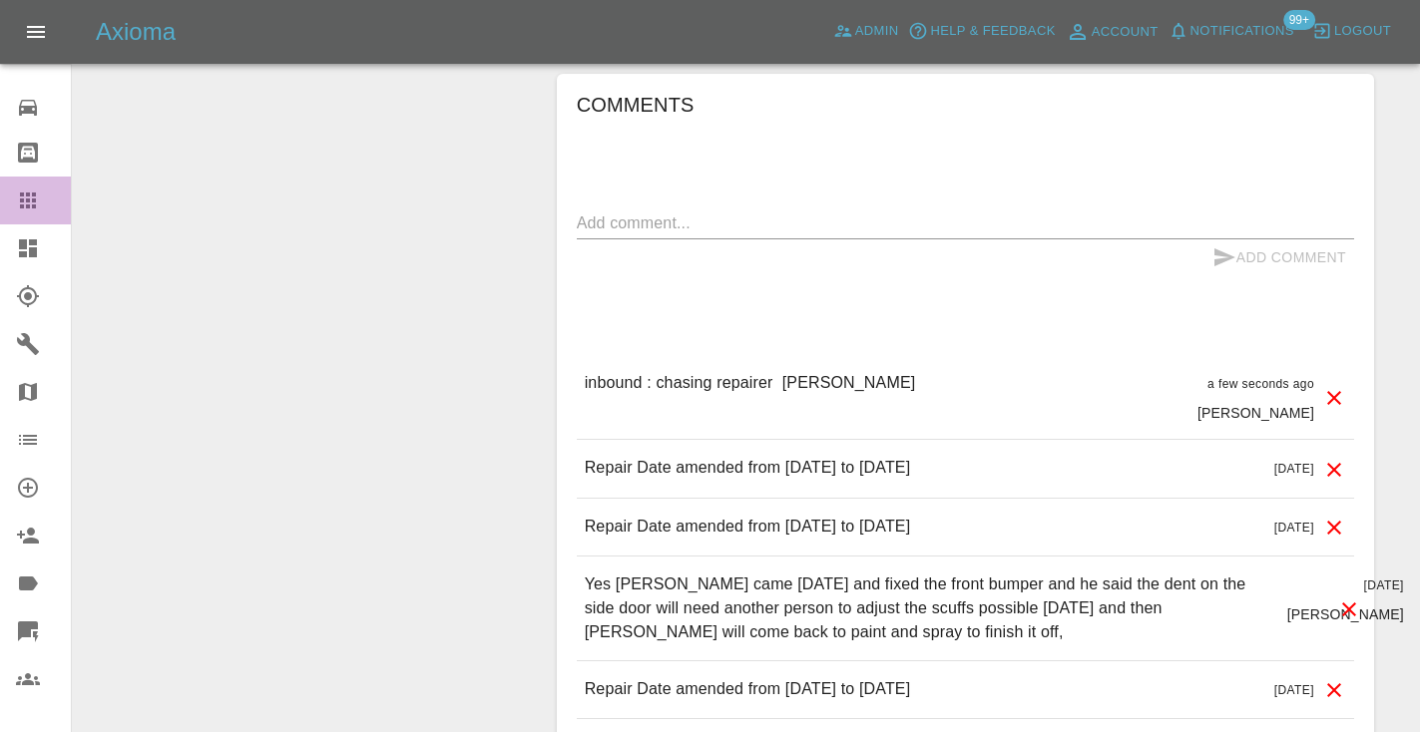
click at [16, 210] on icon at bounding box center [28, 201] width 24 height 24
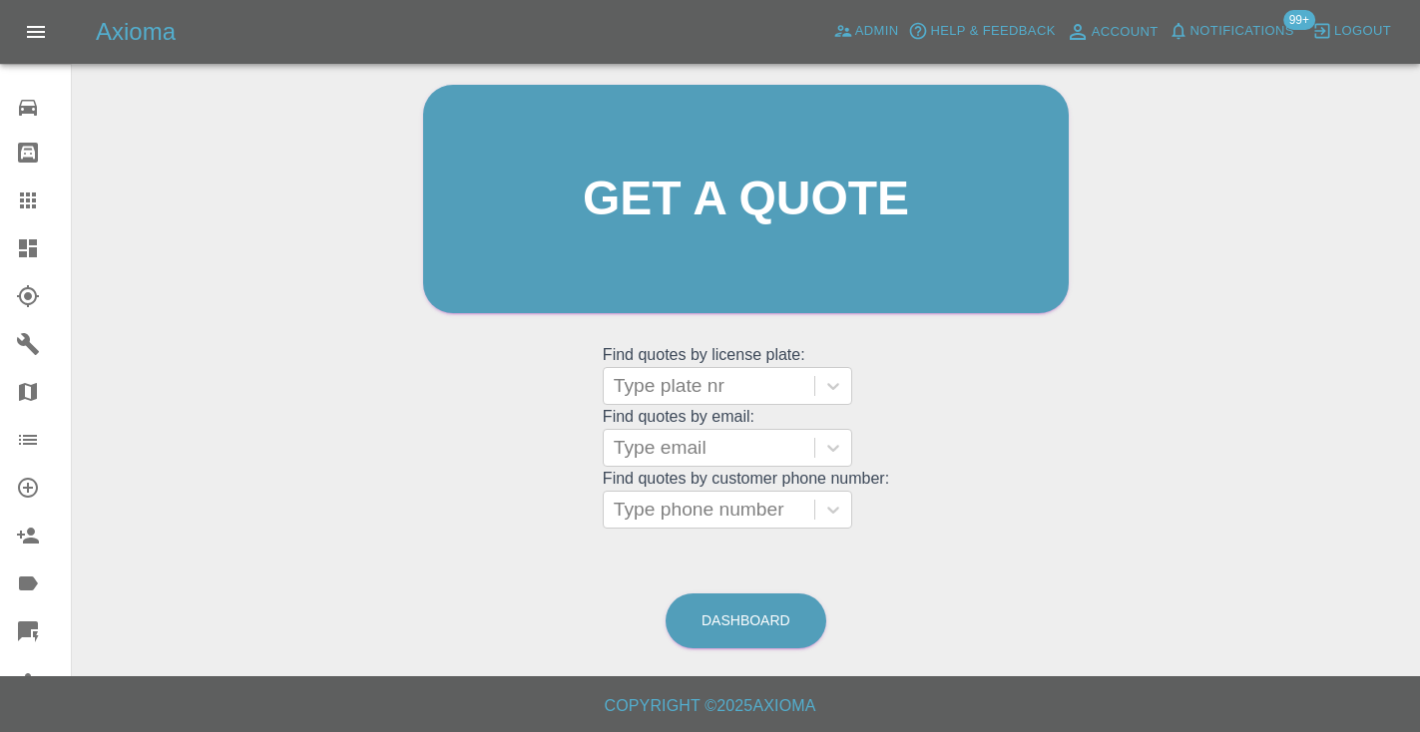
scroll to position [201, 0]
click at [796, 635] on link "Dashboard" at bounding box center [745, 622] width 161 height 55
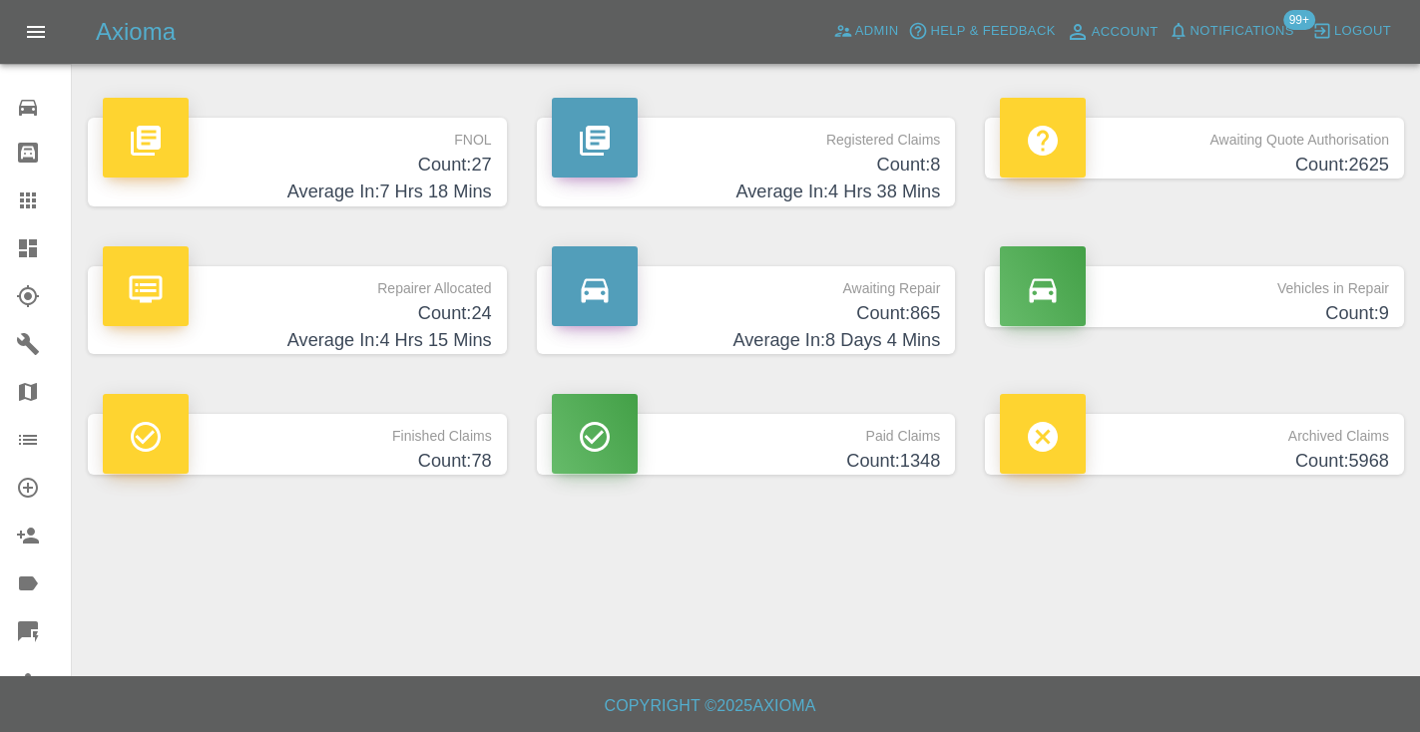
click at [895, 319] on h4 "Count: 865" at bounding box center [746, 313] width 389 height 27
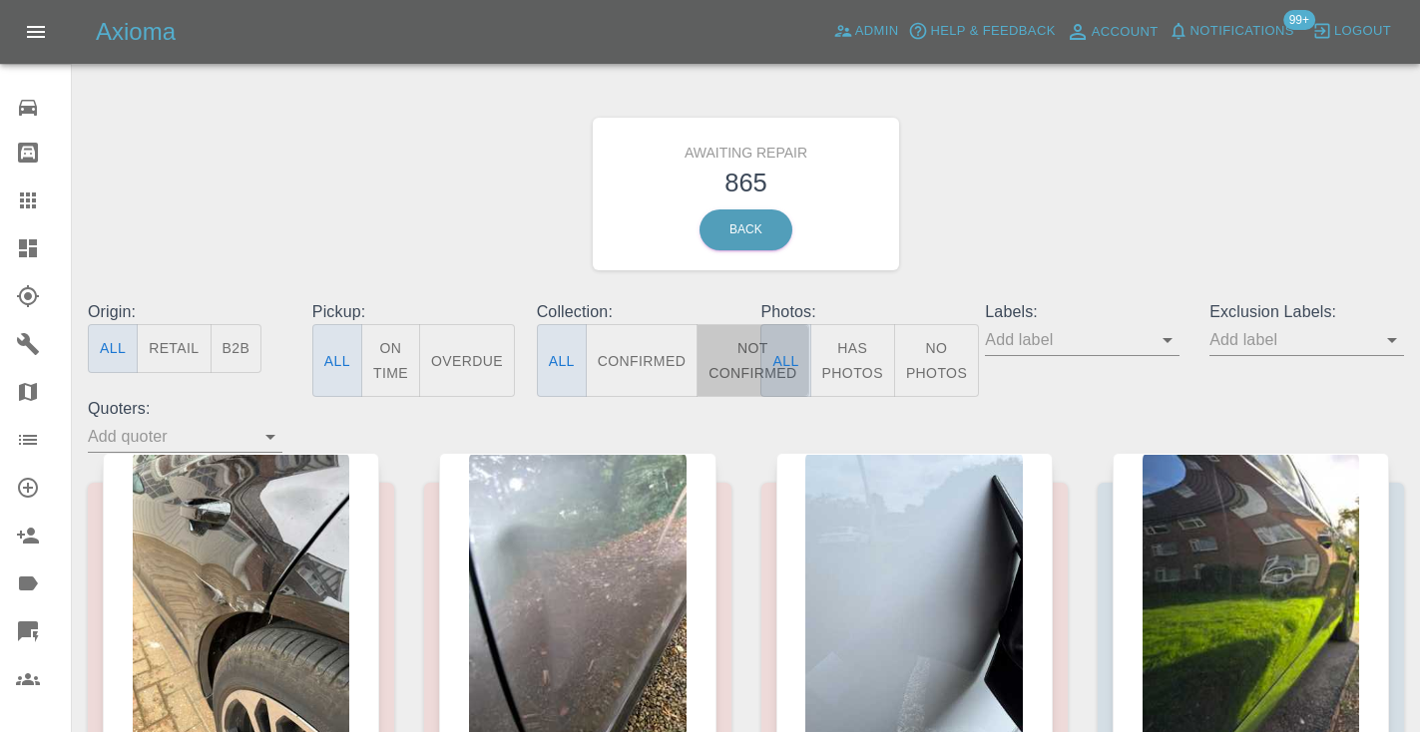
click at [736, 358] on button "Not Confirmed" at bounding box center [752, 360] width 112 height 73
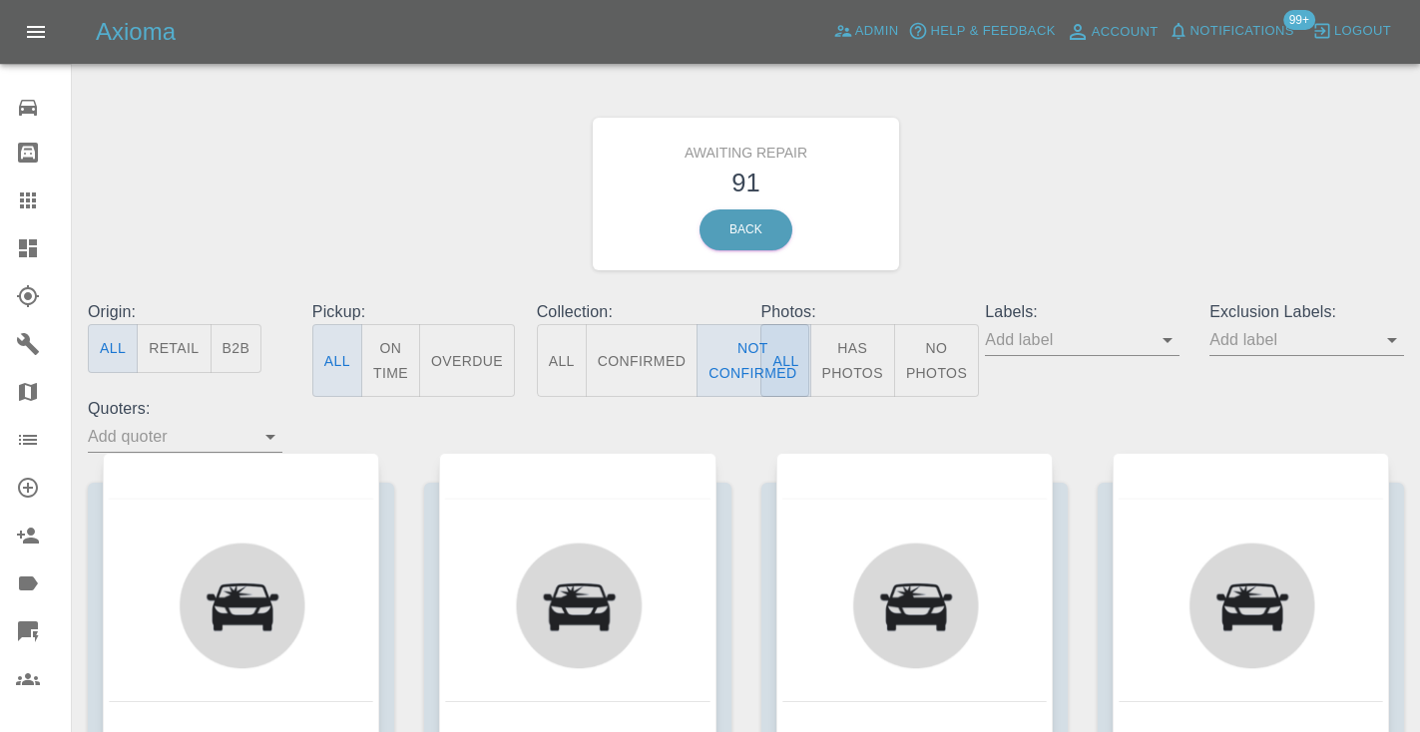
click at [1074, 192] on div "Awaiting Repair 91 Back" at bounding box center [746, 194] width 1346 height 212
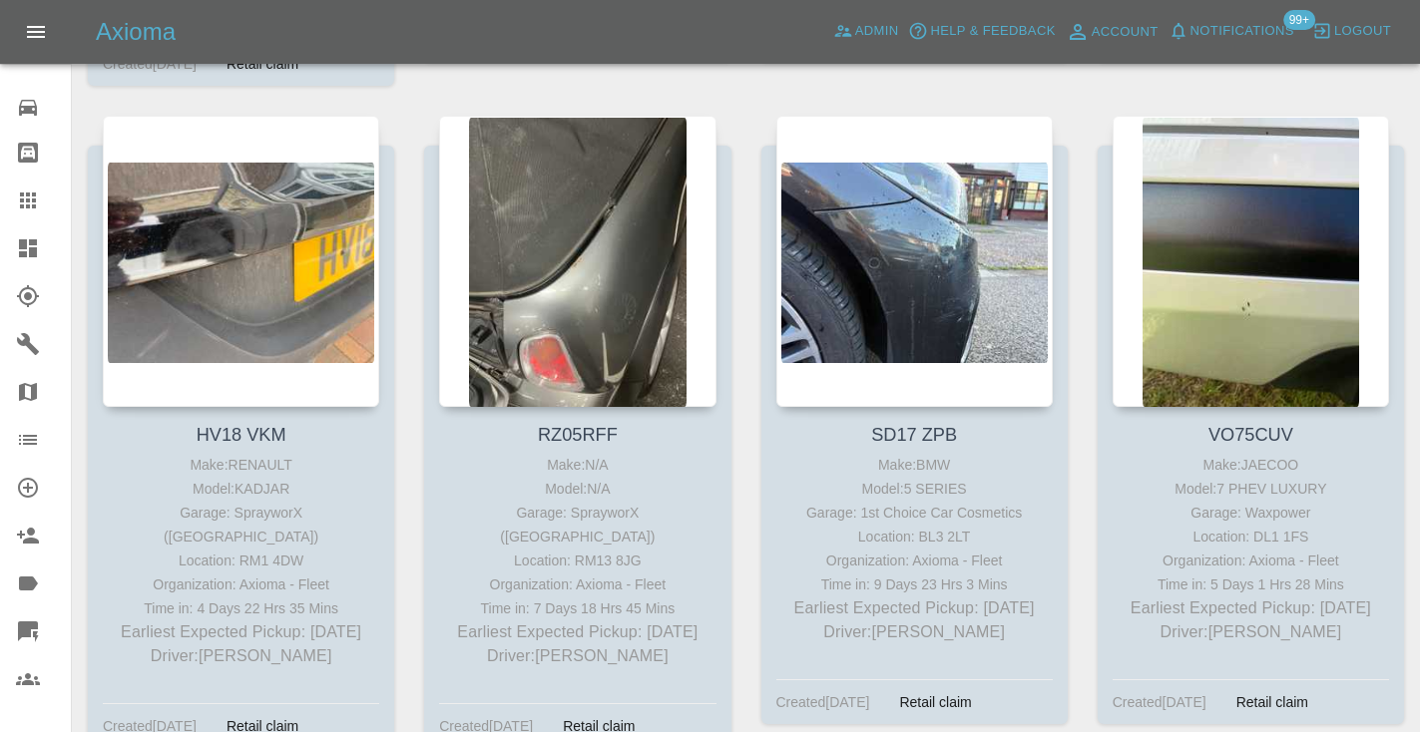
scroll to position [8932, 0]
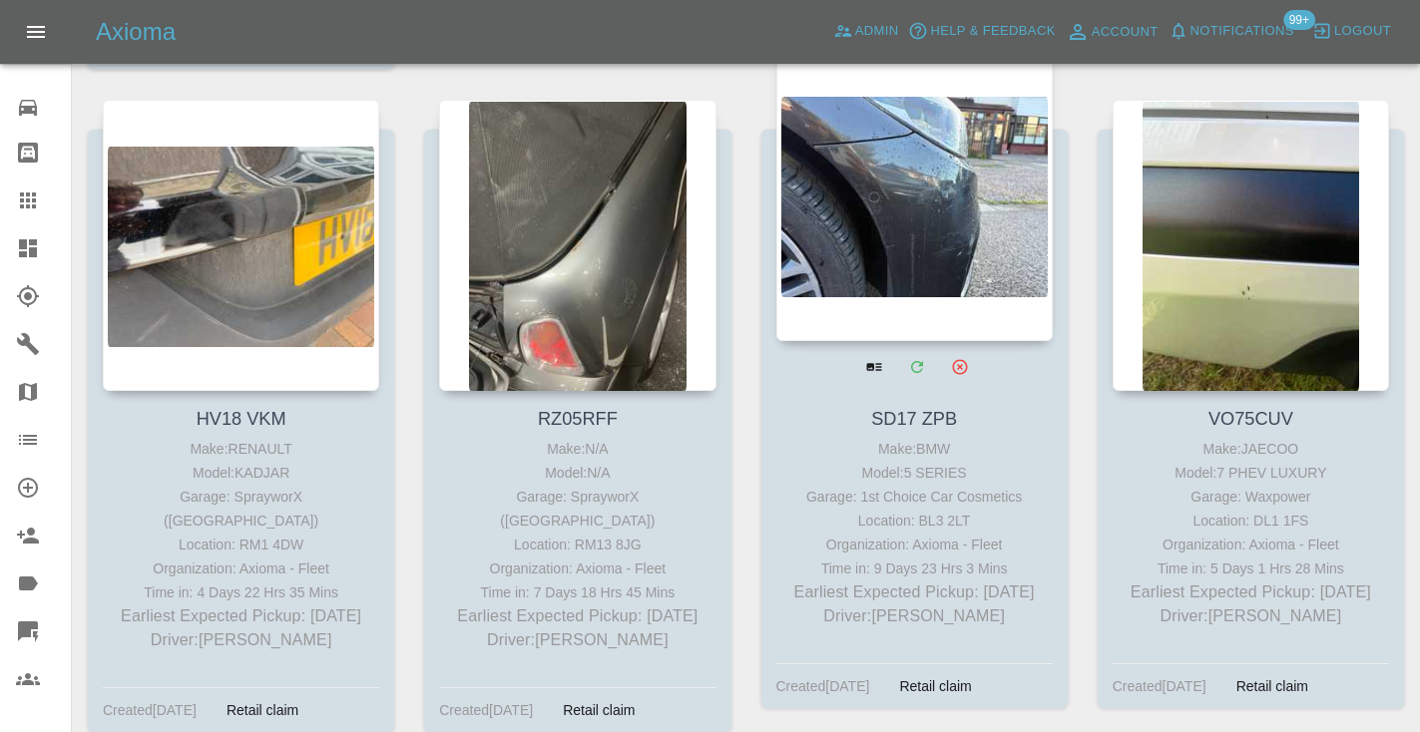
click at [900, 185] on div at bounding box center [914, 195] width 276 height 291
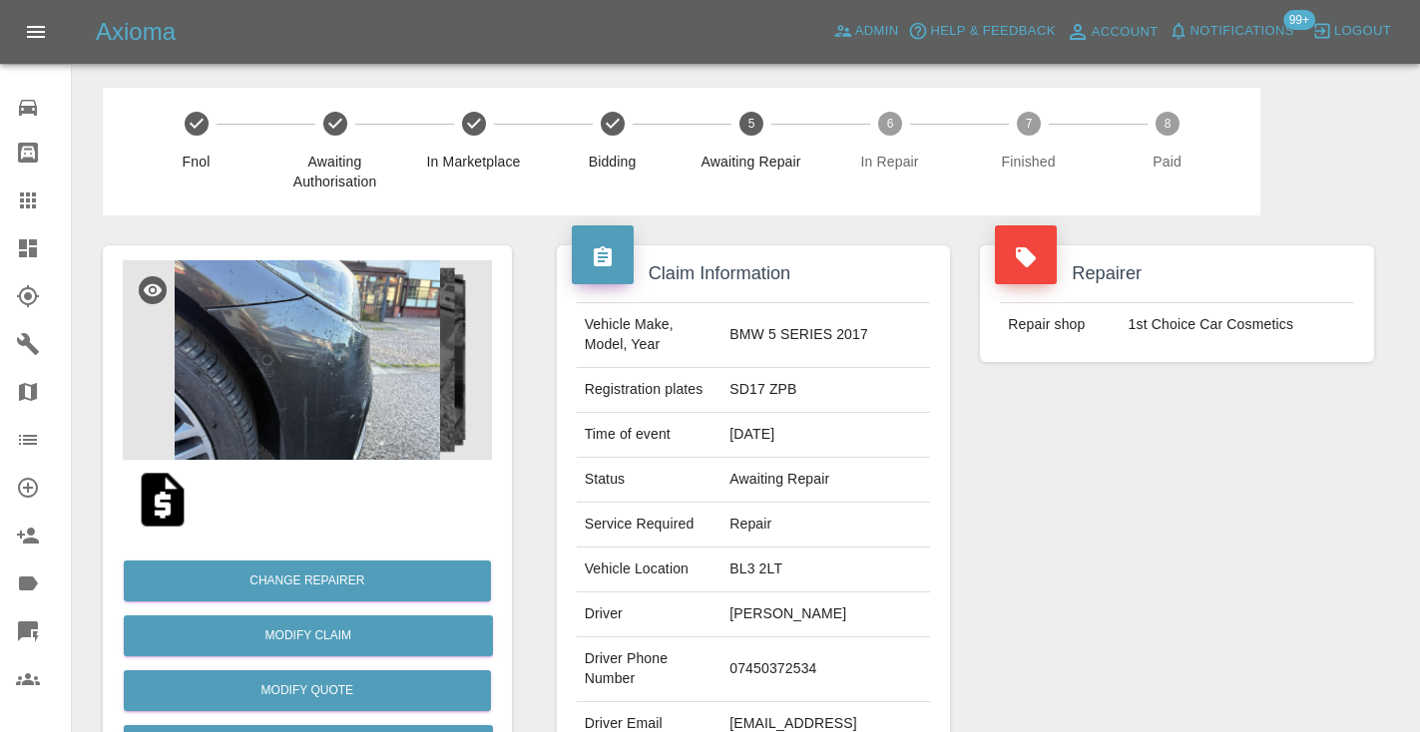
click at [808, 654] on td "07450372534" at bounding box center [825, 669] width 209 height 65
copy td "07450372534"
click at [1245, 479] on div "Repairer Repair shop 1st Choice Car Cosmetics" at bounding box center [1177, 513] width 424 height 596
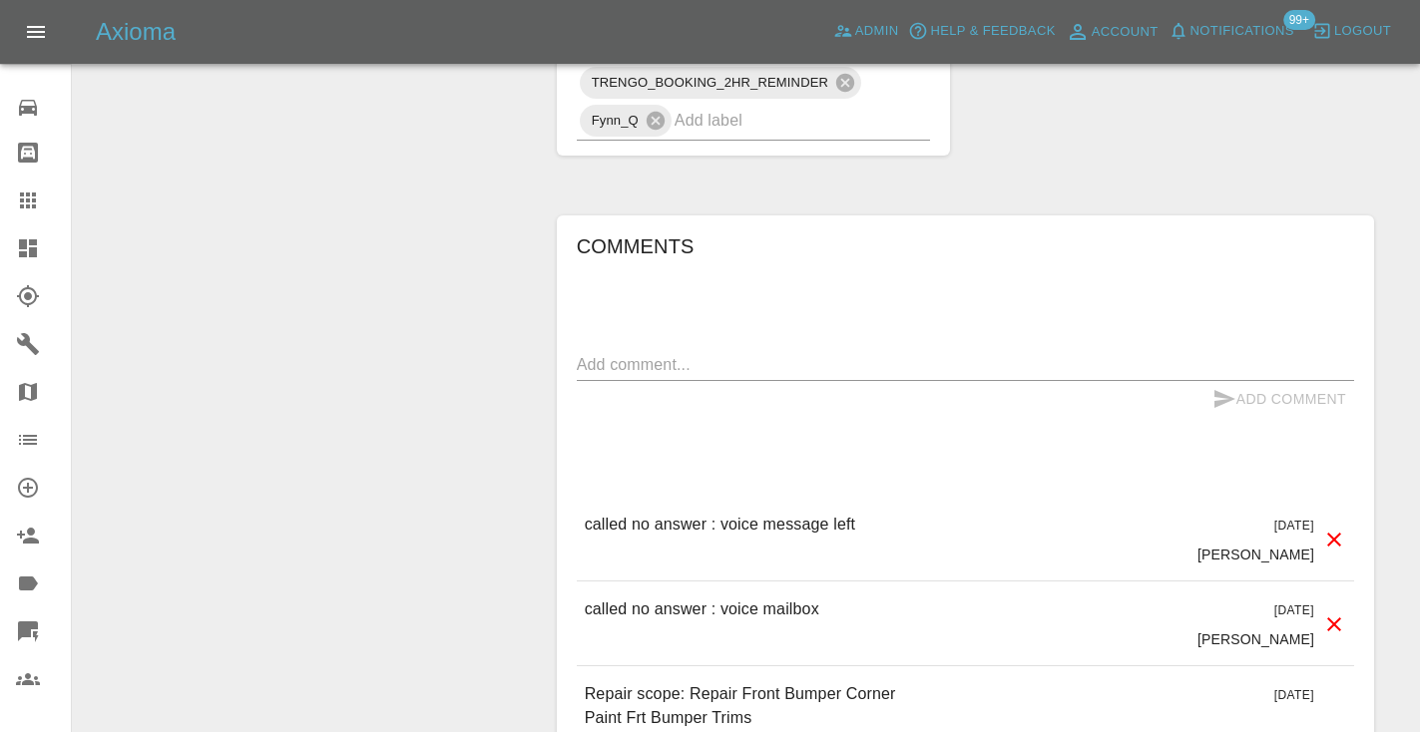
scroll to position [1407, 0]
click at [680, 351] on textarea at bounding box center [965, 362] width 777 height 23
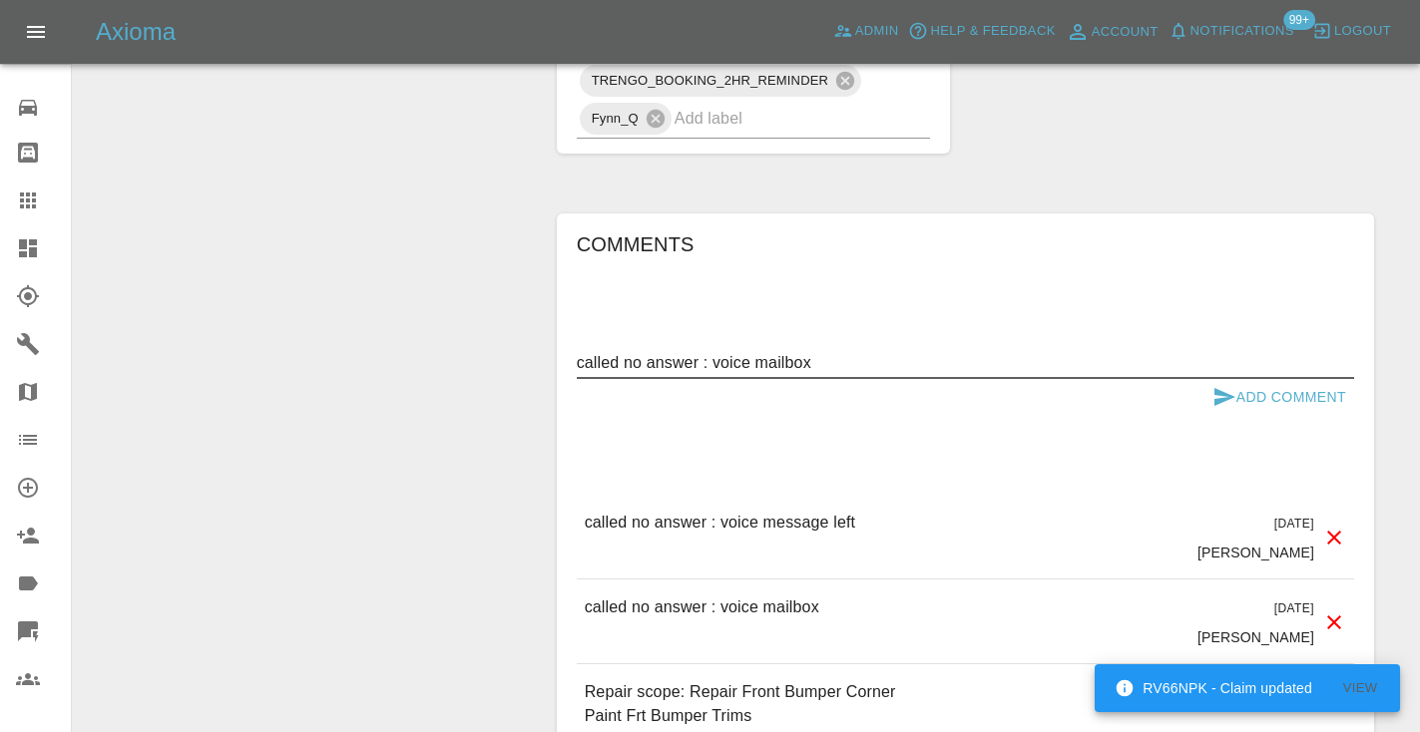
type textarea "called no answer : voice mailbox"
click at [1214, 385] on icon "submit" at bounding box center [1224, 397] width 24 height 24
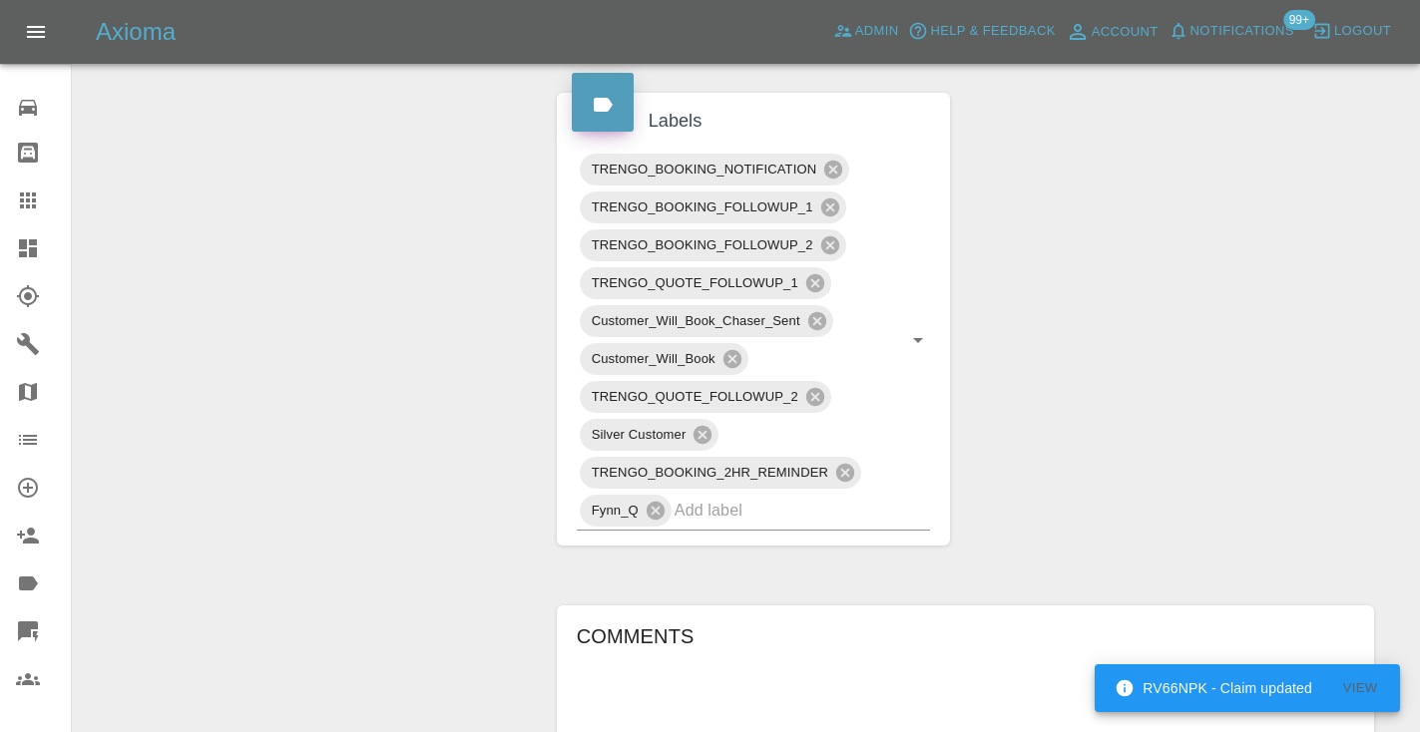
scroll to position [992, 0]
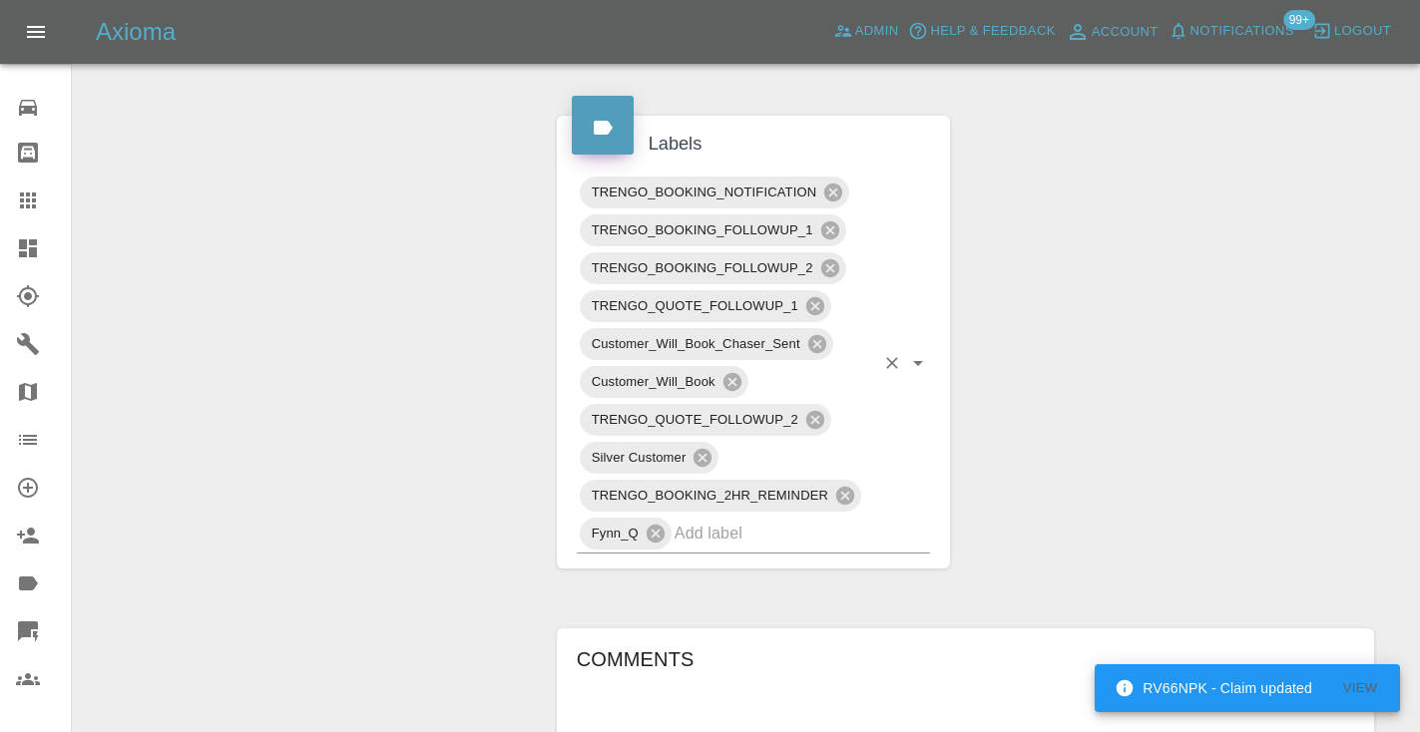
click at [747, 518] on input "text" at bounding box center [774, 533] width 201 height 31
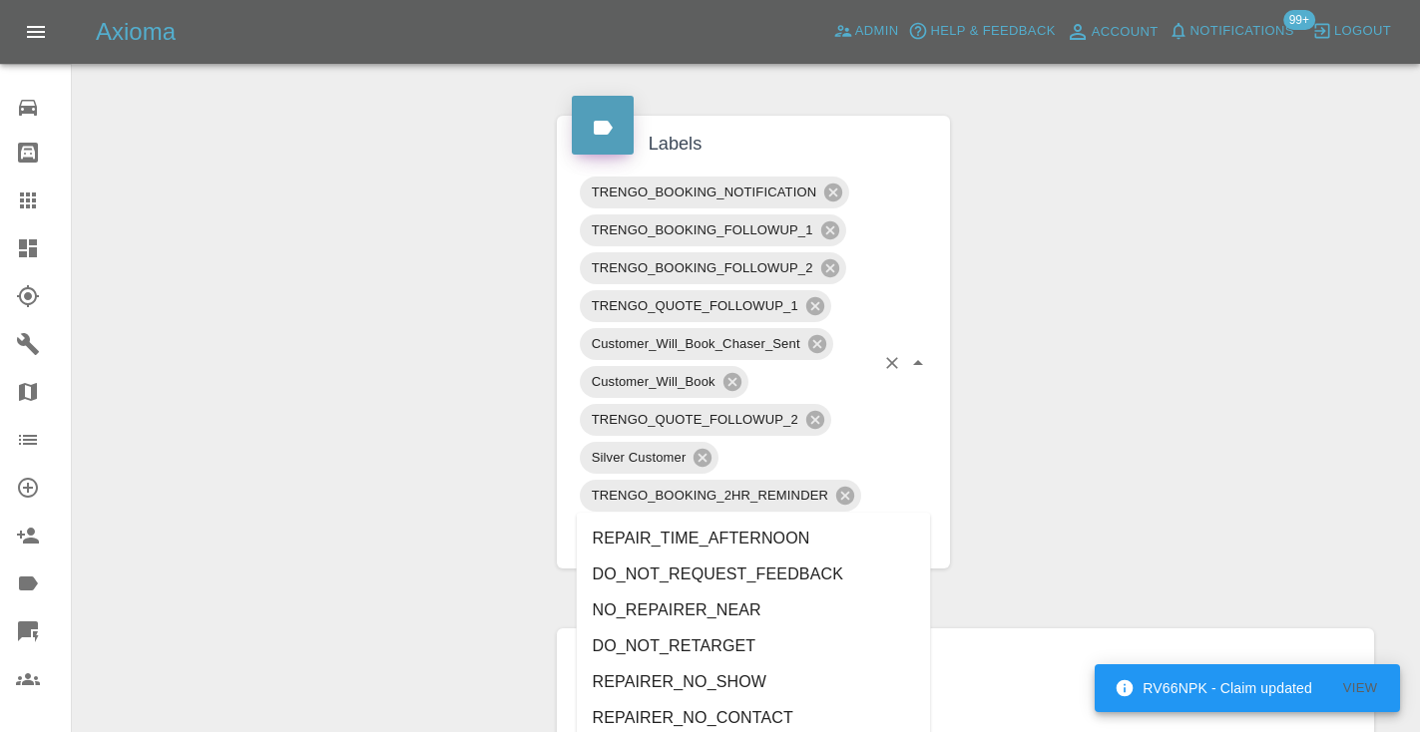
type input "no_"
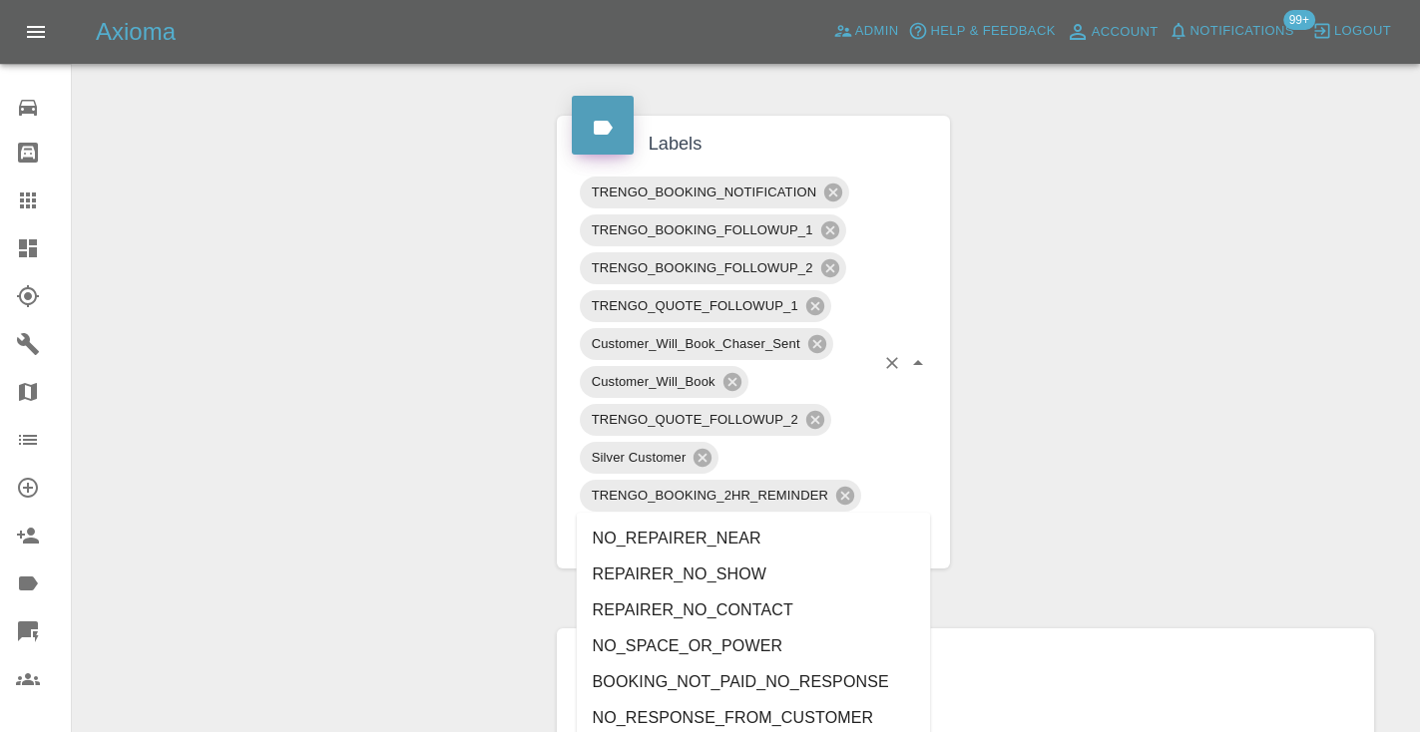
click at [707, 708] on li "NO_RESPONSE_FROM_CUSTOMER" at bounding box center [754, 718] width 354 height 36
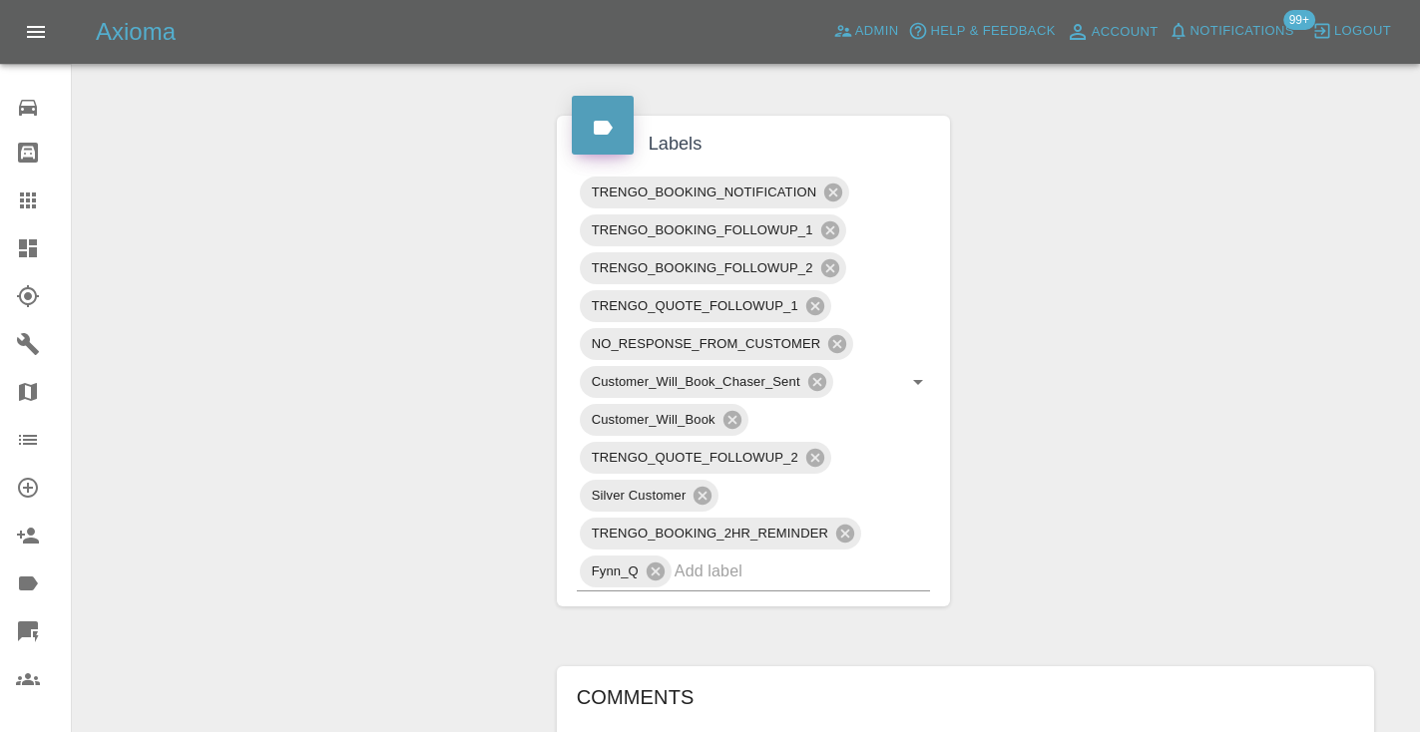
click at [1125, 433] on div "Claim Information Vehicle Make, Model, Year BMW 5 SERIES 2017 Registration plat…" at bounding box center [965, 341] width 847 height 2234
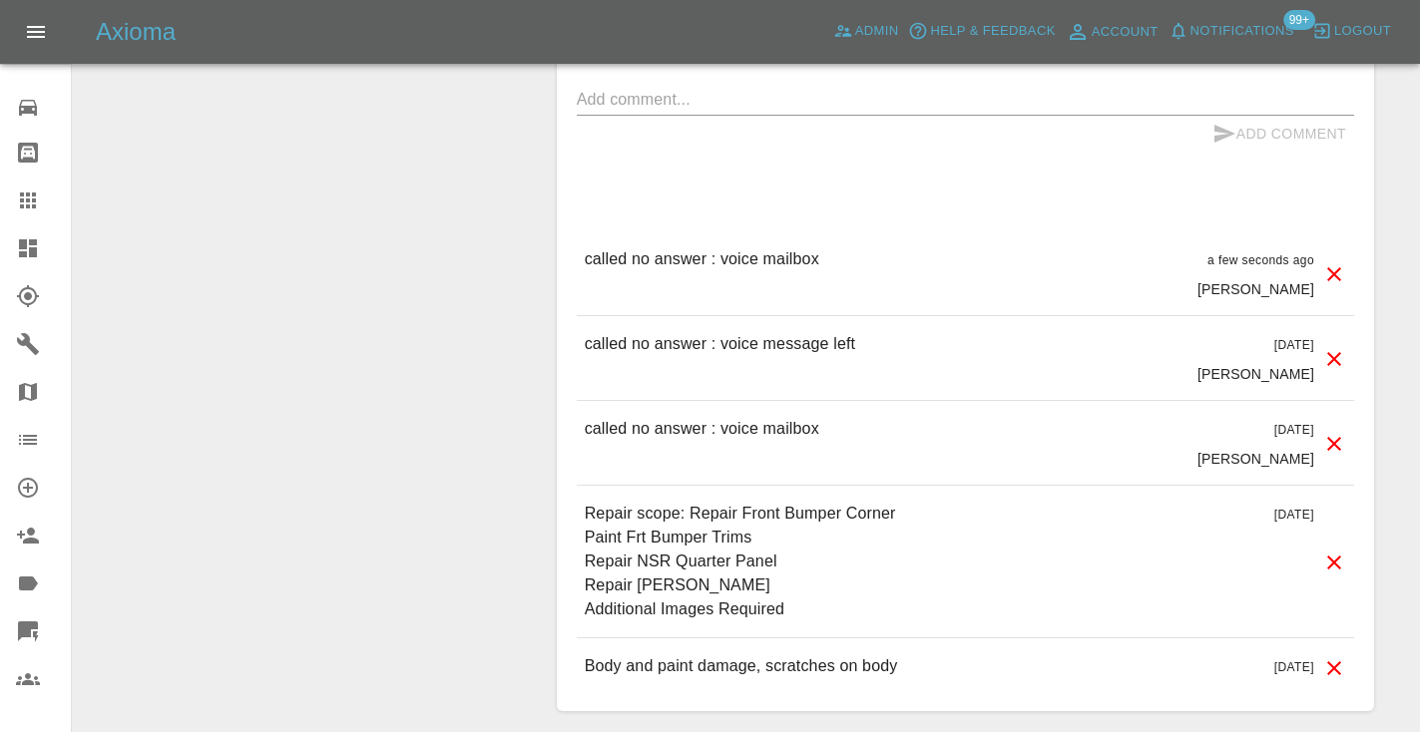
scroll to position [1687, 0]
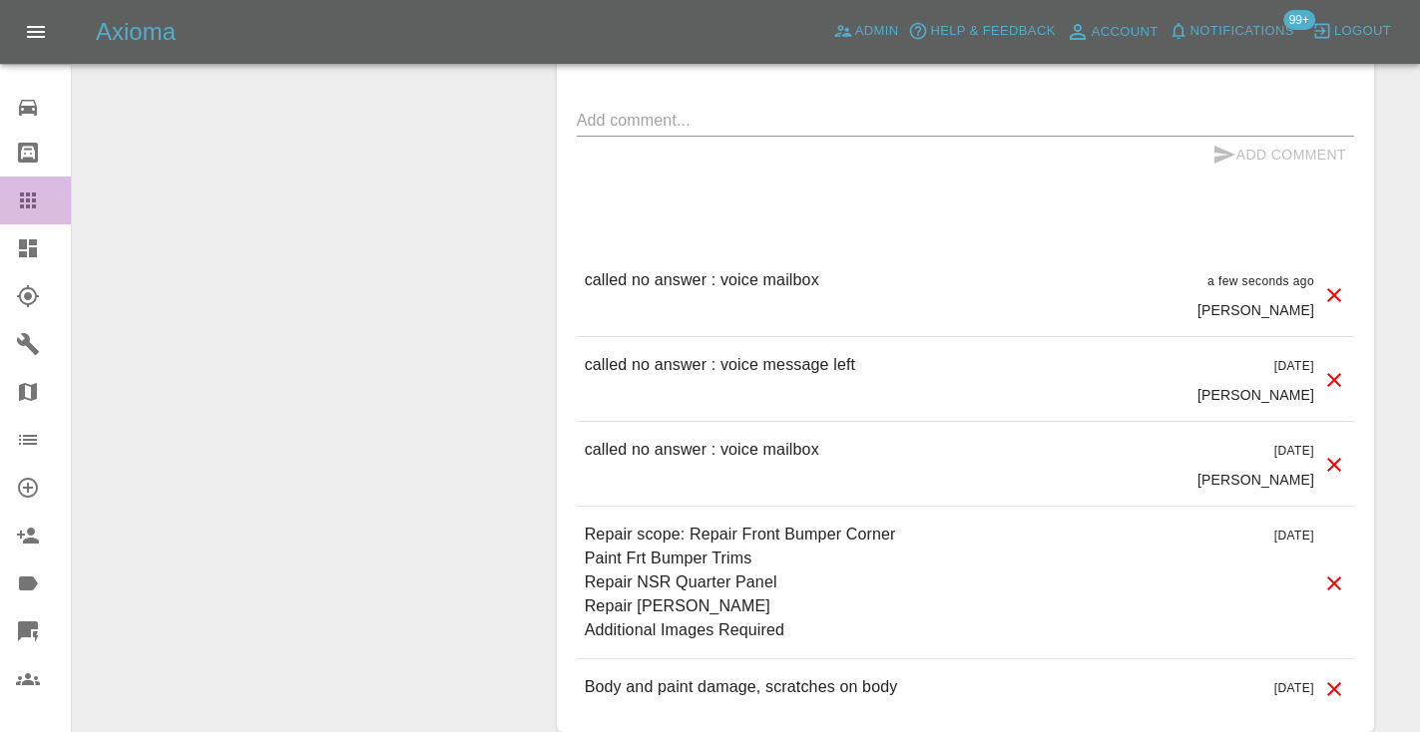
click at [39, 200] on icon at bounding box center [28, 201] width 24 height 24
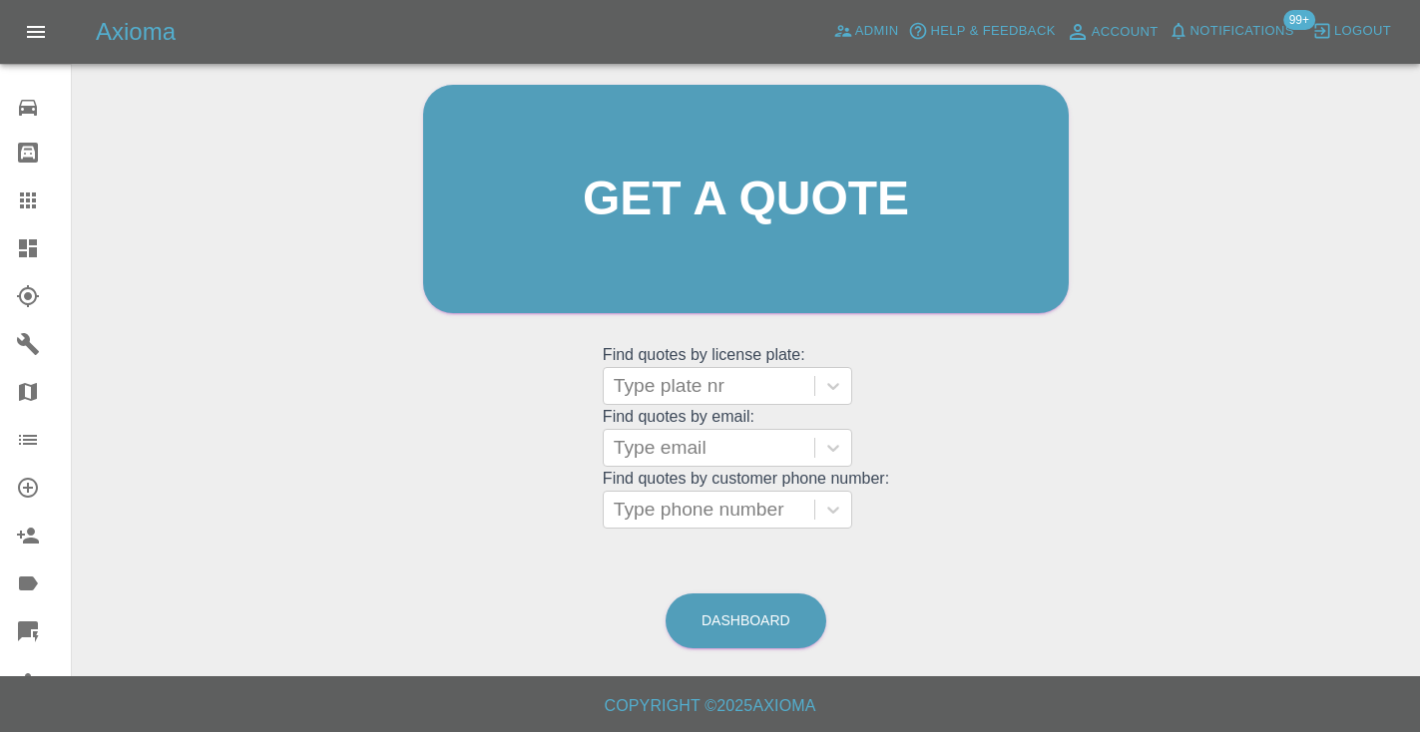
scroll to position [135, 0]
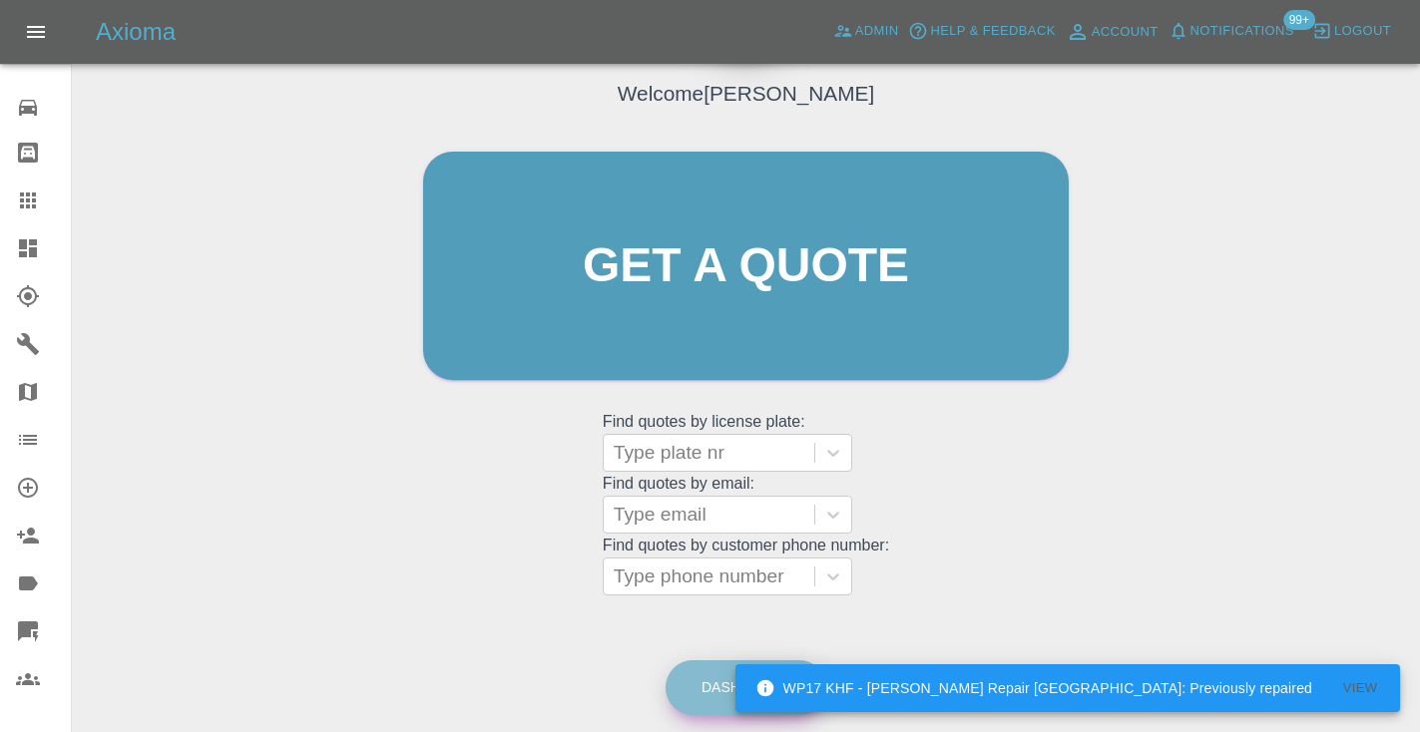
click at [789, 688] on link "Dashboard" at bounding box center [745, 687] width 161 height 55
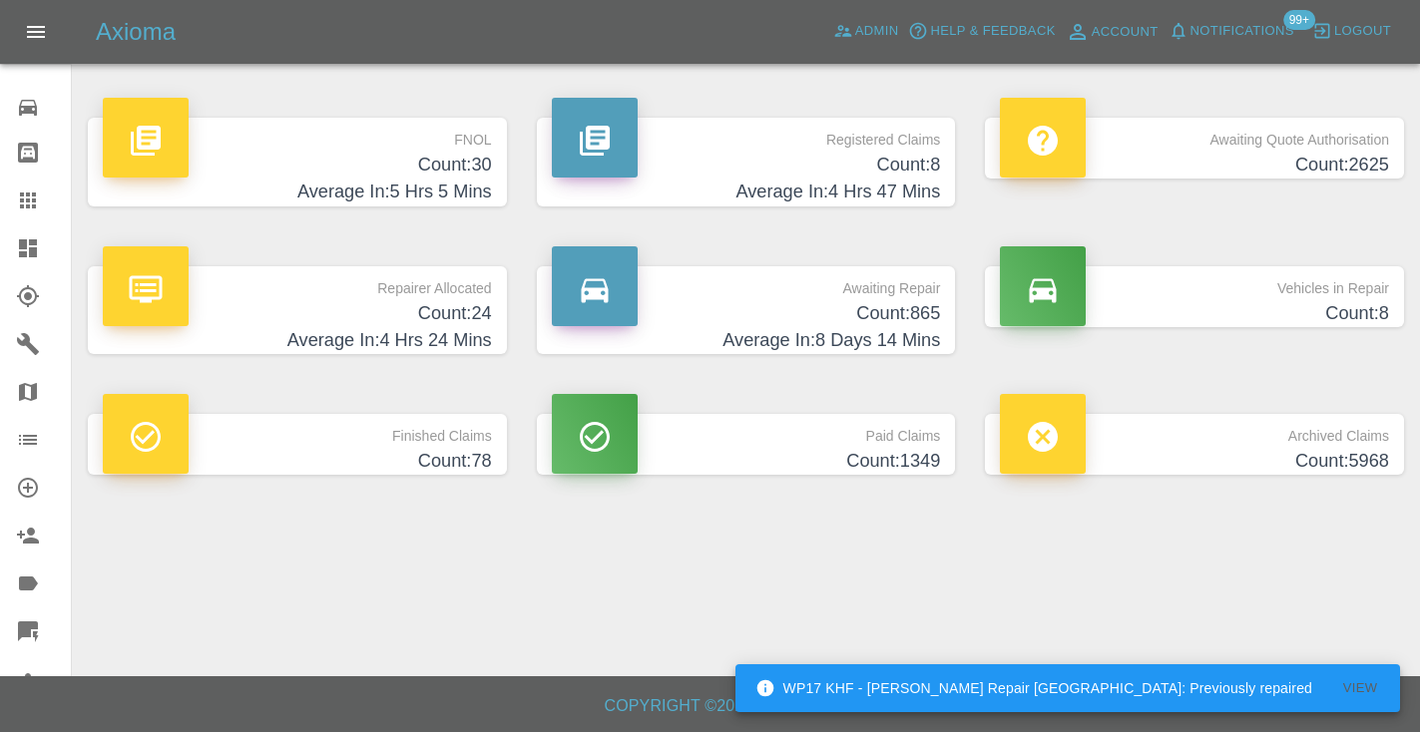
click at [931, 321] on h4 "Count: 865" at bounding box center [746, 313] width 389 height 27
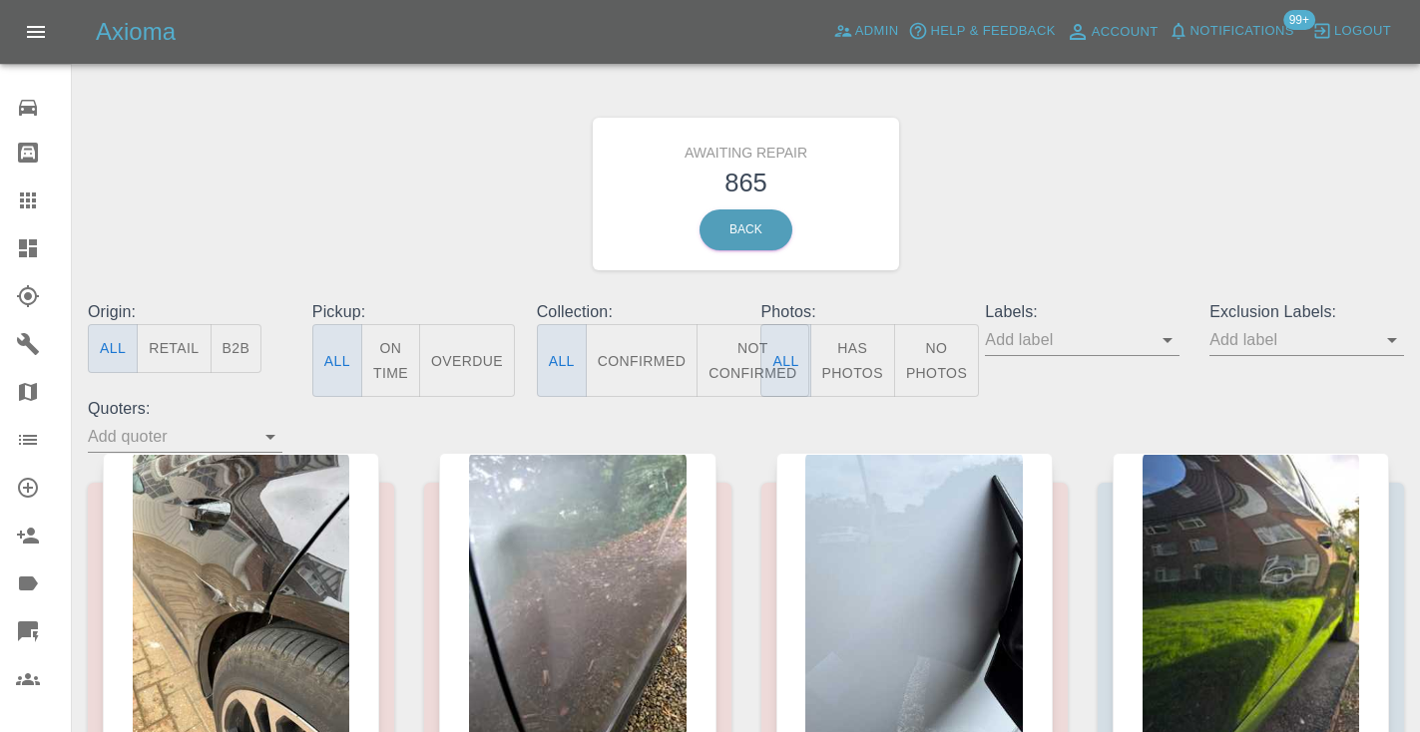
click at [752, 377] on button "Not Confirmed" at bounding box center [752, 360] width 112 height 73
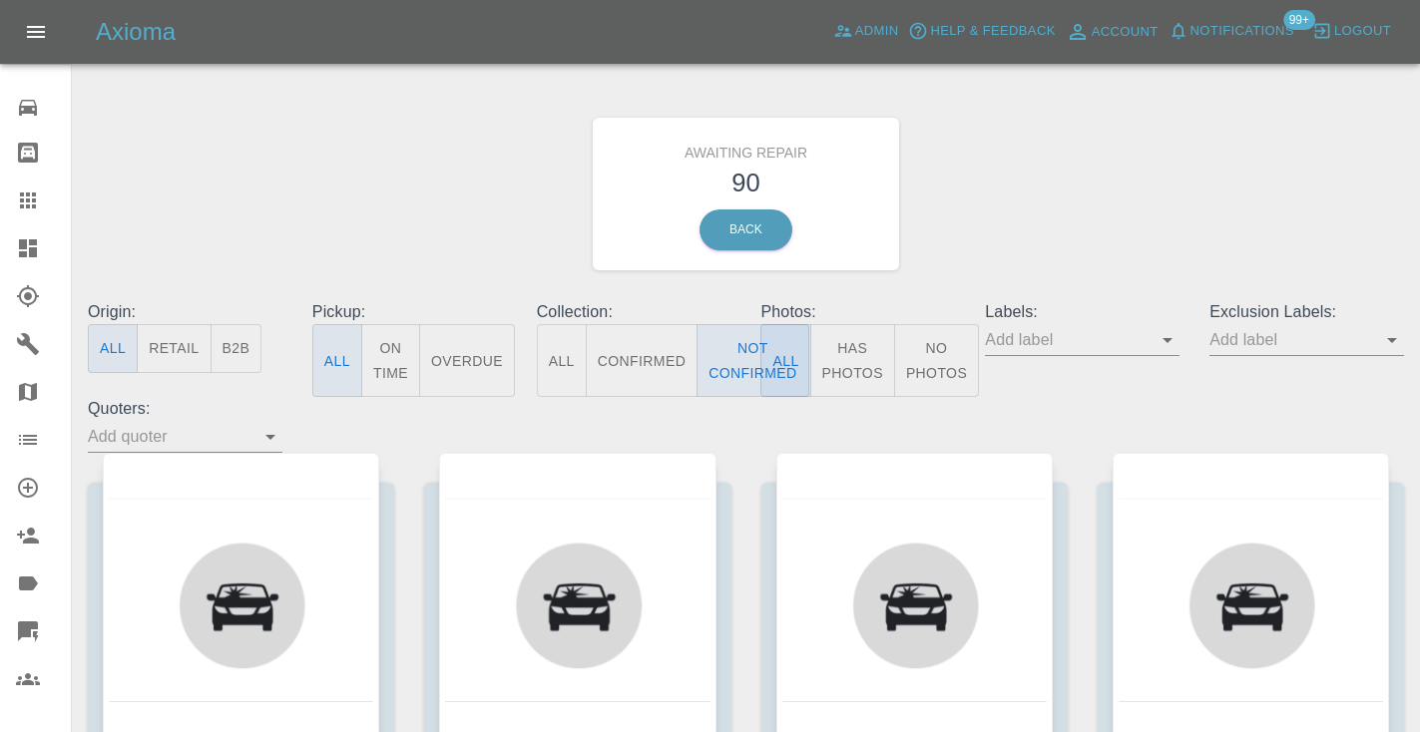
click at [1190, 162] on div "Awaiting Repair 90 Back" at bounding box center [746, 194] width 1346 height 212
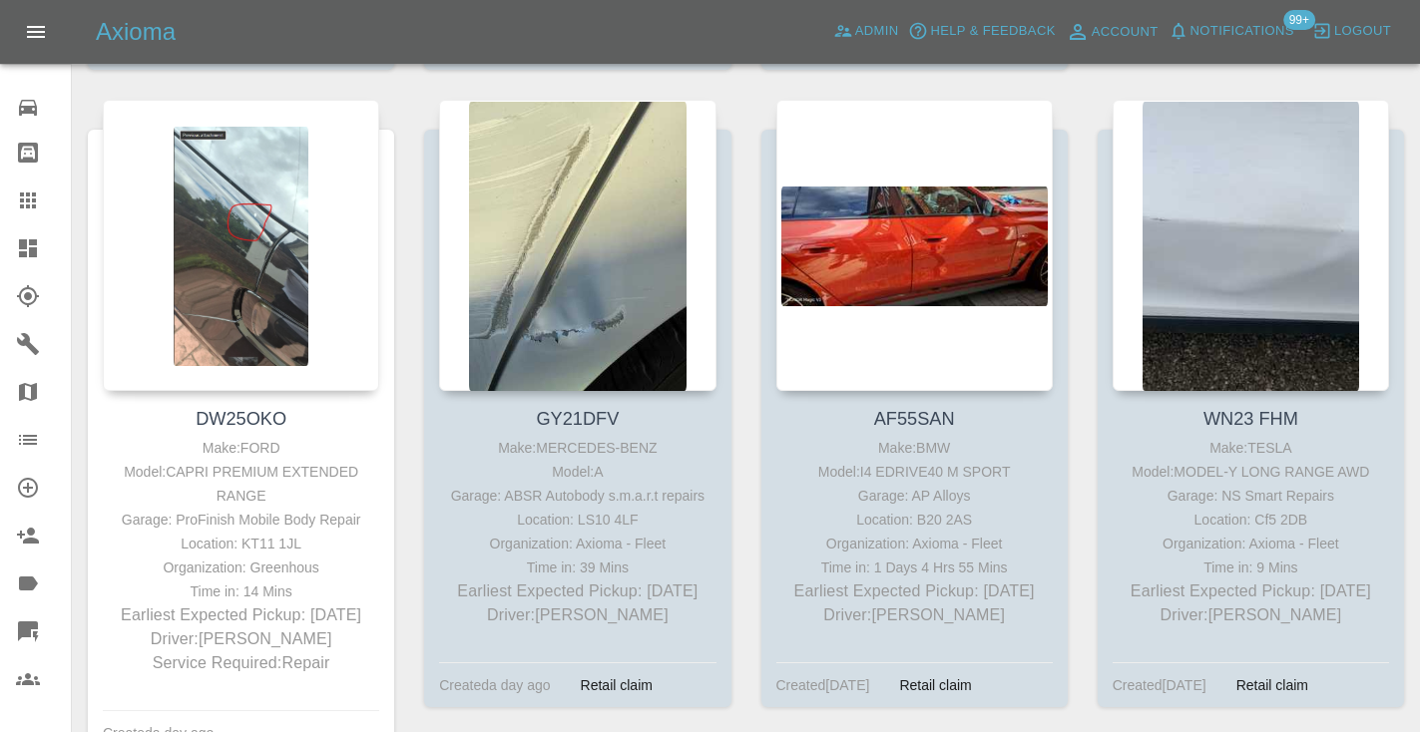
scroll to position [5590, 0]
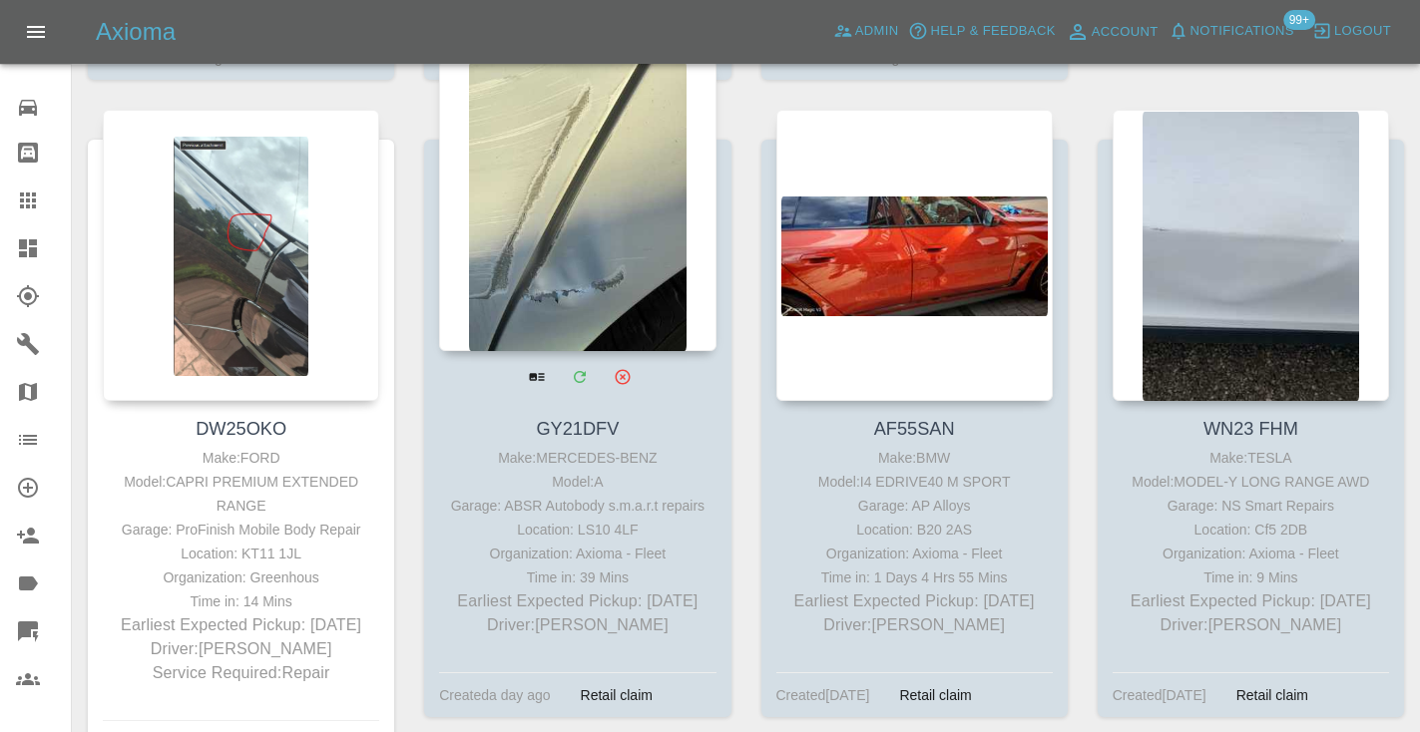
click at [631, 173] on div at bounding box center [577, 205] width 276 height 291
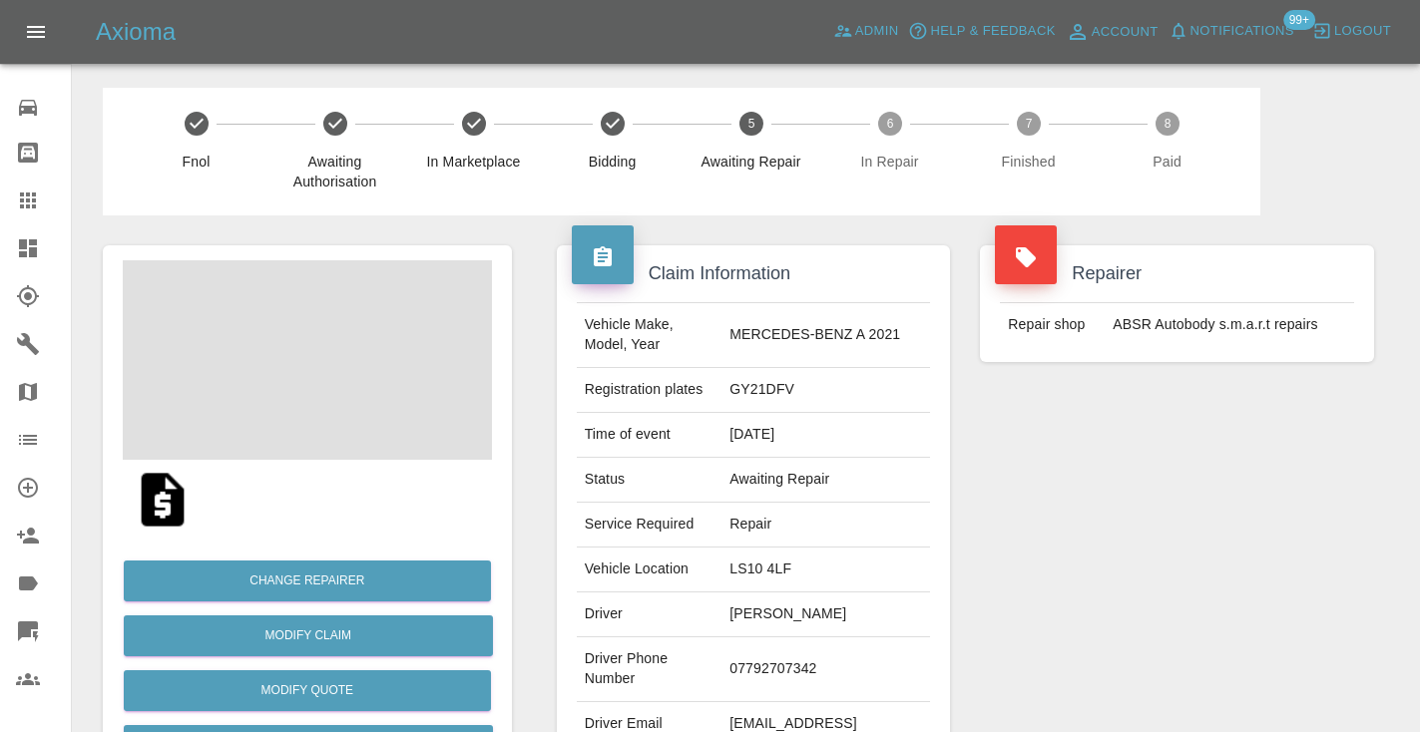
click at [783, 668] on td "07792707342" at bounding box center [825, 669] width 209 height 65
click at [783, 665] on td "07792707342" at bounding box center [825, 669] width 209 height 65
copy td "07792707342"
click at [1068, 532] on div "Repairer Repair shop ABSR Autobody s.m.a.r.t repairs" at bounding box center [1177, 513] width 424 height 596
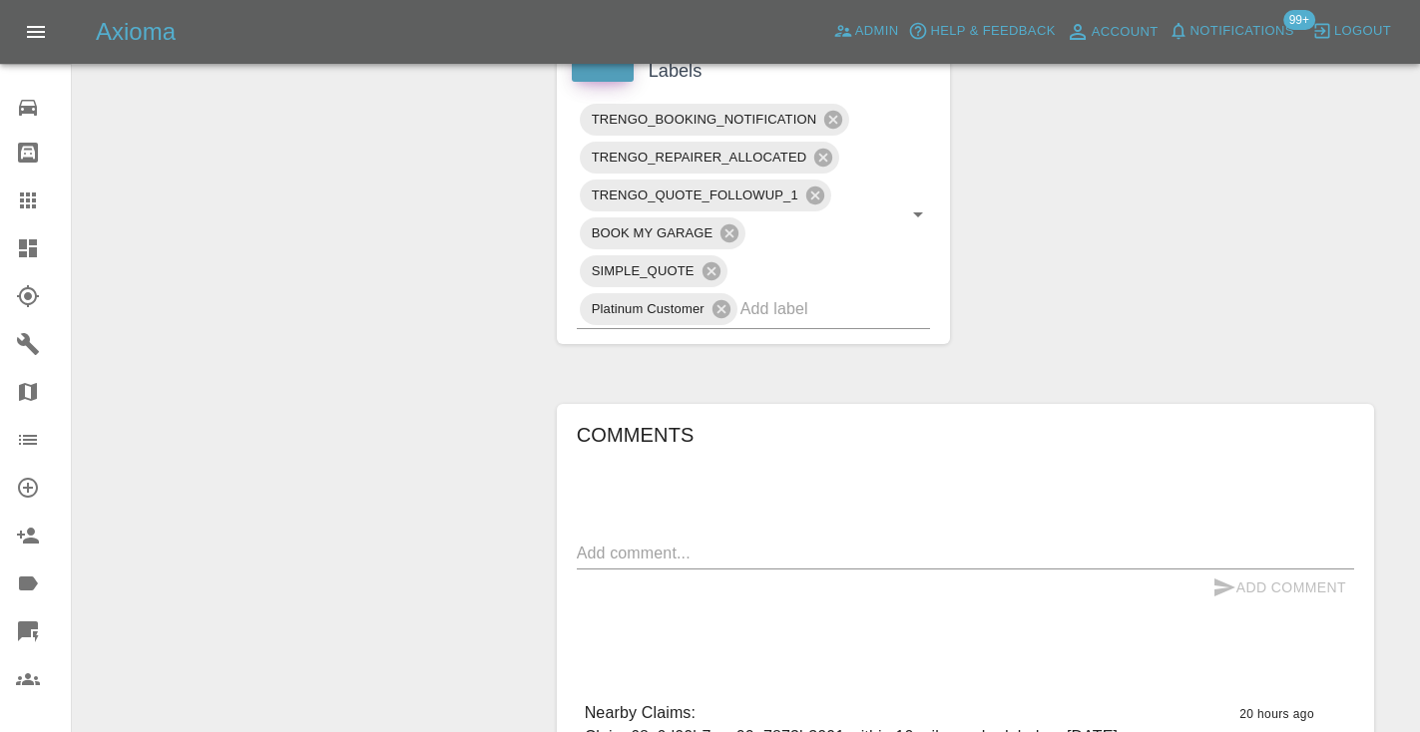
scroll to position [1141, 0]
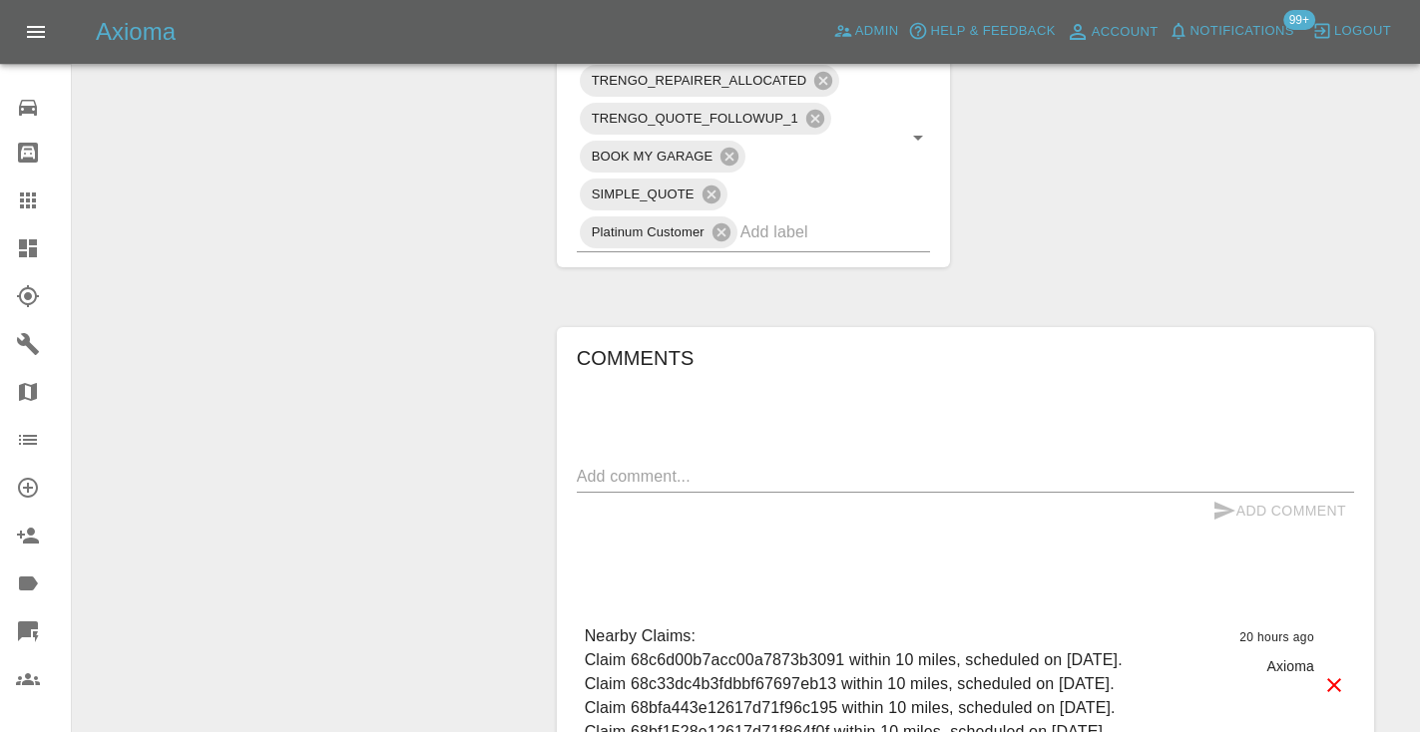
click at [623, 461] on div "x" at bounding box center [965, 477] width 777 height 32
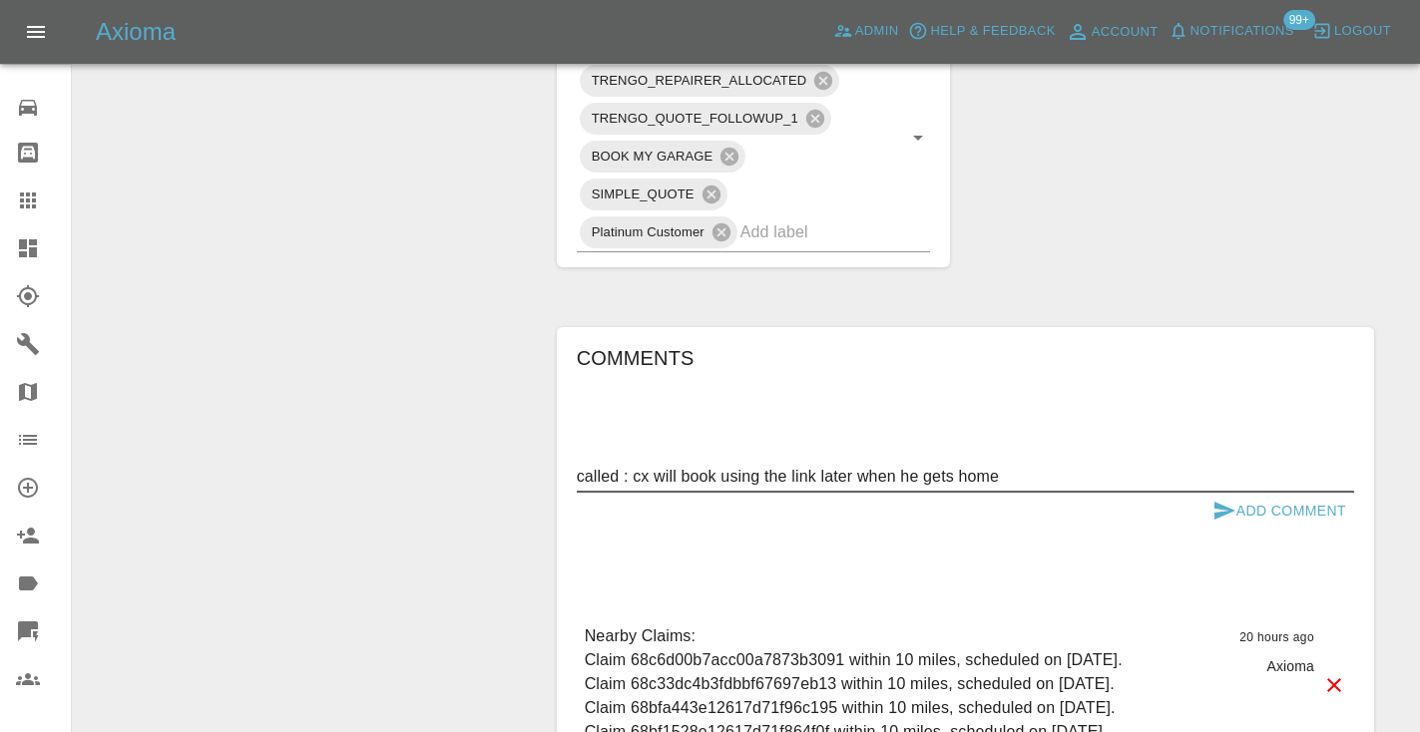
type textarea "called : cx will book using the link later when he gets home"
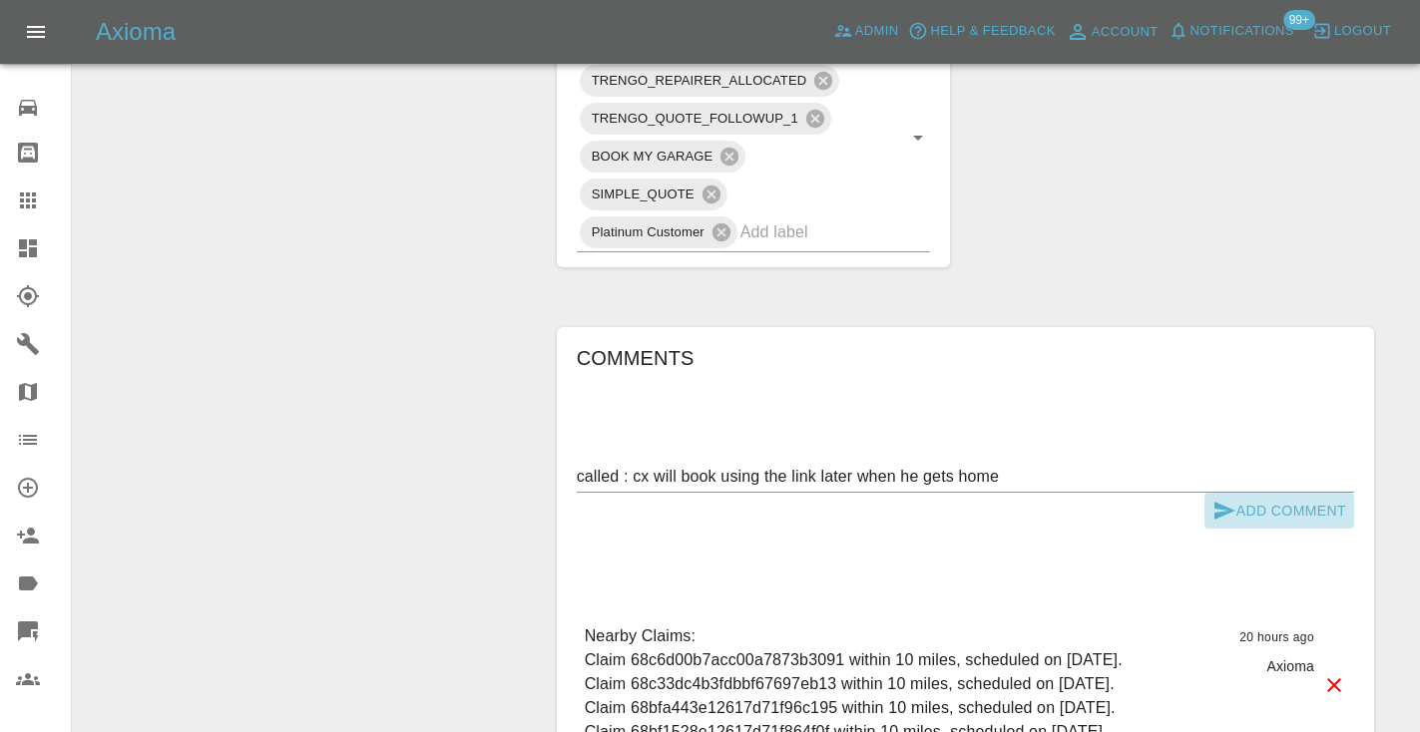
click at [1273, 493] on button "Add Comment" at bounding box center [1279, 511] width 150 height 37
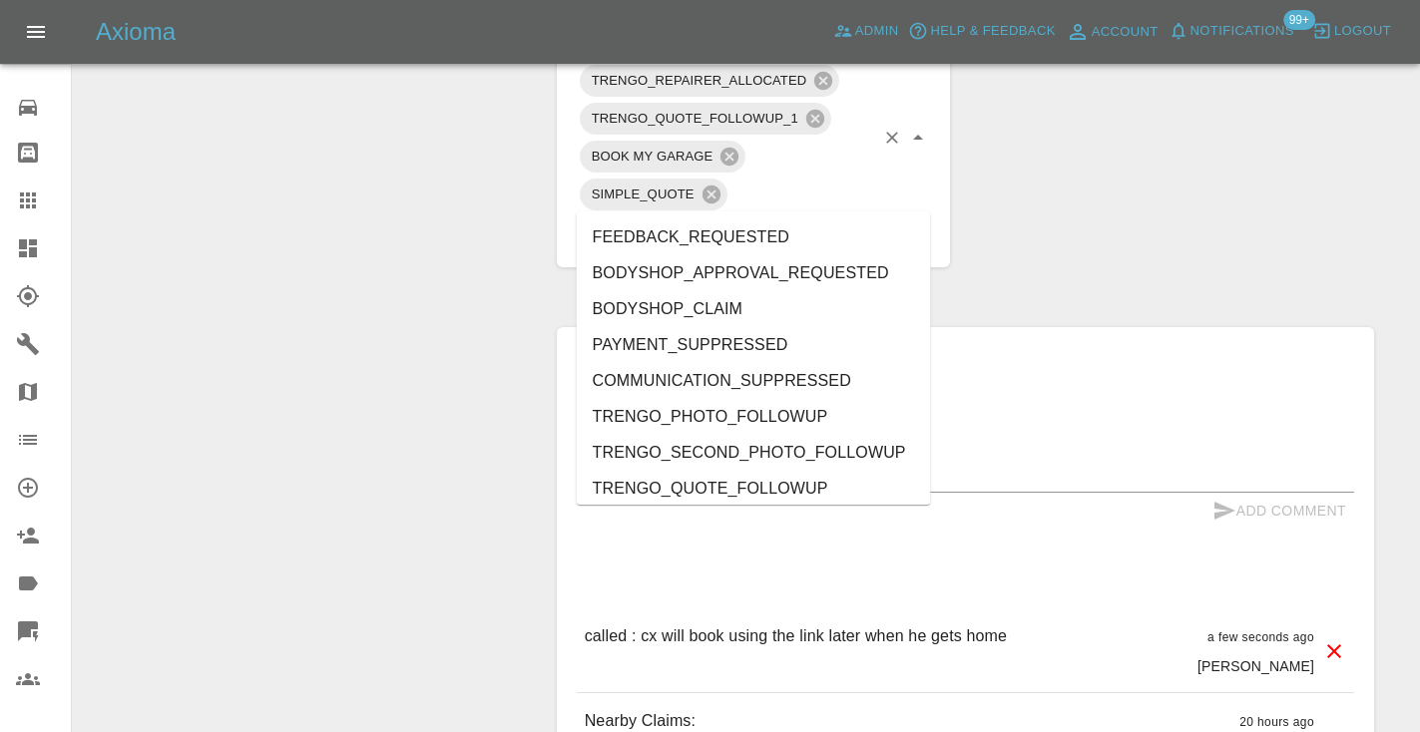
click at [770, 216] on input "text" at bounding box center [807, 231] width 135 height 31
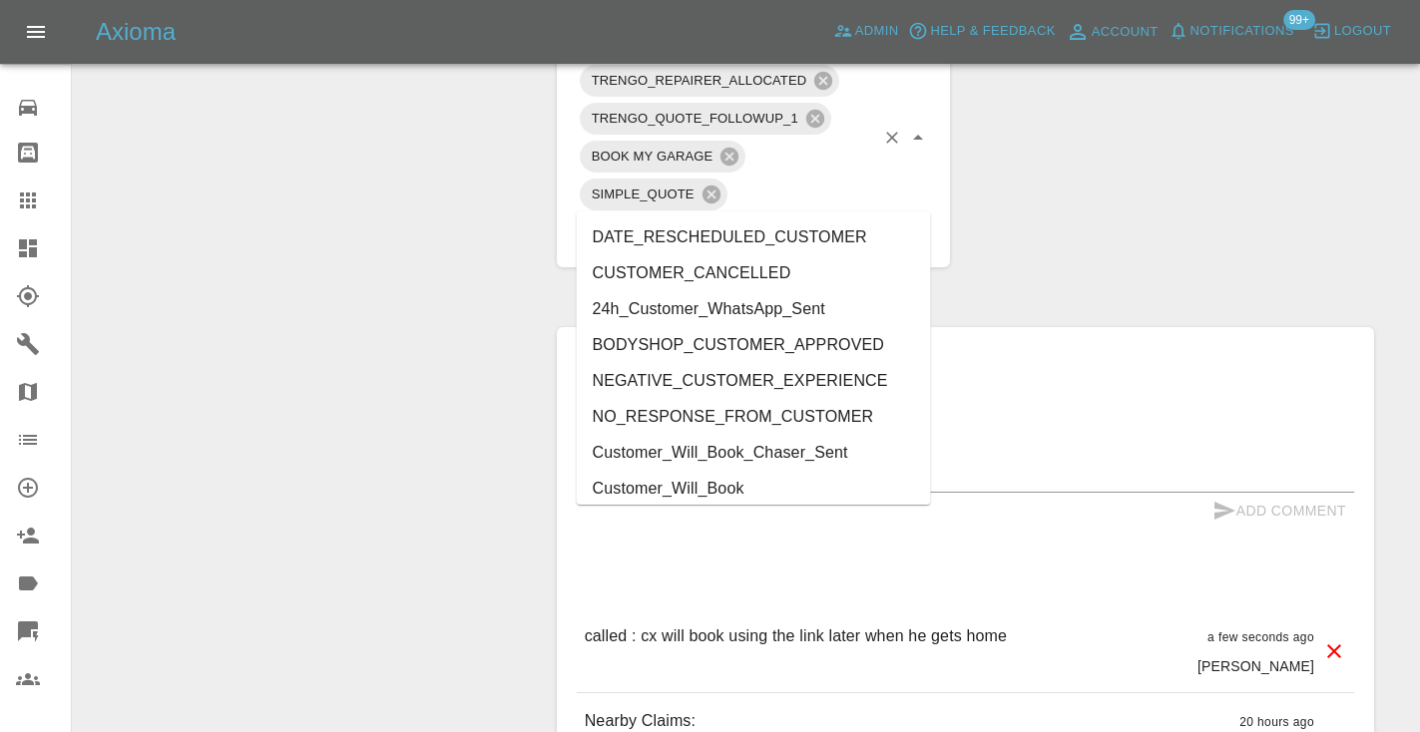
type input "cust"
click at [738, 488] on li "Customer_Will_Book" at bounding box center [754, 489] width 354 height 36
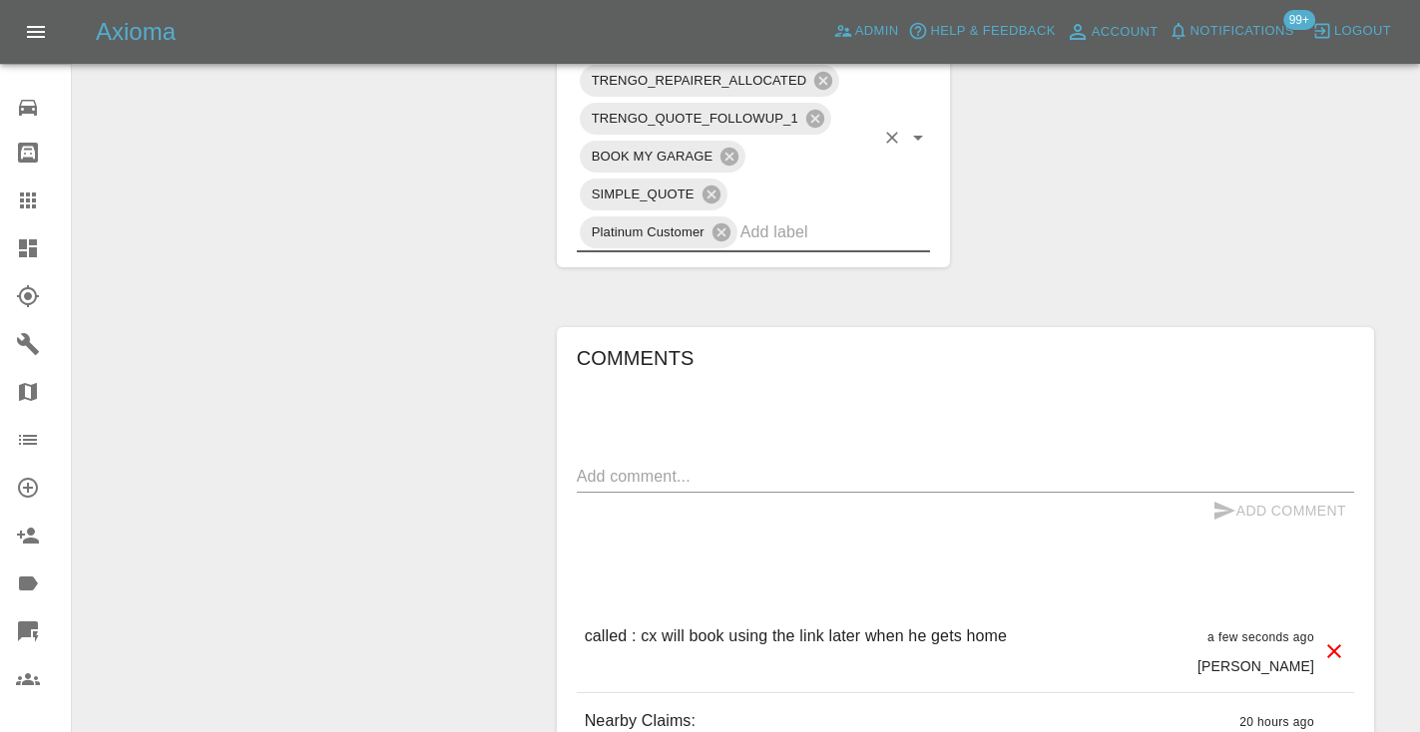
click at [1075, 183] on div "Claim Information Vehicle Make, Model, Year MERCEDES-BENZ A 2021 Registration p…" at bounding box center [965, 40] width 847 height 1932
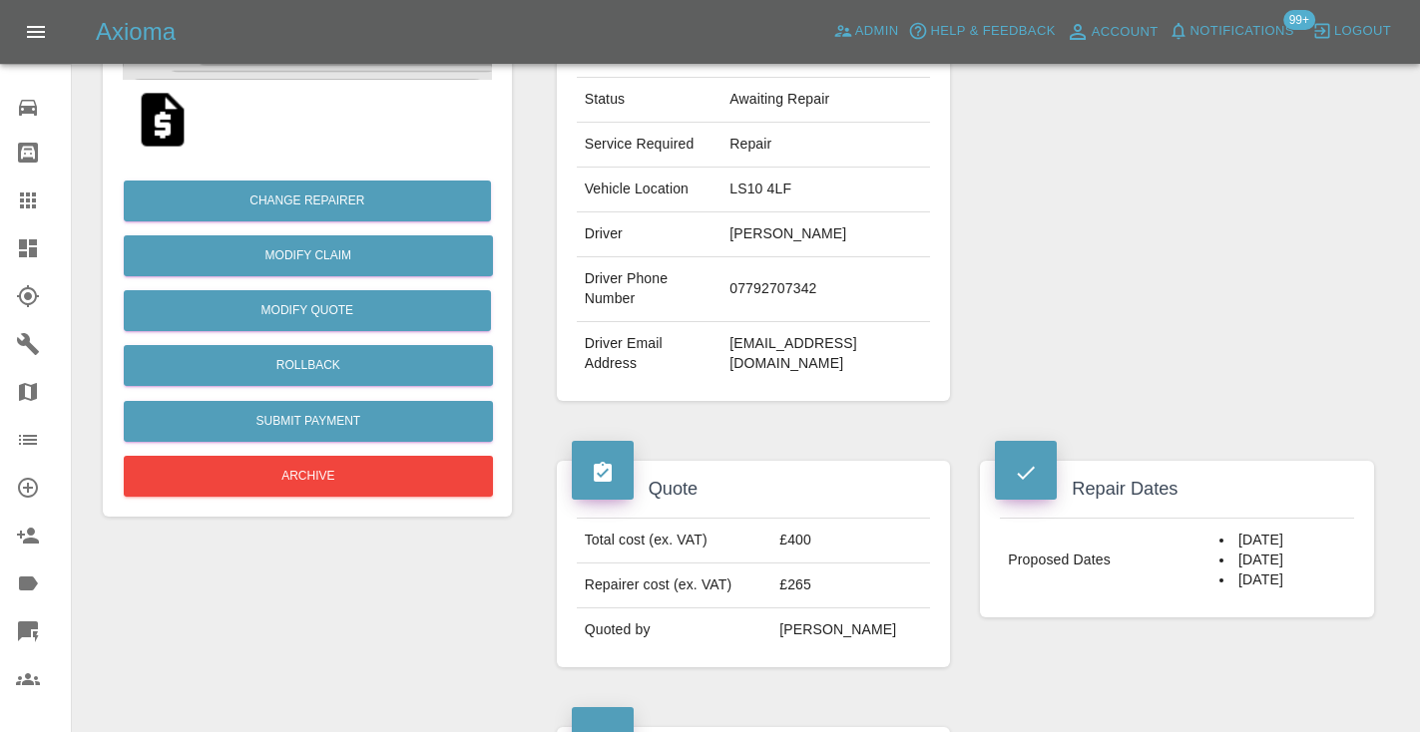
scroll to position [350, 0]
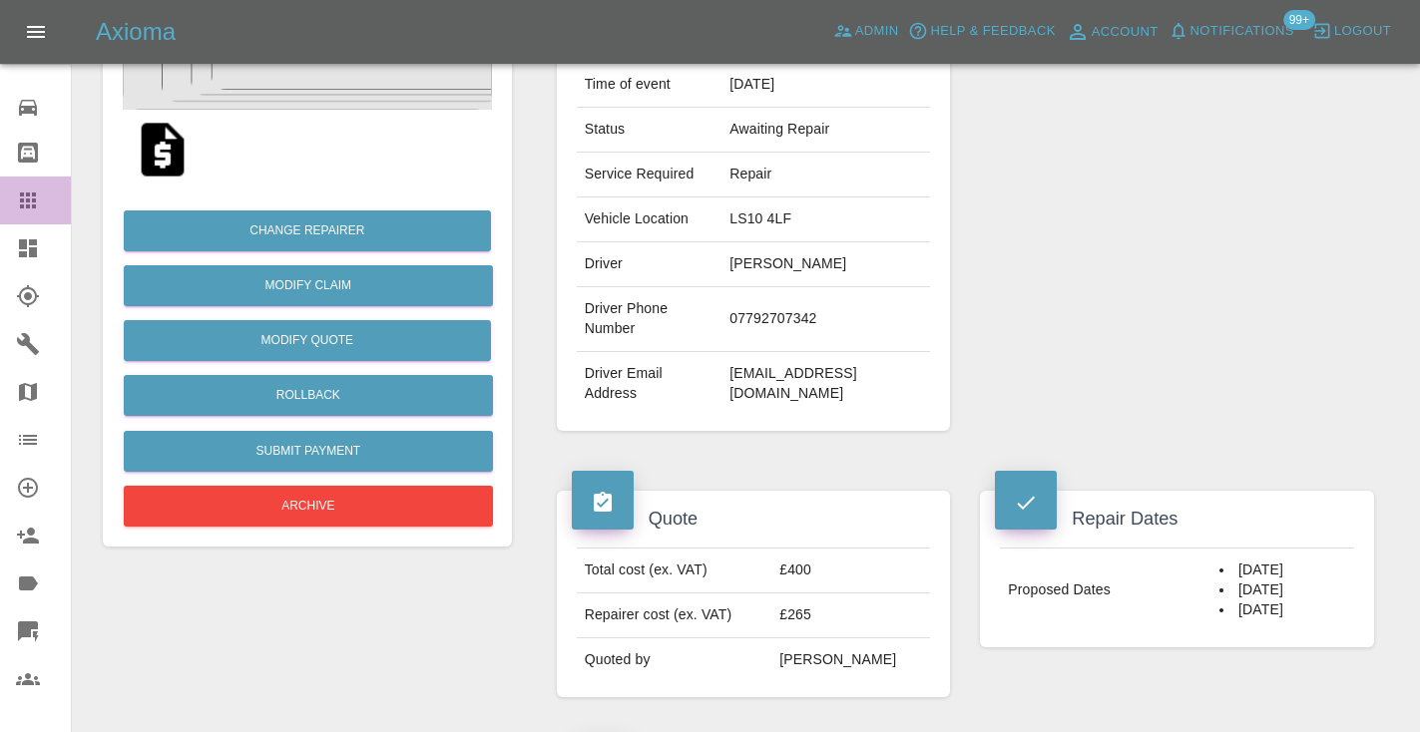
click at [26, 202] on icon at bounding box center [28, 201] width 16 height 16
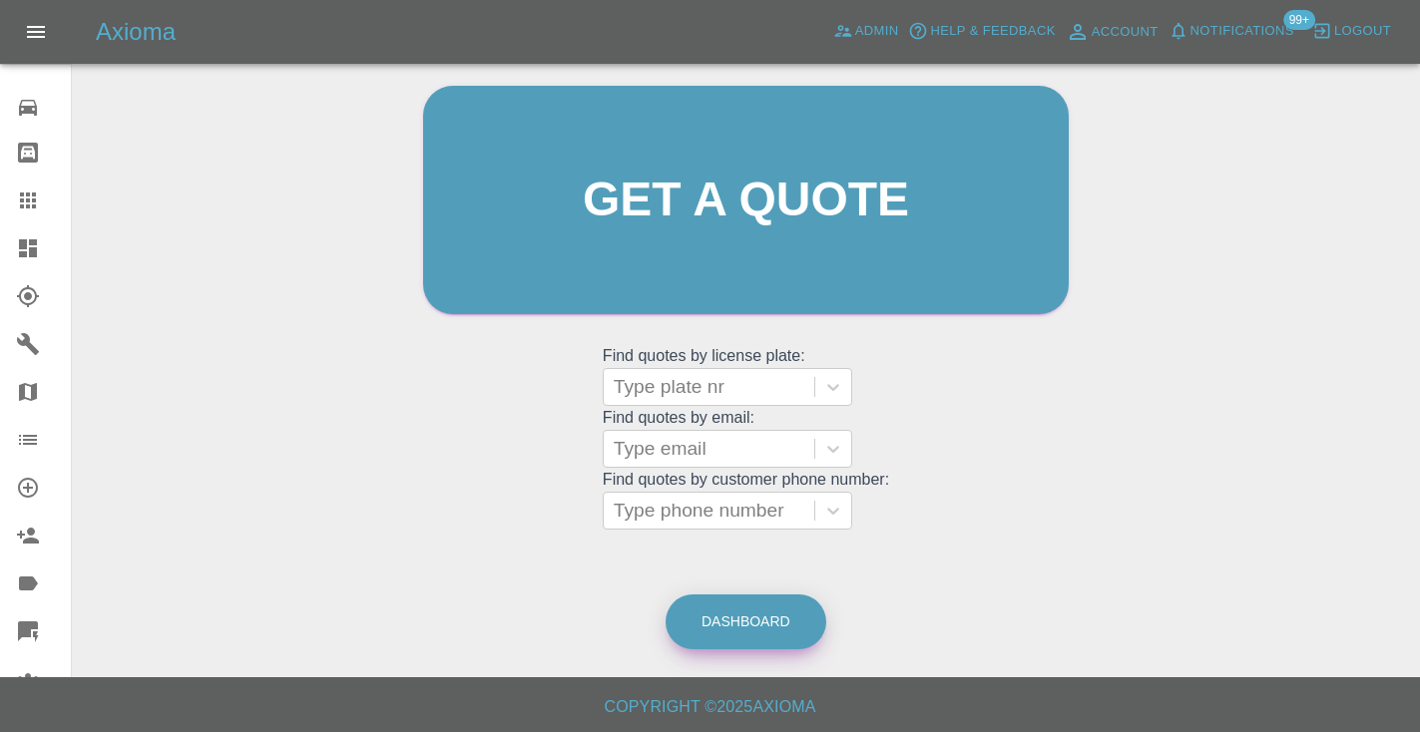
click at [774, 630] on link "Dashboard" at bounding box center [745, 622] width 161 height 55
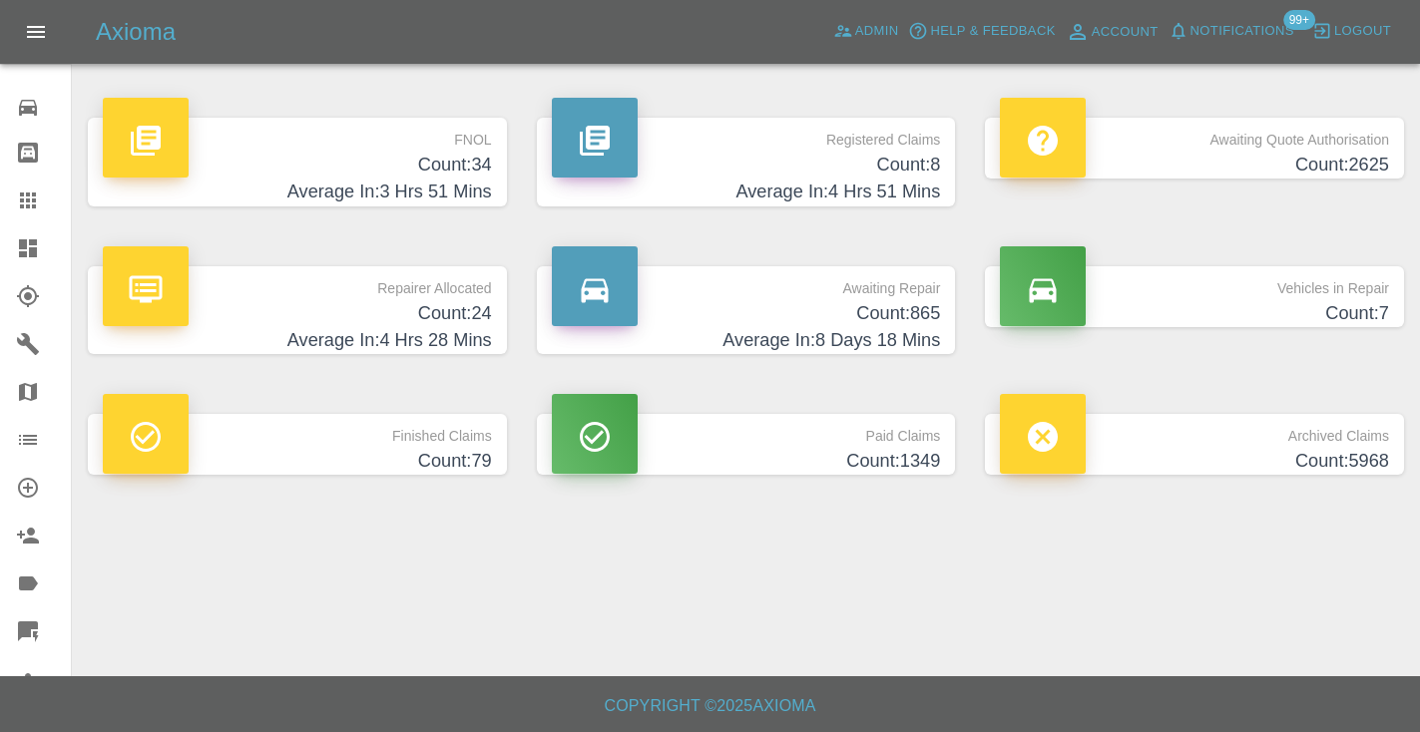
click at [892, 300] on h4 "Count: 865" at bounding box center [746, 313] width 389 height 27
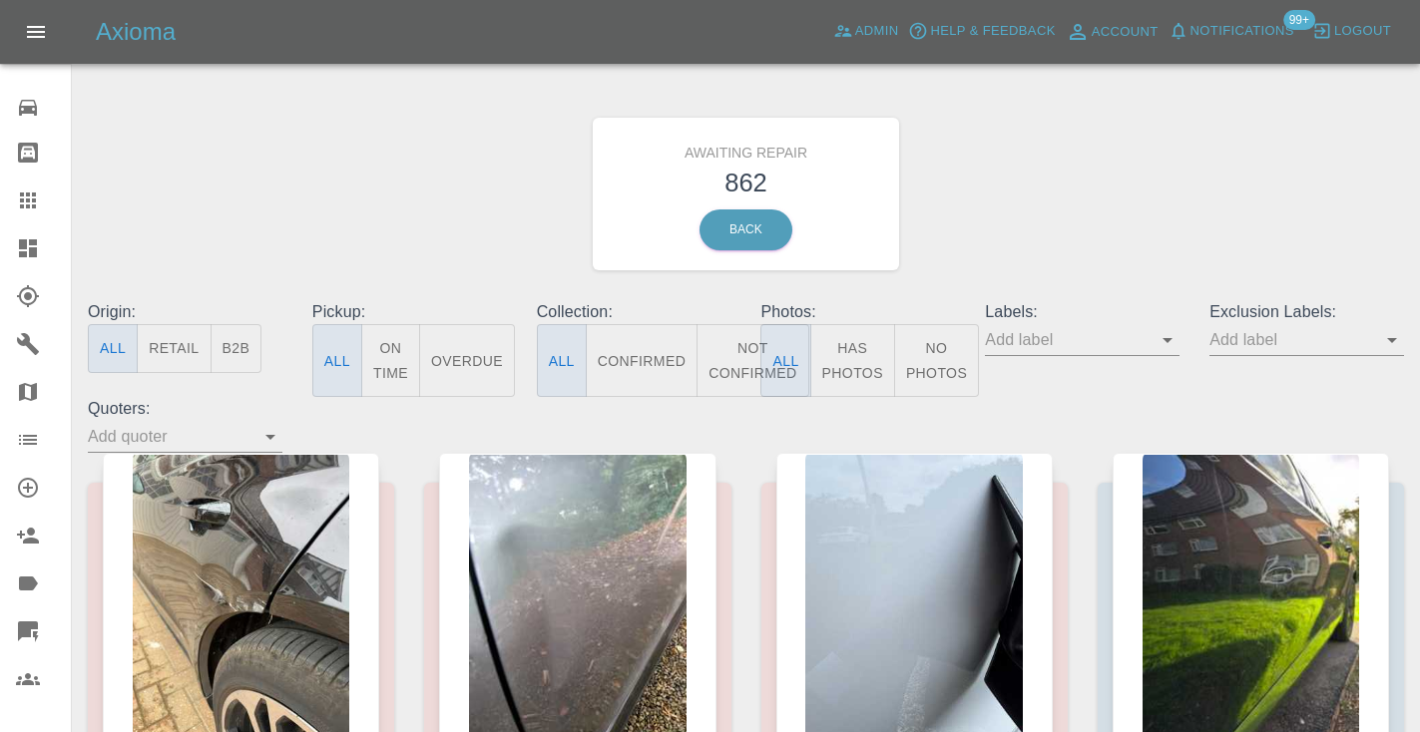
click at [748, 361] on button "Not Confirmed" at bounding box center [752, 360] width 112 height 73
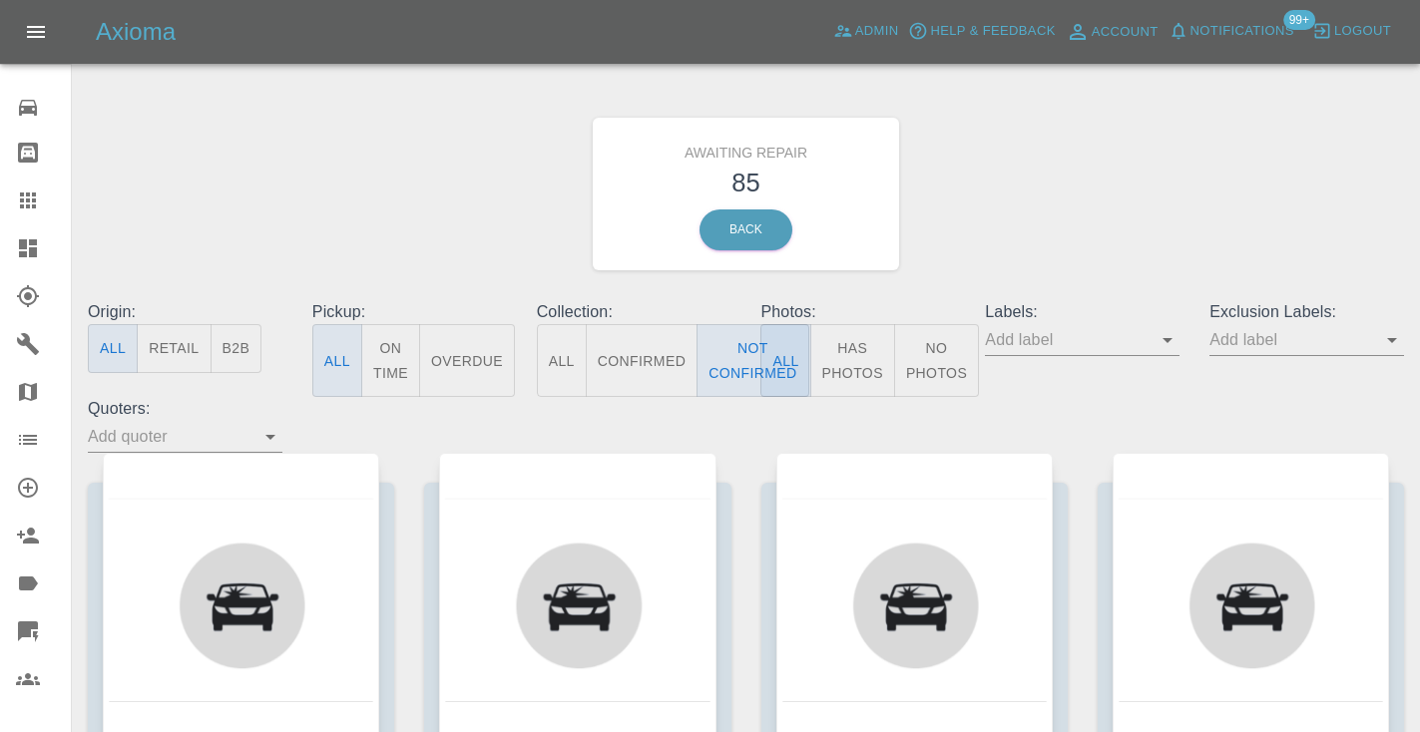
click at [1063, 187] on div "Awaiting Repair 85 Back" at bounding box center [746, 194] width 1346 height 212
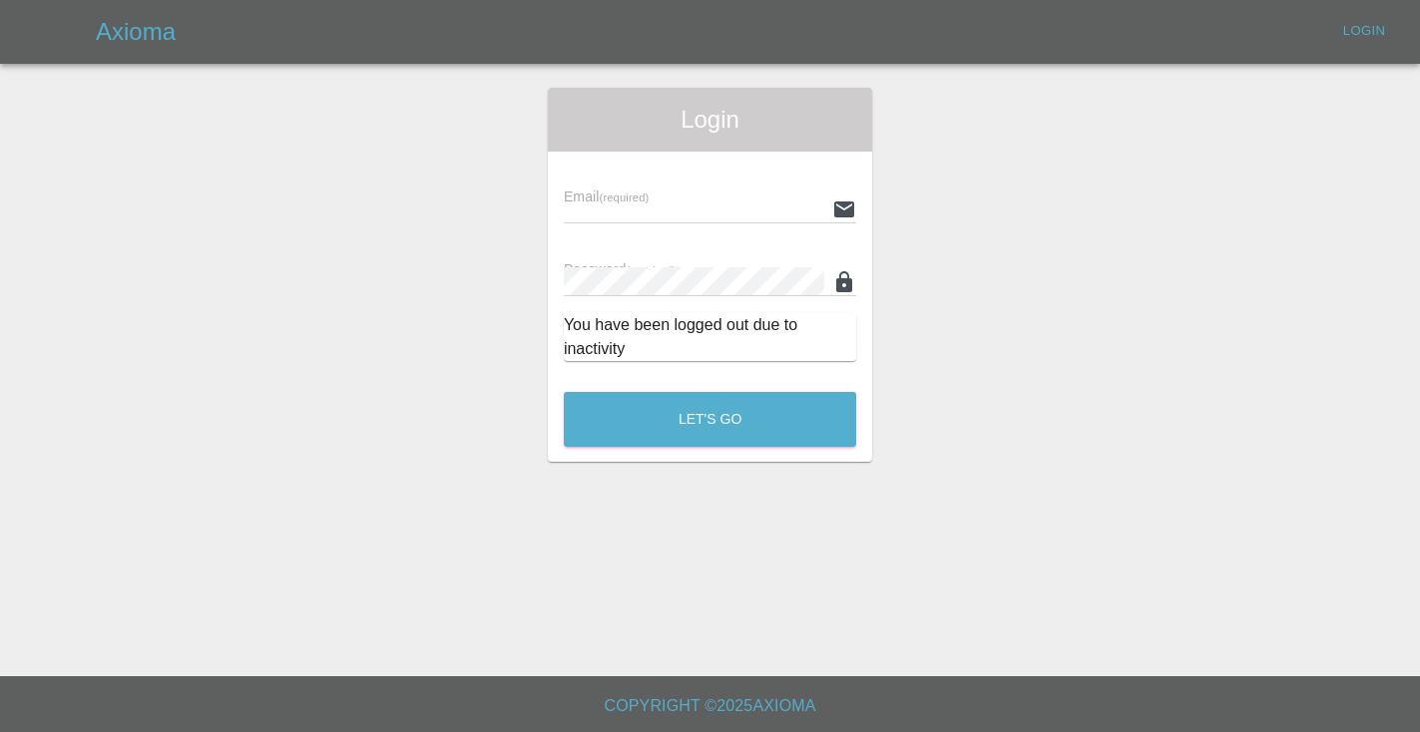
scroll to position [1860, 0]
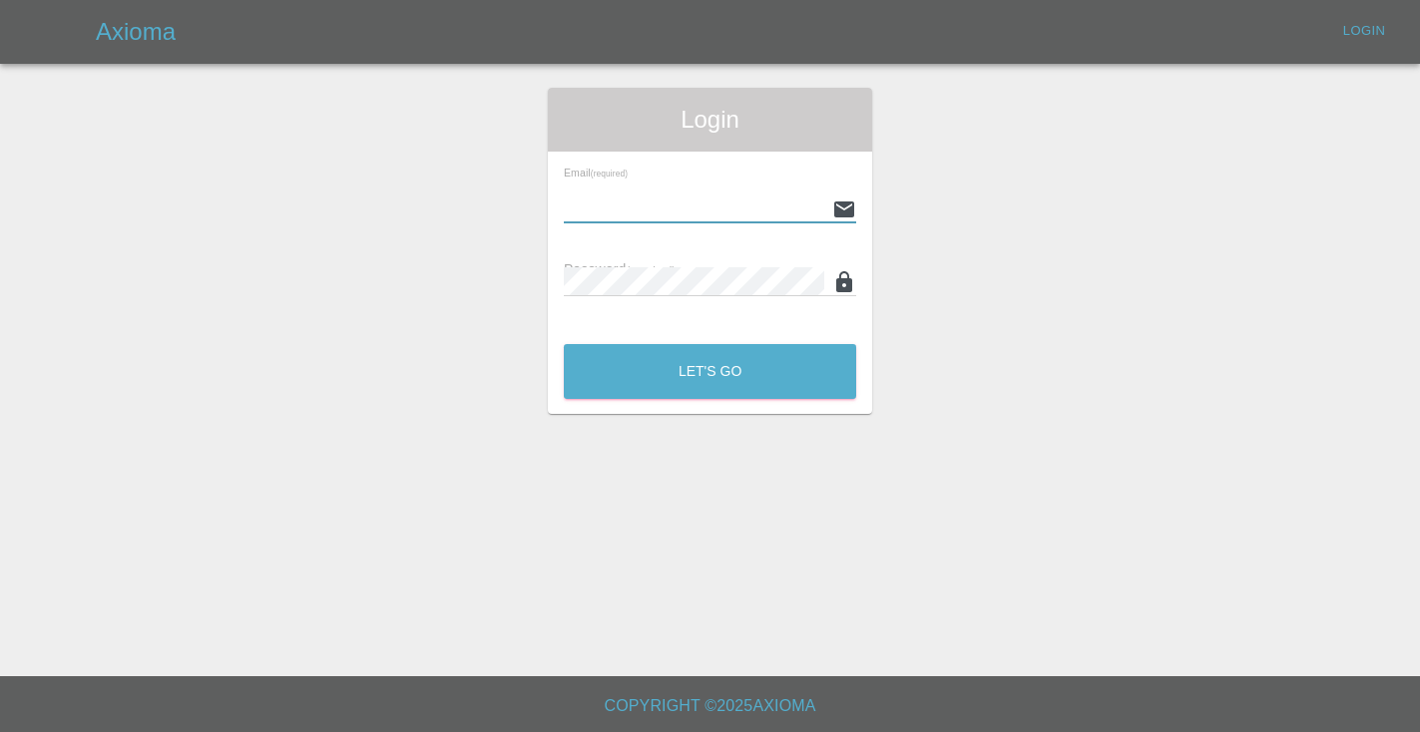
type input "[EMAIL_ADDRESS][DOMAIN_NAME]"
click at [709, 371] on button "Let's Go" at bounding box center [710, 371] width 292 height 55
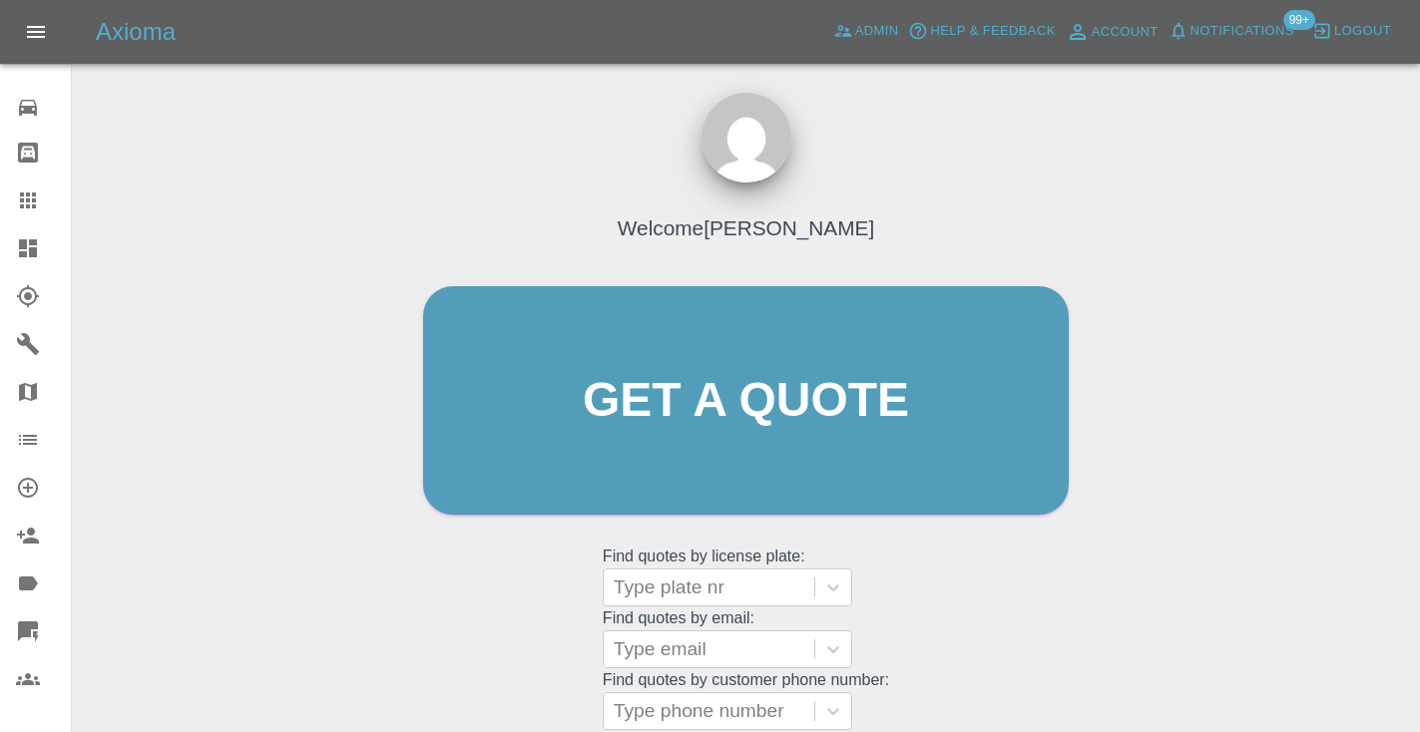
click at [1158, 322] on div "Welcome [PERSON_NAME] Get a quote Get a quote Find quotes by license plate: Typ…" at bounding box center [746, 496] width 1316 height 716
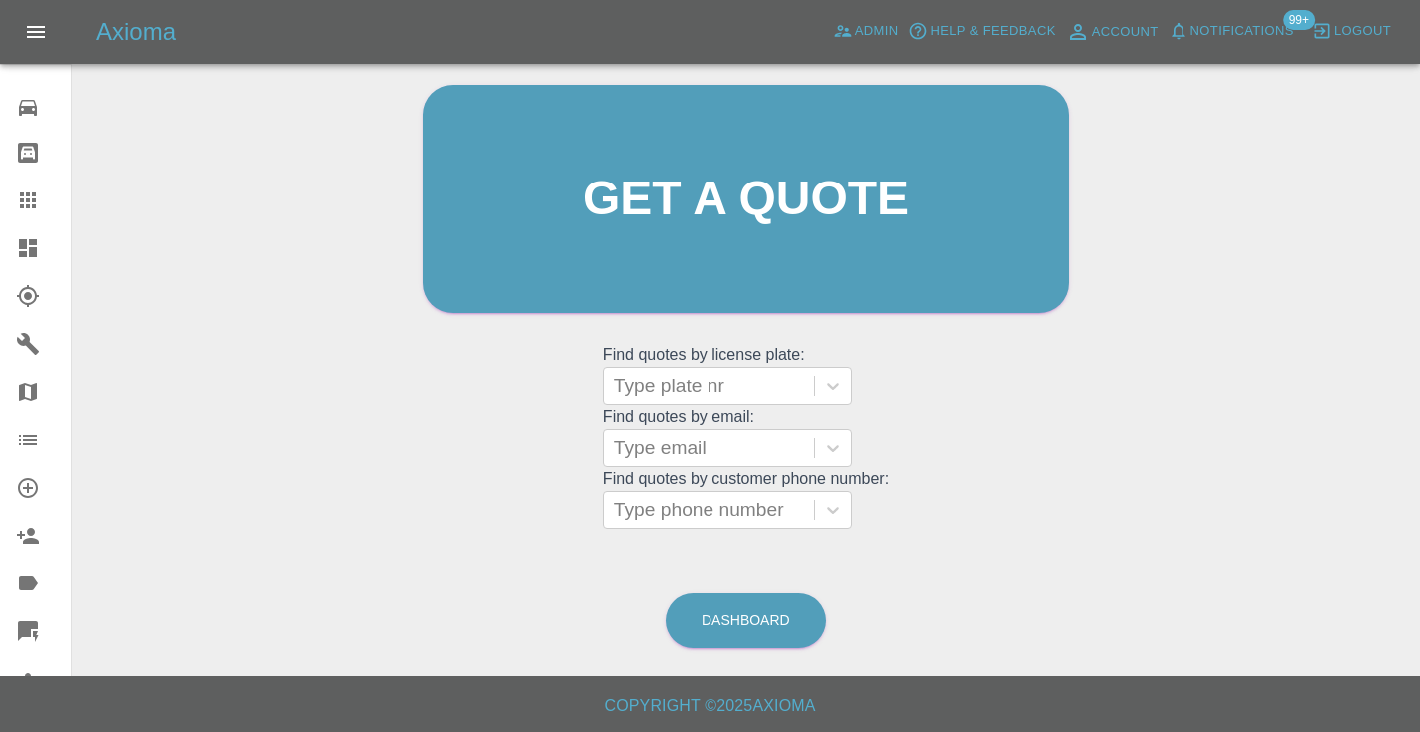
scroll to position [201, 0]
click at [764, 608] on link "Dashboard" at bounding box center [745, 622] width 161 height 55
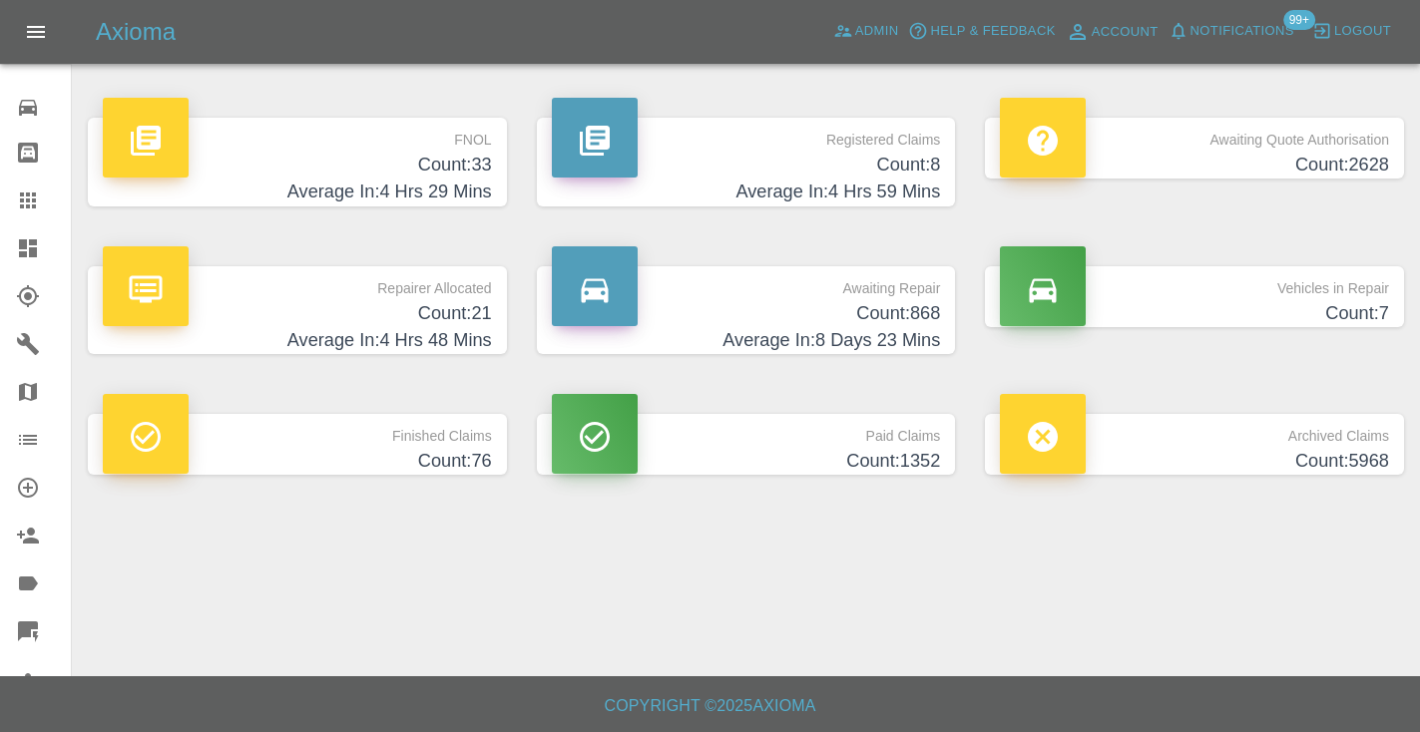
click at [914, 317] on h4 "Count: 868" at bounding box center [746, 313] width 389 height 27
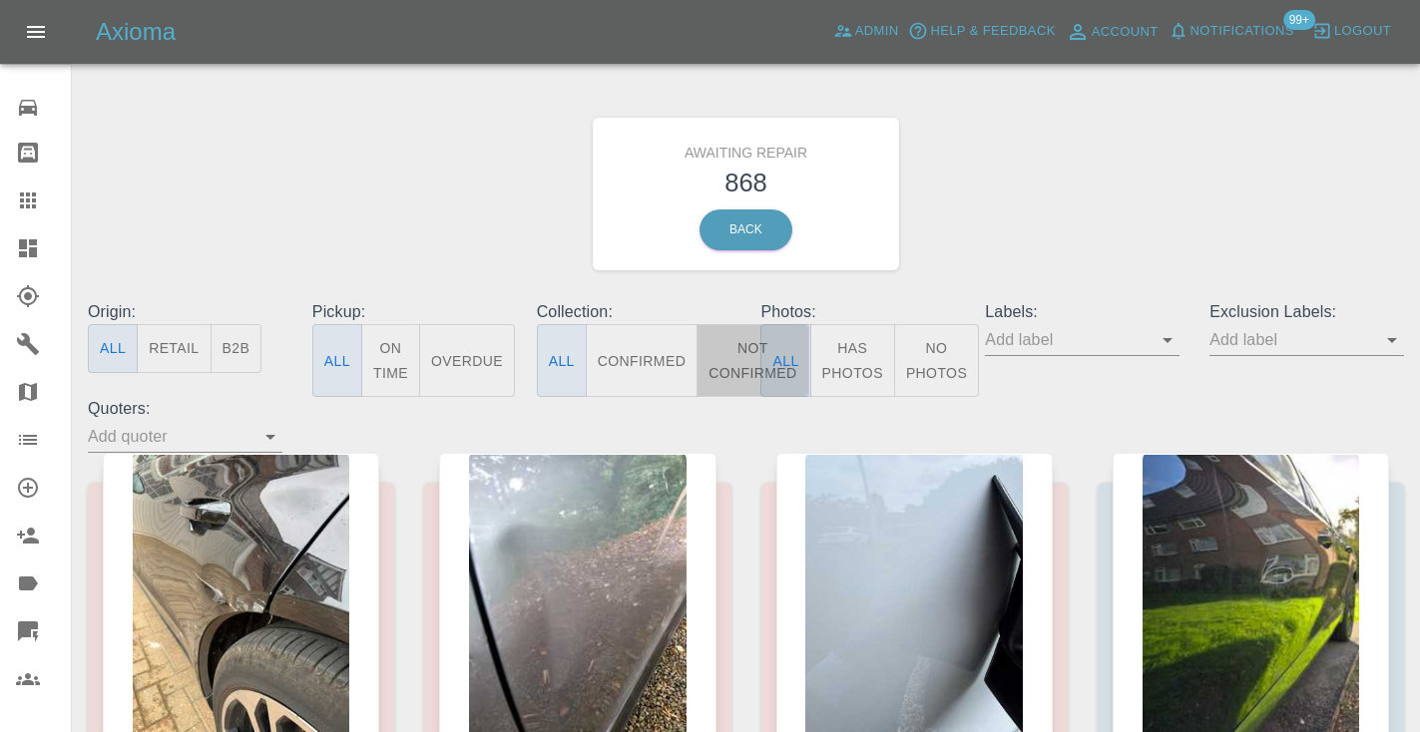
click at [735, 335] on button "Not Confirmed" at bounding box center [752, 360] width 112 height 73
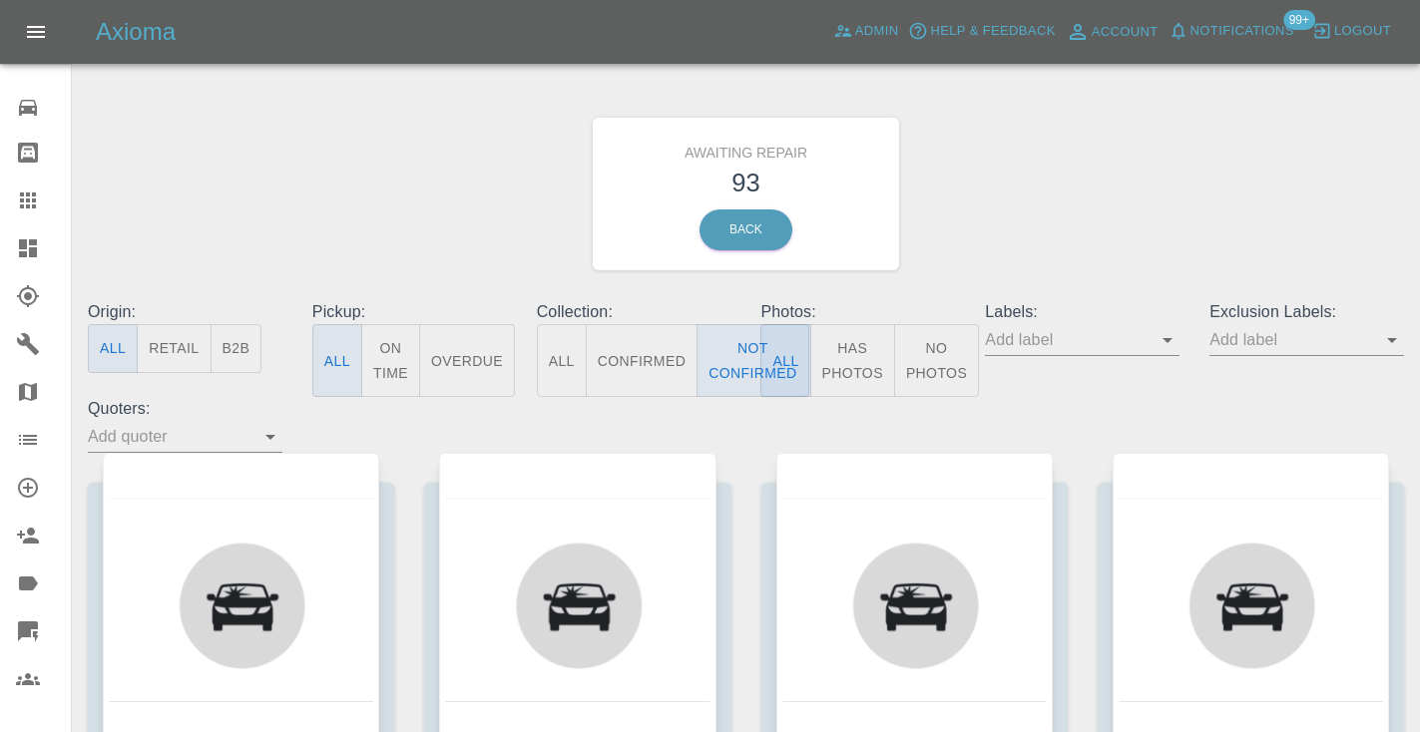
click at [1041, 224] on div "Awaiting Repair 93 Back" at bounding box center [746, 194] width 1346 height 212
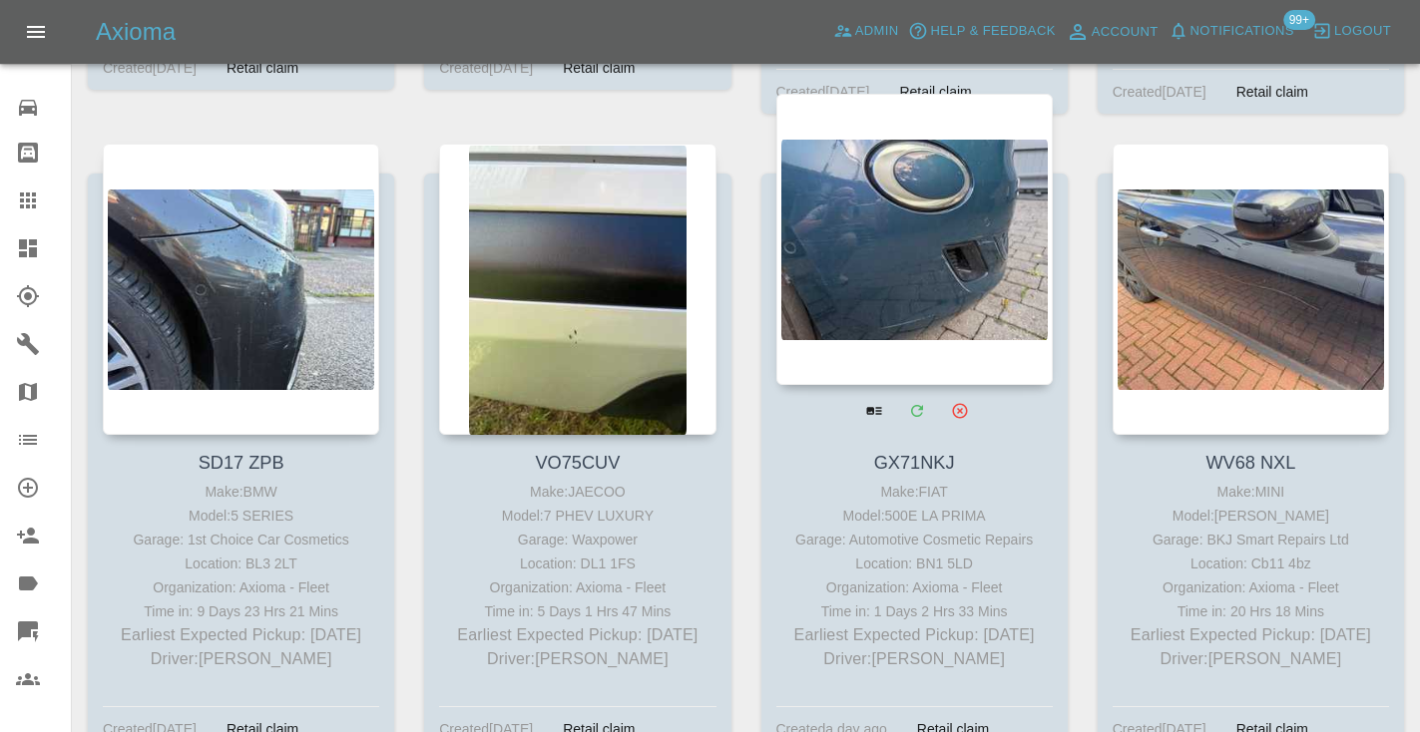
scroll to position [9546, 0]
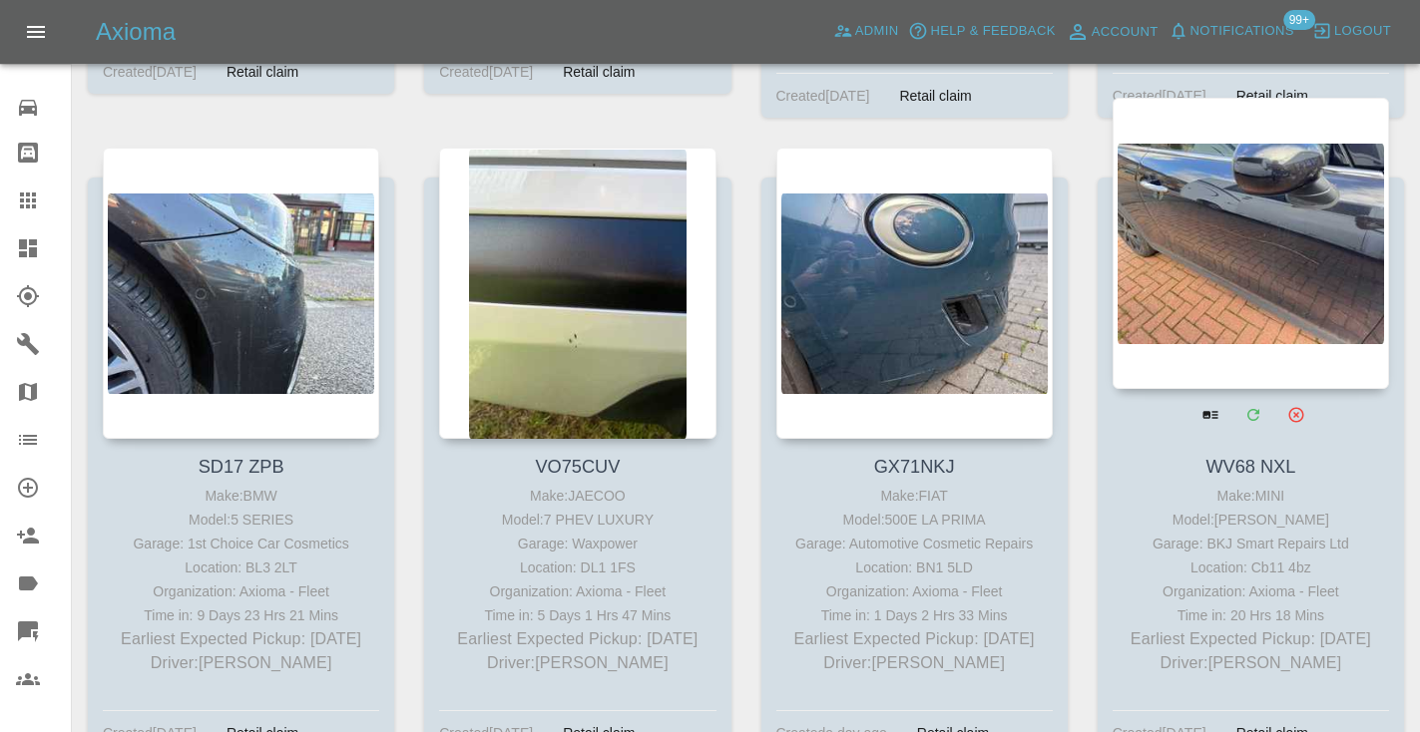
click at [1245, 204] on div at bounding box center [1250, 243] width 276 height 291
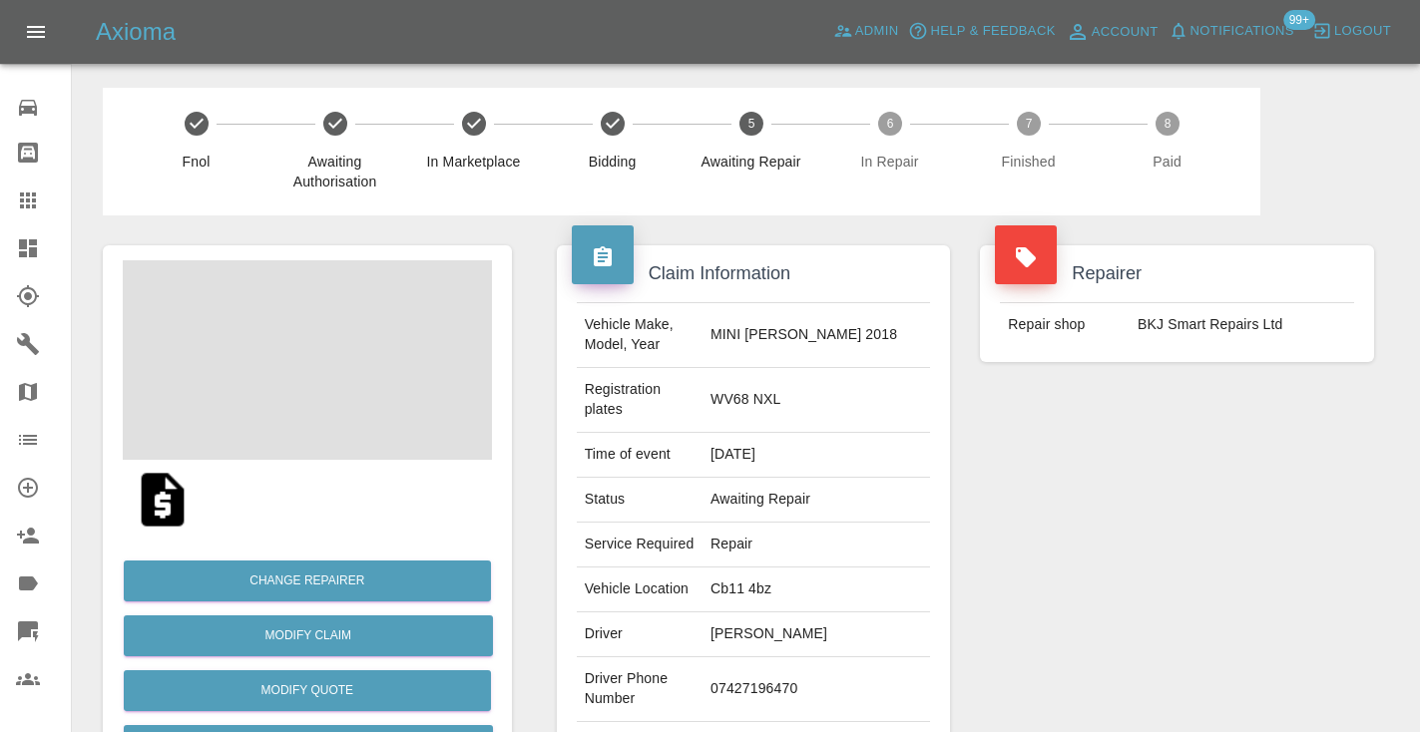
click at [832, 657] on td "07427196470" at bounding box center [815, 689] width 227 height 65
copy td "07427196470"
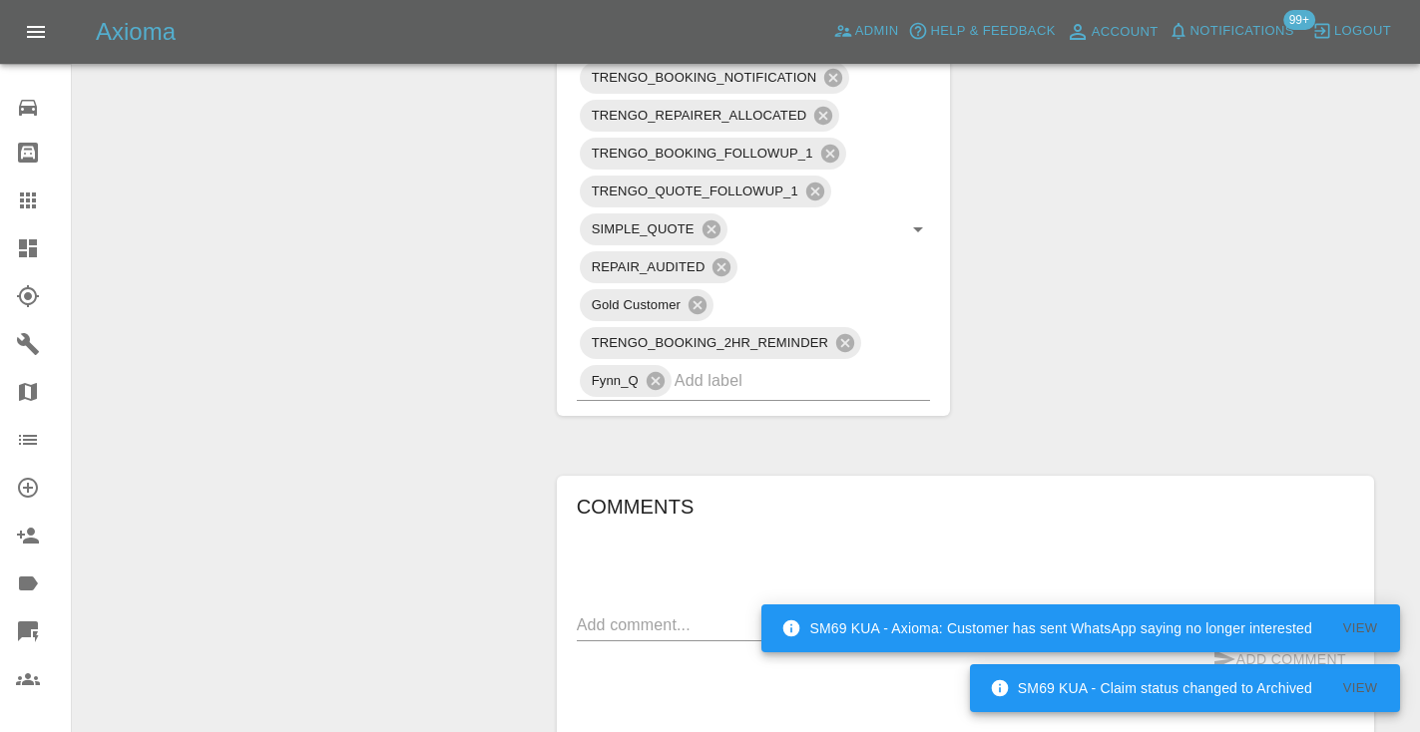
scroll to position [1245, 0]
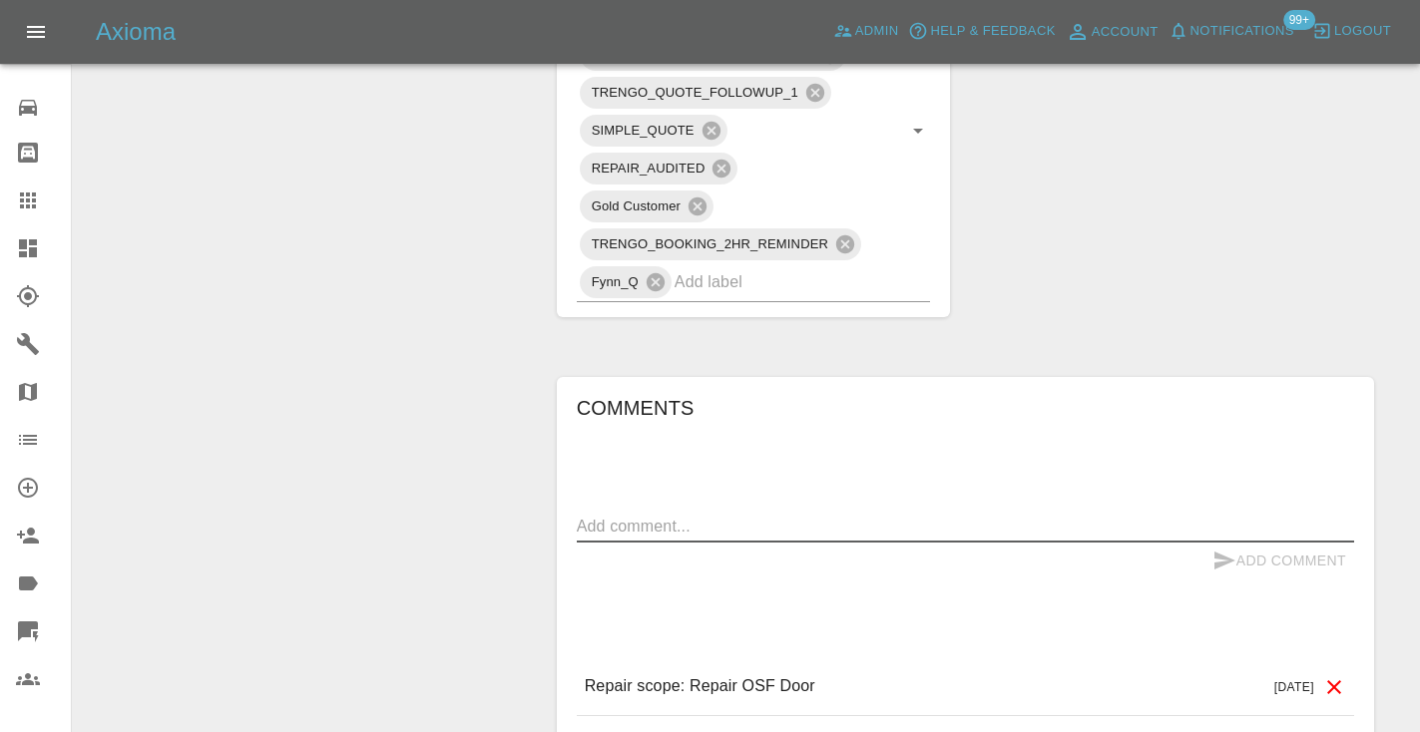
click at [651, 515] on textarea at bounding box center [965, 526] width 777 height 23
type textarea "called no answer : voice mailbox"
click at [1248, 543] on button "Add Comment" at bounding box center [1279, 561] width 150 height 37
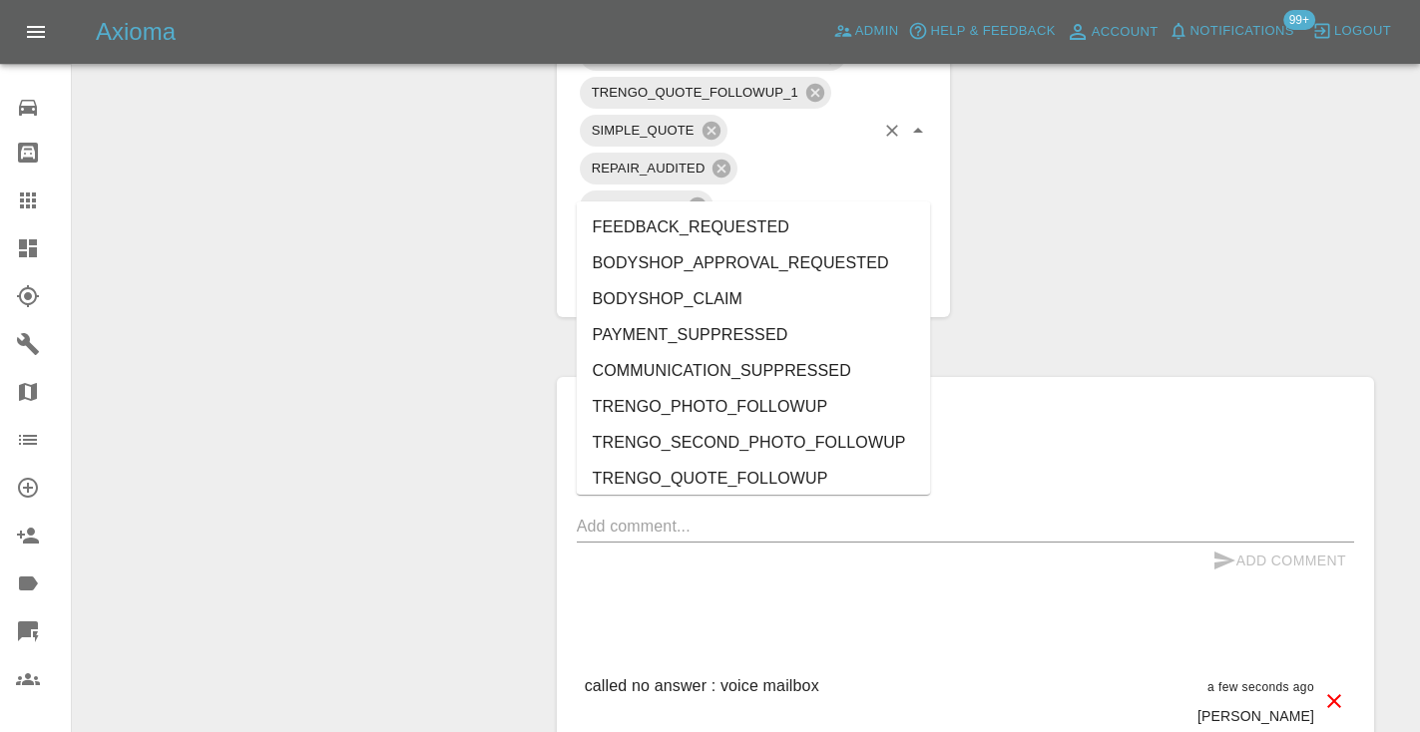
click at [783, 266] on input "text" at bounding box center [774, 281] width 201 height 31
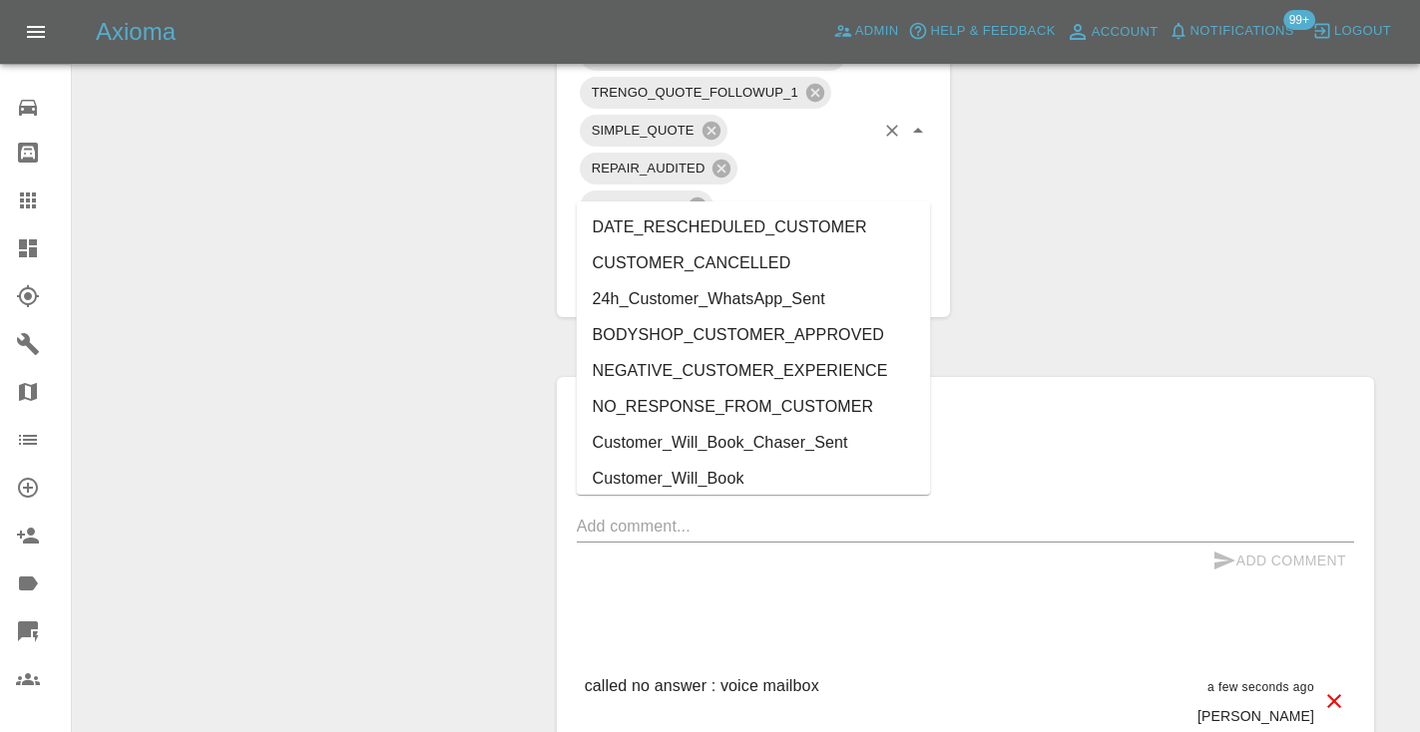
type input "cust"
click at [816, 481] on li "Customer_Will_Book" at bounding box center [754, 479] width 354 height 36
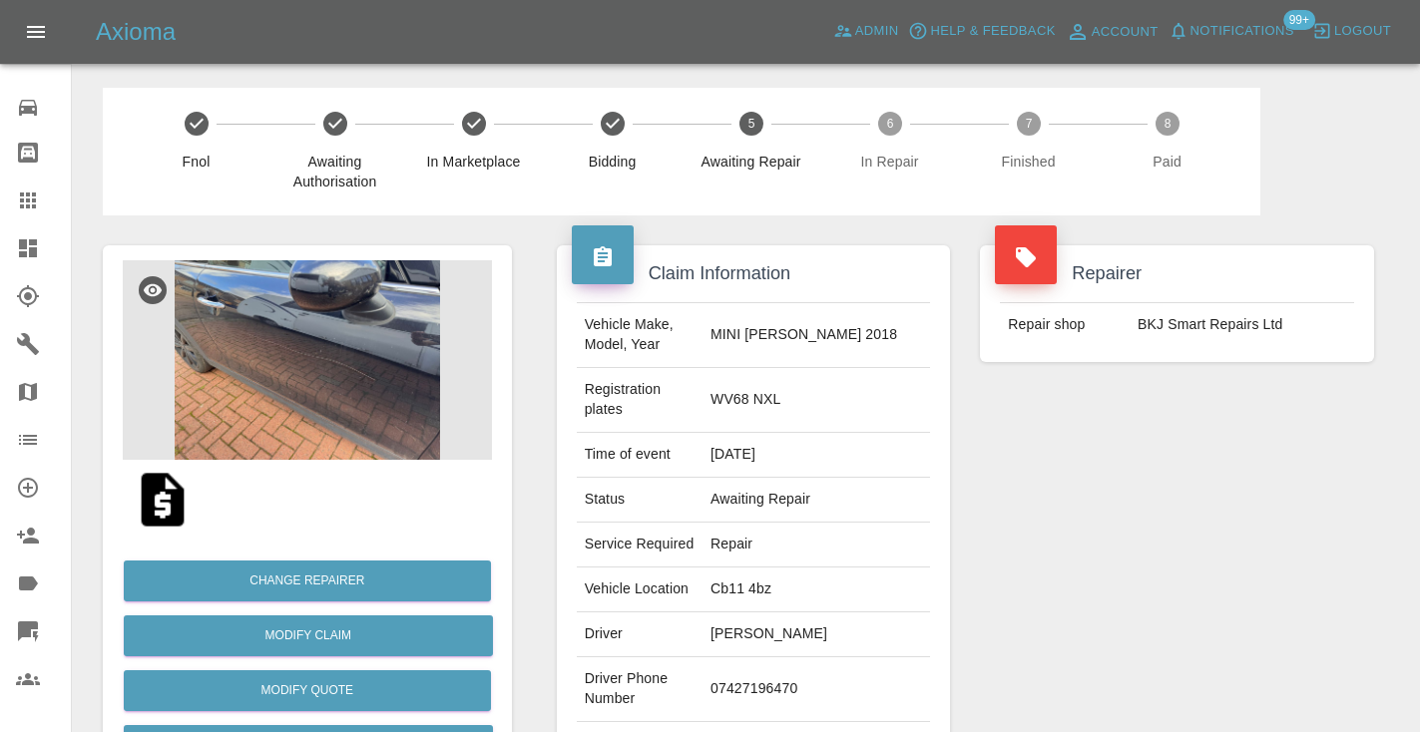
scroll to position [0, 0]
click at [10, 195] on link "Claims" at bounding box center [35, 201] width 71 height 48
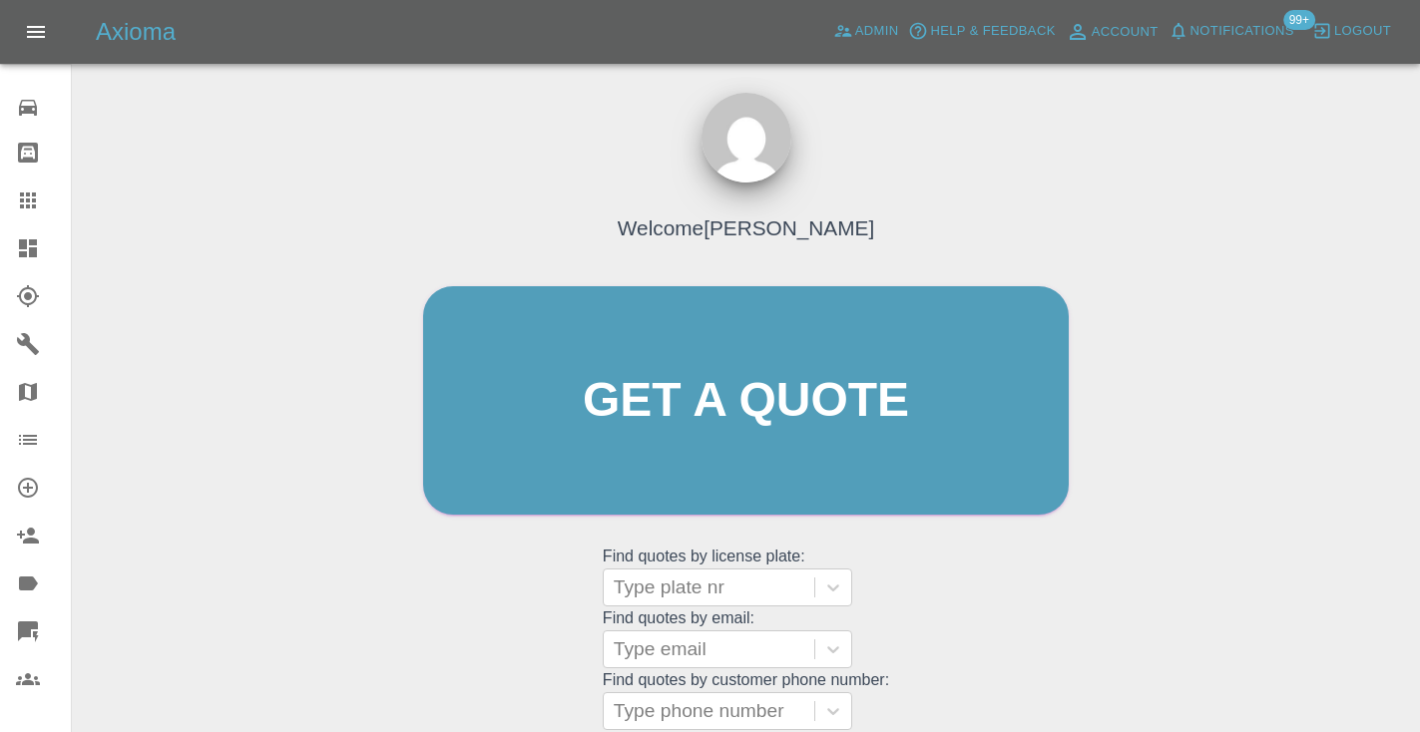
click at [991, 667] on div "Welcome [PERSON_NAME] Get a quote Get a quote Find quotes by license plate: Typ…" at bounding box center [745, 439] width 687 height 603
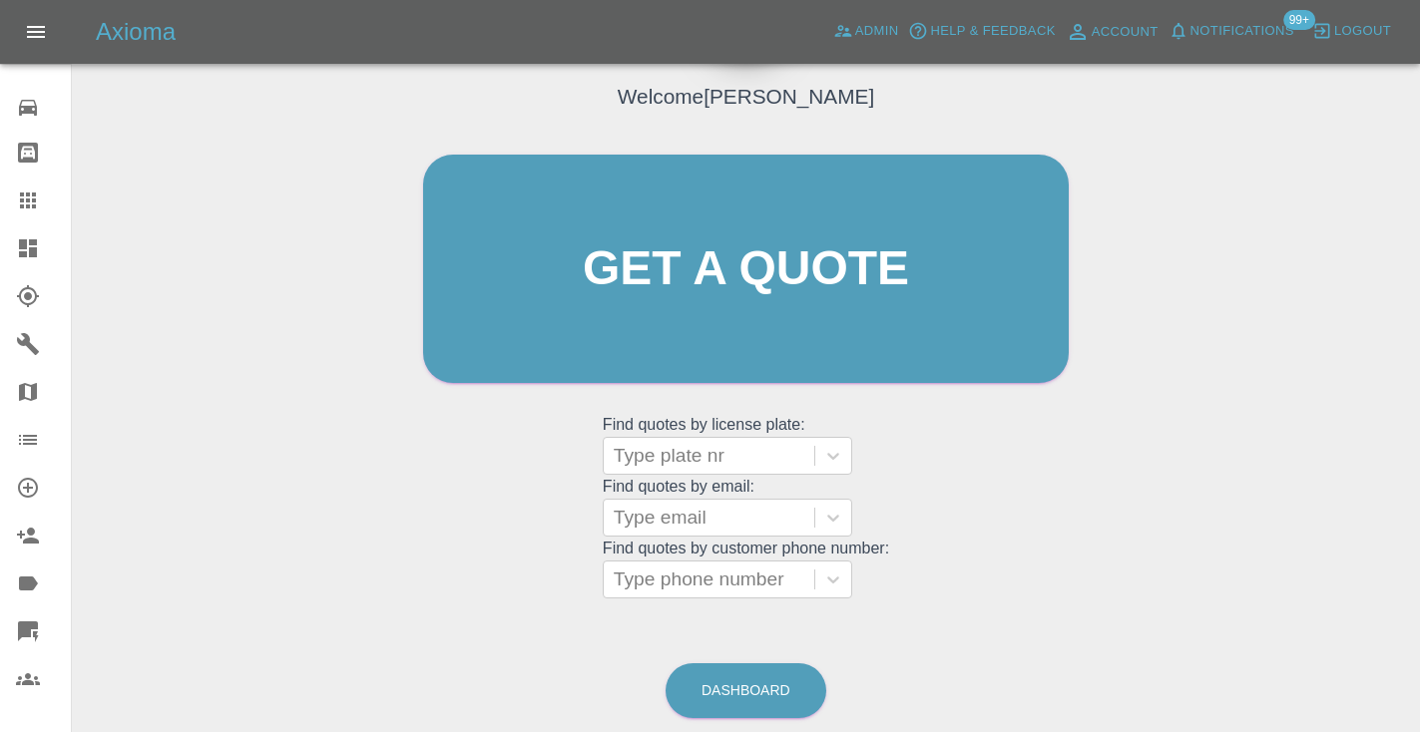
scroll to position [201, 0]
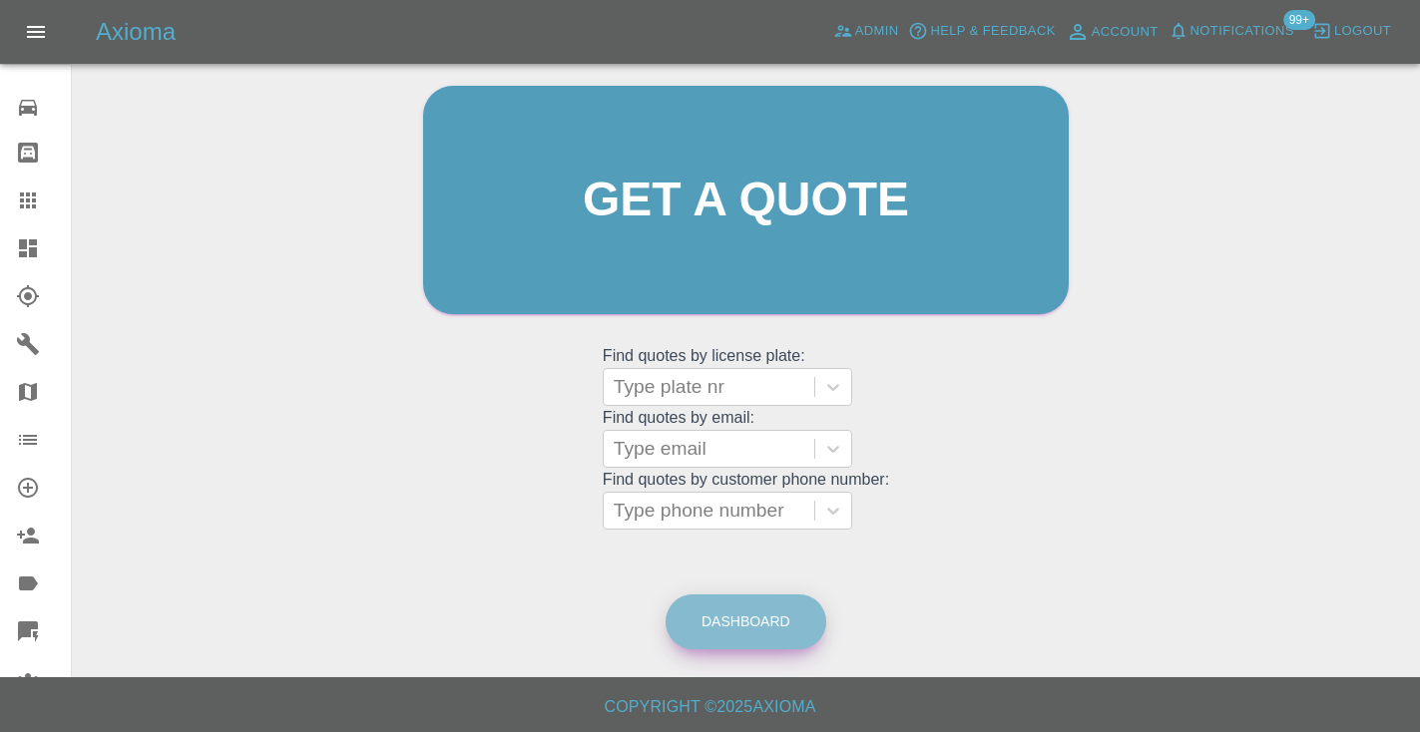
click at [732, 615] on link "Dashboard" at bounding box center [745, 622] width 161 height 55
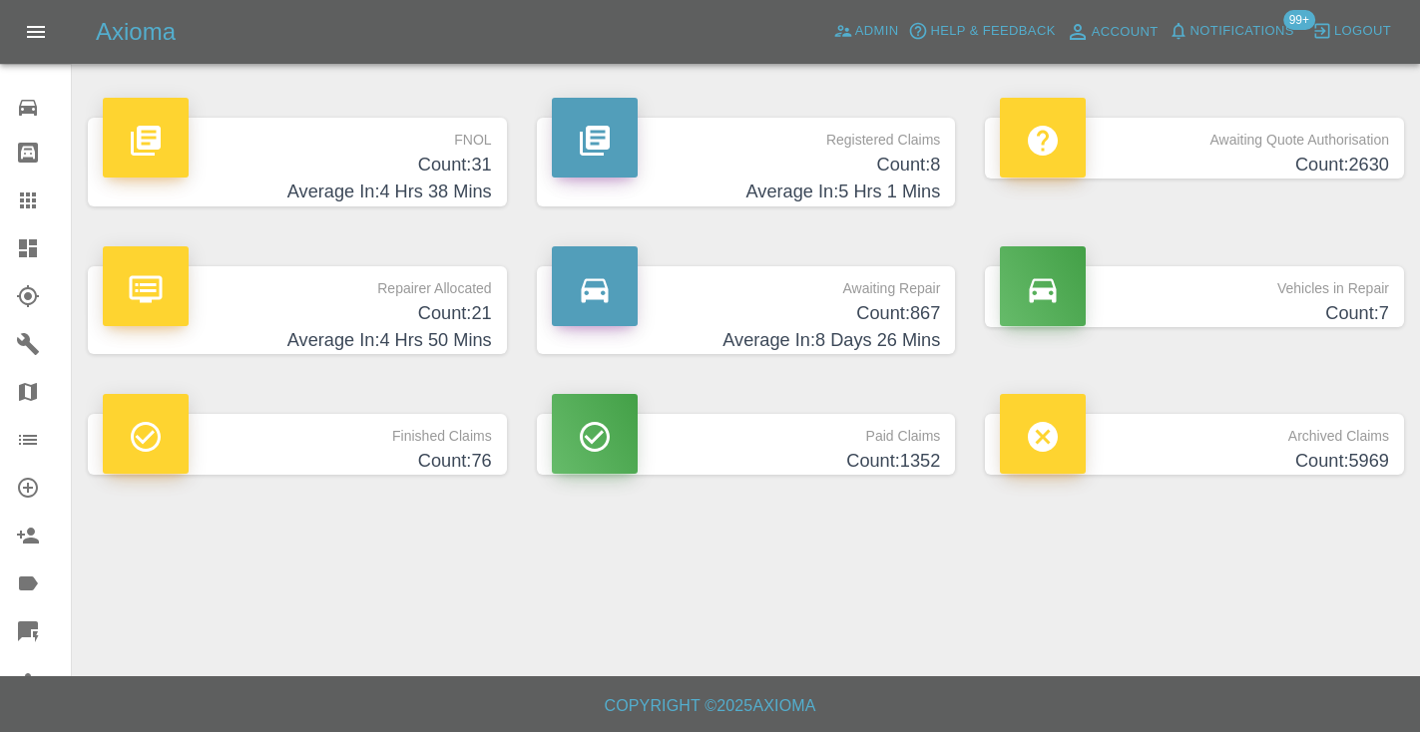
click at [924, 309] on h4 "Count: 867" at bounding box center [746, 313] width 389 height 27
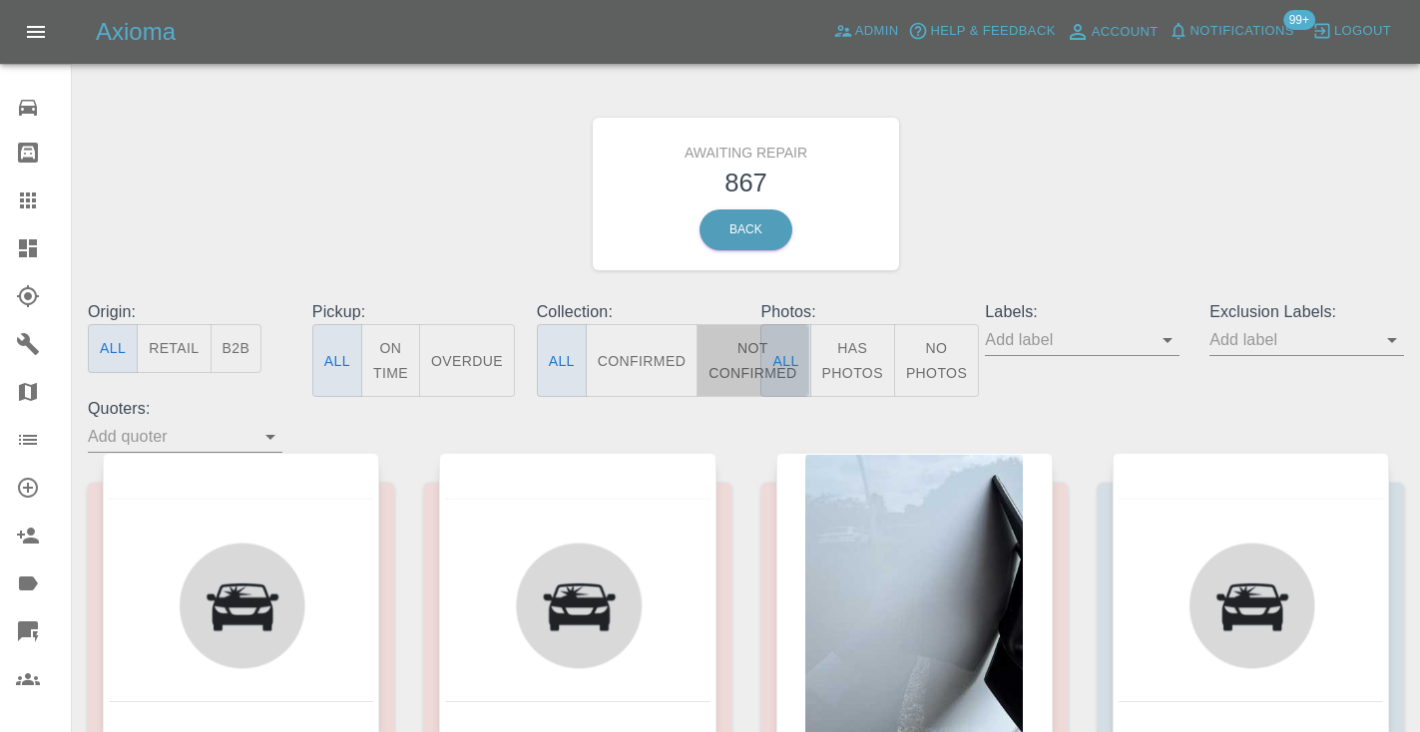
click at [736, 352] on button "Not Confirmed" at bounding box center [752, 360] width 112 height 73
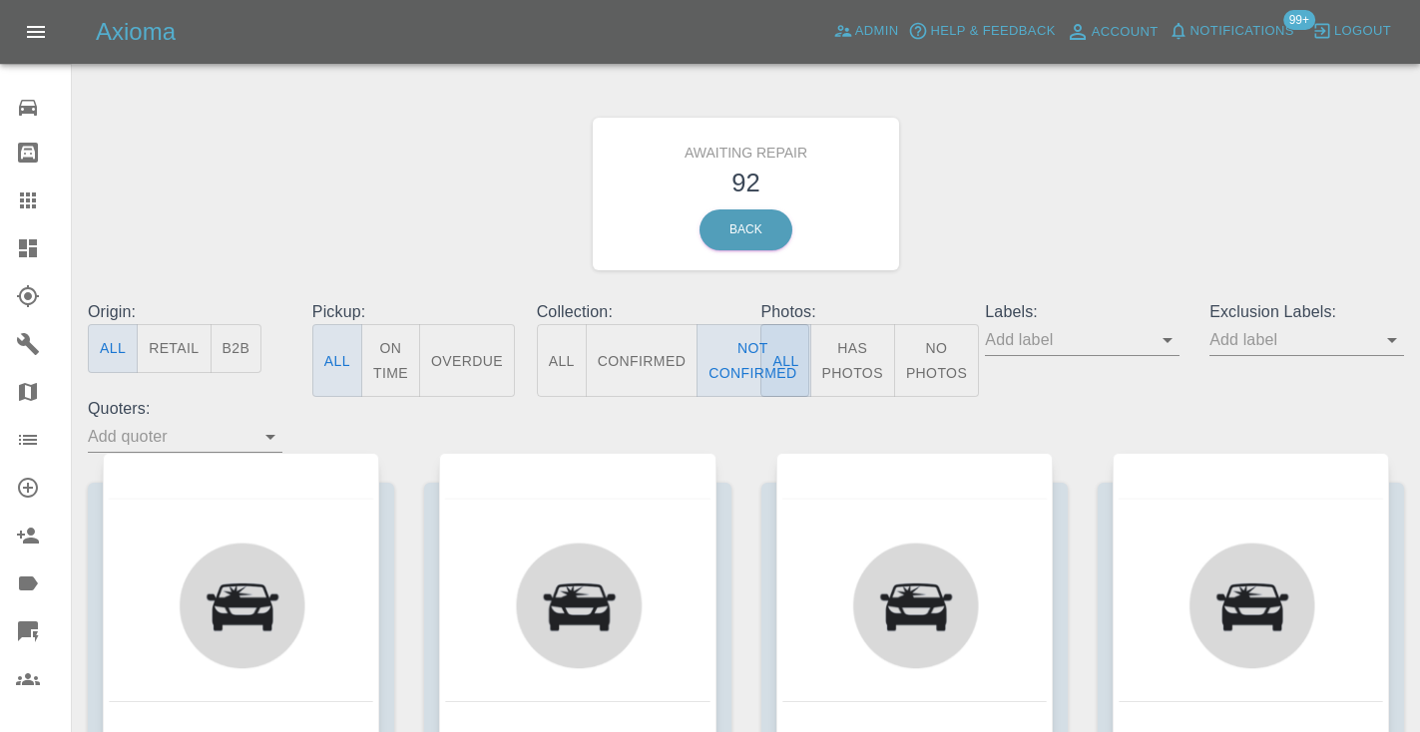
click at [1027, 222] on div "Awaiting Repair 92 Back" at bounding box center [746, 194] width 1346 height 212
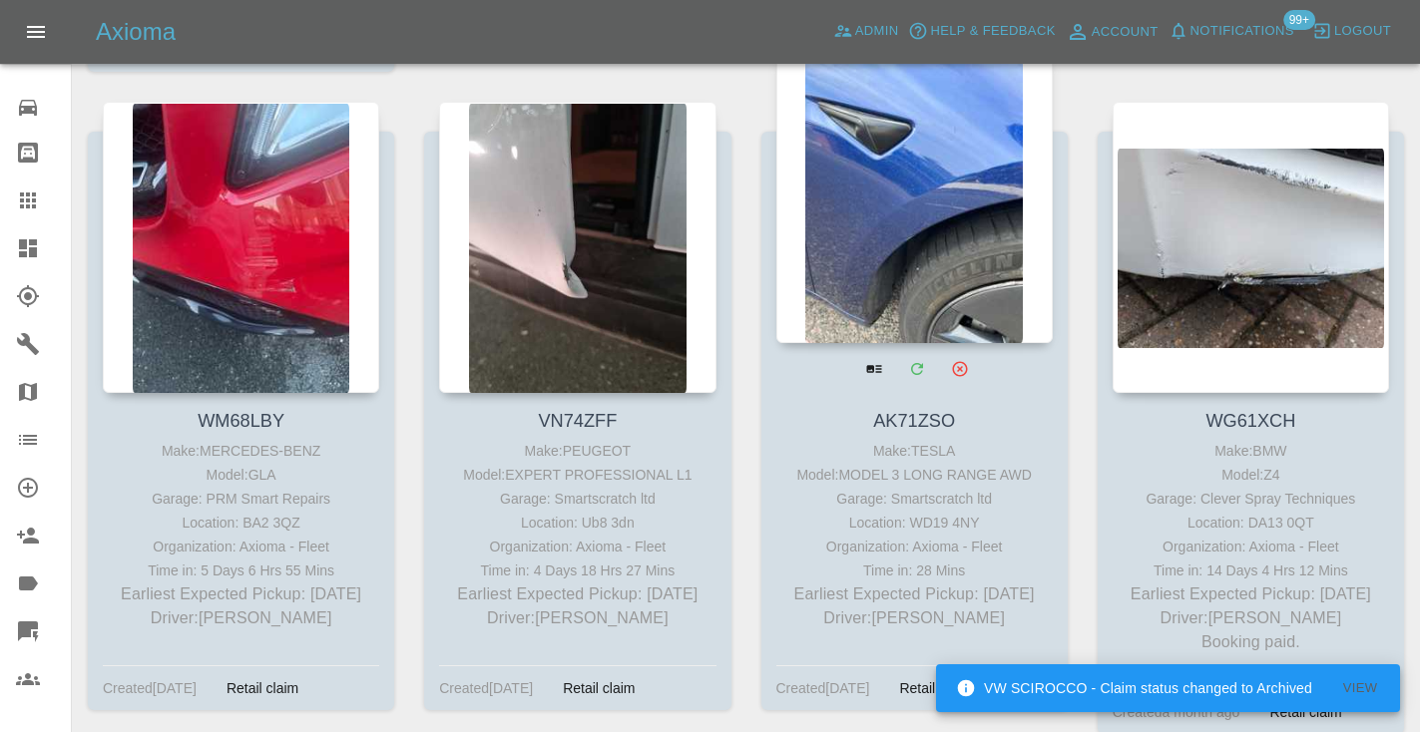
scroll to position [4291, 0]
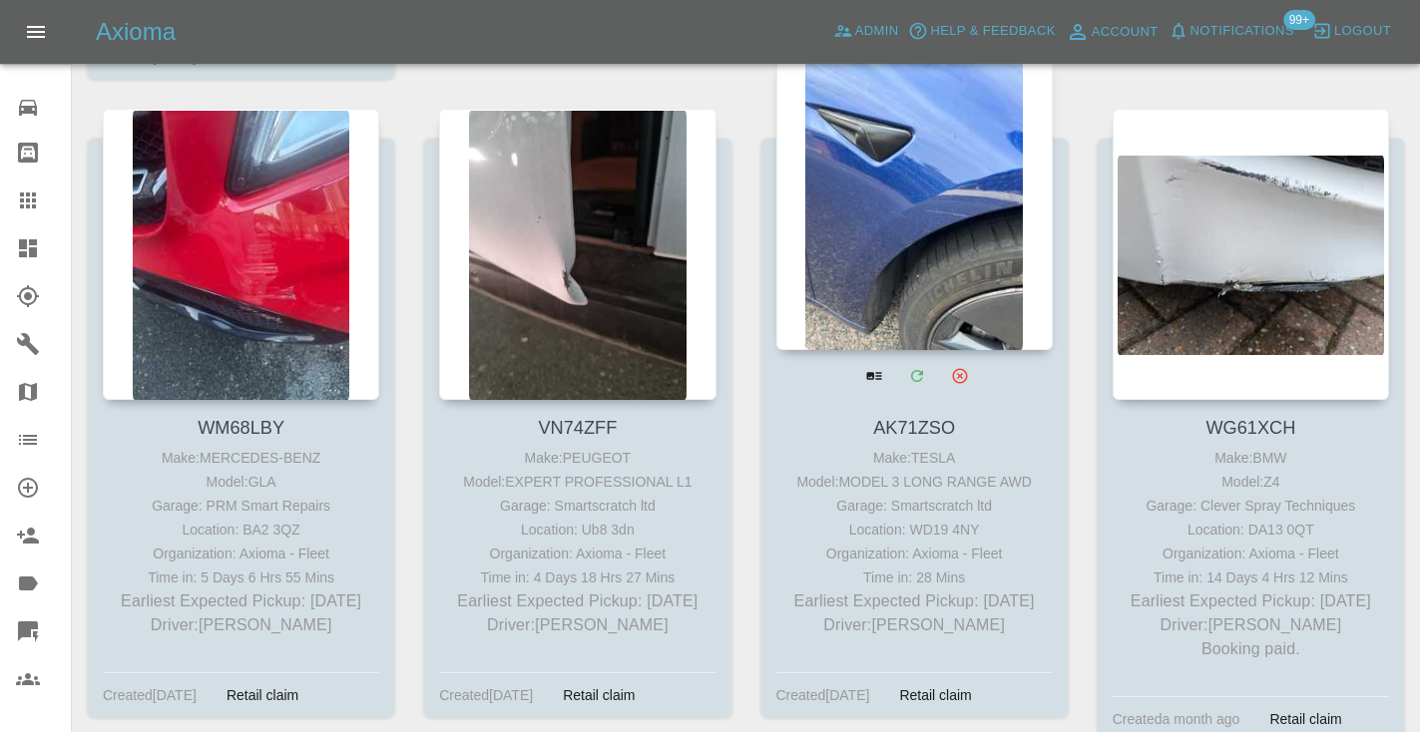
click at [928, 188] on div at bounding box center [914, 204] width 276 height 291
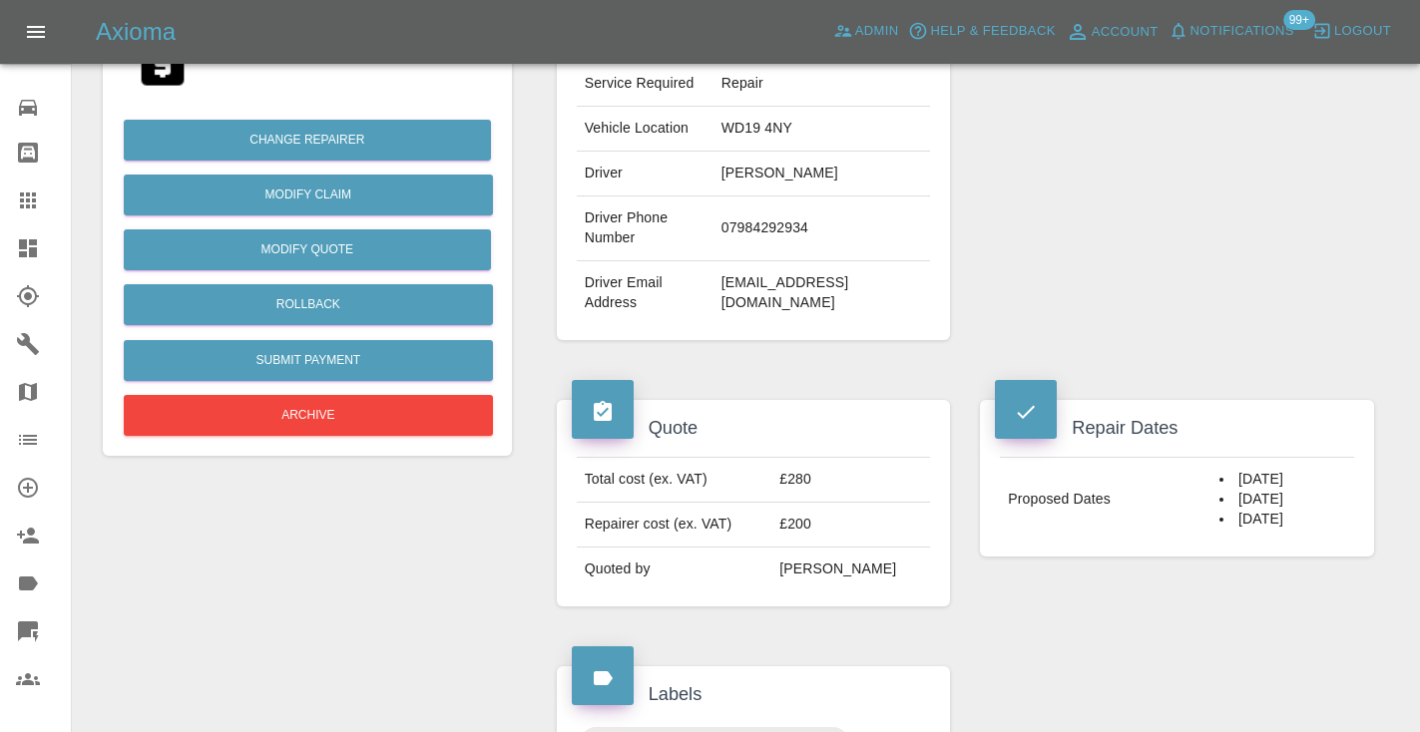
scroll to position [440, 0]
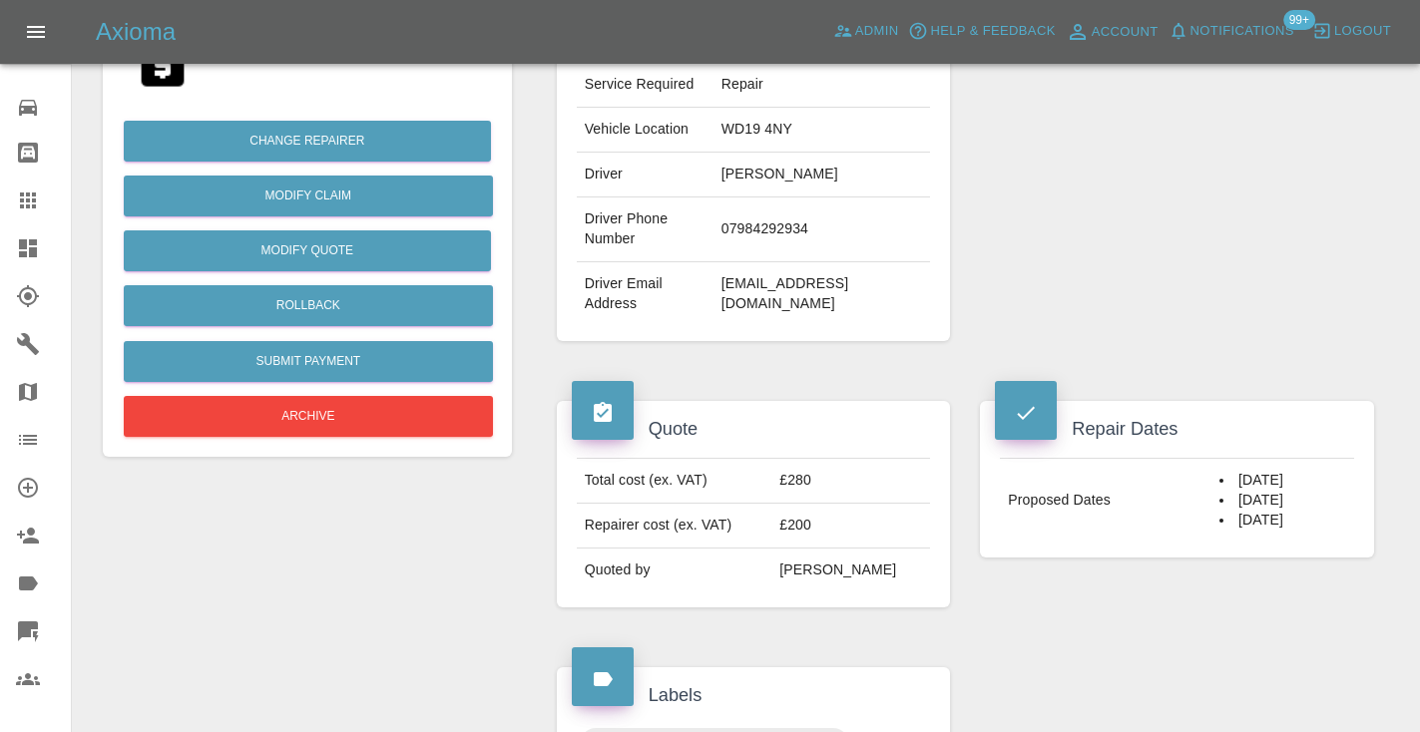
click at [793, 233] on td "07984292934" at bounding box center [821, 230] width 217 height 65
copy td "07984292934"
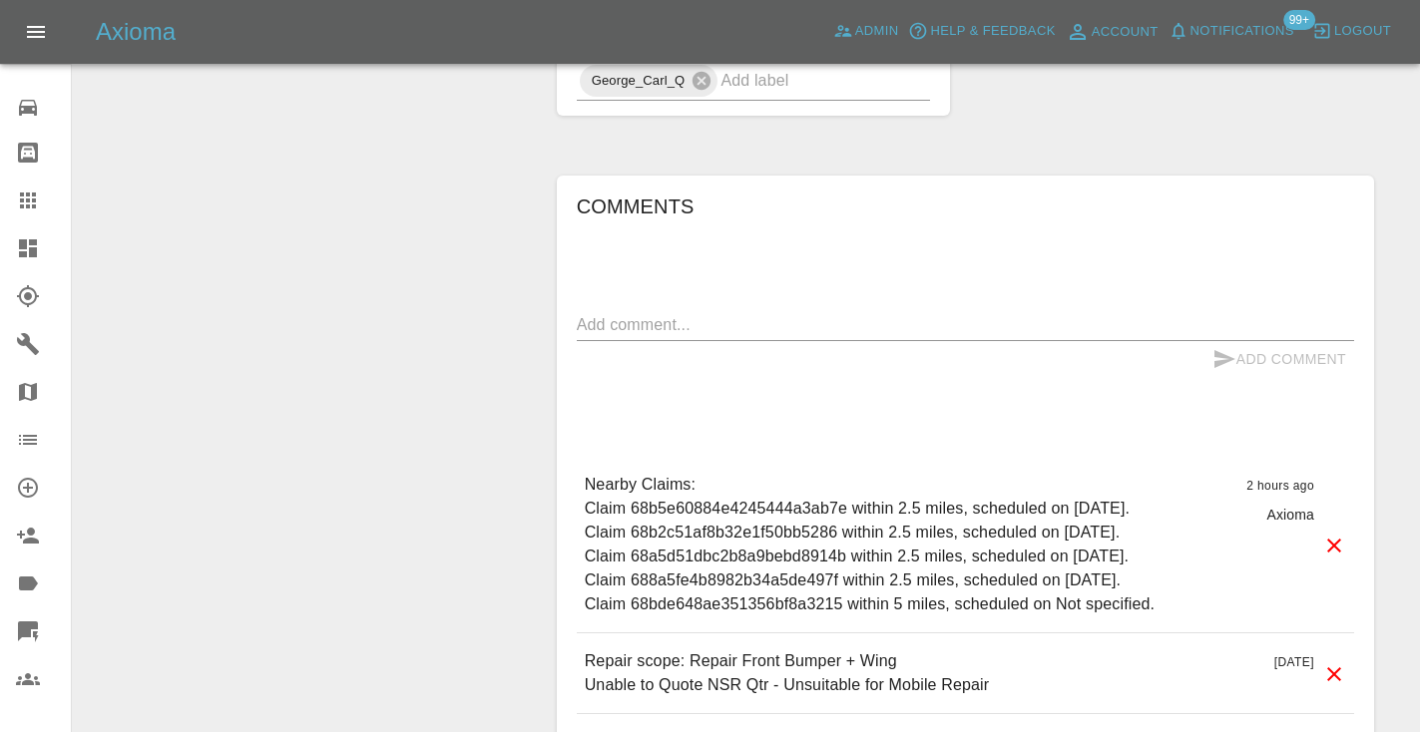
scroll to position [1412, 0]
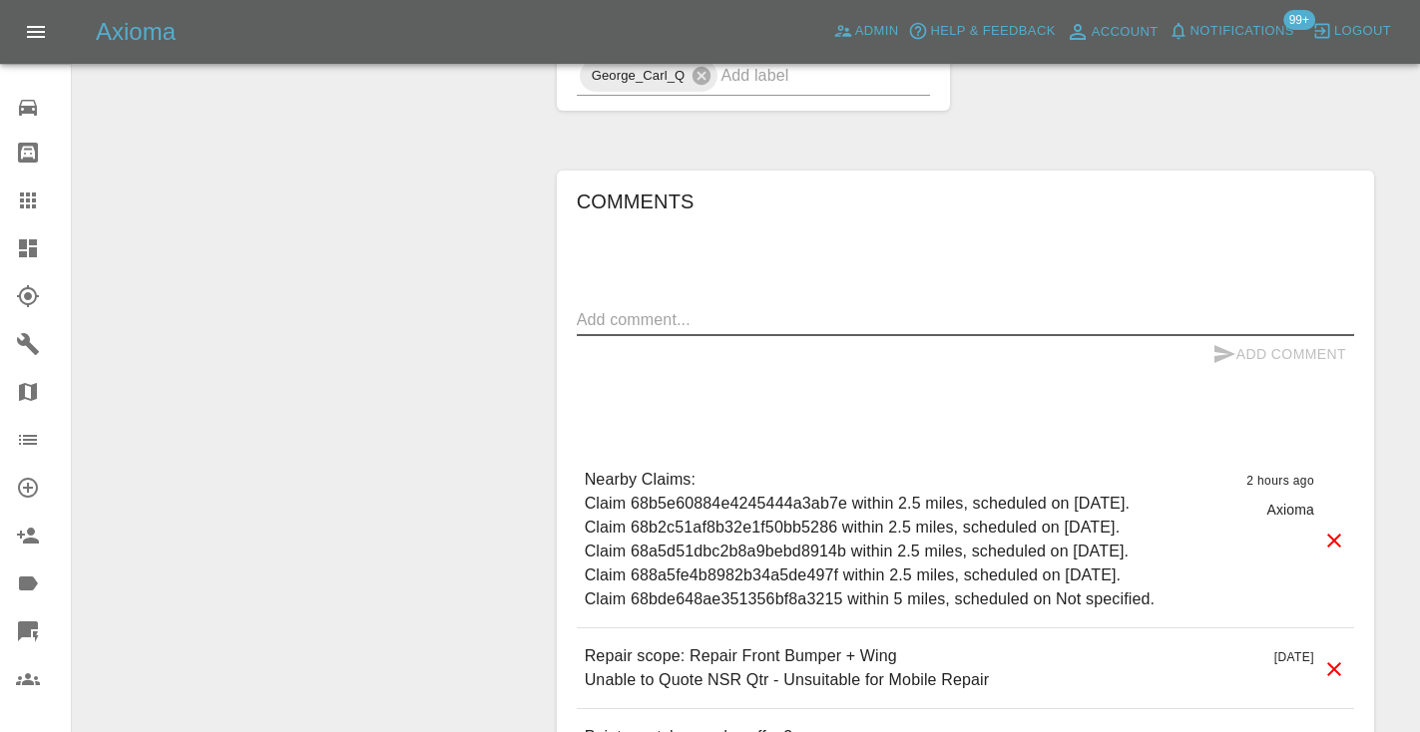
click at [640, 322] on textarea at bounding box center [965, 319] width 777 height 23
type textarea "called no answer"
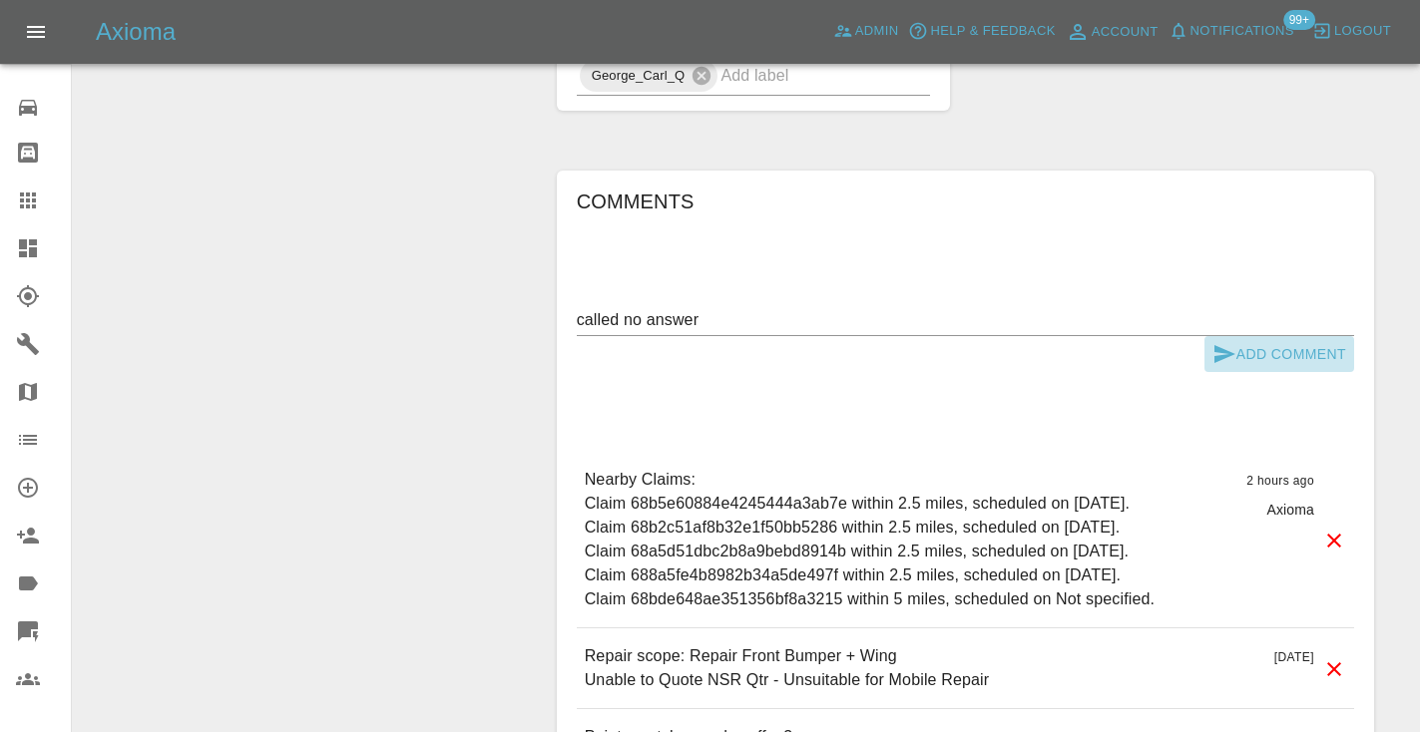
click at [1270, 363] on button "Add Comment" at bounding box center [1279, 354] width 150 height 37
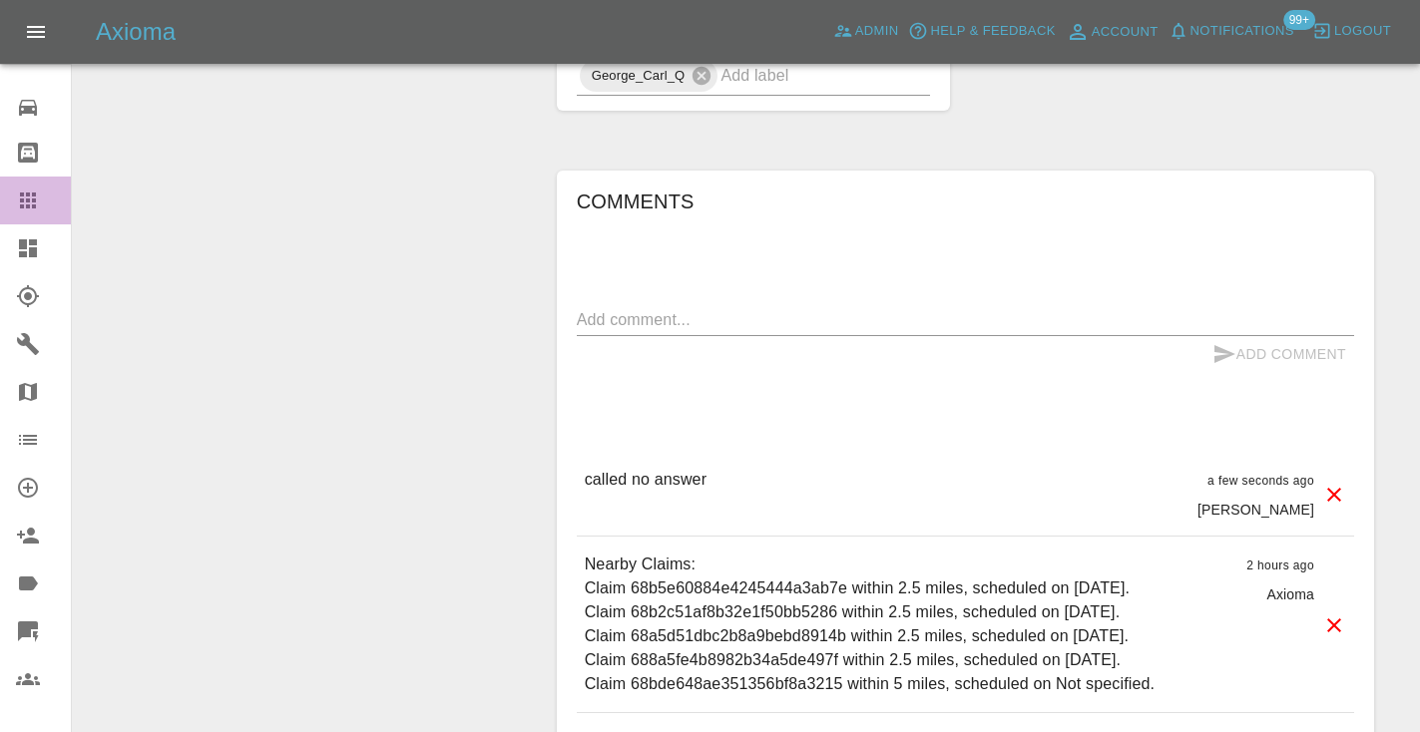
click at [38, 205] on icon at bounding box center [28, 201] width 24 height 24
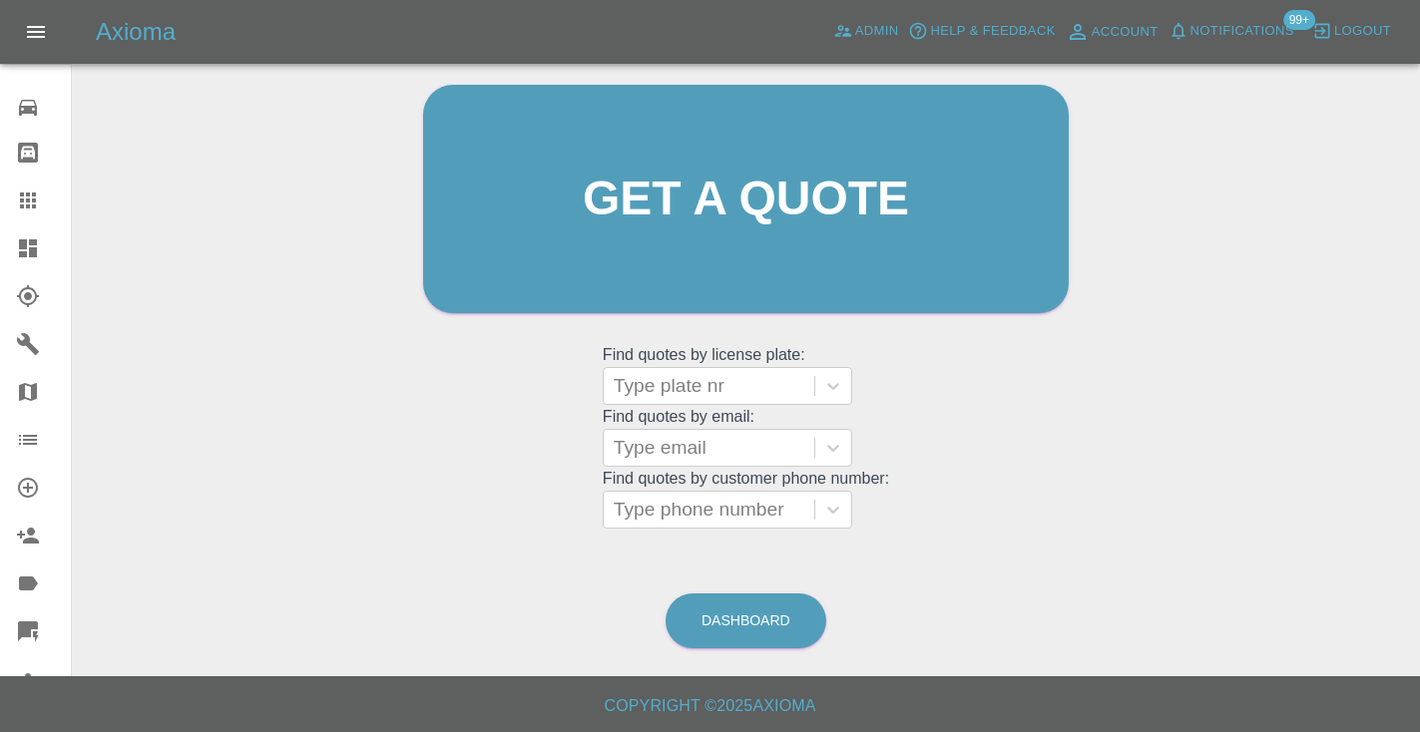
scroll to position [201, 0]
click at [773, 614] on link "Dashboard" at bounding box center [745, 622] width 161 height 55
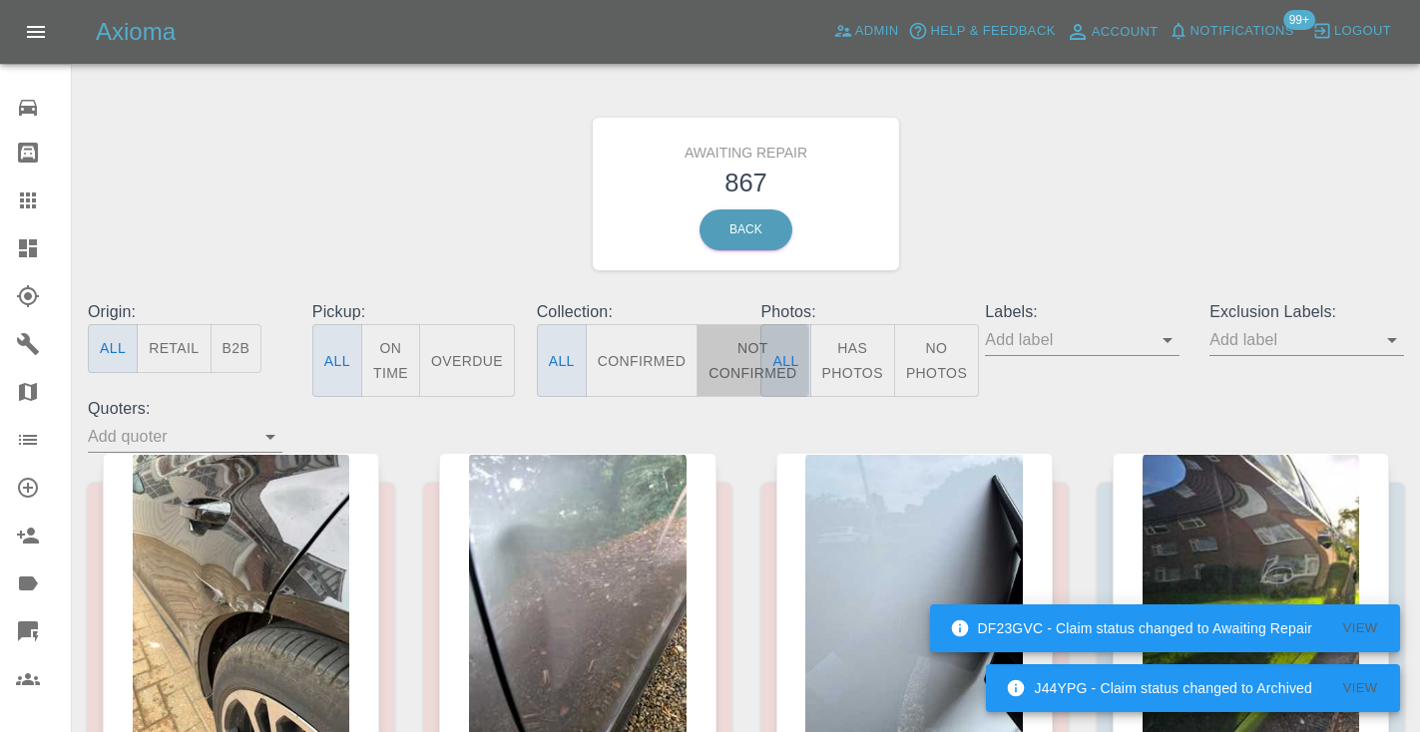
click at [729, 363] on button "Not Confirmed" at bounding box center [752, 360] width 112 height 73
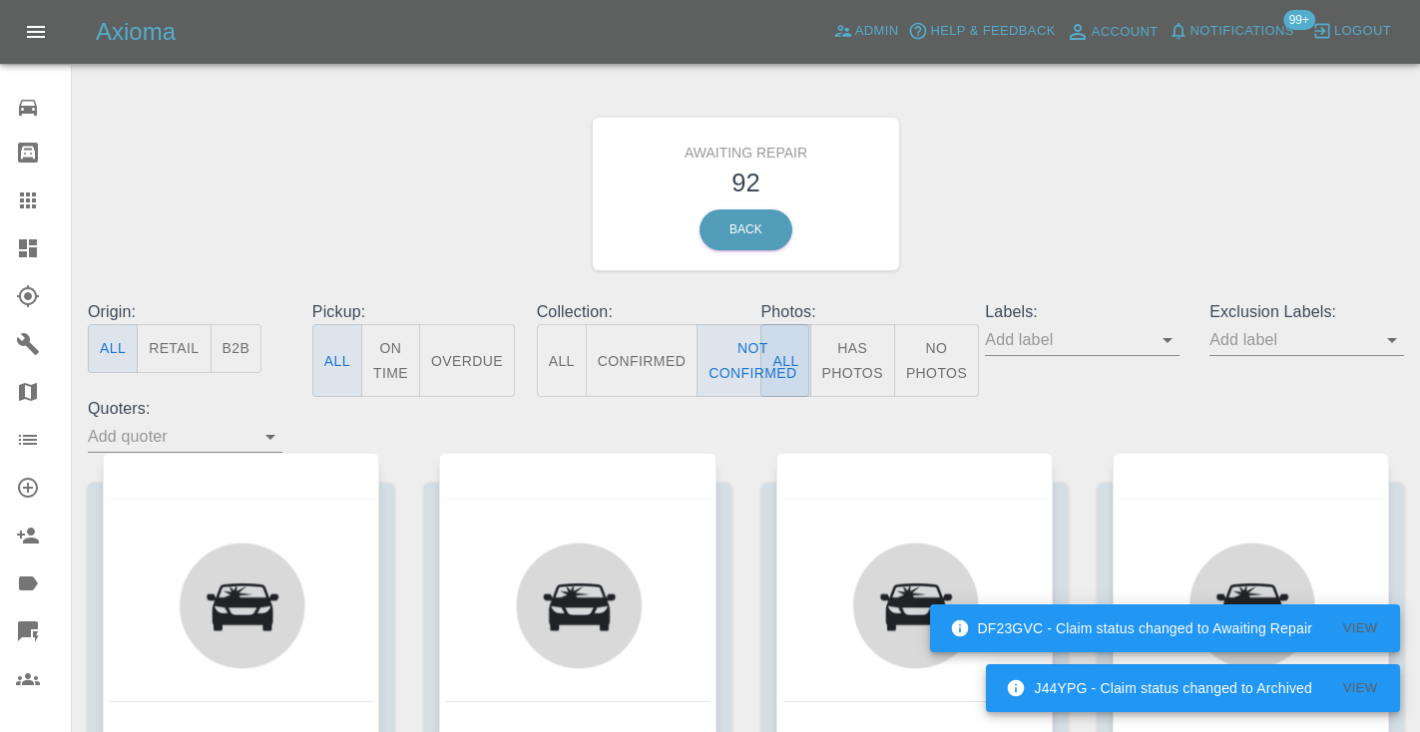
click at [1070, 212] on div "Awaiting Repair 92 Back" at bounding box center [746, 194] width 1346 height 212
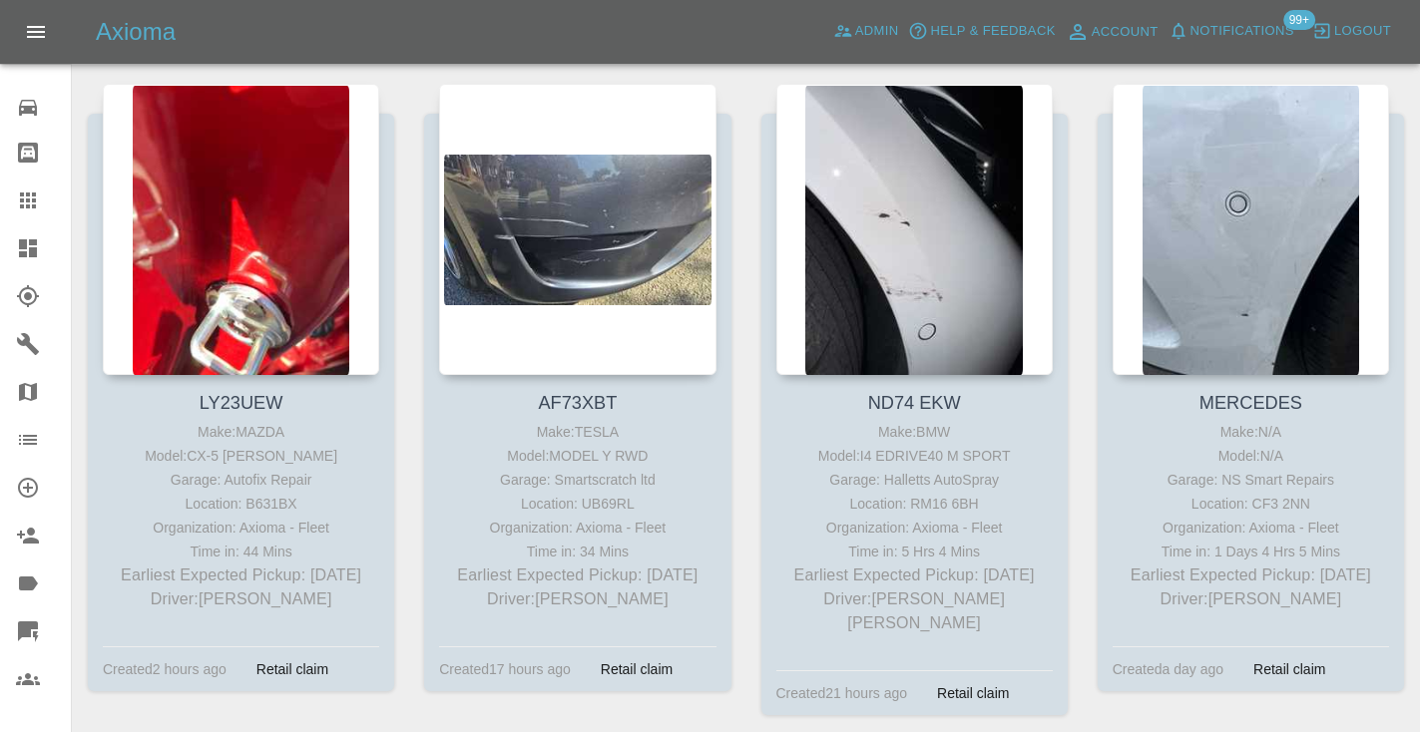
scroll to position [2973, 0]
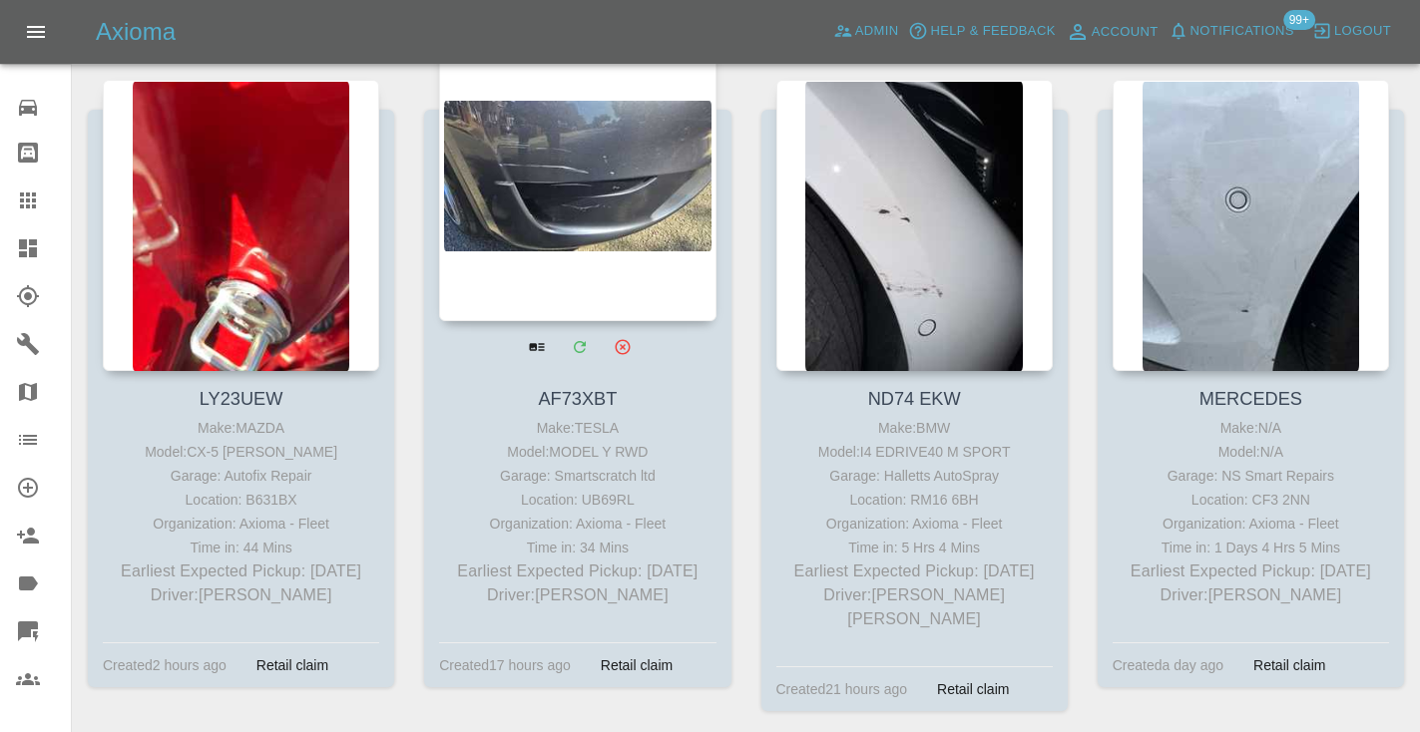
click at [610, 180] on div at bounding box center [577, 175] width 276 height 291
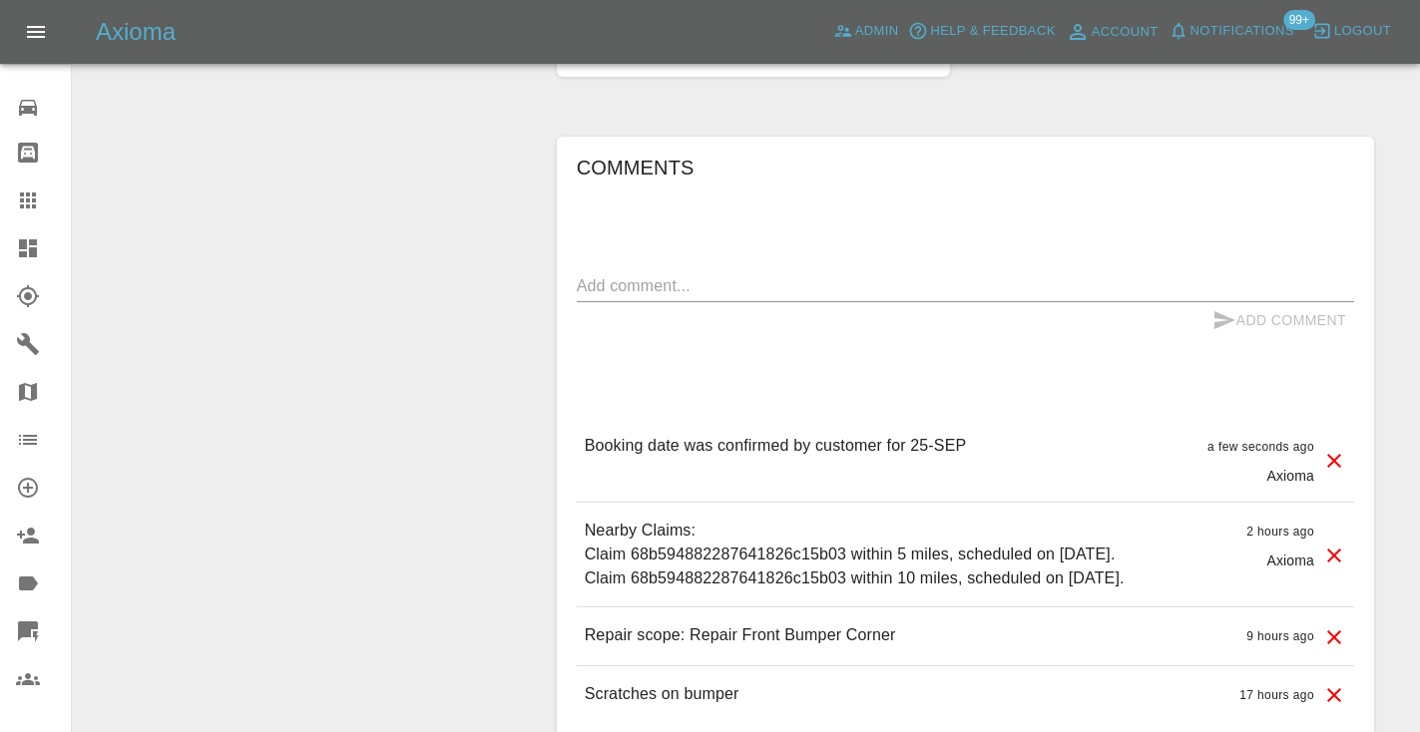
scroll to position [1551, 0]
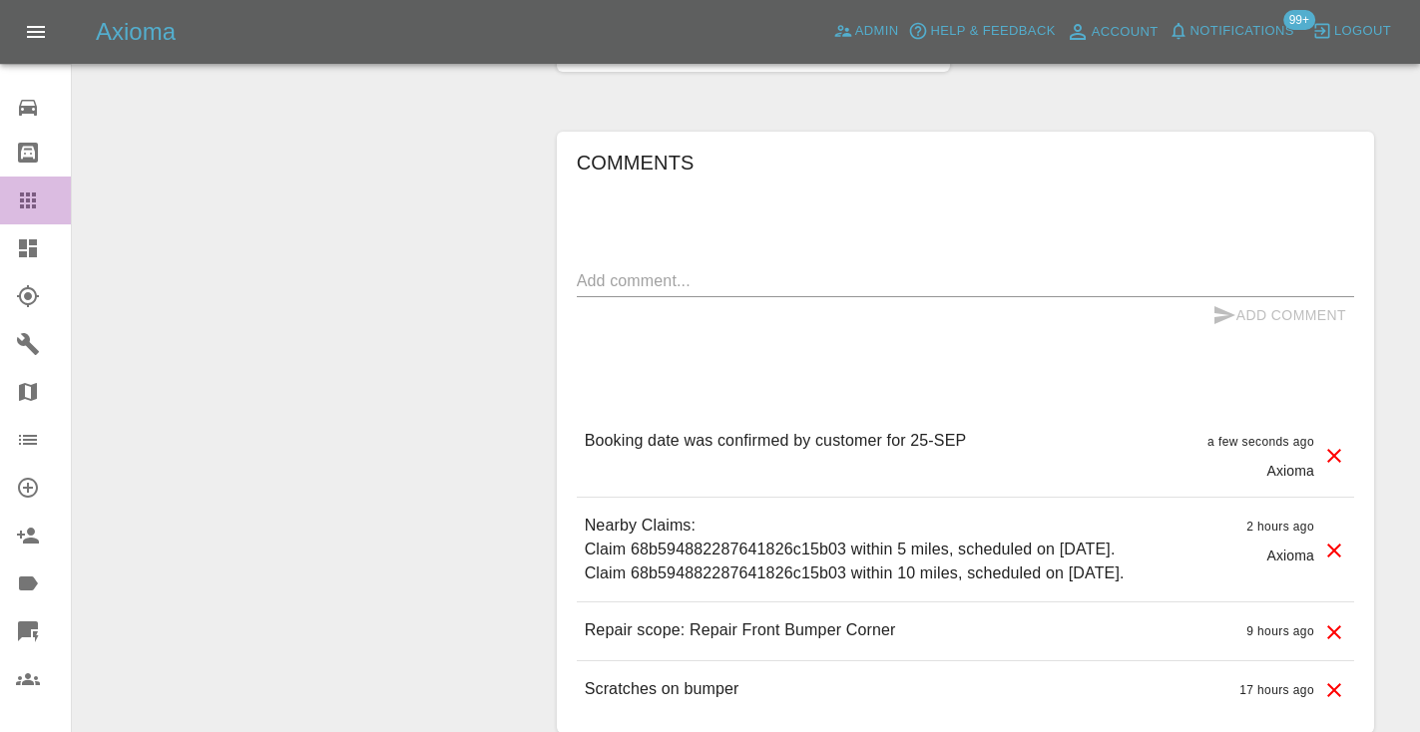
click at [35, 203] on icon at bounding box center [28, 201] width 16 height 16
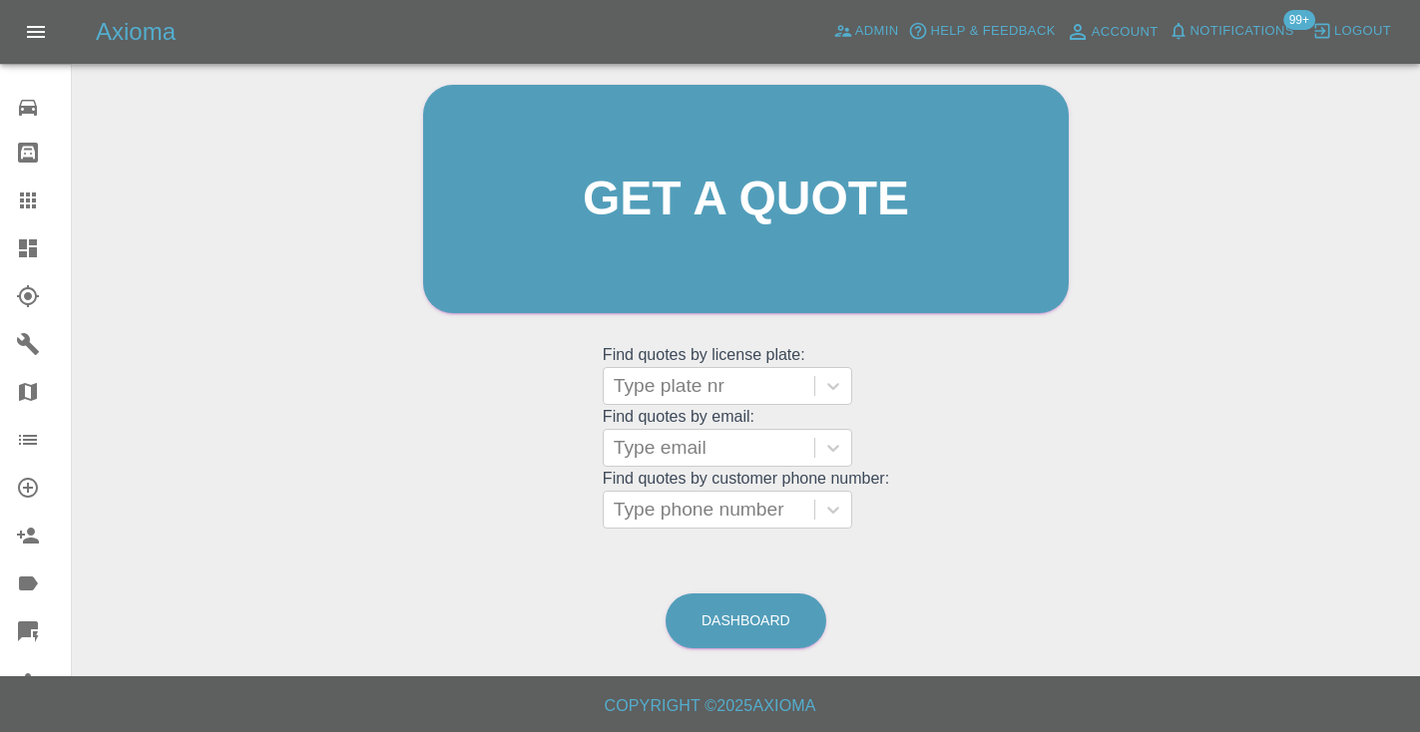
scroll to position [135, 0]
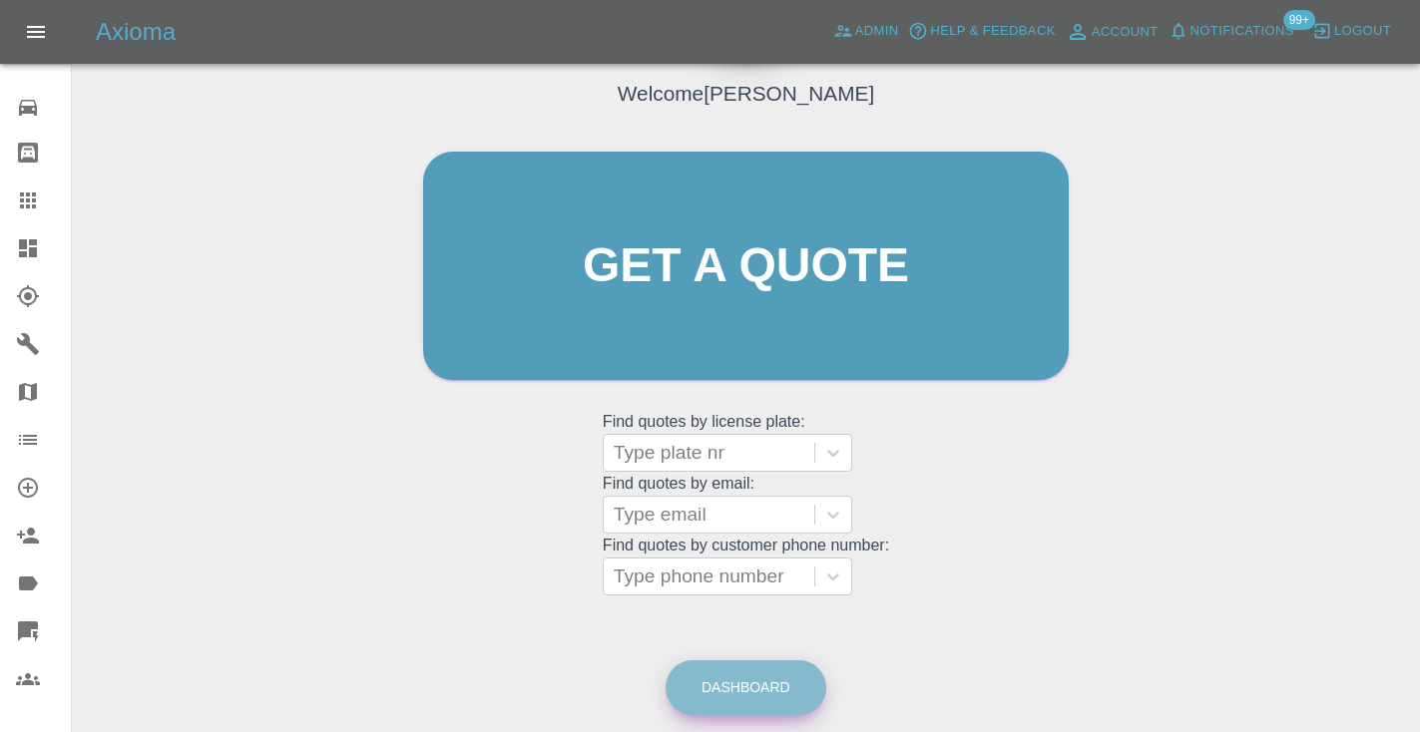
click at [730, 687] on link "Dashboard" at bounding box center [745, 687] width 161 height 55
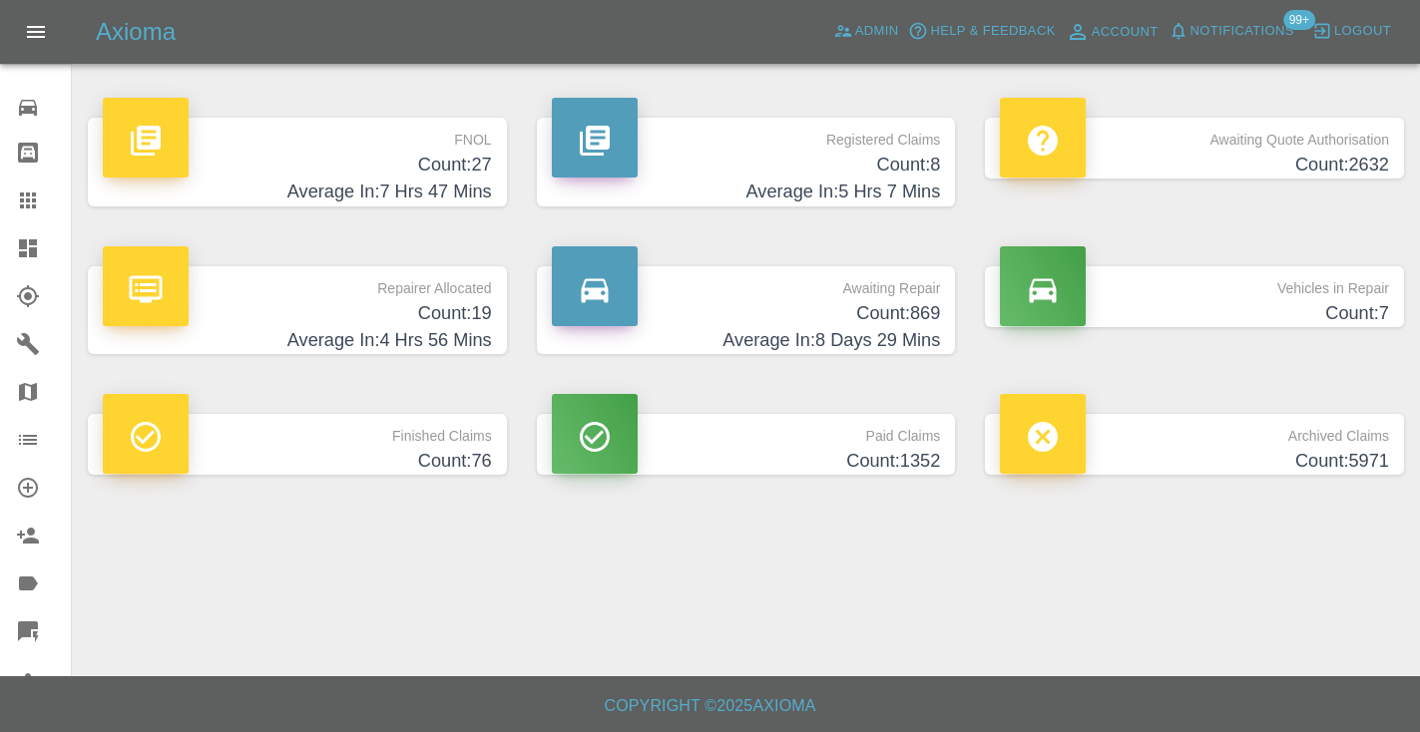
click at [925, 314] on h4 "Count: 869" at bounding box center [746, 313] width 389 height 27
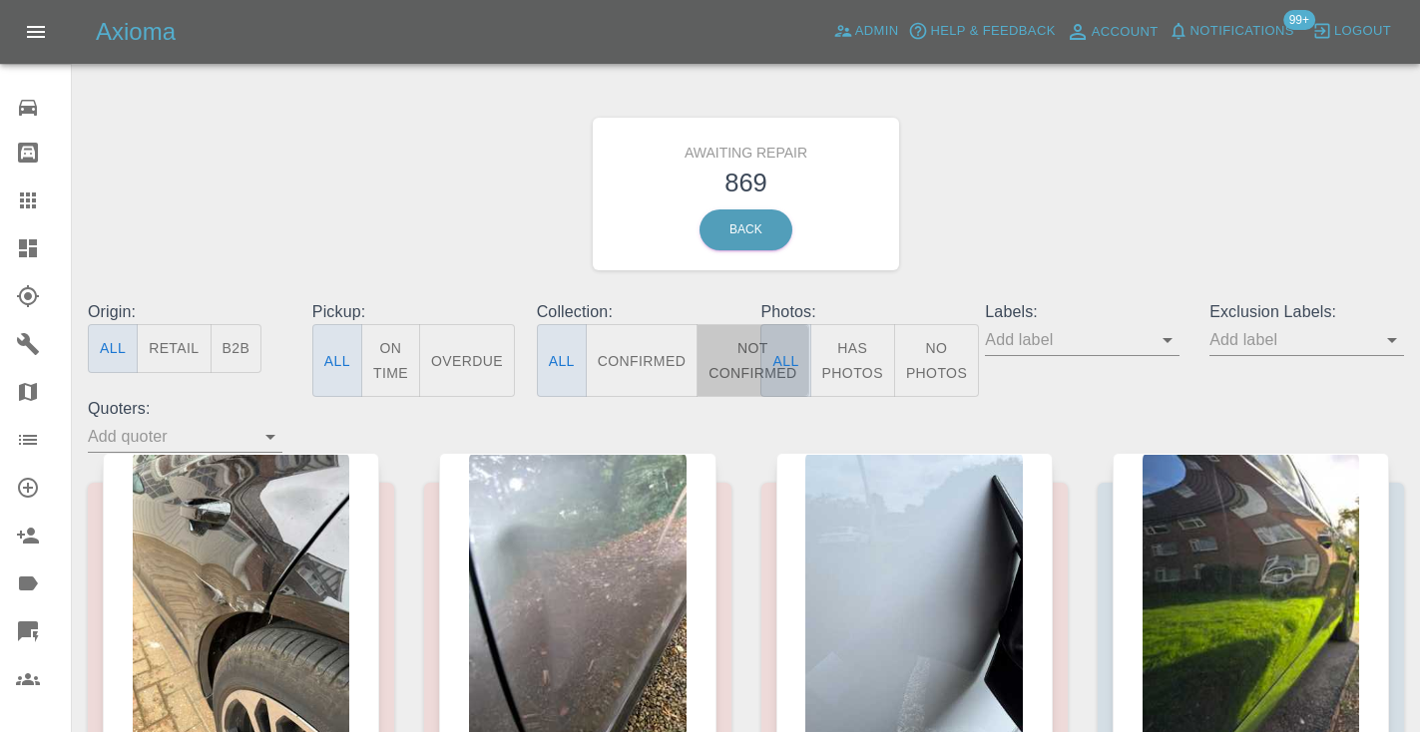
click at [724, 385] on button "Not Confirmed" at bounding box center [752, 360] width 112 height 73
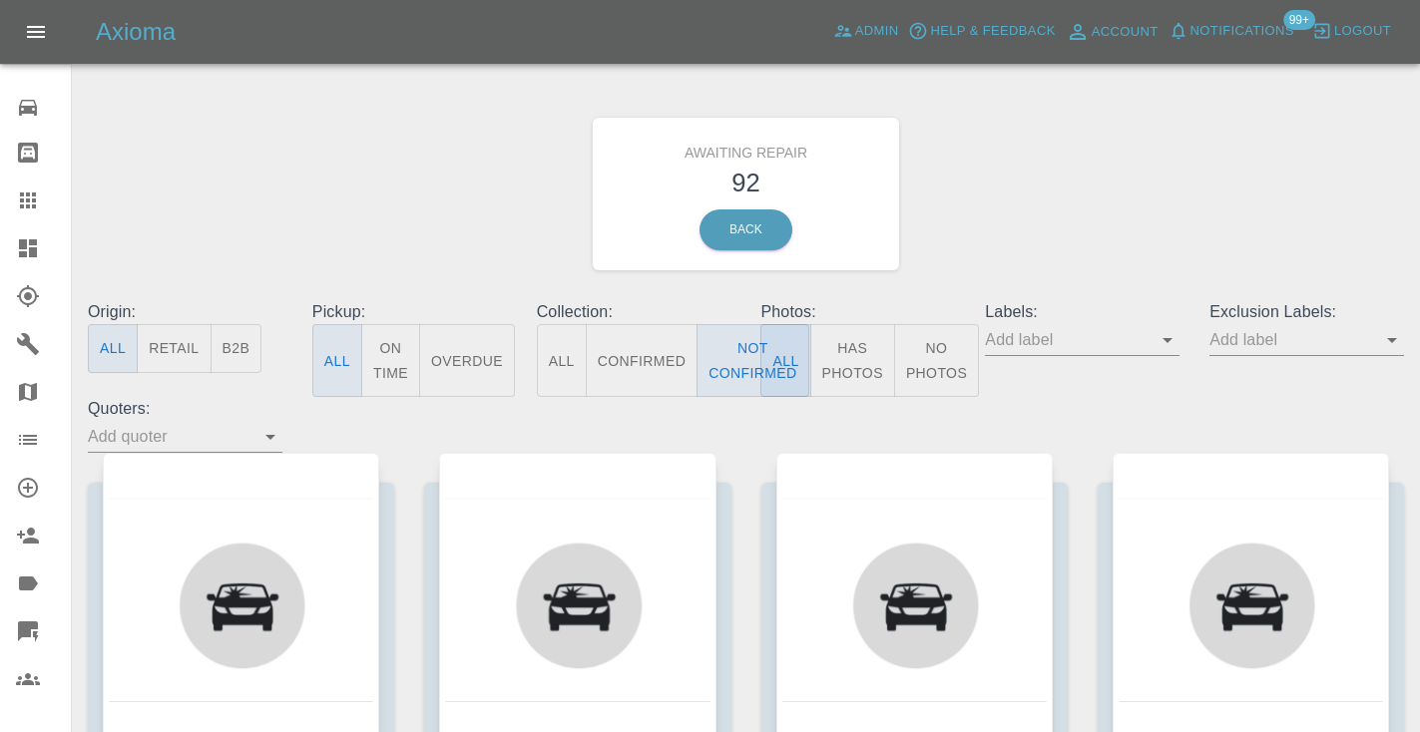
click at [960, 208] on div "Awaiting Repair 92 Back" at bounding box center [746, 194] width 1346 height 212
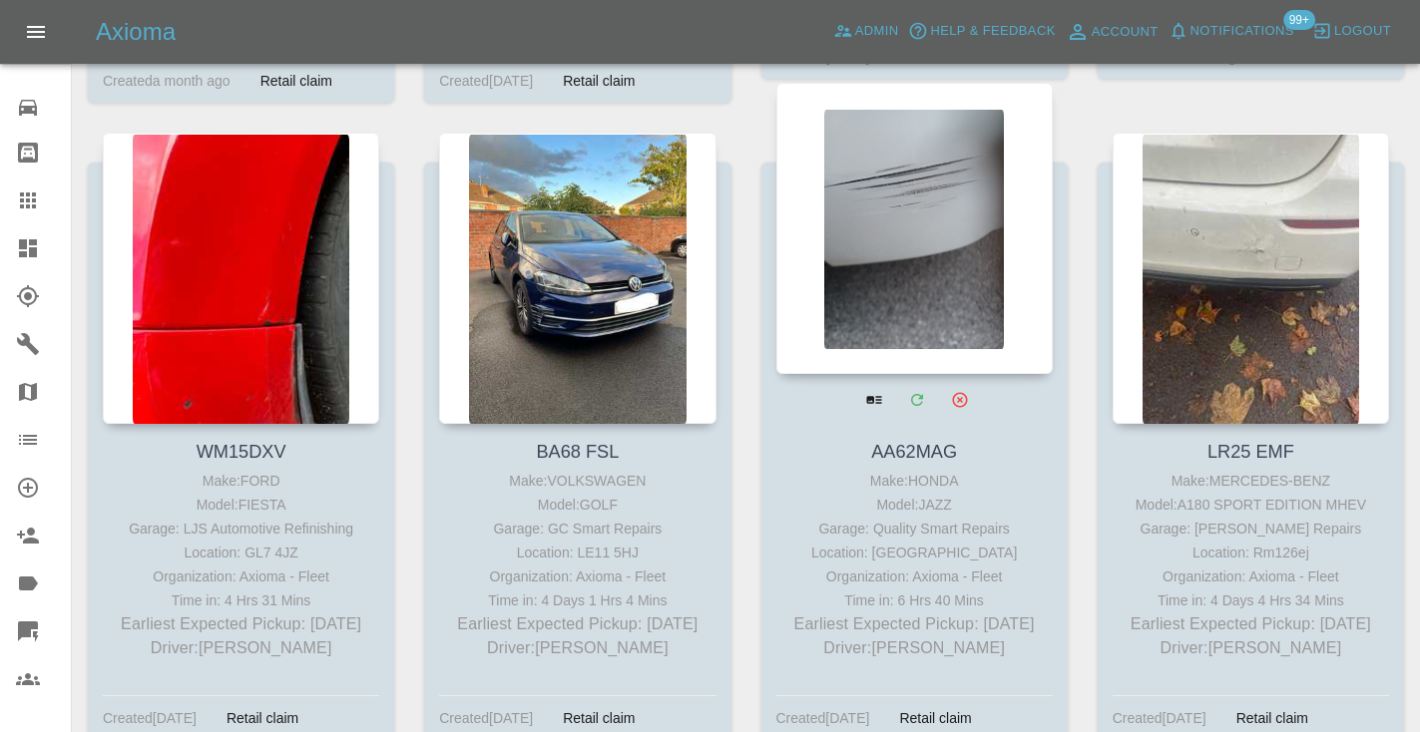
scroll to position [1643, 0]
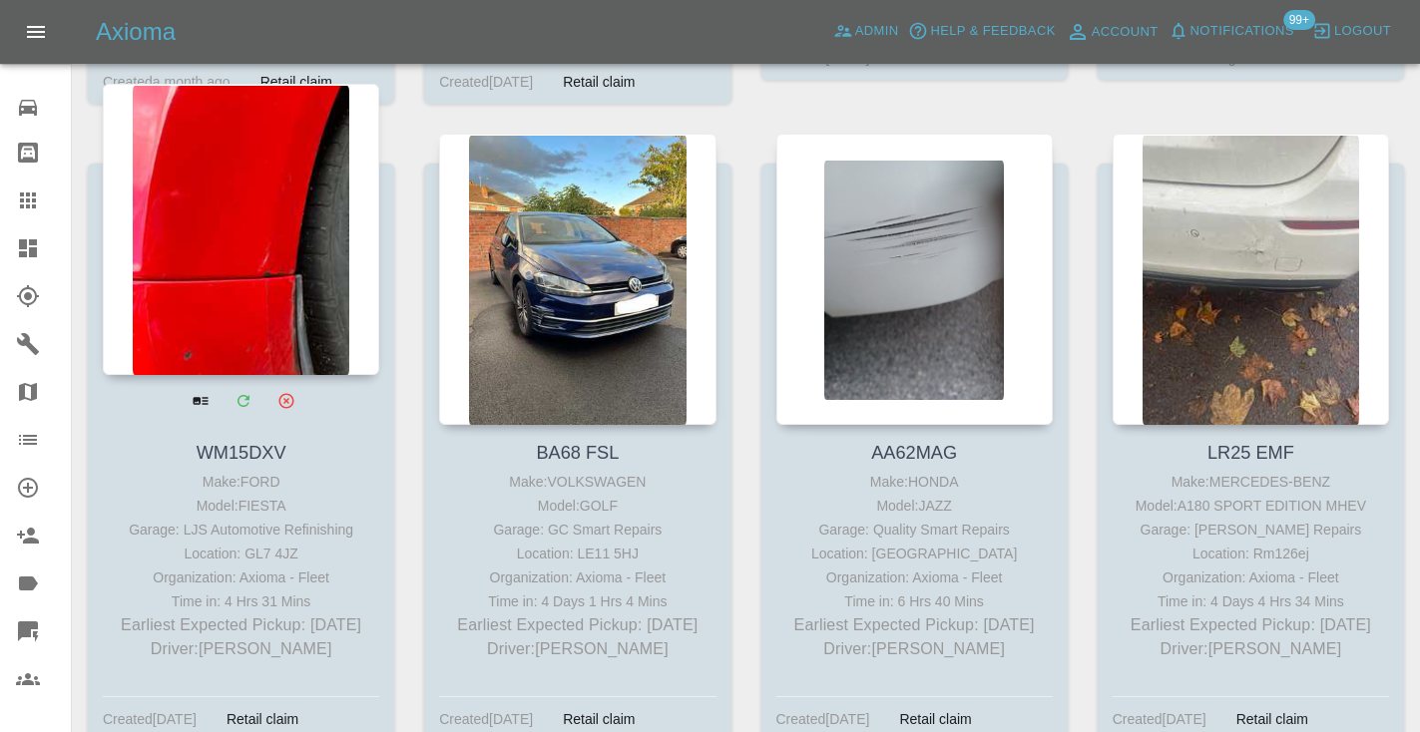
click at [223, 268] on div at bounding box center [241, 229] width 276 height 291
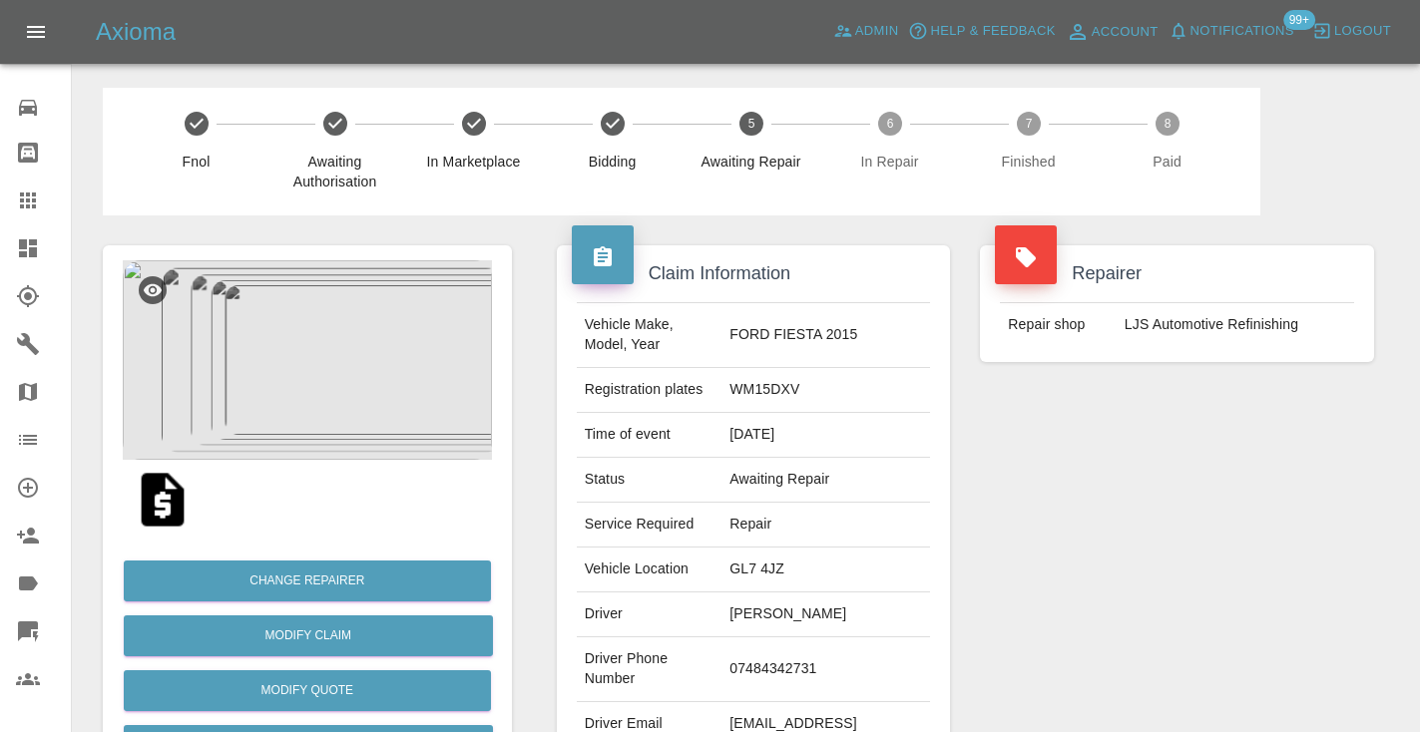
click at [782, 673] on td "07484342731" at bounding box center [825, 669] width 209 height 65
copy td "07484342731"
click at [1223, 430] on div "Repairer Repair shop LJS Automotive Refinishing" at bounding box center [1177, 513] width 424 height 596
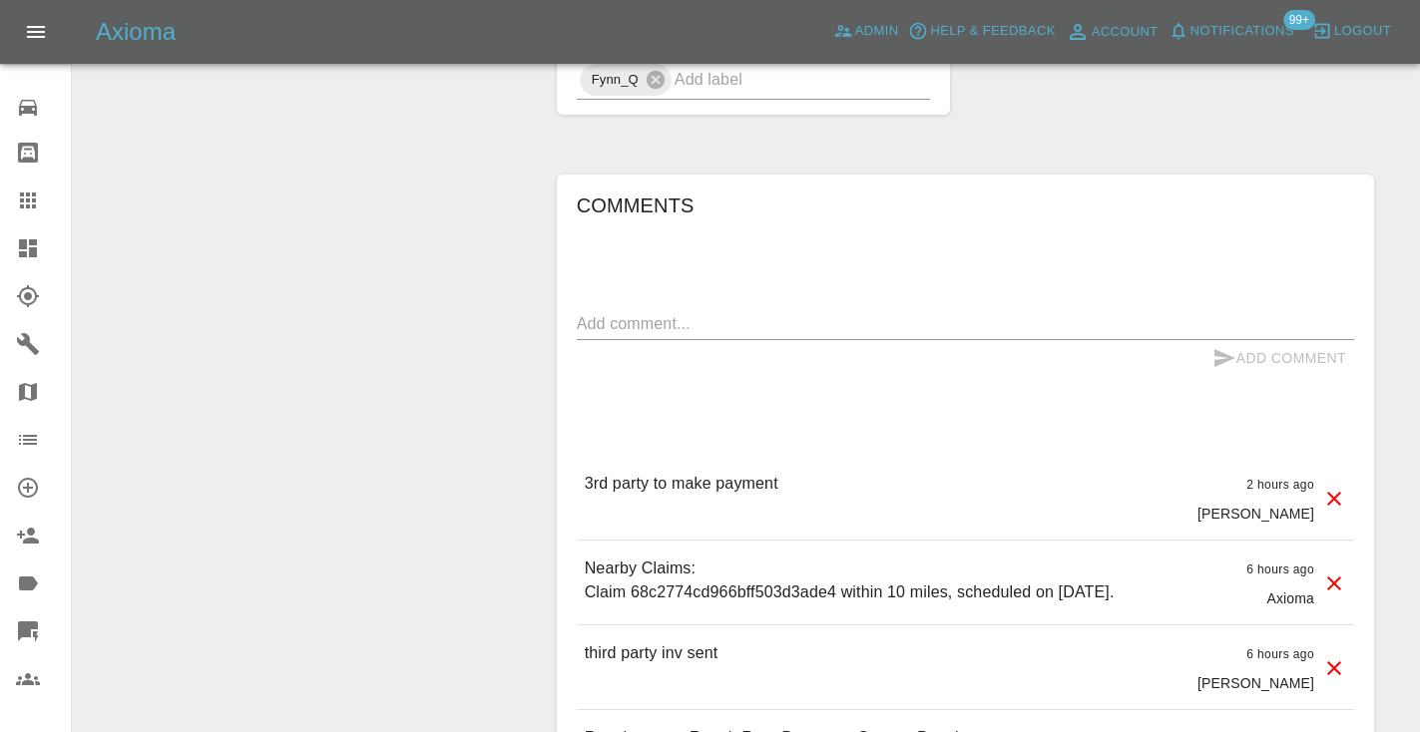
scroll to position [1406, 0]
click at [38, 201] on icon at bounding box center [28, 201] width 24 height 24
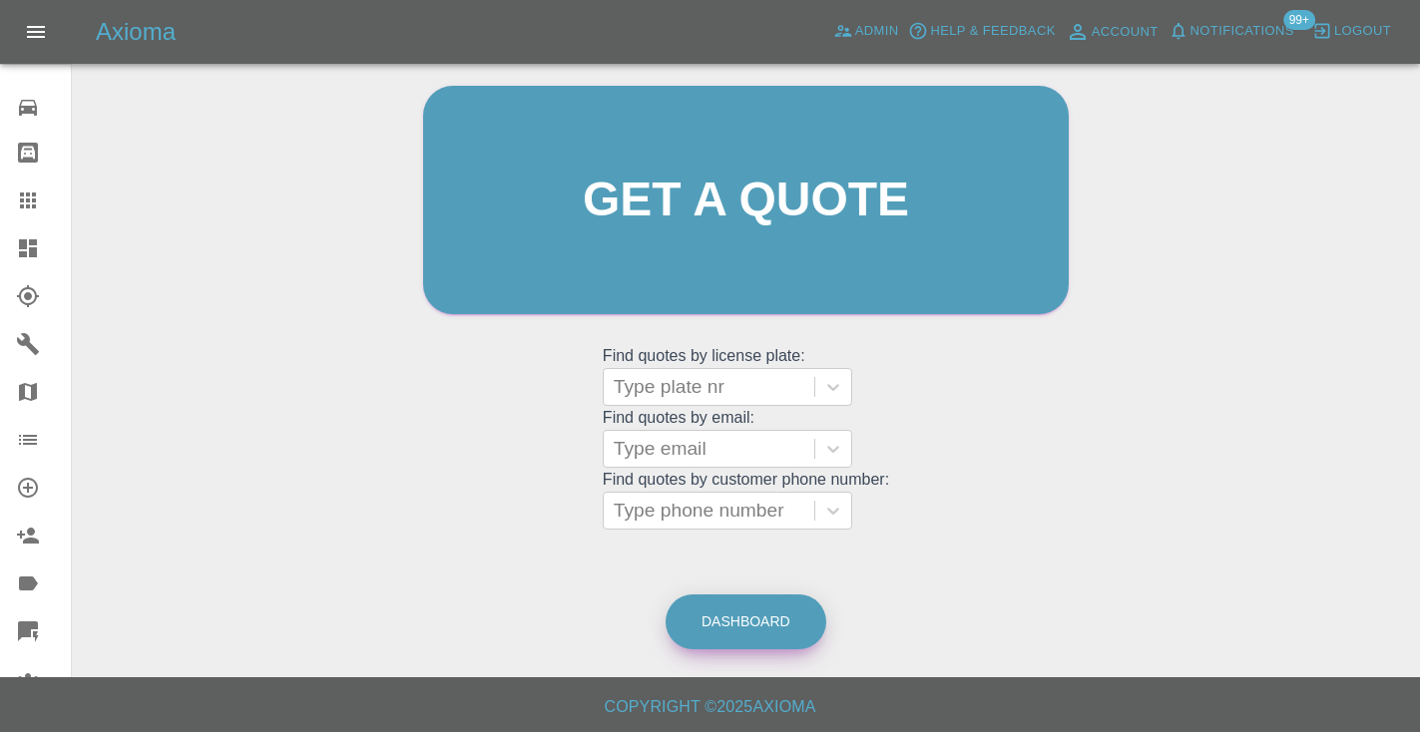
click at [766, 607] on link "Dashboard" at bounding box center [745, 622] width 161 height 55
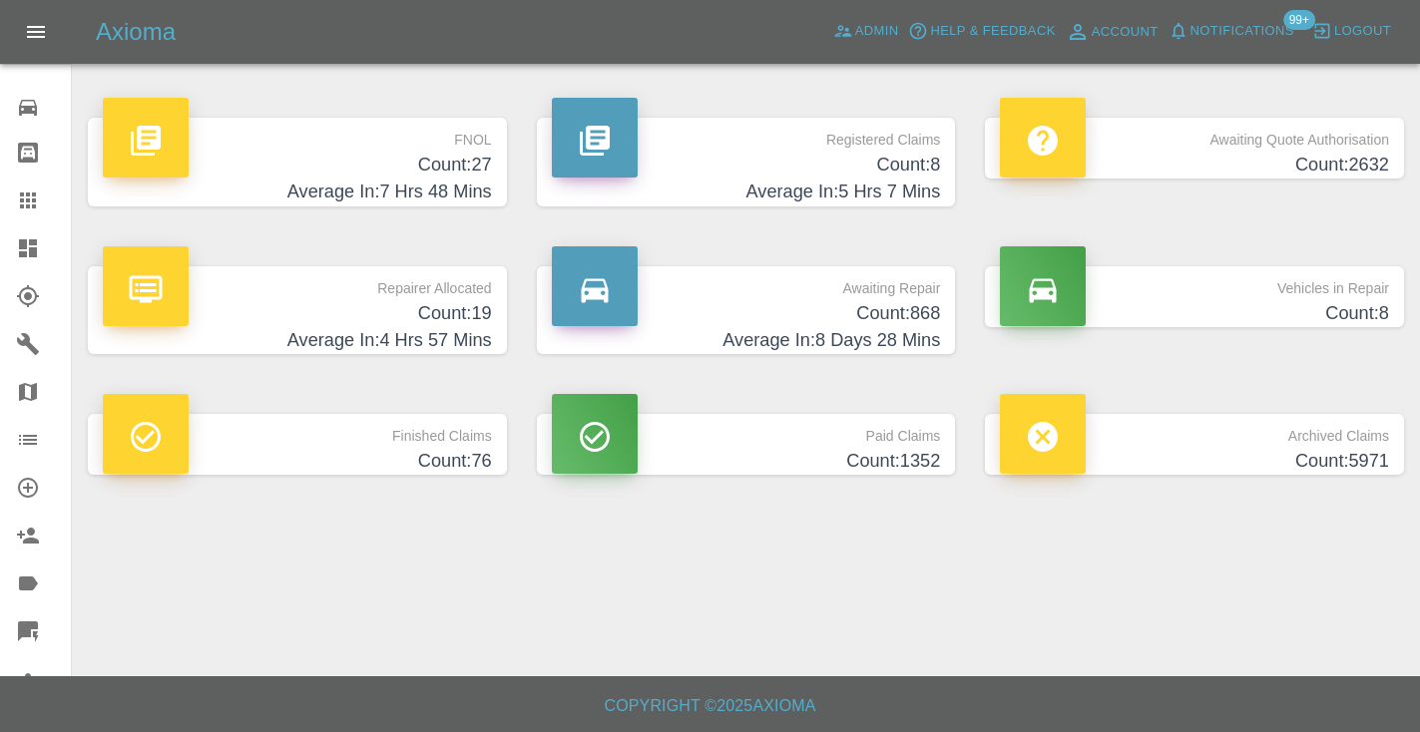
click at [916, 312] on h4 "Count: 868" at bounding box center [746, 313] width 389 height 27
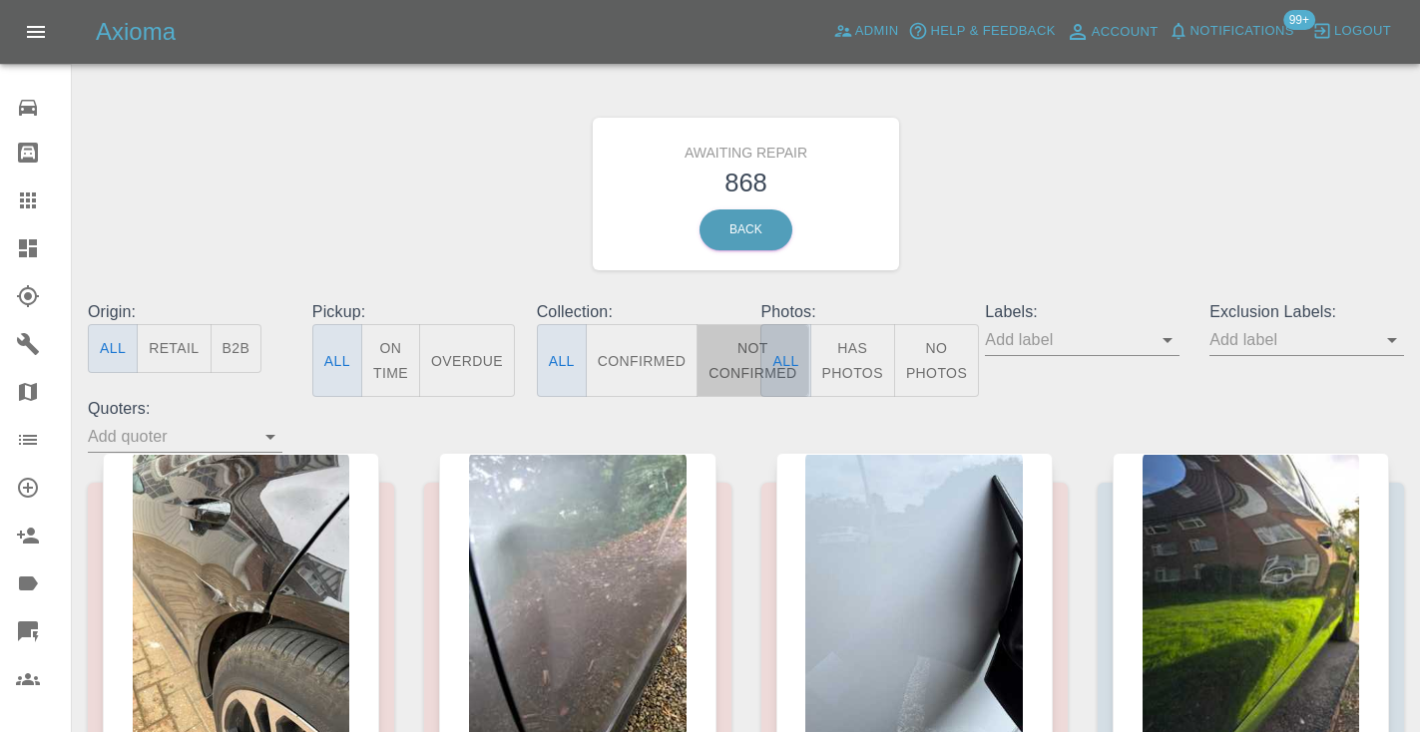
click at [755, 355] on button "Not Confirmed" at bounding box center [752, 360] width 112 height 73
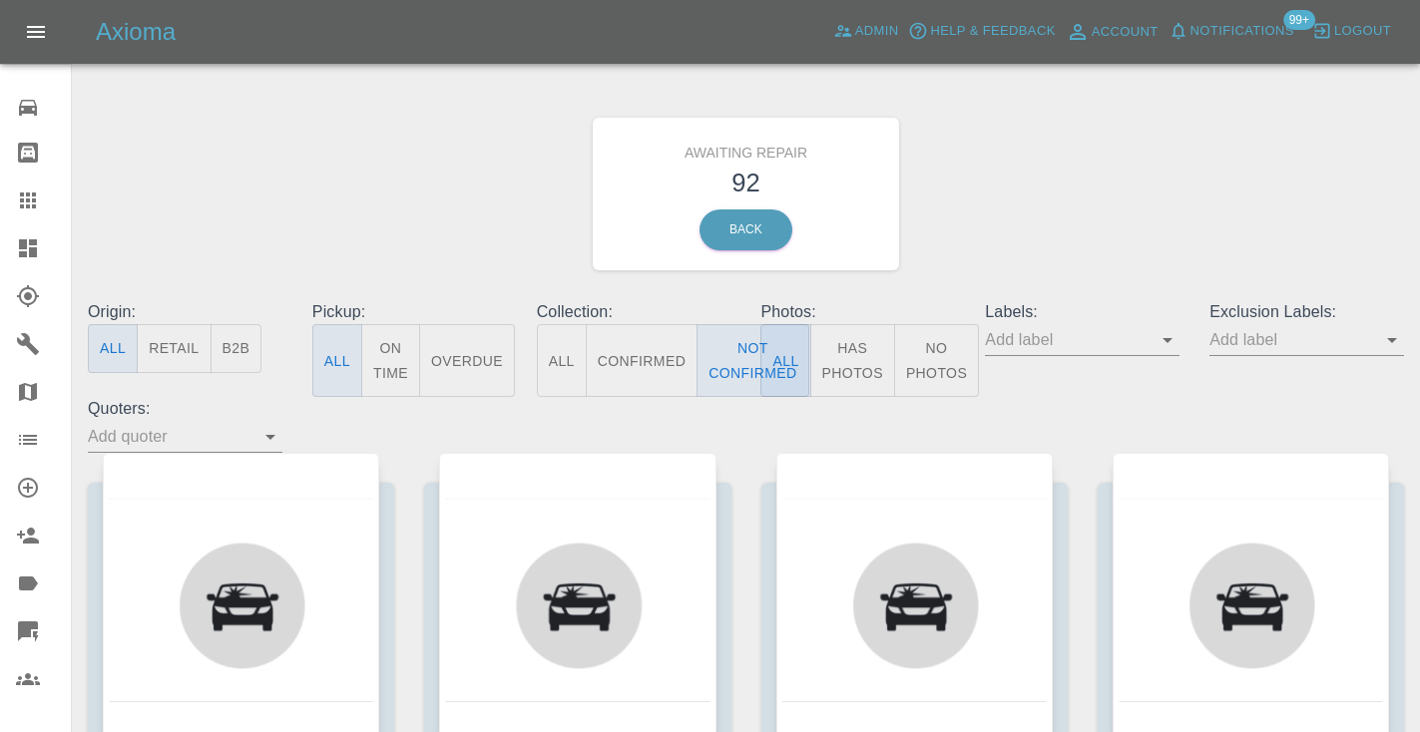
click at [1077, 183] on div "Awaiting Repair 92 Back" at bounding box center [746, 194] width 1346 height 212
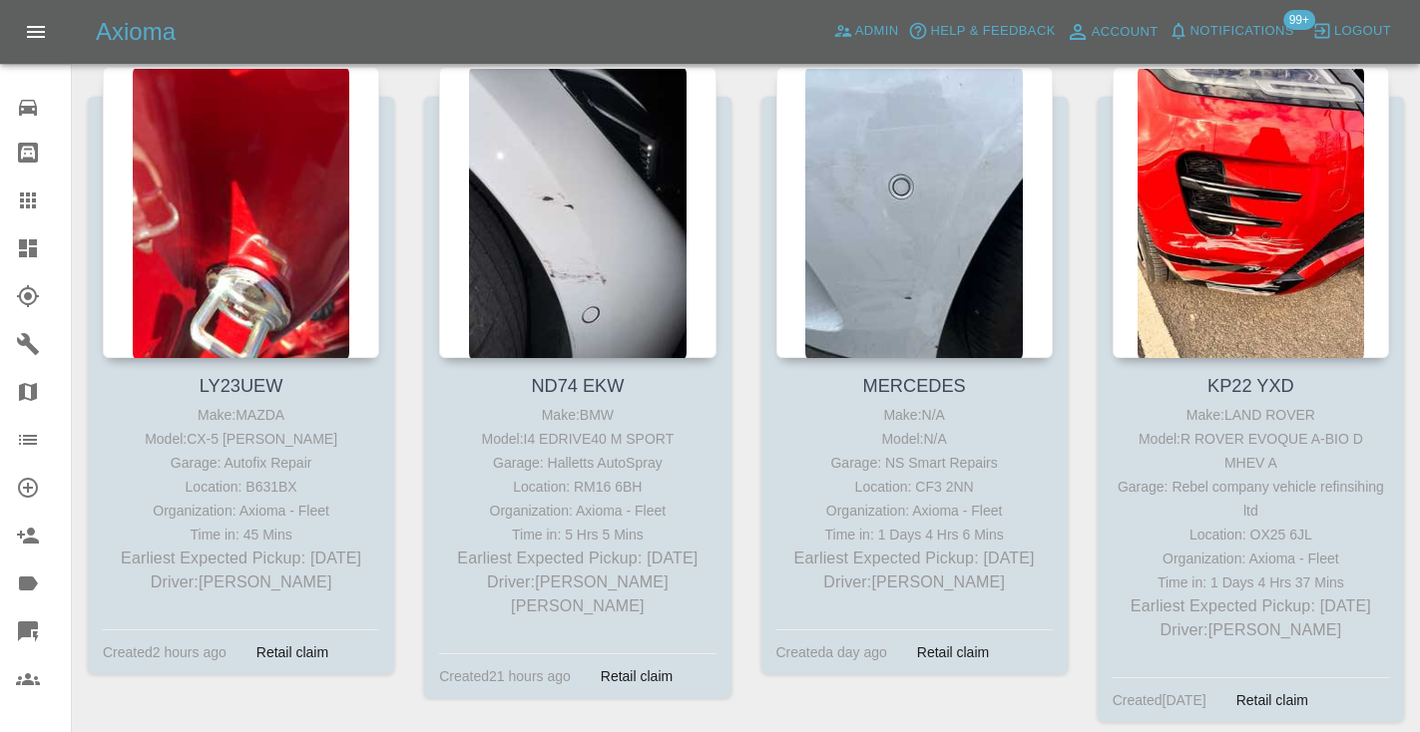
scroll to position [2981, 0]
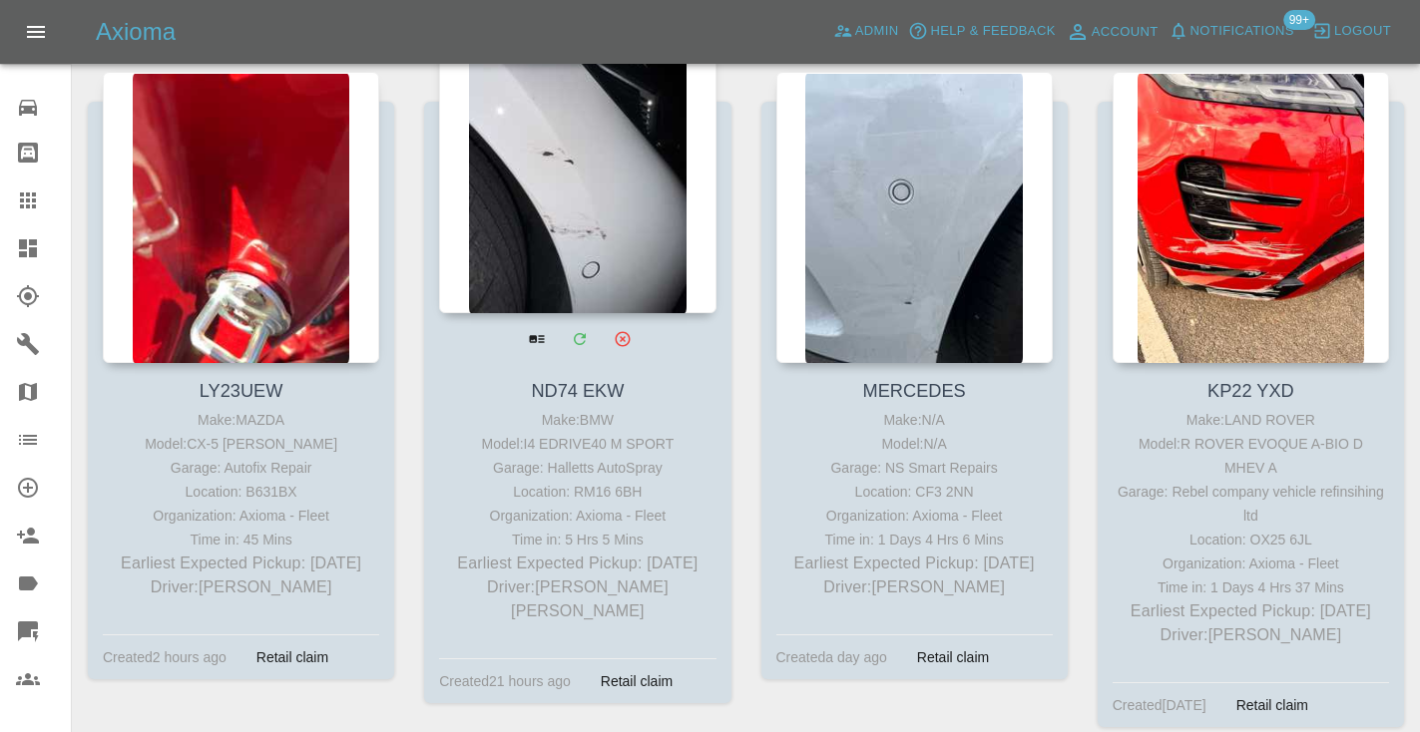
click at [600, 187] on div at bounding box center [577, 167] width 276 height 291
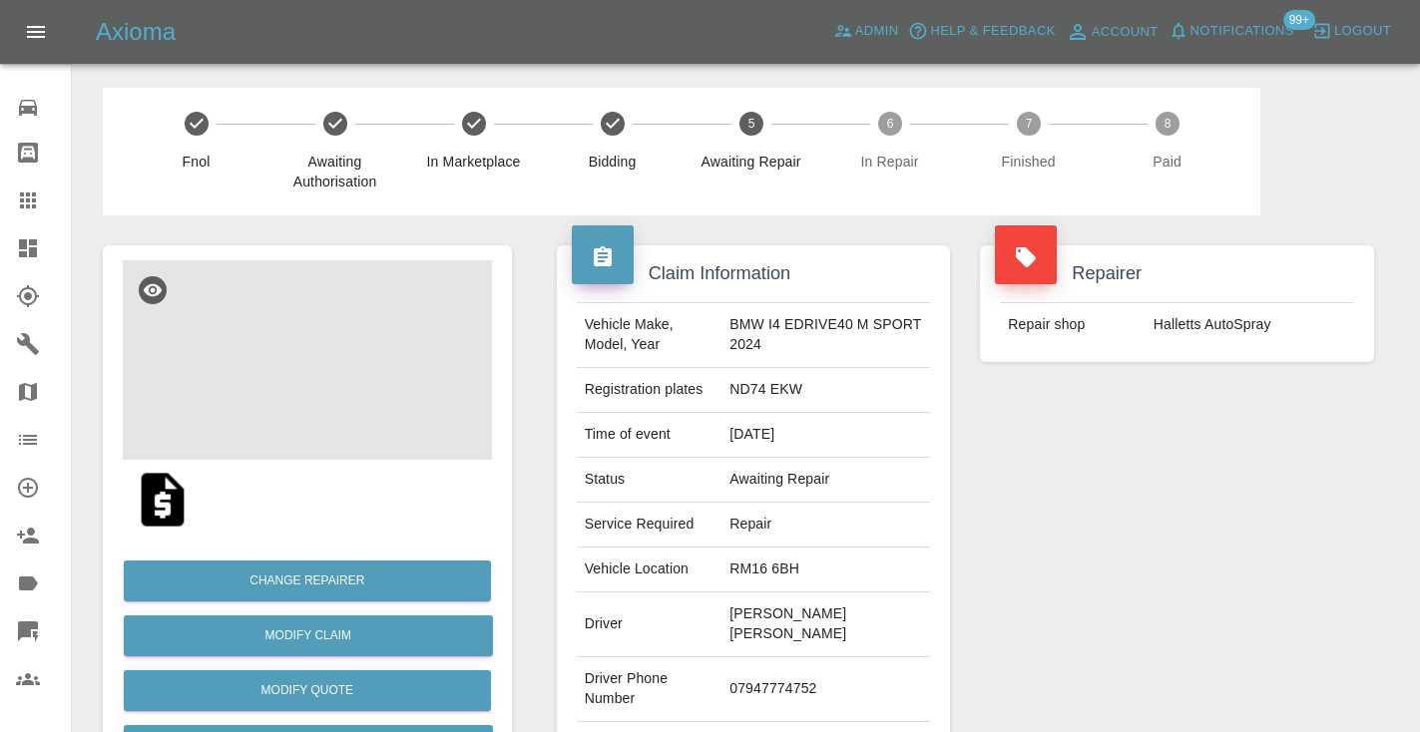
click at [778, 657] on td "07947774752" at bounding box center [825, 689] width 209 height 65
copy td "07947774752"
click at [1168, 486] on div "Repairer Repair shop Halletts AutoSpray" at bounding box center [1177, 523] width 424 height 616
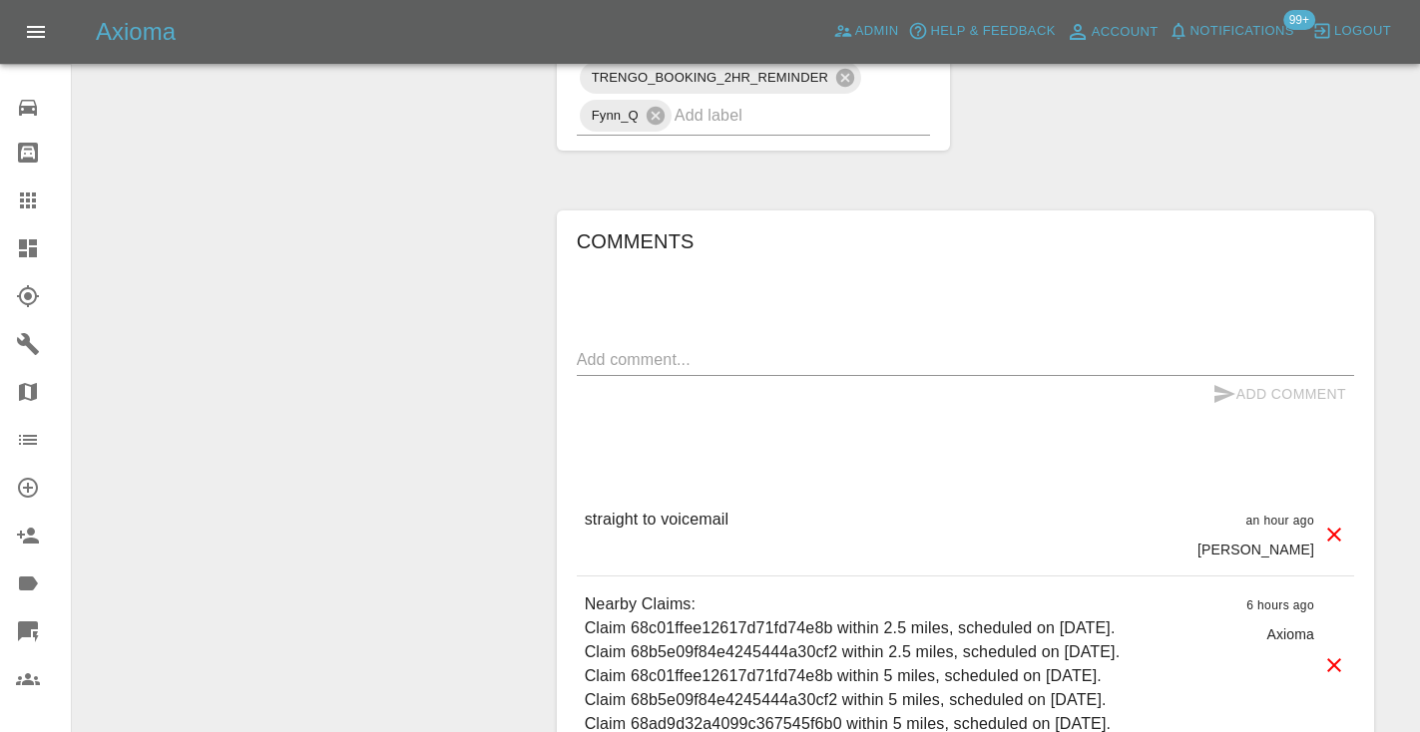
scroll to position [1305, 0]
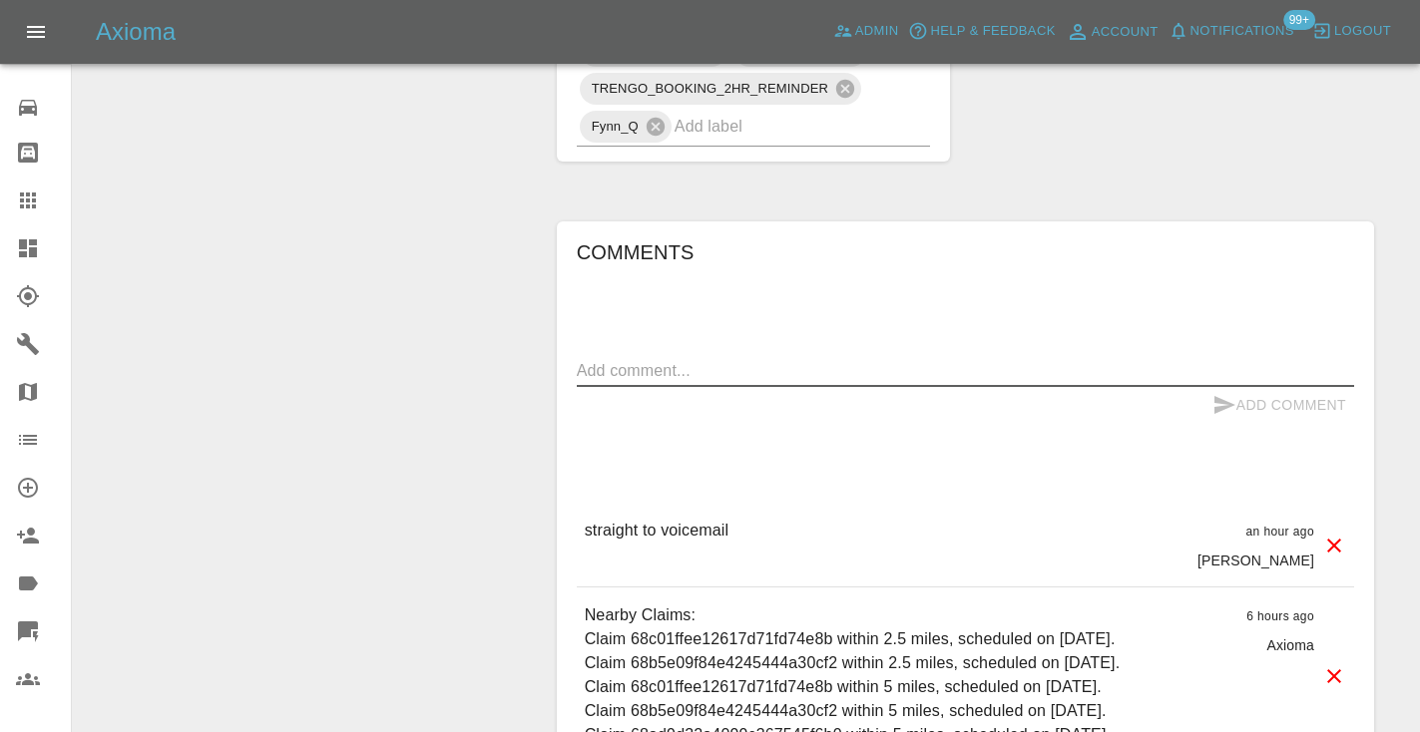
click at [635, 359] on textarea at bounding box center [965, 370] width 777 height 23
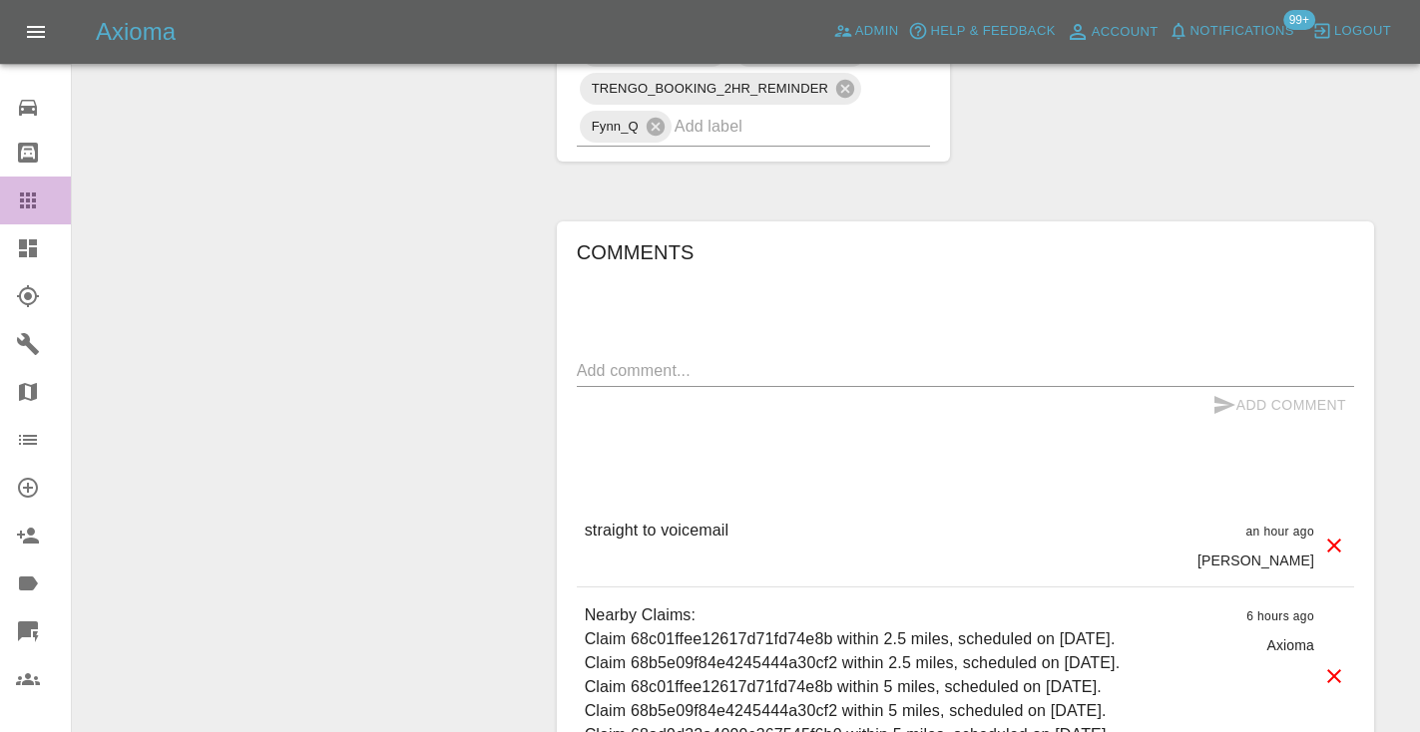
click at [37, 200] on icon at bounding box center [28, 201] width 24 height 24
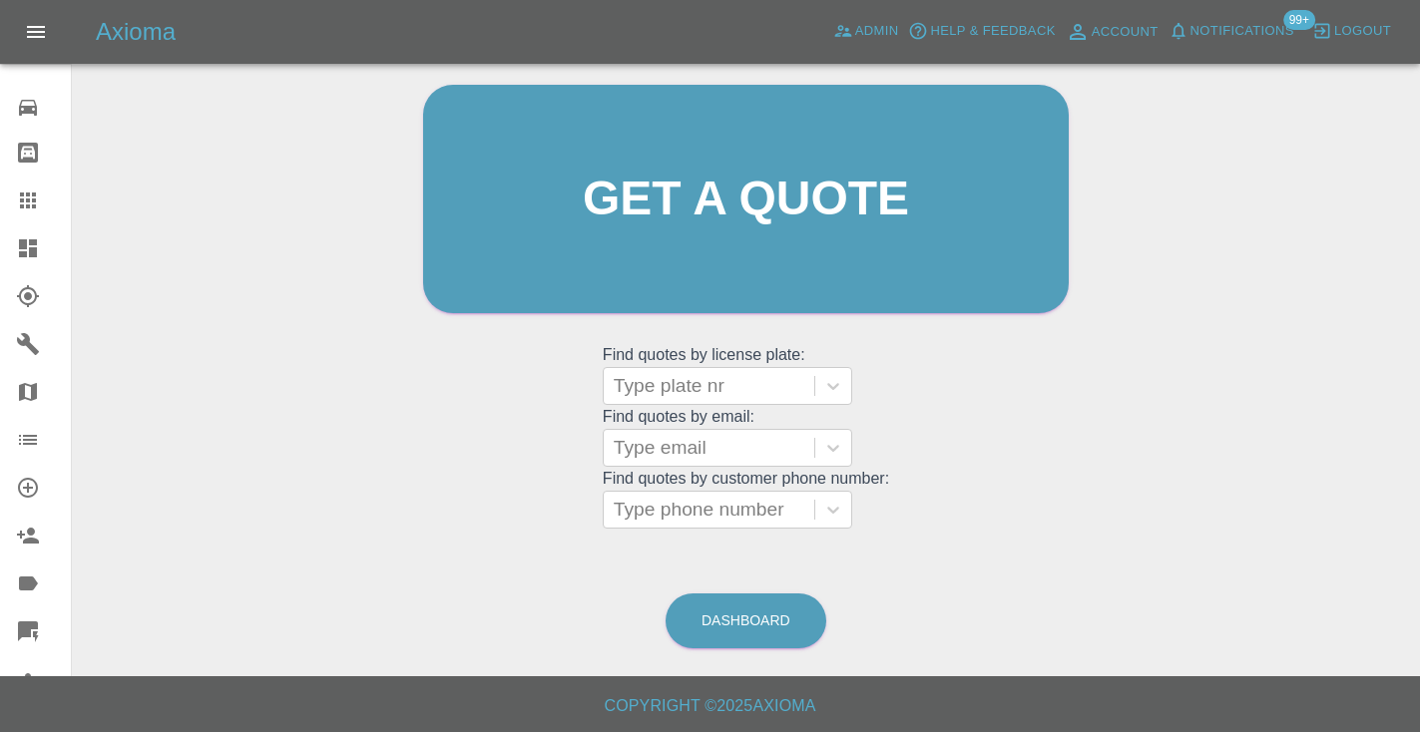
scroll to position [201, 0]
click at [752, 610] on link "Dashboard" at bounding box center [745, 622] width 161 height 55
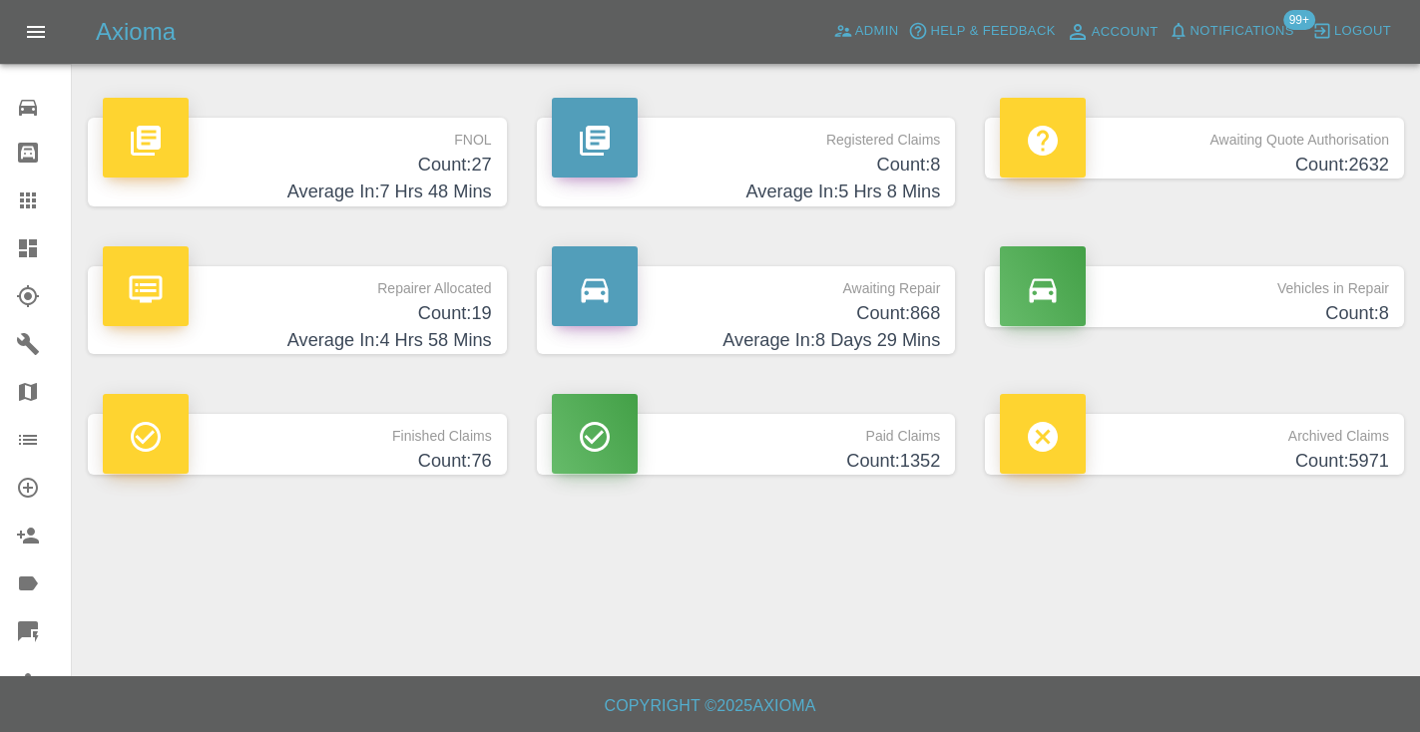
click at [878, 320] on h4 "Count: 868" at bounding box center [746, 313] width 389 height 27
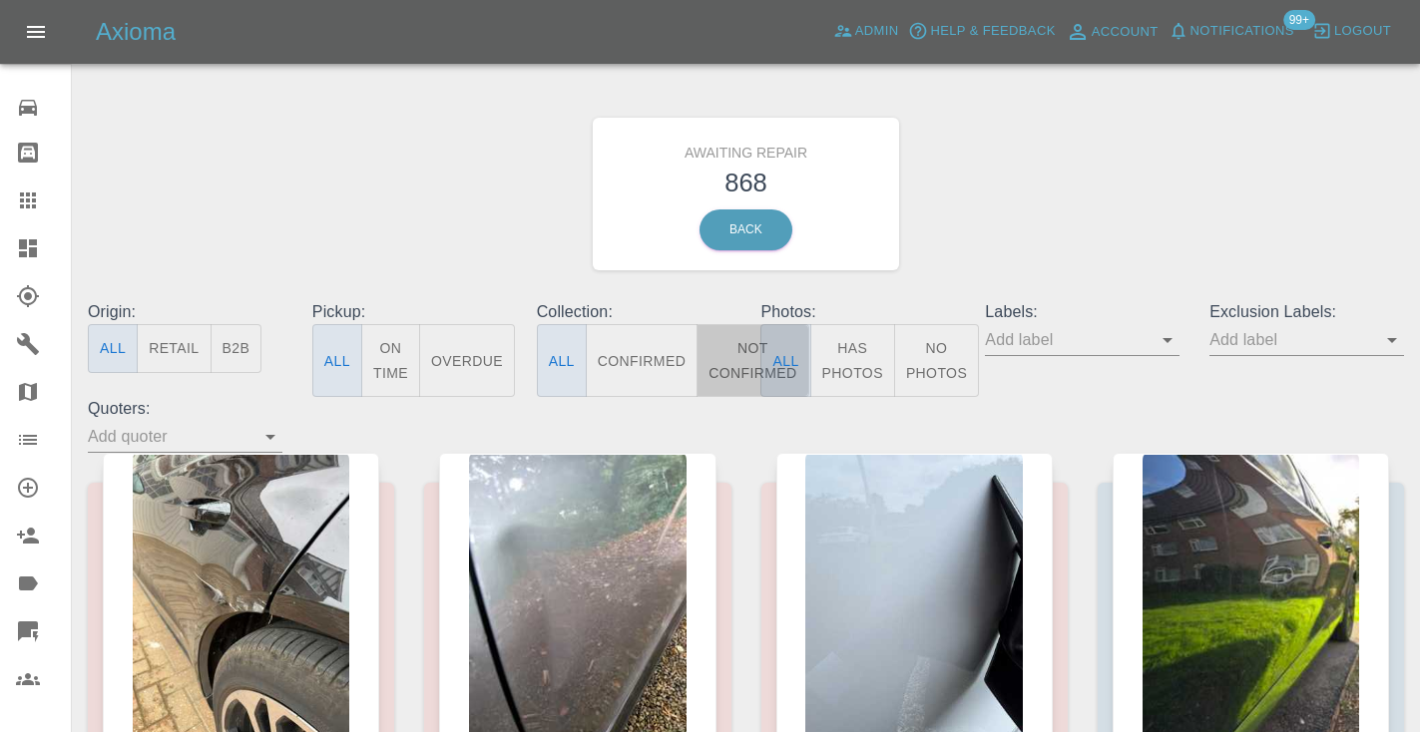
click at [733, 361] on button "Not Confirmed" at bounding box center [752, 360] width 112 height 73
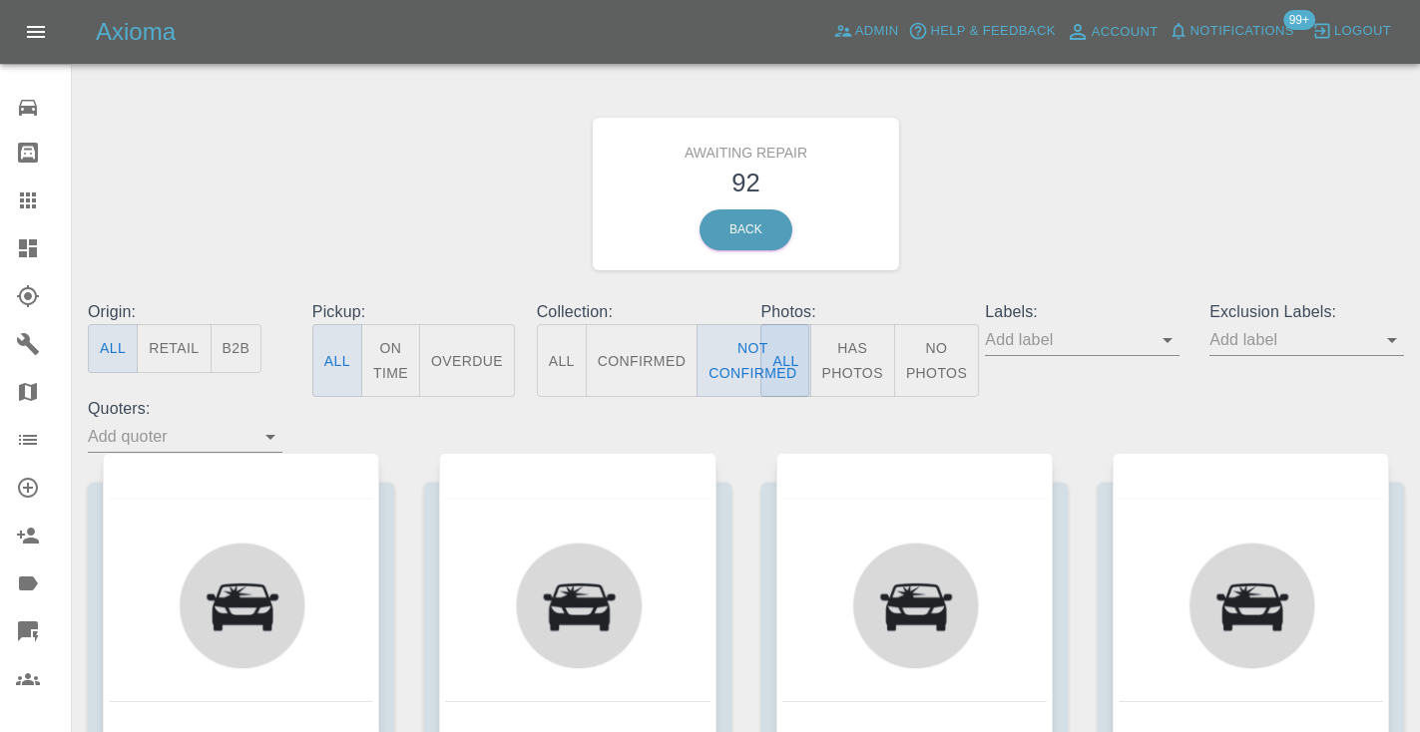
click at [1042, 198] on div "Awaiting Repair 92 Back" at bounding box center [746, 194] width 1346 height 212
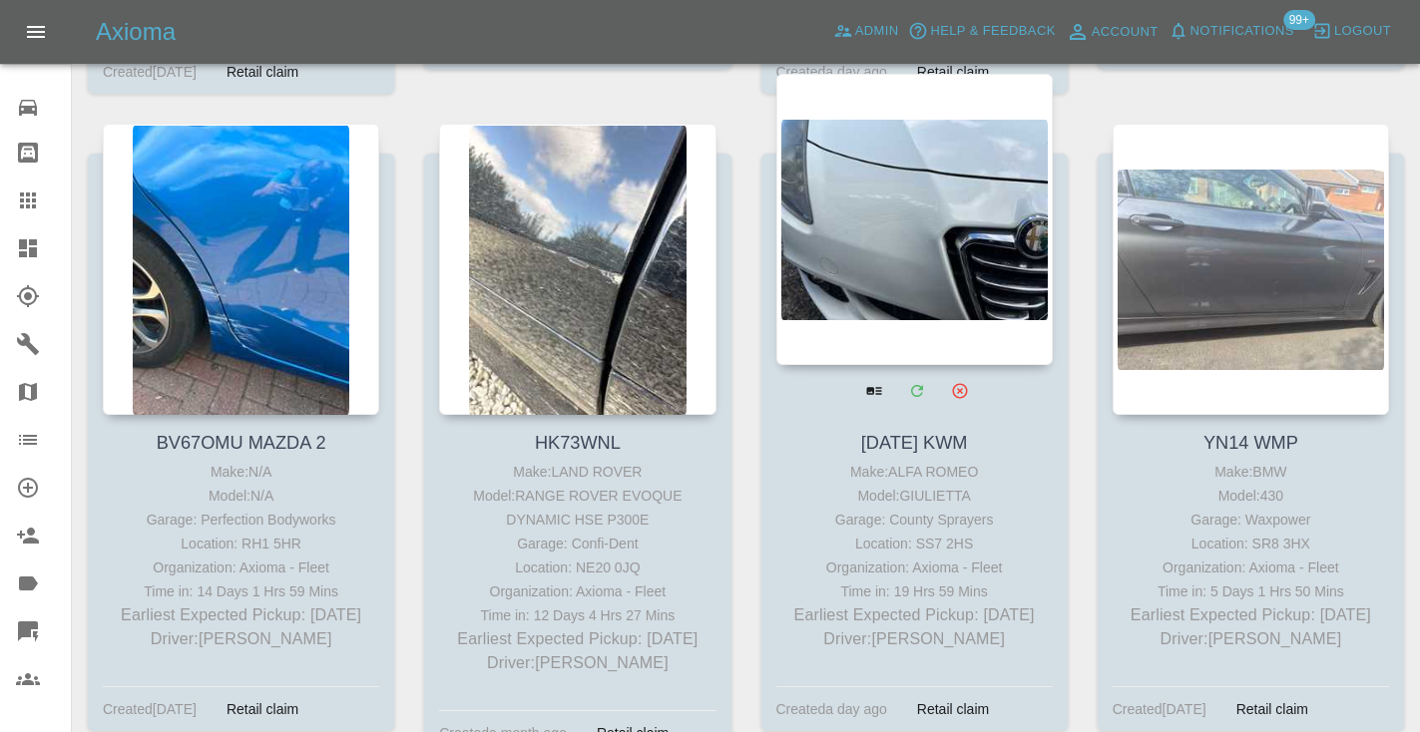
scroll to position [11531, 0]
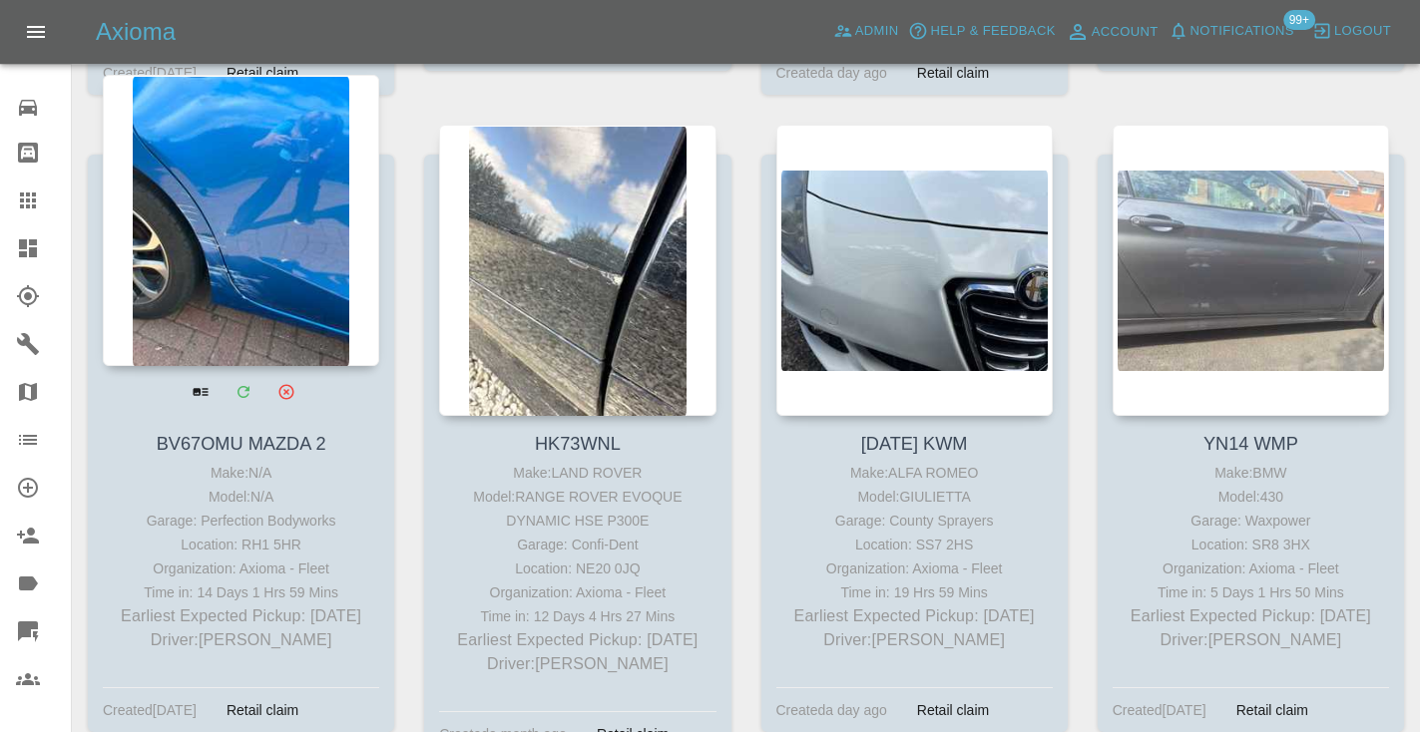
click at [252, 181] on div at bounding box center [241, 220] width 276 height 291
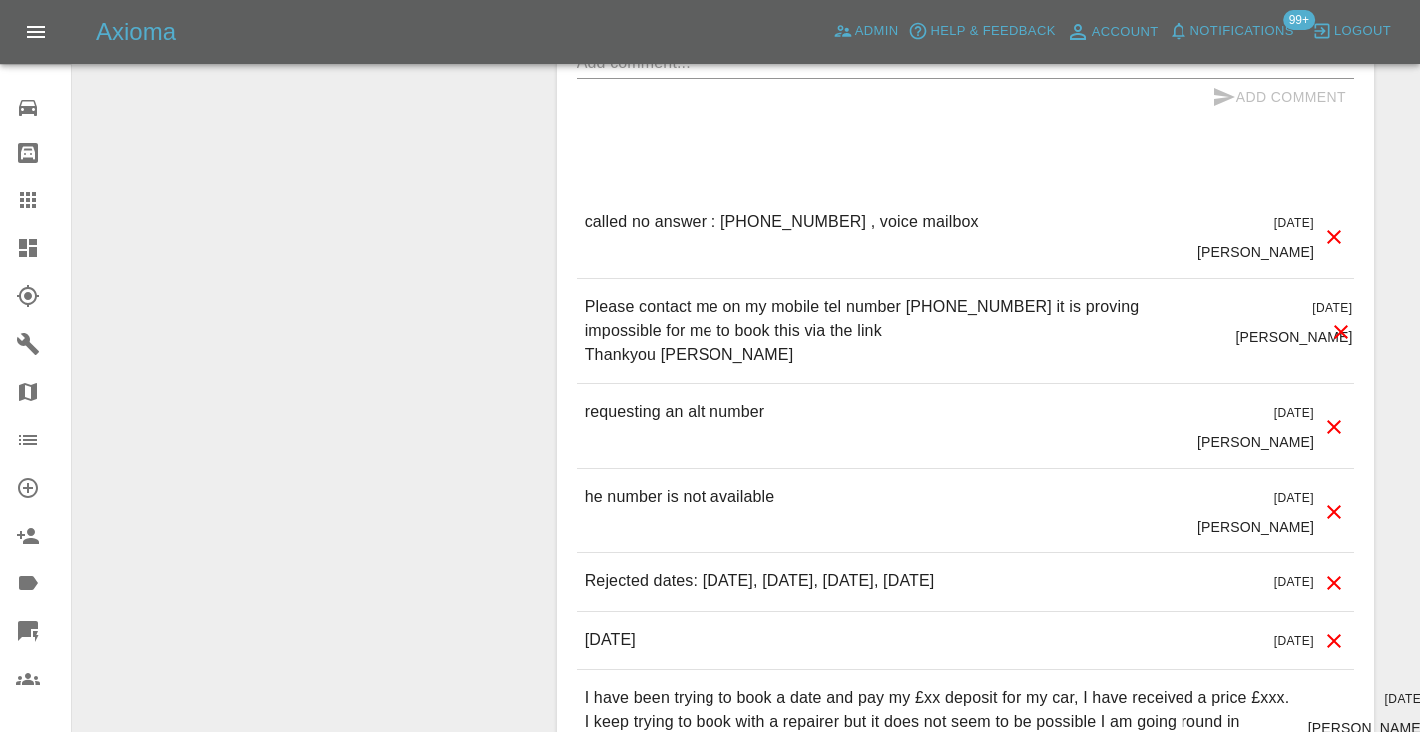
scroll to position [1936, 0]
drag, startPoint x: 826, startPoint y: 218, endPoint x: 720, endPoint y: 218, distance: 105.8
click at [720, 218] on p "called no answer : 07752 799462 , voice mailbox" at bounding box center [782, 221] width 394 height 24
copy p "07752 799462"
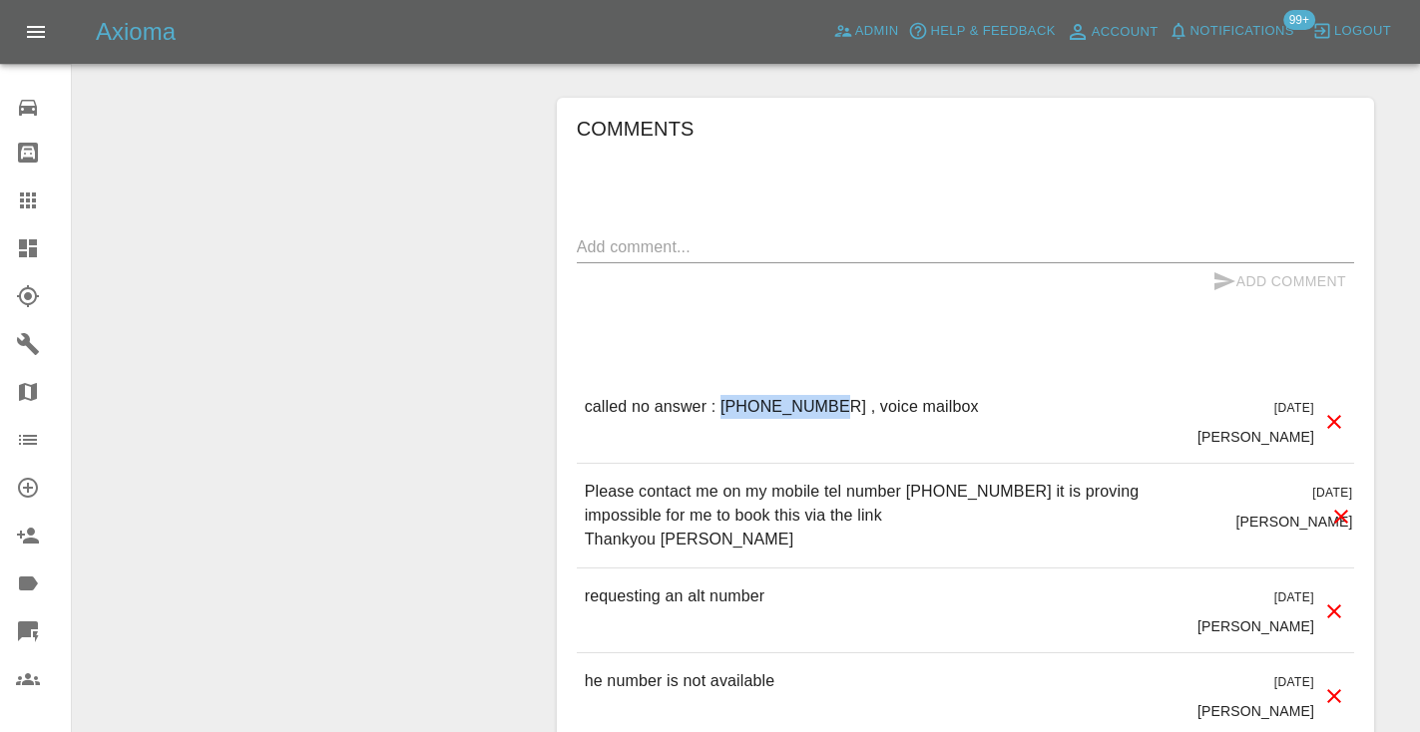
scroll to position [1790, 0]
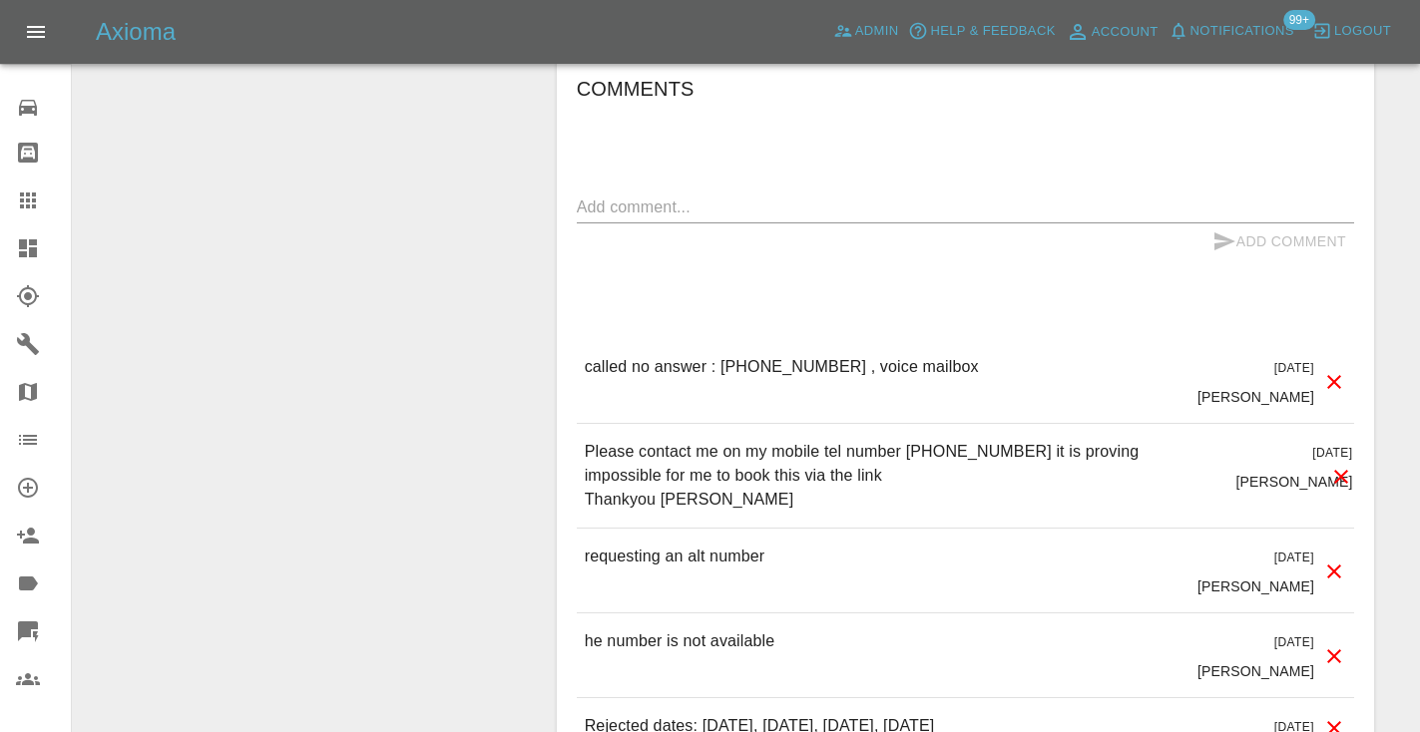
click at [663, 190] on div "Comments x Add Comment called no answer : 07752 799462 , voice mailbox 5 days a…" at bounding box center [965, 702] width 777 height 1258
click at [612, 210] on textarea at bounding box center [965, 207] width 777 height 23
type textarea "called : customer canceled saying she went elsewhere"
click at [1210, 227] on button "Add Comment" at bounding box center [1279, 241] width 150 height 37
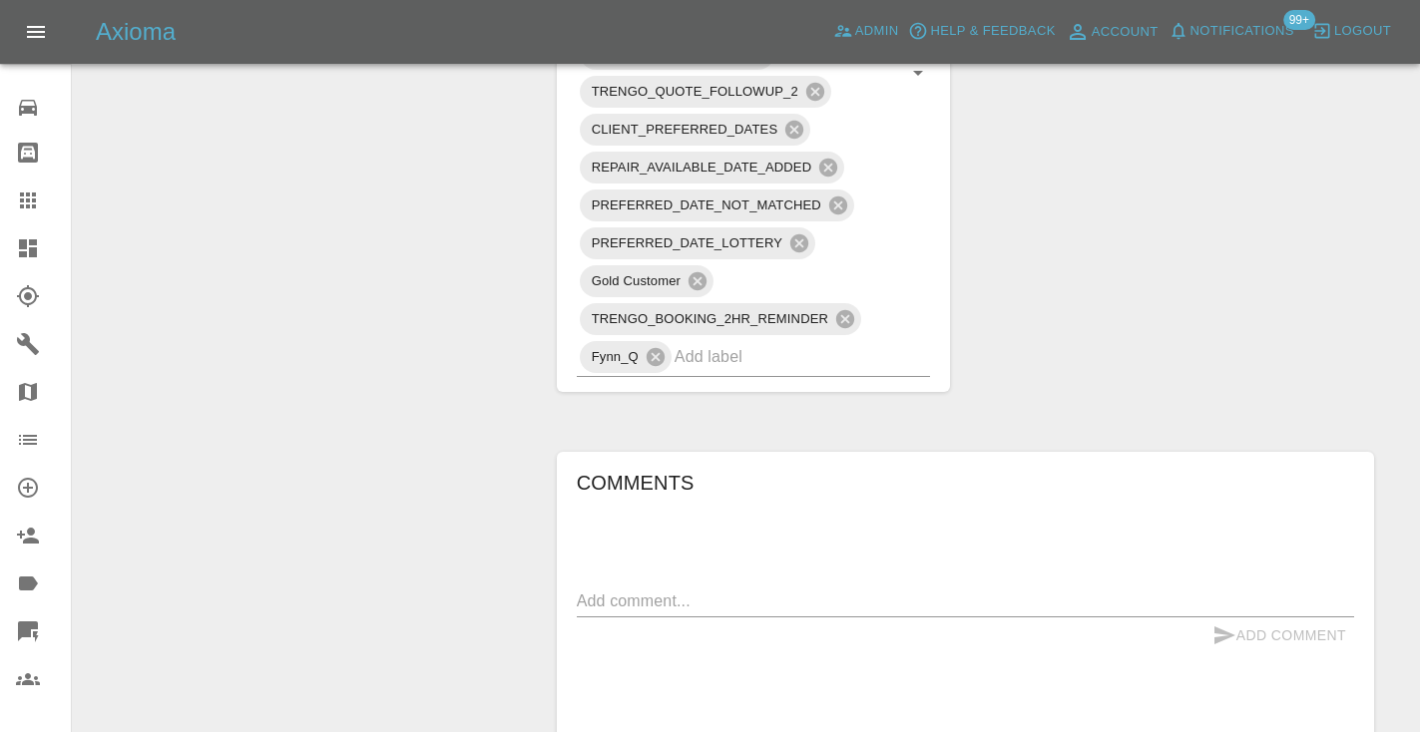
scroll to position [1388, 0]
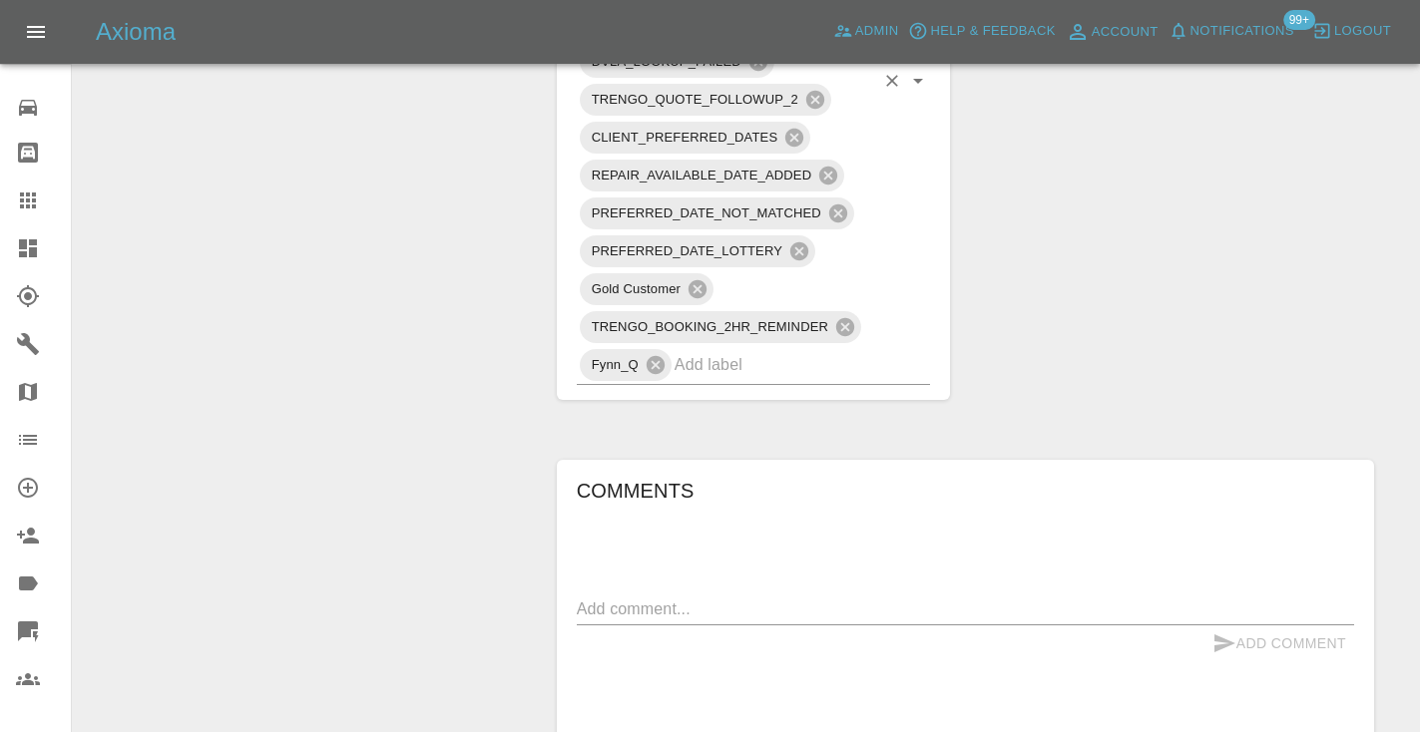
click at [740, 376] on input "text" at bounding box center [774, 364] width 201 height 31
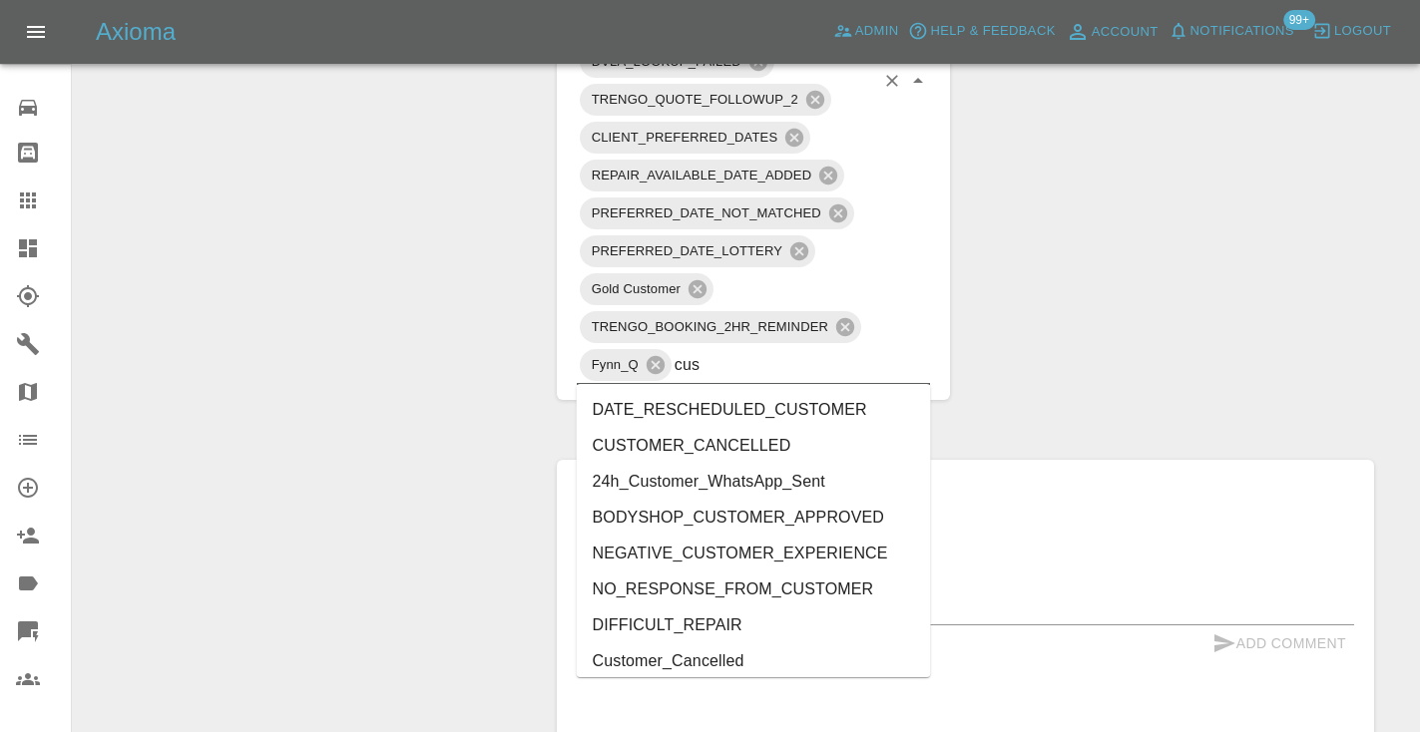
type input "cust"
click at [707, 623] on li "Customer_Cancelled" at bounding box center [754, 626] width 354 height 36
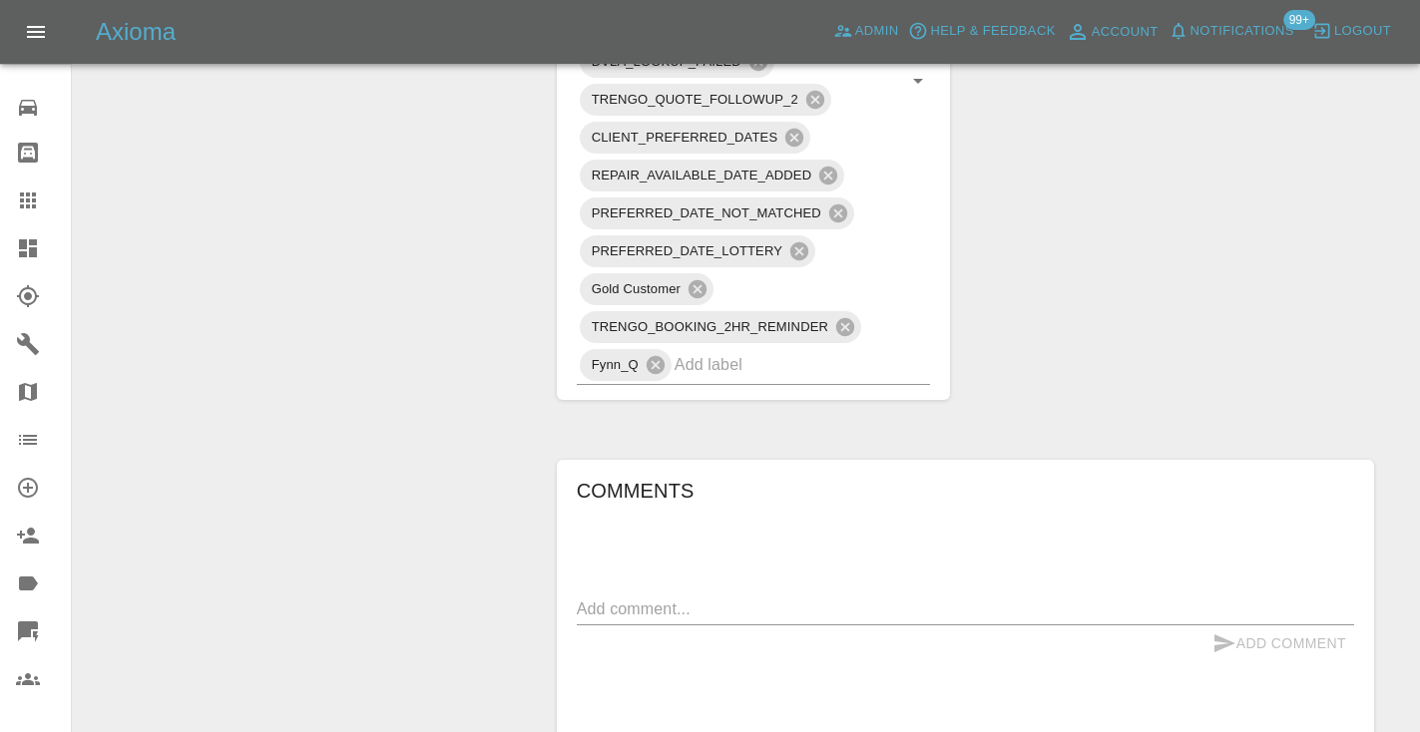
click at [490, 243] on div "Change Repairer Modify Claim Modify Quote Rollback Submit Payment Archive" at bounding box center [307, 345] width 439 height 3035
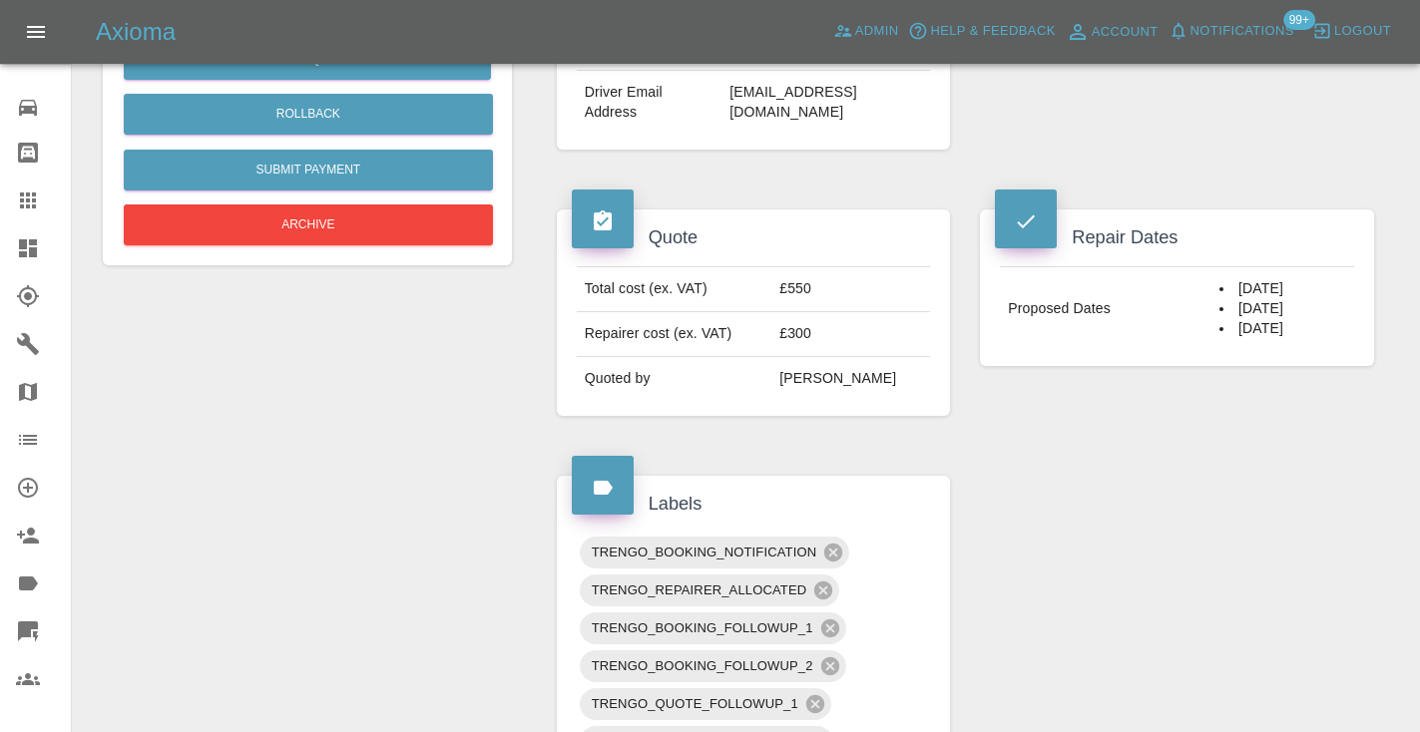
scroll to position [561, 0]
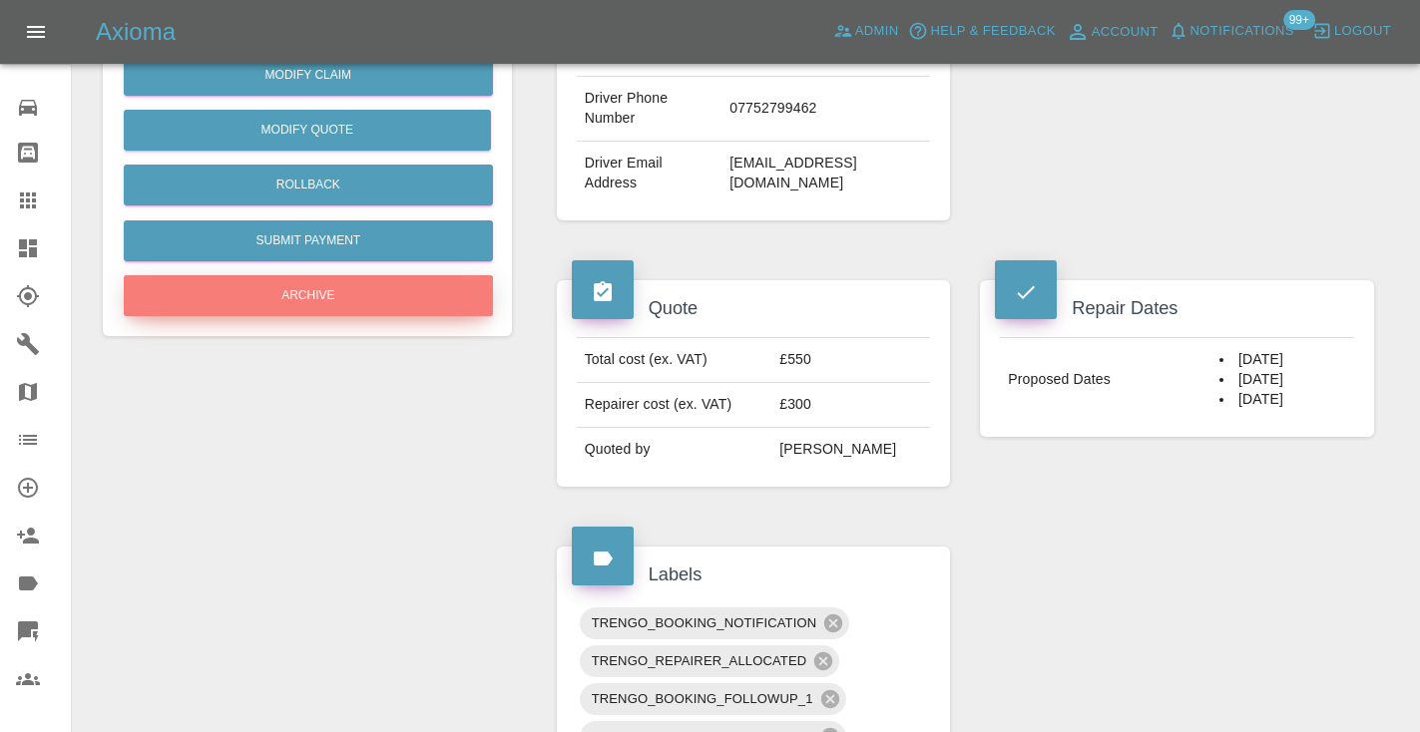
click at [319, 288] on button "Archive" at bounding box center [308, 295] width 369 height 41
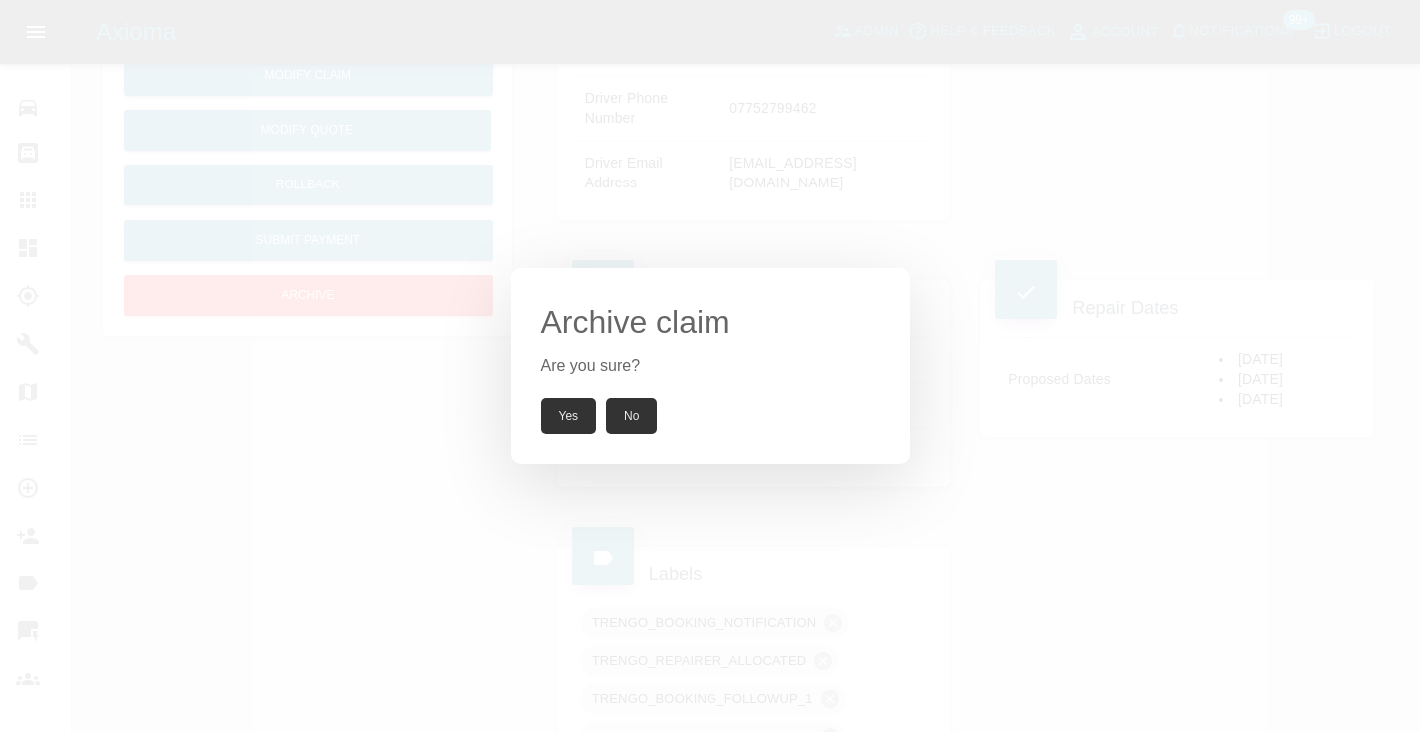
click at [562, 439] on div "Archive claim Are you sure? Yes No" at bounding box center [710, 366] width 399 height 196
click at [562, 394] on div "Archive claim Are you sure? Yes No" at bounding box center [710, 366] width 399 height 196
click at [566, 409] on button "Yes" at bounding box center [569, 416] width 56 height 36
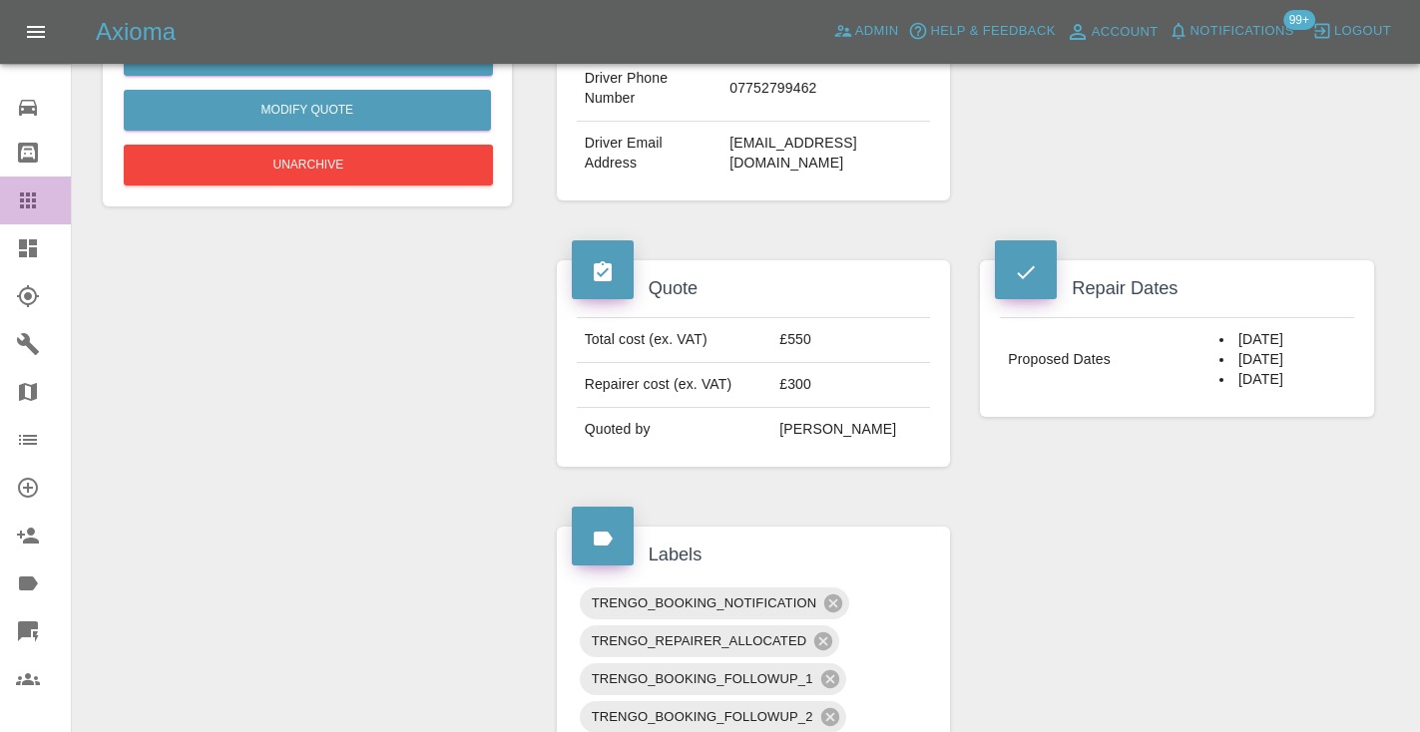
click at [35, 199] on icon at bounding box center [28, 201] width 16 height 16
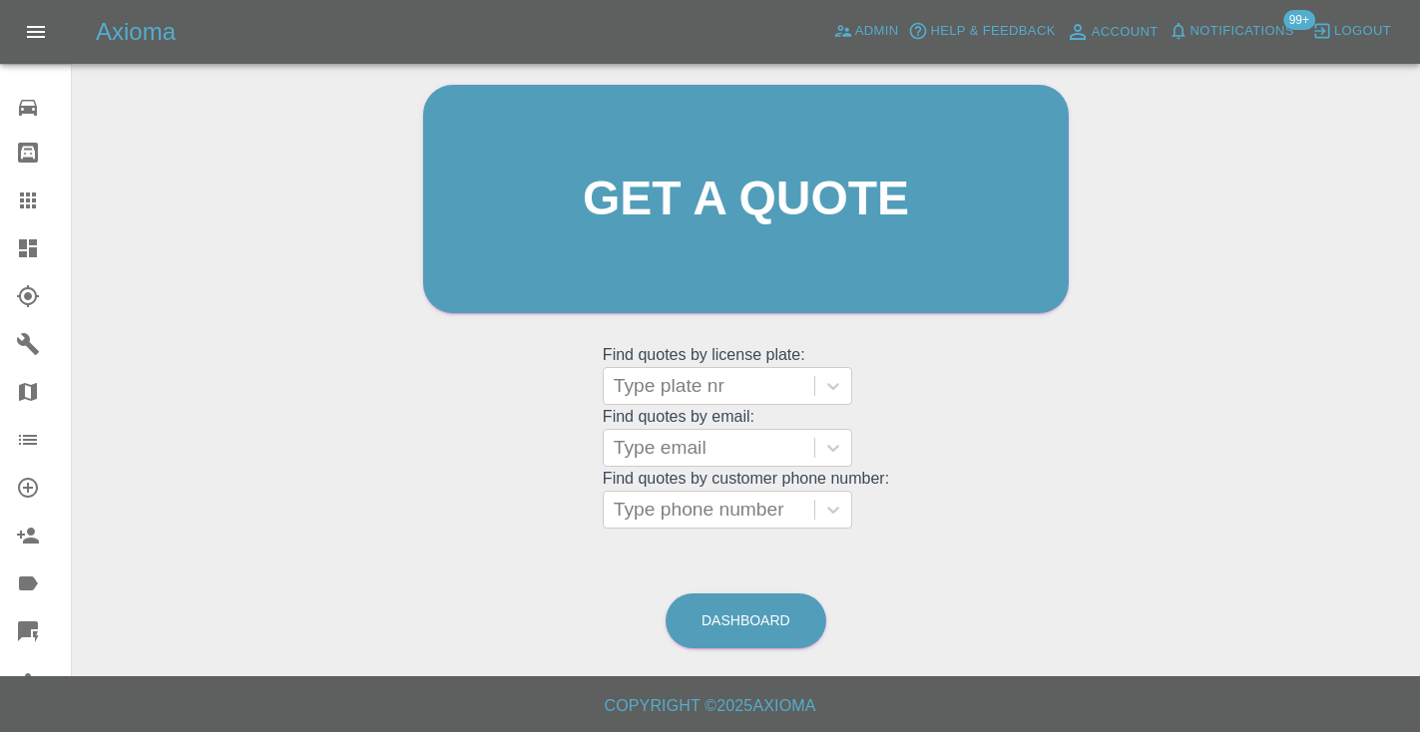
scroll to position [201, 0]
click at [715, 600] on link "Dashboard" at bounding box center [745, 622] width 161 height 55
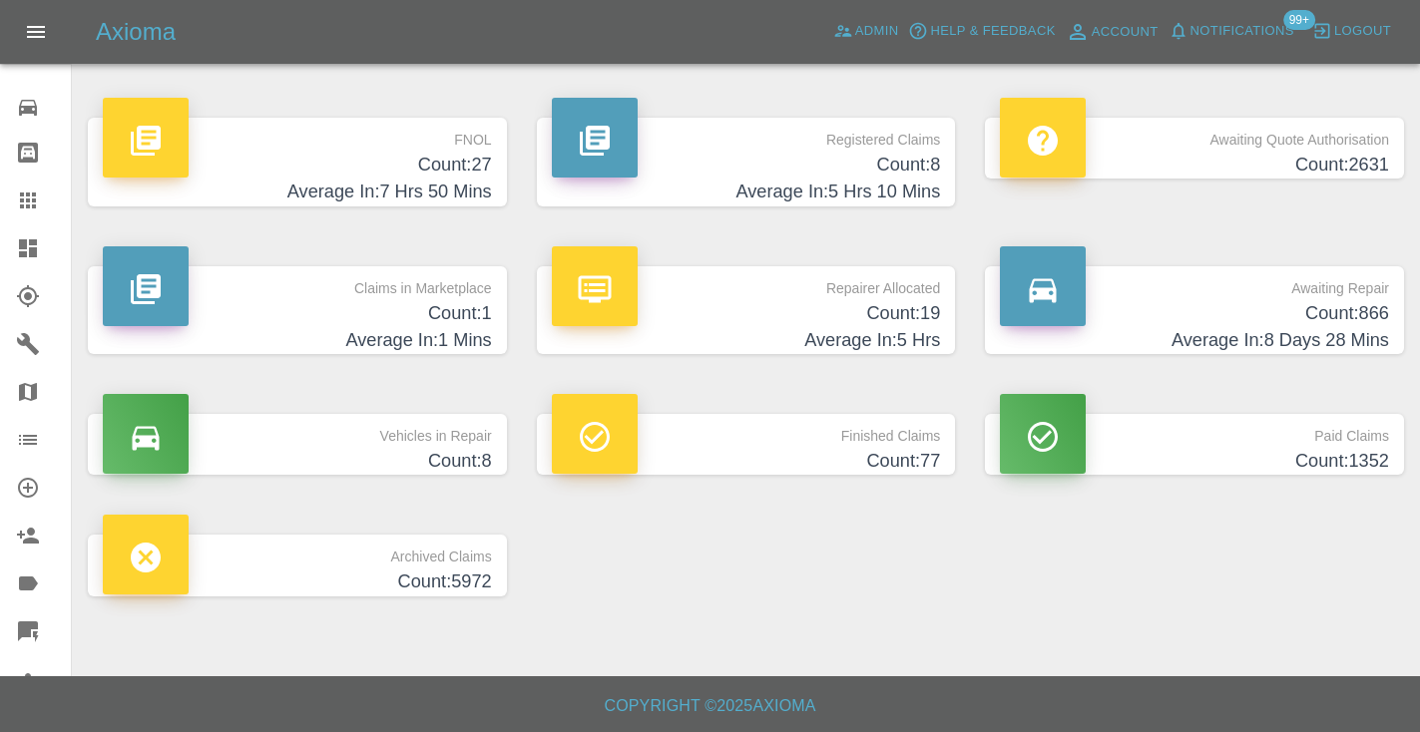
click at [1287, 335] on h4 "Average In: 8 Days 28 Mins" at bounding box center [1194, 340] width 389 height 27
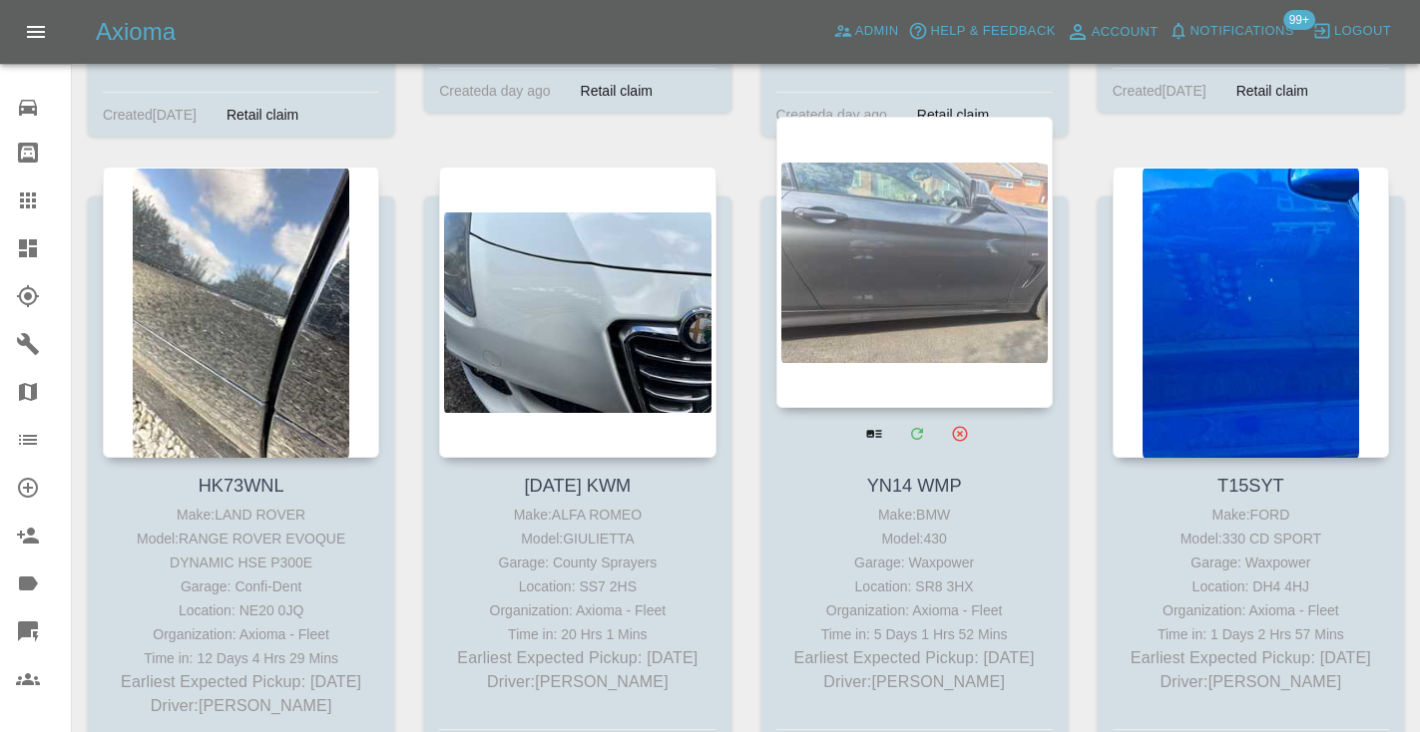
scroll to position [11486, 0]
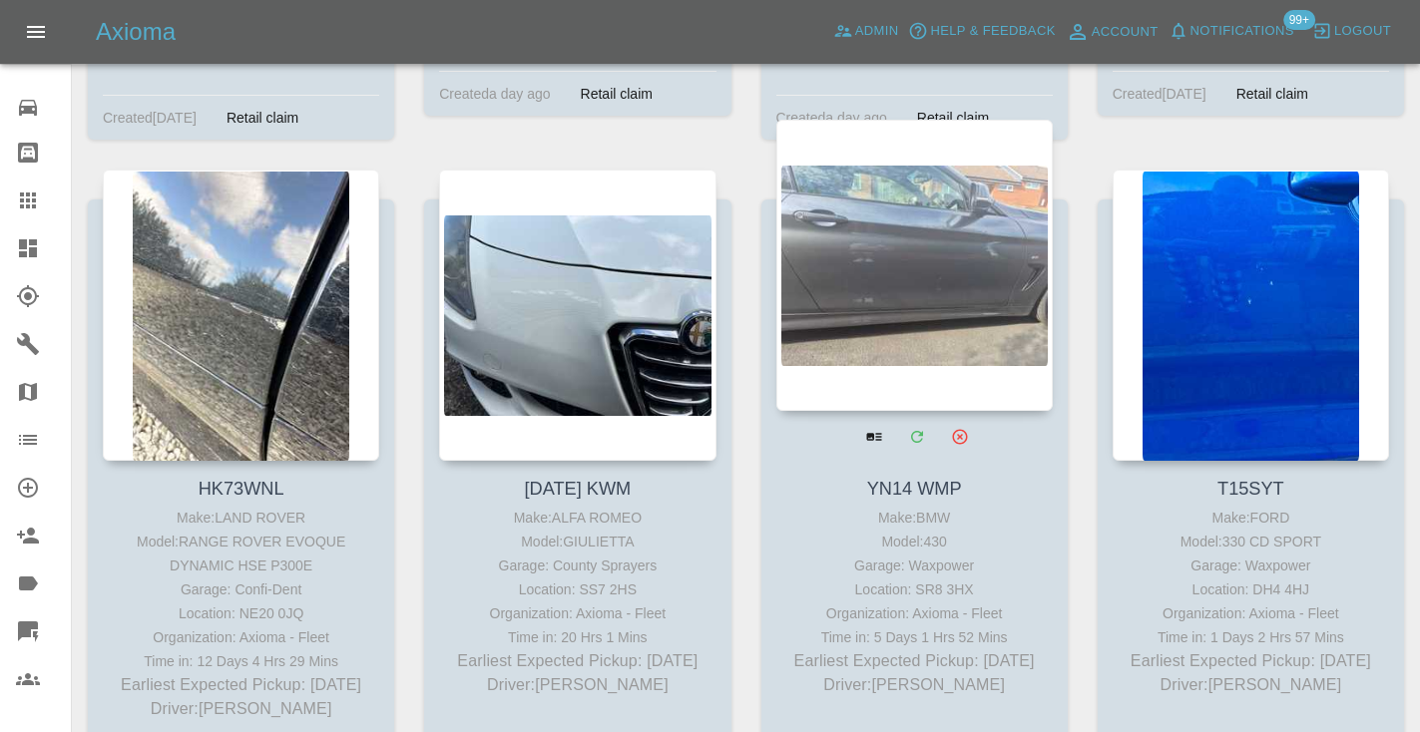
click at [875, 213] on div at bounding box center [914, 265] width 276 height 291
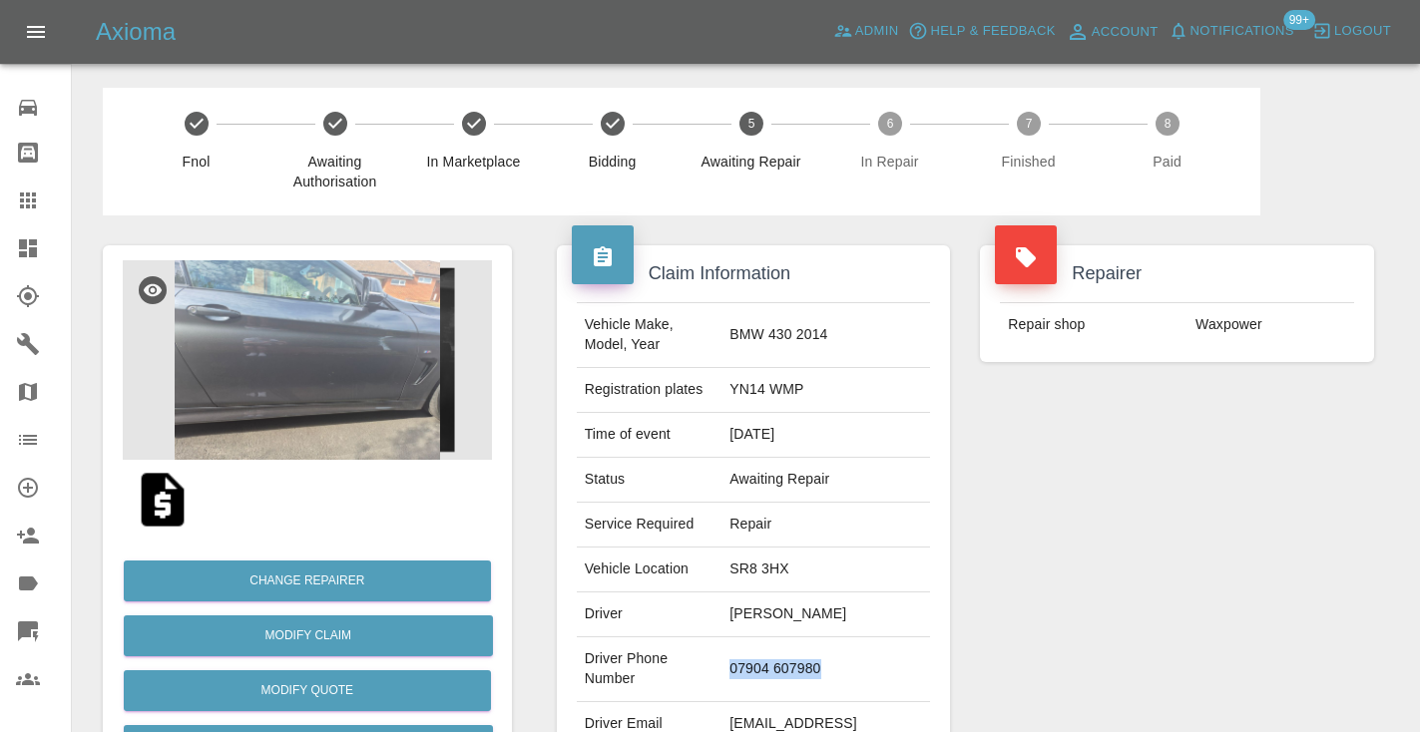
drag, startPoint x: 890, startPoint y: 645, endPoint x: 780, endPoint y: 639, distance: 109.9
click at [780, 639] on td "07904 607980" at bounding box center [825, 669] width 209 height 65
copy td "07904 607980"
click at [1147, 534] on div "Repairer Repair shop Waxpower" at bounding box center [1177, 513] width 424 height 596
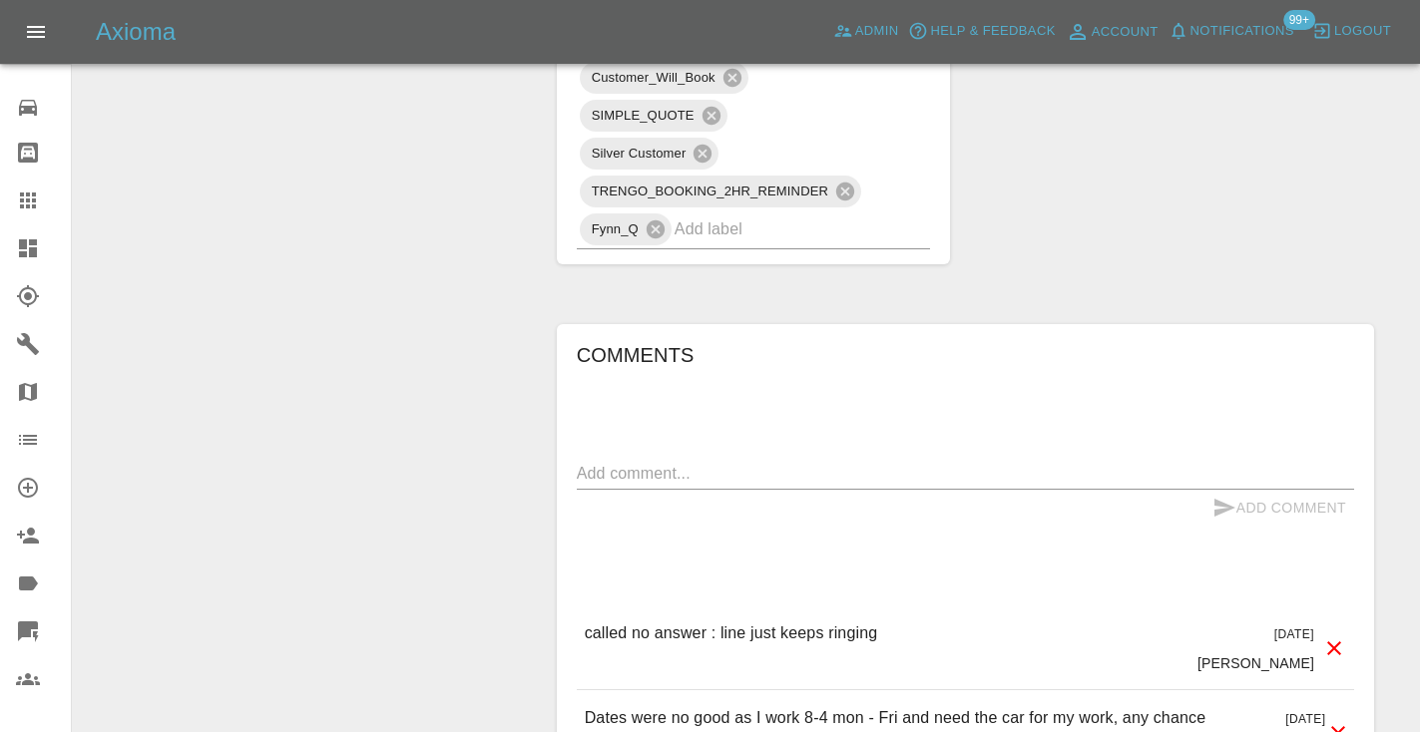
scroll to position [1434, 0]
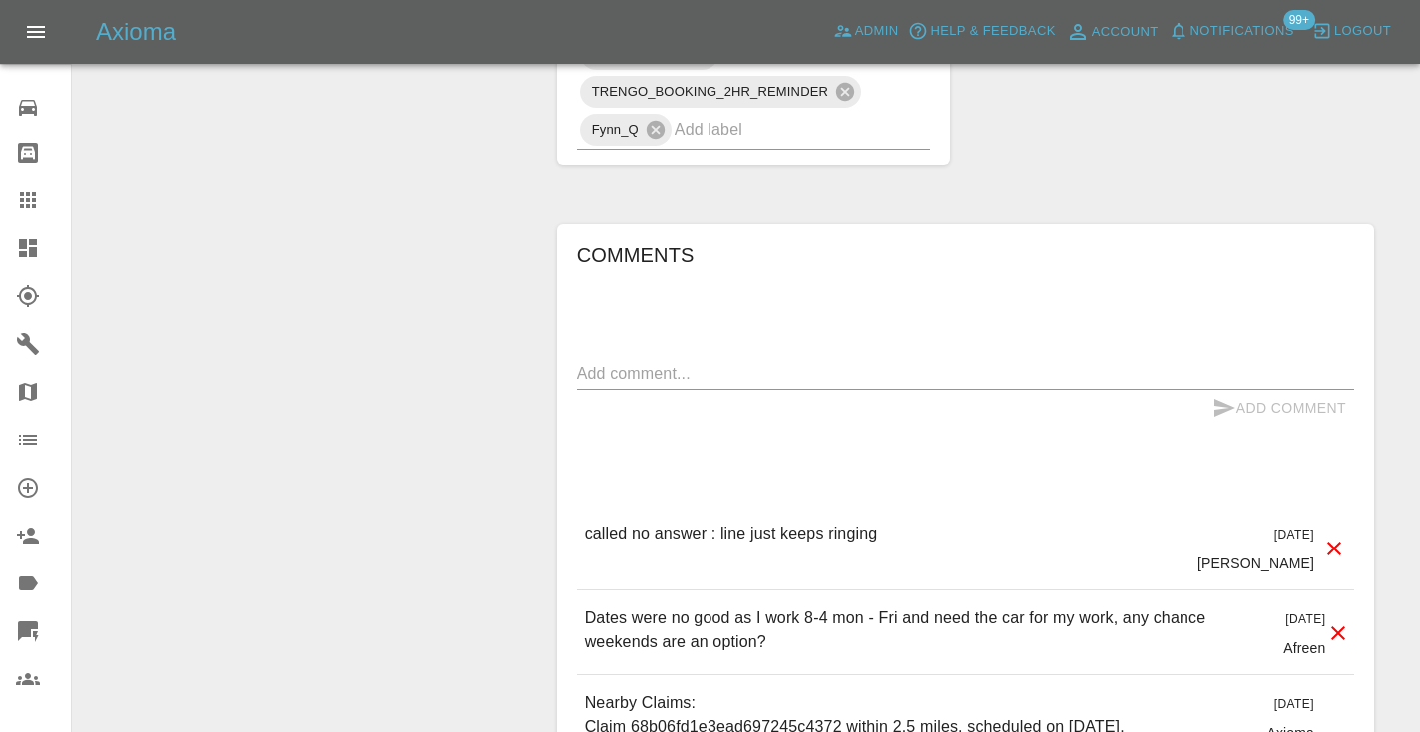
click at [665, 362] on textarea at bounding box center [965, 373] width 777 height 23
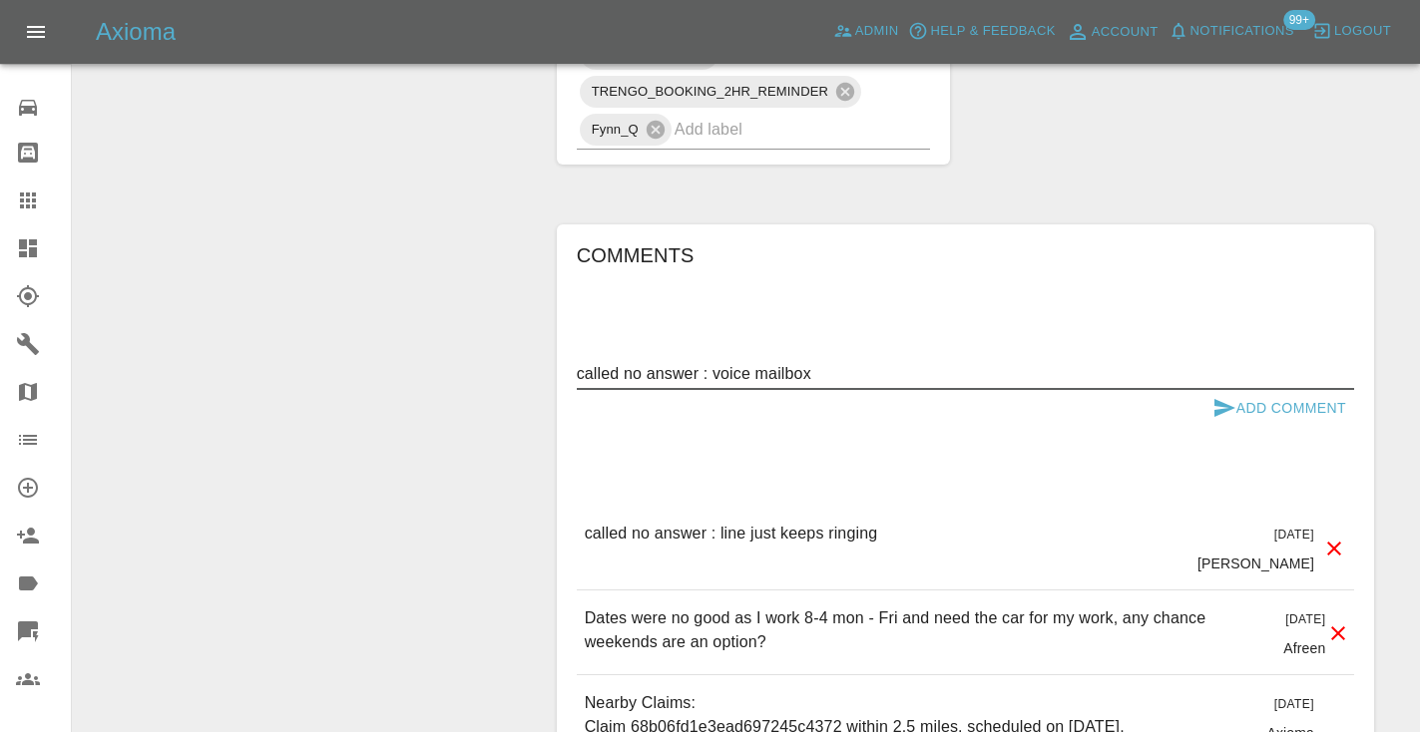
type textarea "called no answer : voice mailbox"
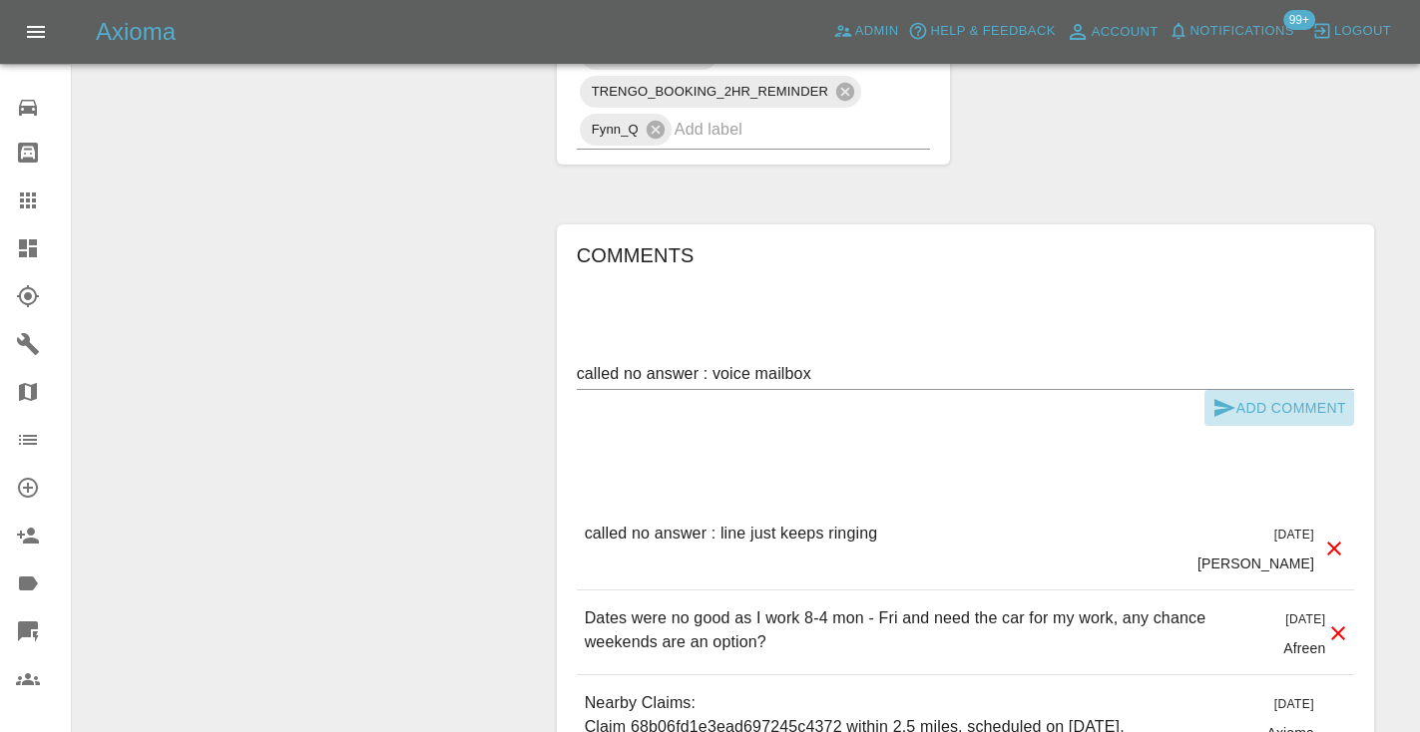
click at [1230, 399] on icon "submit" at bounding box center [1224, 408] width 21 height 18
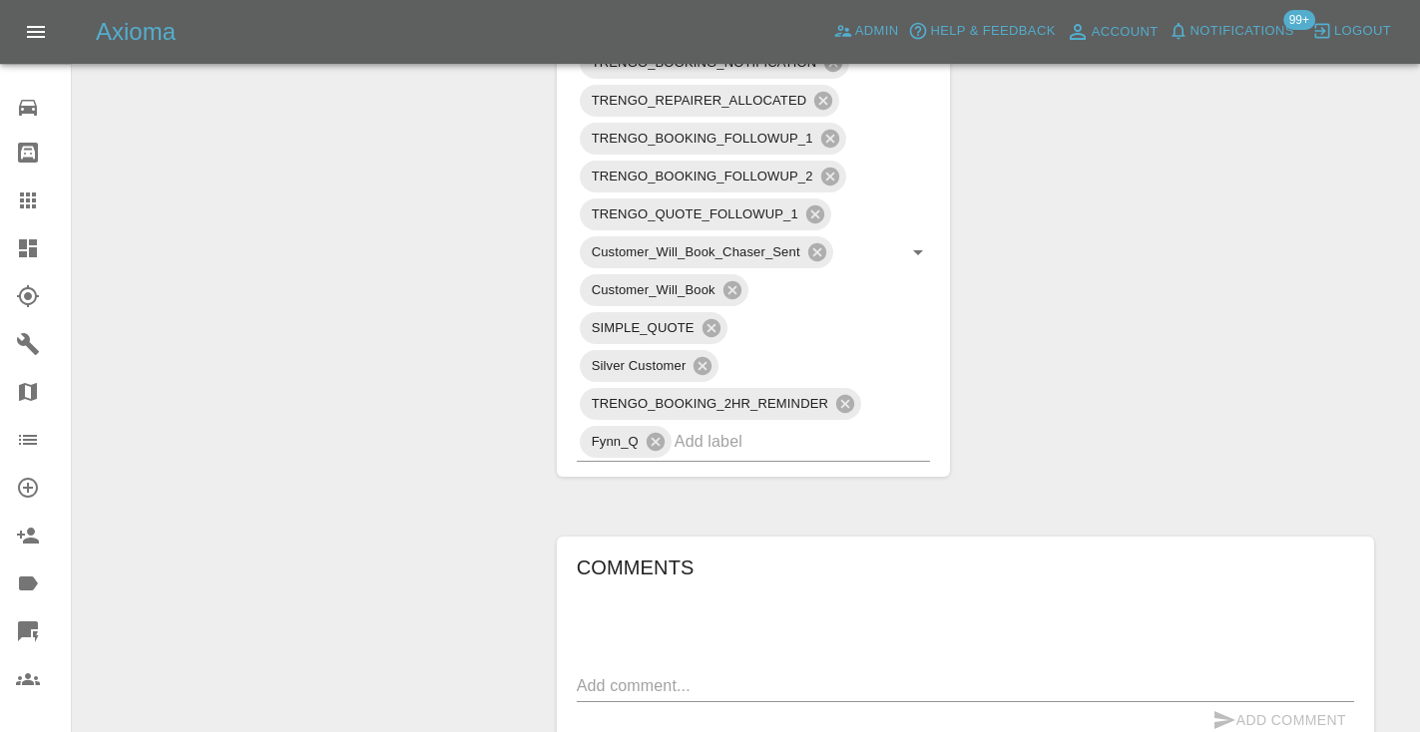
scroll to position [1109, 0]
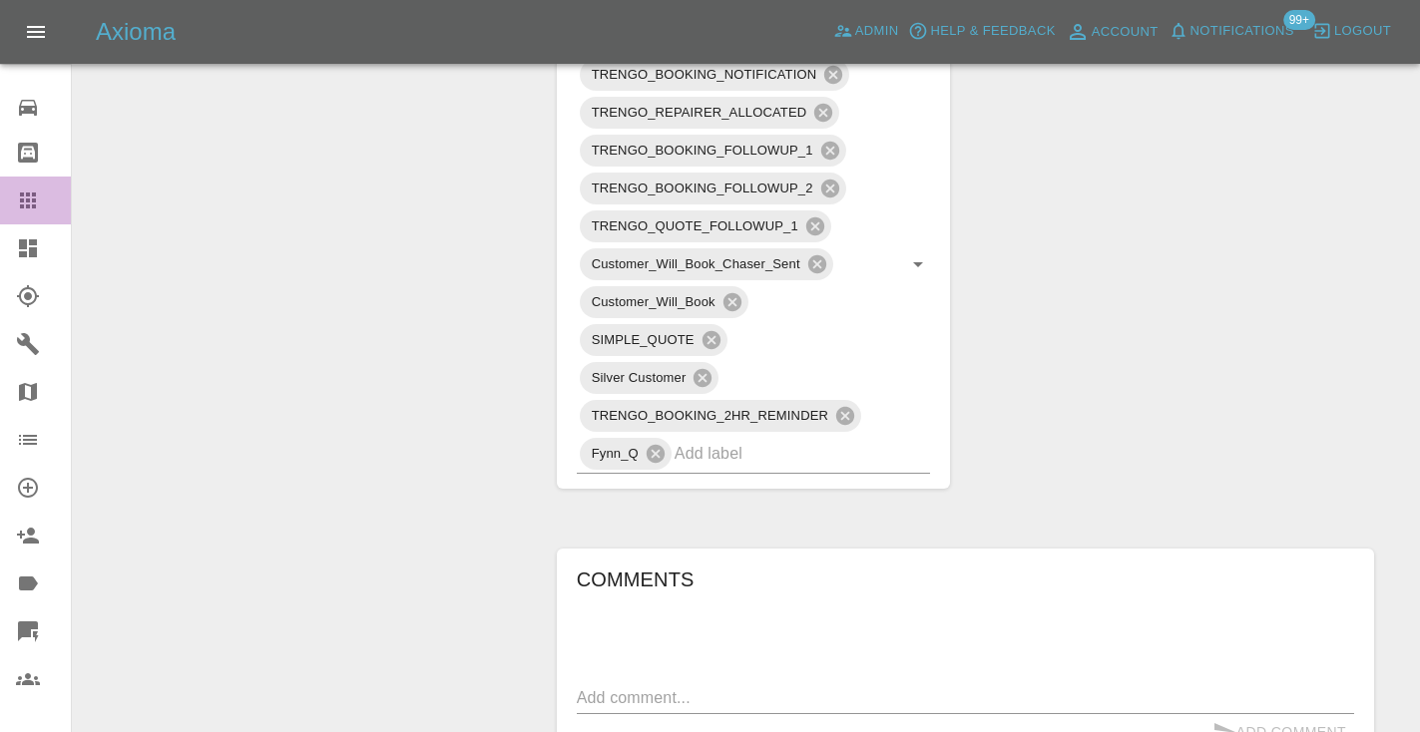
click at [23, 198] on icon at bounding box center [28, 201] width 24 height 24
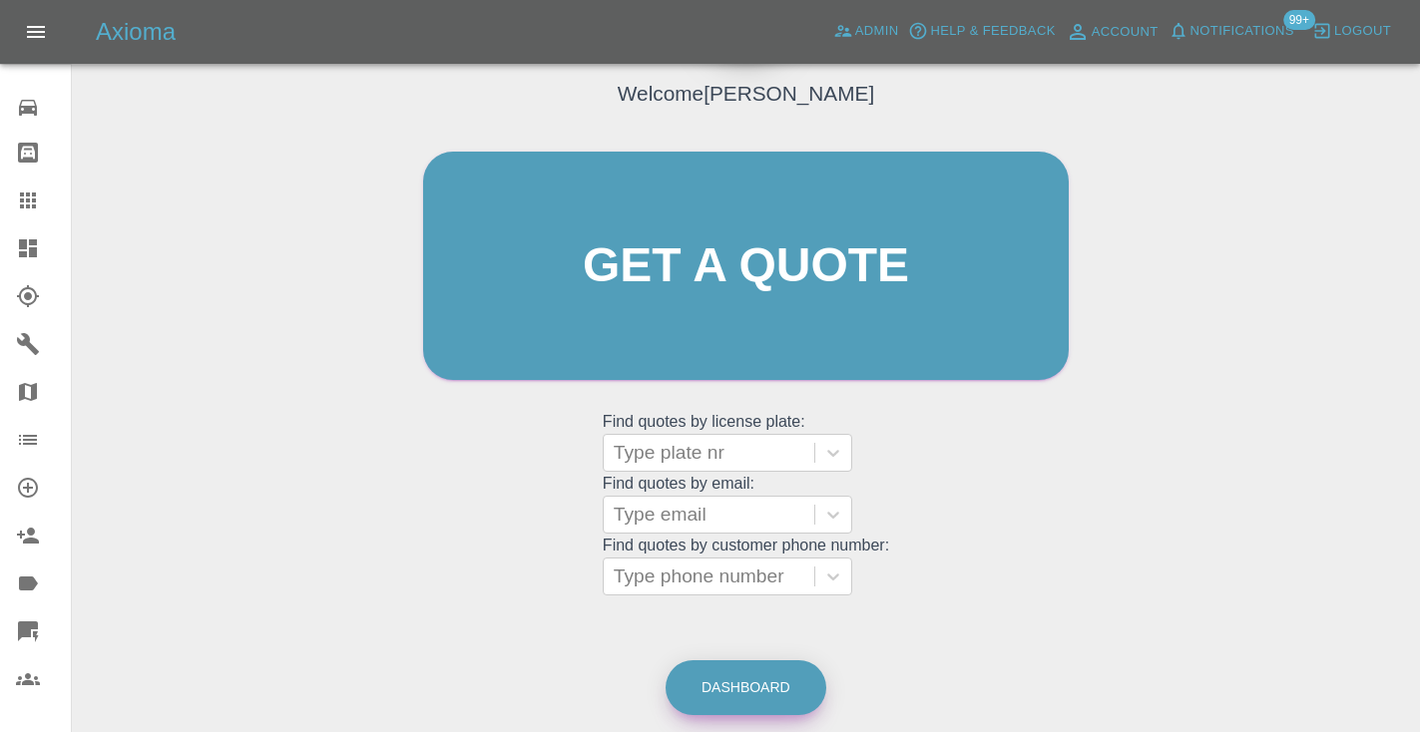
click at [772, 672] on link "Dashboard" at bounding box center [745, 687] width 161 height 55
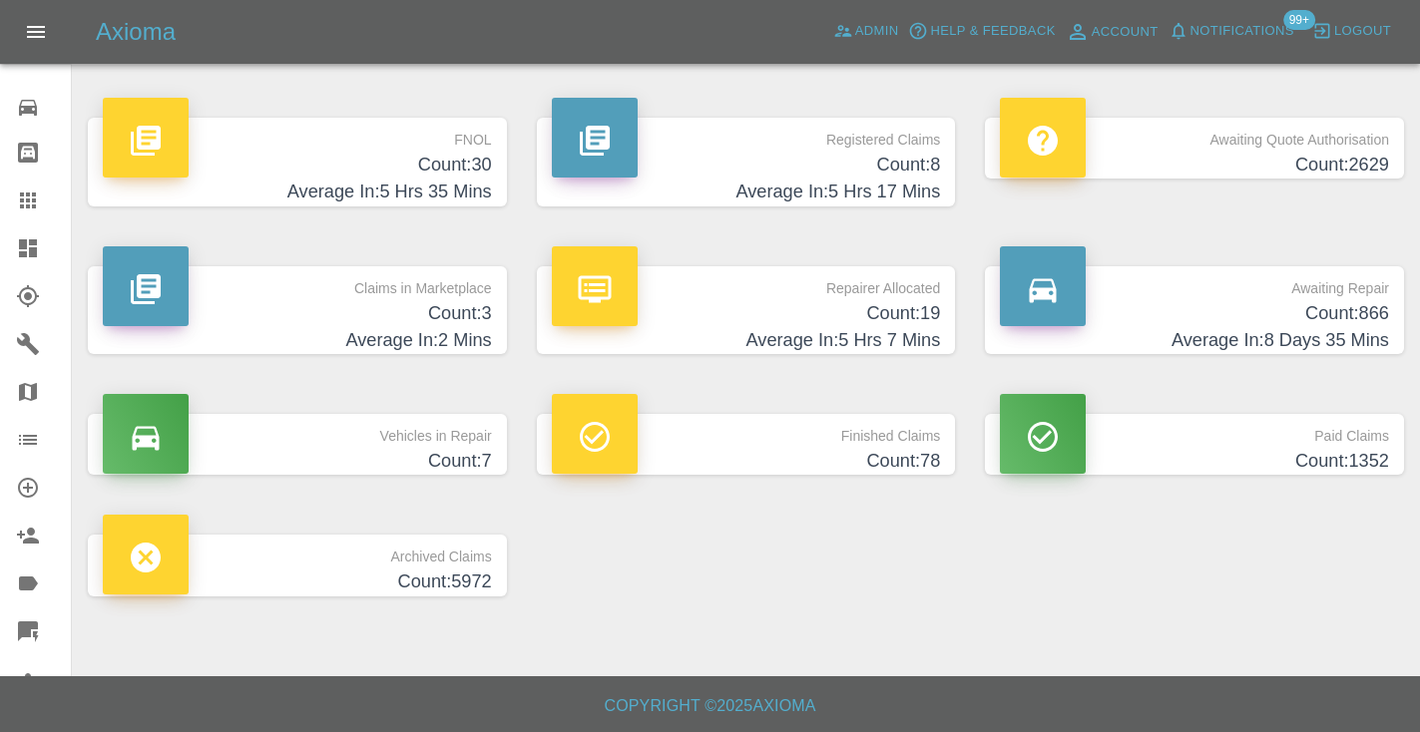
click at [1355, 285] on p "Awaiting Repair" at bounding box center [1194, 283] width 389 height 34
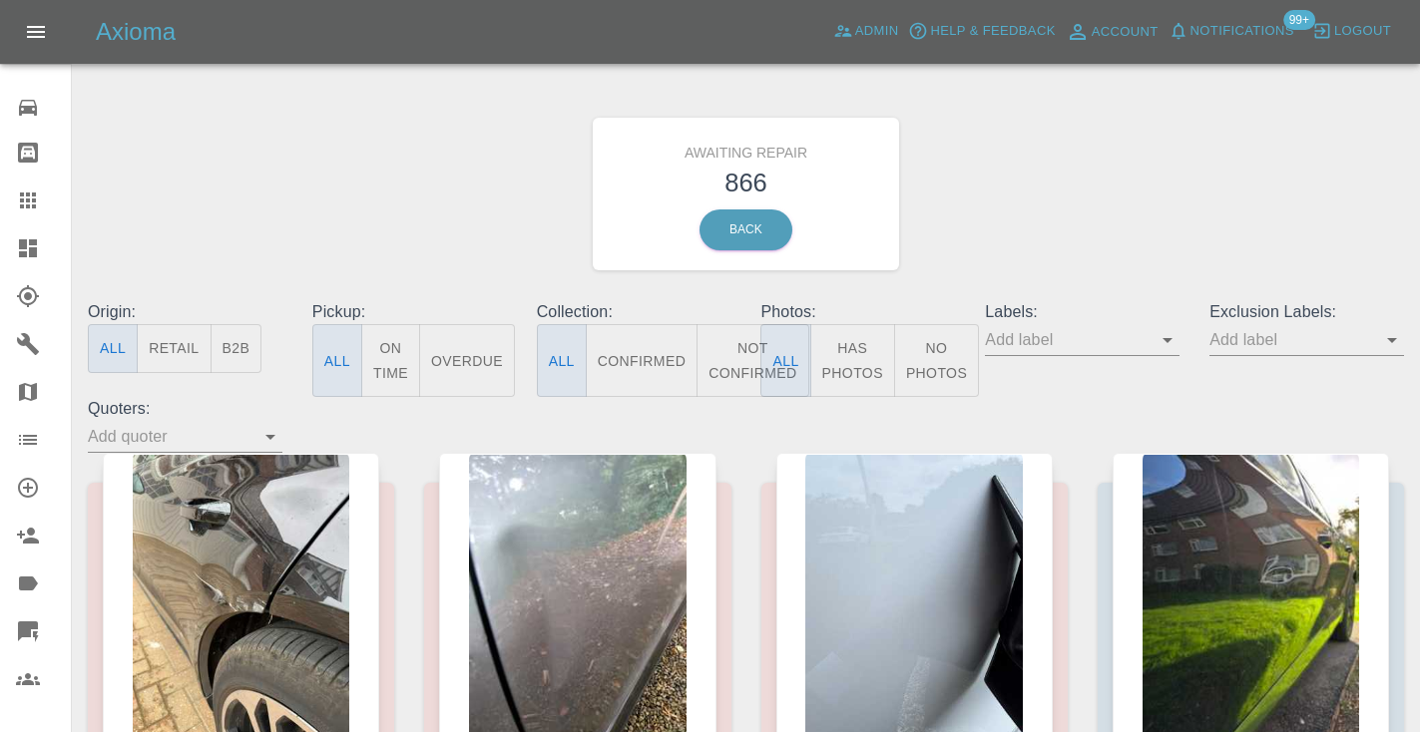
click at [730, 351] on button "Not Confirmed" at bounding box center [752, 360] width 112 height 73
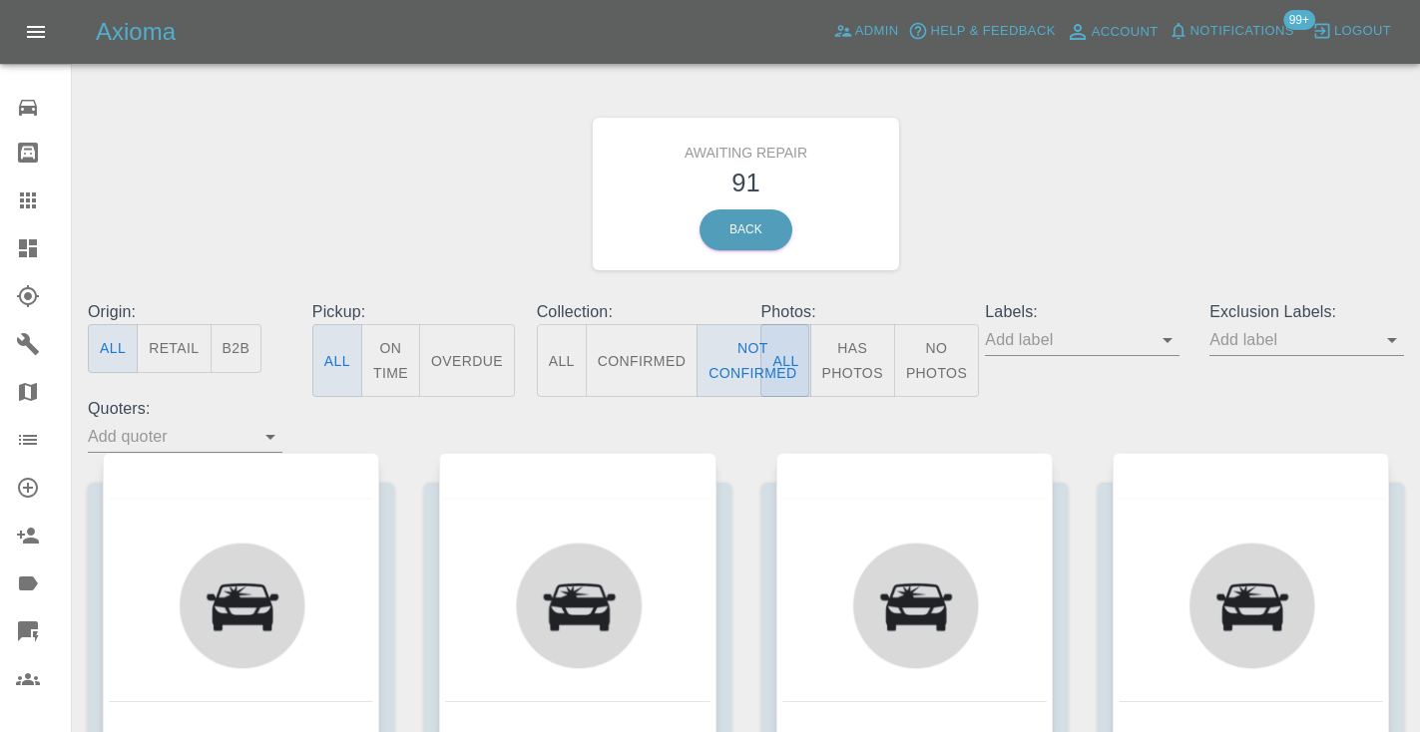
click at [1220, 160] on div "Awaiting Repair 91 Back" at bounding box center [746, 194] width 1346 height 212
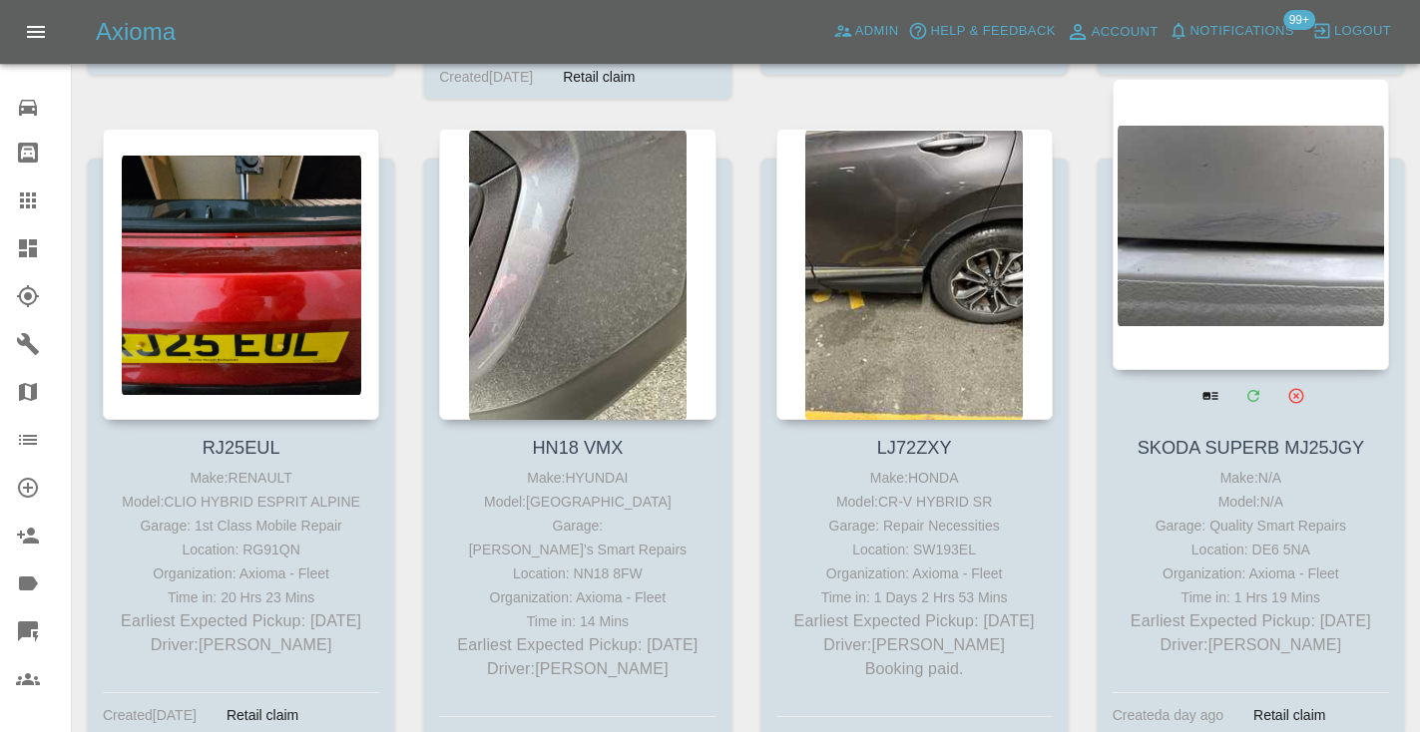
scroll to position [6881, 0]
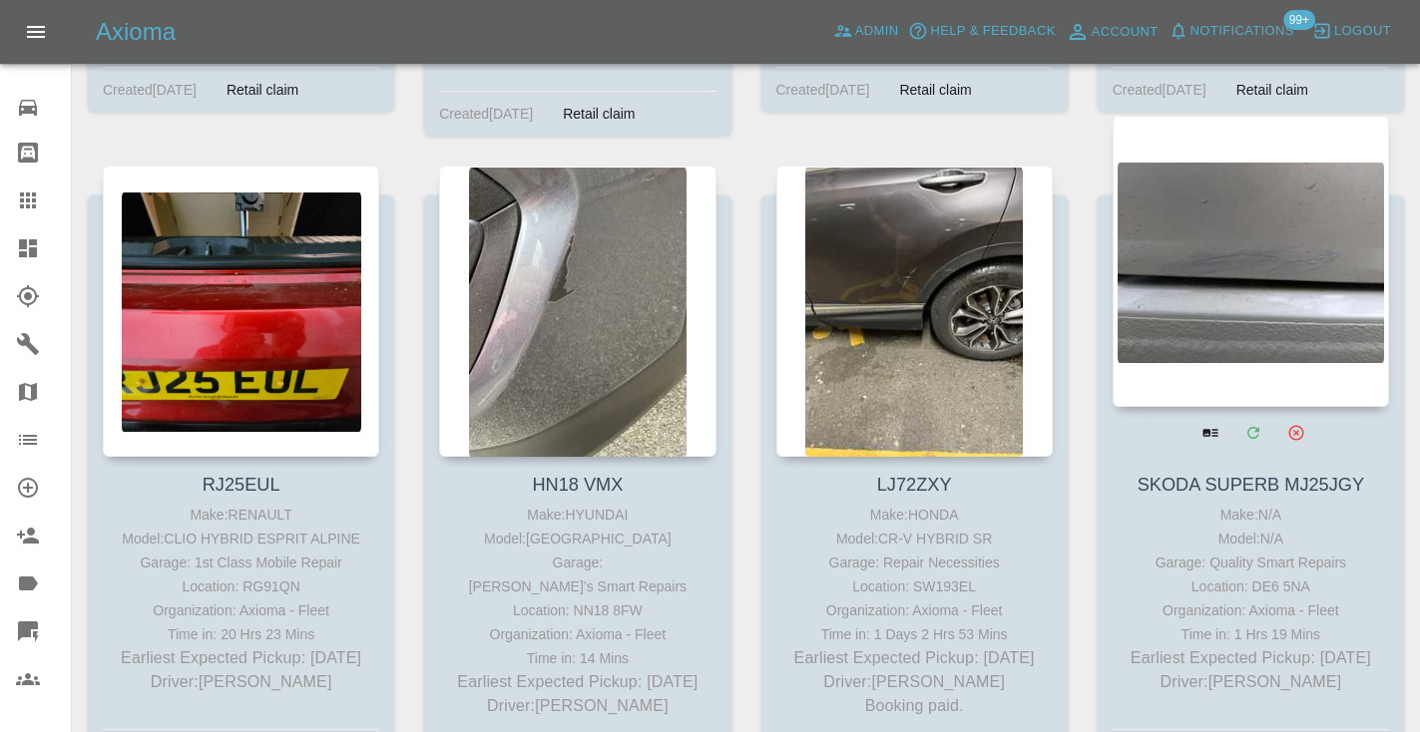
click at [1285, 245] on div at bounding box center [1250, 261] width 276 height 291
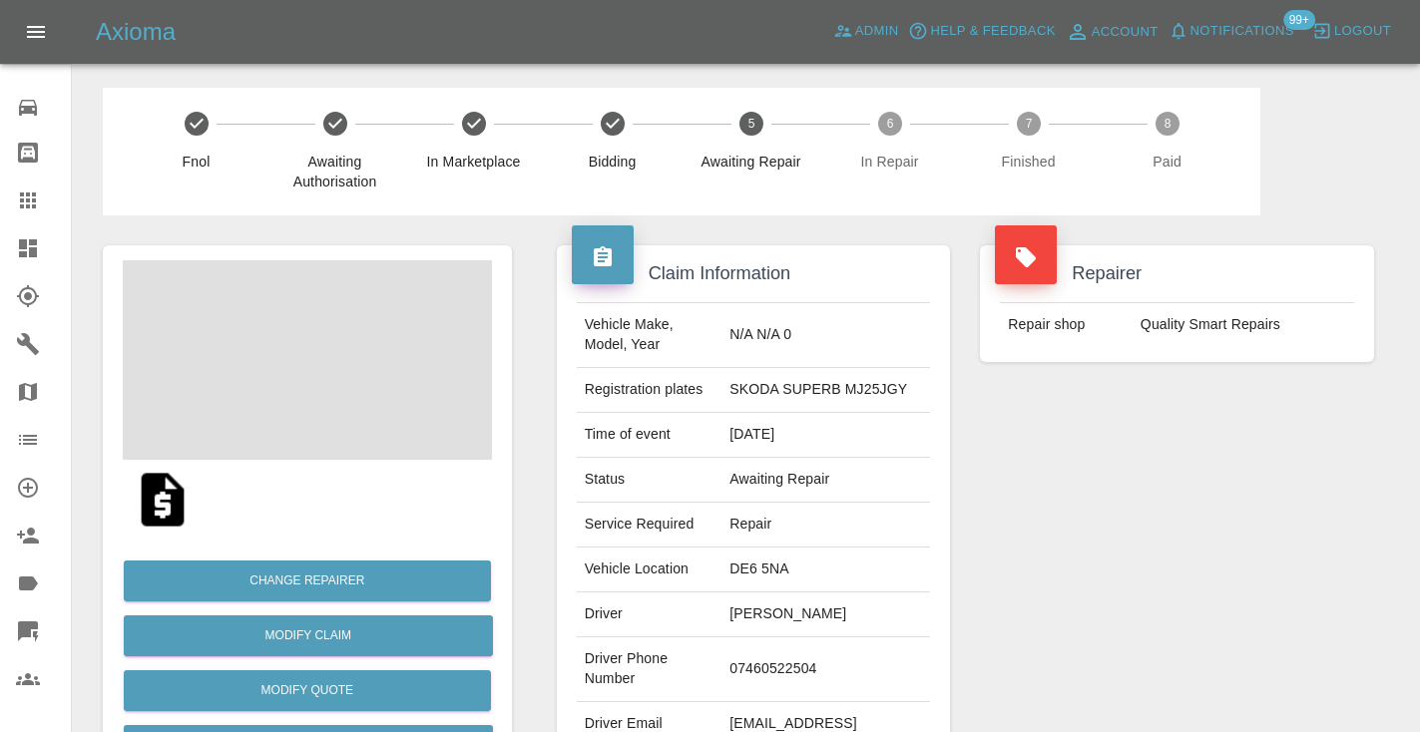
click at [800, 680] on td "07460522504" at bounding box center [825, 669] width 209 height 65
copy td "07460522504"
click at [1150, 542] on div "Repairer Repair shop Quality Smart Repairs" at bounding box center [1177, 513] width 424 height 596
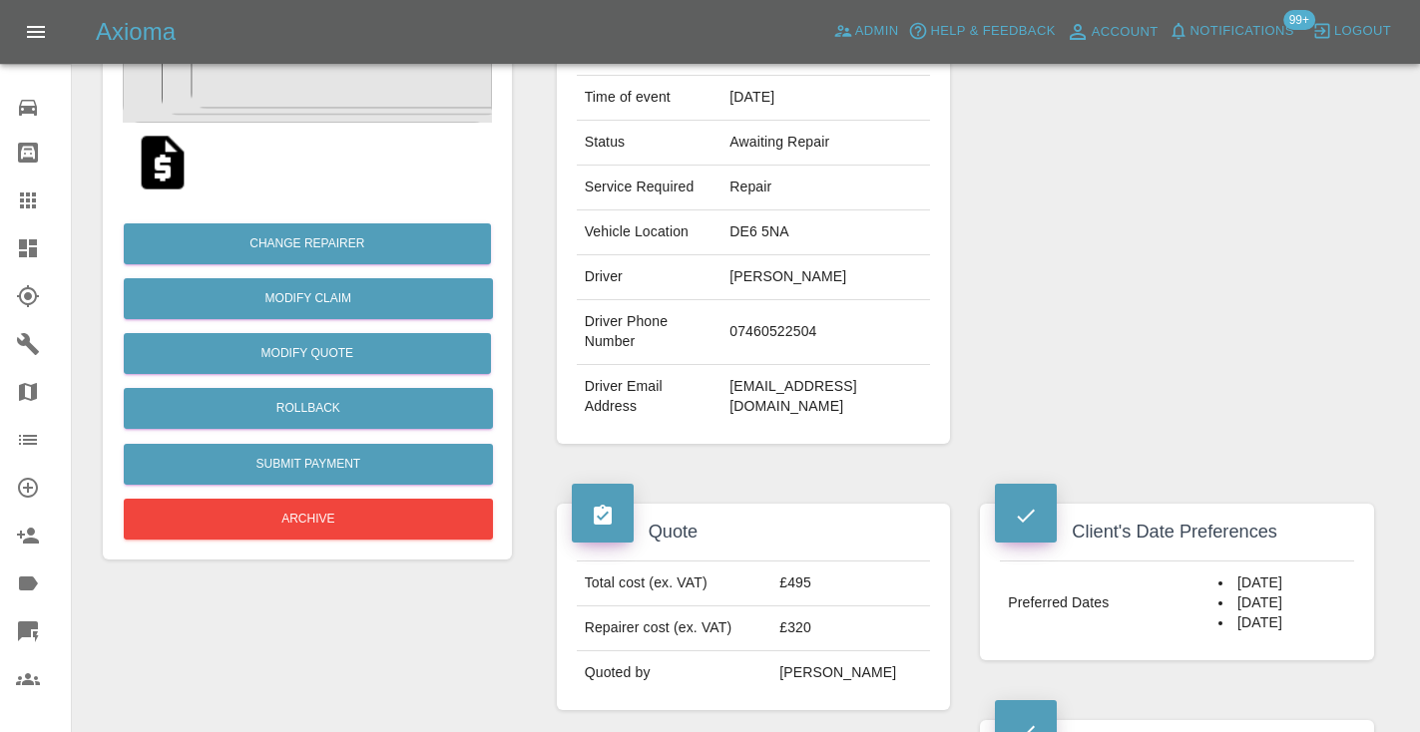
scroll to position [336, 0]
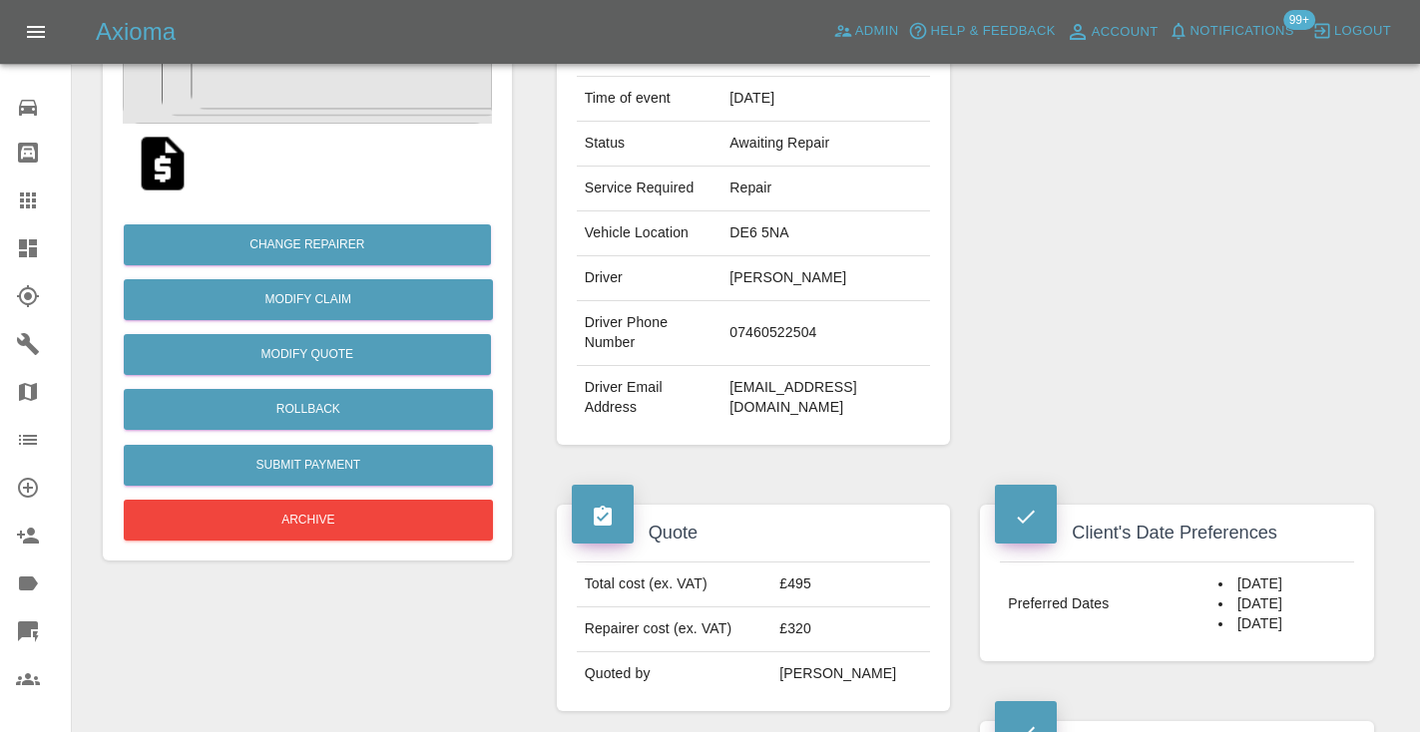
click at [801, 346] on td "07460522504" at bounding box center [825, 333] width 209 height 65
copy td "07460522504"
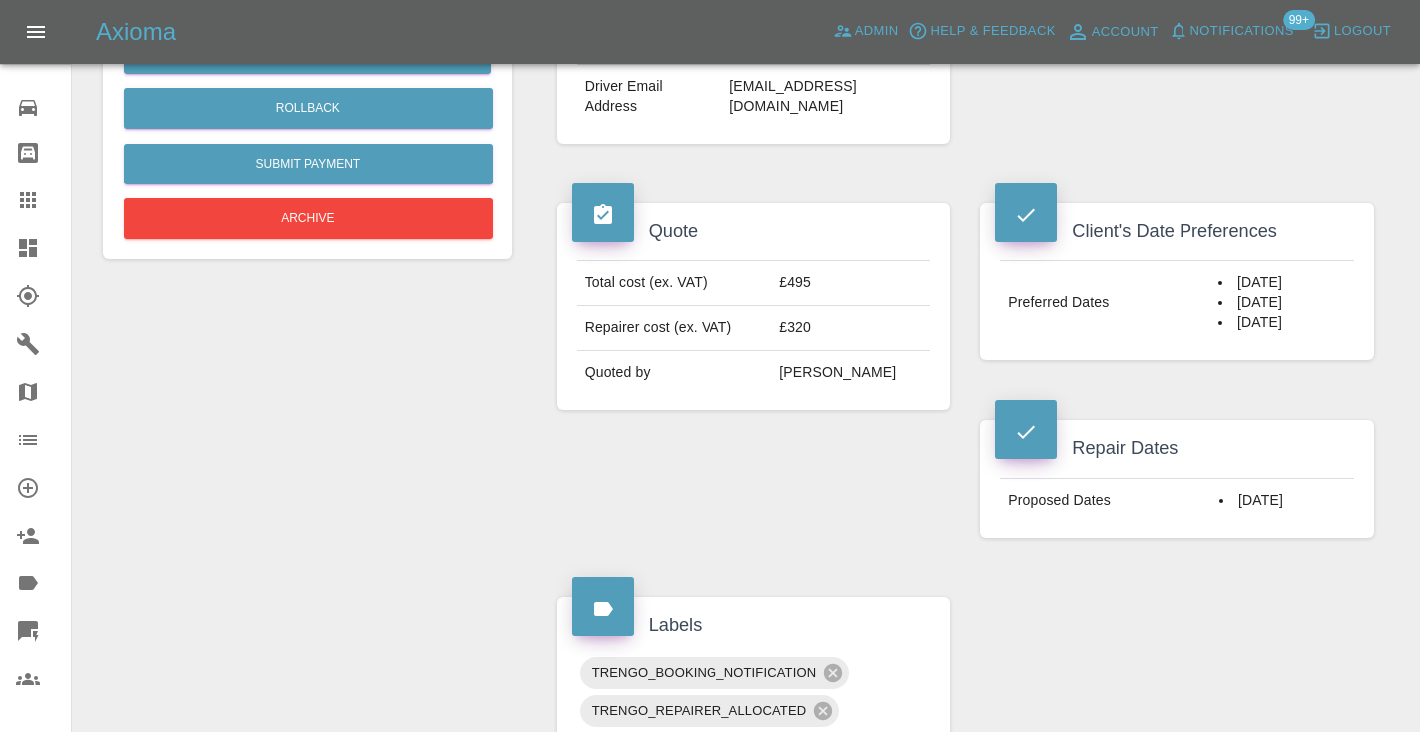
scroll to position [635, 0]
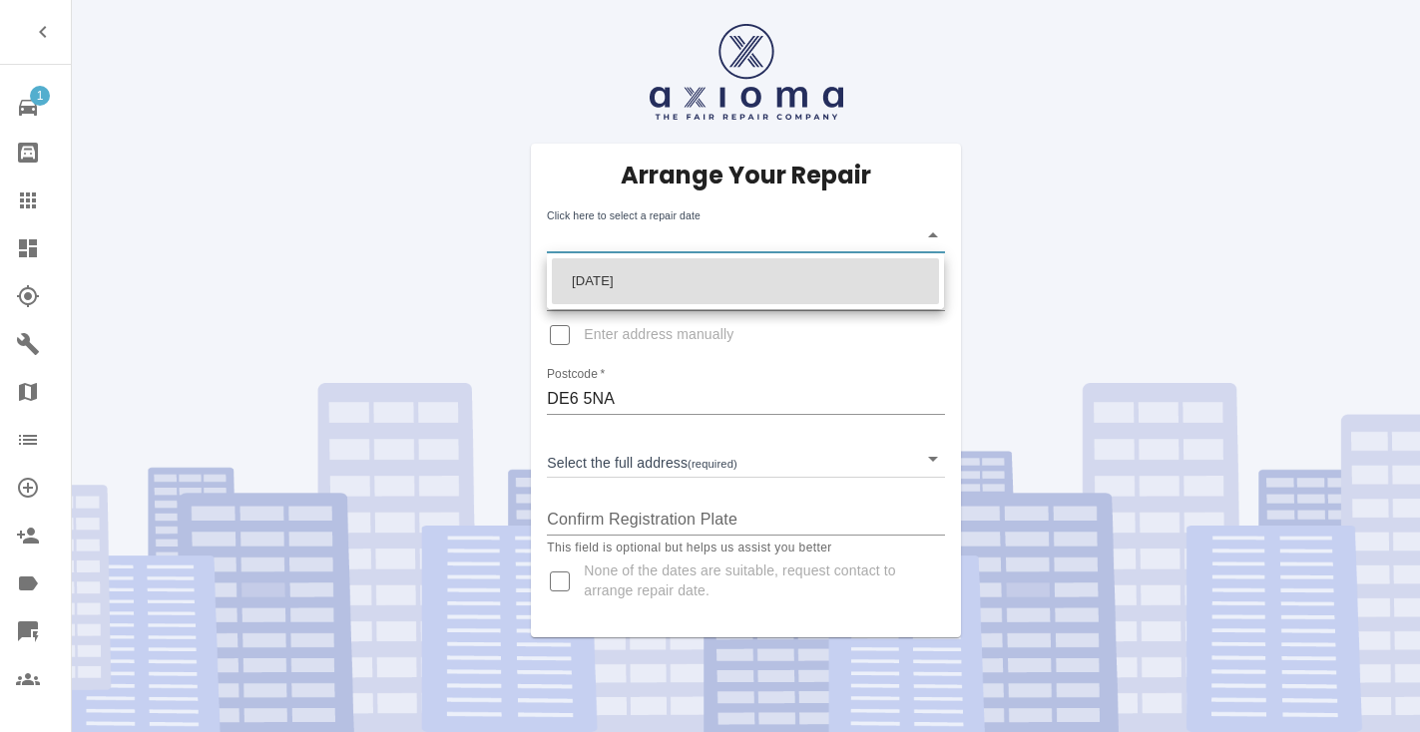
click at [606, 240] on body "1 Repair home Bodyshop home Claims Dashboard Explorer Garages Map Organization …" at bounding box center [710, 366] width 1420 height 732
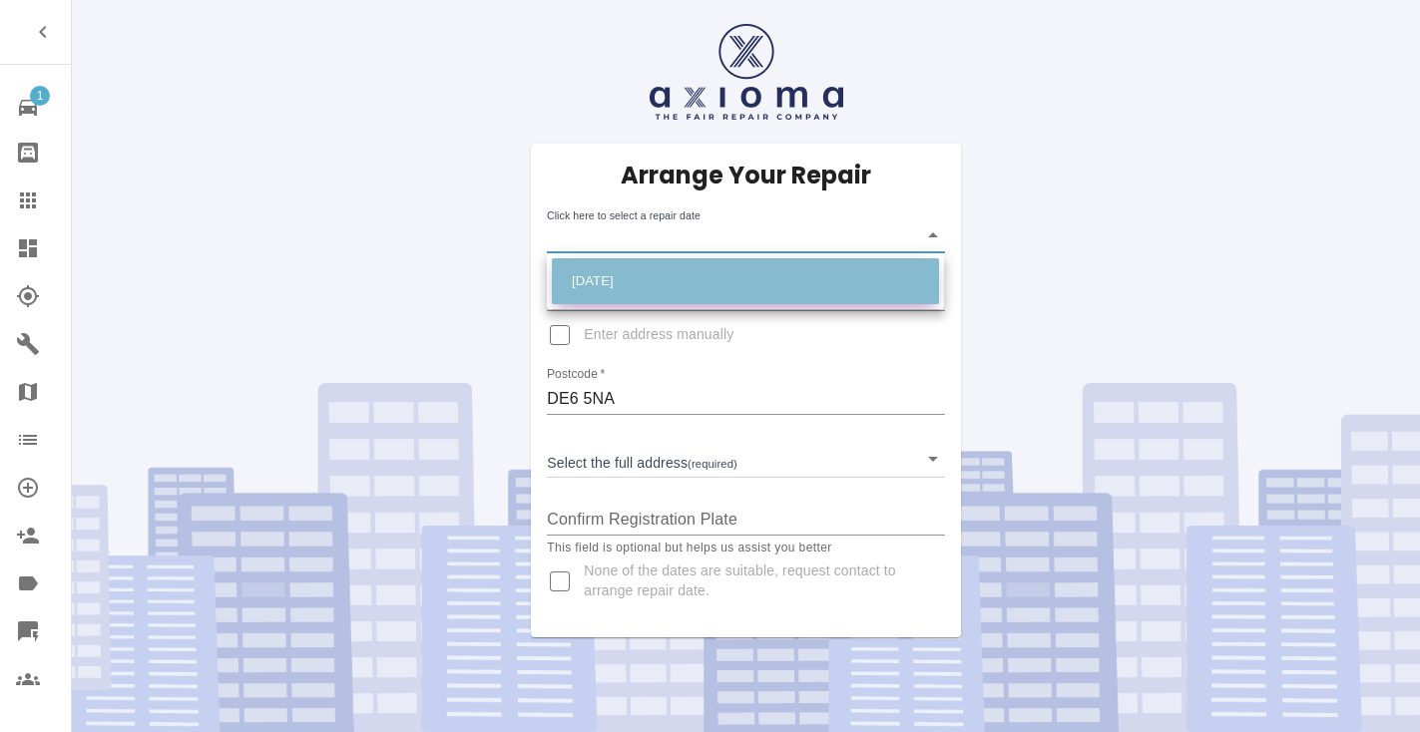
click at [617, 269] on li "[DATE]" at bounding box center [745, 281] width 387 height 46
type input "[DATE]T00:00:00.000Z"
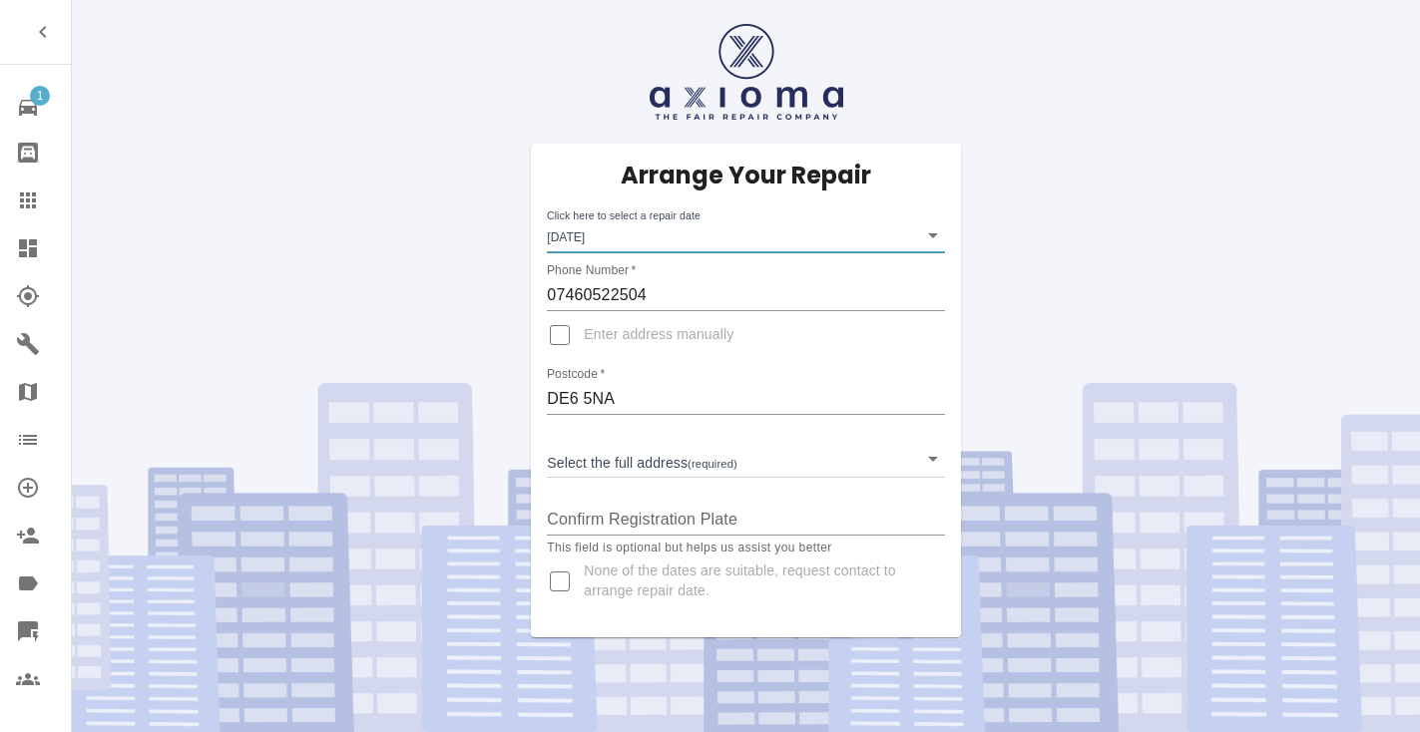
click at [600, 462] on body "1 Repair home Bodyshop home Claims Dashboard Explorer Garages Map Organization …" at bounding box center [710, 366] width 1420 height 732
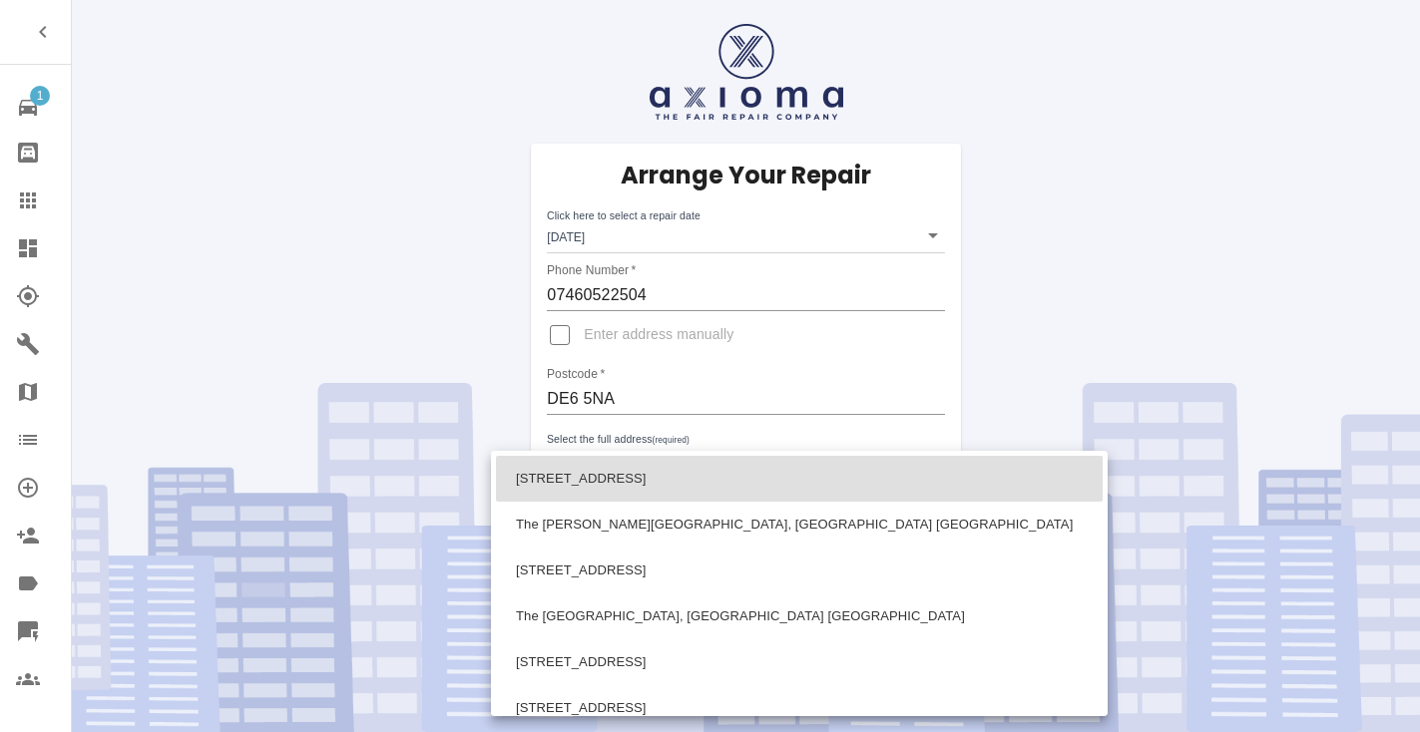
click at [736, 354] on div at bounding box center [710, 366] width 1420 height 732
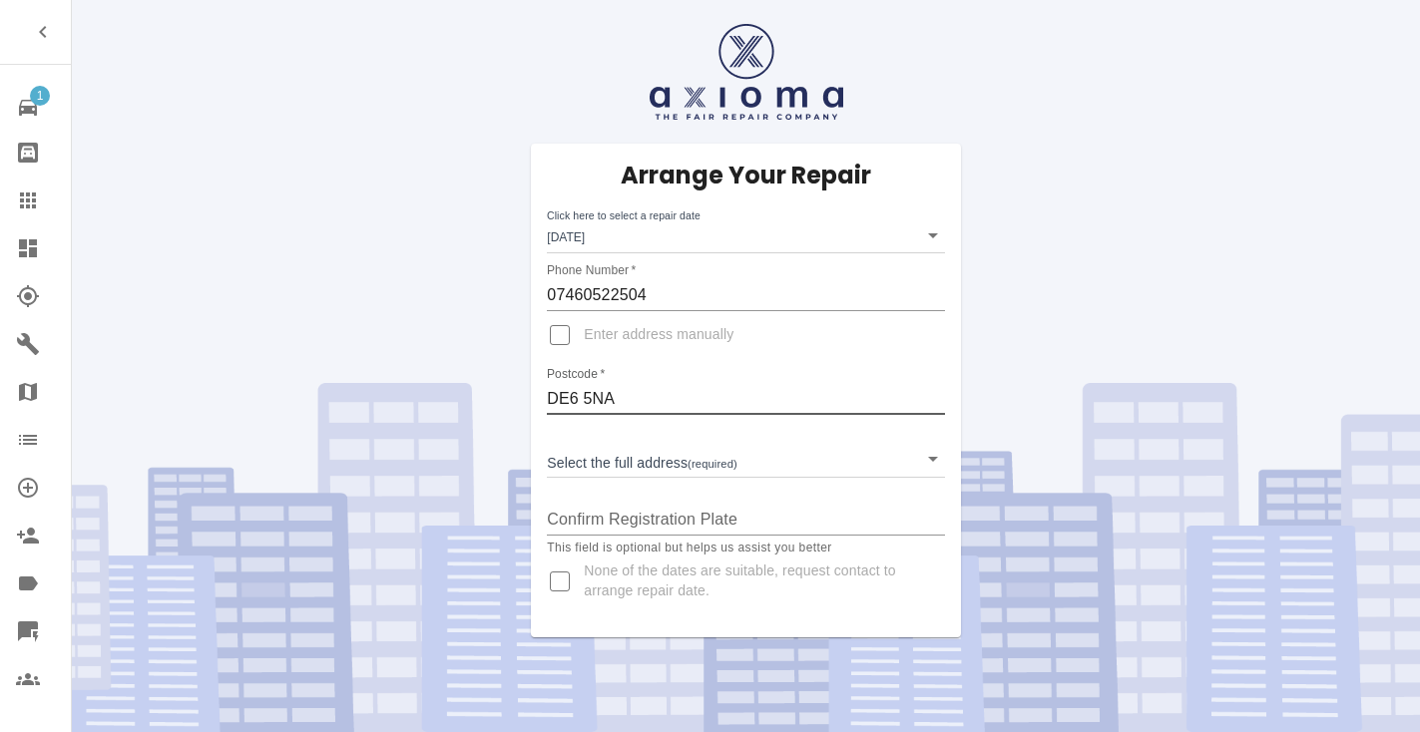
click at [586, 398] on input "DE6 5NA" at bounding box center [745, 399] width 397 height 32
click at [713, 504] on input "Confirm Registration Plate" at bounding box center [745, 520] width 397 height 32
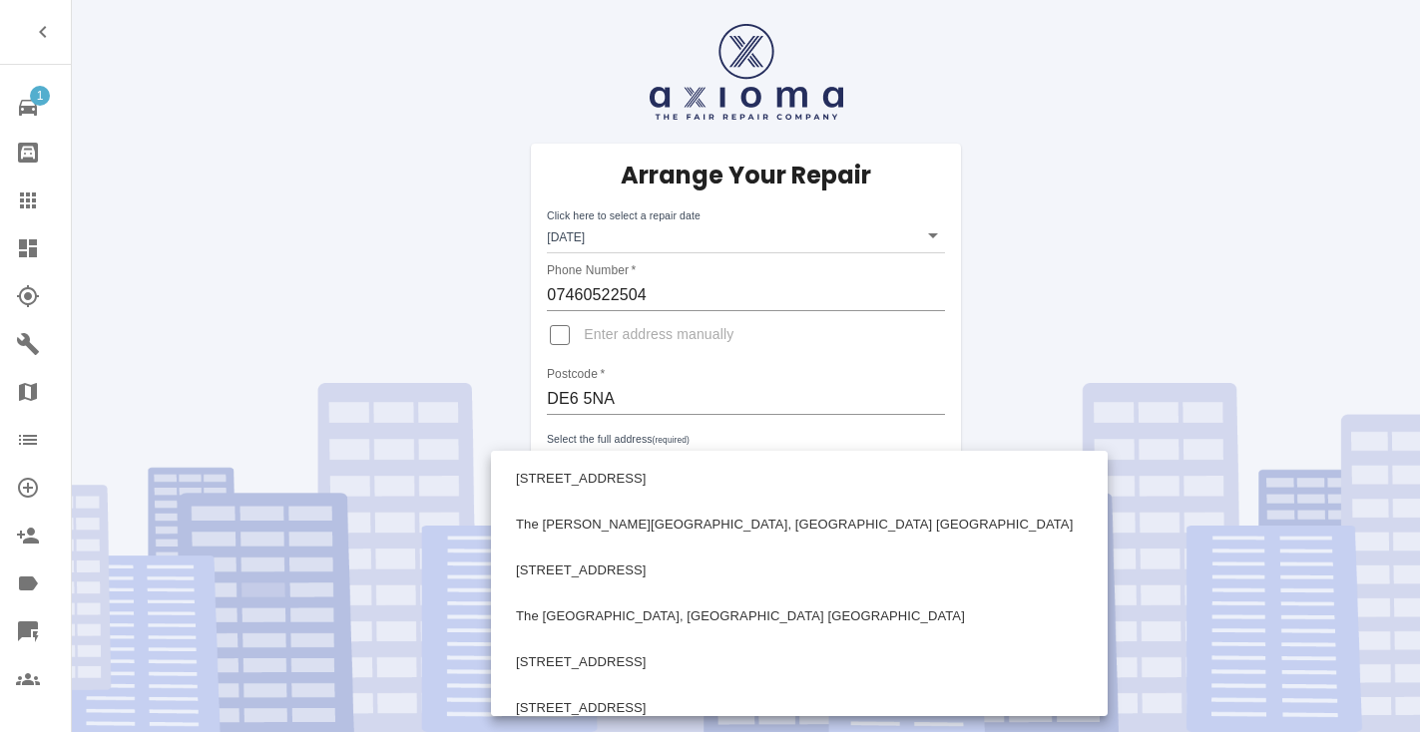
click at [660, 448] on body "1 Repair home Bodyshop home Claims Dashboard Explorer Garages Map Organization …" at bounding box center [710, 366] width 1420 height 732
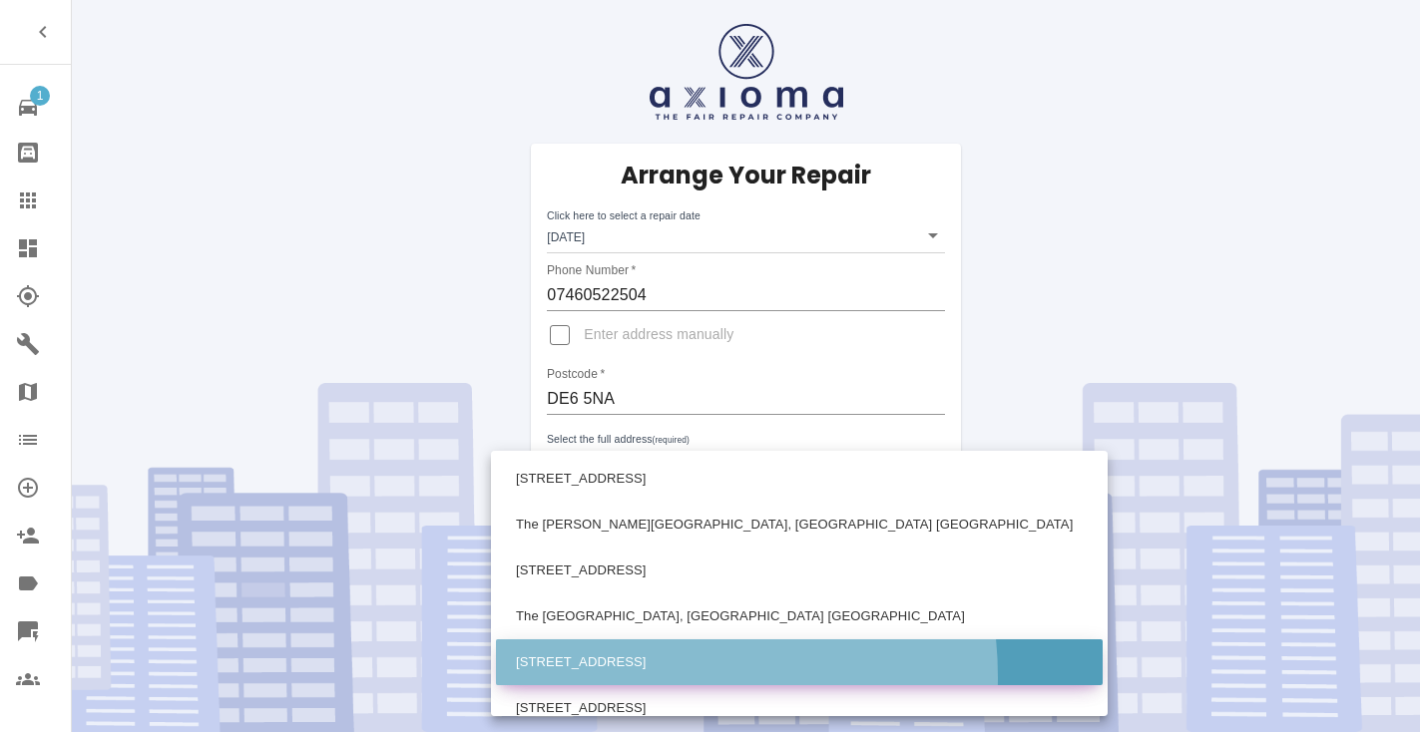
click at [613, 677] on li "[STREET_ADDRESS]" at bounding box center [799, 662] width 607 height 46
type input "[STREET_ADDRESS]"
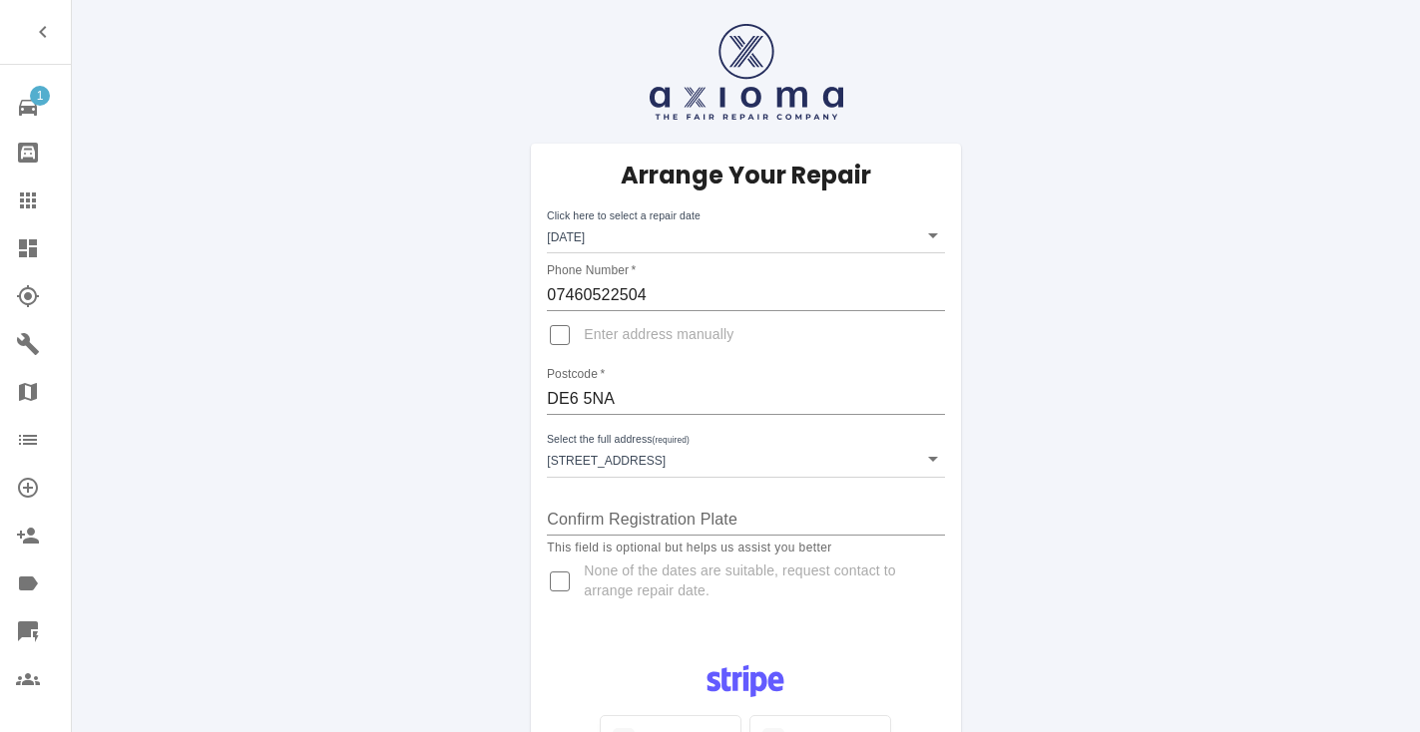
click at [918, 618] on div "Arrange Your Repair Click here to select a repair date [DATE] [DATE]T00:00:00.0…" at bounding box center [745, 391] width 429 height 494
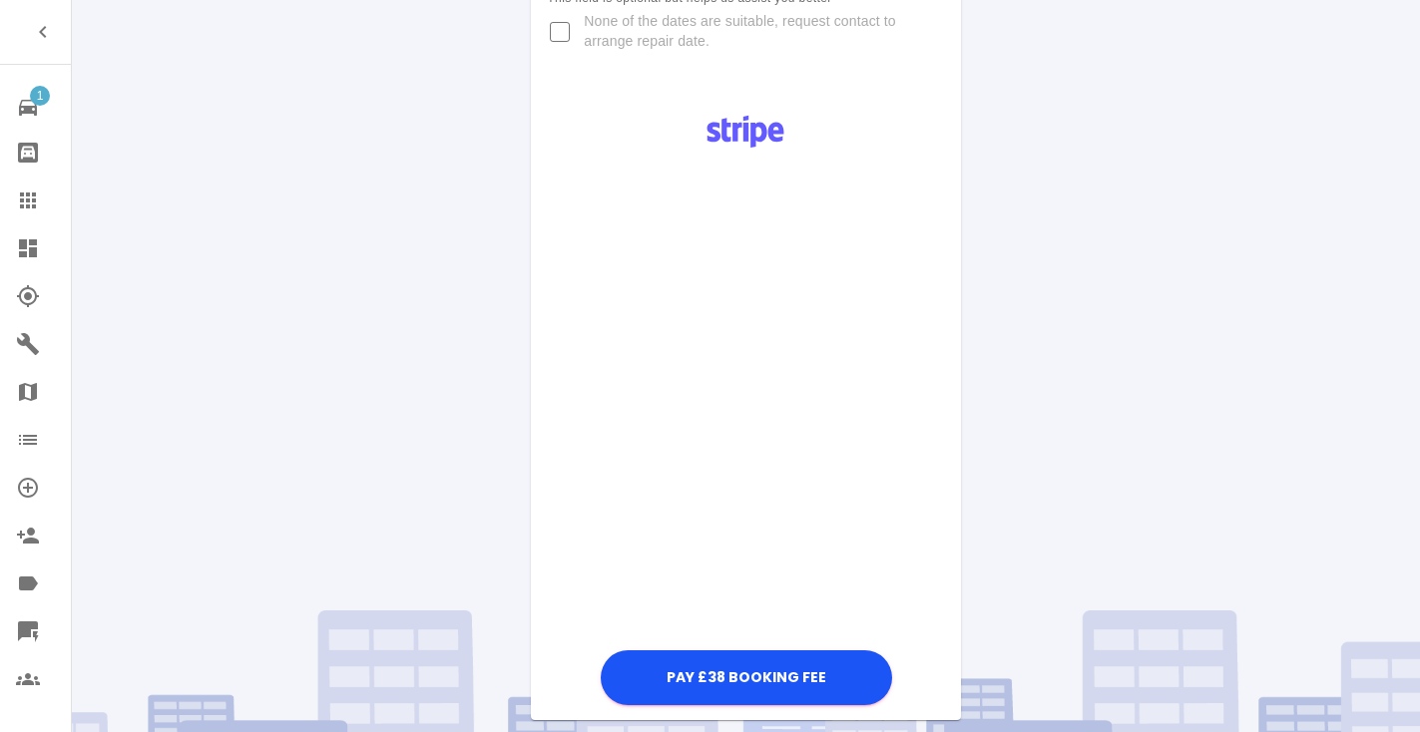
scroll to position [551, 0]
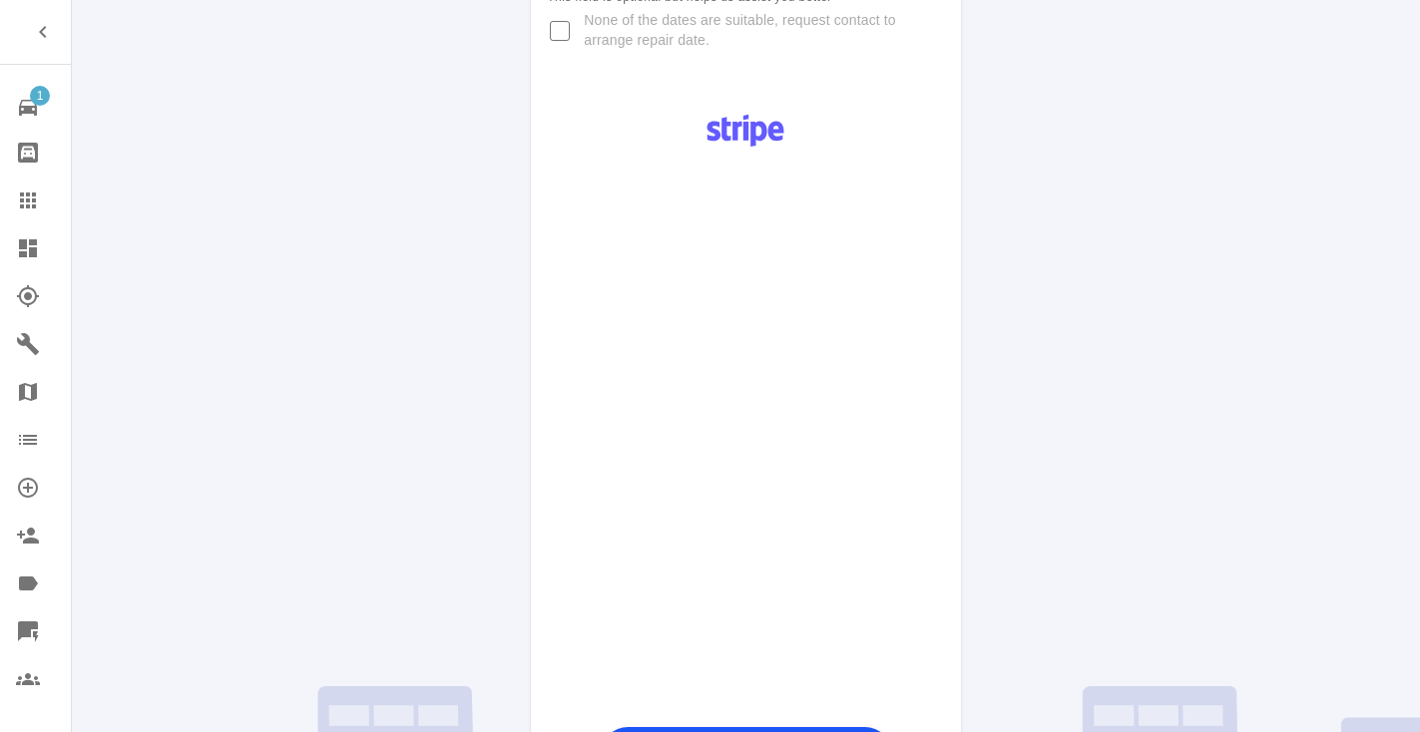
click at [922, 105] on div "Pay £38 Booking Fee" at bounding box center [745, 441] width 429 height 689
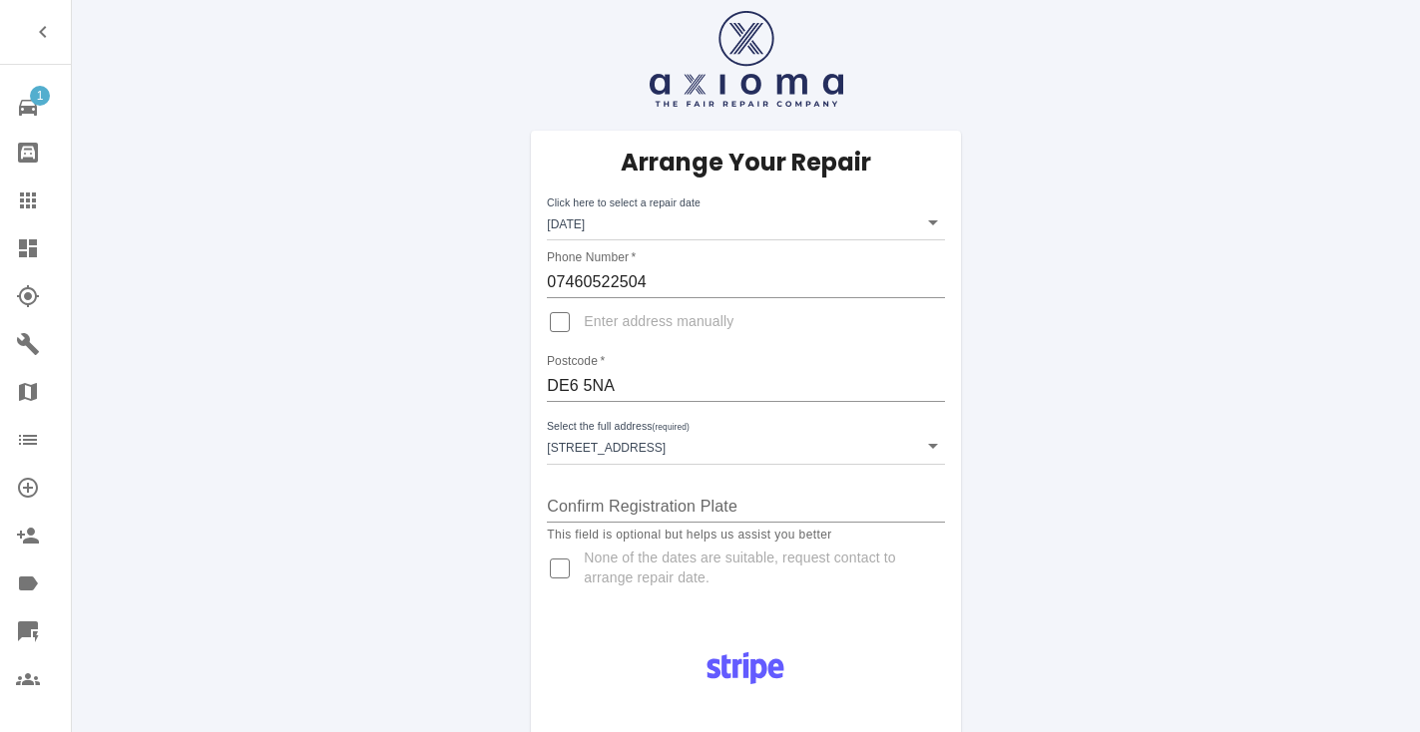
scroll to position [0, 0]
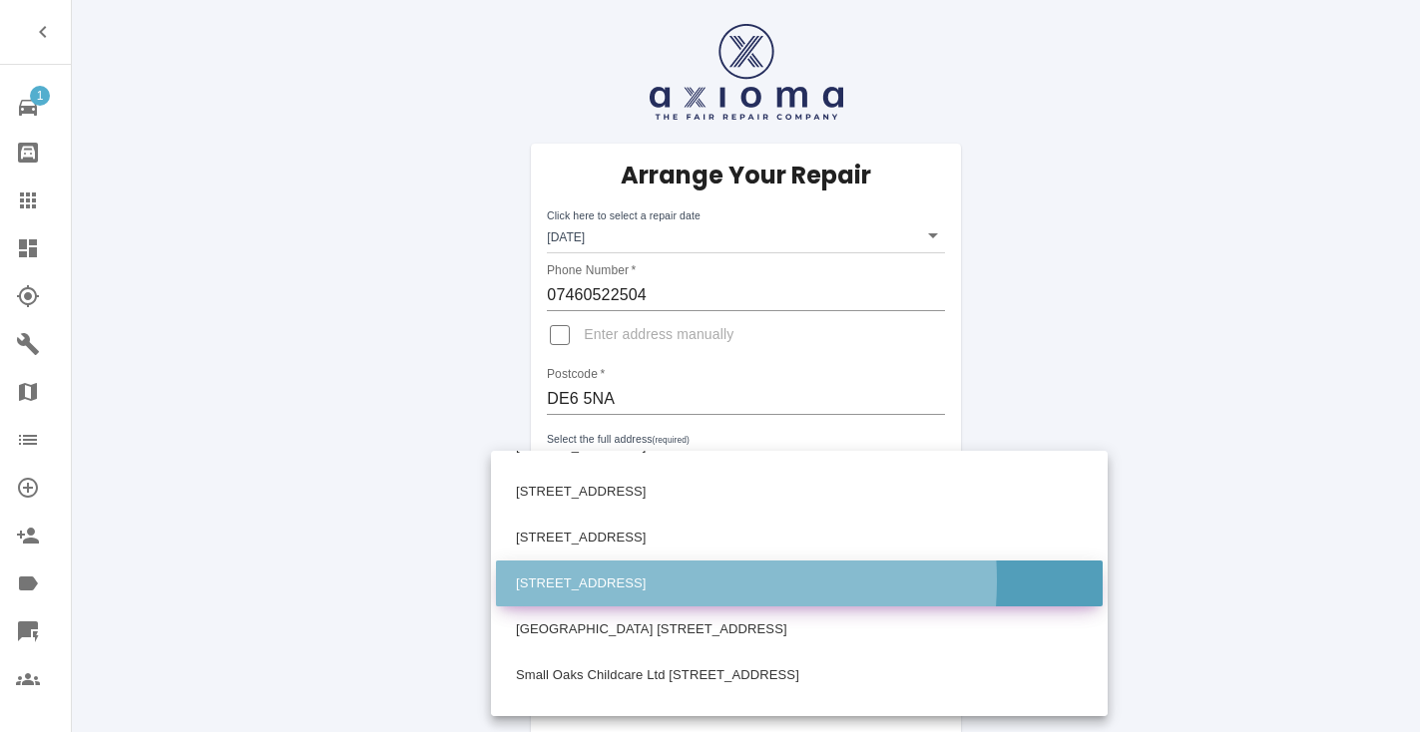
click at [642, 581] on li "[STREET_ADDRESS]" at bounding box center [799, 584] width 607 height 46
type input "[STREET_ADDRESS]"
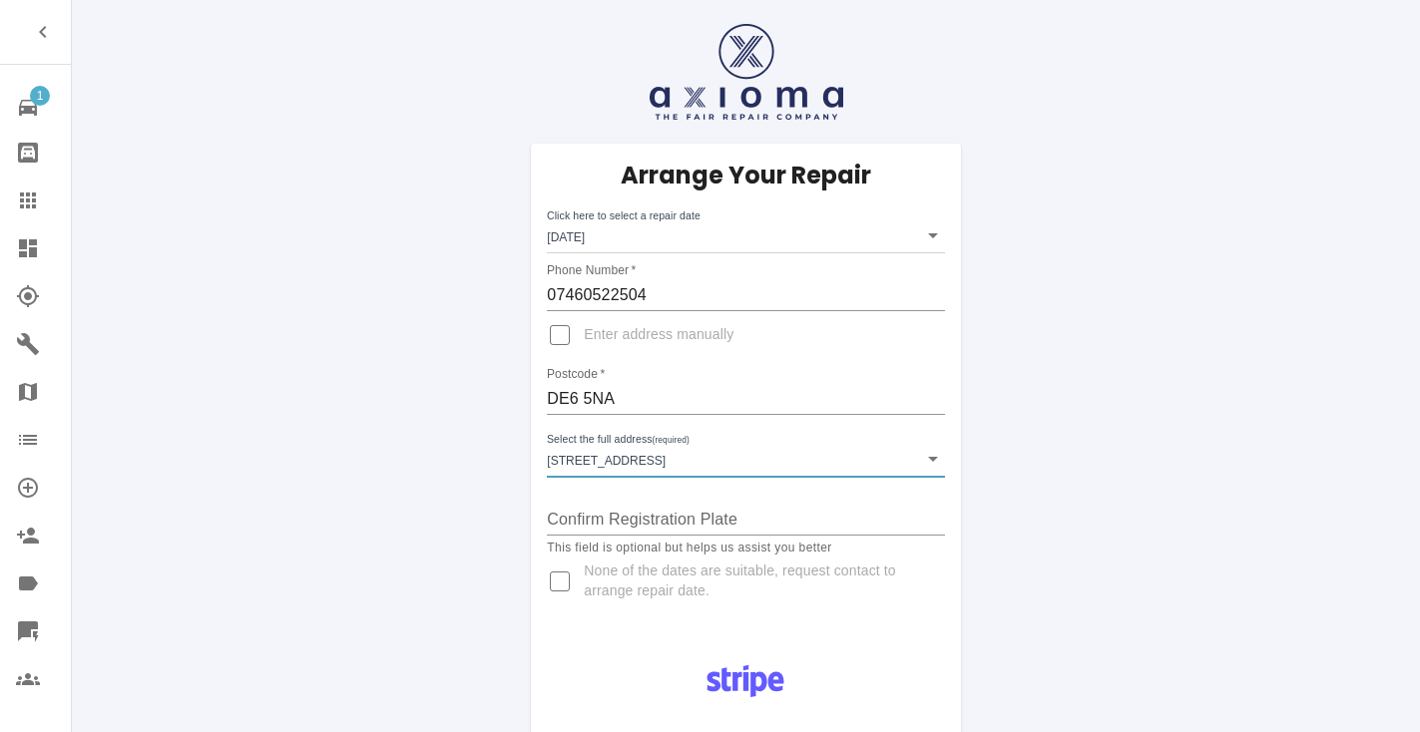
click at [939, 561] on div "Arrange Your Repair Click here to select a repair date [DATE] [DATE]T00:00:00.0…" at bounding box center [745, 391] width 429 height 494
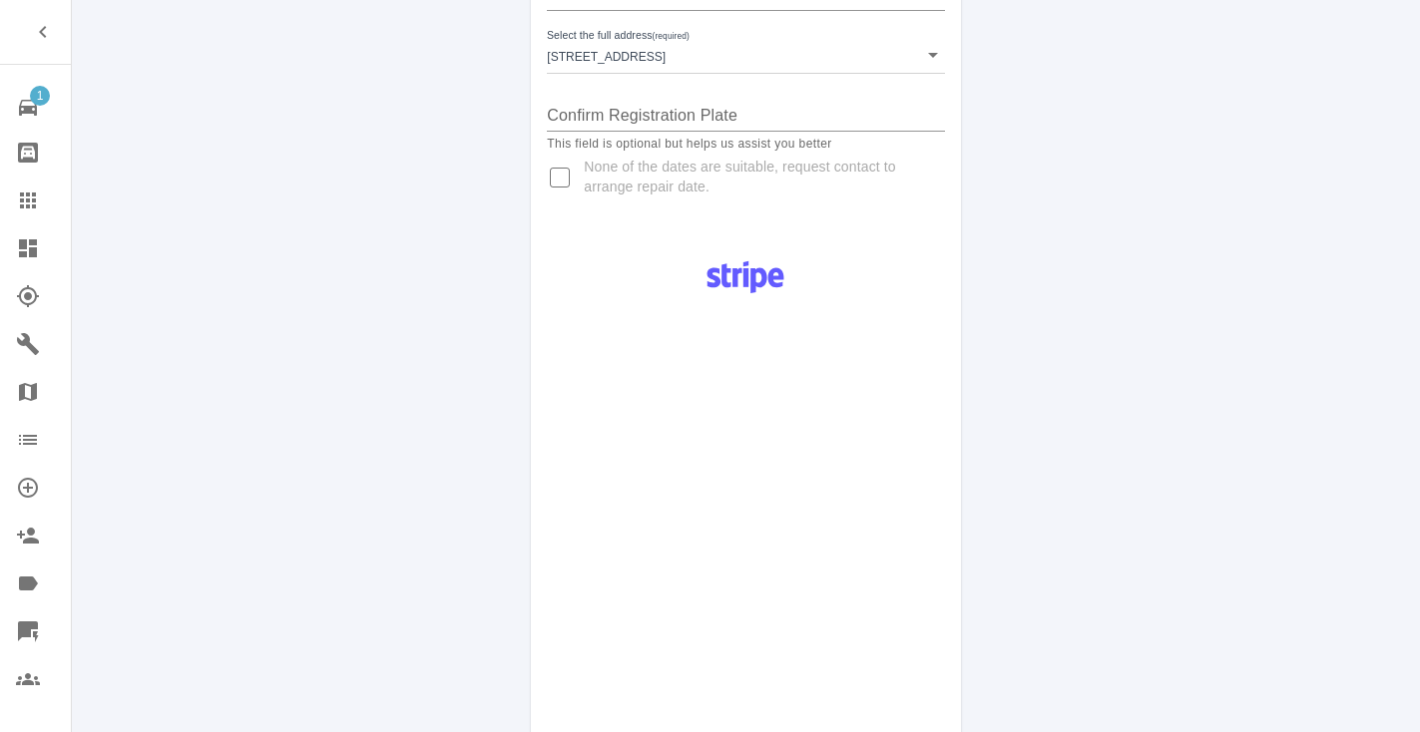
scroll to position [418, 0]
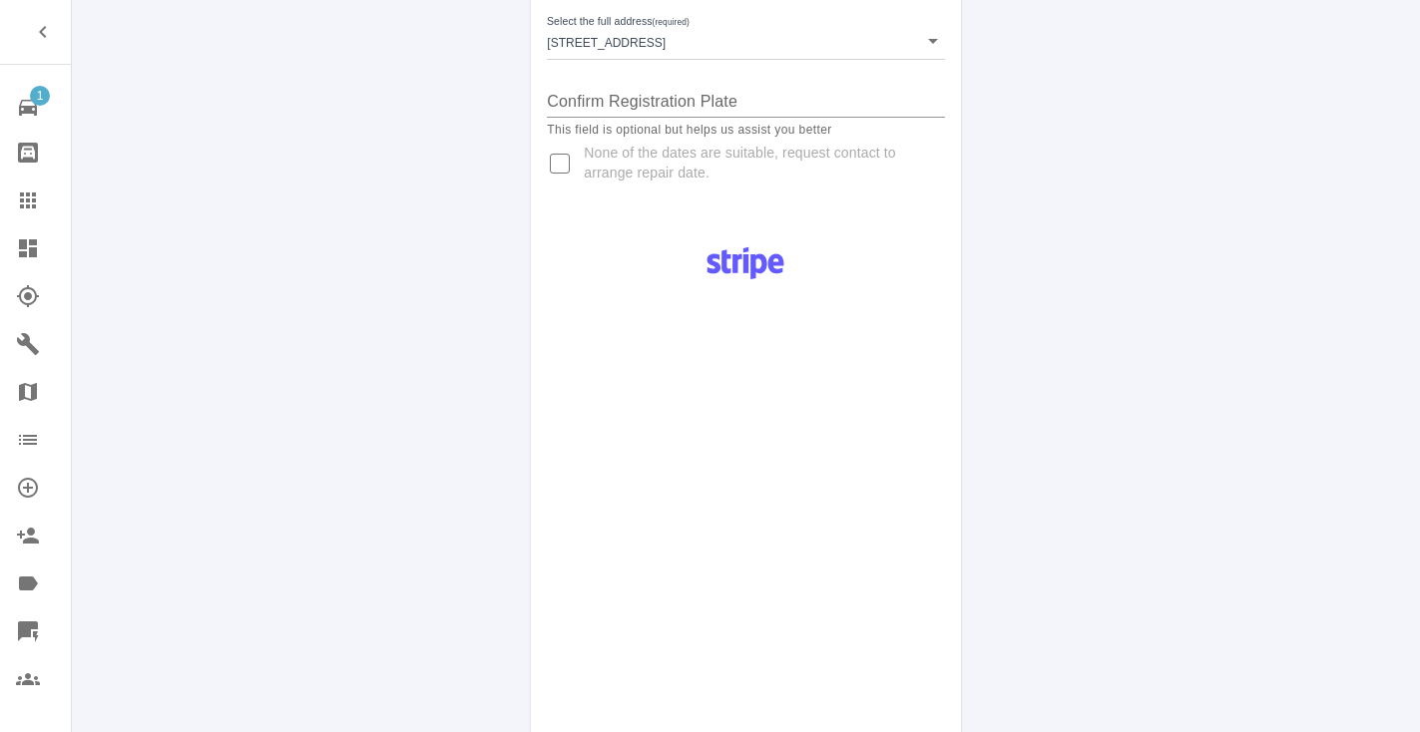
click at [938, 560] on div "Pay £38 Booking Fee" at bounding box center [745, 573] width 429 height 689
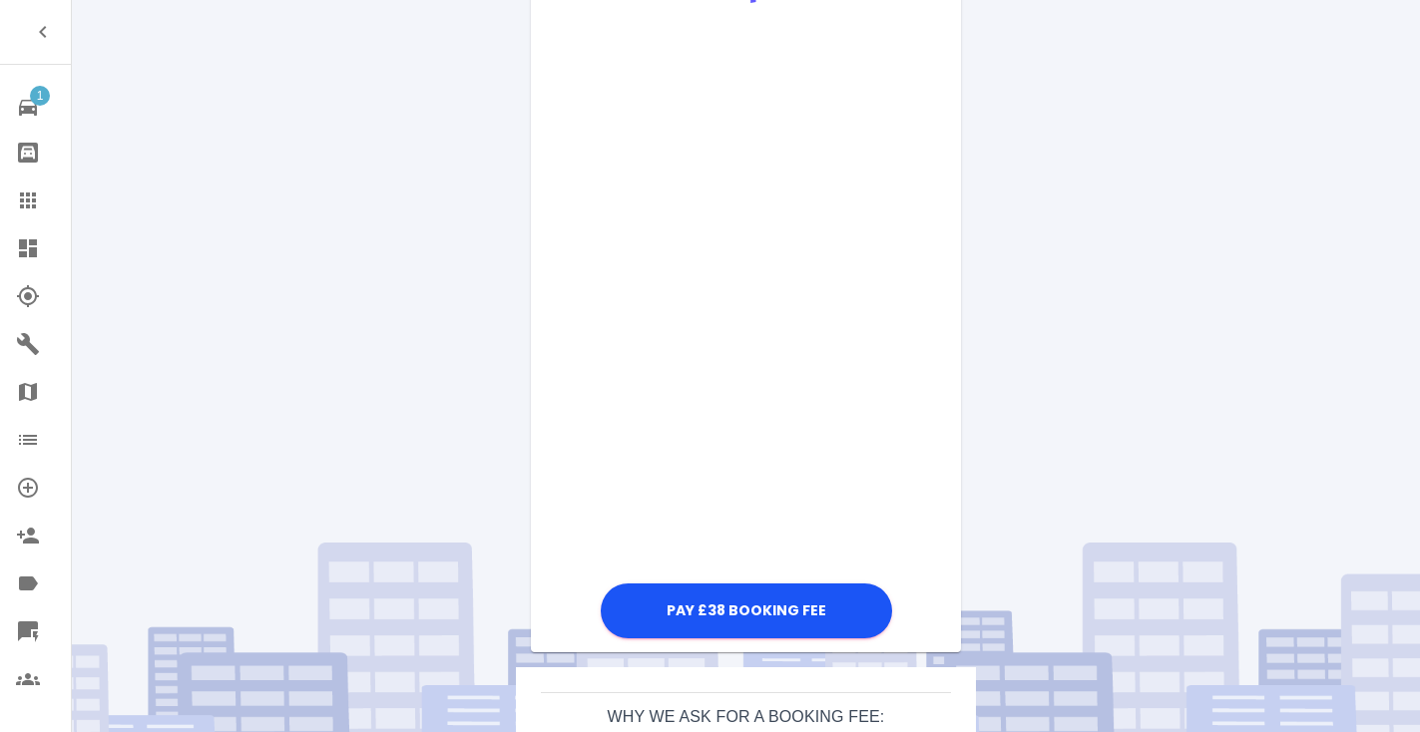
scroll to position [699, 0]
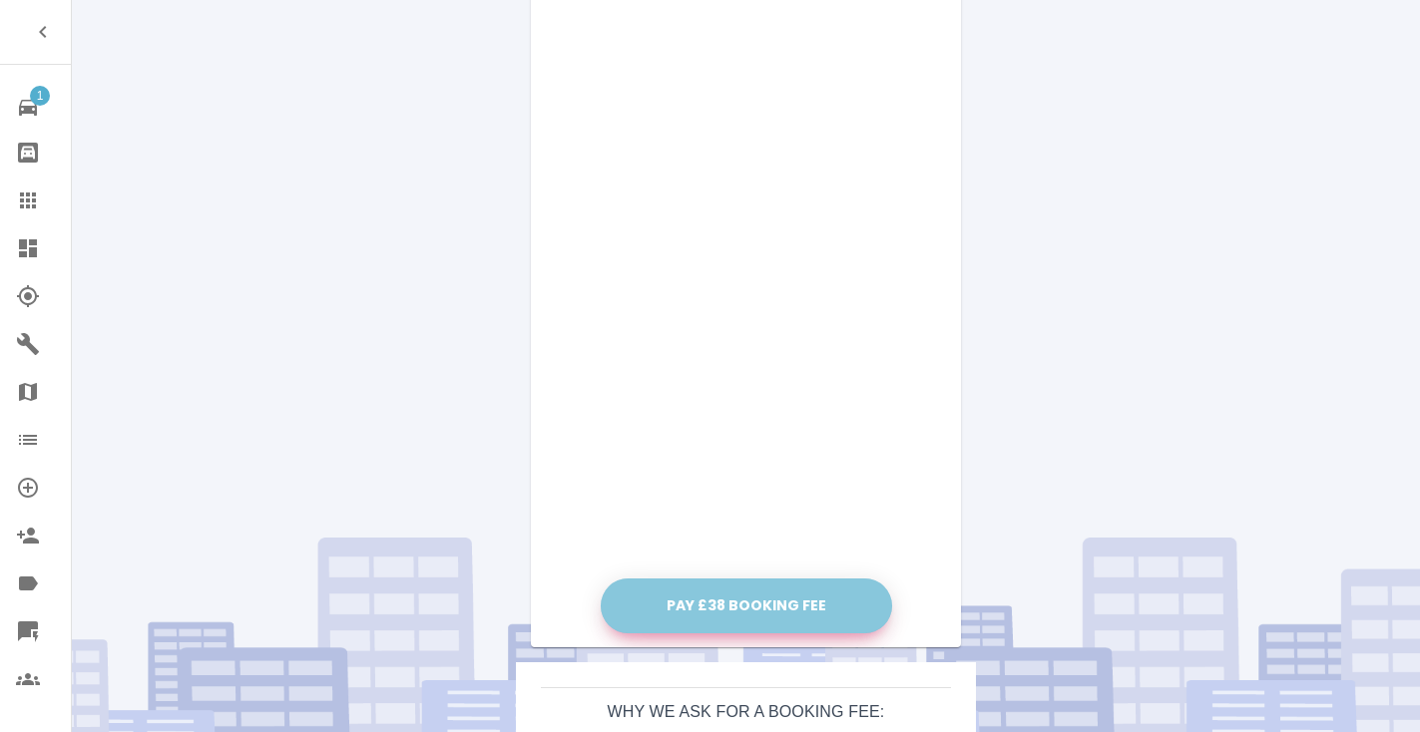
click at [783, 608] on button "Pay £38 Booking Fee" at bounding box center [746, 606] width 291 height 55
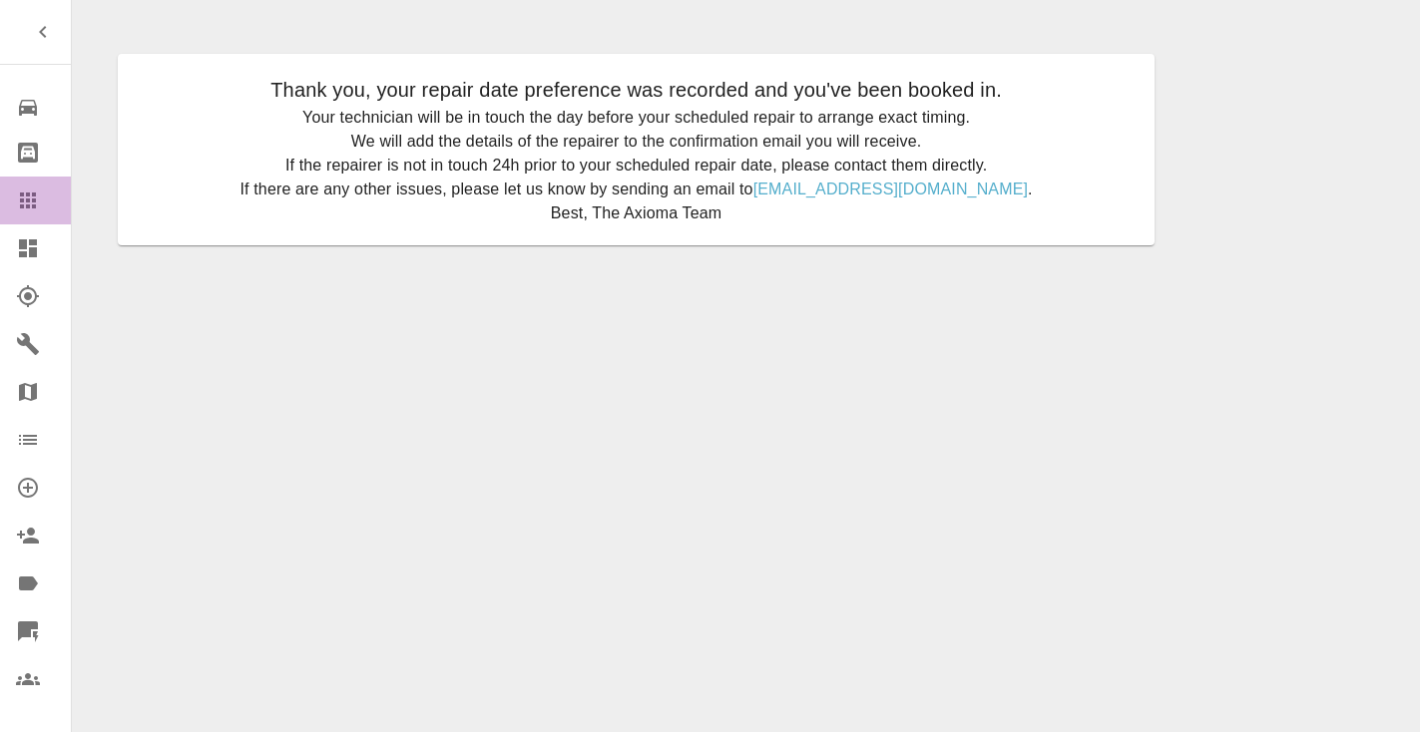
click at [38, 207] on icon at bounding box center [28, 201] width 24 height 24
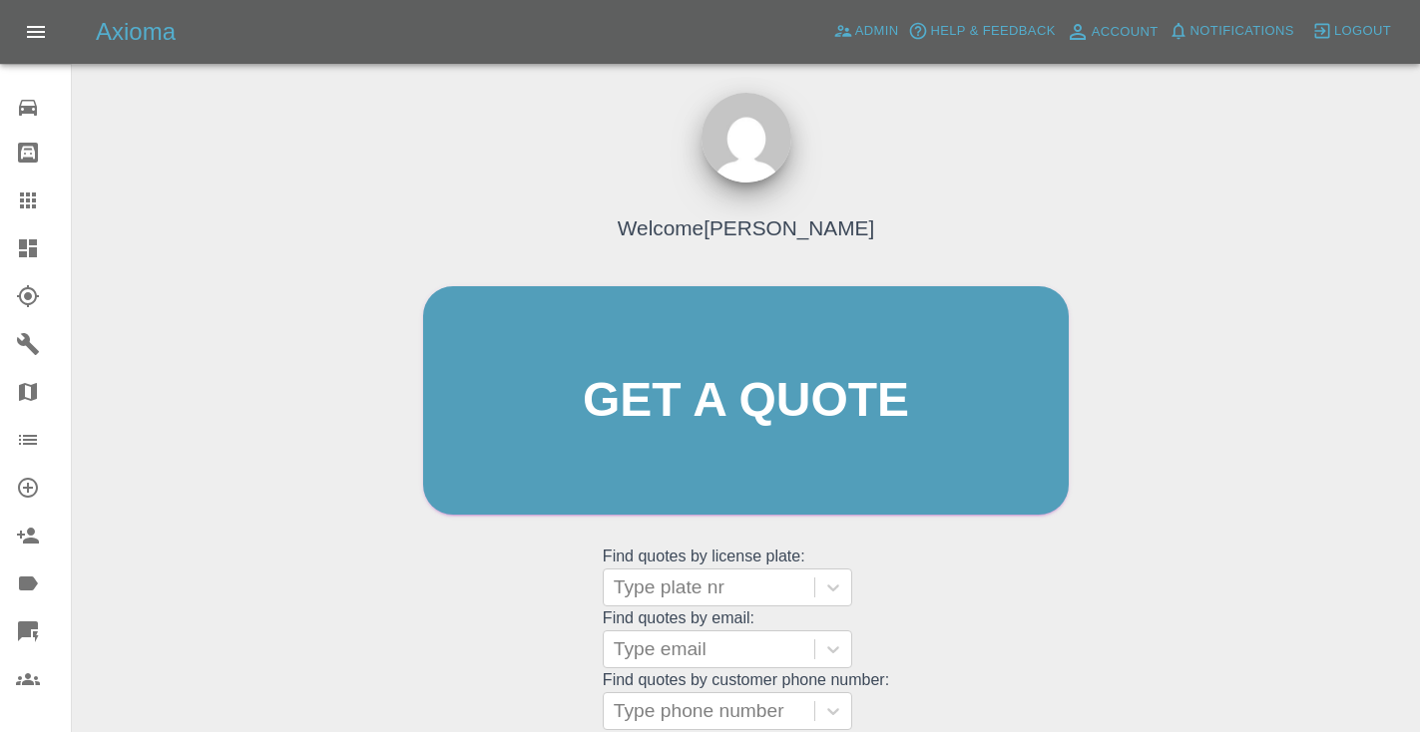
click at [960, 611] on div "Welcome [PERSON_NAME] Get a quote Get a quote Find quotes by license plate: Typ…" at bounding box center [745, 439] width 687 height 603
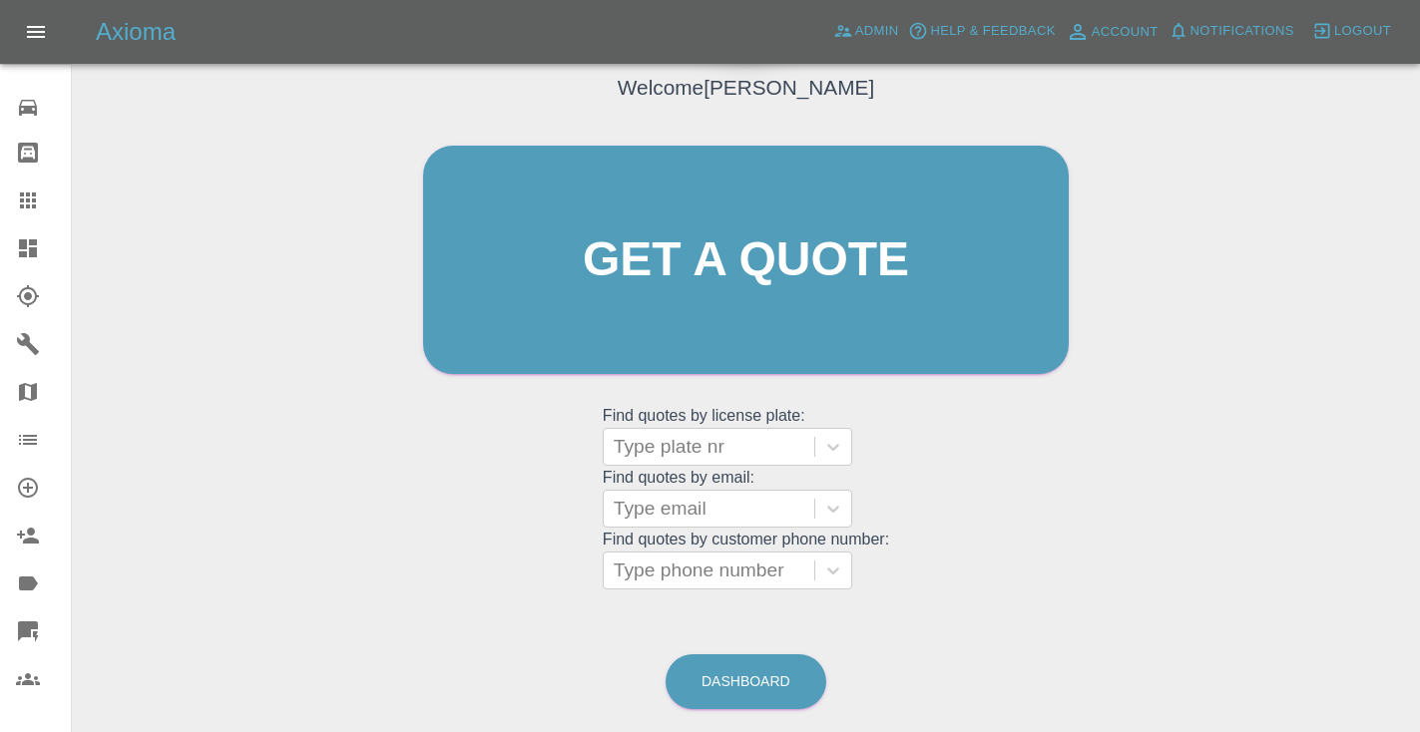
scroll to position [161, 0]
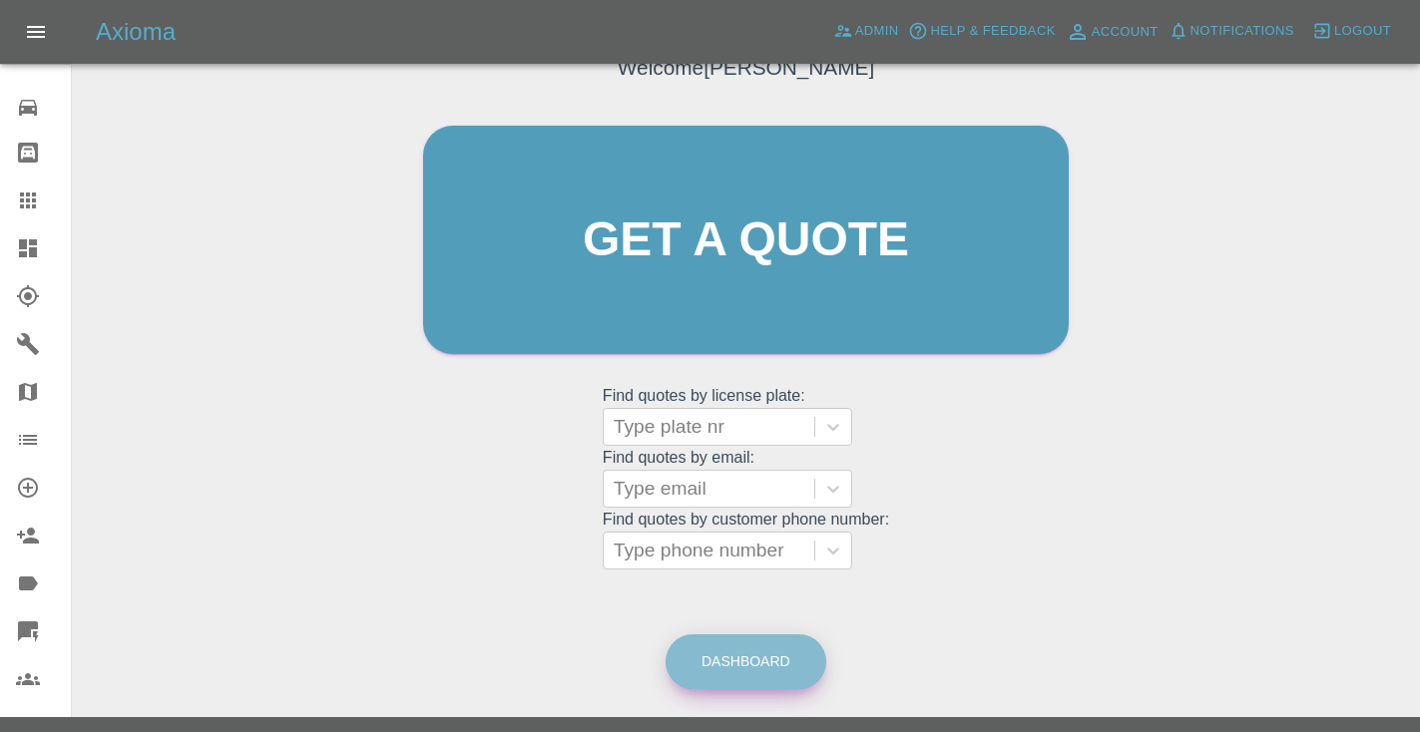
click at [752, 645] on link "Dashboard" at bounding box center [745, 662] width 161 height 55
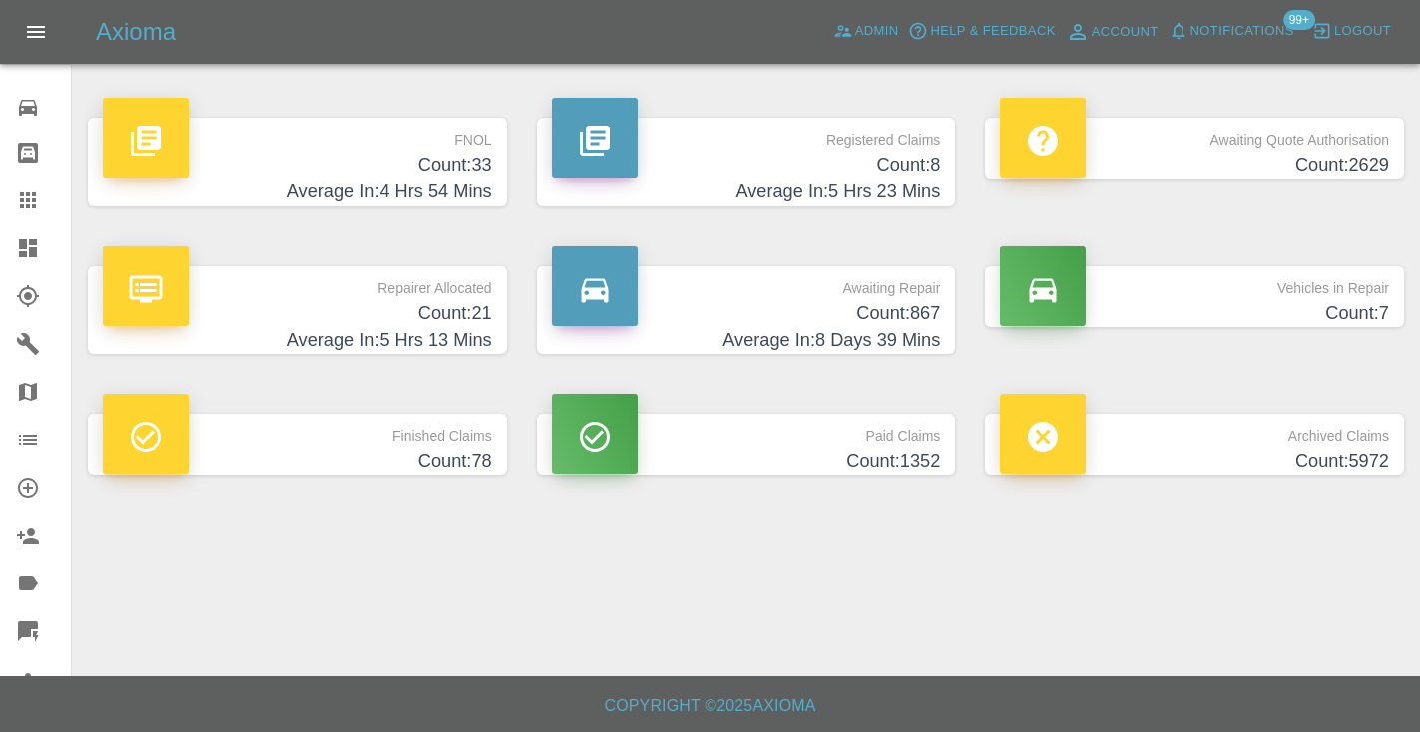
click at [916, 318] on h4 "Count: 867" at bounding box center [746, 313] width 389 height 27
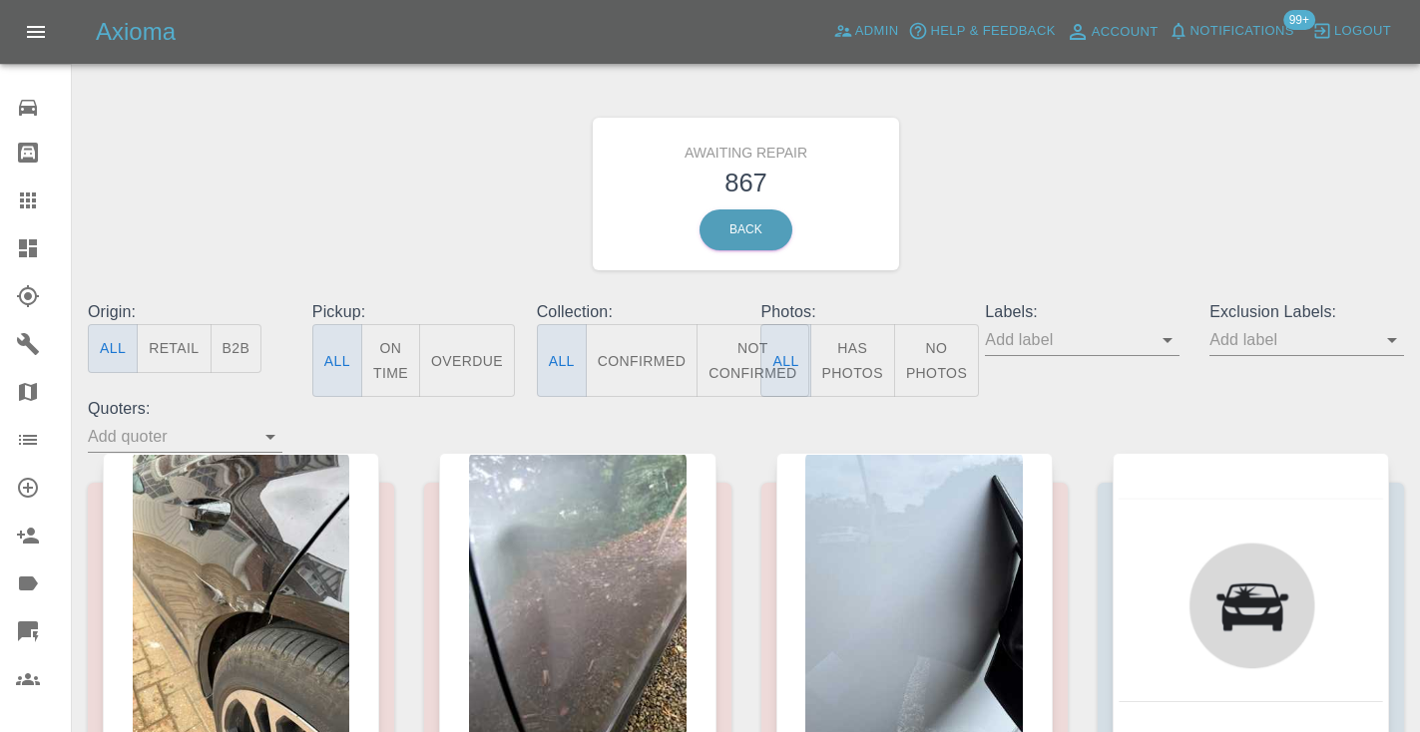
click at [728, 339] on button "Not Confirmed" at bounding box center [752, 360] width 112 height 73
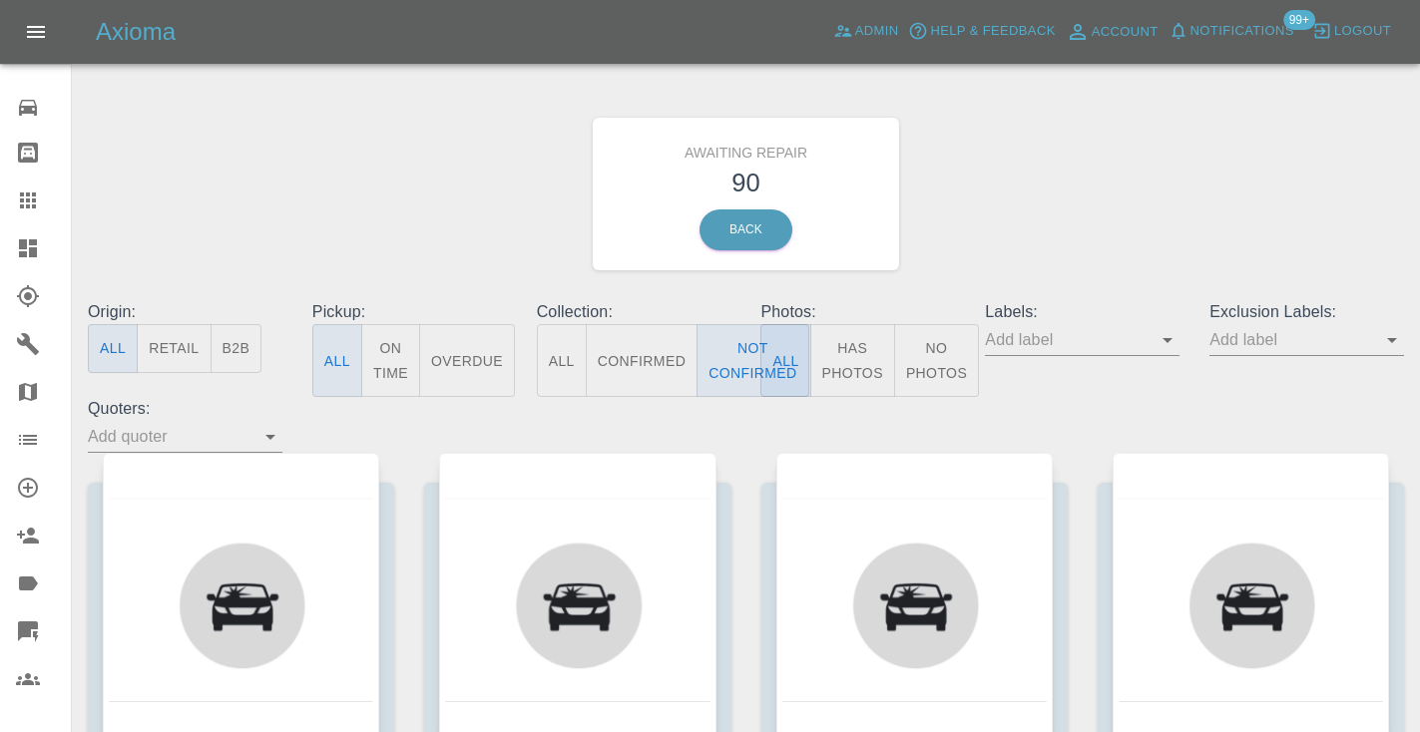
click at [1060, 175] on div "Awaiting Repair 90 Back" at bounding box center [746, 194] width 1346 height 212
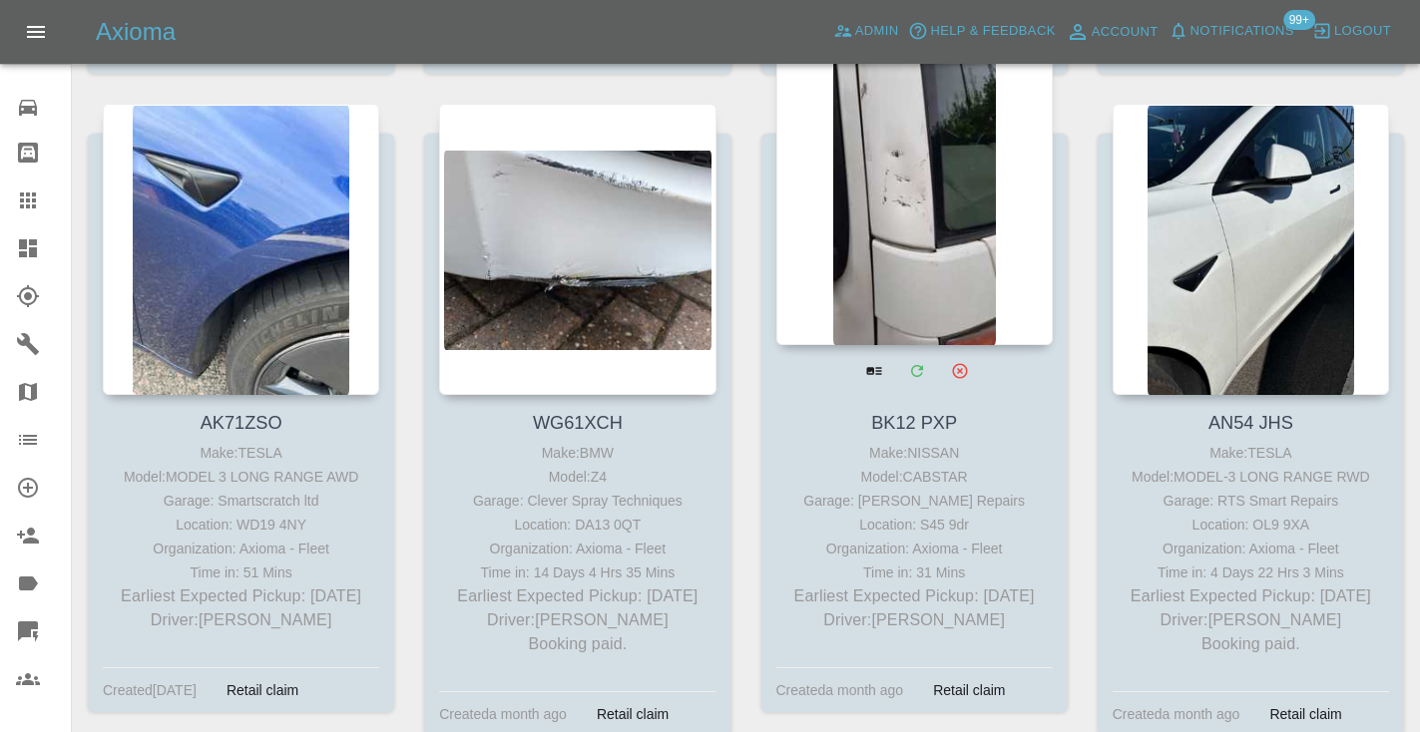
scroll to position [4268, 0]
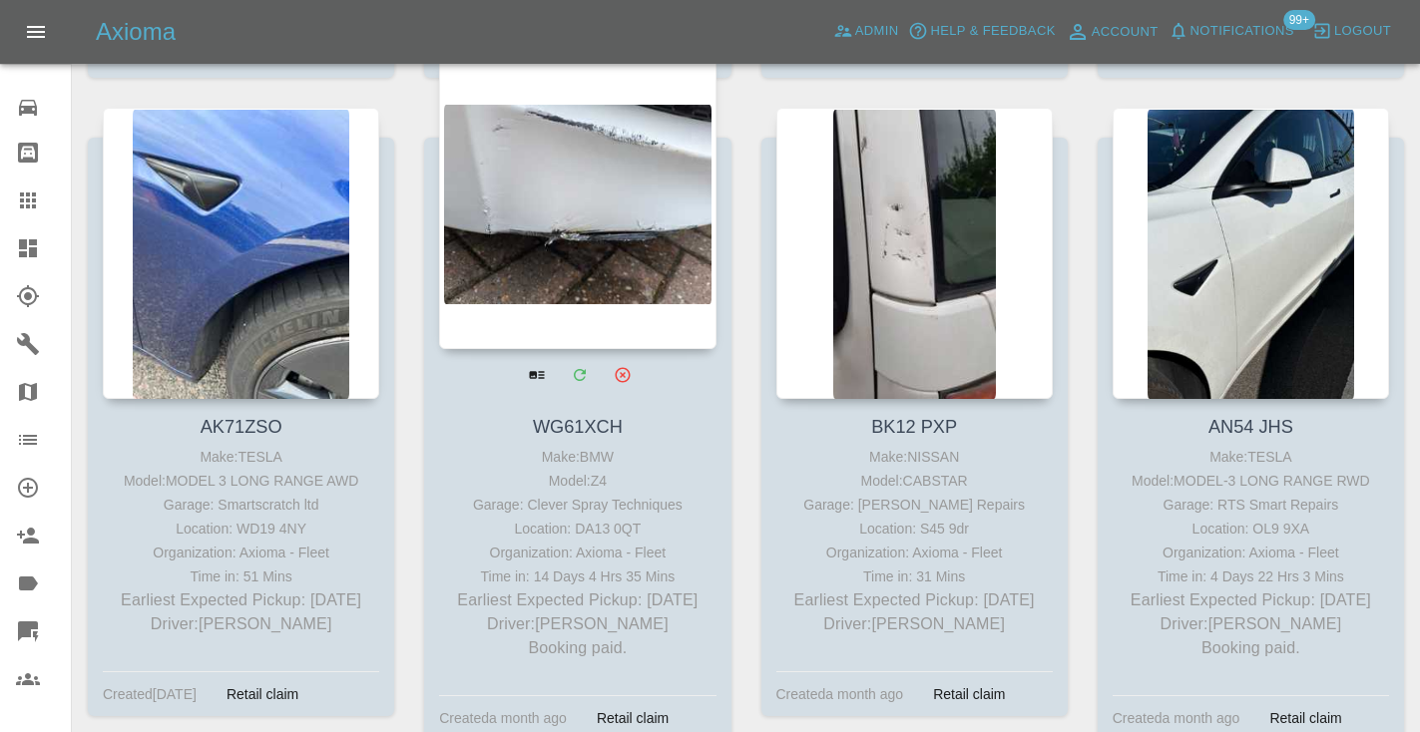
click at [572, 212] on div at bounding box center [577, 203] width 276 height 291
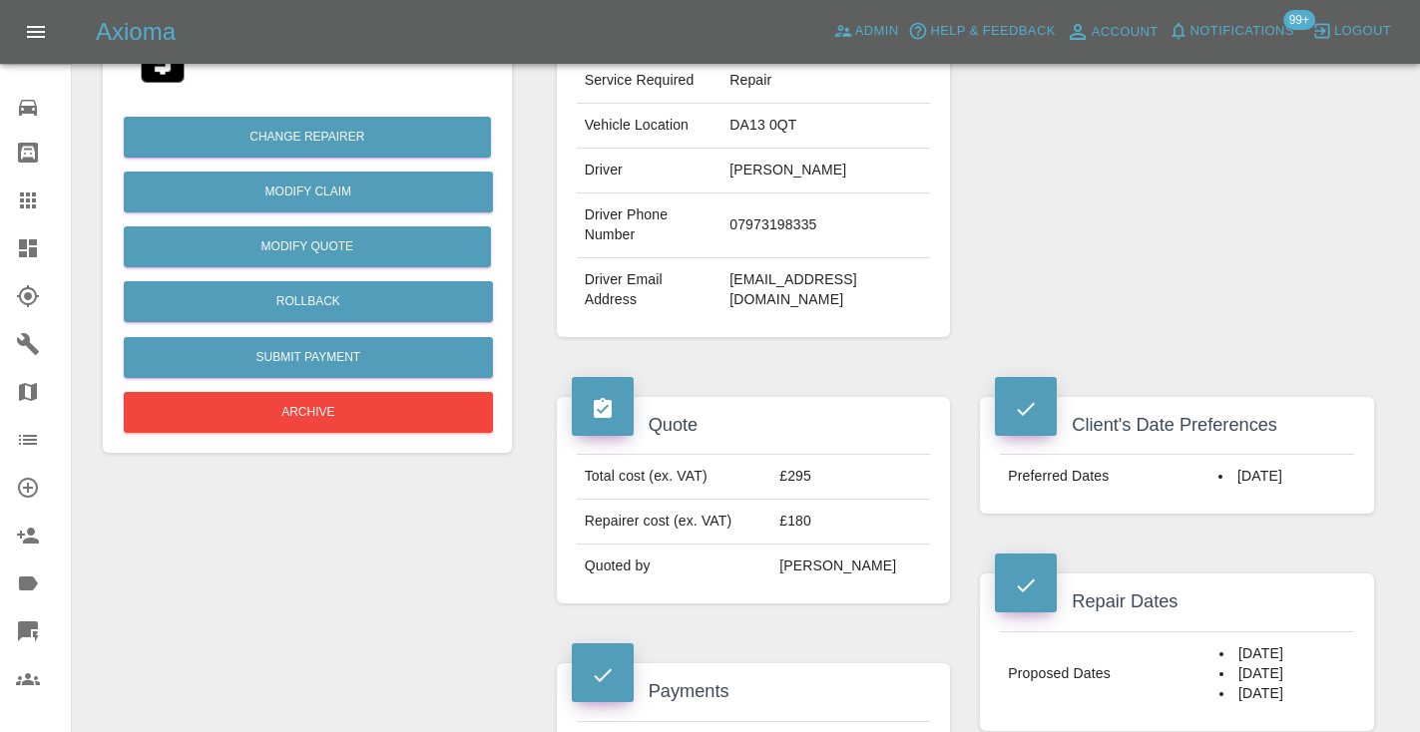
scroll to position [443, 0]
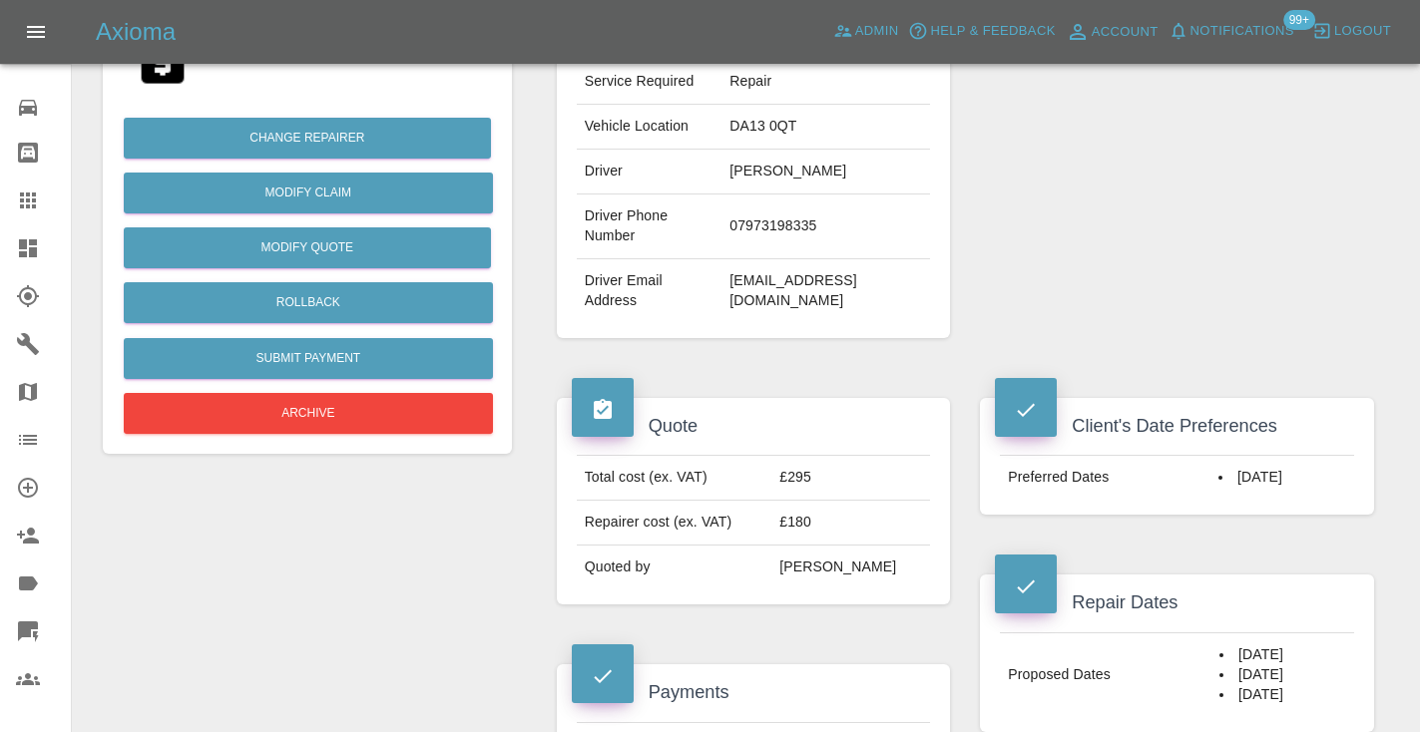
click at [834, 204] on td "07973198335" at bounding box center [825, 227] width 209 height 65
copy td "07973198335"
click at [35, 206] on icon at bounding box center [28, 201] width 16 height 16
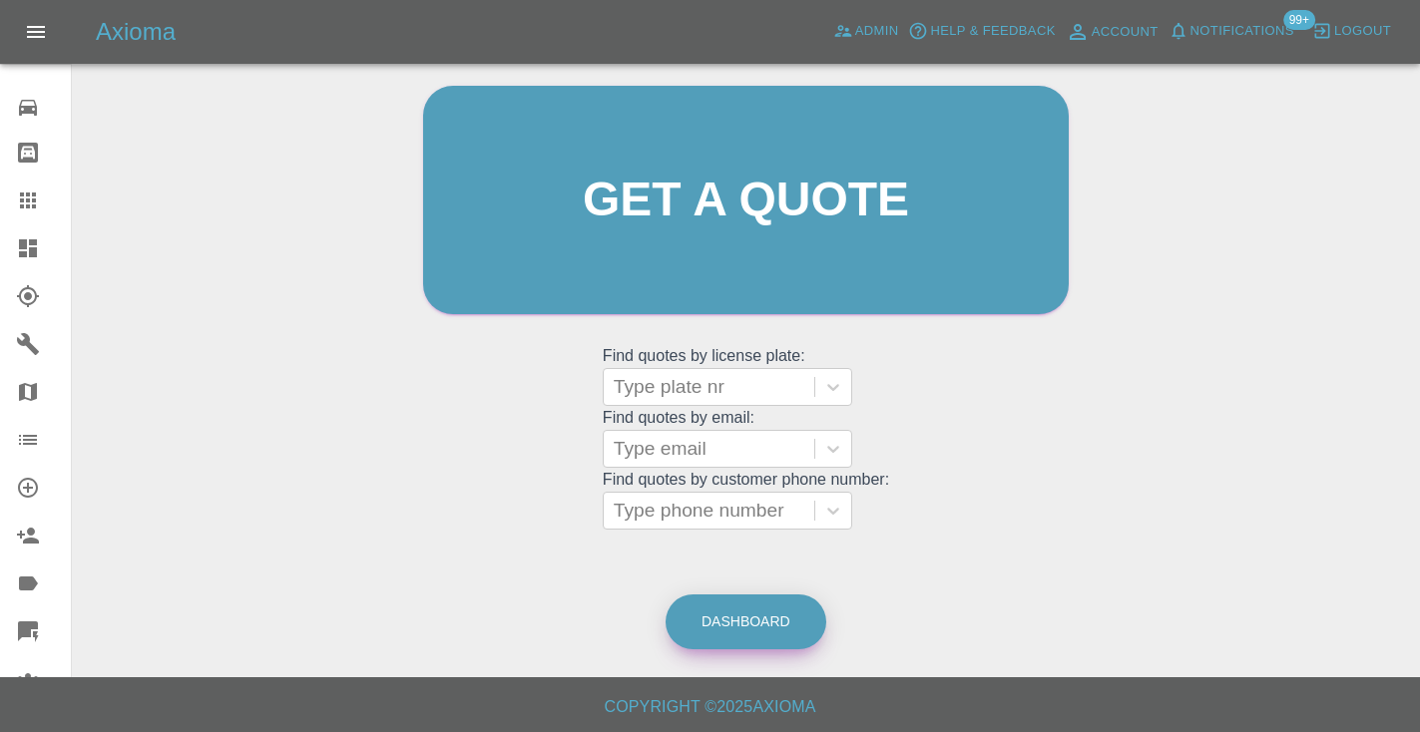
click at [723, 624] on link "Dashboard" at bounding box center [745, 622] width 161 height 55
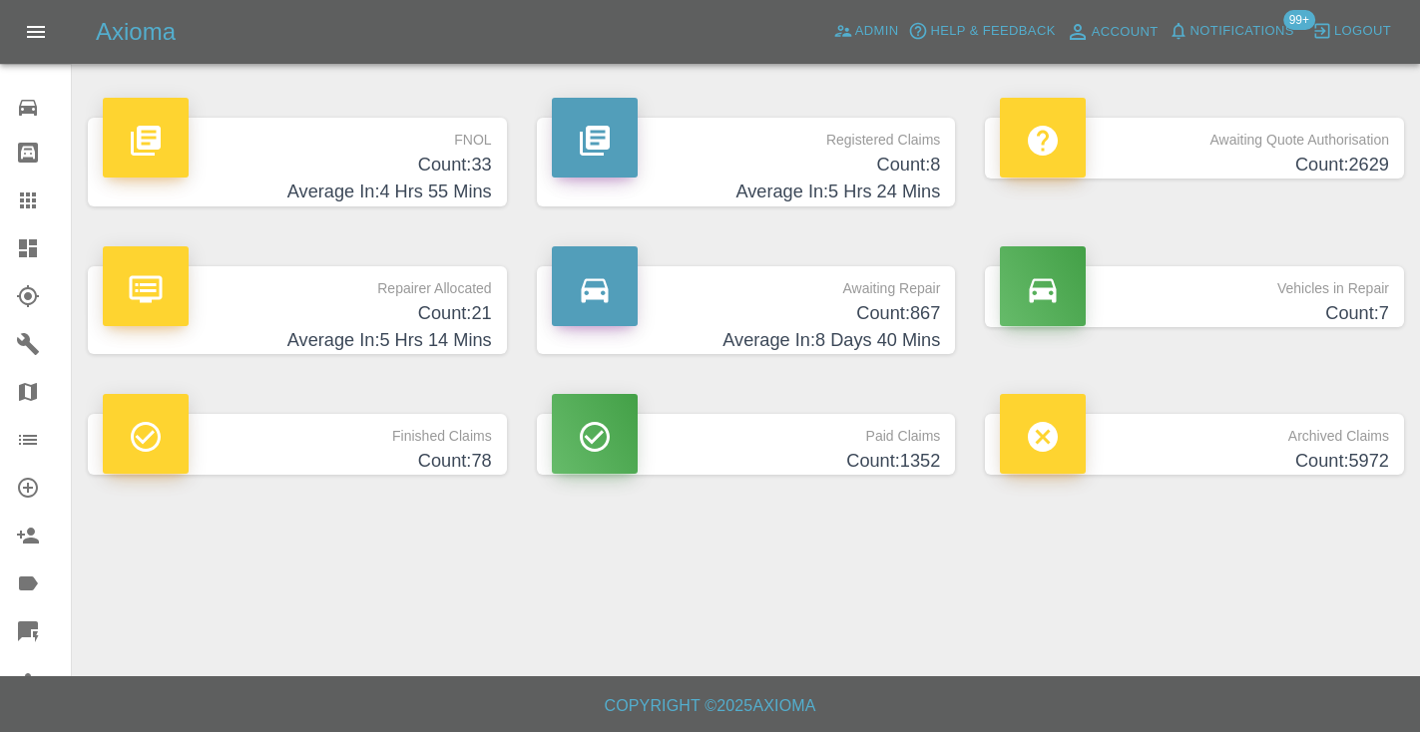
click at [911, 300] on h4 "Count: 867" at bounding box center [746, 313] width 389 height 27
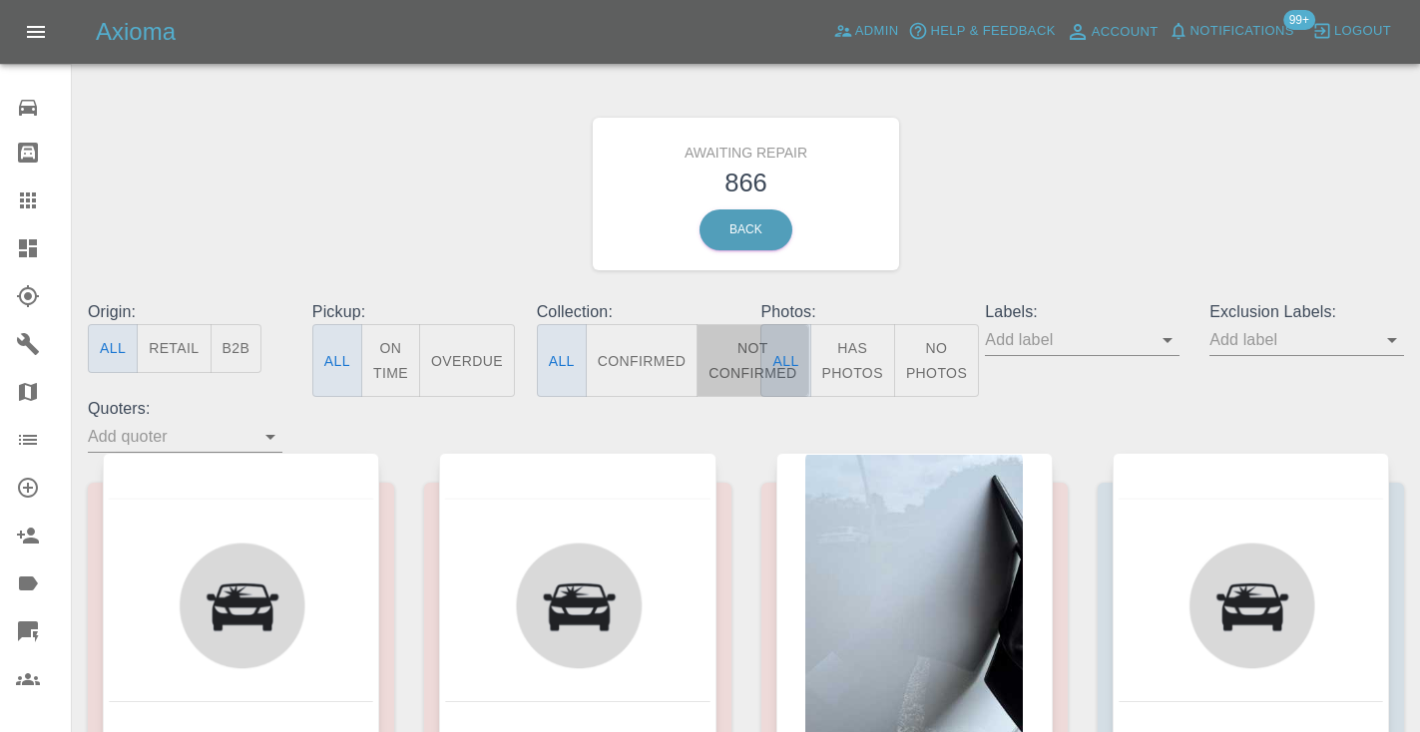
click at [730, 344] on button "Not Confirmed" at bounding box center [752, 360] width 112 height 73
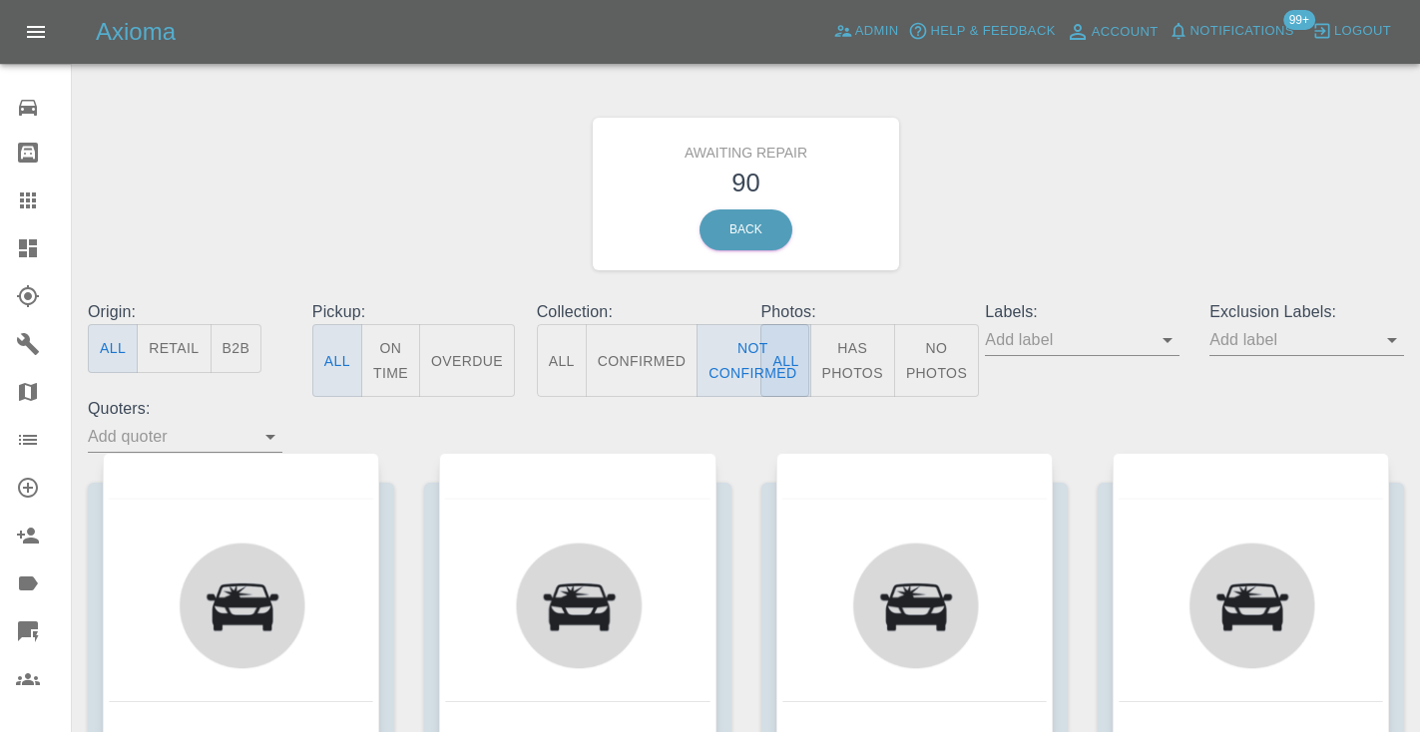
click at [1054, 229] on div "Awaiting Repair 90 Back" at bounding box center [746, 194] width 1346 height 212
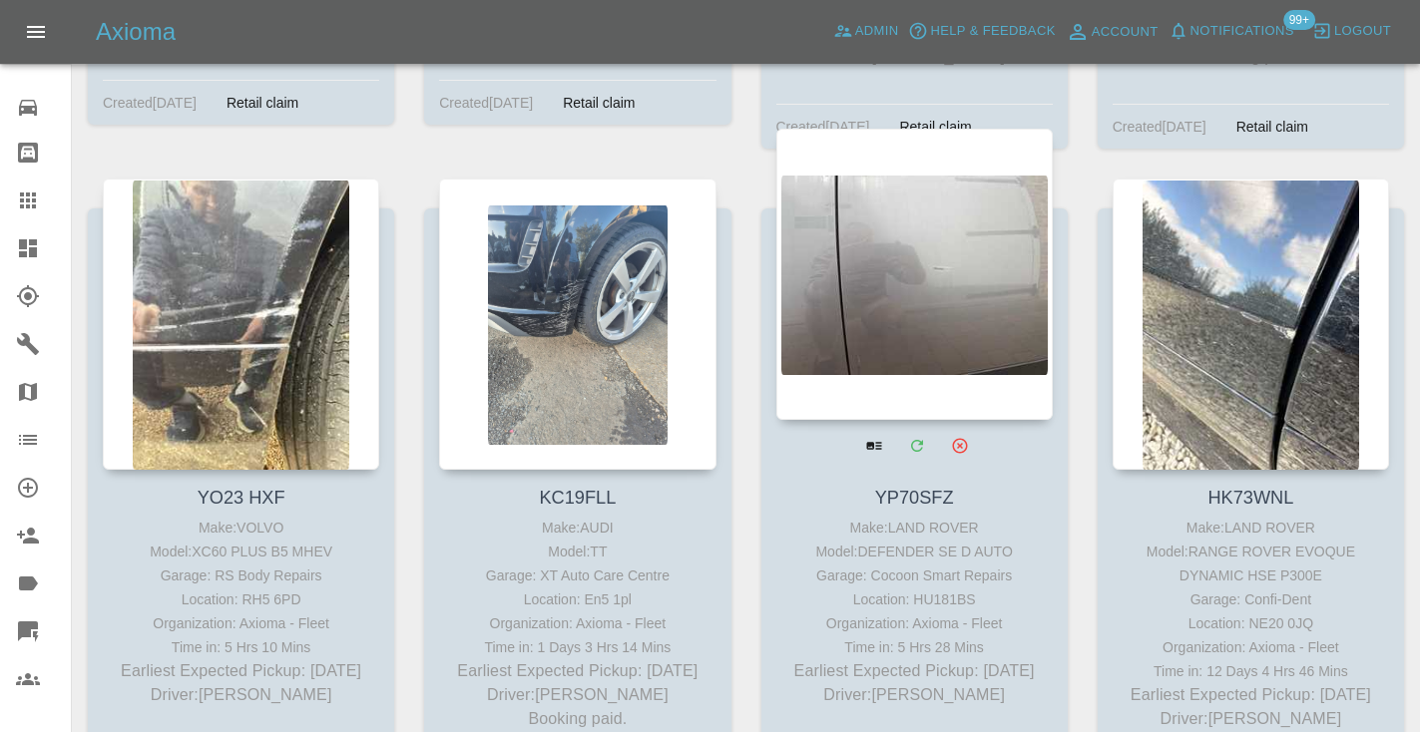
scroll to position [10803, 0]
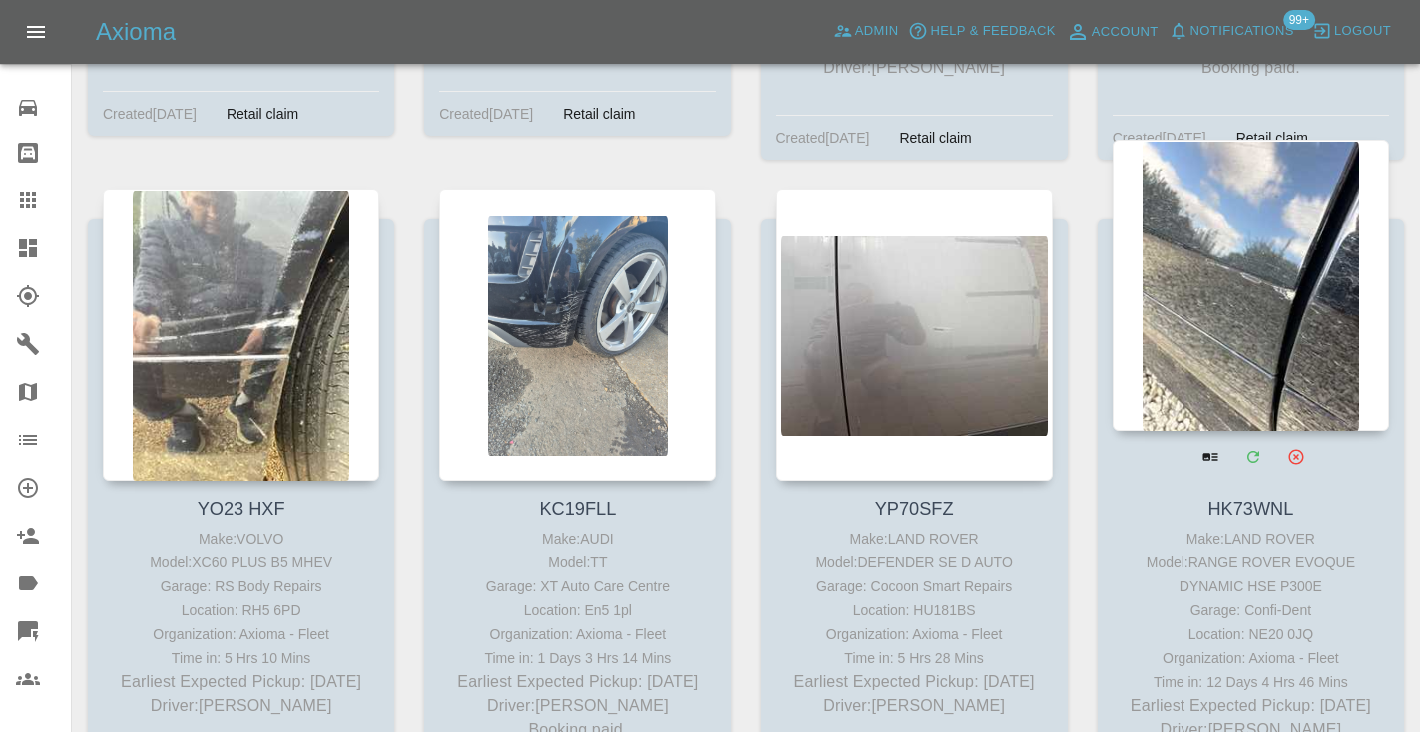
click at [1266, 262] on div at bounding box center [1250, 285] width 276 height 291
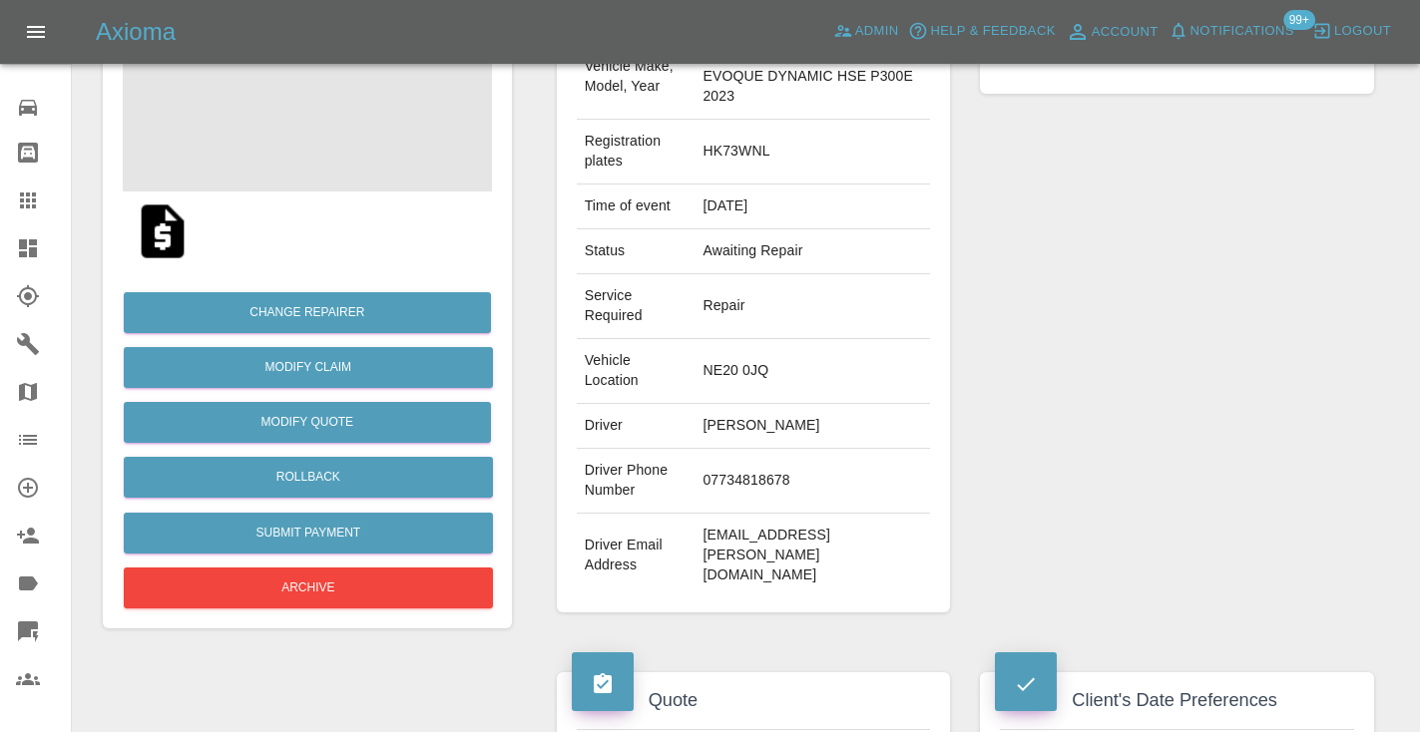
scroll to position [271, 0]
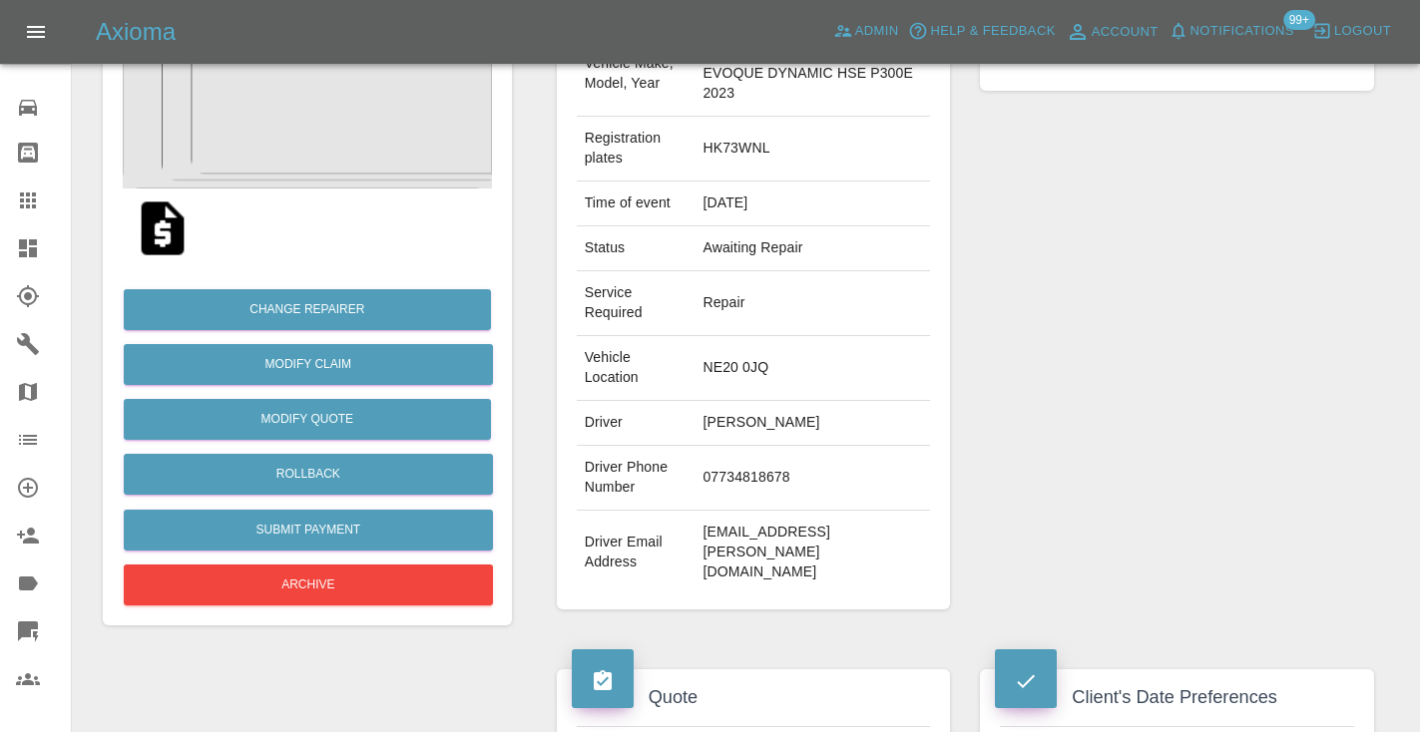
click at [712, 479] on td "07734818678" at bounding box center [811, 478] width 235 height 65
copy td "07734818678"
click at [1127, 298] on div "Repairer Repair shop Confi-Dent" at bounding box center [1177, 291] width 424 height 695
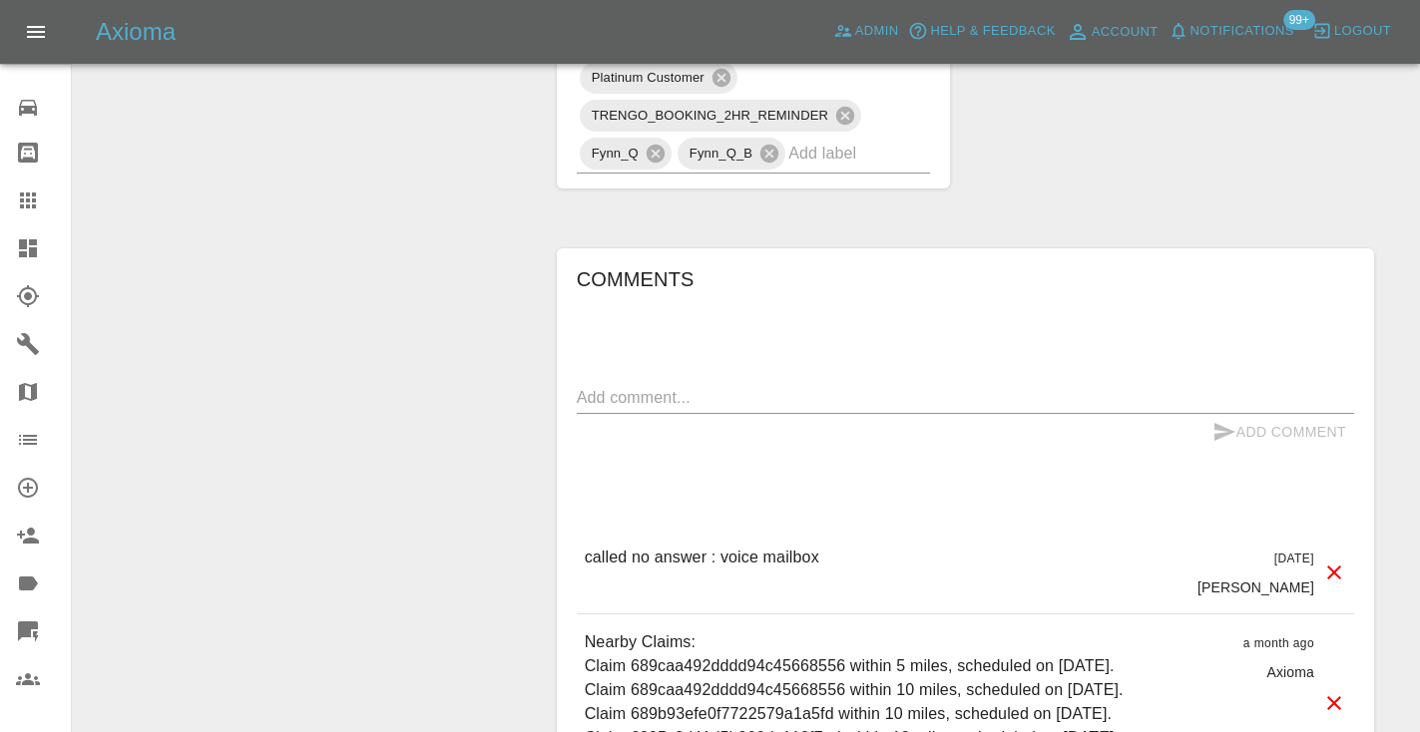
scroll to position [1665, 0]
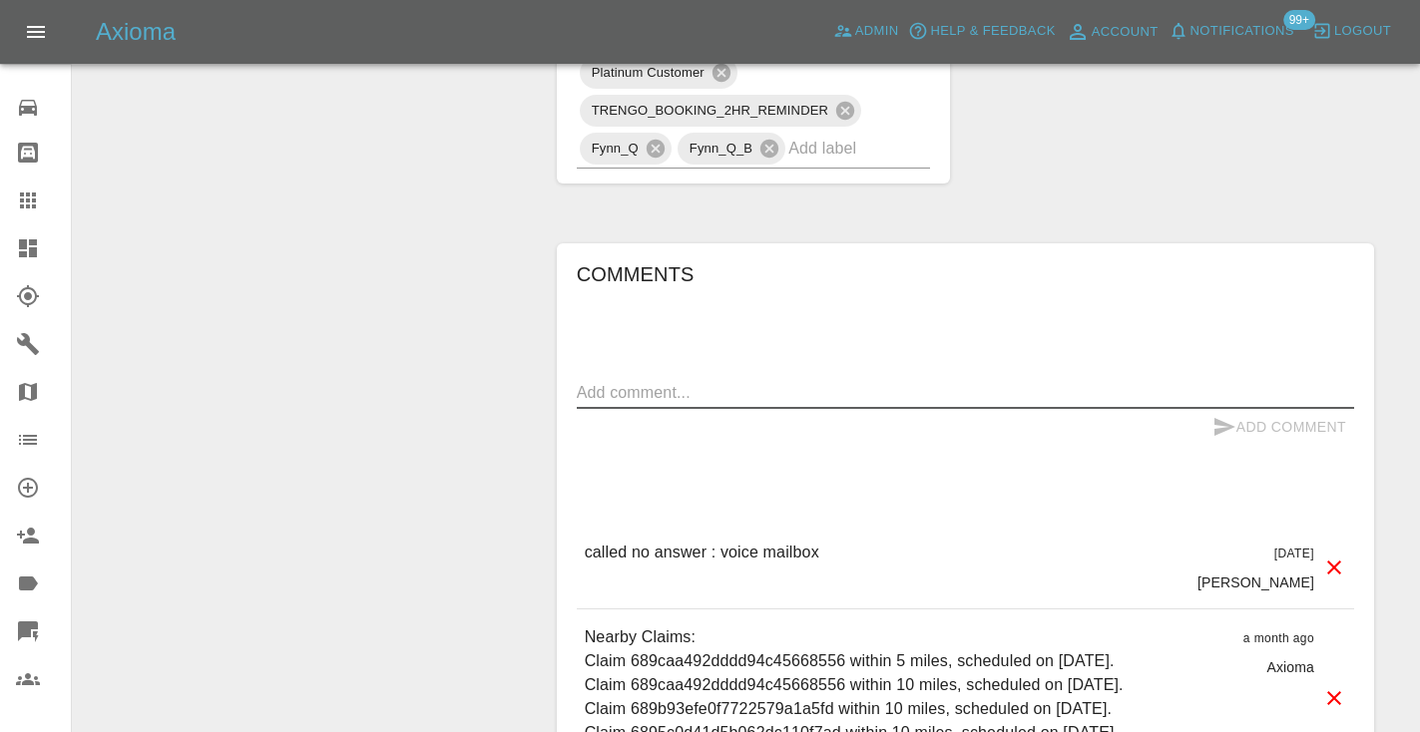
click at [645, 381] on textarea at bounding box center [965, 392] width 777 height 23
type textarea "called no answer : voice message left"
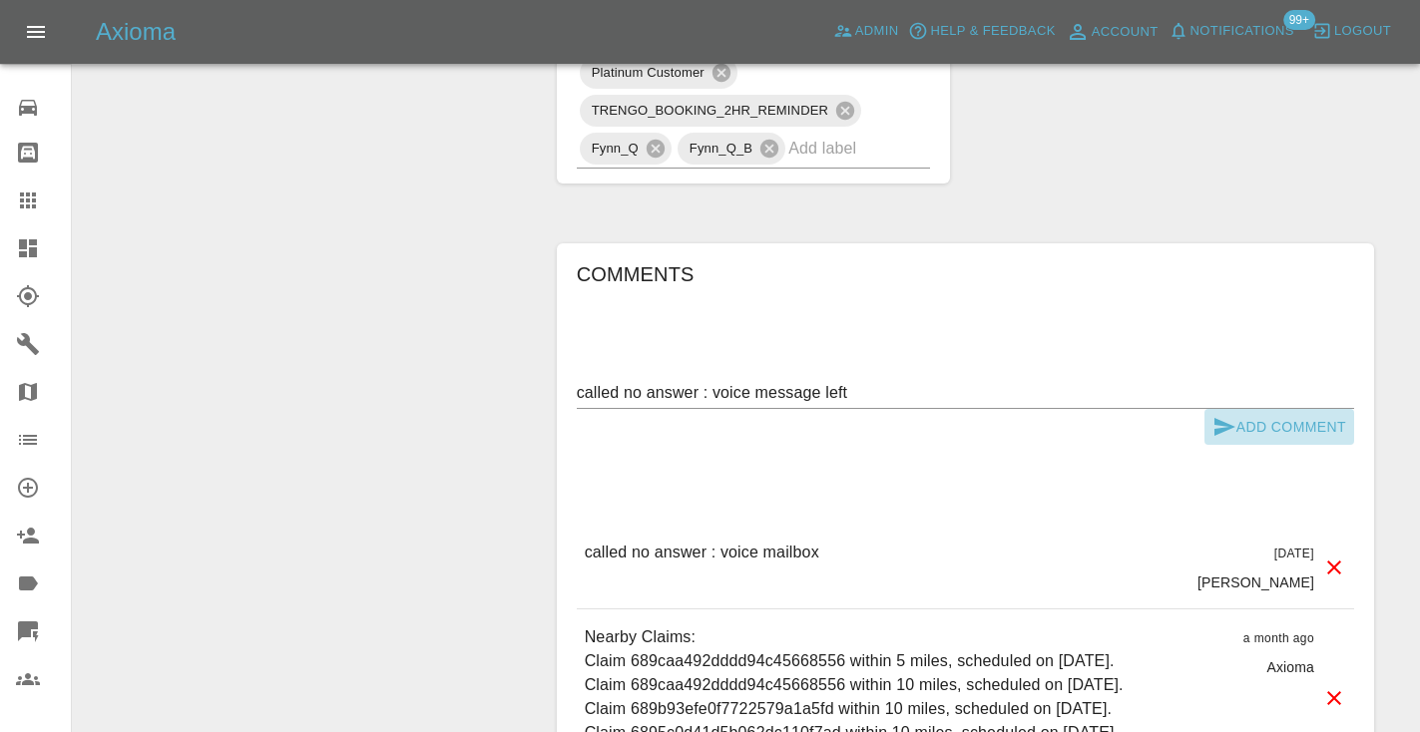
click at [1229, 415] on icon "submit" at bounding box center [1224, 427] width 24 height 24
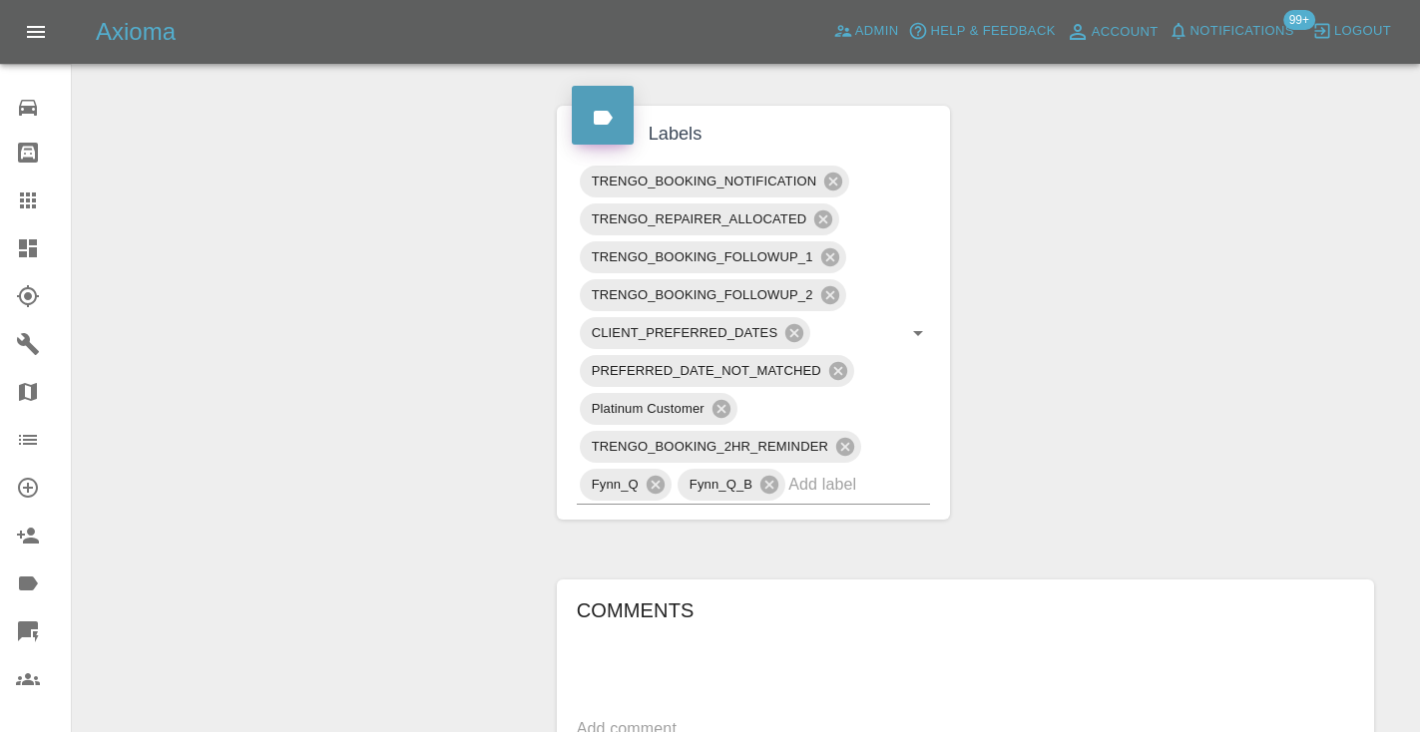
scroll to position [1299, 0]
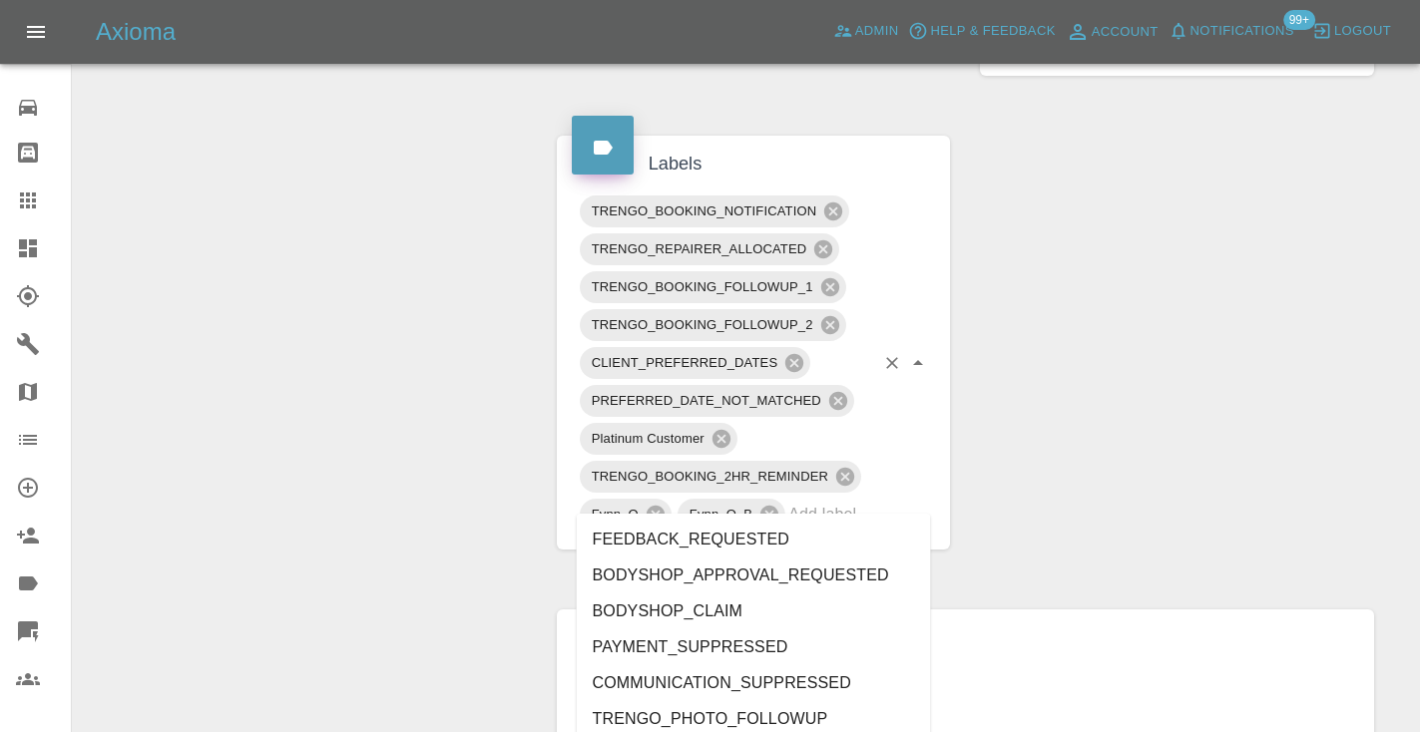
click at [819, 499] on input "text" at bounding box center [831, 514] width 86 height 31
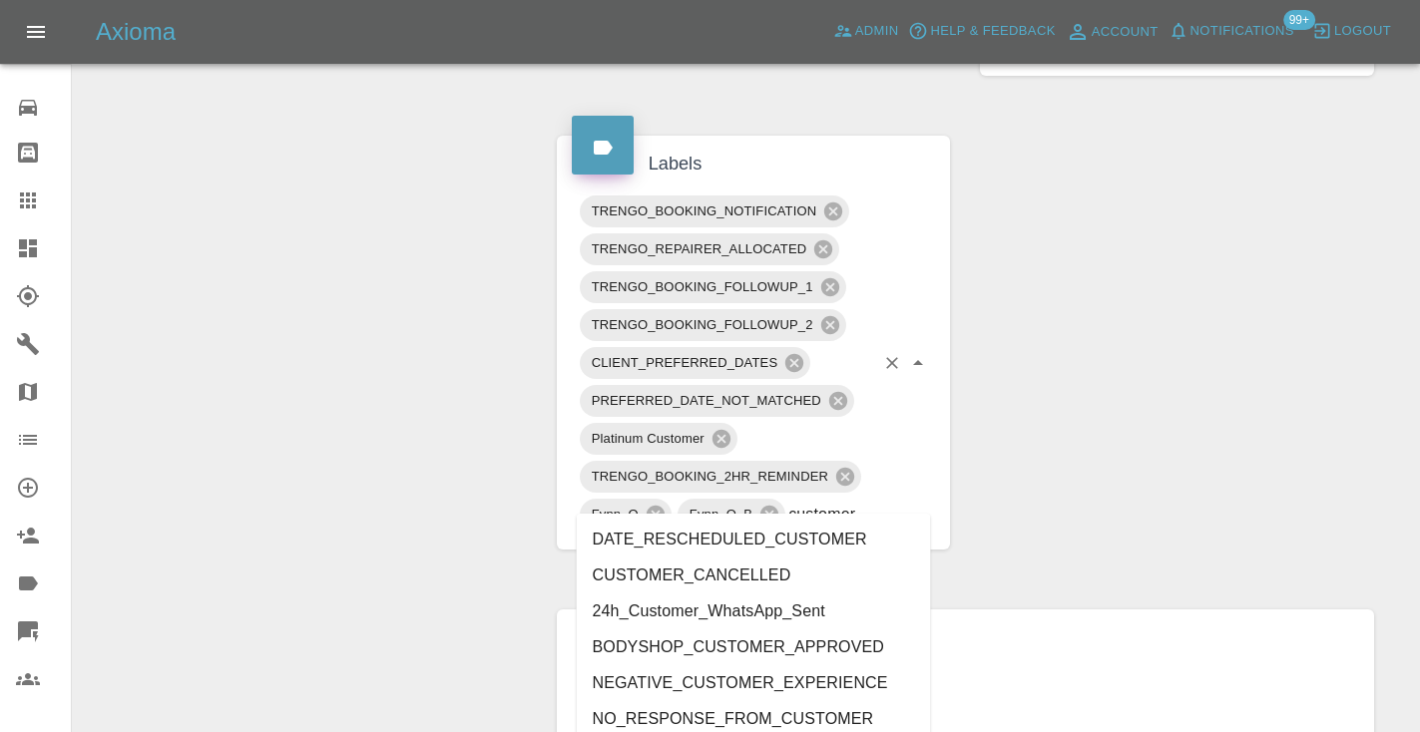
type input "customer_"
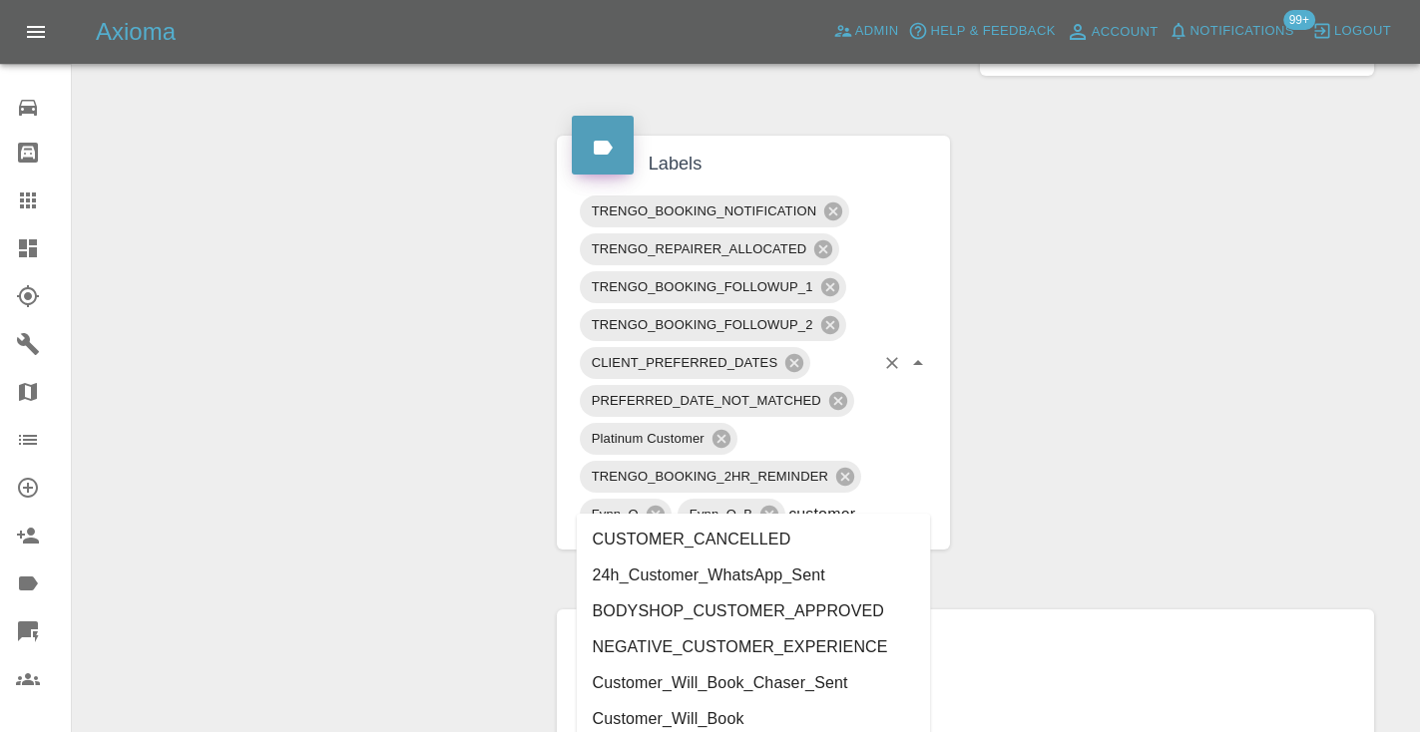
click at [689, 723] on li "Customer_Will_Book" at bounding box center [754, 719] width 354 height 36
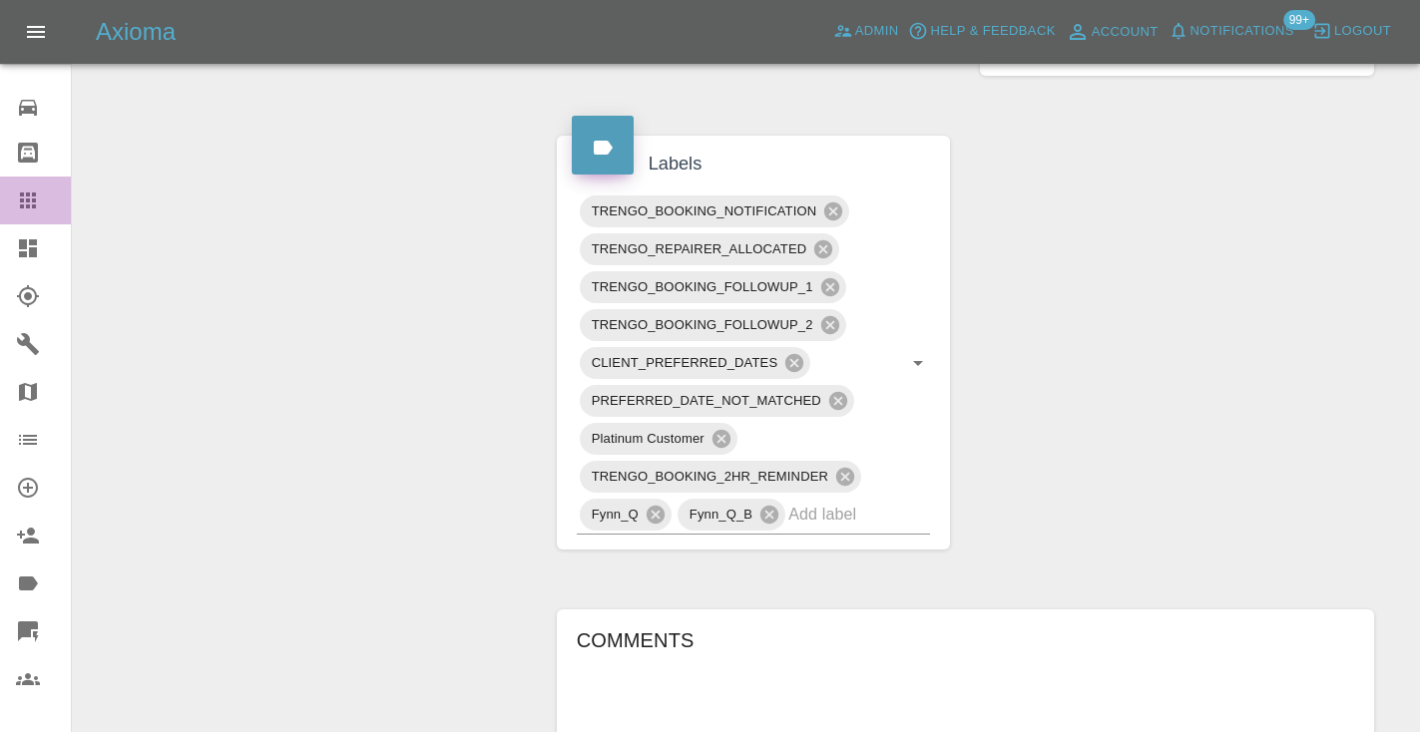
click at [19, 200] on icon at bounding box center [28, 201] width 24 height 24
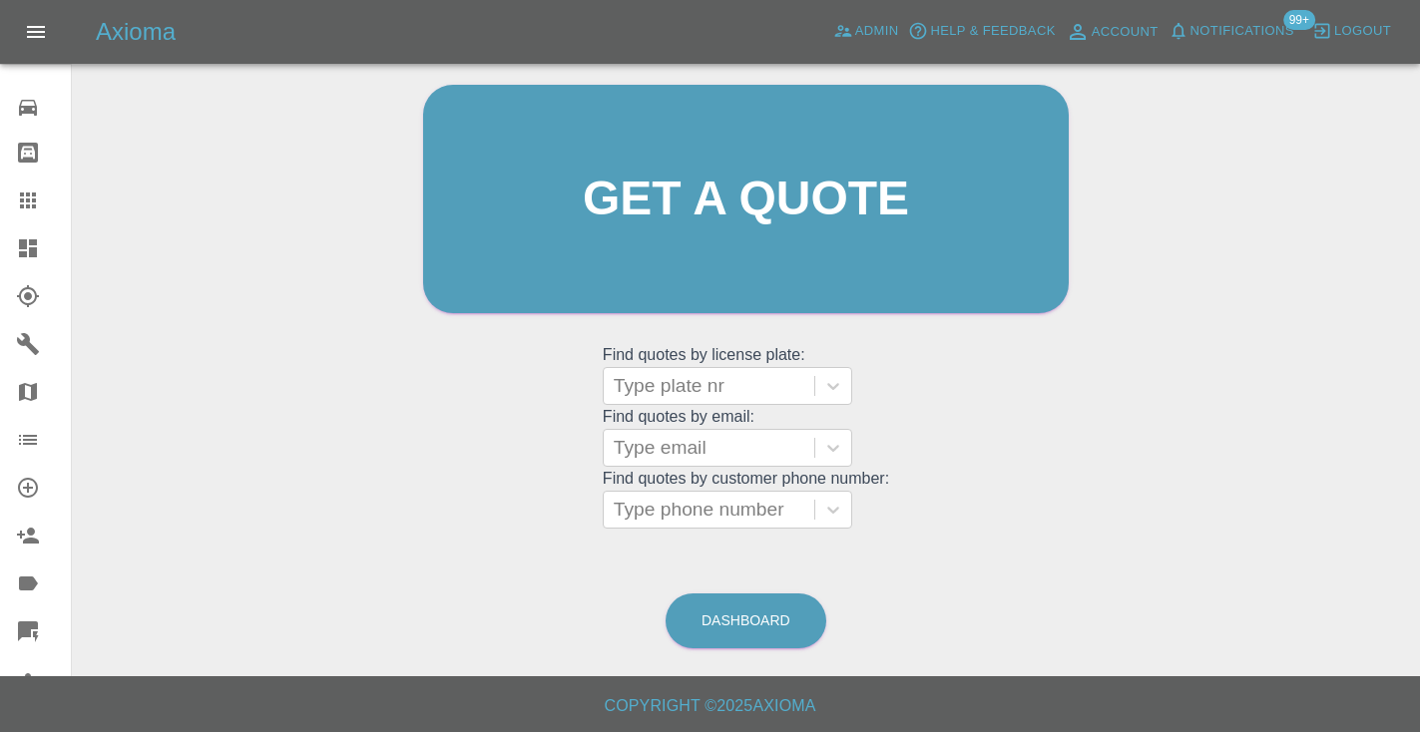
scroll to position [201, 0]
click at [766, 612] on link "Dashboard" at bounding box center [745, 622] width 161 height 55
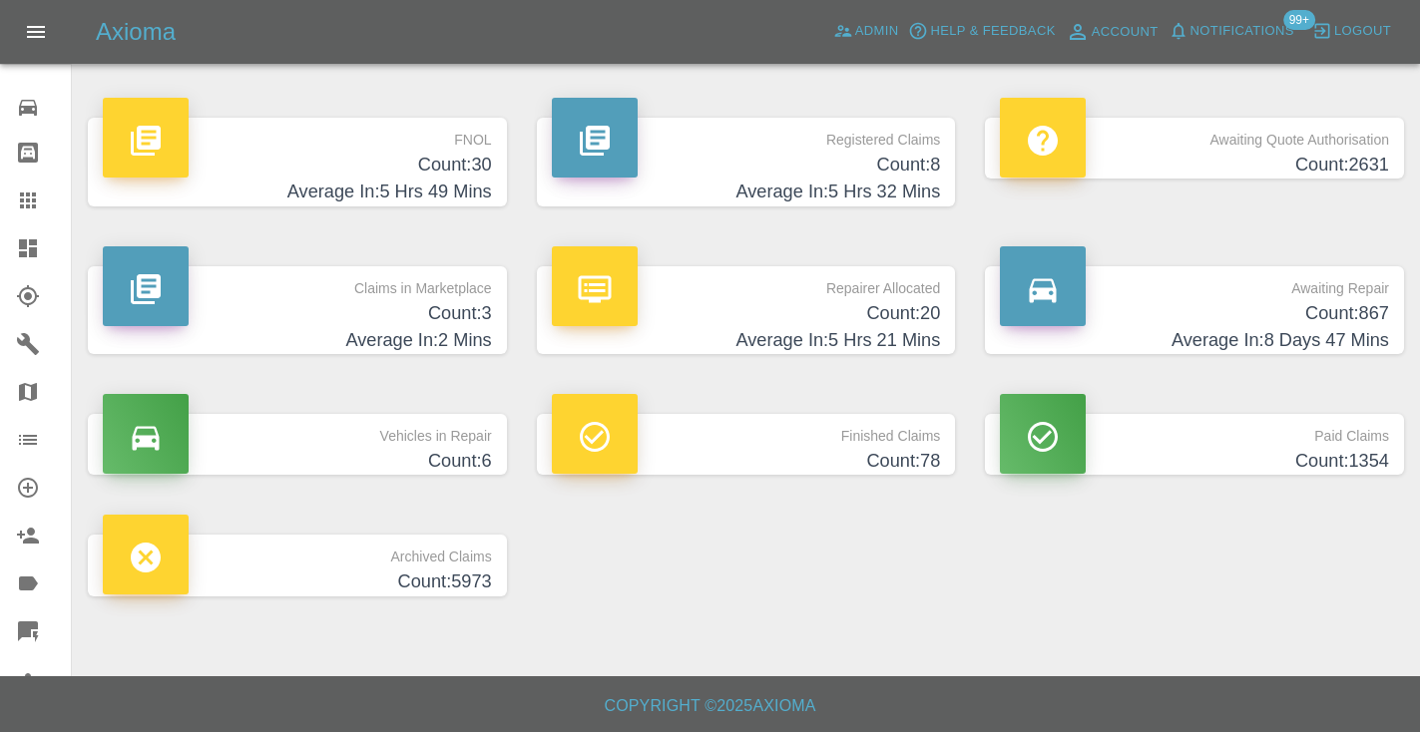
click at [1331, 328] on h4 "Average In: 8 Days 47 Mins" at bounding box center [1194, 340] width 389 height 27
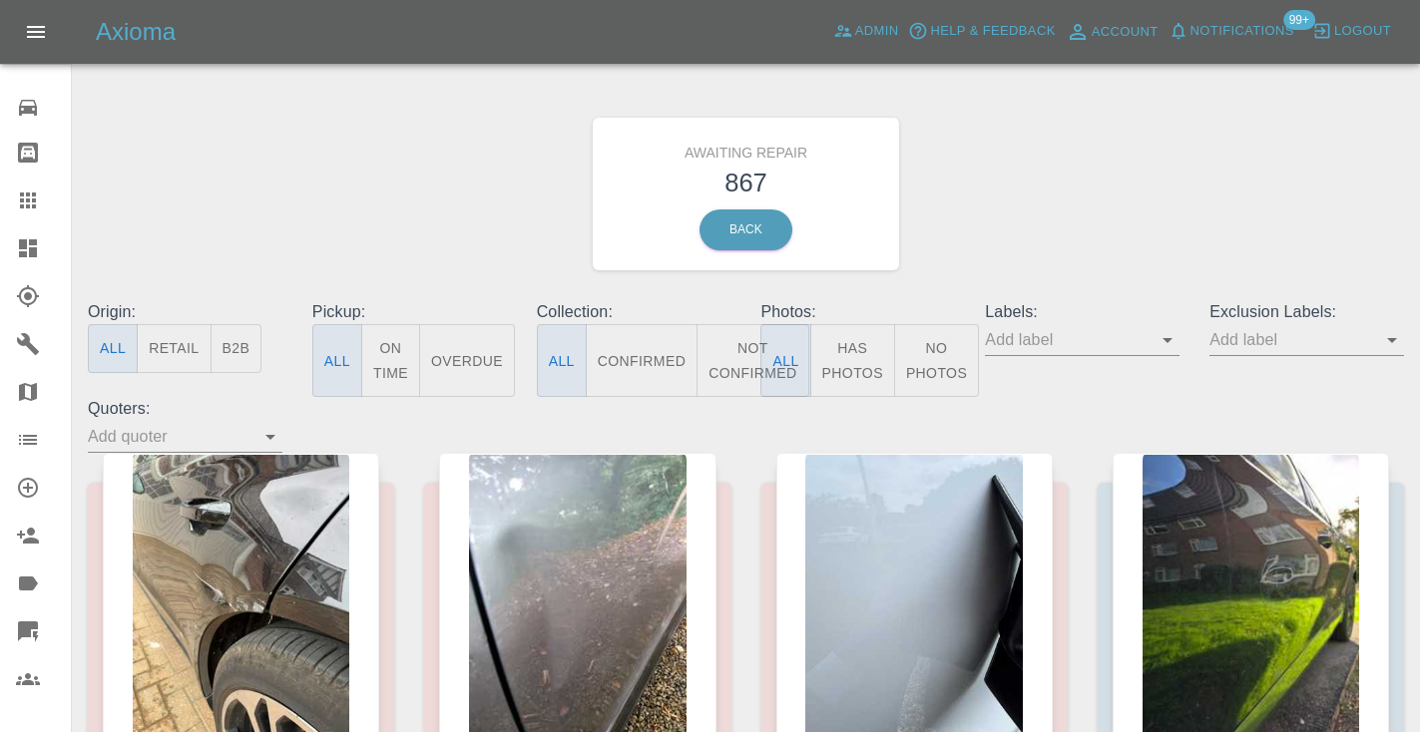
click at [714, 356] on button "Not Confirmed" at bounding box center [752, 360] width 112 height 73
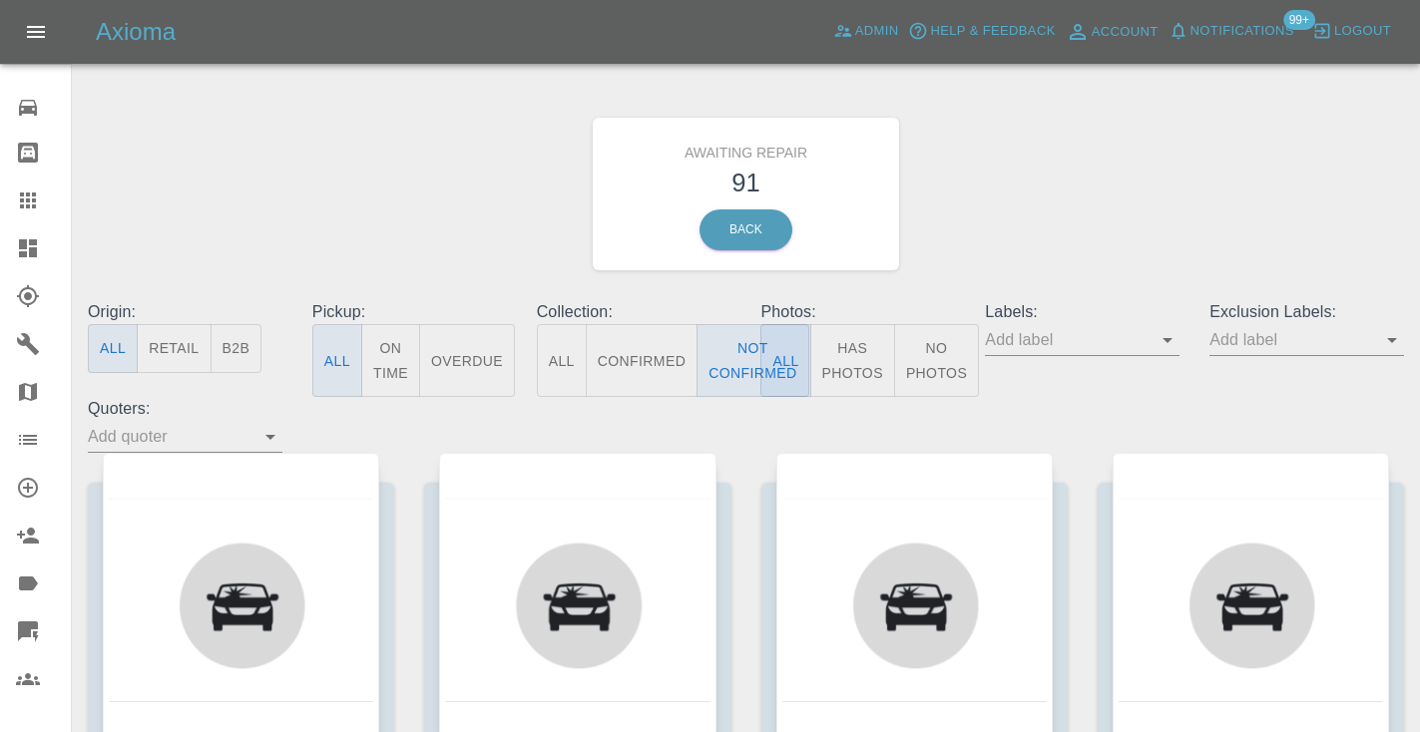
click at [1061, 189] on div "Awaiting Repair 91 Back" at bounding box center [746, 194] width 1346 height 212
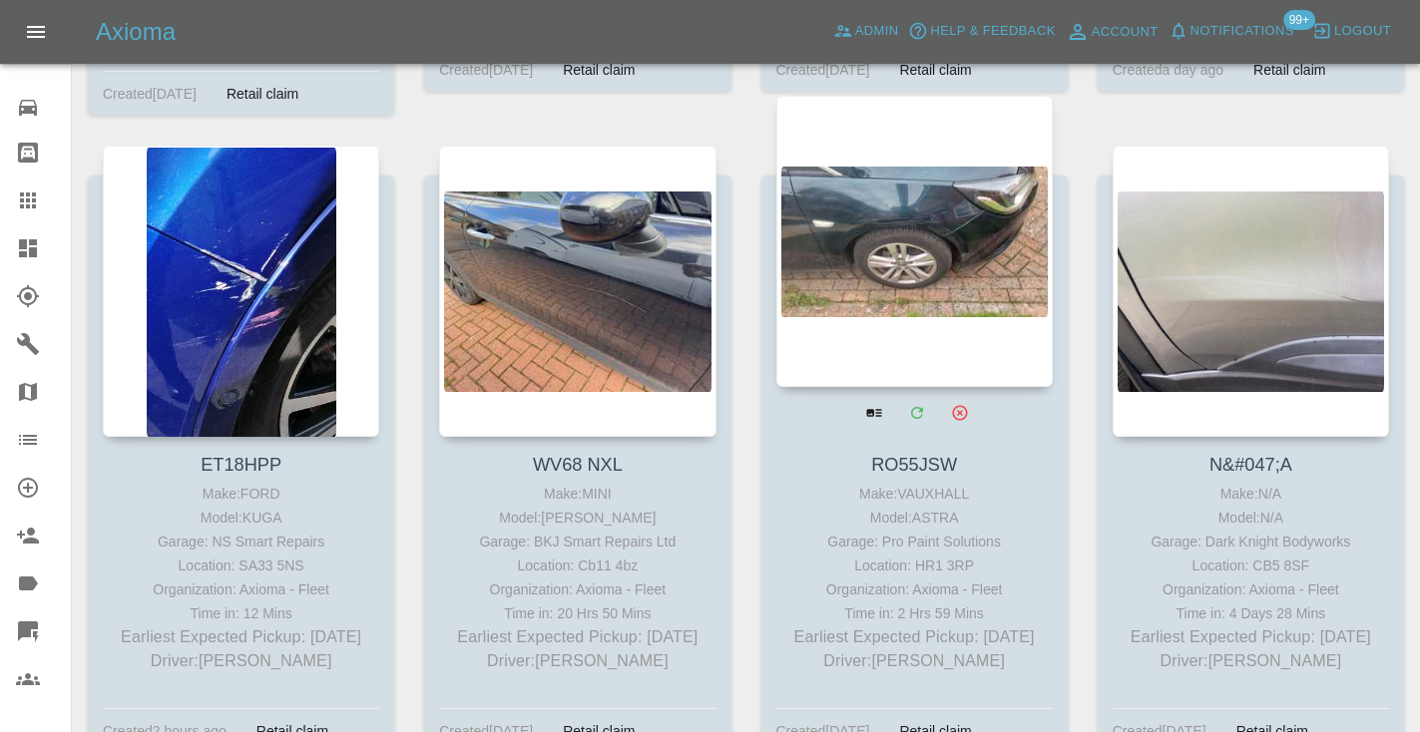
scroll to position [9547, 0]
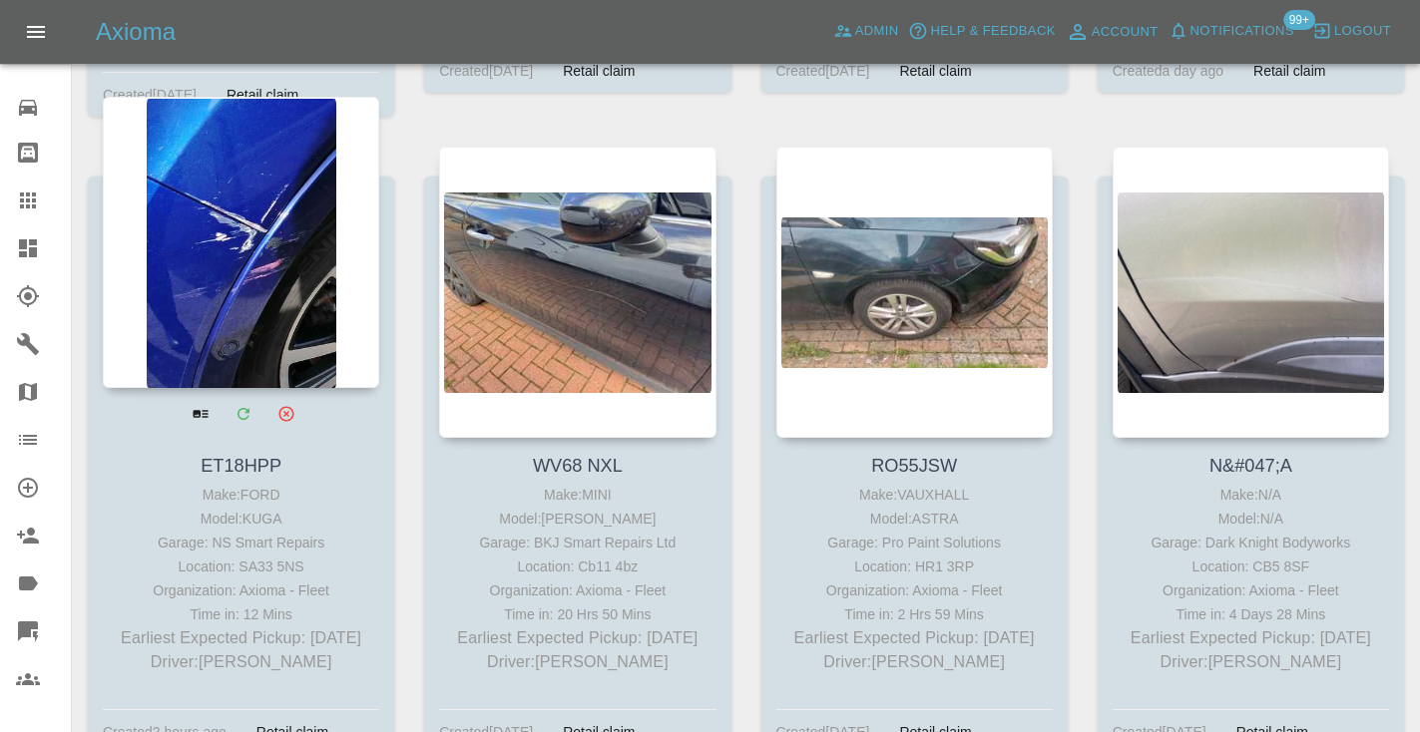
click at [236, 270] on div at bounding box center [241, 242] width 276 height 291
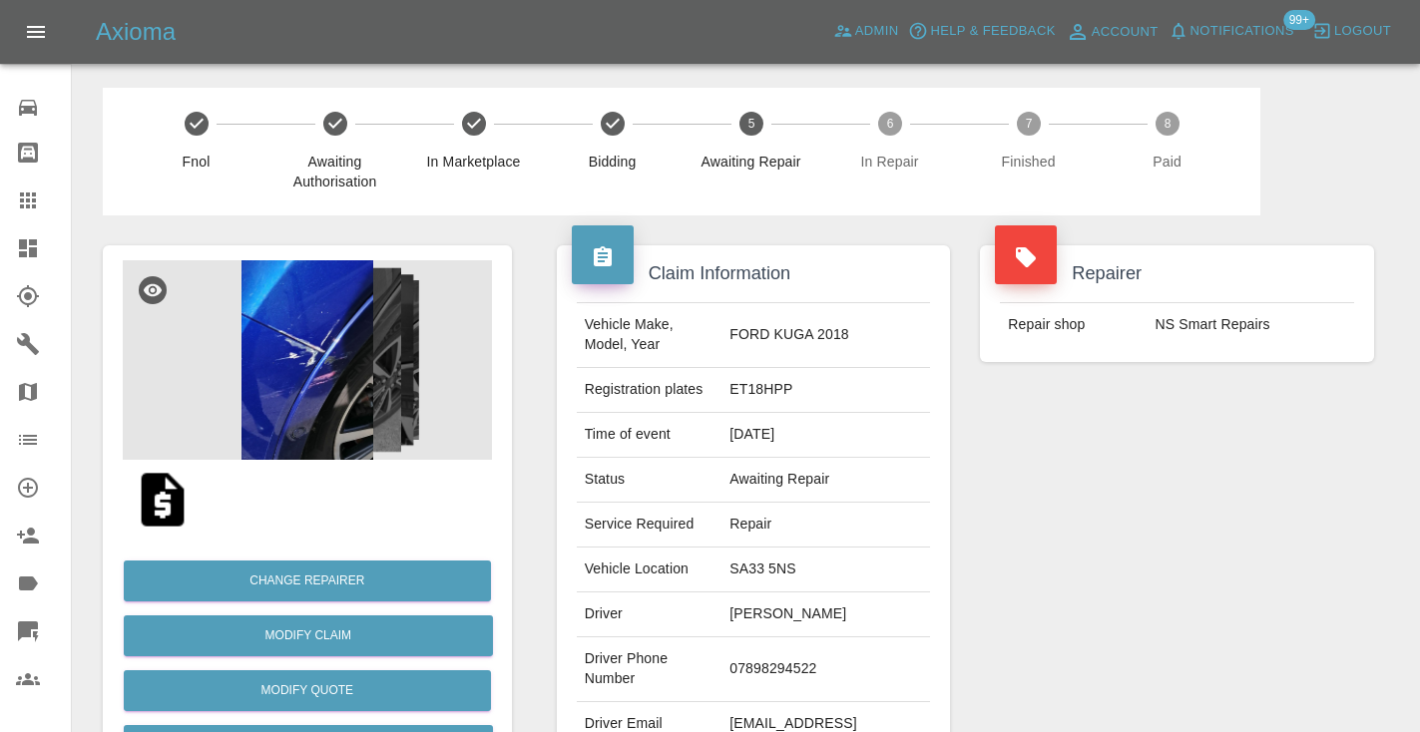
click at [866, 640] on td "07898294522" at bounding box center [825, 669] width 209 height 65
copy td "07898294522"
click at [1178, 551] on div "Repairer Repair shop NS Smart Repairs" at bounding box center [1177, 513] width 424 height 596
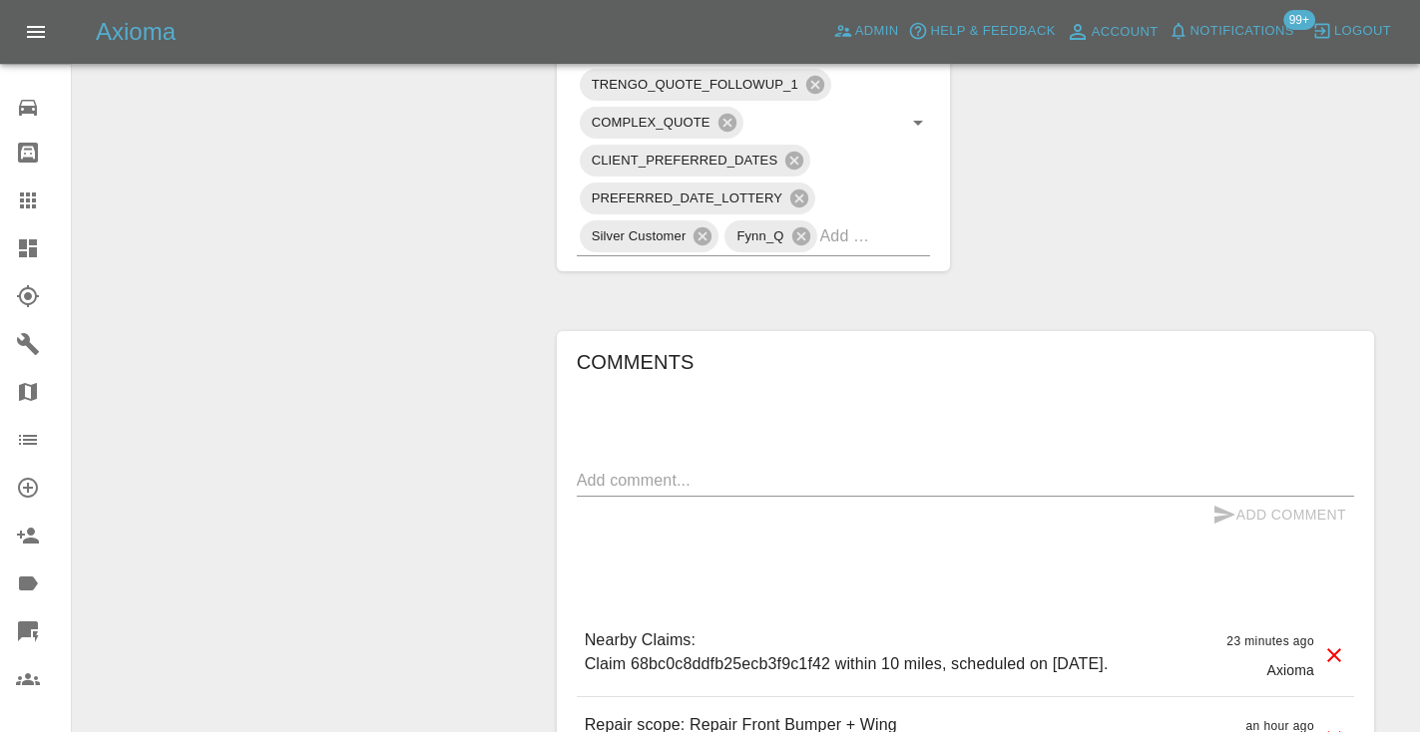
scroll to position [1303, 0]
click at [627, 468] on textarea at bounding box center [965, 479] width 777 height 23
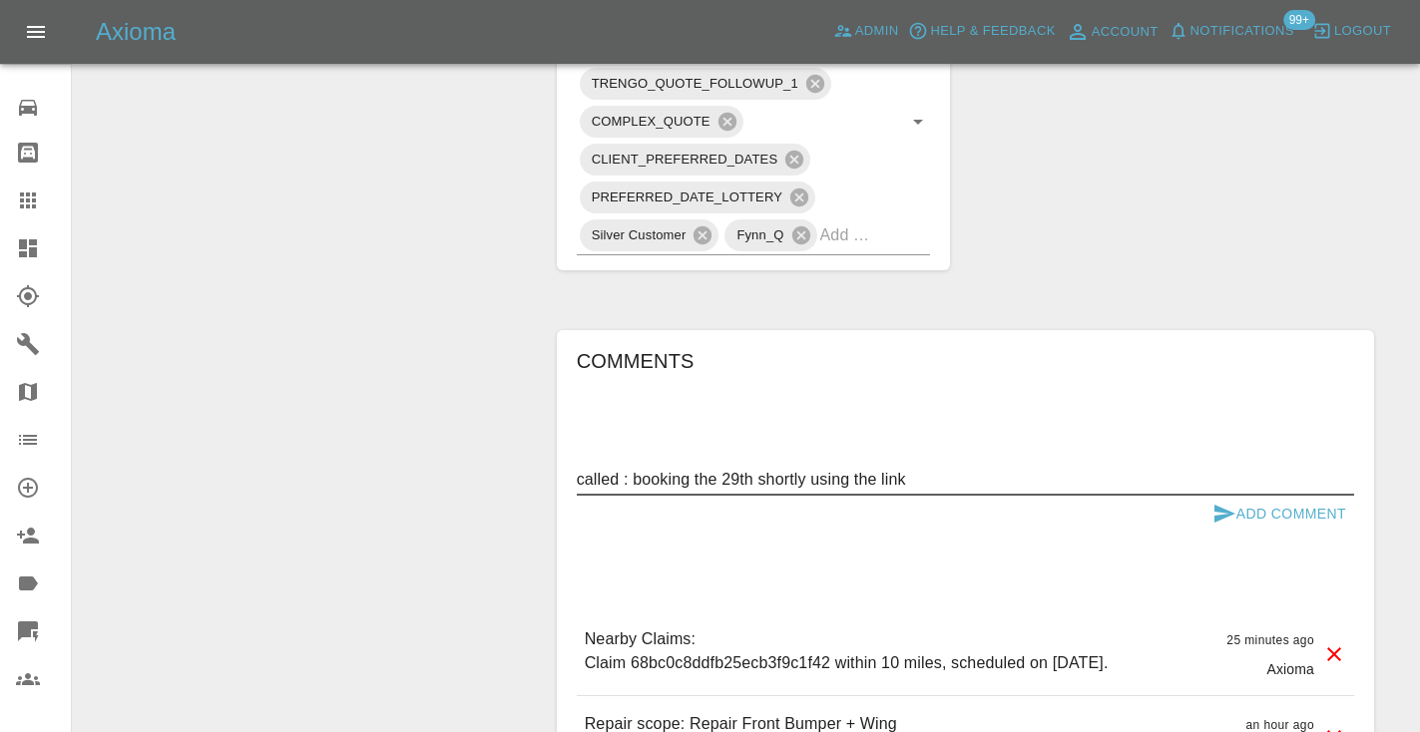
type textarea "called : booking the 29th shortly using the link"
click at [1232, 502] on icon "submit" at bounding box center [1224, 514] width 24 height 24
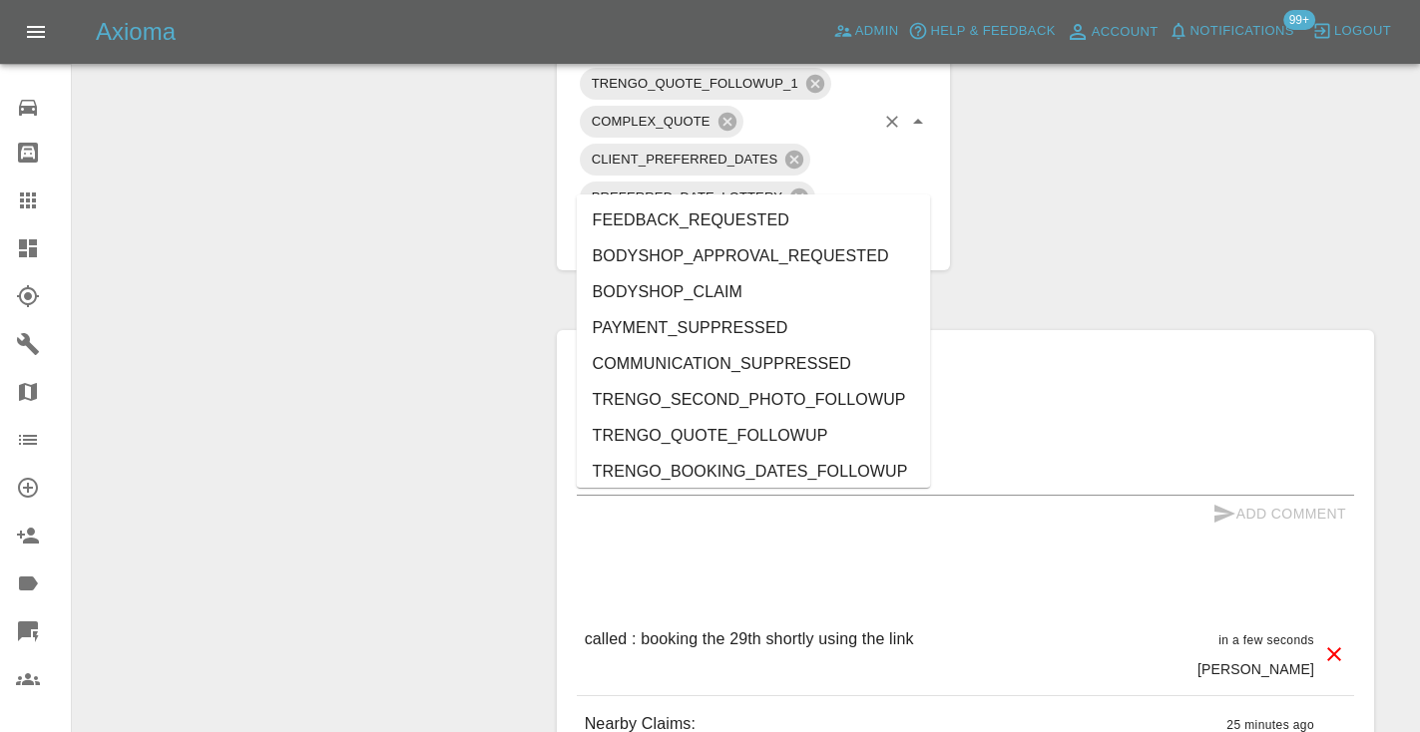
click at [855, 219] on input "text" at bounding box center [847, 234] width 55 height 31
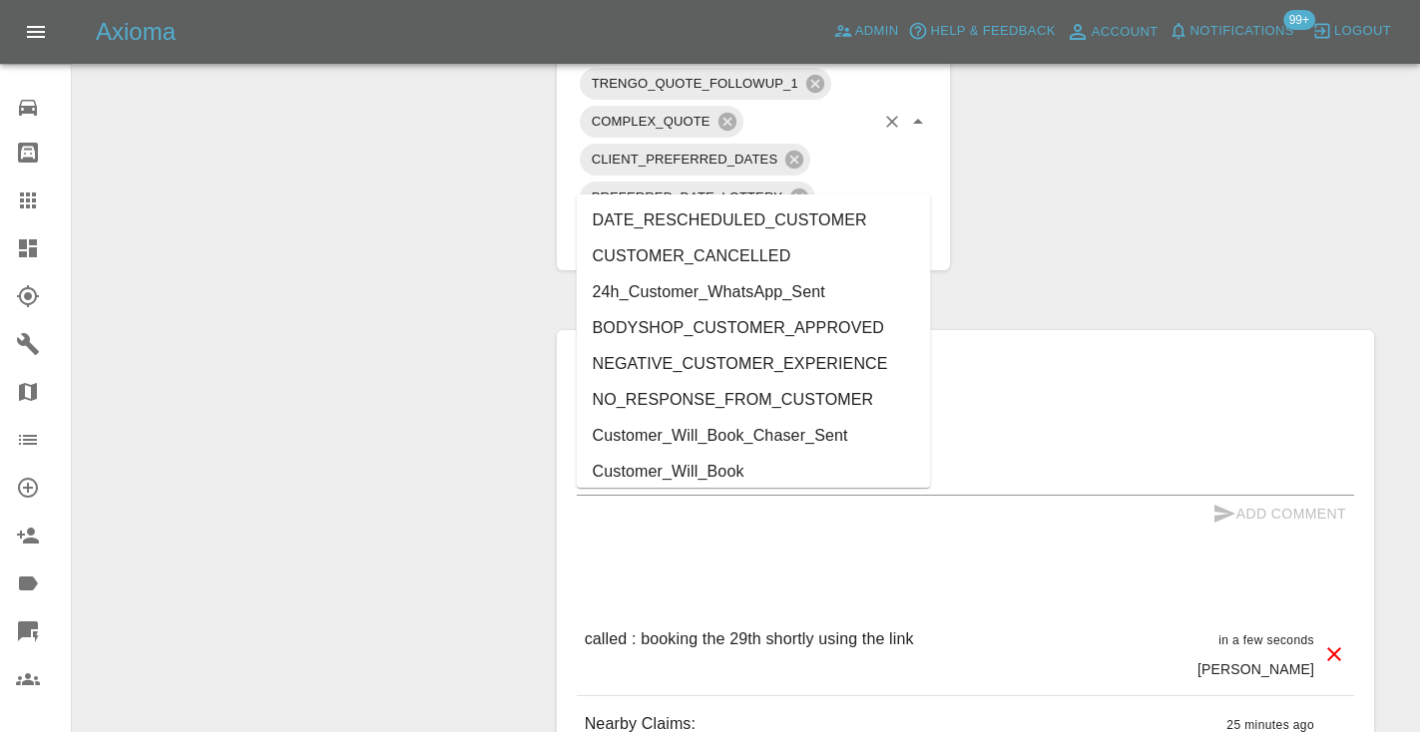
type input "cust"
click at [769, 468] on li "Customer_Will_Book" at bounding box center [754, 472] width 354 height 36
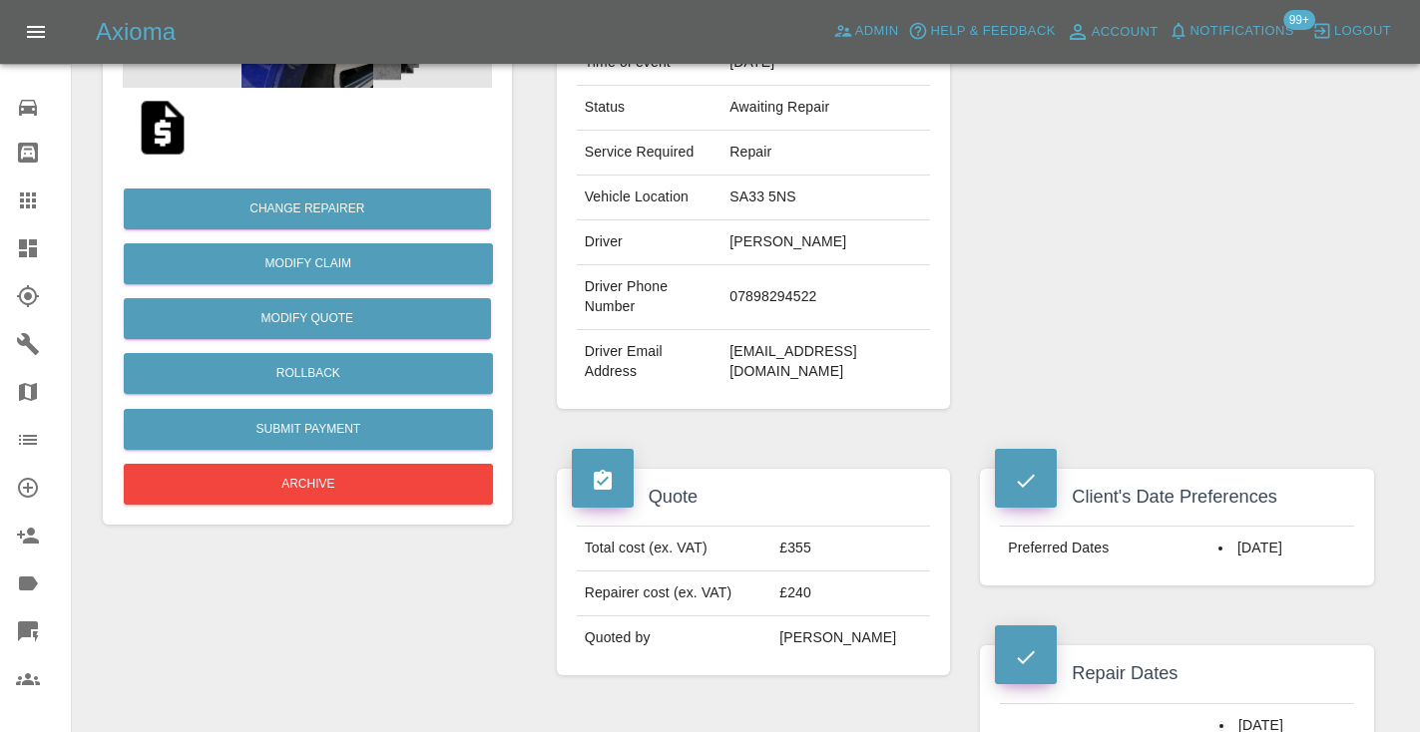
scroll to position [364, 0]
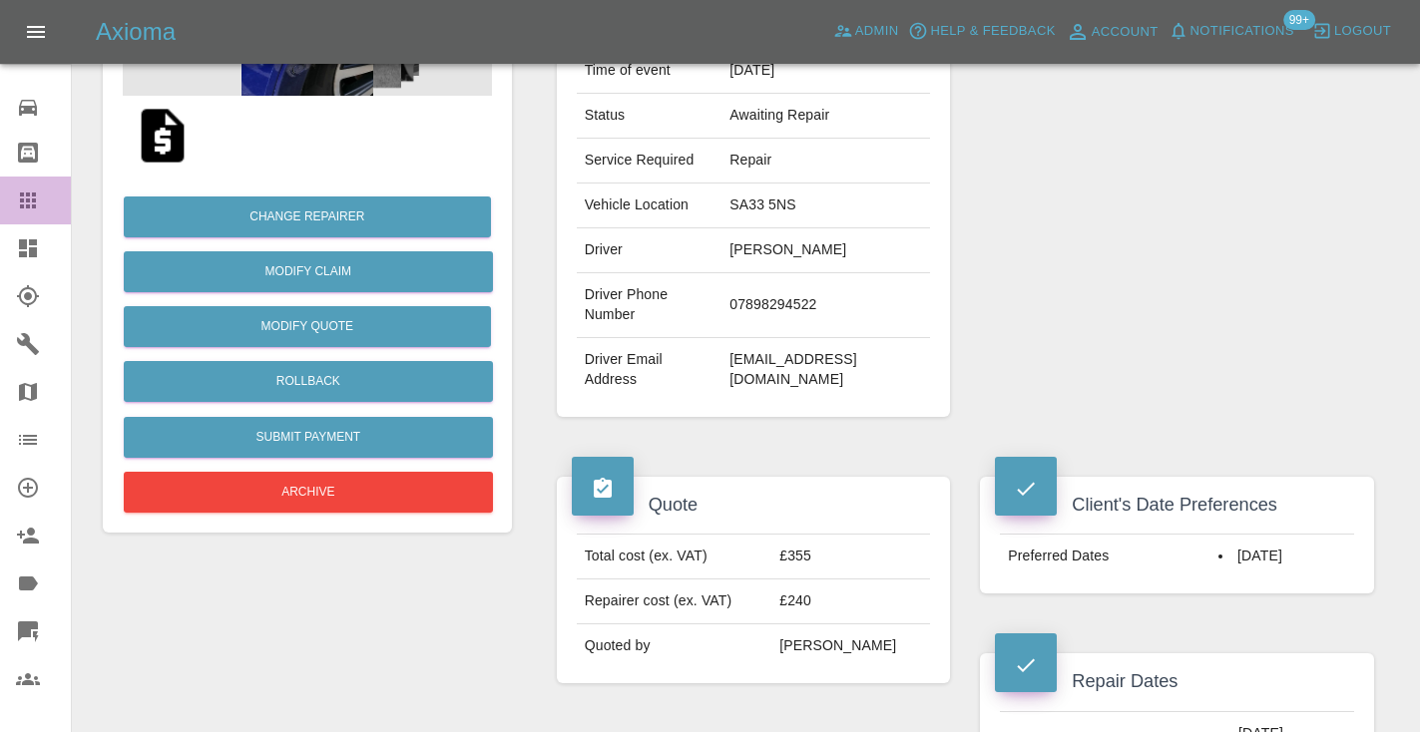
click at [44, 205] on div at bounding box center [44, 201] width 56 height 24
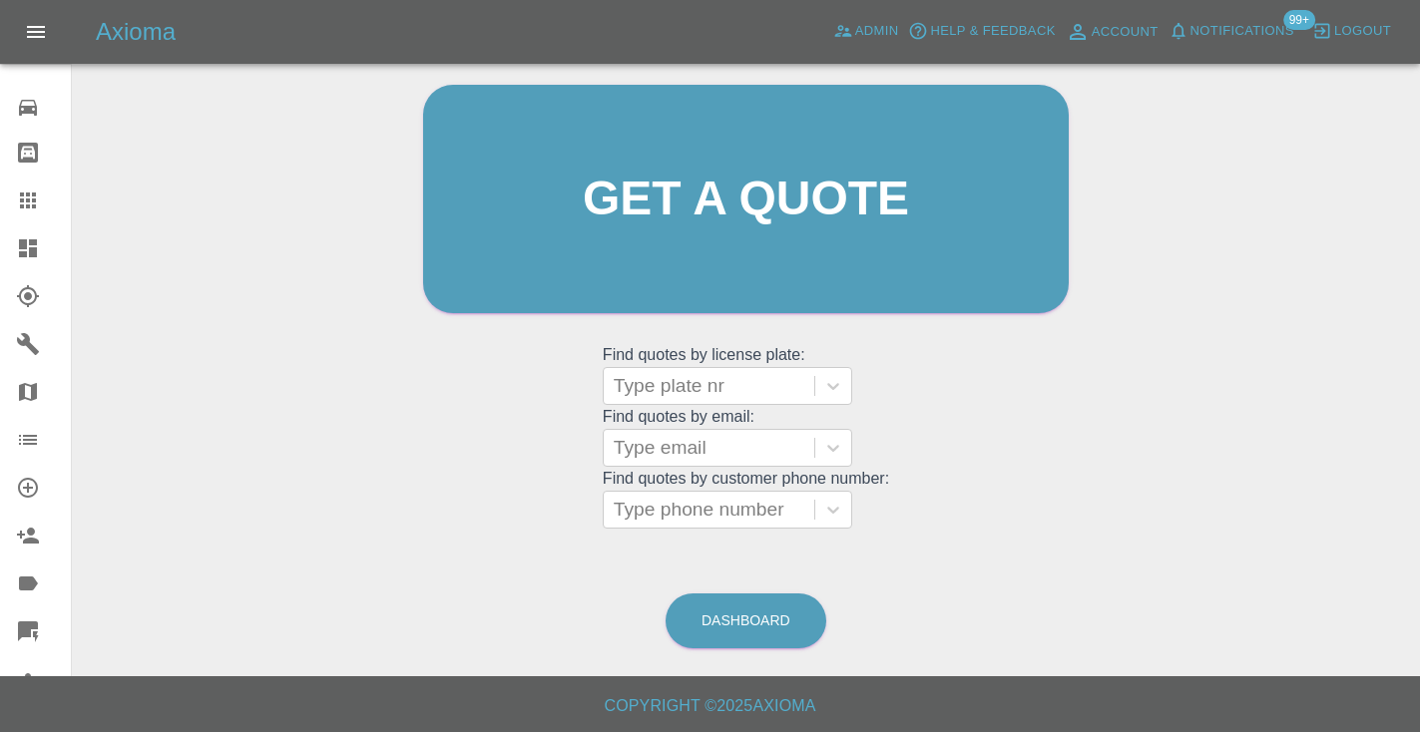
scroll to position [201, 0]
click at [695, 607] on link "Dashboard" at bounding box center [745, 622] width 161 height 55
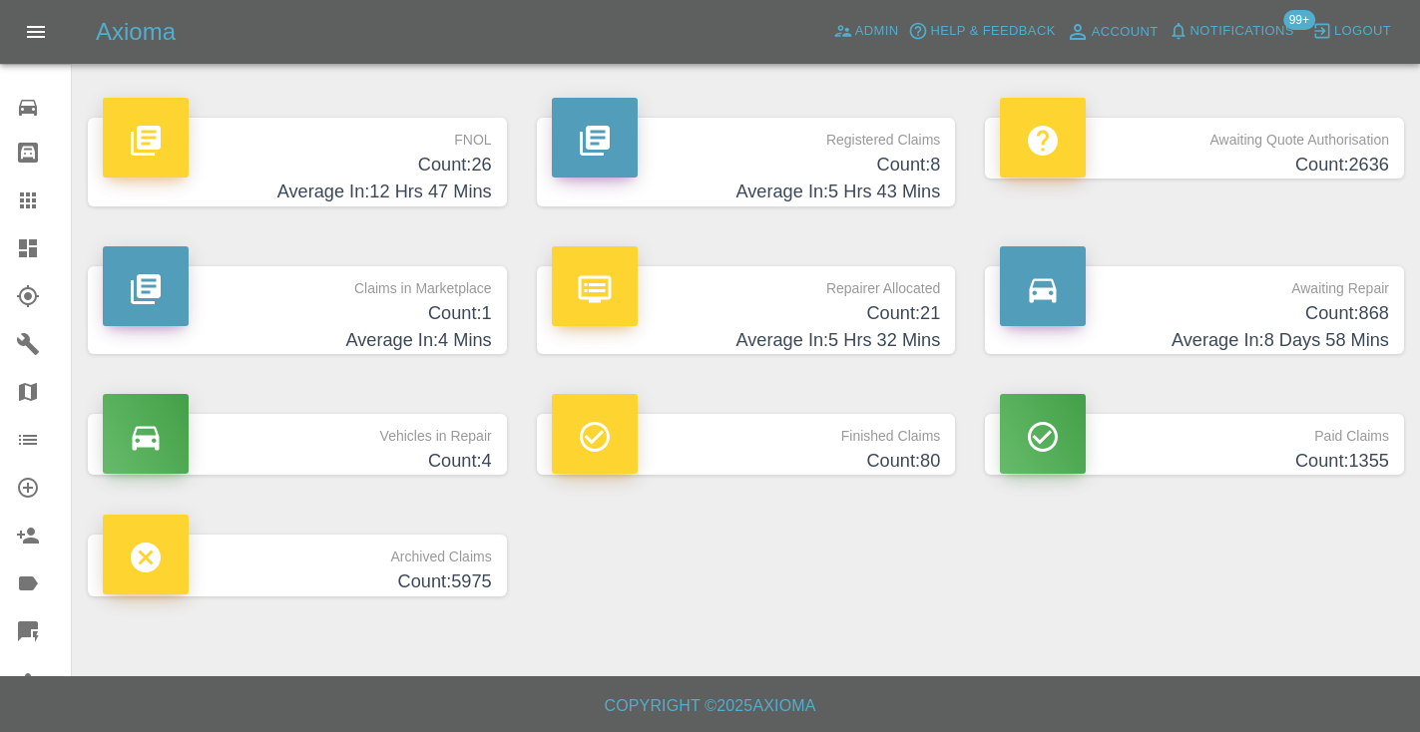
click at [1304, 298] on p "Awaiting Repair" at bounding box center [1194, 283] width 389 height 34
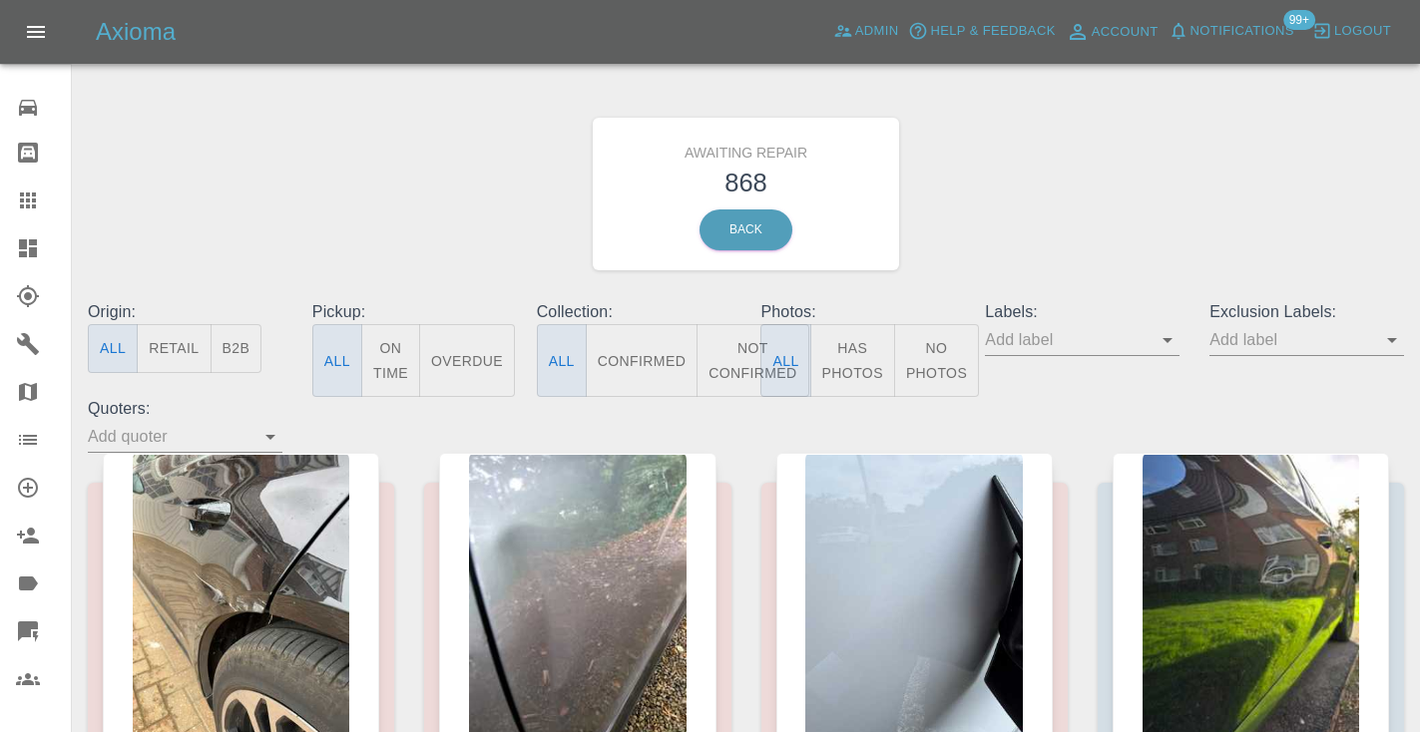
click at [720, 391] on button "Not Confirmed" at bounding box center [752, 360] width 112 height 73
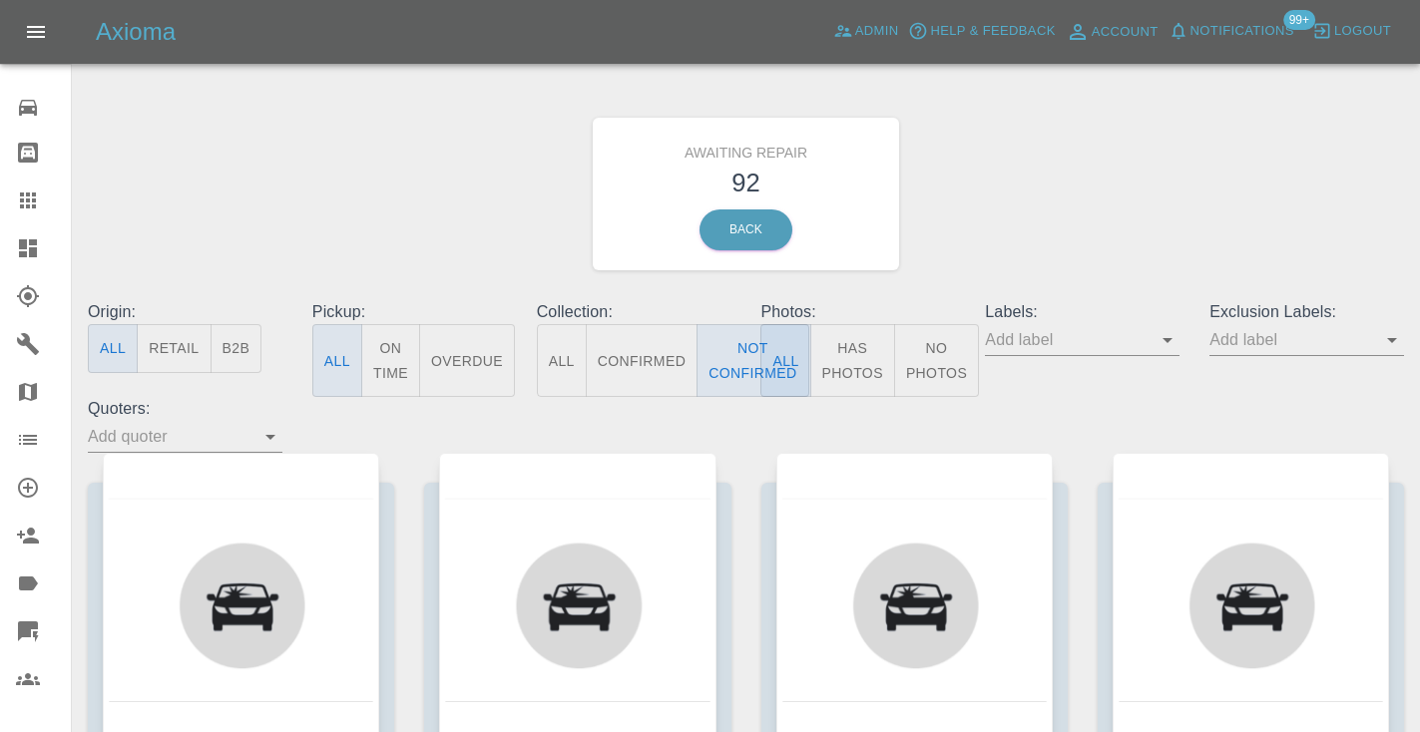
click at [996, 194] on div "Awaiting Repair 92 Back" at bounding box center [746, 194] width 1346 height 212
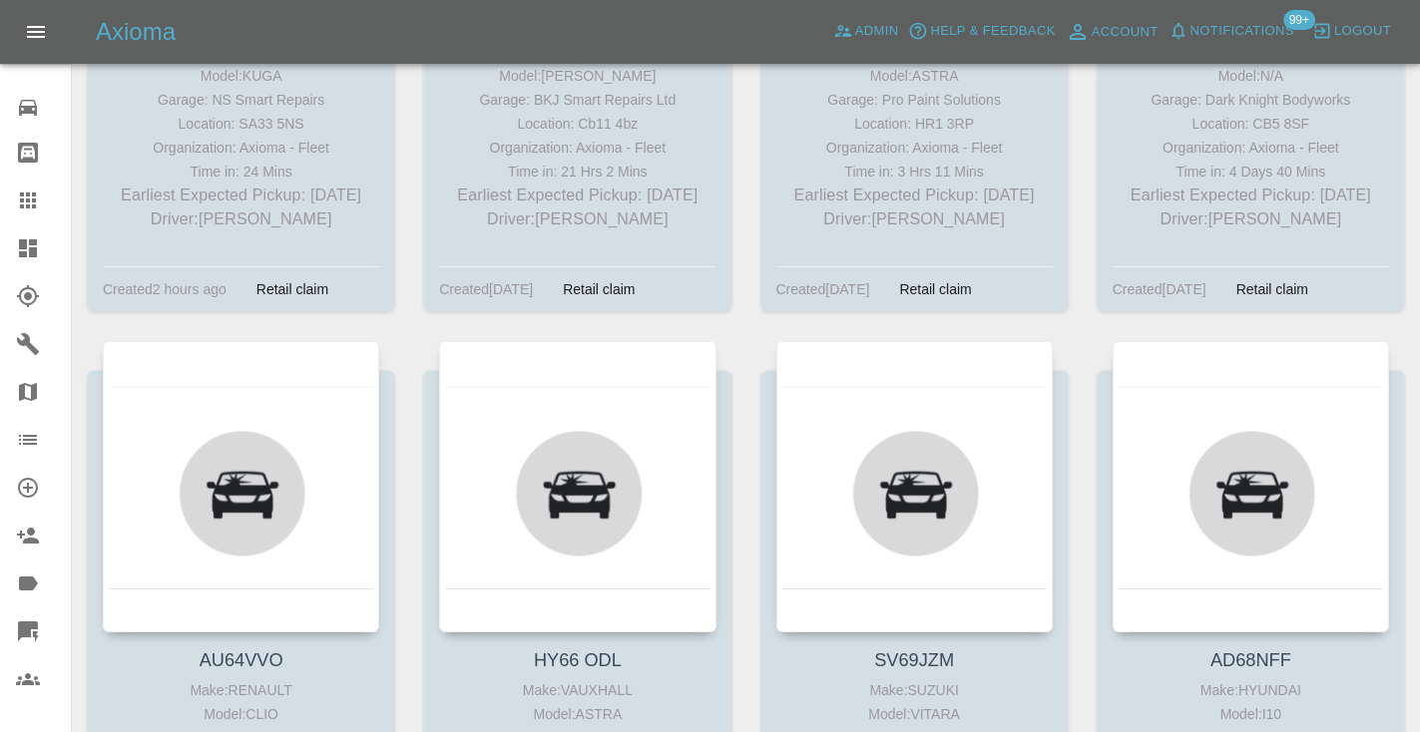
scroll to position [10178, 0]
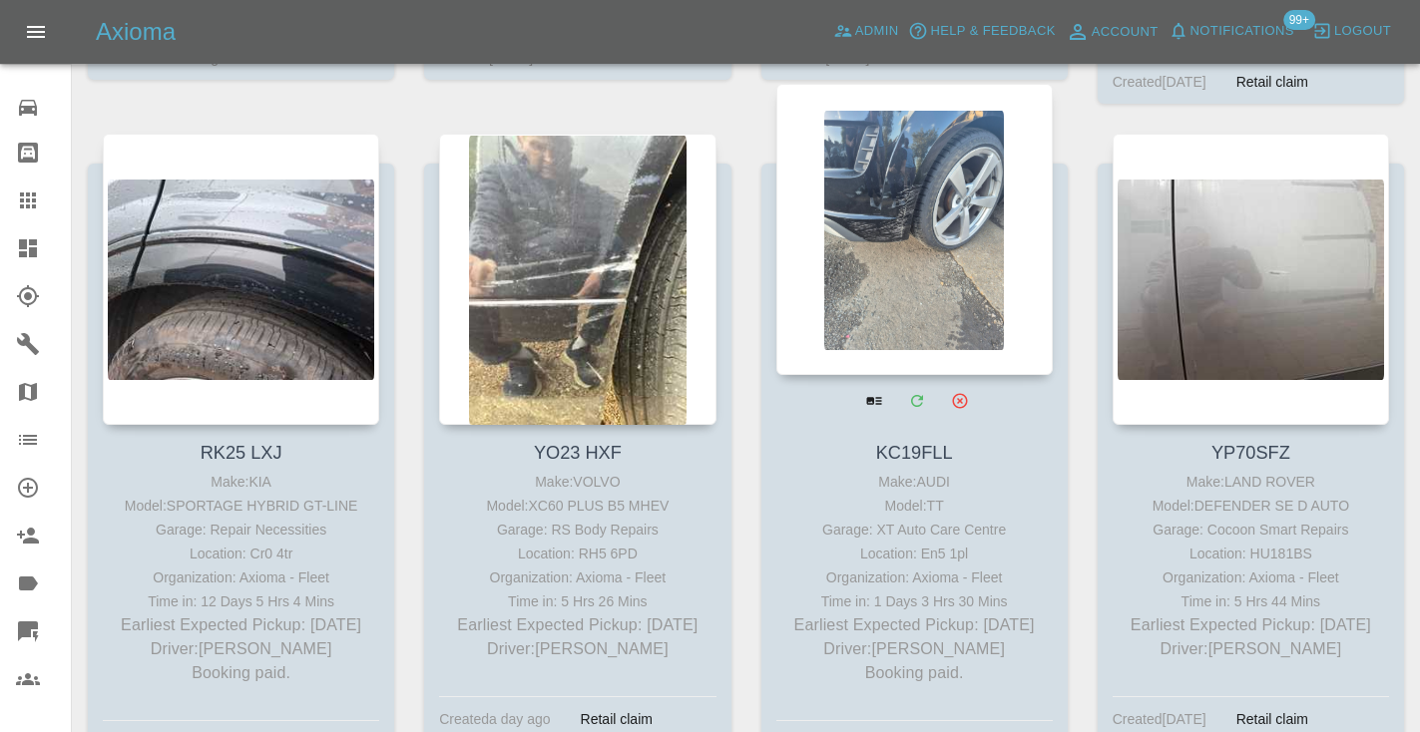
scroll to position [10854, 0]
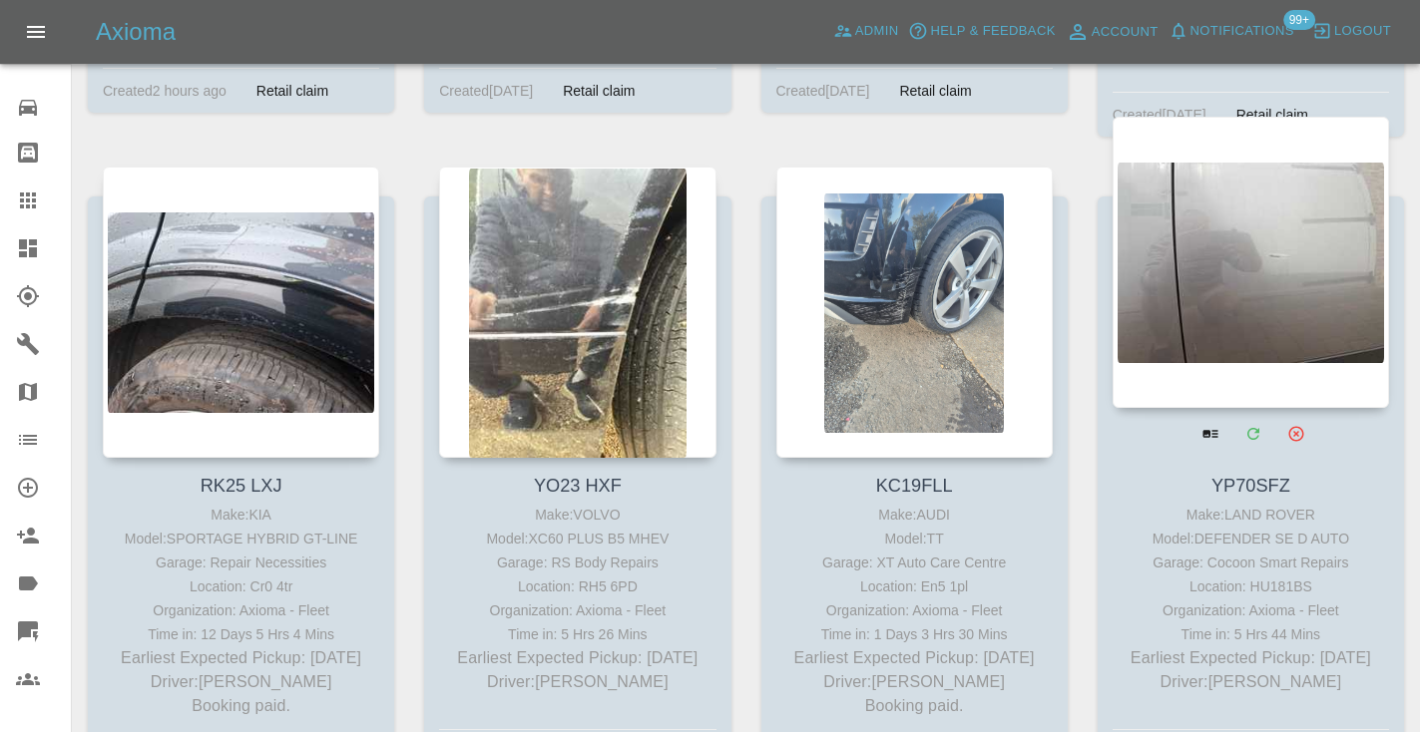
click at [1264, 240] on div at bounding box center [1250, 262] width 276 height 291
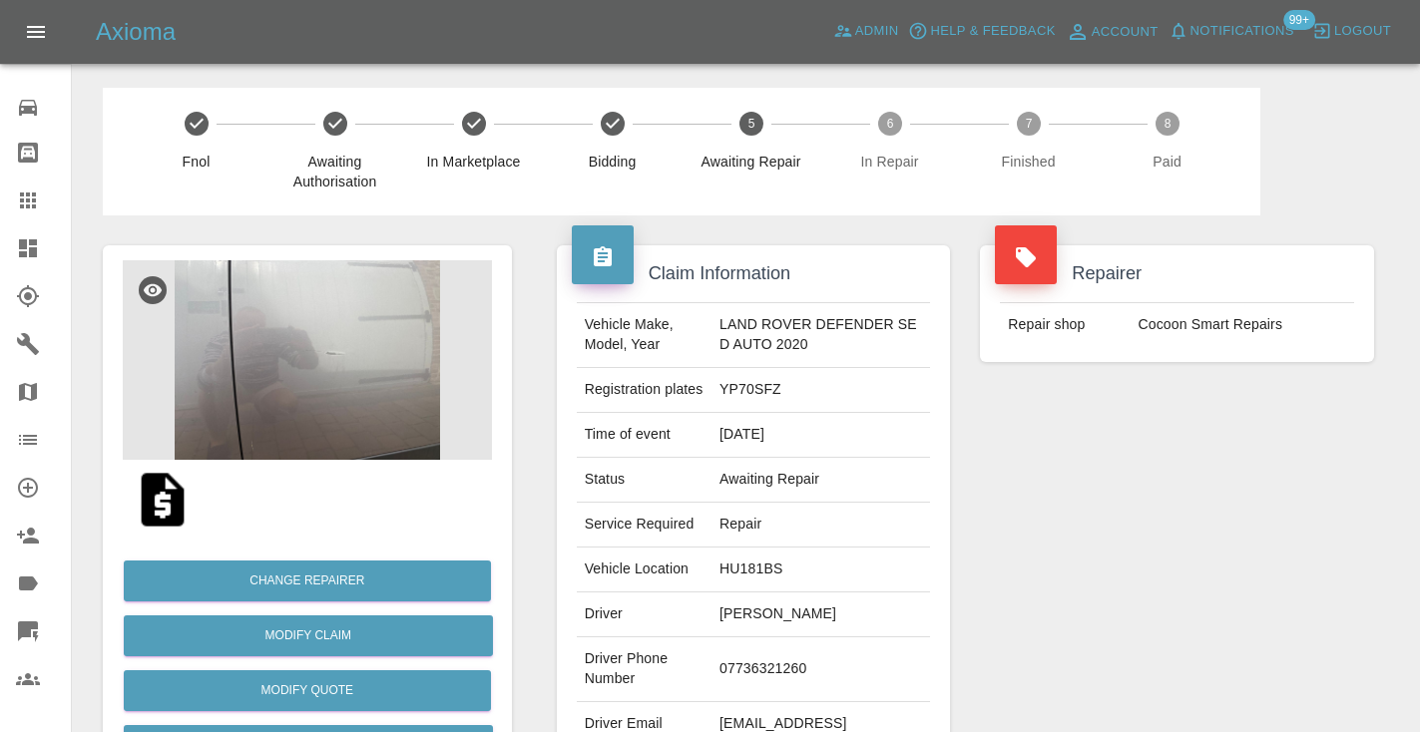
click at [762, 666] on td "07736321260" at bounding box center [820, 669] width 218 height 65
copy td "07736321260"
click at [1297, 448] on div "Repairer Repair shop Cocoon Smart Repairs" at bounding box center [1177, 513] width 424 height 596
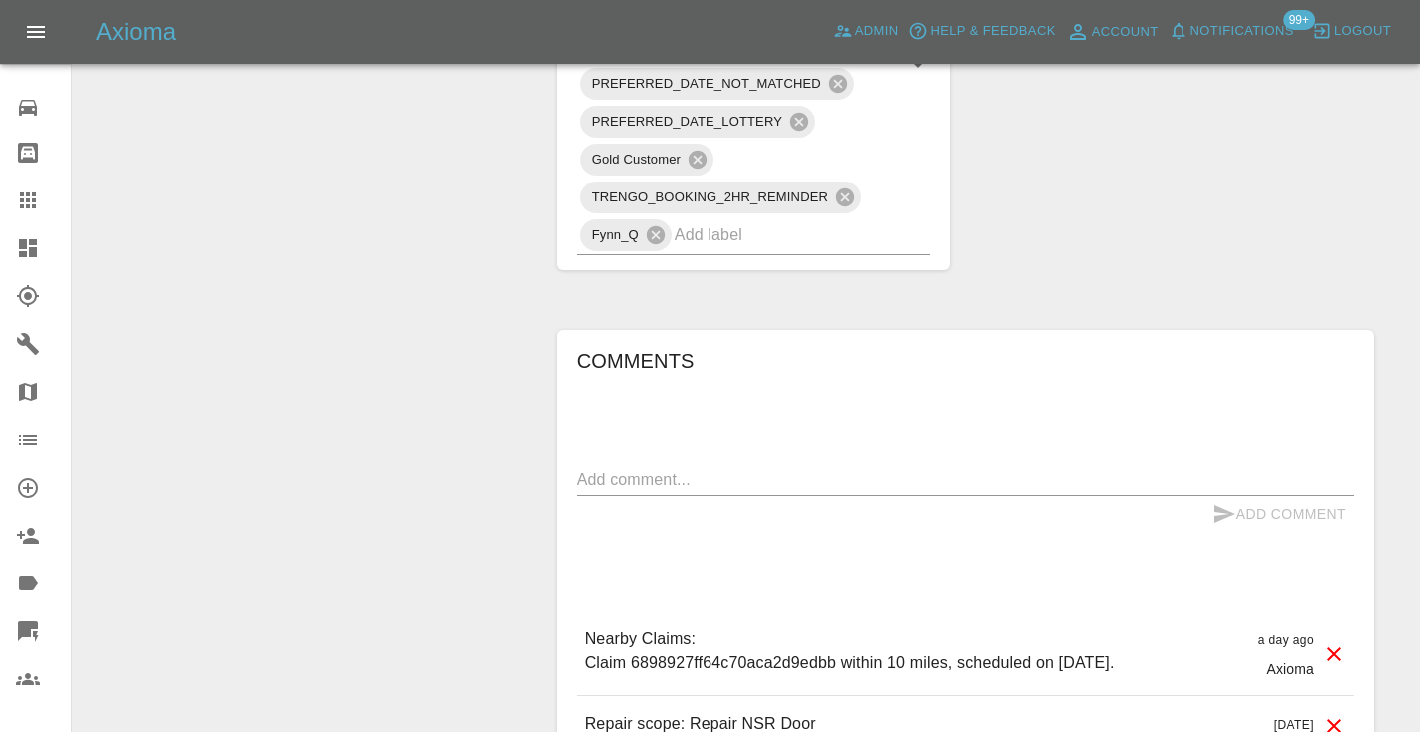
scroll to position [1487, 0]
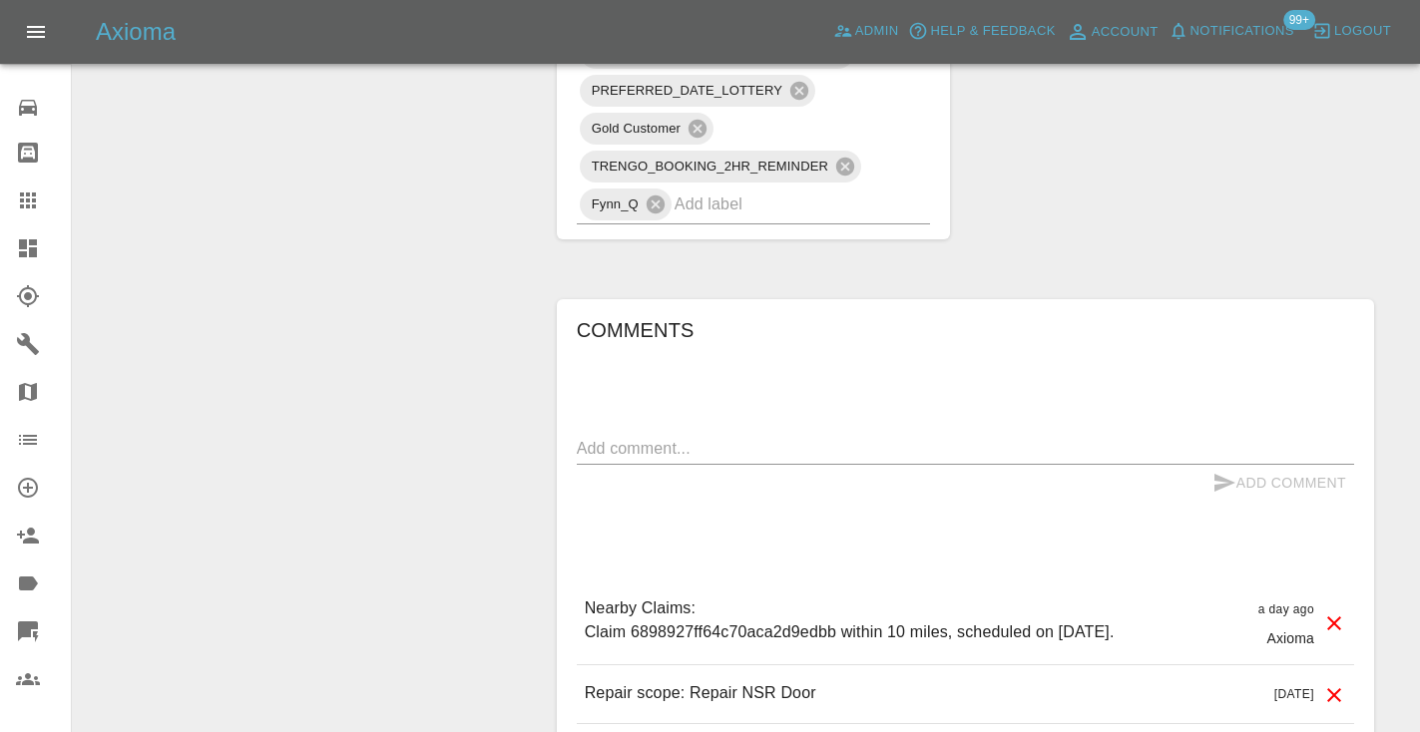
click at [645, 465] on div "Add Comment" at bounding box center [965, 483] width 777 height 37
click at [645, 463] on div "x" at bounding box center [965, 449] width 777 height 32
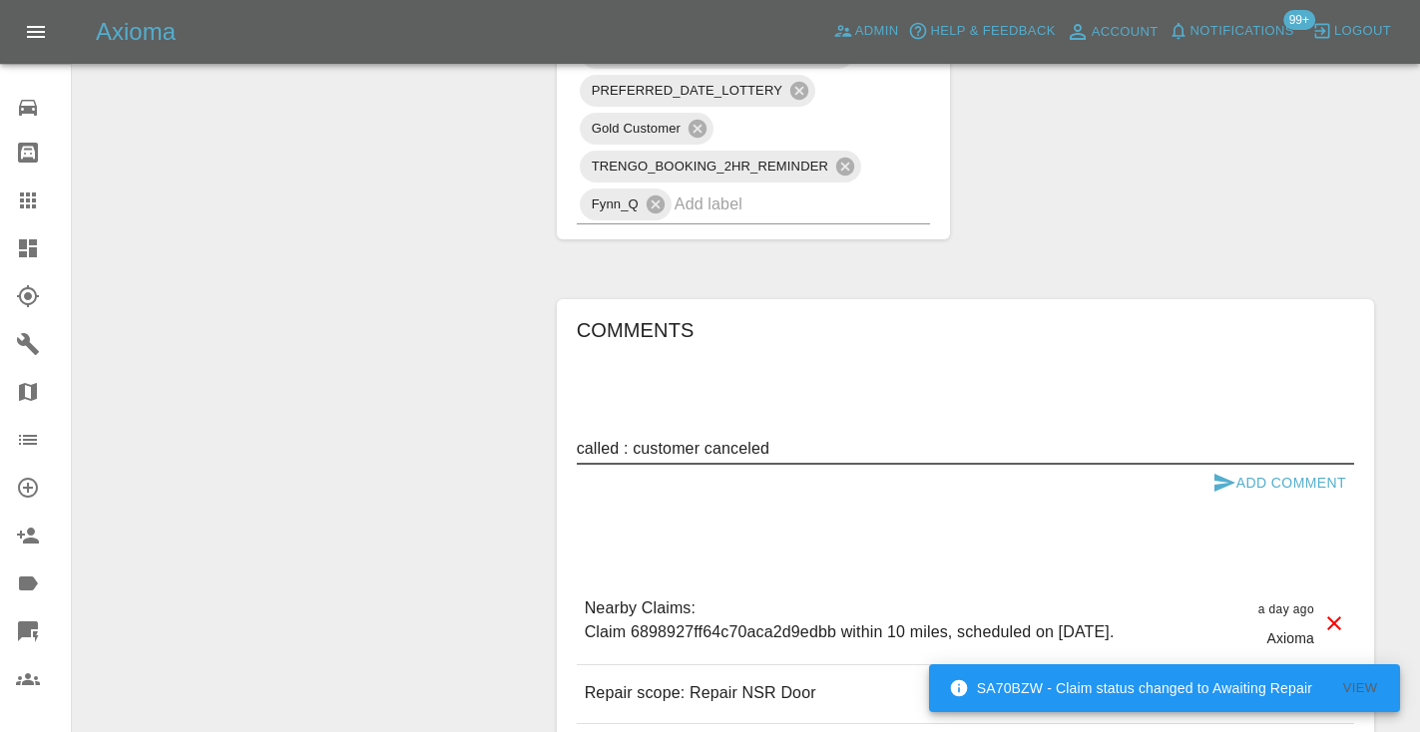
type textarea "called : customer canceled"
click at [1221, 490] on icon "submit" at bounding box center [1224, 483] width 24 height 24
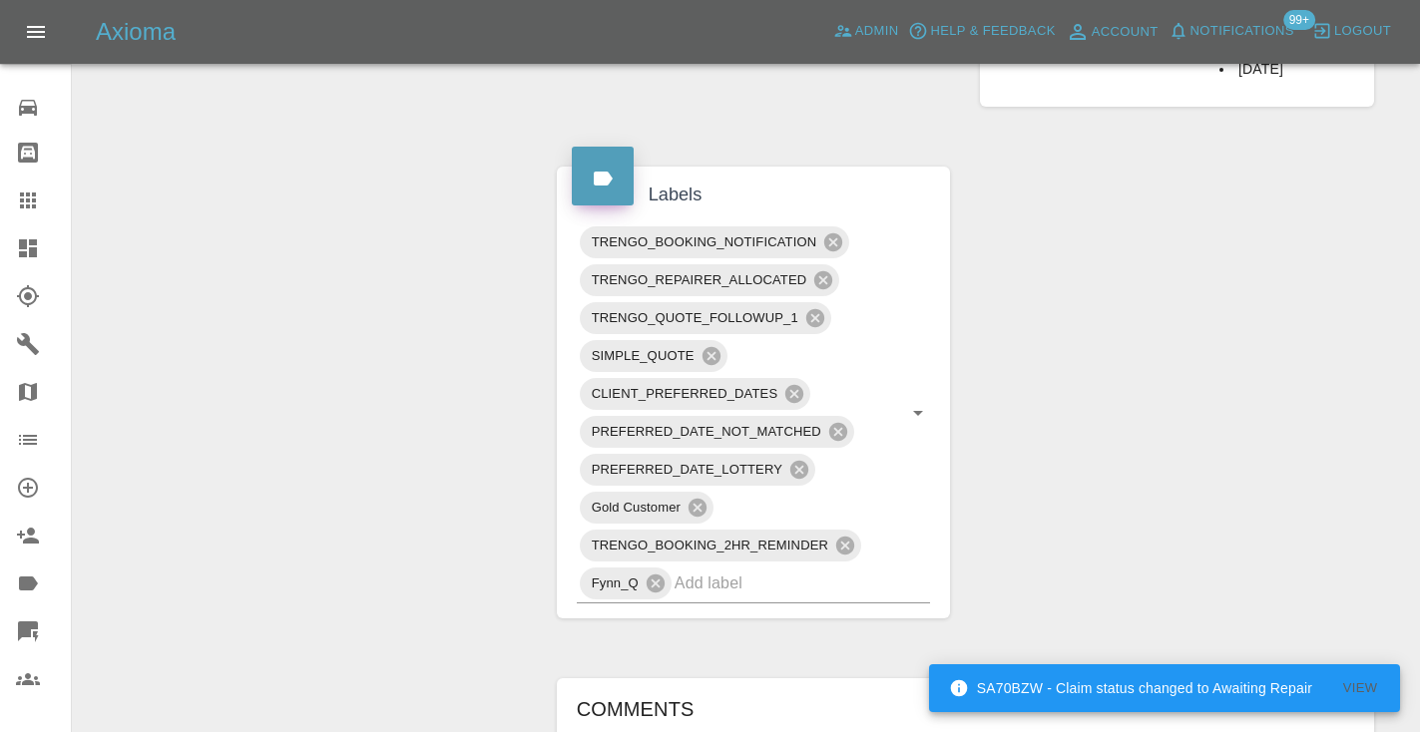
scroll to position [1091, 0]
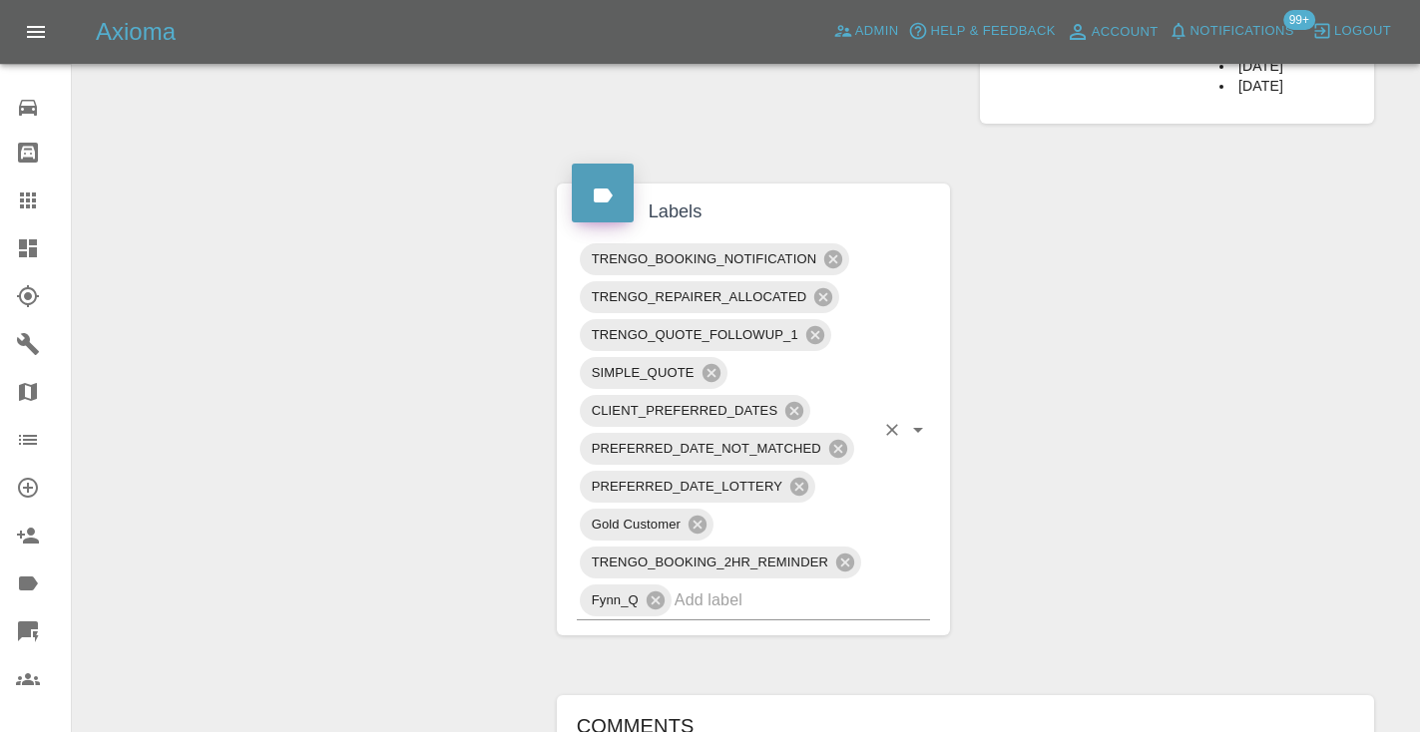
click at [762, 599] on input "text" at bounding box center [774, 600] width 201 height 31
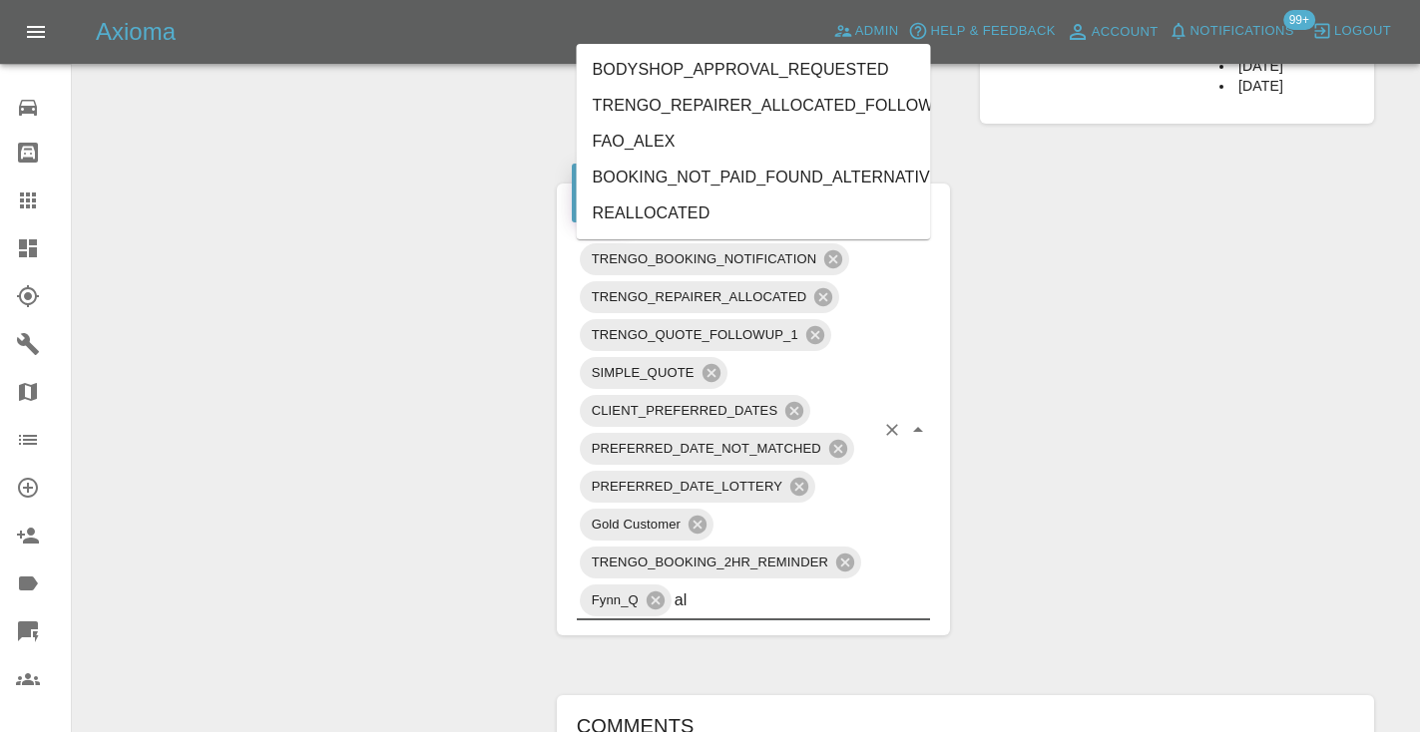
type input "alt"
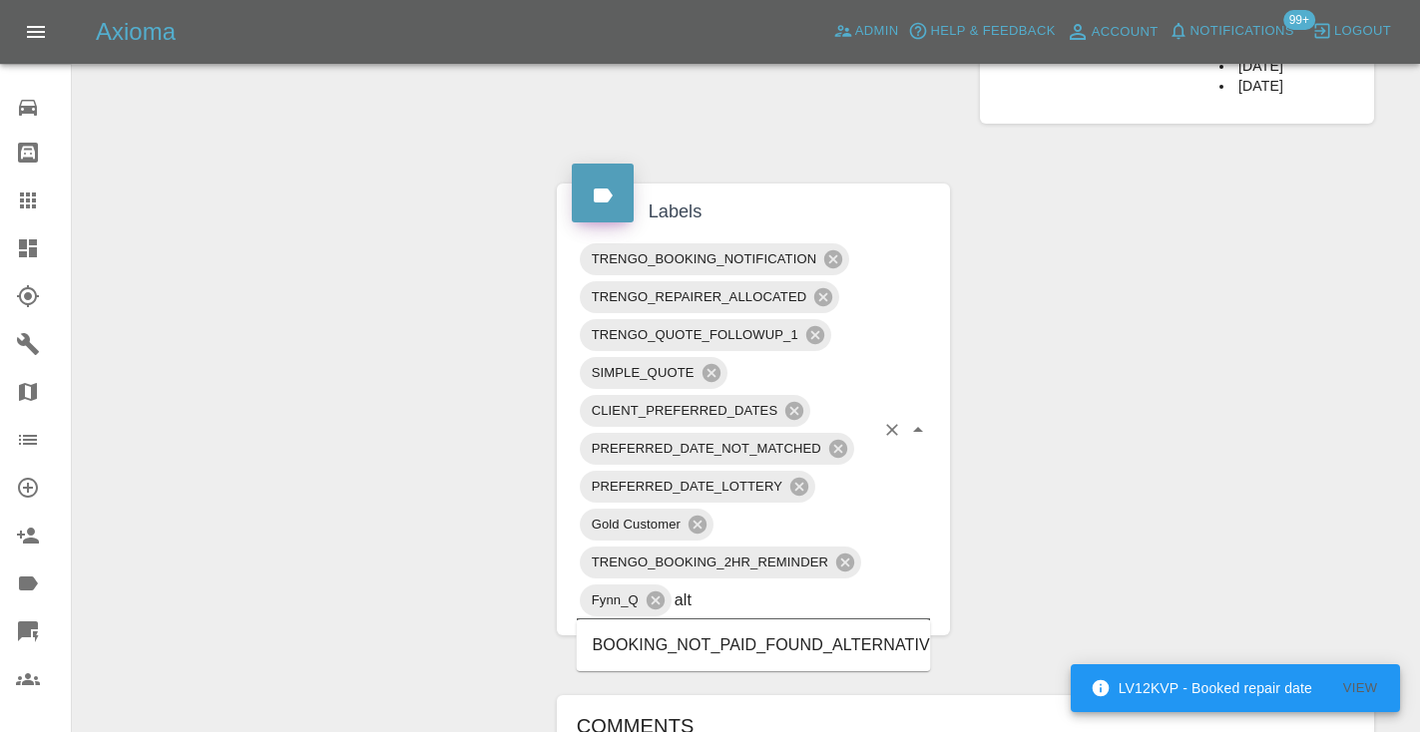
click at [828, 645] on li "BOOKING_NOT_PAID_FOUND_ALTERNATIVE" at bounding box center [754, 646] width 354 height 36
click at [461, 276] on div "Change Repairer Modify Claim Modify Quote Rollback Submit Payment Archive" at bounding box center [307, 215] width 439 height 2183
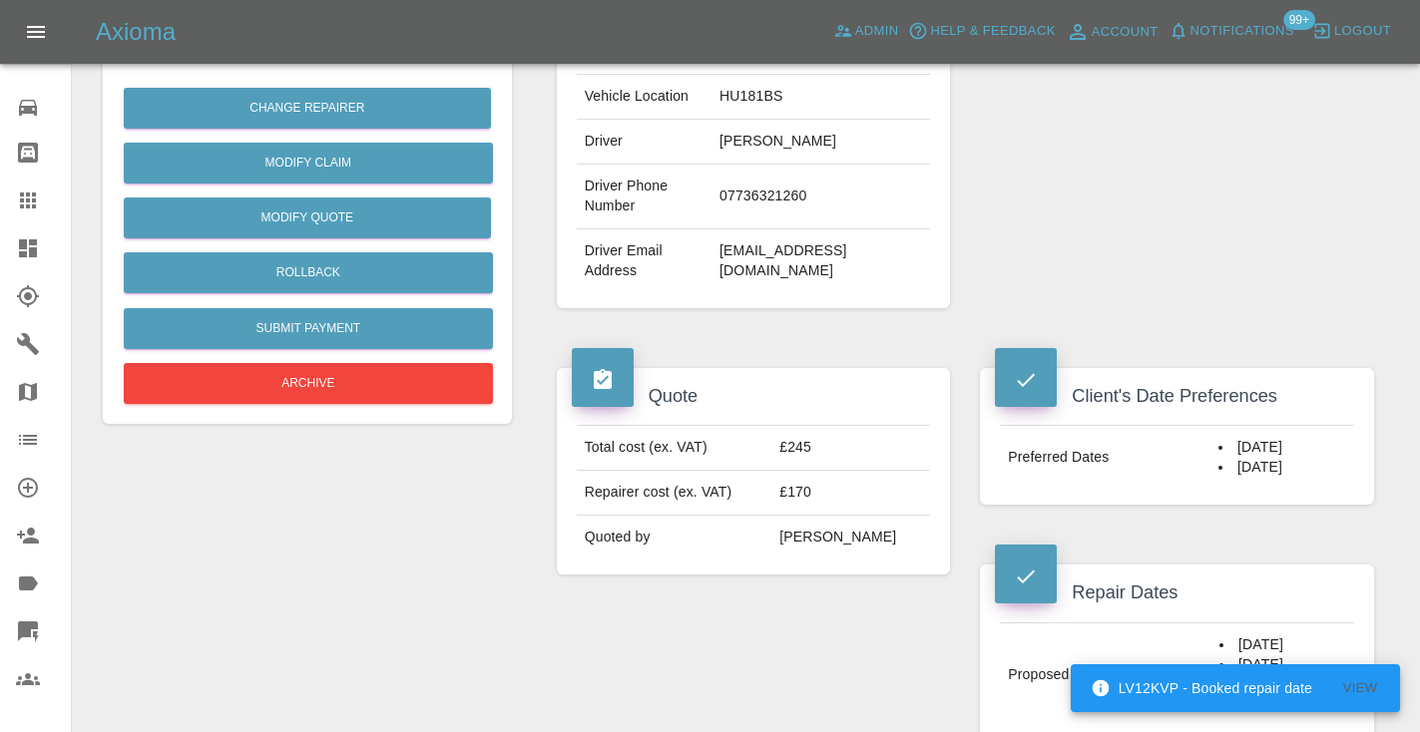
scroll to position [470, 0]
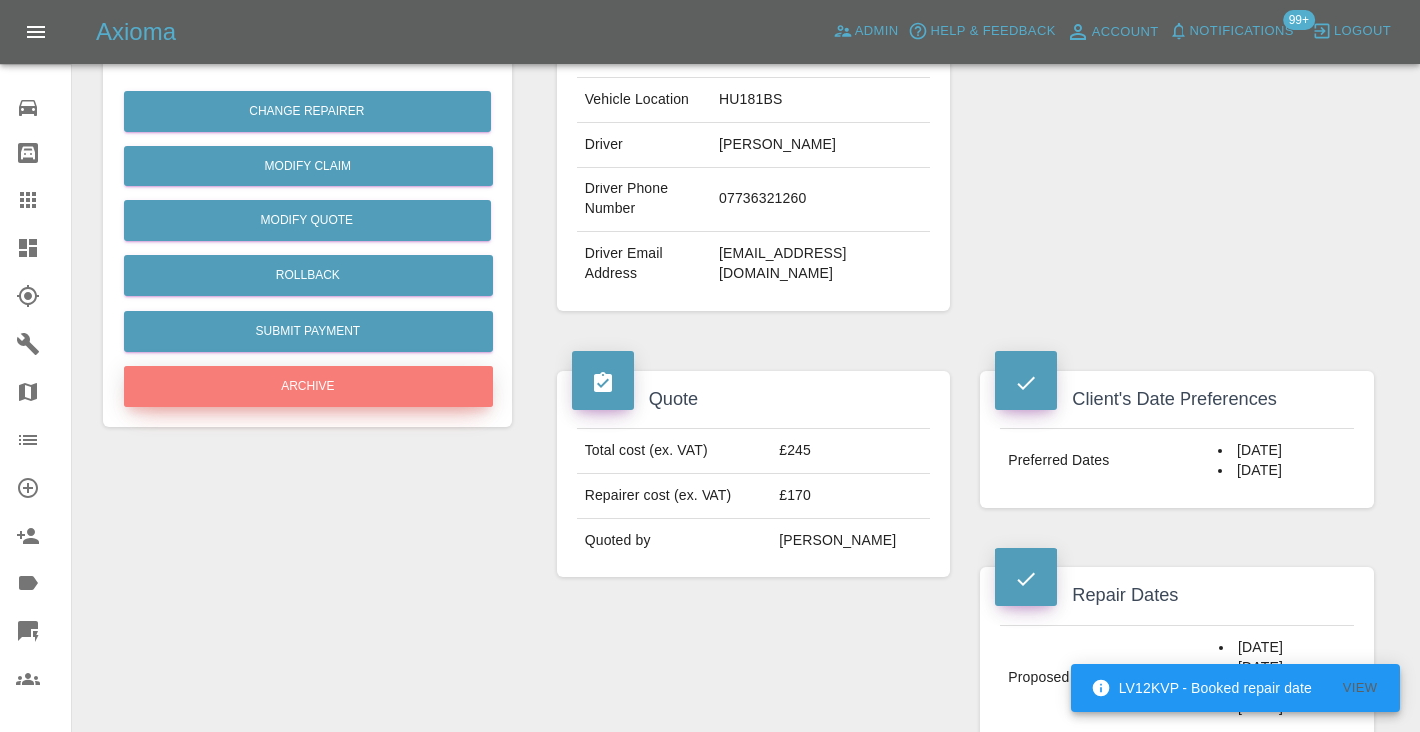
click at [350, 377] on button "Archive" at bounding box center [308, 386] width 369 height 41
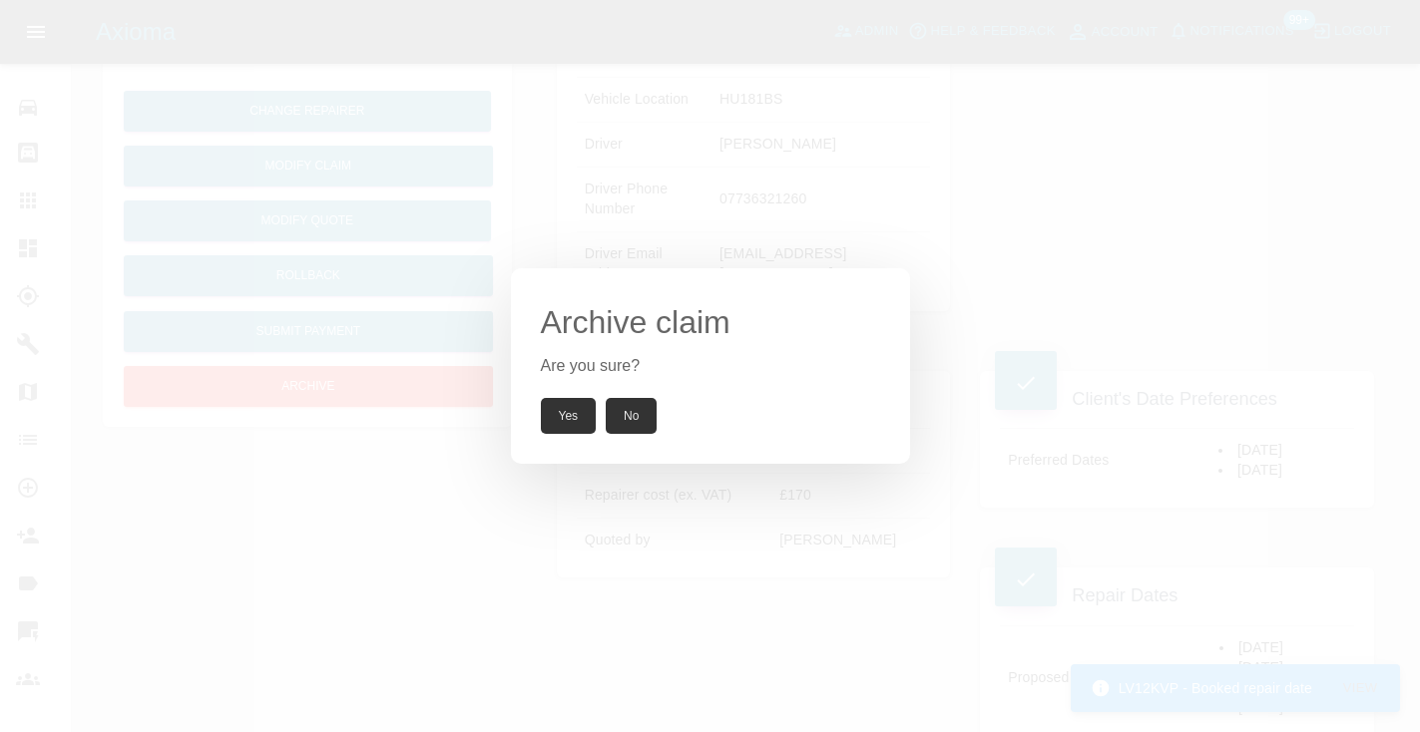
click at [554, 415] on button "Yes" at bounding box center [569, 416] width 56 height 36
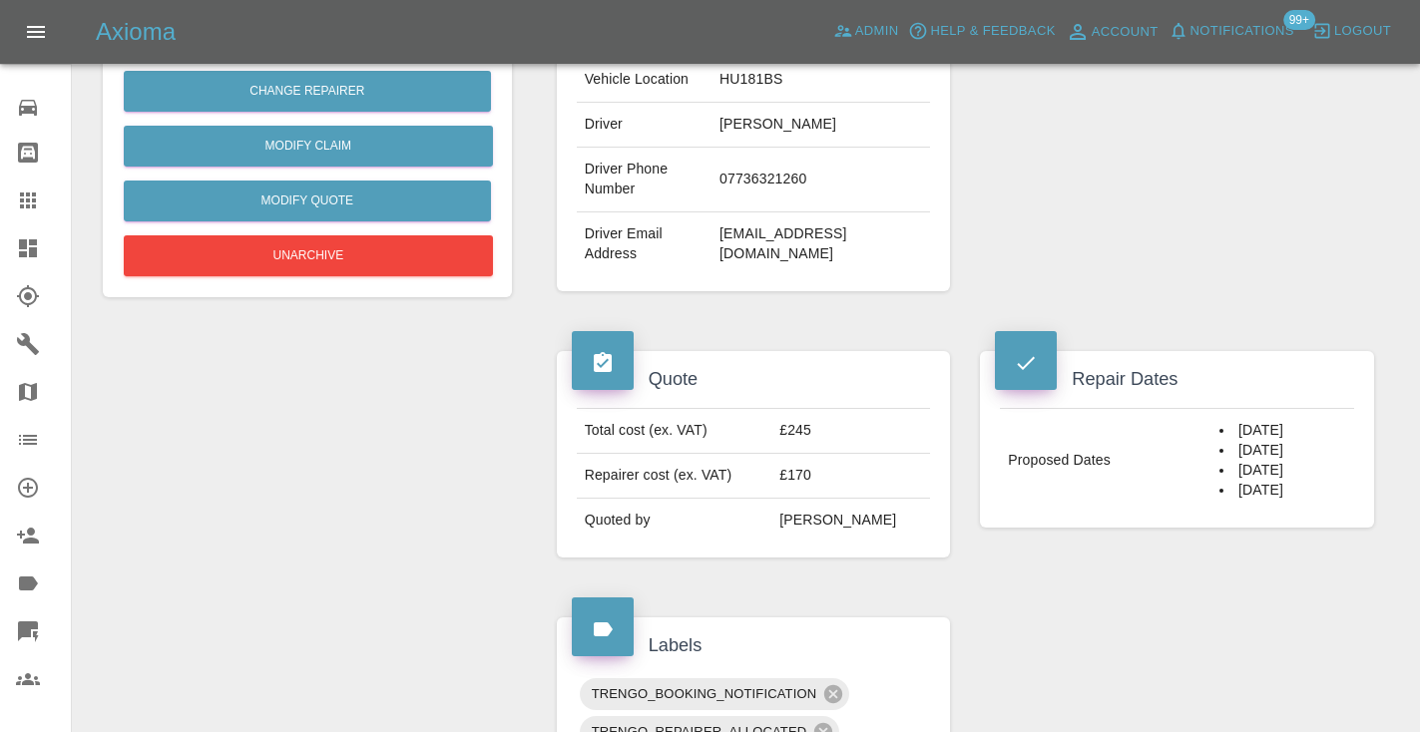
click at [28, 202] on icon at bounding box center [28, 201] width 16 height 16
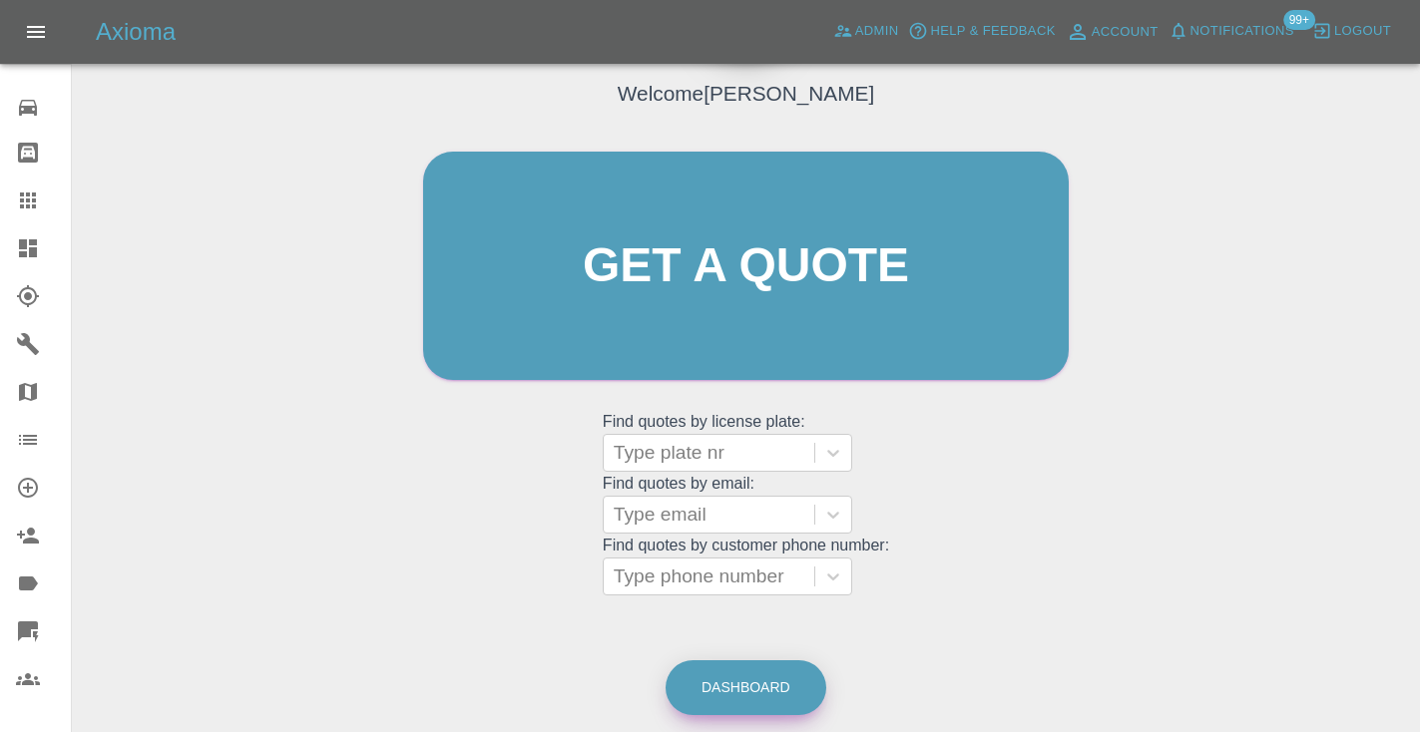
click at [733, 695] on link "Dashboard" at bounding box center [745, 687] width 161 height 55
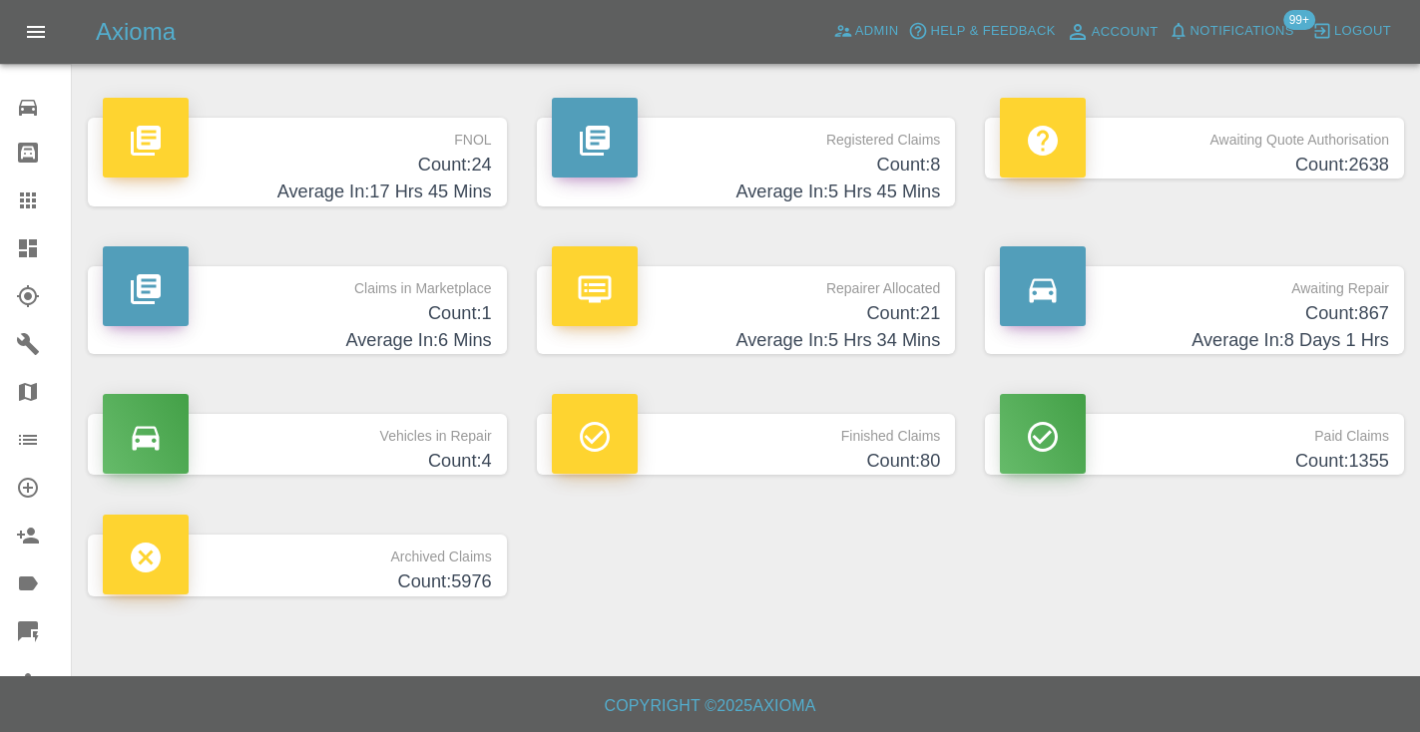
click at [1355, 300] on h4 "Count: 867" at bounding box center [1194, 313] width 389 height 27
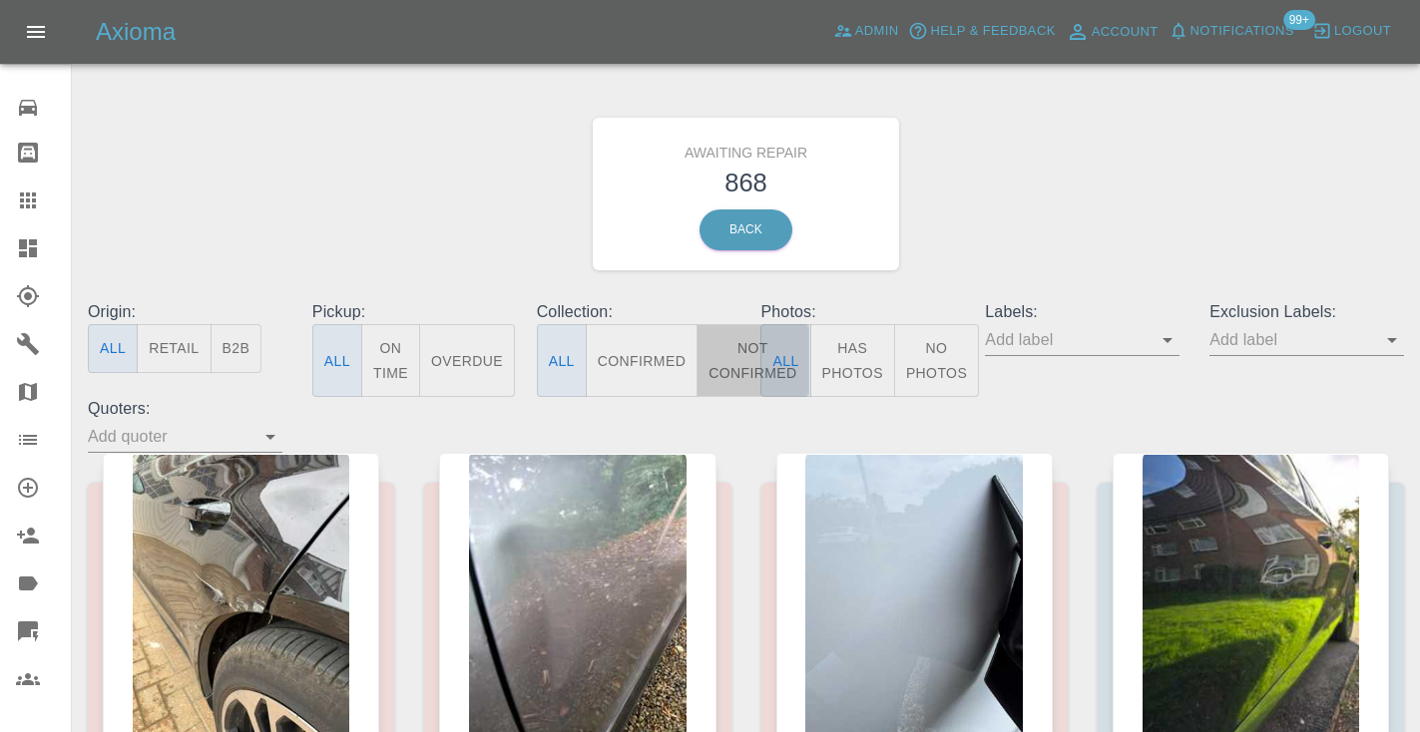
click at [723, 375] on button "Not Confirmed" at bounding box center [752, 360] width 112 height 73
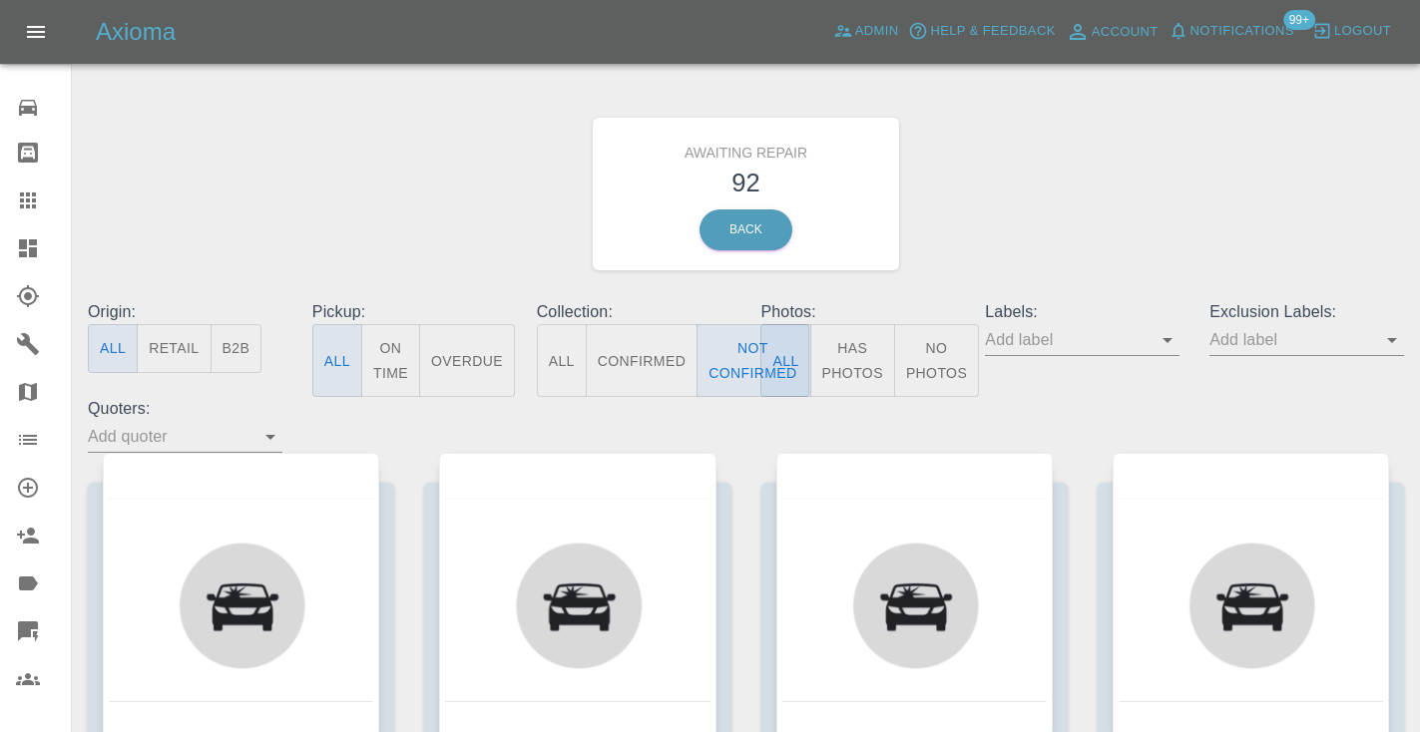
type button "false"
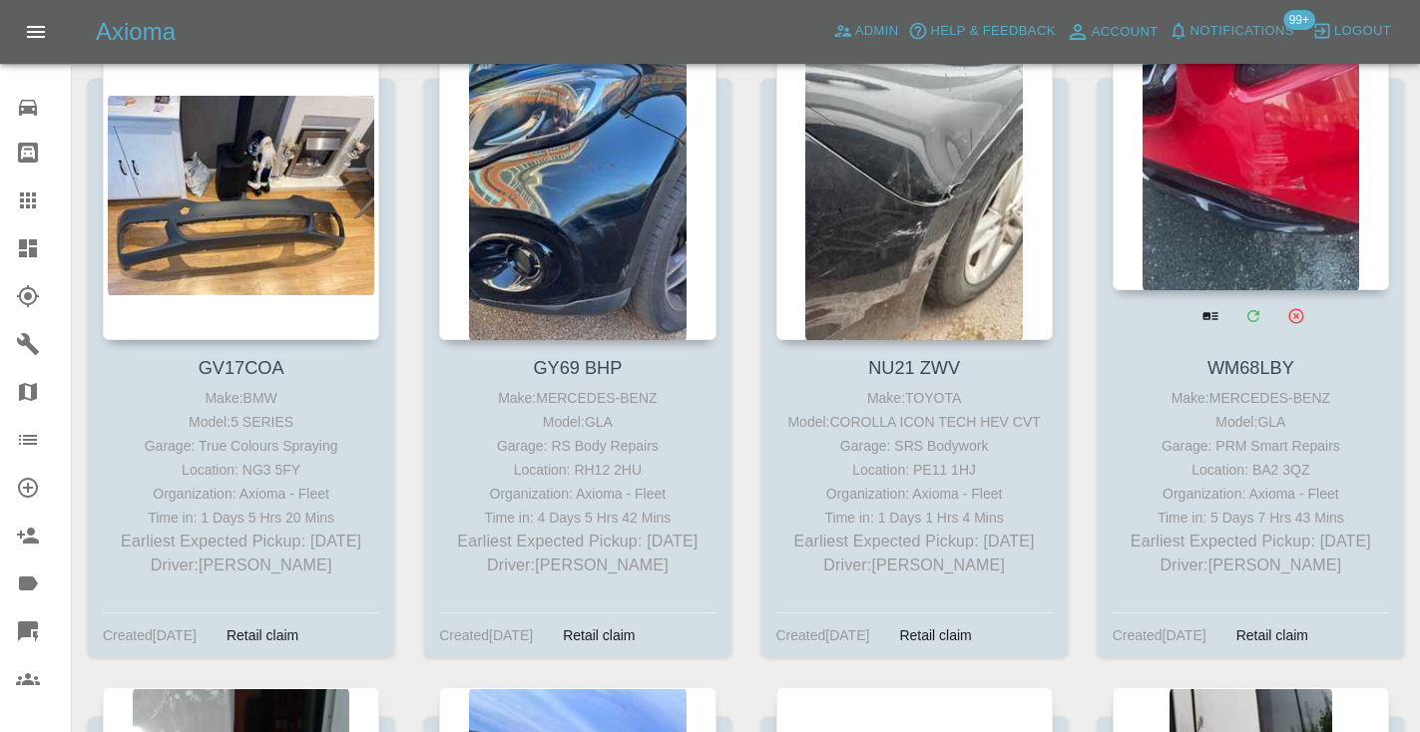
scroll to position [3715, 0]
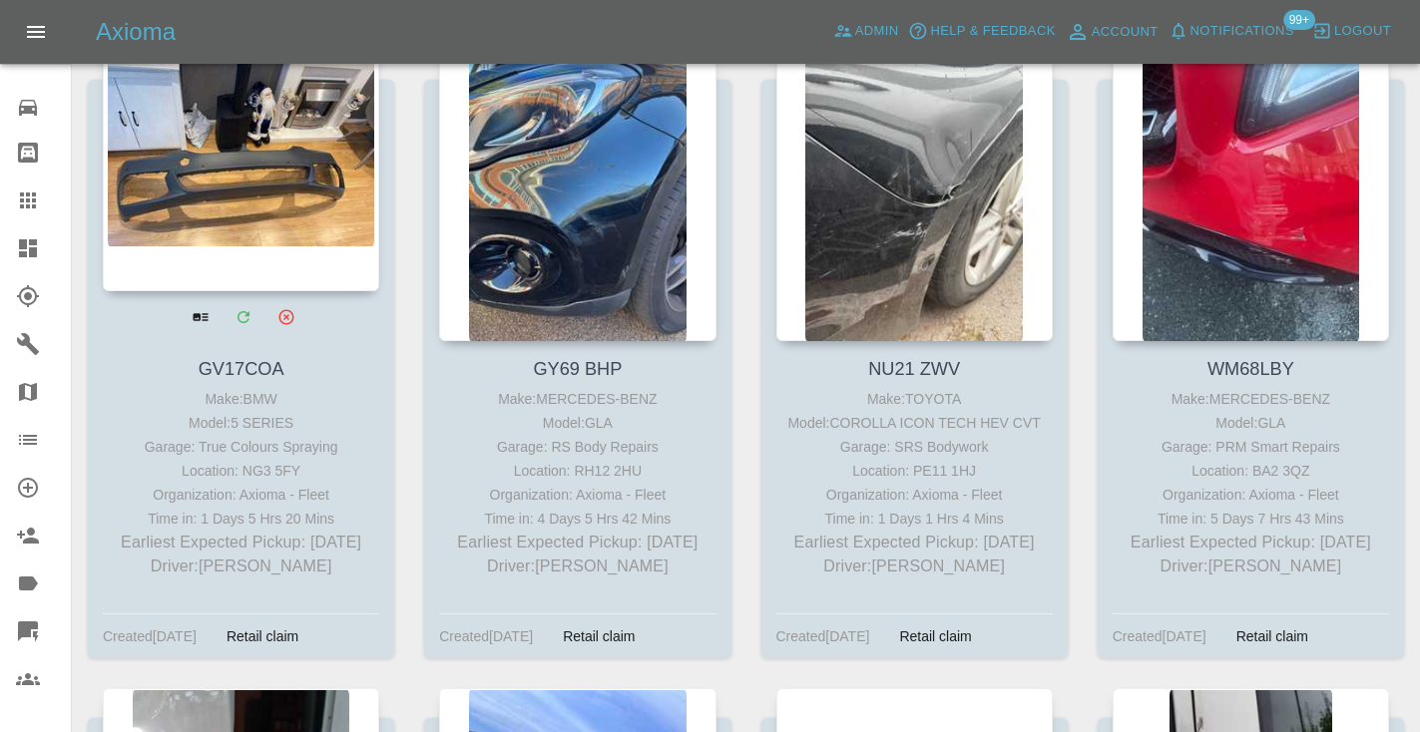
click at [299, 183] on div at bounding box center [241, 145] width 276 height 291
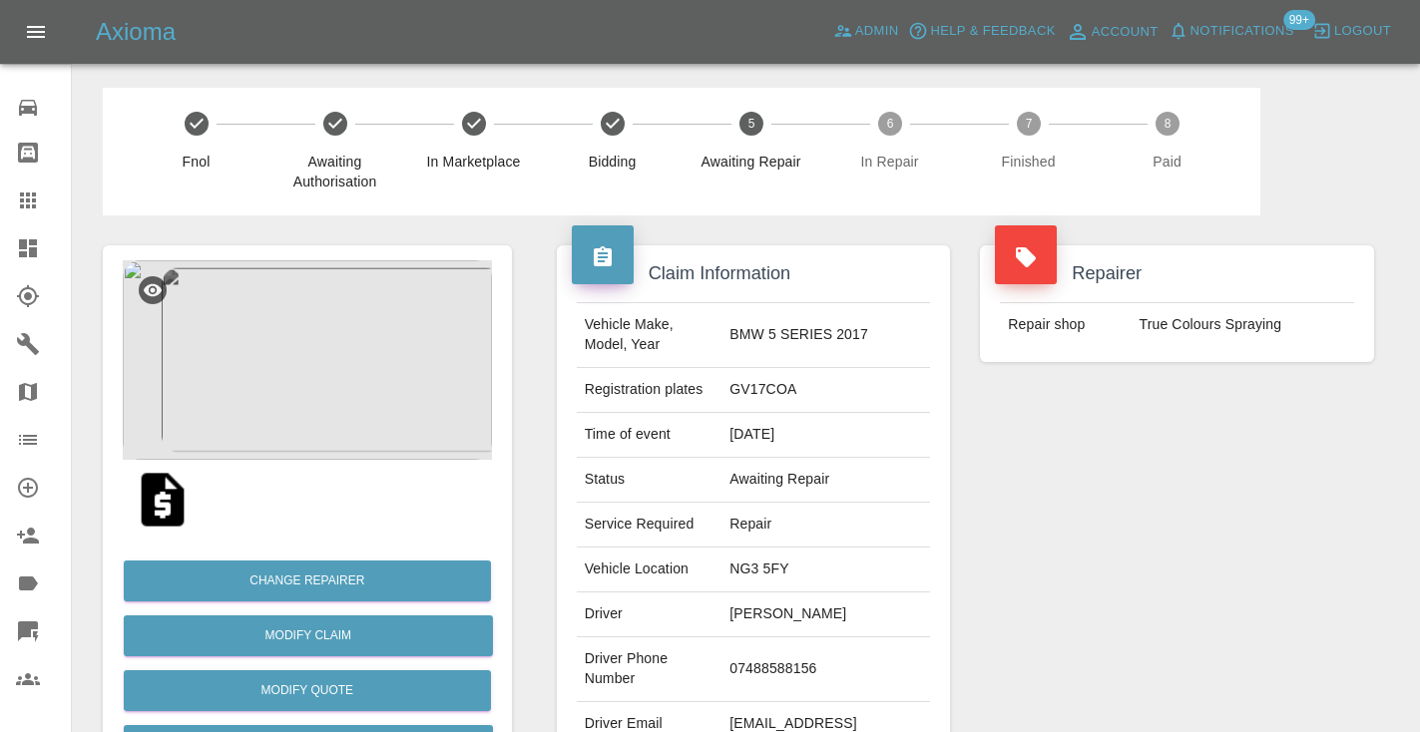
click at [788, 653] on td "07488588156" at bounding box center [825, 669] width 209 height 65
copy td "07488588156"
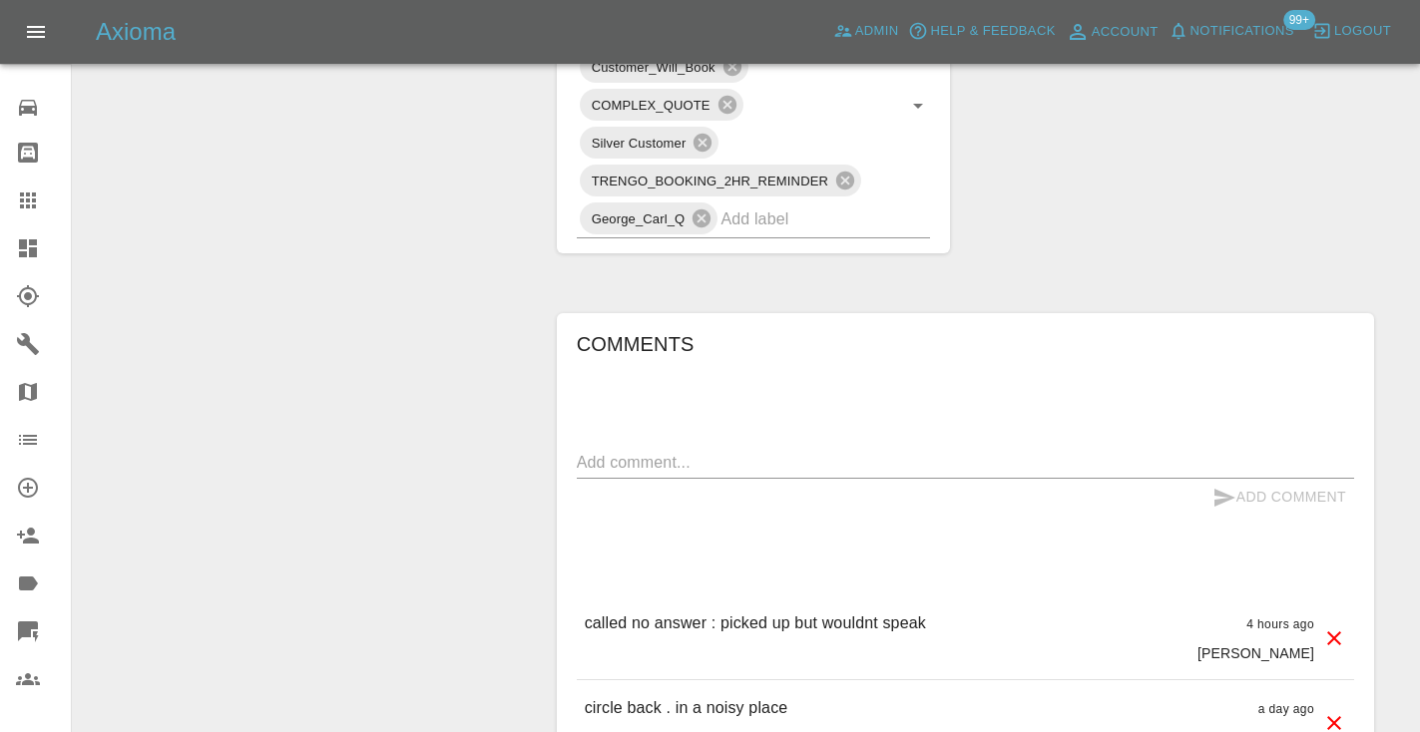
scroll to position [1405, 0]
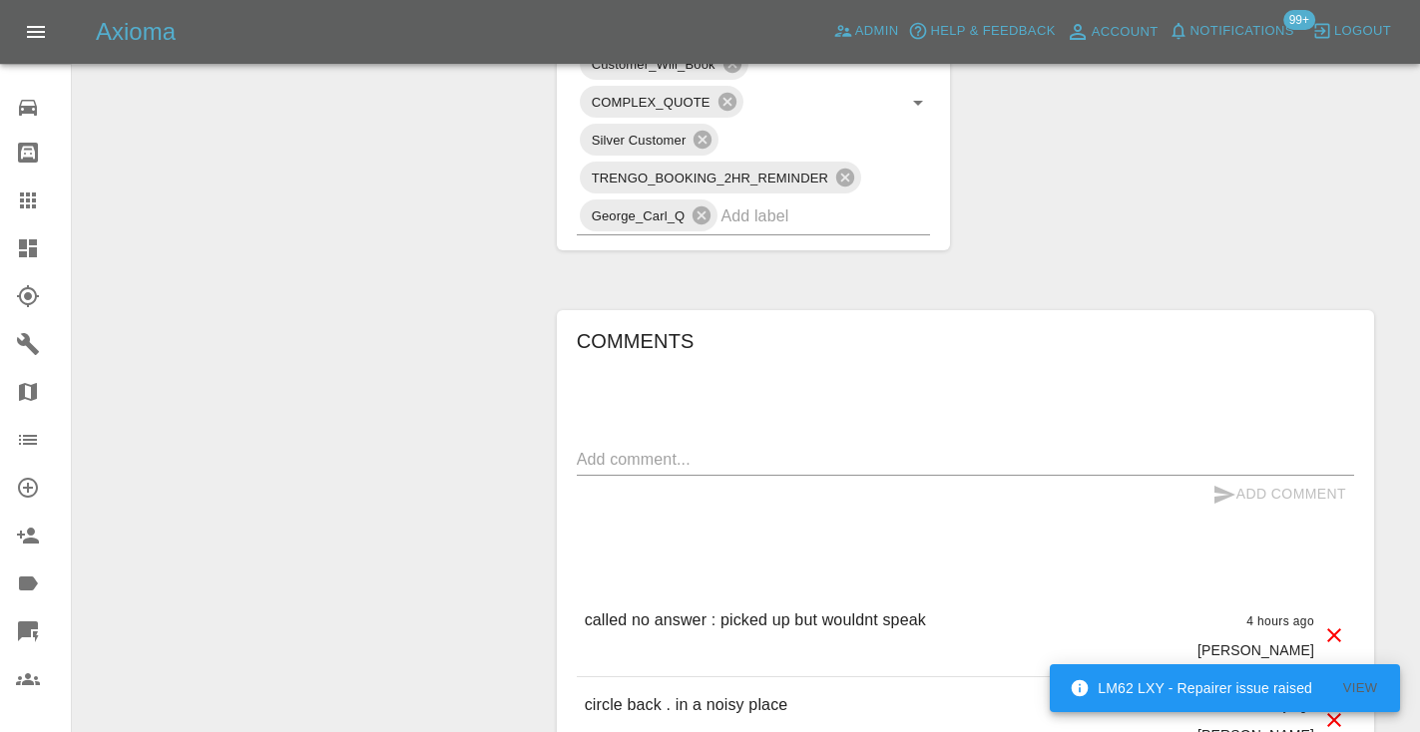
click at [647, 444] on div "x" at bounding box center [965, 460] width 777 height 32
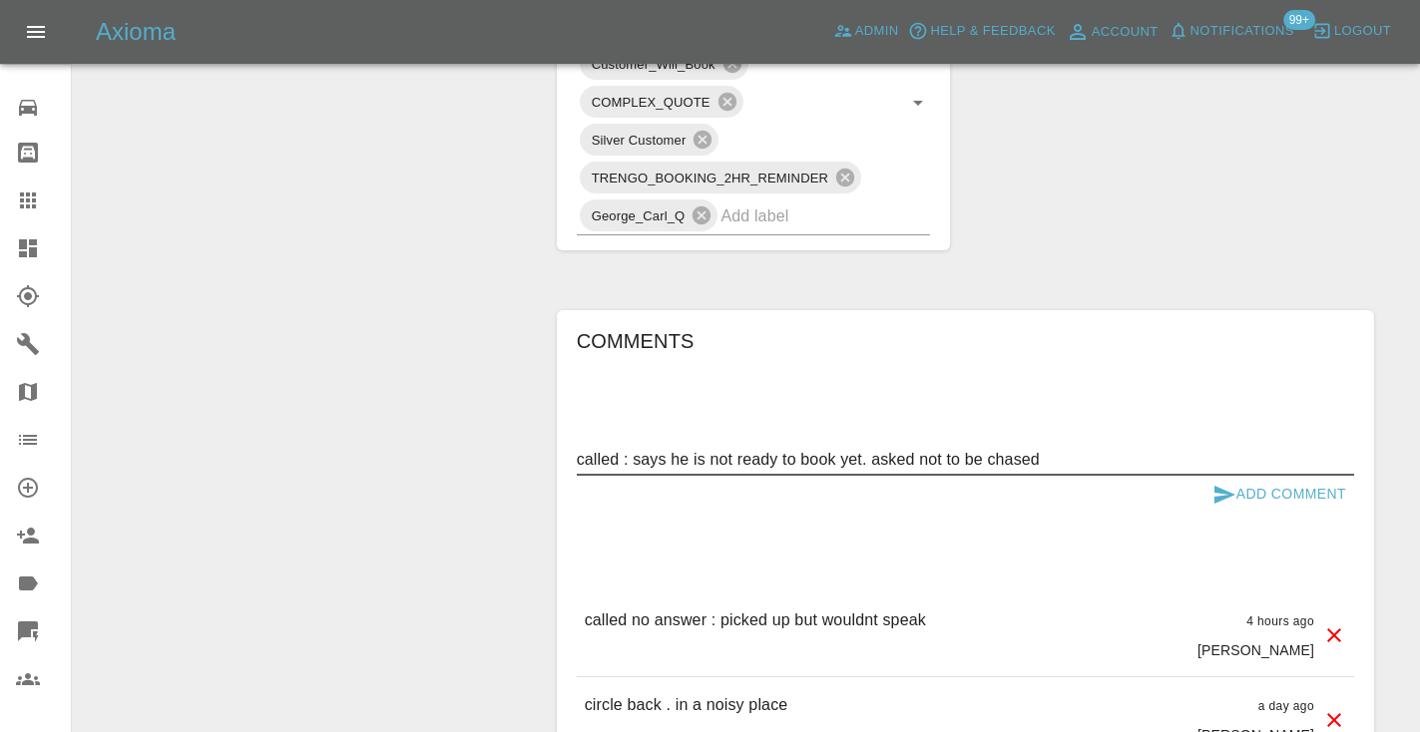
type textarea "called : says he is not ready to book yet. asked not to be chased"
click at [1231, 483] on icon "submit" at bounding box center [1224, 495] width 24 height 24
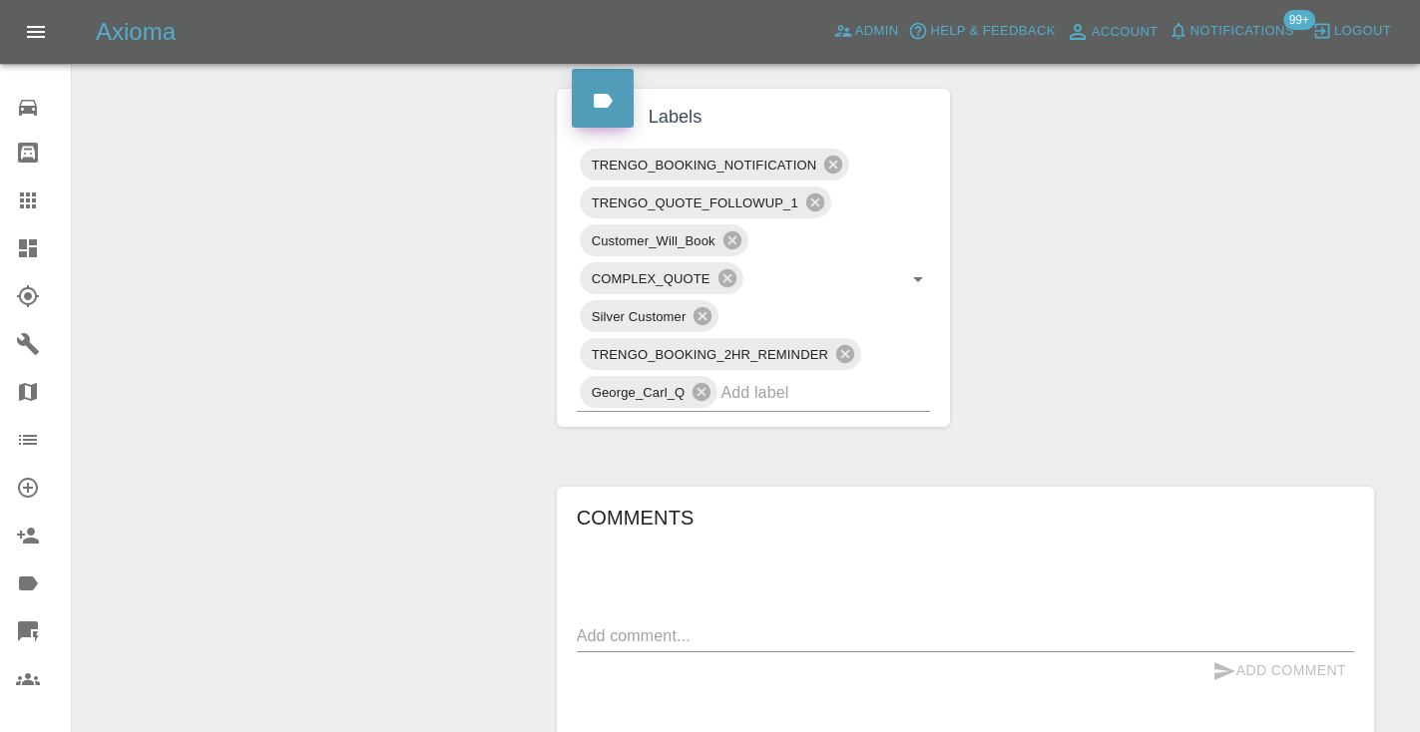
scroll to position [1220, 0]
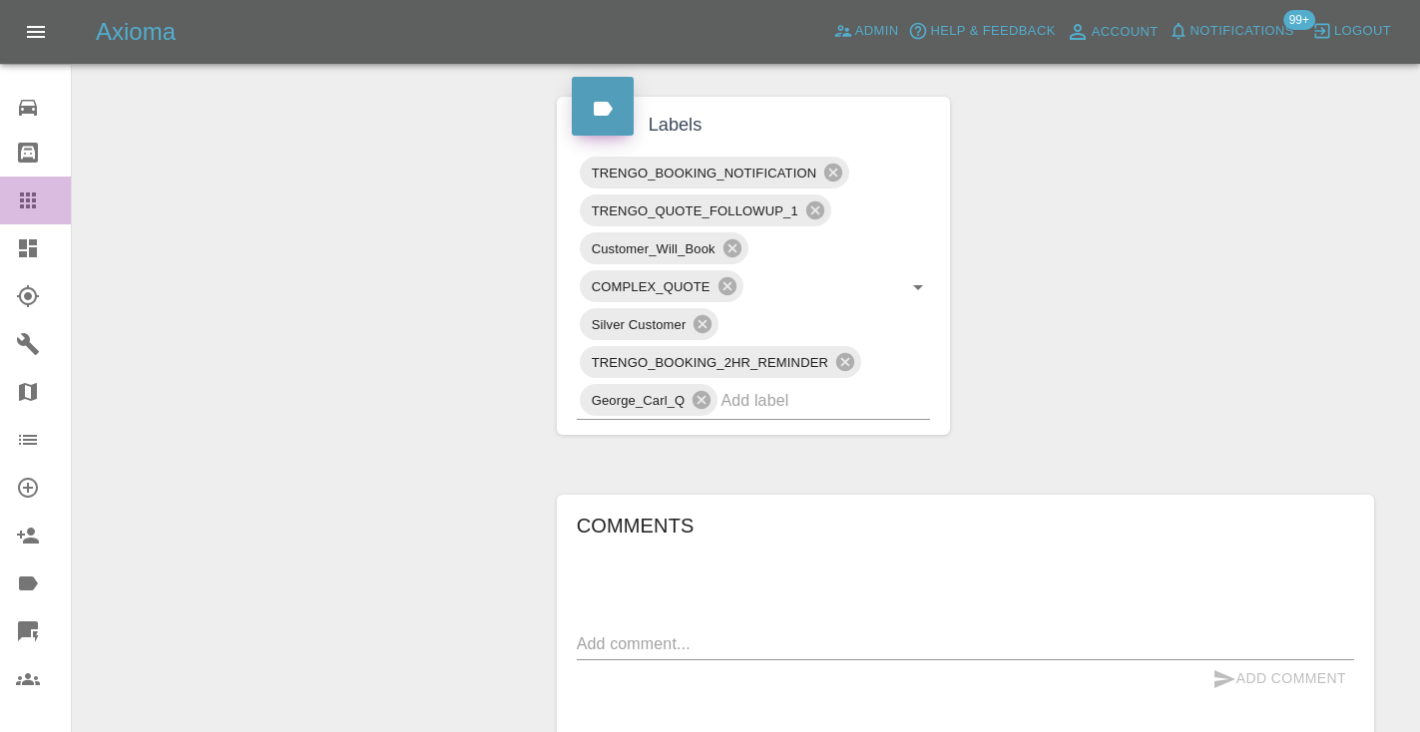
click at [13, 192] on link "Claims" at bounding box center [35, 201] width 71 height 48
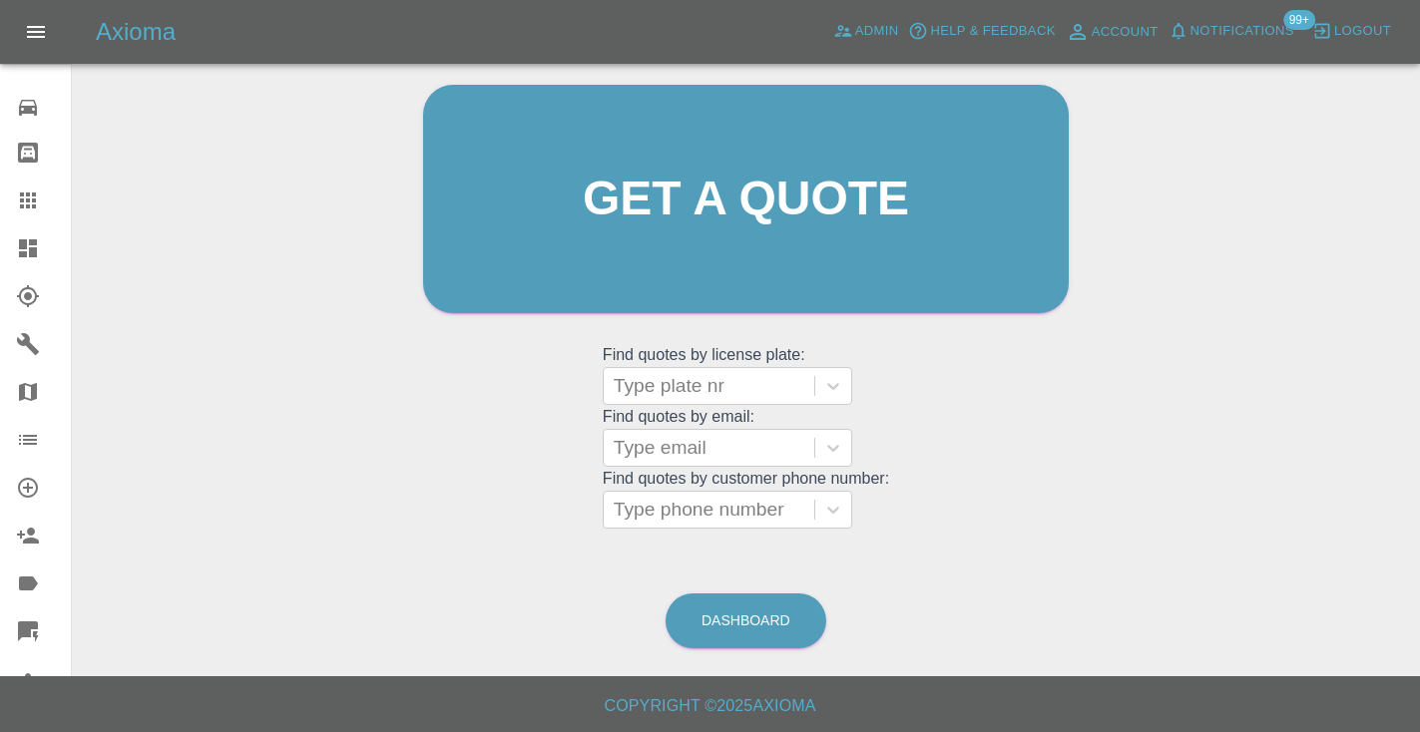
scroll to position [135, 0]
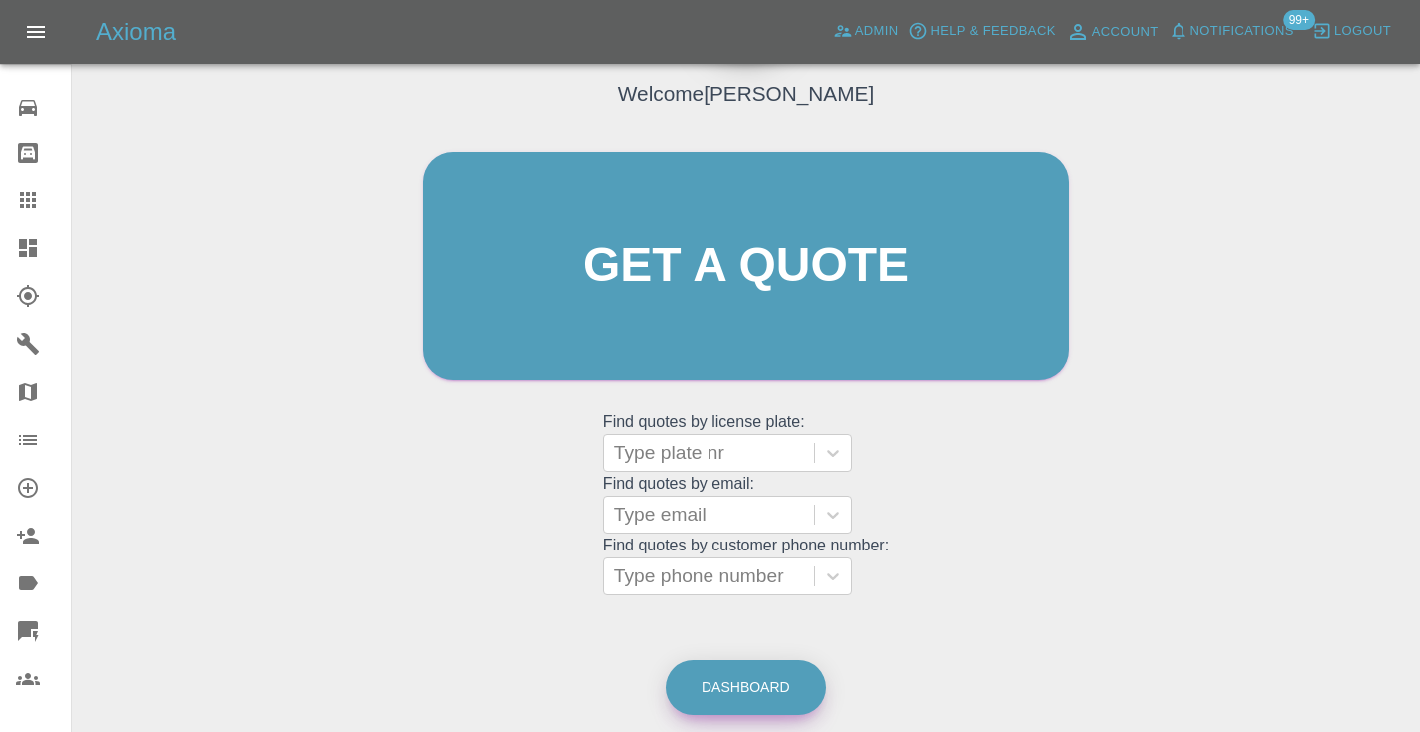
click at [730, 705] on link "Dashboard" at bounding box center [745, 687] width 161 height 55
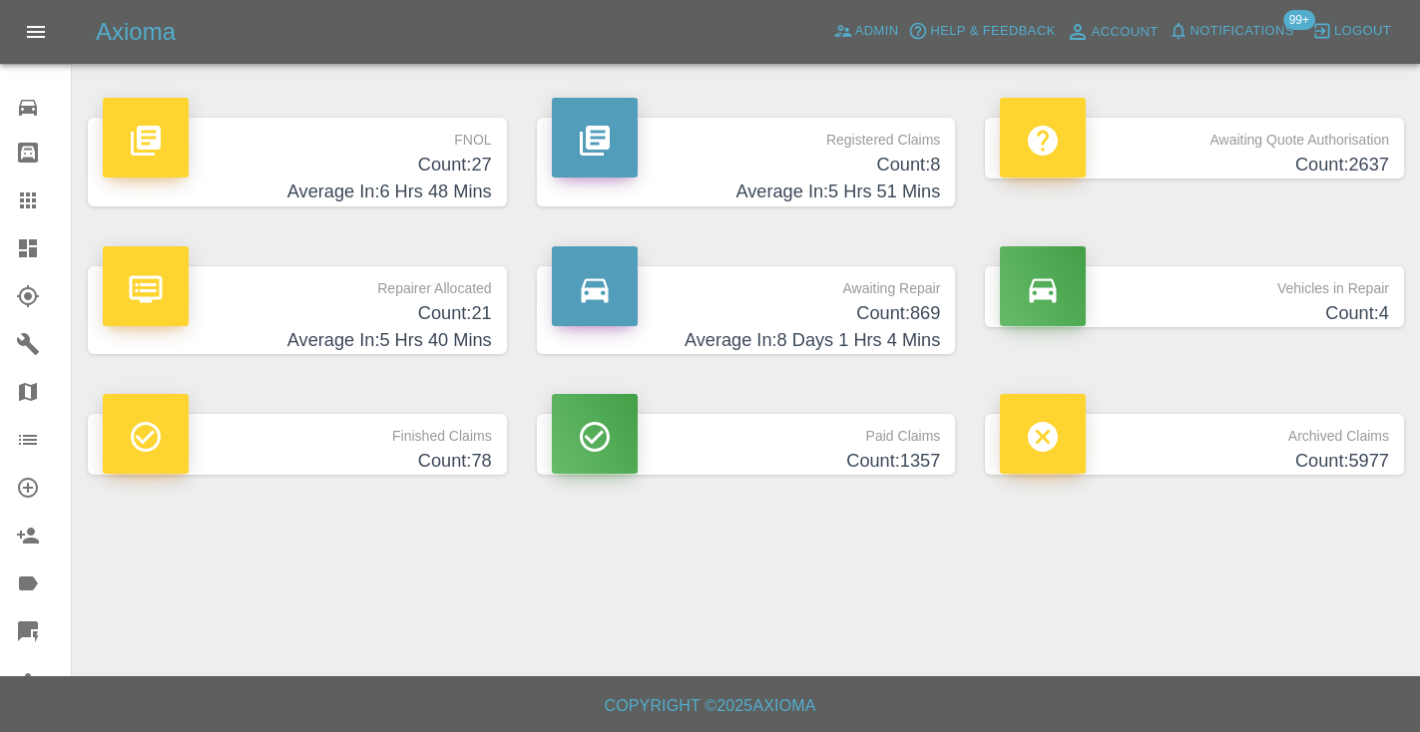
click at [878, 289] on p "Awaiting Repair" at bounding box center [746, 283] width 389 height 34
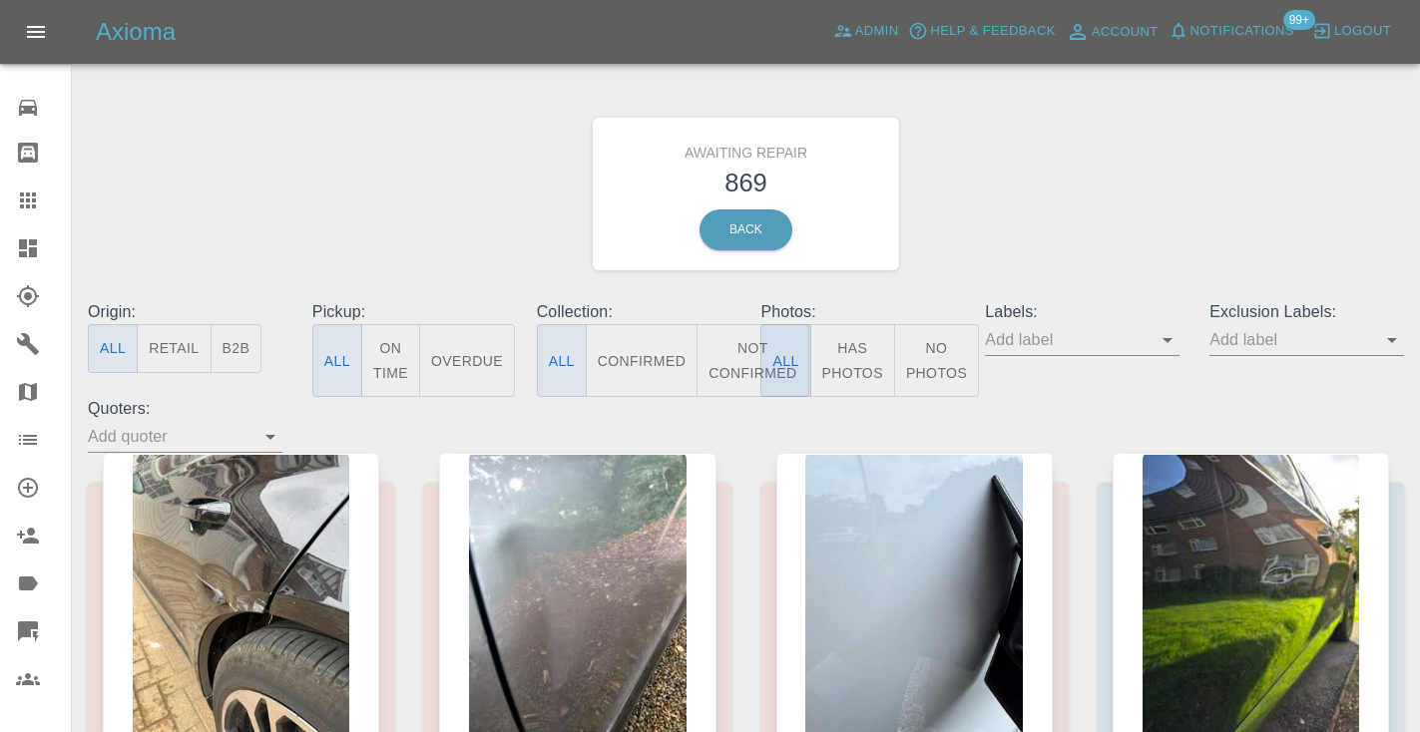
click at [760, 377] on button "All" at bounding box center [785, 360] width 50 height 73
click at [750, 360] on button "Not Confirmed" at bounding box center [752, 360] width 112 height 73
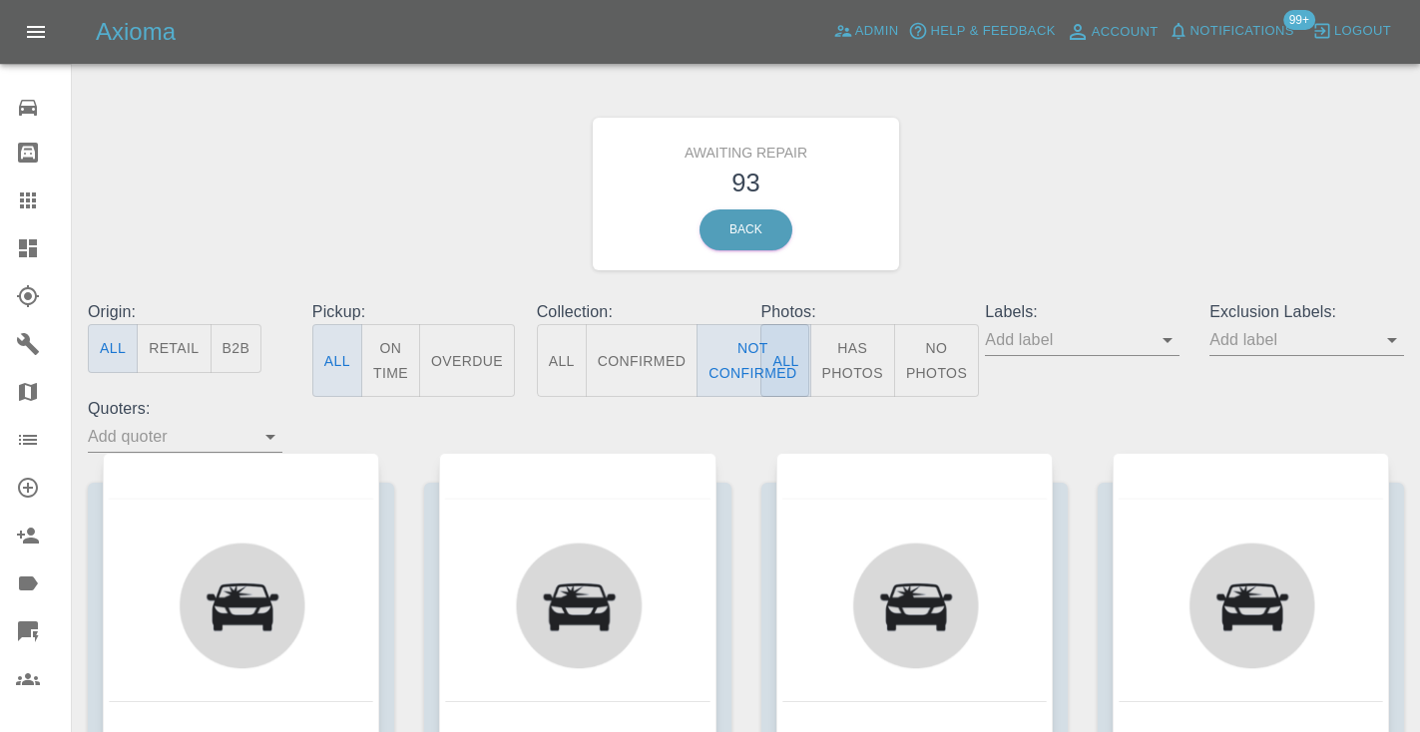
click at [955, 199] on div "Awaiting Repair 93 Back" at bounding box center [746, 194] width 1346 height 212
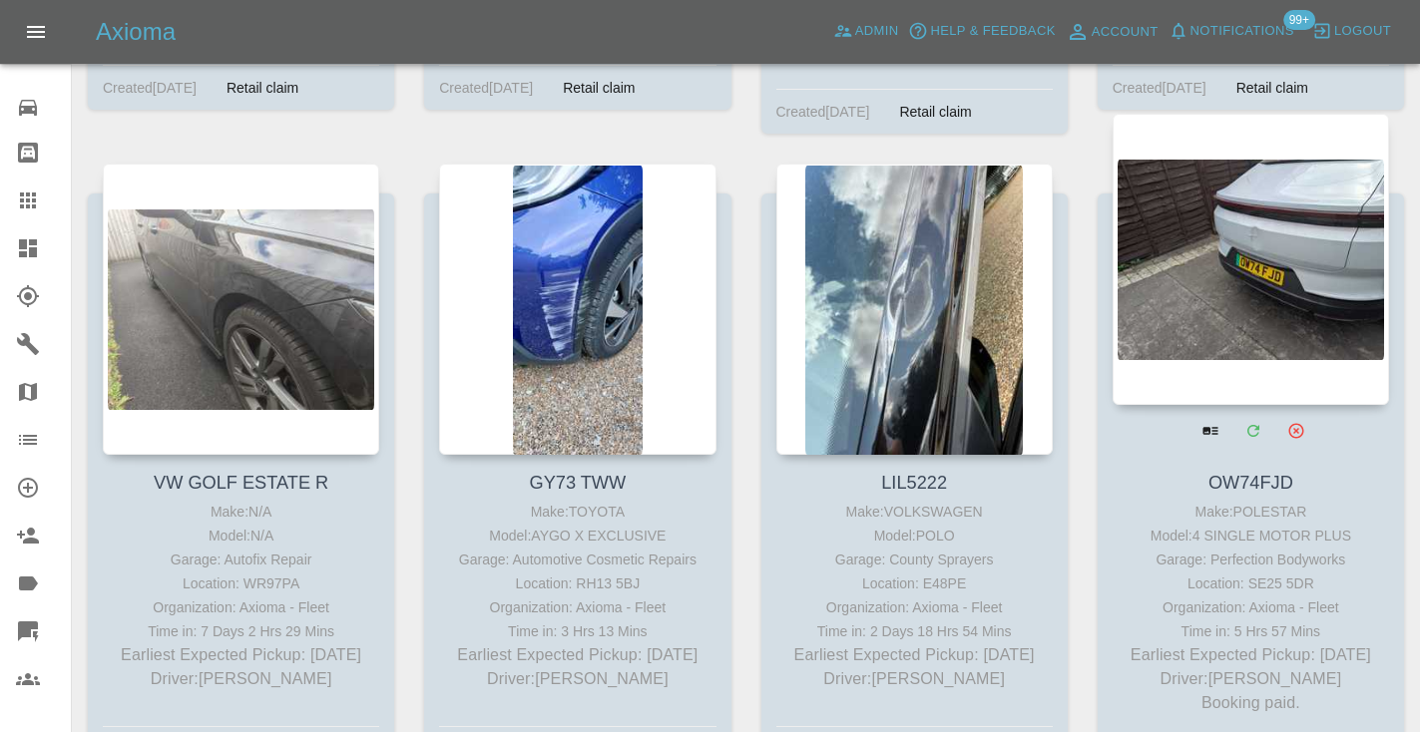
scroll to position [13487, 0]
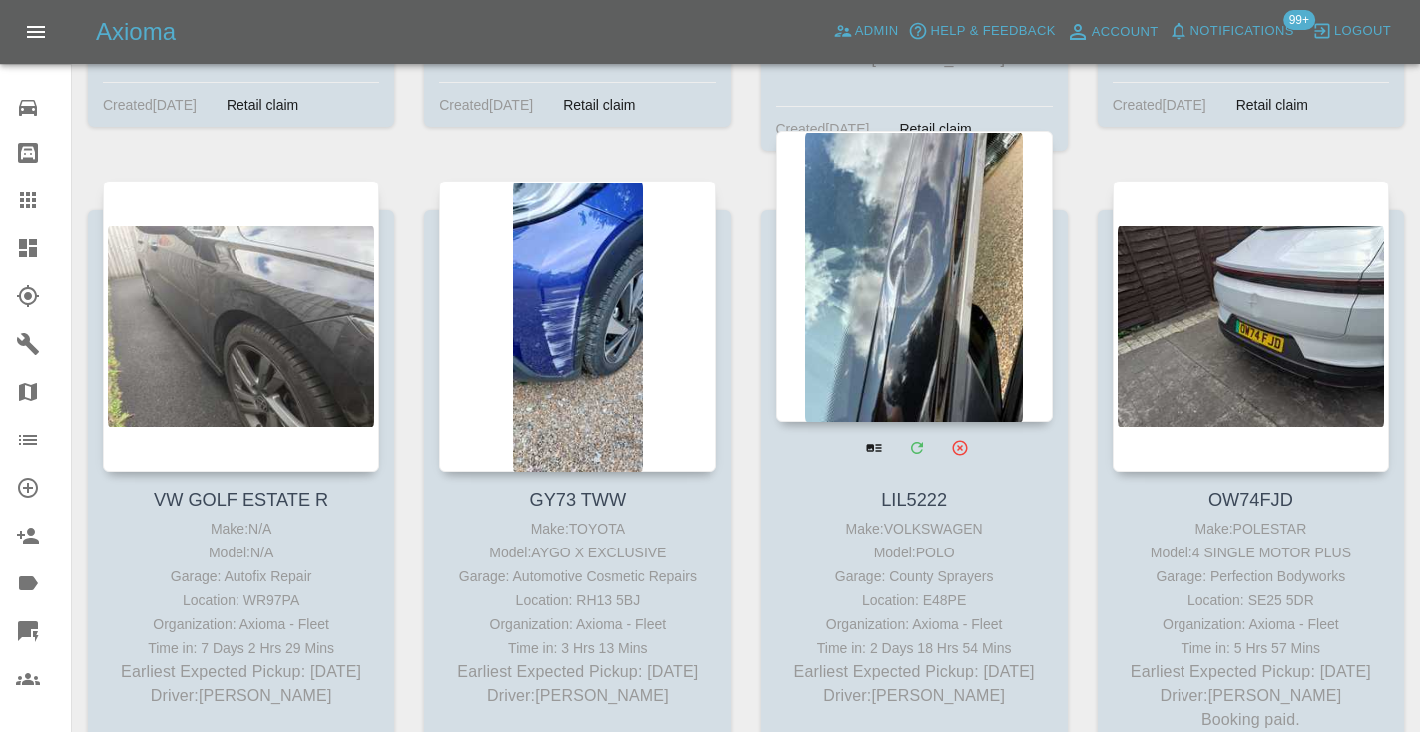
click at [953, 271] on div at bounding box center [914, 276] width 276 height 291
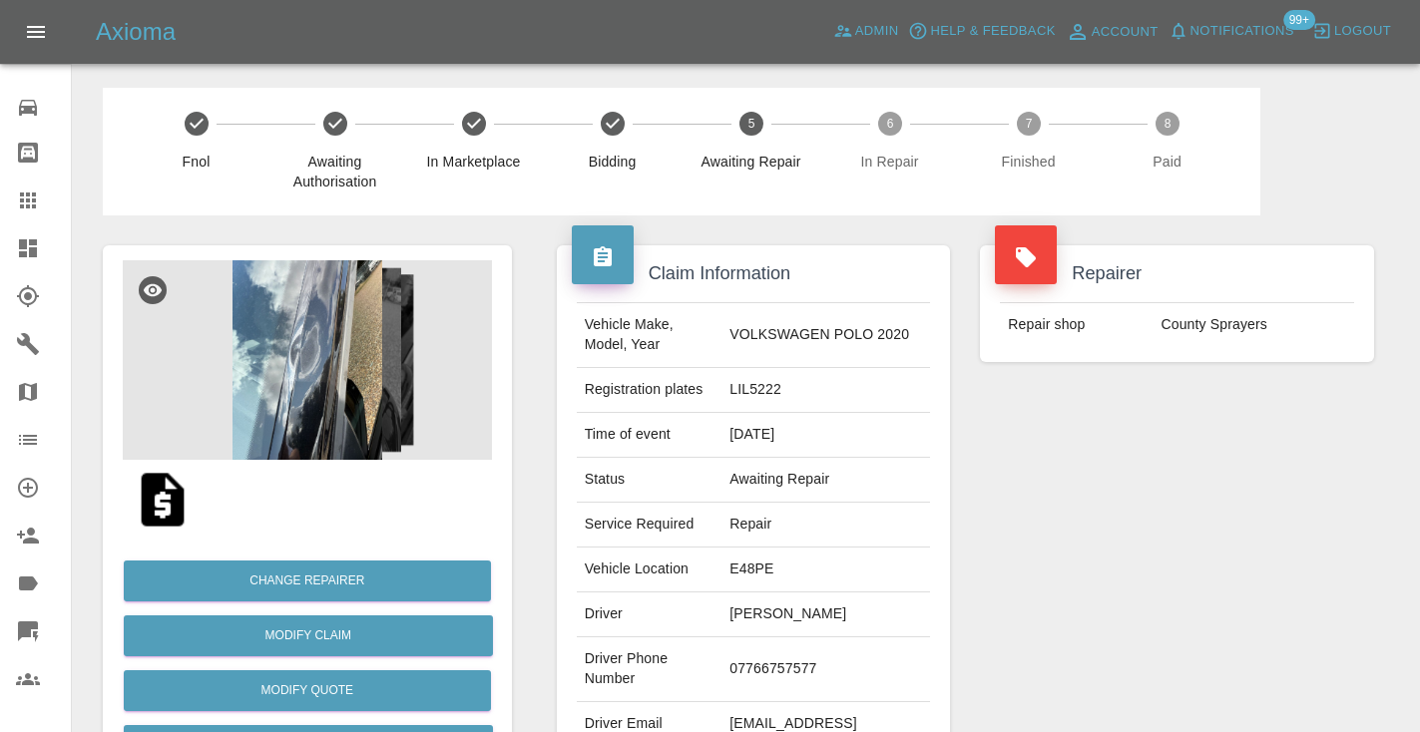
click at [803, 654] on td "07766757577" at bounding box center [825, 669] width 209 height 65
copy td "07766757577"
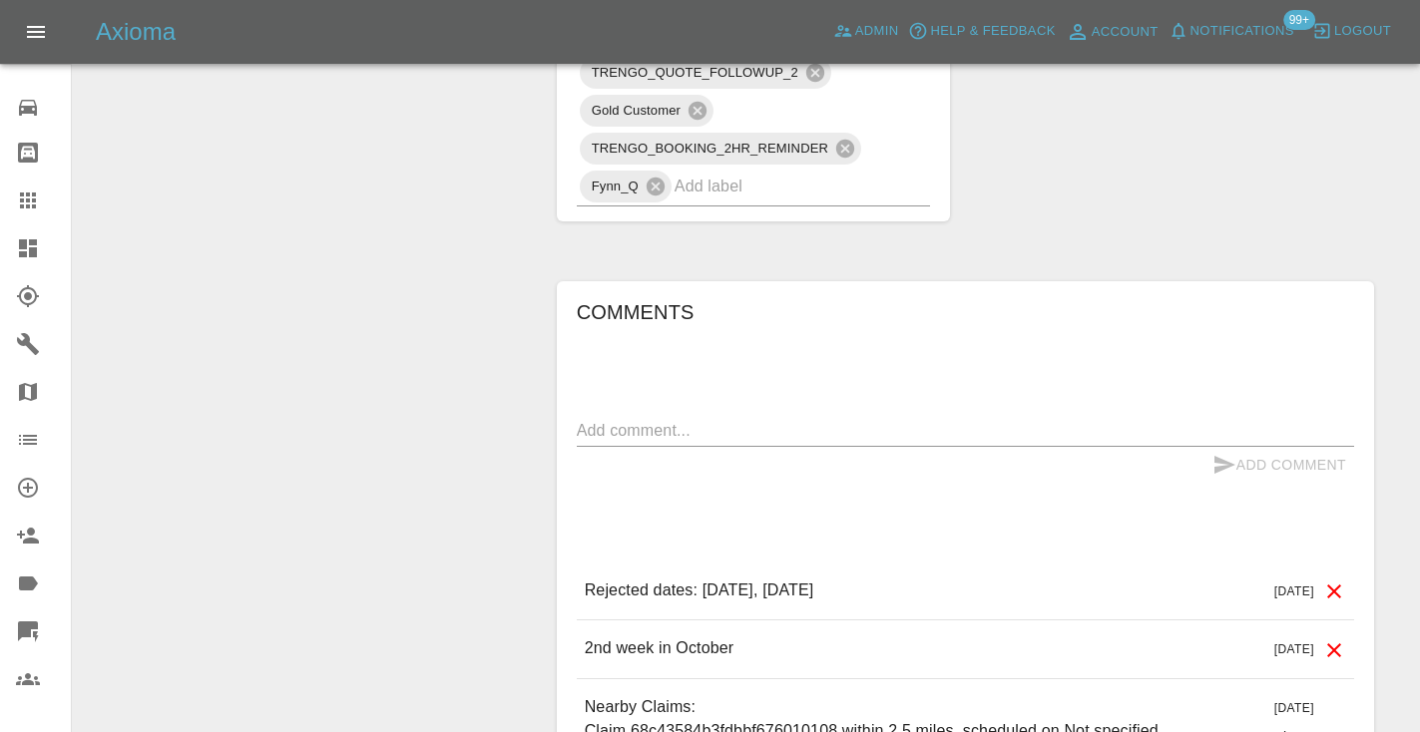
scroll to position [1331, 0]
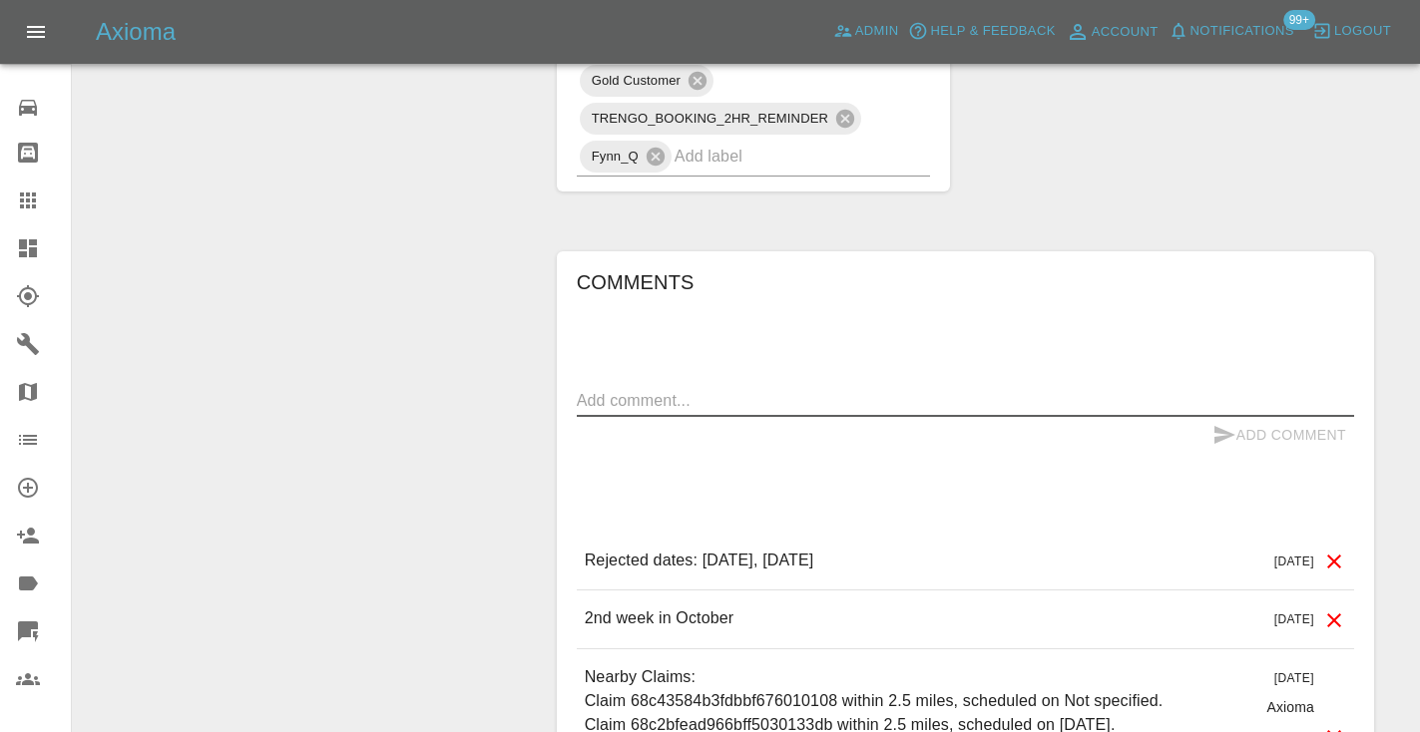
click at [660, 389] on textarea at bounding box center [965, 400] width 777 height 23
type textarea "straight to voicemail"
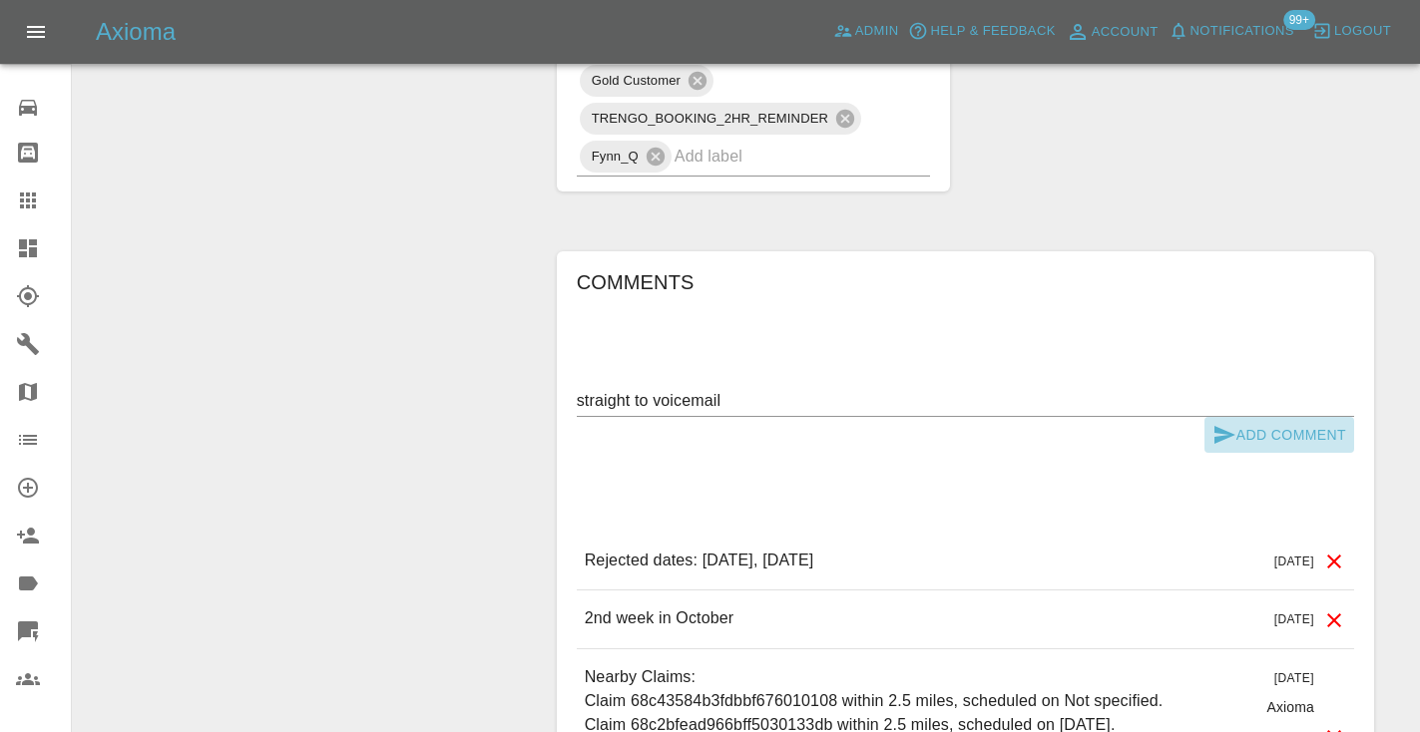
click at [1235, 417] on button "Add Comment" at bounding box center [1279, 435] width 150 height 37
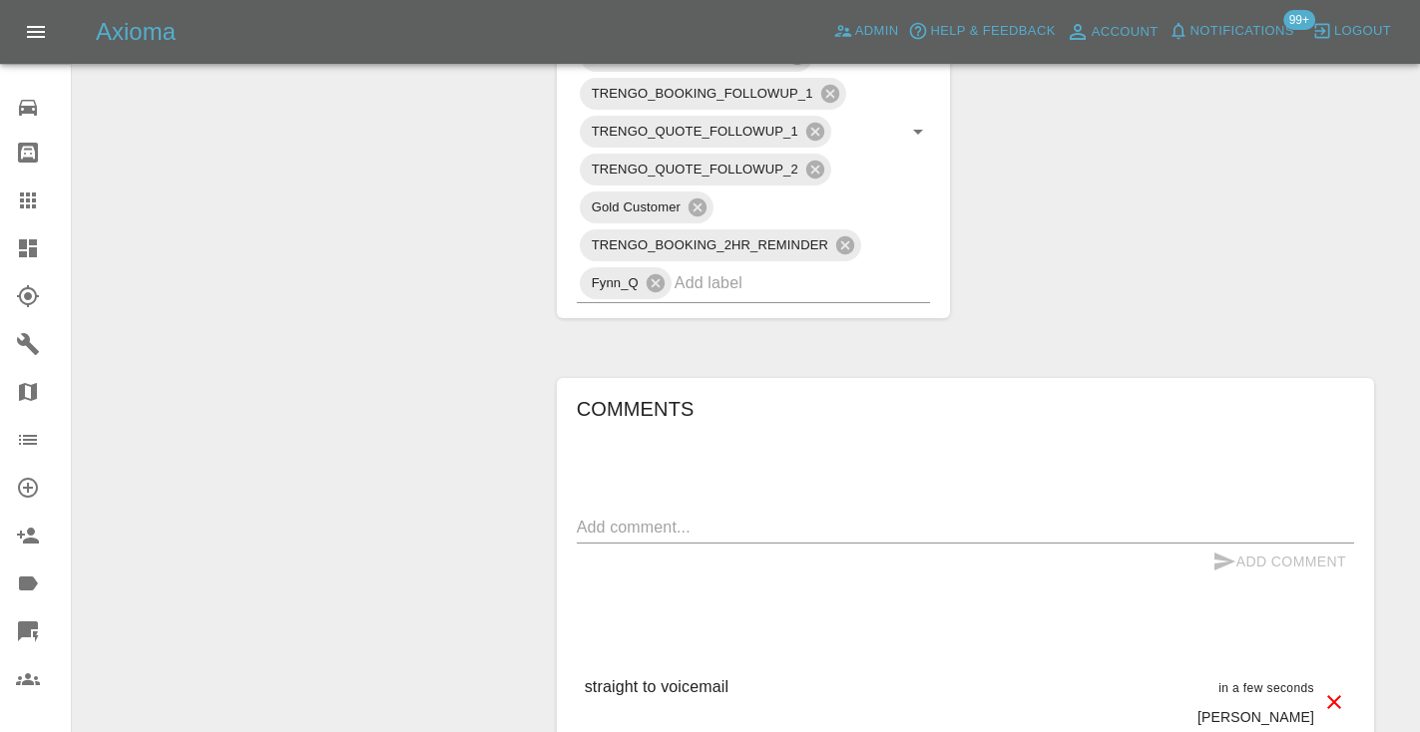
scroll to position [1191, 0]
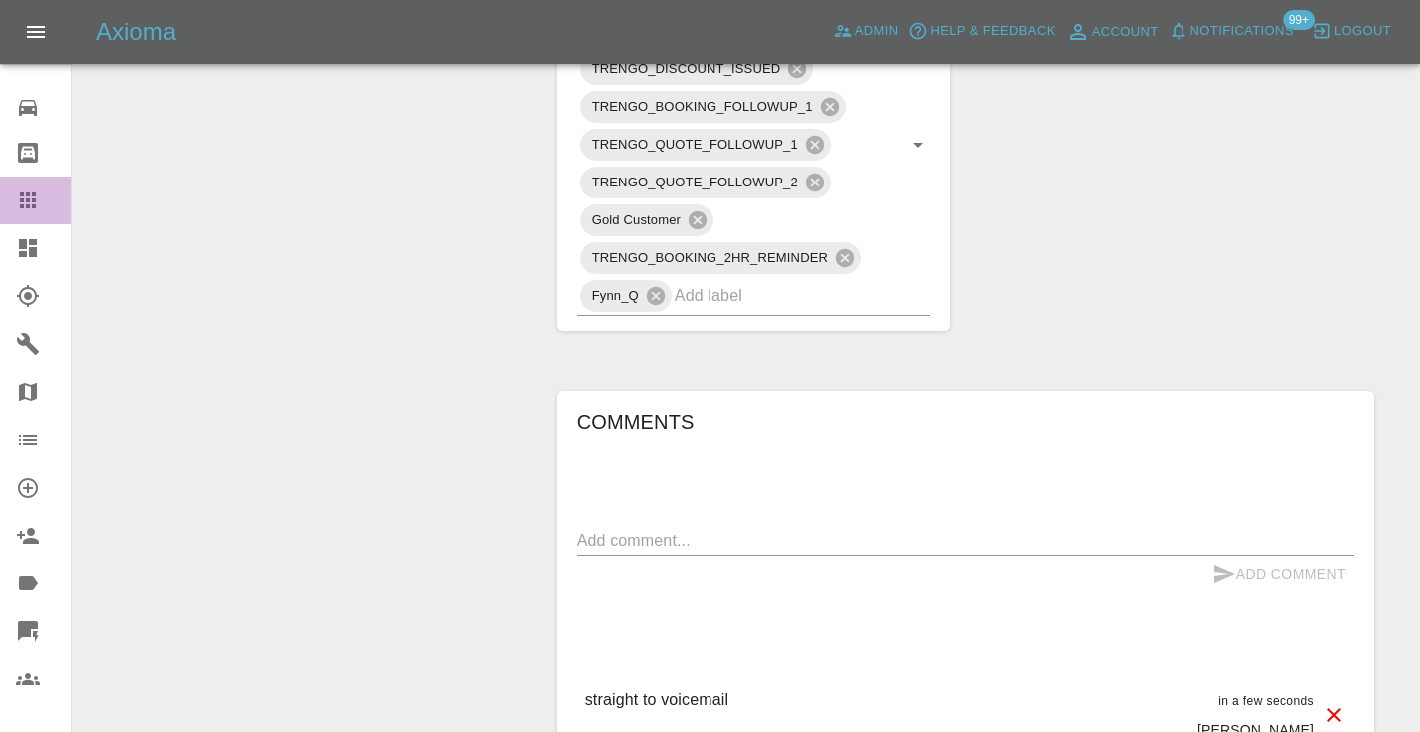
click at [32, 192] on icon at bounding box center [28, 201] width 24 height 24
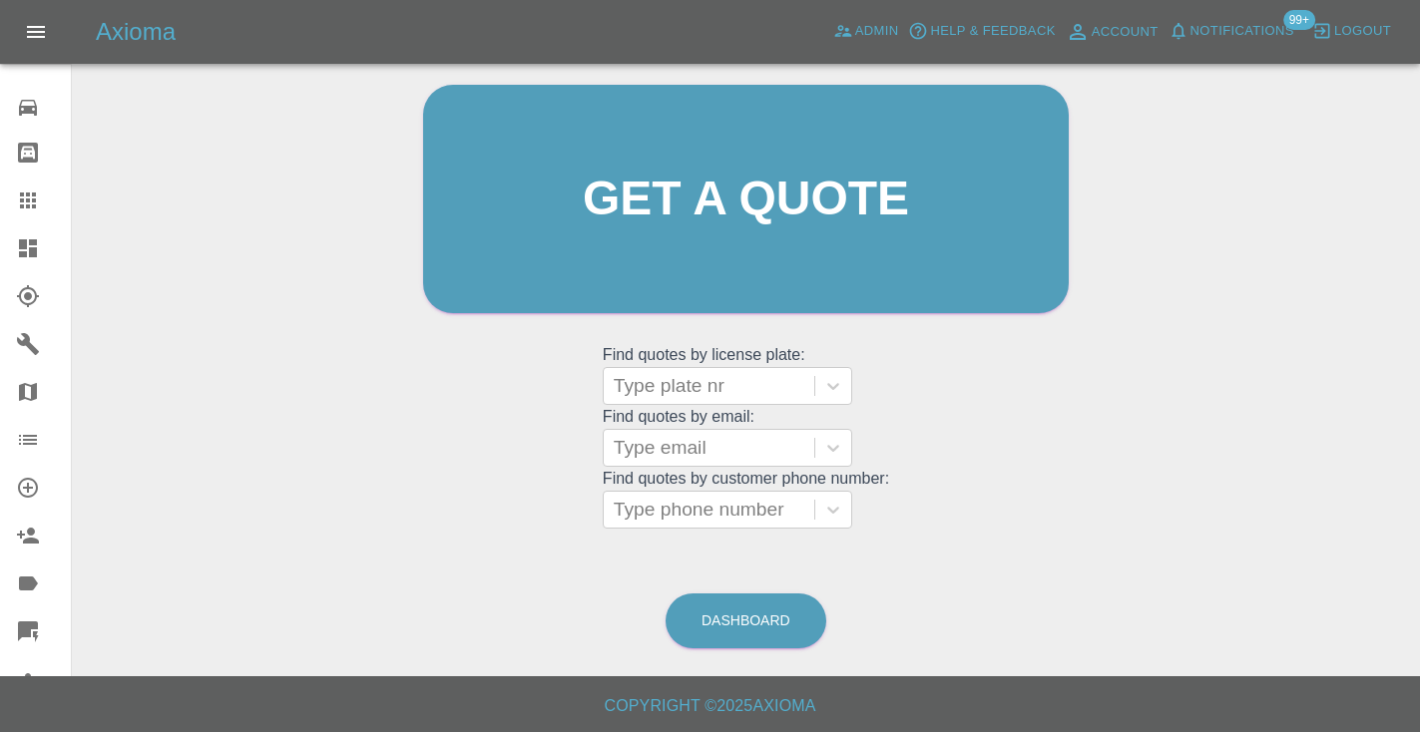
scroll to position [135, 0]
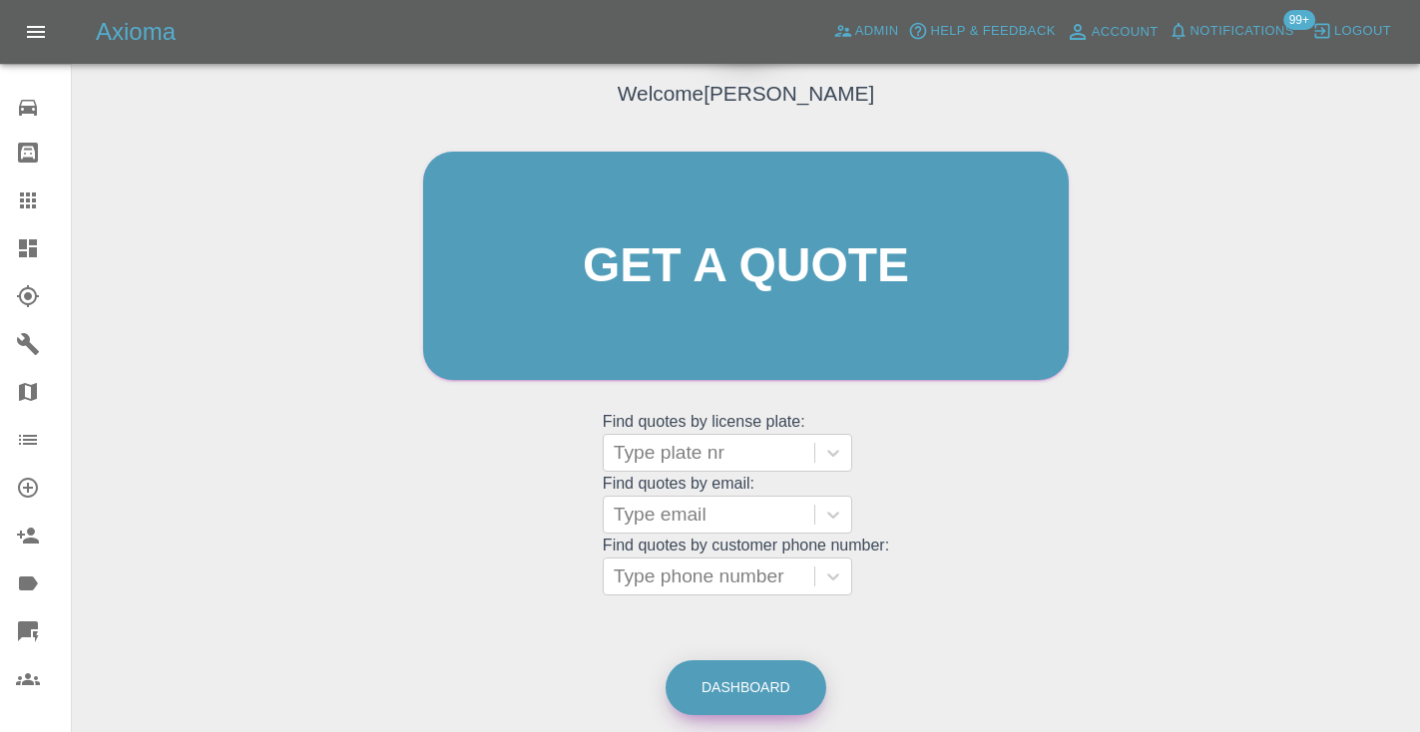
click at [725, 690] on link "Dashboard" at bounding box center [745, 687] width 161 height 55
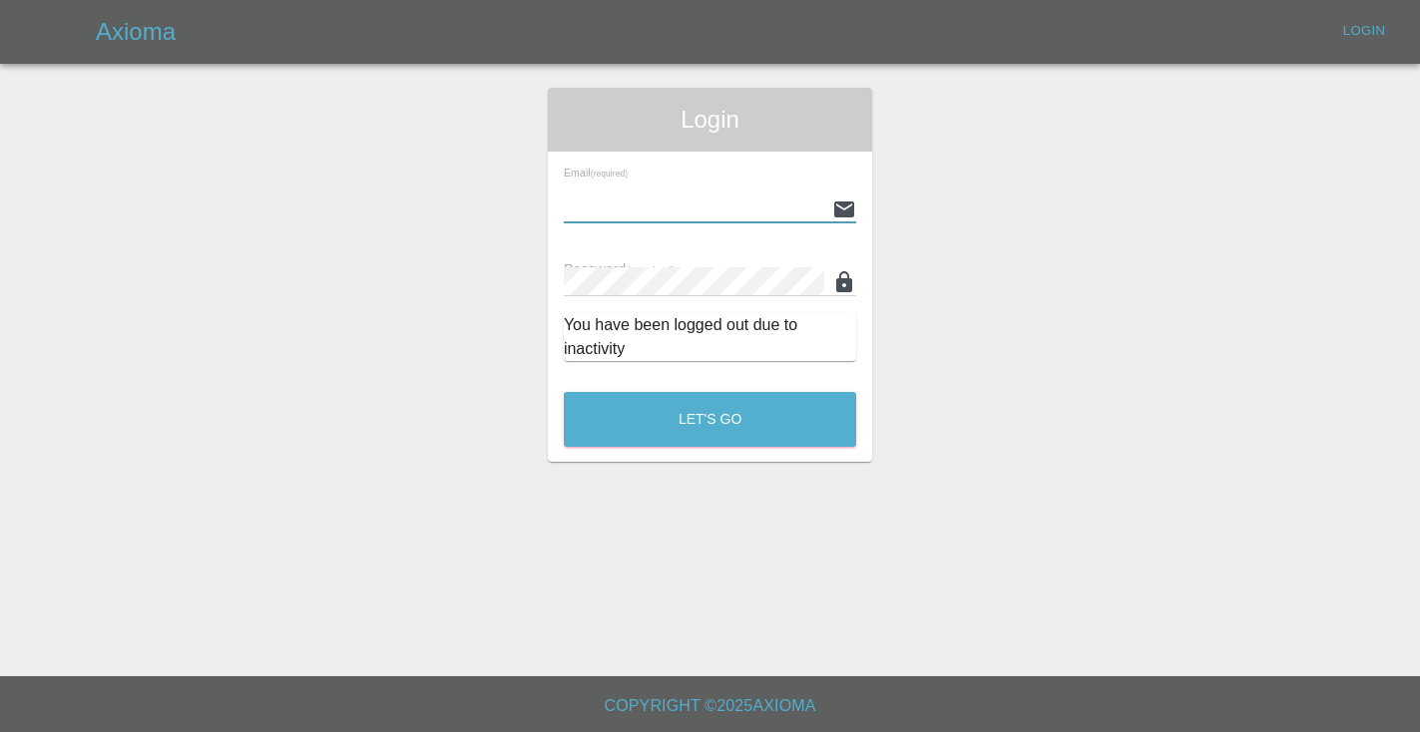
type input "Castrokhonqwana@gmail.com"
click at [709, 419] on button "Let's Go" at bounding box center [710, 419] width 292 height 55
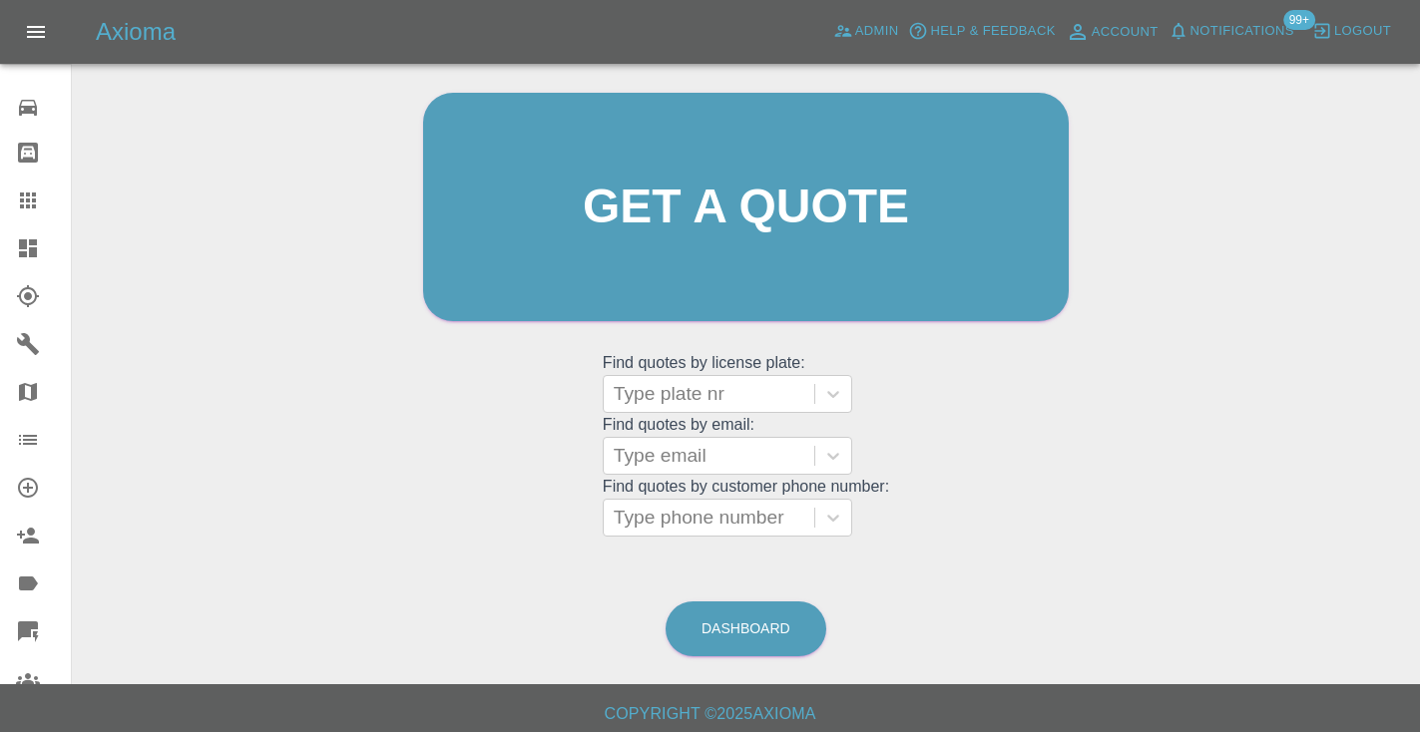
scroll to position [201, 0]
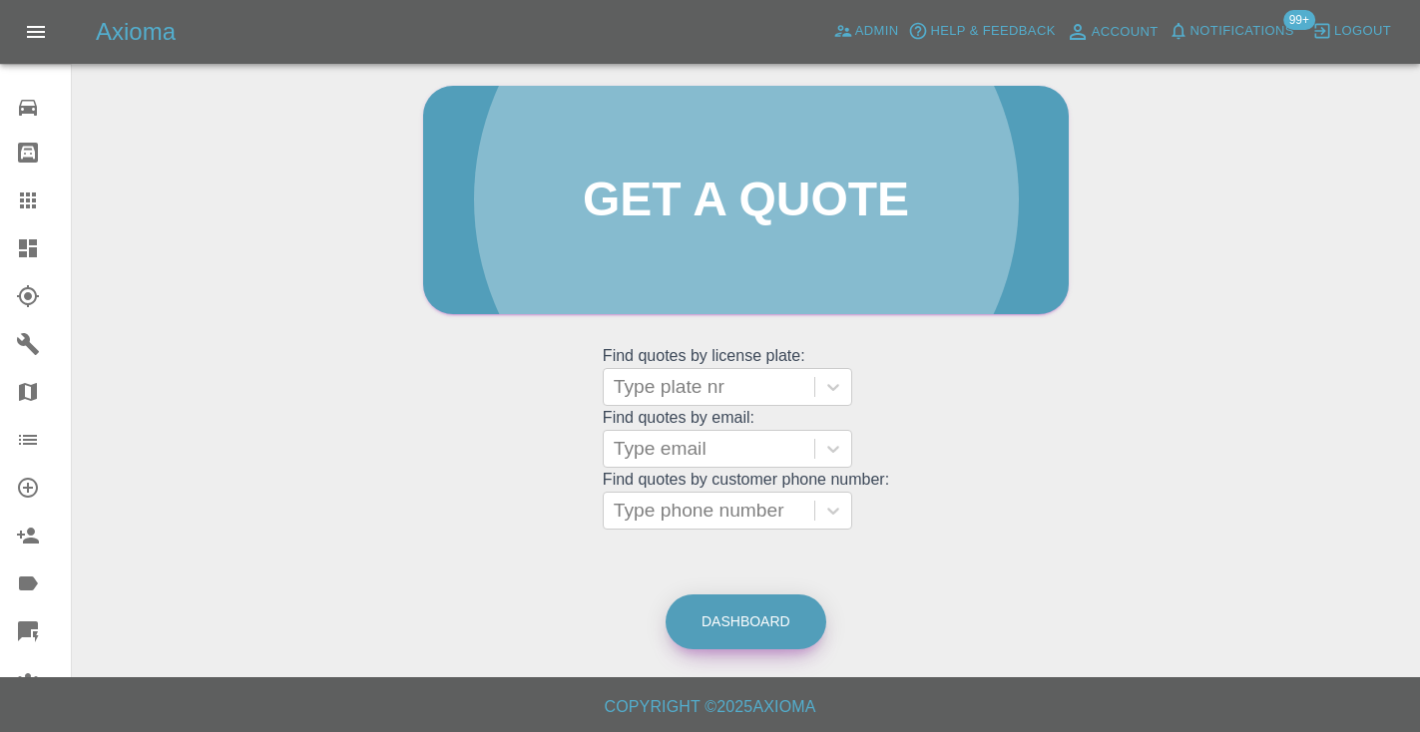
click at [730, 605] on link "Dashboard" at bounding box center [745, 622] width 161 height 55
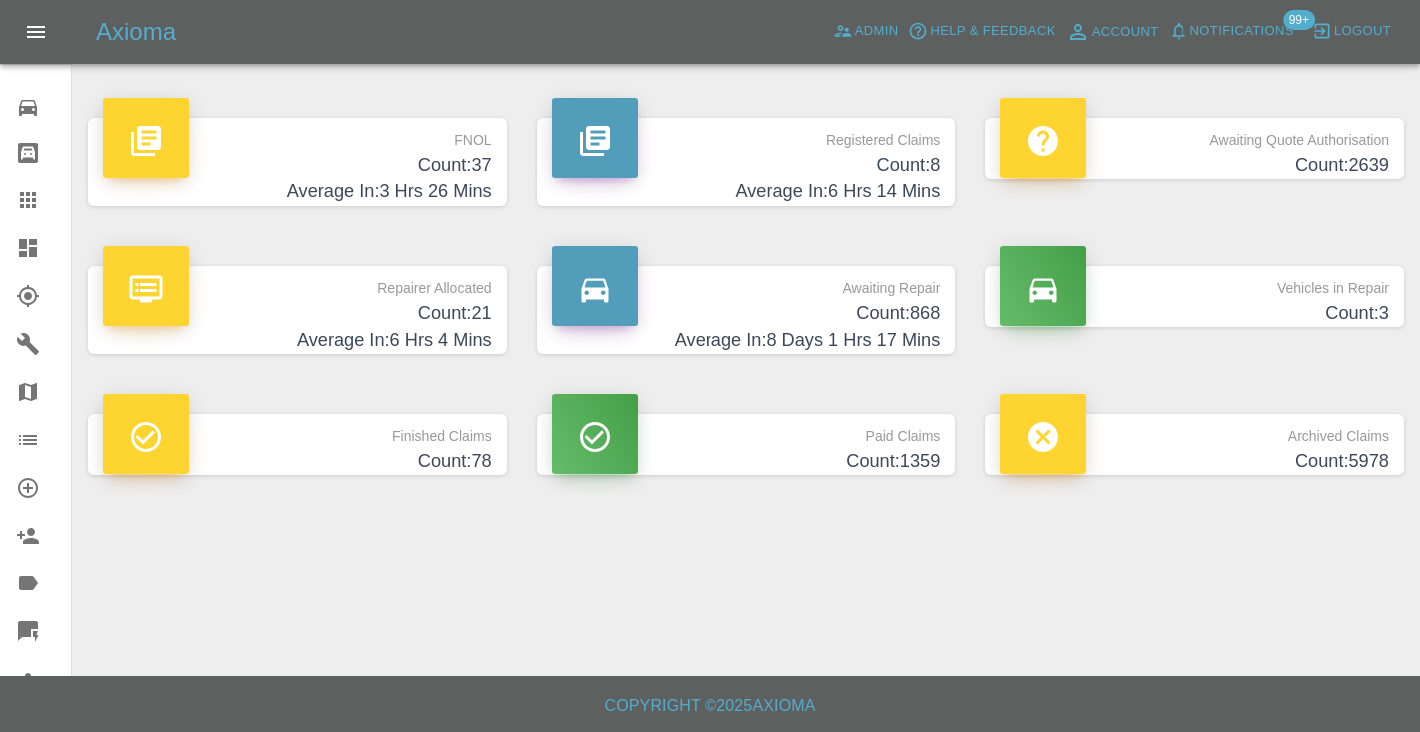
click at [881, 314] on h4 "Count: 868" at bounding box center [746, 313] width 389 height 27
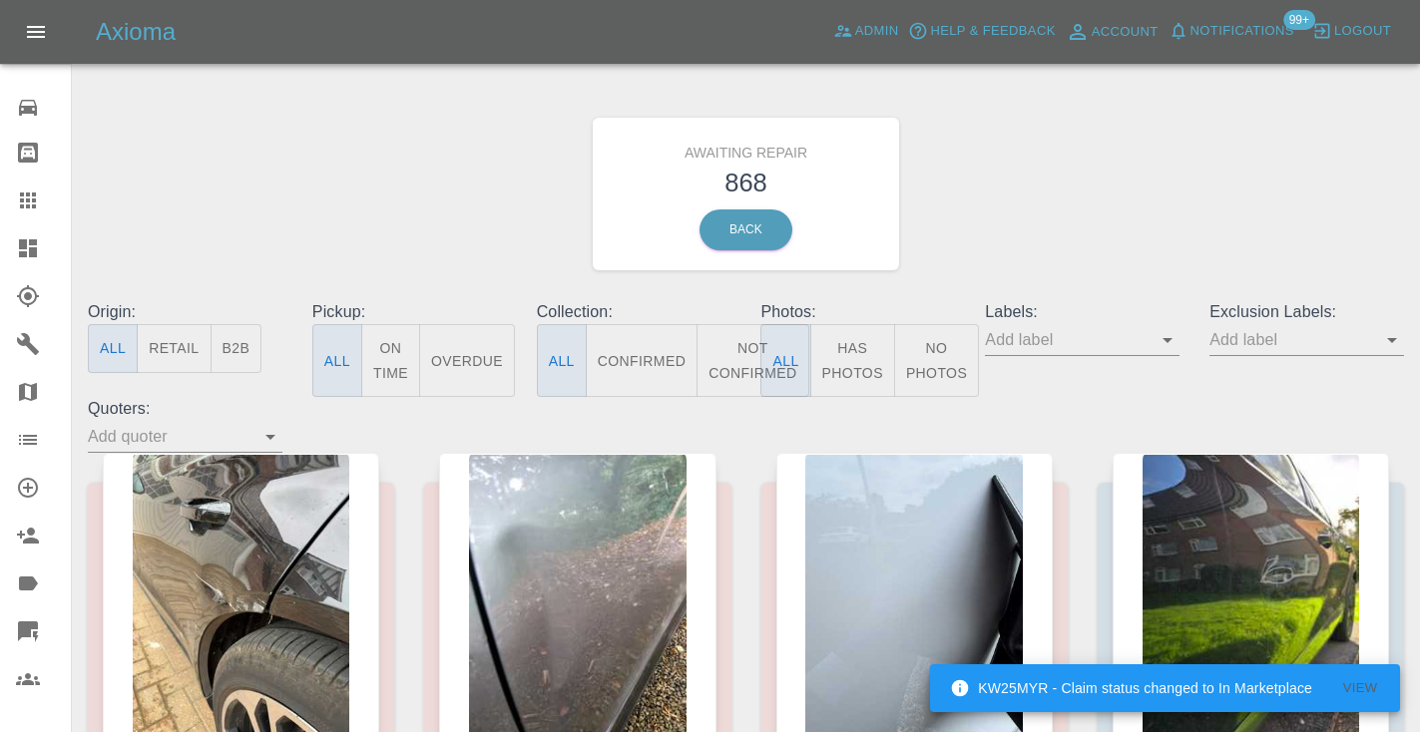
click at [749, 353] on button "Not Confirmed" at bounding box center [752, 360] width 112 height 73
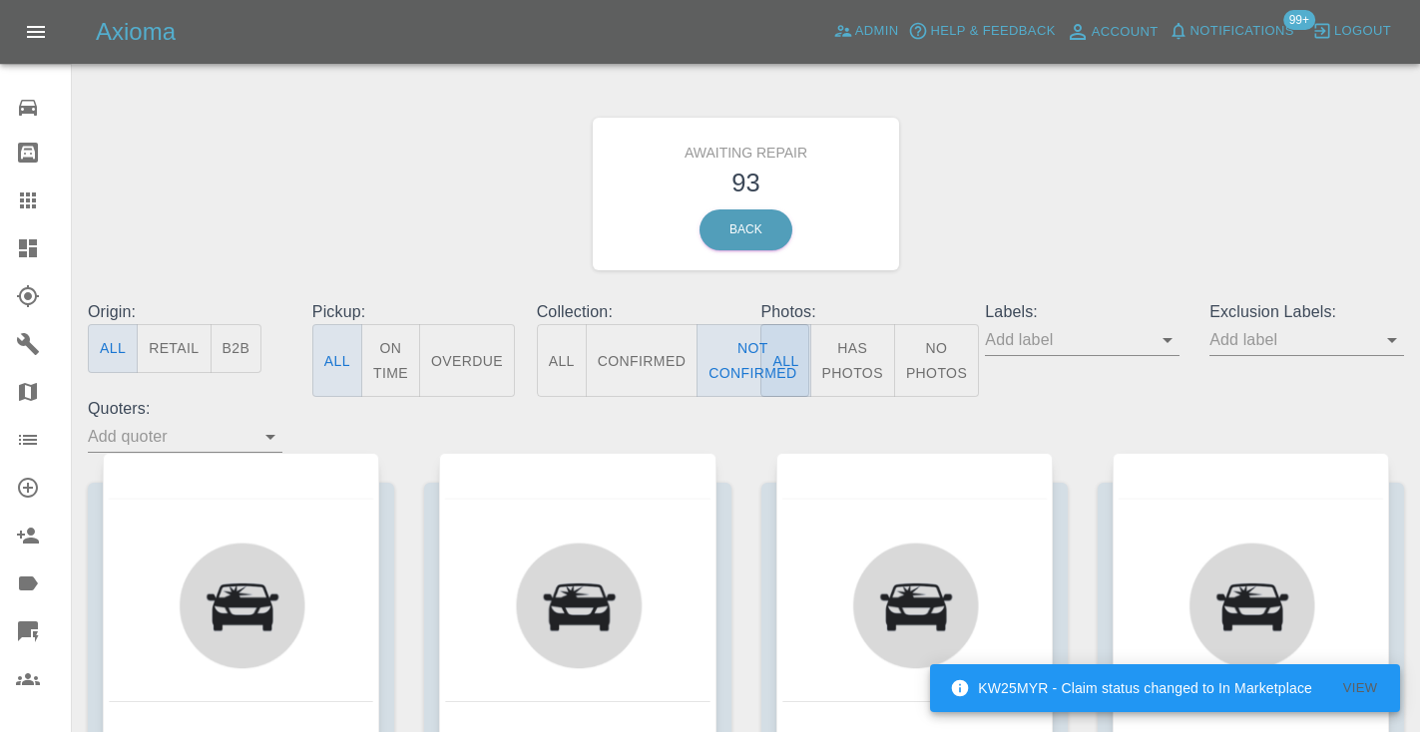
click at [1014, 209] on div "Awaiting Repair 93 Back" at bounding box center [746, 194] width 1346 height 212
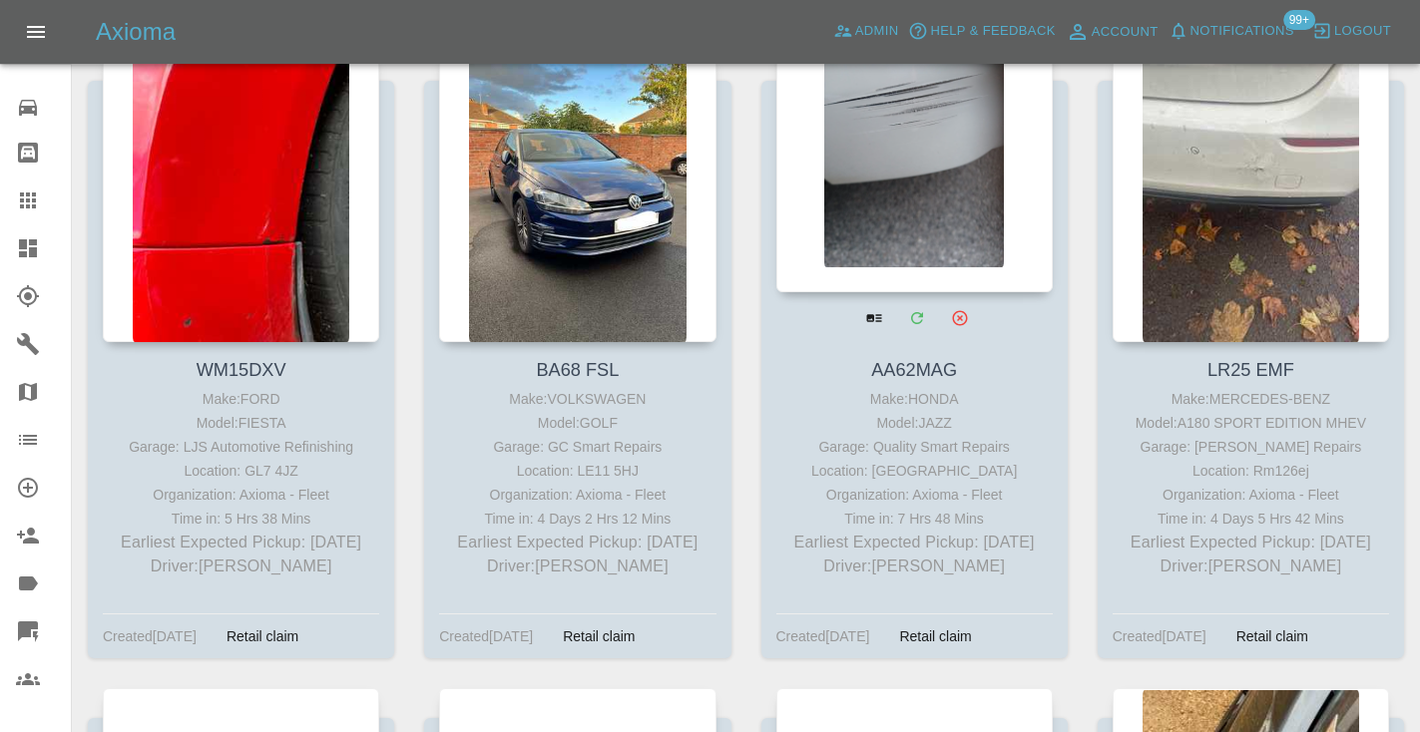
scroll to position [1695, 0]
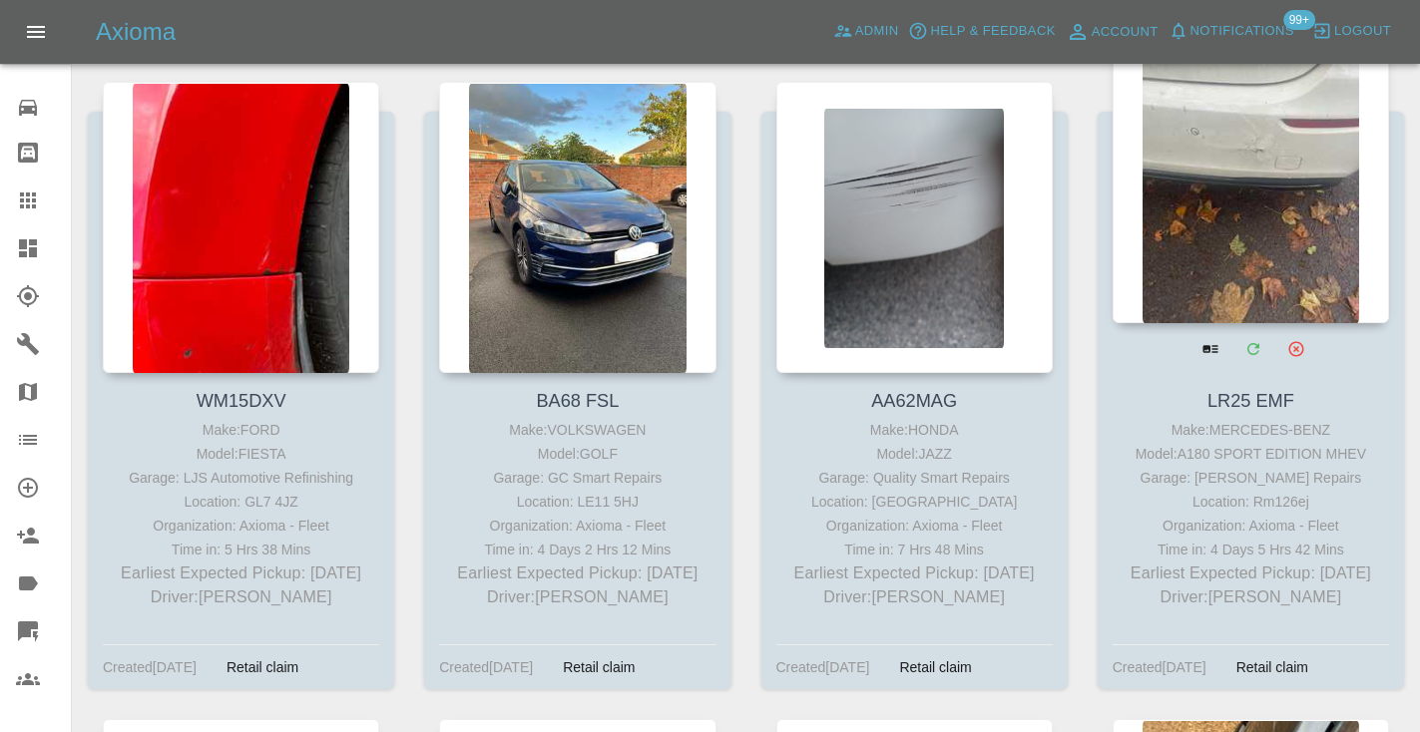
click at [1184, 127] on div at bounding box center [1250, 177] width 276 height 291
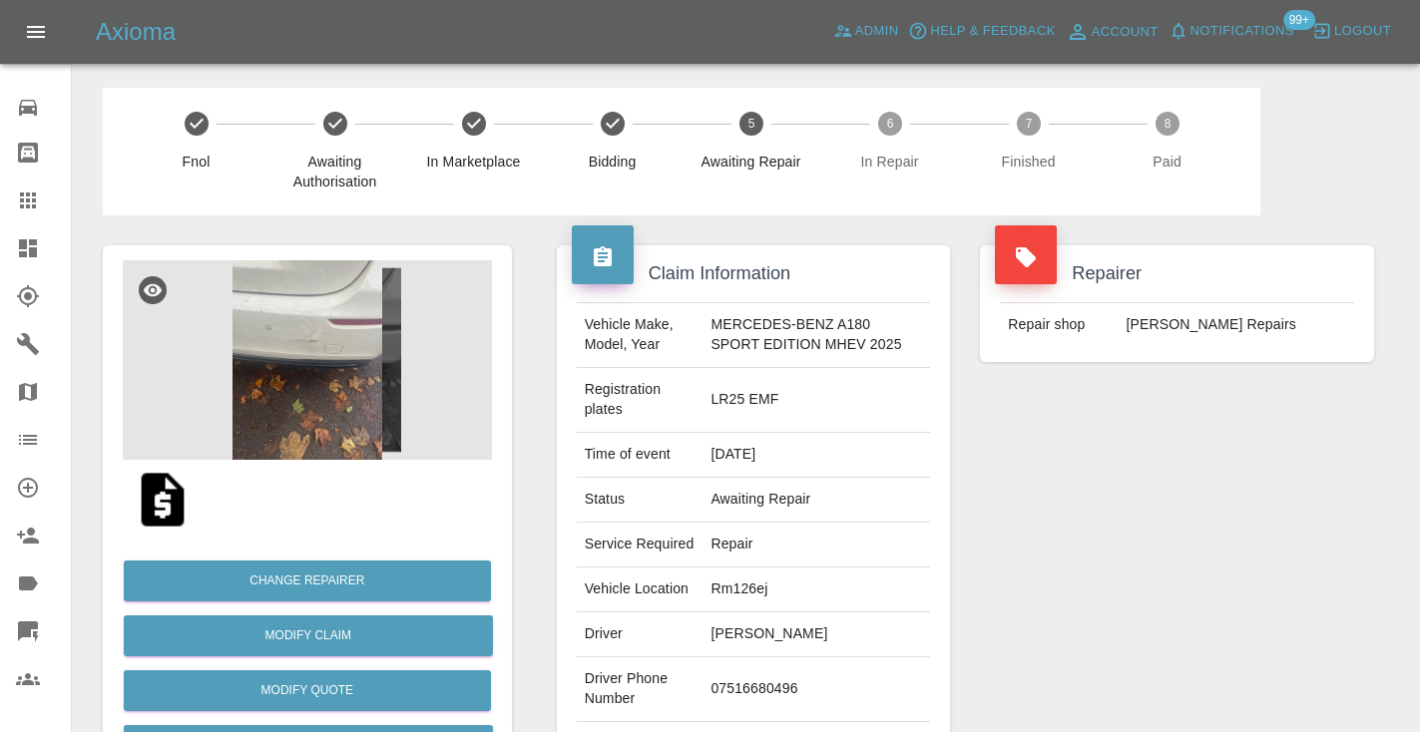
click at [1083, 472] on div "Repairer Repair shop [PERSON_NAME] Repairs" at bounding box center [1177, 523] width 424 height 616
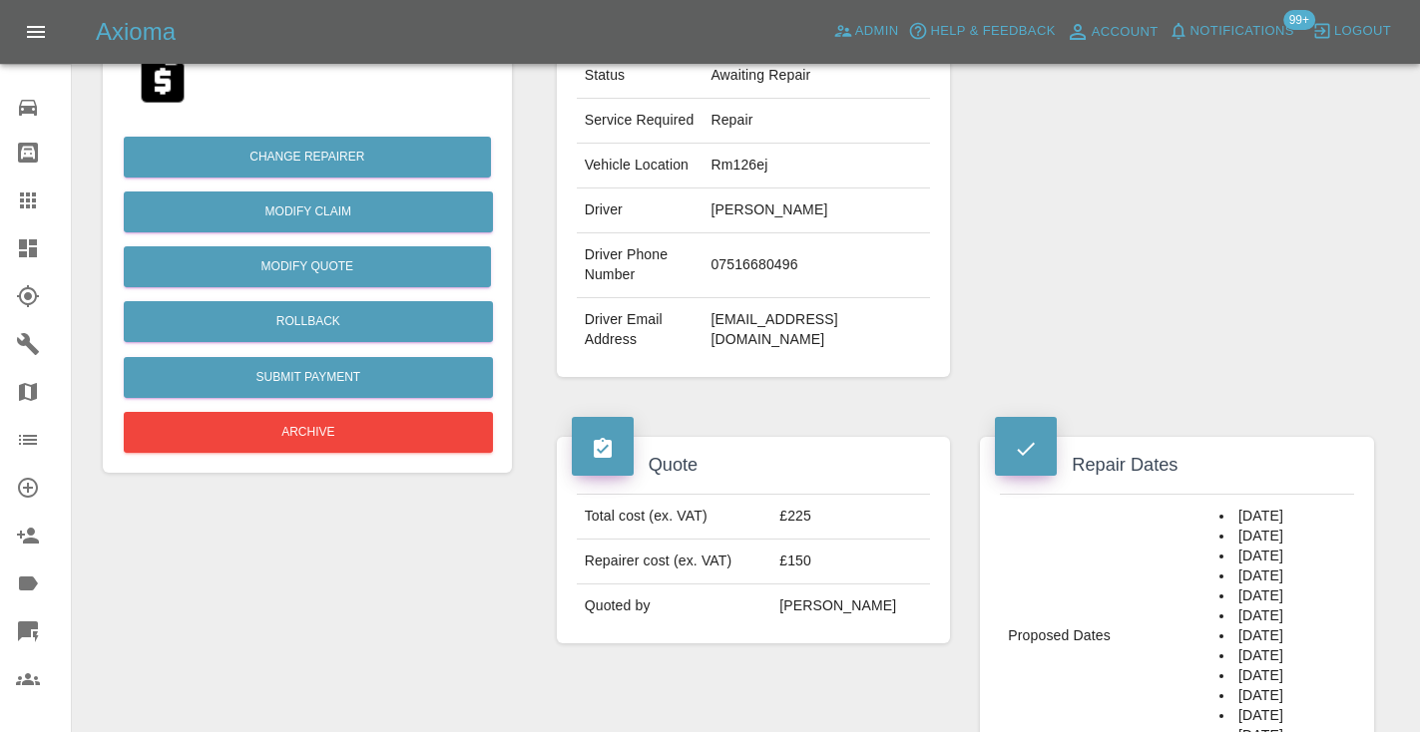
scroll to position [441, 0]
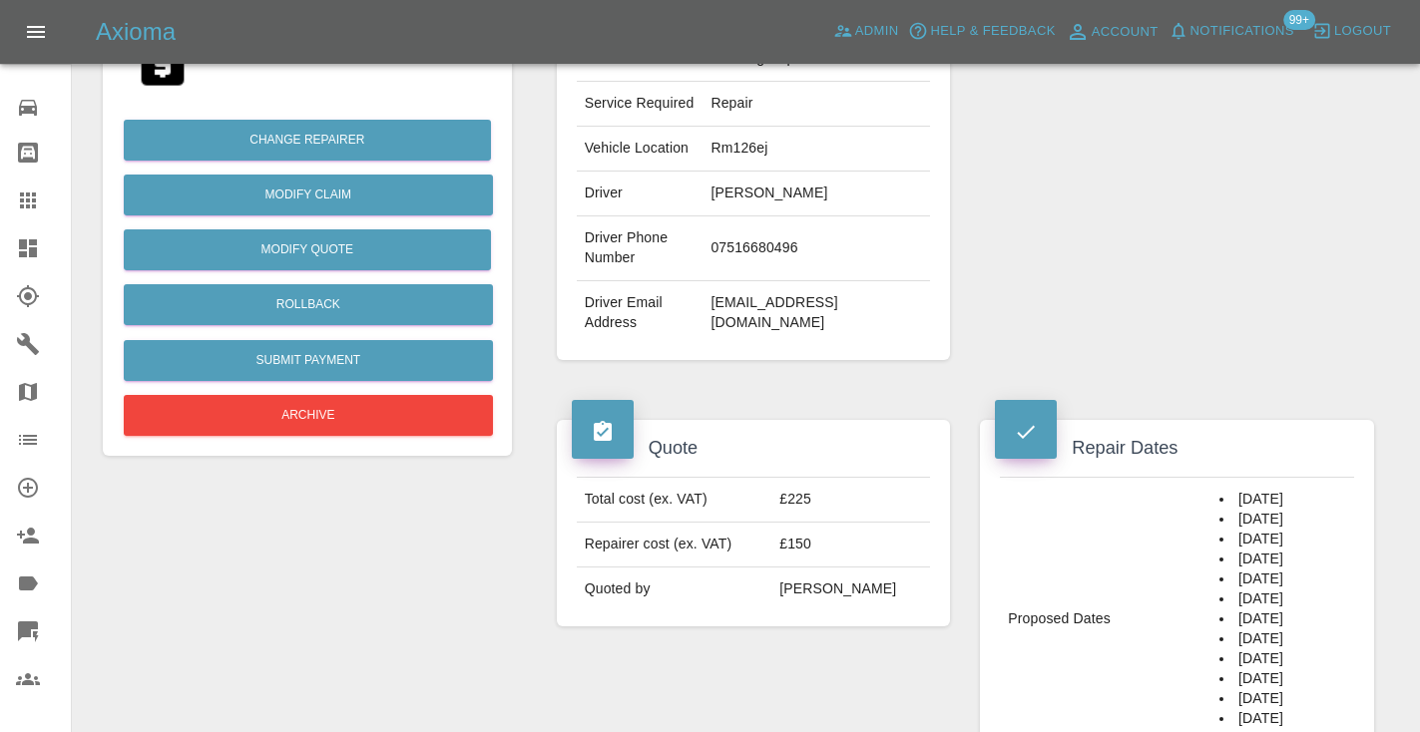
click at [771, 281] on td "07516680496" at bounding box center [815, 248] width 227 height 65
copy td "07516680496"
click at [1111, 140] on div "Repairer Repair shop [PERSON_NAME] Repairs" at bounding box center [1177, 83] width 424 height 616
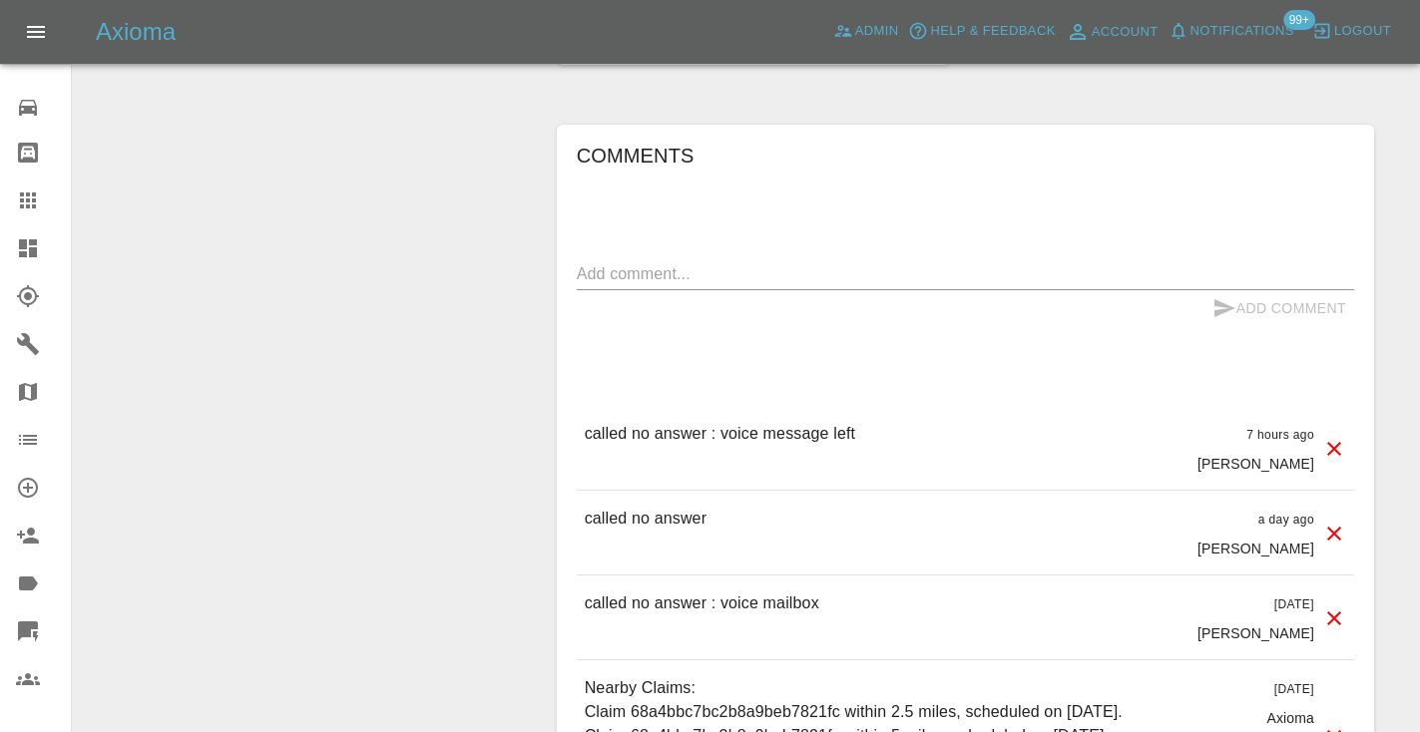
scroll to position [1832, 0]
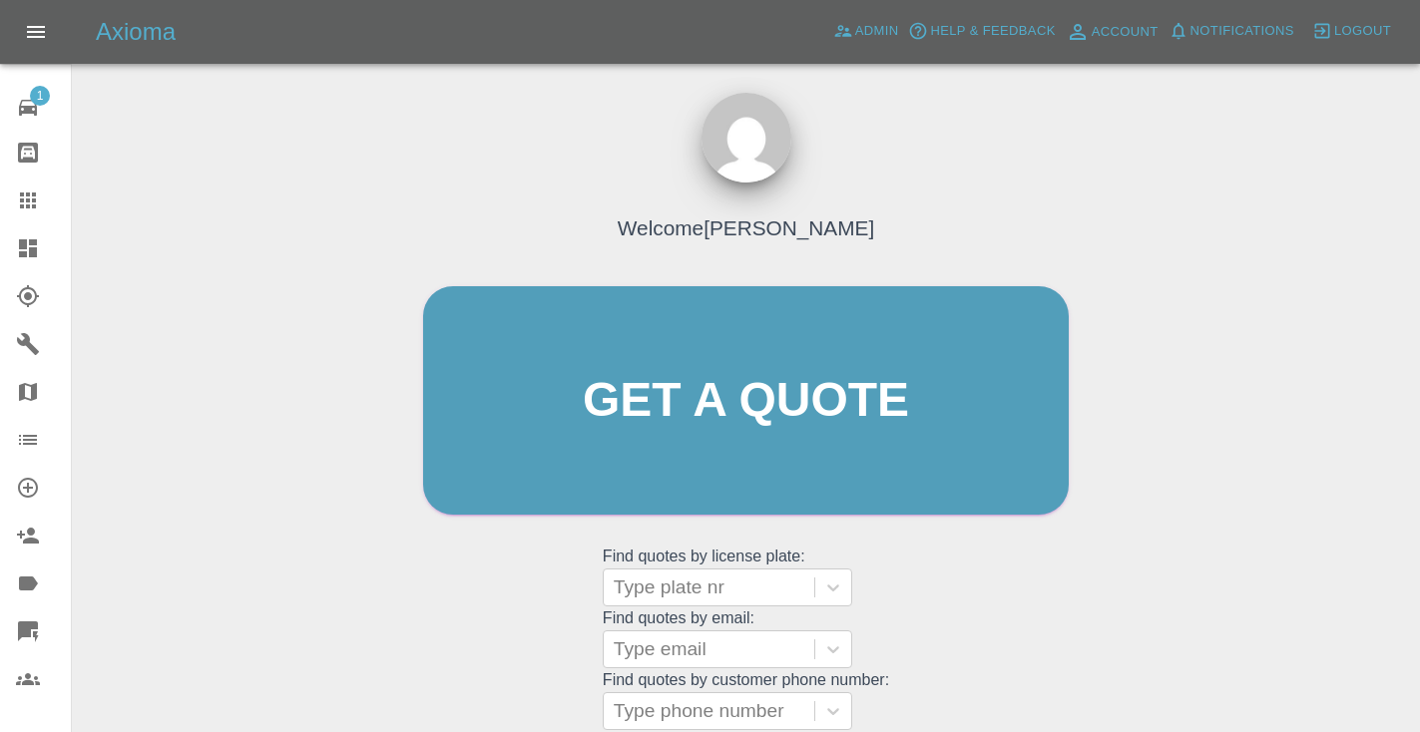
click at [989, 655] on div "Welcome [PERSON_NAME] Get a quote Get a quote Find quotes by license plate: Typ…" at bounding box center [745, 439] width 687 height 603
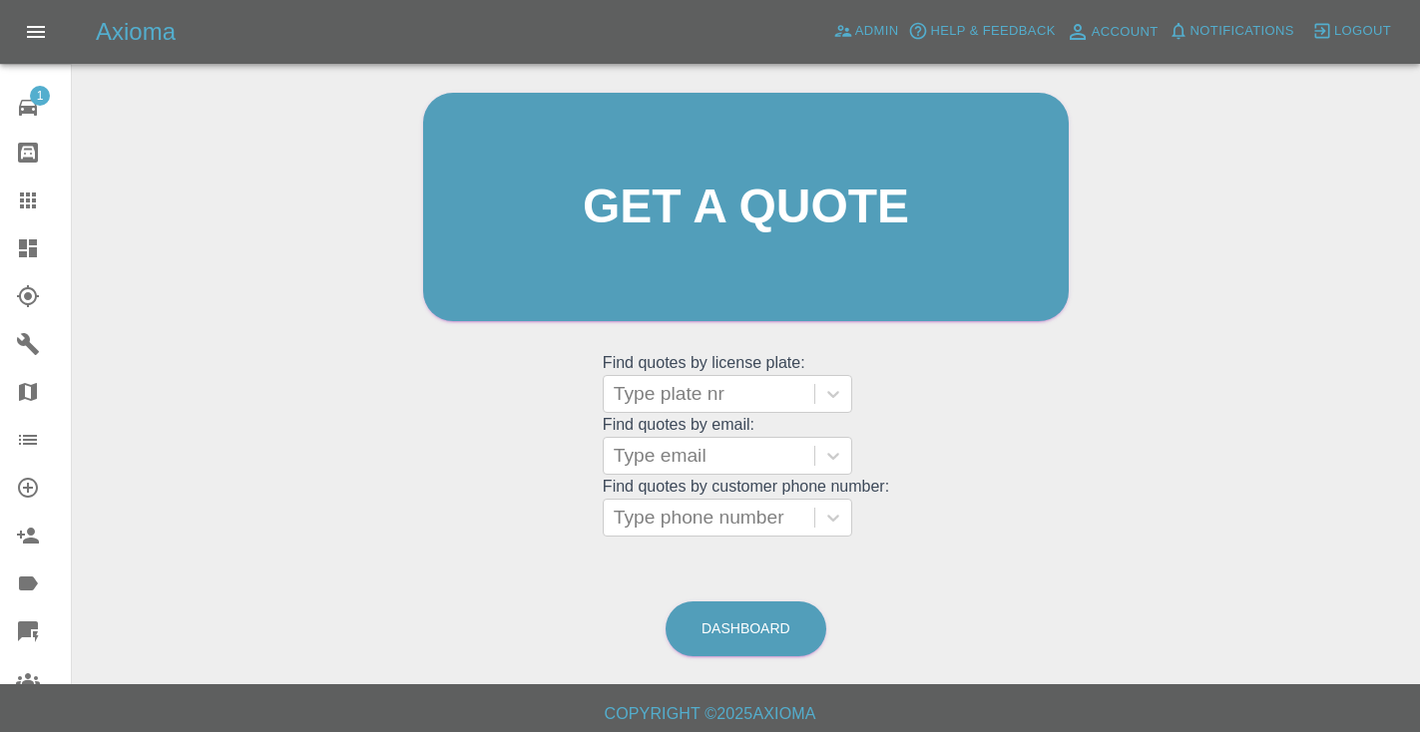
scroll to position [205, 0]
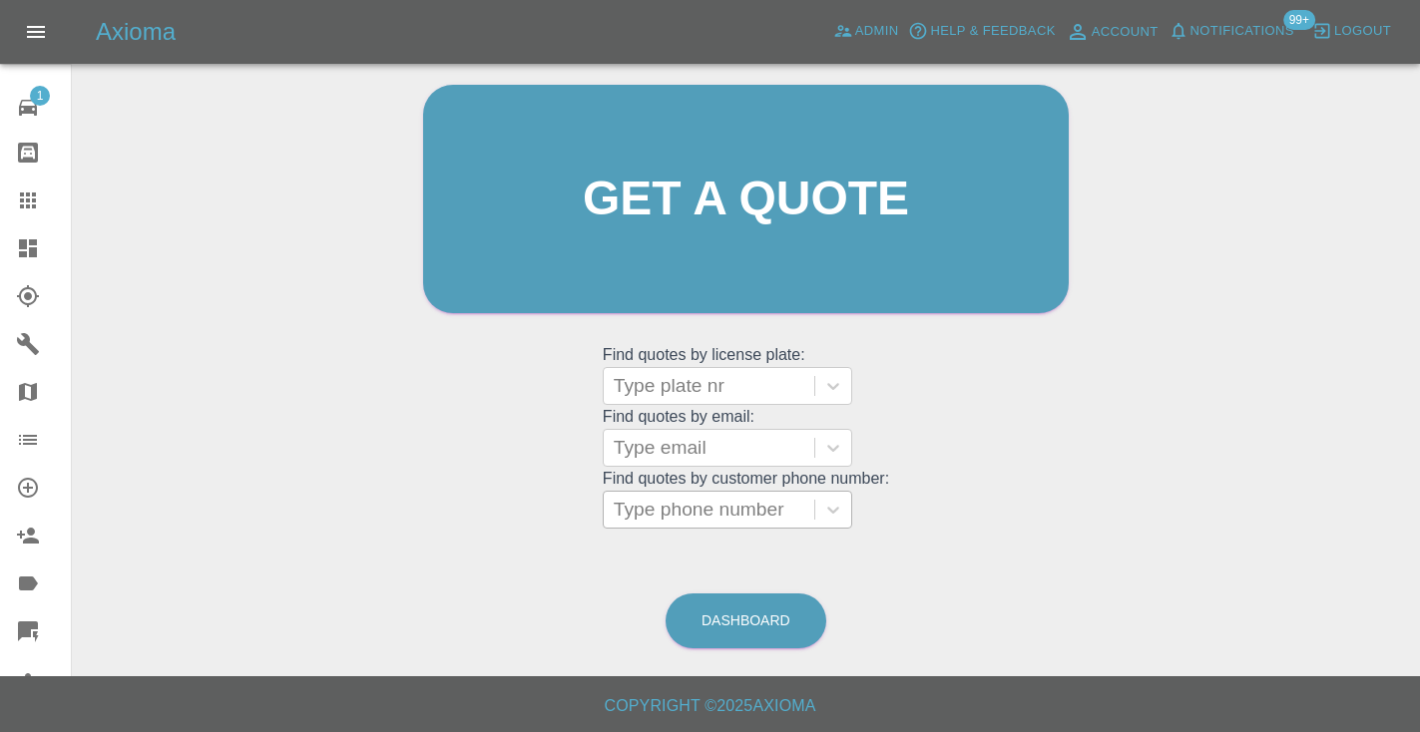
click at [710, 507] on div "Type phone number" at bounding box center [709, 510] width 191 height 24
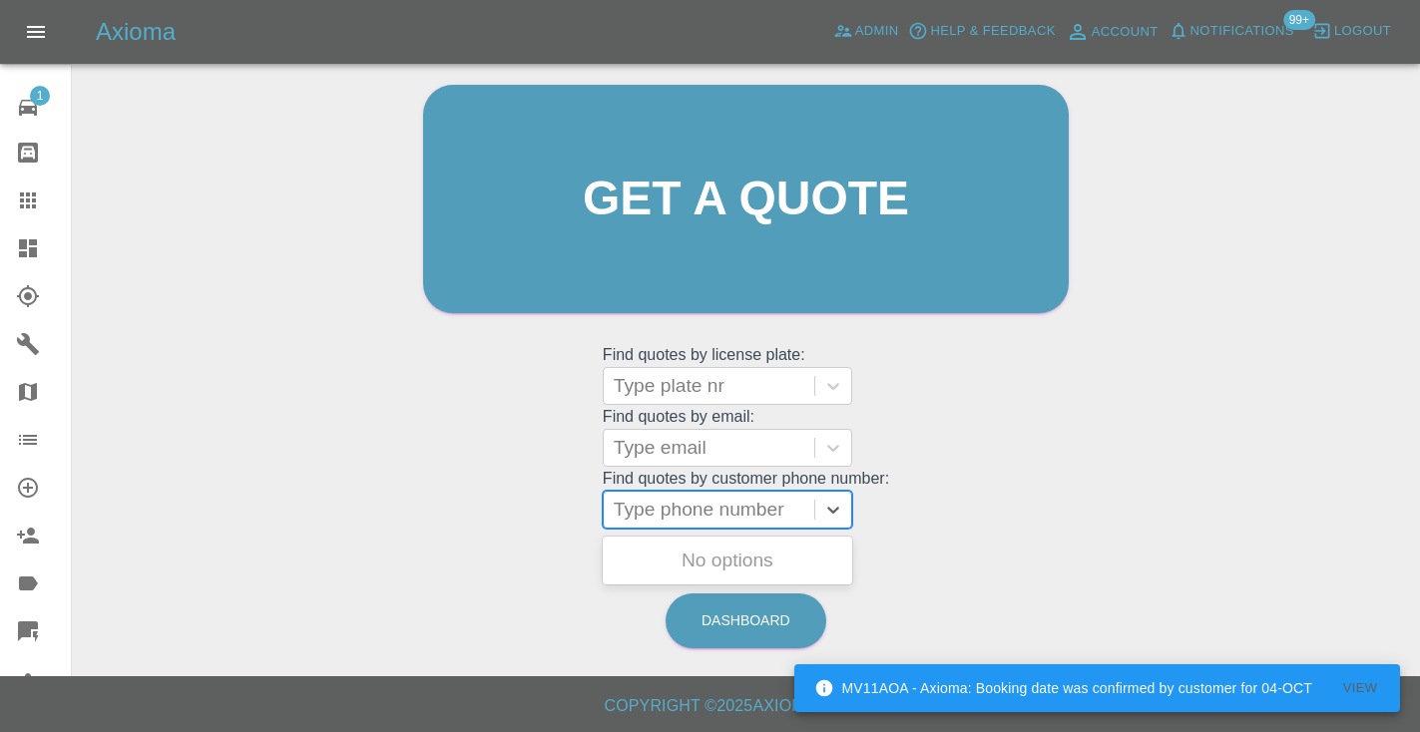
paste input "07974232008"
type input "07974232008"
